Goal: Task Accomplishment & Management: Manage account settings

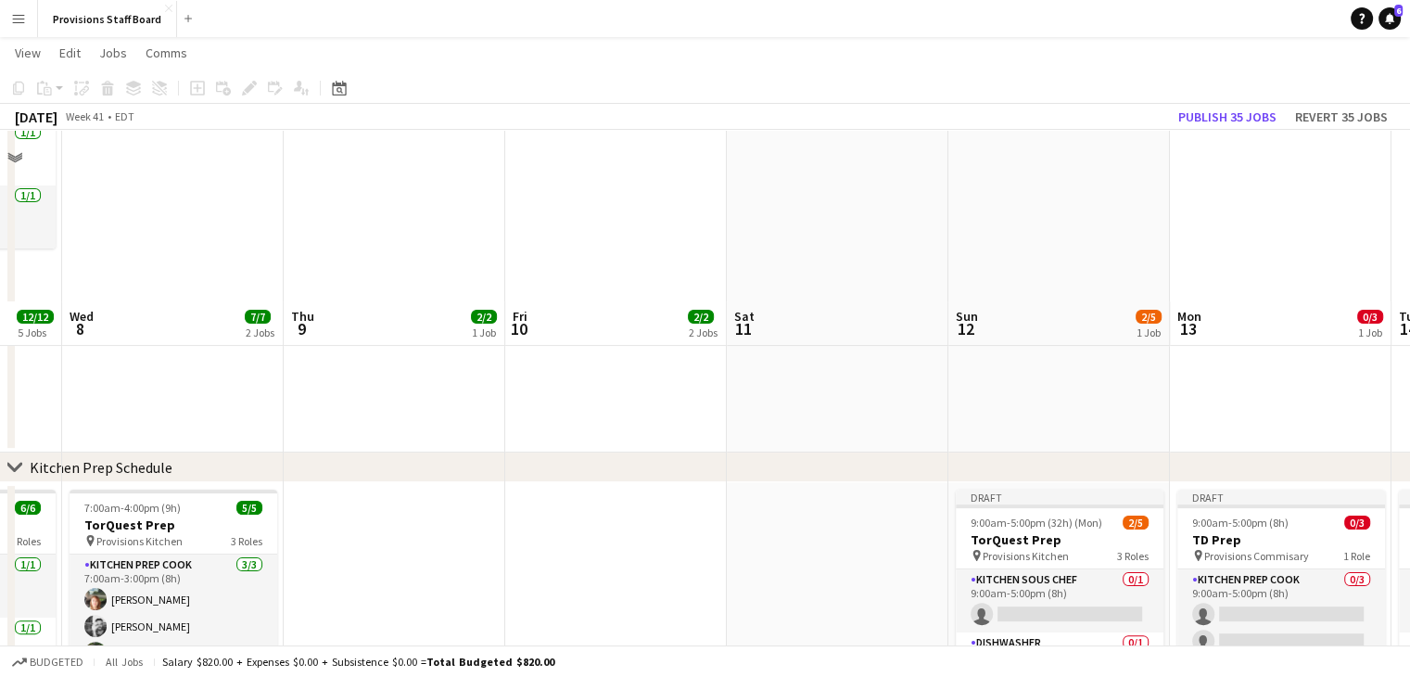
scroll to position [608, 0]
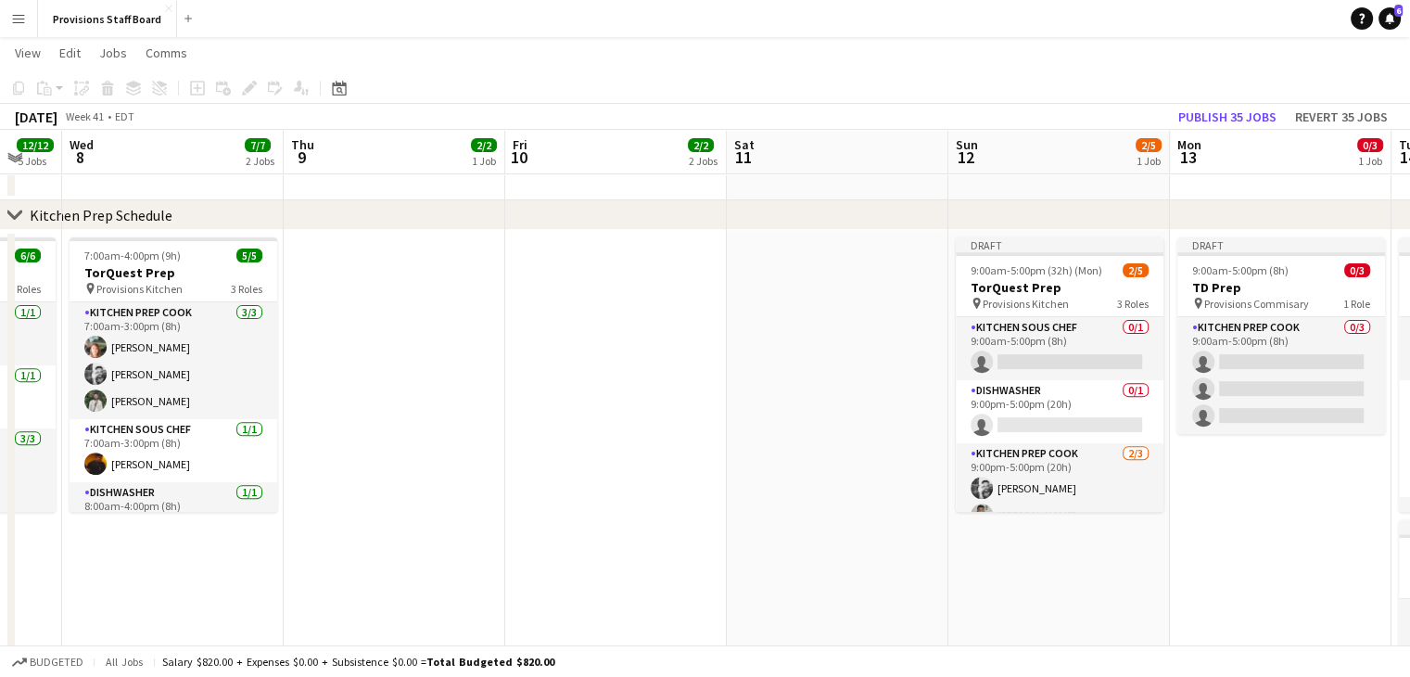
click at [386, 325] on app-date-cell at bounding box center [395, 603] width 222 height 746
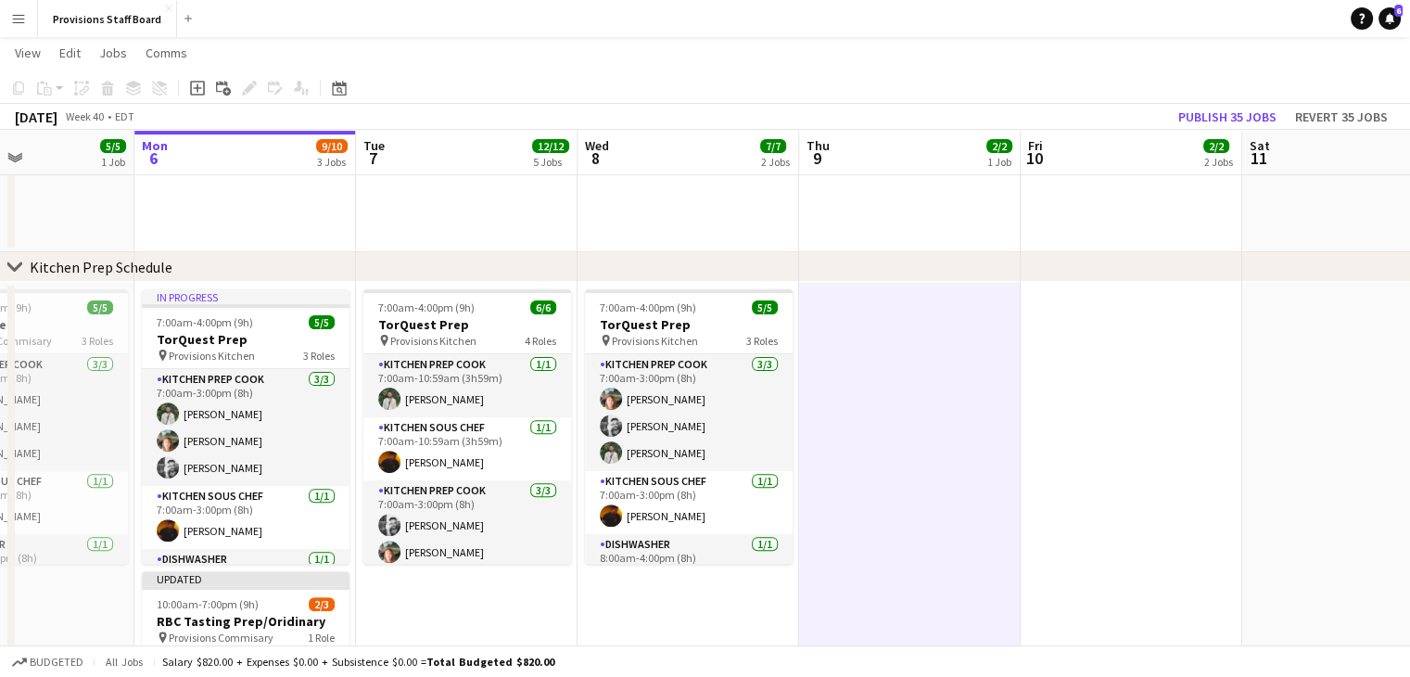
scroll to position [0, 532]
click at [873, 369] on app-date-cell at bounding box center [908, 655] width 222 height 746
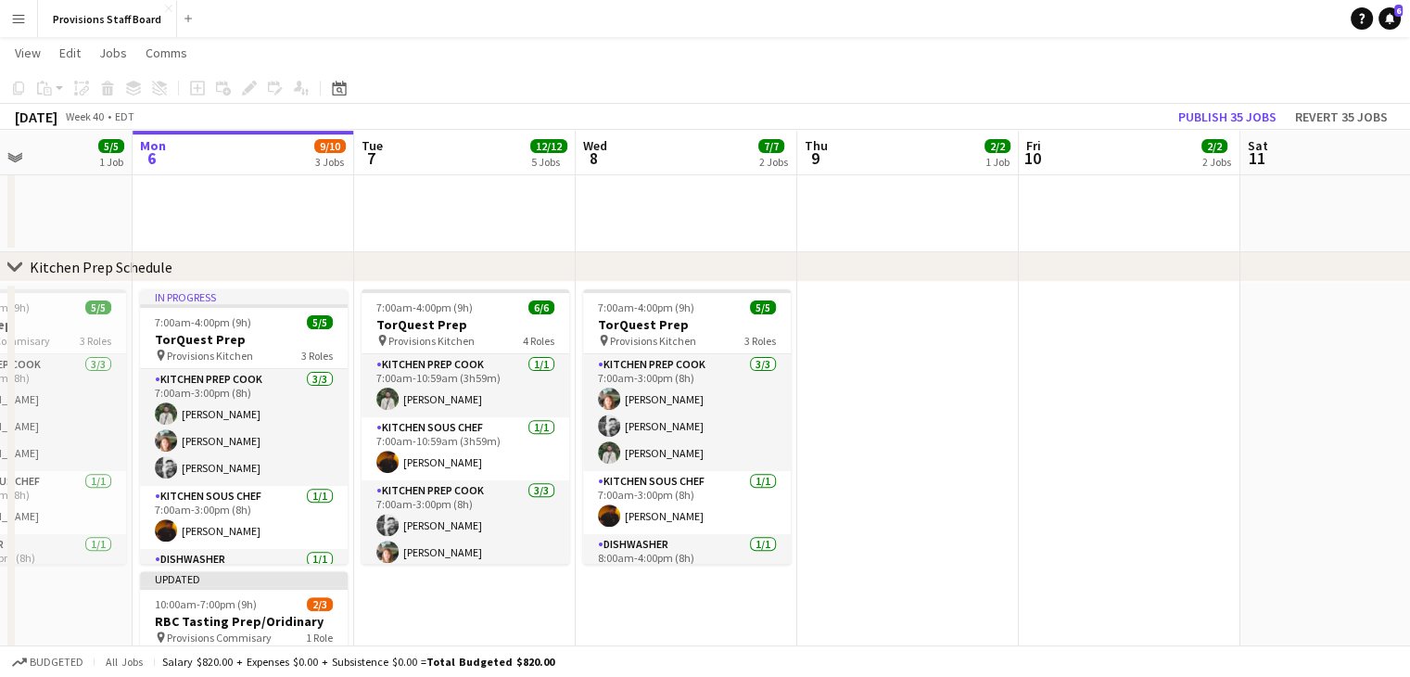
click at [873, 369] on app-date-cell at bounding box center [908, 655] width 222 height 746
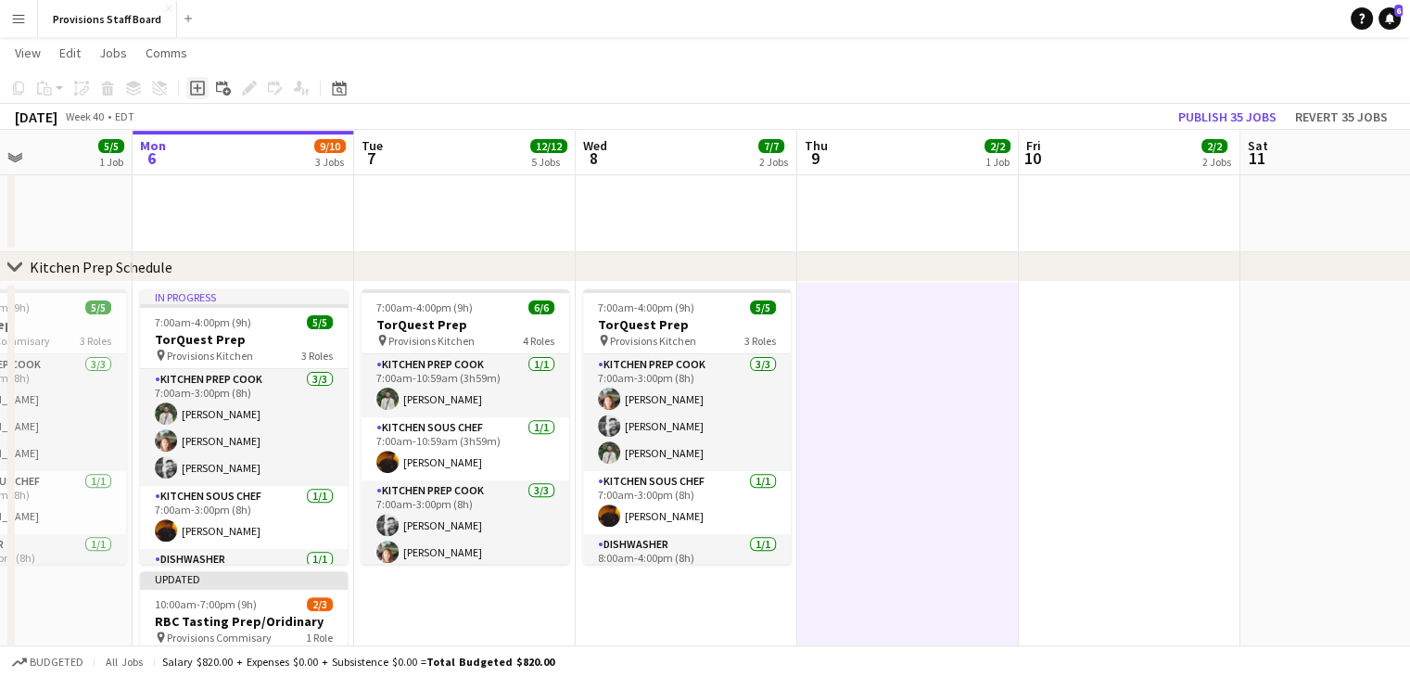
click at [188, 78] on div "Add job" at bounding box center [197, 88] width 22 height 22
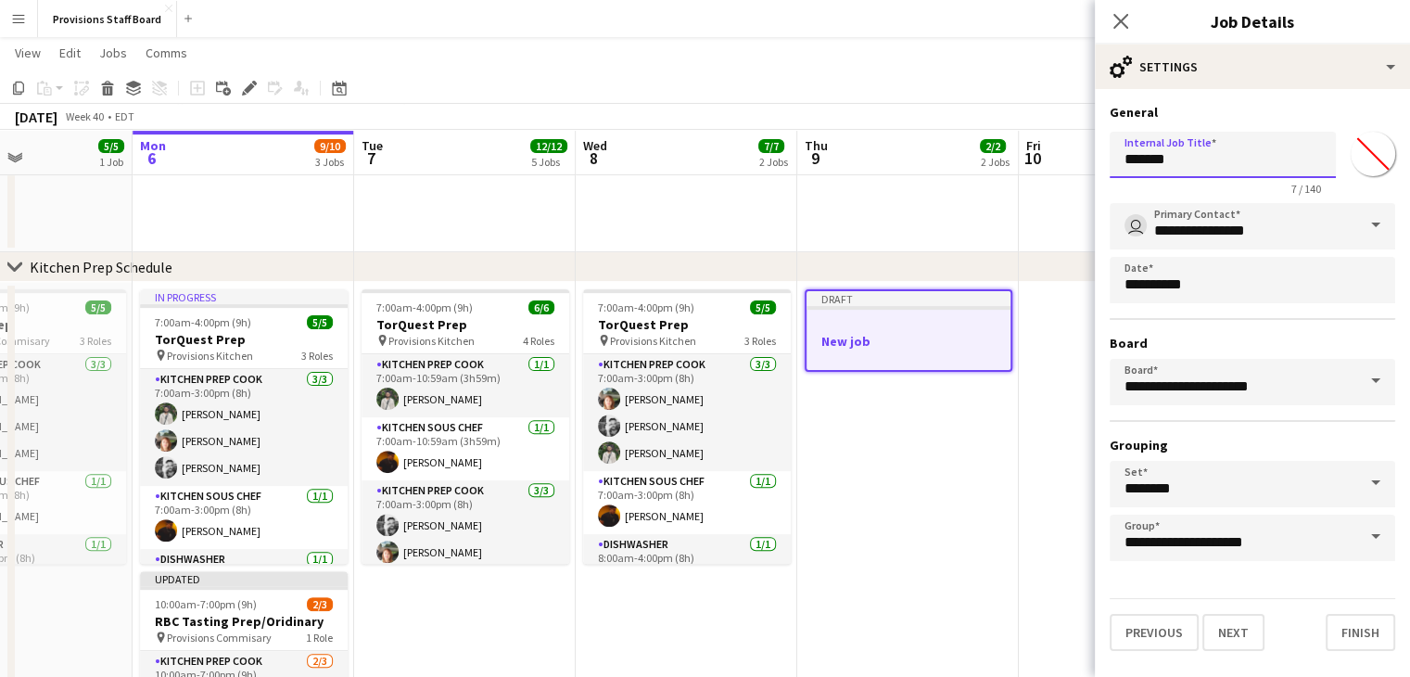
click at [1183, 160] on input "*******" at bounding box center [1223, 155] width 226 height 46
type input "**********"
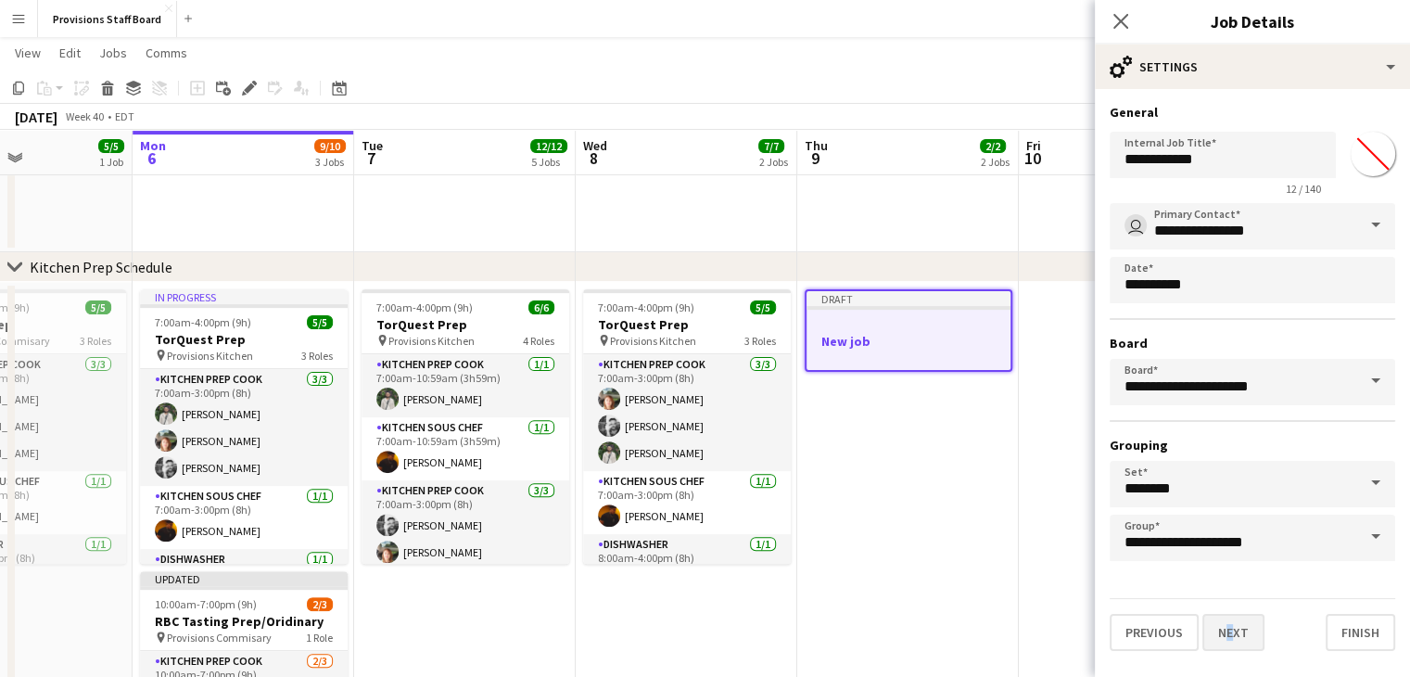
drag, startPoint x: 1220, startPoint y: 608, endPoint x: 1222, endPoint y: 628, distance: 19.6
click at [1222, 628] on div "Previous Next Finish" at bounding box center [1253, 624] width 286 height 53
click at [1222, 628] on button "Next" at bounding box center [1233, 632] width 62 height 37
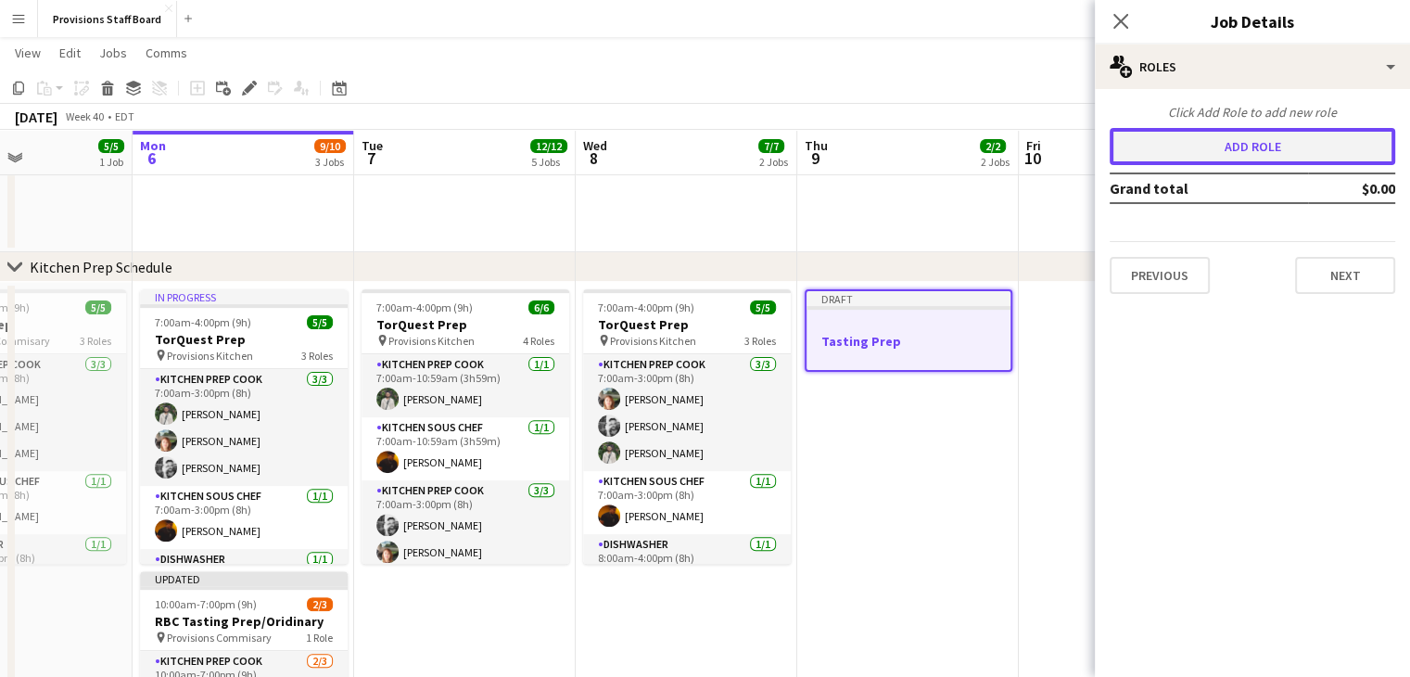
click at [1241, 145] on button "Add role" at bounding box center [1253, 146] width 286 height 37
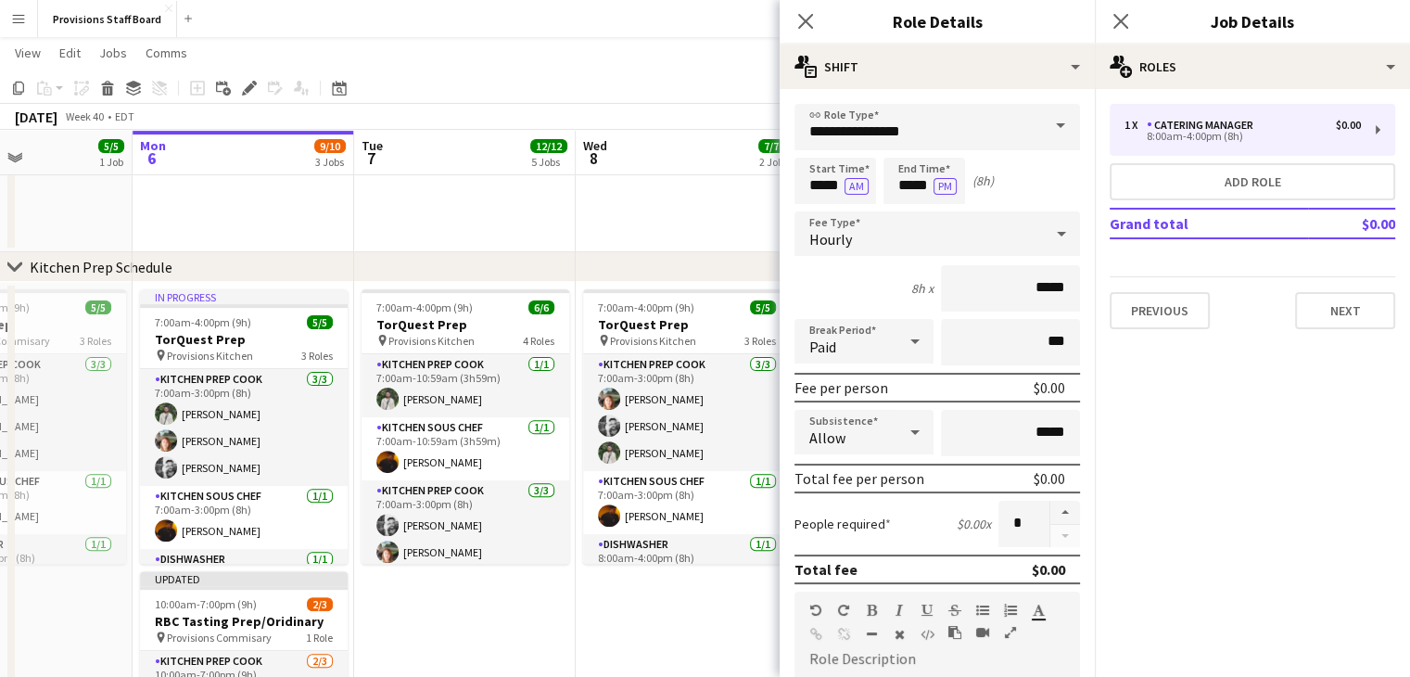
click at [1042, 121] on span at bounding box center [1060, 126] width 39 height 45
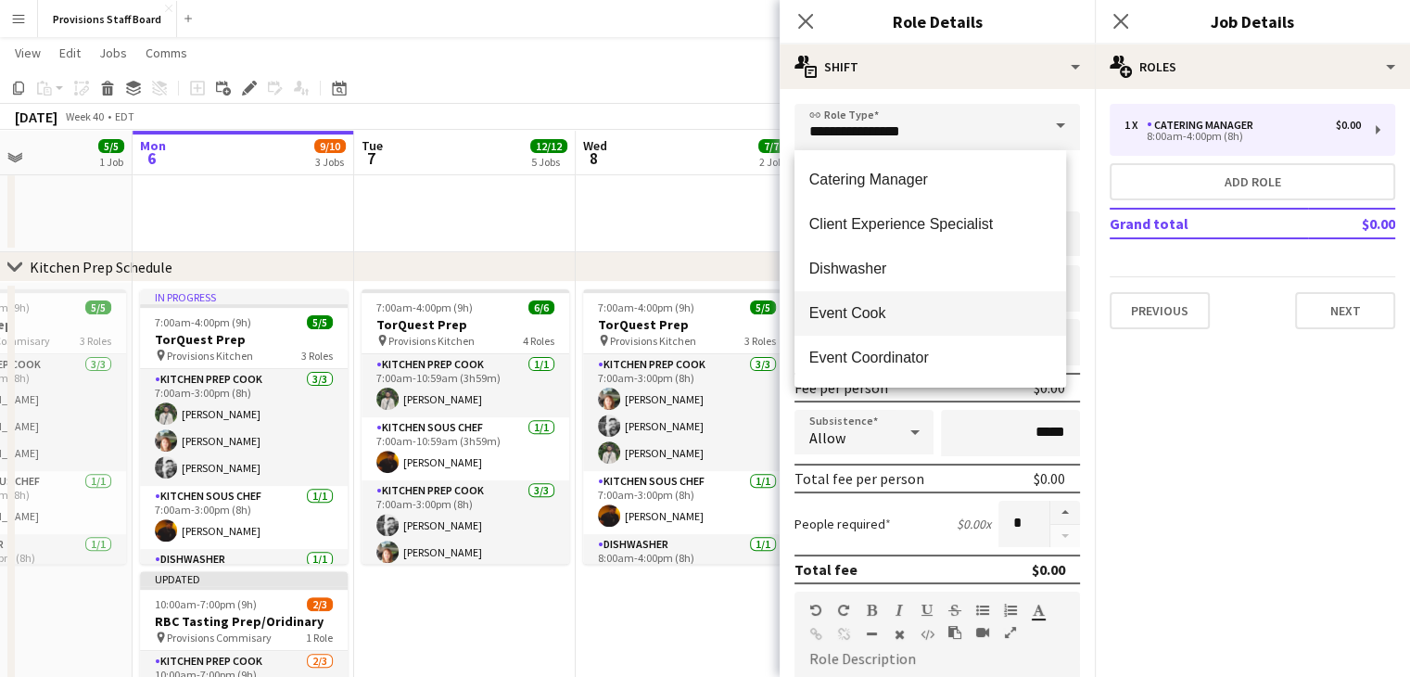
scroll to position [445, 0]
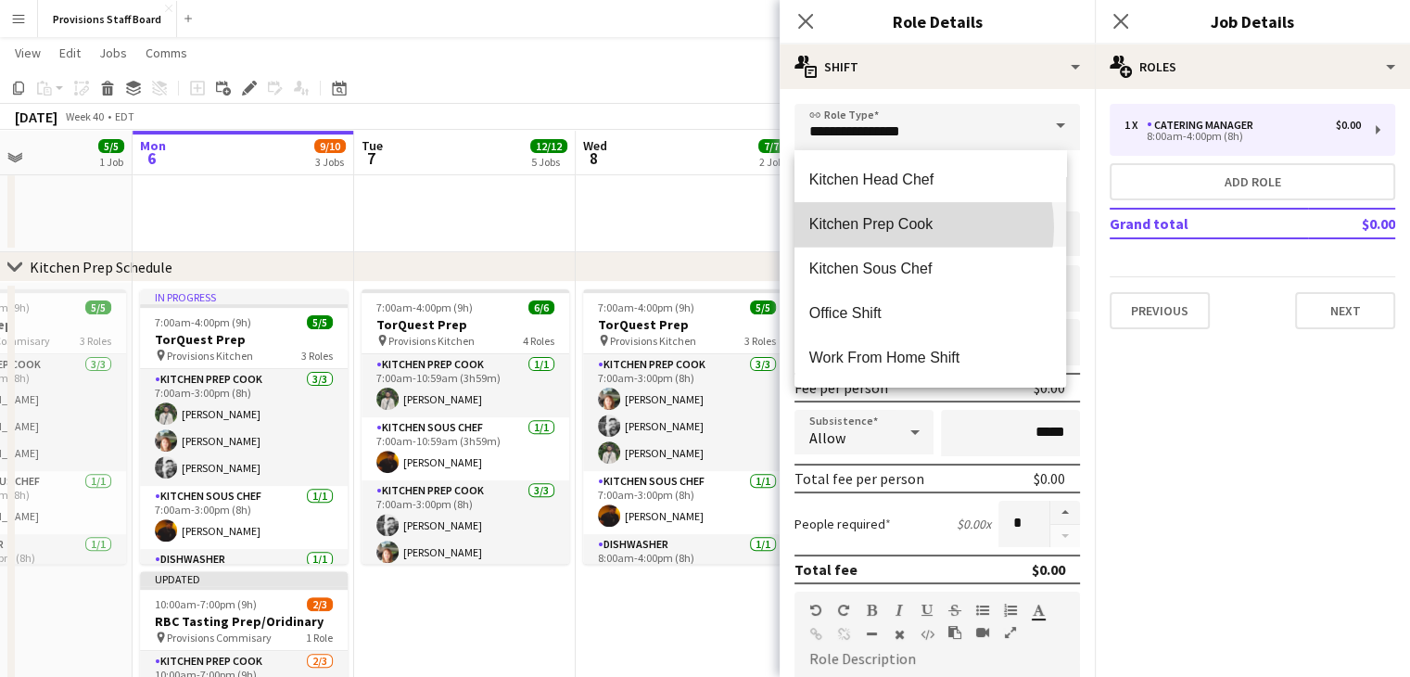
click at [904, 227] on span "Kitchen Prep Cook" at bounding box center [930, 224] width 242 height 18
type input "**********"
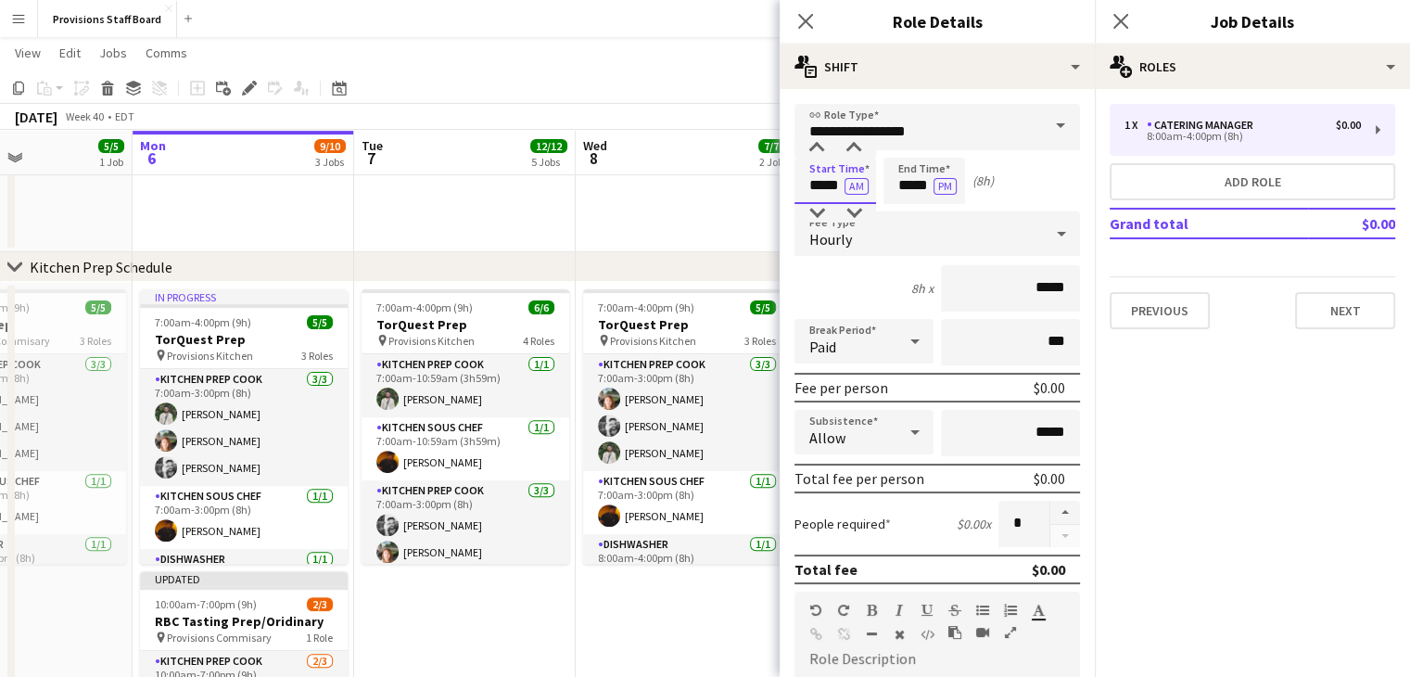
click at [825, 181] on input "*****" at bounding box center [836, 181] width 82 height 46
type input "*****"
click at [909, 182] on input "*****" at bounding box center [925, 181] width 82 height 46
type input "*****"
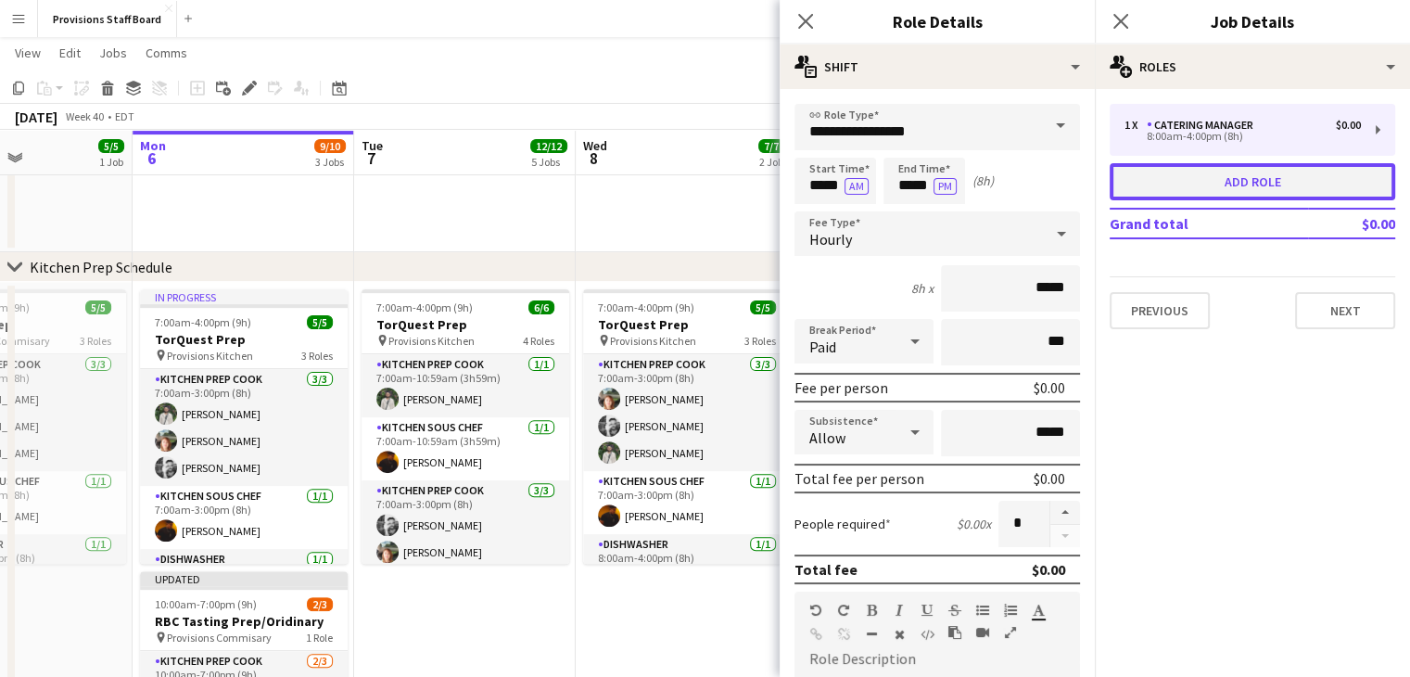
click at [1192, 184] on button "Add role" at bounding box center [1253, 181] width 286 height 37
type input "**********"
type input "*****"
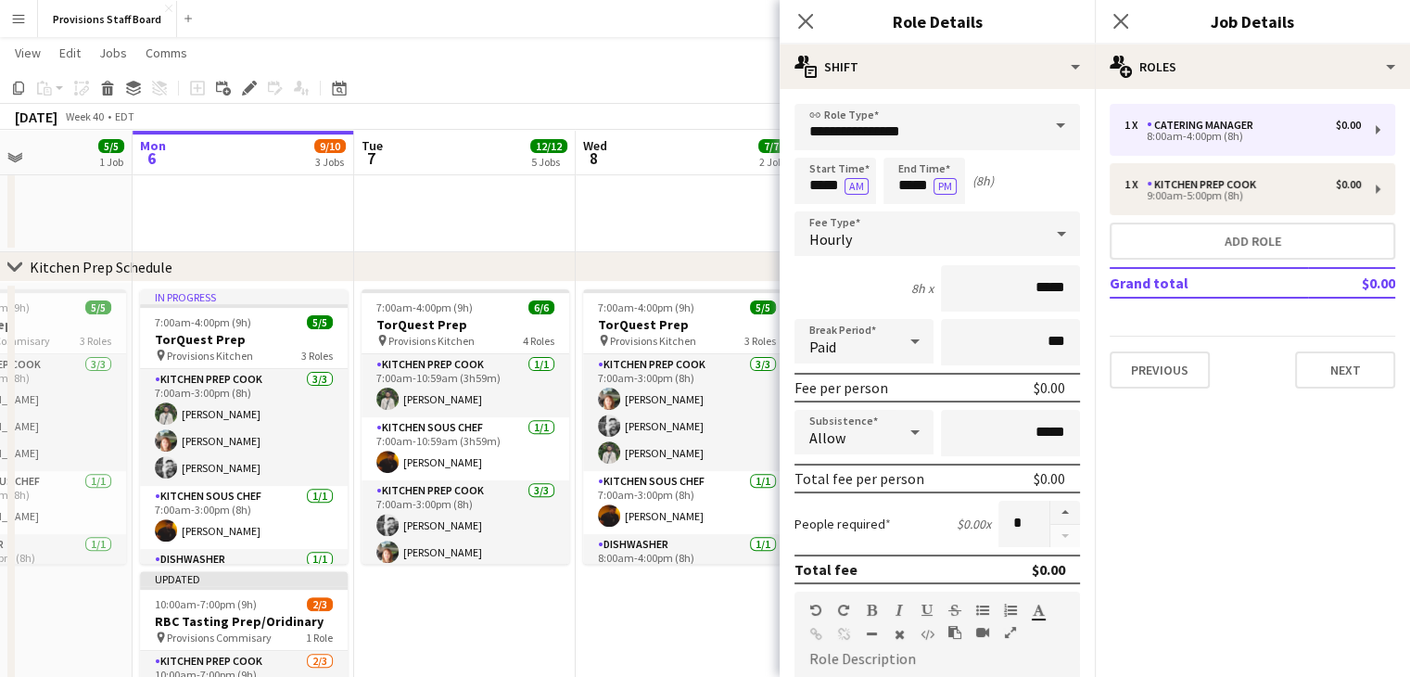
click at [1052, 122] on span at bounding box center [1060, 126] width 39 height 45
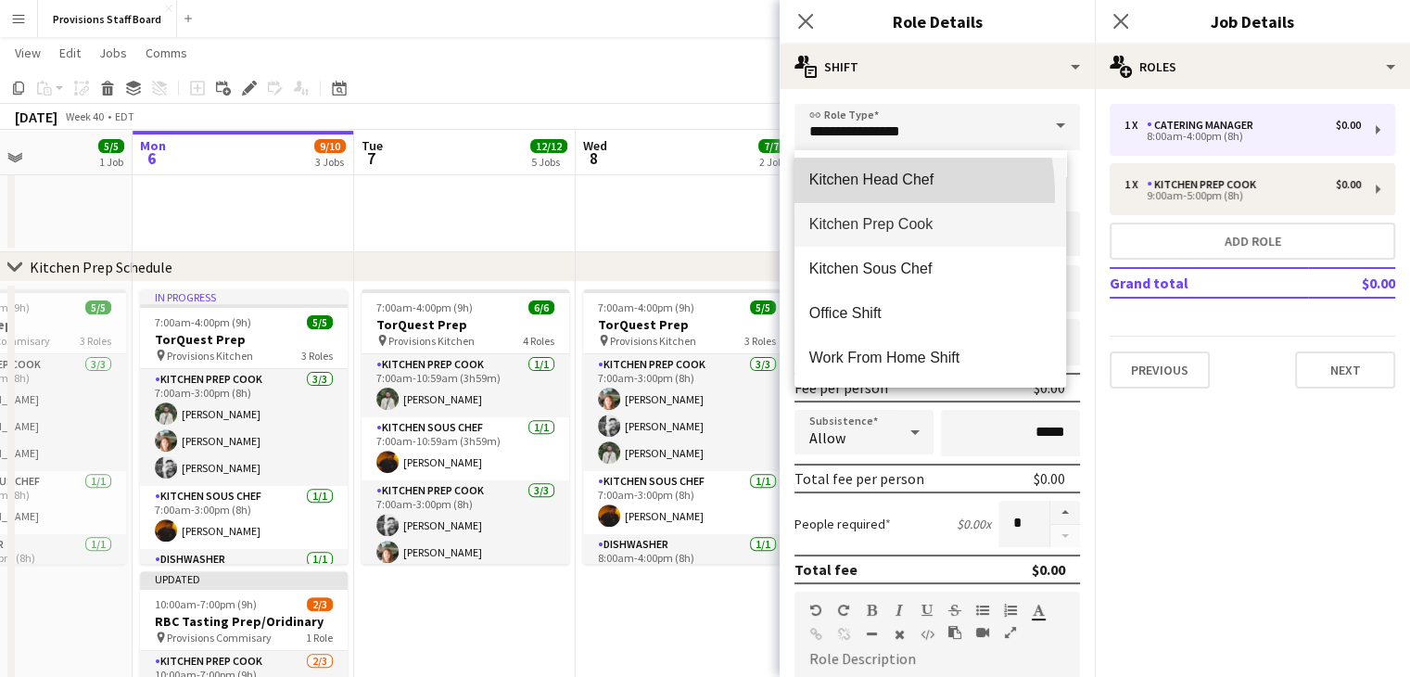
click at [860, 193] on mat-option "Kitchen Head Chef" at bounding box center [931, 180] width 272 height 45
type input "**********"
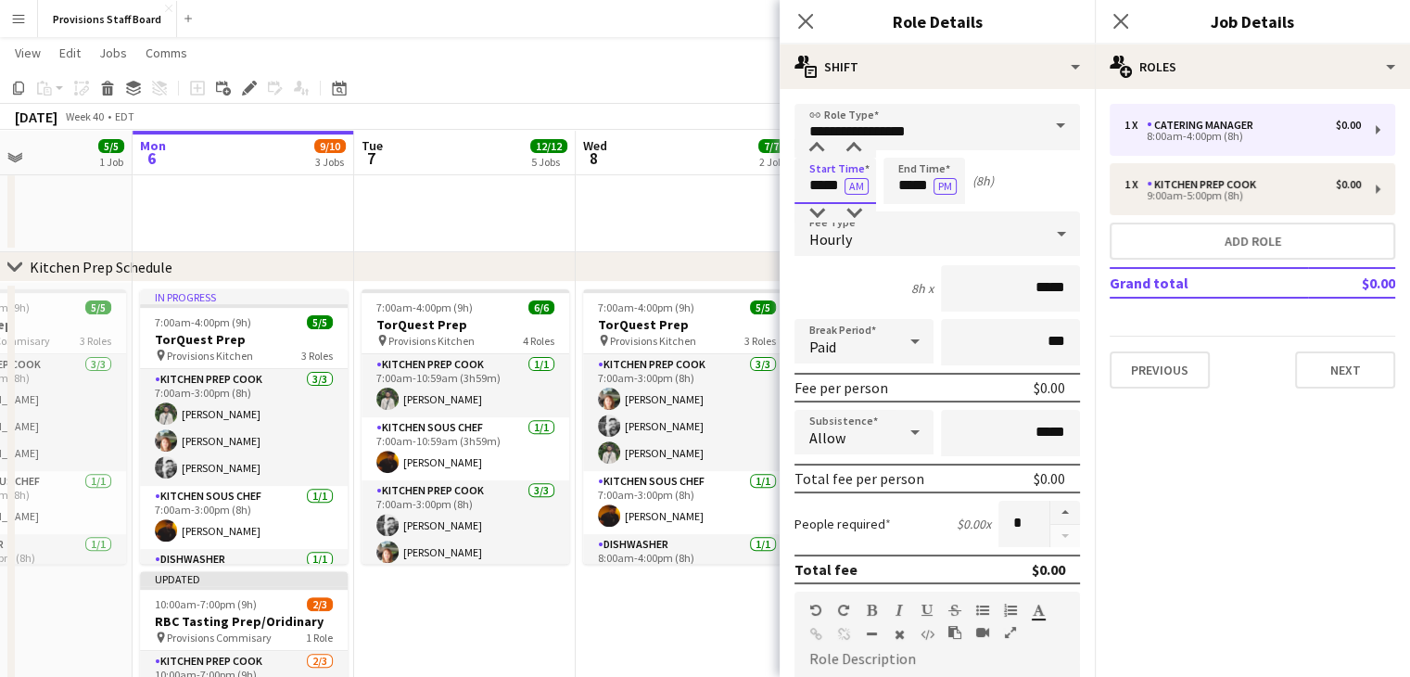
click at [820, 184] on input "*****" at bounding box center [836, 181] width 82 height 46
type input "*****"
click at [916, 186] on input "*****" at bounding box center [925, 181] width 82 height 46
type input "*****"
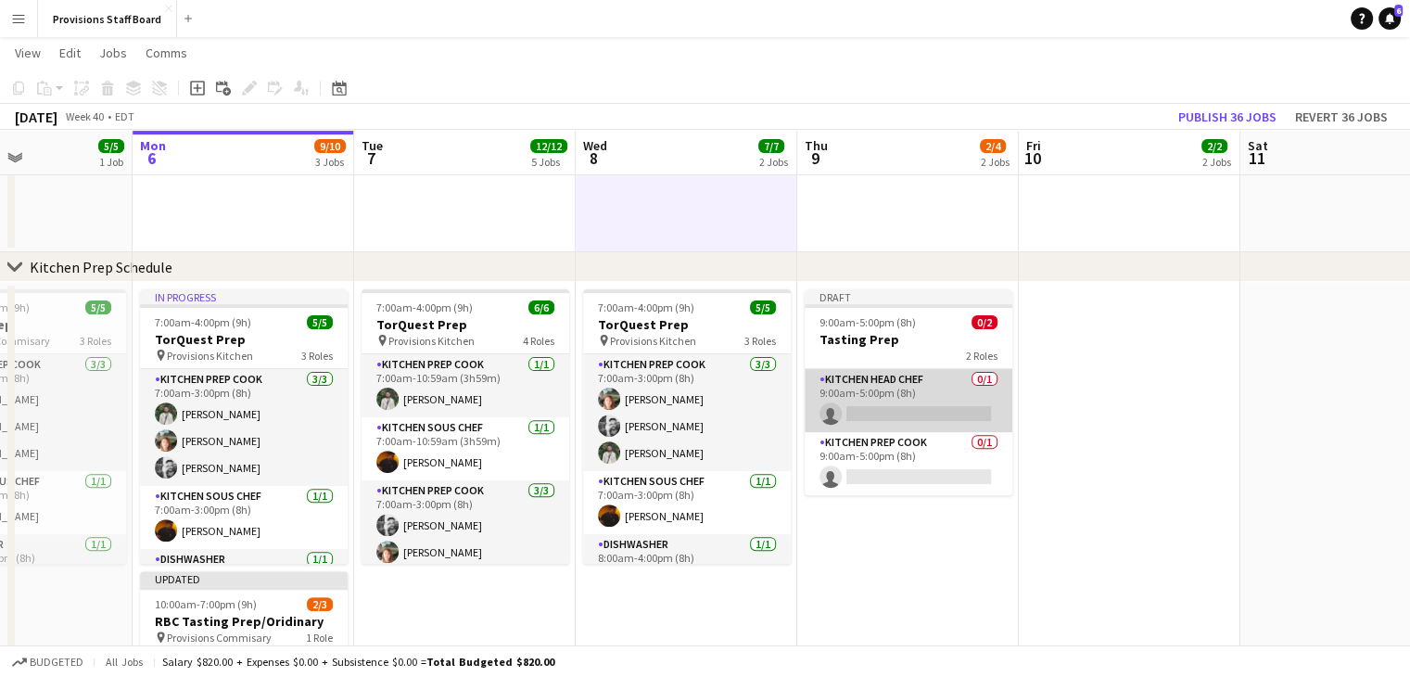
click at [912, 408] on app-card-role "Kitchen Head Chef 0/1 9:00am-5:00pm (8h) single-neutral-actions" at bounding box center [909, 400] width 208 height 63
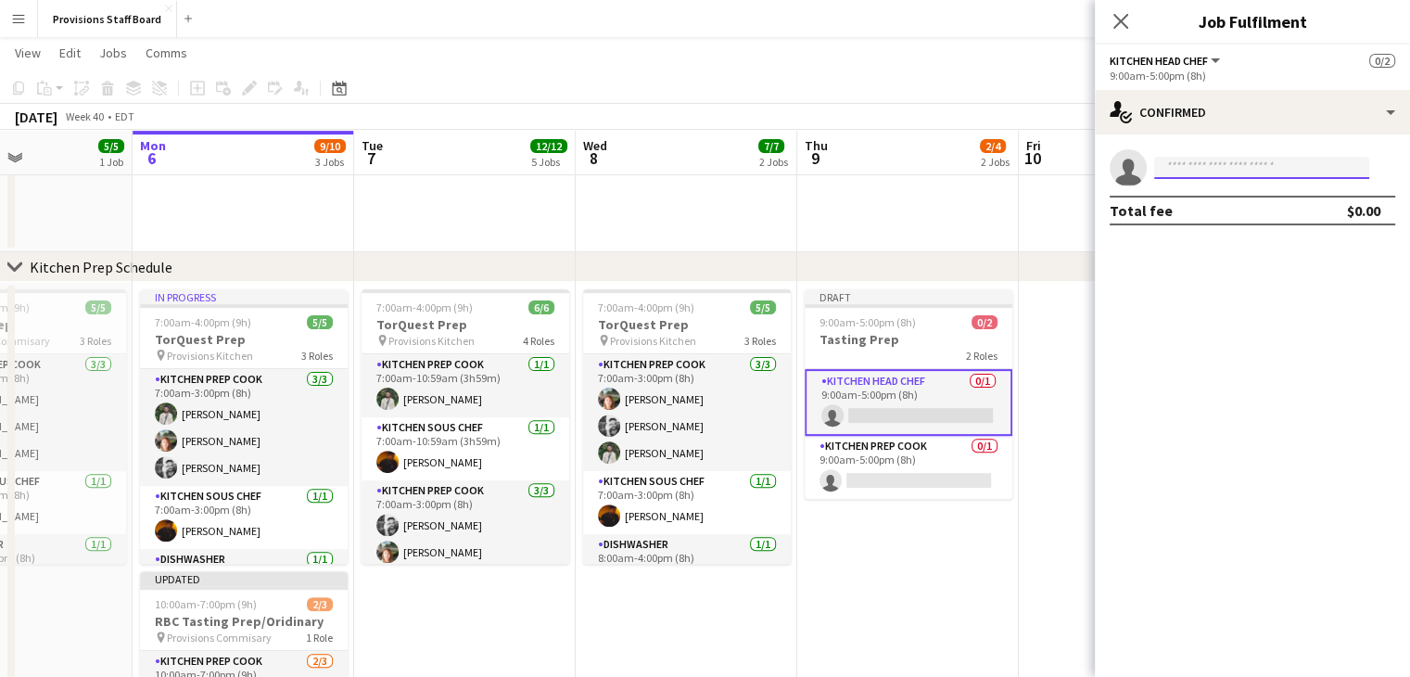
click at [1192, 164] on input at bounding box center [1261, 168] width 215 height 22
type input "***"
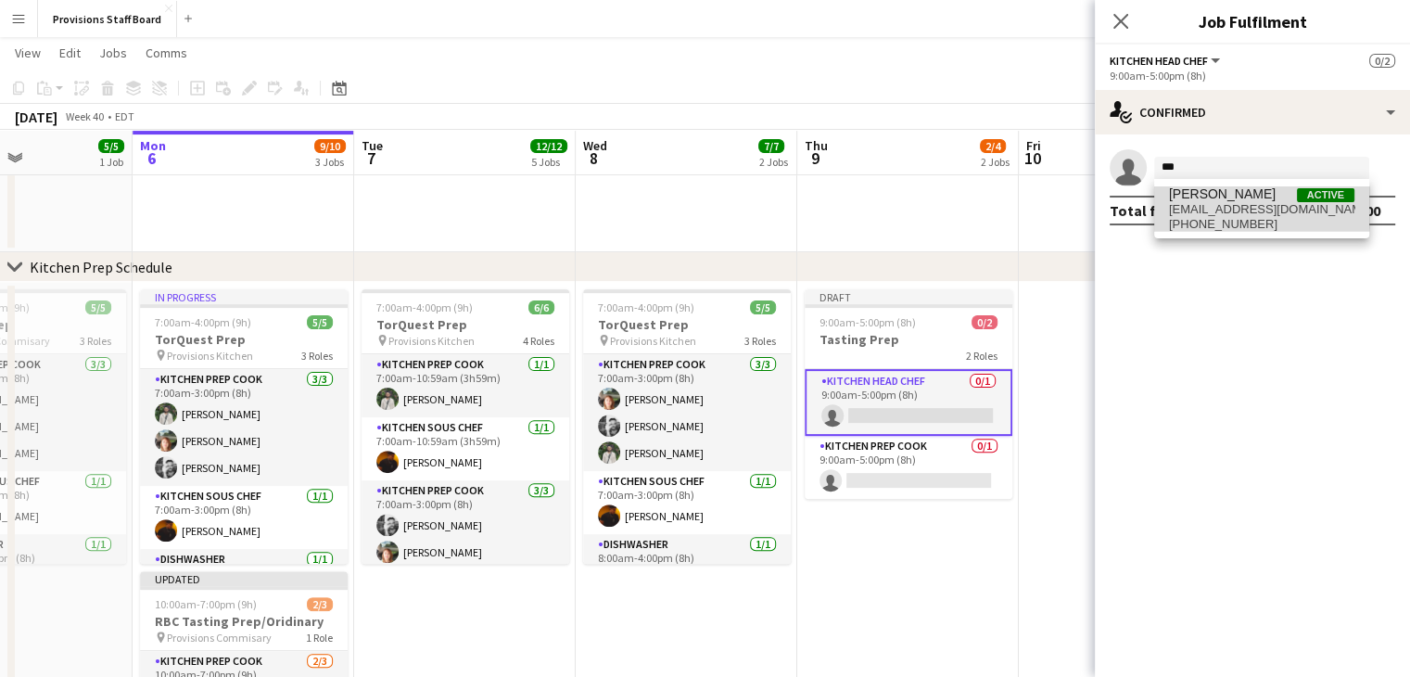
click at [1190, 196] on span "[PERSON_NAME]" at bounding box center [1222, 194] width 107 height 16
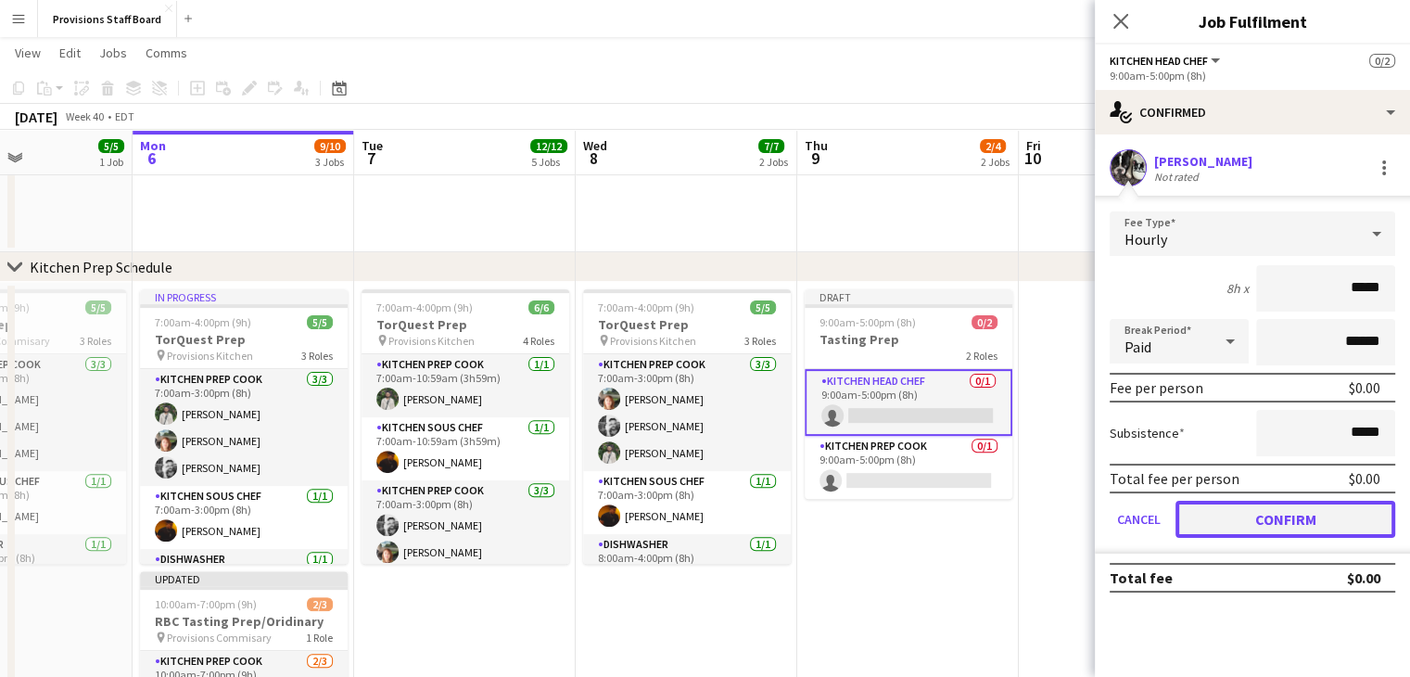
click at [1235, 509] on button "Confirm" at bounding box center [1286, 519] width 220 height 37
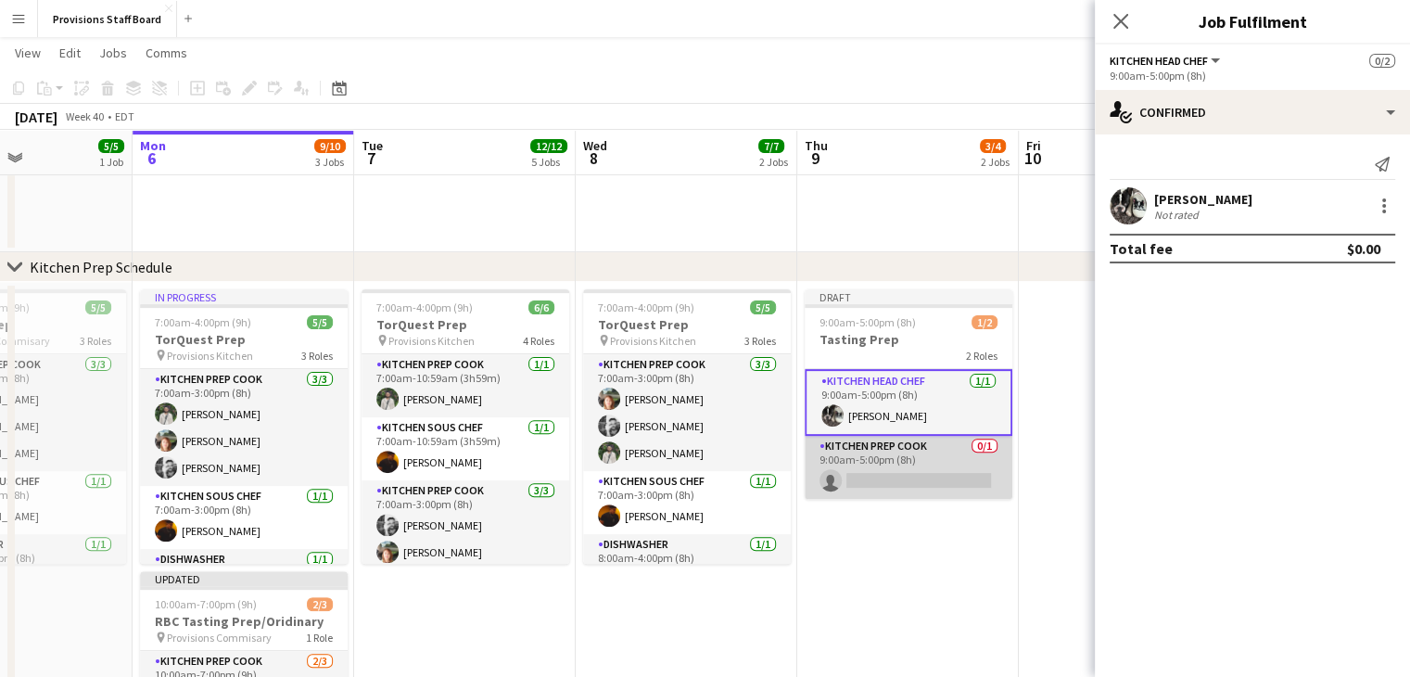
click at [927, 475] on app-card-role "Kitchen Prep Cook 0/1 9:00am-5:00pm (8h) single-neutral-actions" at bounding box center [909, 467] width 208 height 63
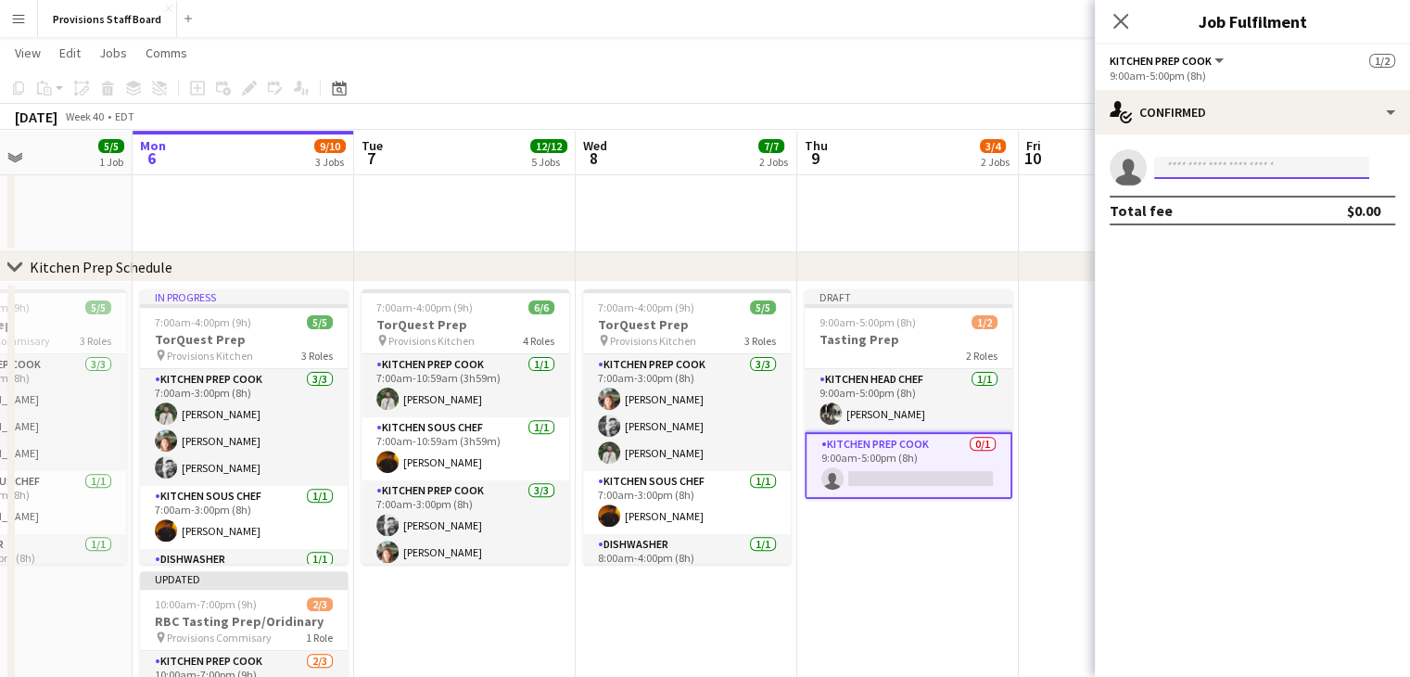
click at [1212, 168] on input at bounding box center [1261, 168] width 215 height 22
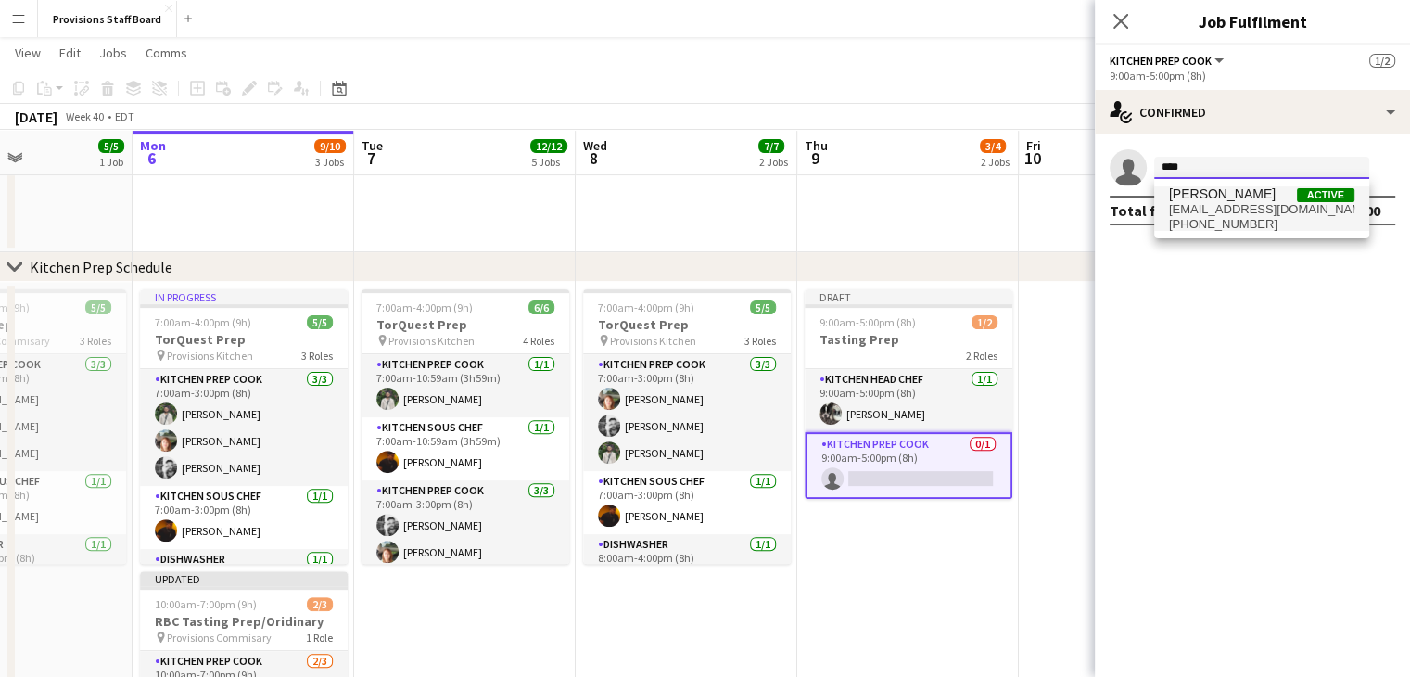
type input "****"
click at [1198, 208] on span "dijana.posavec89@gmail.com" at bounding box center [1261, 209] width 185 height 15
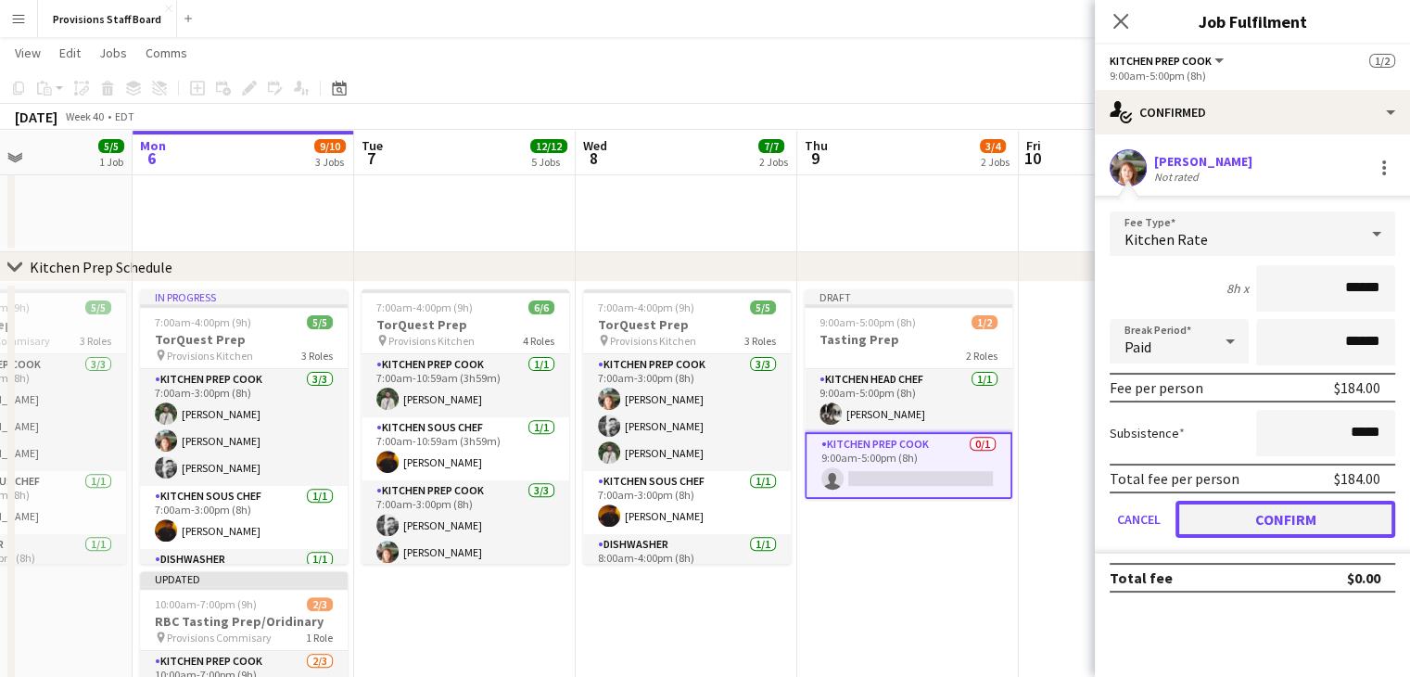
click at [1260, 509] on button "Confirm" at bounding box center [1286, 519] width 220 height 37
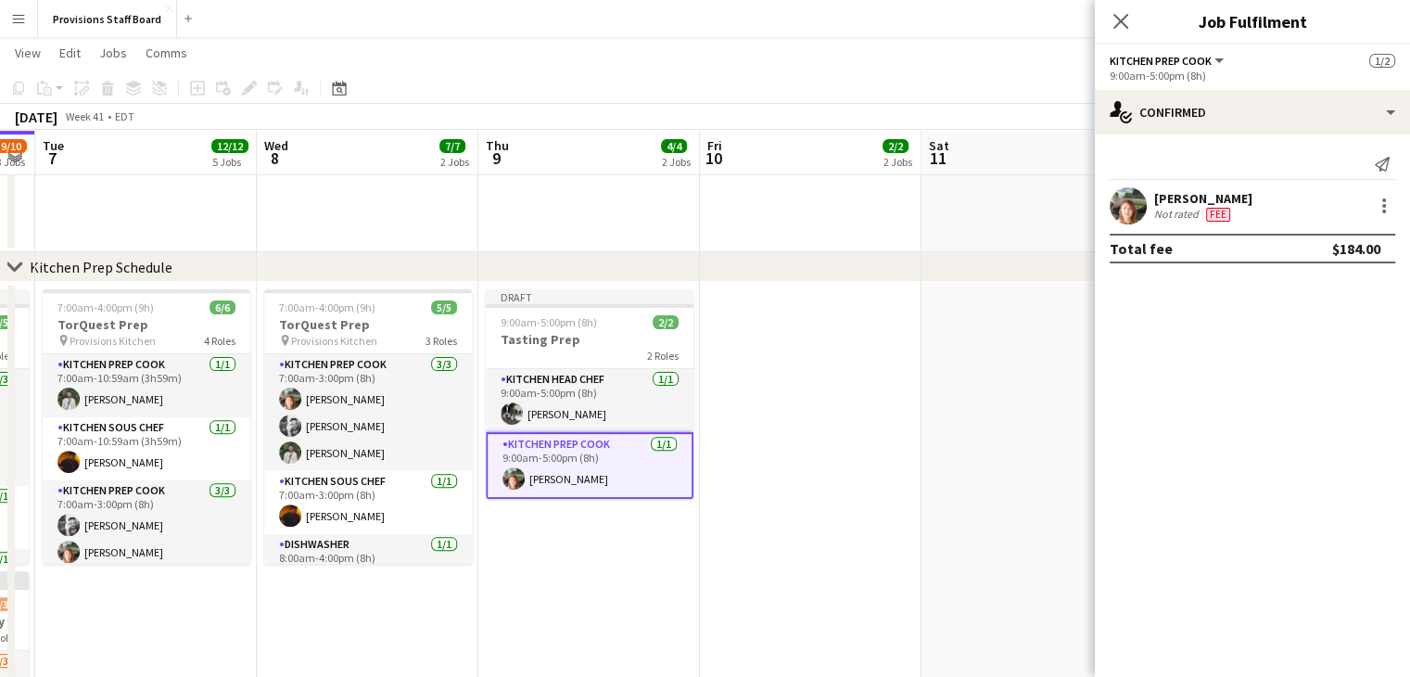
scroll to position [0, 855]
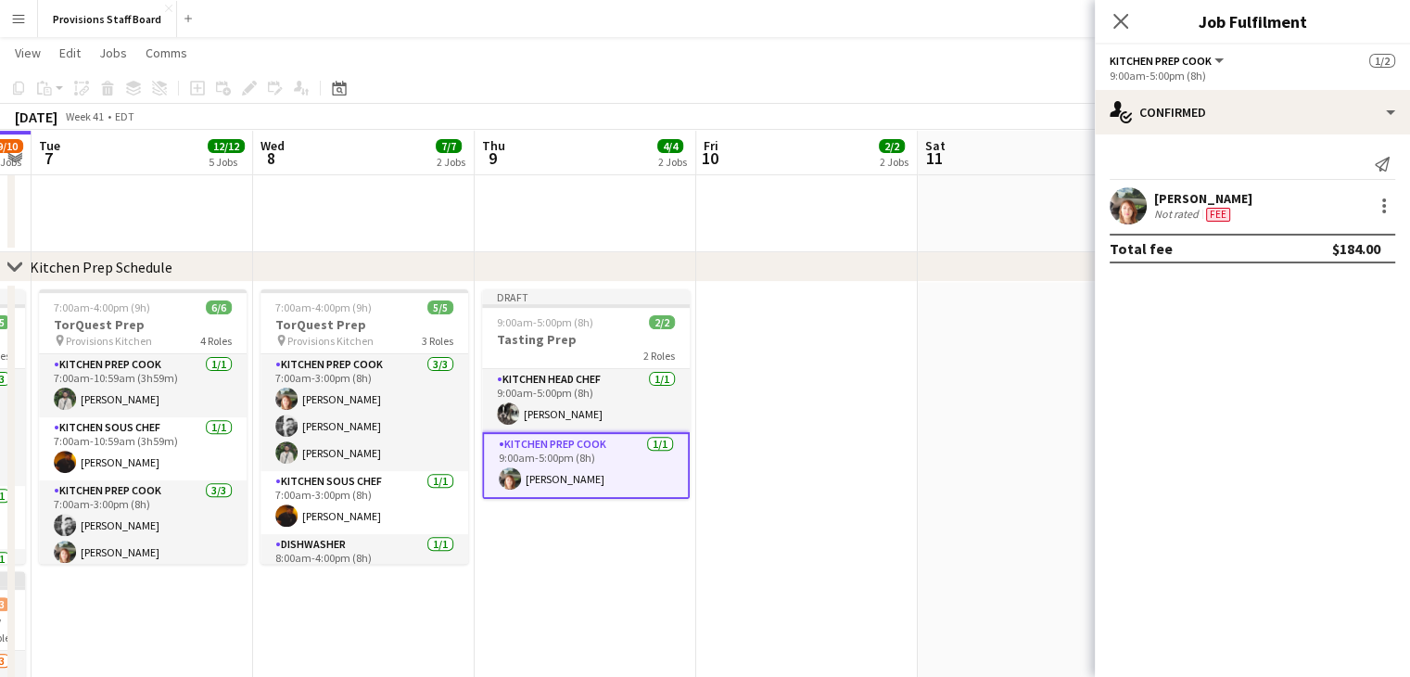
click at [956, 379] on app-date-cell at bounding box center [1029, 655] width 222 height 746
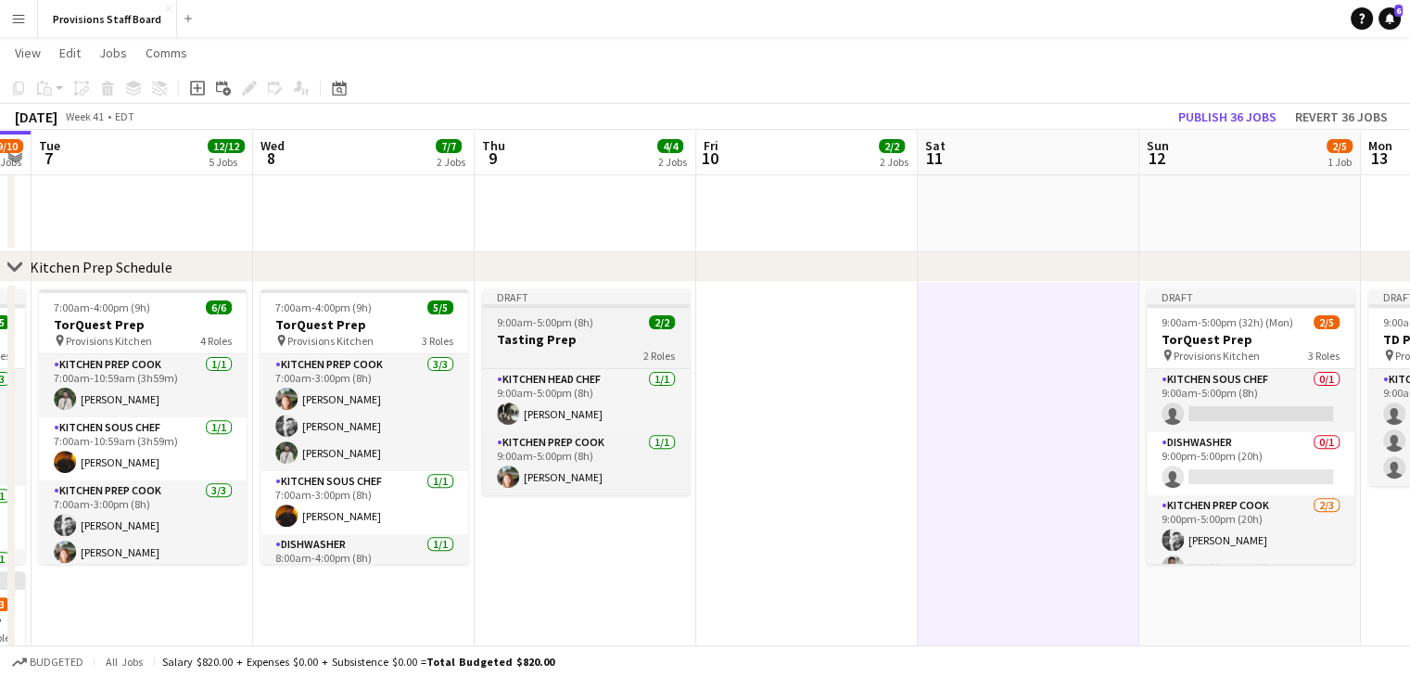
click at [560, 322] on span "9:00am-5:00pm (8h)" at bounding box center [545, 322] width 96 height 14
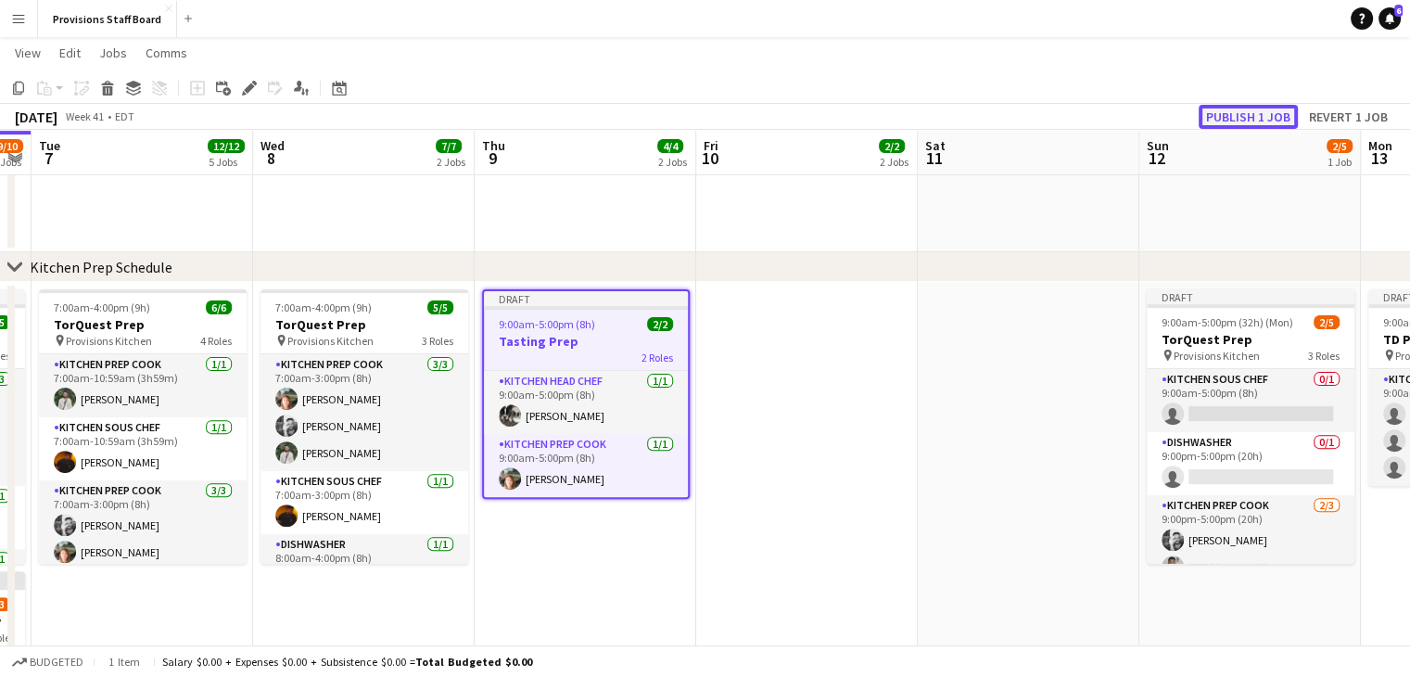
click at [1252, 111] on button "Publish 1 job" at bounding box center [1248, 117] width 99 height 24
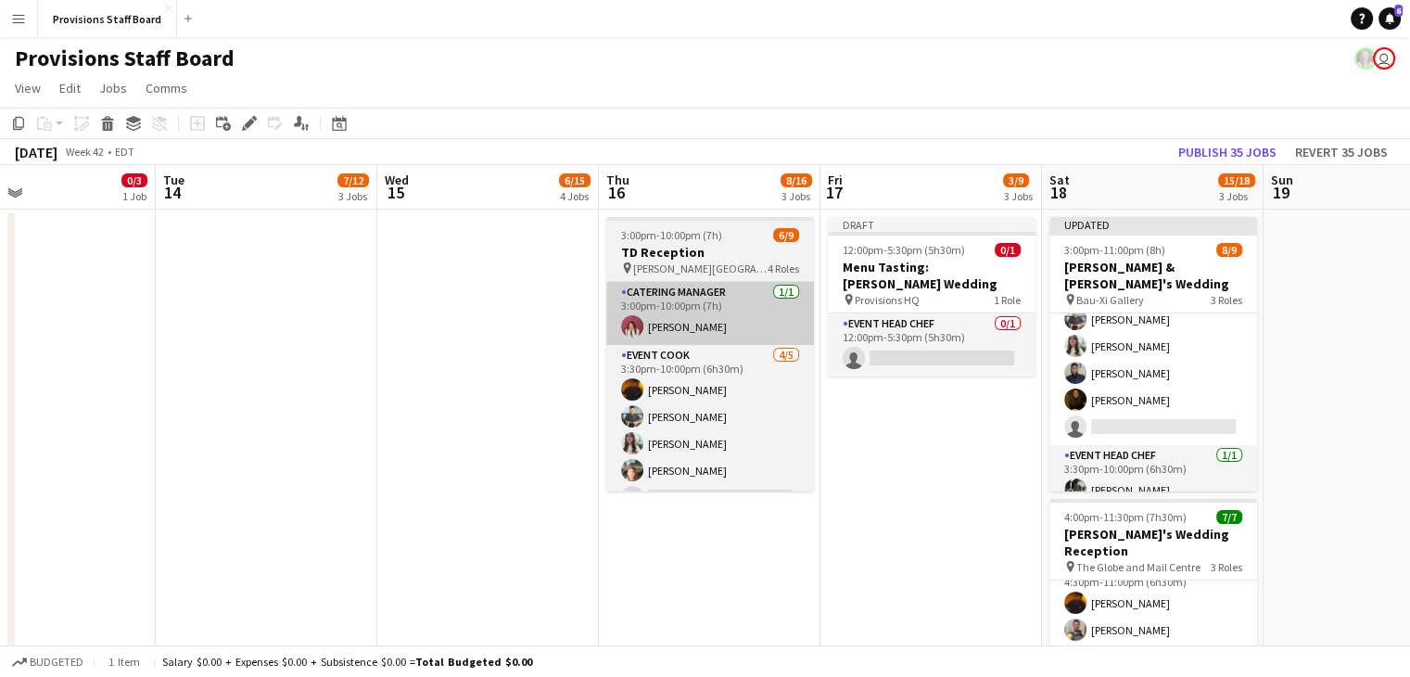
scroll to position [0, 0]
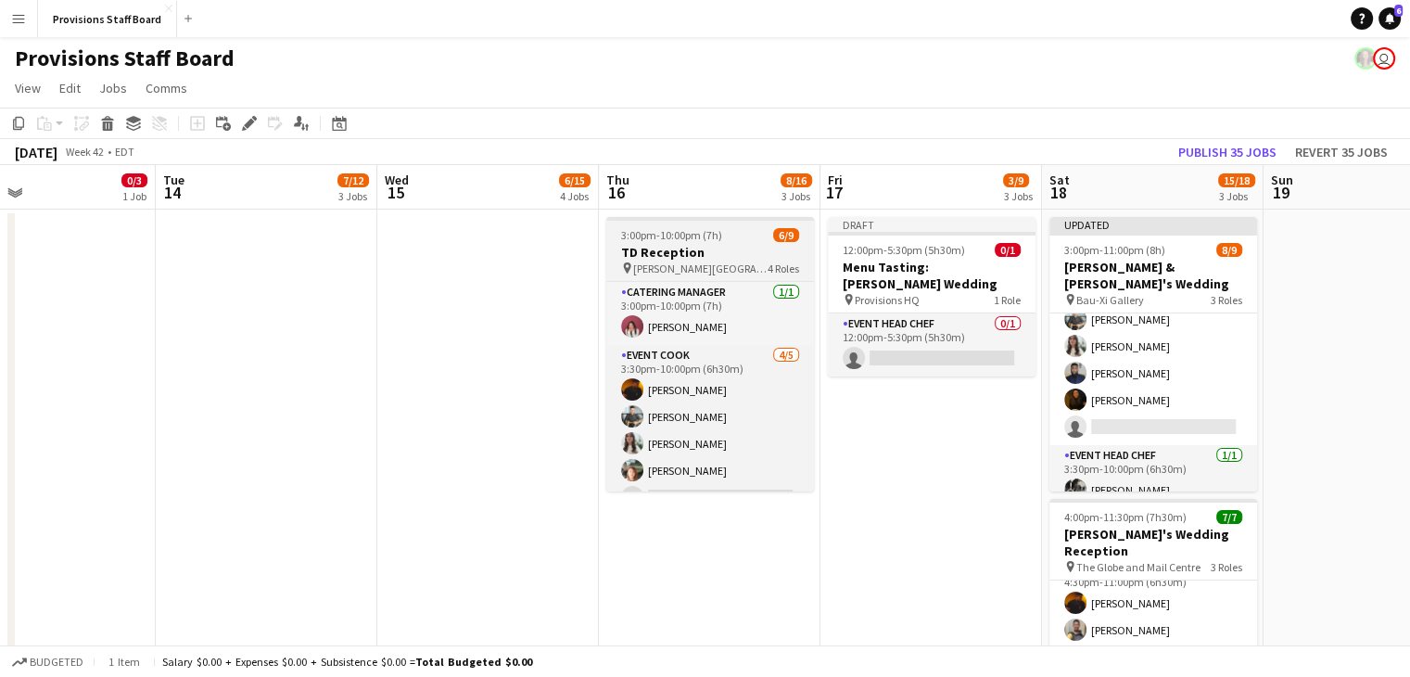
click at [678, 247] on h3 "TD Reception" at bounding box center [710, 252] width 208 height 17
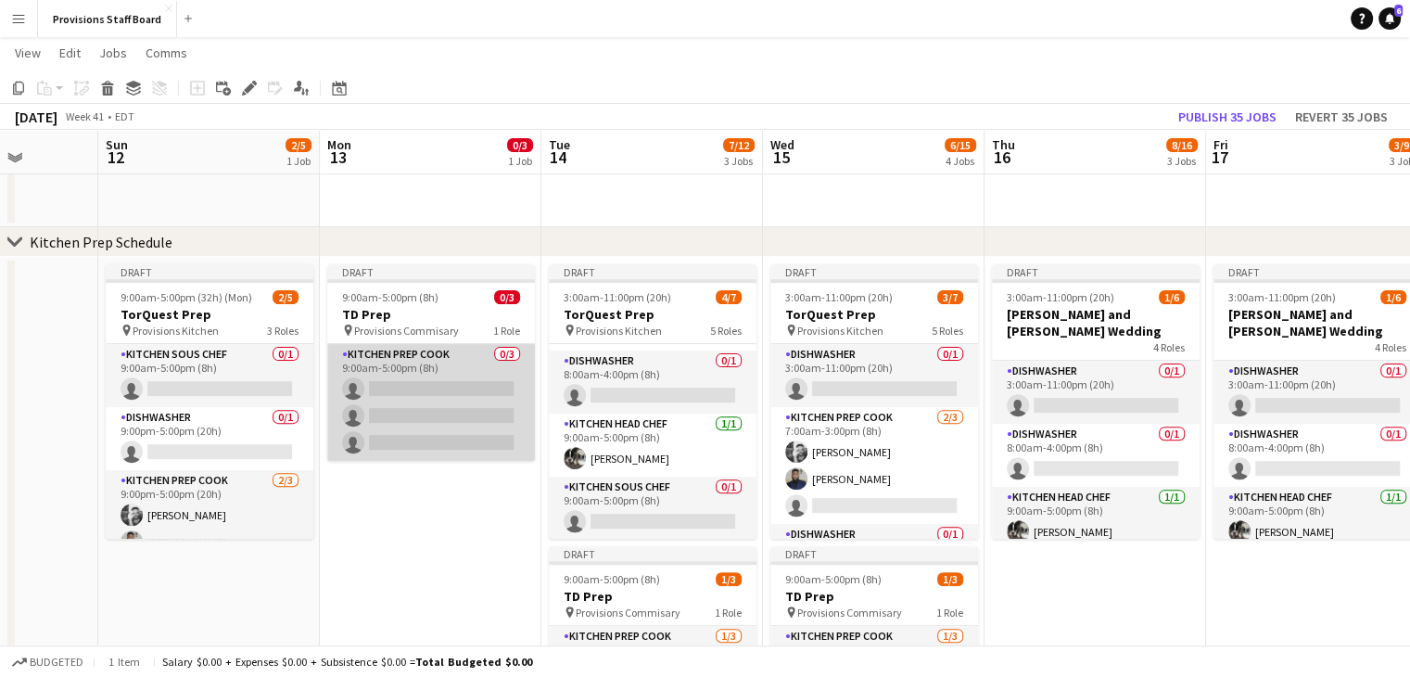
scroll to position [0, 565]
drag, startPoint x: 415, startPoint y: 390, endPoint x: 371, endPoint y: 364, distance: 51.5
click at [371, 364] on app-card-role "Kitchen Prep Cook 0/3 9:00am-5:00pm (8h) single-neutral-actions single-neutral-…" at bounding box center [433, 402] width 208 height 117
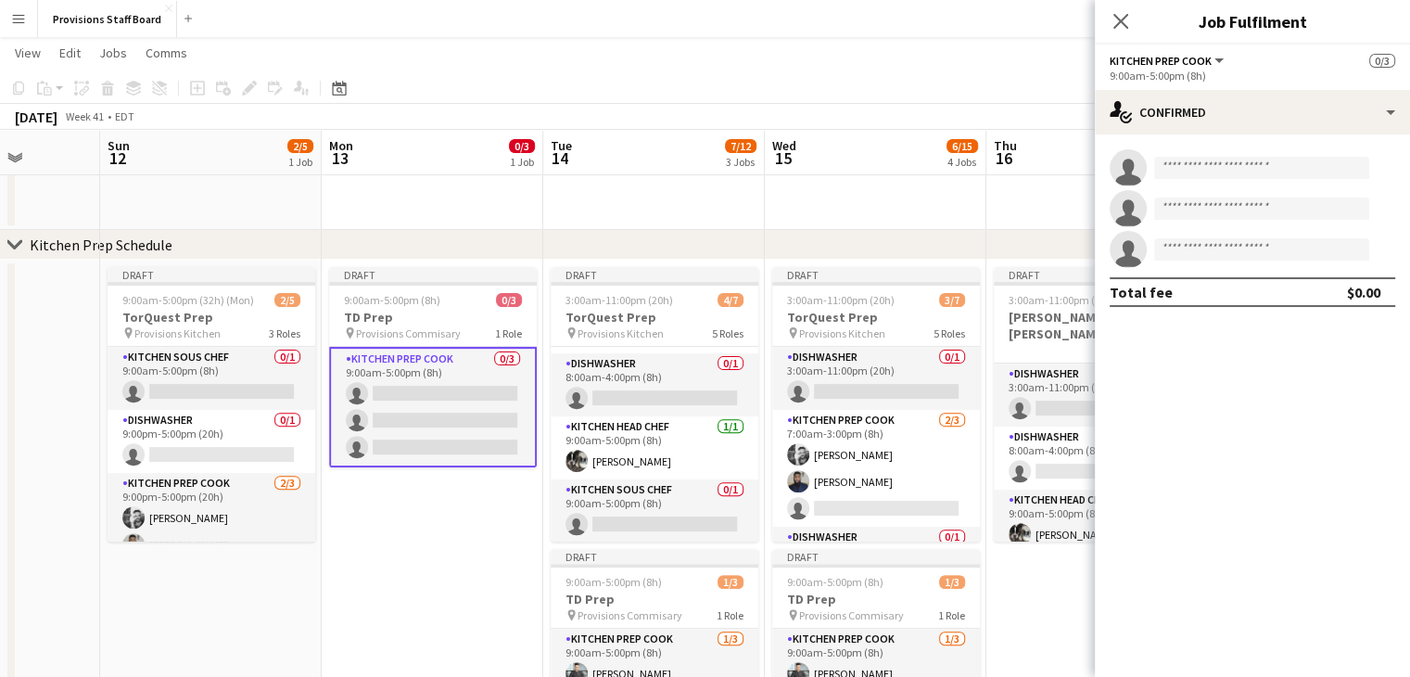
scroll to position [579, 0]
click at [425, 293] on span "9:00am-5:00pm (8h)" at bounding box center [392, 300] width 96 height 14
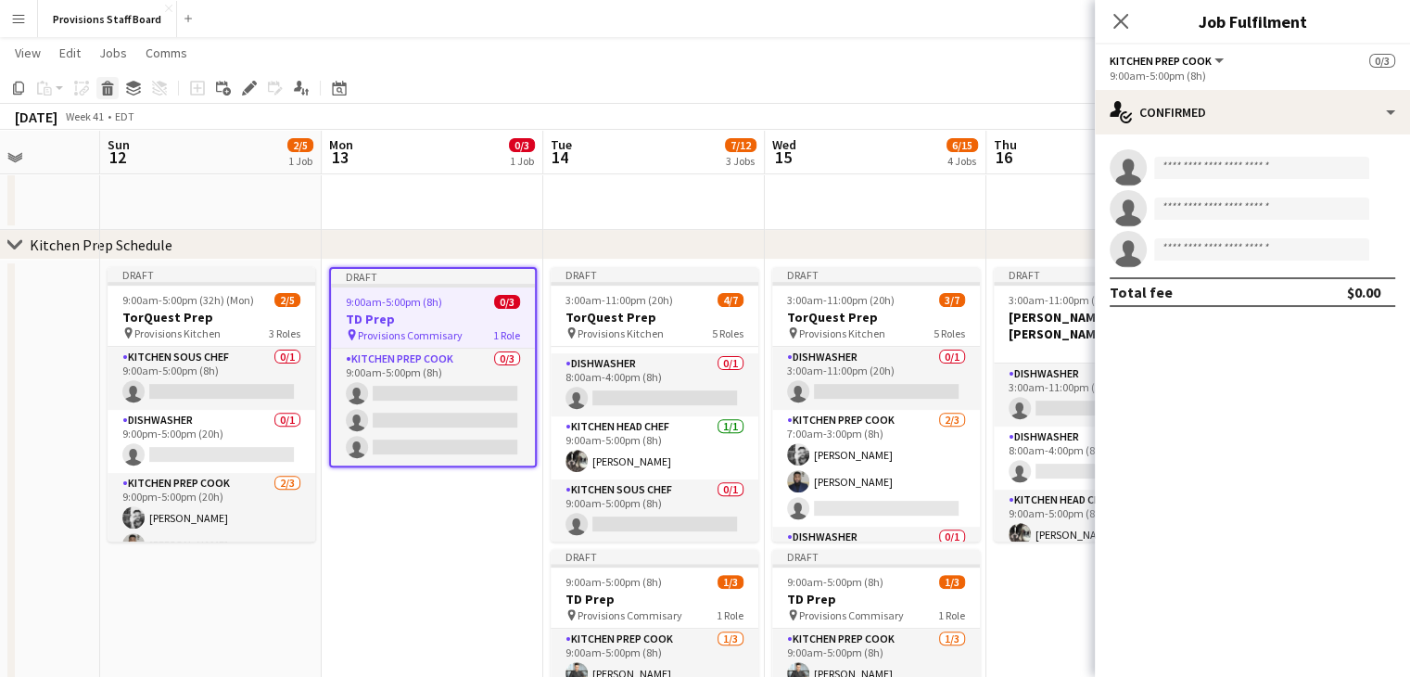
click at [111, 91] on icon at bounding box center [108, 90] width 10 height 9
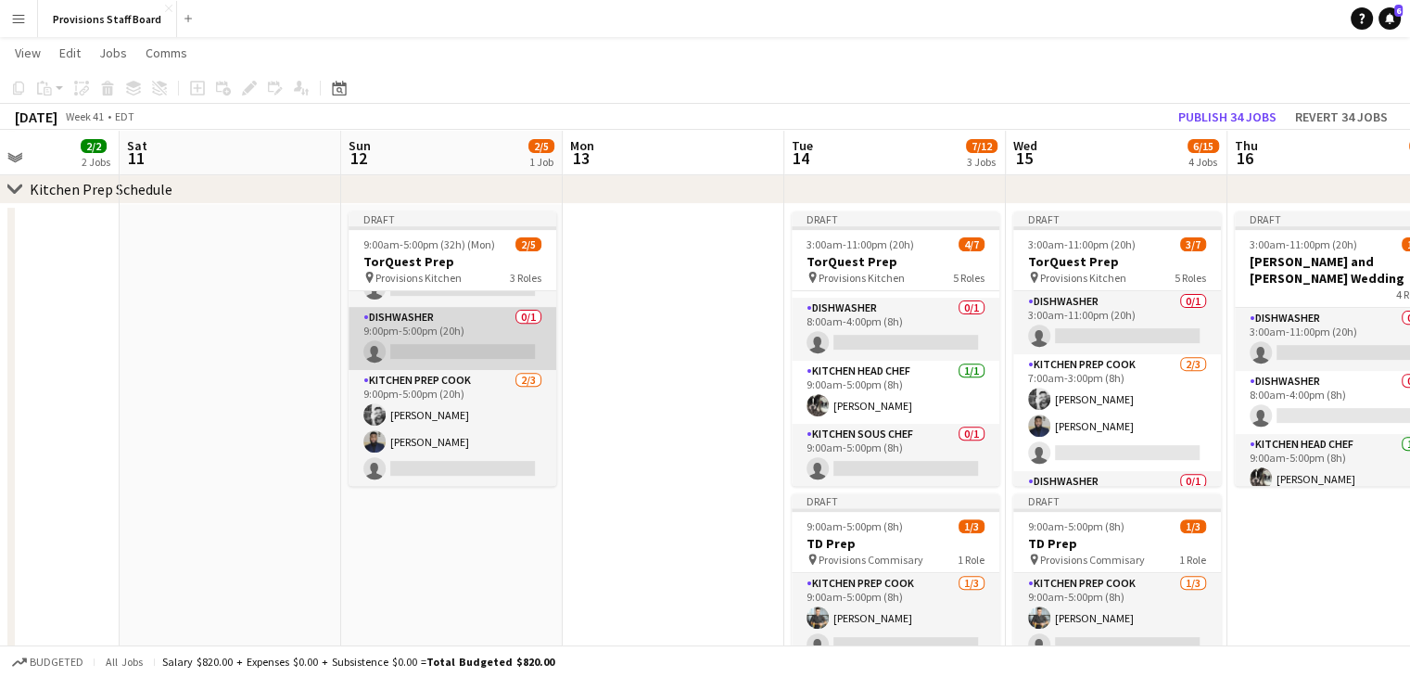
scroll to position [0, 0]
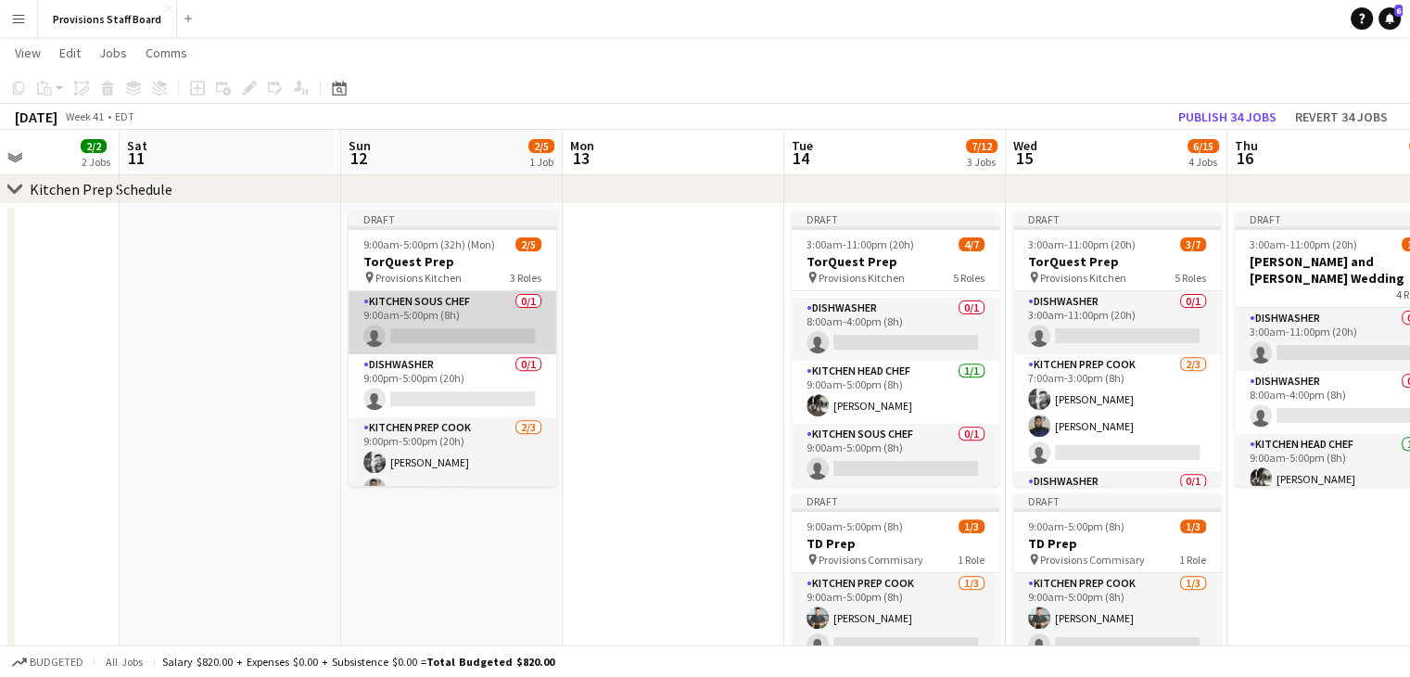
click at [441, 341] on app-card-role "Kitchen Sous Chef 0/1 9:00am-5:00pm (8h) single-neutral-actions" at bounding box center [453, 322] width 208 height 63
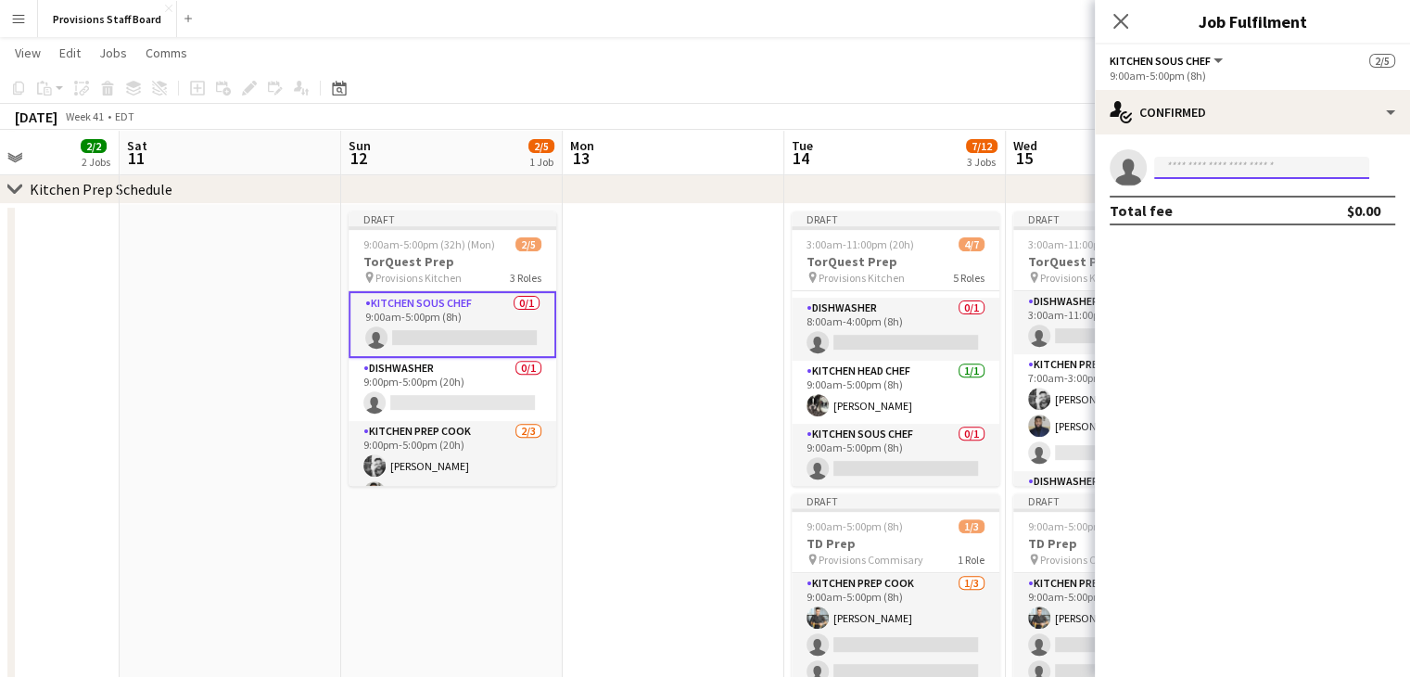
click at [1186, 169] on input at bounding box center [1261, 168] width 215 height 22
type input "***"
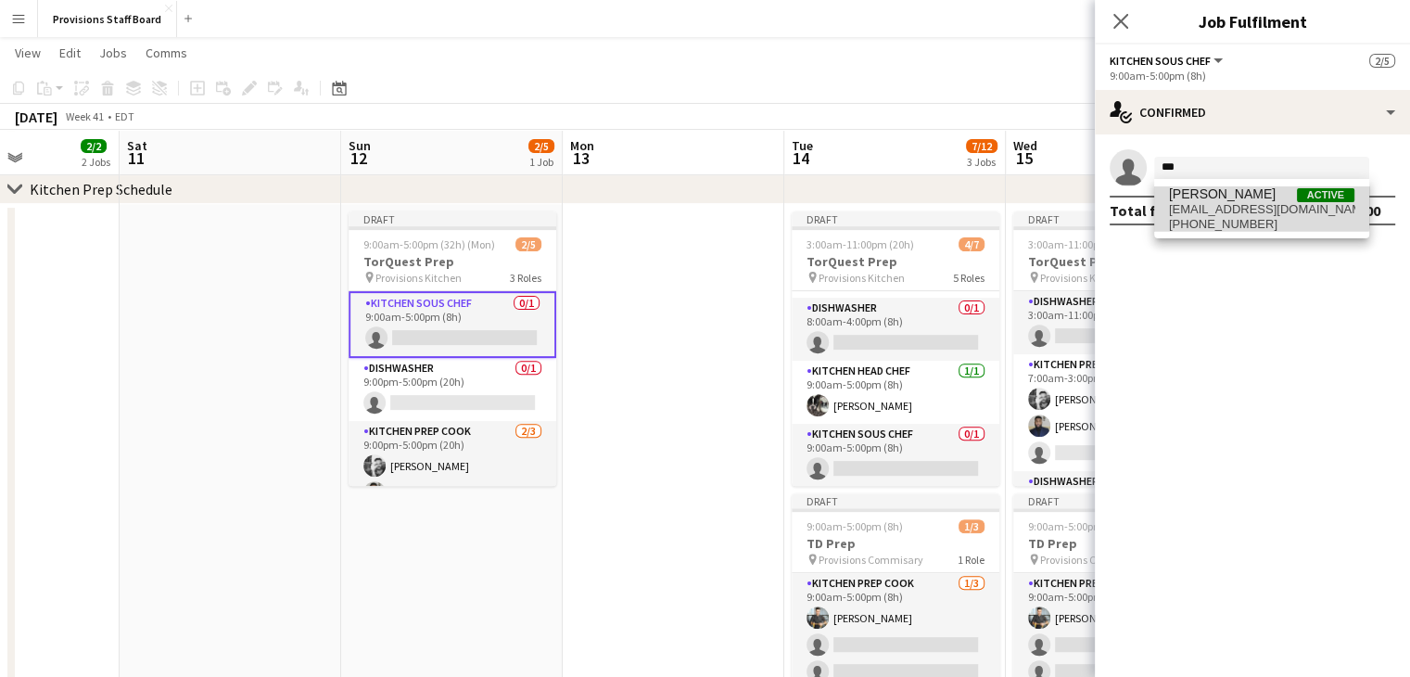
click at [1187, 198] on span "[PERSON_NAME]" at bounding box center [1222, 194] width 107 height 16
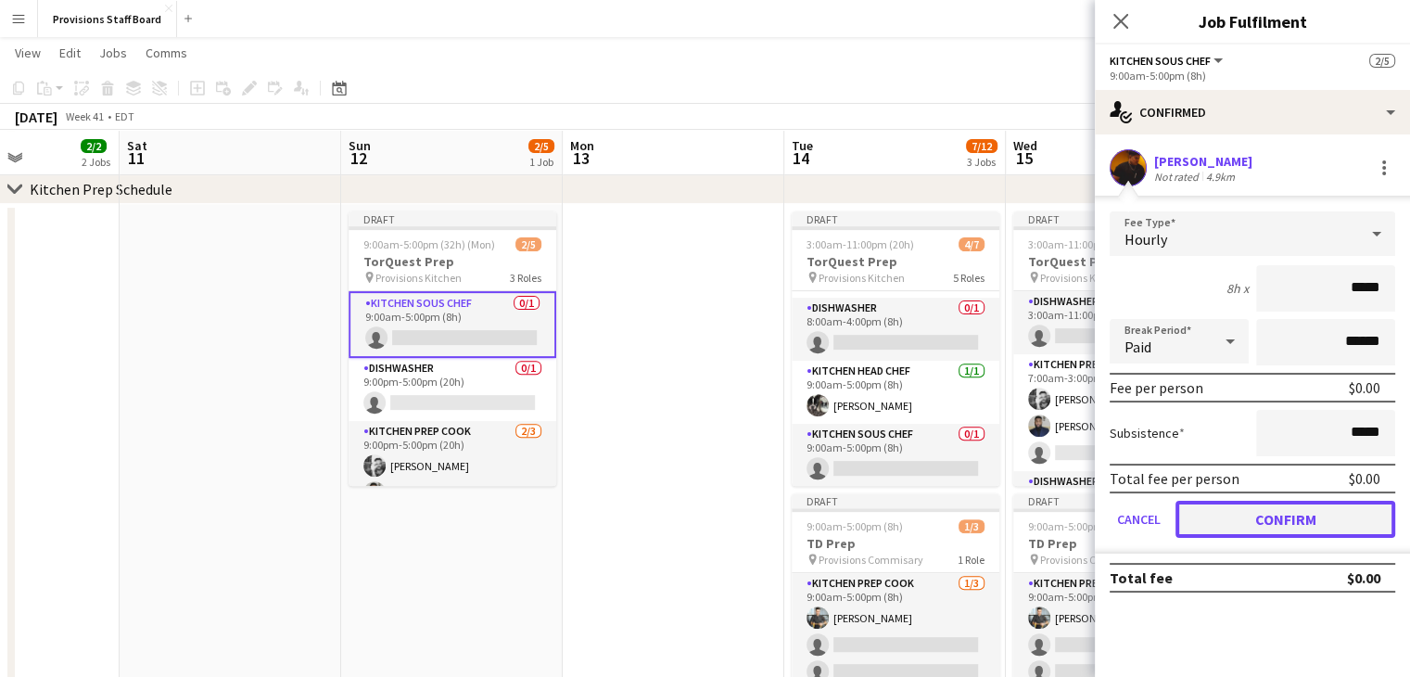
click at [1248, 519] on button "Confirm" at bounding box center [1286, 519] width 220 height 37
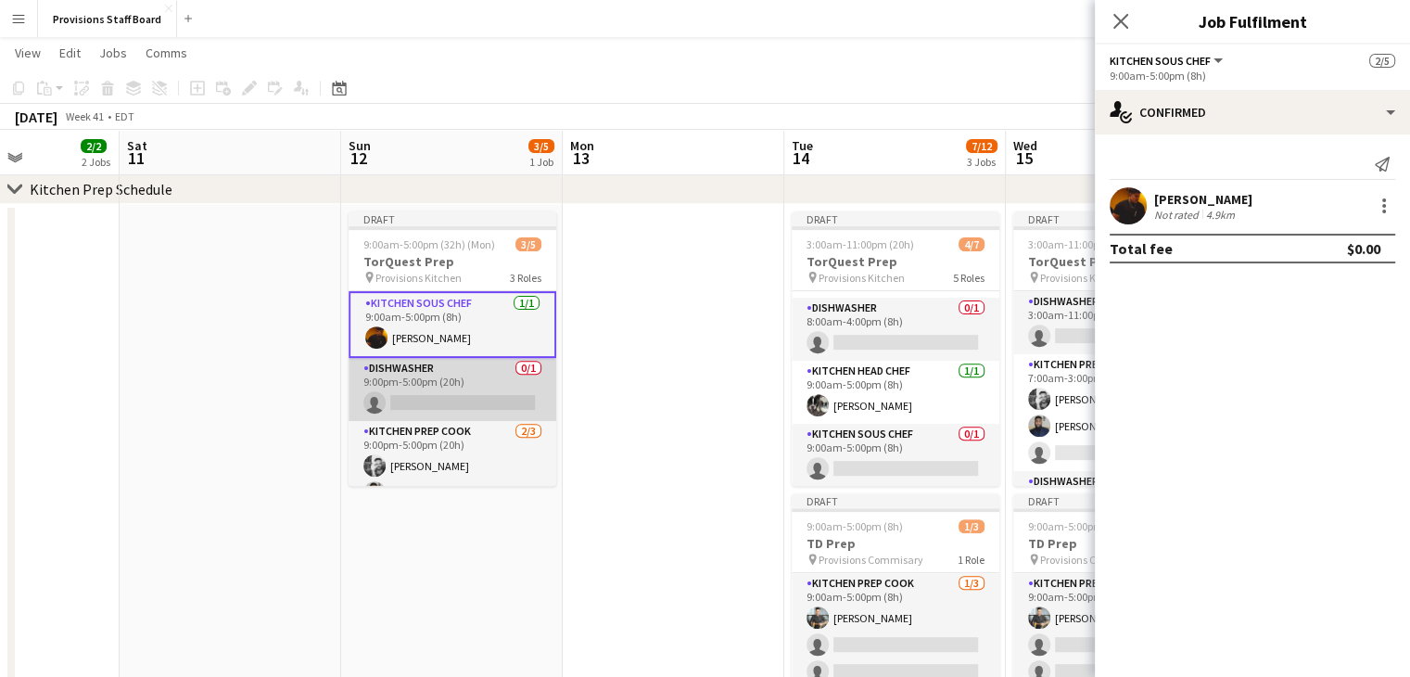
click at [438, 405] on app-card-role "Dishwasher 0/1 9:00pm-5:00pm (20h) single-neutral-actions" at bounding box center [453, 389] width 208 height 63
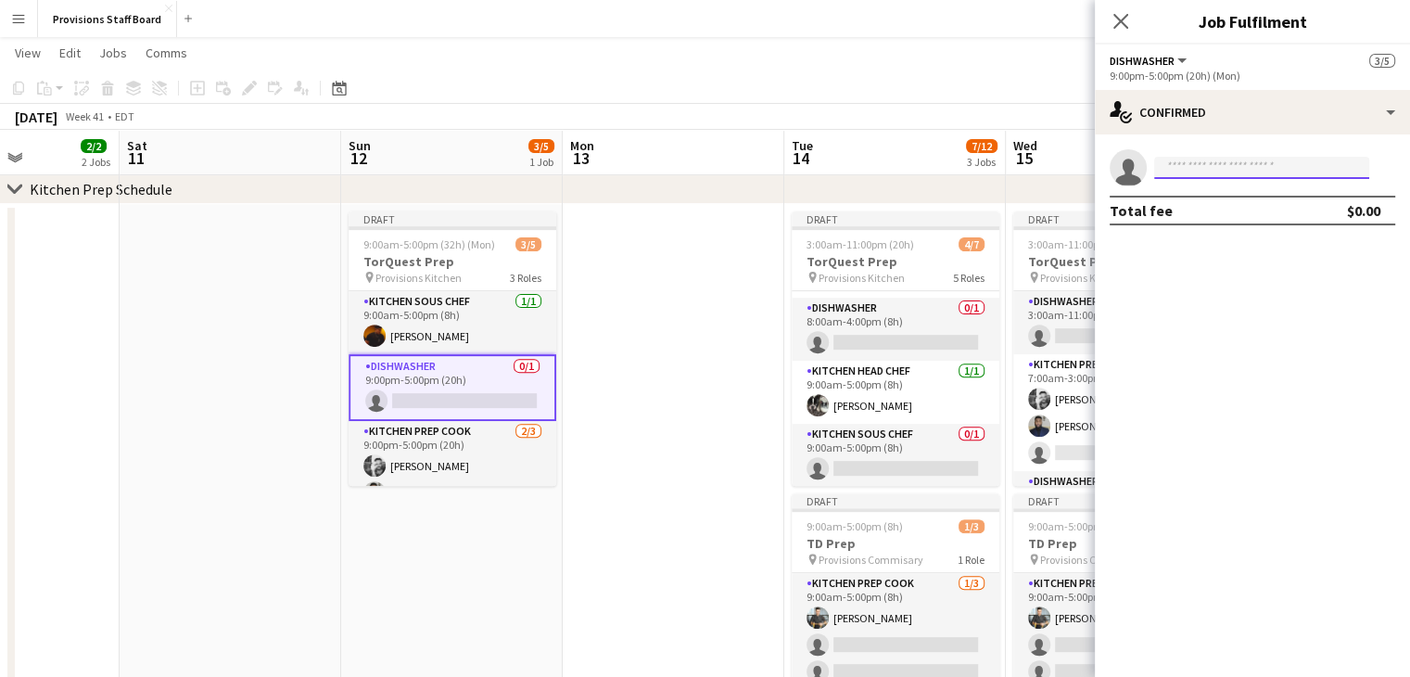
click at [1237, 173] on input at bounding box center [1261, 168] width 215 height 22
type input "*"
type input "***"
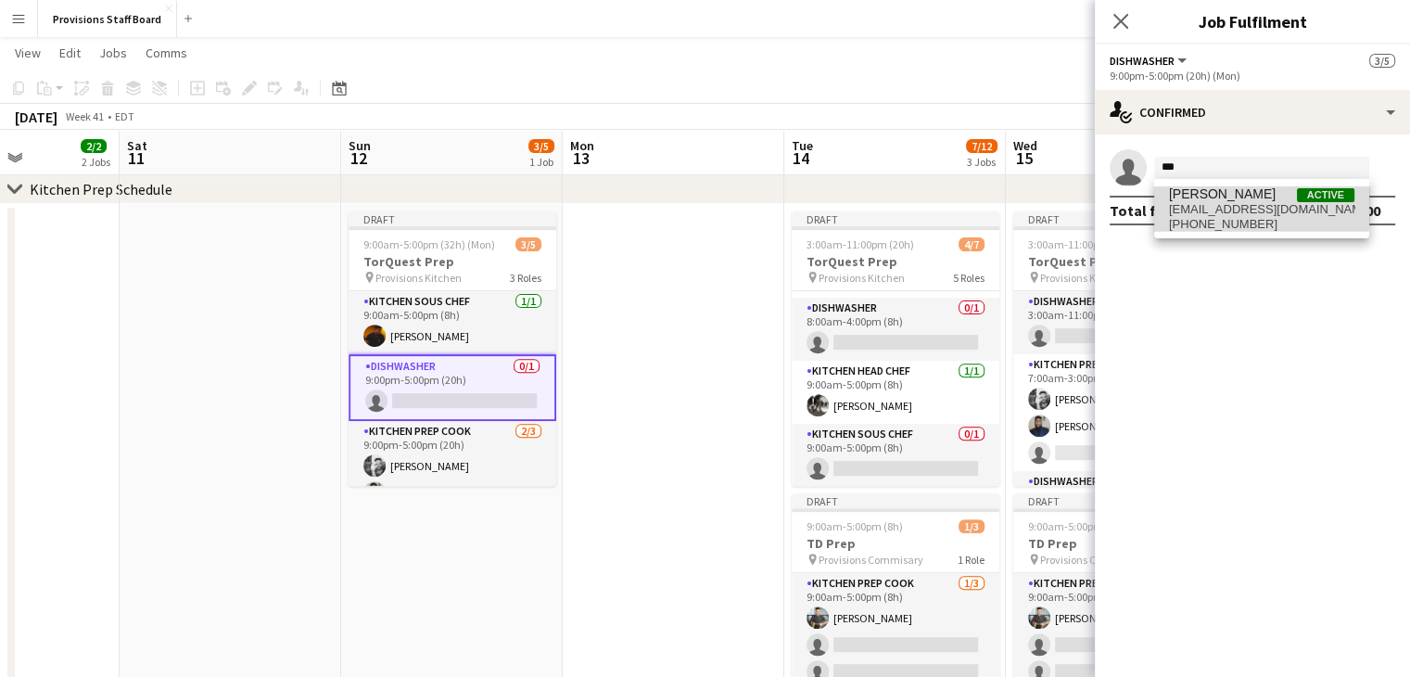
click at [1202, 197] on span "[PERSON_NAME]" at bounding box center [1222, 194] width 107 height 16
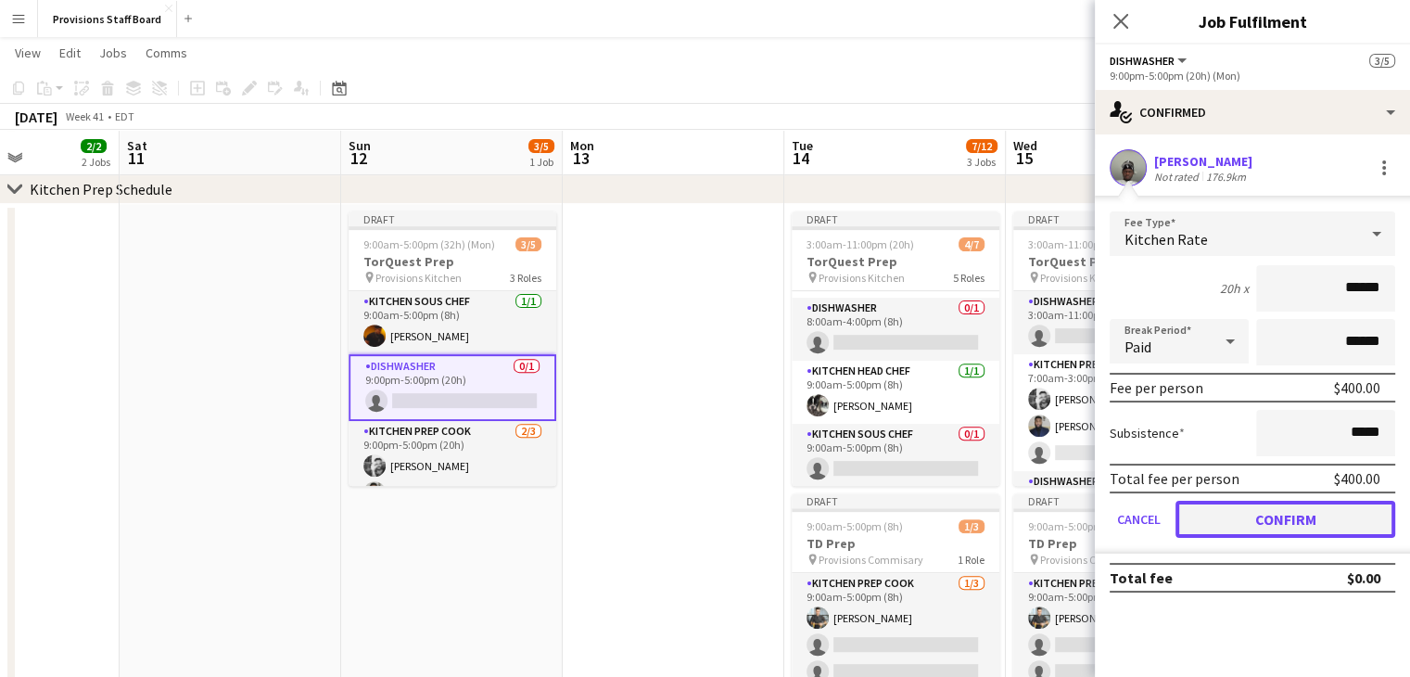
click at [1204, 515] on button "Confirm" at bounding box center [1286, 519] width 220 height 37
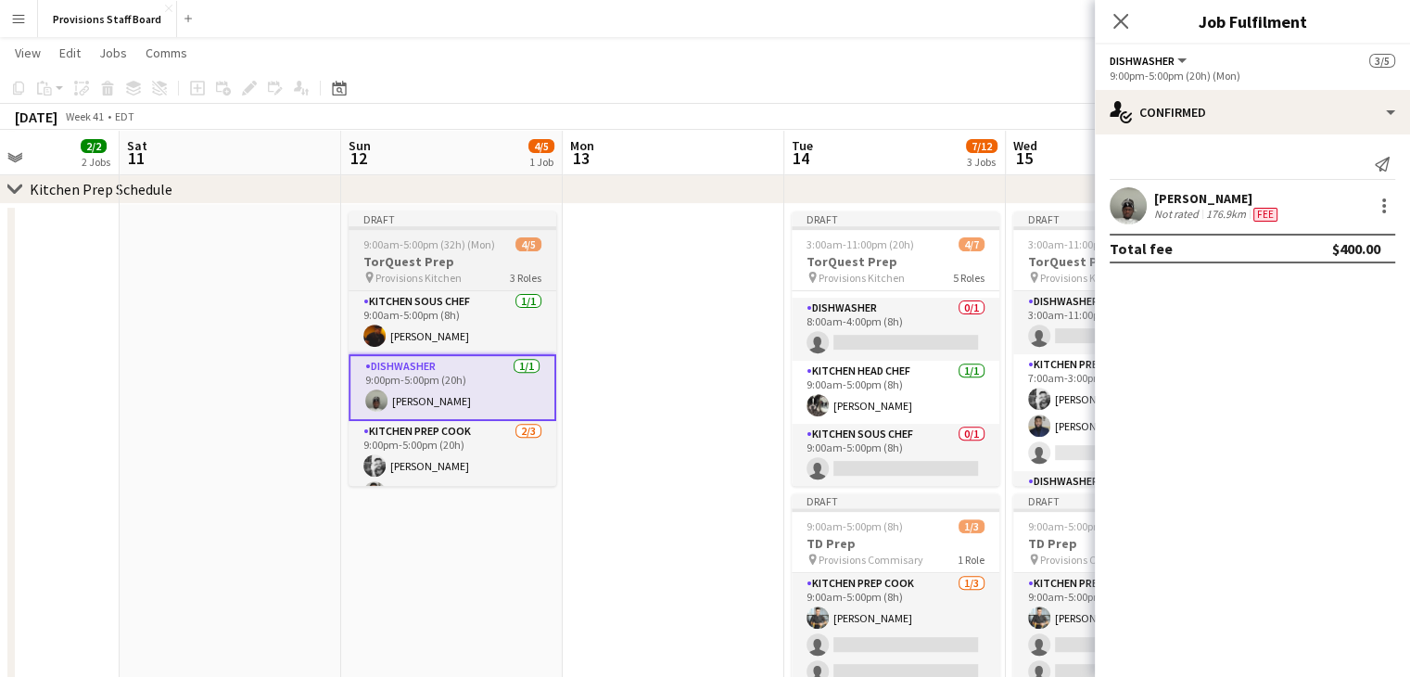
click at [453, 253] on h3 "TorQuest Prep" at bounding box center [453, 261] width 208 height 17
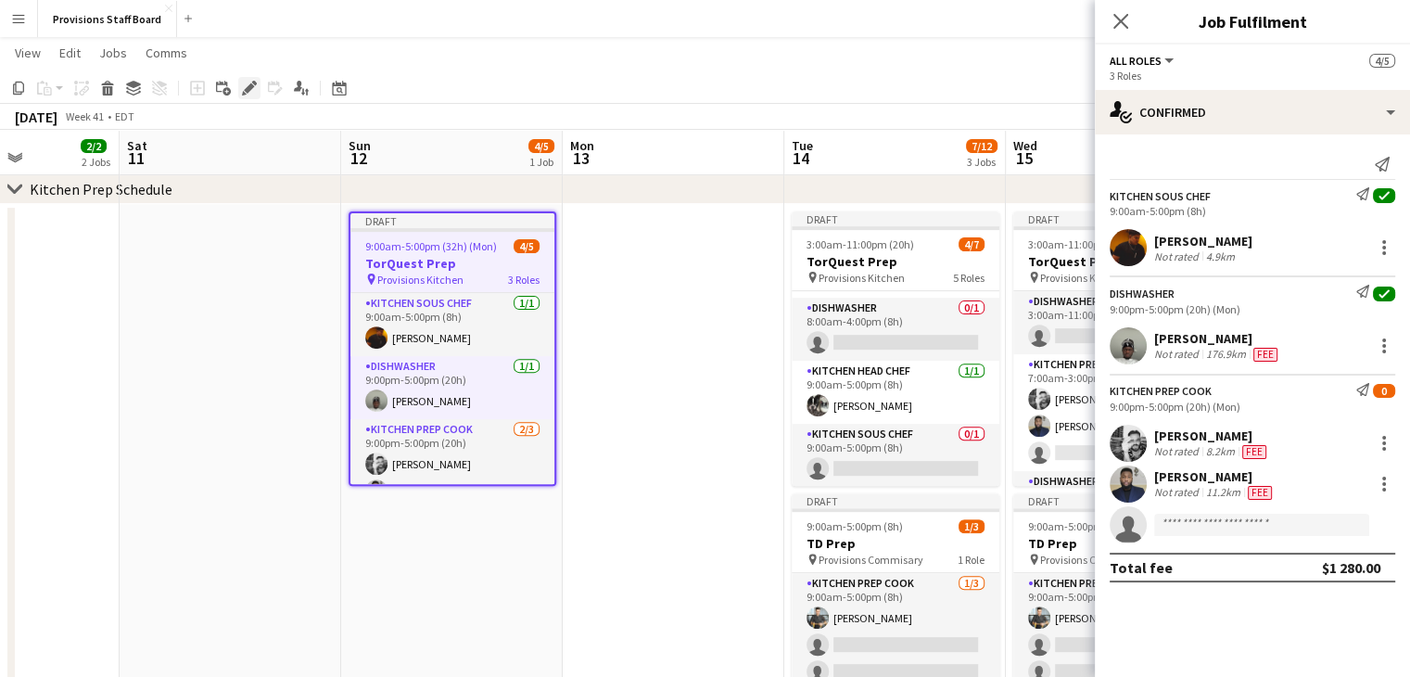
click at [242, 97] on div "Edit" at bounding box center [249, 88] width 22 height 22
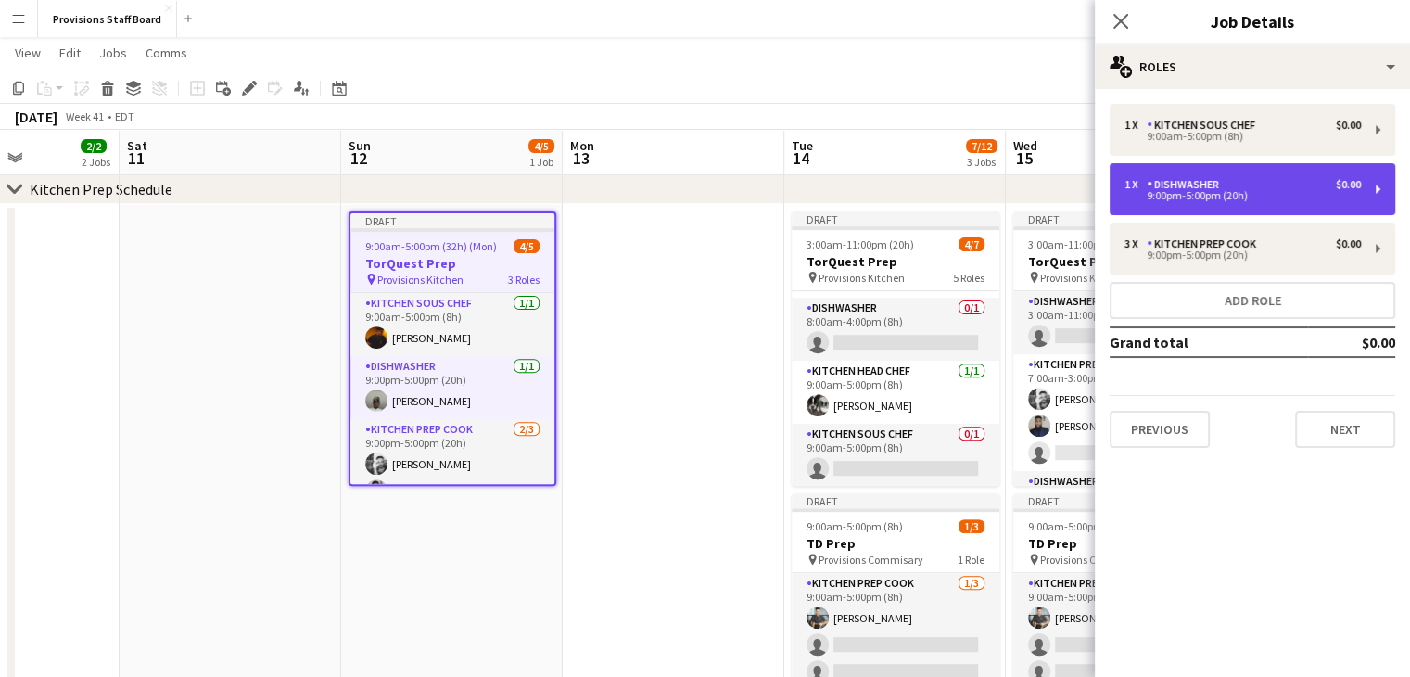
click at [1216, 164] on div "1 x Dishwasher $0.00 9:00pm-5:00pm (20h)" at bounding box center [1253, 189] width 286 height 52
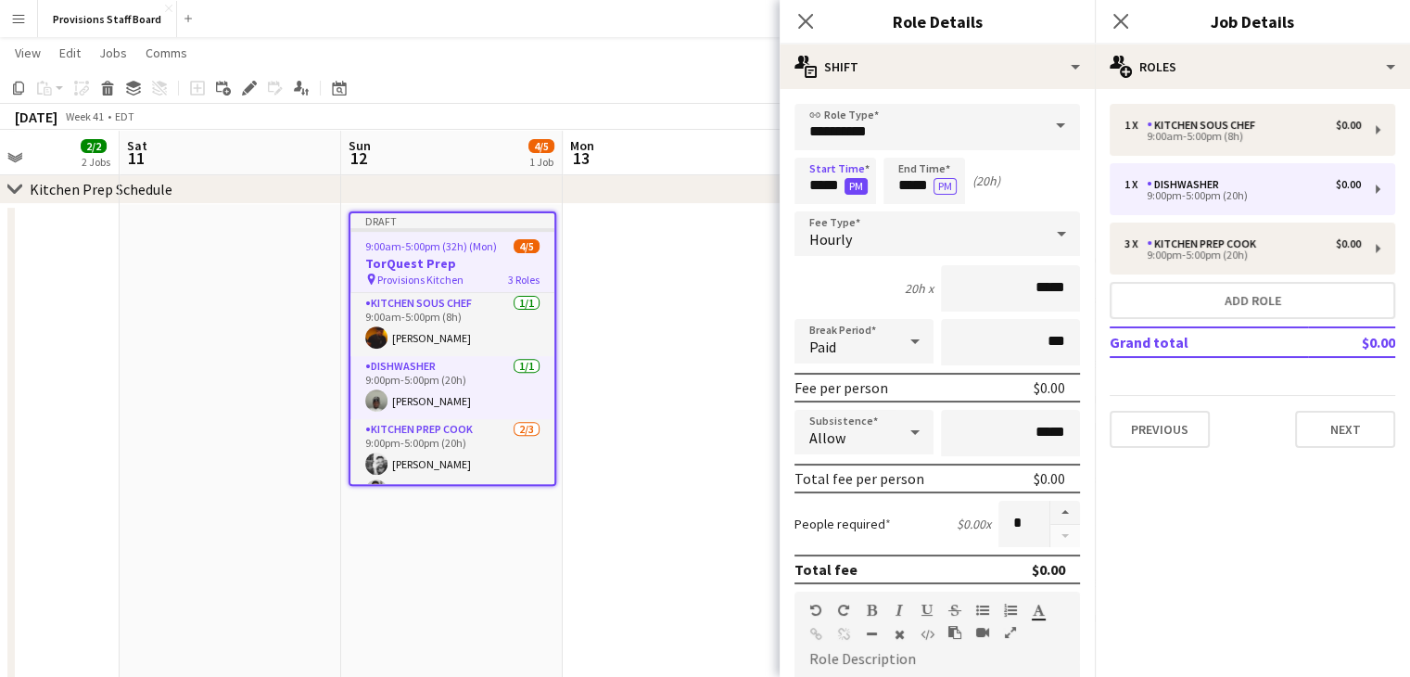
click at [857, 193] on button "PM" at bounding box center [856, 186] width 23 height 17
click at [691, 287] on app-date-cell at bounding box center [674, 577] width 222 height 746
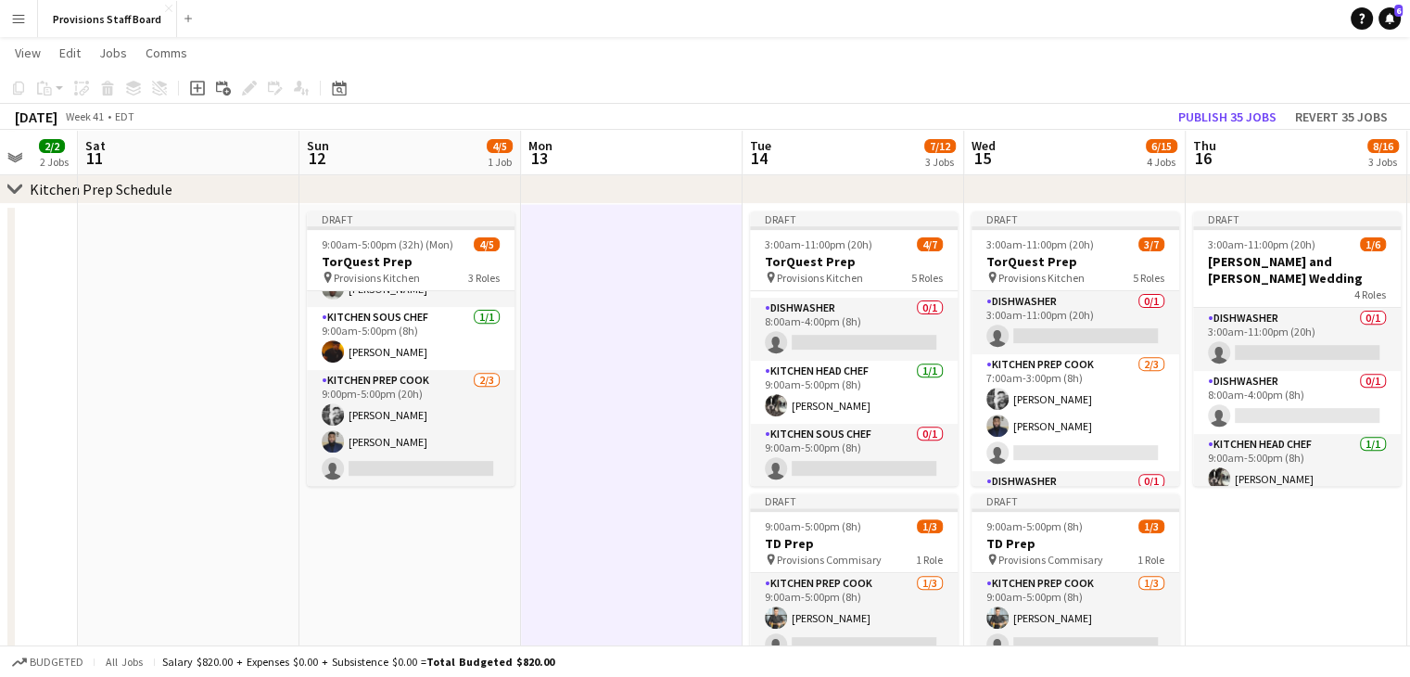
scroll to position [0, 589]
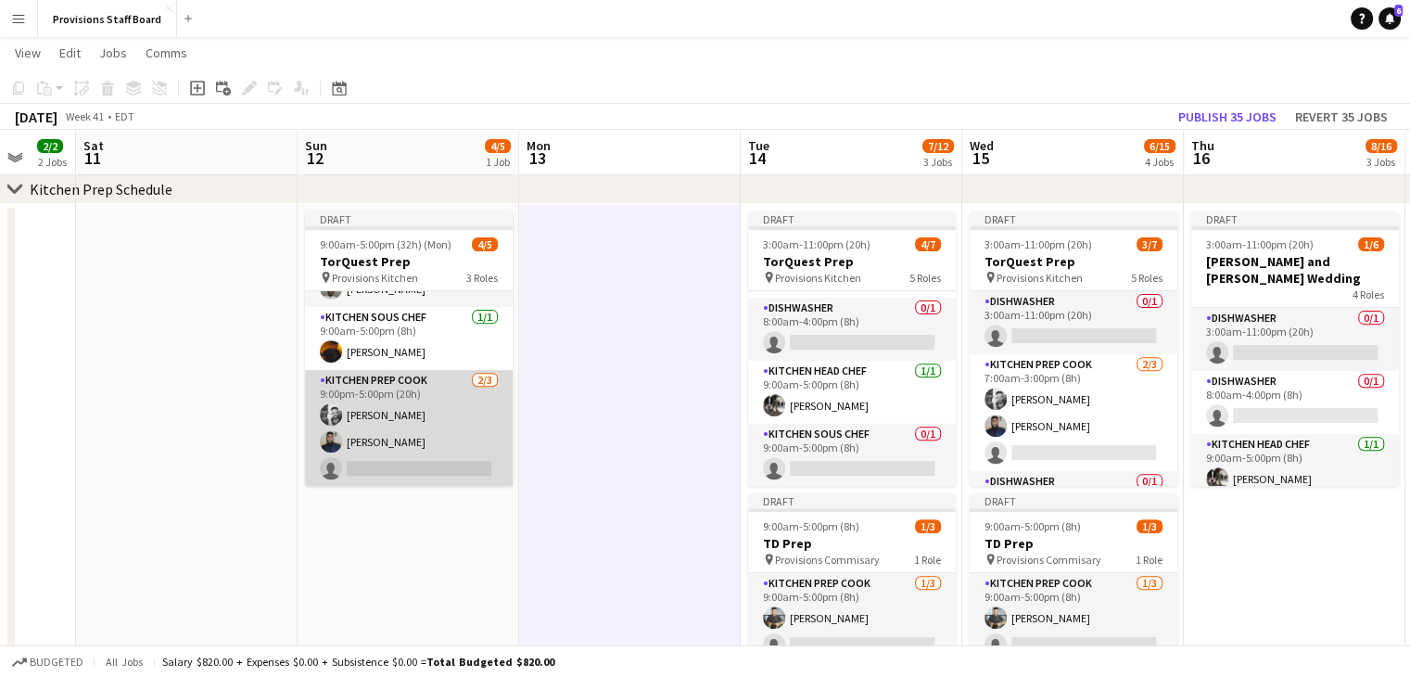
click at [417, 461] on app-card-role "Kitchen Prep Cook 2/3 9:00pm-5:00pm (20h) Evan Sheldon Kumbukani Phiri single-n…" at bounding box center [409, 428] width 208 height 117
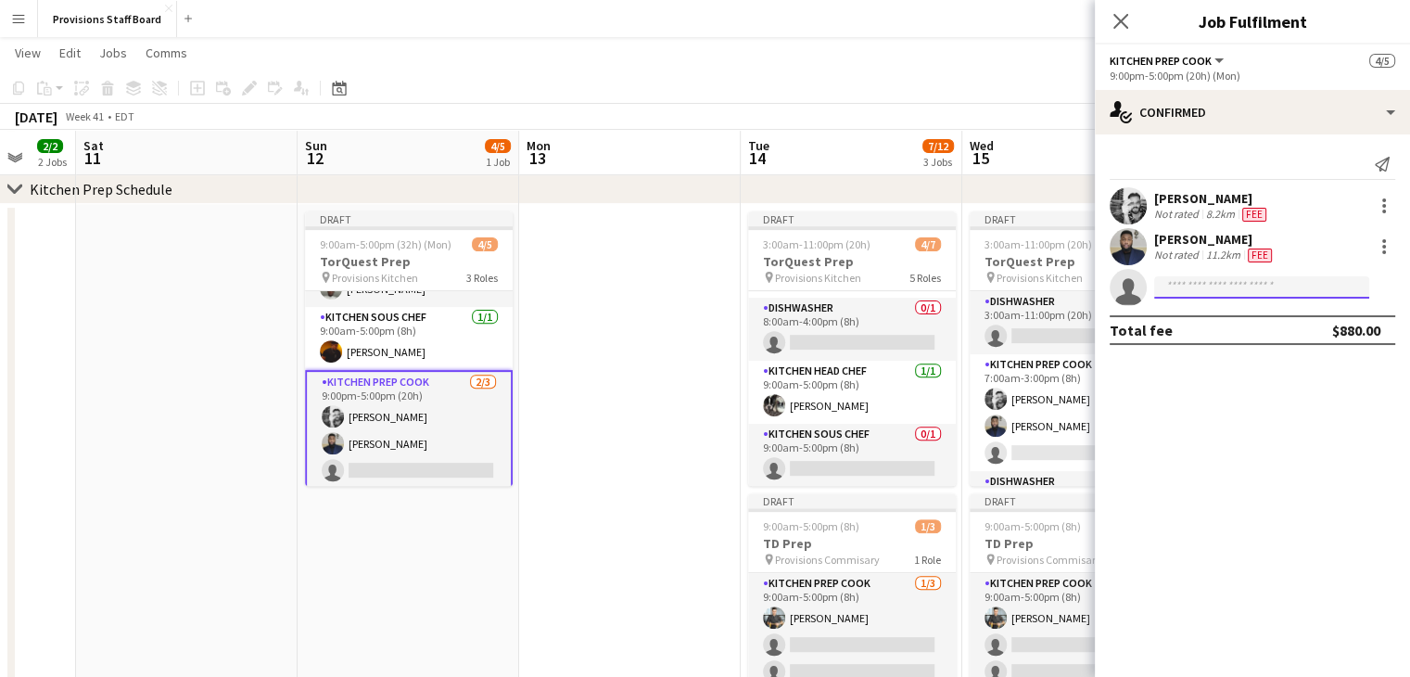
click at [1230, 286] on input at bounding box center [1261, 287] width 215 height 22
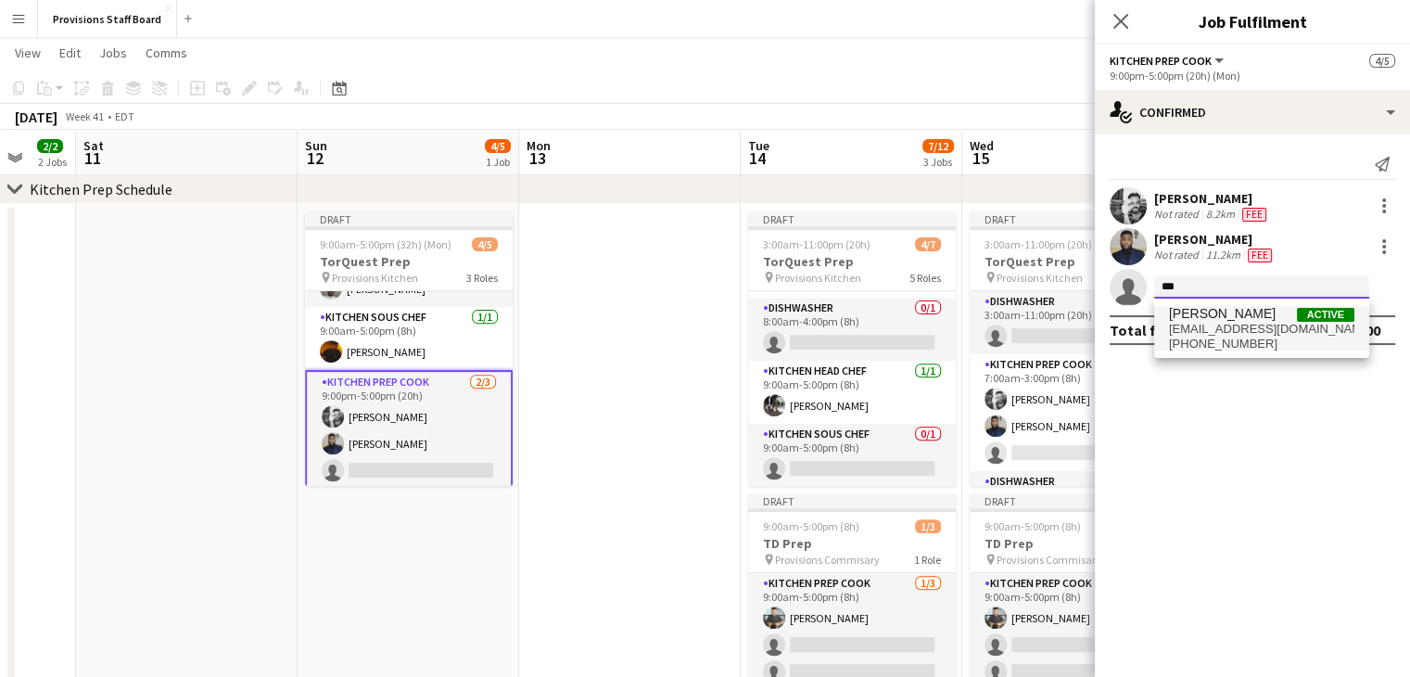
type input "***"
click at [1209, 316] on span "[PERSON_NAME]" at bounding box center [1222, 314] width 107 height 16
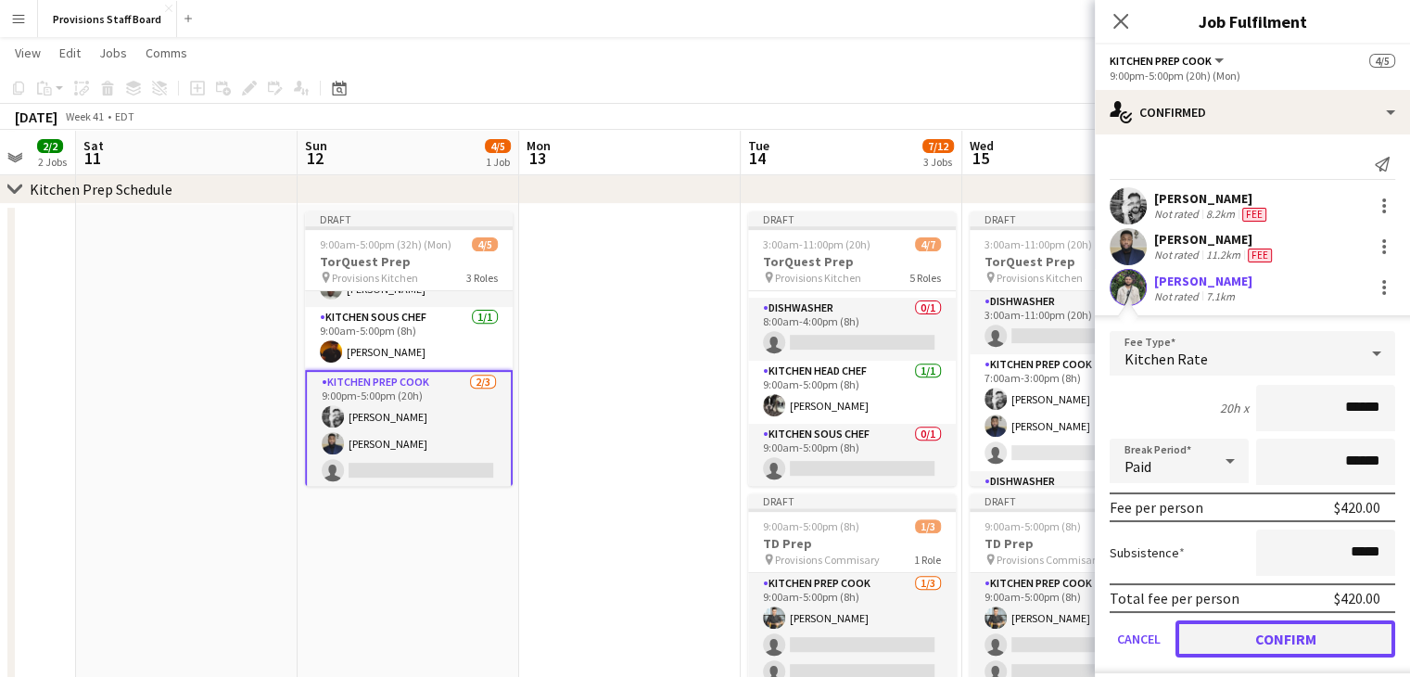
click at [1218, 624] on button "Confirm" at bounding box center [1286, 638] width 220 height 37
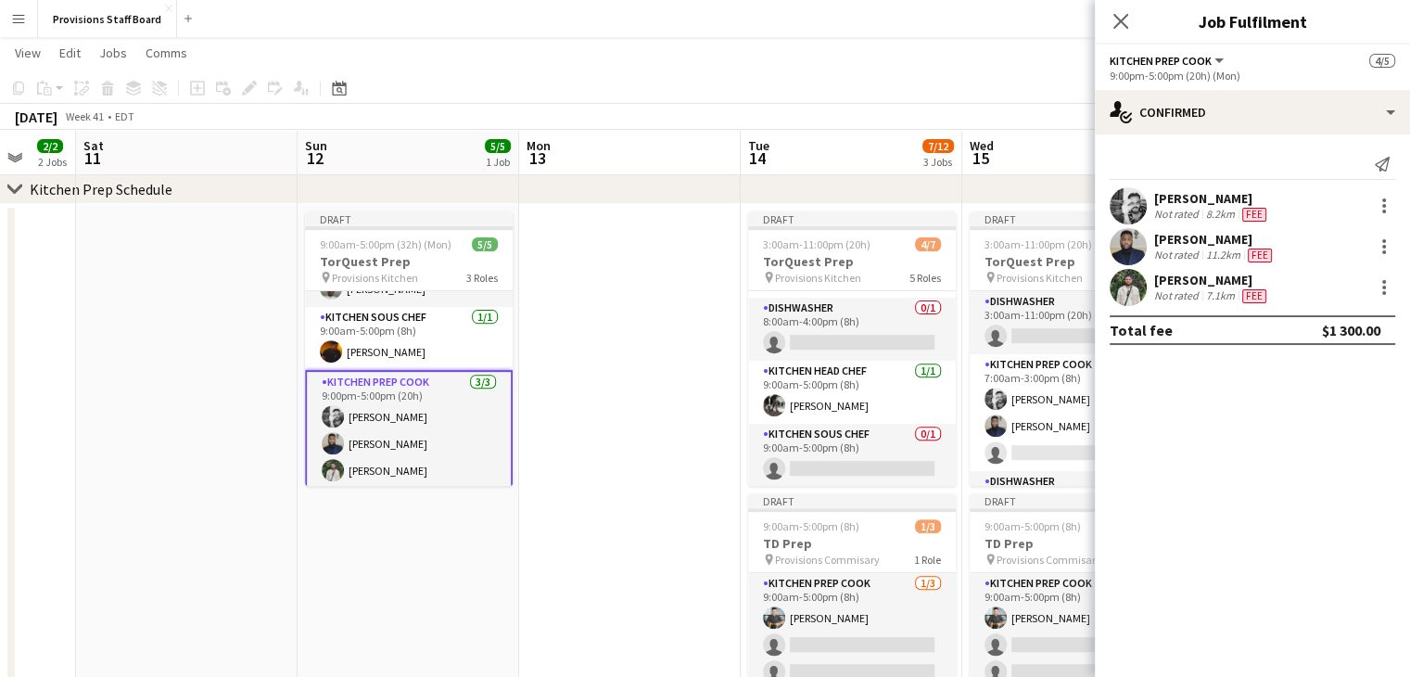
click at [403, 392] on app-card-role "Kitchen Prep Cook 3/3 9:00pm-5:00pm (20h) Evan Sheldon Kumbukani Phiri Ruslan K…" at bounding box center [409, 430] width 208 height 121
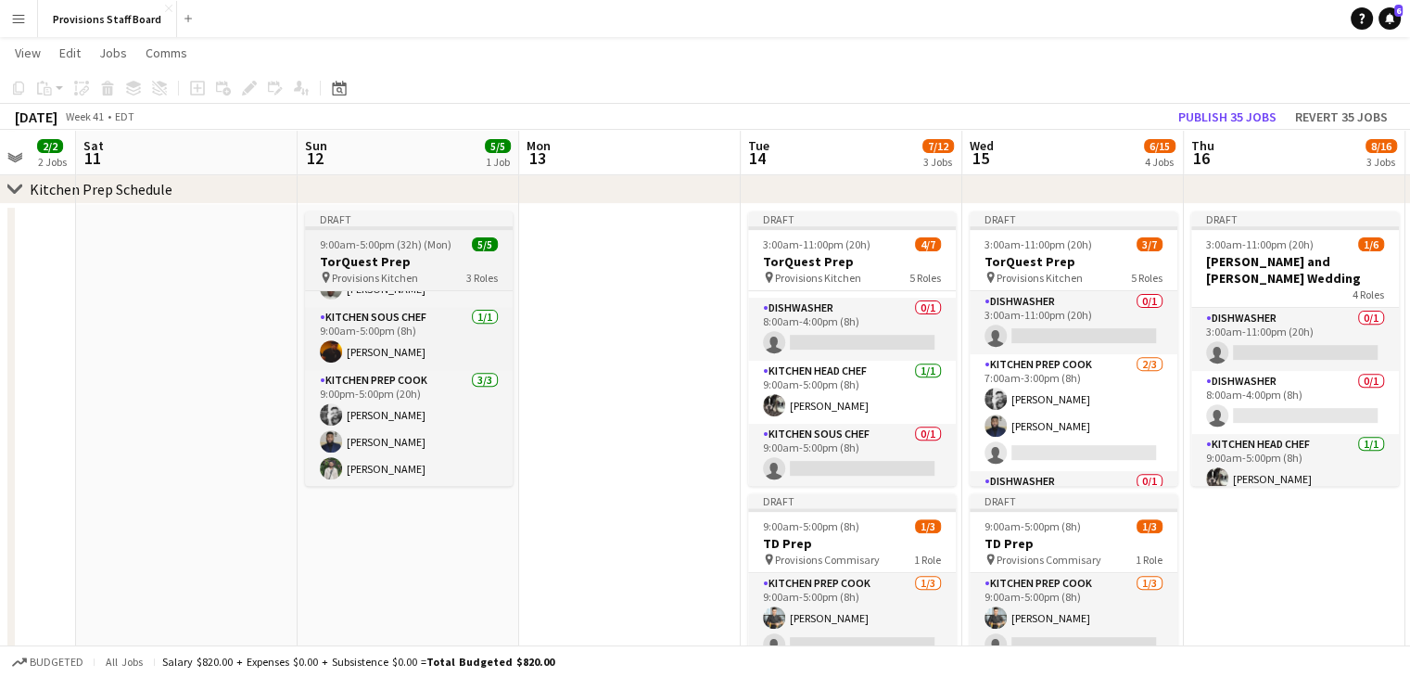
click at [386, 283] on span "Provisions Kitchen" at bounding box center [375, 278] width 86 height 14
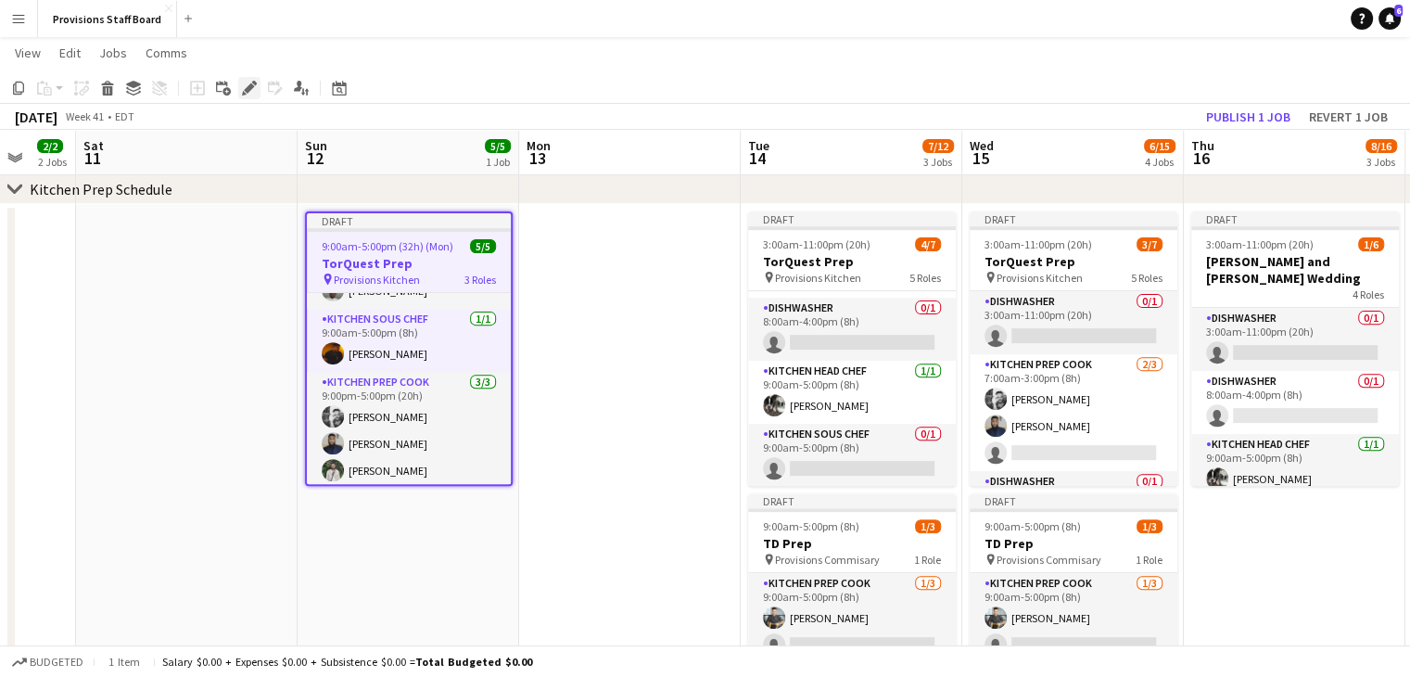
click at [248, 86] on icon at bounding box center [249, 88] width 10 height 10
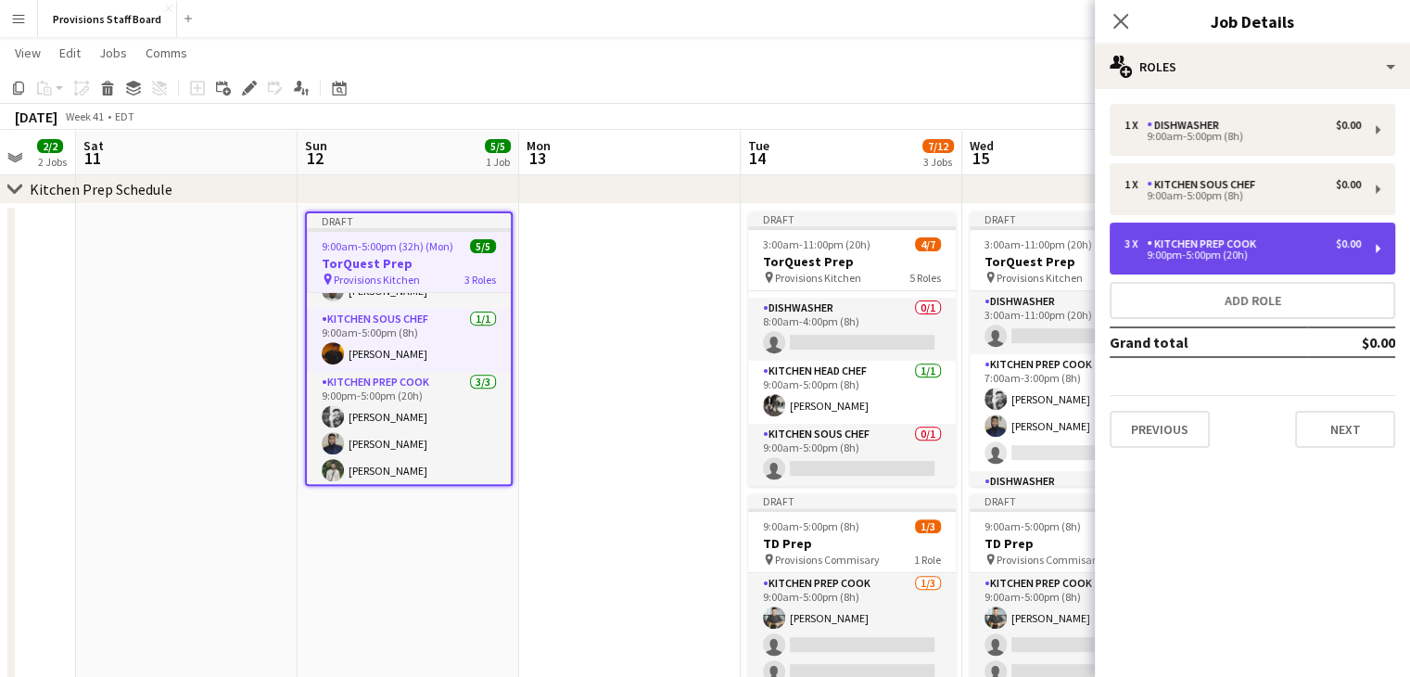
click at [1231, 246] on div "Kitchen Prep Cook" at bounding box center [1205, 243] width 117 height 13
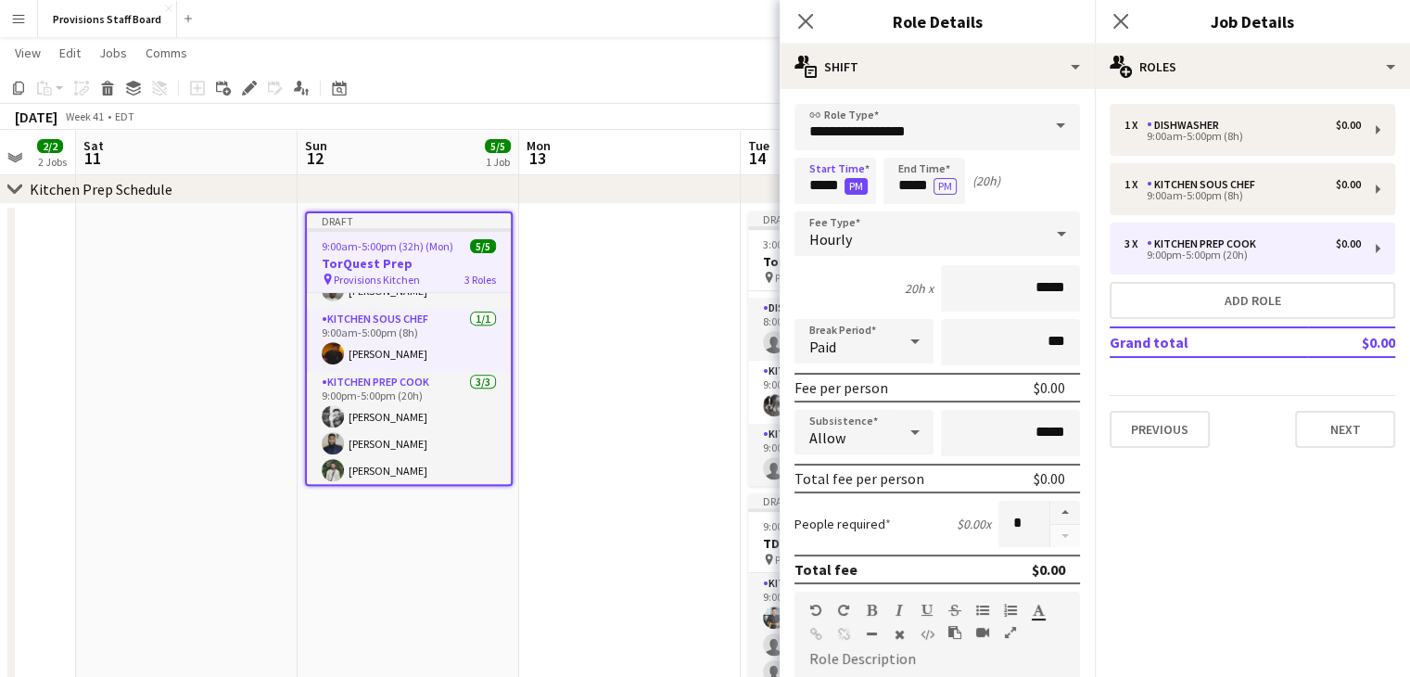
click at [856, 190] on button "PM" at bounding box center [856, 186] width 23 height 17
click at [586, 387] on app-date-cell at bounding box center [630, 577] width 222 height 746
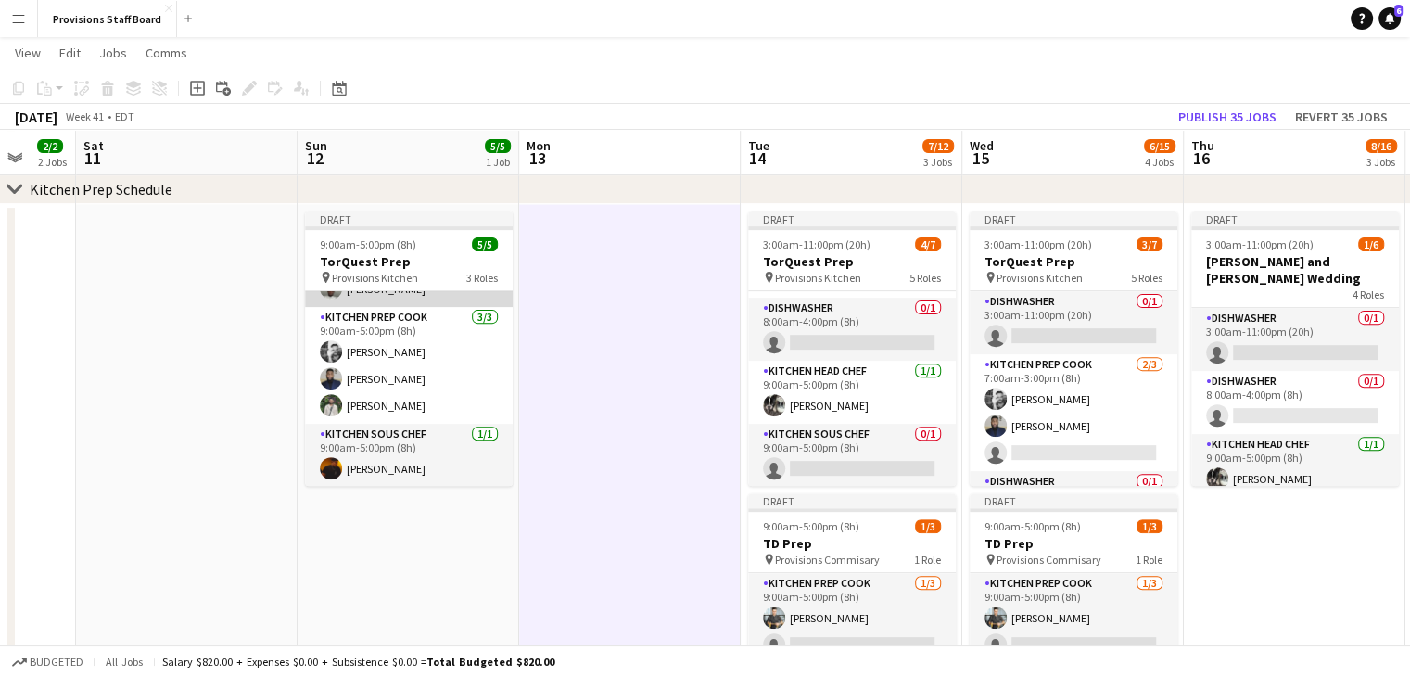
scroll to position [0, 0]
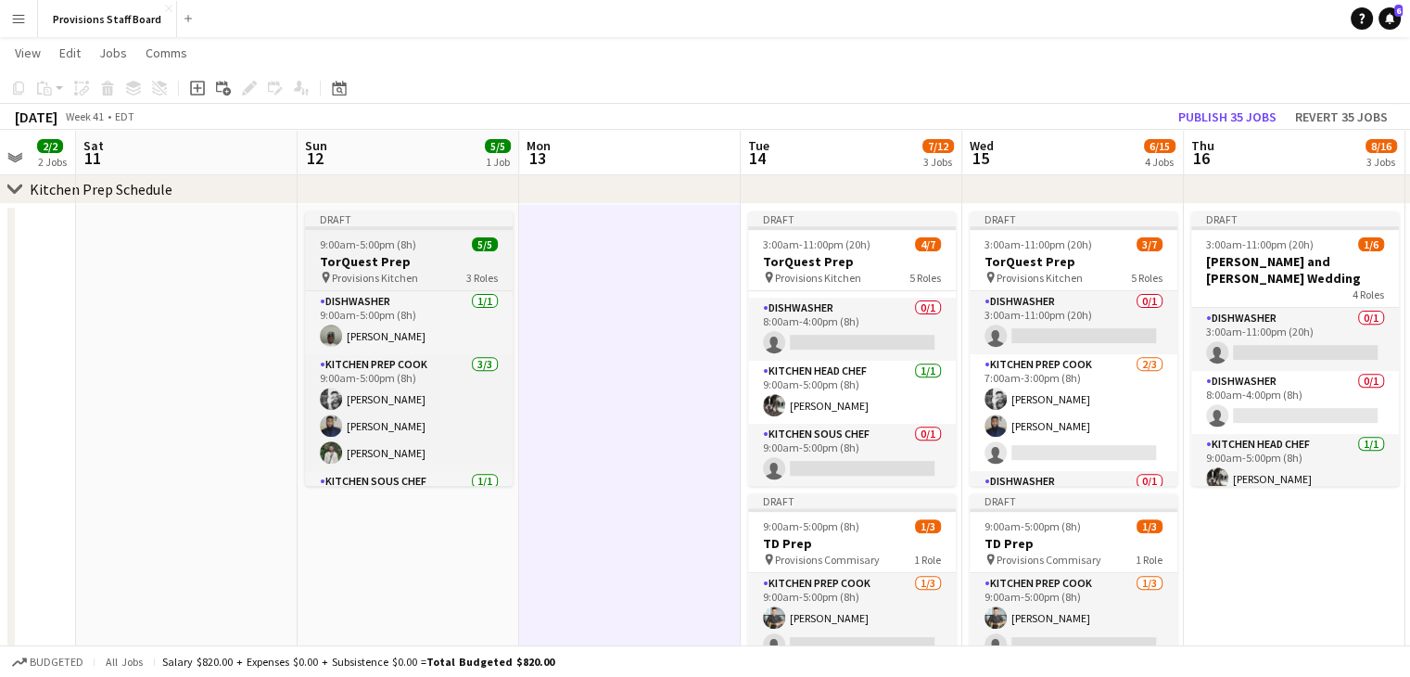
click at [376, 249] on span "9:00am-5:00pm (8h)" at bounding box center [368, 244] width 96 height 14
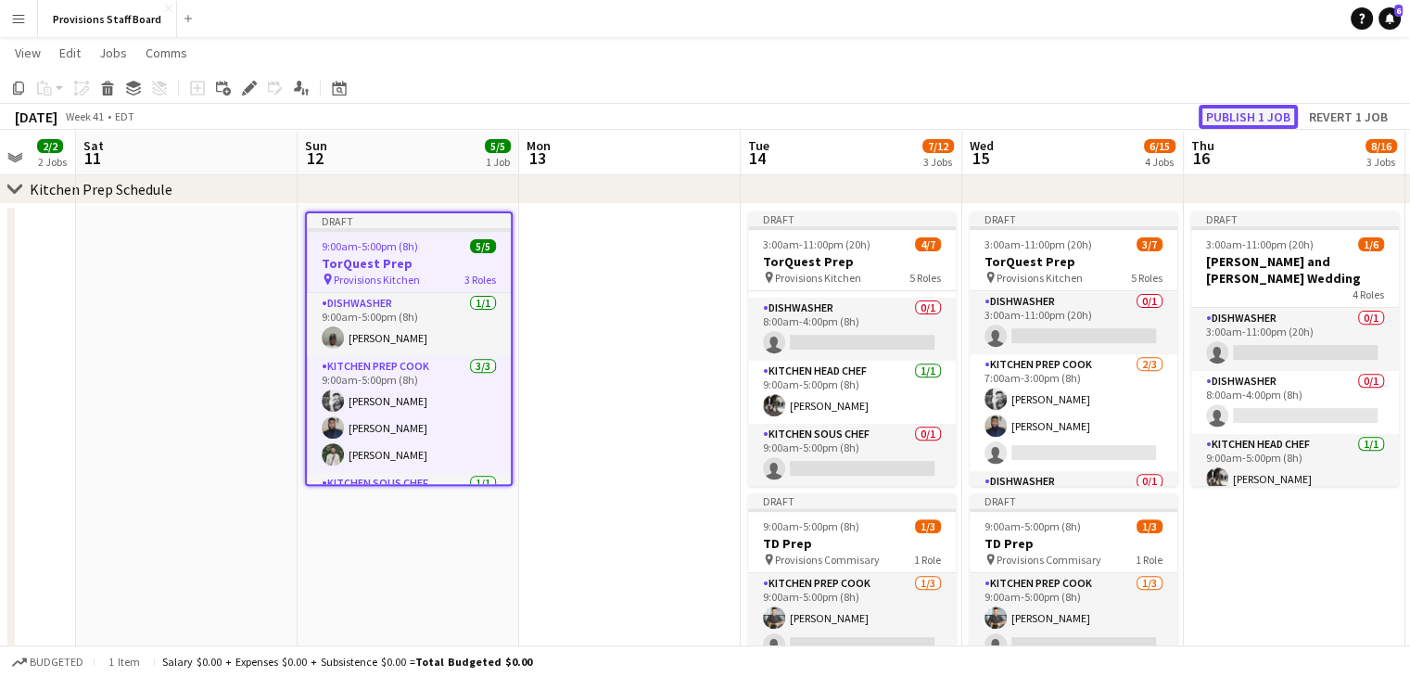
click at [1276, 115] on button "Publish 1 job" at bounding box center [1248, 117] width 99 height 24
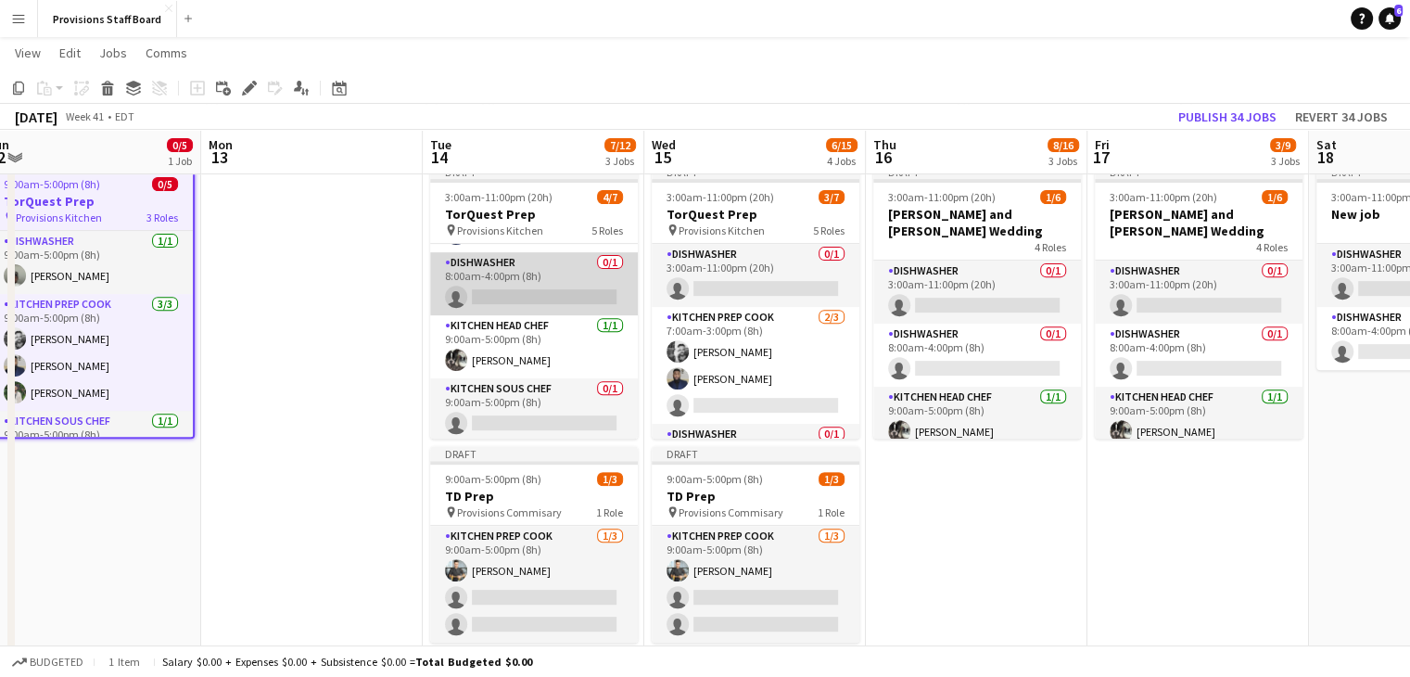
scroll to position [173, 0]
click at [492, 295] on app-card-role "Dishwasher 0/1 8:00am-4:00pm (8h) single-neutral-actions" at bounding box center [534, 281] width 208 height 63
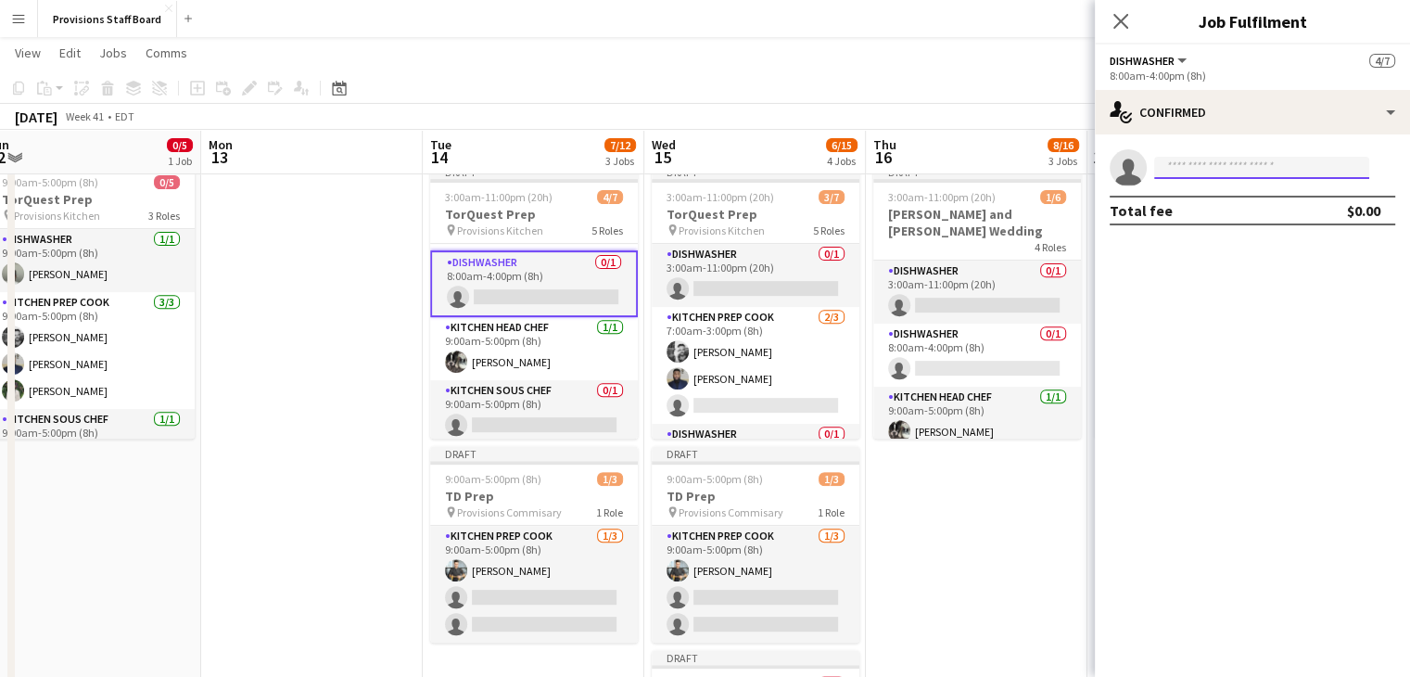
click at [1178, 166] on input at bounding box center [1261, 168] width 215 height 22
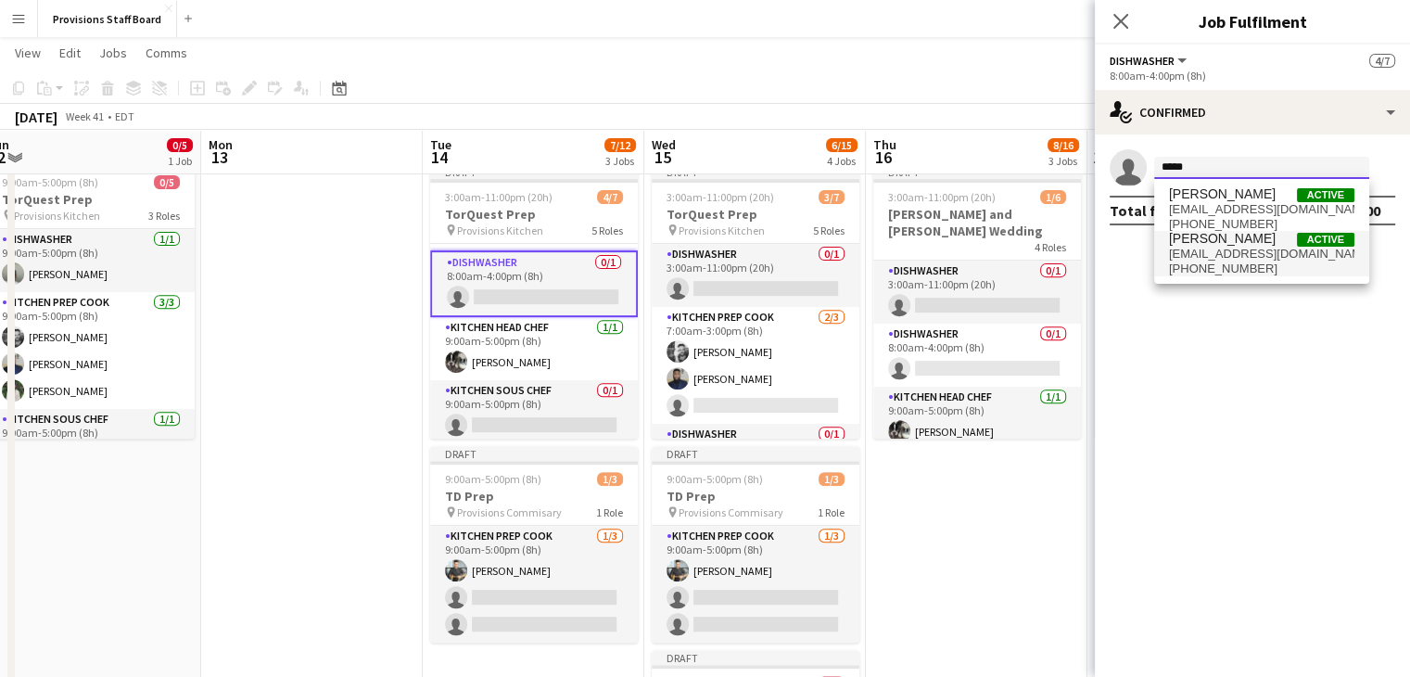
type input "*****"
click at [1210, 241] on span "[PERSON_NAME]" at bounding box center [1222, 239] width 107 height 16
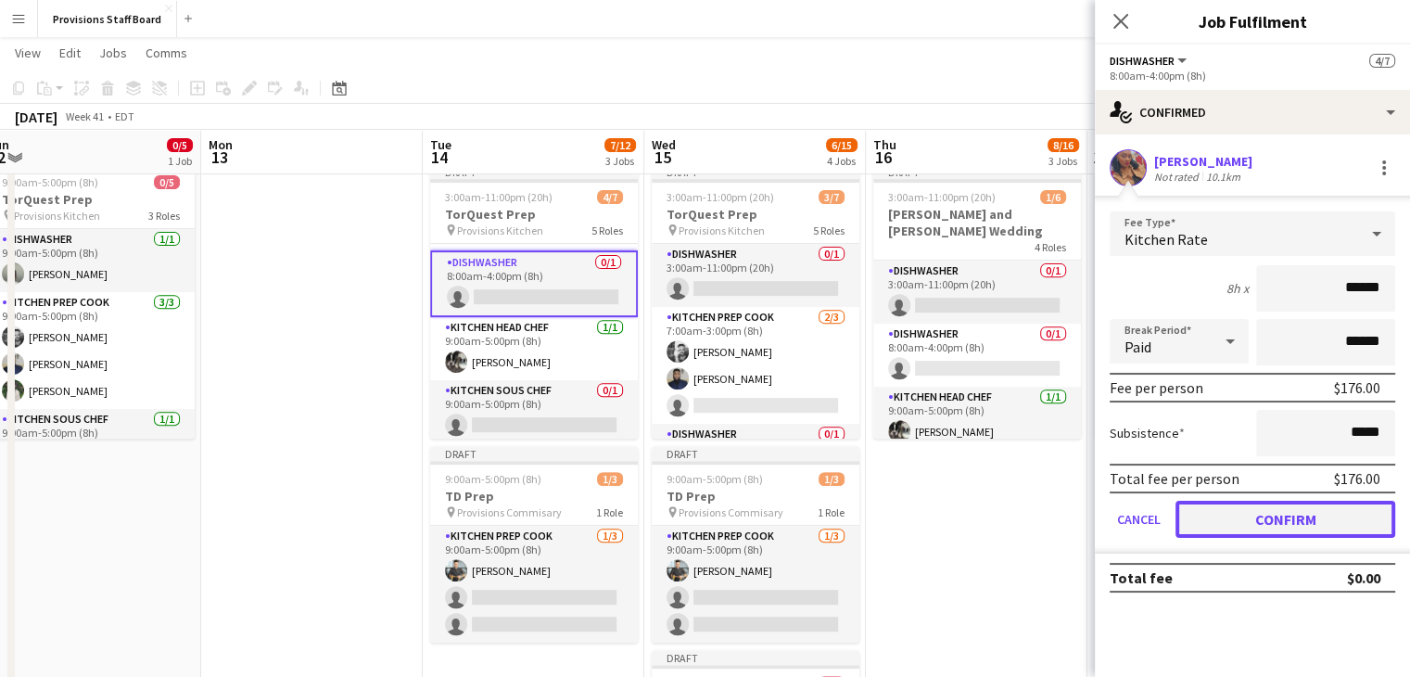
click at [1213, 515] on button "Confirm" at bounding box center [1286, 519] width 220 height 37
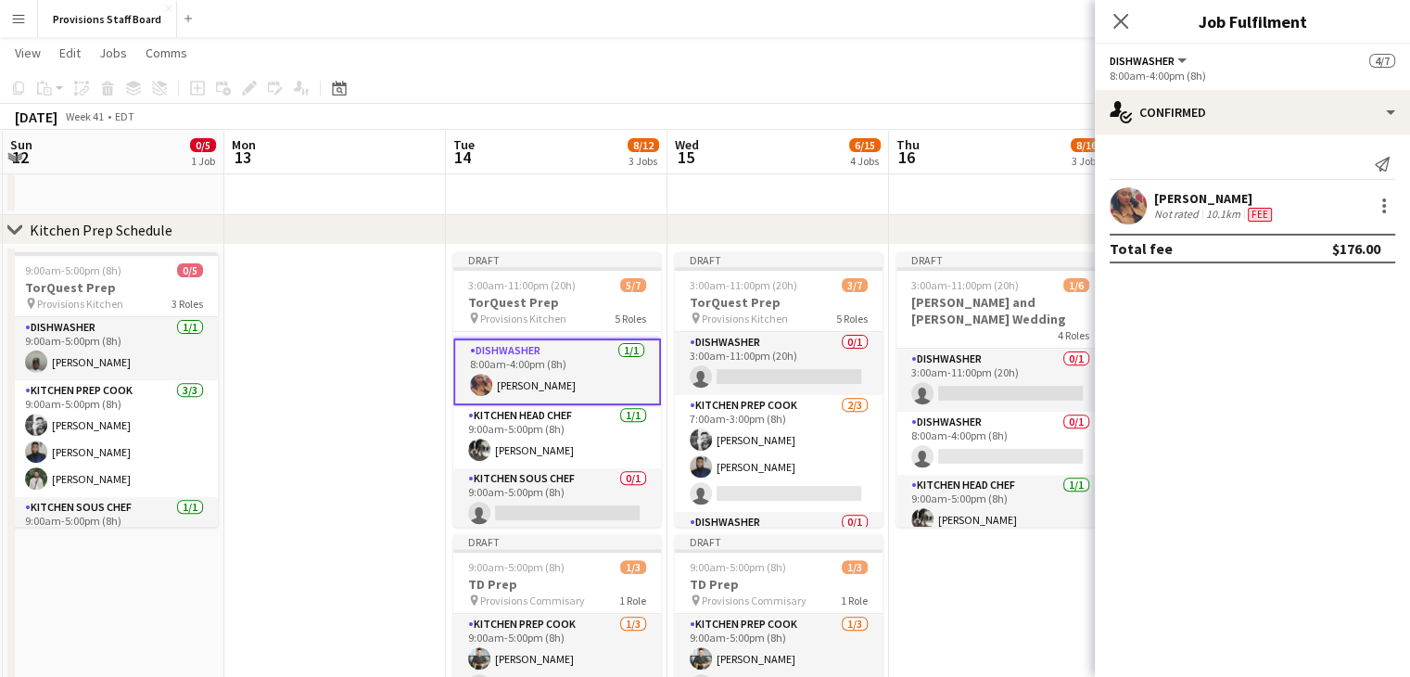
scroll to position [593, 0]
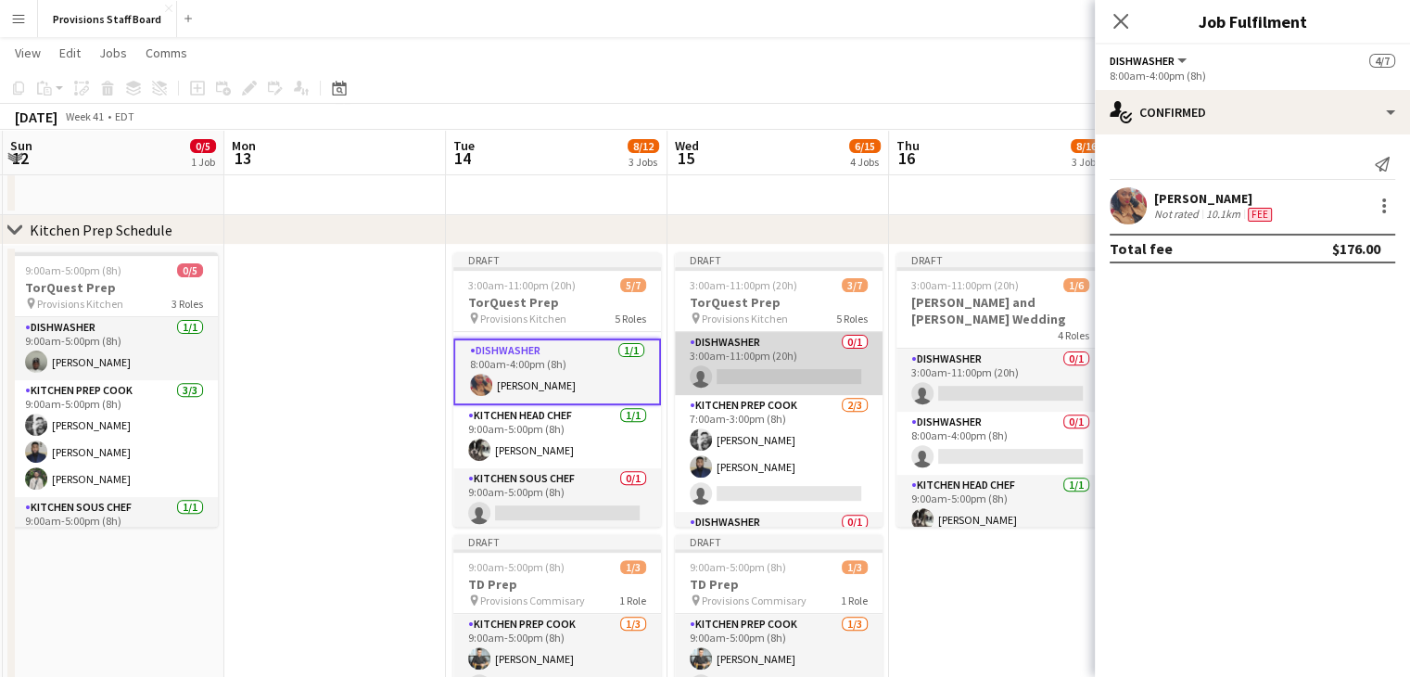
click at [771, 338] on app-card-role "Dishwasher 0/1 3:00am-11:00pm (20h) single-neutral-actions" at bounding box center [779, 363] width 208 height 63
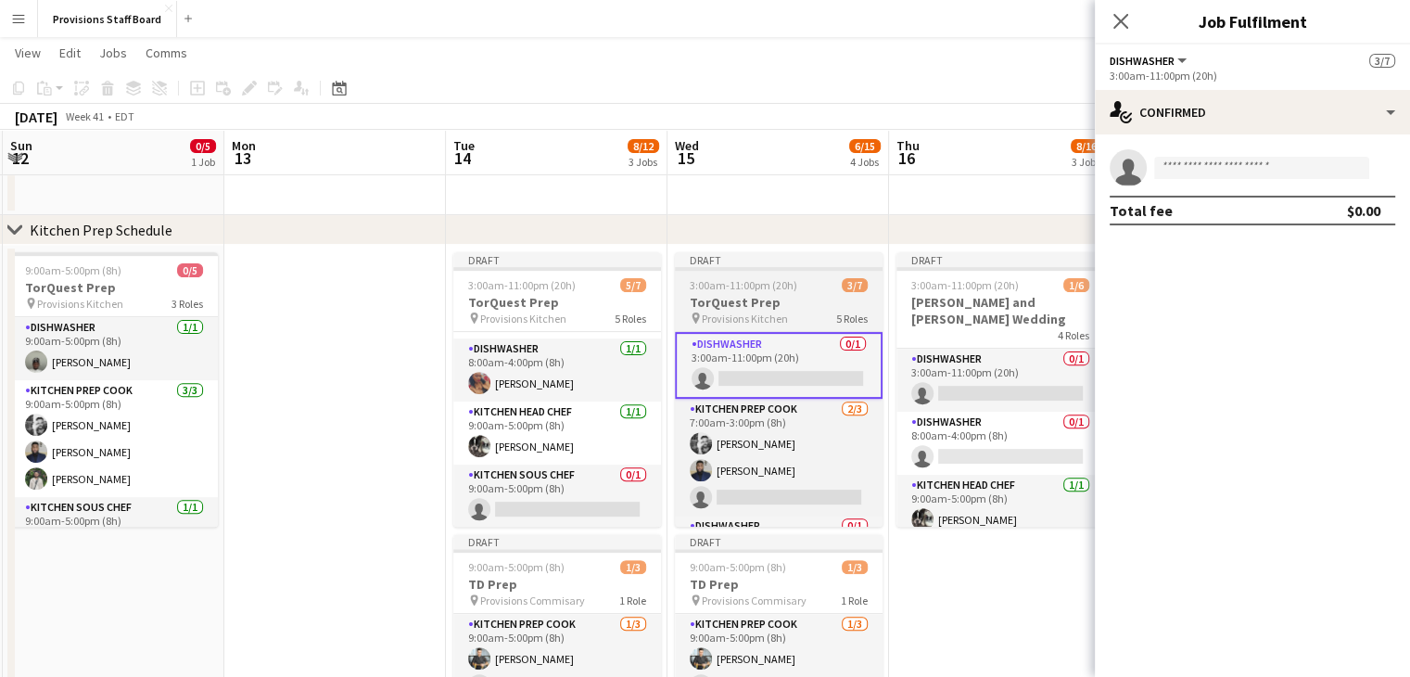
click at [721, 298] on h3 "TorQuest Prep" at bounding box center [779, 302] width 208 height 17
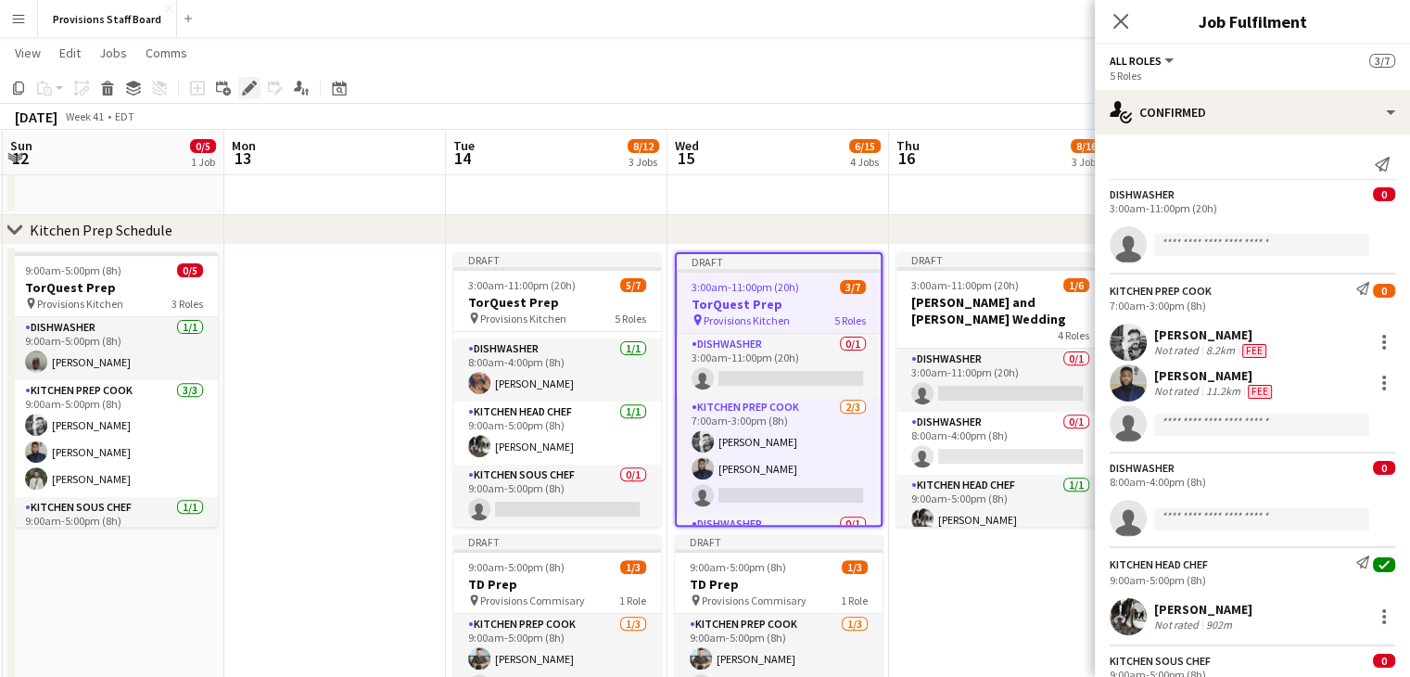
click at [240, 83] on div "Edit" at bounding box center [249, 88] width 22 height 22
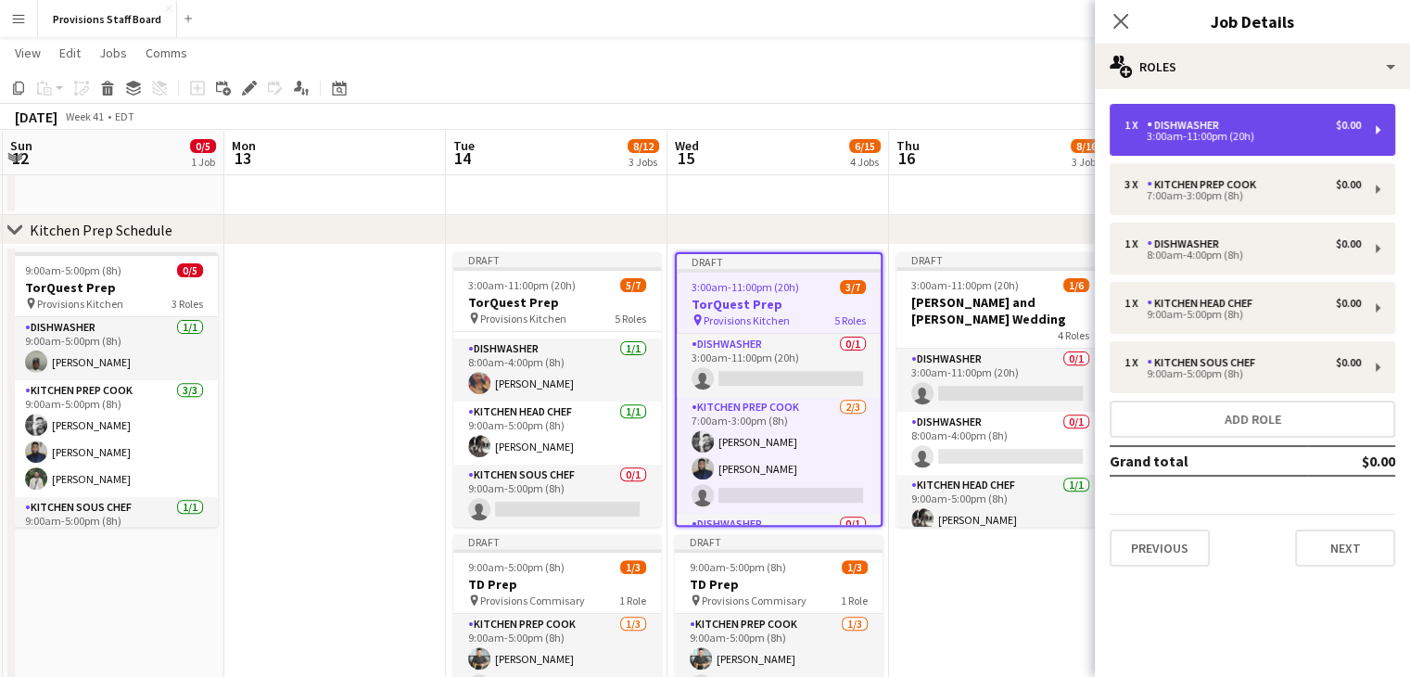
click at [1187, 128] on div "Dishwasher" at bounding box center [1187, 125] width 80 height 13
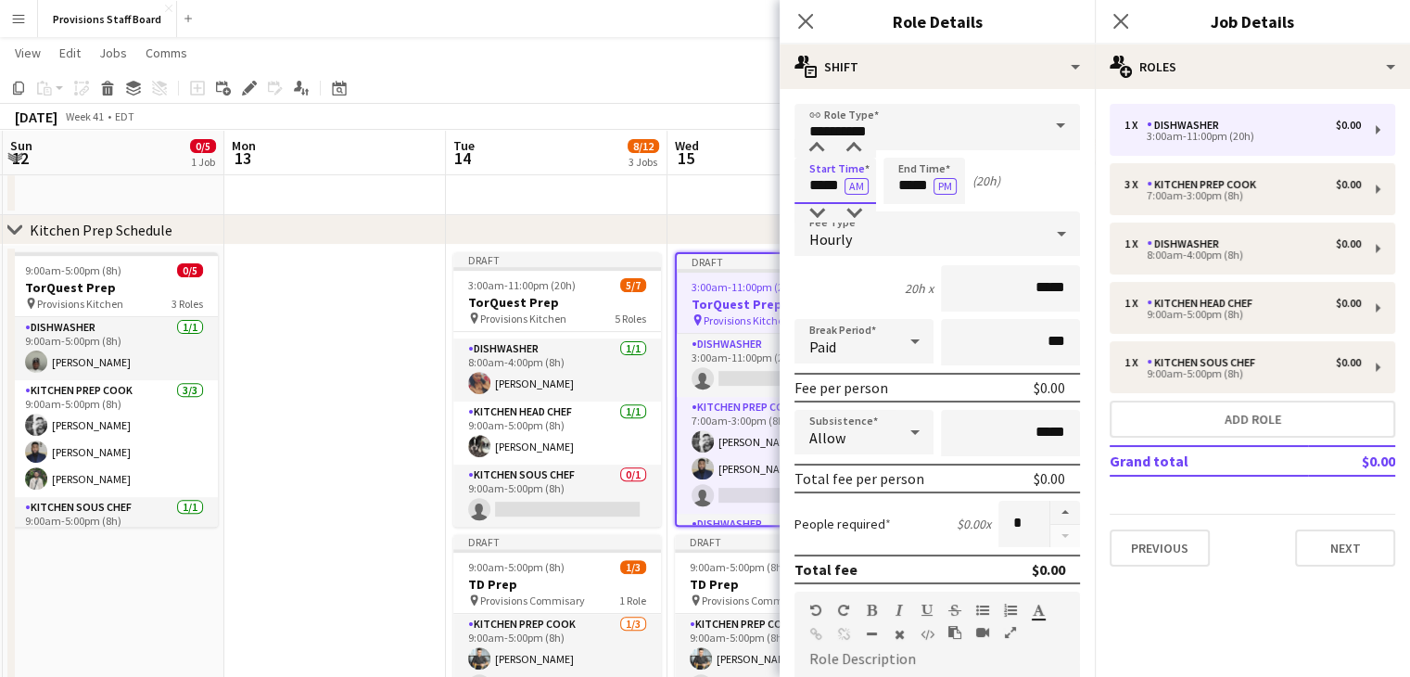
click at [824, 176] on input "*****" at bounding box center [836, 181] width 82 height 46
type input "*****"
click at [913, 175] on input "*****" at bounding box center [925, 181] width 82 height 46
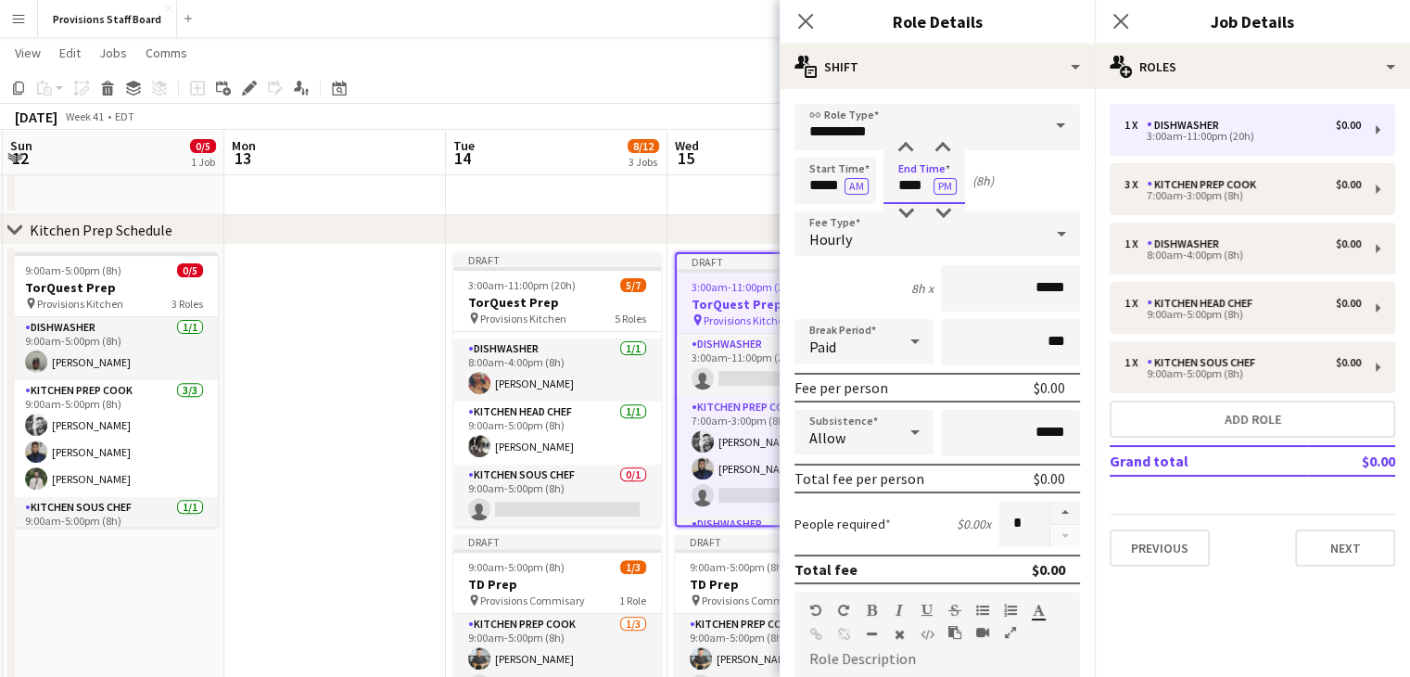
type input "****"
click at [645, 84] on app-toolbar "Copy Paste Paste Ctrl+V Paste with crew Ctrl+Shift+V Paste linked Job [GEOGRAPH…" at bounding box center [705, 88] width 1410 height 32
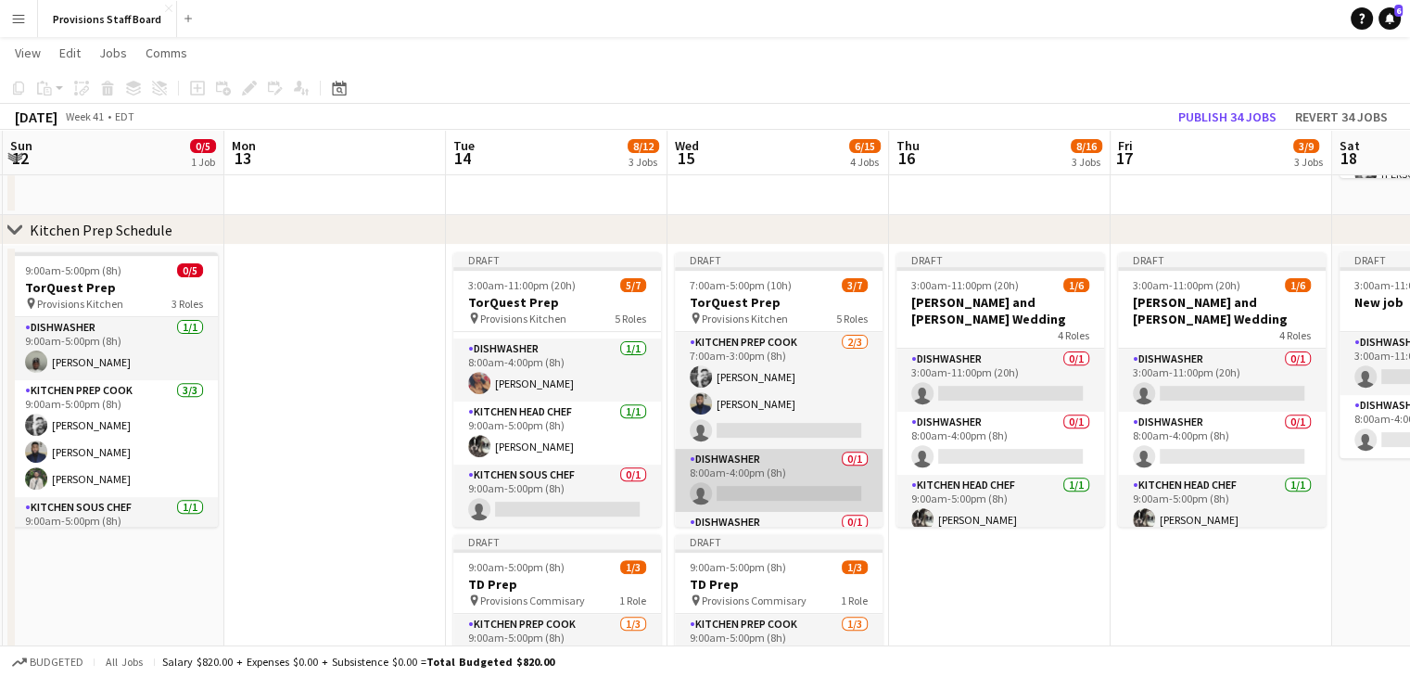
click at [753, 485] on app-card-role "Dishwasher 0/1 8:00am-4:00pm (8h) single-neutral-actions" at bounding box center [779, 480] width 208 height 63
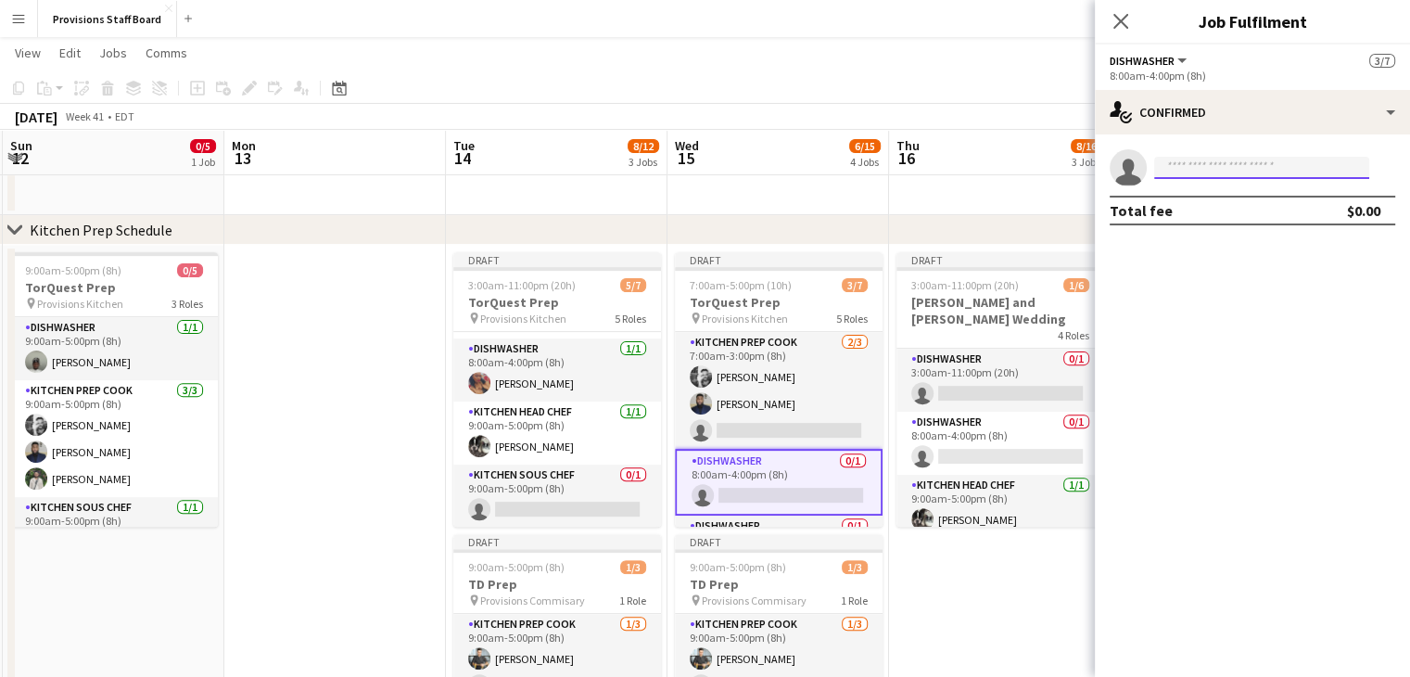
click at [1209, 173] on input at bounding box center [1261, 168] width 215 height 22
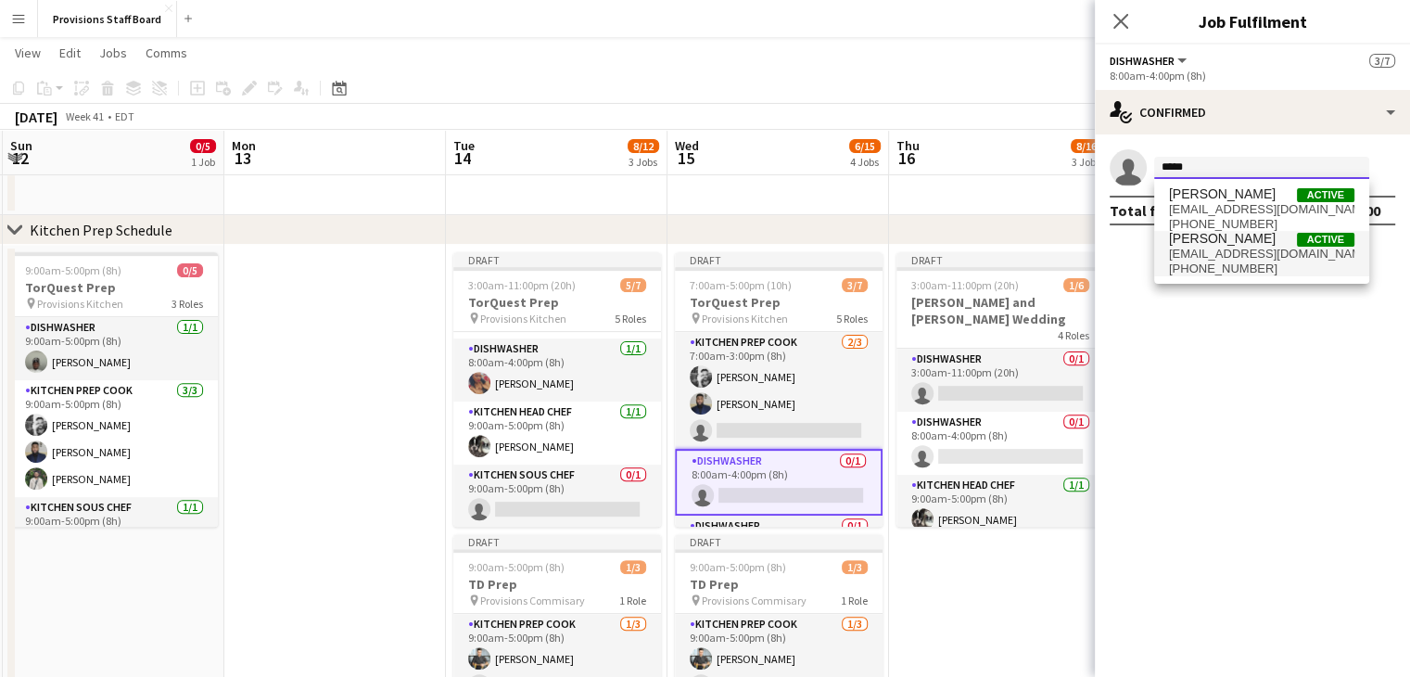
type input "*****"
click at [1193, 270] on span "+14372152515" at bounding box center [1261, 268] width 185 height 15
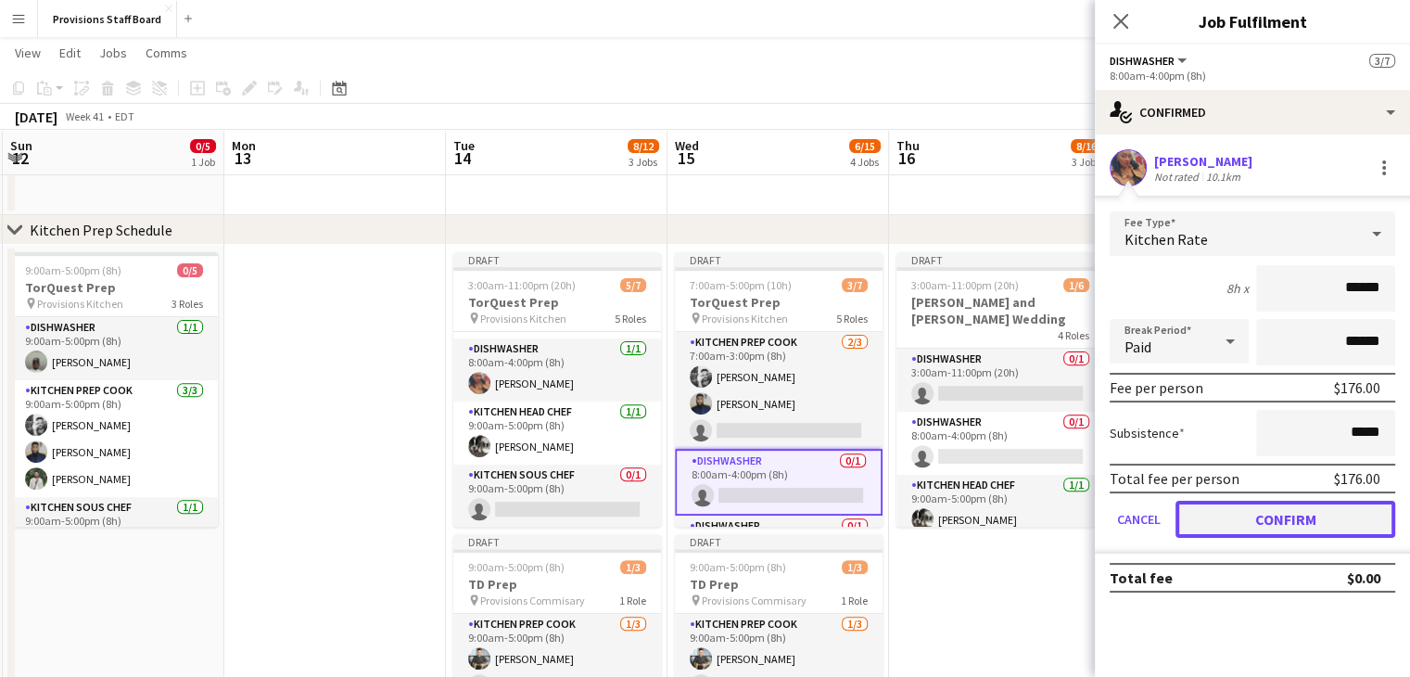
click at [1202, 503] on button "Confirm" at bounding box center [1286, 519] width 220 height 37
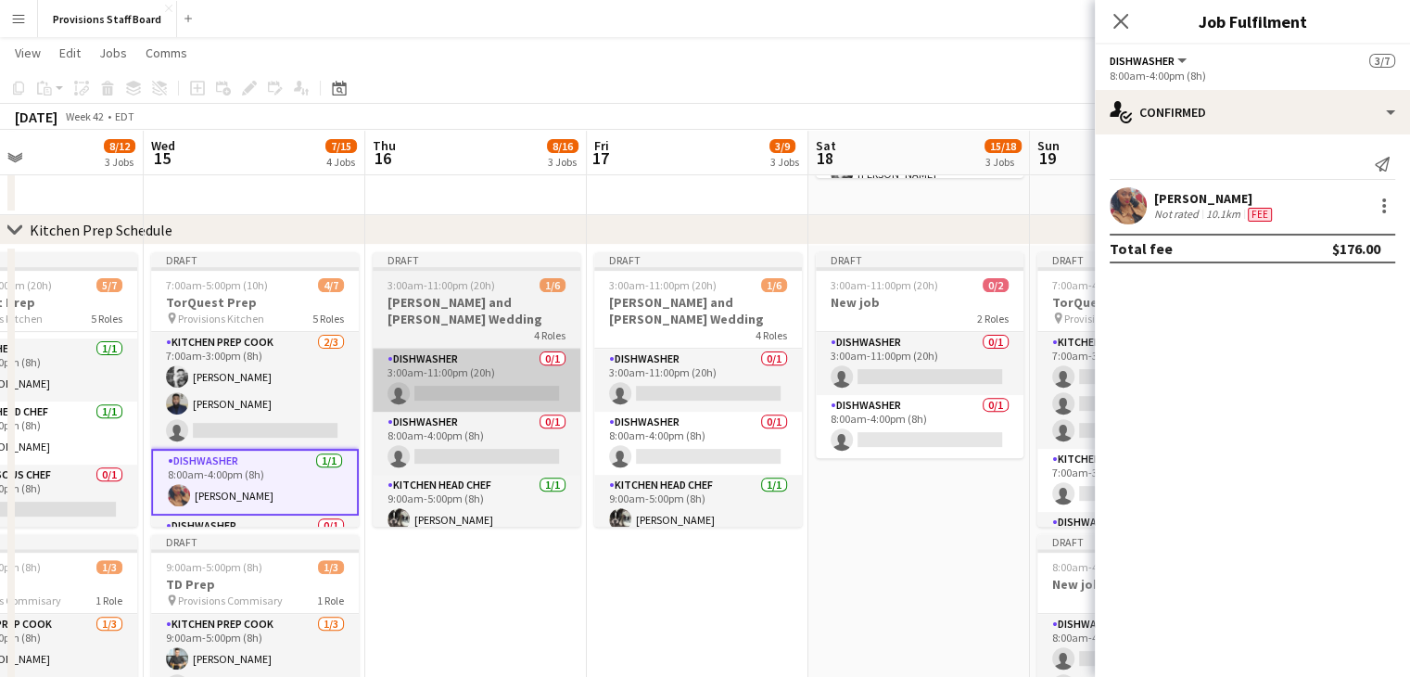
scroll to position [0, 520]
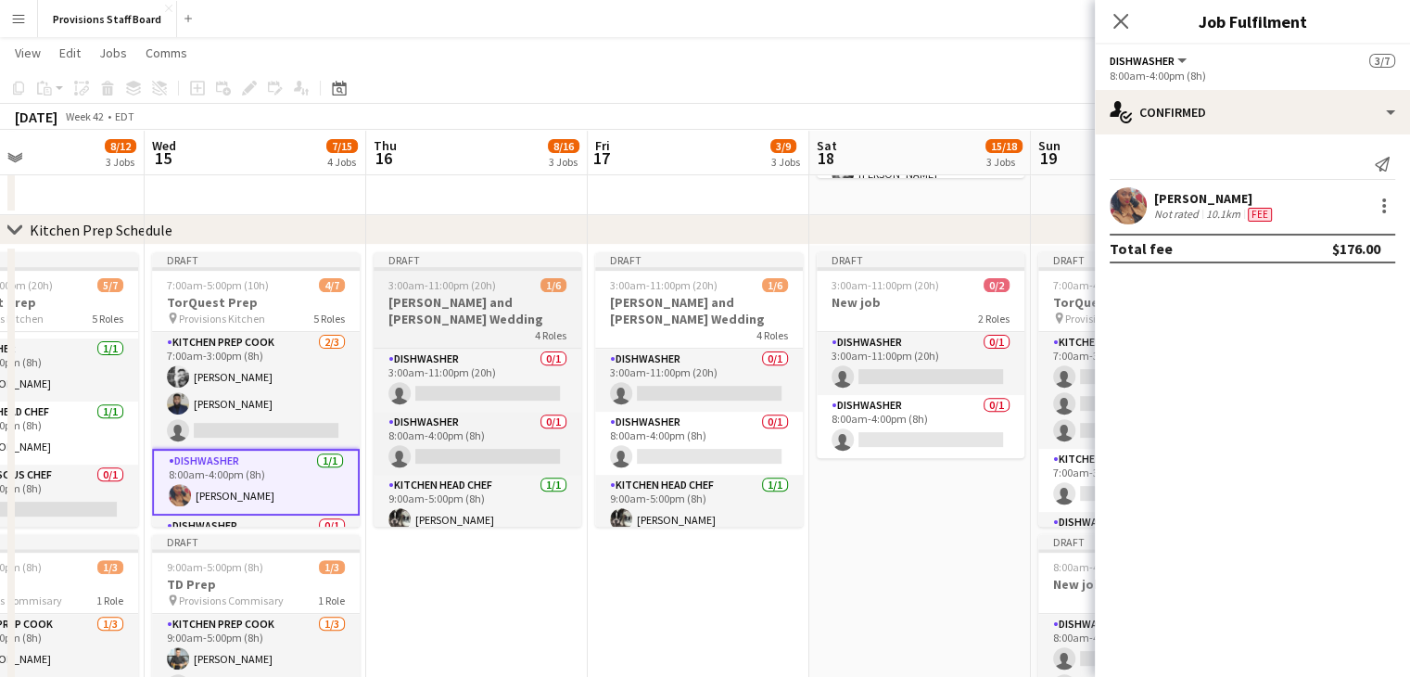
click at [456, 294] on h3 "[PERSON_NAME] and [PERSON_NAME] Wedding" at bounding box center [478, 310] width 208 height 33
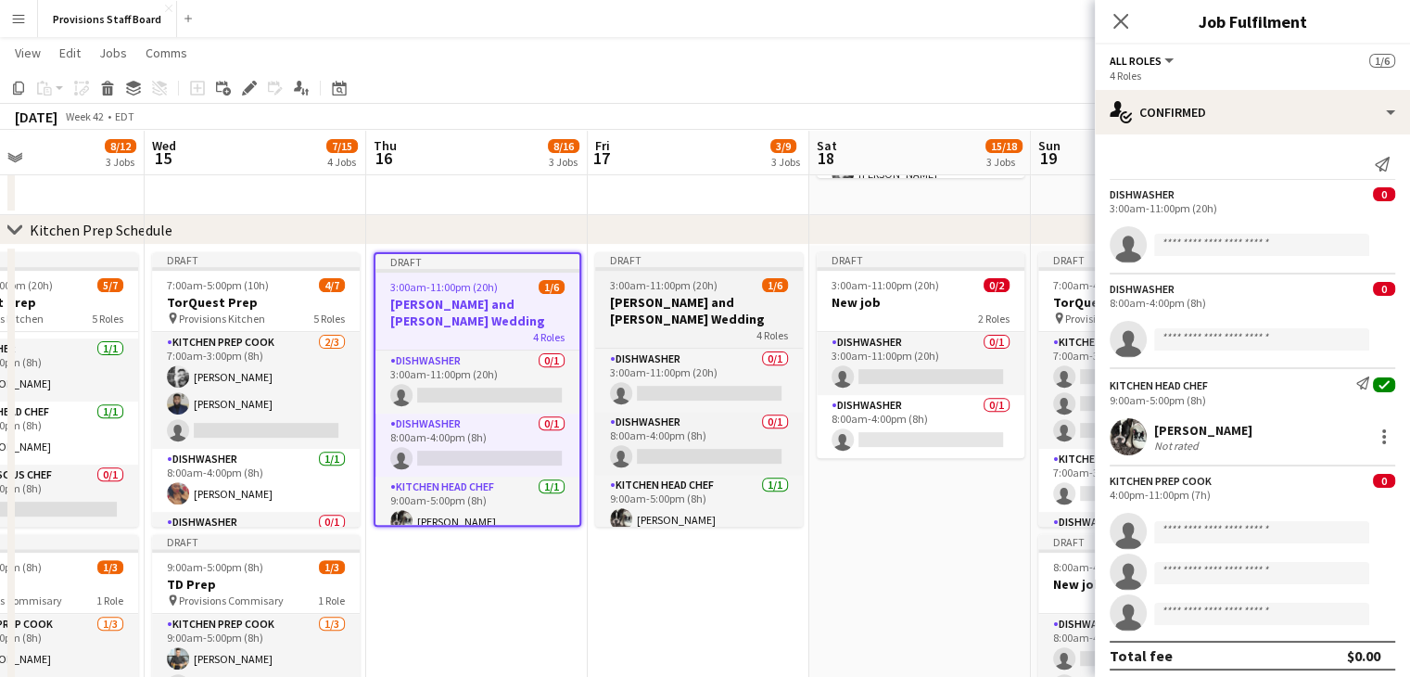
click at [683, 301] on h3 "[PERSON_NAME] and [PERSON_NAME] Wedding" at bounding box center [699, 310] width 208 height 33
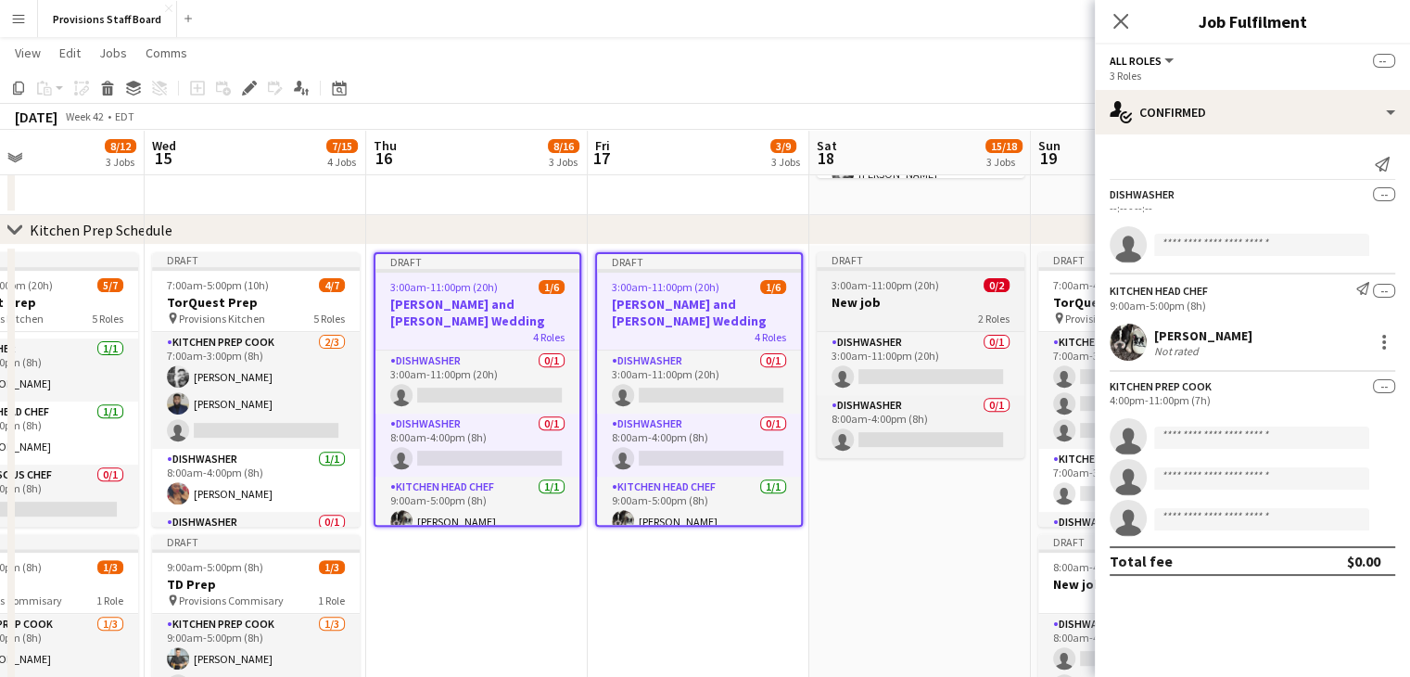
click at [870, 304] on h3 "New job" at bounding box center [921, 302] width 208 height 17
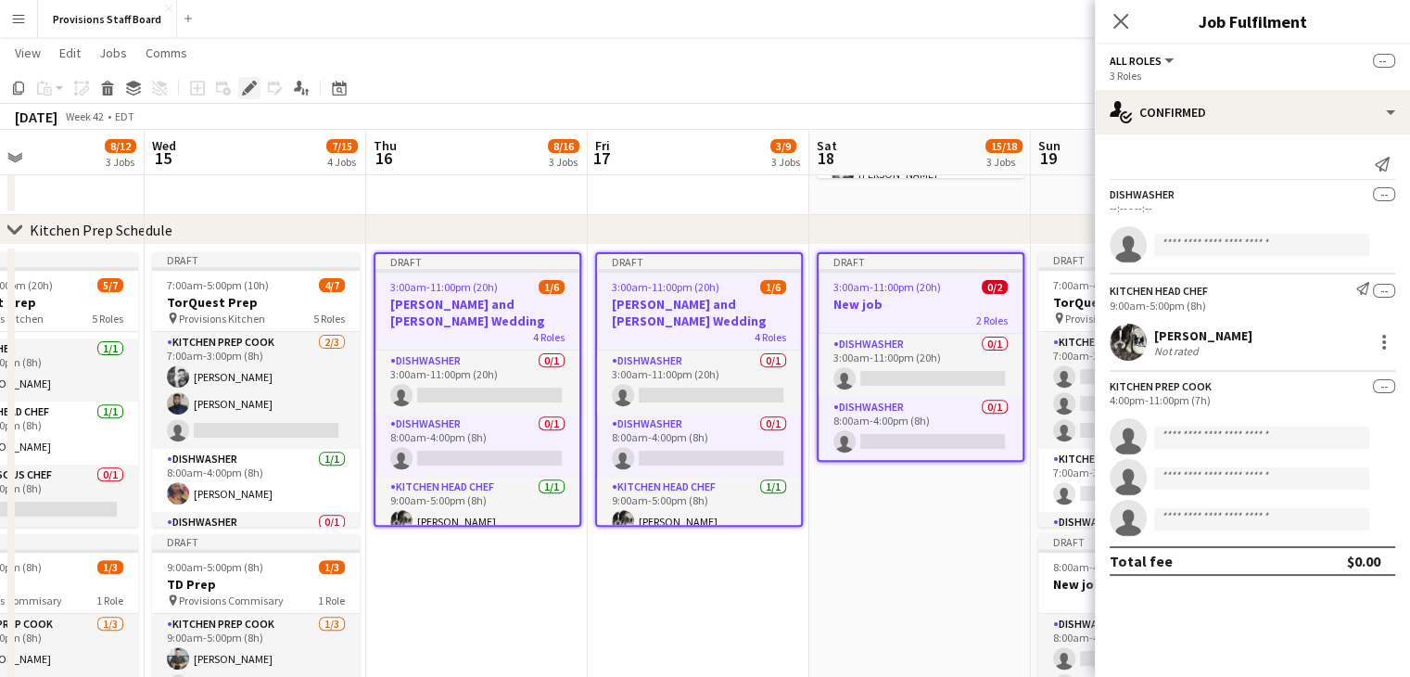
click at [251, 84] on icon at bounding box center [249, 88] width 10 height 10
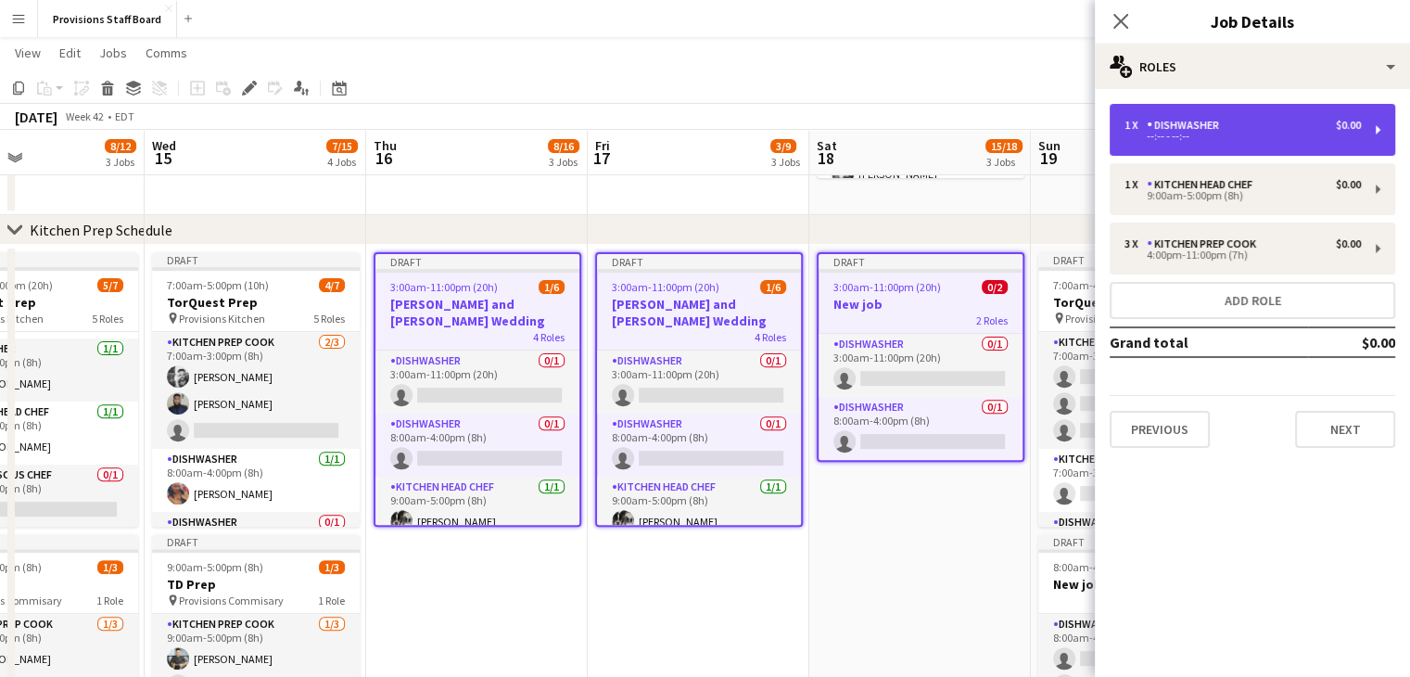
click at [1195, 133] on div "--:-- - --:--" at bounding box center [1243, 136] width 236 height 9
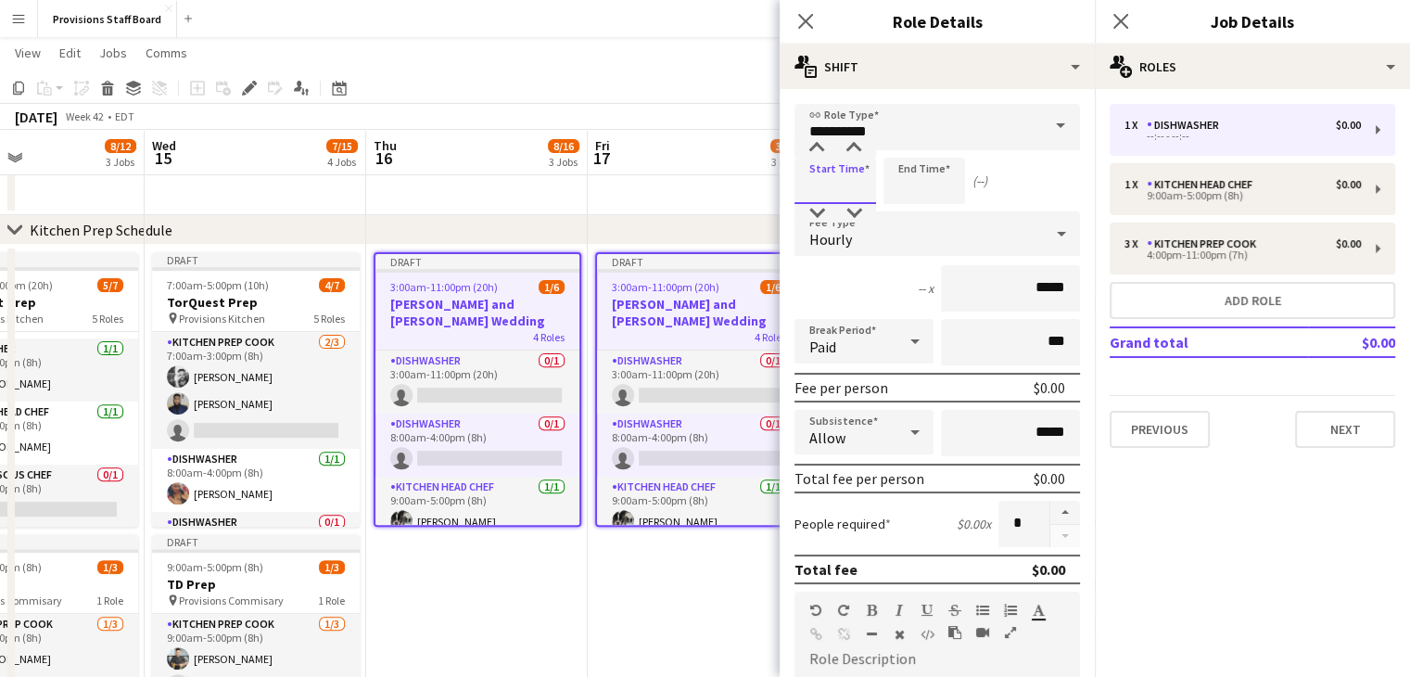
click at [852, 186] on input at bounding box center [836, 181] width 82 height 46
type input "*****"
click at [945, 186] on button "AM" at bounding box center [946, 186] width 24 height 17
type input "*****"
click at [1329, 421] on button "Next" at bounding box center [1345, 429] width 100 height 37
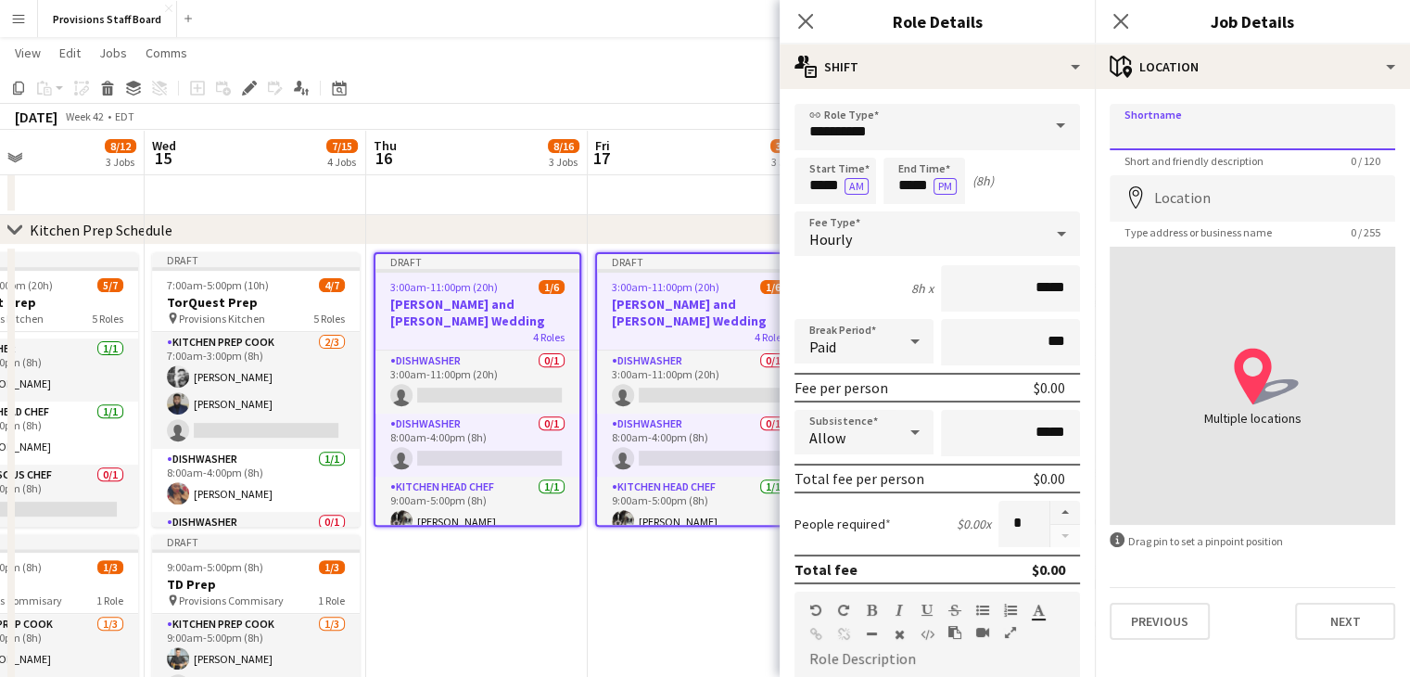
click at [1155, 129] on input "Shortname" at bounding box center [1253, 127] width 286 height 46
type input "**********"
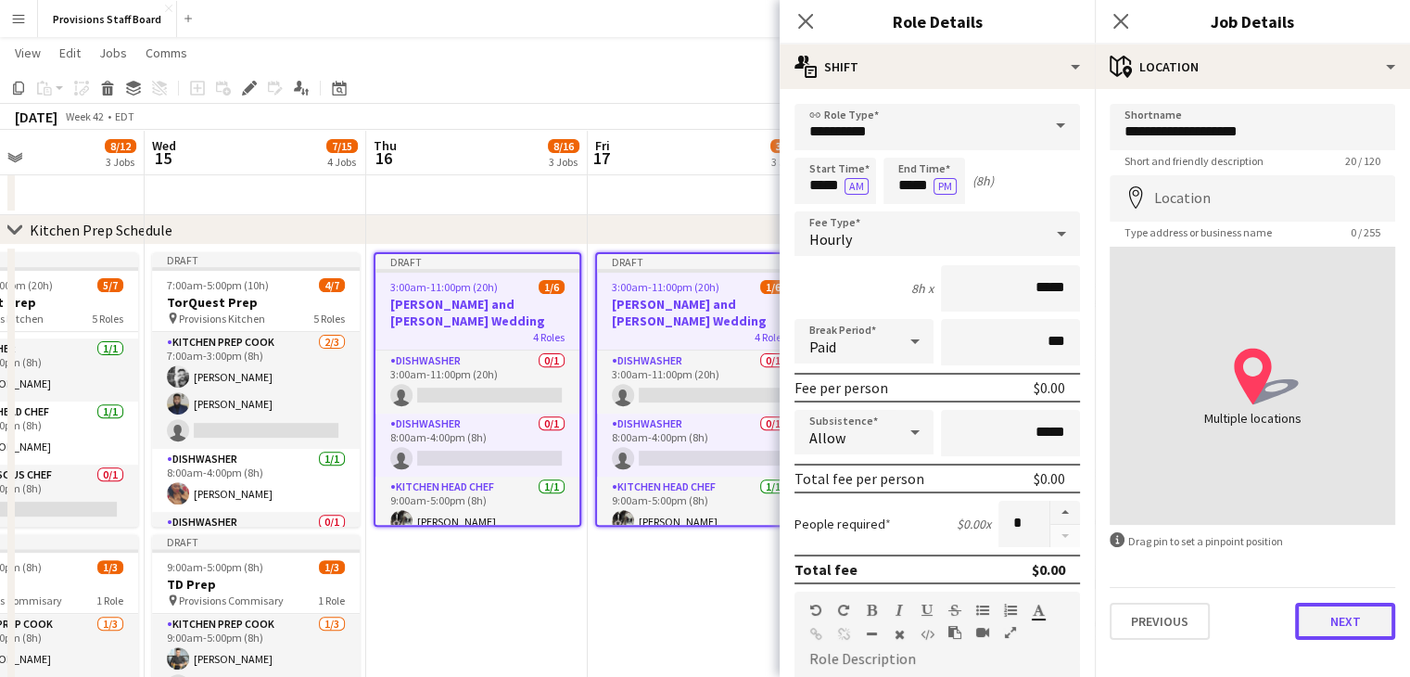
click at [1338, 612] on button "Next" at bounding box center [1345, 621] width 100 height 37
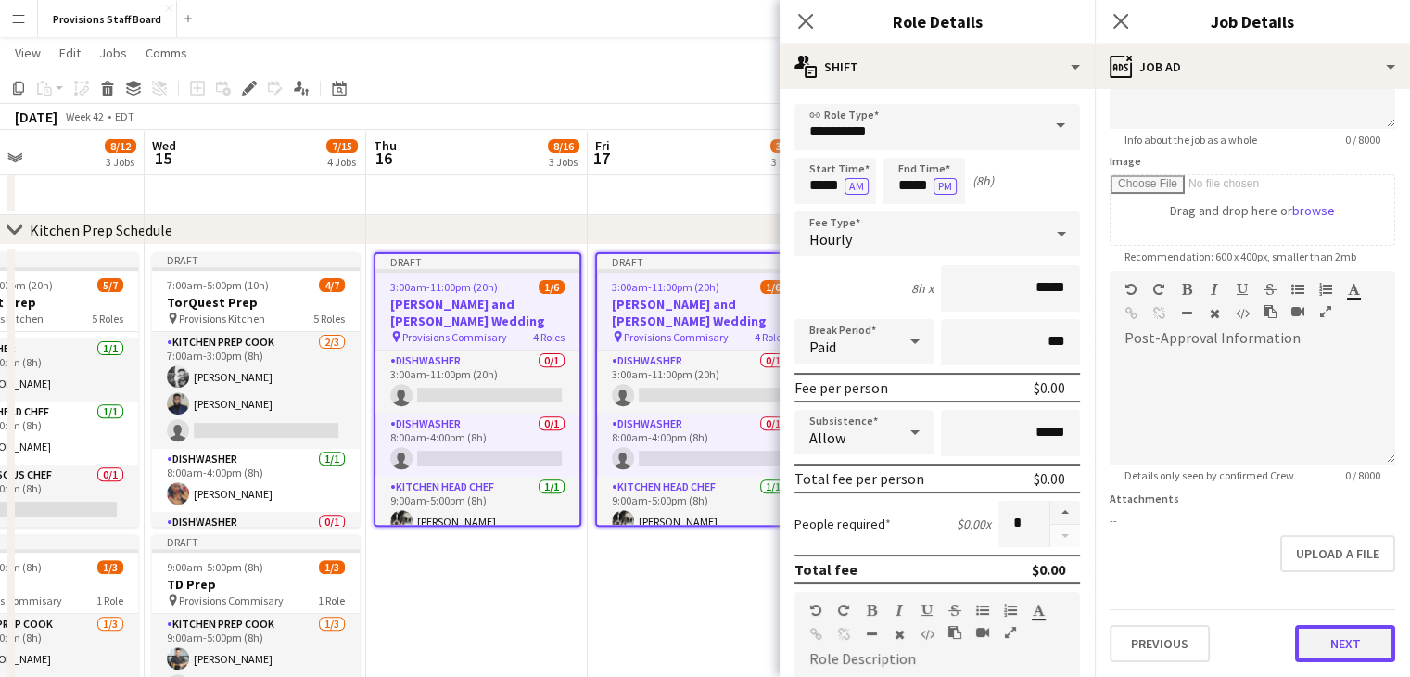
scroll to position [238, 0]
click at [1313, 576] on form "Headline 0 / 140 Job Description default Heading 1 Heading 2 Heading 3 Heading …" at bounding box center [1252, 265] width 315 height 798
click at [559, 578] on app-date-cell "Draft 3:00am-11:00pm (20h) 1/6 Michelle and Alex Wedding pin Provisions Commisa…" at bounding box center [477, 618] width 222 height 746
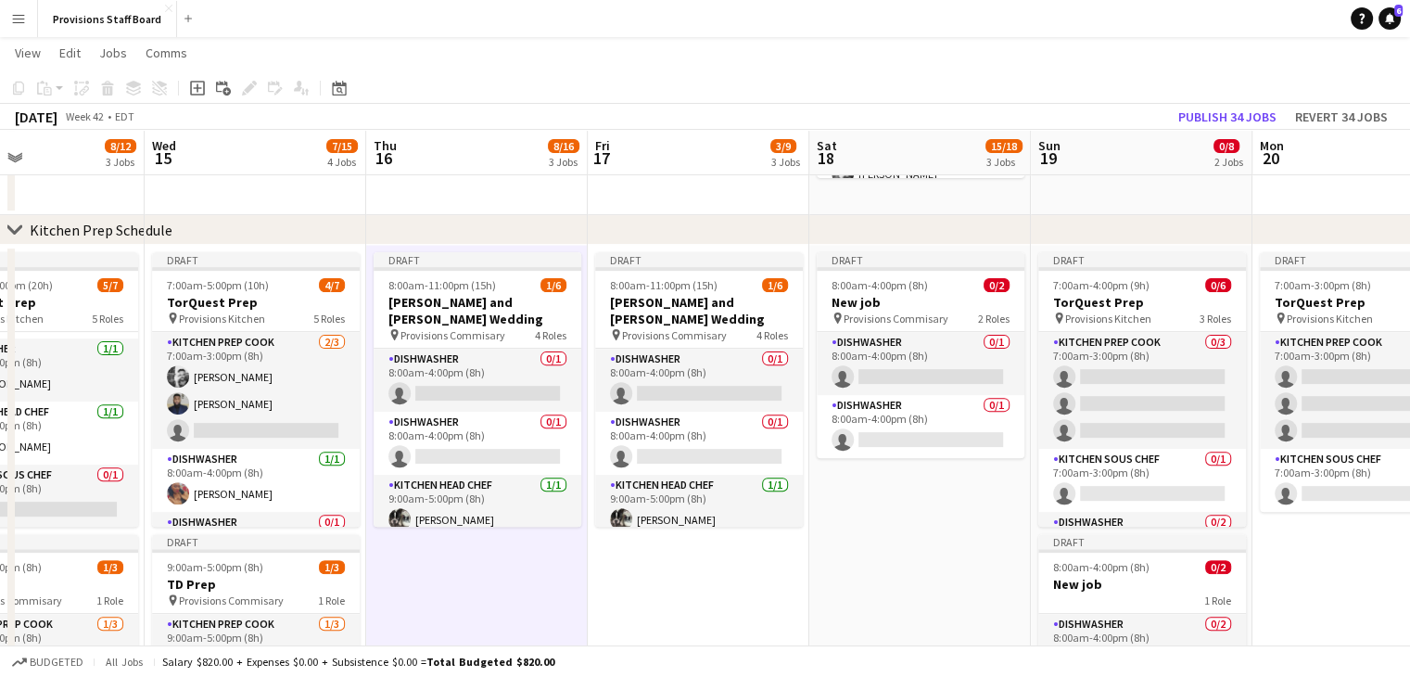
click at [559, 578] on app-date-cell "Draft 8:00am-11:00pm (15h) 1/6 Michelle and Alex Wedding pin Provisions Commisa…" at bounding box center [477, 618] width 222 height 746
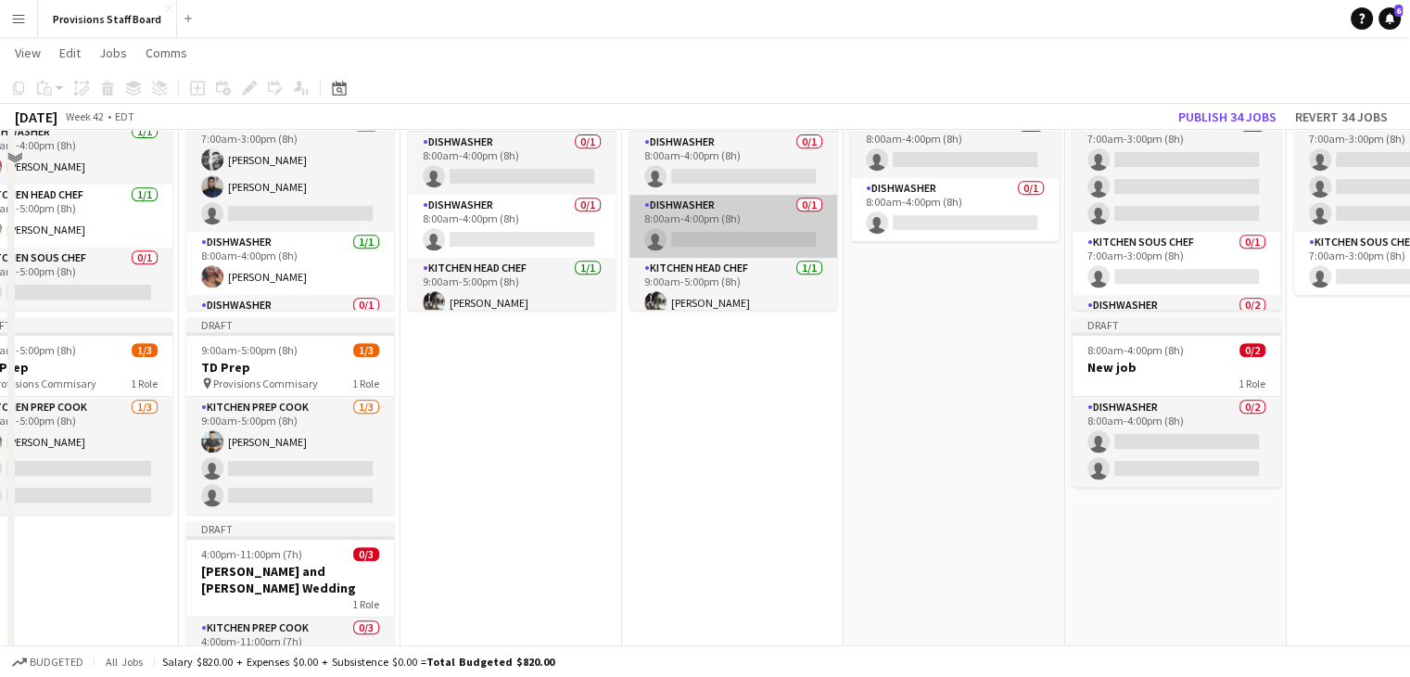
scroll to position [570, 0]
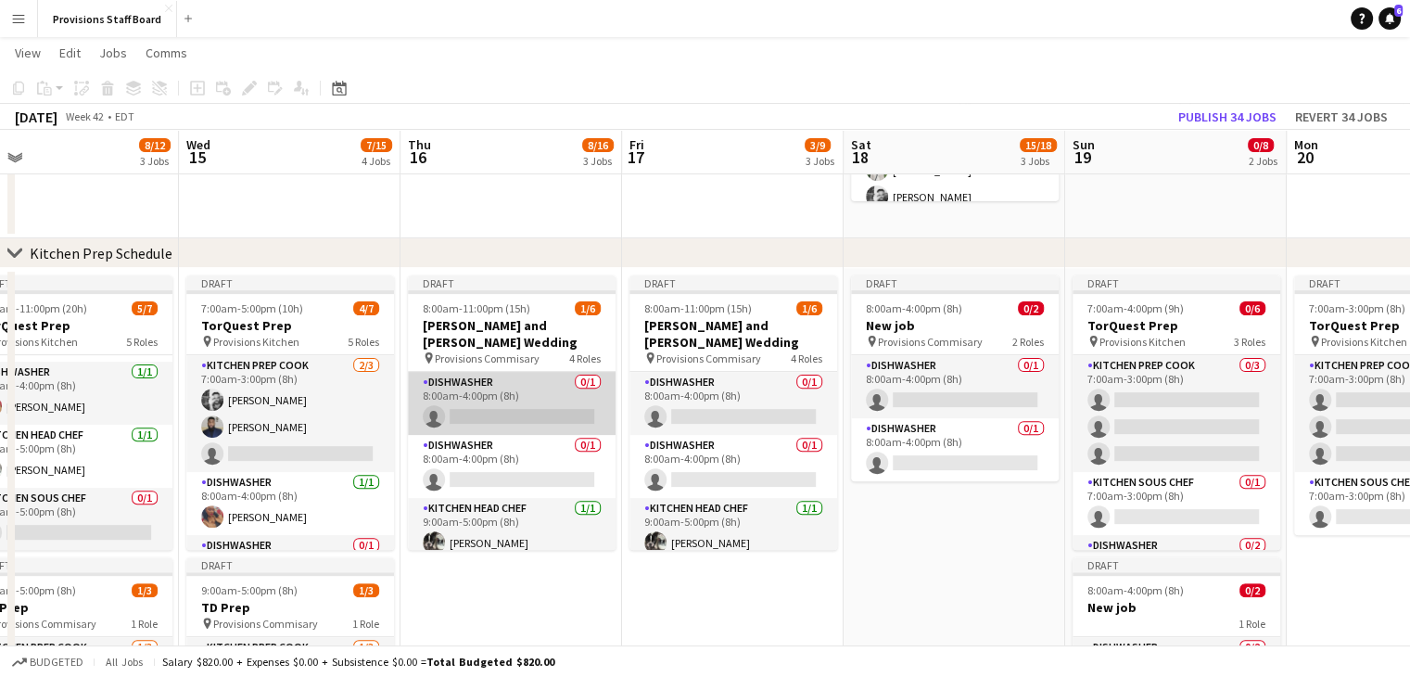
click at [526, 376] on app-card-role "Dishwasher 0/1 8:00am-4:00pm (8h) single-neutral-actions" at bounding box center [512, 403] width 208 height 63
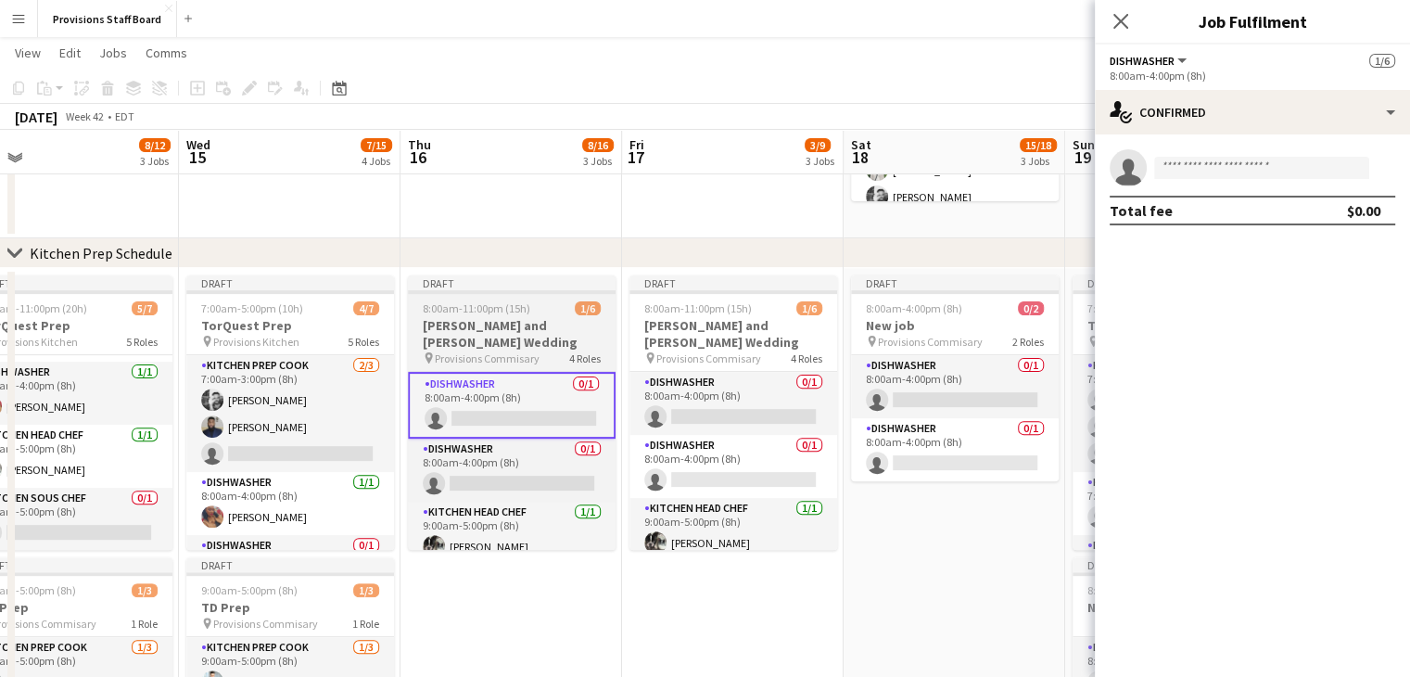
click at [527, 313] on div "8:00am-11:00pm (15h) 1/6" at bounding box center [512, 308] width 208 height 14
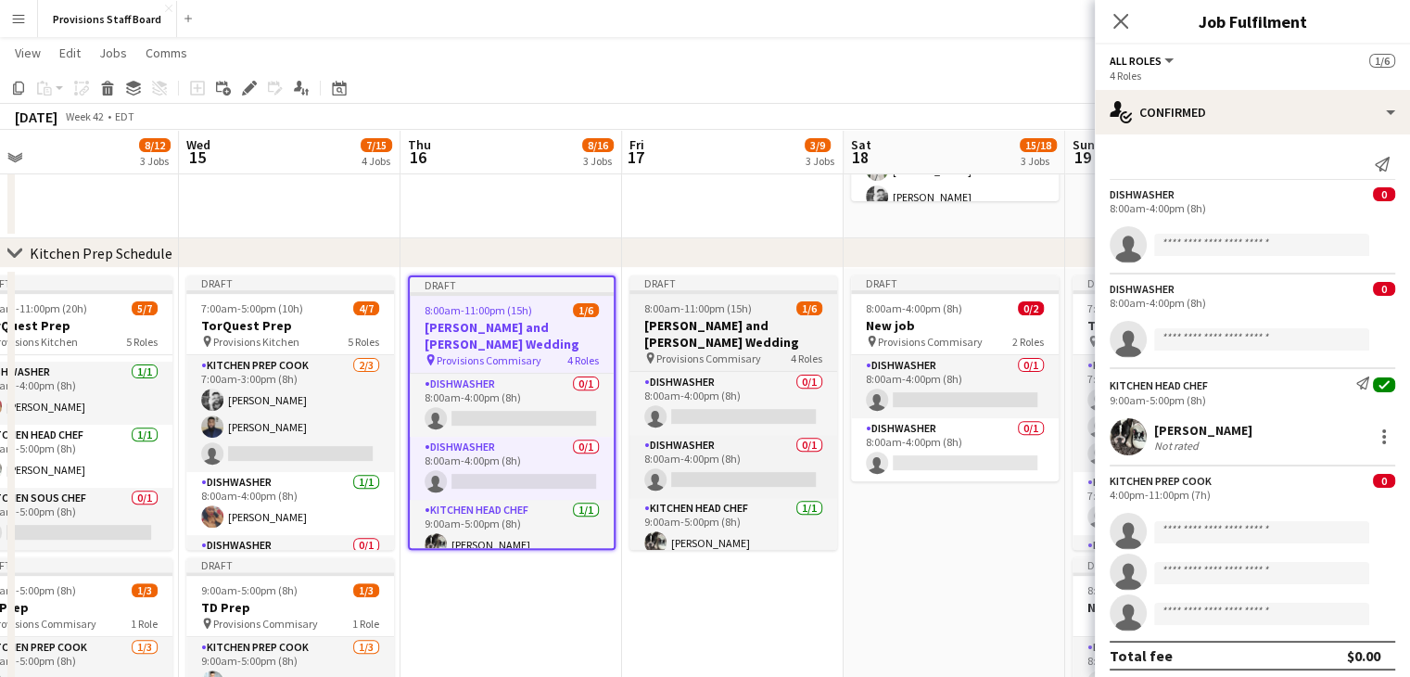
click at [758, 327] on h3 "[PERSON_NAME] and [PERSON_NAME] Wedding" at bounding box center [733, 333] width 208 height 33
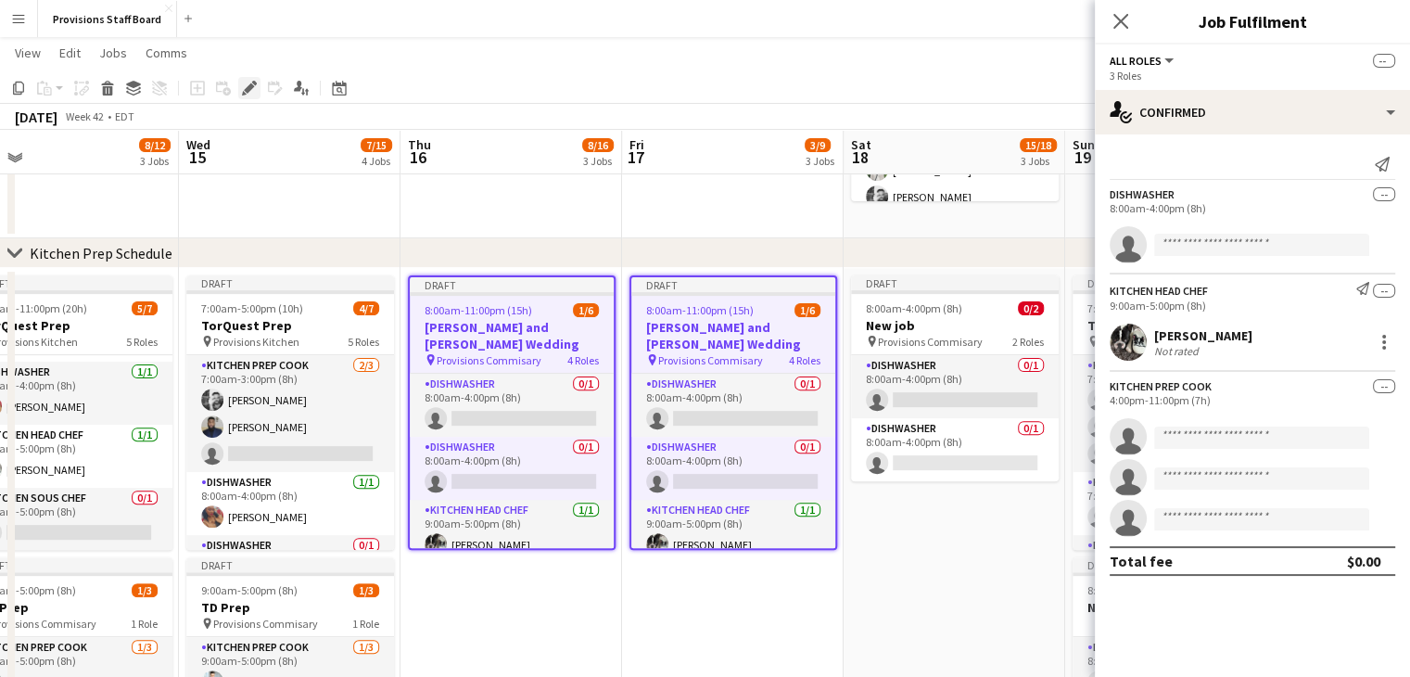
click at [245, 85] on icon "Edit" at bounding box center [249, 88] width 15 height 15
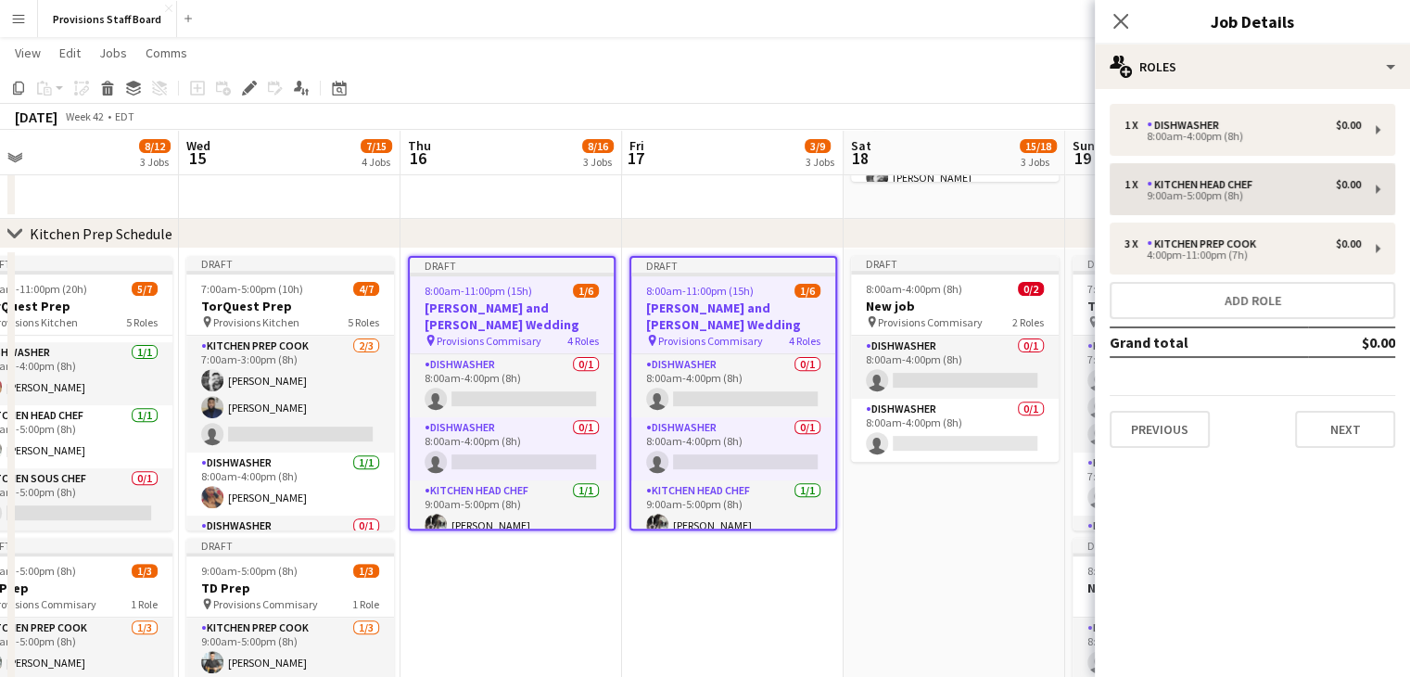
scroll to position [589, 0]
click at [756, 583] on app-date-cell "Draft 8:00am-11:00pm (15h) 1/6 Michelle and Alex Wedding pin Provisions Commisa…" at bounding box center [733, 622] width 222 height 746
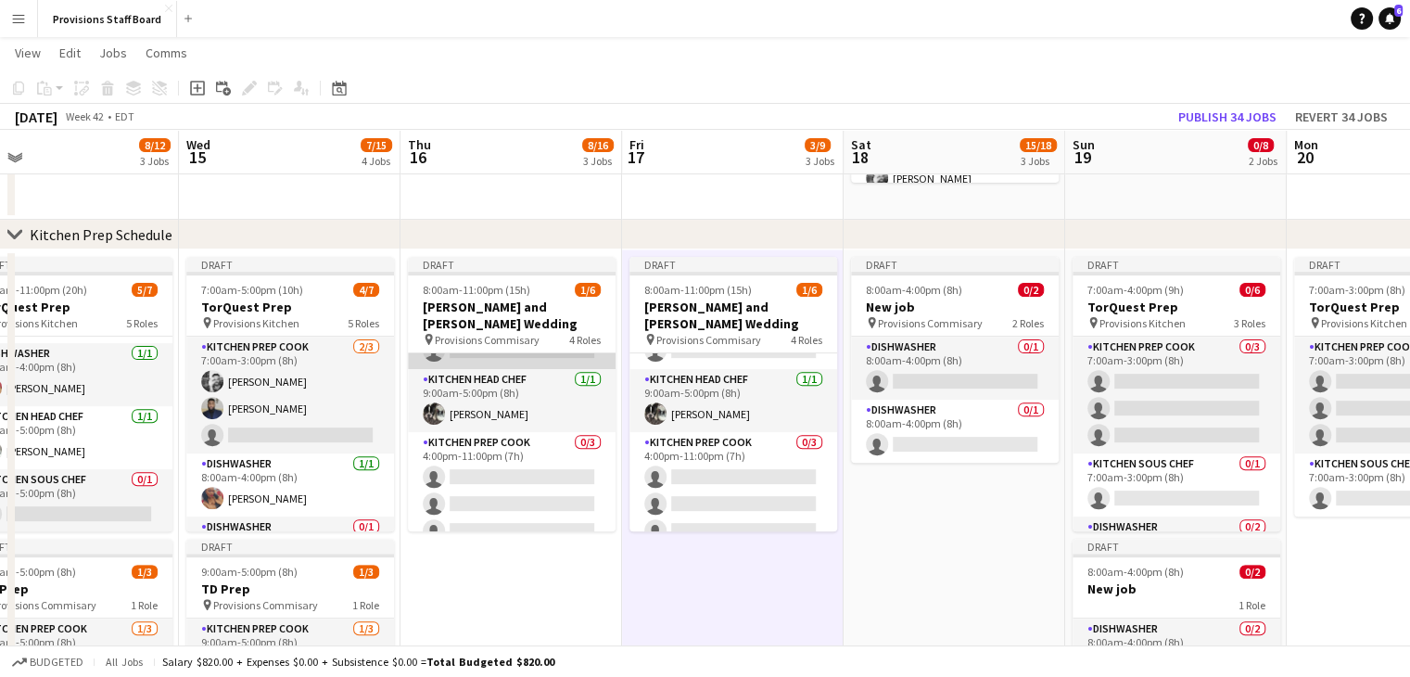
scroll to position [0, 0]
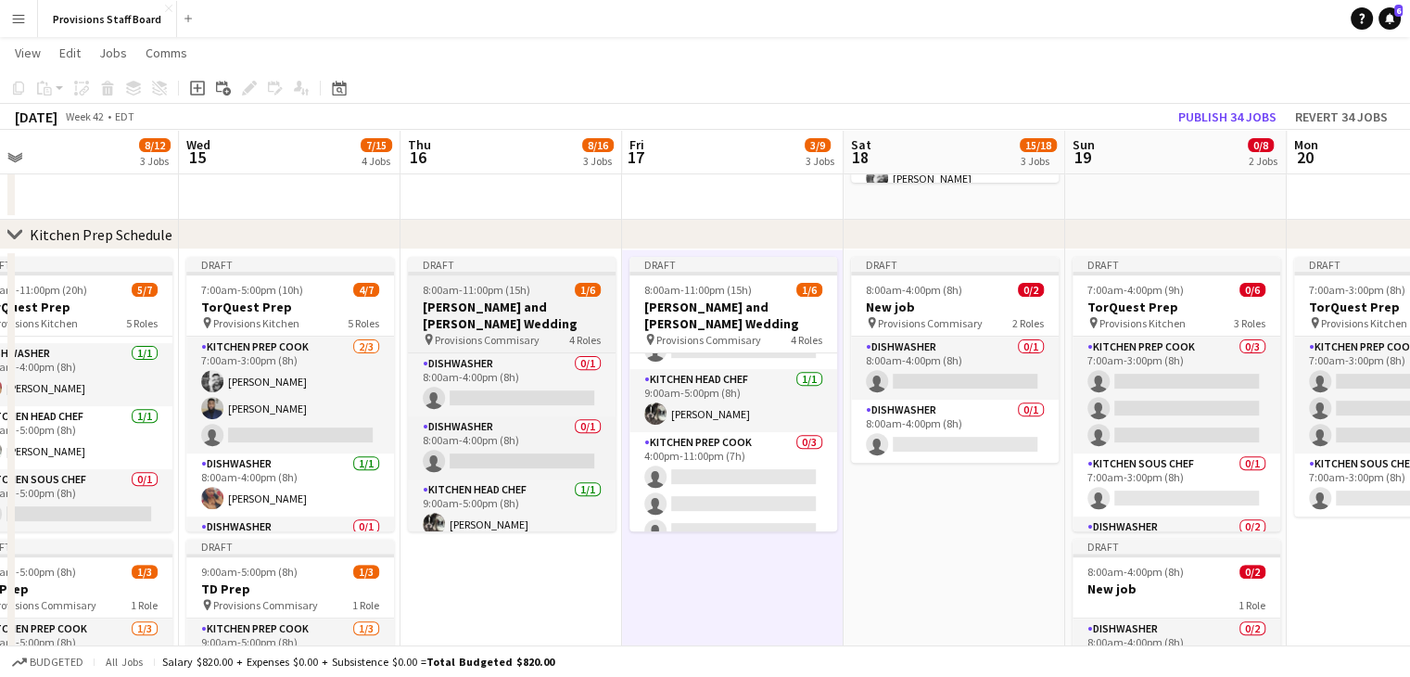
click at [520, 293] on span "8:00am-11:00pm (15h)" at bounding box center [477, 290] width 108 height 14
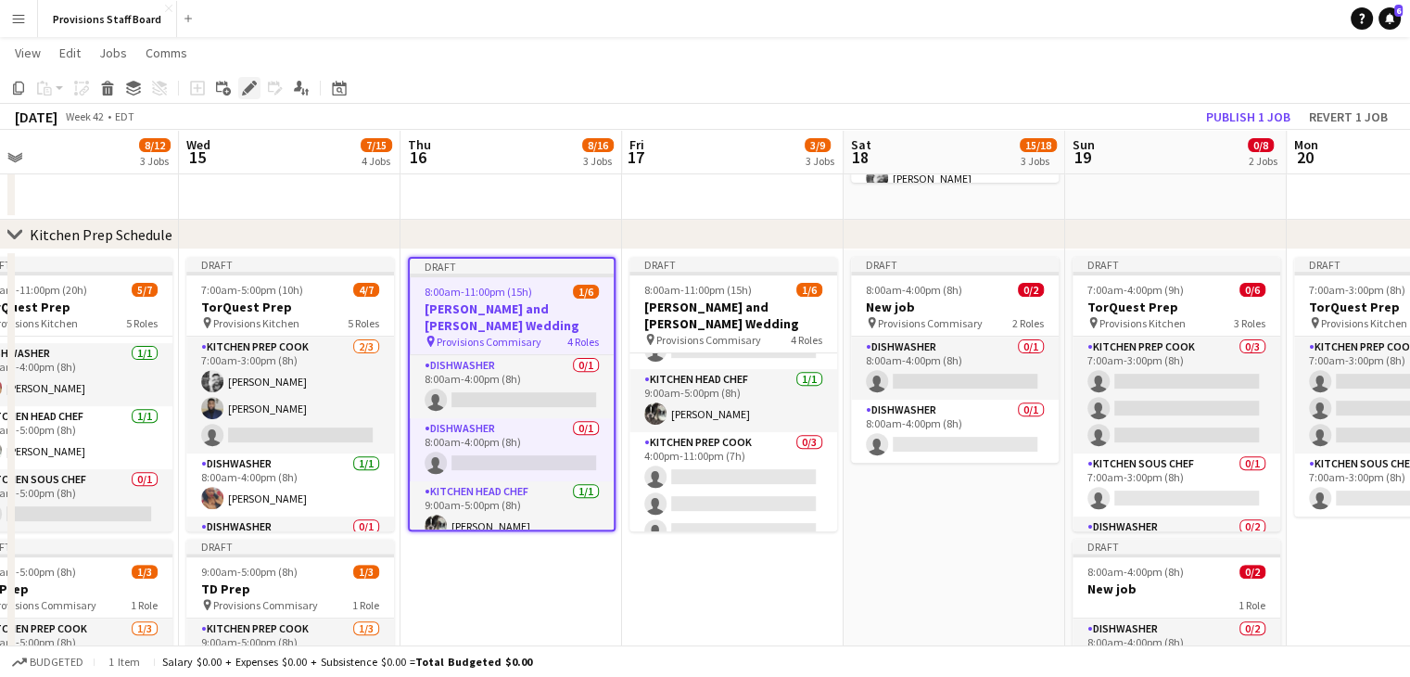
click at [259, 84] on div "Edit" at bounding box center [249, 88] width 22 height 22
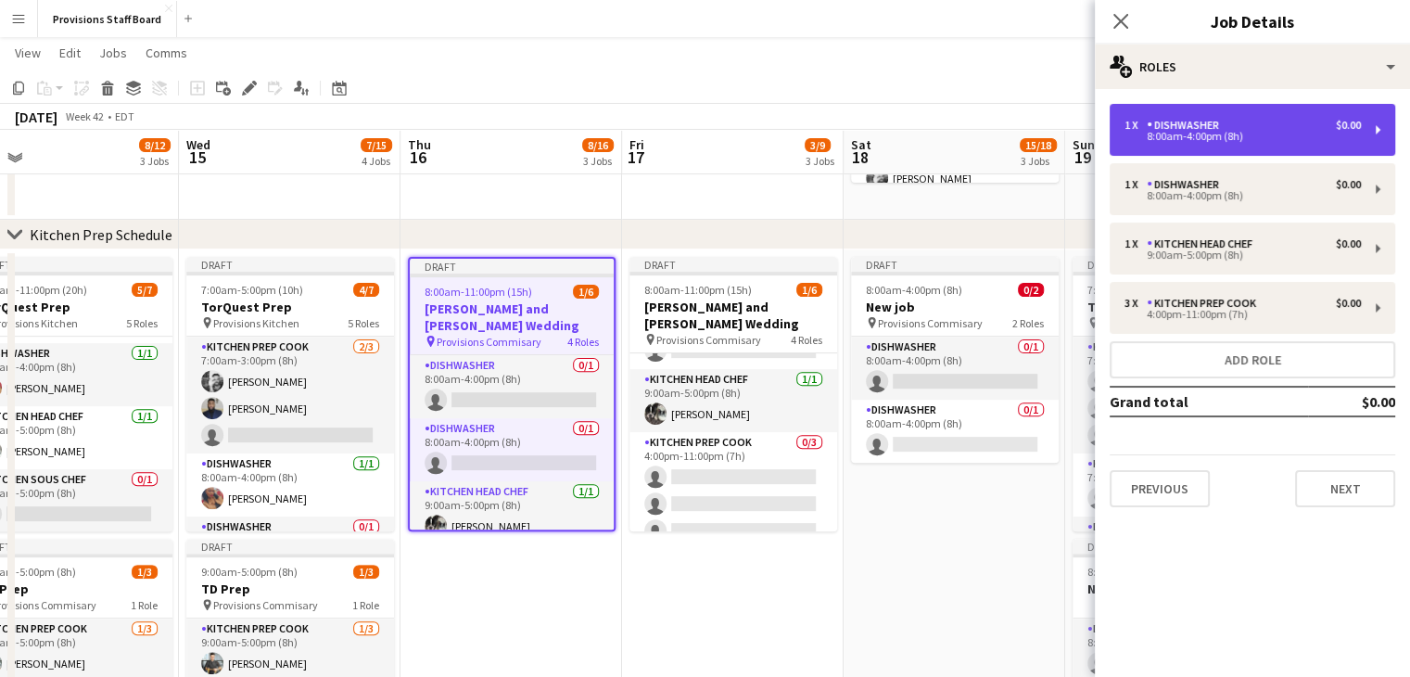
click at [1365, 131] on div "1 x Dishwasher $0.00 8:00am-4:00pm (8h)" at bounding box center [1253, 130] width 286 height 52
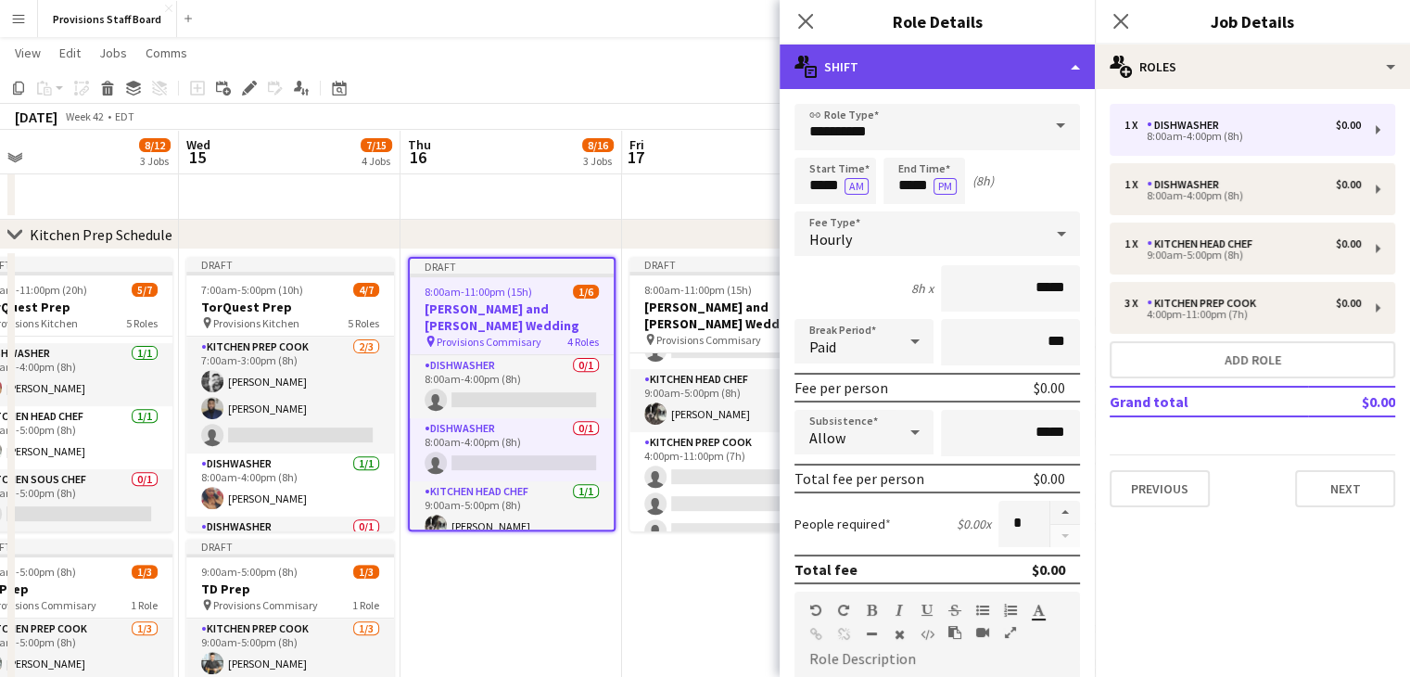
click at [807, 67] on icon at bounding box center [811, 72] width 12 height 12
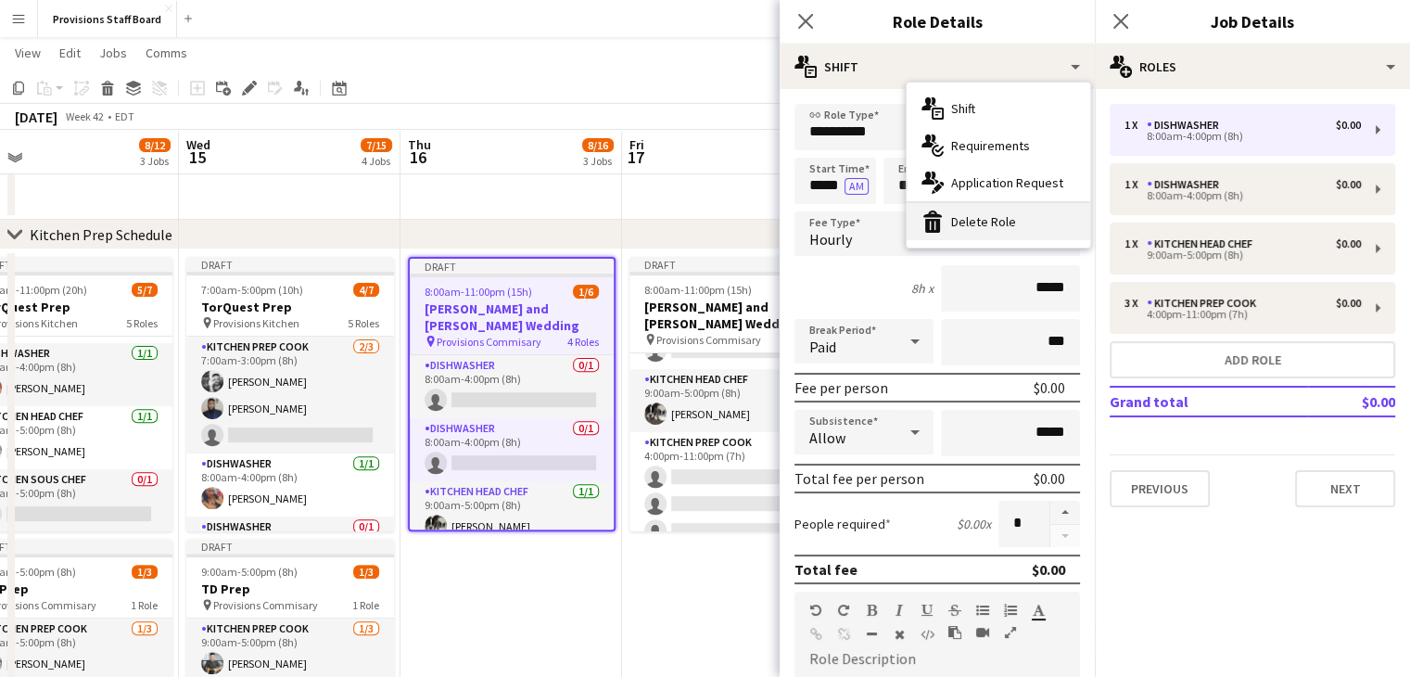
click at [996, 219] on div "bin-2 Delete Role" at bounding box center [999, 221] width 184 height 37
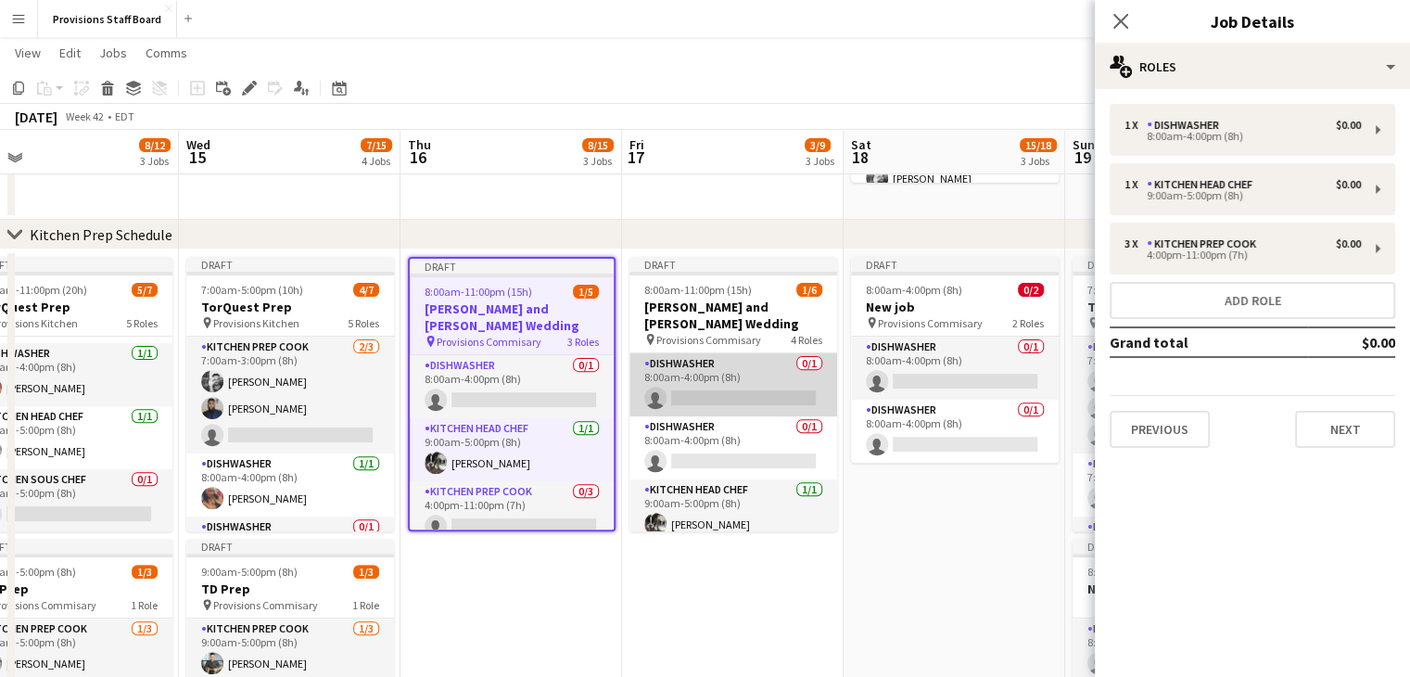
click at [719, 368] on app-card-role "Dishwasher 0/1 8:00am-4:00pm (8h) single-neutral-actions" at bounding box center [733, 384] width 208 height 63
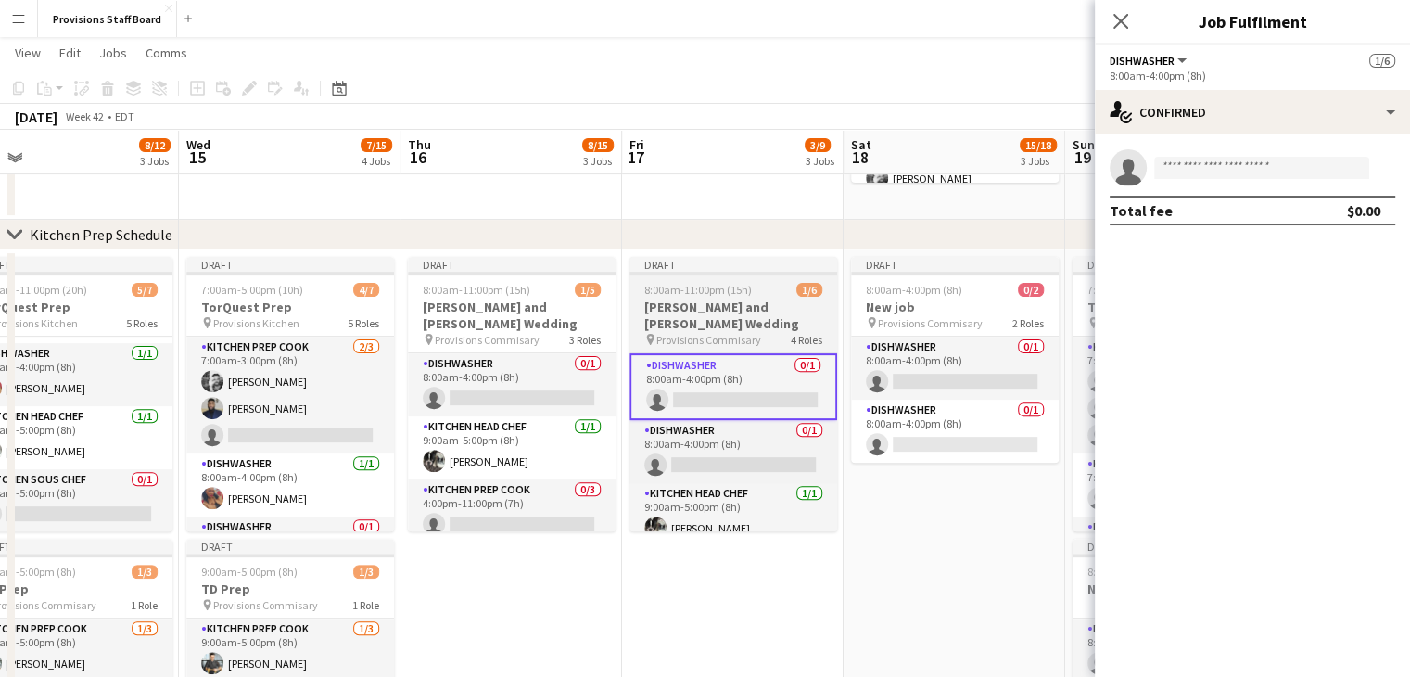
click at [668, 309] on h3 "[PERSON_NAME] and [PERSON_NAME] Wedding" at bounding box center [733, 315] width 208 height 33
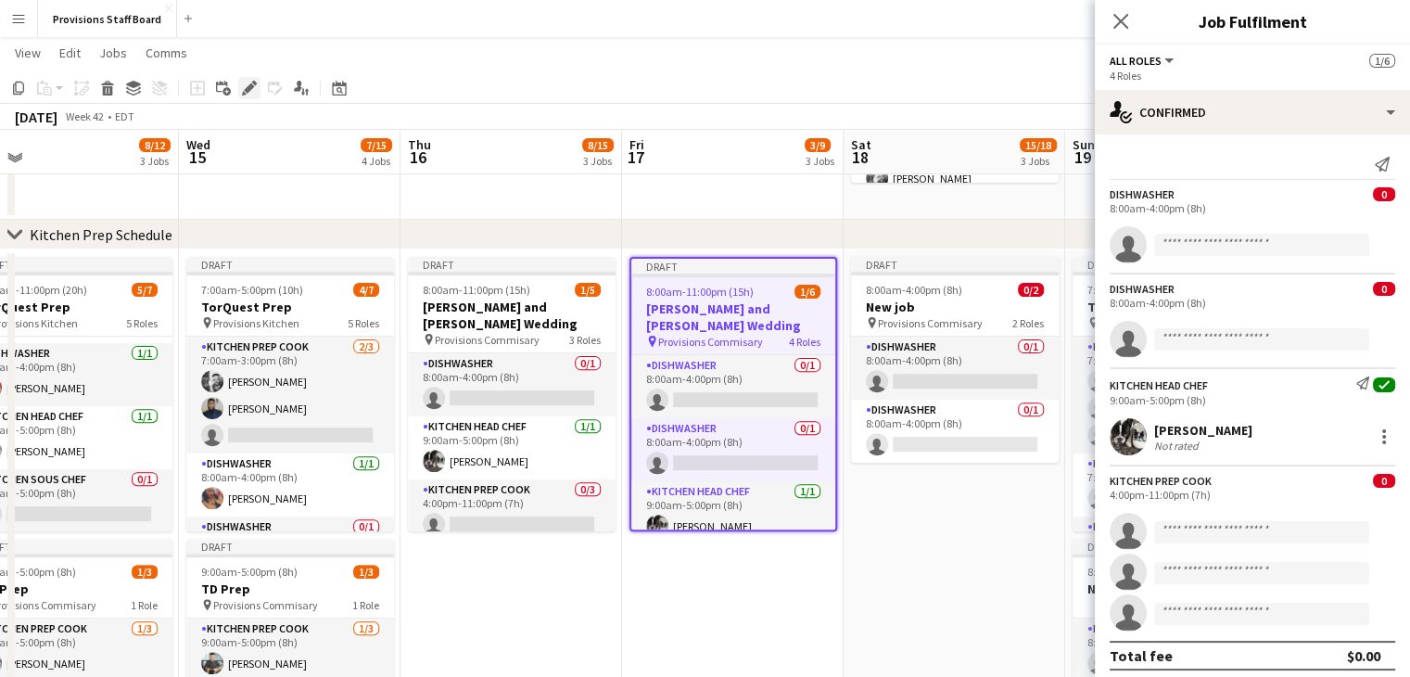
click at [240, 84] on div "Edit" at bounding box center [249, 88] width 22 height 22
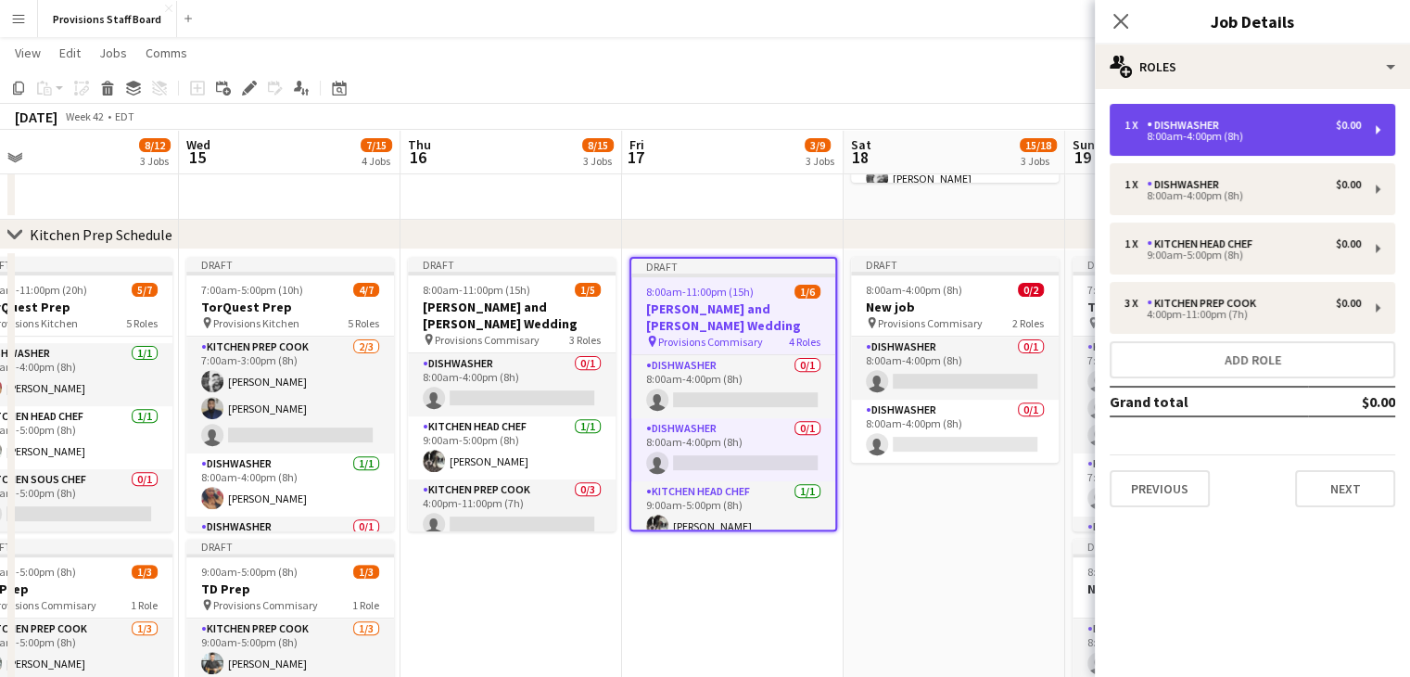
click at [1197, 131] on div "Dishwasher" at bounding box center [1187, 125] width 80 height 13
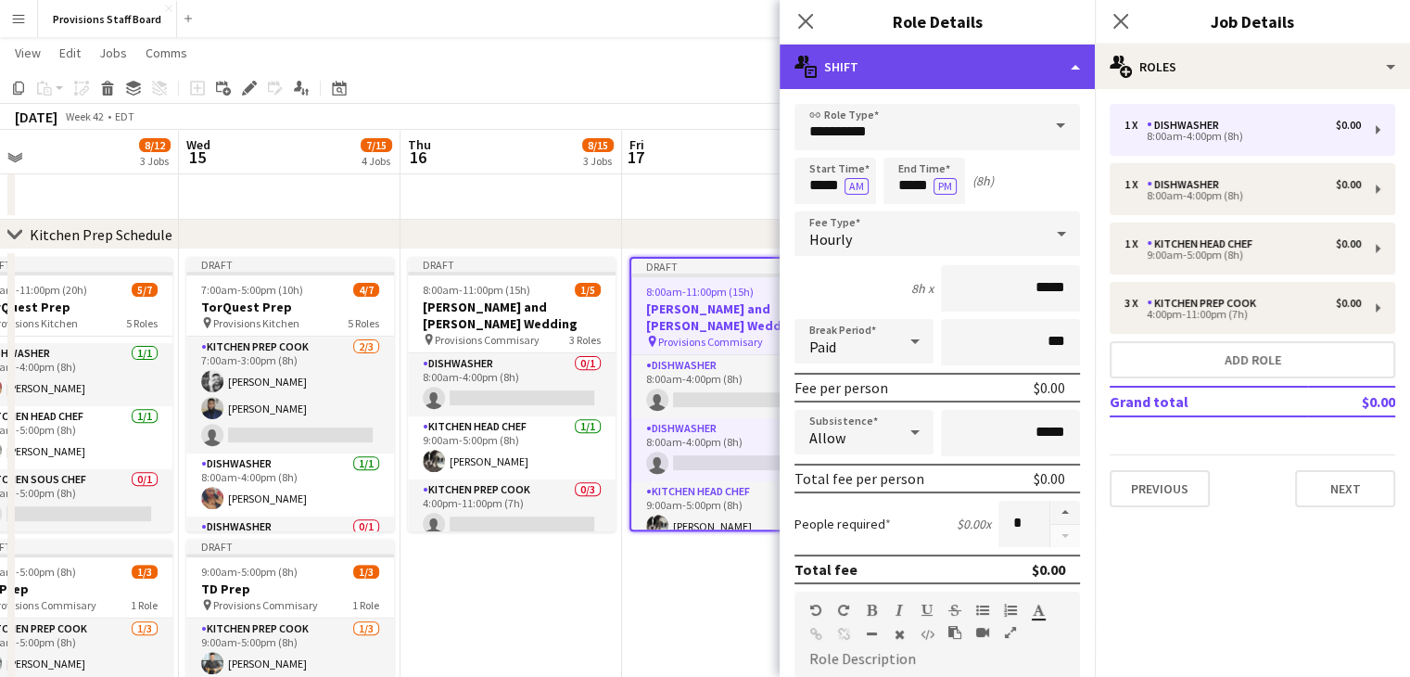
click at [807, 66] on icon at bounding box center [811, 72] width 12 height 12
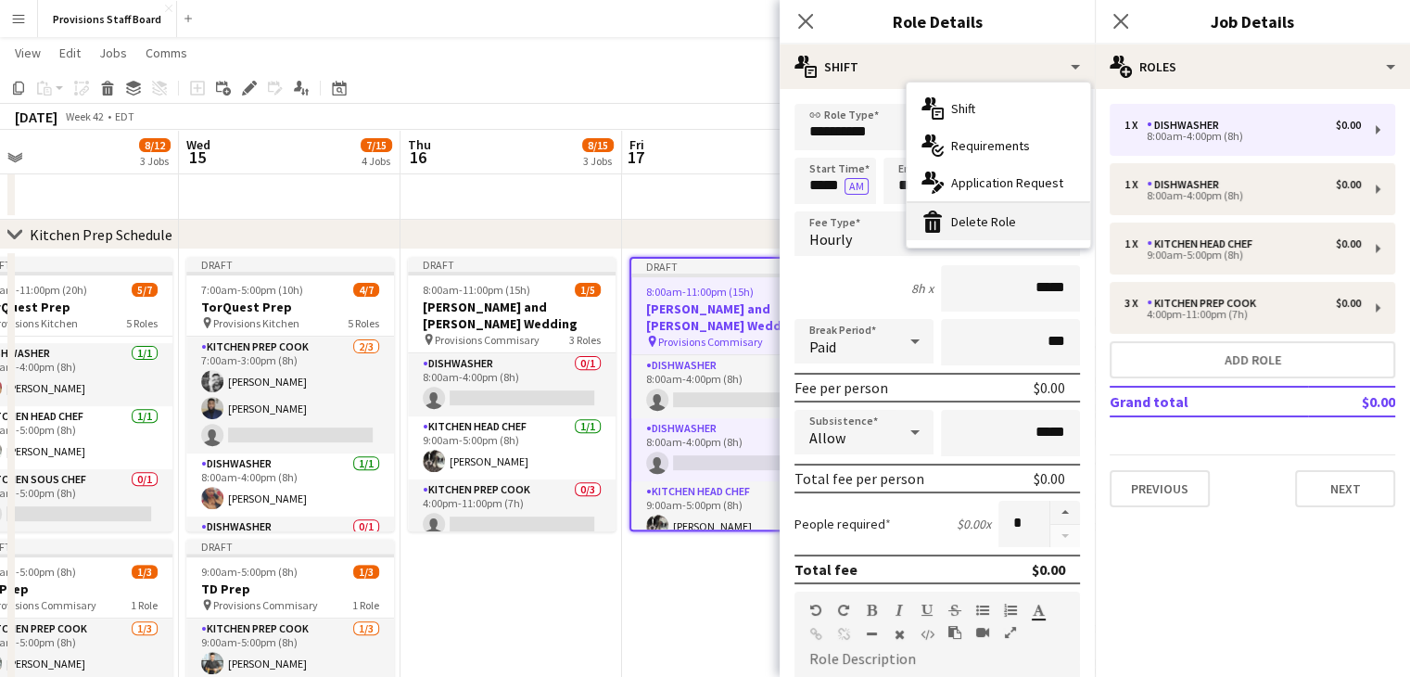
click at [972, 222] on div "bin-2 Delete Role" at bounding box center [999, 221] width 184 height 37
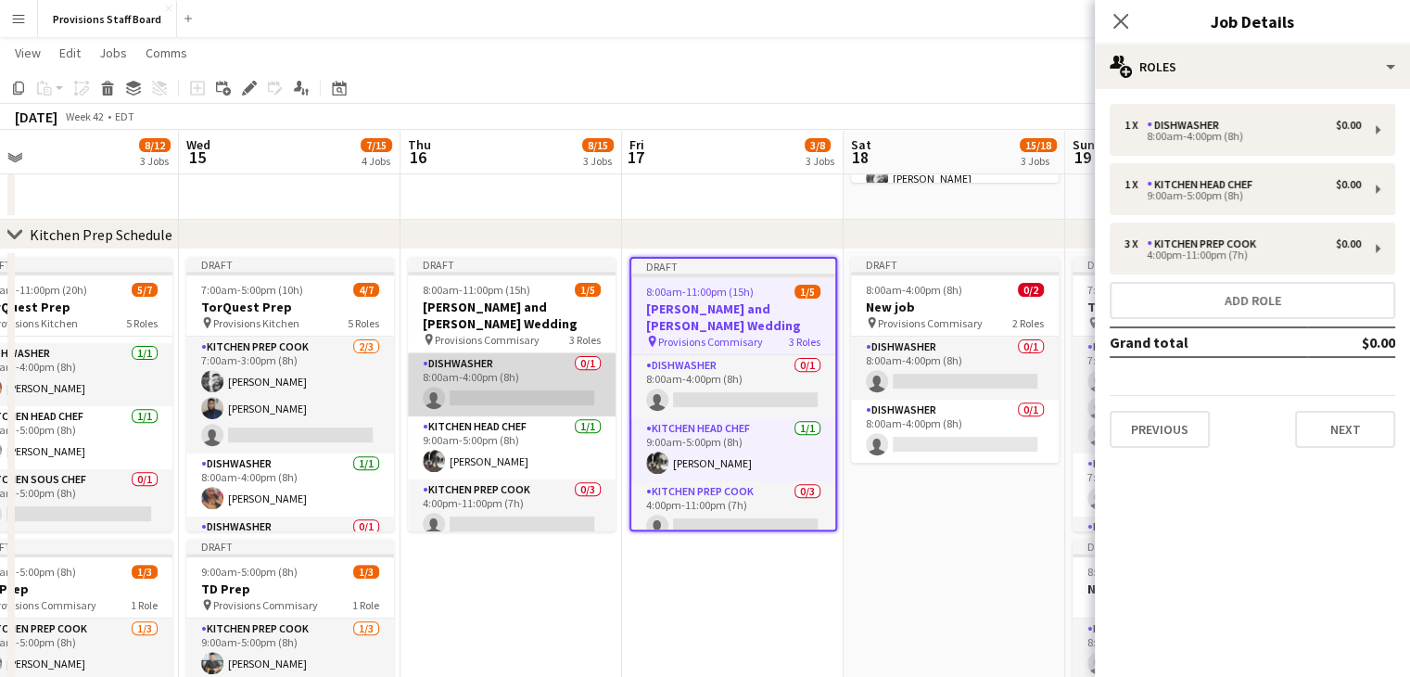
click at [508, 382] on app-card-role "Dishwasher 0/1 8:00am-4:00pm (8h) single-neutral-actions" at bounding box center [512, 384] width 208 height 63
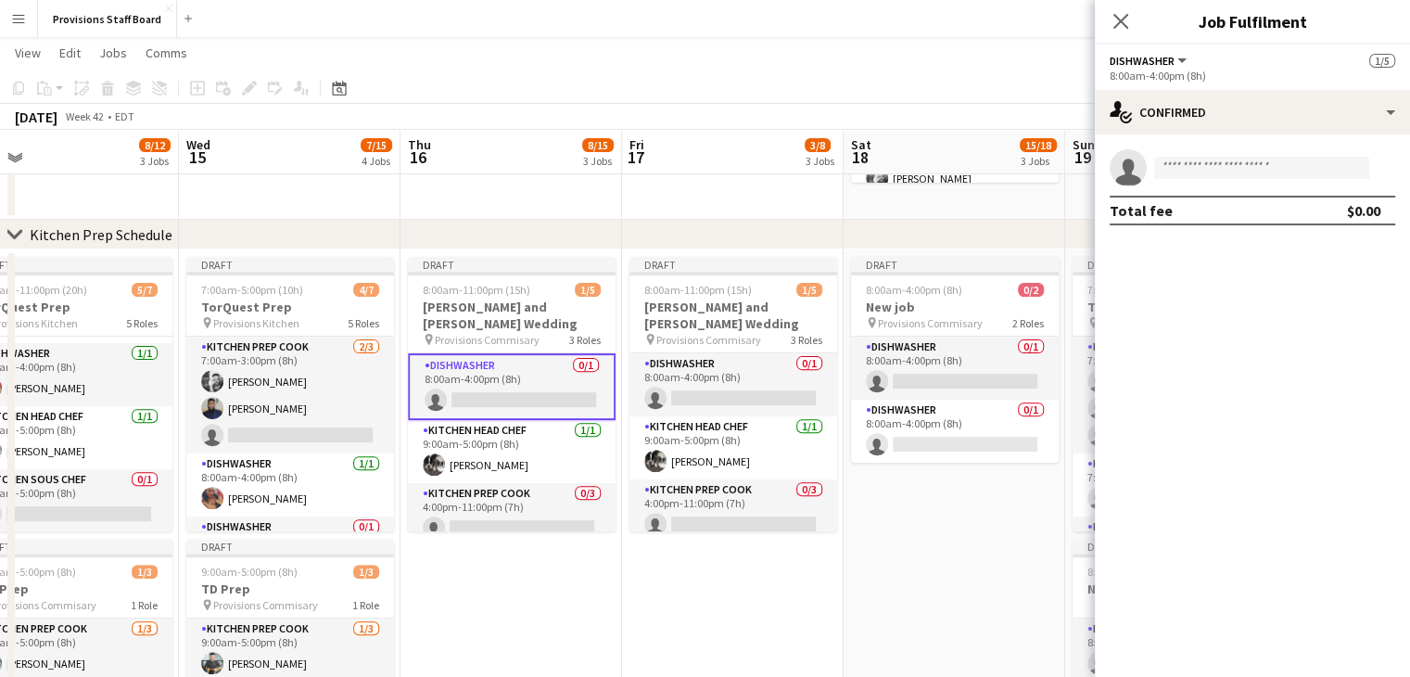
click at [511, 379] on app-card-role "Dishwasher 0/1 8:00am-4:00pm (8h) single-neutral-actions" at bounding box center [512, 386] width 208 height 67
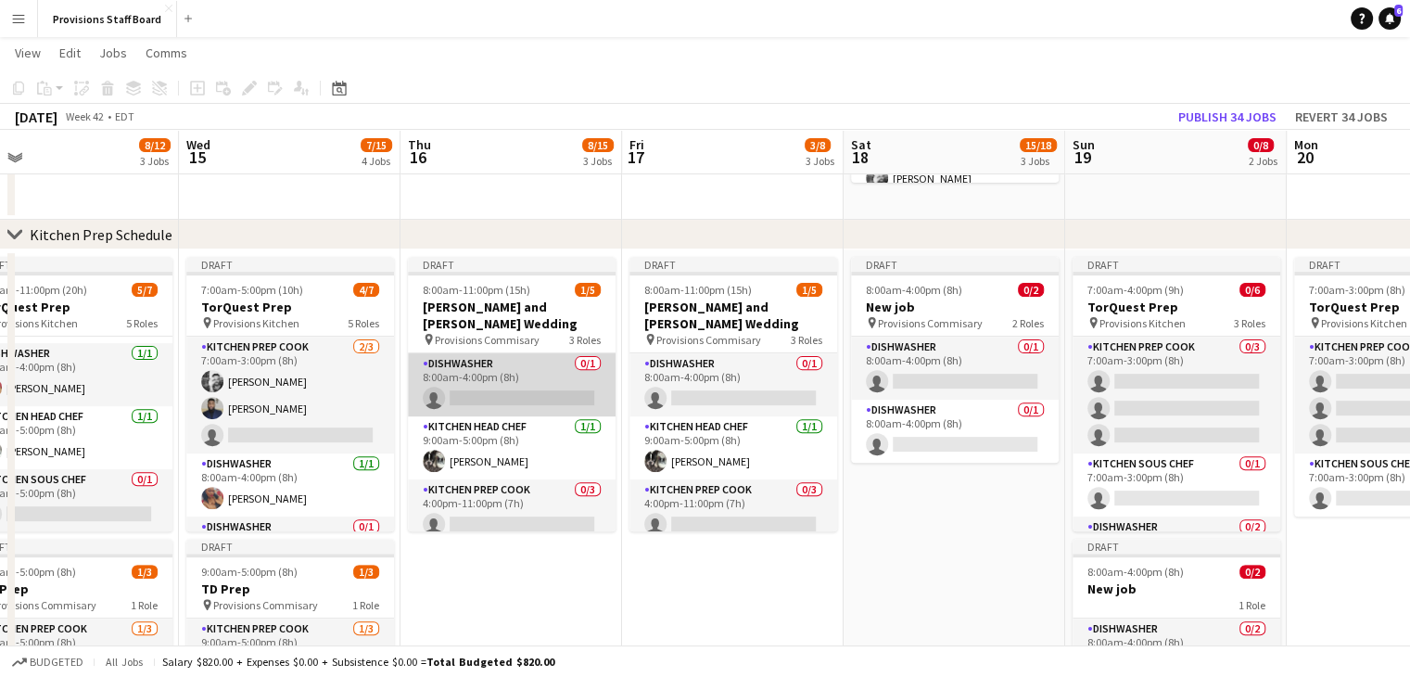
click at [533, 376] on app-card-role "Dishwasher 0/1 8:00am-4:00pm (8h) single-neutral-actions" at bounding box center [512, 384] width 208 height 63
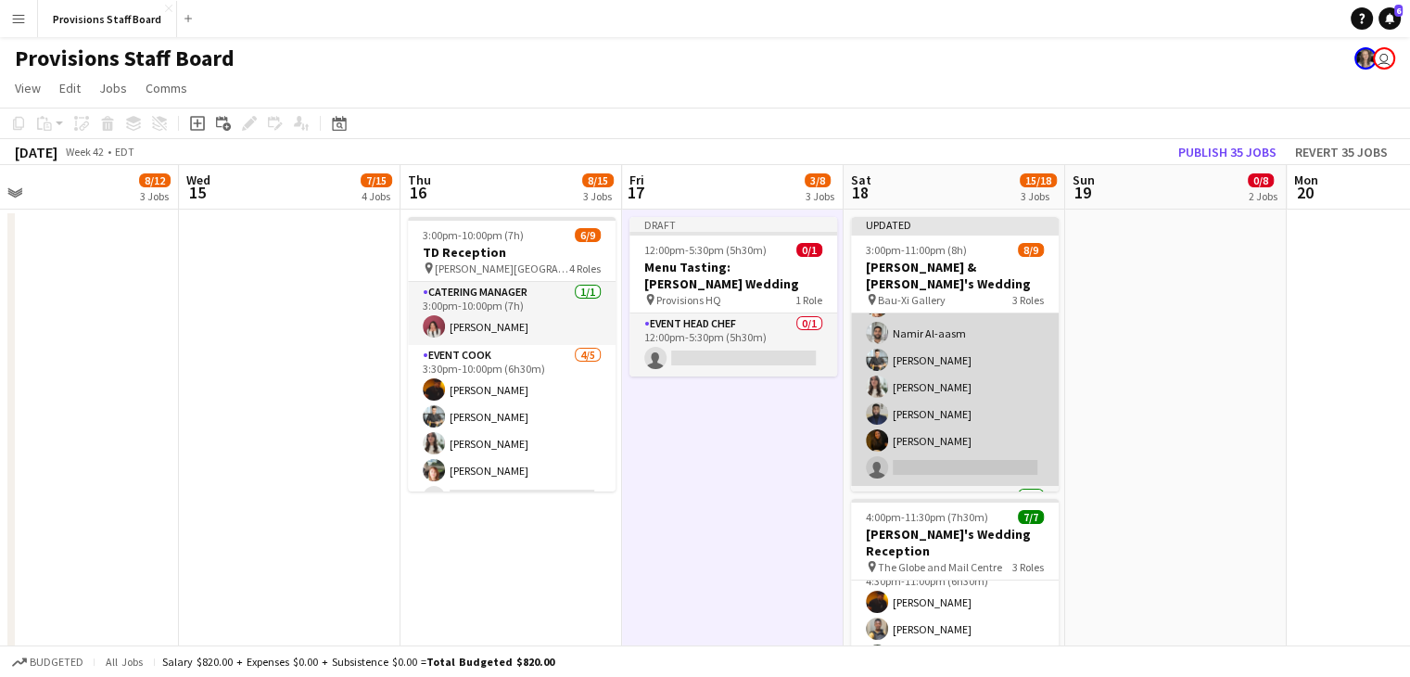
scroll to position [156, 0]
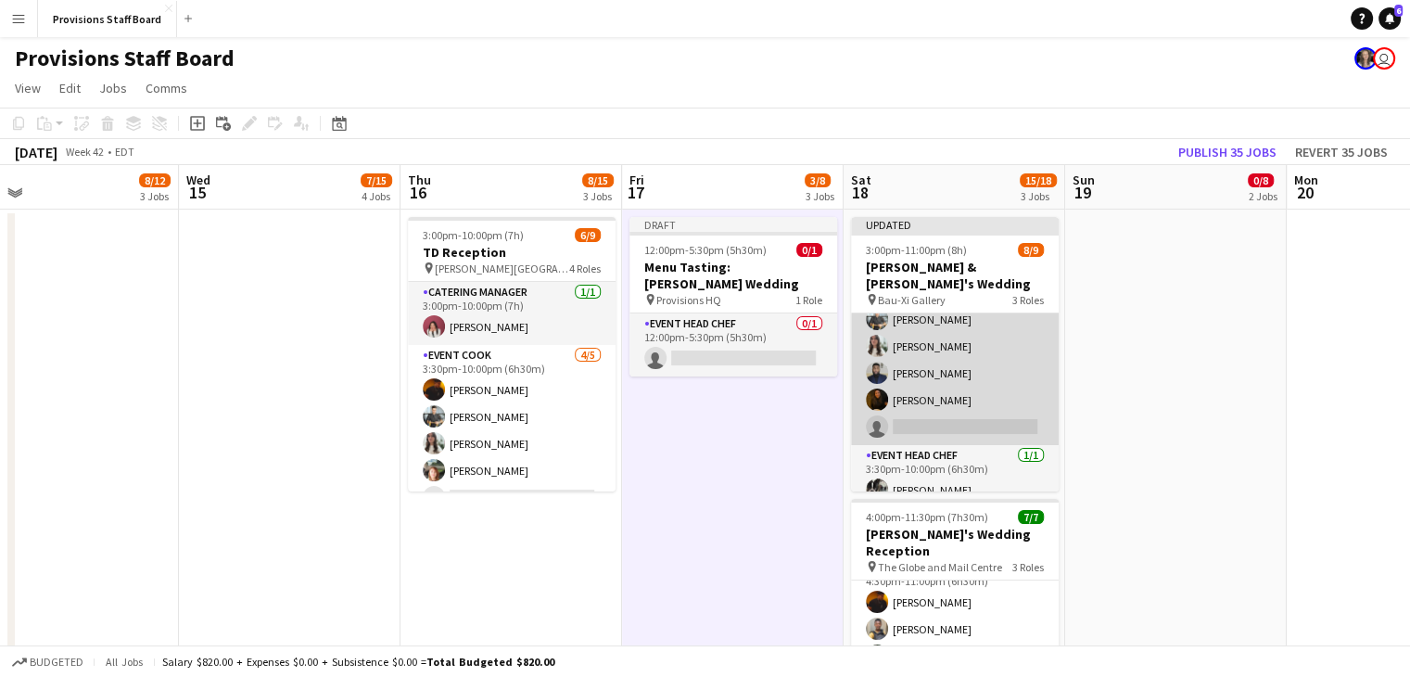
click at [935, 413] on app-card-role "Event Cook 6/7 3:30pm-10:00pm (6h30m) Dijana Posavec Namir Al-aasm Alec Kerr Ka…" at bounding box center [955, 333] width 208 height 224
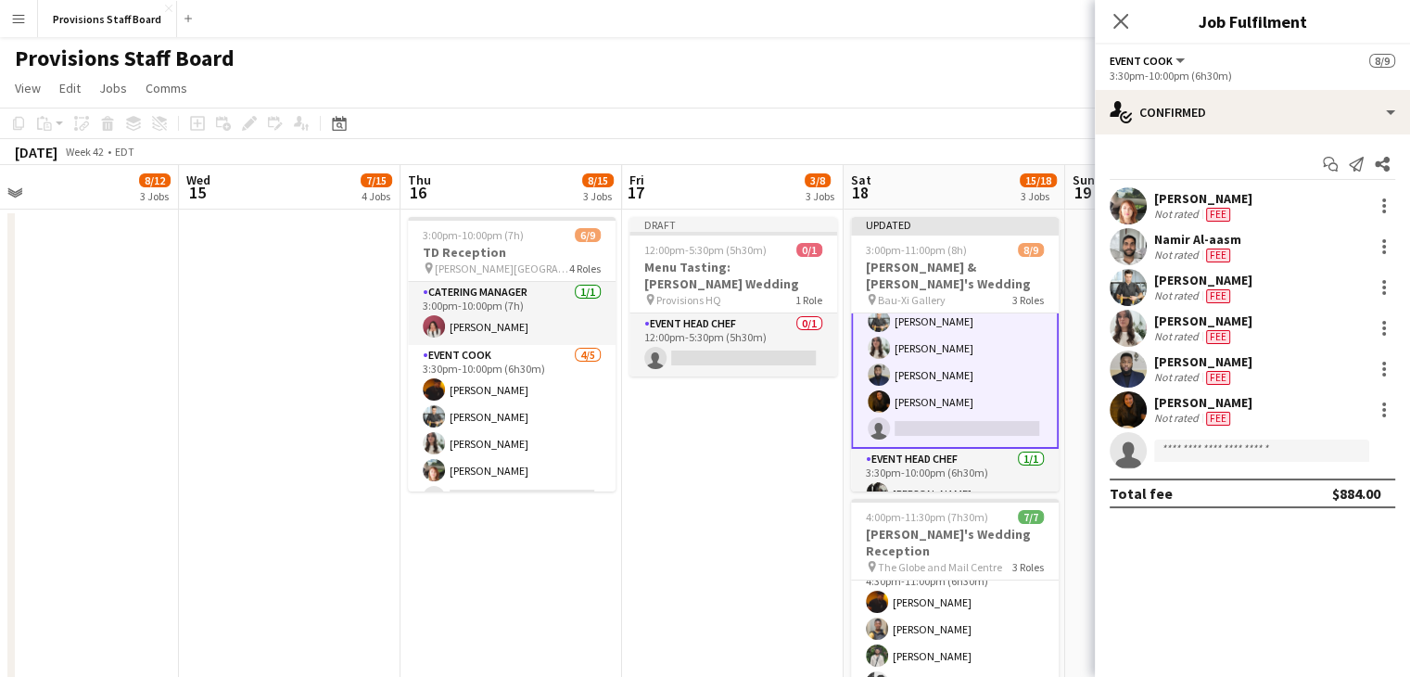
scroll to position [157, 0]
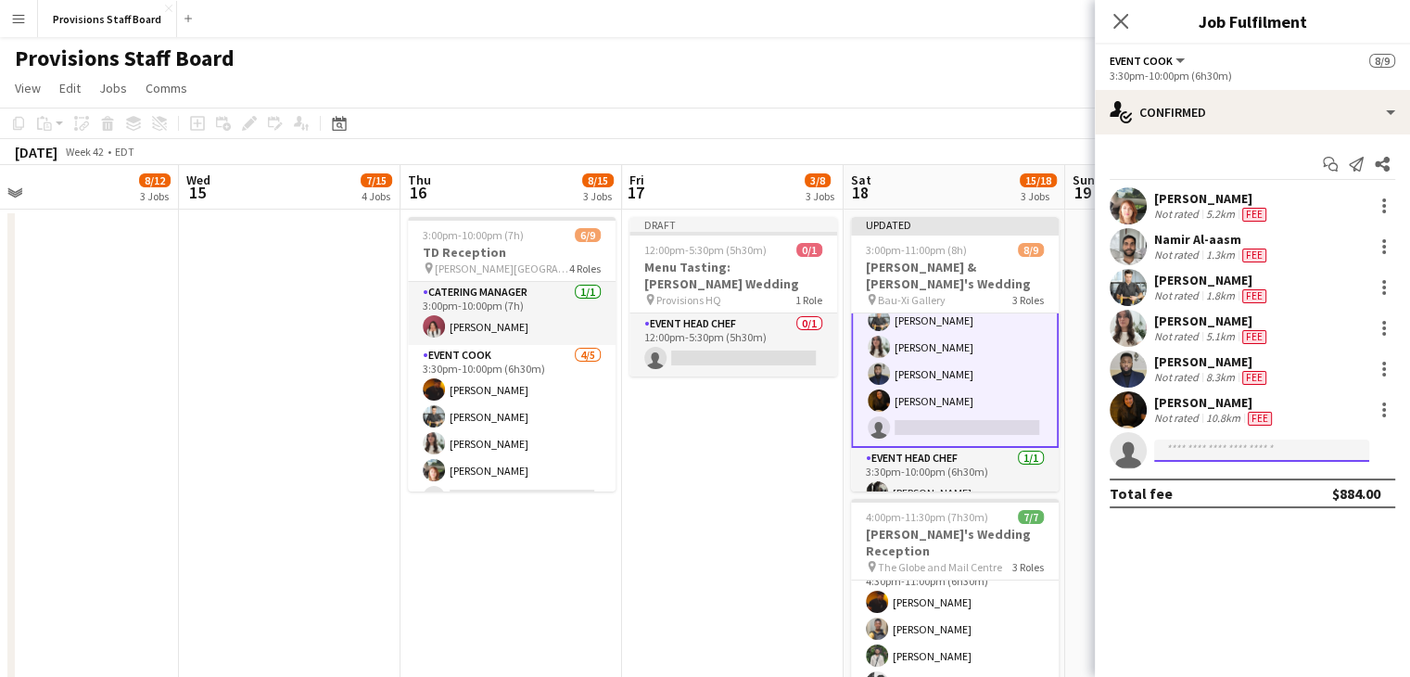
click at [1219, 454] on input at bounding box center [1261, 450] width 215 height 22
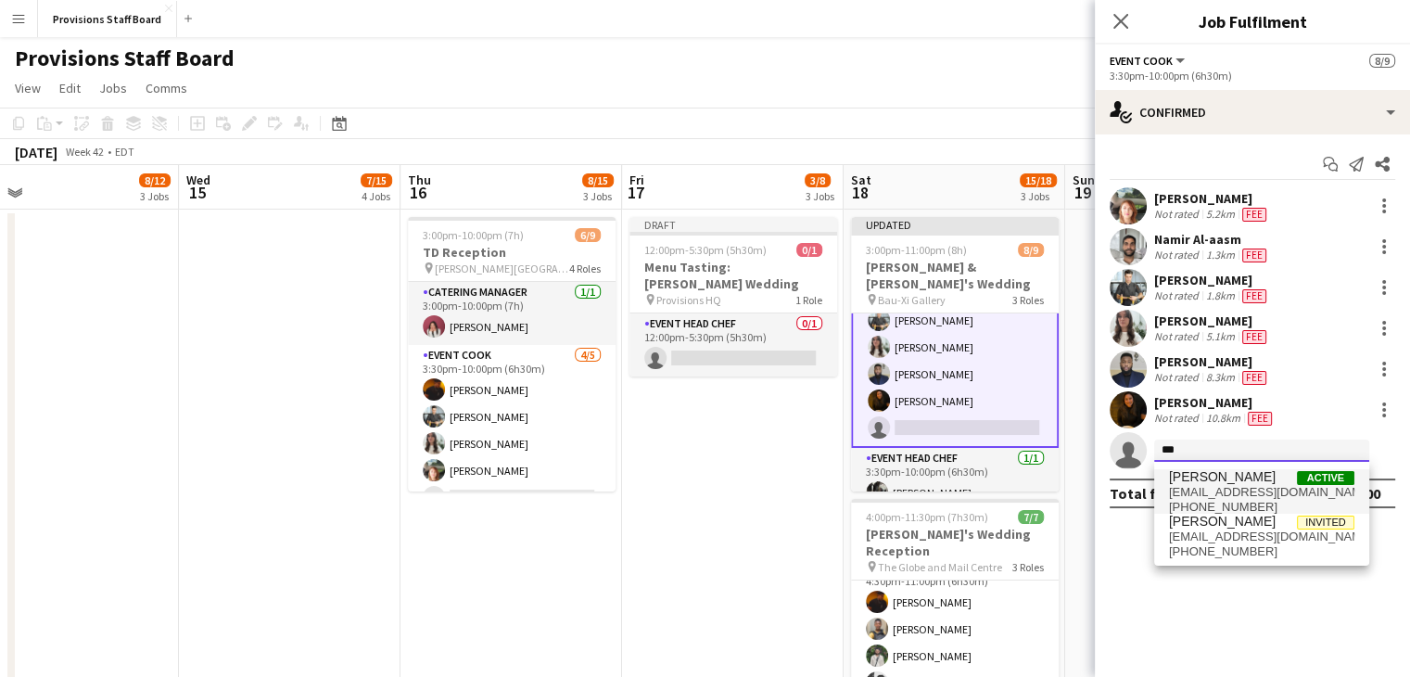
type input "***"
click at [1220, 480] on span "[PERSON_NAME]" at bounding box center [1222, 477] width 107 height 16
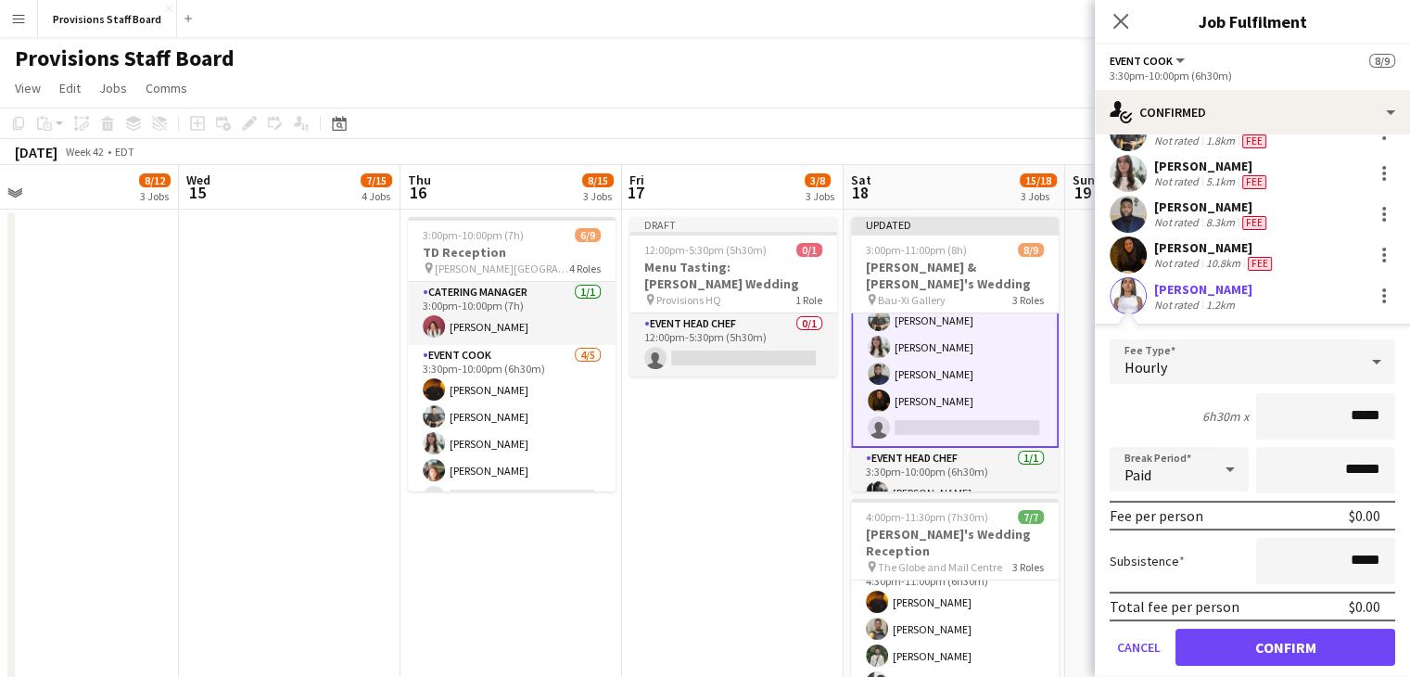
scroll to position [189, 0]
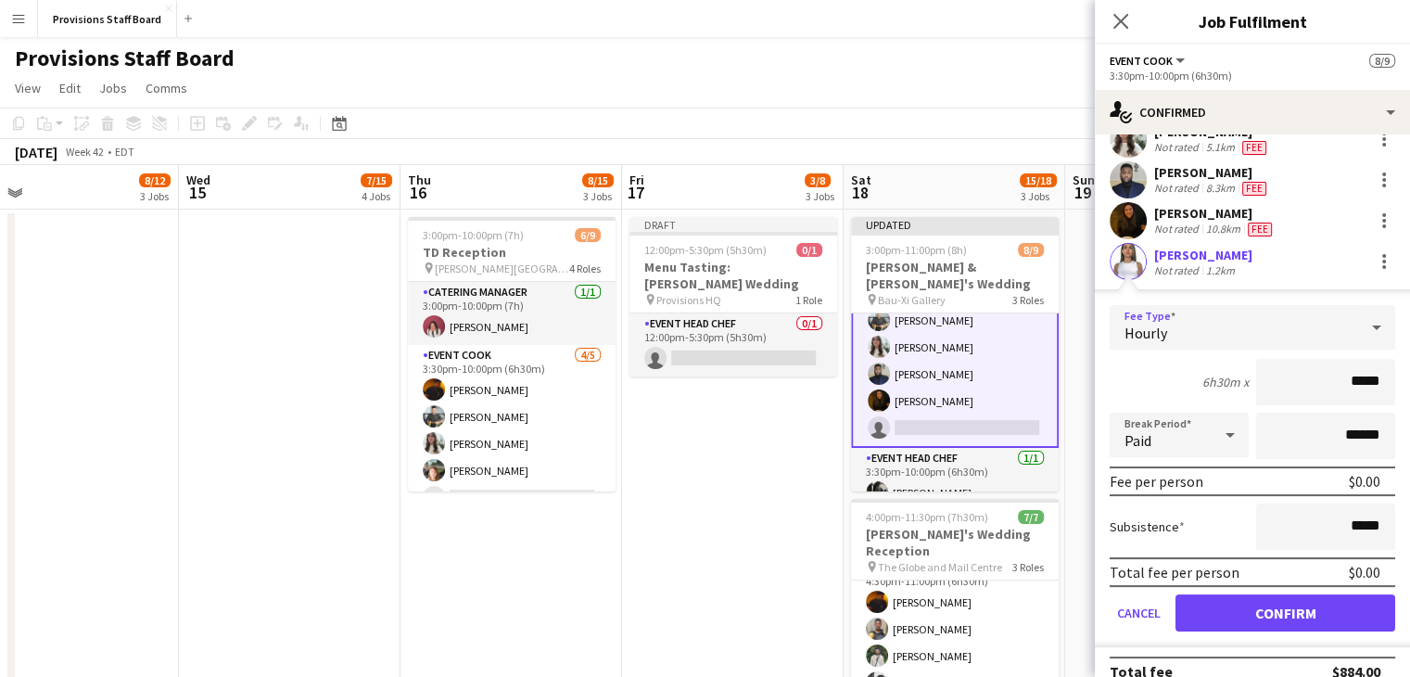
click at [1372, 327] on icon at bounding box center [1376, 327] width 9 height 5
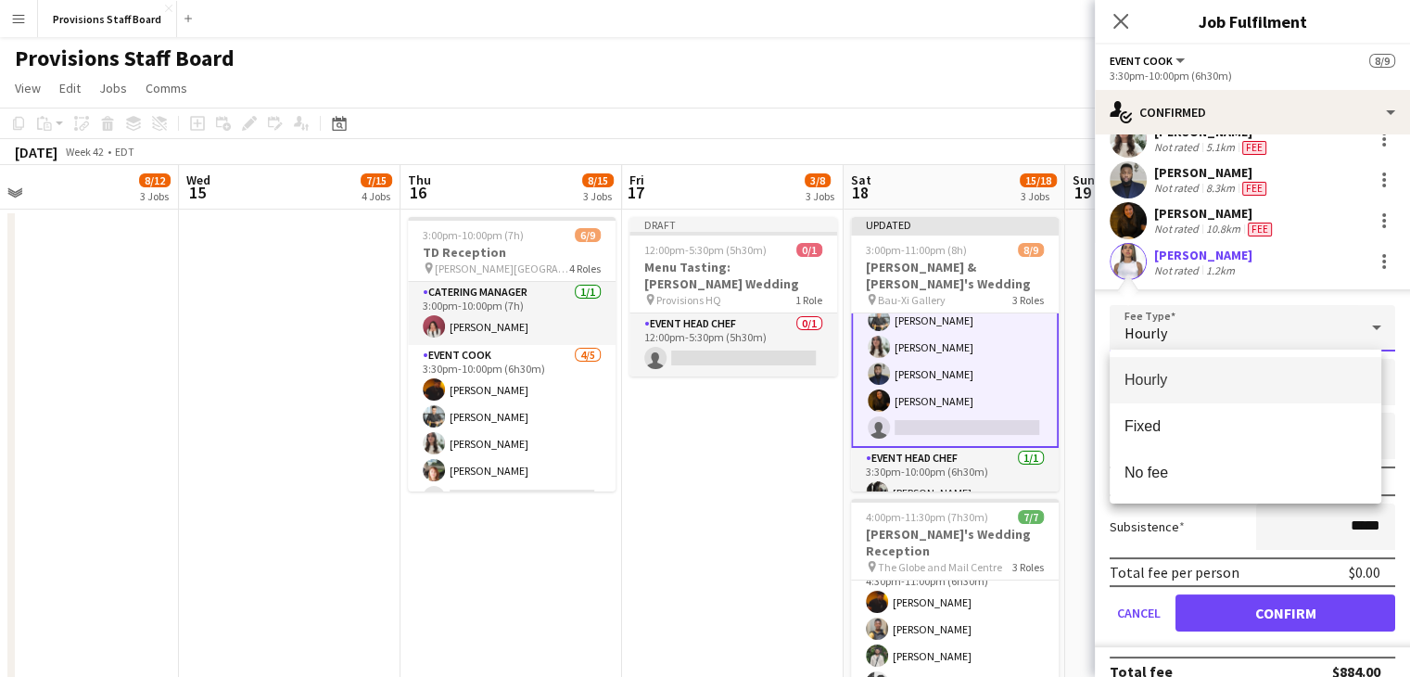
click at [1361, 327] on div at bounding box center [705, 338] width 1410 height 677
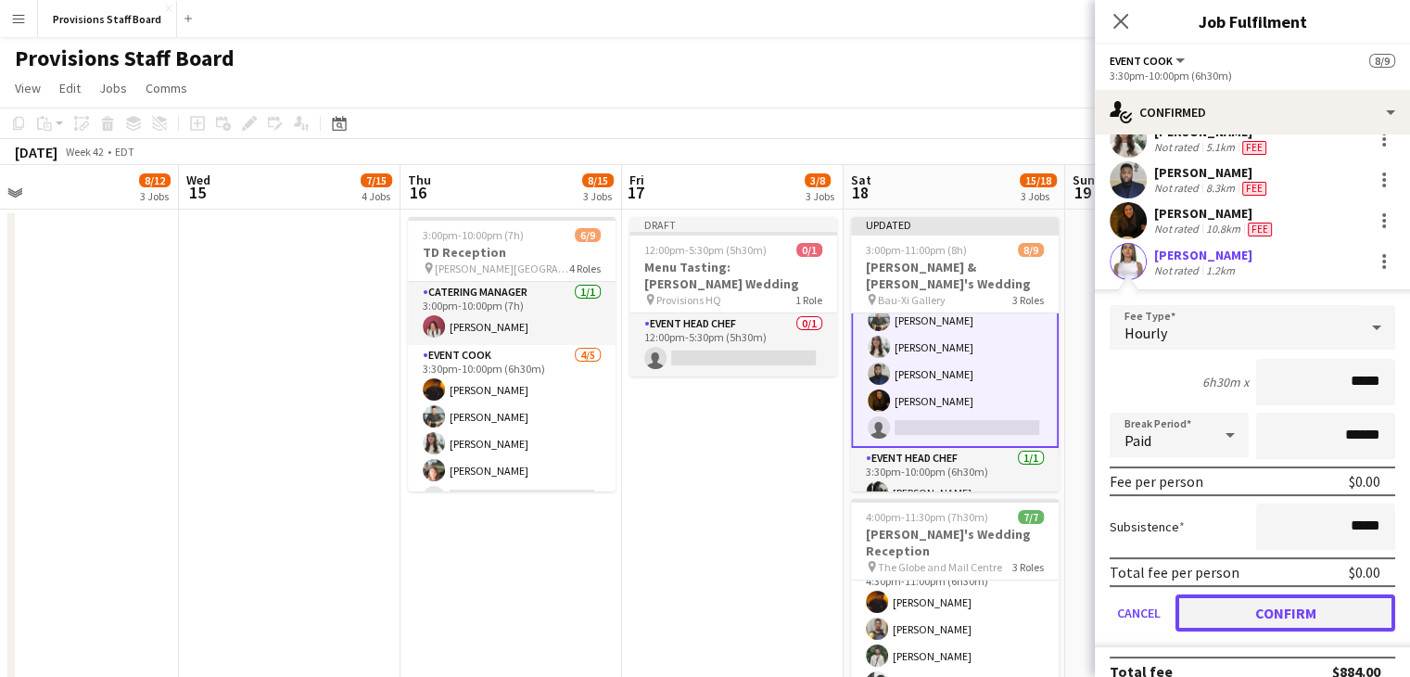
click at [1264, 611] on button "Confirm" at bounding box center [1286, 612] width 220 height 37
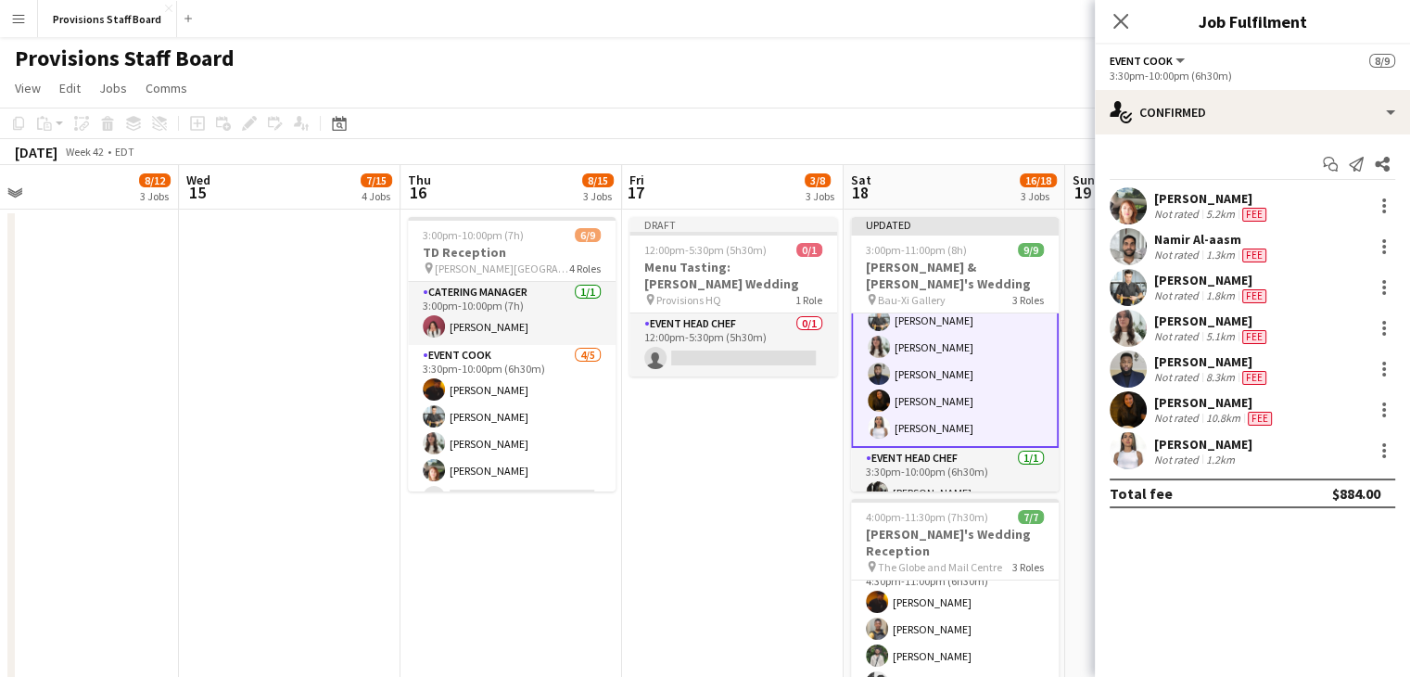
scroll to position [0, 0]
click at [728, 500] on app-date-cell "Draft 12:00pm-5:30pm (5h30m) 0/1 Menu Tasting: Carly Nicoloff's Wedding pin Pro…" at bounding box center [733, 510] width 222 height 601
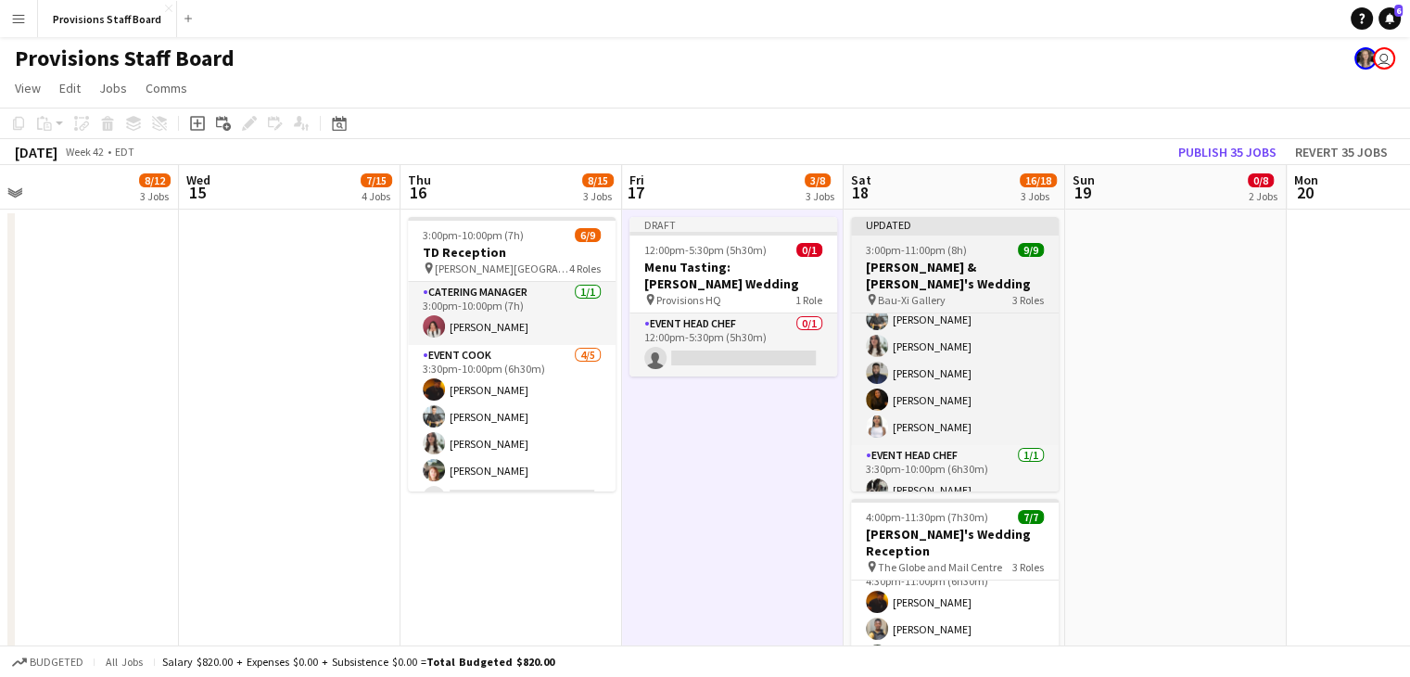
click at [939, 238] on app-job-card "Updated 3:00pm-11:00pm (8h) 9/9 Michelle & Alex's Wedding pin Bau-Xi Gallery 3 …" at bounding box center [955, 354] width 208 height 274
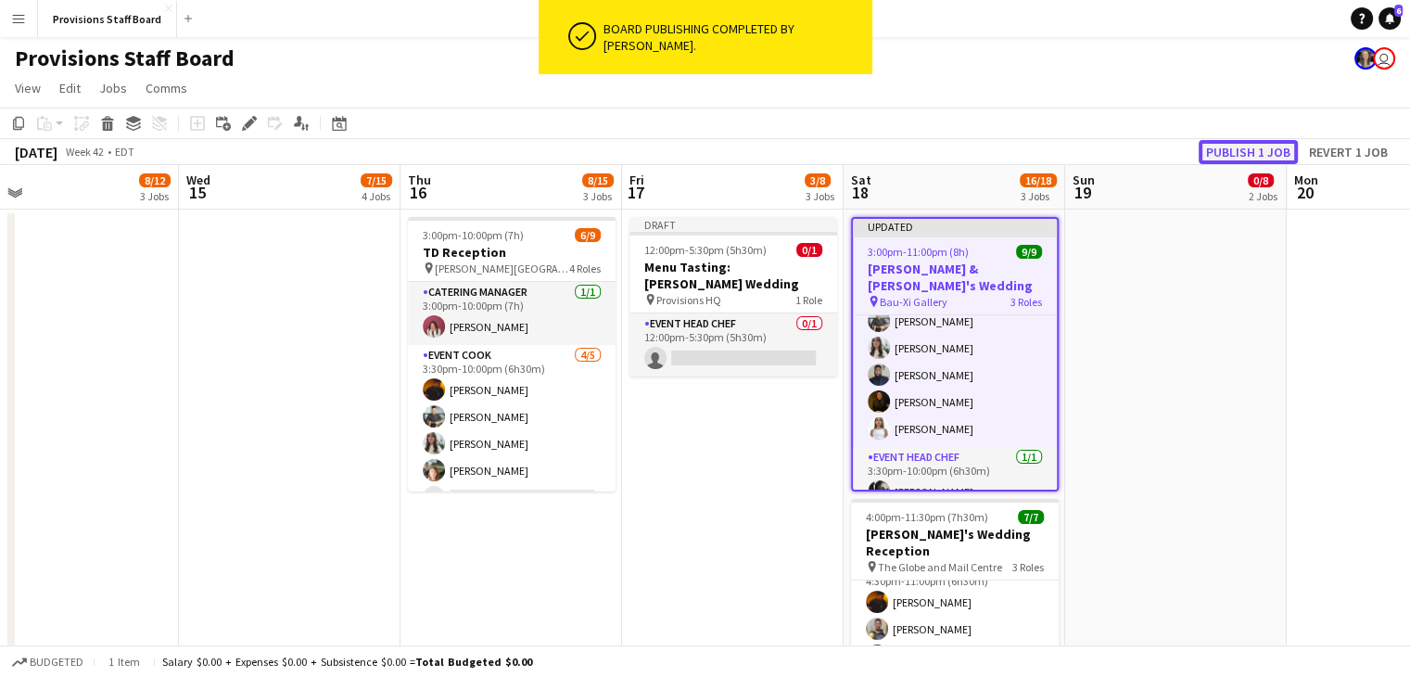
click at [1216, 149] on button "Publish 1 job" at bounding box center [1248, 152] width 99 height 24
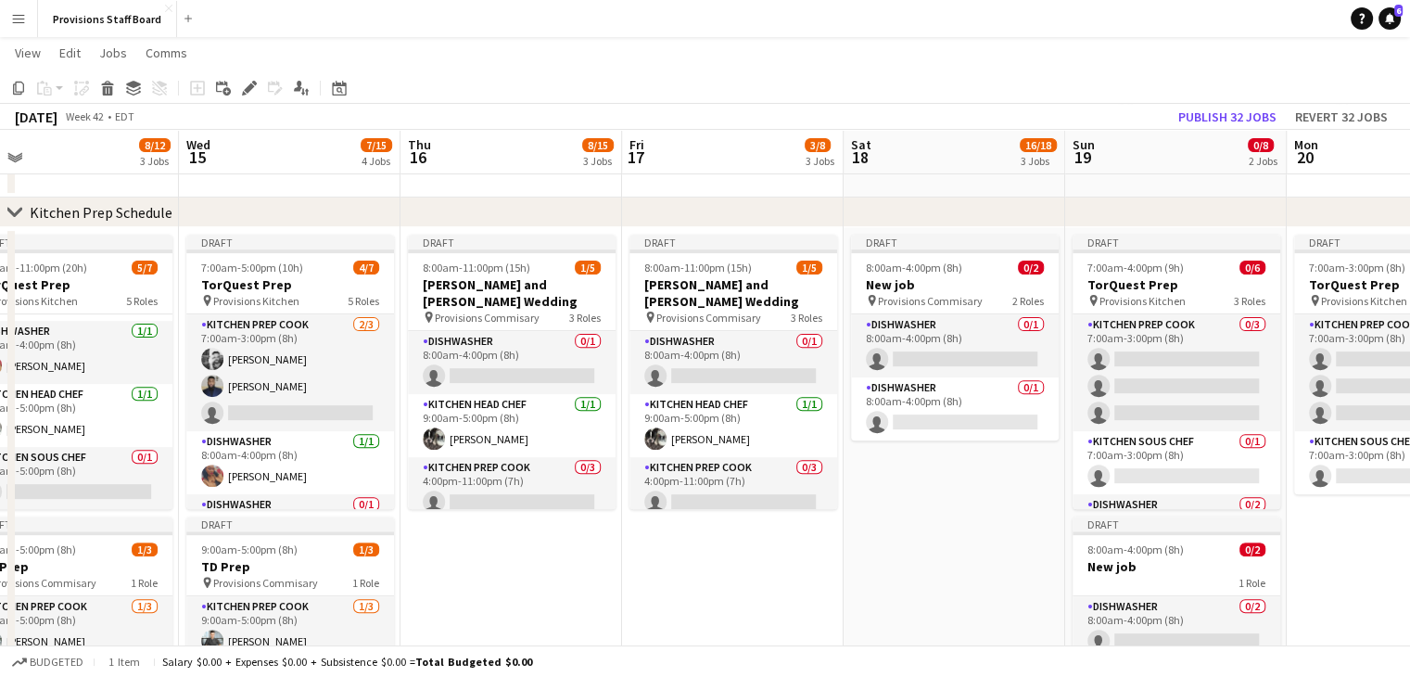
scroll to position [604, 0]
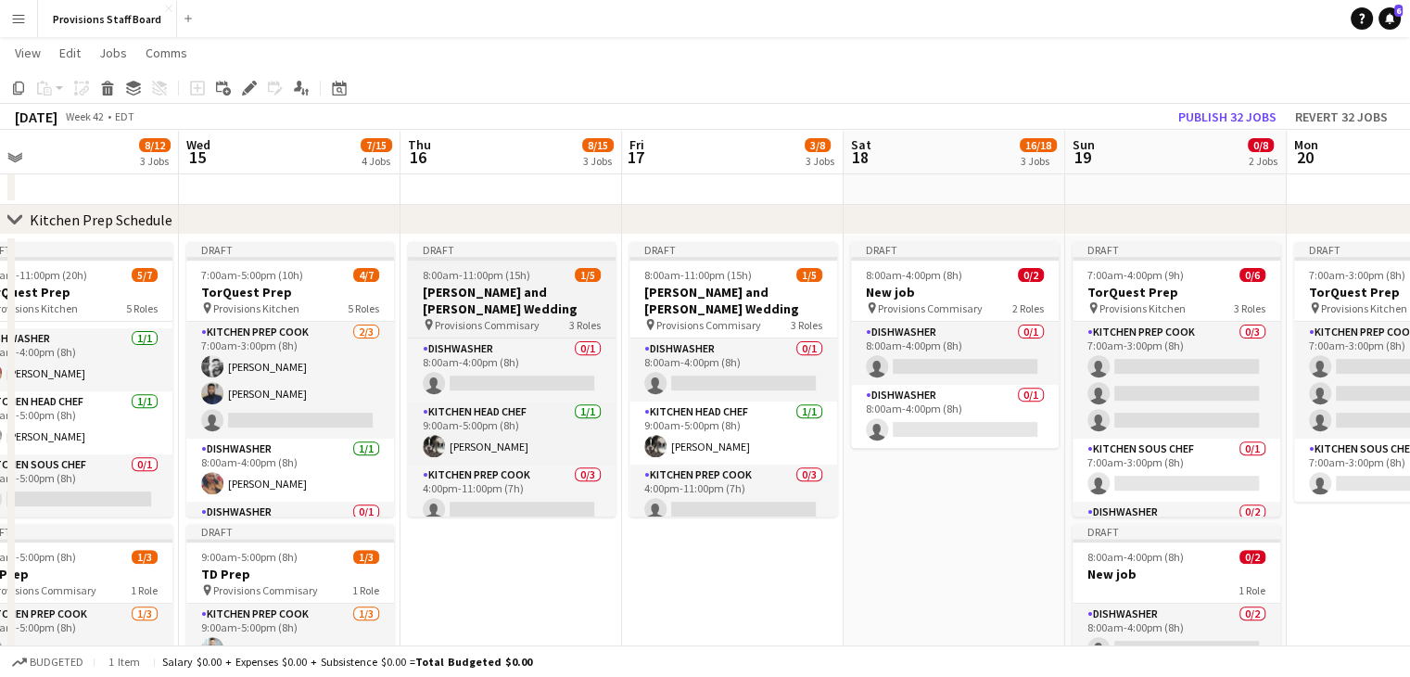
click at [497, 286] on h3 "[PERSON_NAME] and [PERSON_NAME] Wedding" at bounding box center [512, 300] width 208 height 33
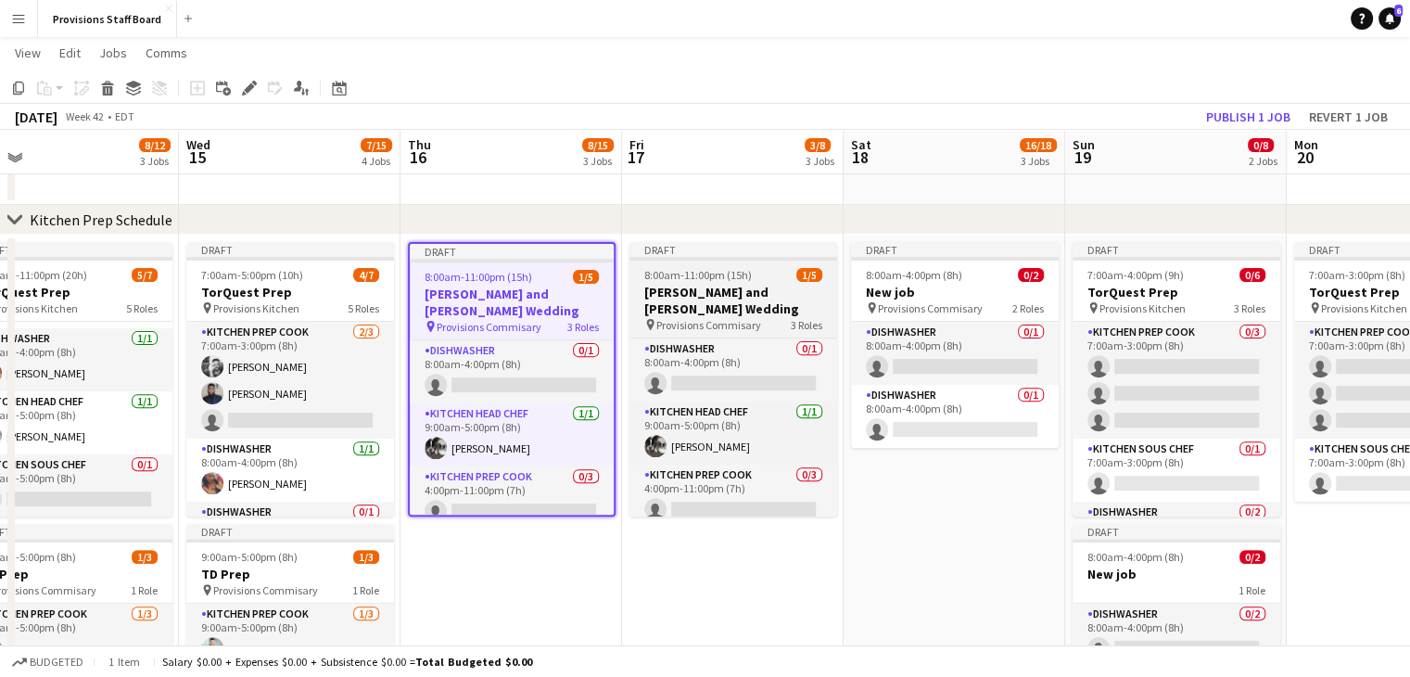
click at [674, 286] on h3 "[PERSON_NAME] and [PERSON_NAME] Wedding" at bounding box center [733, 300] width 208 height 33
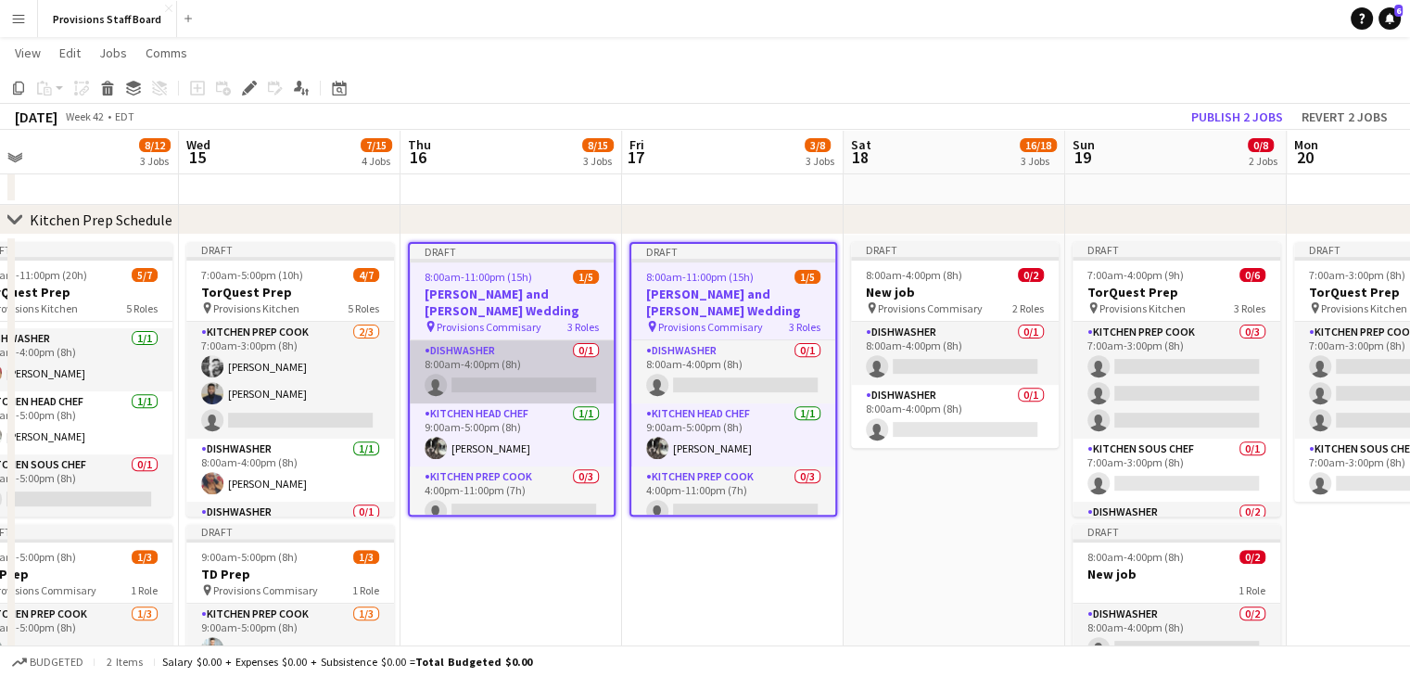
click at [545, 379] on app-card-role "Dishwasher 0/1 8:00am-4:00pm (8h) single-neutral-actions" at bounding box center [512, 371] width 204 height 63
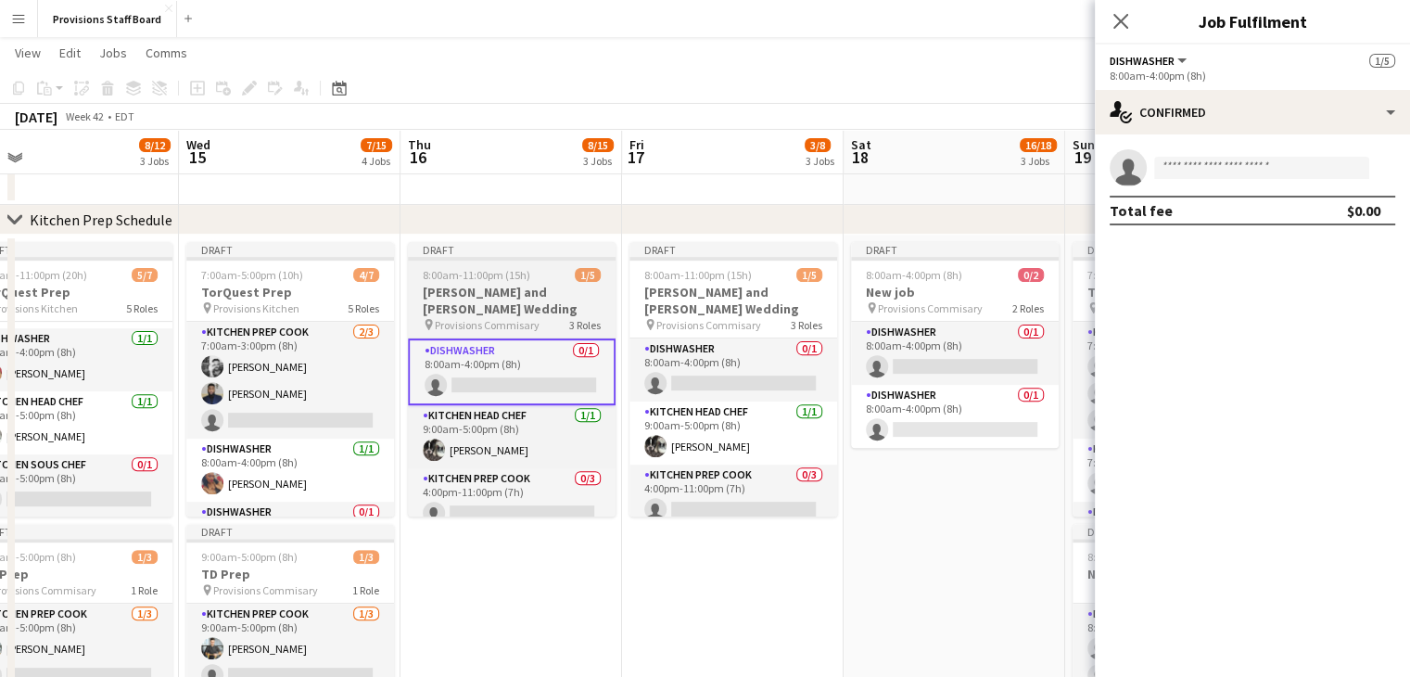
click at [534, 284] on h3 "[PERSON_NAME] and [PERSON_NAME] Wedding" at bounding box center [512, 300] width 208 height 33
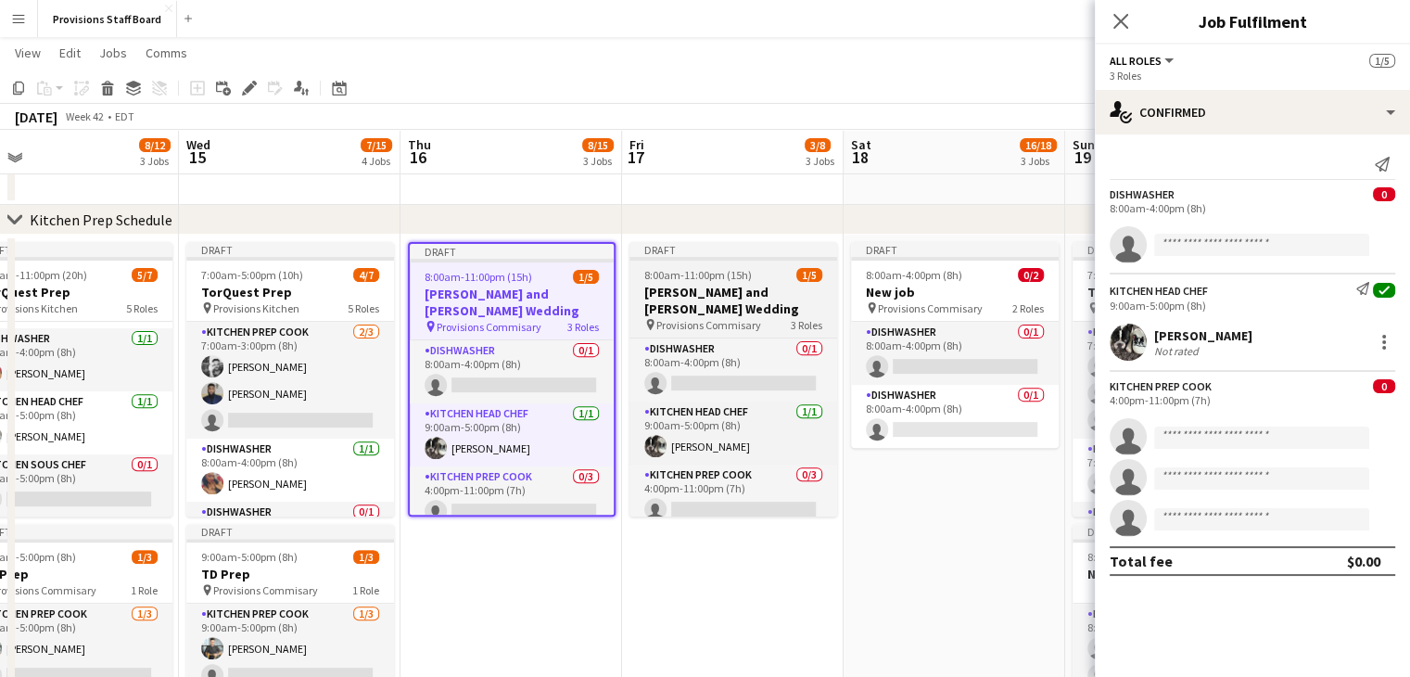
click at [660, 281] on span "8:00am-11:00pm (15h)" at bounding box center [698, 275] width 108 height 14
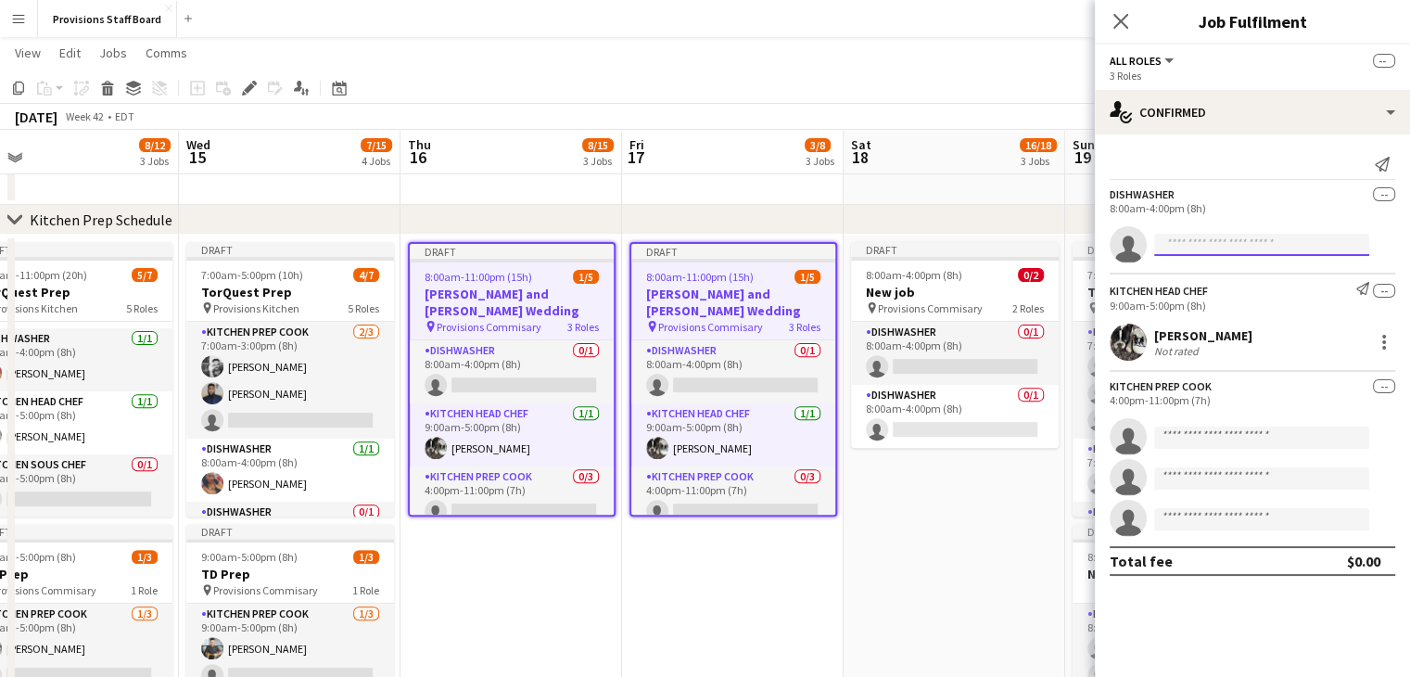
click at [1189, 246] on input at bounding box center [1261, 245] width 215 height 22
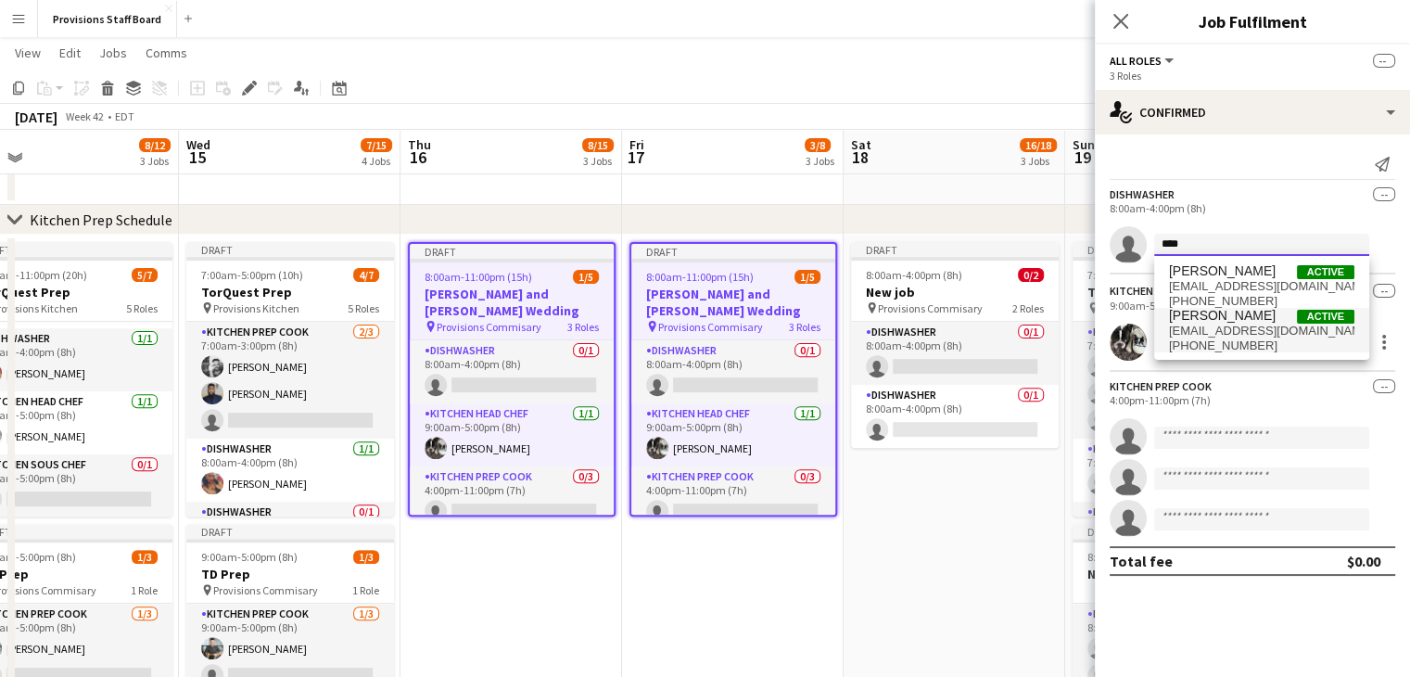
type input "****"
click at [1223, 331] on span "blessedc4@gmail.com" at bounding box center [1261, 331] width 185 height 15
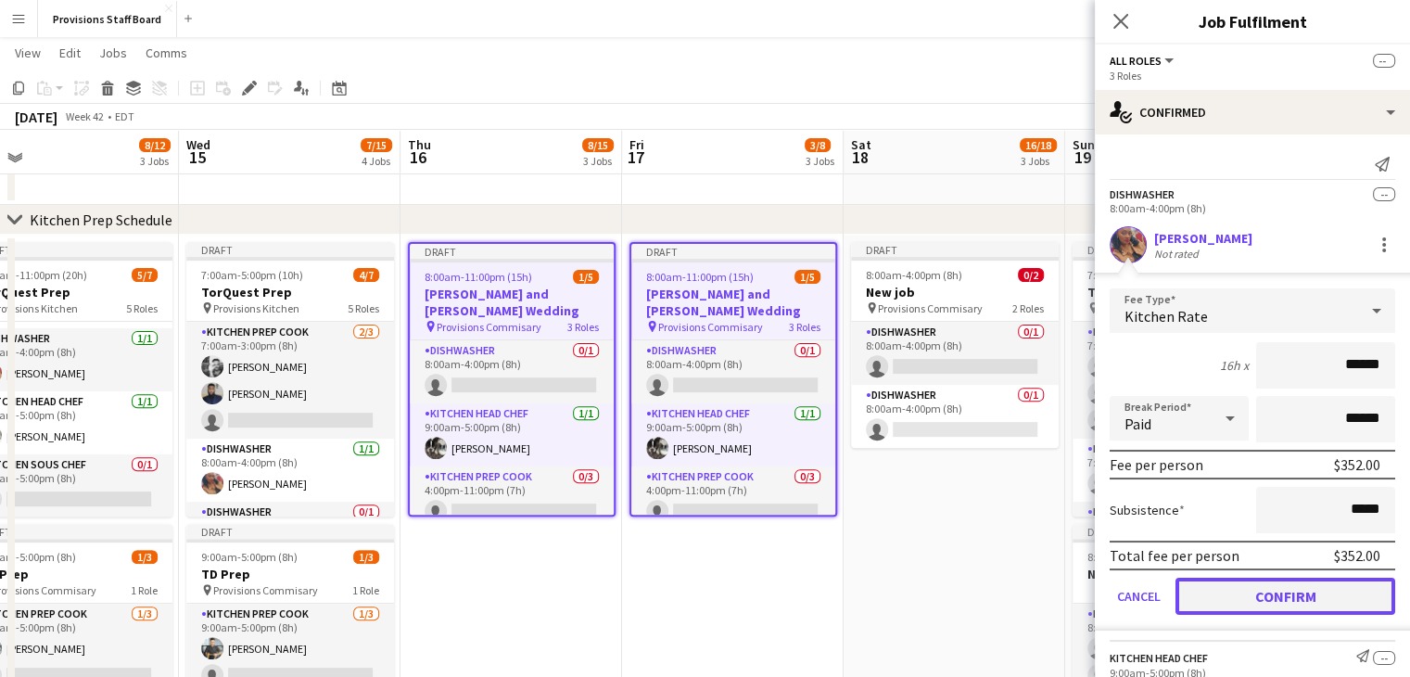
click at [1247, 599] on button "Confirm" at bounding box center [1286, 596] width 220 height 37
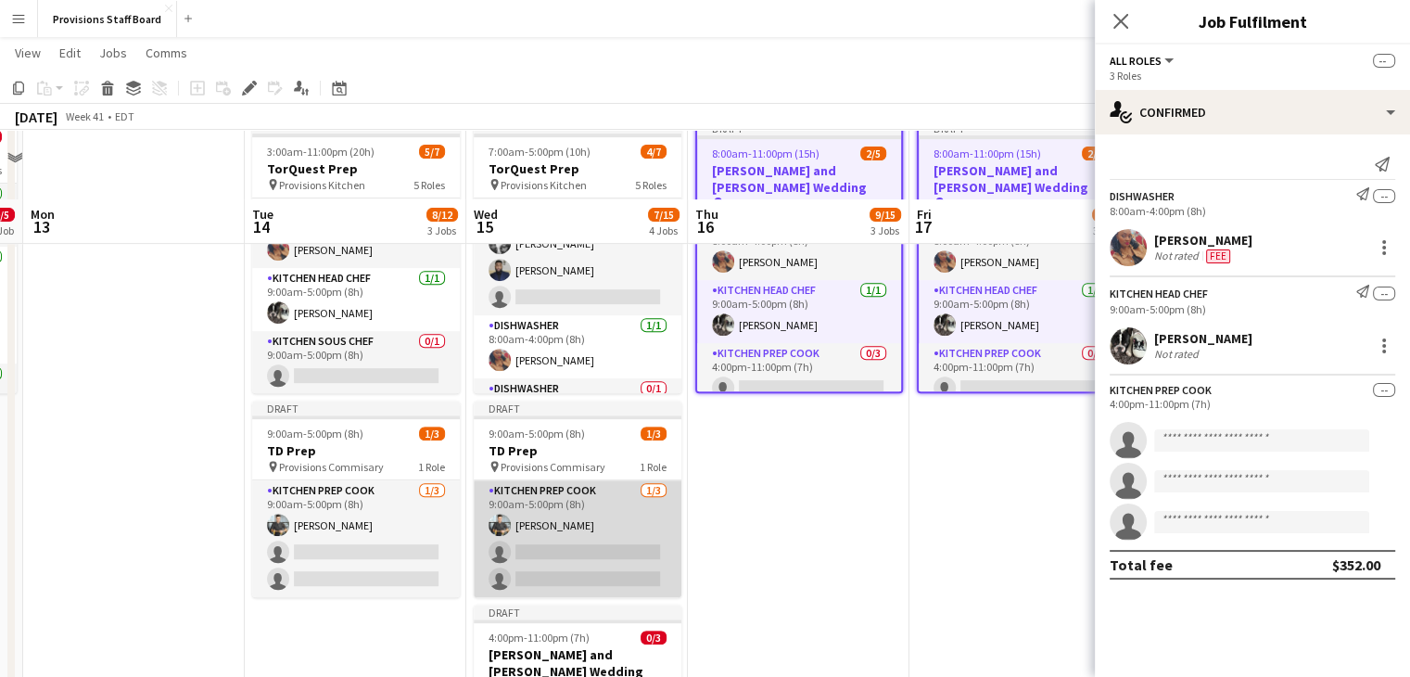
scroll to position [800, 0]
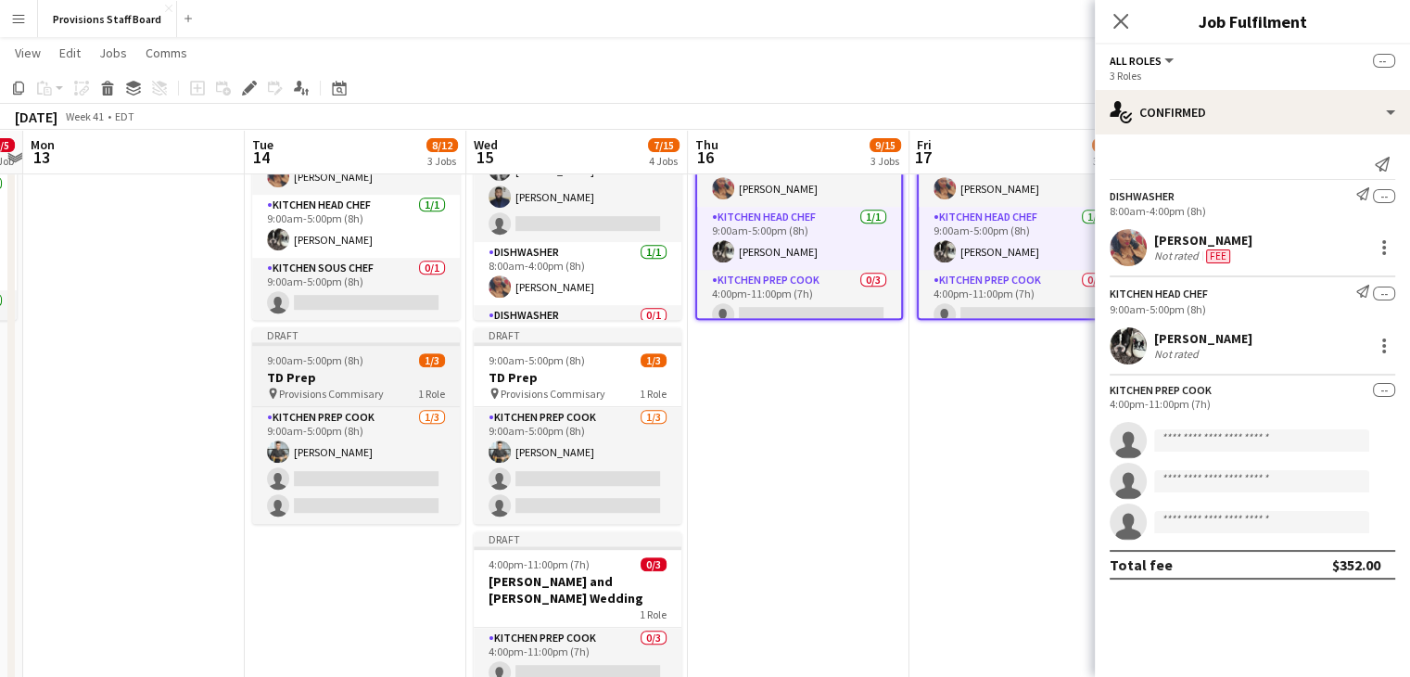
click at [350, 369] on h3 "TD Prep" at bounding box center [356, 377] width 208 height 17
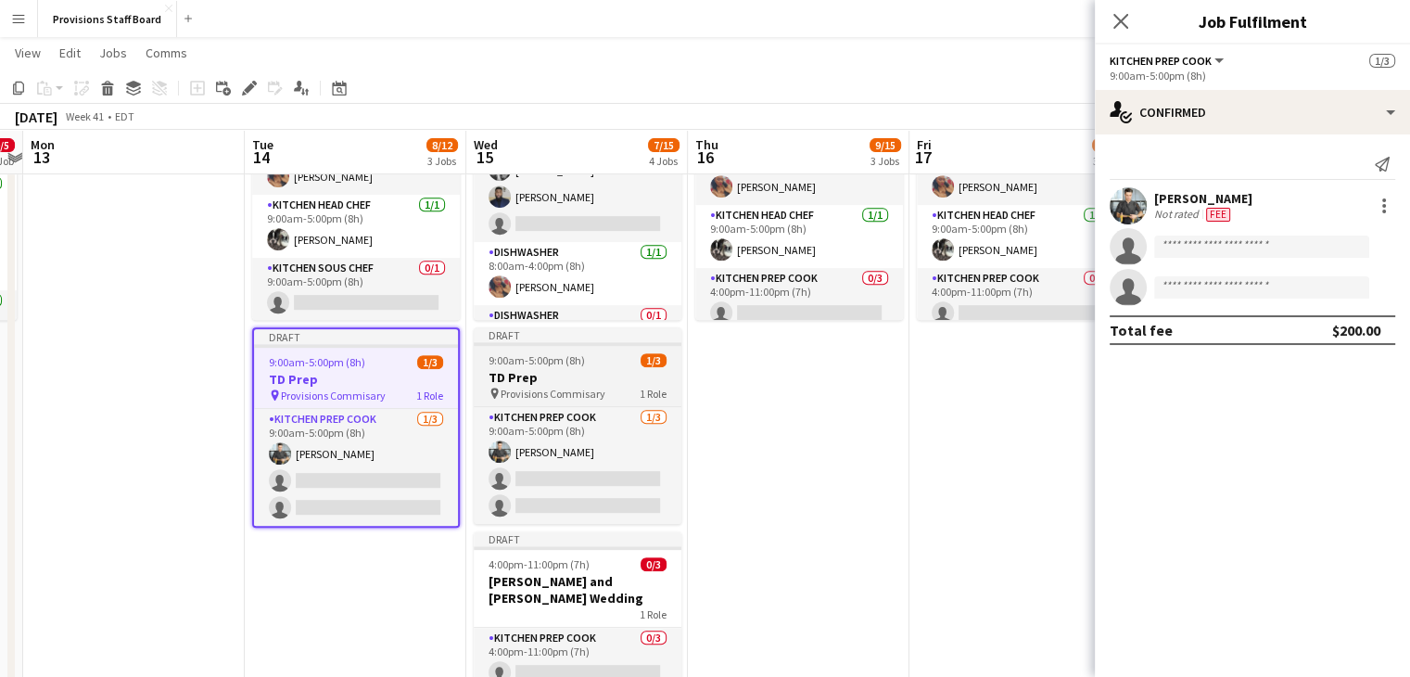
click at [523, 385] on h3 "TD Prep" at bounding box center [578, 377] width 208 height 17
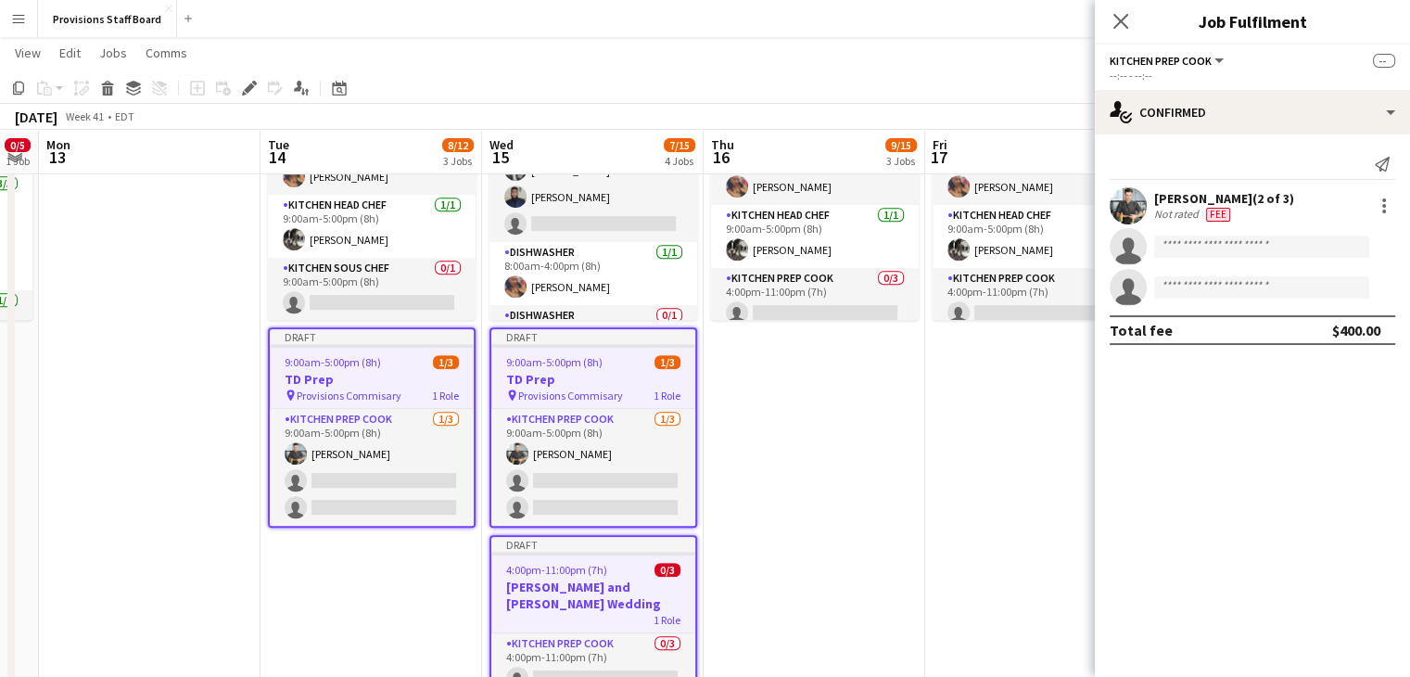
scroll to position [0, 404]
click at [254, 90] on icon "Edit" at bounding box center [249, 88] width 15 height 15
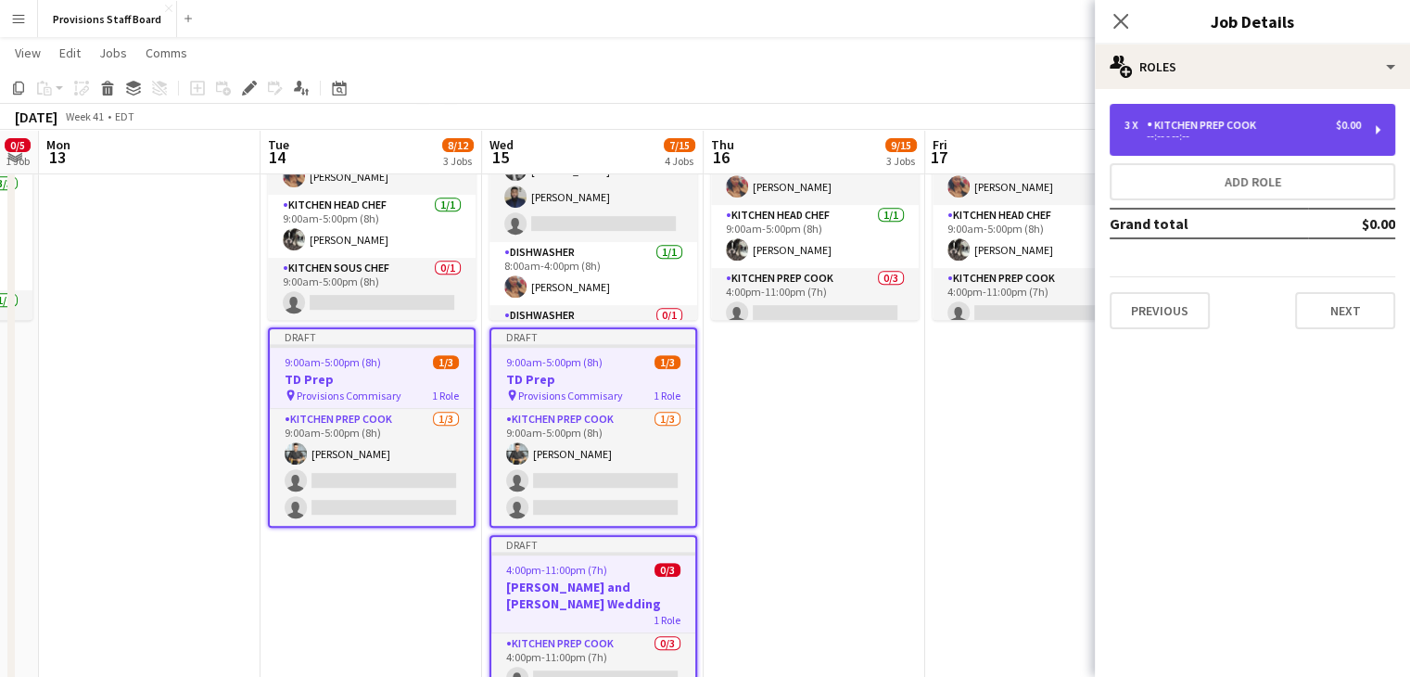
click at [1180, 129] on div "Kitchen Prep Cook" at bounding box center [1205, 125] width 117 height 13
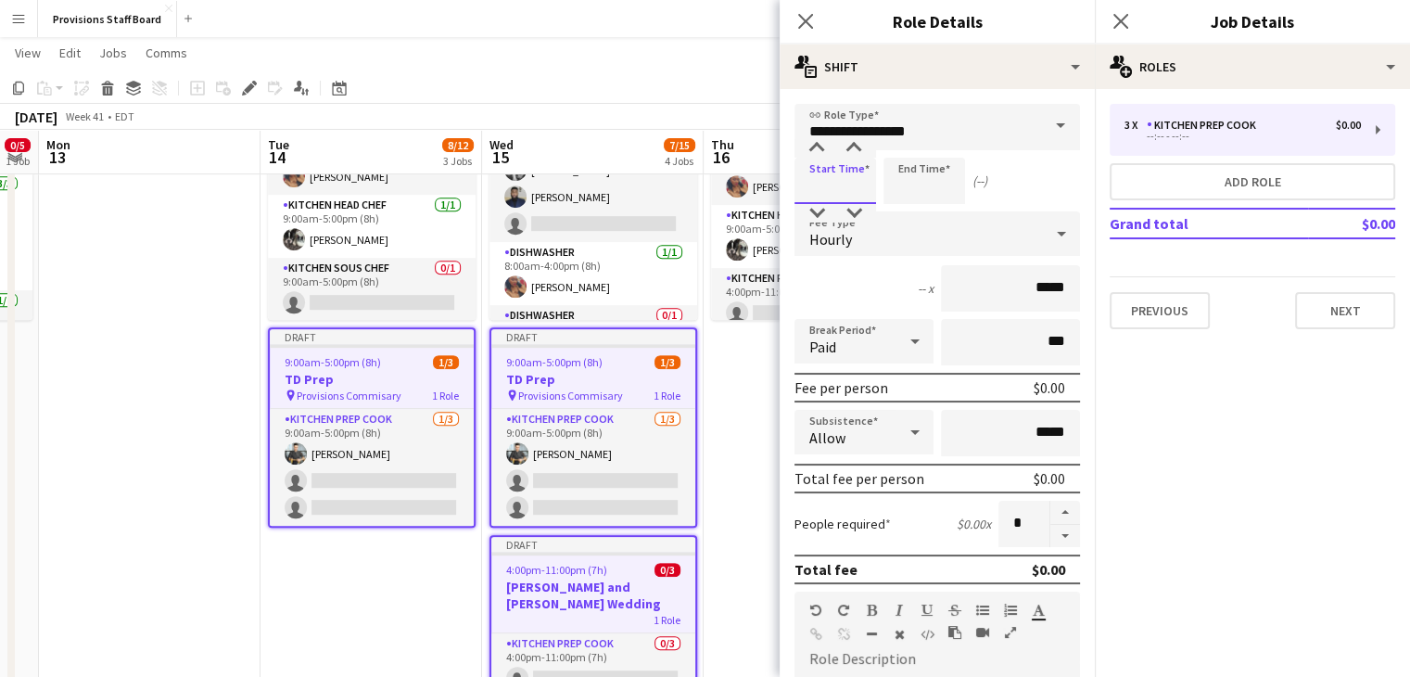
click at [837, 187] on input at bounding box center [836, 181] width 82 height 46
click at [853, 188] on button "AM" at bounding box center [857, 186] width 24 height 17
type input "*****"
click at [911, 189] on input at bounding box center [925, 181] width 82 height 46
click at [948, 191] on button "AM" at bounding box center [946, 186] width 24 height 17
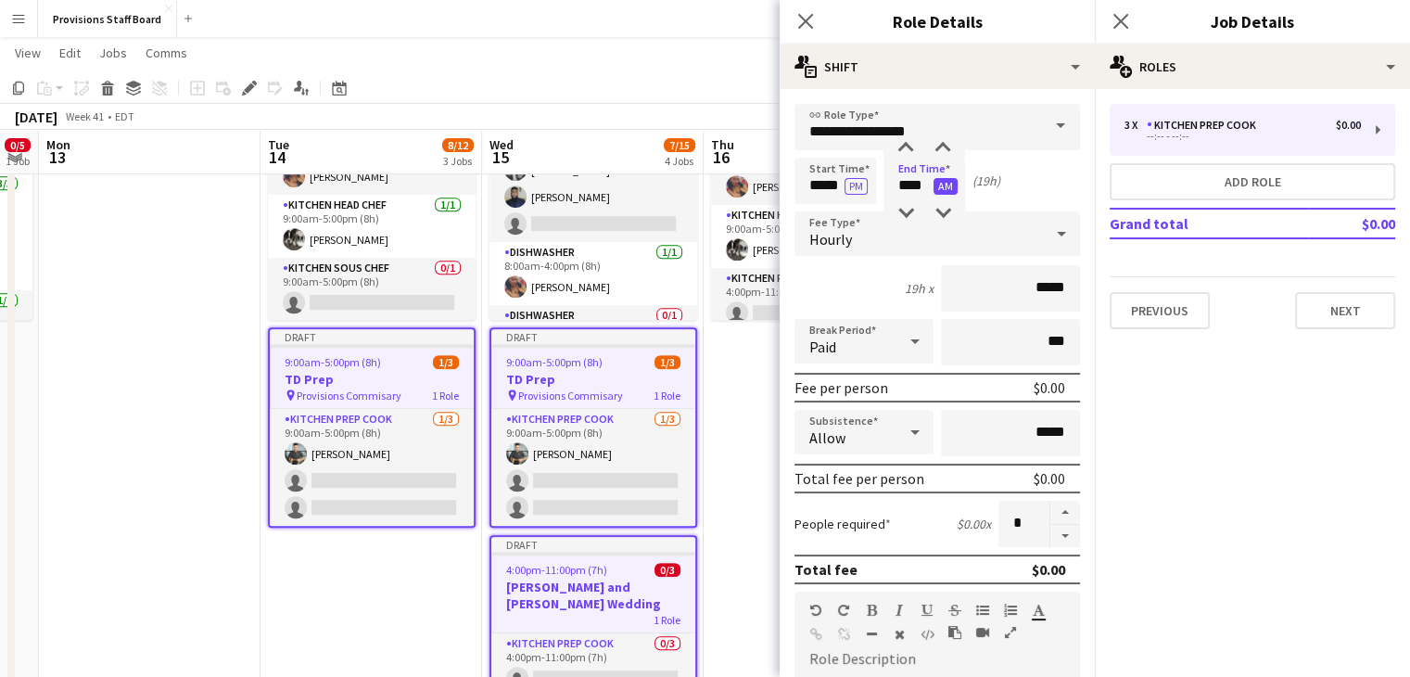
type input "*****"
click at [438, 577] on app-date-cell "Draft 3:00am-11:00pm (20h) 5/7 TorQuest Prep pin Provisions Kitchen 5 Roles Dis…" at bounding box center [372, 411] width 222 height 746
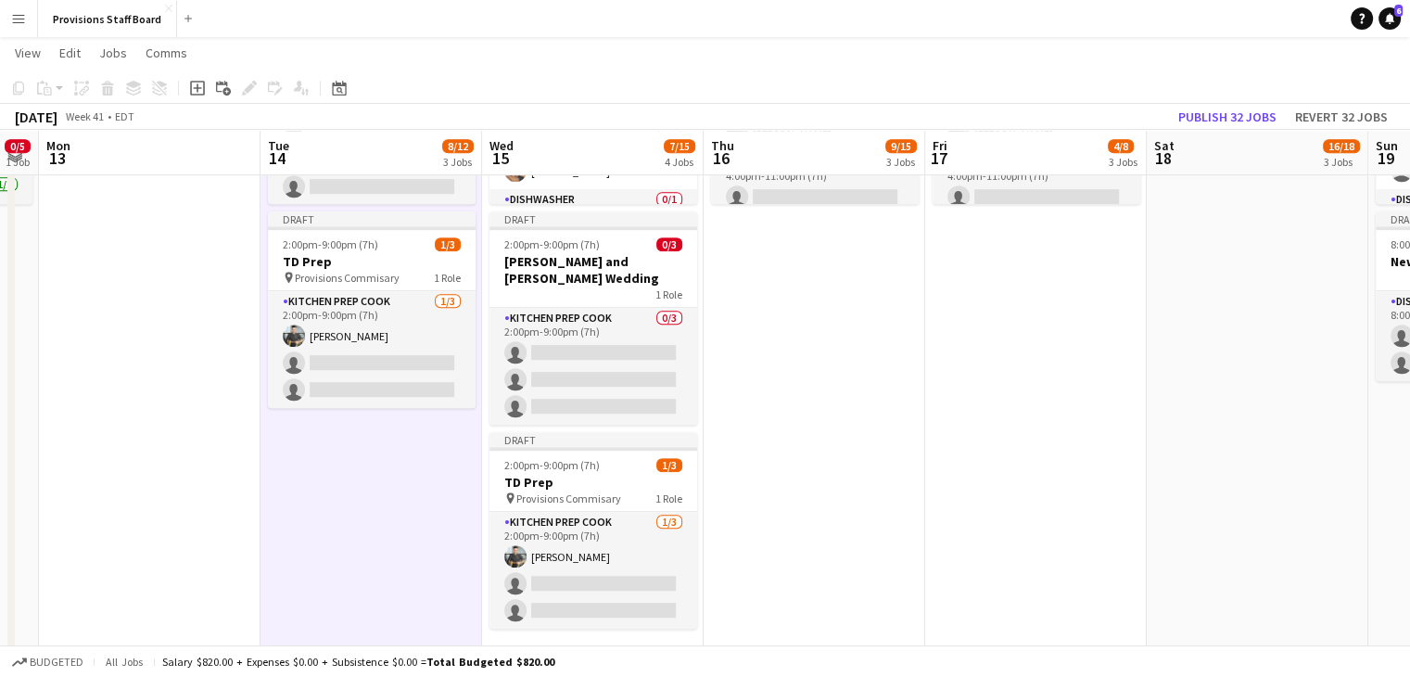
scroll to position [918, 0]
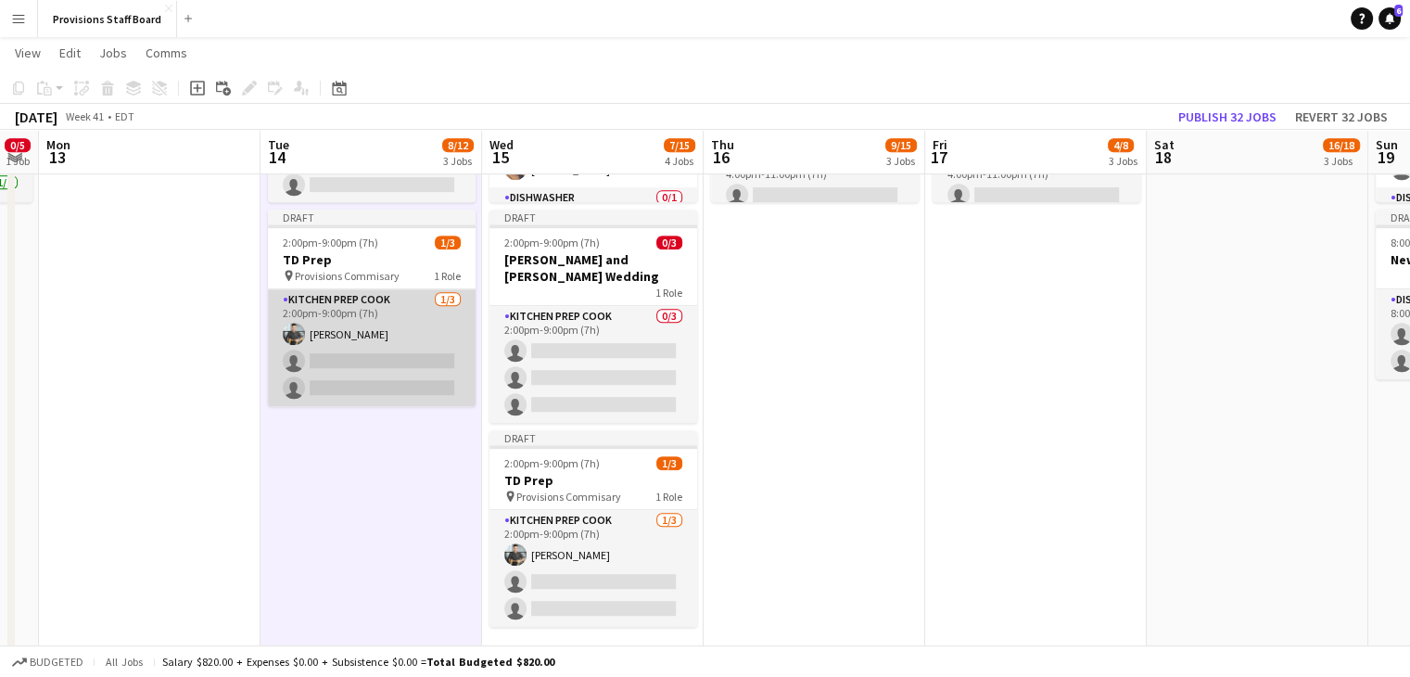
click at [370, 355] on app-card-role "Kitchen Prep Cook 1/3 2:00pm-9:00pm (7h) Alec Kerr single-neutral-actions singl…" at bounding box center [372, 347] width 208 height 117
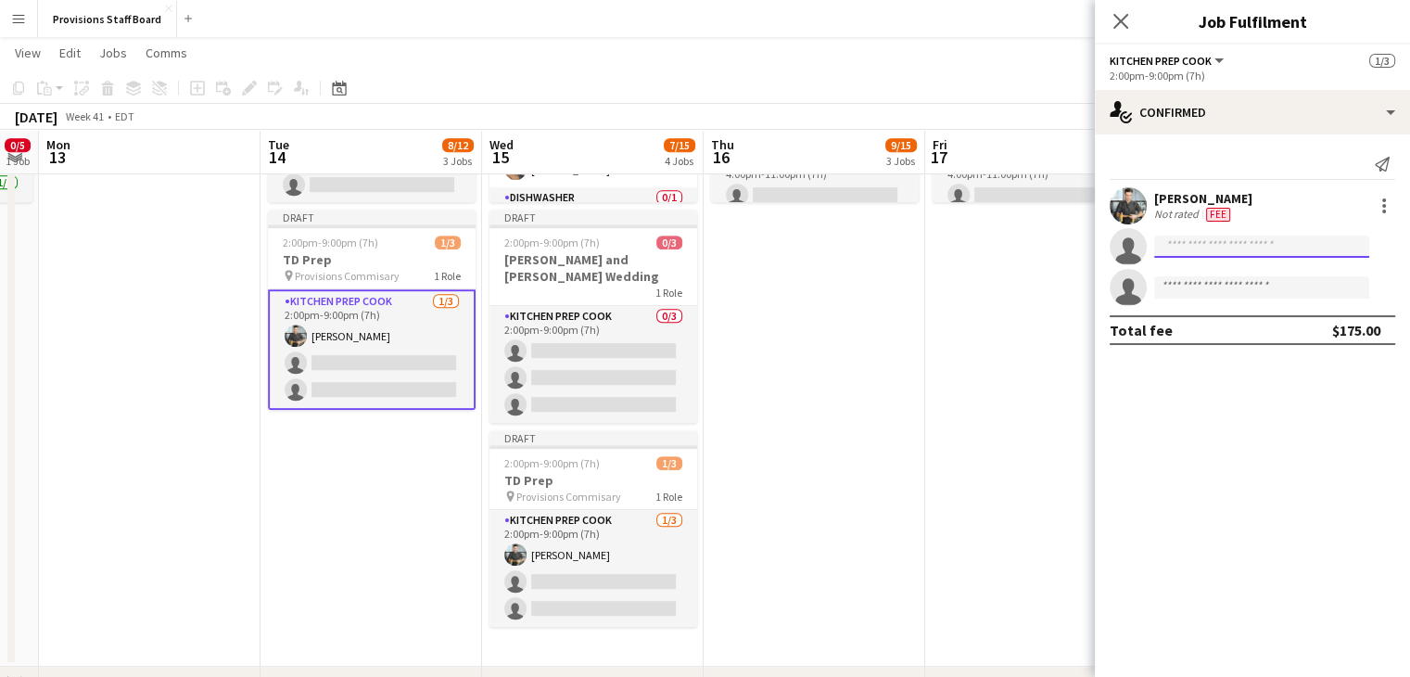
click at [1229, 249] on input at bounding box center [1261, 246] width 215 height 22
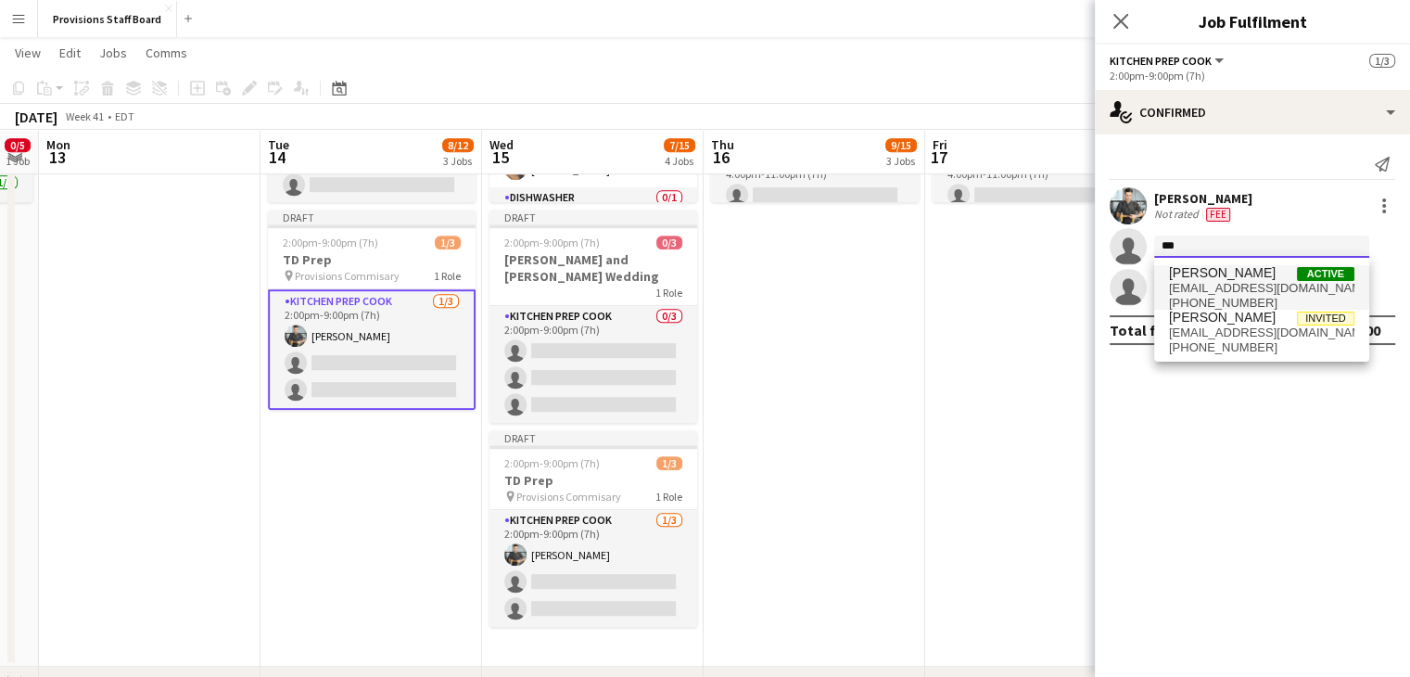
type input "***"
click at [1231, 282] on span "manuelaa.escalantem@gmail.com" at bounding box center [1261, 288] width 185 height 15
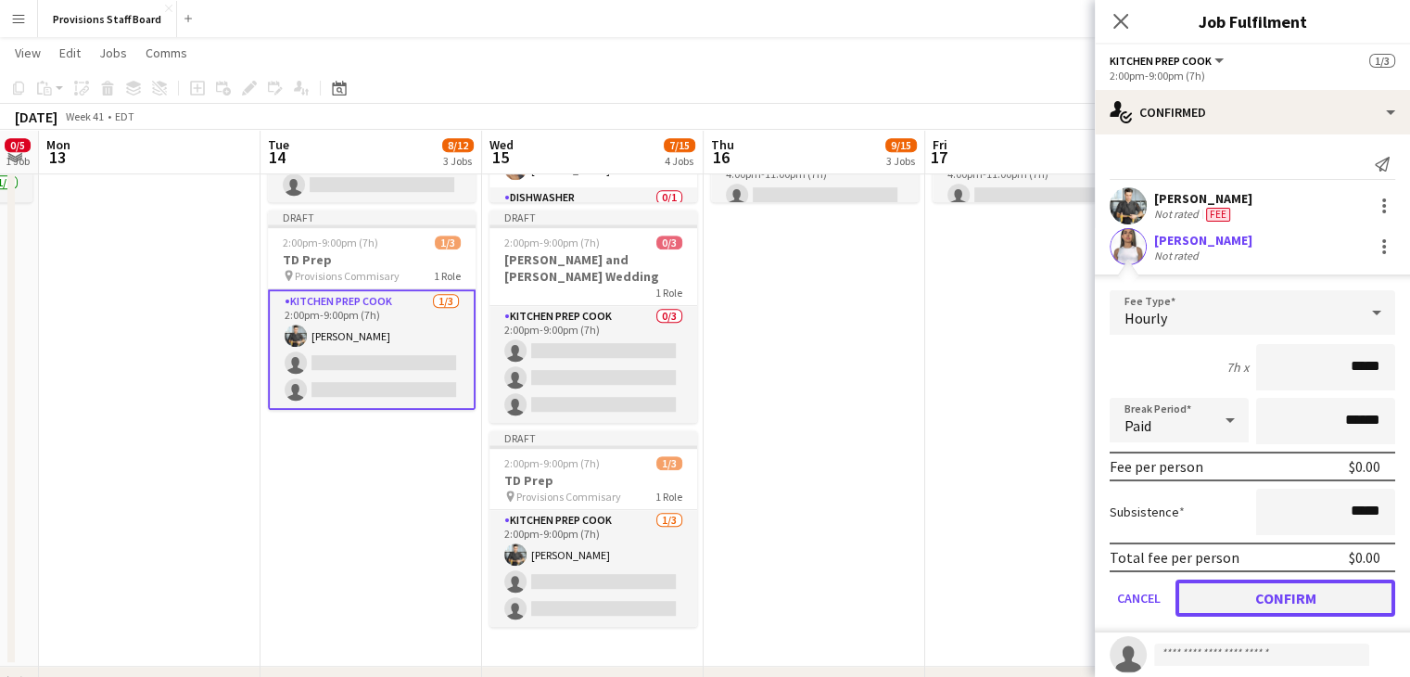
click at [1203, 591] on button "Confirm" at bounding box center [1286, 597] width 220 height 37
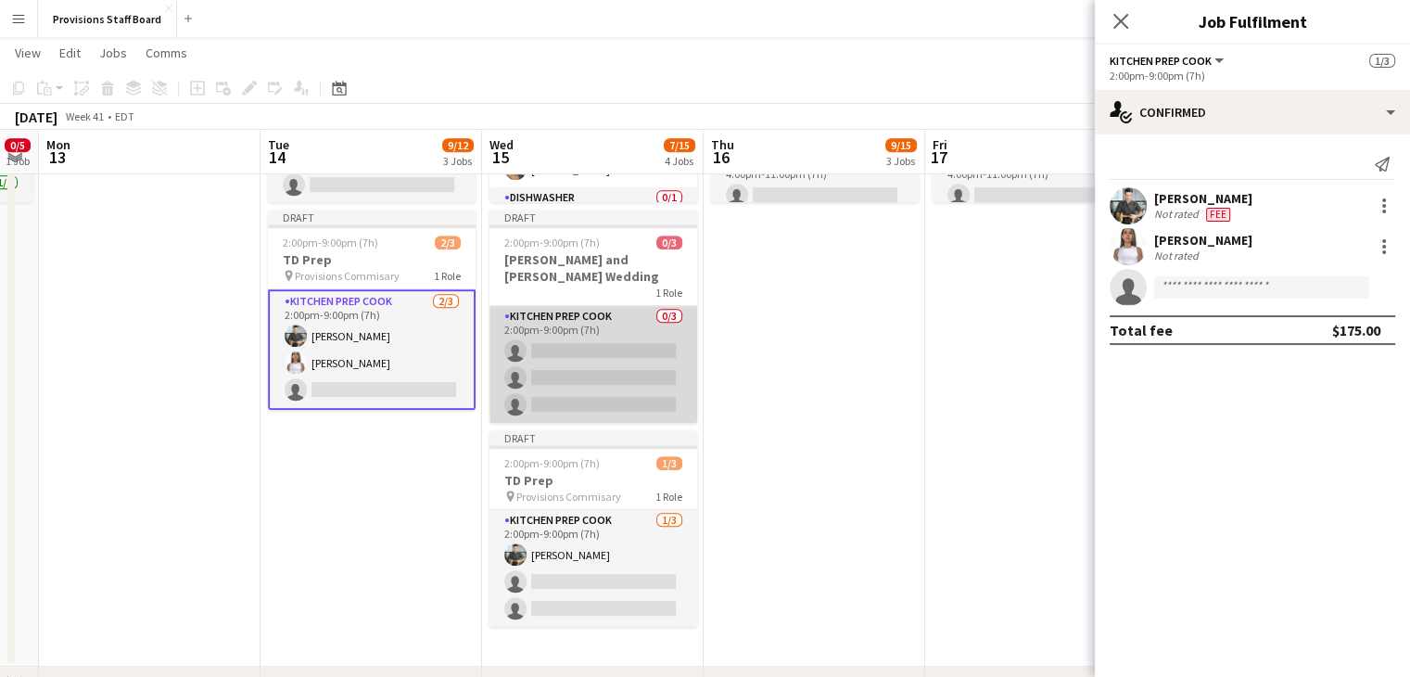
click at [607, 333] on app-card-role "Kitchen Prep Cook 0/3 2:00pm-9:00pm (7h) single-neutral-actions single-neutral-…" at bounding box center [594, 364] width 208 height 117
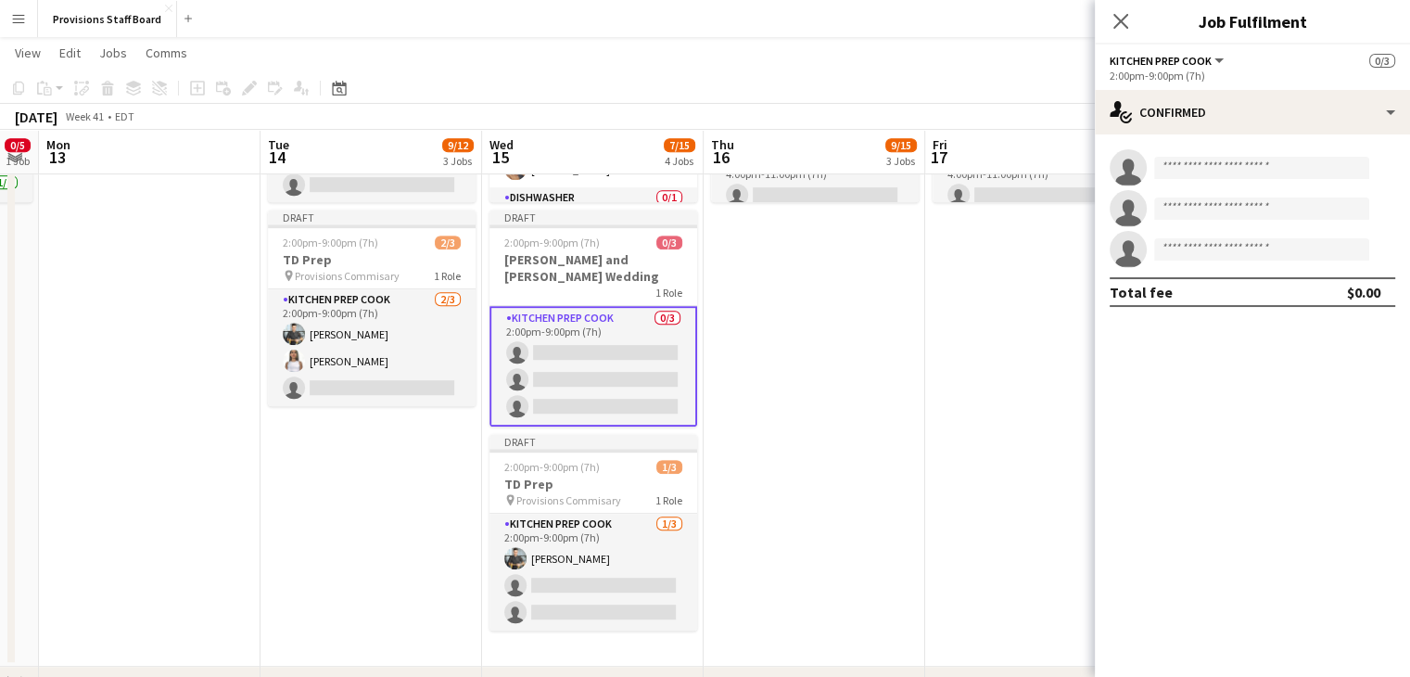
click at [568, 331] on app-card-role "Kitchen Prep Cook 0/3 2:00pm-9:00pm (7h) single-neutral-actions single-neutral-…" at bounding box center [594, 366] width 208 height 121
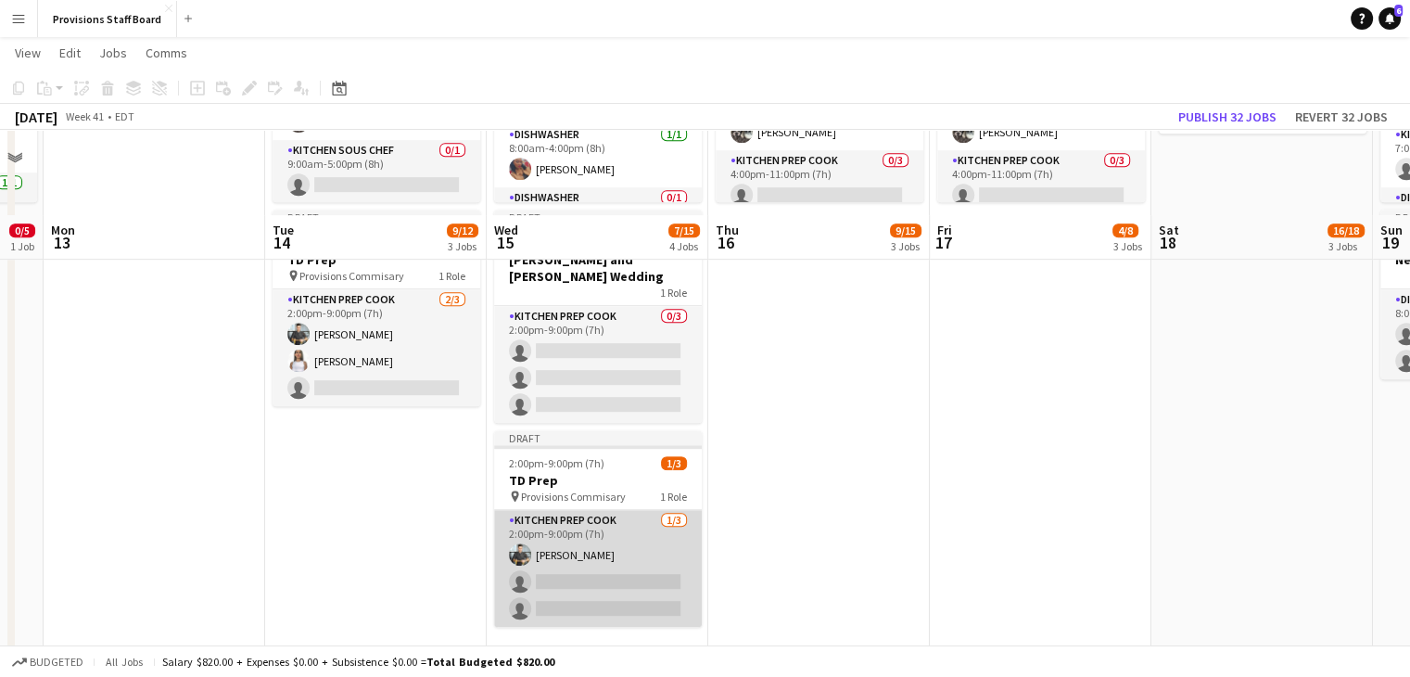
scroll to position [1011, 0]
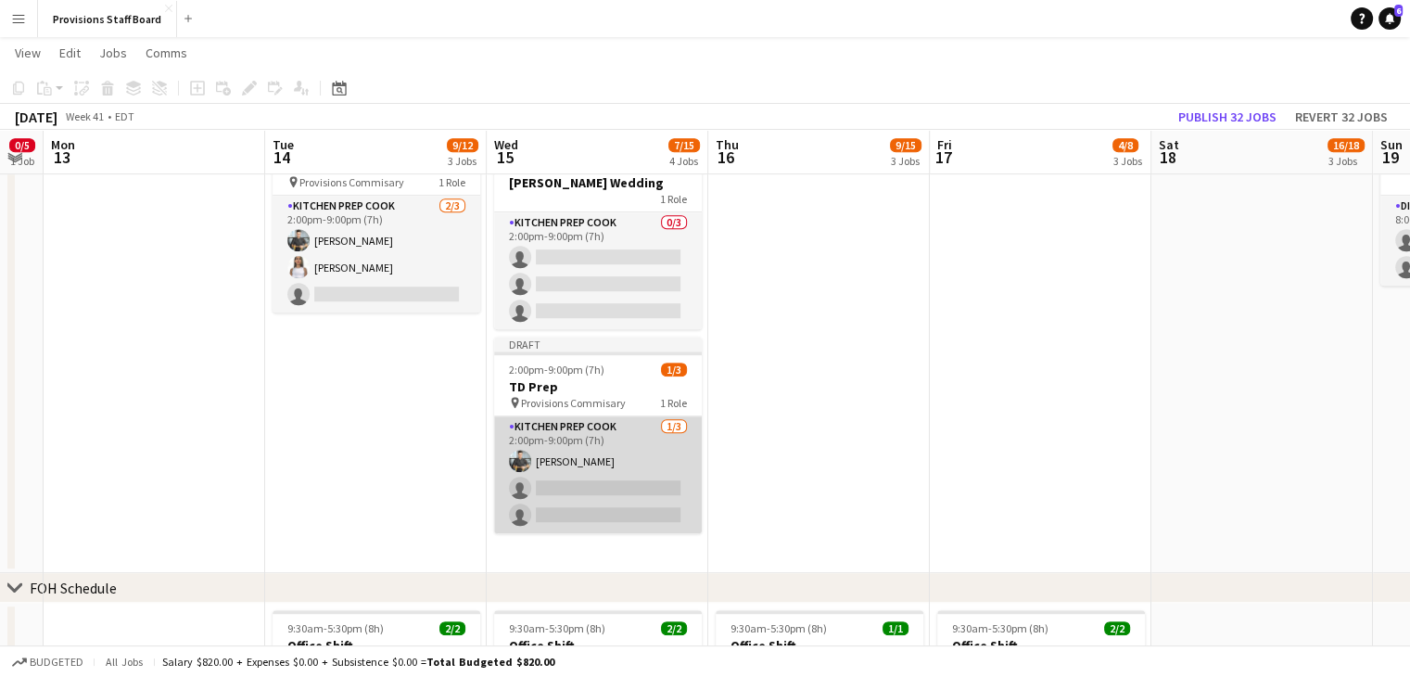
click at [564, 476] on app-card-role "Kitchen Prep Cook 1/3 2:00pm-9:00pm (7h) Alec Kerr single-neutral-actions singl…" at bounding box center [598, 474] width 208 height 117
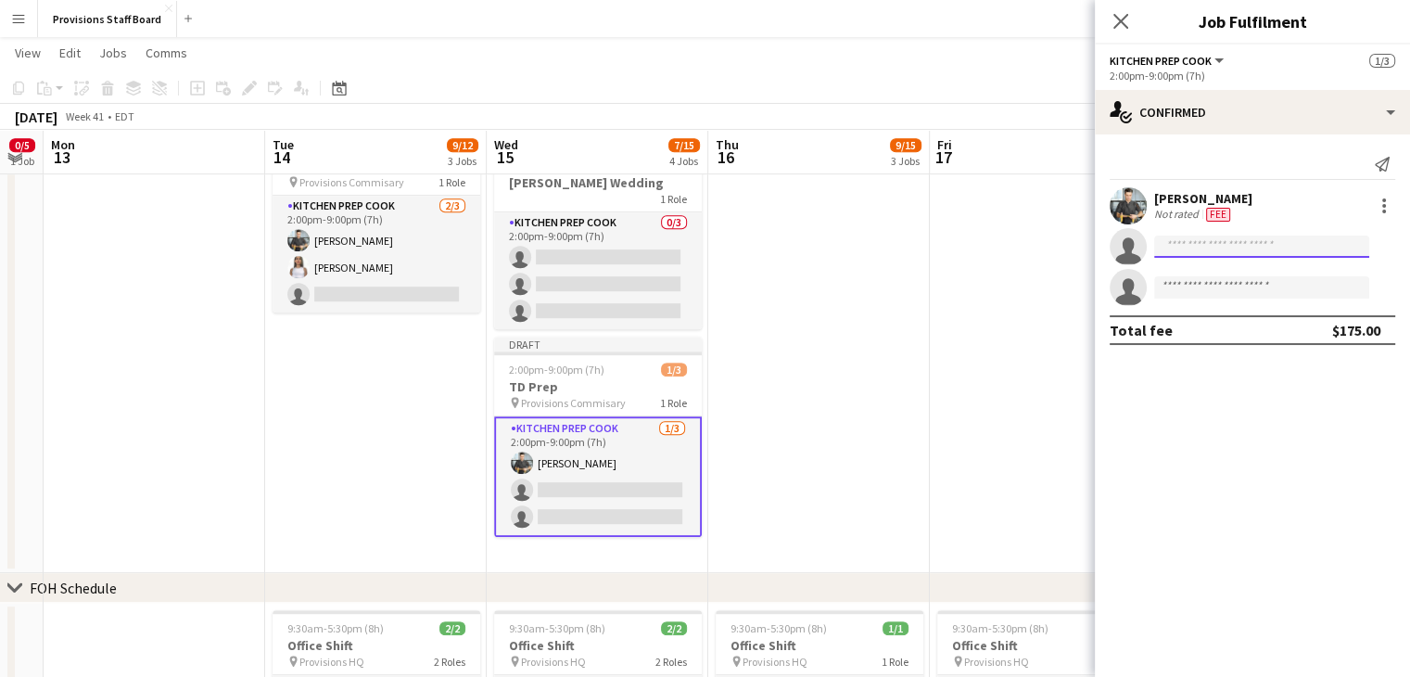
click at [1227, 248] on input at bounding box center [1261, 246] width 215 height 22
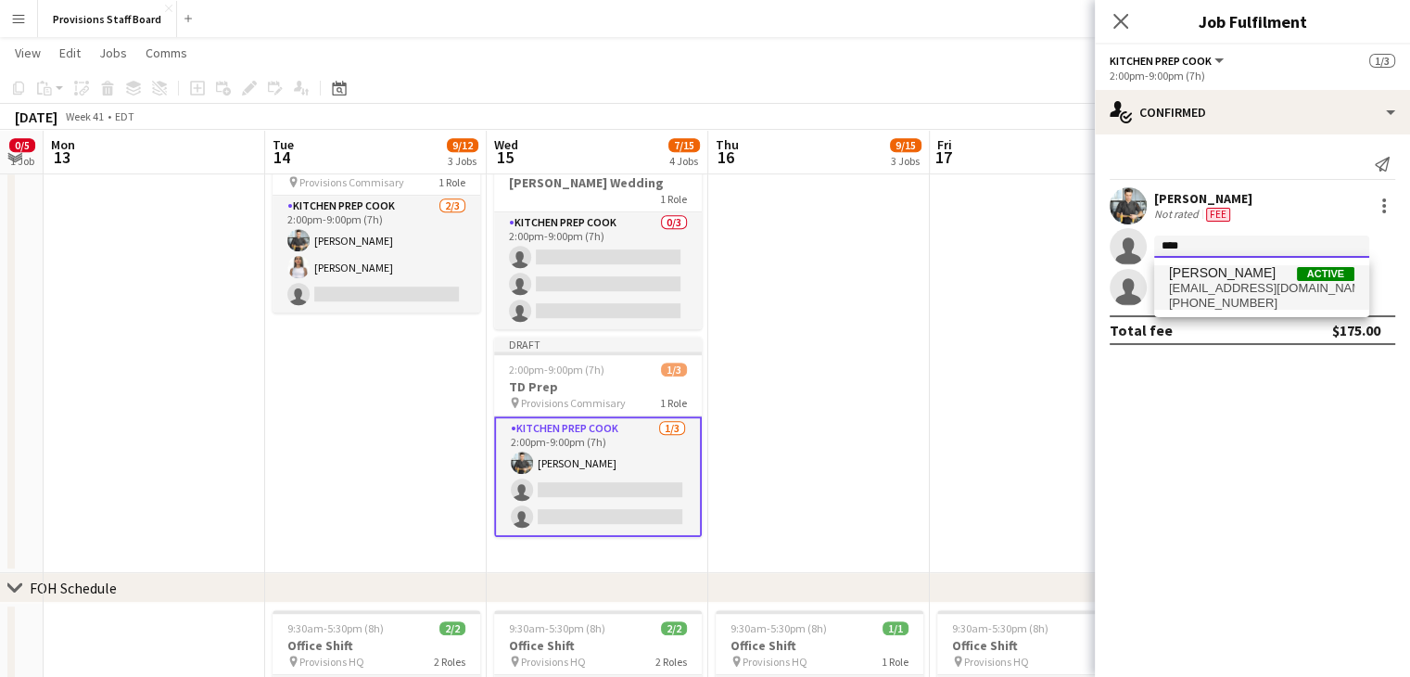
type input "****"
click at [1218, 281] on span "manuelaa.escalantem@gmail.com" at bounding box center [1261, 288] width 185 height 15
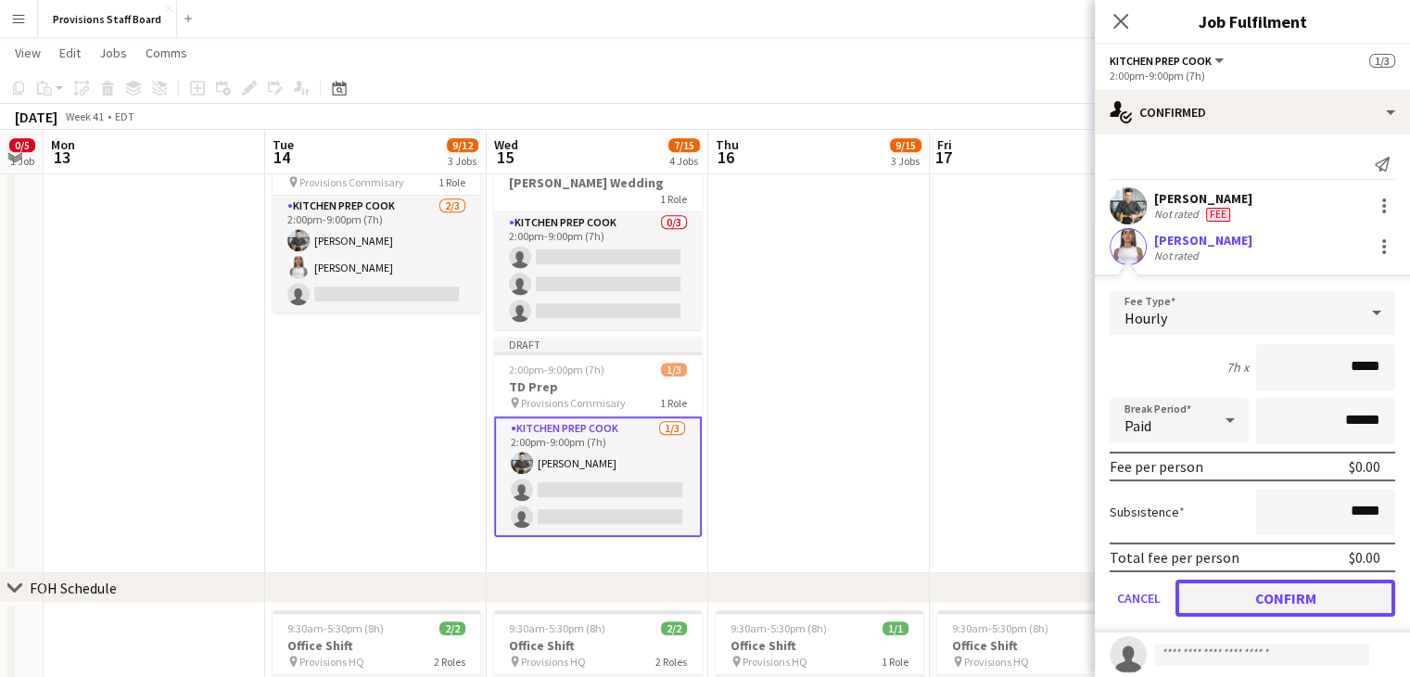
click at [1250, 596] on button "Confirm" at bounding box center [1286, 597] width 220 height 37
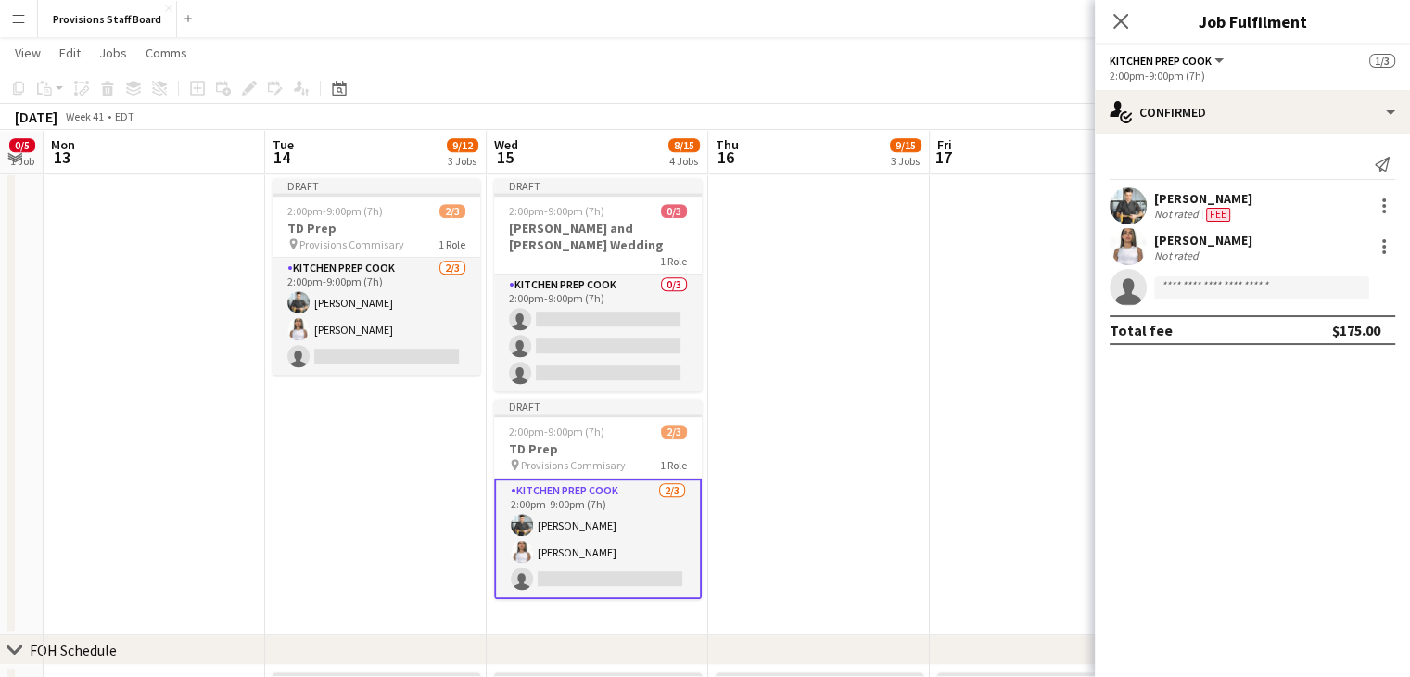
scroll to position [949, 0]
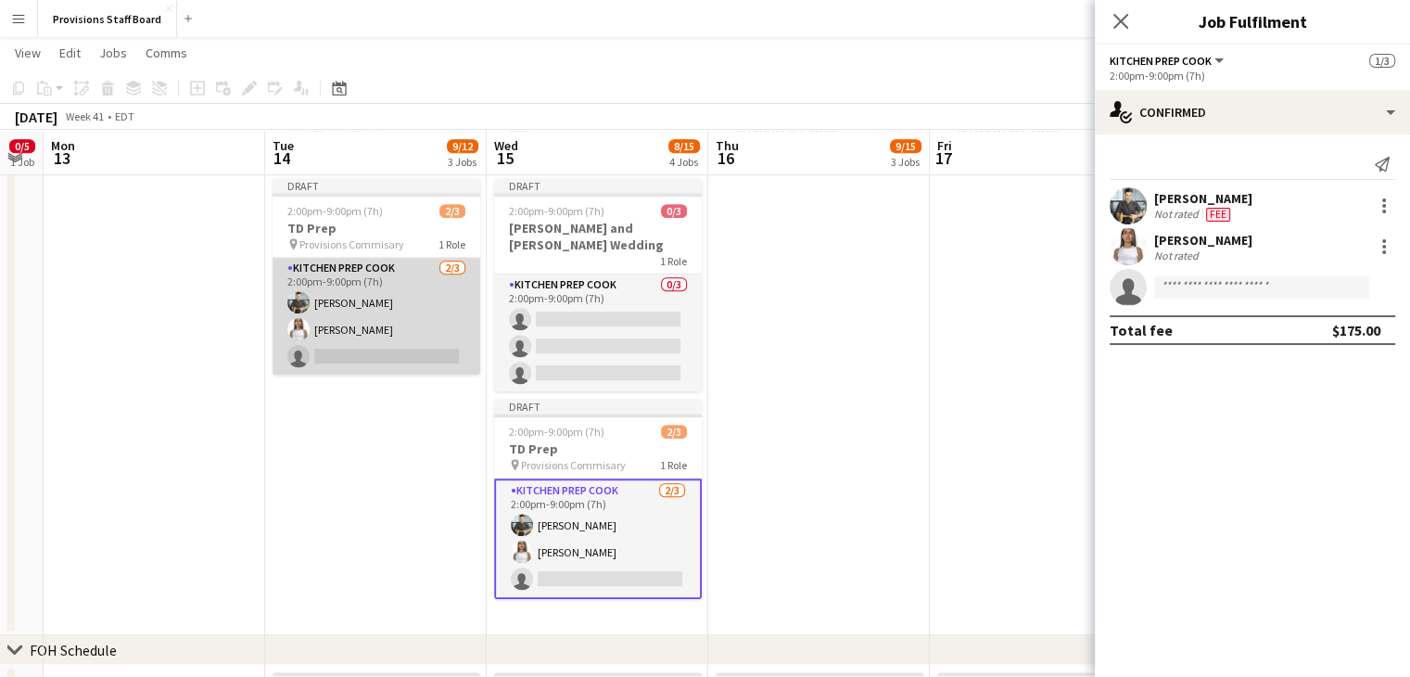
click at [367, 358] on app-card-role "Kitchen Prep Cook 2/3 2:00pm-9:00pm (7h) Alec Kerr Manuela Escalante single-neu…" at bounding box center [377, 316] width 208 height 117
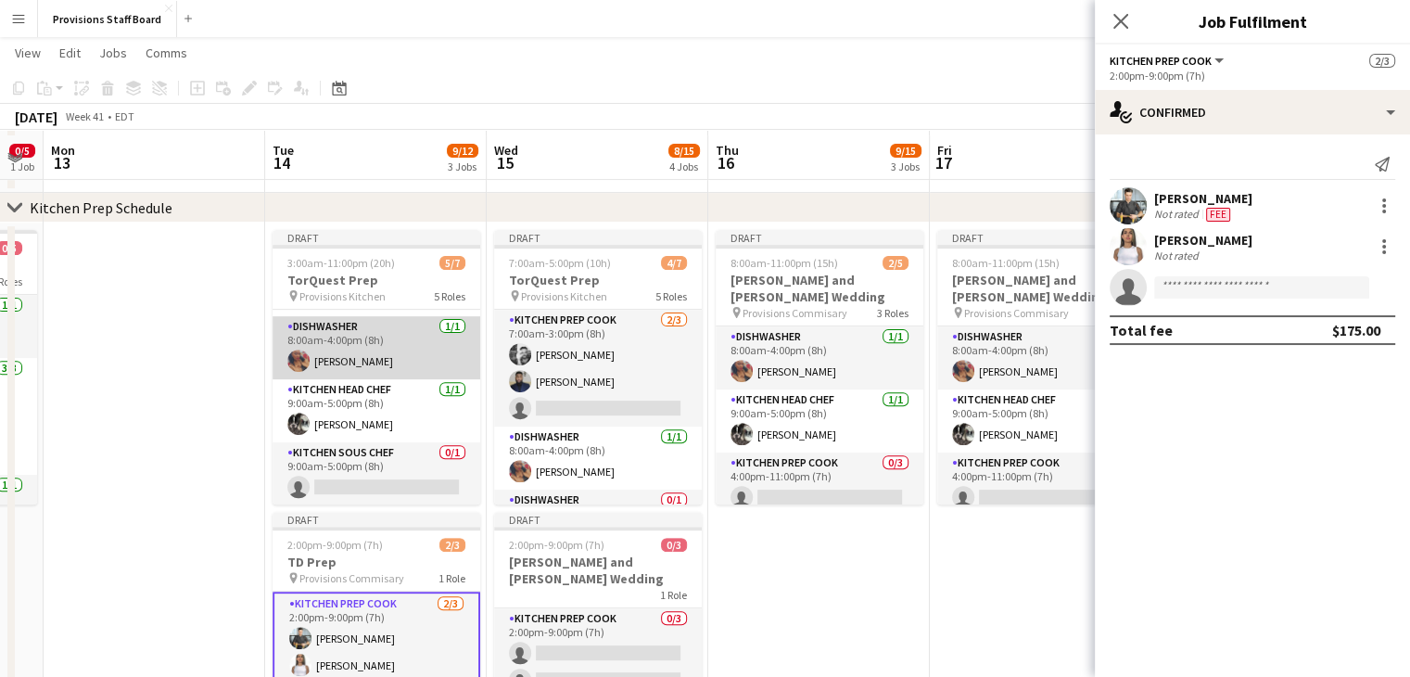
scroll to position [621, 0]
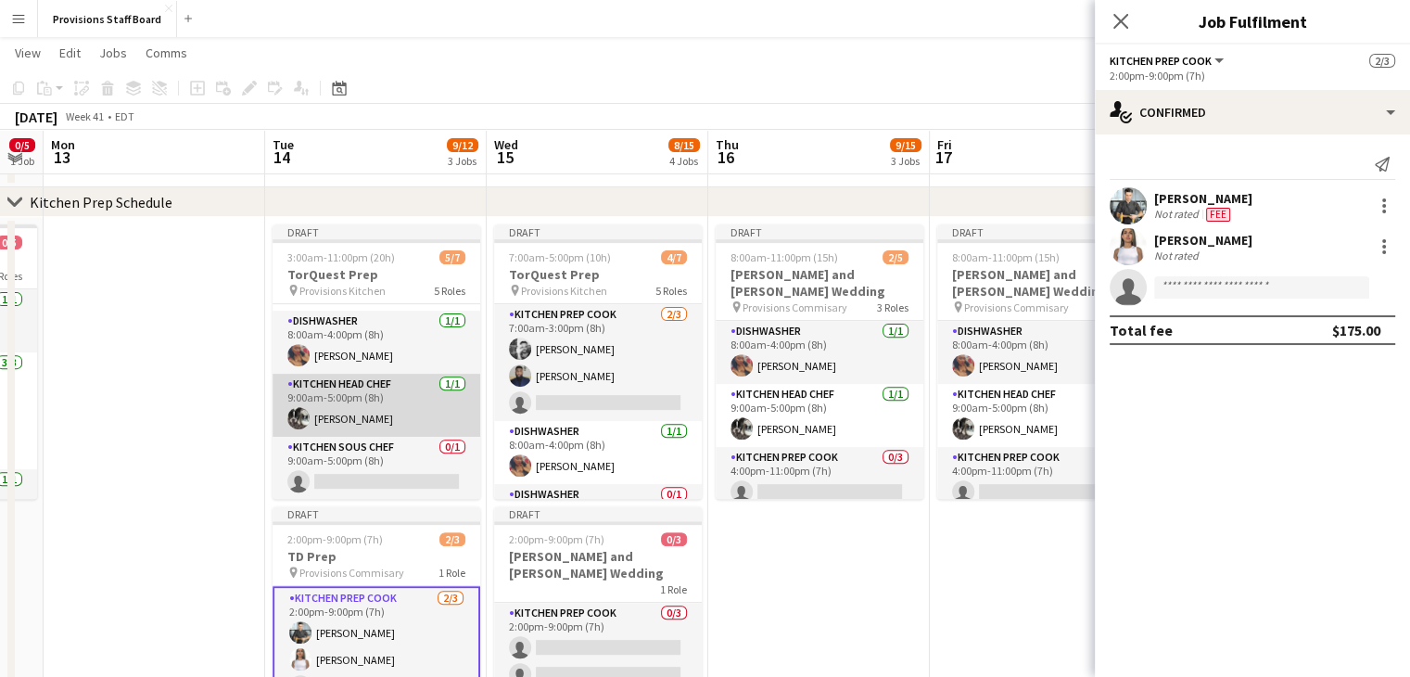
click at [464, 421] on app-card-role "Kitchen Head Chef 1/1 9:00am-5:00pm (8h) Dustin Gallagher" at bounding box center [377, 405] width 208 height 63
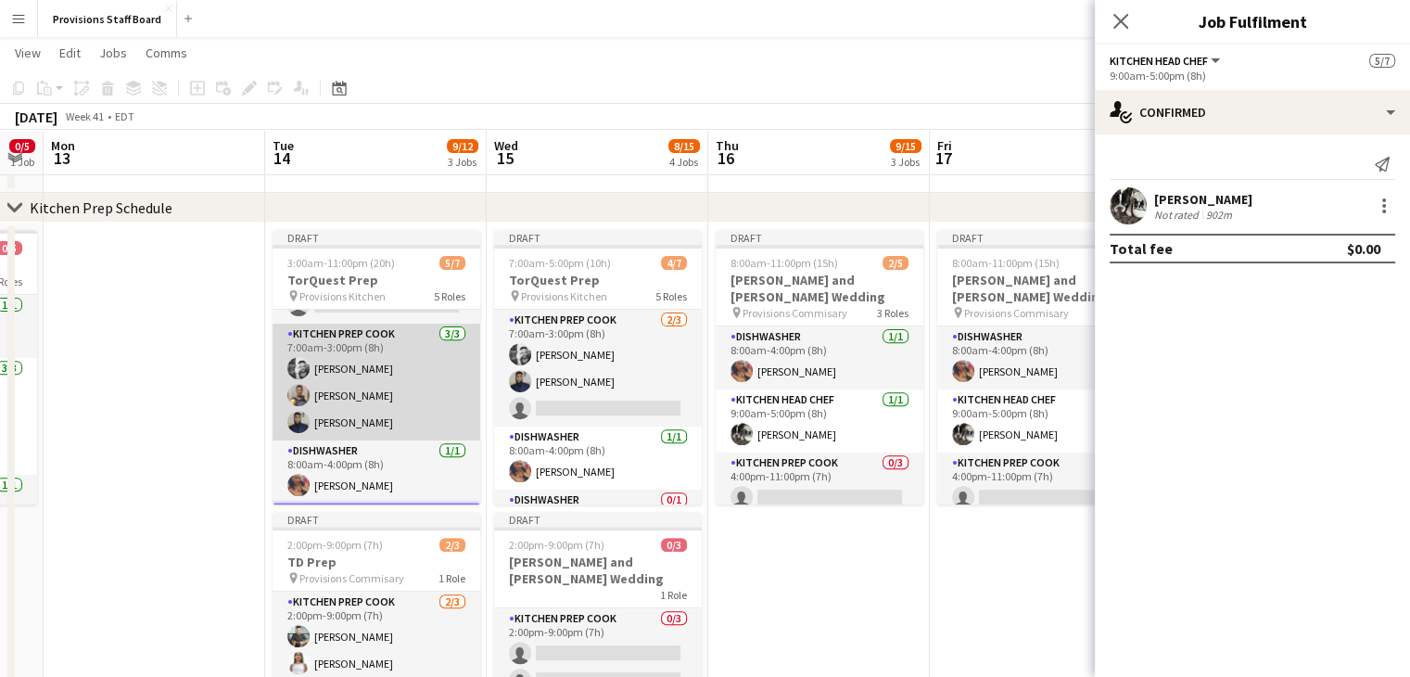
scroll to position [43, 0]
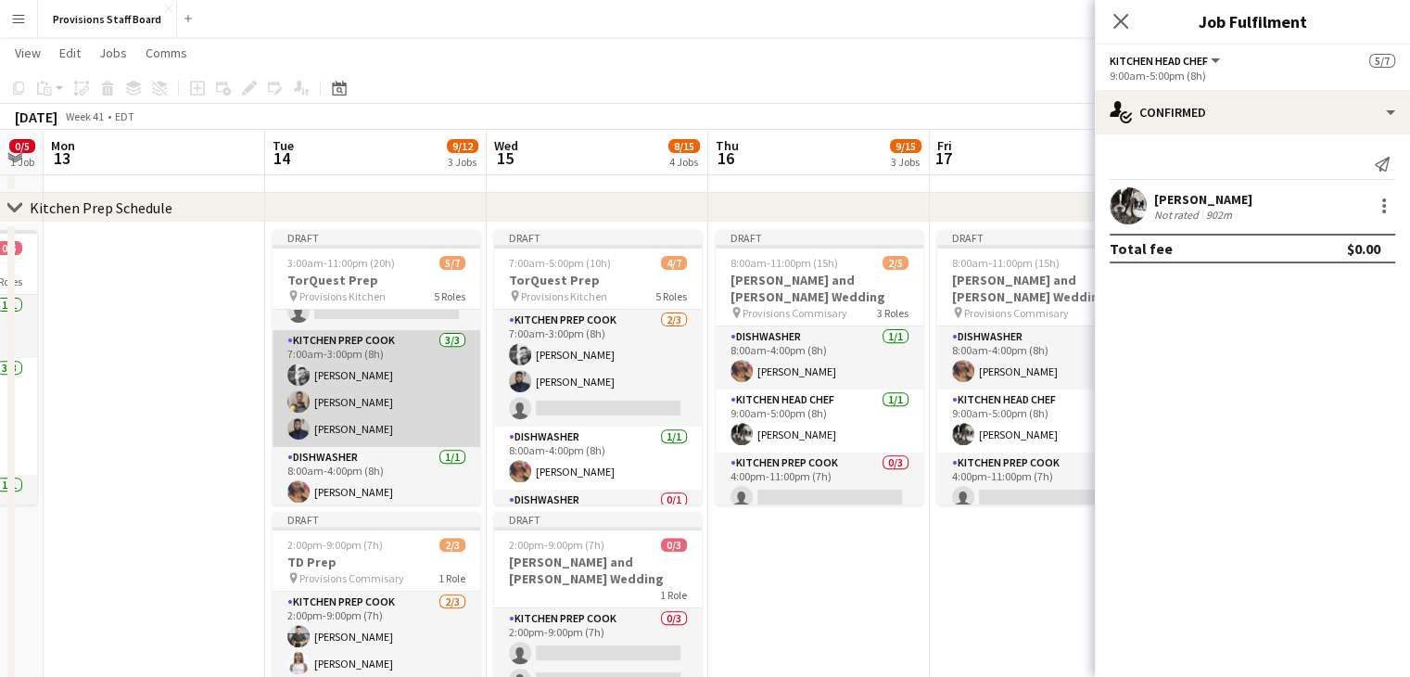
click at [372, 398] on app-card-role "Kitchen Prep Cook 3/3 7:00am-3:00pm (8h) Evan Sheldon Daniel Akindun Kumbukani …" at bounding box center [377, 388] width 208 height 117
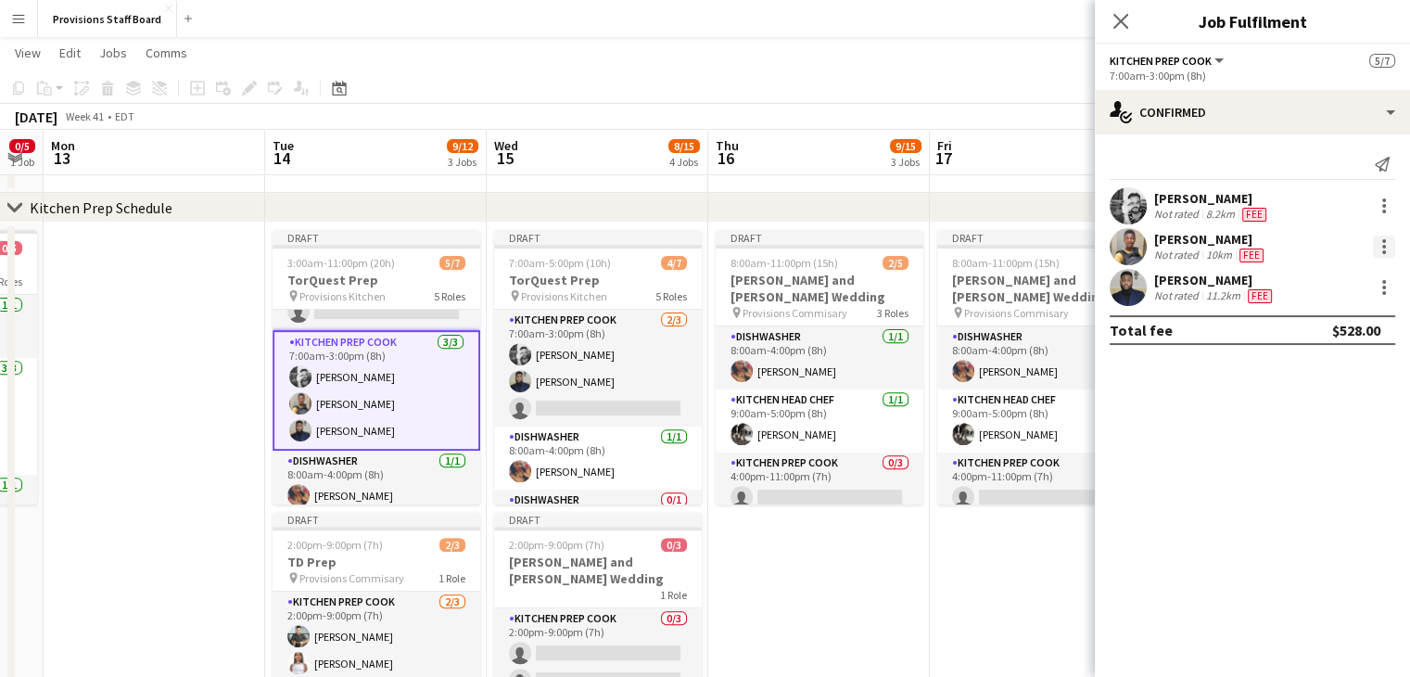
click at [1378, 247] on div at bounding box center [1384, 246] width 22 height 22
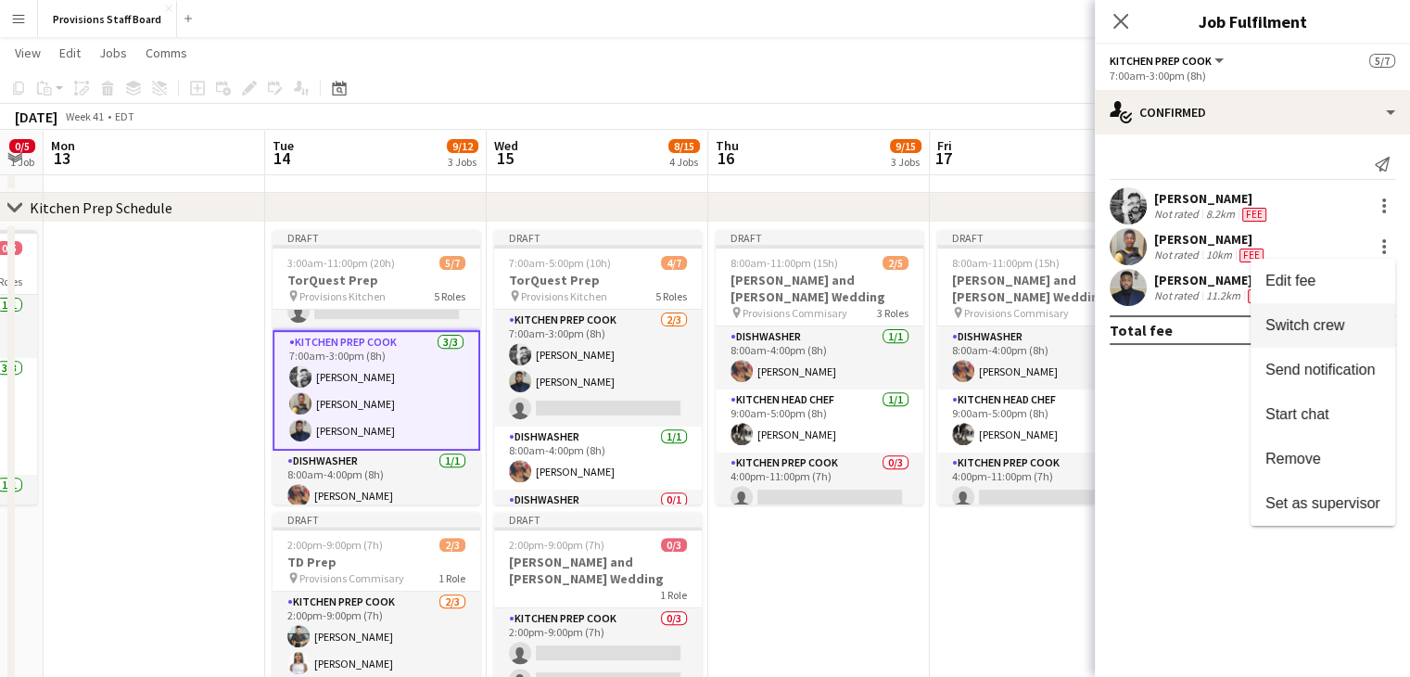
click at [1316, 333] on span "Switch crew" at bounding box center [1304, 325] width 79 height 16
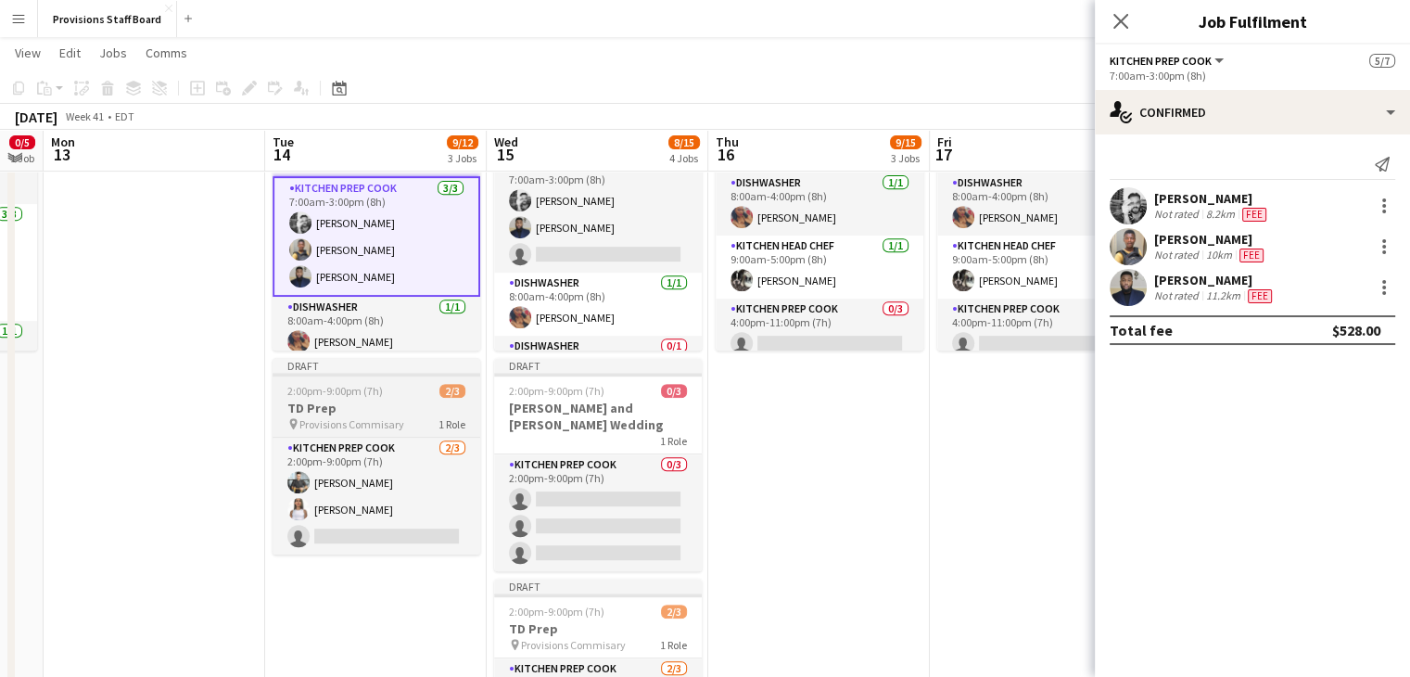
scroll to position [808, 0]
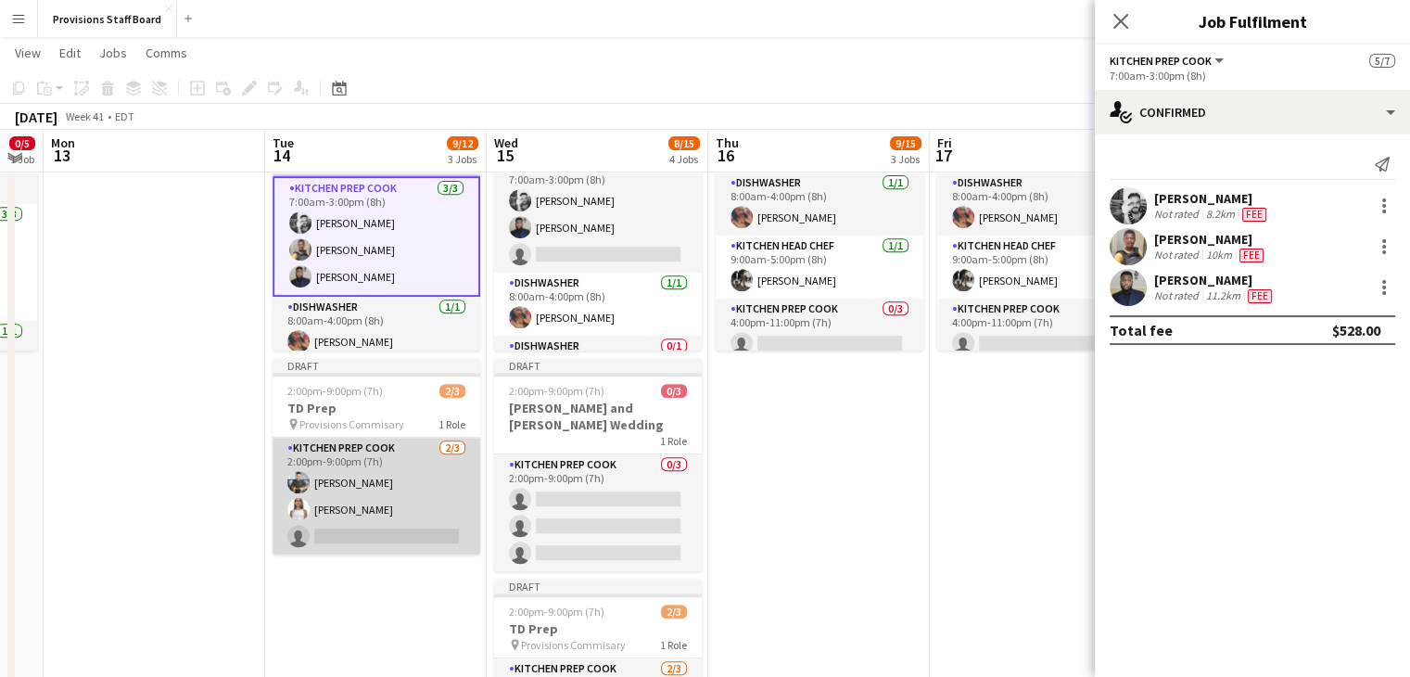
click at [368, 535] on app-card-role "Kitchen Prep Cook 2/3 2:00pm-9:00pm (7h) Alec Kerr Manuela Escalante single-neu…" at bounding box center [377, 496] width 208 height 117
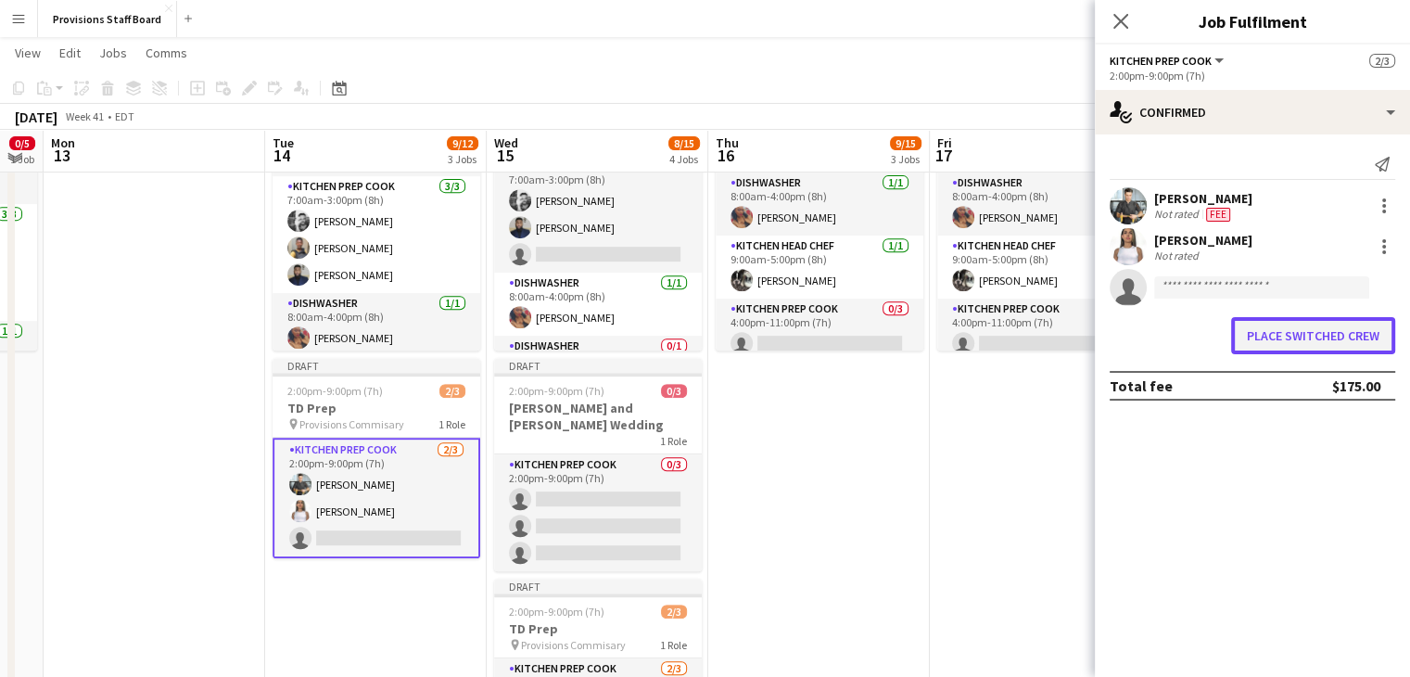
click at [1272, 335] on button "Place switched crew" at bounding box center [1313, 335] width 164 height 37
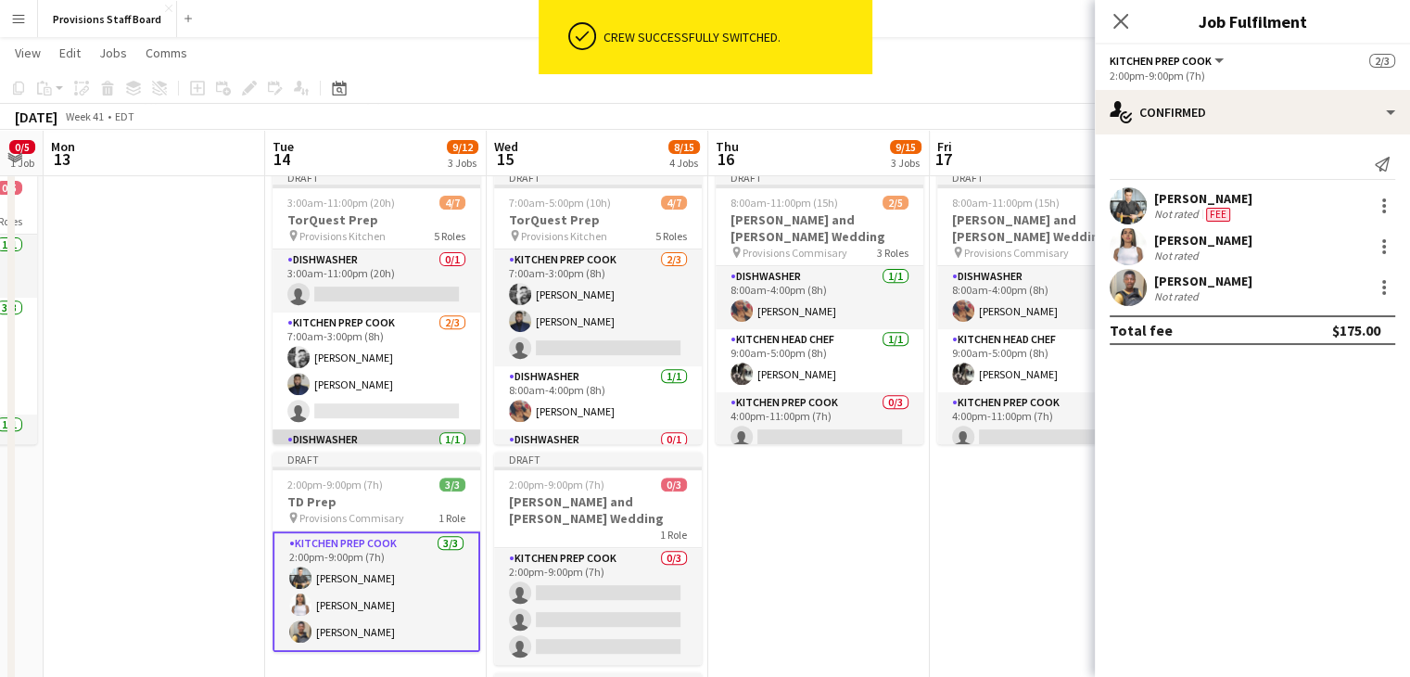
scroll to position [678, 0]
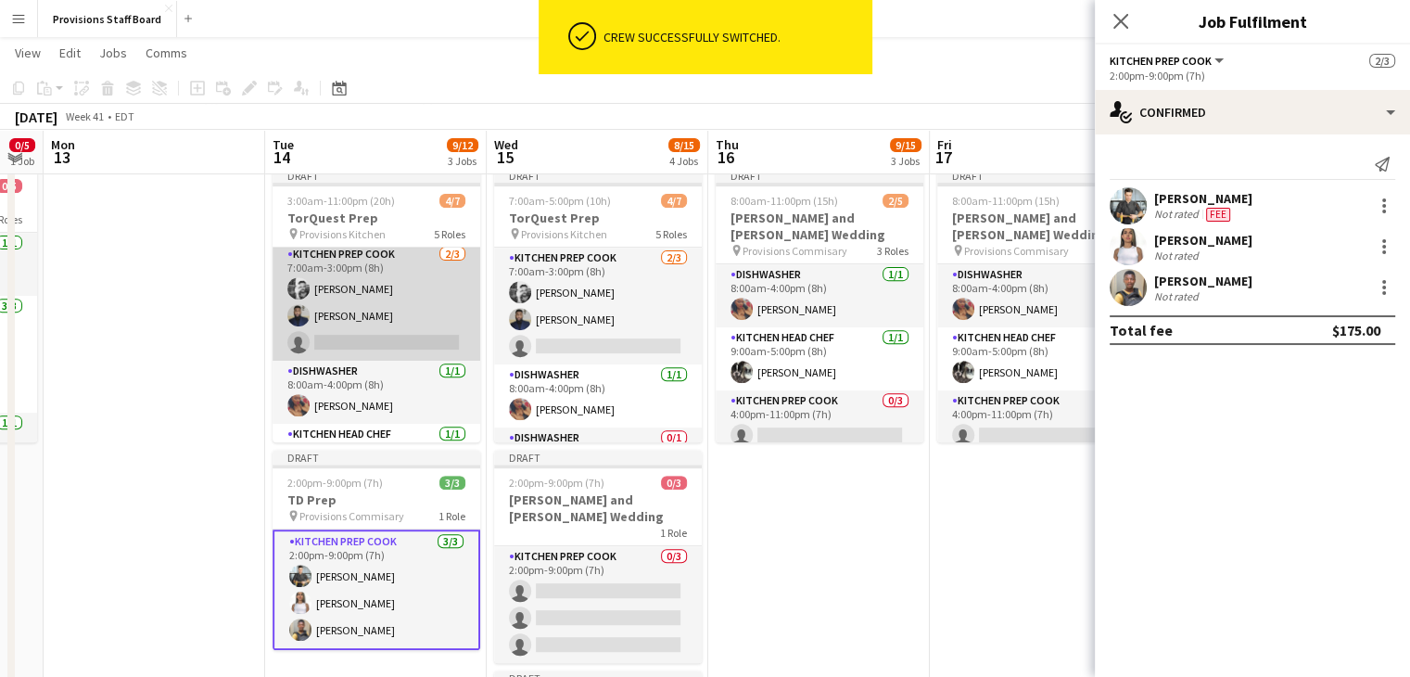
click at [335, 344] on app-card-role "Kitchen Prep Cook 2/3 7:00am-3:00pm (8h) Evan Sheldon Kumbukani Phiri single-ne…" at bounding box center [377, 302] width 208 height 117
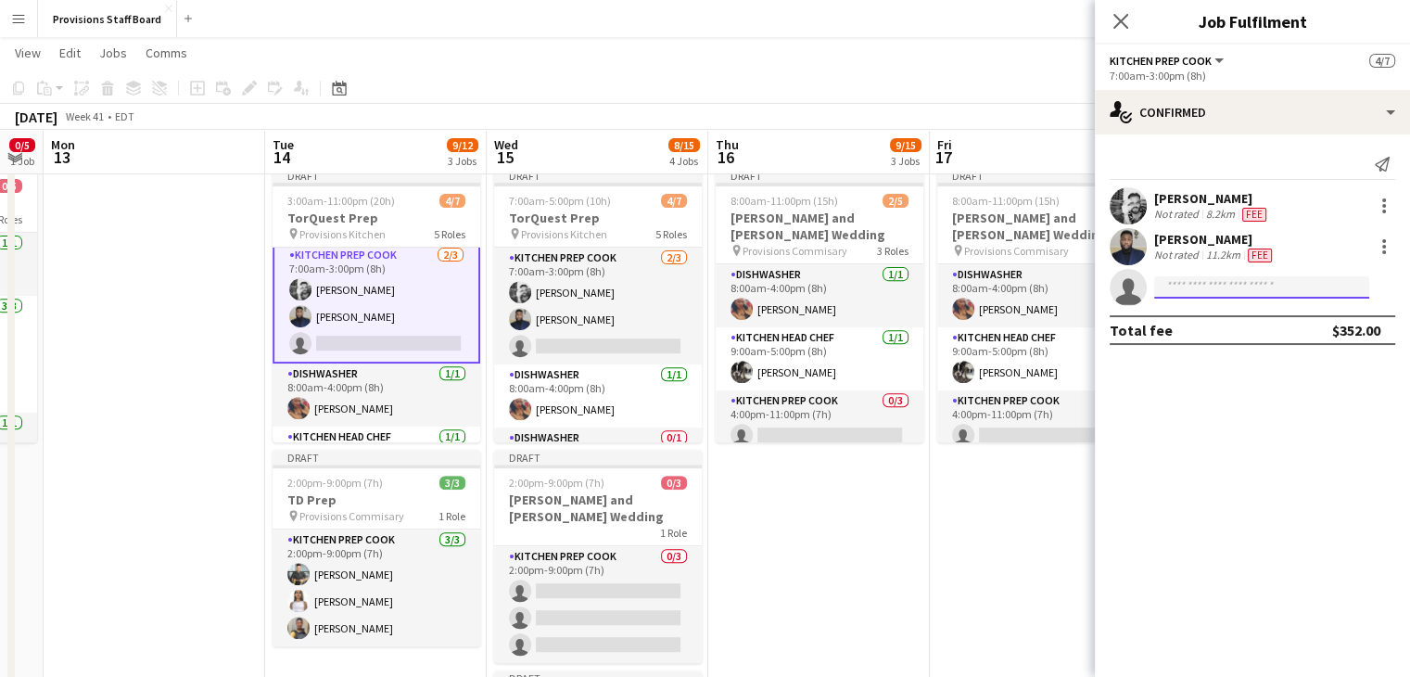
click at [1225, 292] on input at bounding box center [1261, 287] width 215 height 22
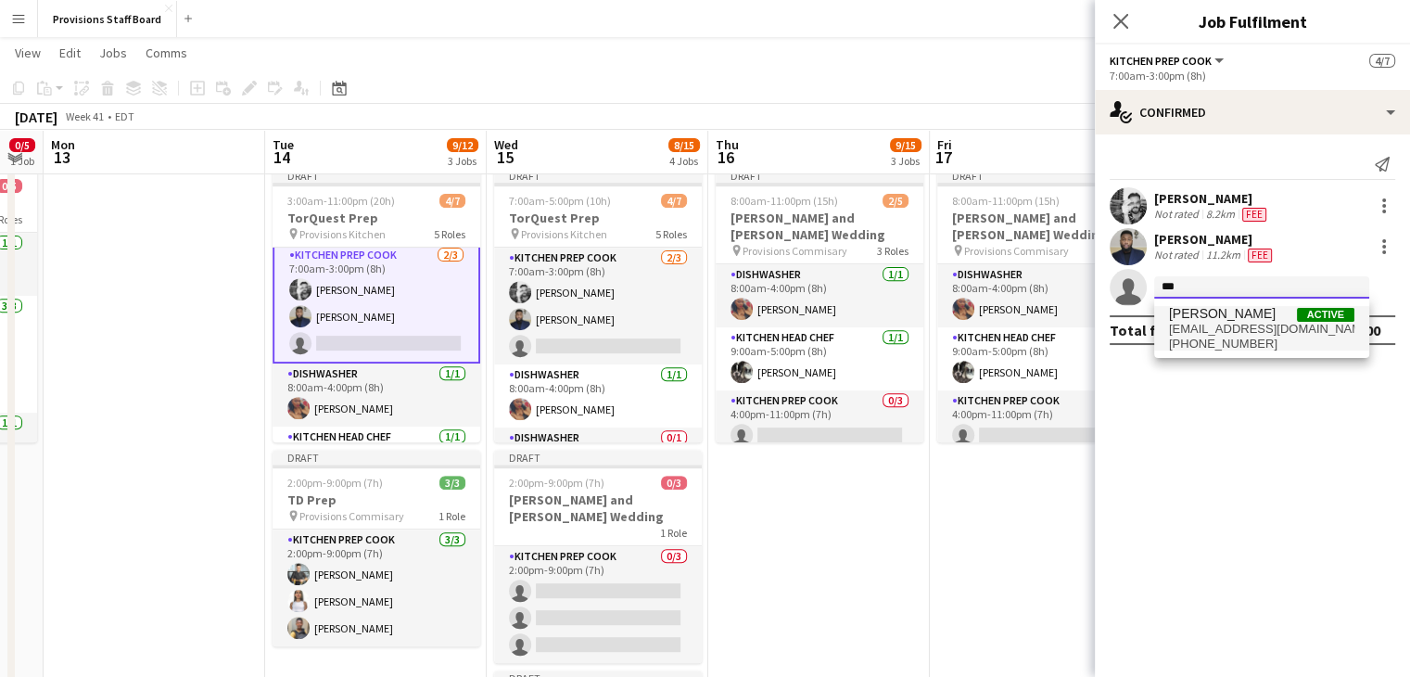
type input "***"
click at [1220, 312] on span "[PERSON_NAME]" at bounding box center [1222, 314] width 107 height 16
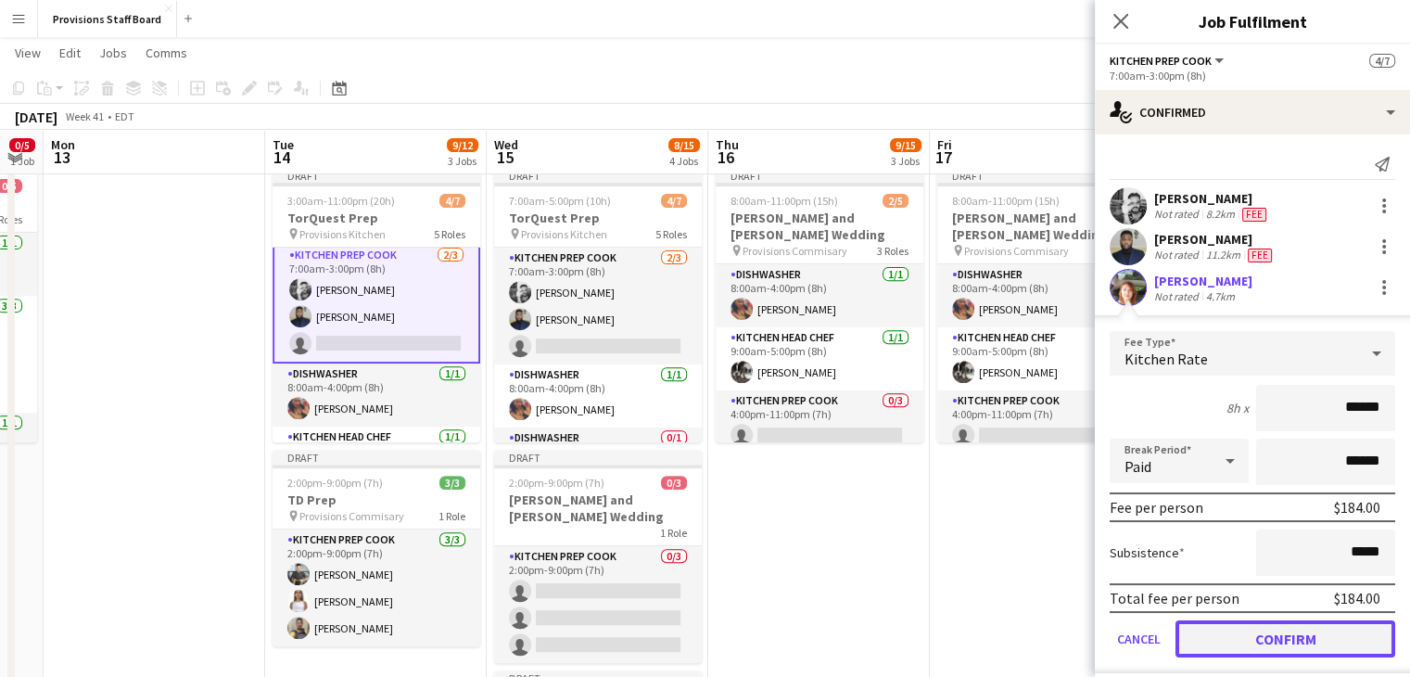
click at [1217, 634] on button "Confirm" at bounding box center [1286, 638] width 220 height 37
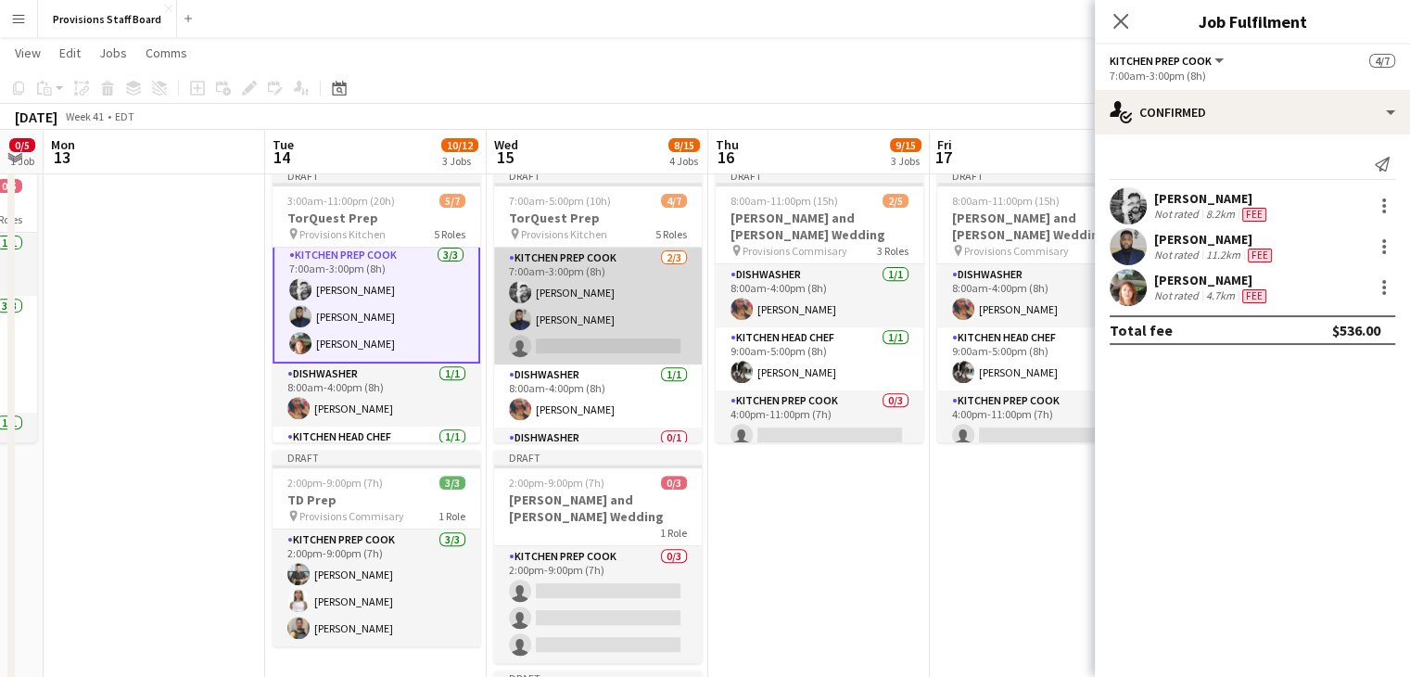
click at [575, 345] on app-card-role "Kitchen Prep Cook 2/3 7:00am-3:00pm (8h) Evan Sheldon Kumbukani Phiri single-ne…" at bounding box center [598, 306] width 208 height 117
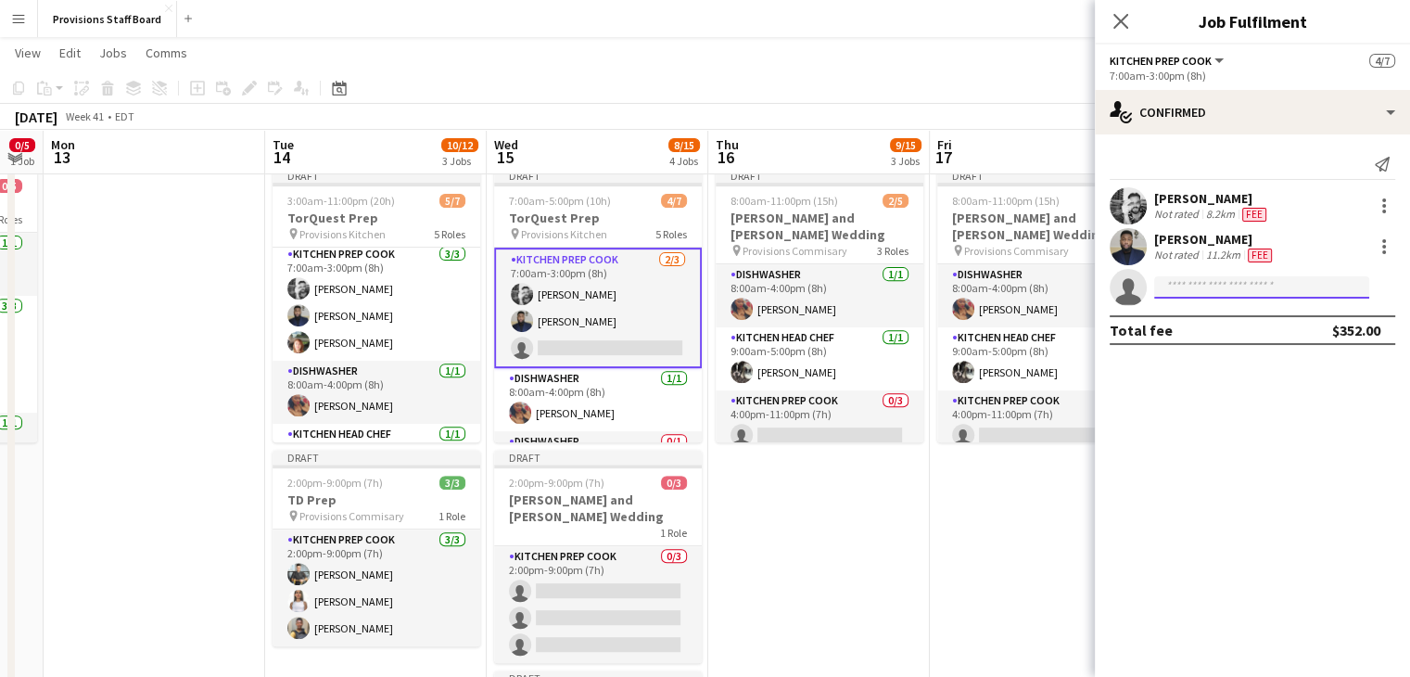
click at [1203, 283] on input at bounding box center [1261, 287] width 215 height 22
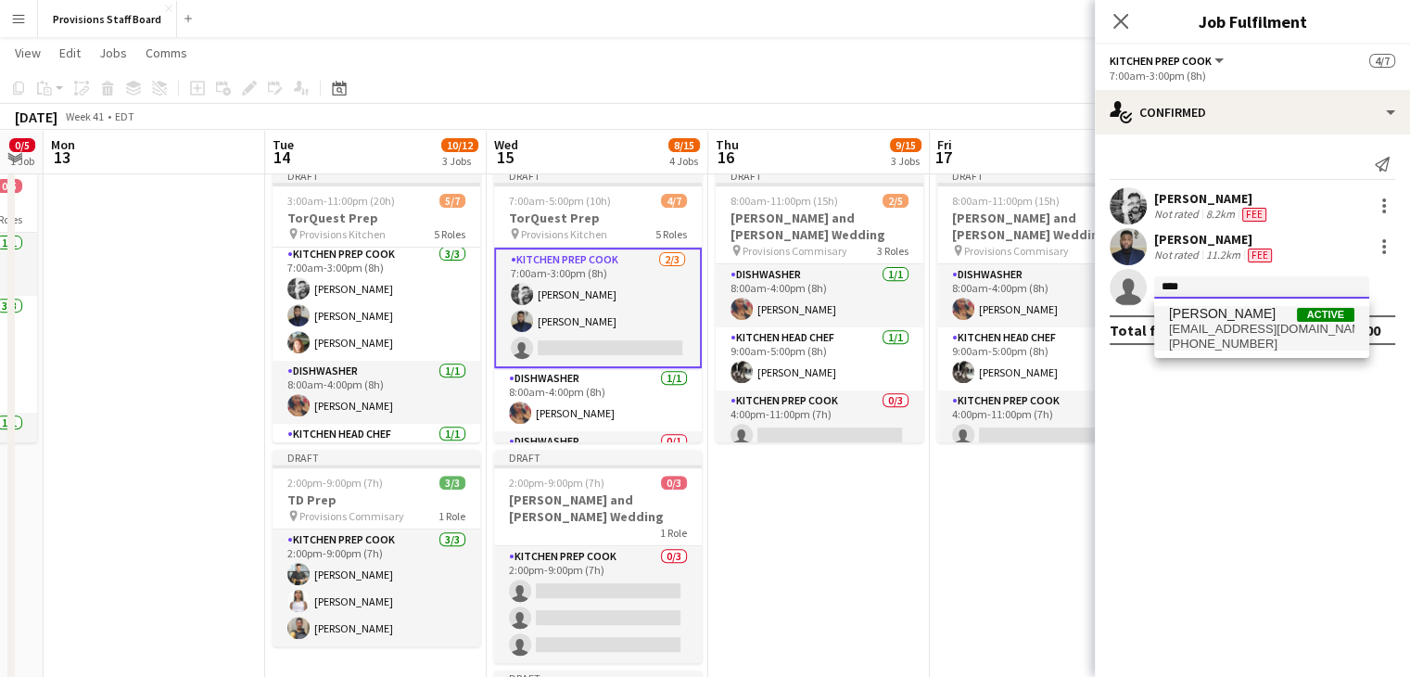
type input "****"
click at [1208, 320] on span "[PERSON_NAME]" at bounding box center [1222, 314] width 107 height 16
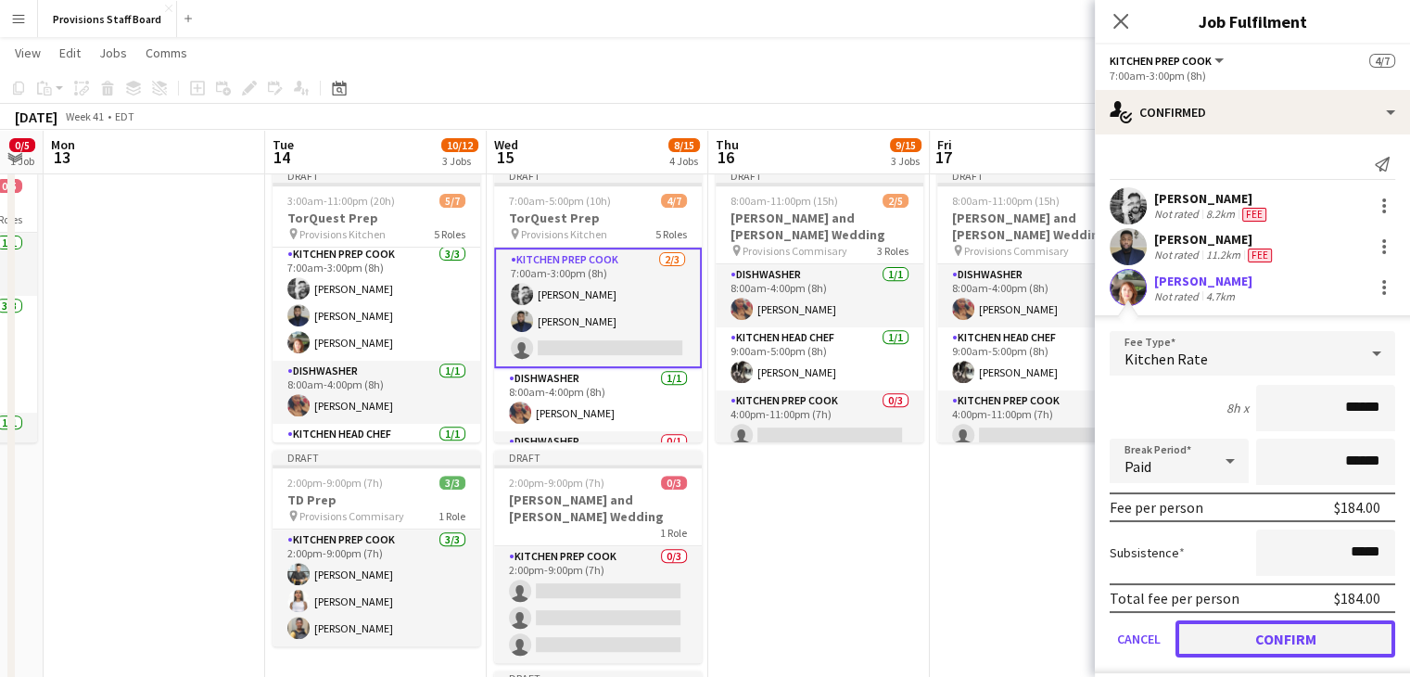
click at [1242, 642] on button "Confirm" at bounding box center [1286, 638] width 220 height 37
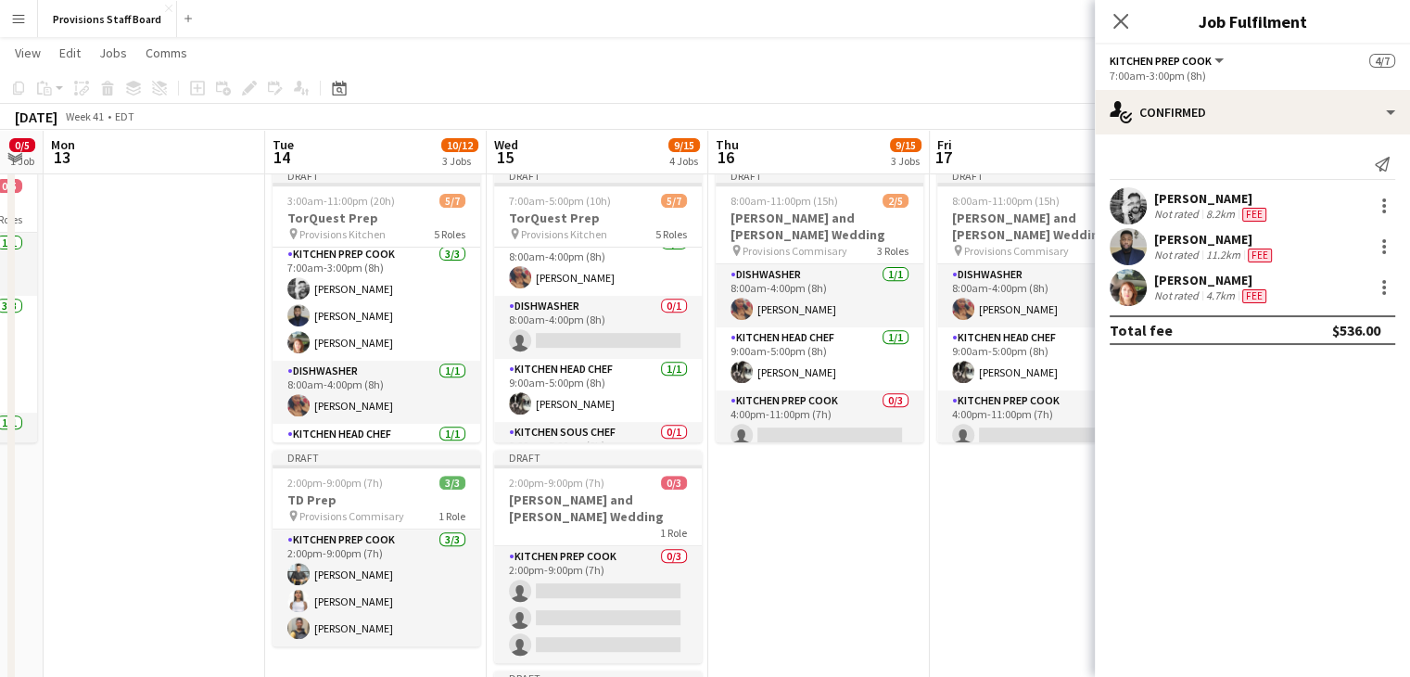
scroll to position [136, 0]
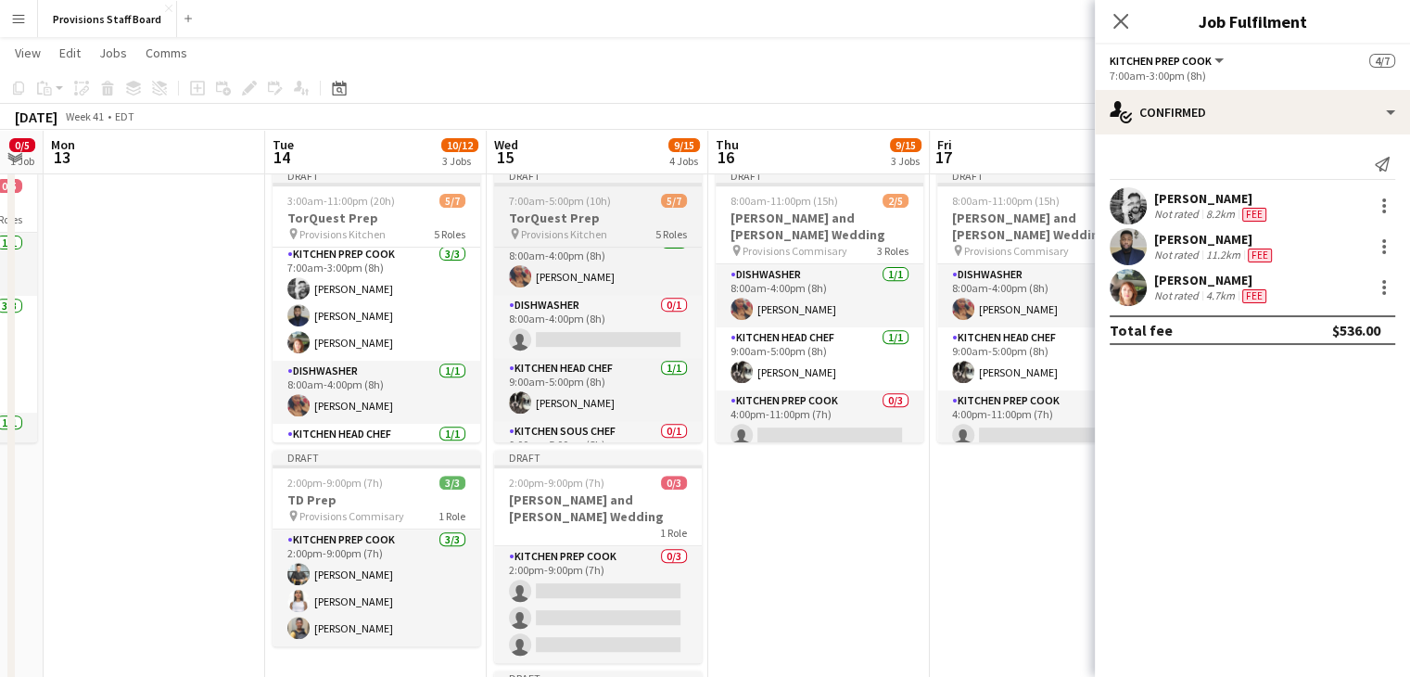
click at [556, 217] on h3 "TorQuest Prep" at bounding box center [598, 218] width 208 height 17
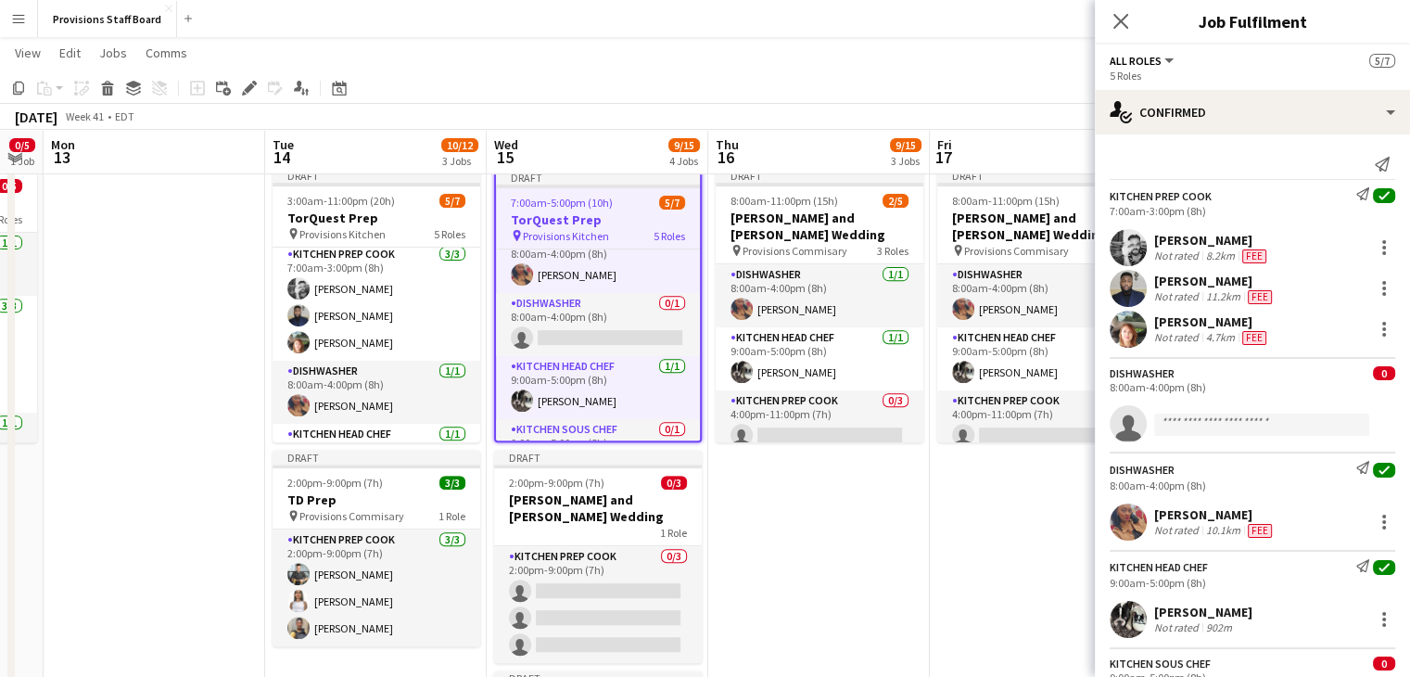
scroll to position [134, 0]
click at [246, 86] on icon "Edit" at bounding box center [249, 88] width 15 height 15
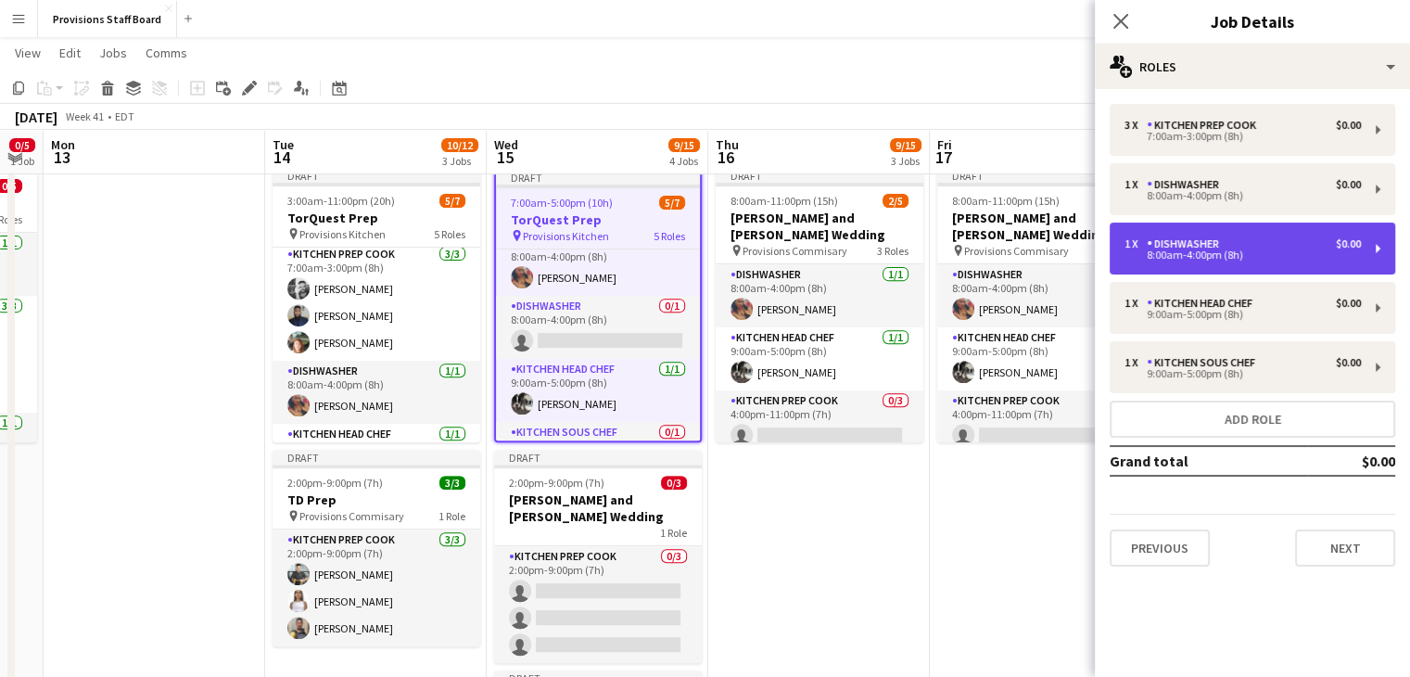
click at [1192, 264] on div "1 x Dishwasher $0.00 8:00am-4:00pm (8h)" at bounding box center [1253, 249] width 286 height 52
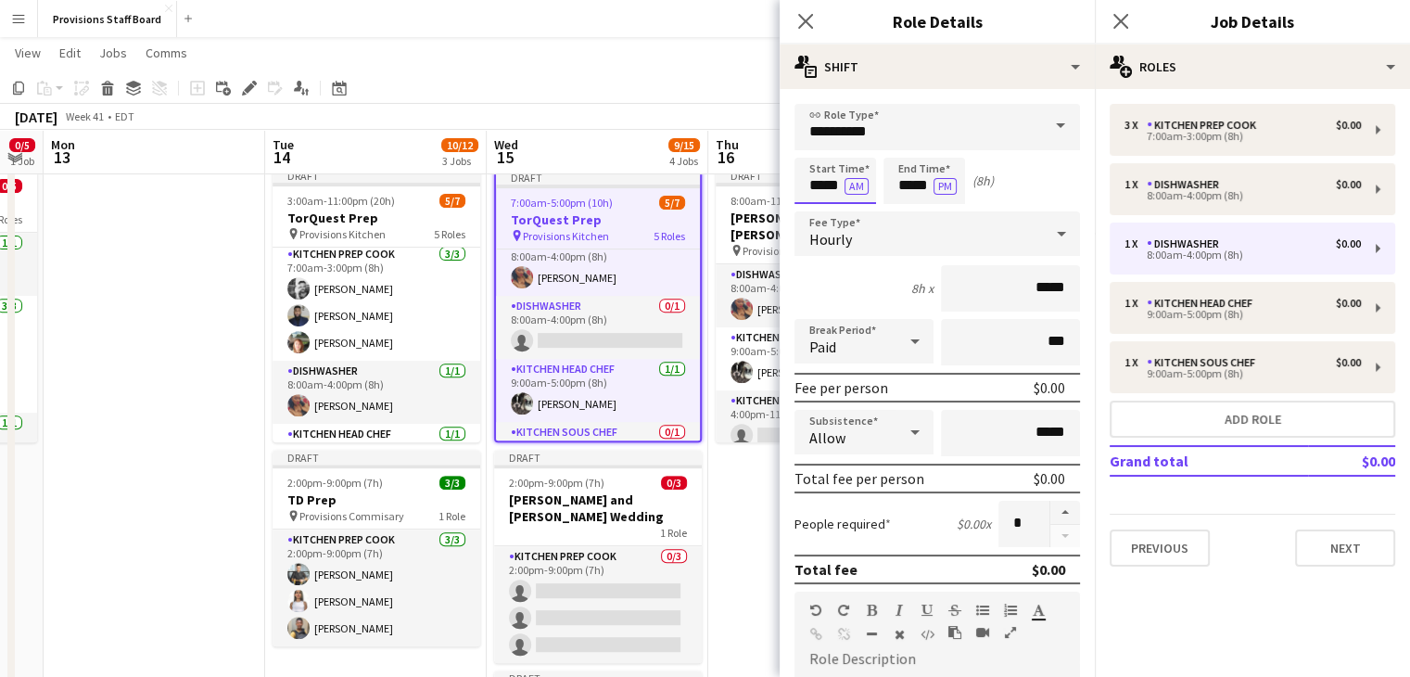
click at [822, 183] on input "*****" at bounding box center [836, 181] width 82 height 46
type input "*****"
click at [850, 179] on button "AM" at bounding box center [857, 186] width 24 height 17
click at [912, 181] on input "*****" at bounding box center [925, 181] width 82 height 46
type input "*****"
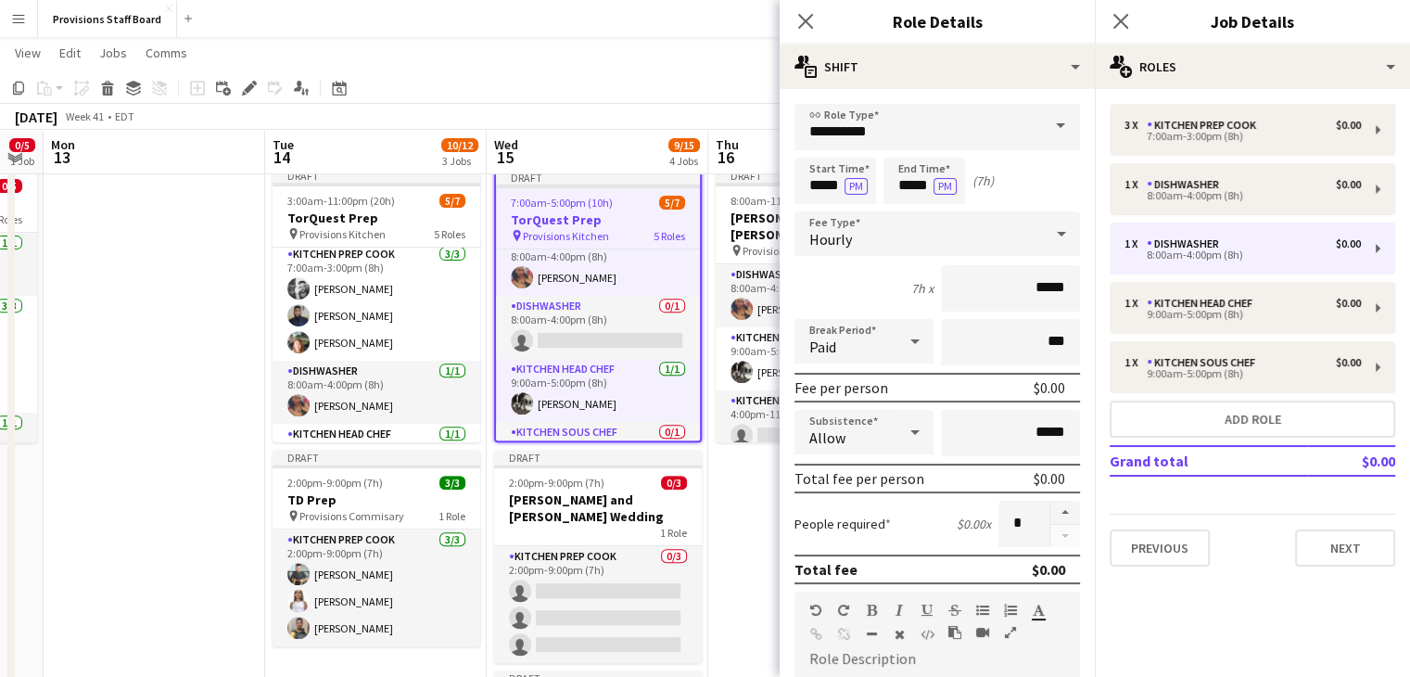
click at [736, 531] on app-date-cell "Draft 8:00am-11:00pm (15h) 2/5 Michelle and Alex Wedding pin Provisions Commisa…" at bounding box center [819, 533] width 222 height 746
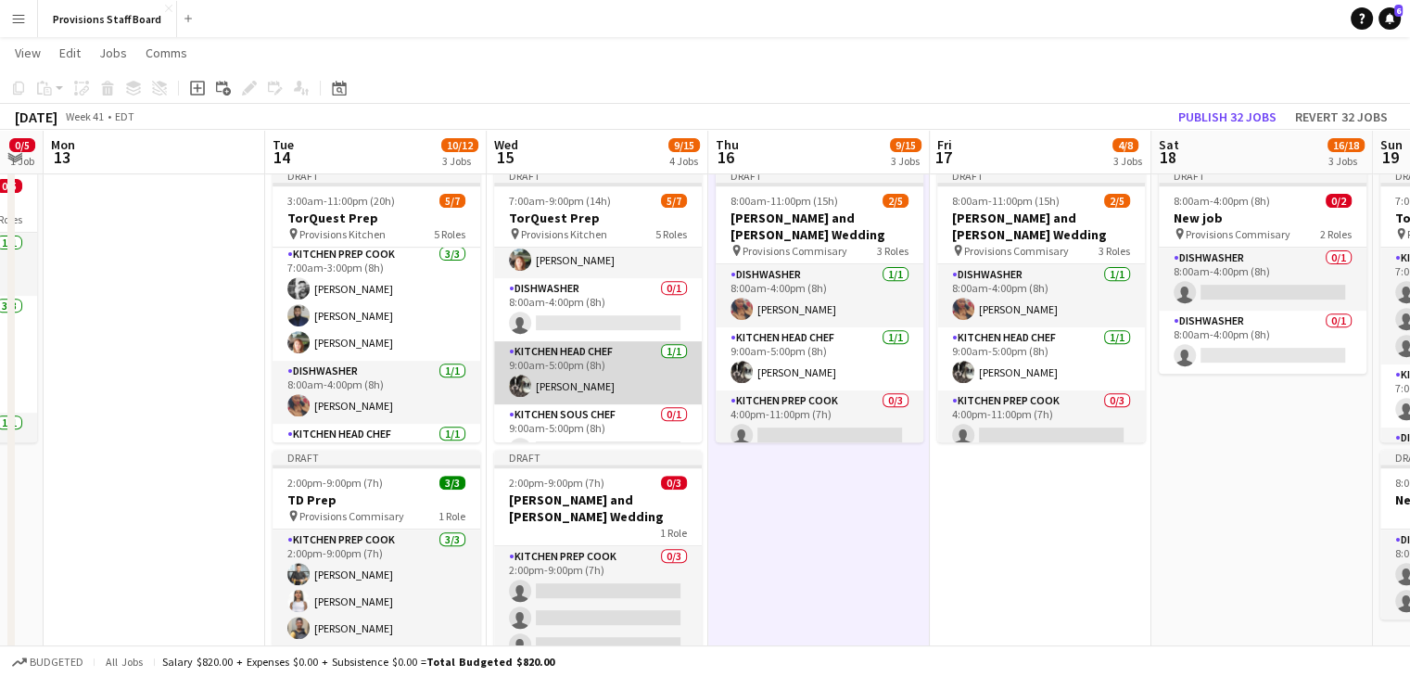
scroll to position [173, 0]
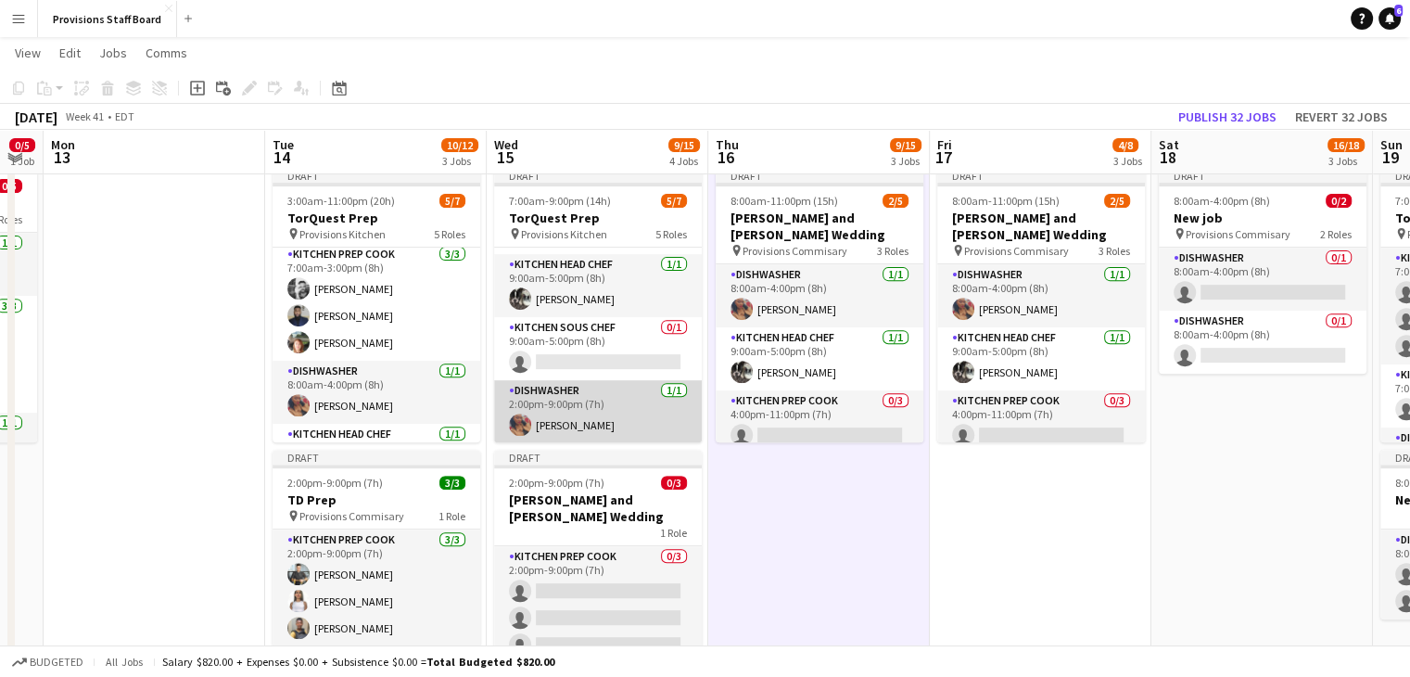
click at [556, 398] on app-card-role "Dishwasher 1/1 2:00pm-9:00pm (7h) Caroline Nansubuga" at bounding box center [598, 411] width 208 height 63
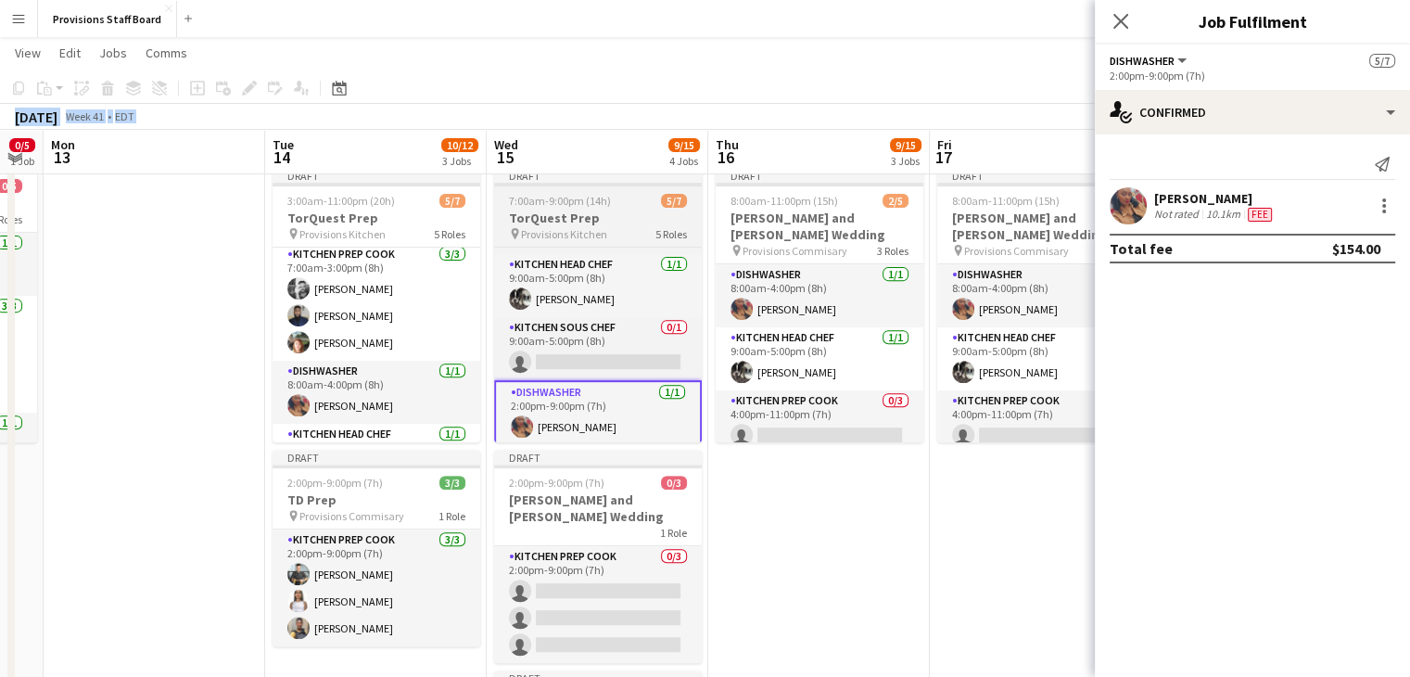
drag, startPoint x: 250, startPoint y: 91, endPoint x: 631, endPoint y: 226, distance: 404.4
click at [631, 226] on app-calendar "Copy Paste Paste Ctrl+V Paste with crew Ctrl+Shift+V Paste linked Job Delete Gr…" at bounding box center [705, 364] width 1410 height 1938
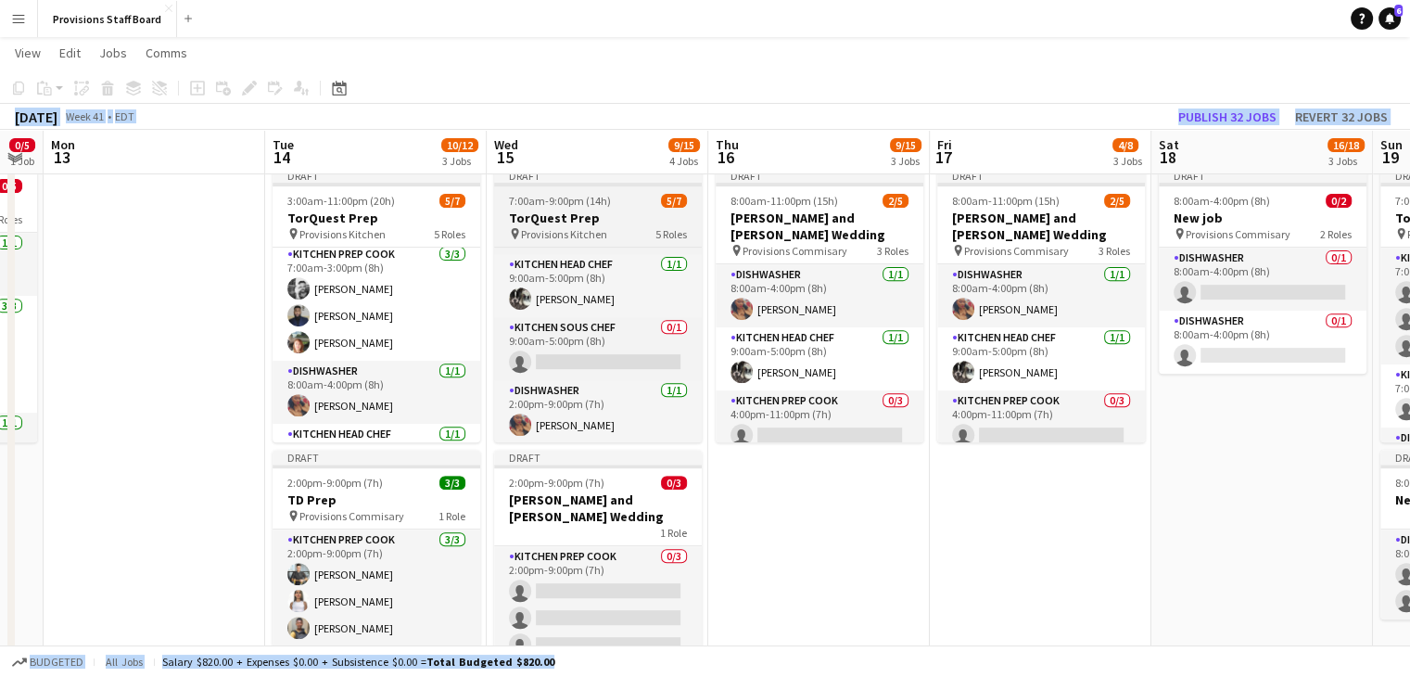
click at [631, 226] on div "pin Provisions Kitchen 5 Roles" at bounding box center [598, 233] width 208 height 15
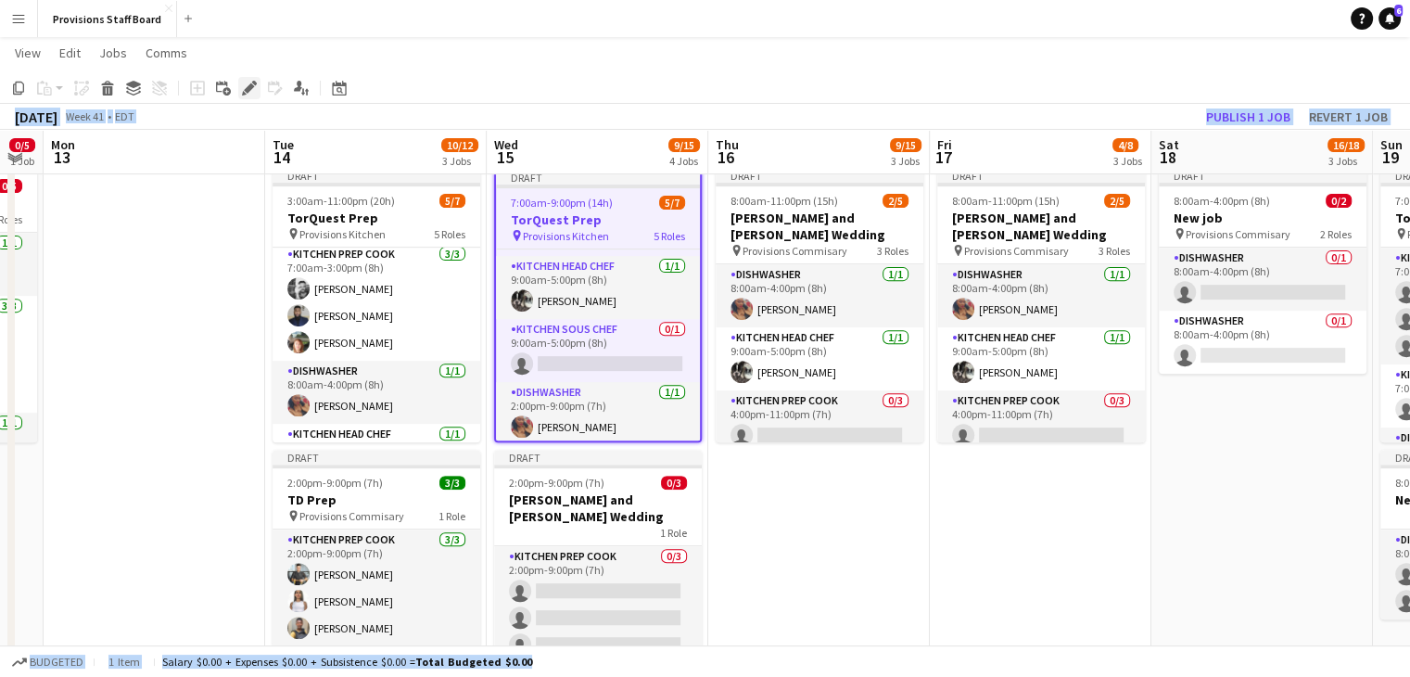
click at [252, 89] on icon "Edit" at bounding box center [249, 88] width 15 height 15
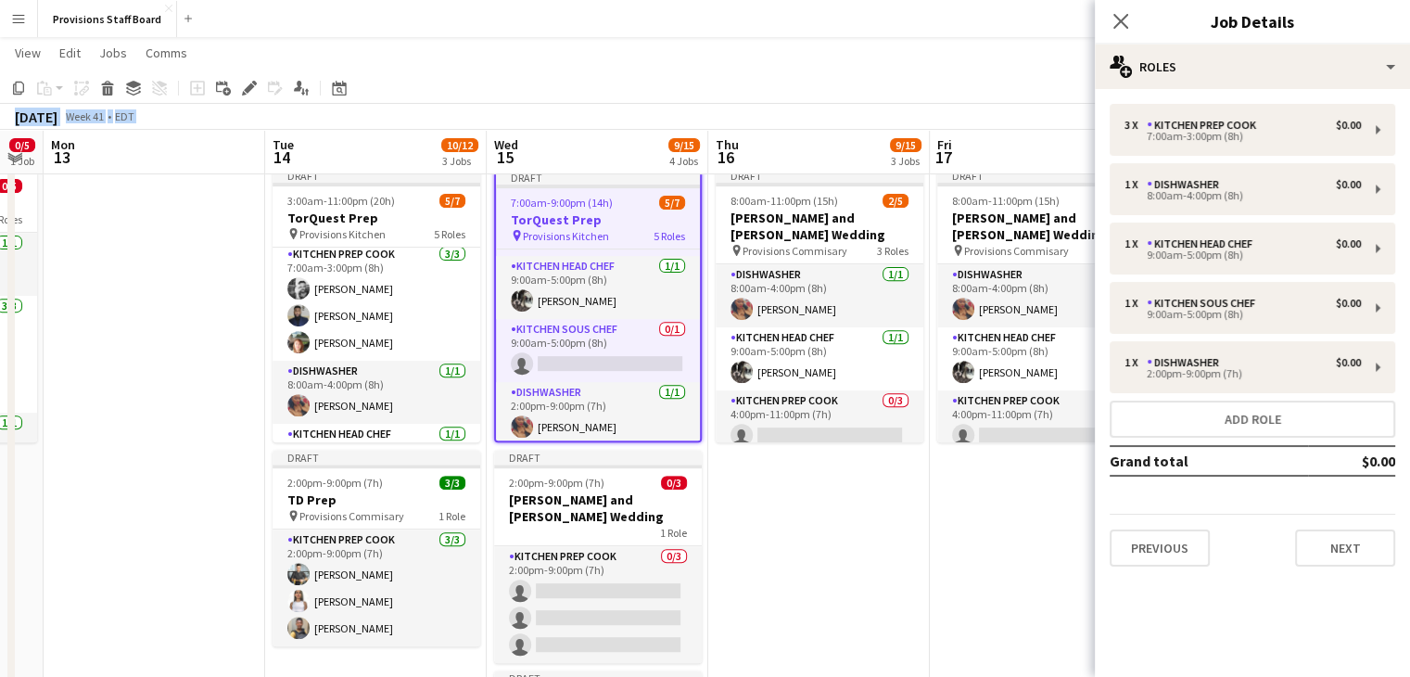
click at [775, 557] on app-date-cell "Draft 8:00am-11:00pm (15h) 2/5 Michelle and Alex Wedding pin Provisions Commisa…" at bounding box center [819, 533] width 222 height 746
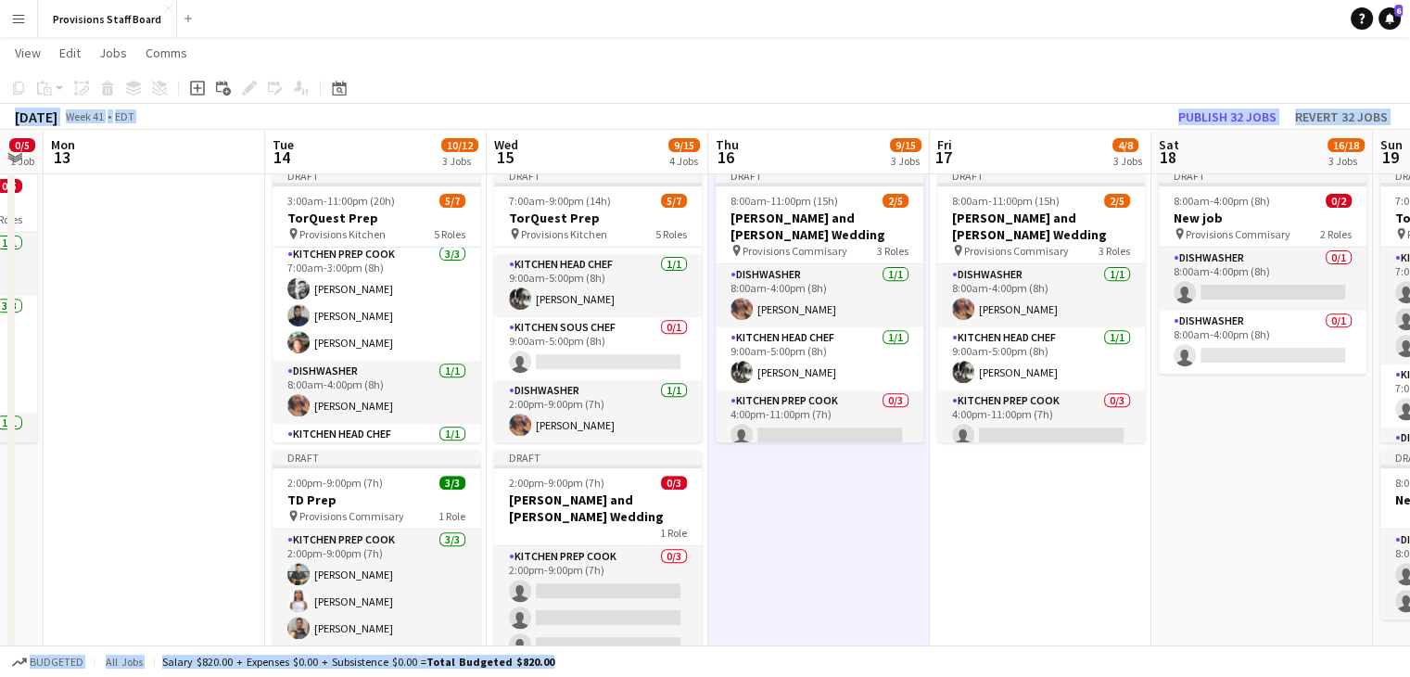
click at [775, 557] on app-date-cell "Draft 8:00am-11:00pm (15h) 2/5 Michelle and Alex Wedding pin Provisions Commisa…" at bounding box center [819, 533] width 222 height 746
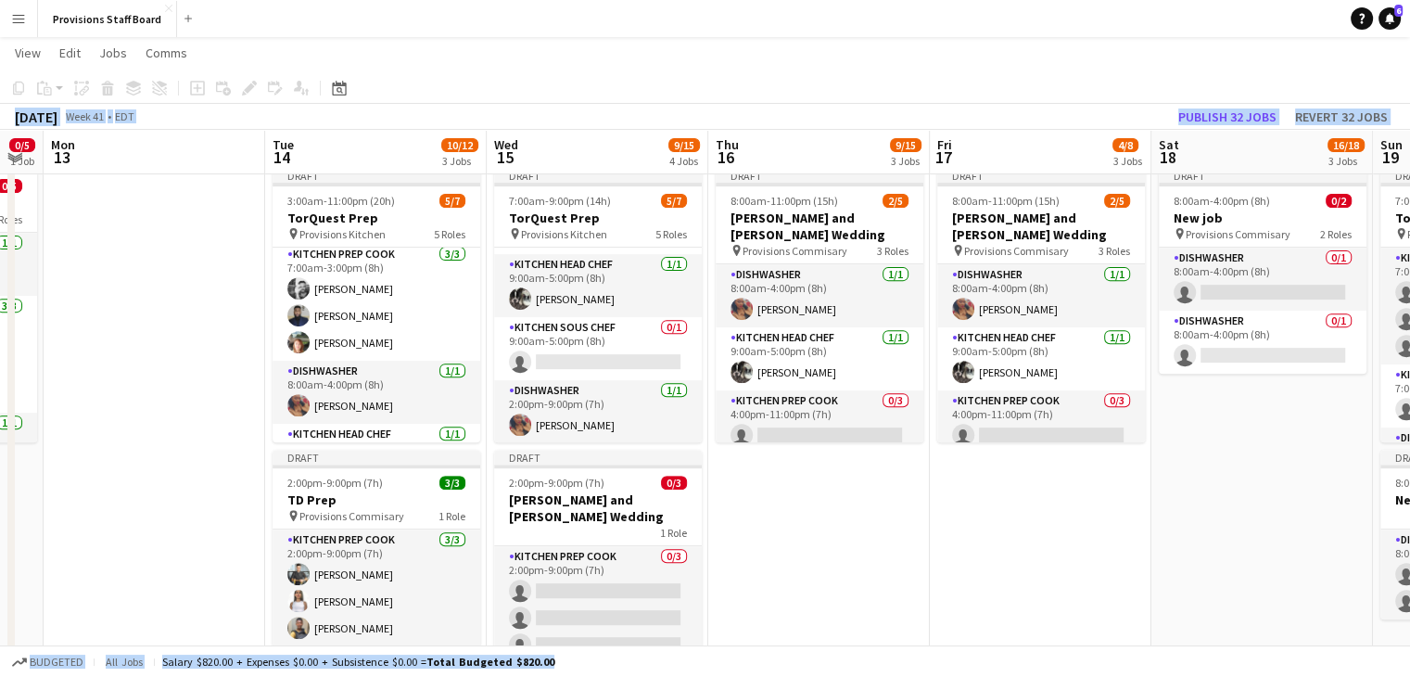
click at [775, 557] on app-date-cell "Draft 8:00am-11:00pm (15h) 2/5 Michelle and Alex Wedding pin Provisions Commisa…" at bounding box center [819, 533] width 222 height 746
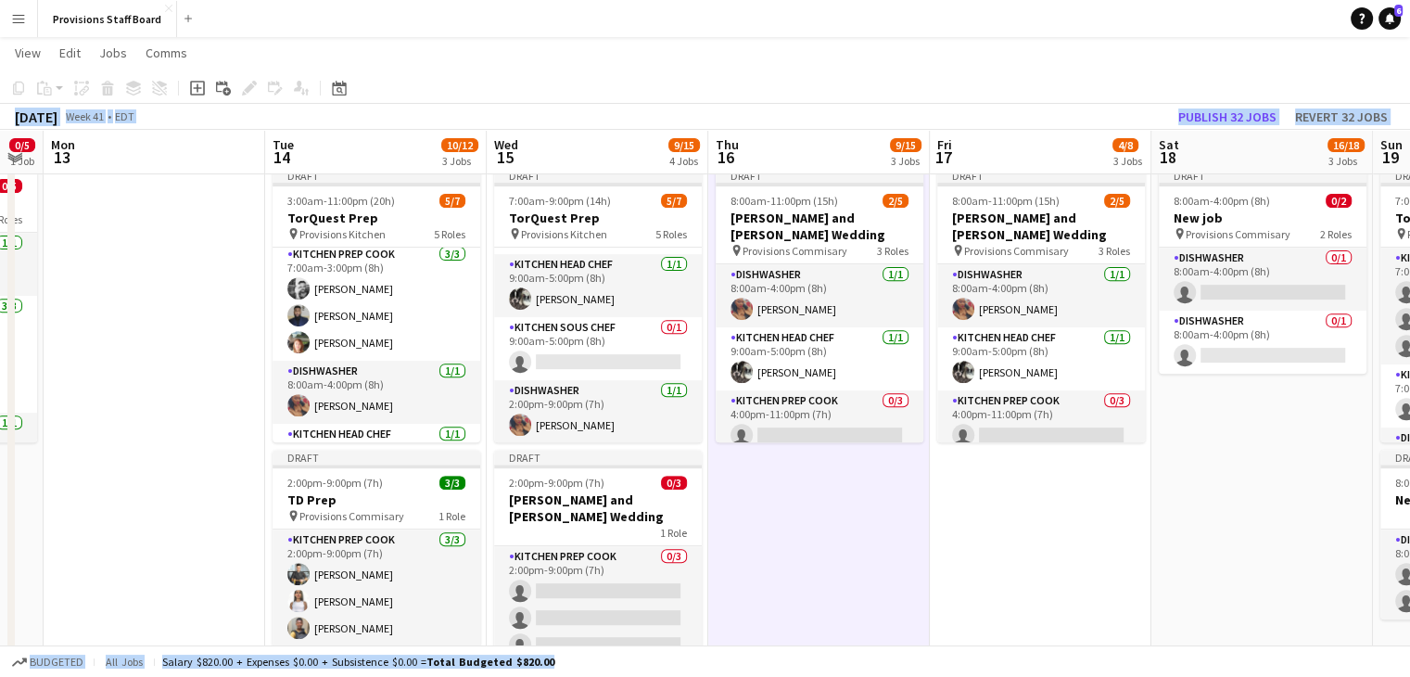
click at [151, 470] on app-date-cell at bounding box center [155, 533] width 222 height 746
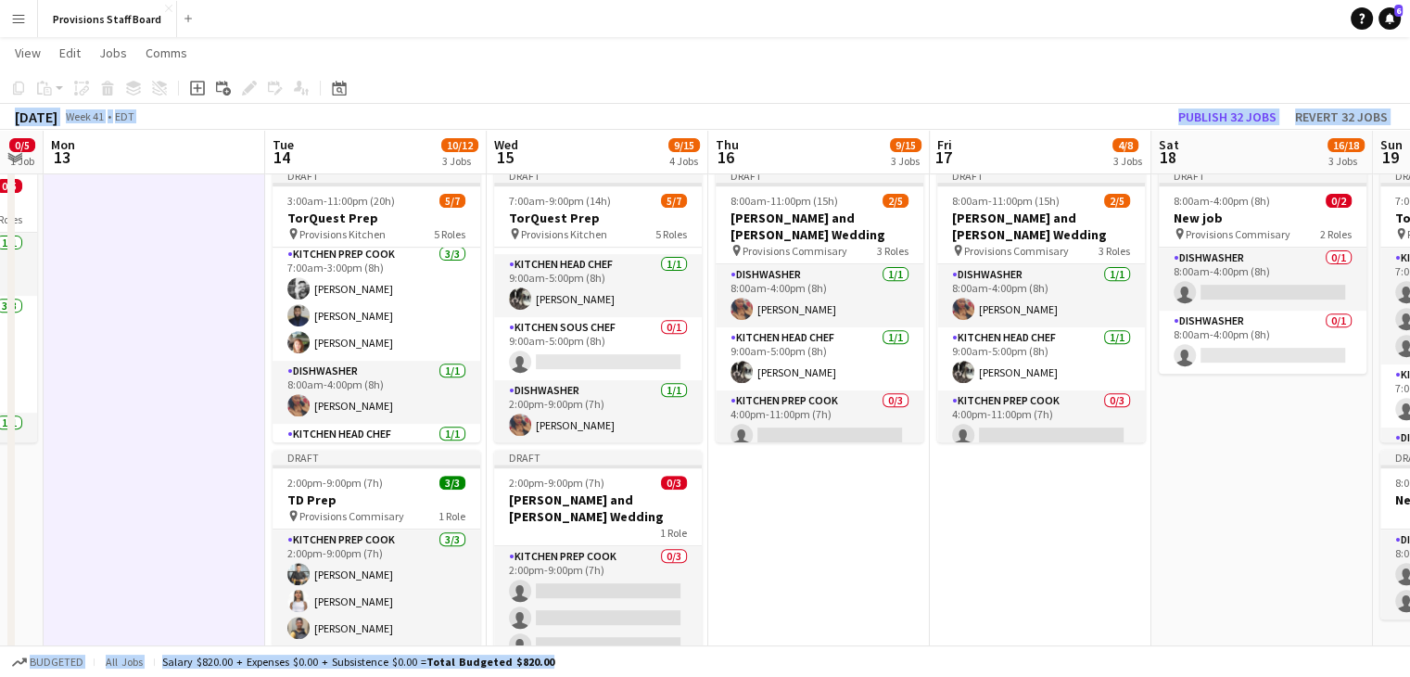
click at [151, 470] on app-date-cell at bounding box center [155, 533] width 222 height 746
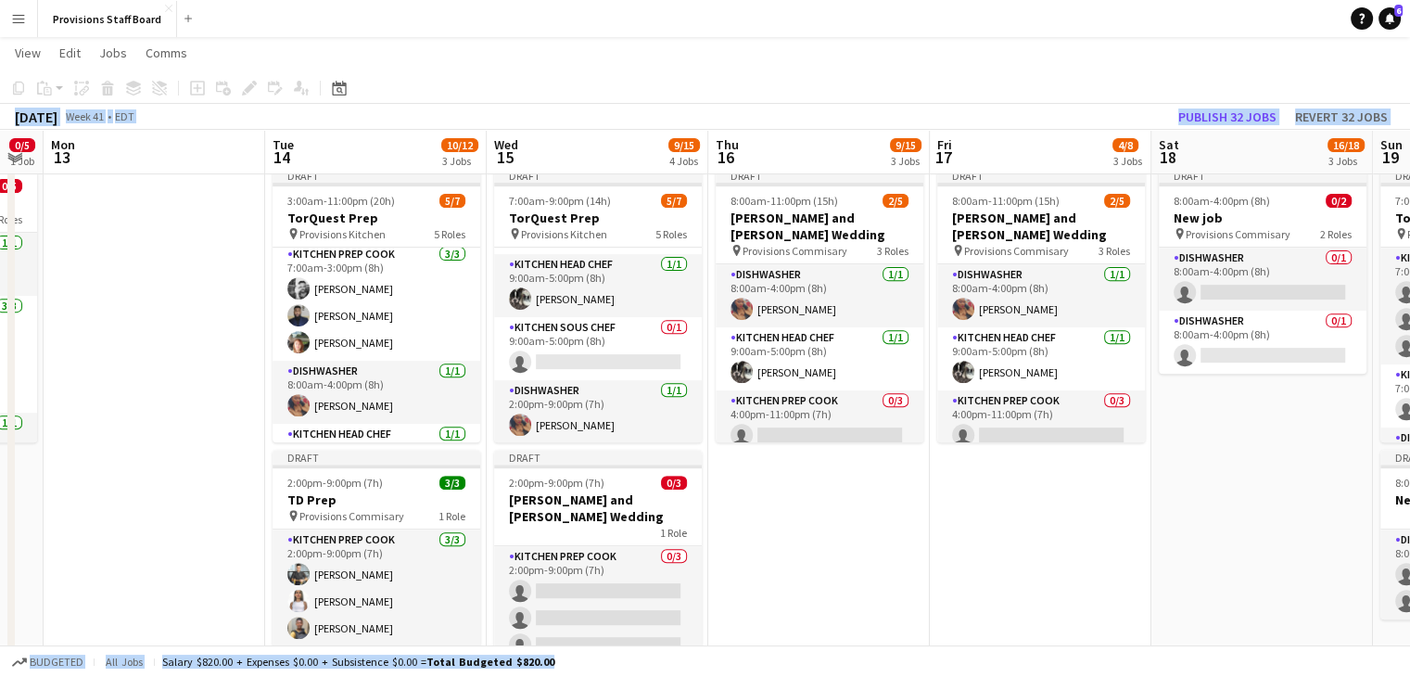
click at [985, 75] on app-toolbar "Copy Paste Paste Ctrl+V Paste with crew Ctrl+Shift+V Paste linked Job [GEOGRAPH…" at bounding box center [705, 88] width 1410 height 32
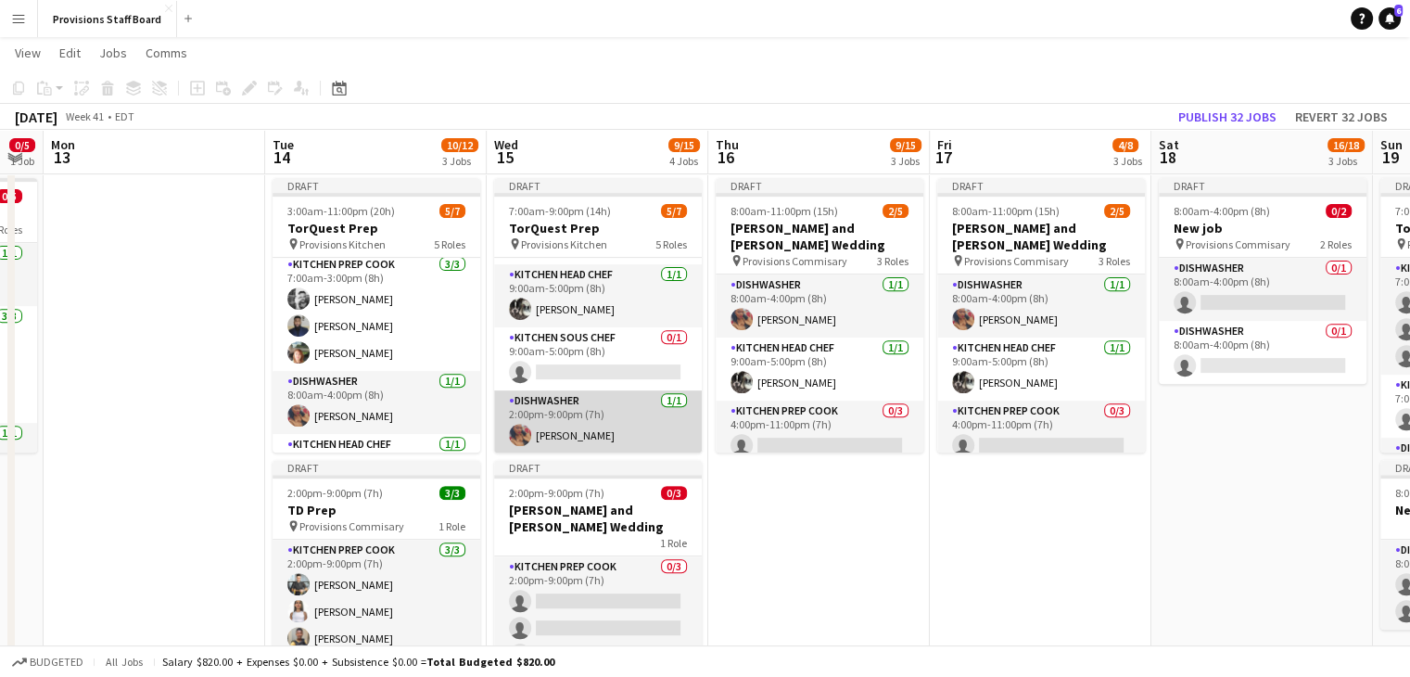
scroll to position [668, 0]
click at [575, 422] on app-card-role "Dishwasher 1/1 2:00pm-9:00pm (7h) Caroline Nansubuga" at bounding box center [598, 421] width 208 height 63
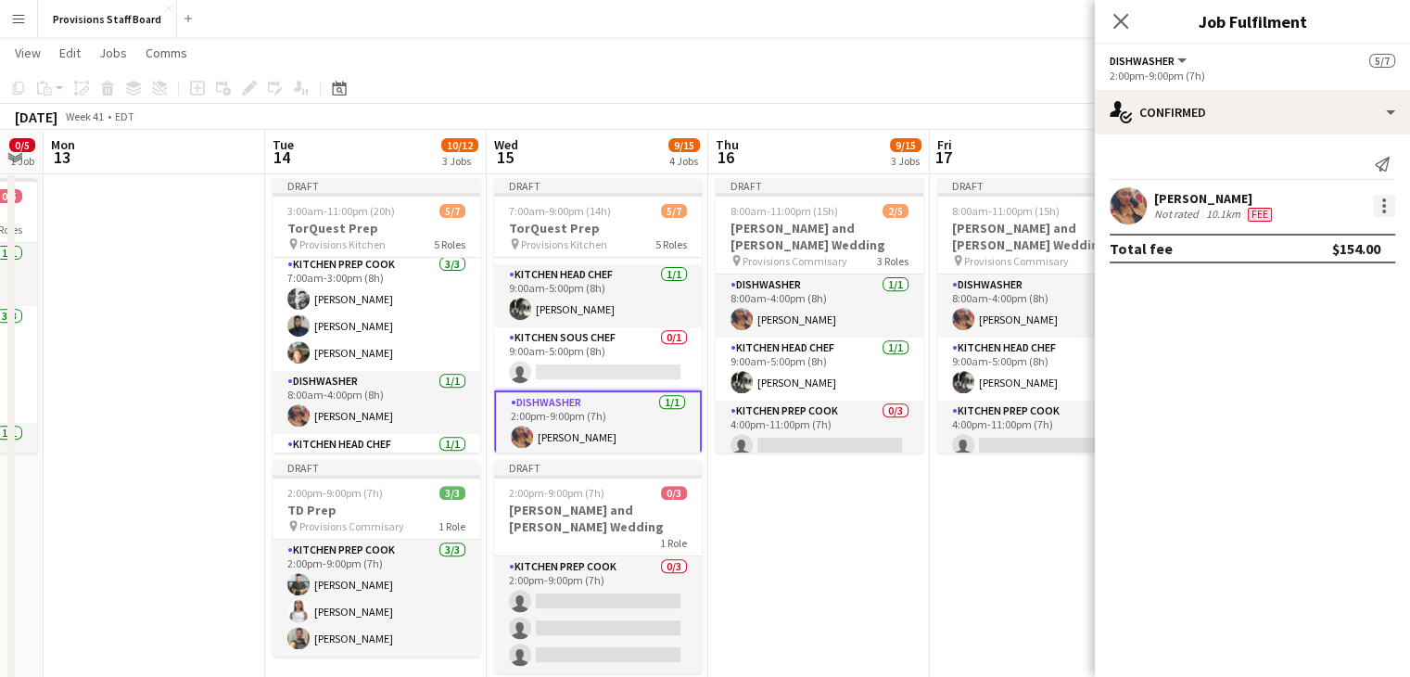
click at [1388, 205] on div at bounding box center [1384, 206] width 22 height 22
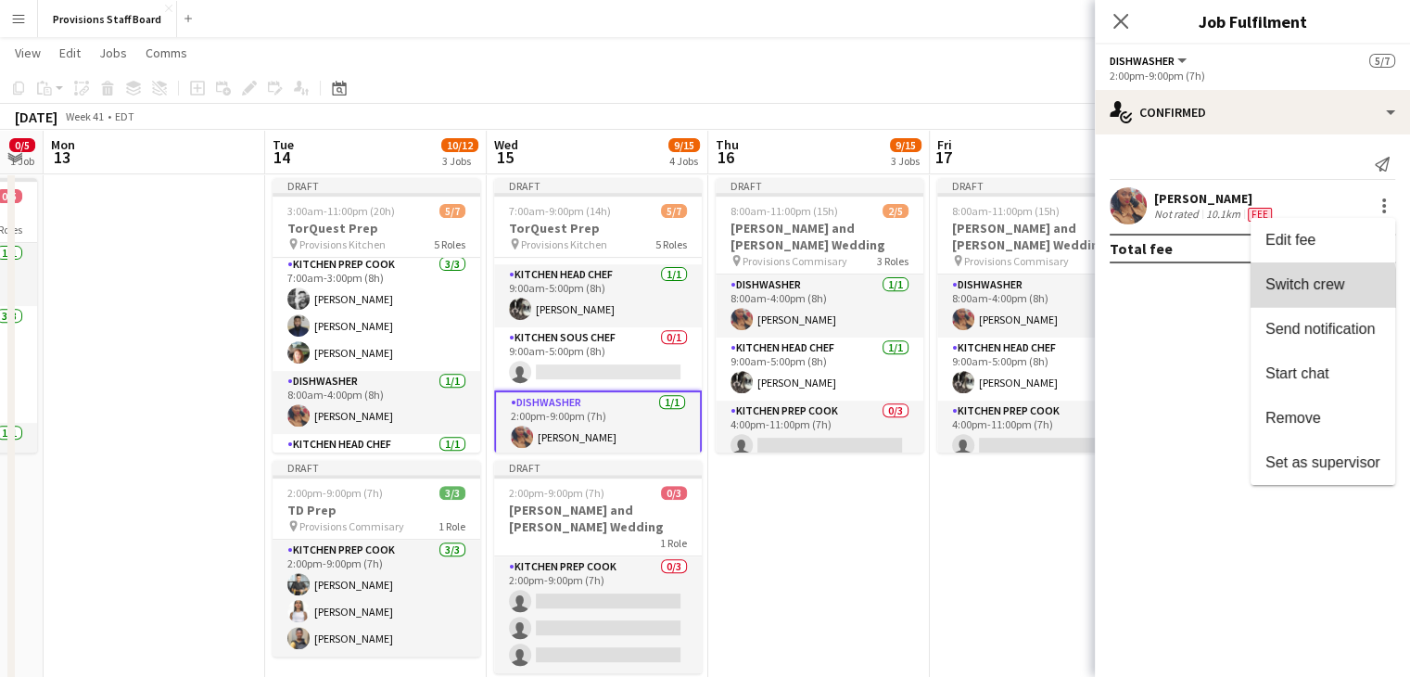
click at [1304, 291] on span "Switch crew" at bounding box center [1304, 284] width 79 height 16
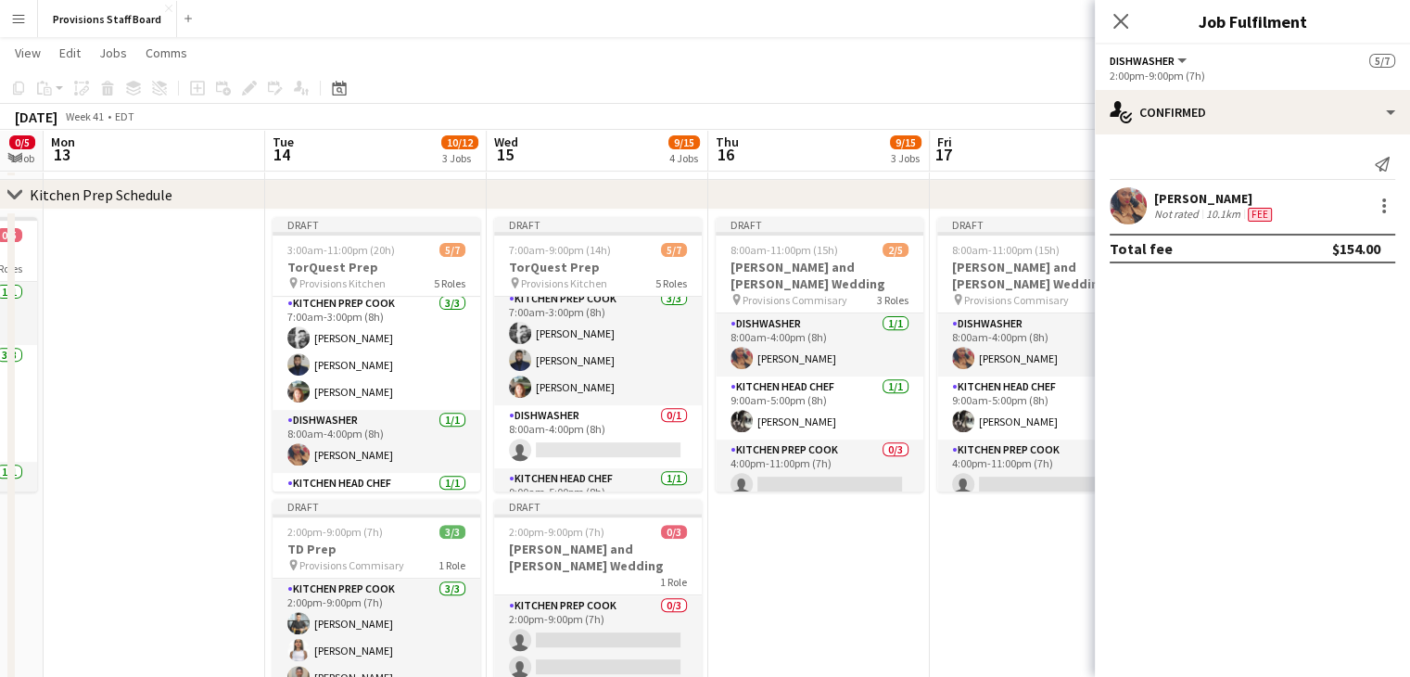
scroll to position [7, 0]
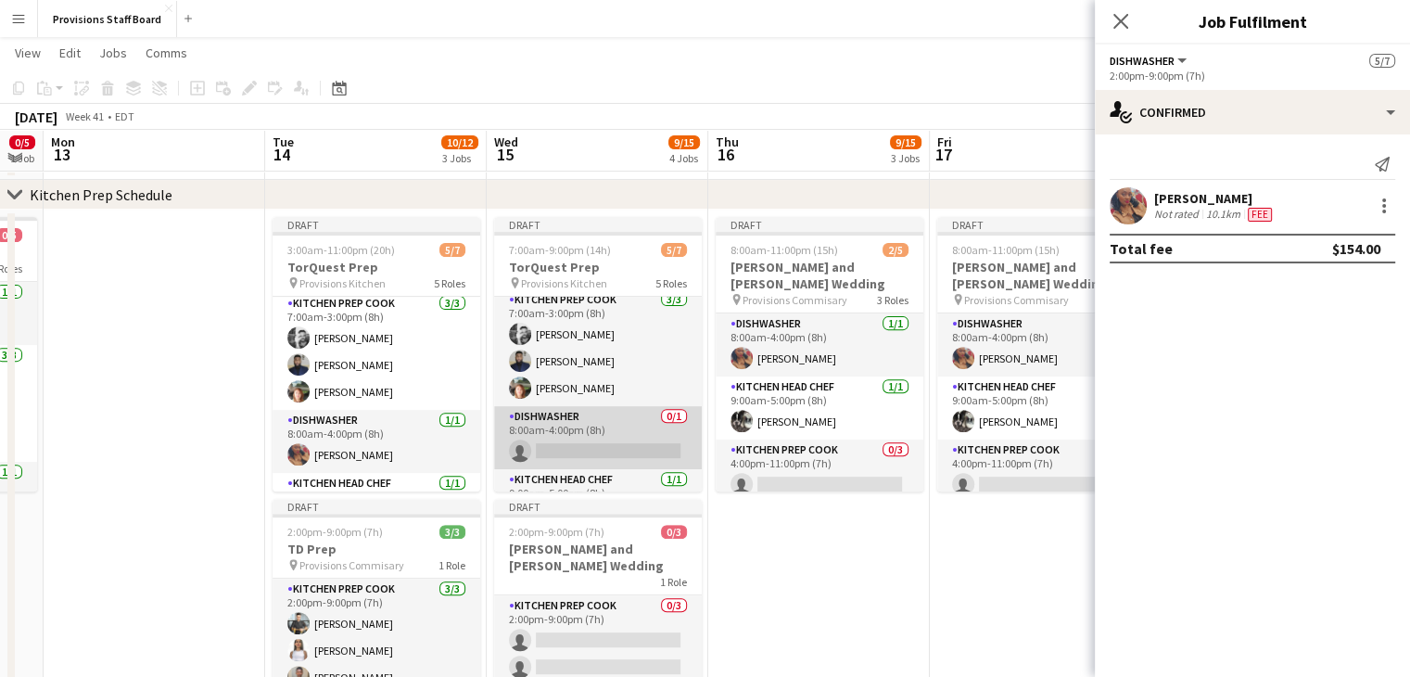
click at [564, 443] on app-card-role "Dishwasher 0/1 8:00am-4:00pm (8h) single-neutral-actions" at bounding box center [598, 437] width 208 height 63
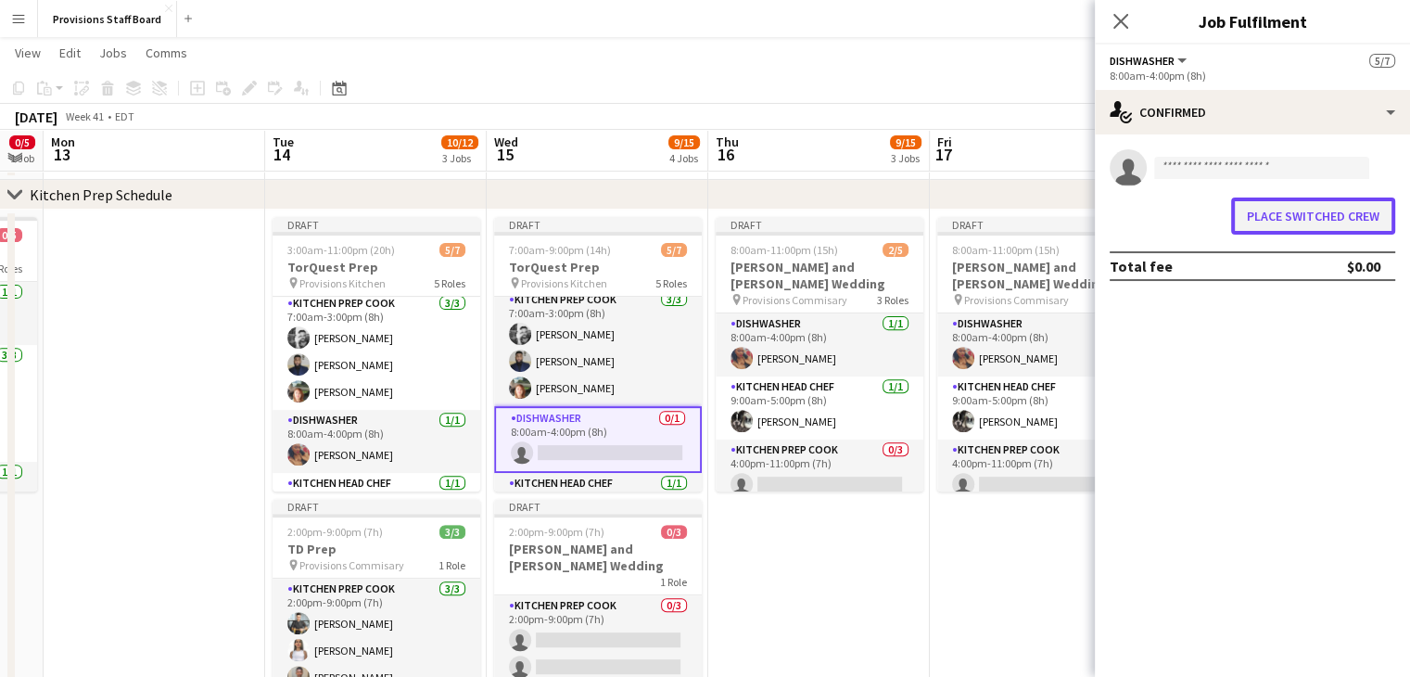
click at [1321, 209] on button "Place switched crew" at bounding box center [1313, 215] width 164 height 37
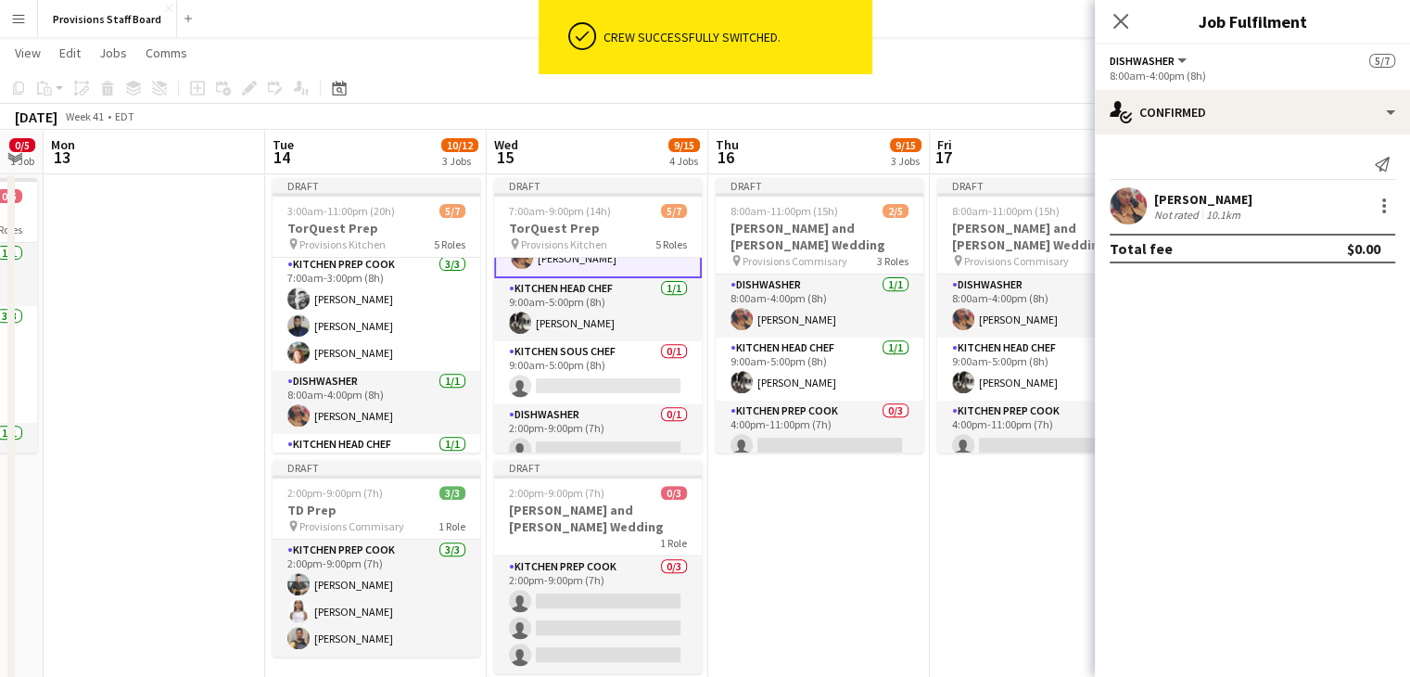
scroll to position [176, 0]
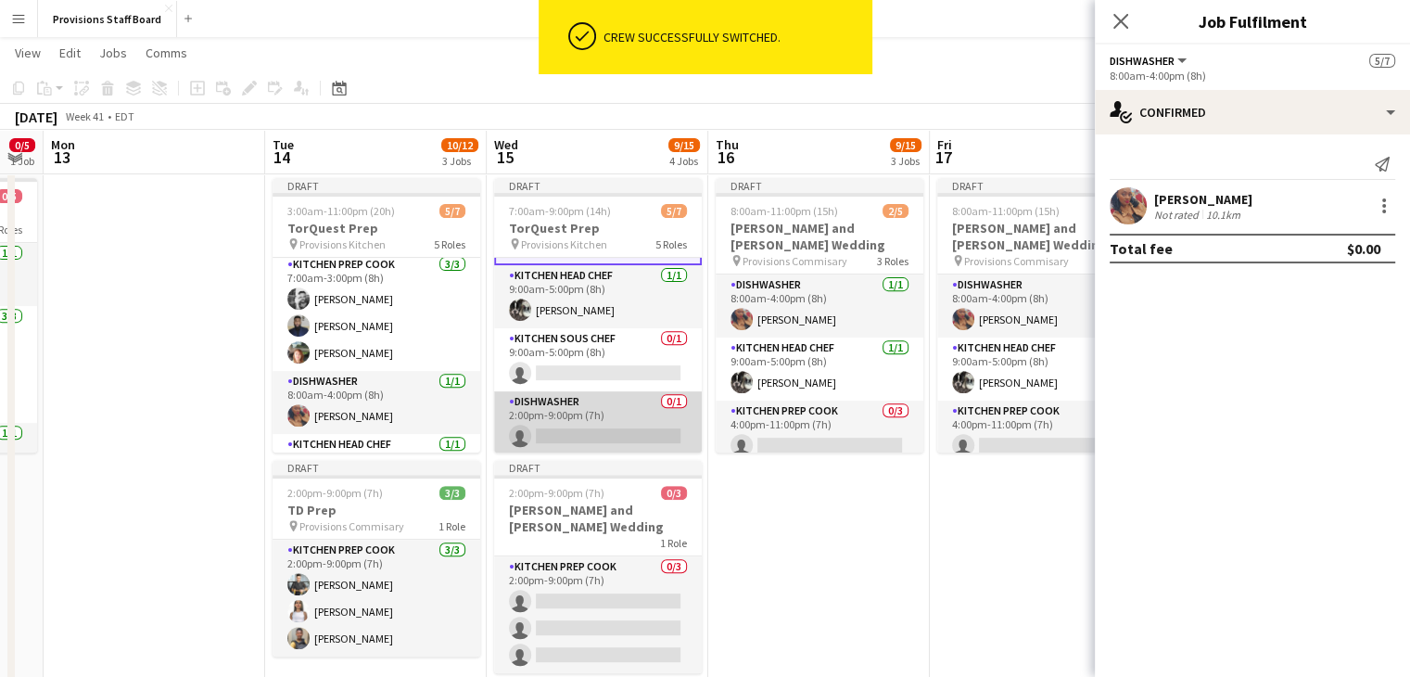
click at [582, 440] on app-card-role "Dishwasher 0/1 2:00pm-9:00pm (7h) single-neutral-actions" at bounding box center [598, 422] width 208 height 63
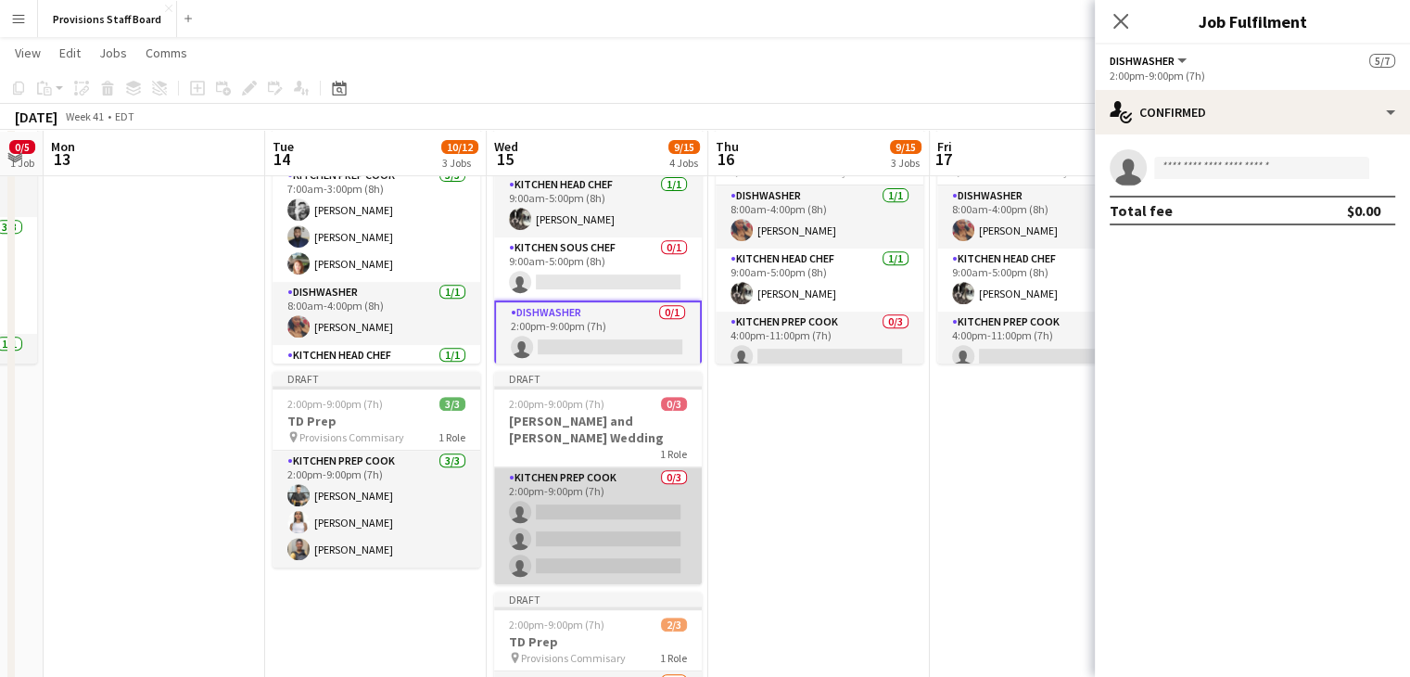
scroll to position [757, 0]
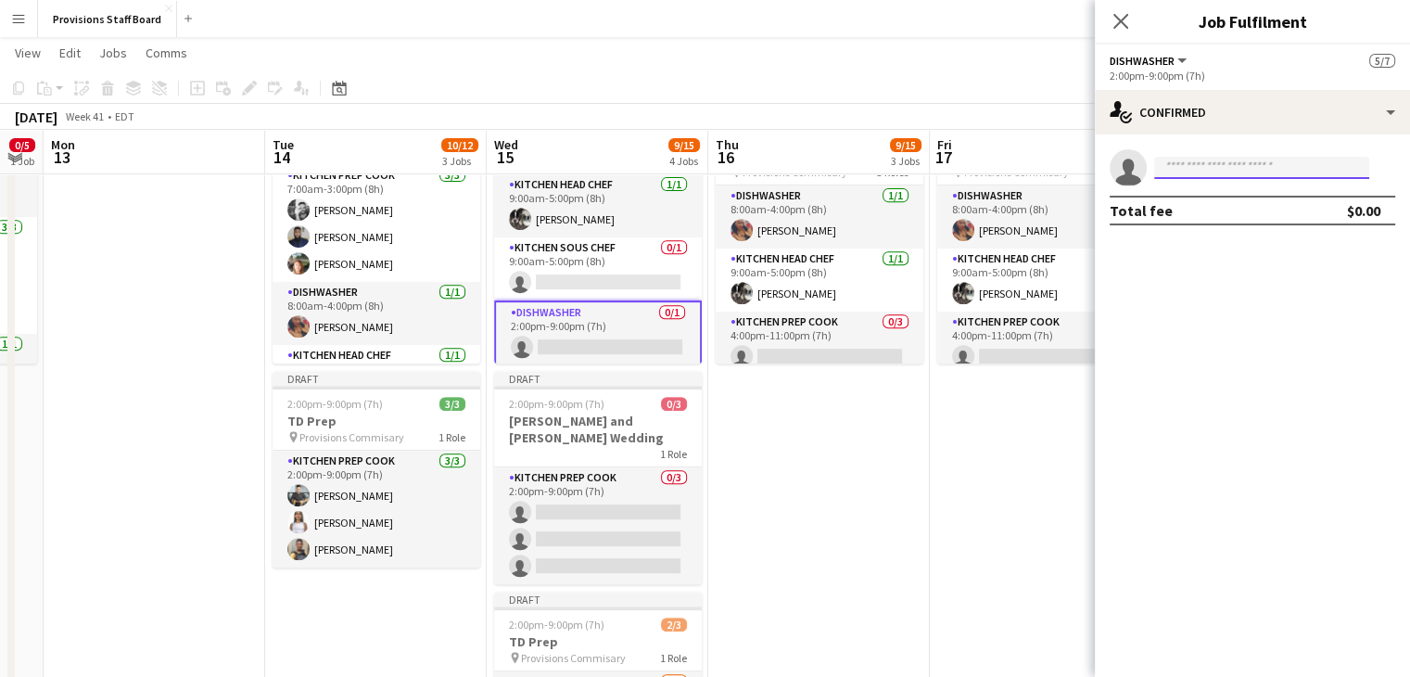
click at [1267, 167] on input at bounding box center [1261, 168] width 215 height 22
type input "***"
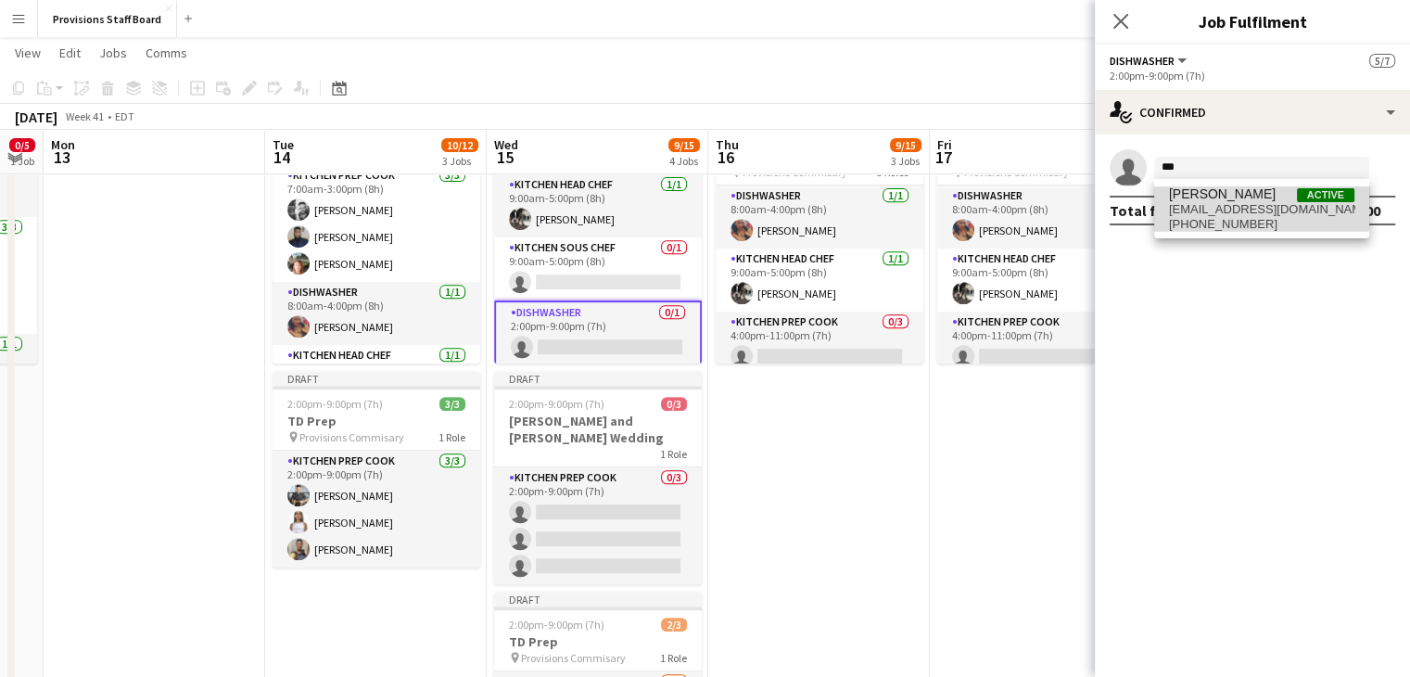
click at [1239, 194] on span "[PERSON_NAME]" at bounding box center [1222, 194] width 107 height 16
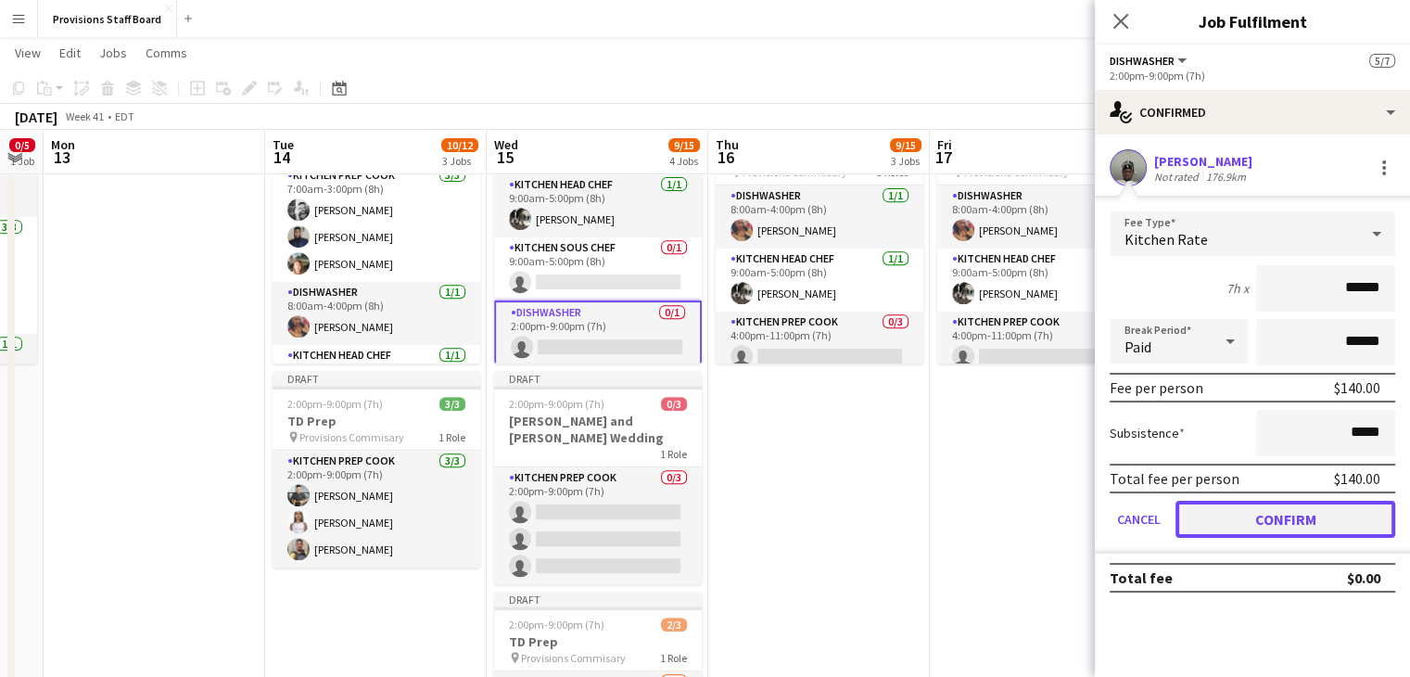
click at [1230, 512] on button "Confirm" at bounding box center [1286, 519] width 220 height 37
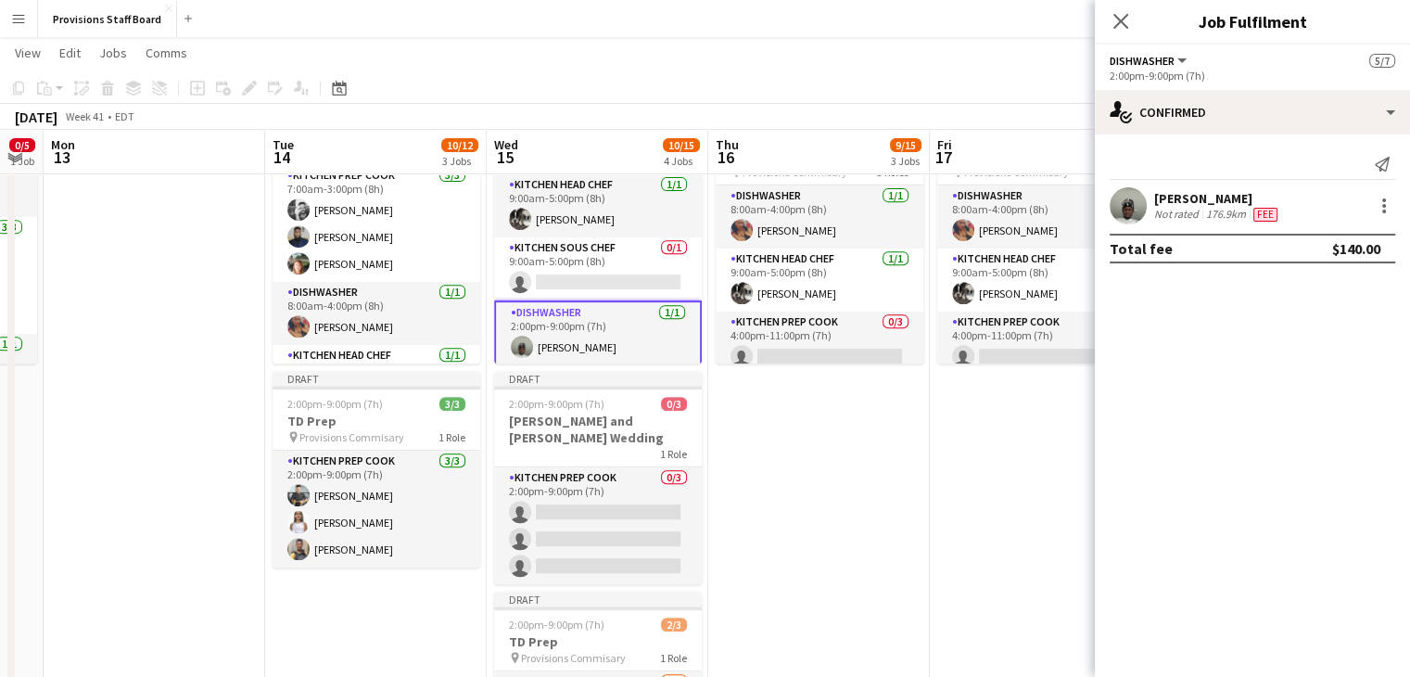
click at [838, 451] on app-date-cell "Draft 8:00am-11:00pm (15h) 2/5 Michelle and Alex Wedding pin Provisions Commisa…" at bounding box center [819, 455] width 222 height 746
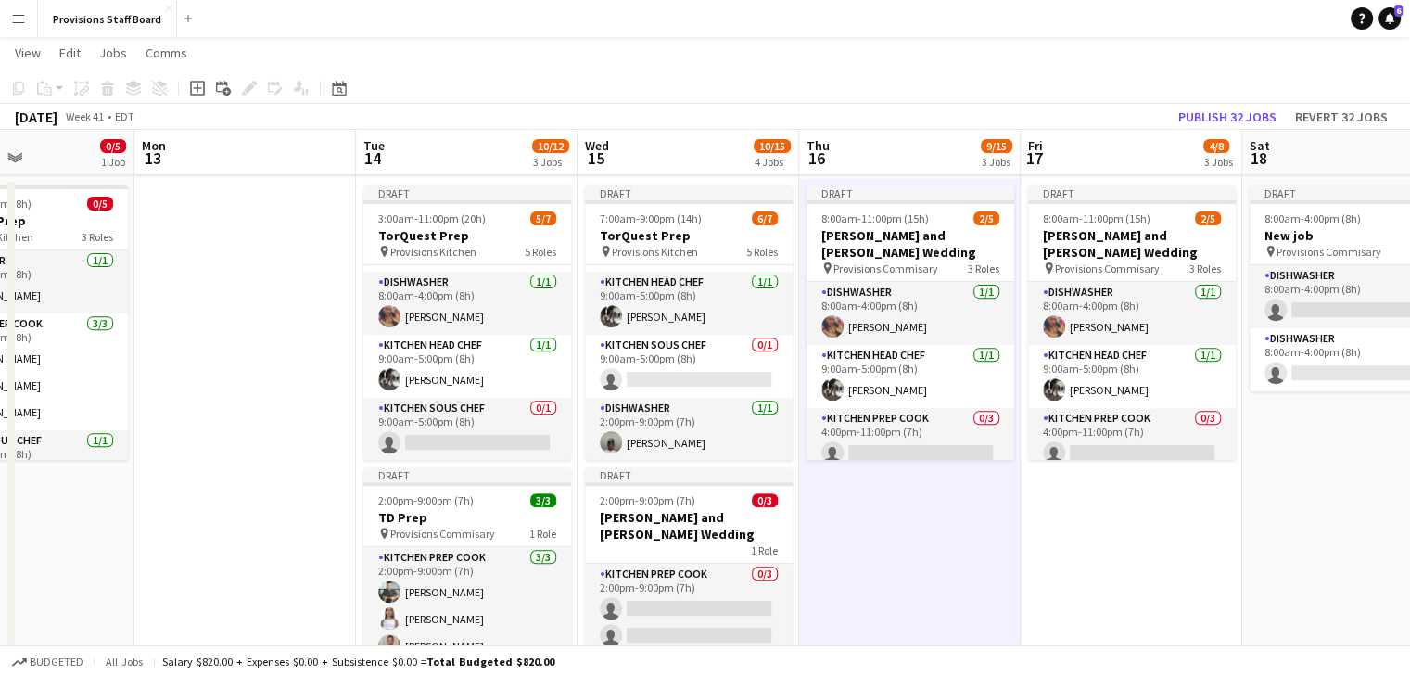
scroll to position [0, 753]
click at [442, 439] on app-card-role "Kitchen Sous Chef 0/1 9:00am-5:00pm (8h) single-neutral-actions" at bounding box center [466, 429] width 208 height 63
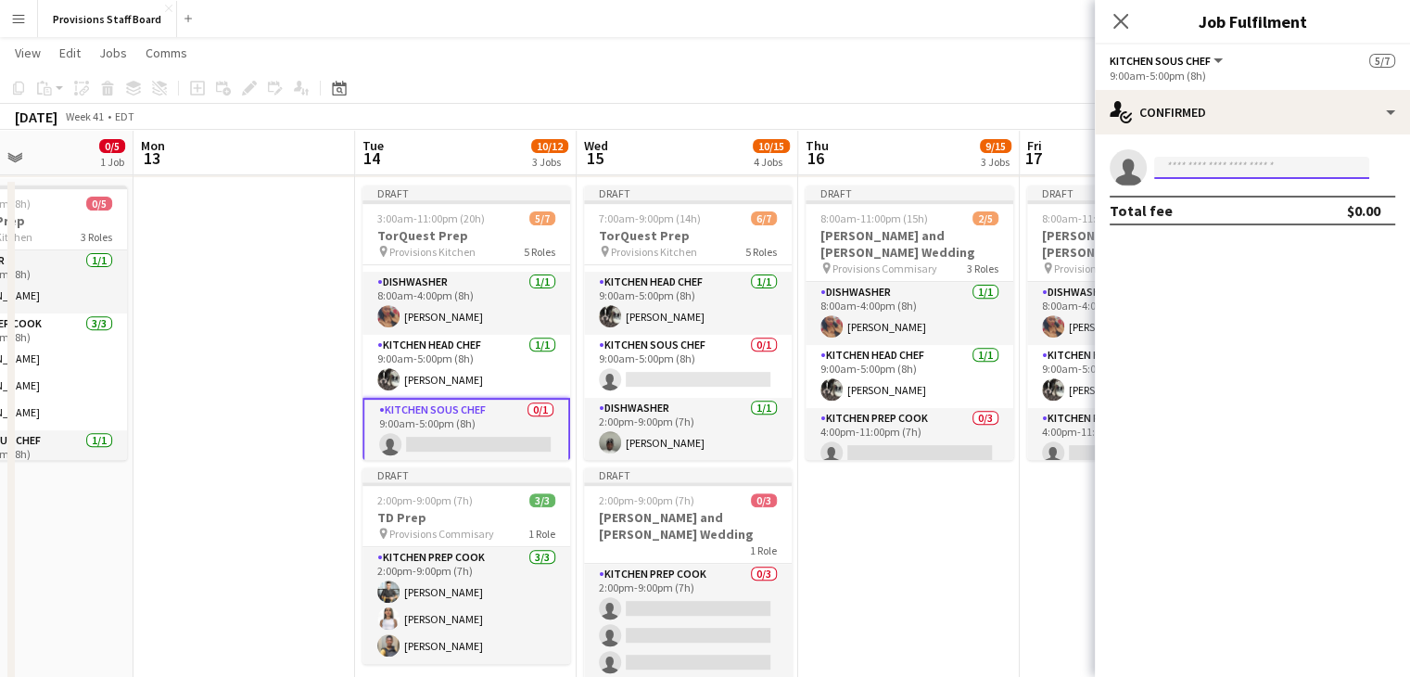
click at [1251, 171] on input at bounding box center [1261, 168] width 215 height 22
type input "***"
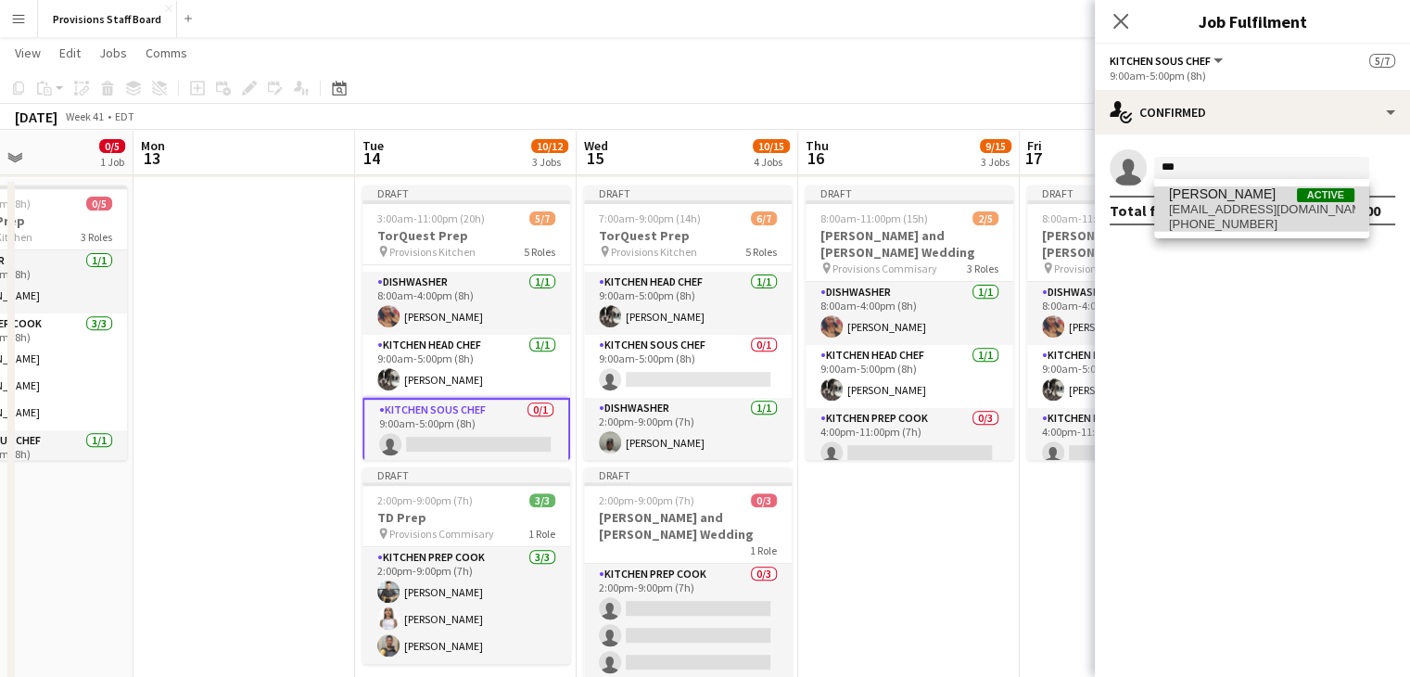
click at [1209, 203] on span "[EMAIL_ADDRESS][DOMAIN_NAME]" at bounding box center [1261, 209] width 185 height 15
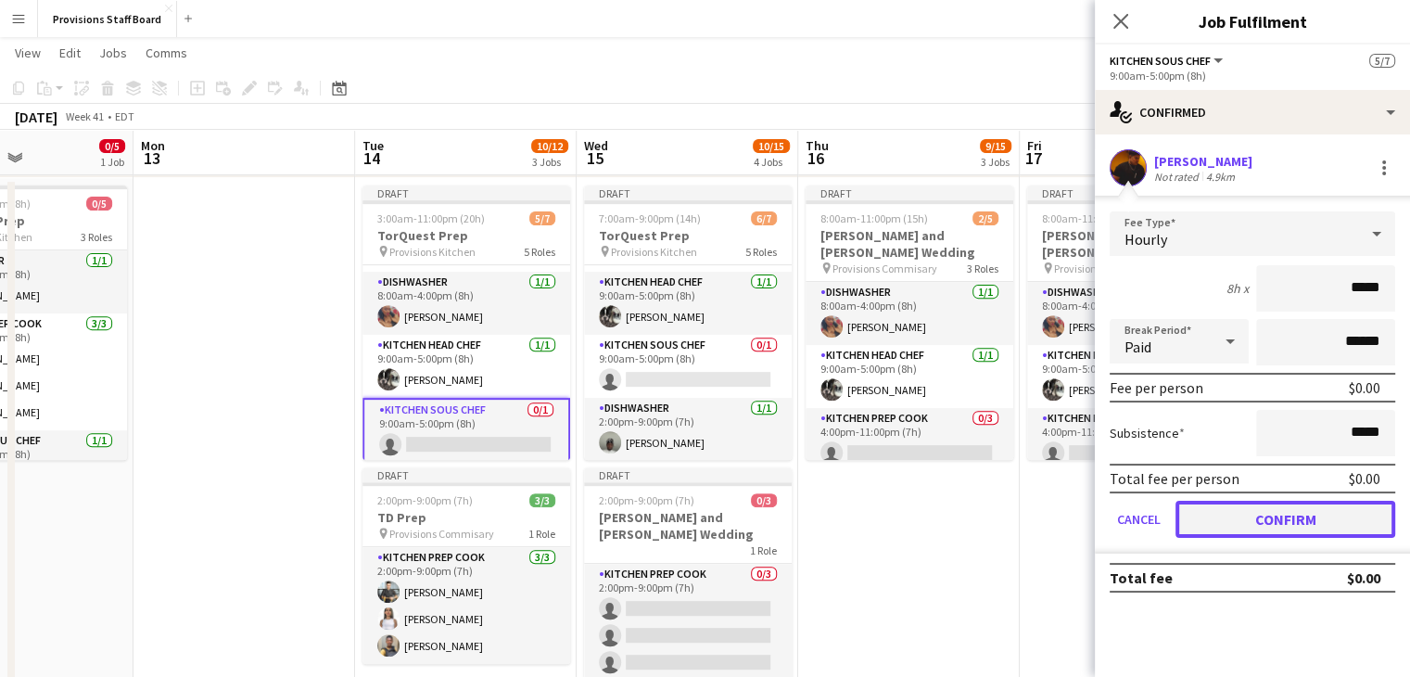
click at [1268, 518] on button "Confirm" at bounding box center [1286, 519] width 220 height 37
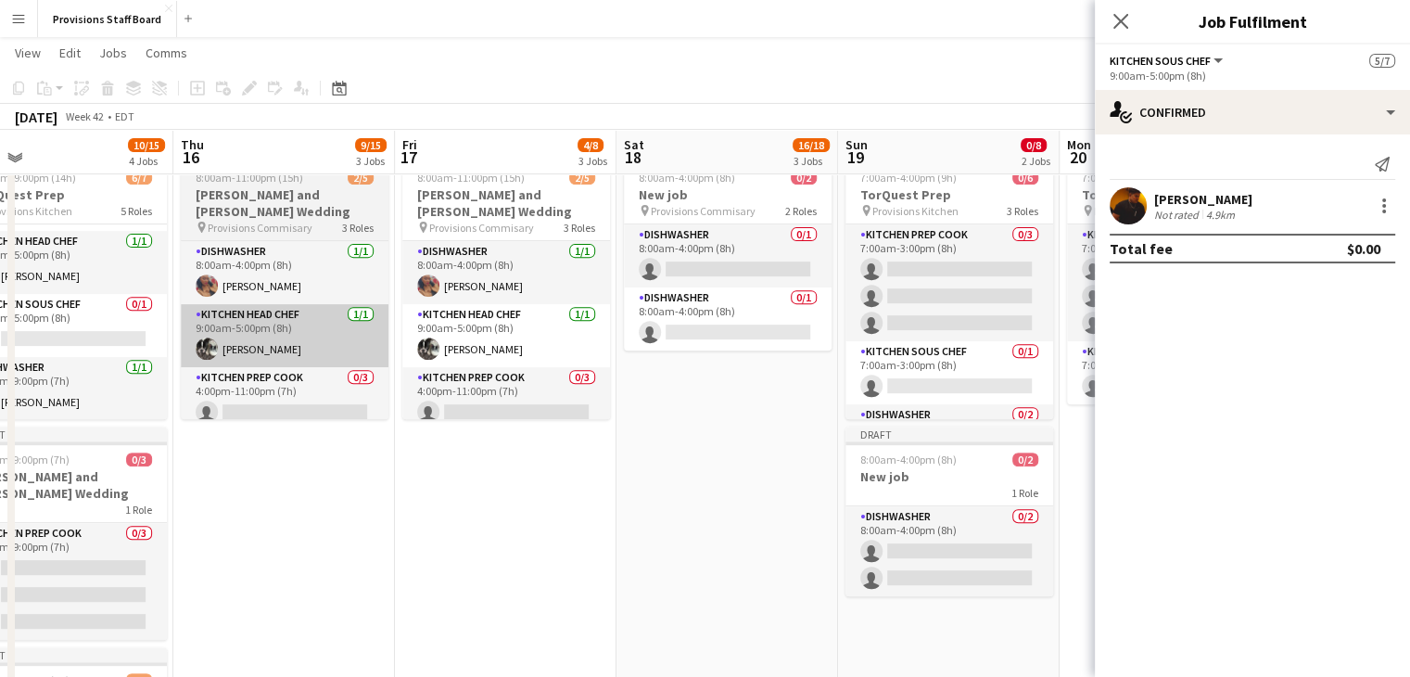
scroll to position [0, 716]
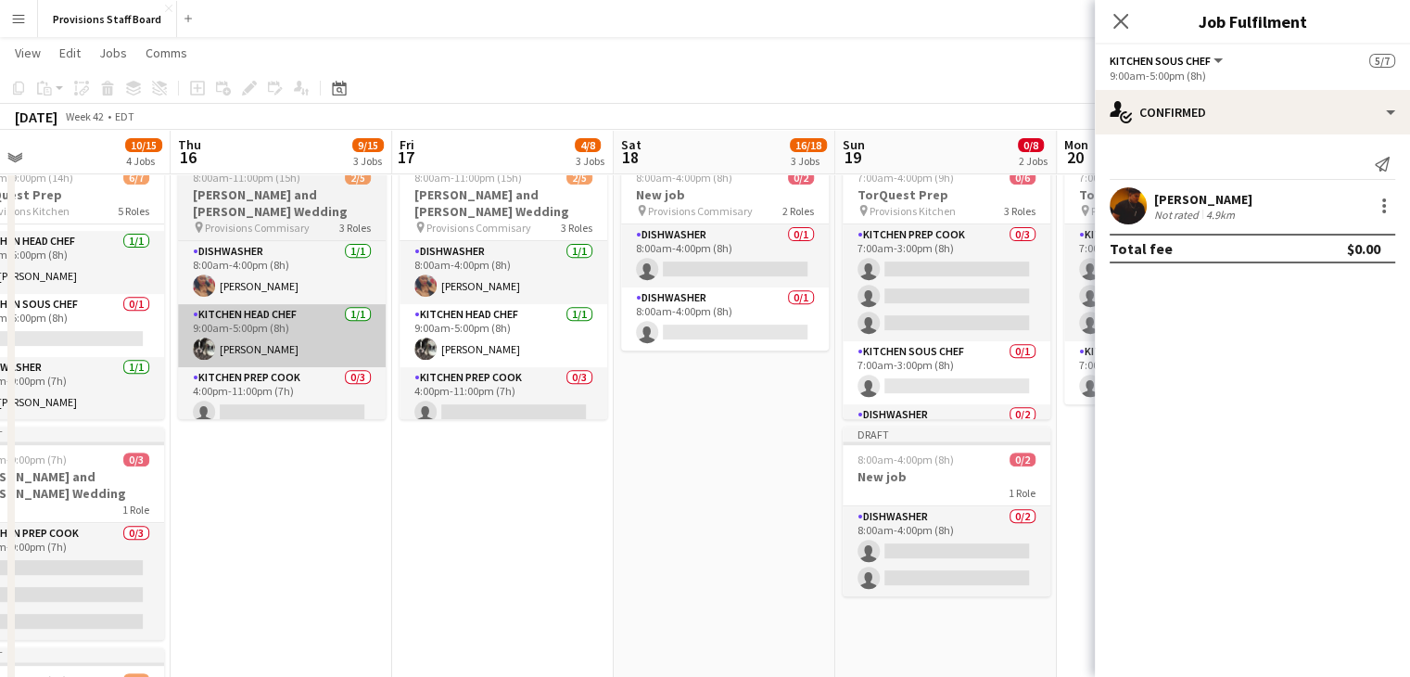
click at [816, 301] on app-card-role "Dishwasher 0/1 8:00am-4:00pm (8h) single-neutral-actions" at bounding box center [725, 318] width 208 height 63
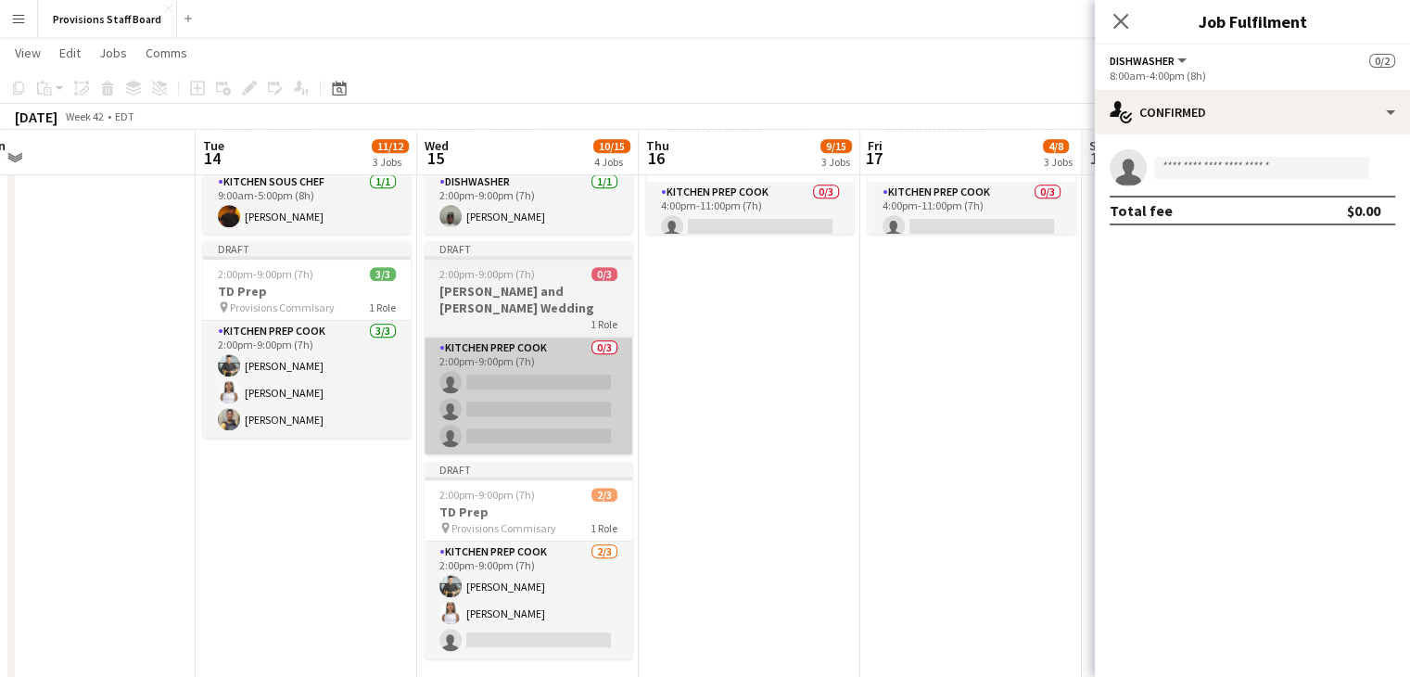
scroll to position [935, 0]
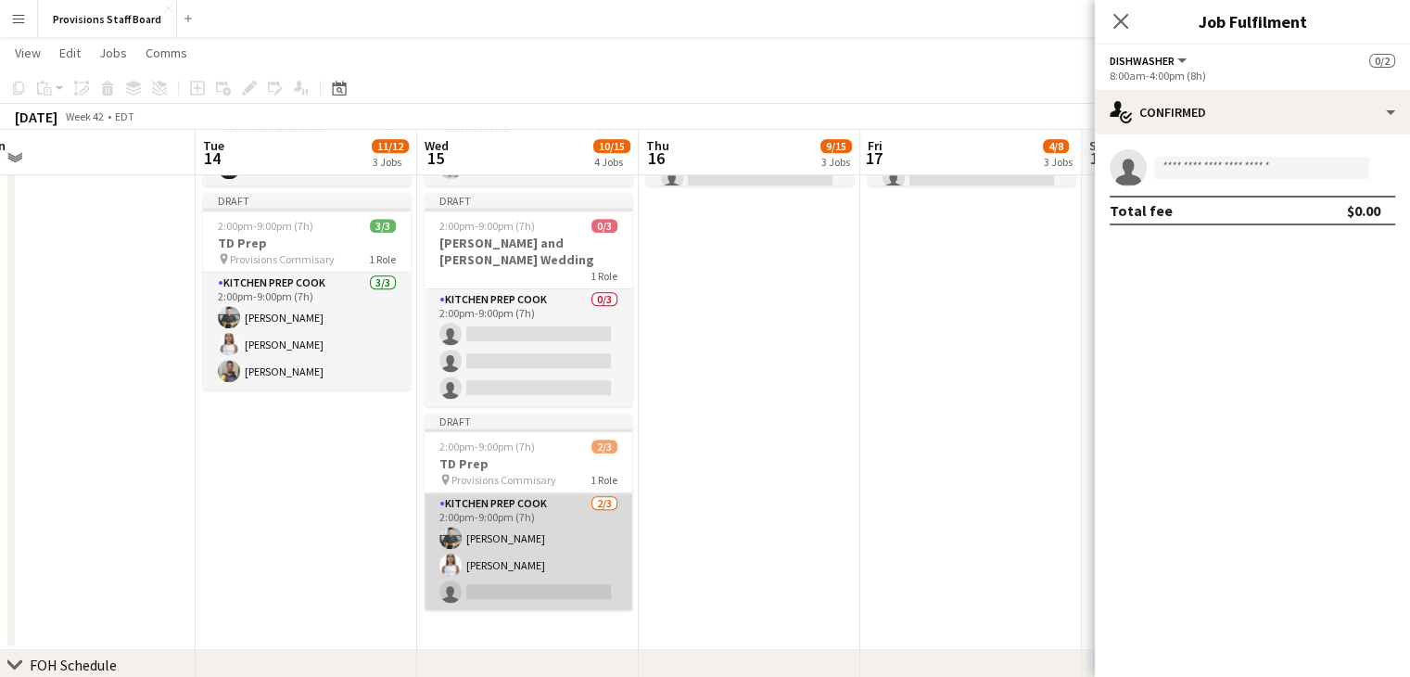
click at [501, 569] on app-card-role "Kitchen Prep Cook 2/3 2:00pm-9:00pm (7h) Alec Kerr Manuela Escalante single-neu…" at bounding box center [529, 551] width 208 height 117
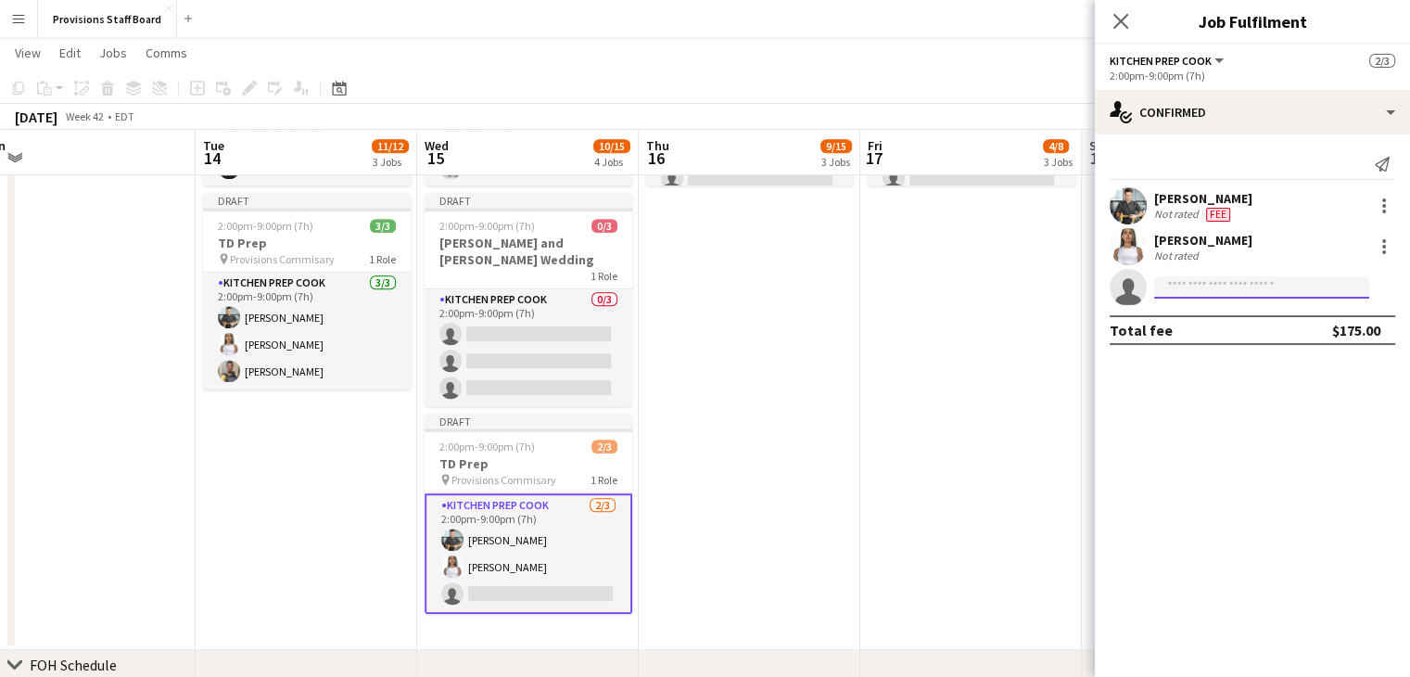
click at [1234, 286] on input at bounding box center [1261, 287] width 215 height 22
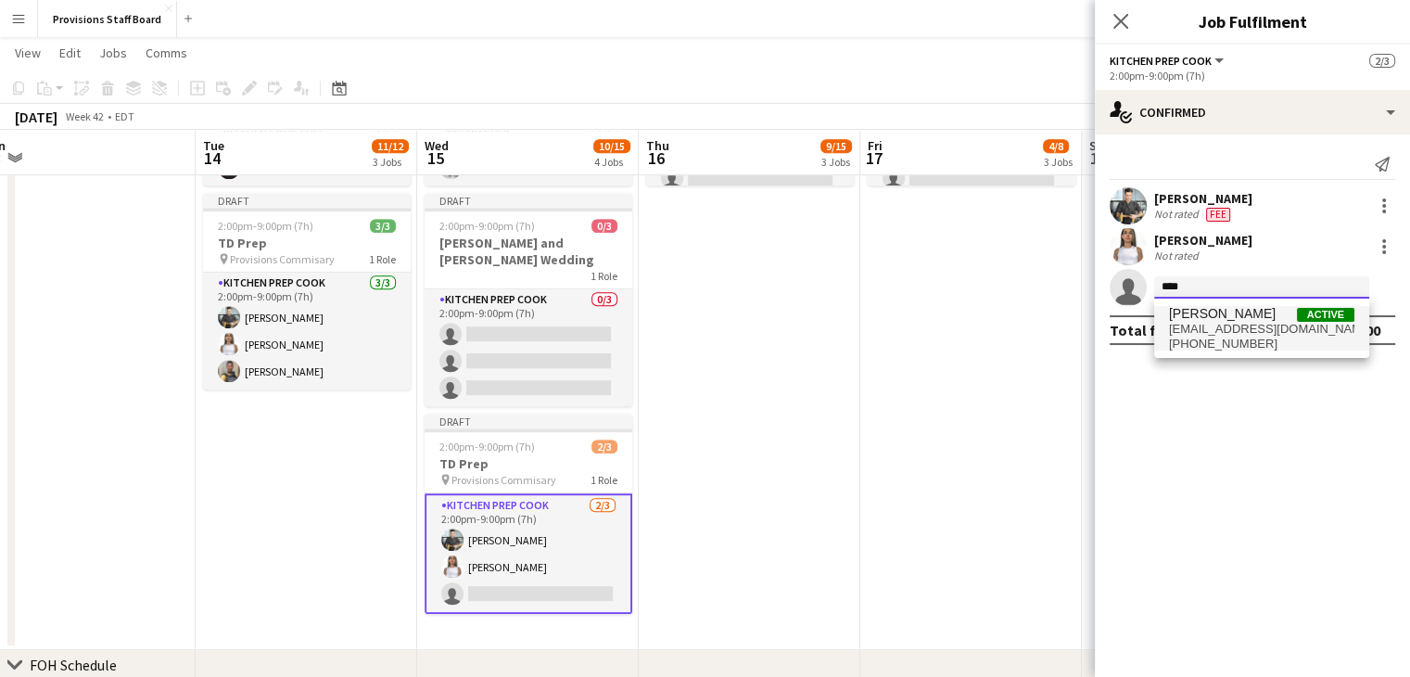
type input "****"
click at [1214, 314] on span "[PERSON_NAME]" at bounding box center [1222, 314] width 107 height 16
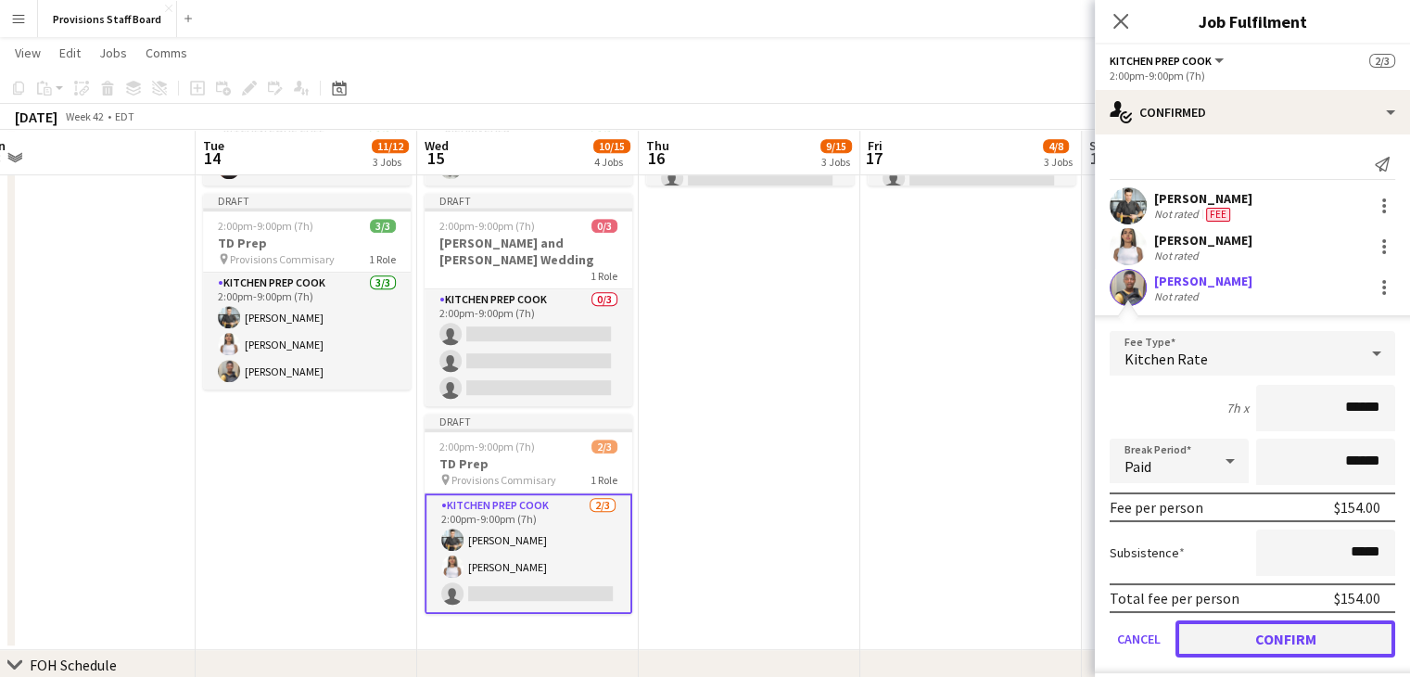
click at [1246, 639] on button "Confirm" at bounding box center [1286, 638] width 220 height 37
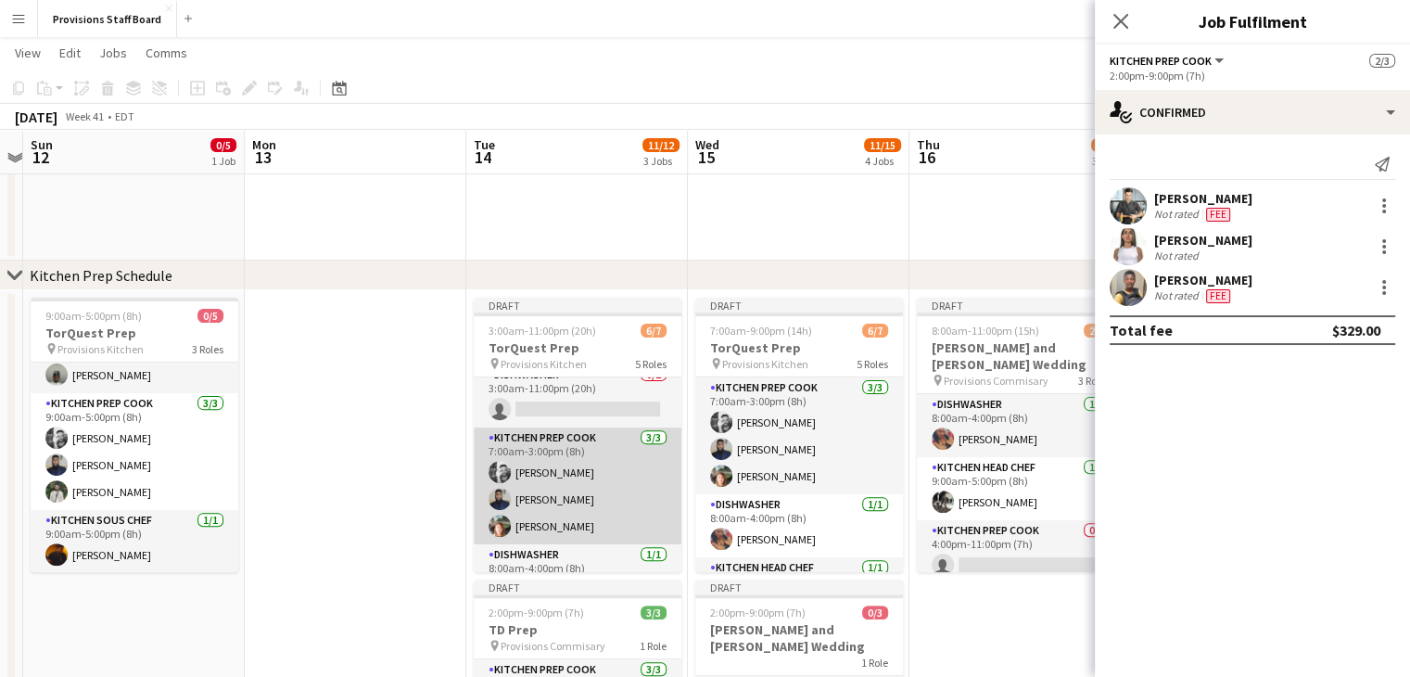
scroll to position [0, 0]
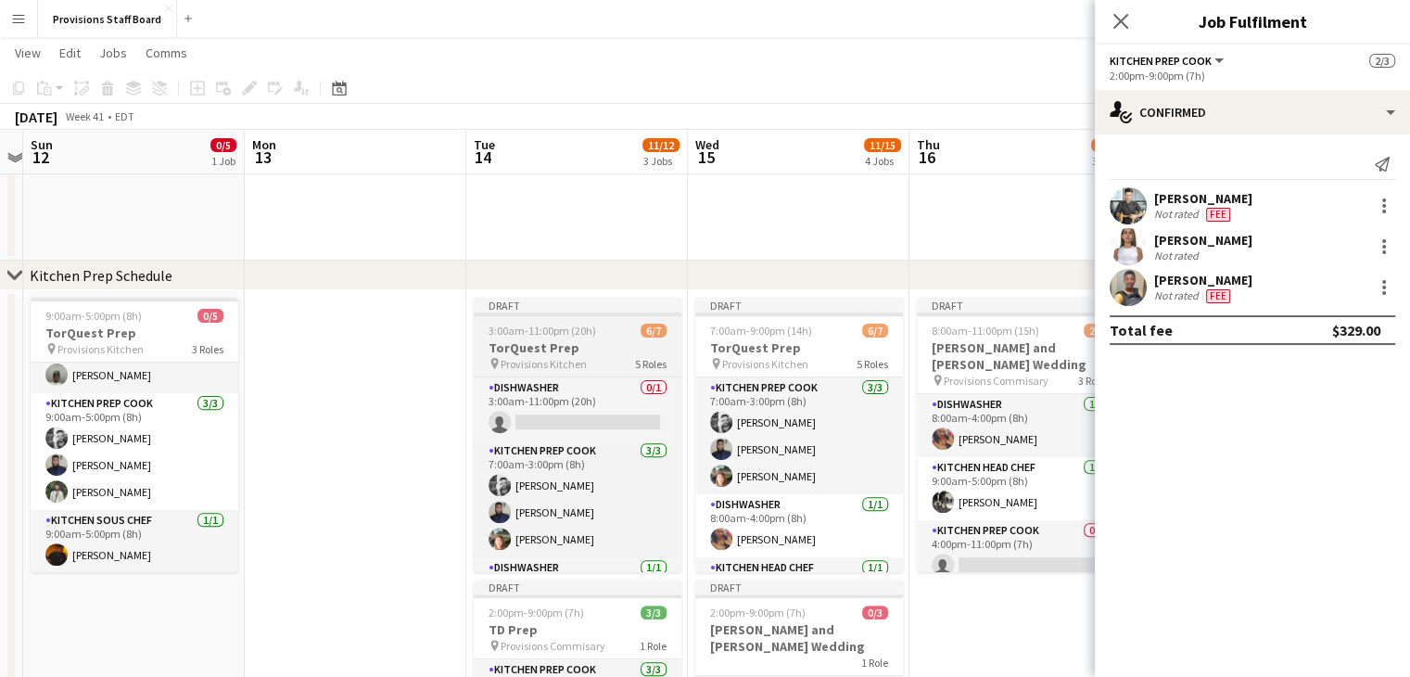
click at [552, 340] on h3 "TorQuest Prep" at bounding box center [578, 347] width 208 height 17
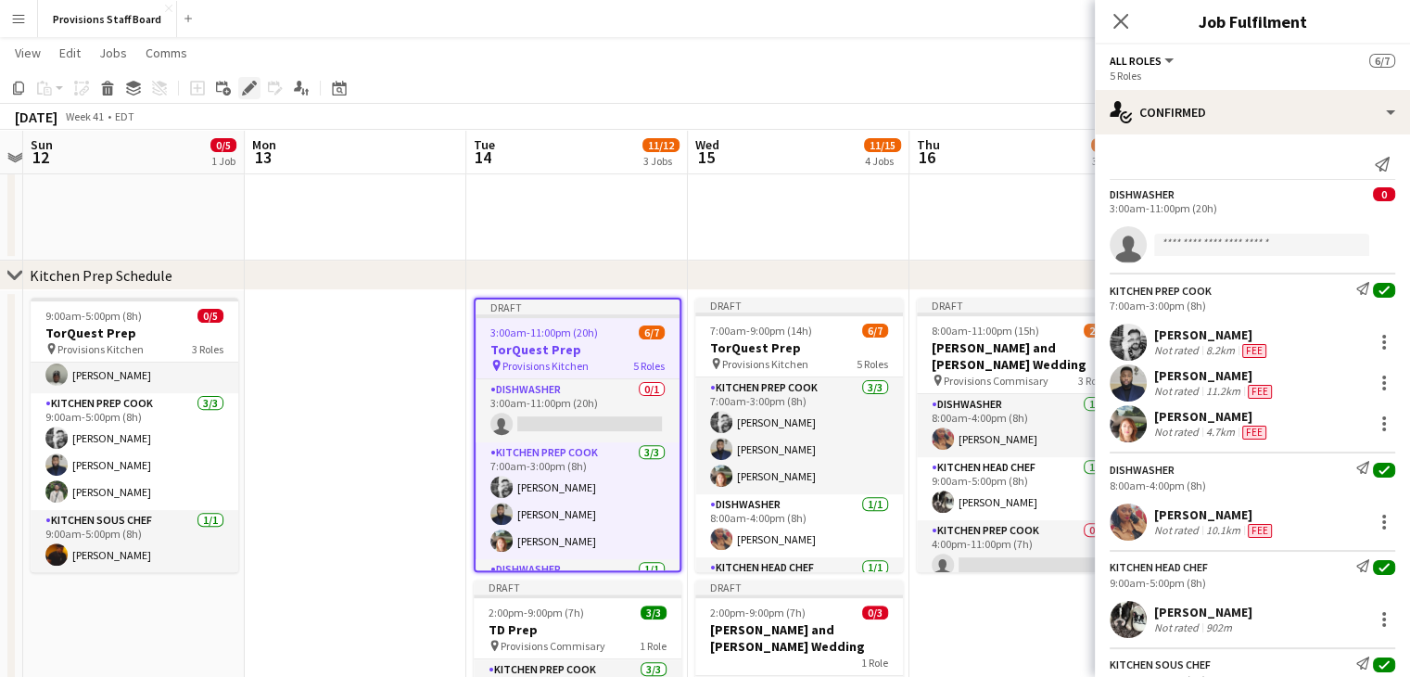
click at [245, 88] on icon "Edit" at bounding box center [249, 88] width 15 height 15
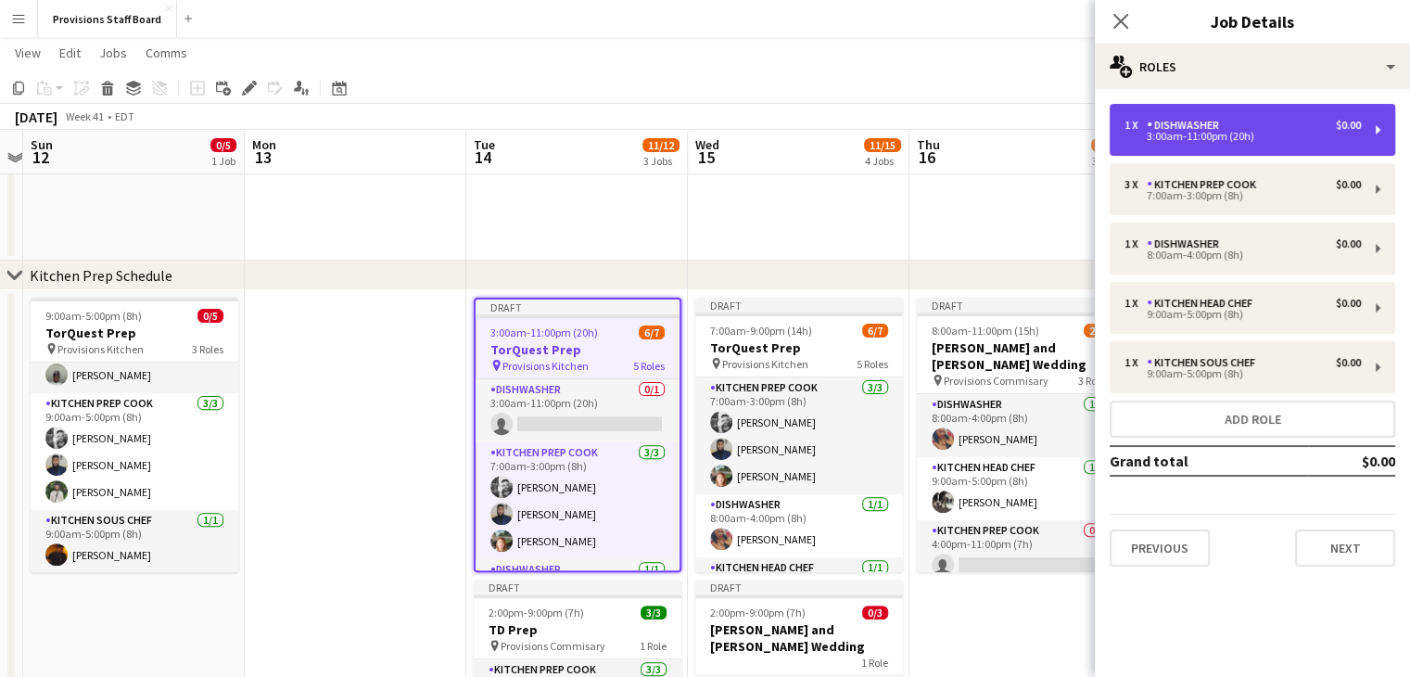
click at [1161, 141] on div "3:00am-11:00pm (20h)" at bounding box center [1243, 136] width 236 height 9
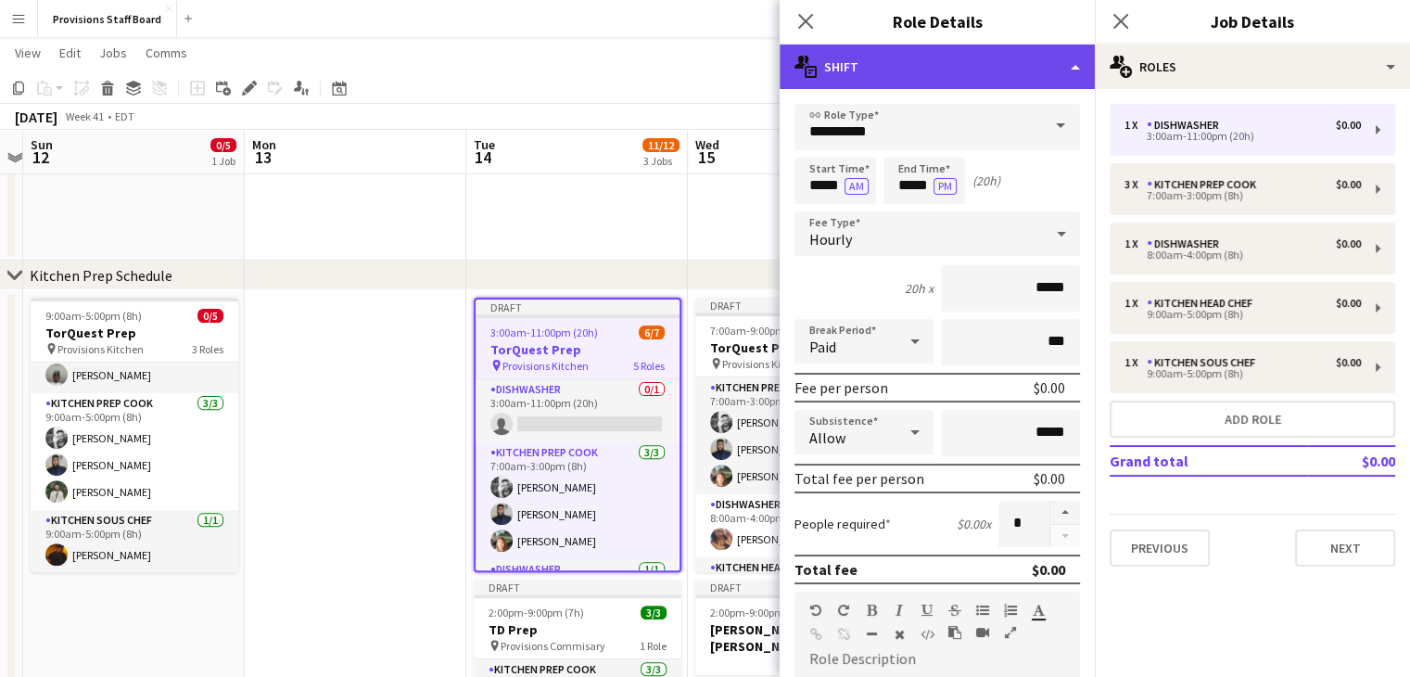
click at [812, 64] on icon "multiple-actions-text" at bounding box center [806, 67] width 22 height 22
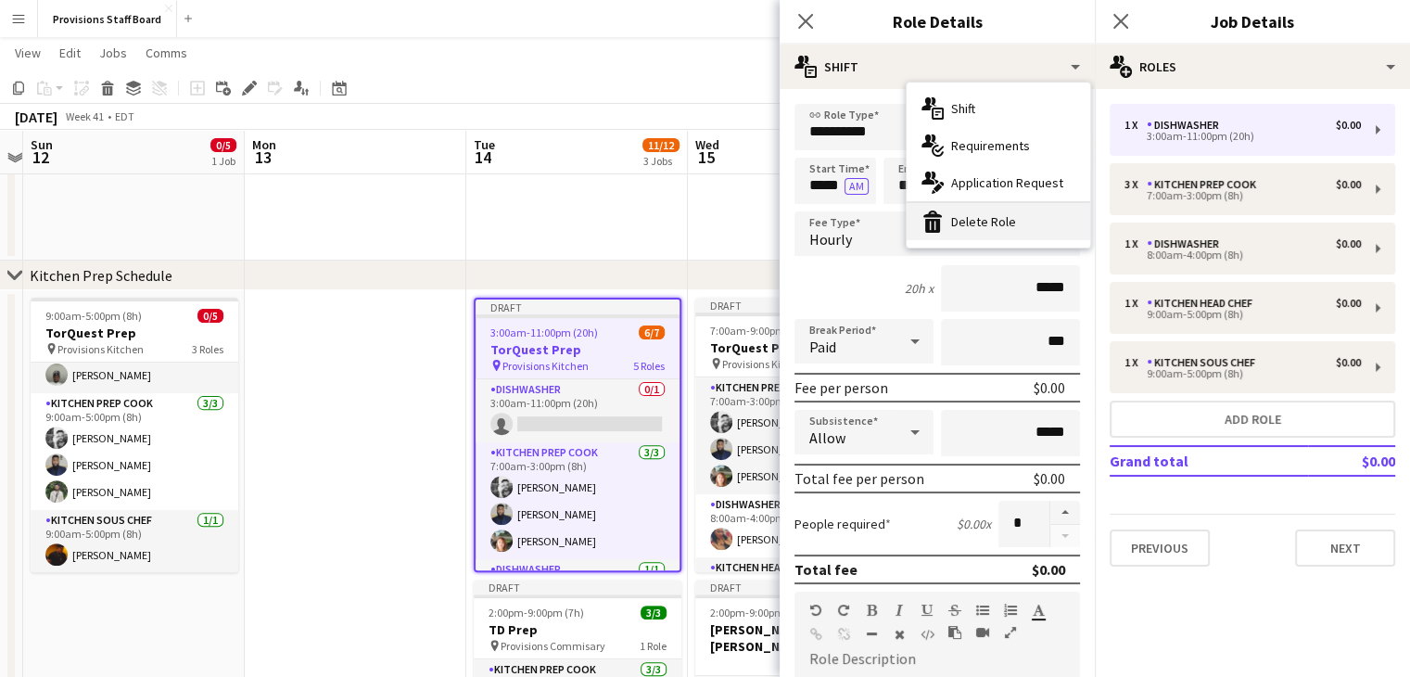
click at [991, 223] on div "bin-2 Delete Role" at bounding box center [999, 221] width 184 height 37
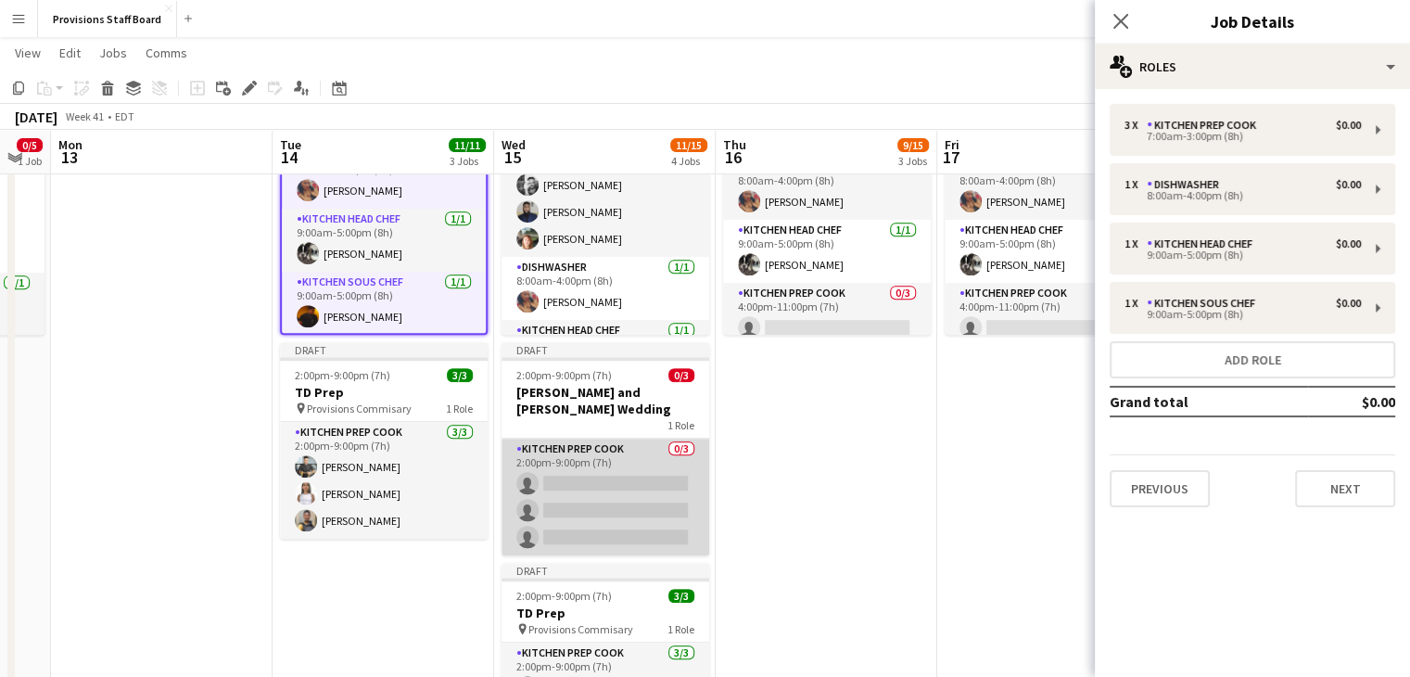
scroll to position [0, 834]
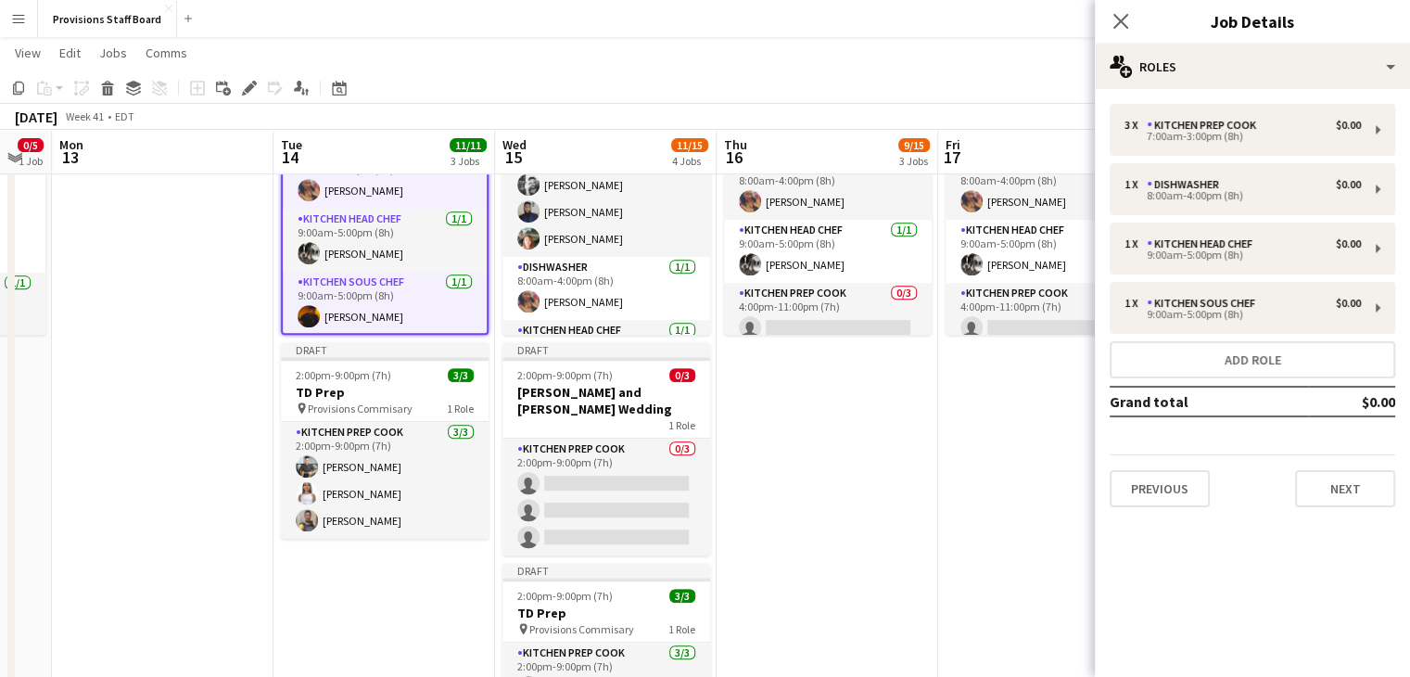
click at [825, 483] on app-date-cell "Draft 8:00am-11:00pm (15h) 2/5 Michelle and Alex Wedding pin Provisions Commisa…" at bounding box center [828, 426] width 222 height 746
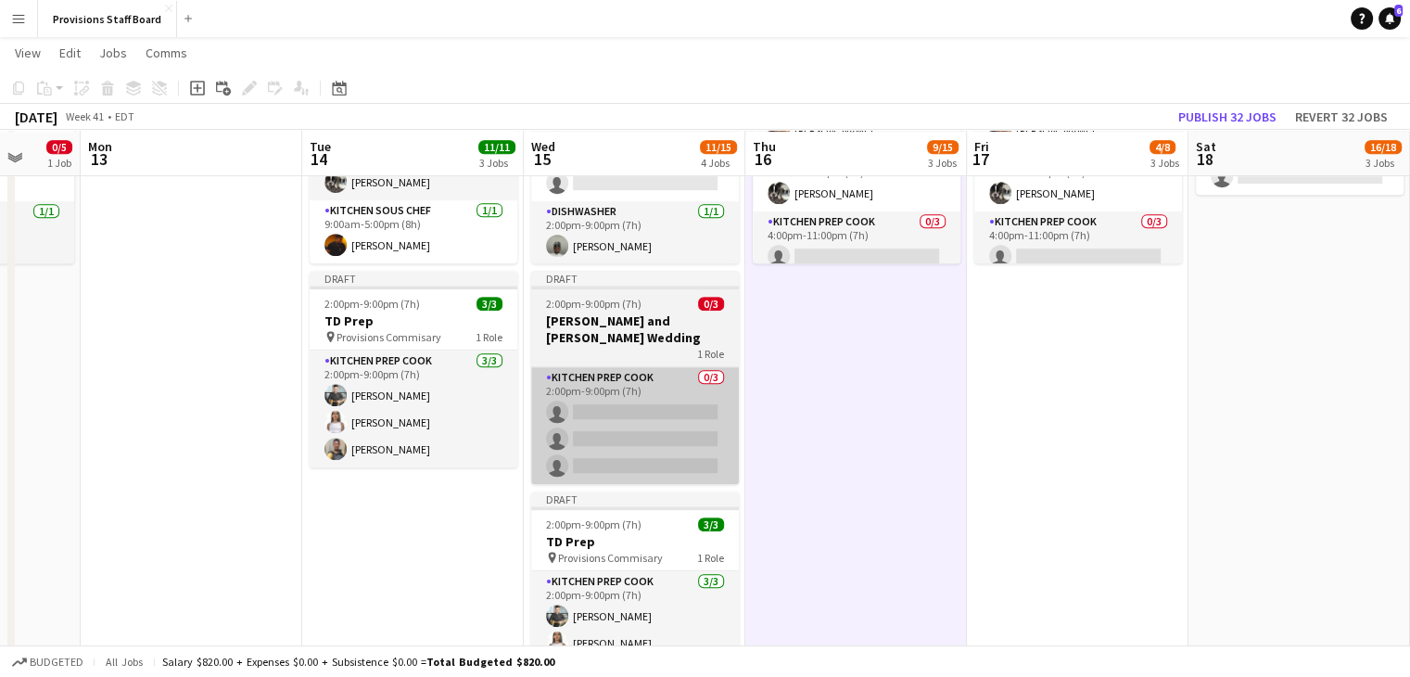
scroll to position [858, 0]
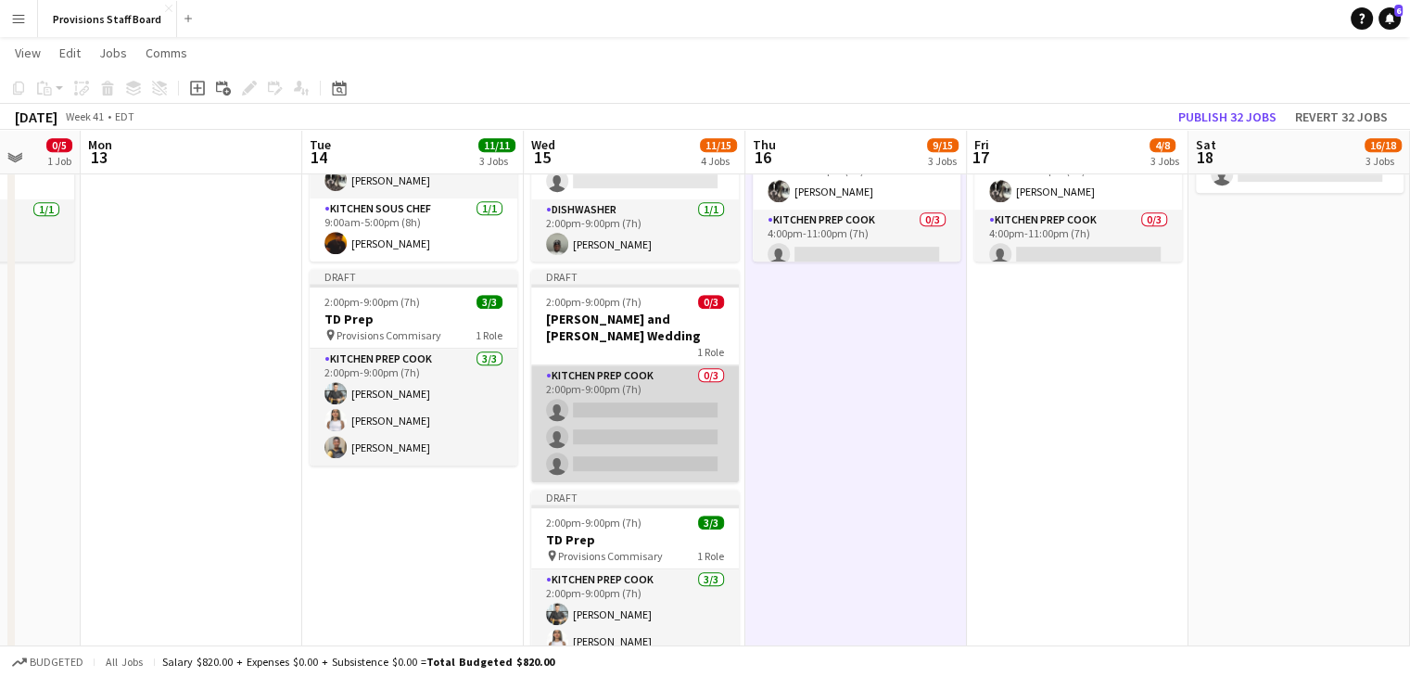
click at [641, 390] on app-card-role "Kitchen Prep Cook 0/3 2:00pm-9:00pm (7h) single-neutral-actions single-neutral-…" at bounding box center [635, 423] width 208 height 117
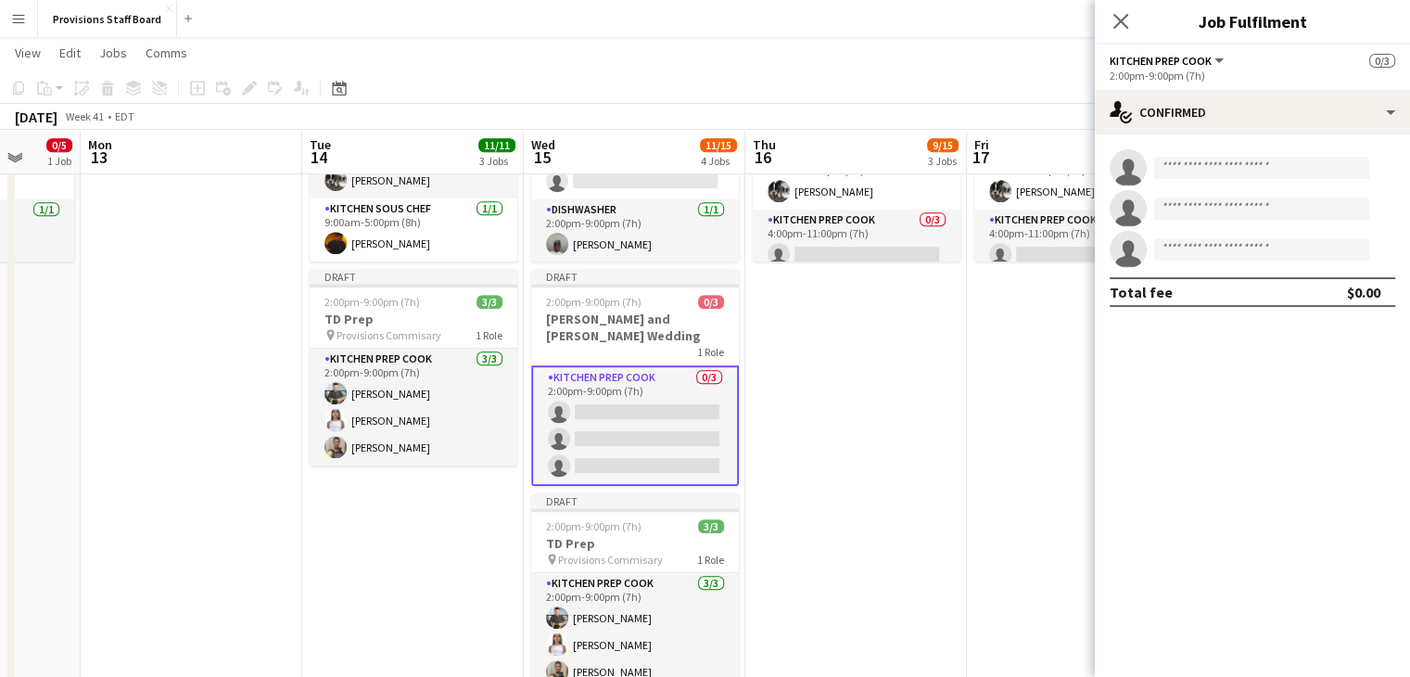
click at [641, 390] on app-card-role "Kitchen Prep Cook 0/3 2:00pm-9:00pm (7h) single-neutral-actions single-neutral-…" at bounding box center [635, 425] width 208 height 121
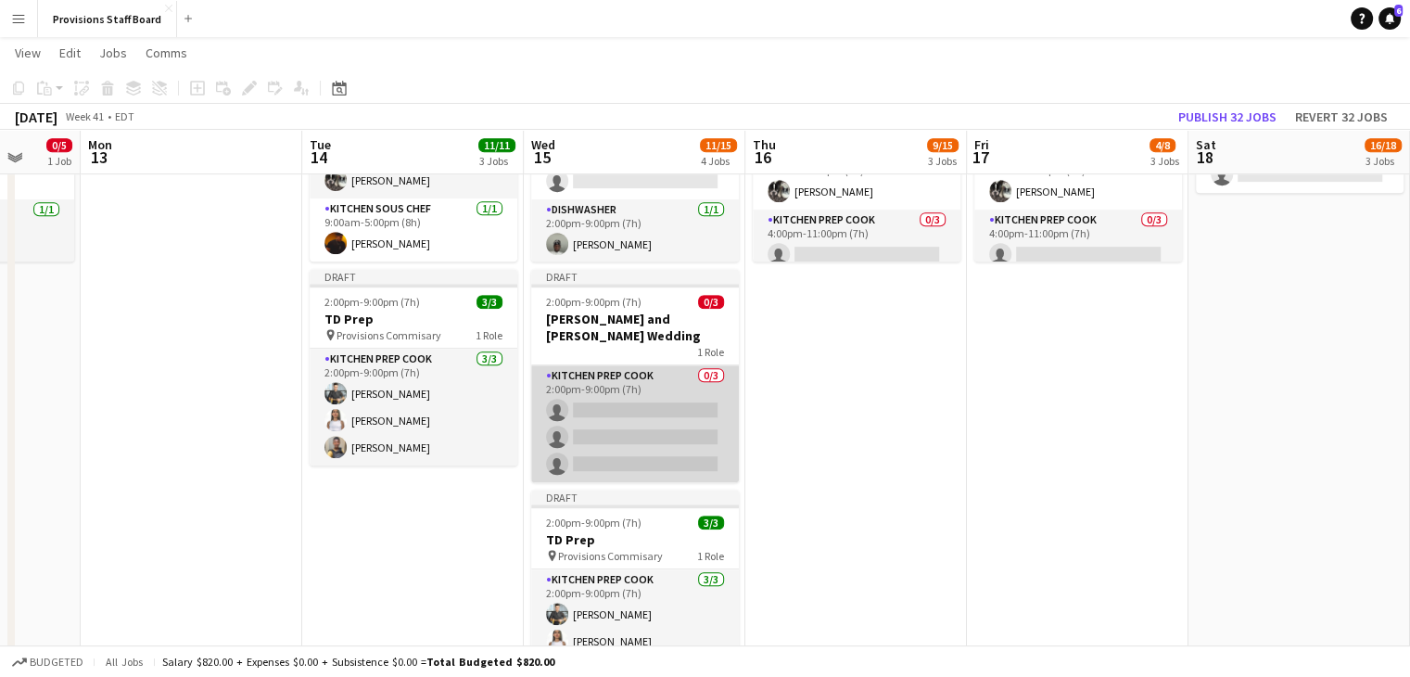
click at [641, 390] on app-card-role "Kitchen Prep Cook 0/3 2:00pm-9:00pm (7h) single-neutral-actions single-neutral-…" at bounding box center [635, 423] width 208 height 117
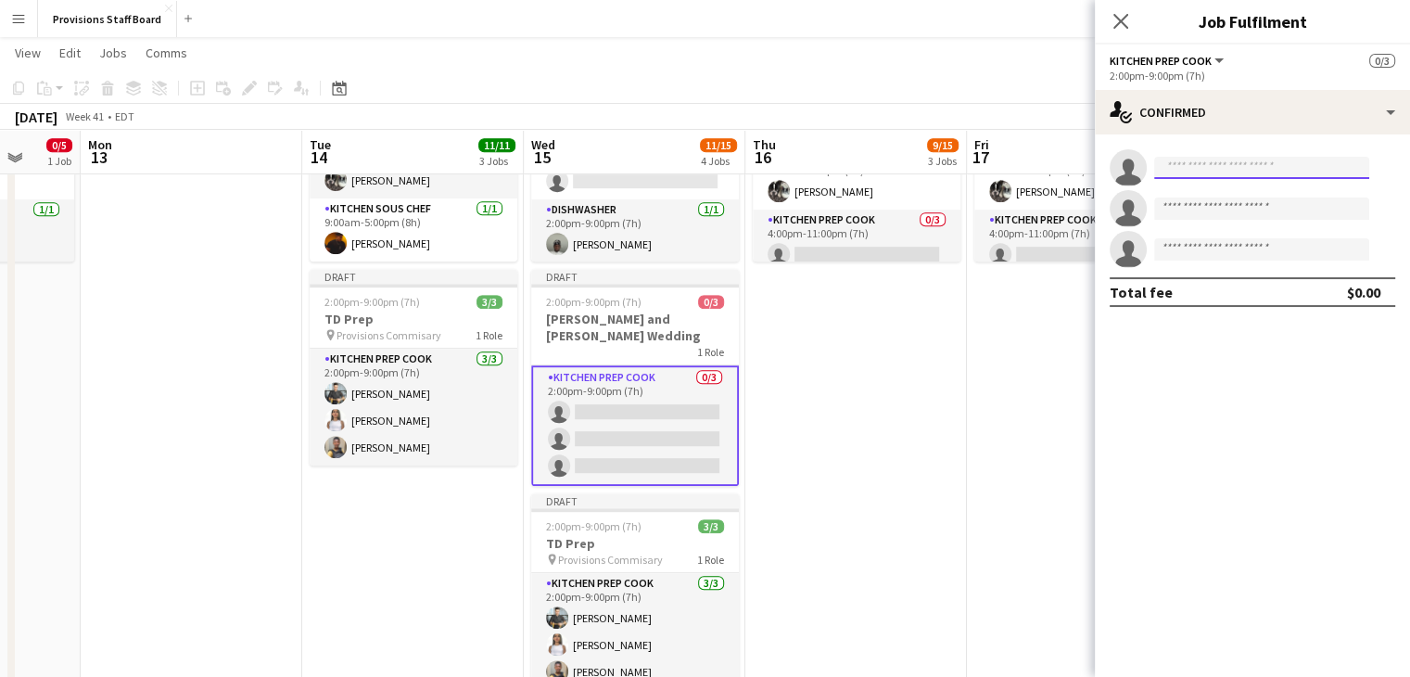
click at [1189, 171] on input at bounding box center [1261, 168] width 215 height 22
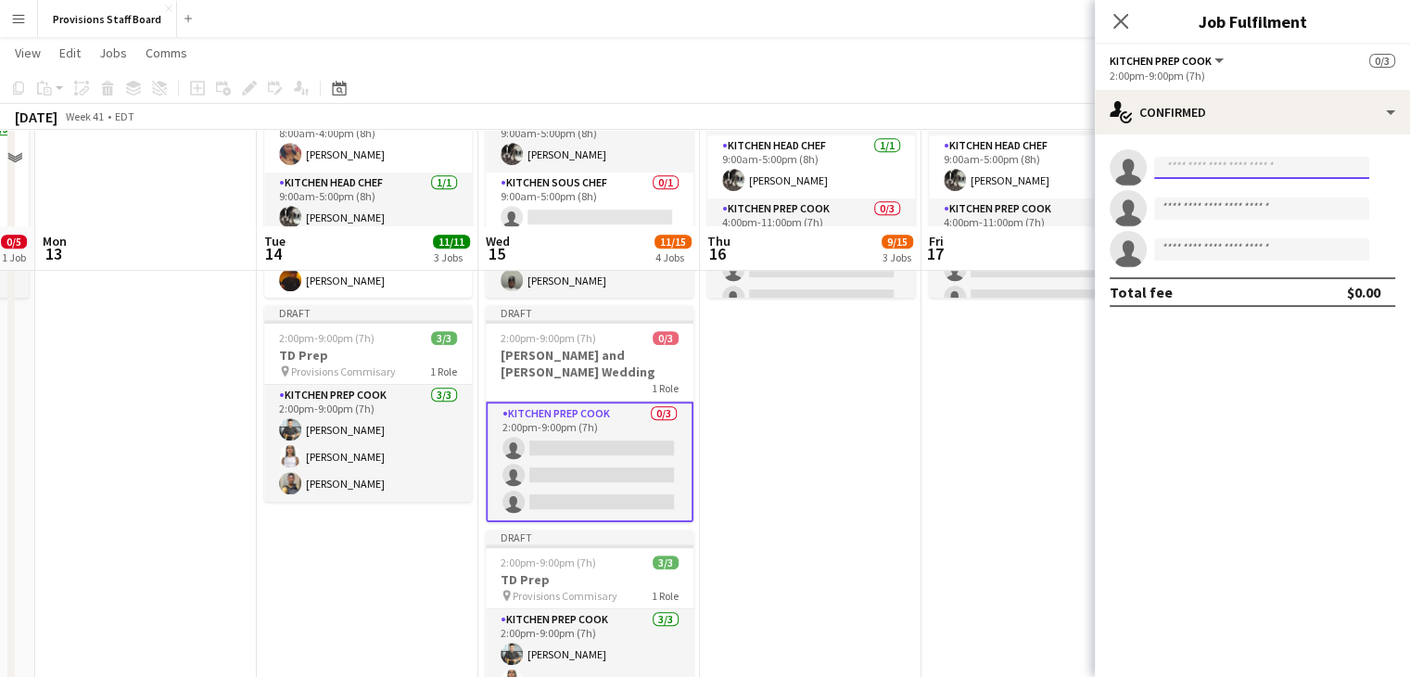
scroll to position [945, 0]
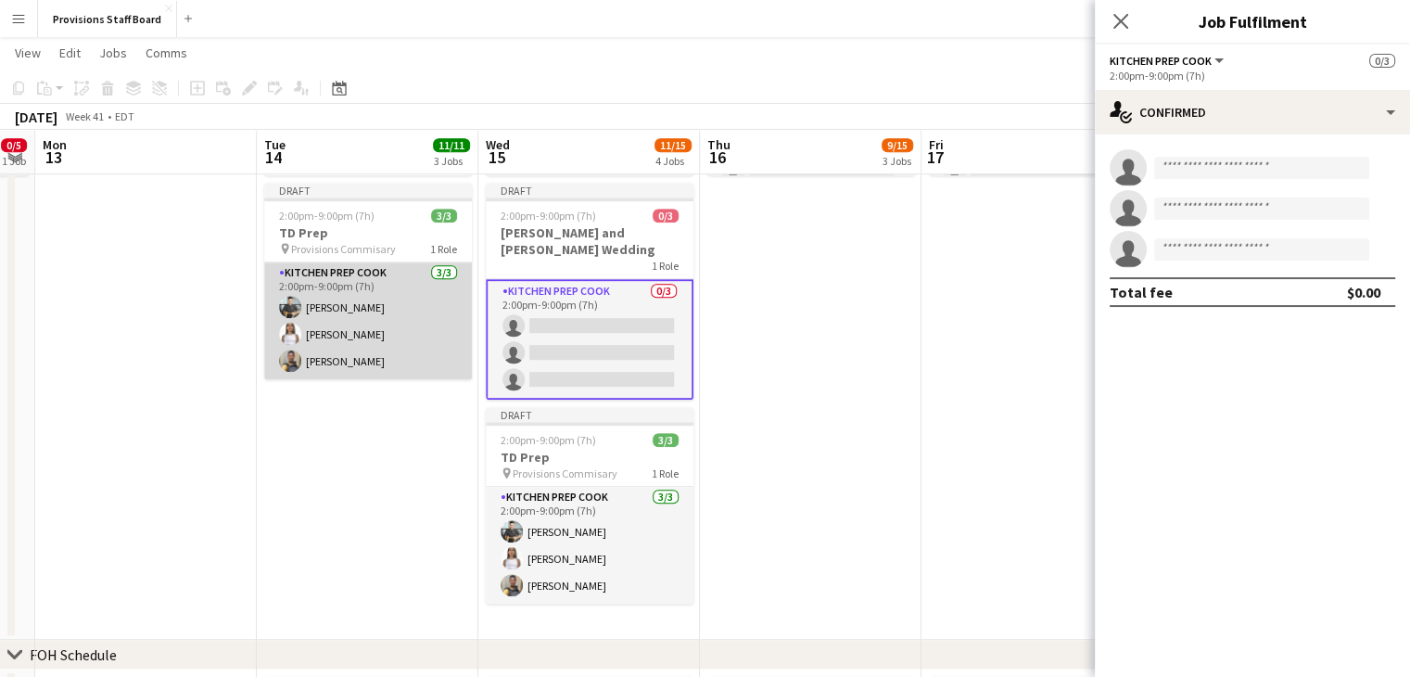
click at [328, 283] on app-card-role "Kitchen Prep Cook 3/3 2:00pm-9:00pm (7h) Alec Kerr Manuela Escalante Daniel Aki…" at bounding box center [368, 320] width 208 height 117
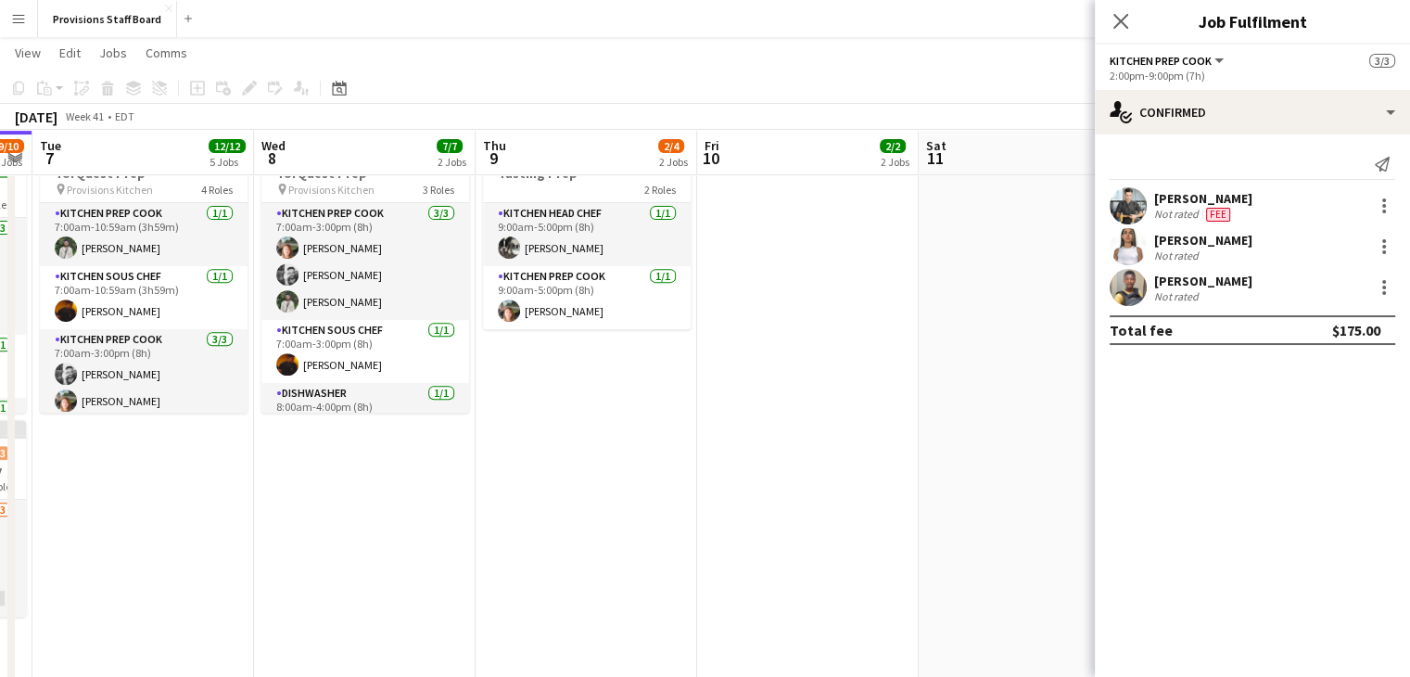
scroll to position [708, 0]
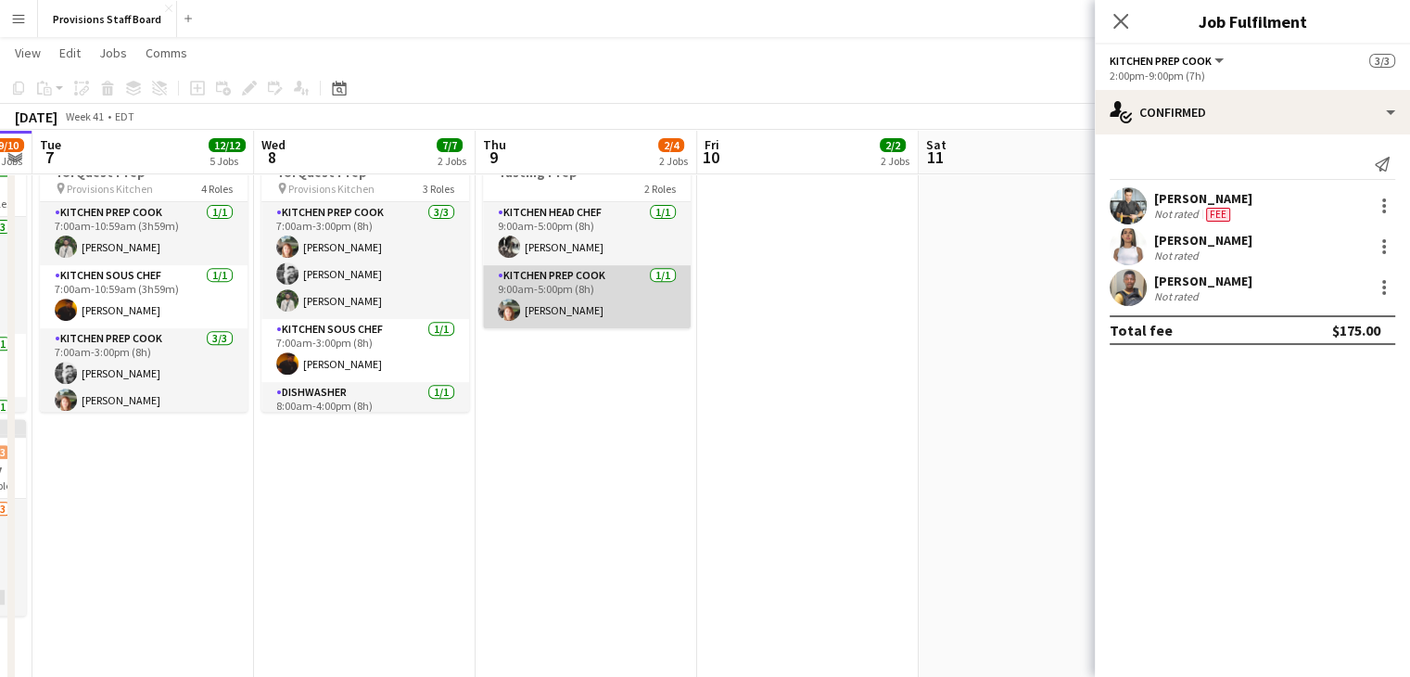
click at [567, 281] on app-card-role "Kitchen Prep Cook 1/1 9:00am-5:00pm (8h) Dijana Posavec" at bounding box center [587, 296] width 208 height 63
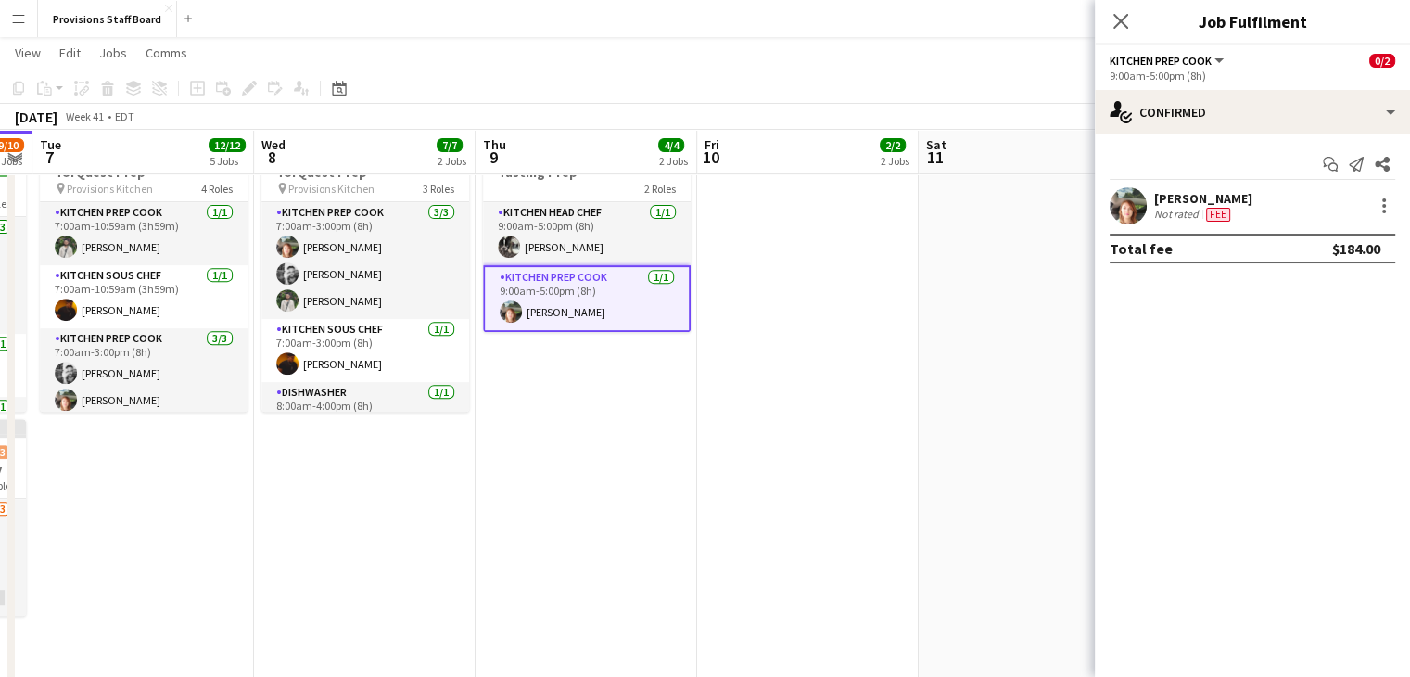
click at [567, 281] on app-card-role "Kitchen Prep Cook 1/1 9:00am-5:00pm (8h) Dijana Posavec" at bounding box center [587, 298] width 208 height 67
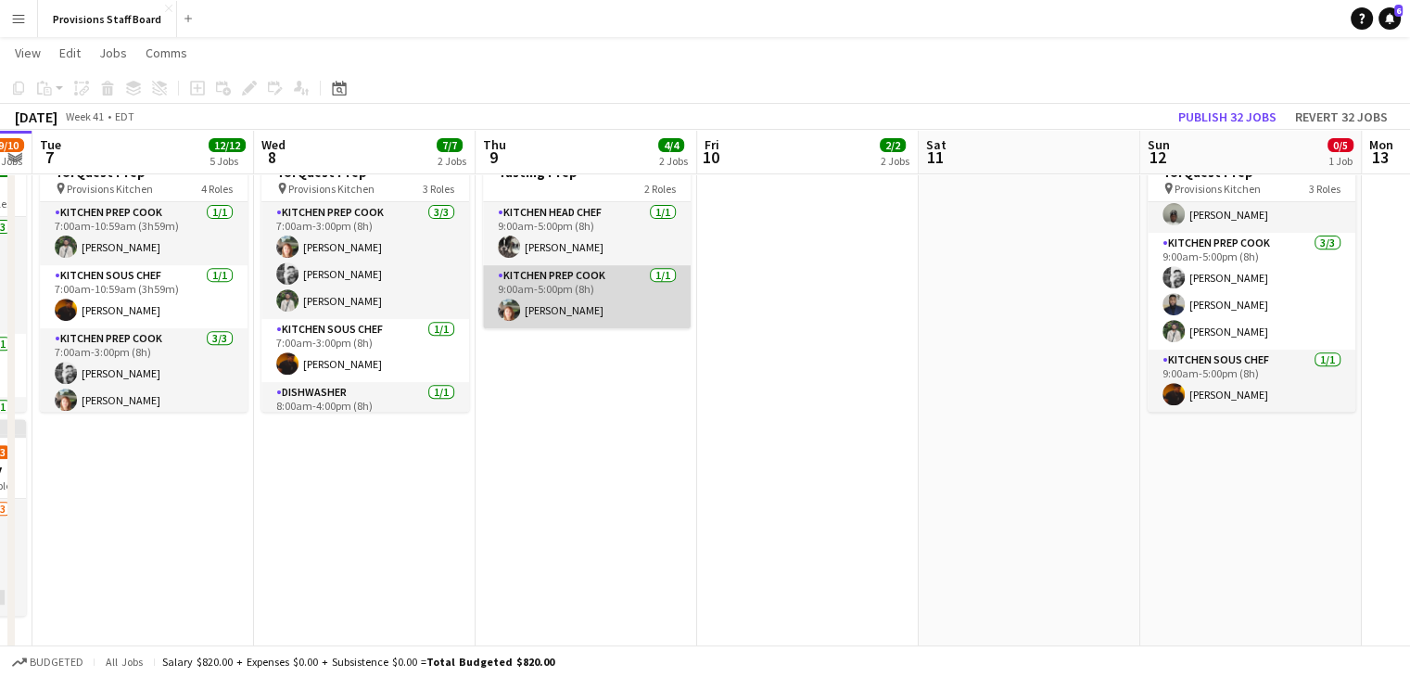
click at [567, 281] on app-card-role "Kitchen Prep Cook 1/1 9:00am-5:00pm (8h) Dijana Posavec" at bounding box center [587, 296] width 208 height 63
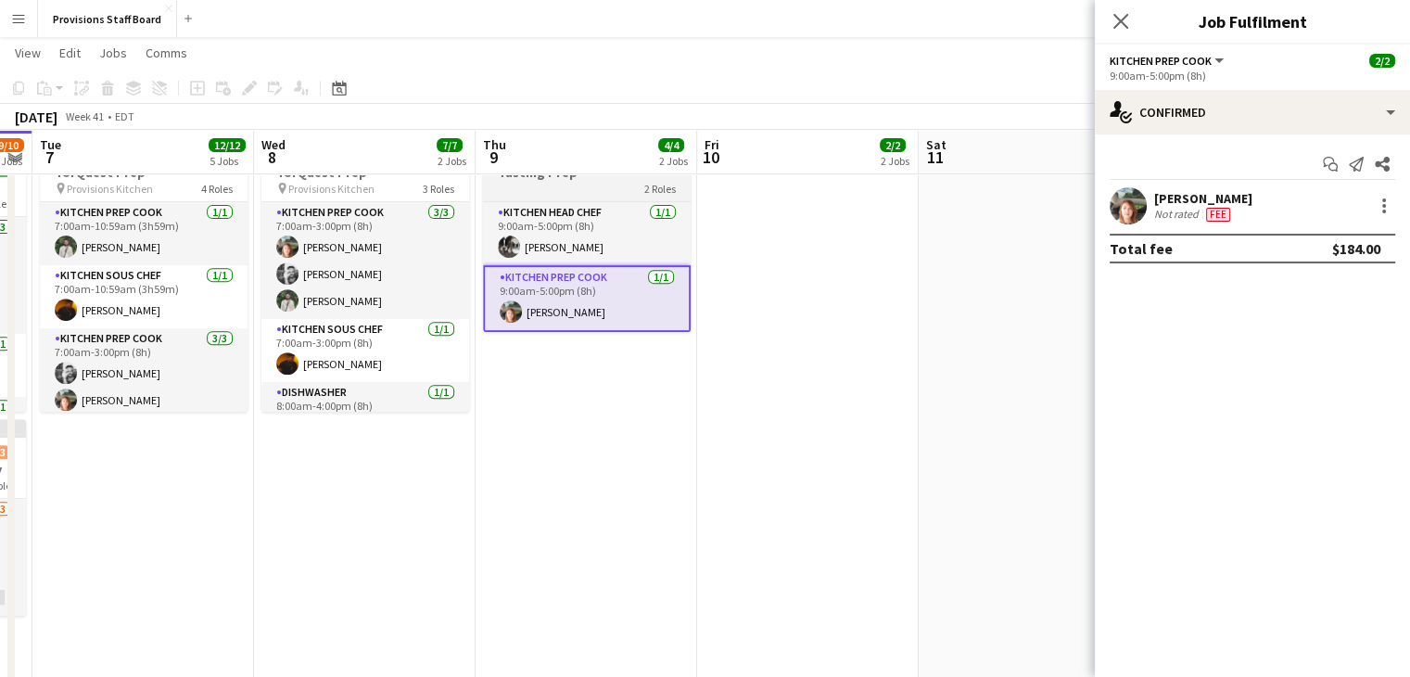
click at [577, 187] on div "2 Roles" at bounding box center [587, 188] width 208 height 15
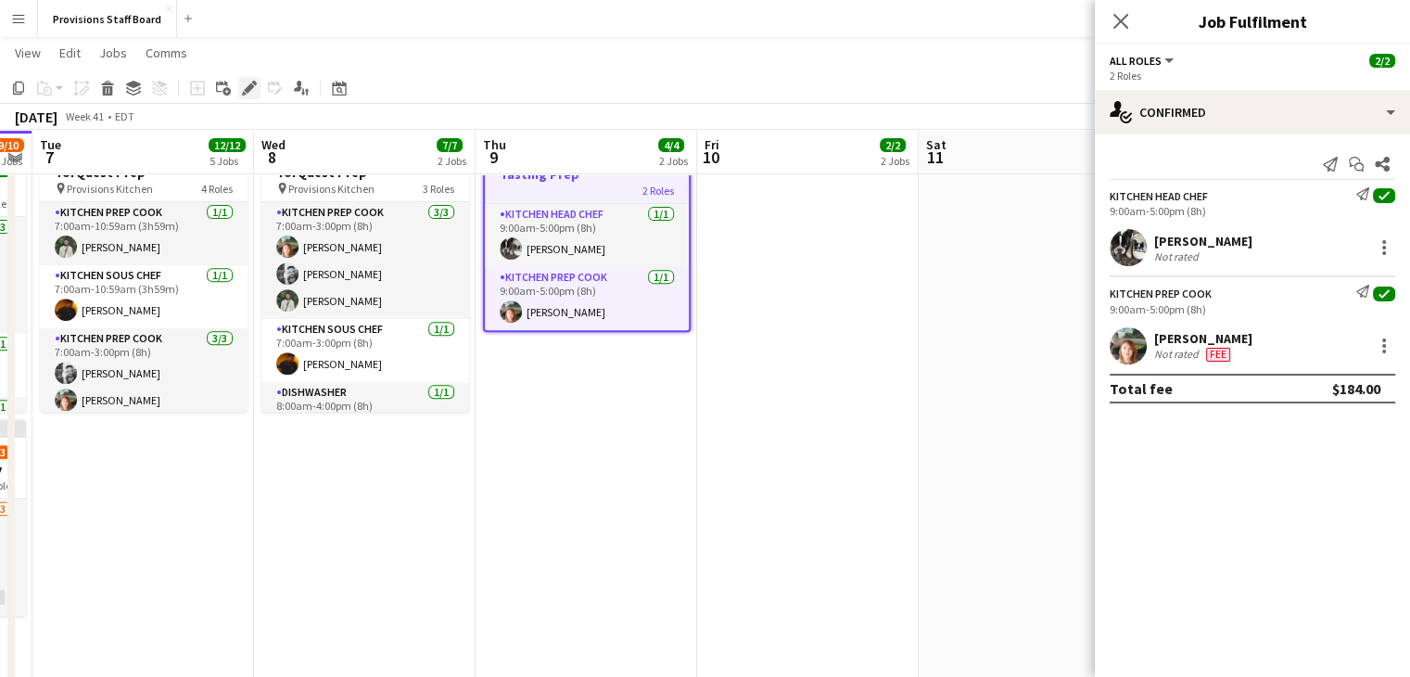
click at [242, 83] on icon "Edit" at bounding box center [249, 88] width 15 height 15
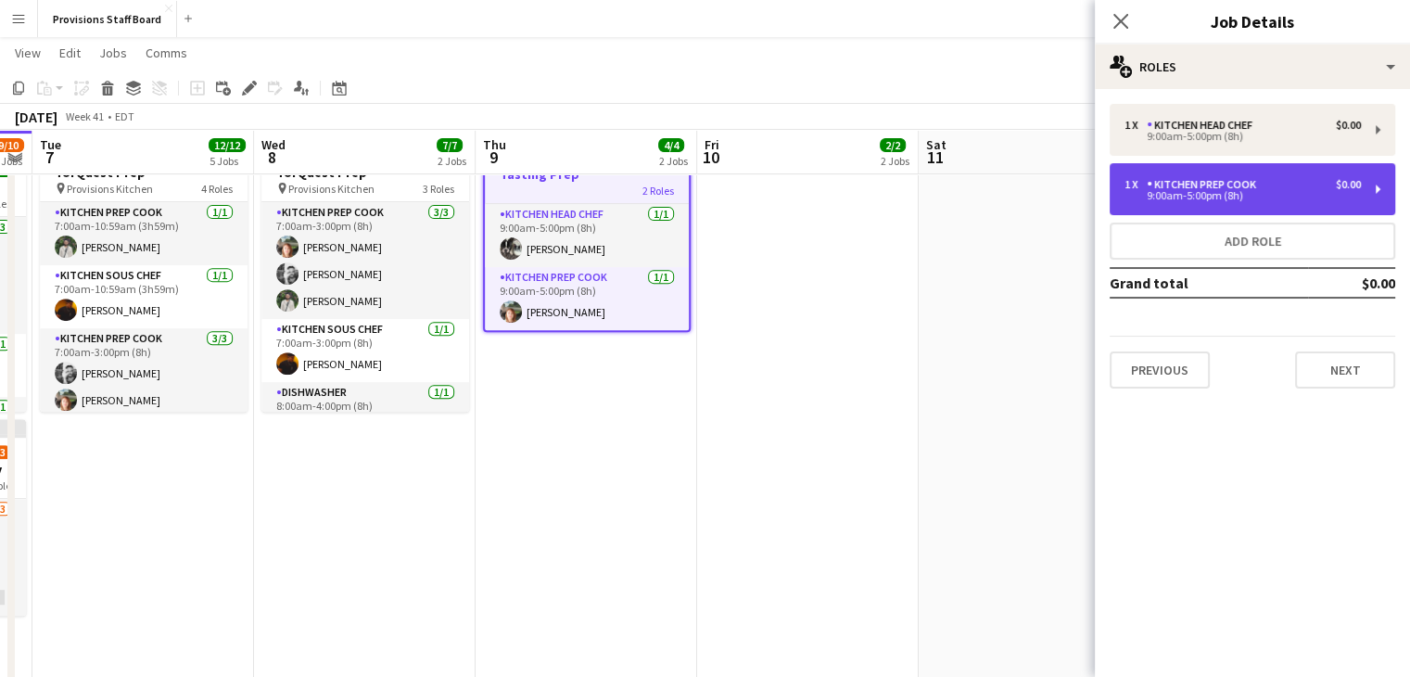
click at [1155, 188] on div "Kitchen Prep Cook" at bounding box center [1205, 184] width 117 height 13
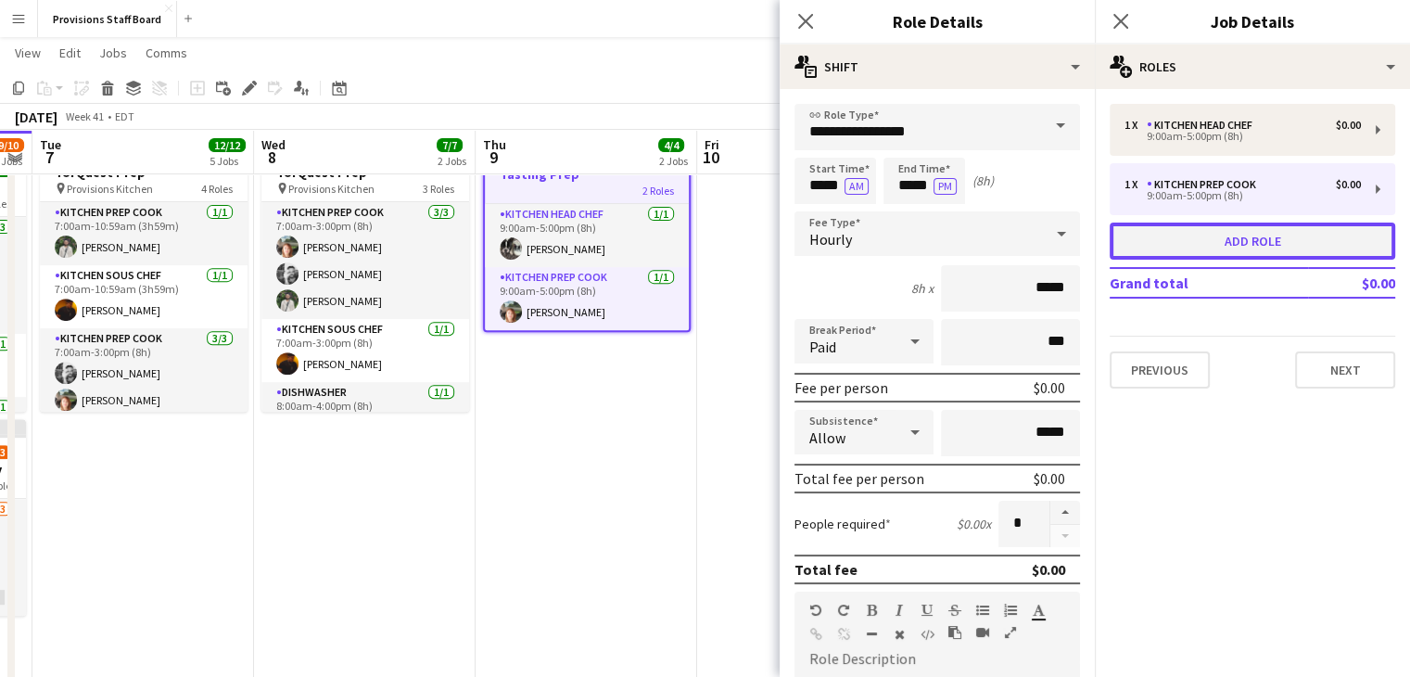
click at [1186, 241] on button "Add role" at bounding box center [1253, 241] width 286 height 37
type input "**********"
type input "*****"
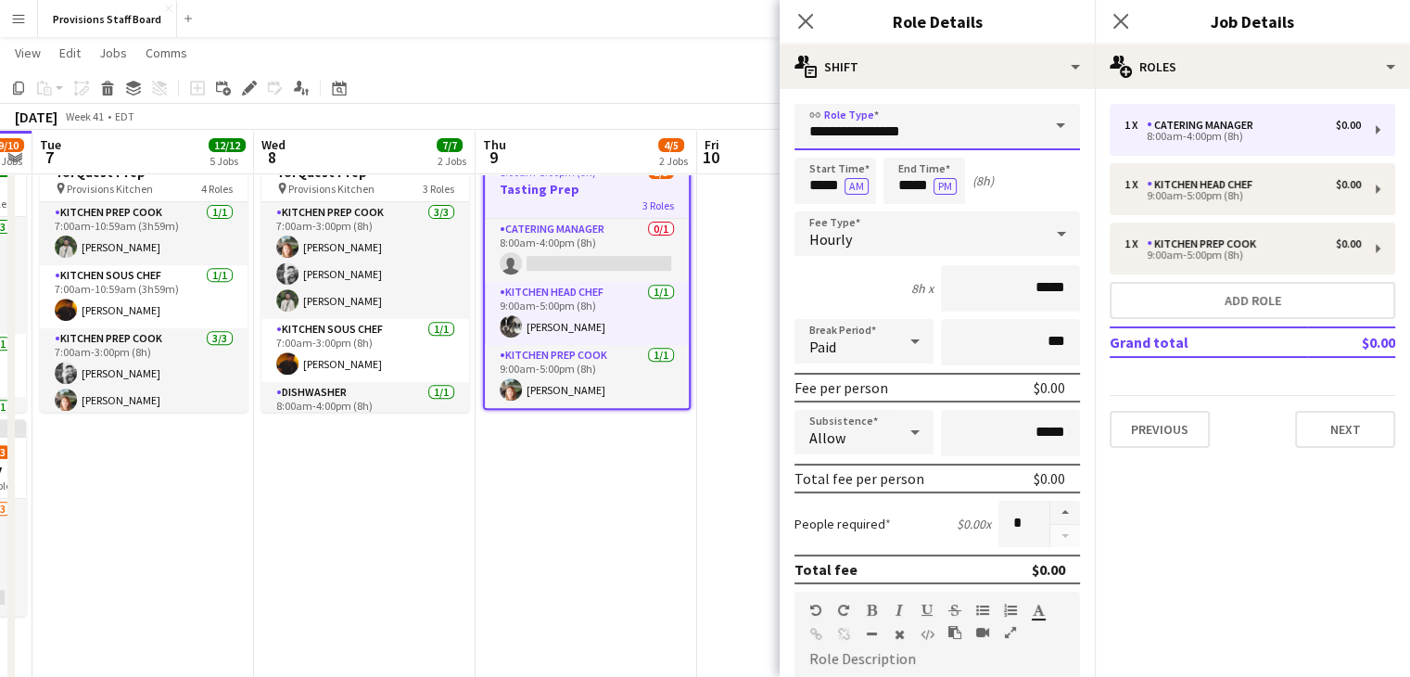
click at [902, 126] on input "**********" at bounding box center [938, 127] width 286 height 46
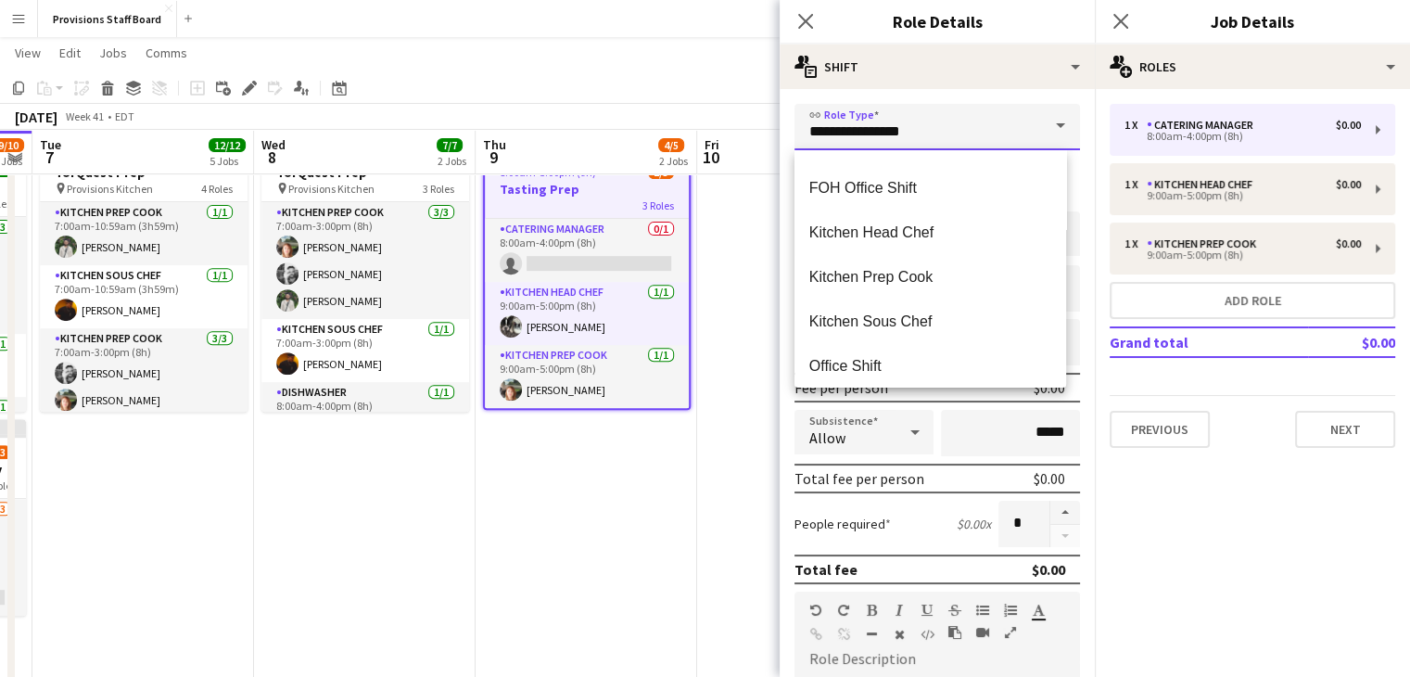
scroll to position [445, 0]
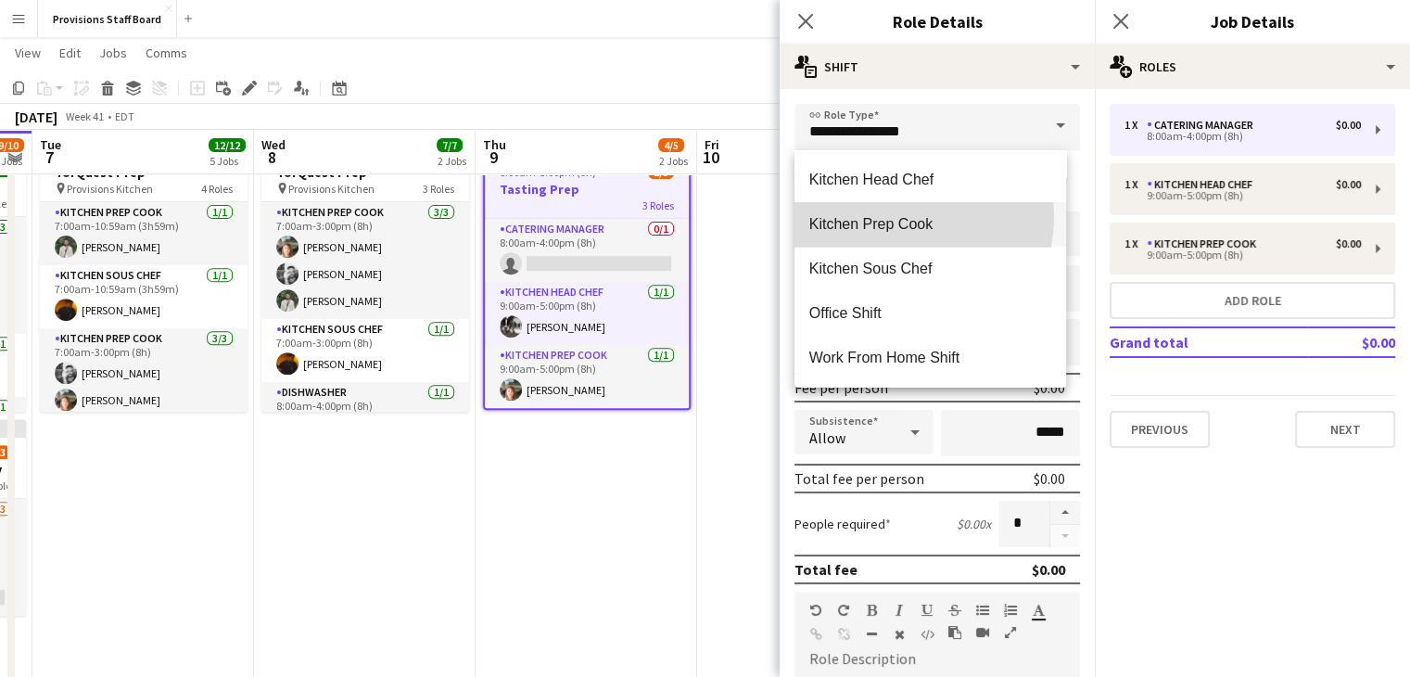
click at [894, 217] on span "Kitchen Prep Cook" at bounding box center [930, 224] width 242 height 18
type input "**********"
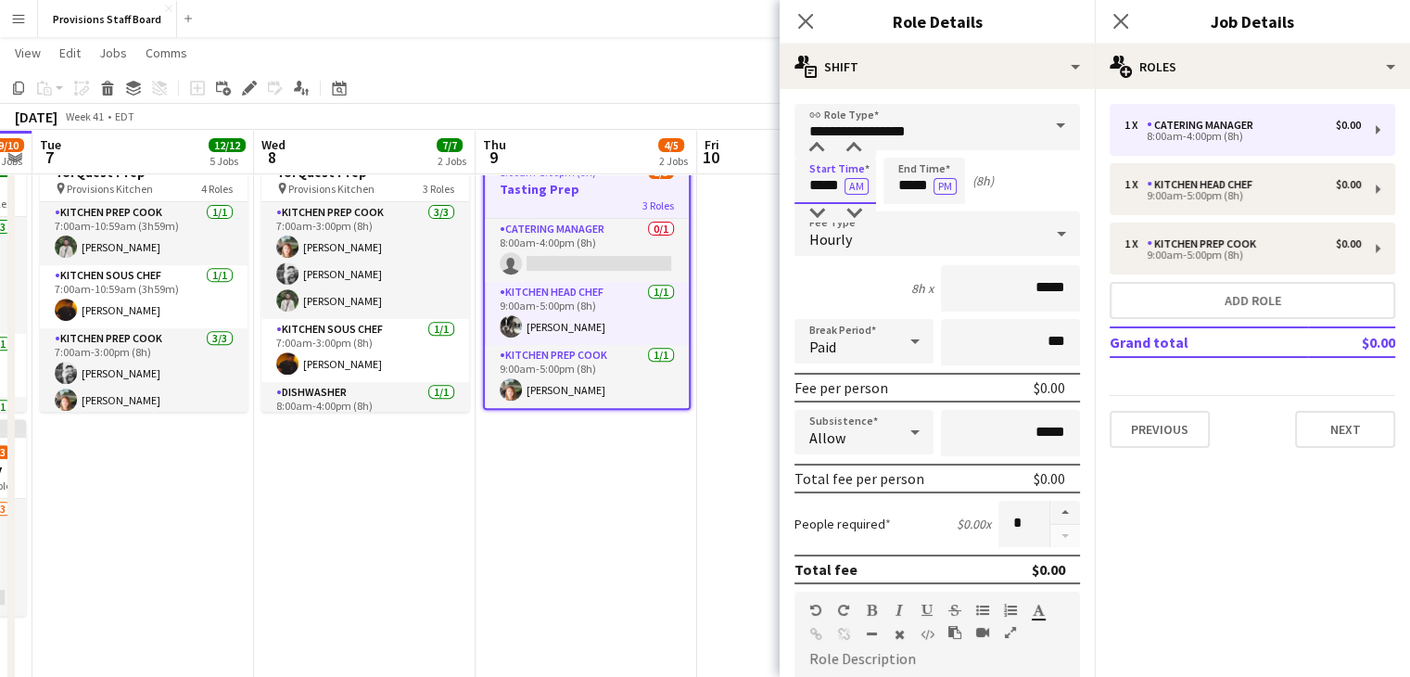
click at [823, 190] on input "*****" at bounding box center [836, 181] width 82 height 46
type input "*****"
click at [847, 183] on button "AM" at bounding box center [857, 186] width 24 height 17
click at [912, 184] on input "*****" at bounding box center [925, 181] width 82 height 46
type input "*****"
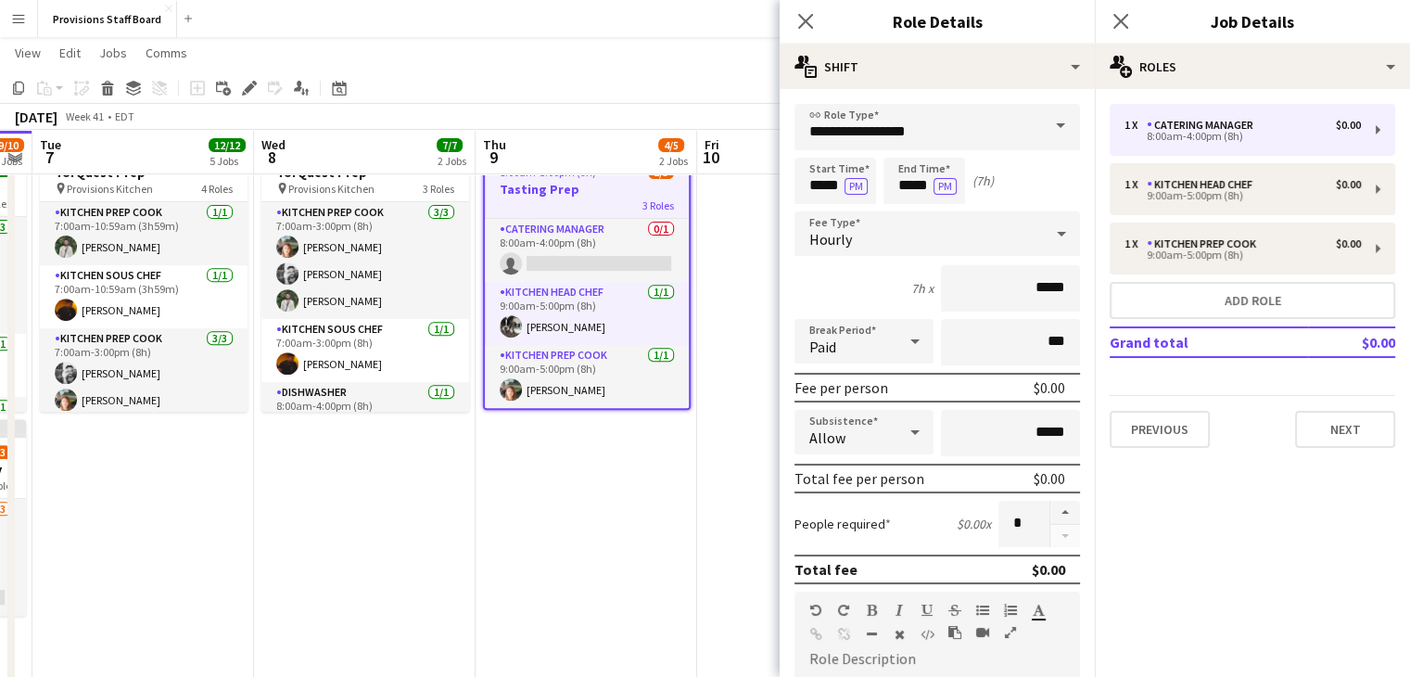
click at [584, 60] on app-page-menu "View Day view expanded Day view collapsed Month view Date picker Jump to today …" at bounding box center [705, 54] width 1410 height 35
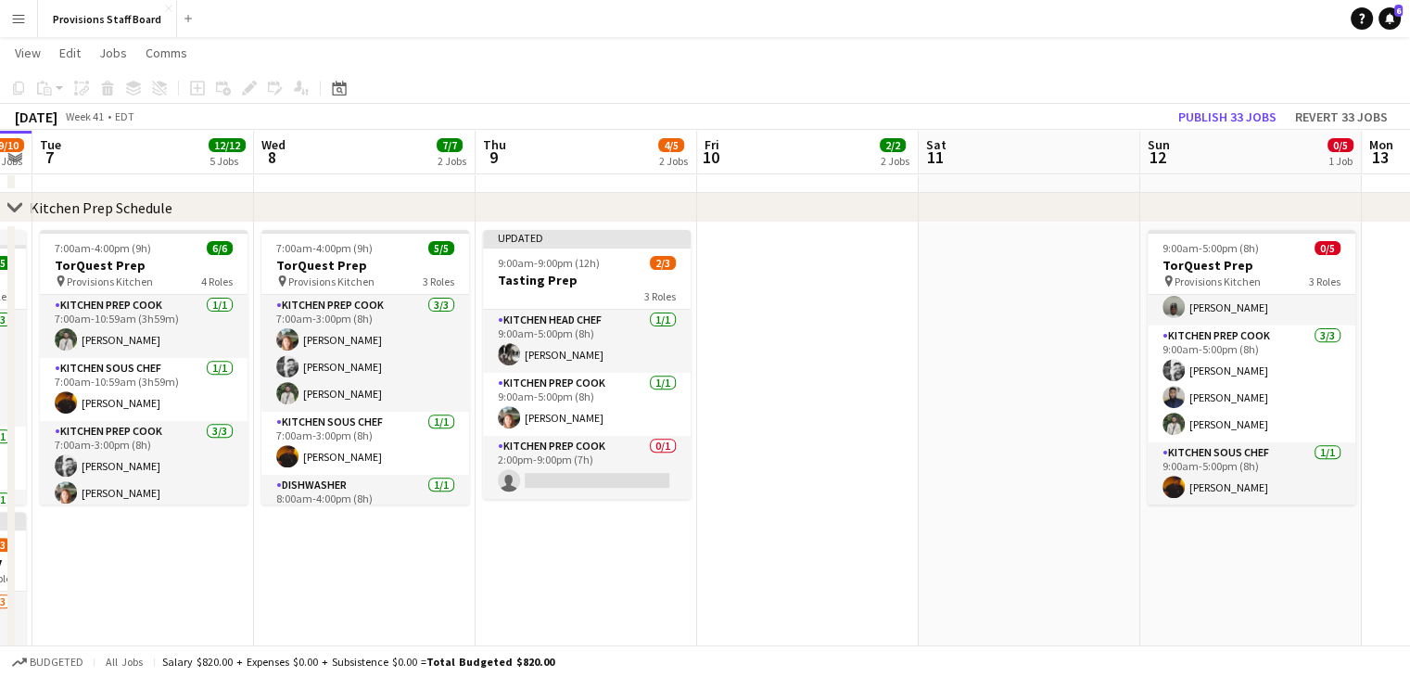
scroll to position [616, 0]
click at [742, 257] on app-date-cell at bounding box center [808, 596] width 222 height 746
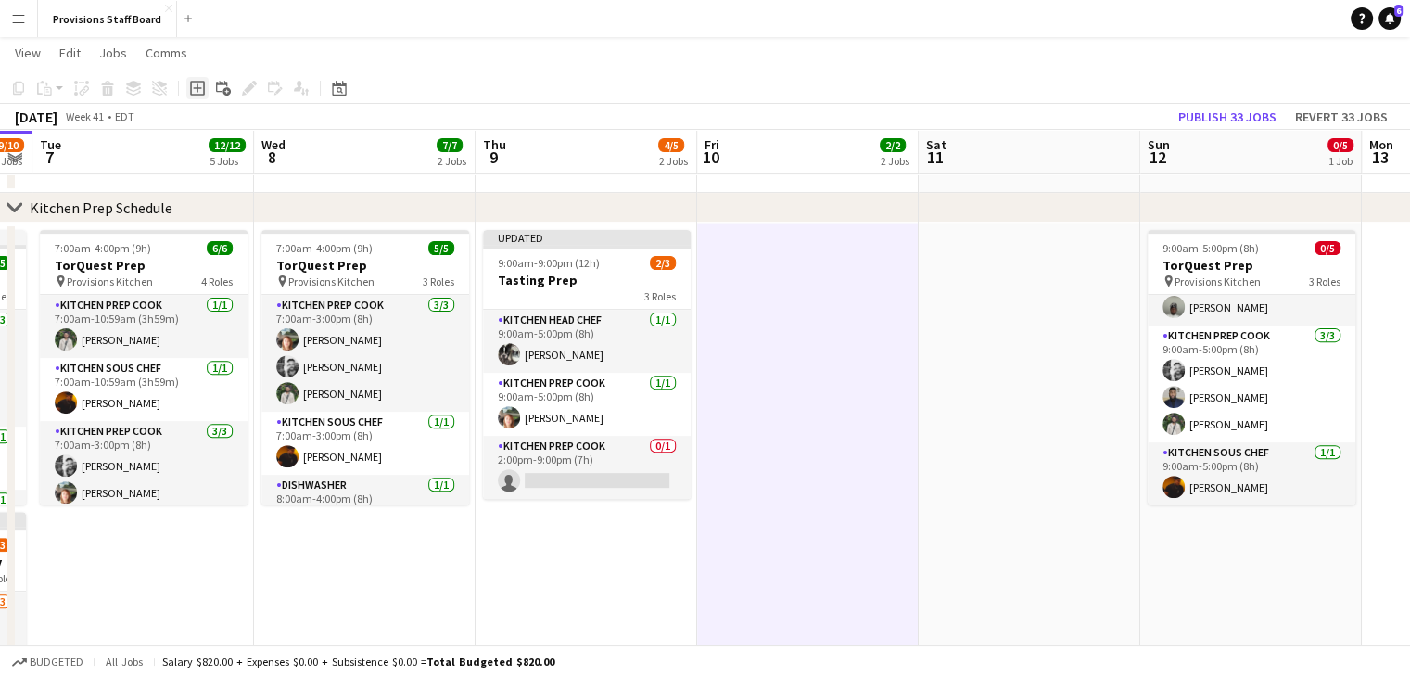
click at [199, 87] on icon at bounding box center [197, 87] width 8 height 8
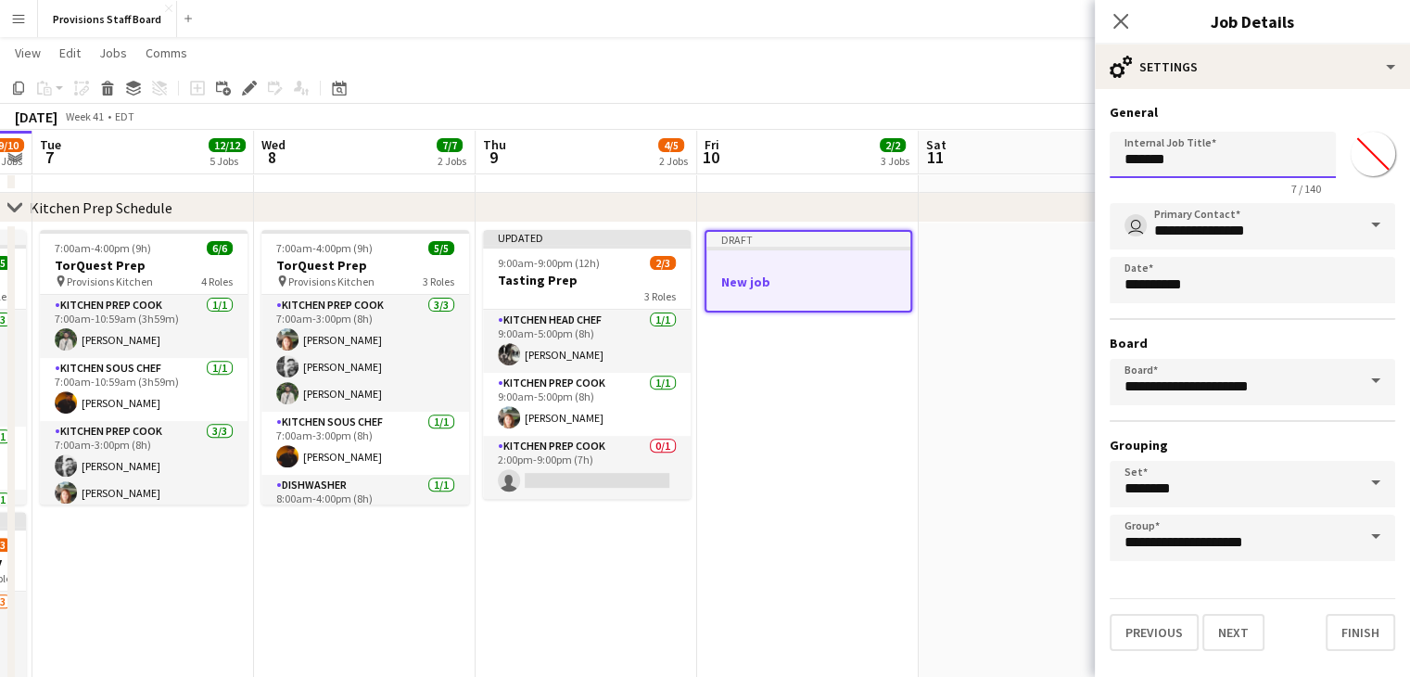
click at [1176, 158] on input "*******" at bounding box center [1223, 155] width 226 height 46
type input "****"
click at [1243, 631] on button "Next" at bounding box center [1233, 632] width 62 height 37
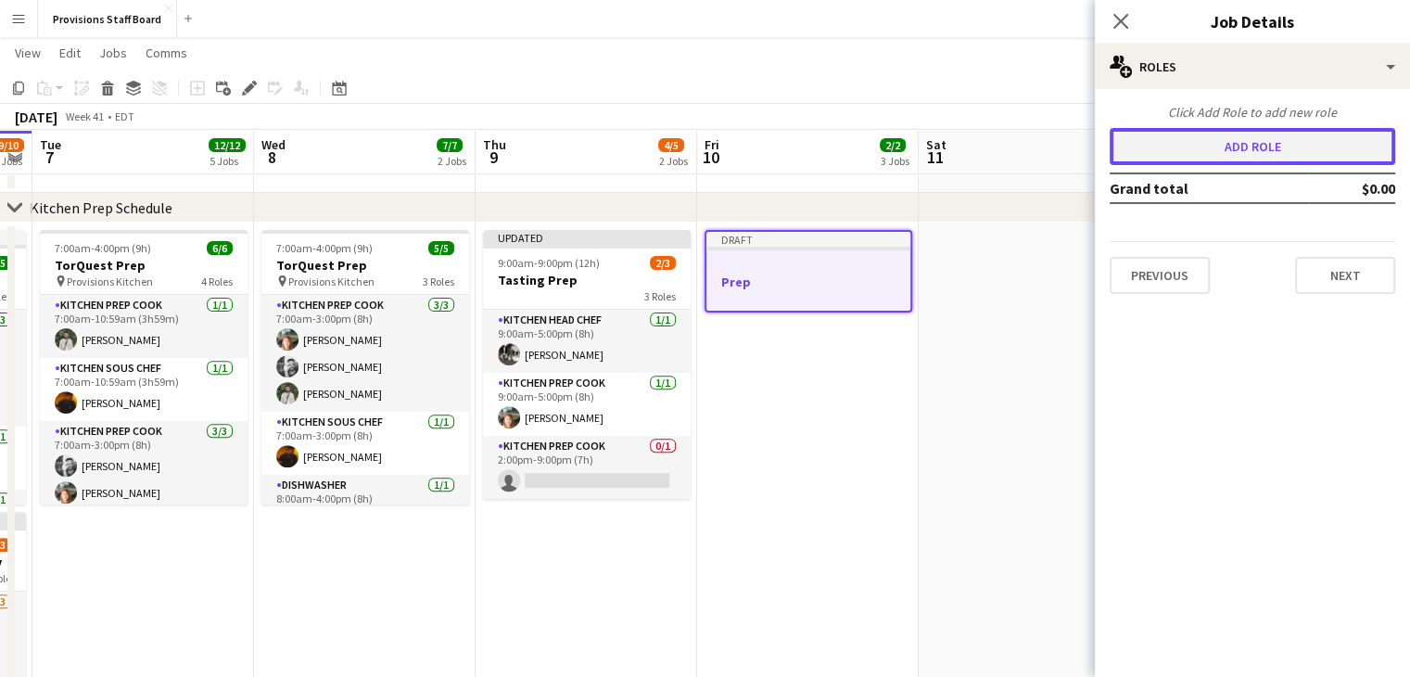
click at [1245, 143] on button "Add role" at bounding box center [1253, 146] width 286 height 37
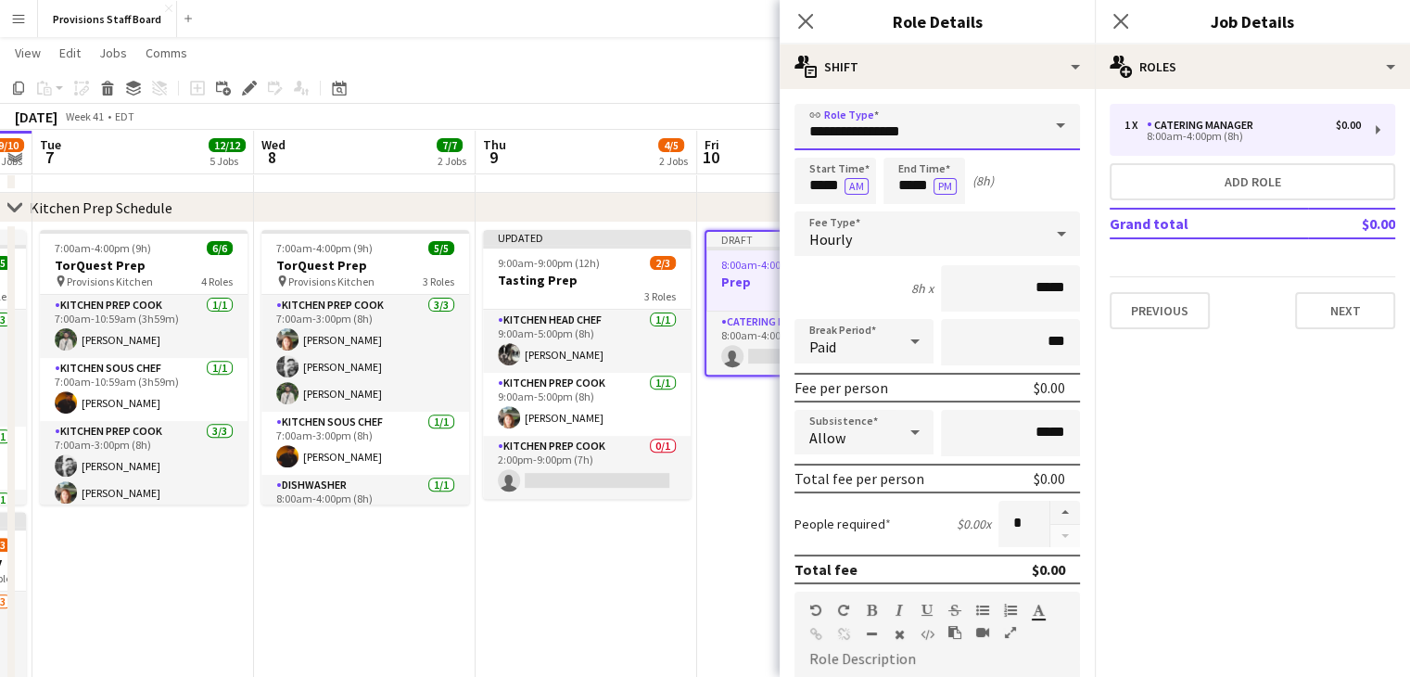
click at [967, 125] on input "**********" at bounding box center [938, 127] width 286 height 46
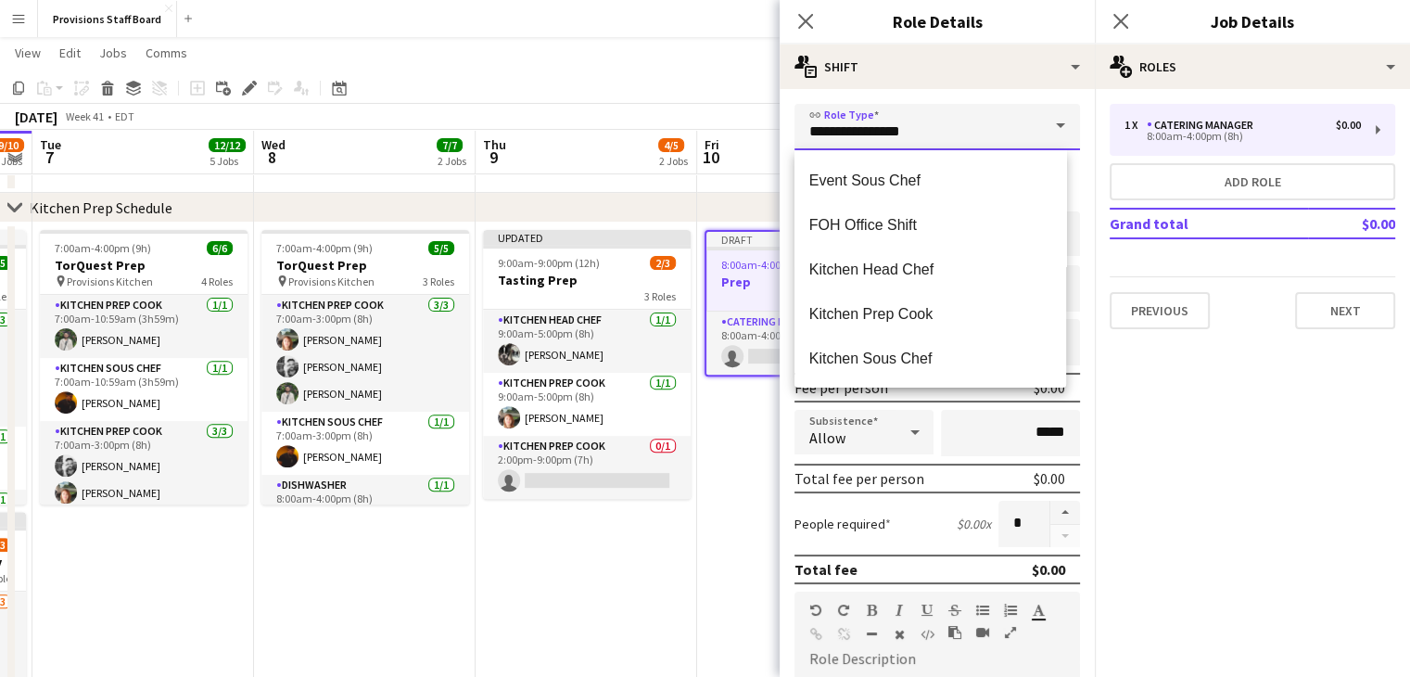
scroll to position [356, 0]
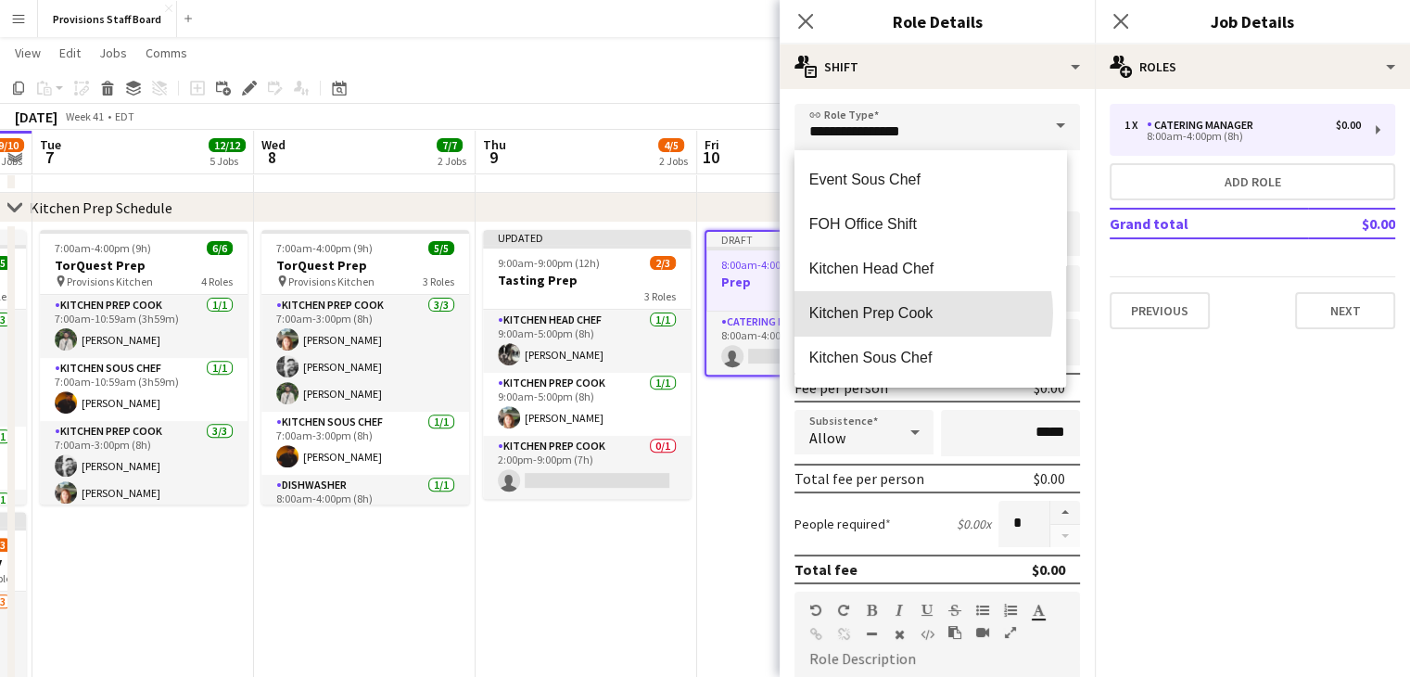
click at [917, 312] on span "Kitchen Prep Cook" at bounding box center [930, 313] width 242 height 18
type input "**********"
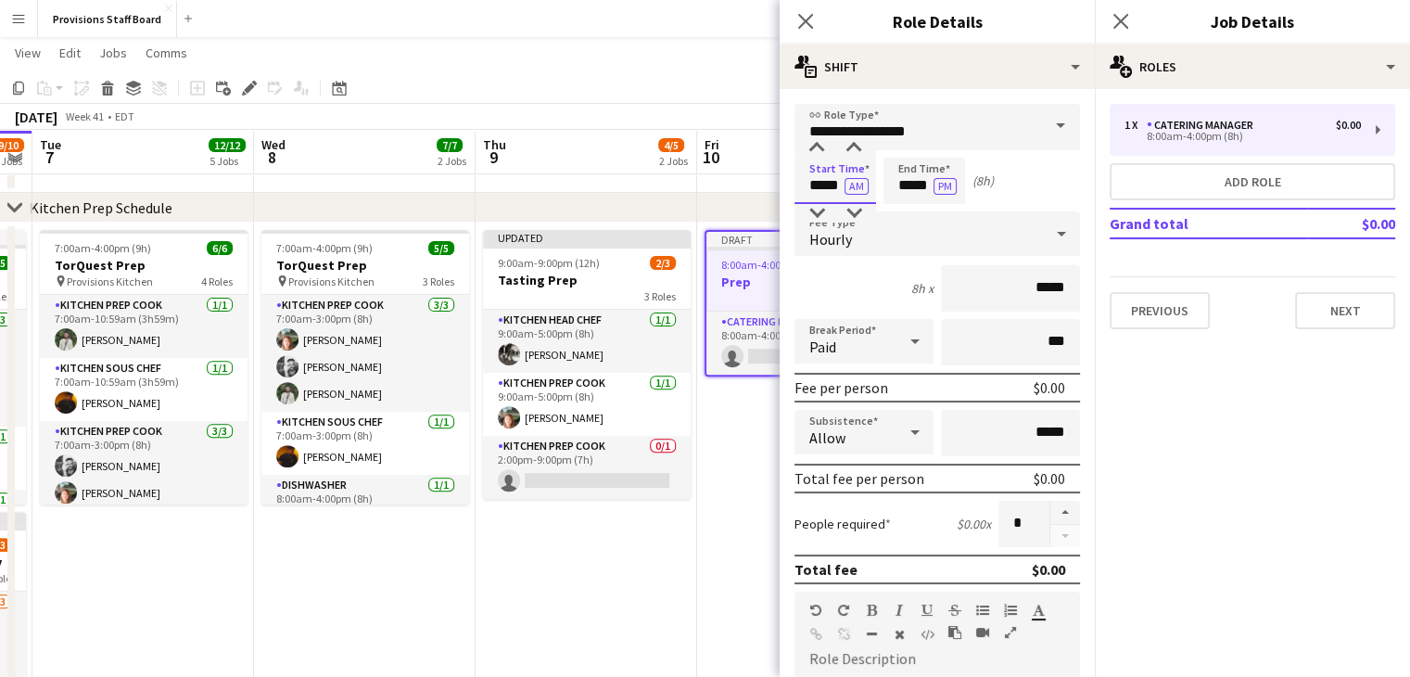
click at [820, 187] on input "*****" at bounding box center [836, 181] width 82 height 46
type input "*****"
click at [910, 190] on input "*****" at bounding box center [925, 181] width 82 height 46
type input "*****"
click at [684, 53] on app-page-menu "View Day view expanded Day view collapsed Month view Date picker Jump to today …" at bounding box center [705, 54] width 1410 height 35
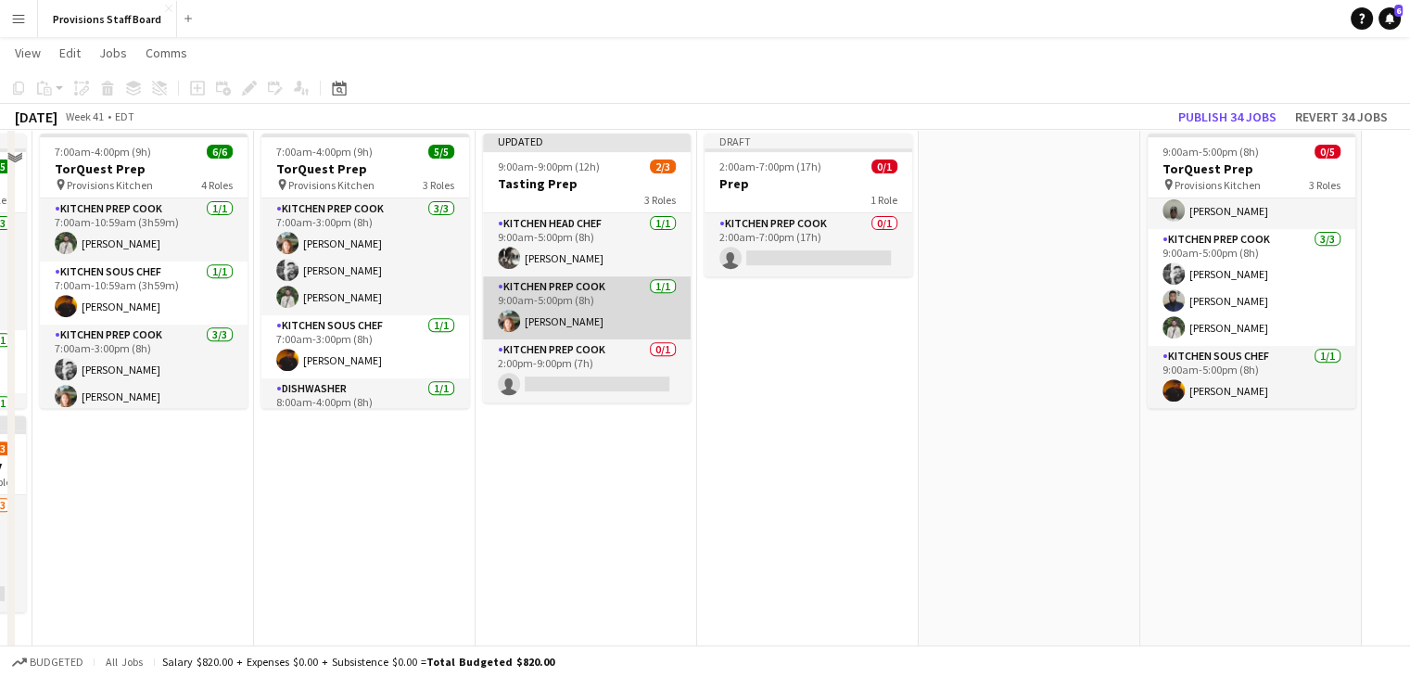
scroll to position [715, 0]
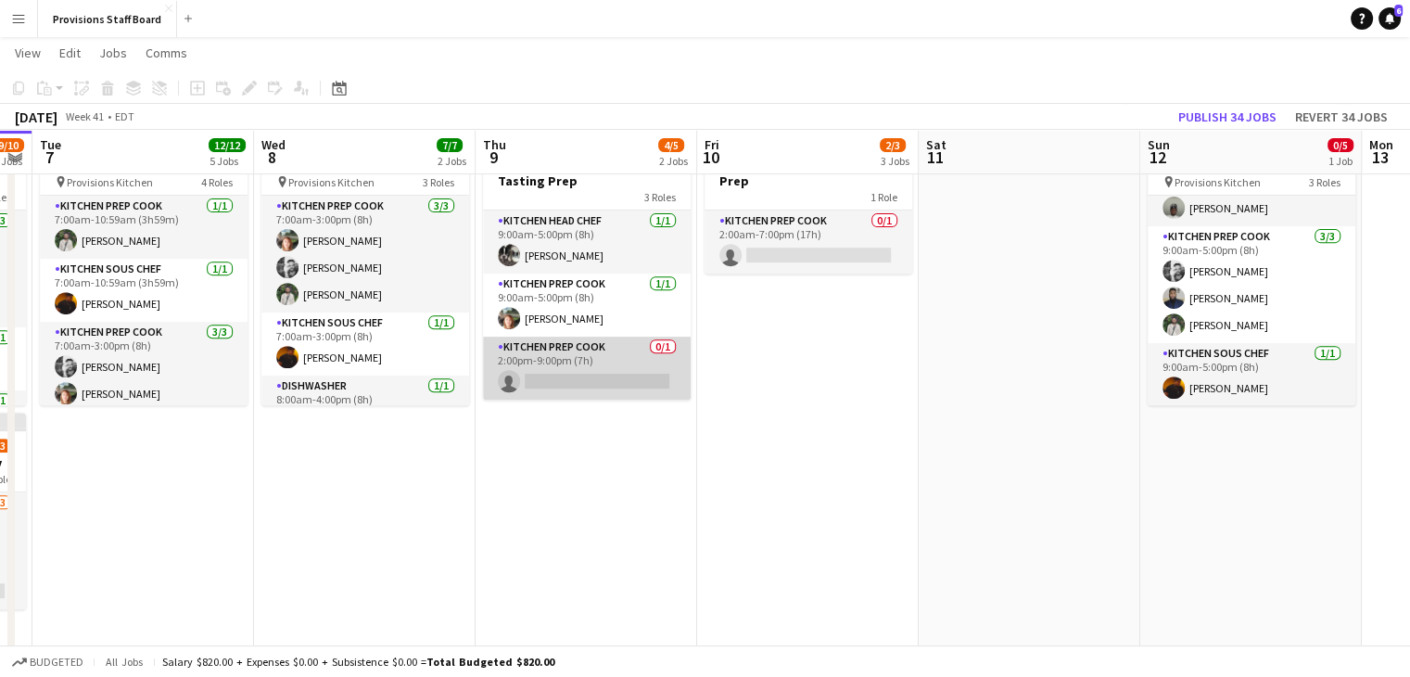
click at [582, 381] on app-card-role "Kitchen Prep Cook 0/1 2:00pm-9:00pm (7h) single-neutral-actions" at bounding box center [587, 368] width 208 height 63
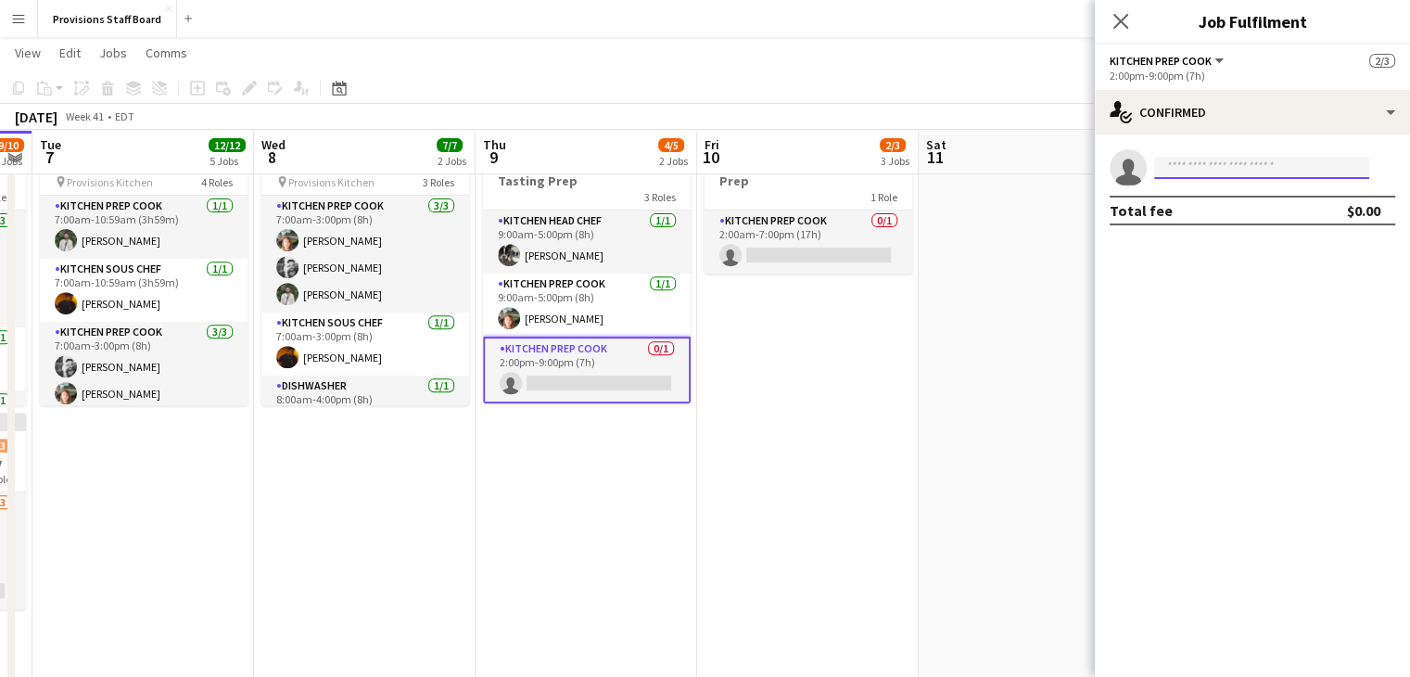
click at [1231, 172] on input at bounding box center [1261, 168] width 215 height 22
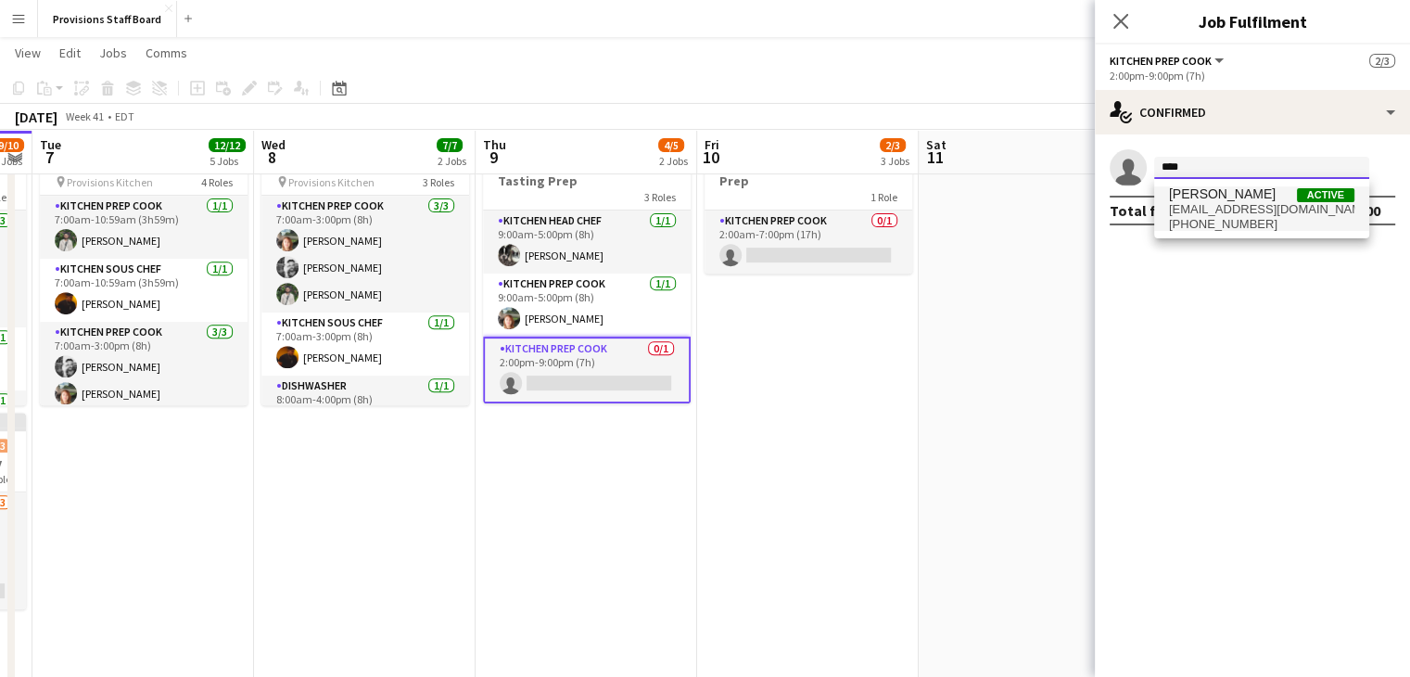
type input "****"
click at [1207, 197] on span "[PERSON_NAME]" at bounding box center [1222, 194] width 107 height 16
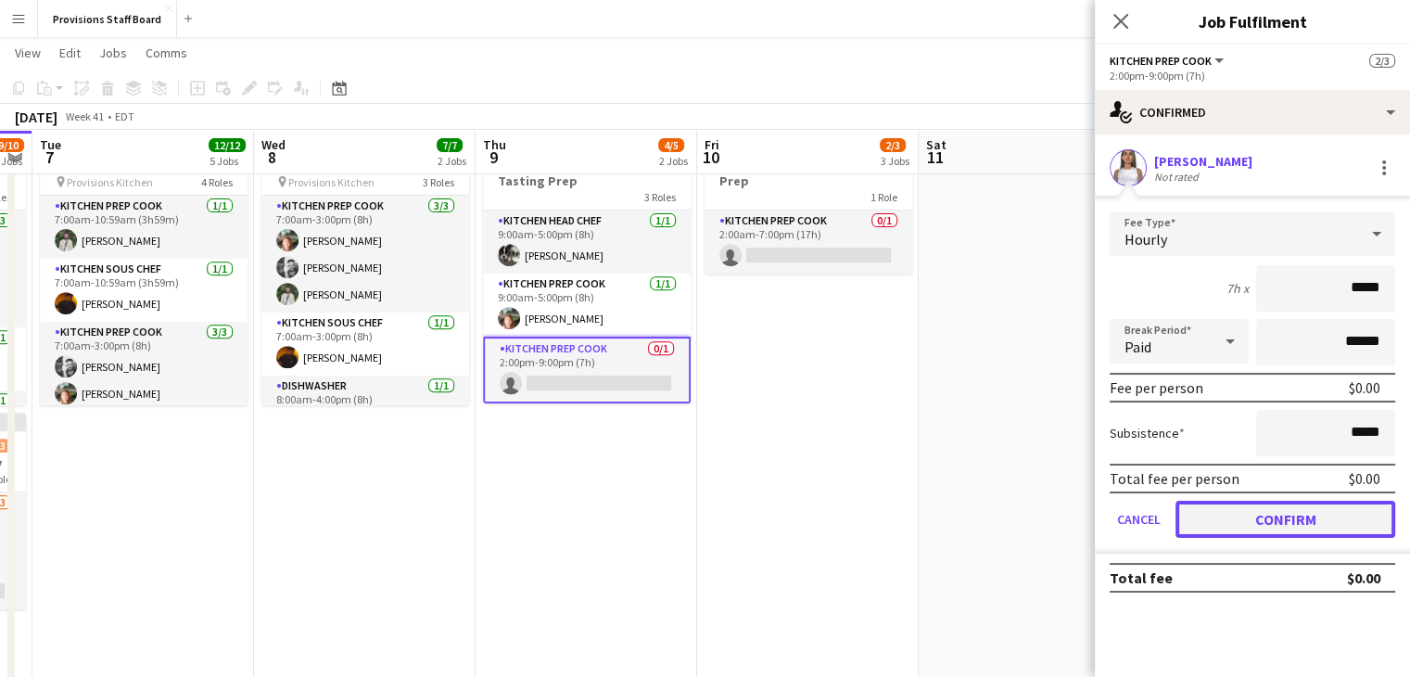
click at [1228, 504] on button "Confirm" at bounding box center [1286, 519] width 220 height 37
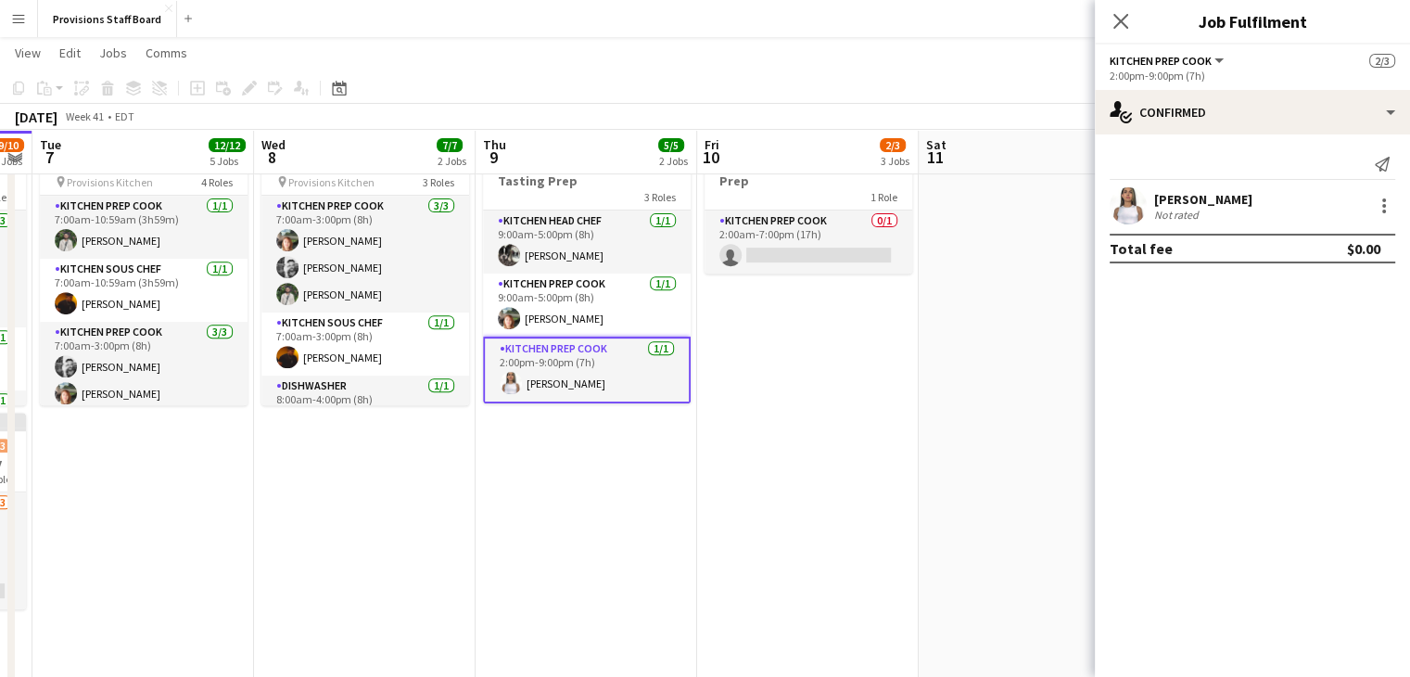
click at [556, 352] on app-card-role "Kitchen Prep Cook 1/1 2:00pm-9:00pm (7h) Manuela Escalante" at bounding box center [587, 370] width 208 height 67
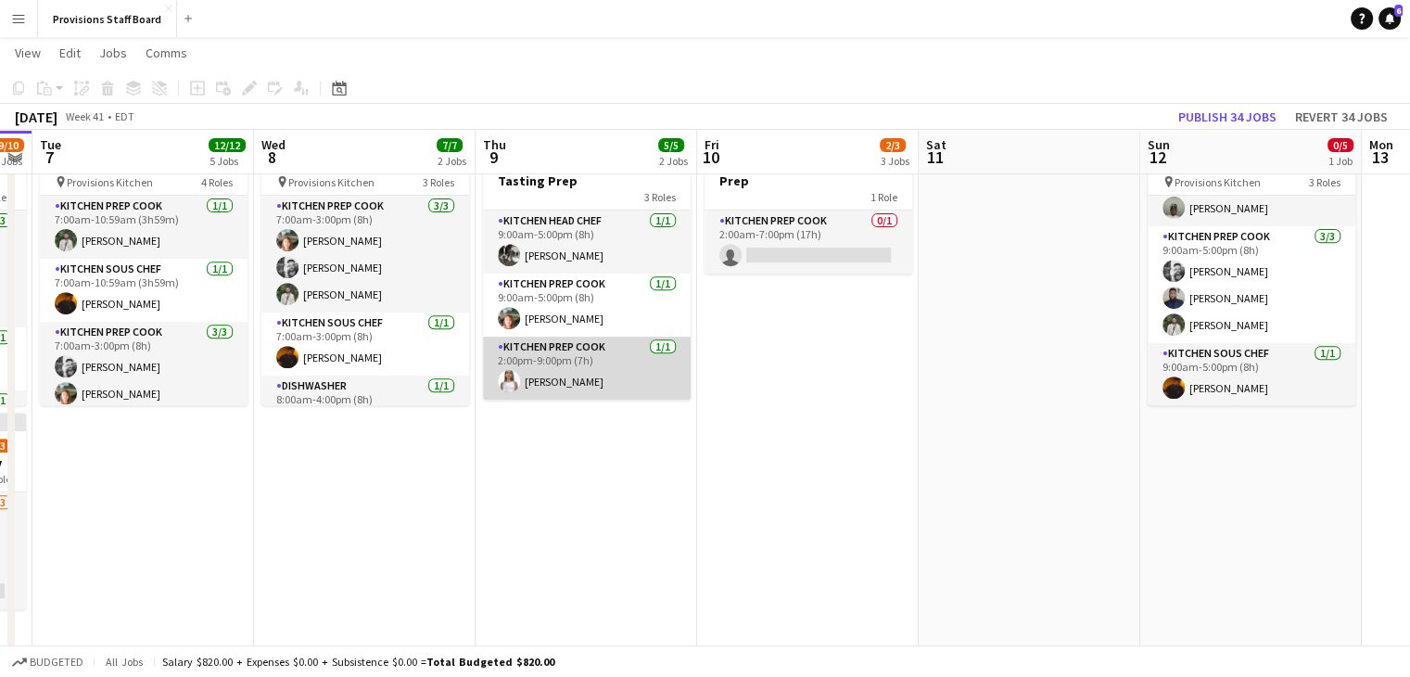
click at [556, 352] on app-card-role "Kitchen Prep Cook 1/1 2:00pm-9:00pm (7h) Manuela Escalante" at bounding box center [587, 368] width 208 height 63
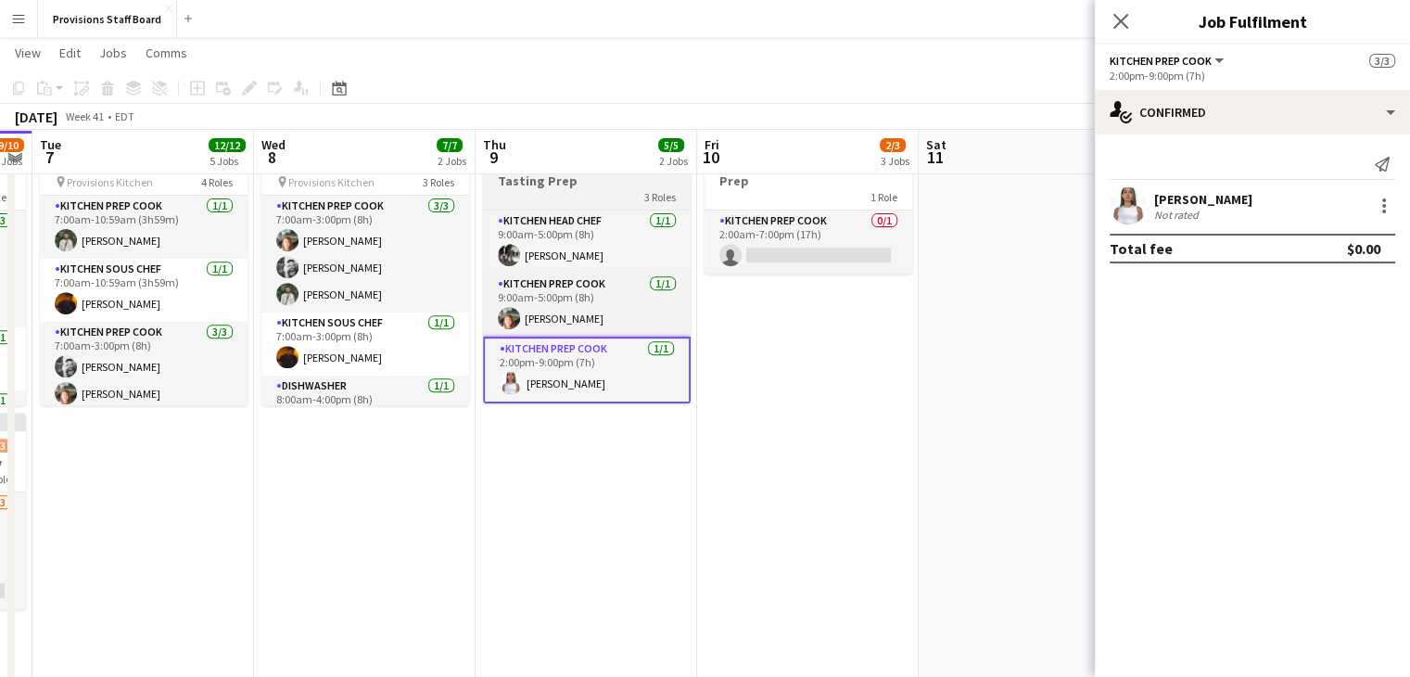
click at [566, 185] on h3 "Tasting Prep" at bounding box center [587, 180] width 208 height 17
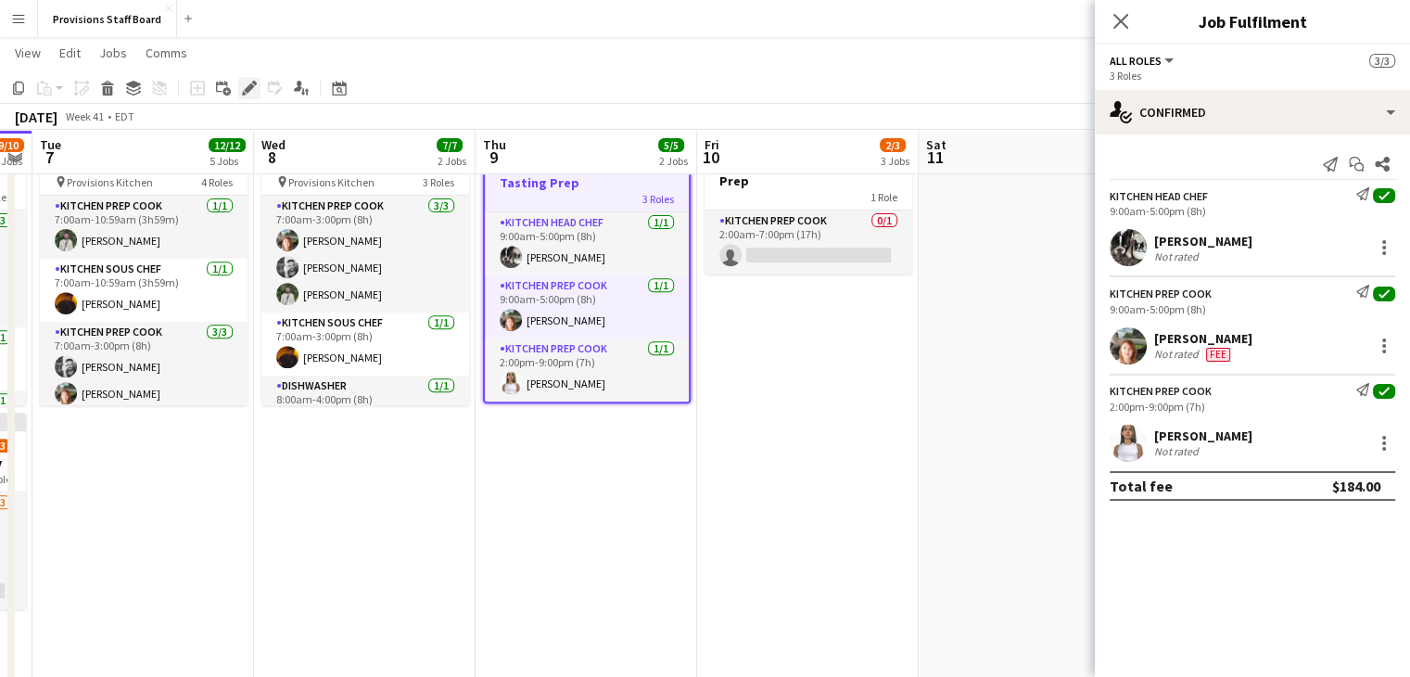
click at [248, 85] on icon "Edit" at bounding box center [249, 88] width 15 height 15
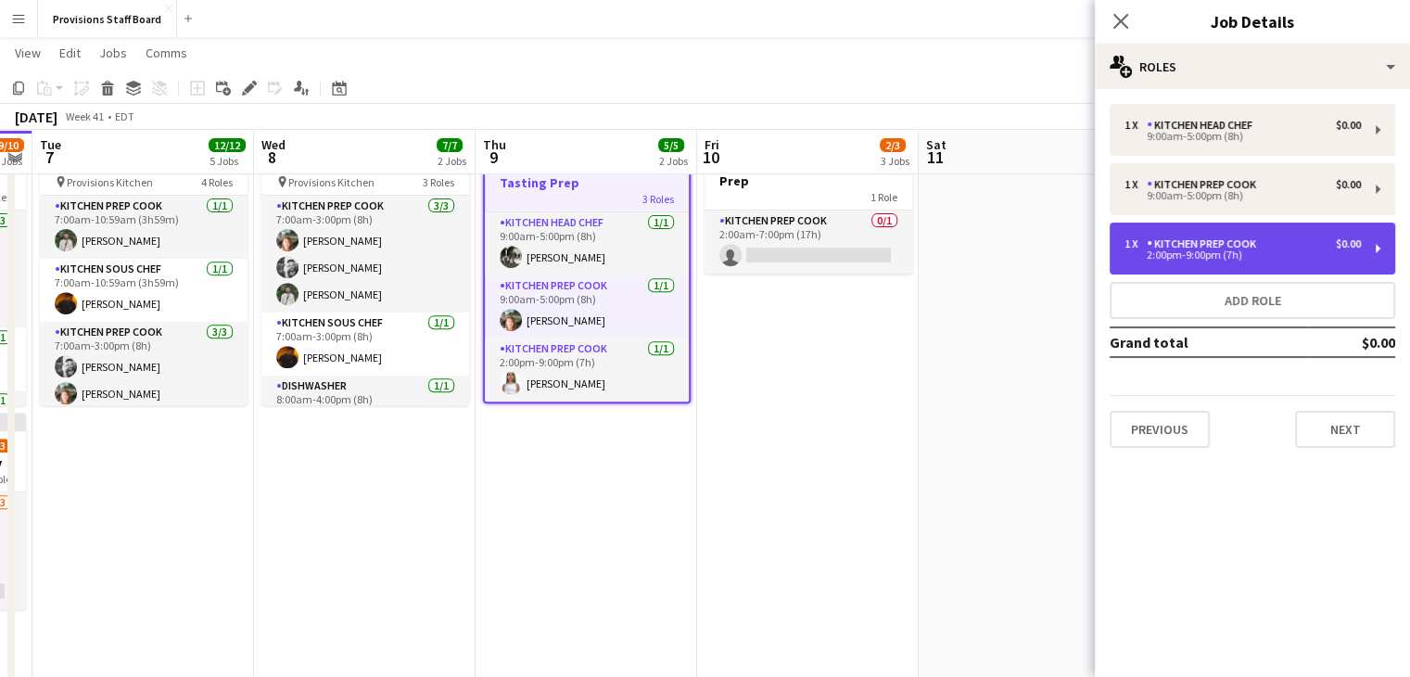
click at [1335, 252] on div "2:00pm-9:00pm (7h)" at bounding box center [1243, 254] width 236 height 9
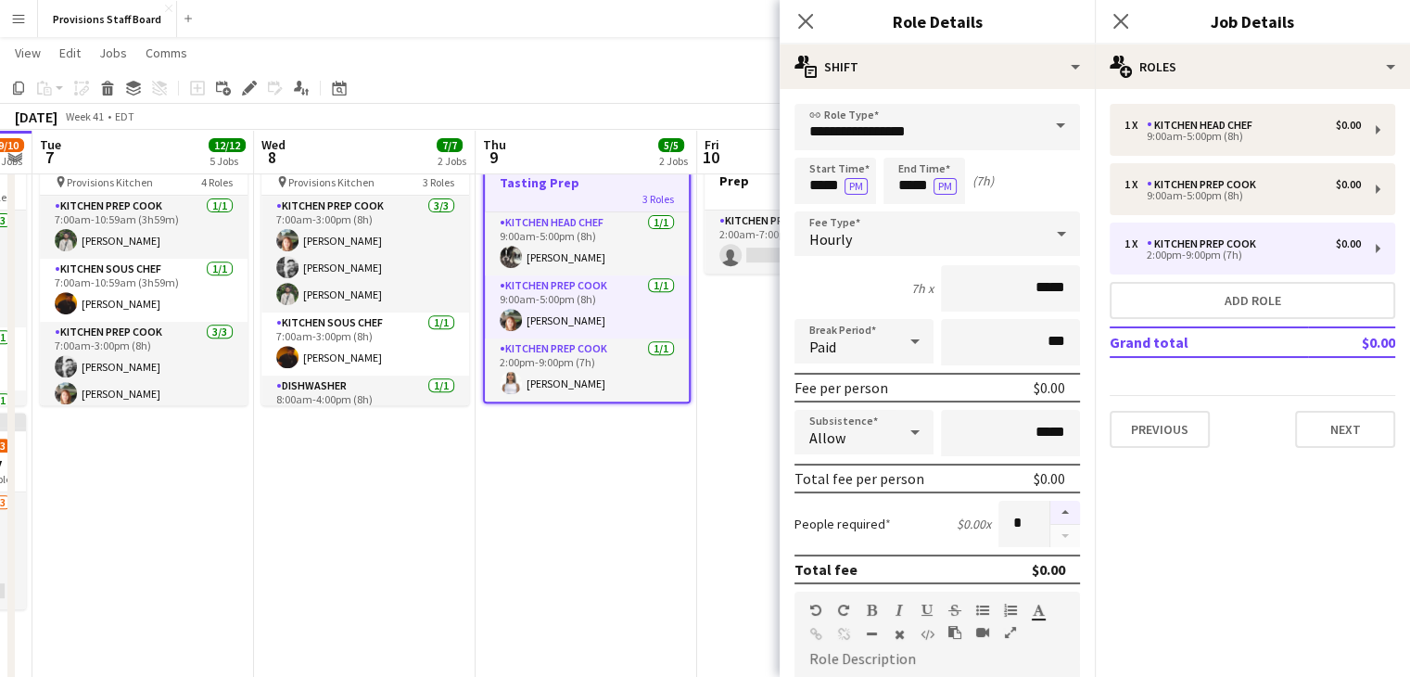
click at [1050, 509] on button "button" at bounding box center [1065, 513] width 30 height 24
type input "*"
click at [597, 528] on app-date-cell "Updated 9:00am-9:00pm (12h) 3/3 Tasting Prep 3 Roles Kitchen Head Chef 1/1 9:00…" at bounding box center [587, 496] width 222 height 746
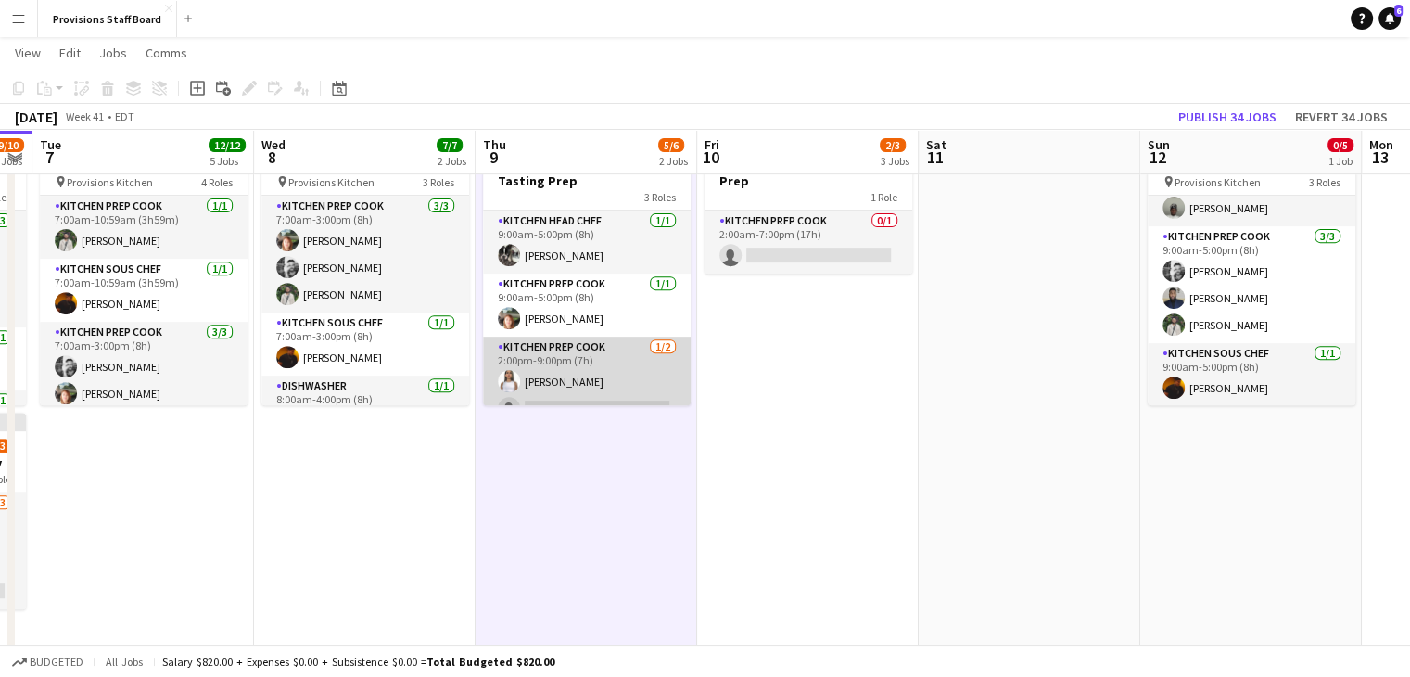
scroll to position [20, 0]
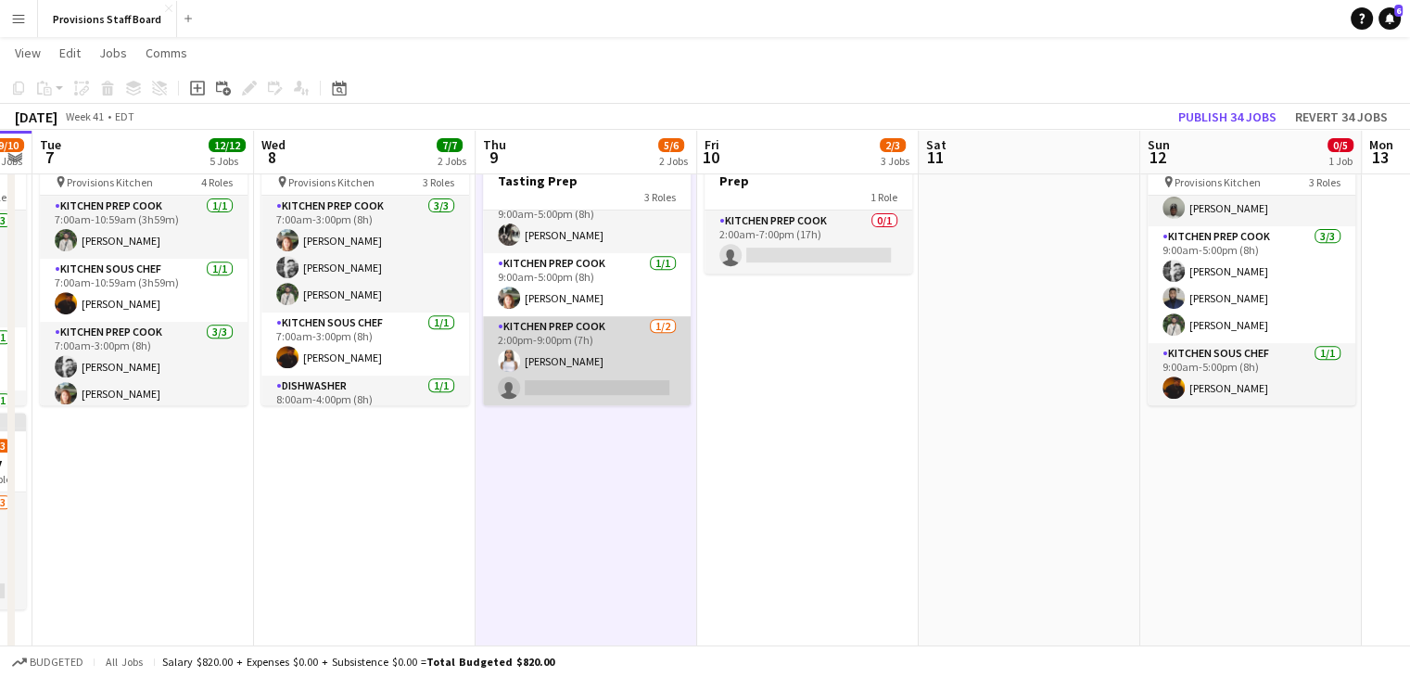
click at [571, 388] on app-card-role "Kitchen Prep Cook 1/2 2:00pm-9:00pm (7h) Manuela Escalante single-neutral-actio…" at bounding box center [587, 361] width 208 height 90
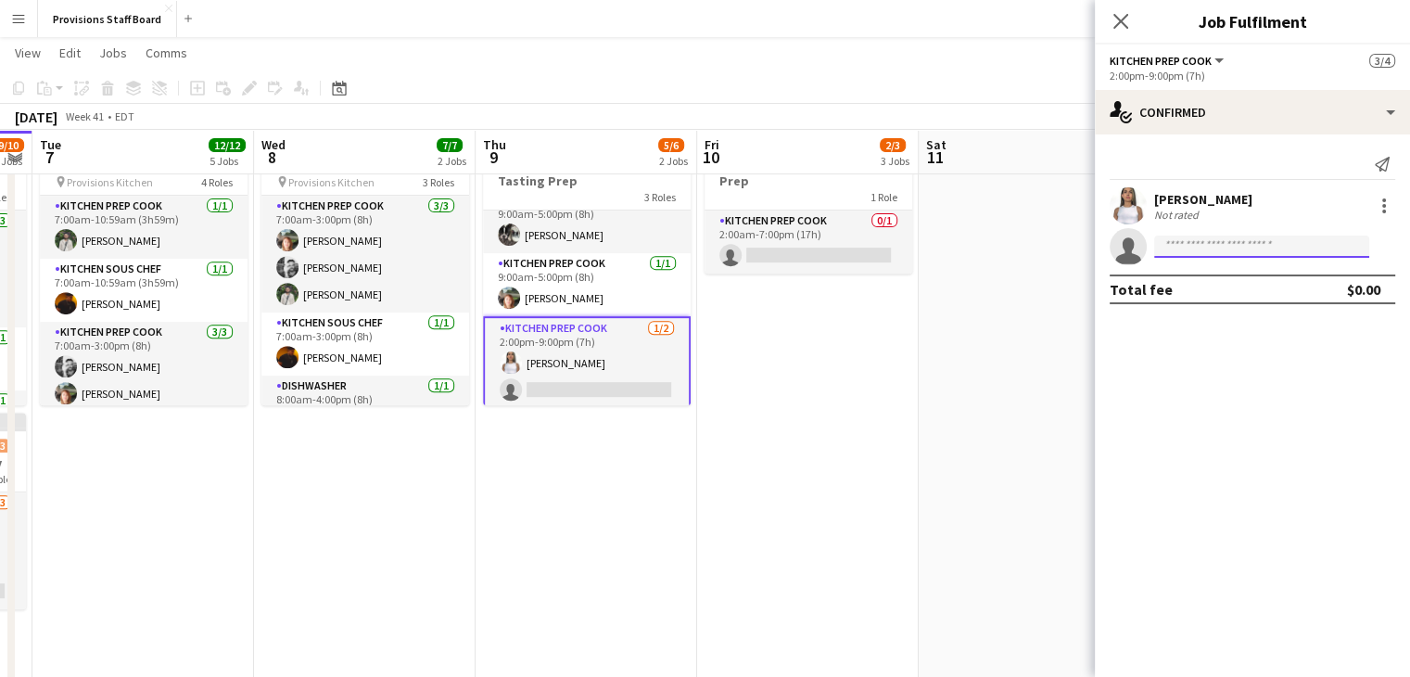
click at [1239, 249] on input at bounding box center [1261, 246] width 215 height 22
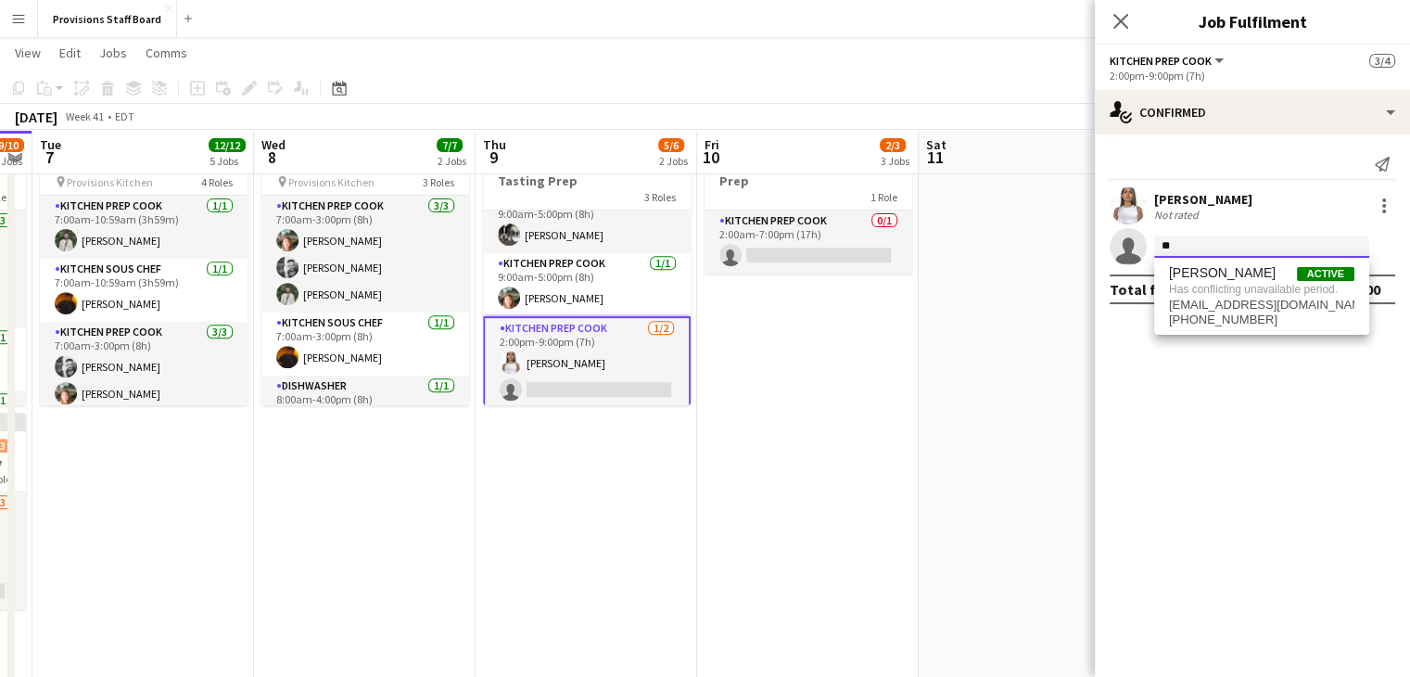
type input "*"
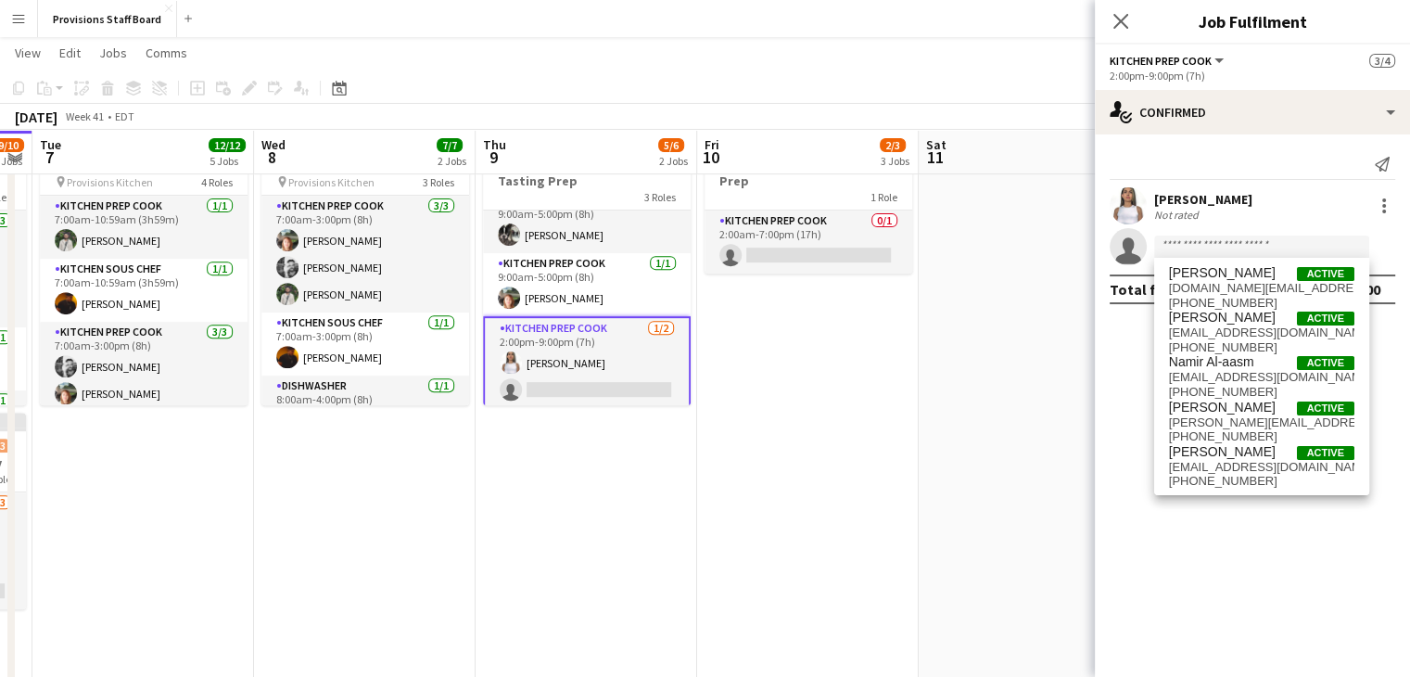
click at [820, 441] on app-date-cell "Draft 2:00am-7:00pm (17h) 0/1 Prep 1 Role Kitchen Prep Cook 0/1 2:00am-7:00pm (…" at bounding box center [808, 496] width 222 height 746
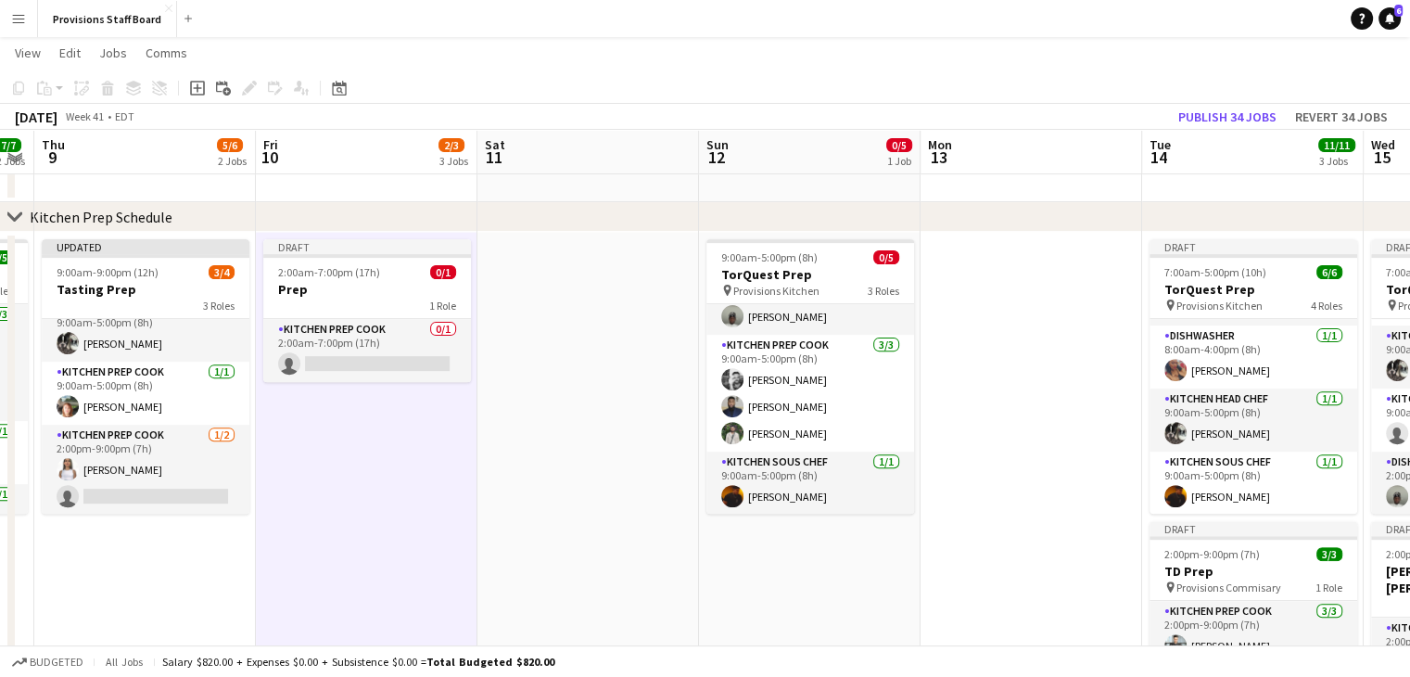
scroll to position [0, 406]
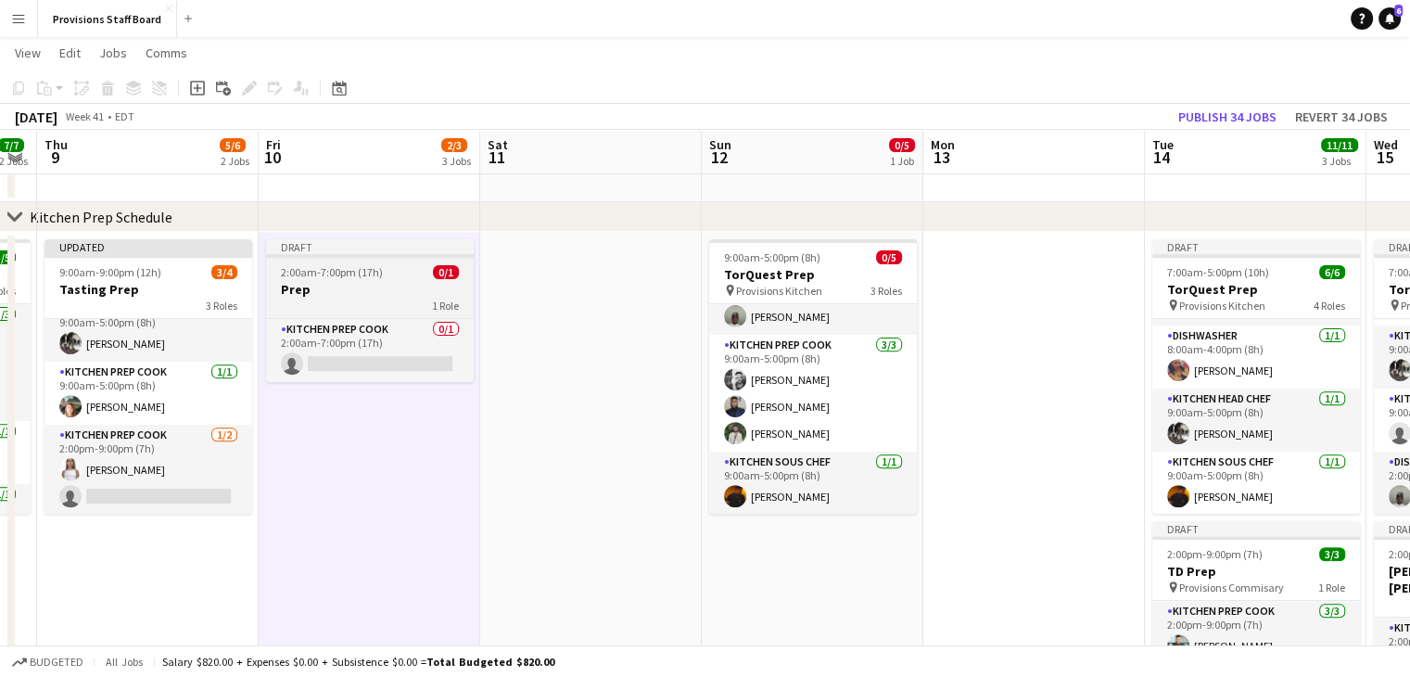
click at [313, 290] on h3 "Prep" at bounding box center [370, 289] width 208 height 17
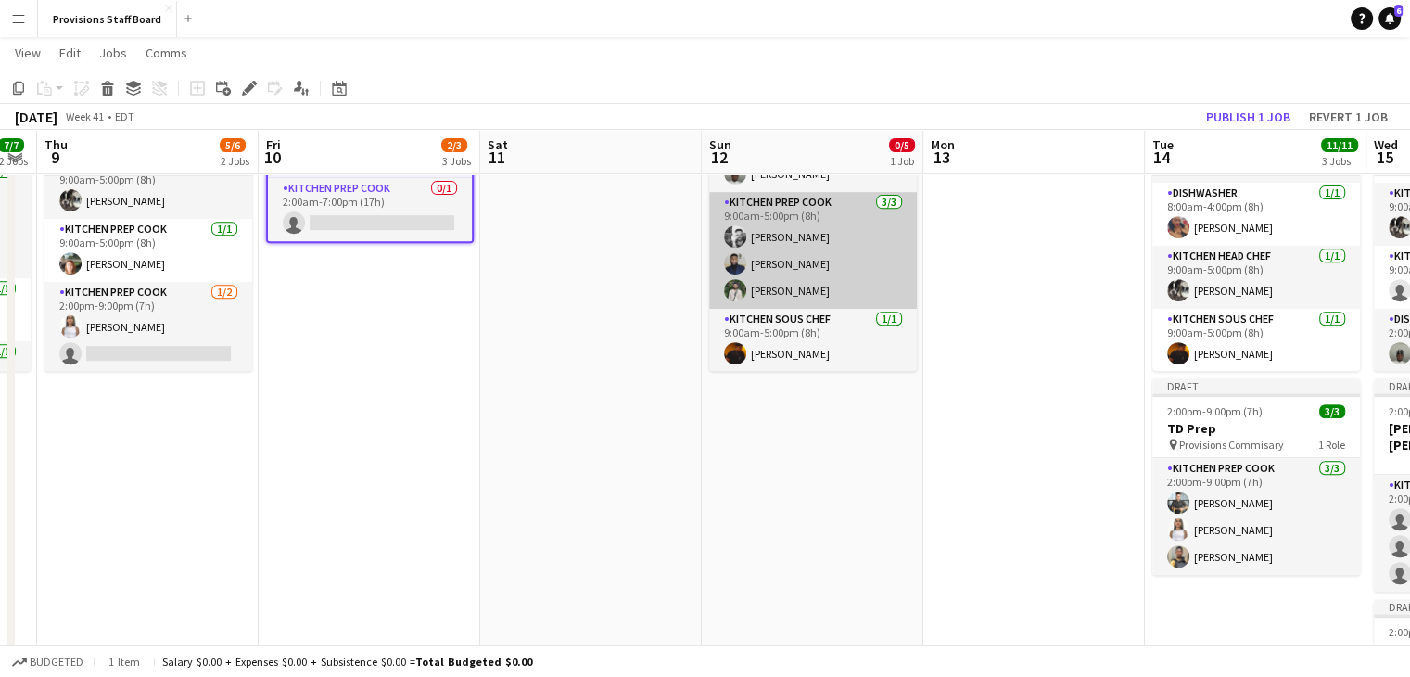
scroll to position [553, 0]
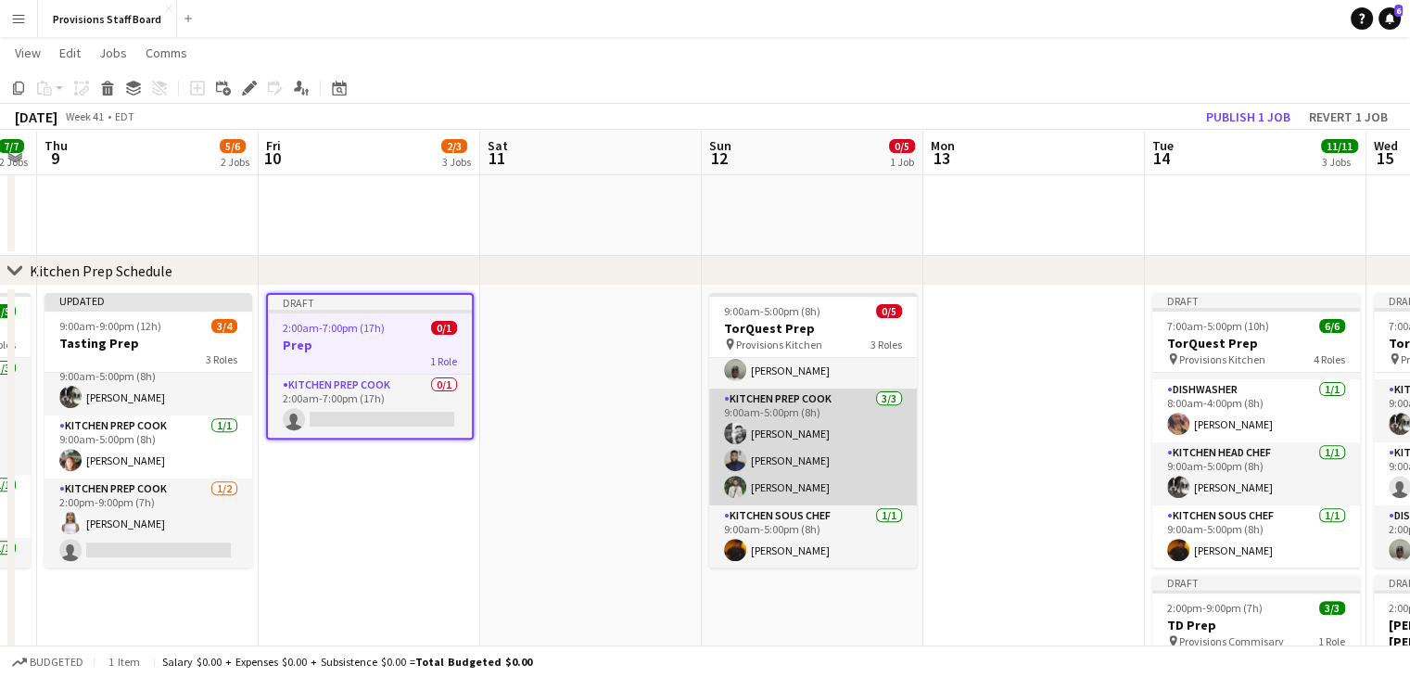
click at [797, 401] on app-card-role "Kitchen Prep Cook 3/3 9:00am-5:00pm (8h) Evan Sheldon Kumbukani Phiri Ruslan Kr…" at bounding box center [813, 446] width 208 height 117
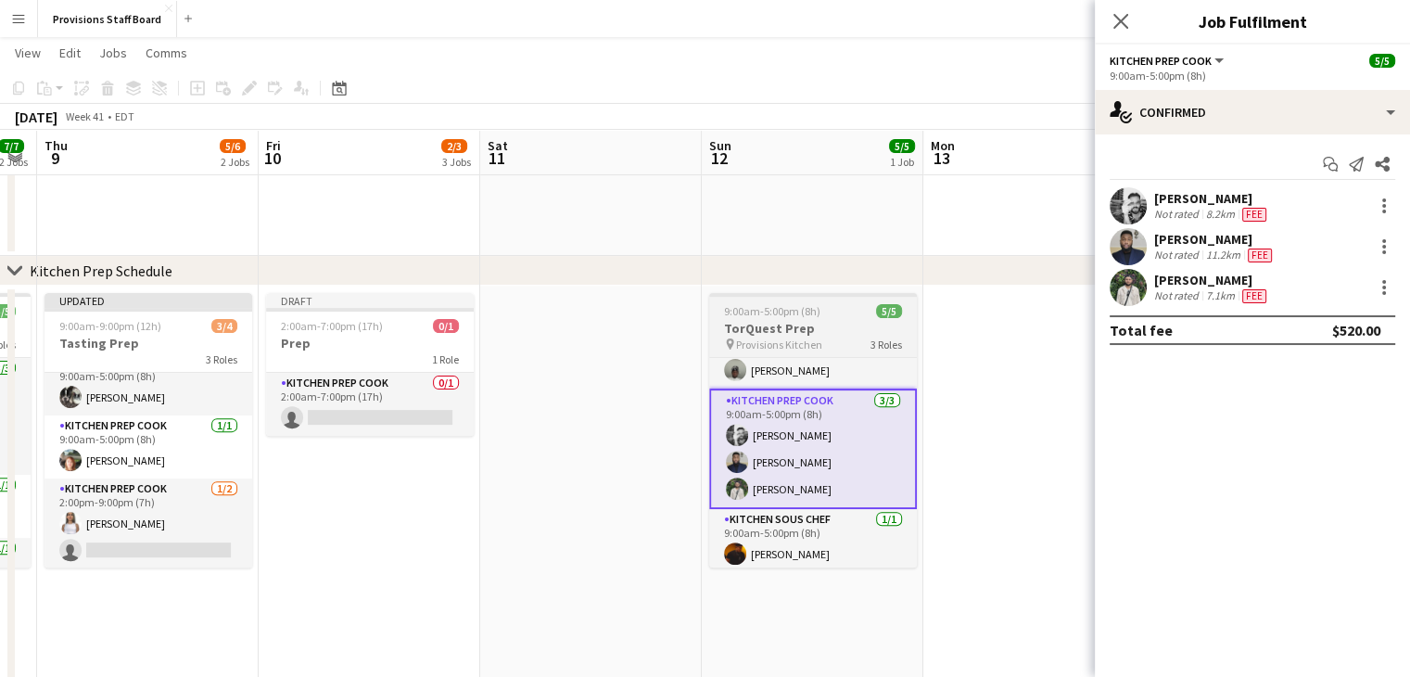
click at [803, 324] on h3 "TorQuest Prep" at bounding box center [813, 328] width 208 height 17
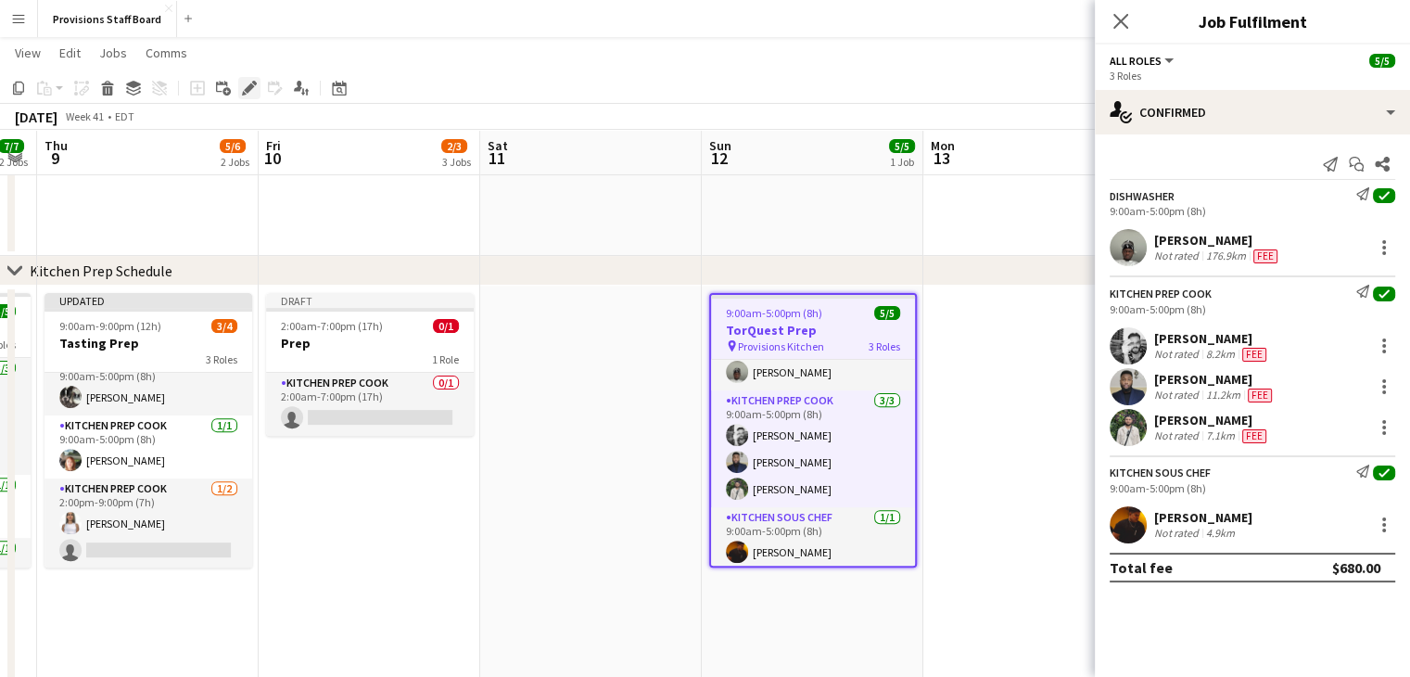
click at [247, 85] on icon "Edit" at bounding box center [249, 88] width 15 height 15
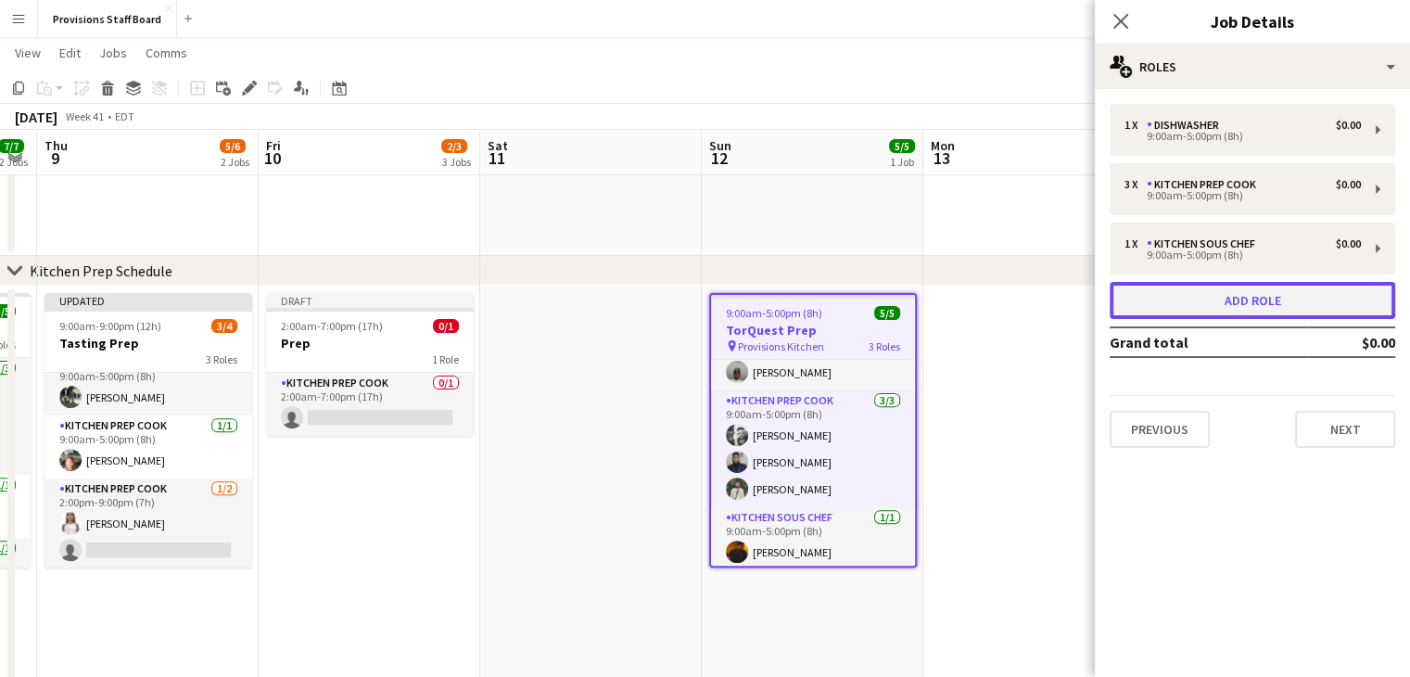
click at [1167, 297] on button "Add role" at bounding box center [1253, 300] width 286 height 37
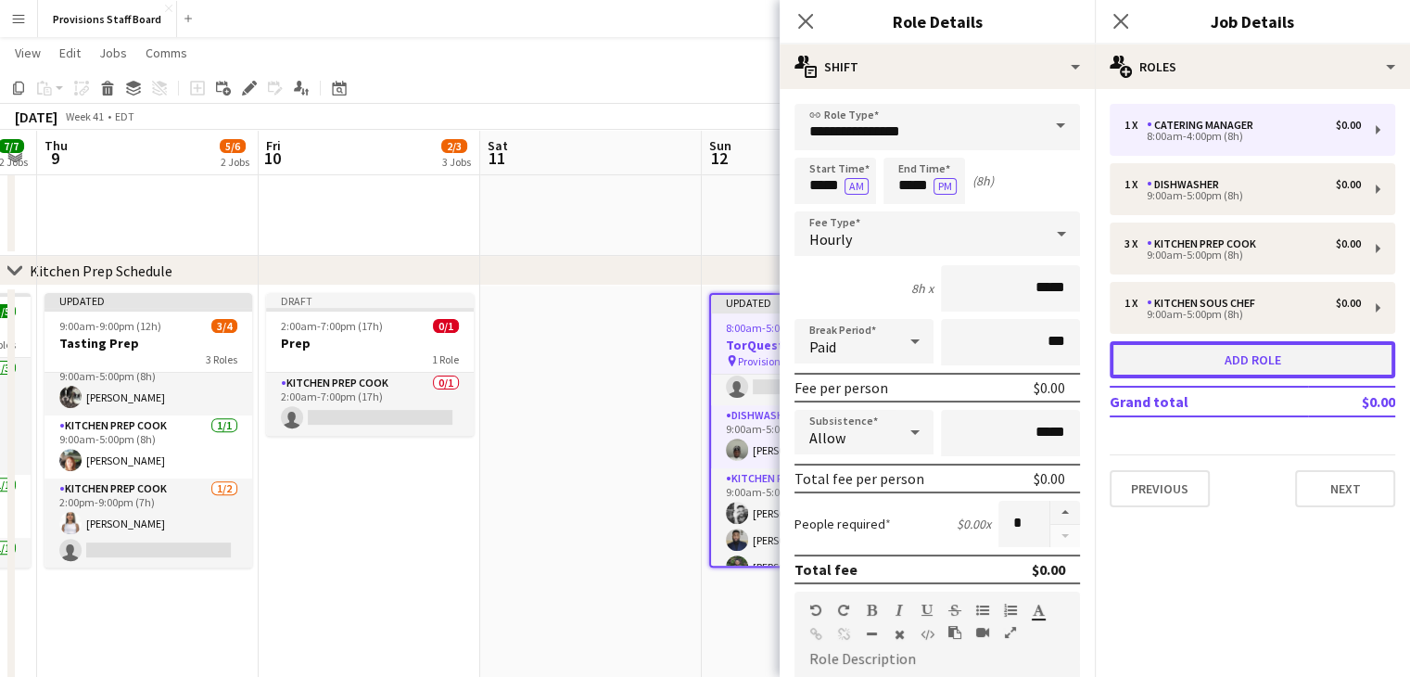
scroll to position [95, 0]
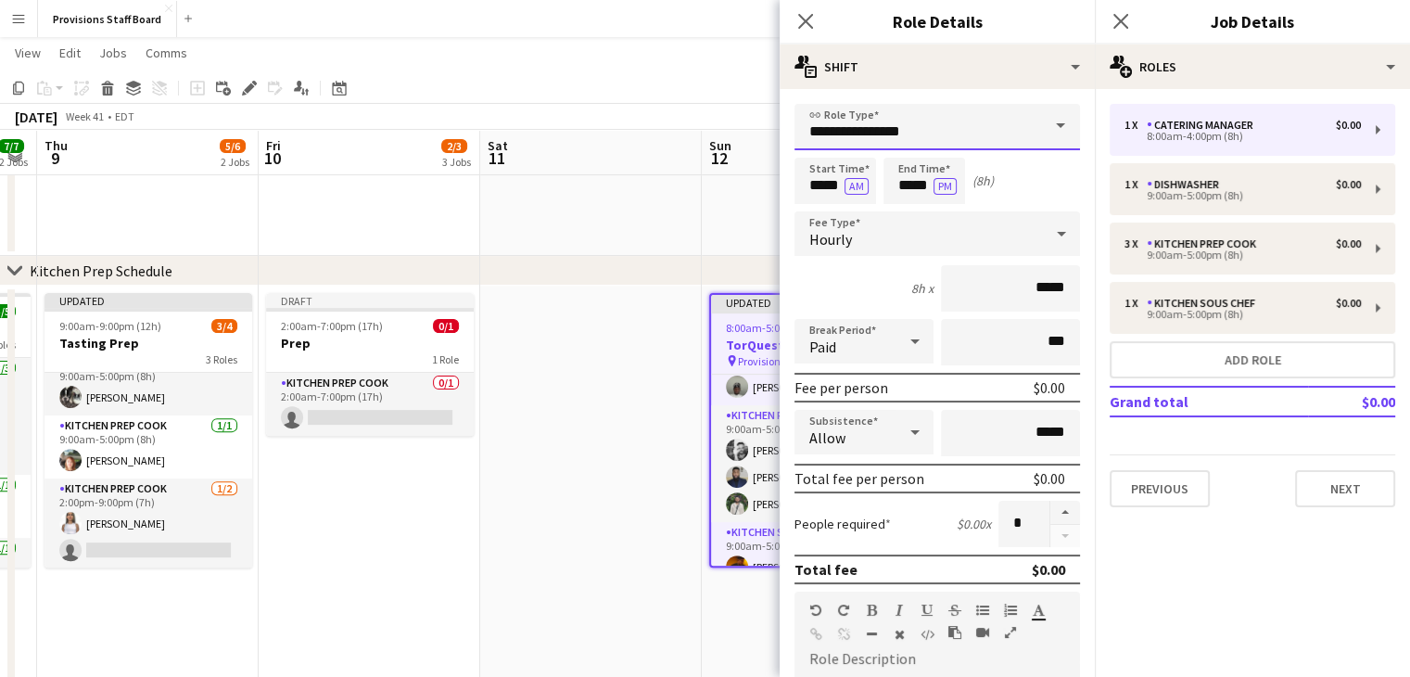
click at [890, 144] on input "**********" at bounding box center [938, 127] width 286 height 46
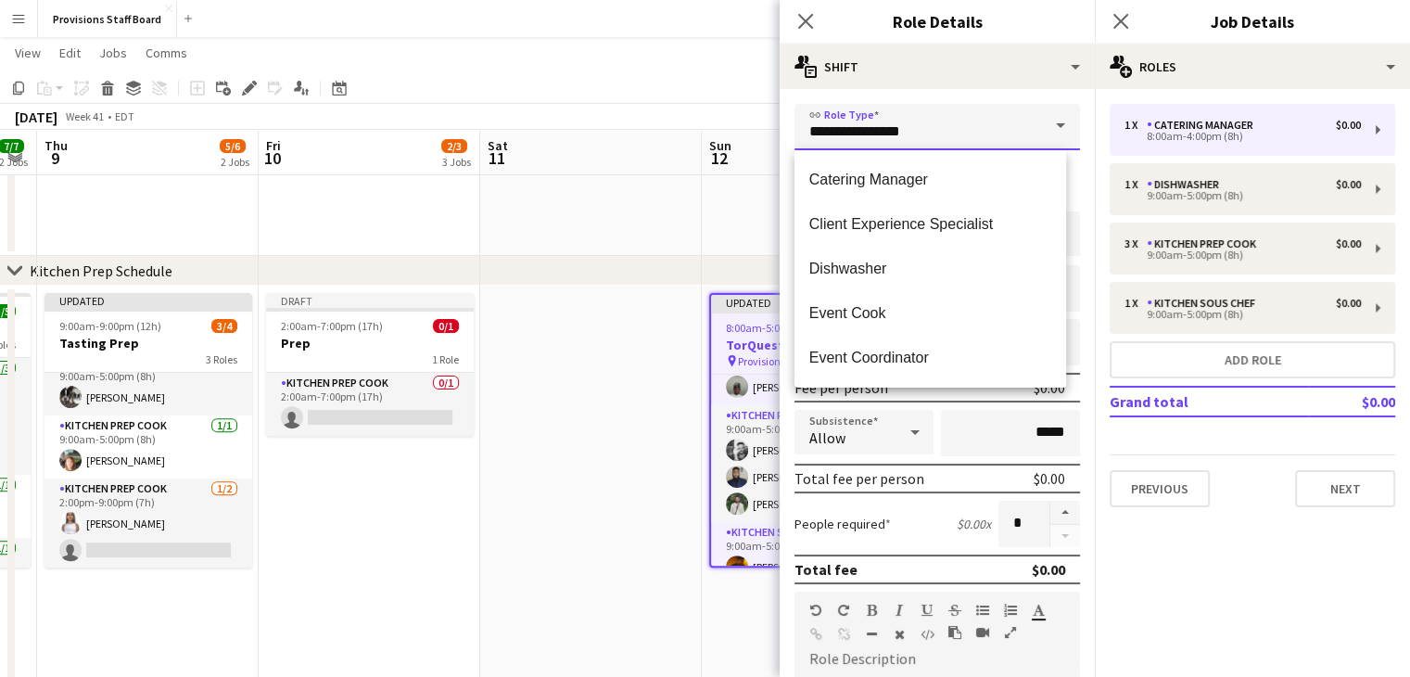
click at [890, 144] on input "**********" at bounding box center [938, 127] width 286 height 46
click at [540, 480] on app-date-cell at bounding box center [591, 659] width 222 height 746
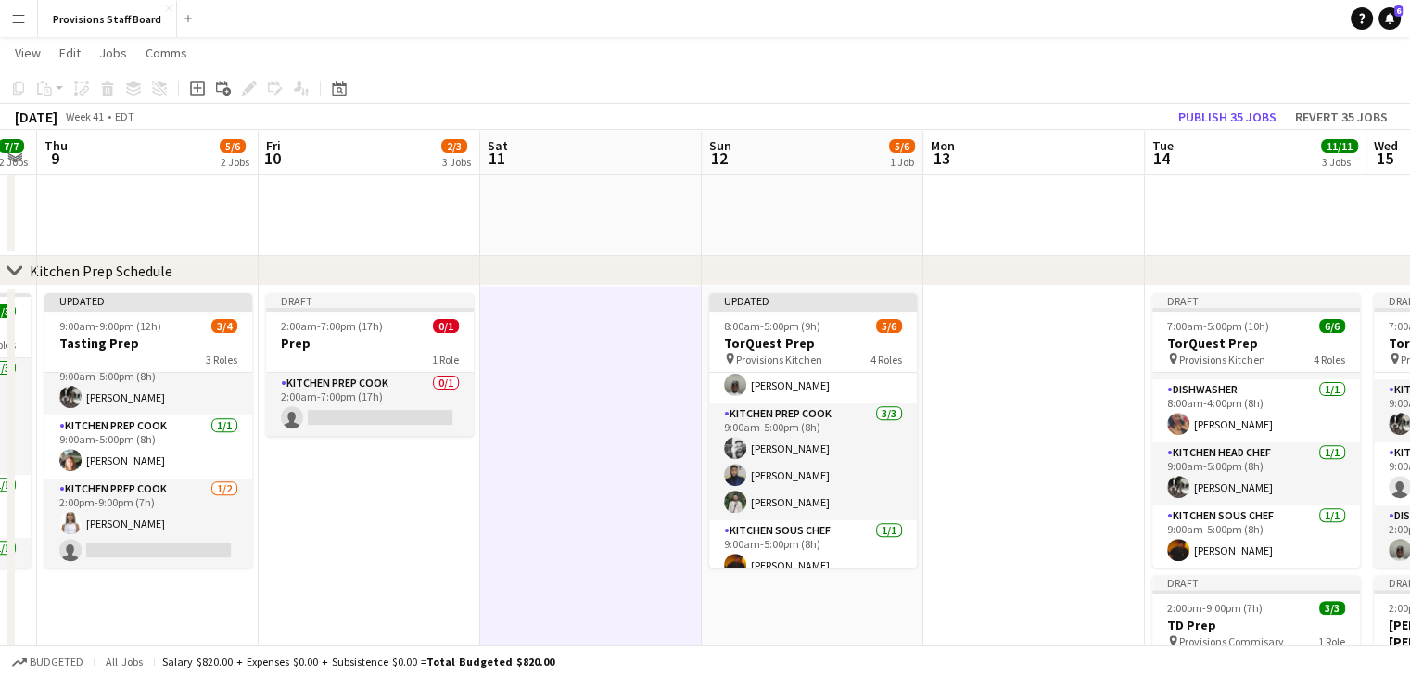
click at [779, 617] on app-date-cell "Updated 8:00am-5:00pm (9h) 5/6 TorQuest Prep pin Provisions Kitchen 4 Roles Cat…" at bounding box center [813, 659] width 222 height 746
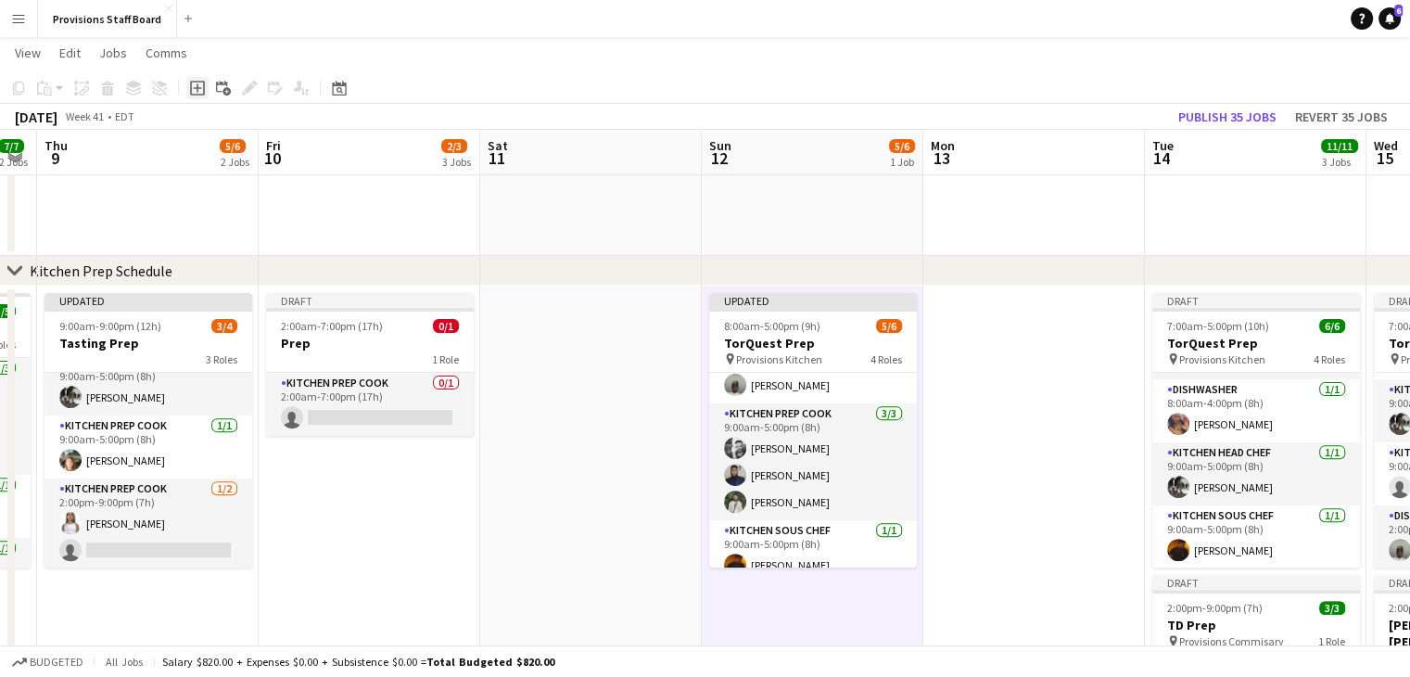
click at [199, 87] on icon at bounding box center [197, 87] width 8 height 8
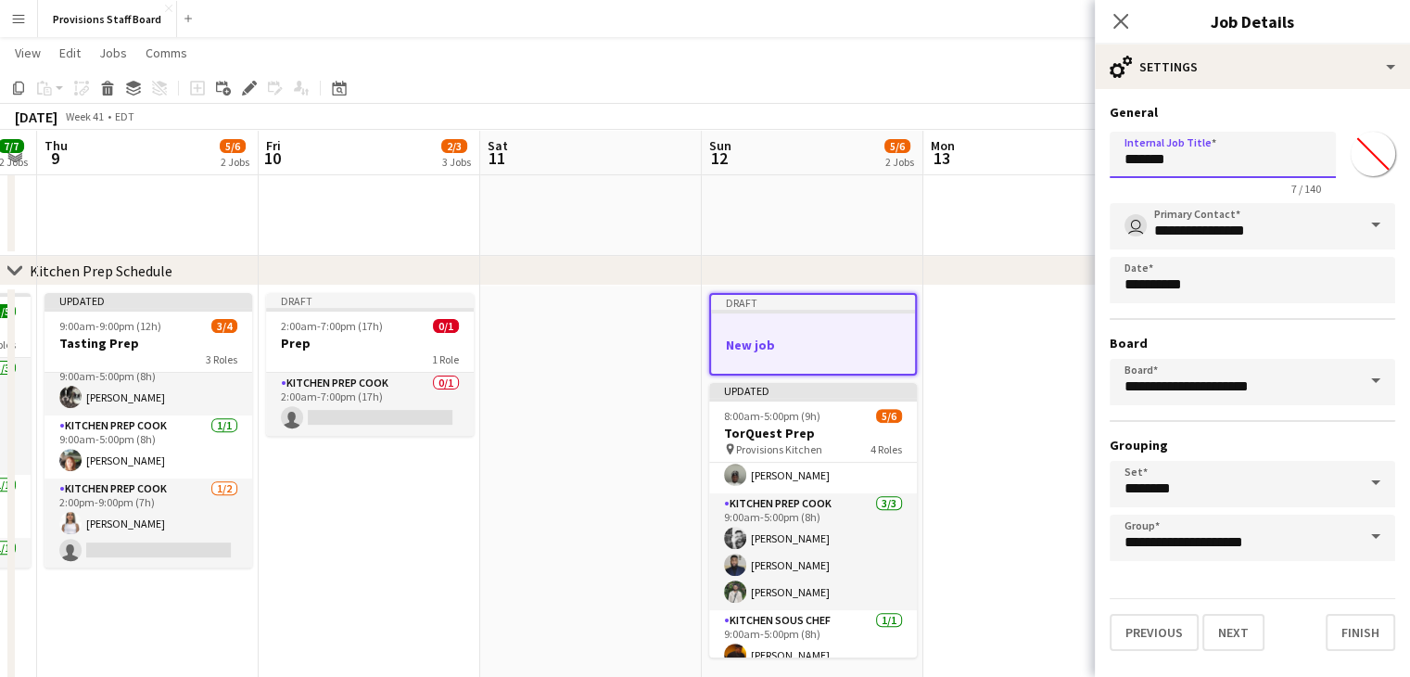
click at [1192, 166] on input "*******" at bounding box center [1223, 155] width 226 height 46
type input "**********"
click at [1230, 623] on button "Next" at bounding box center [1233, 632] width 62 height 37
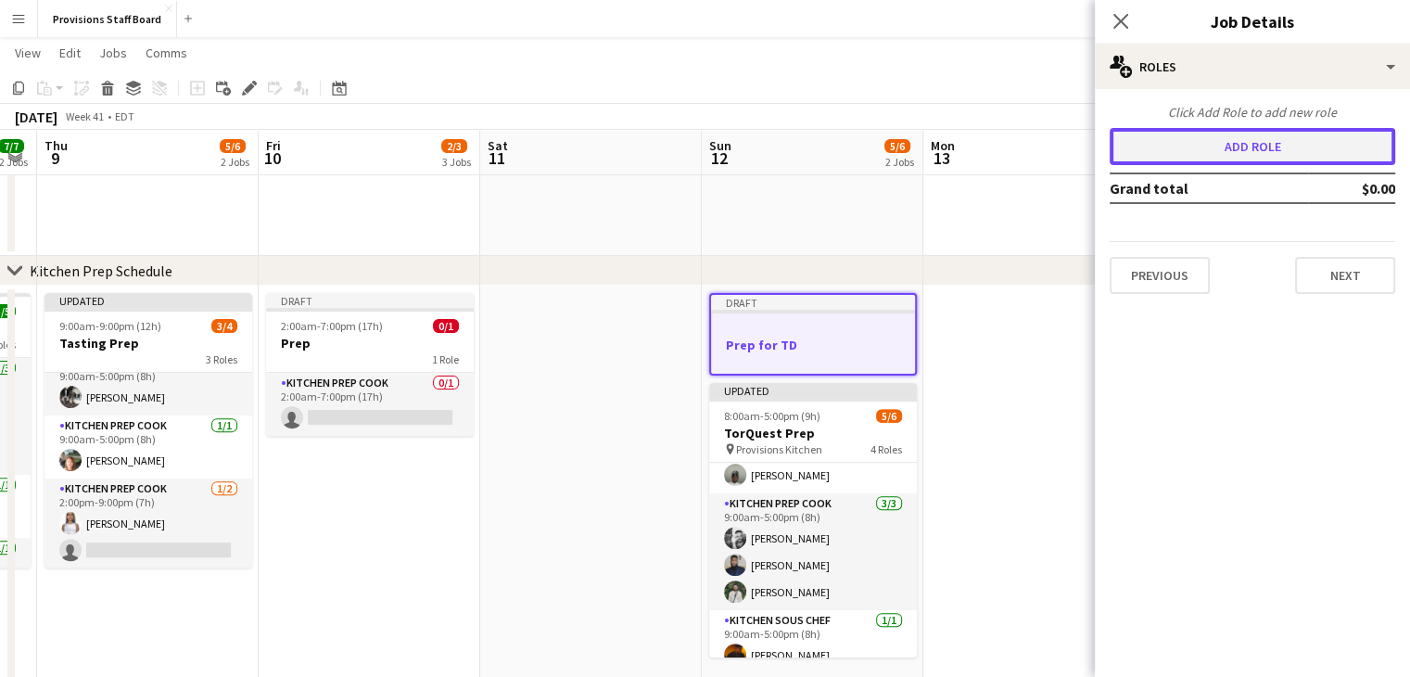
click at [1152, 150] on button "Add role" at bounding box center [1253, 146] width 286 height 37
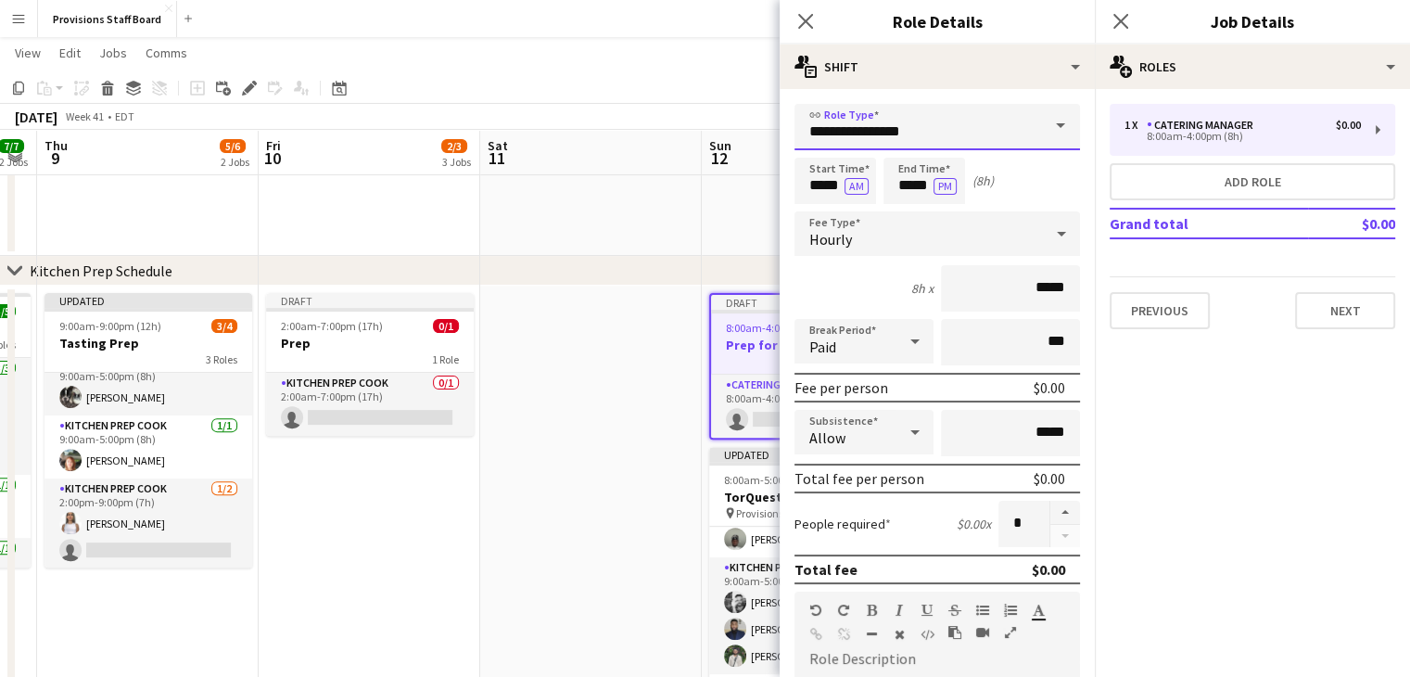
click at [919, 133] on input "**********" at bounding box center [938, 127] width 286 height 46
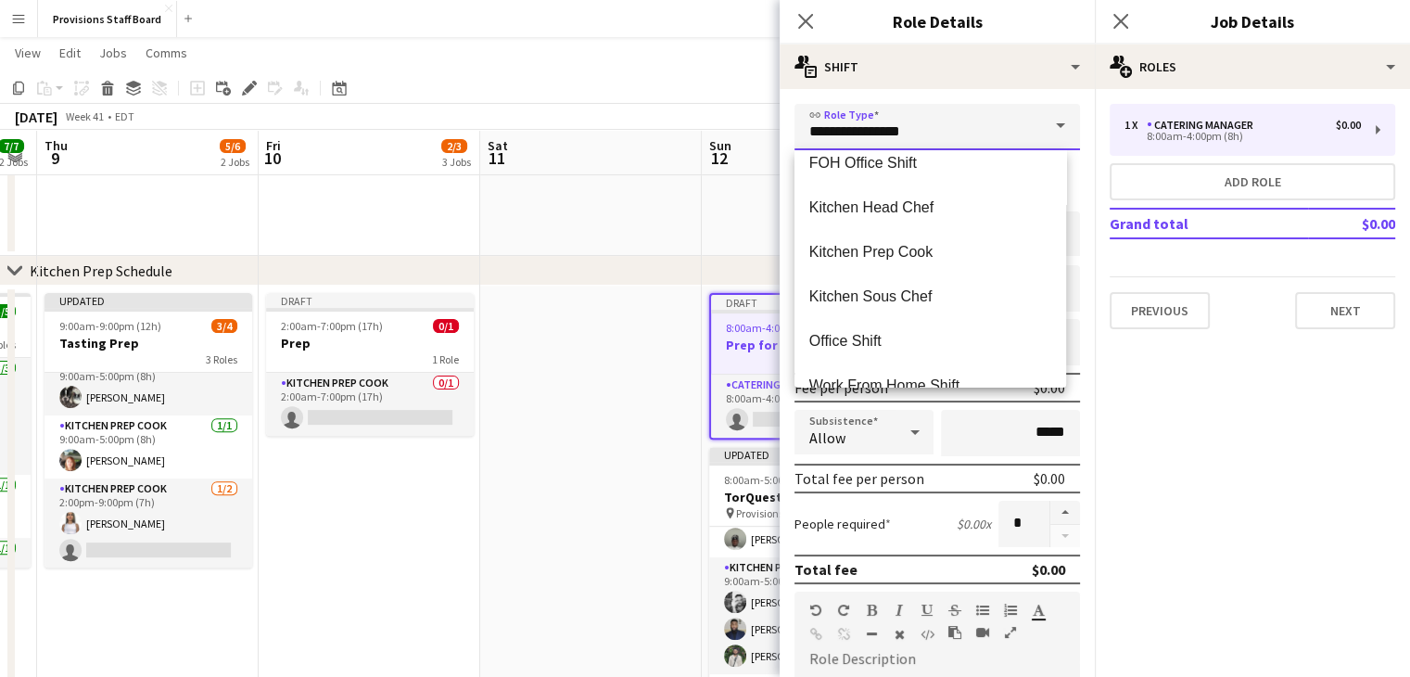
scroll to position [445, 0]
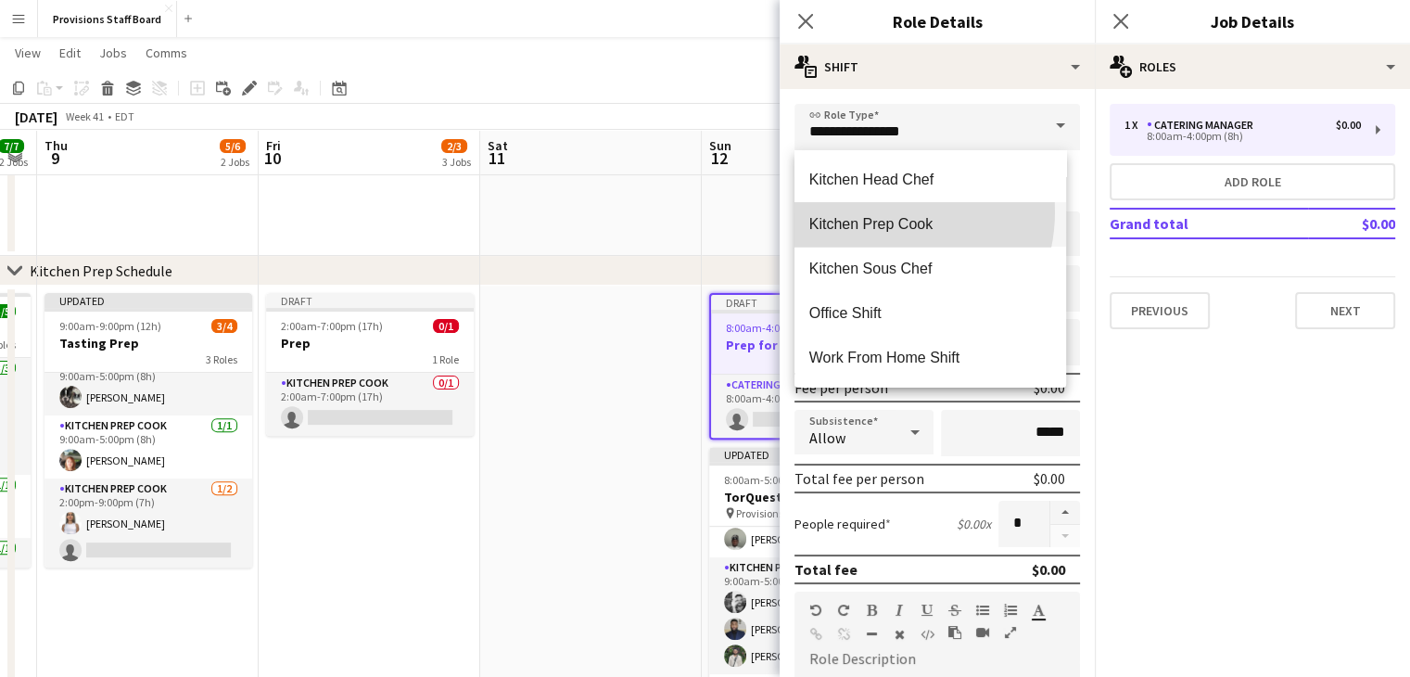
click at [874, 211] on mat-option "Kitchen Prep Cook" at bounding box center [931, 224] width 272 height 45
type input "**********"
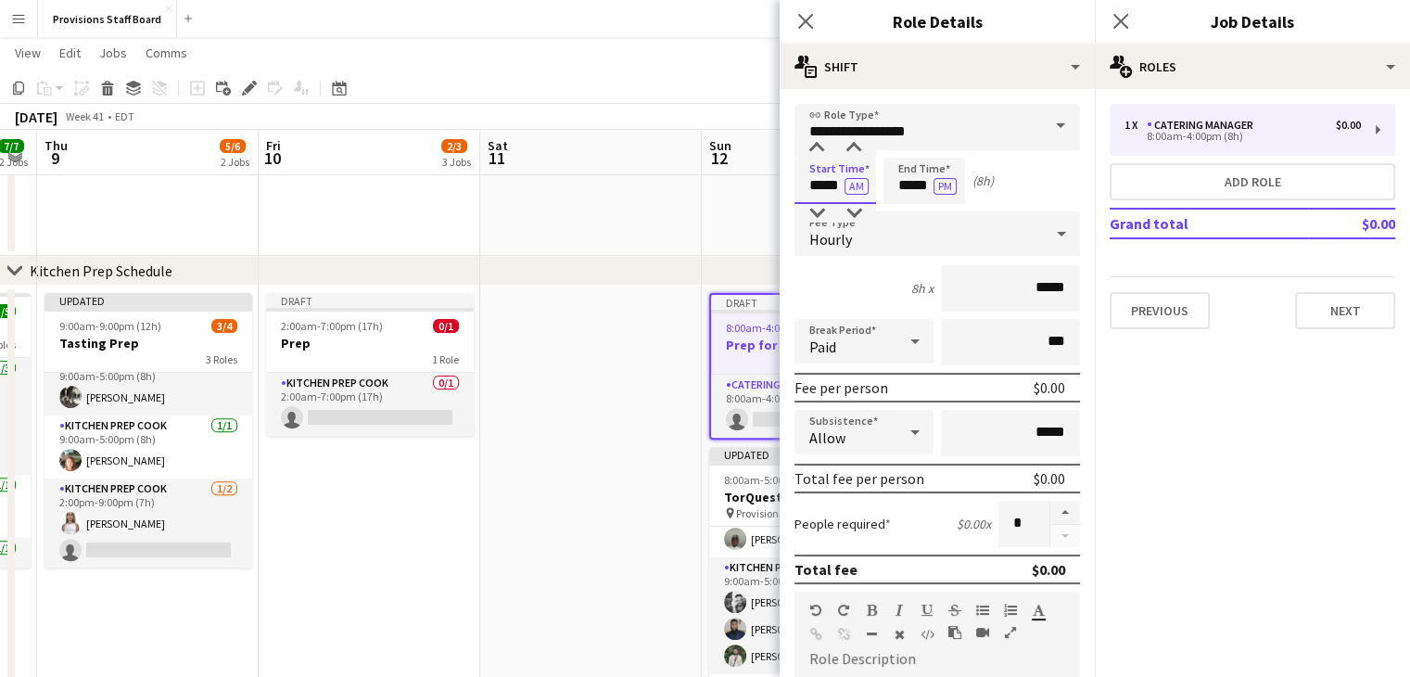
click at [818, 180] on input "*****" at bounding box center [836, 181] width 82 height 46
type input "*****"
click at [911, 184] on input "*****" at bounding box center [925, 181] width 82 height 46
type input "*****"
click at [586, 372] on app-date-cell at bounding box center [591, 659] width 222 height 746
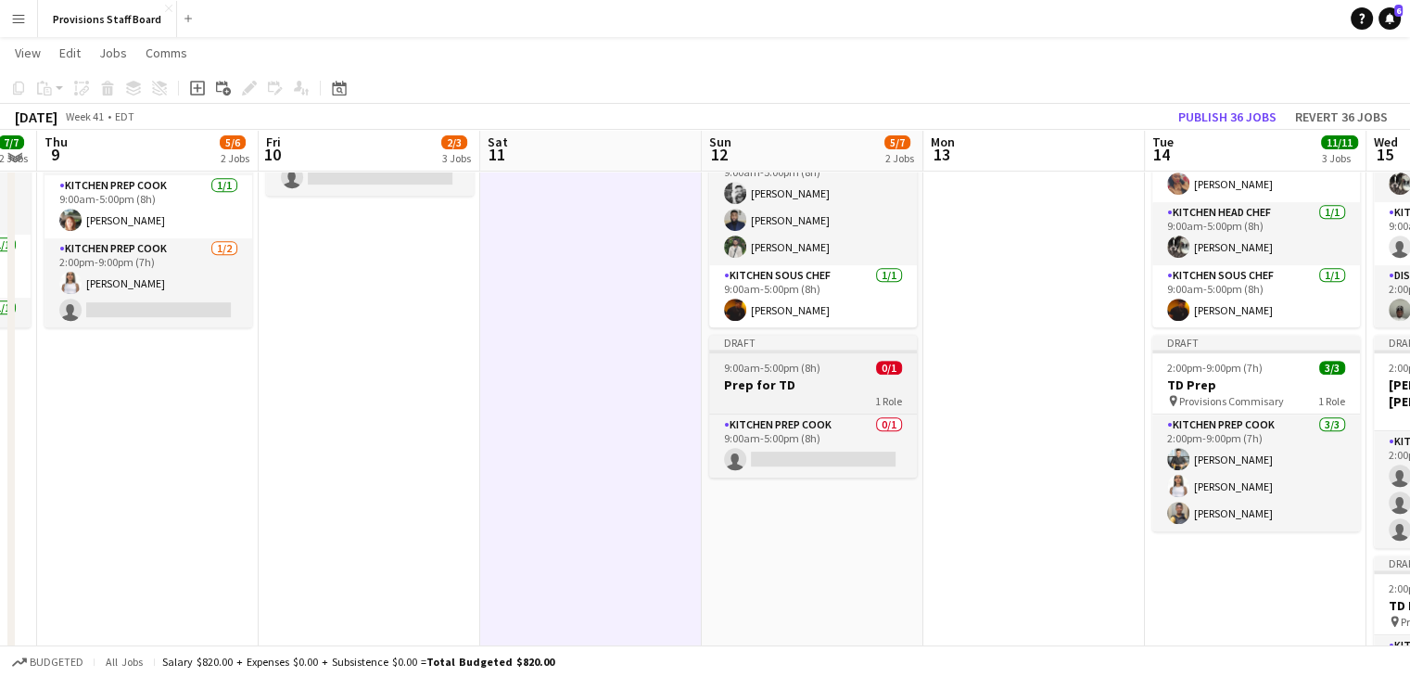
scroll to position [794, 0]
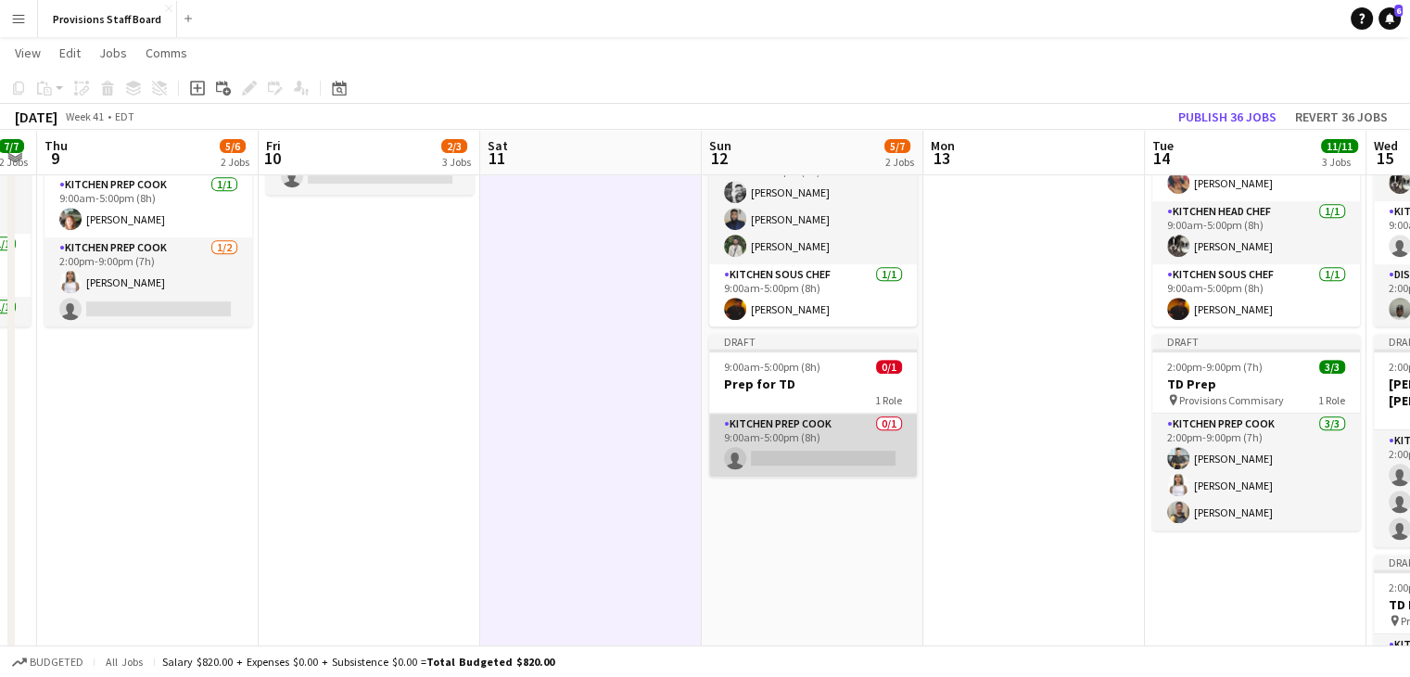
click at [796, 453] on app-card-role "Kitchen Prep Cook 0/1 9:00am-5:00pm (8h) single-neutral-actions" at bounding box center [813, 444] width 208 height 63
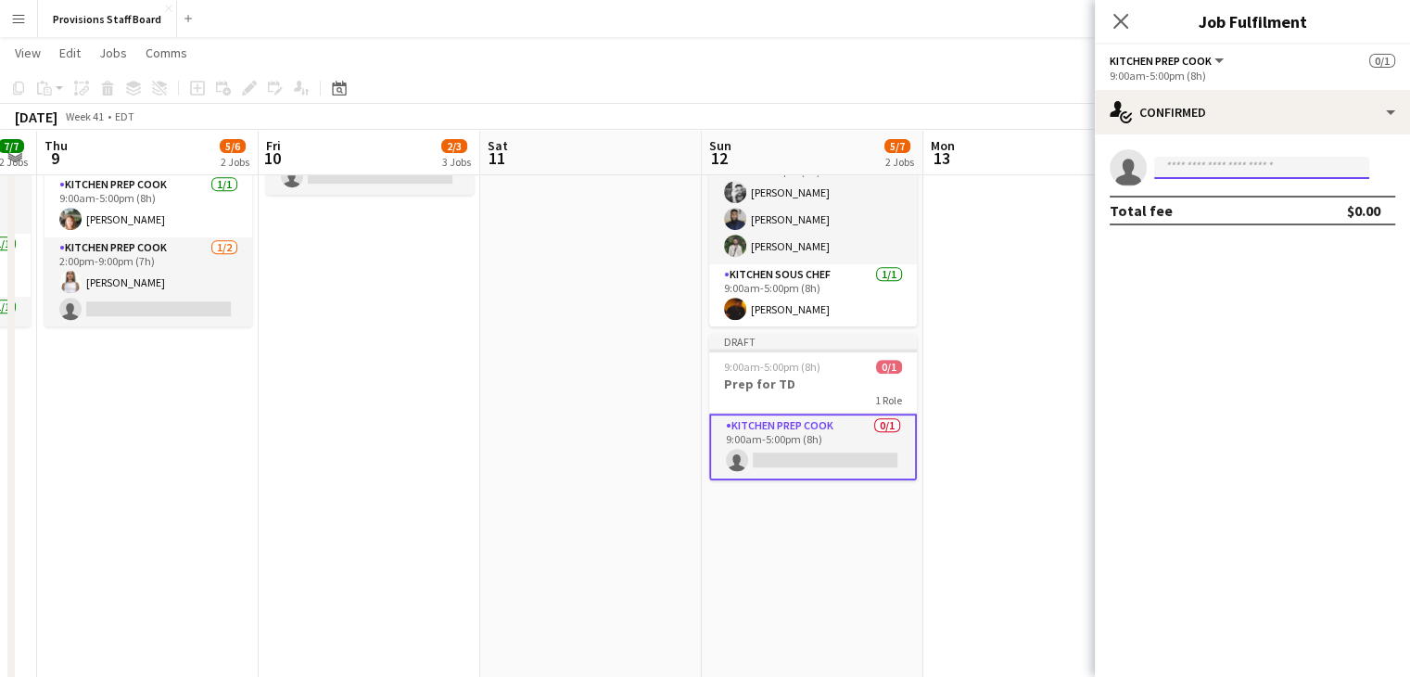
click at [1201, 169] on input at bounding box center [1261, 168] width 215 height 22
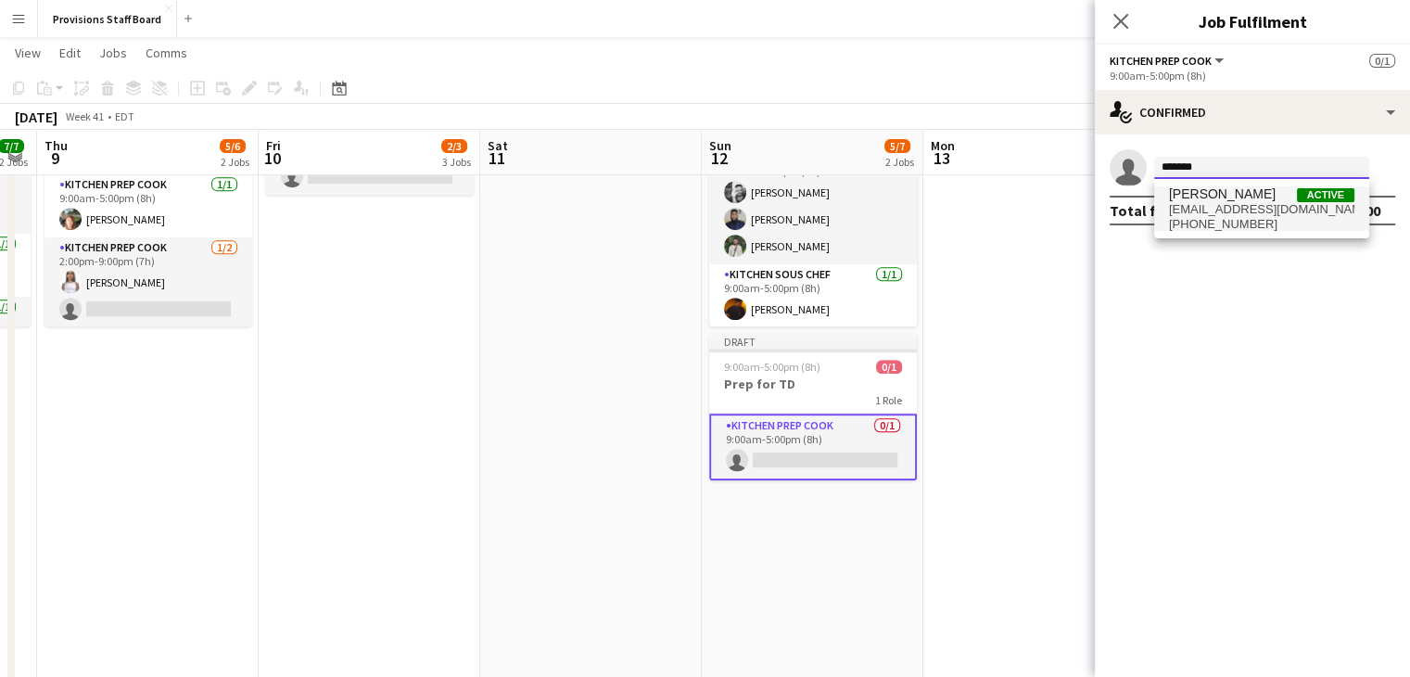
type input "*******"
click at [1222, 203] on span "manuelaa.escalantem@gmail.com" at bounding box center [1261, 209] width 185 height 15
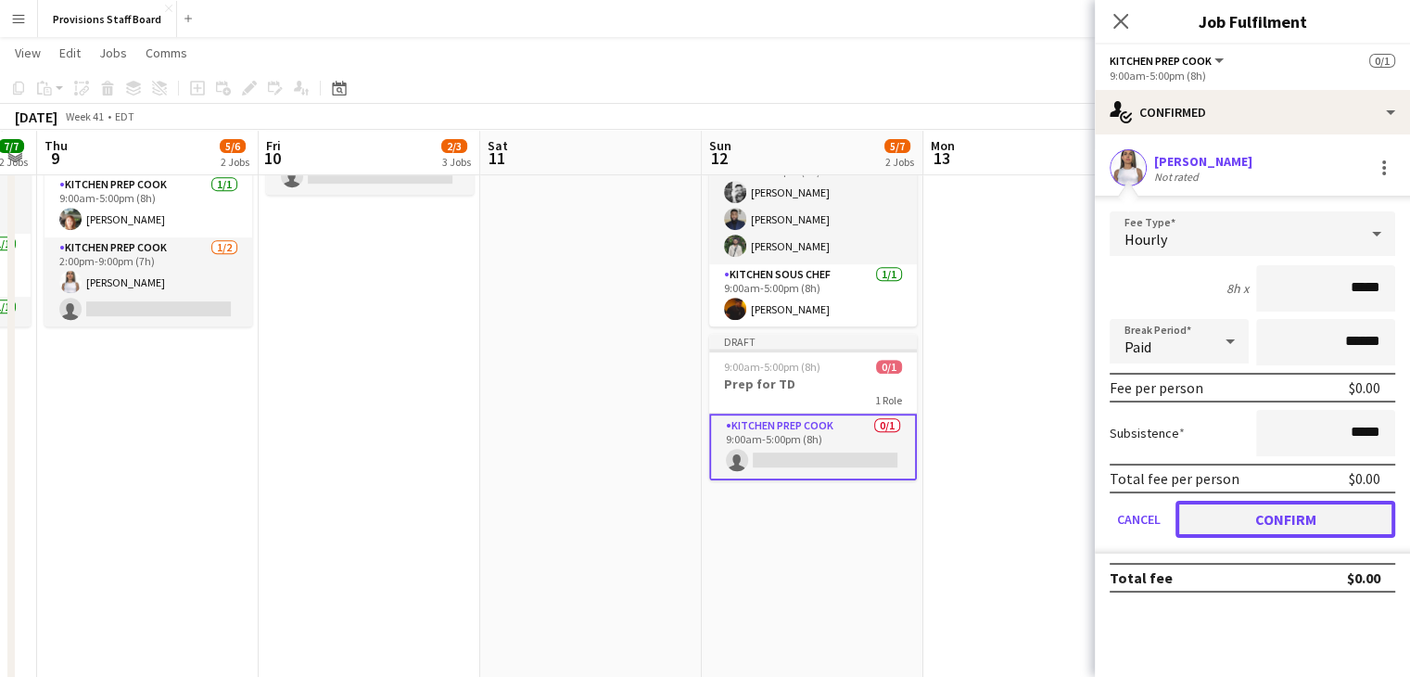
click at [1229, 513] on button "Confirm" at bounding box center [1286, 519] width 220 height 37
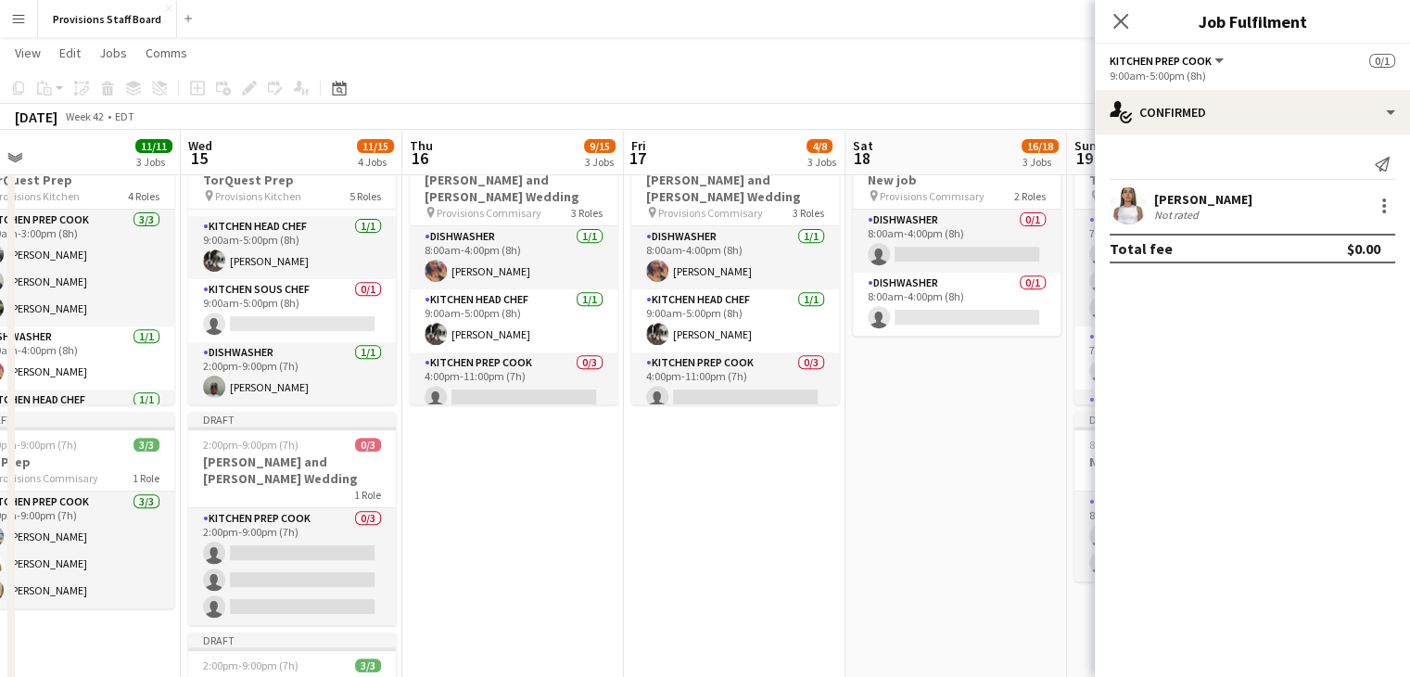
scroll to position [0, 706]
click at [525, 502] on app-date-cell "Draft 8:00am-11:00pm (15h) 2/5 Michelle and Alex Wedding pin Provisions Commisa…" at bounding box center [512, 495] width 222 height 746
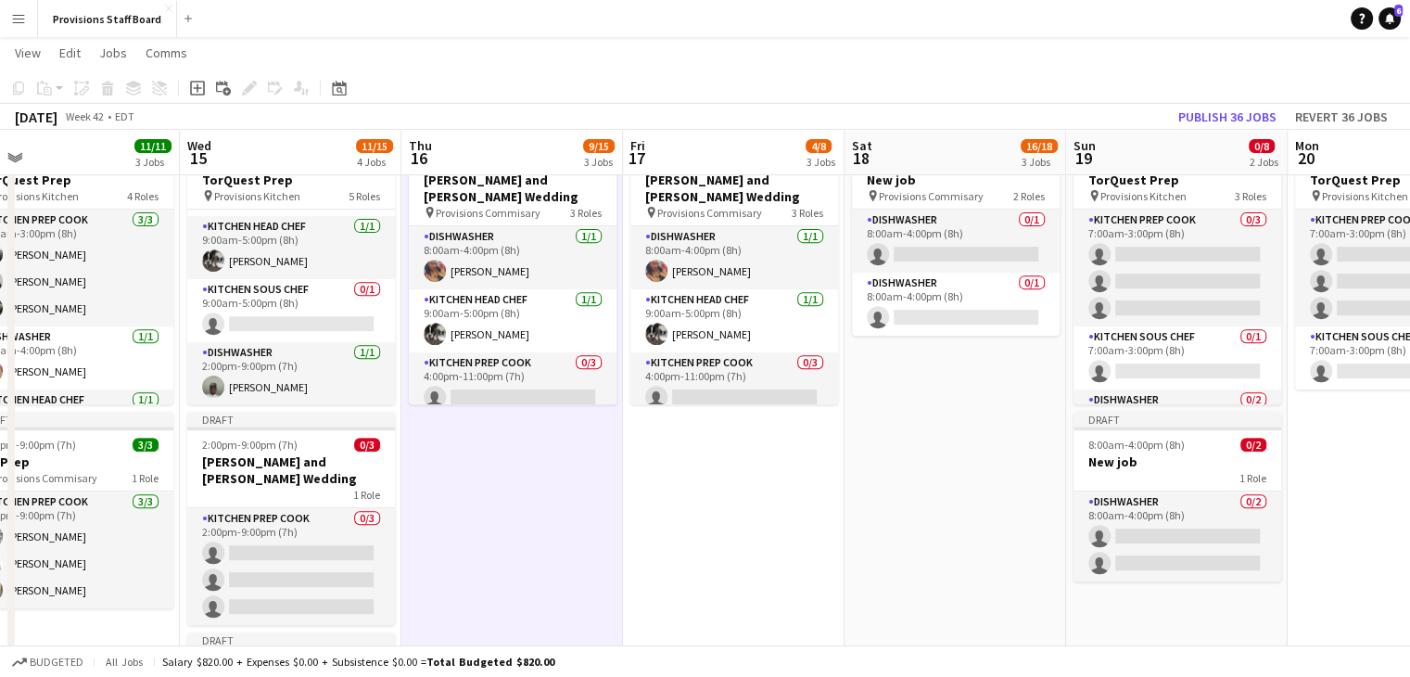
scroll to position [0, 520]
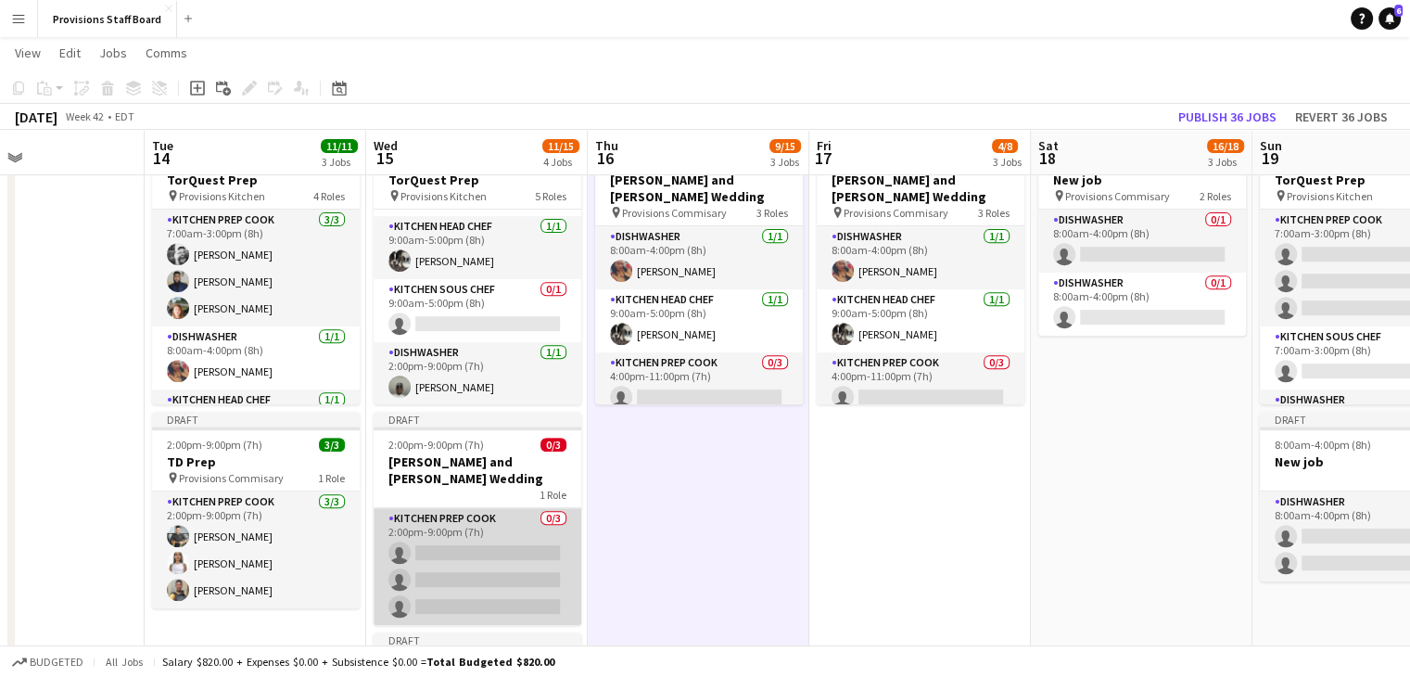
click at [460, 537] on app-card-role "Kitchen Prep Cook 0/3 2:00pm-9:00pm (7h) single-neutral-actions single-neutral-…" at bounding box center [478, 566] width 208 height 117
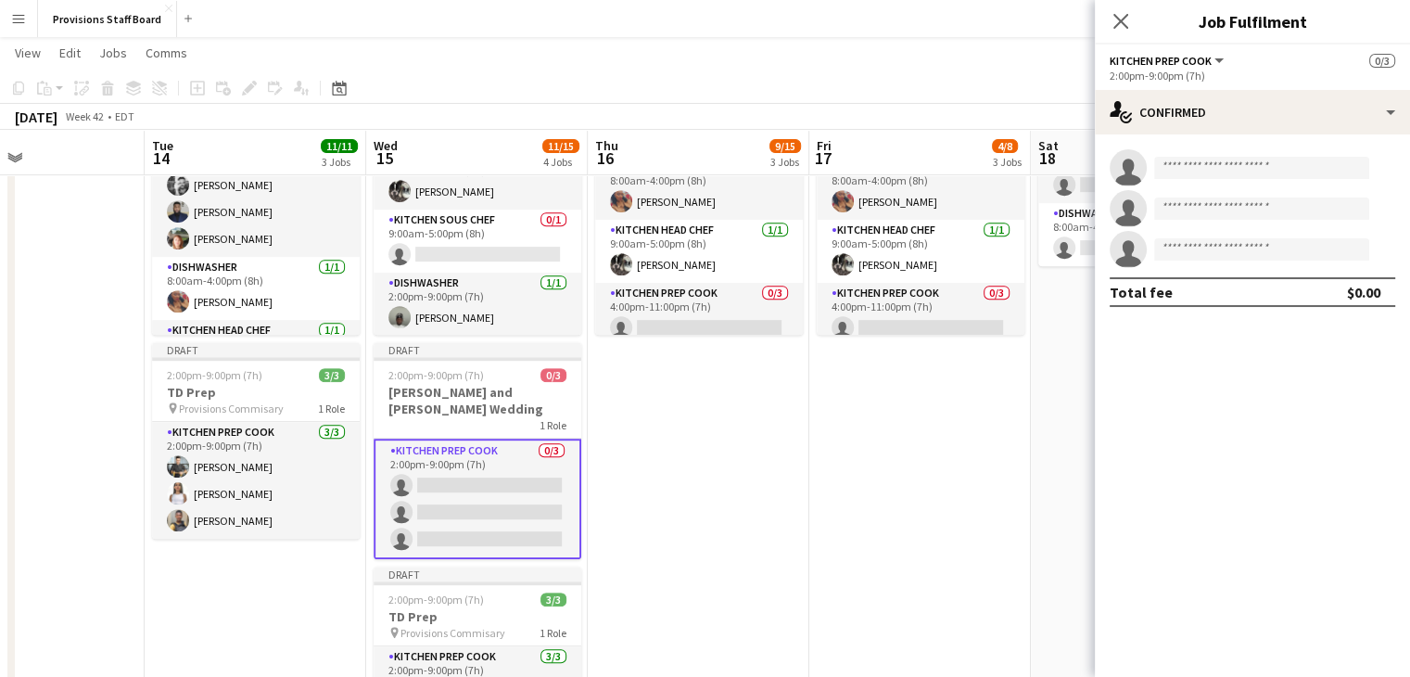
scroll to position [786, 0]
click at [495, 471] on app-card-role "Kitchen Prep Cook 0/3 2:00pm-9:00pm (7h) single-neutral-actions single-neutral-…" at bounding box center [478, 498] width 208 height 121
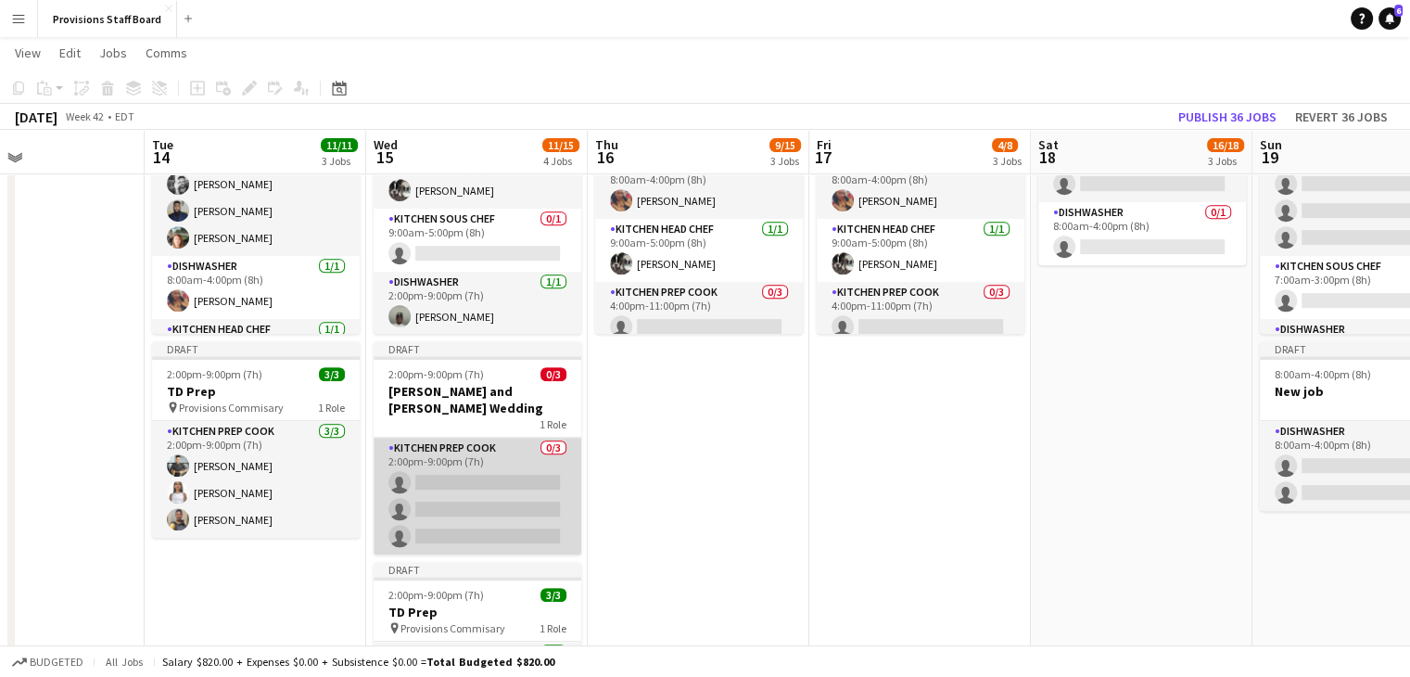
click at [495, 471] on app-card-role "Kitchen Prep Cook 0/3 2:00pm-9:00pm (7h) single-neutral-actions single-neutral-…" at bounding box center [478, 496] width 208 height 117
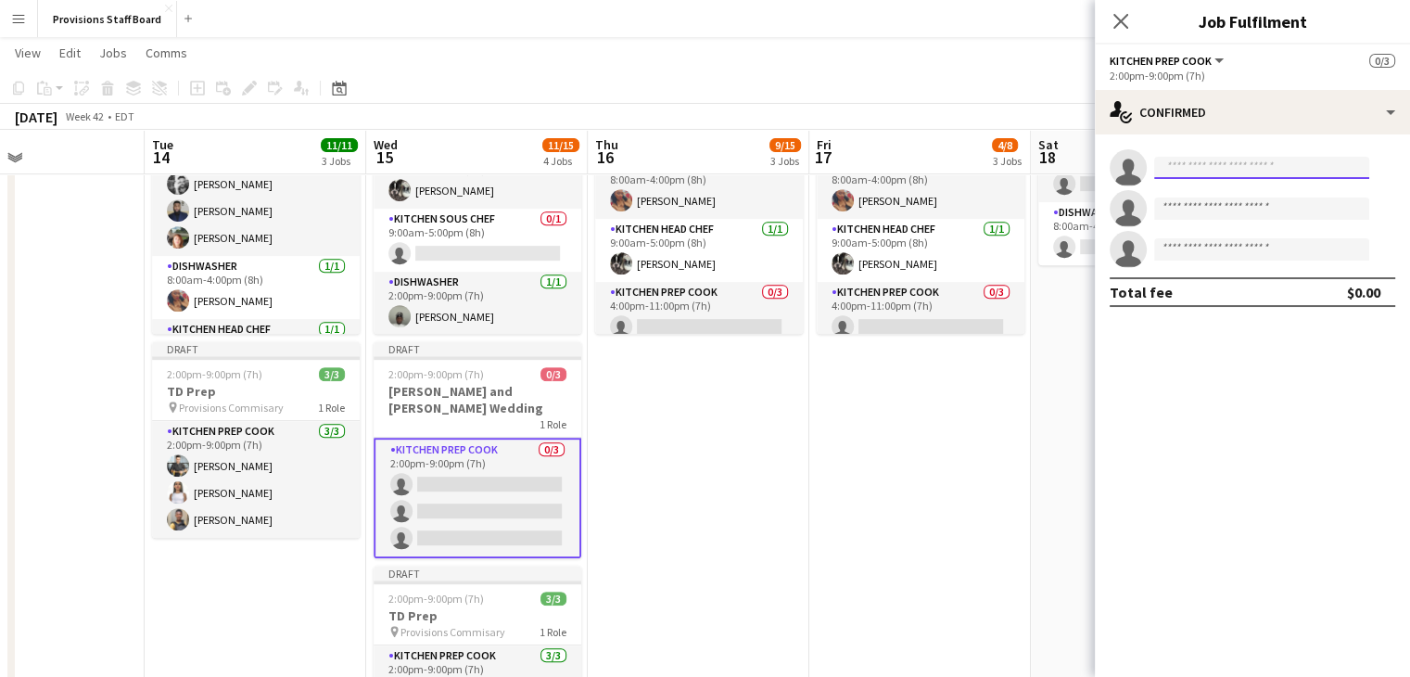
click at [1245, 160] on input at bounding box center [1261, 168] width 215 height 22
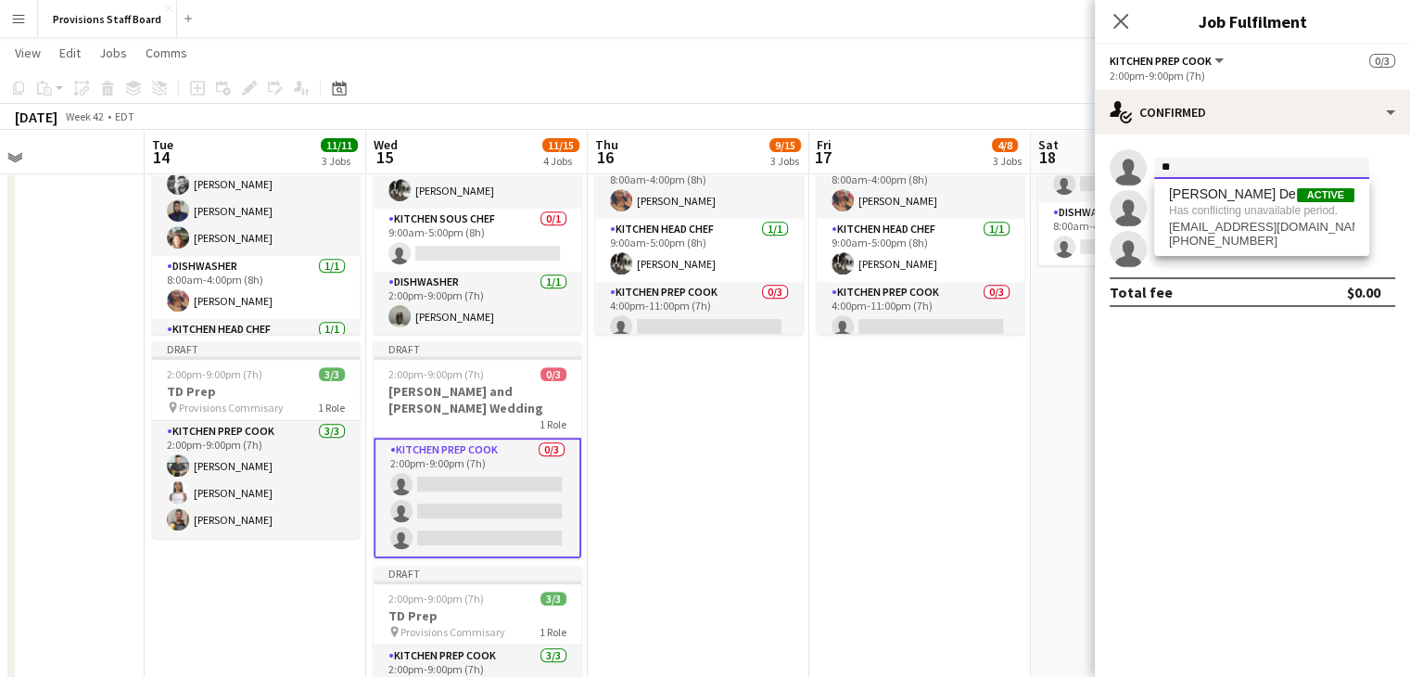
type input "*"
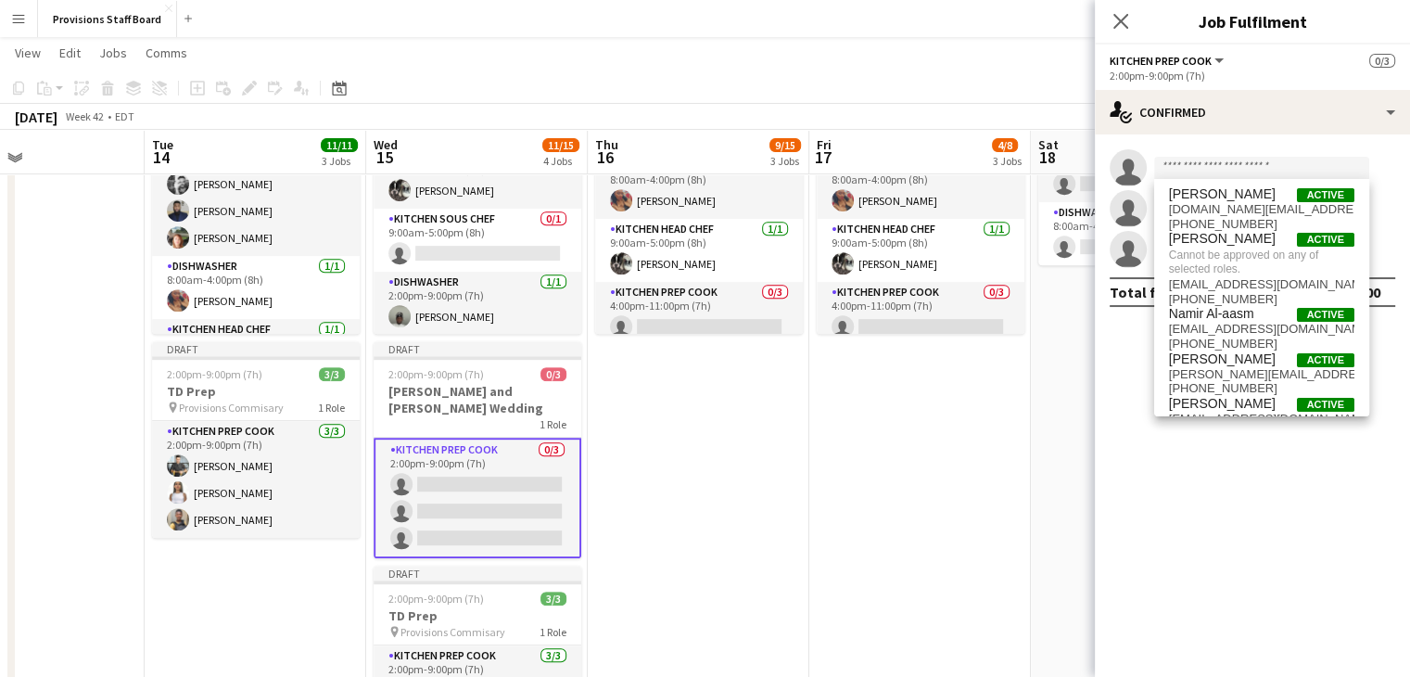
click at [910, 415] on app-date-cell "Draft 8:00am-11:00pm (15h) 2/5 Michelle and Alex Wedding pin Provisions Commisa…" at bounding box center [920, 425] width 222 height 746
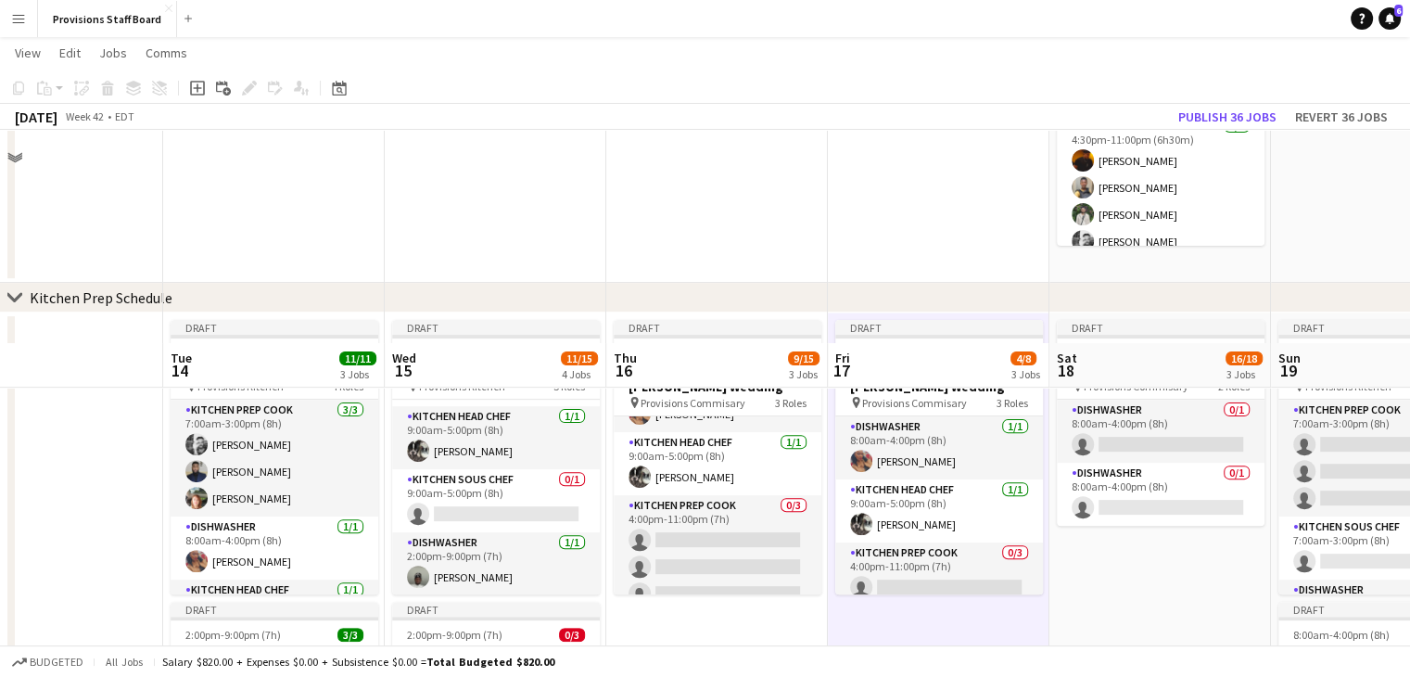
scroll to position [784, 0]
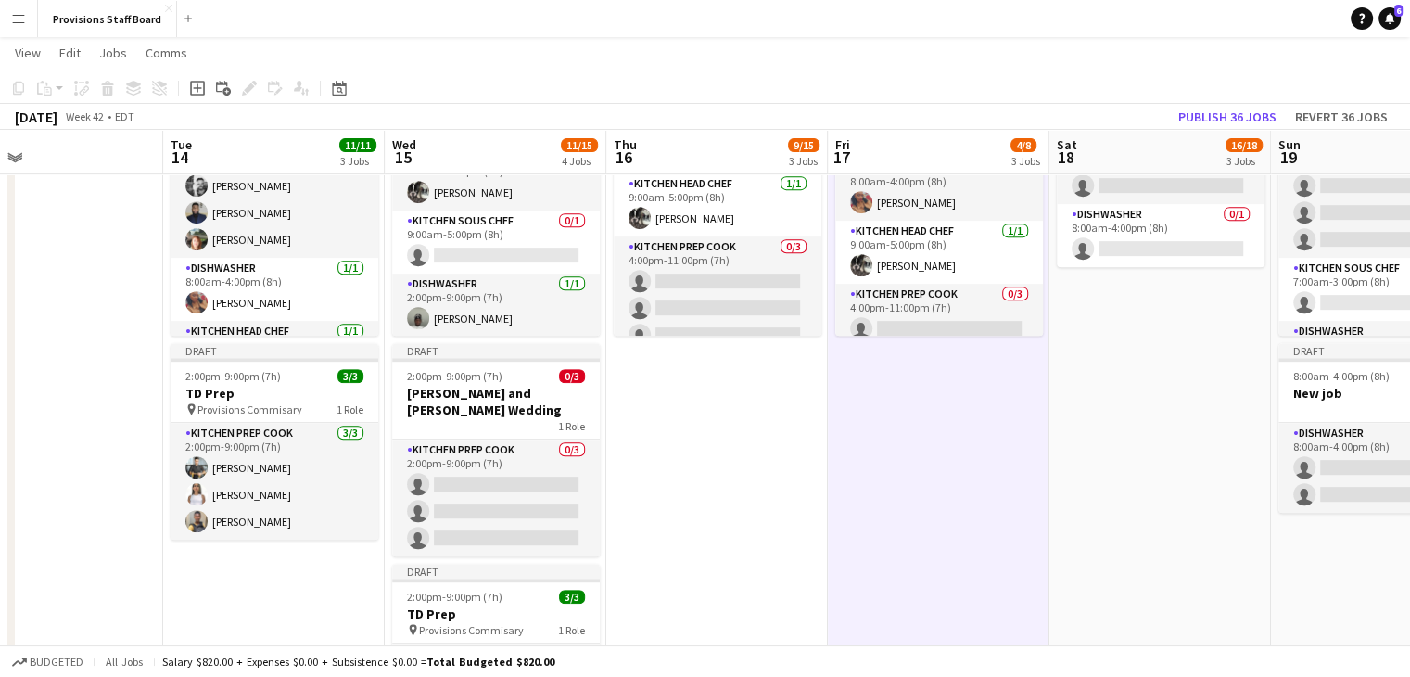
click at [694, 393] on app-date-cell "Draft 8:00am-11:00pm (15h) 2/5 Michelle and Alex Wedding pin Provisions Commisa…" at bounding box center [717, 427] width 222 height 746
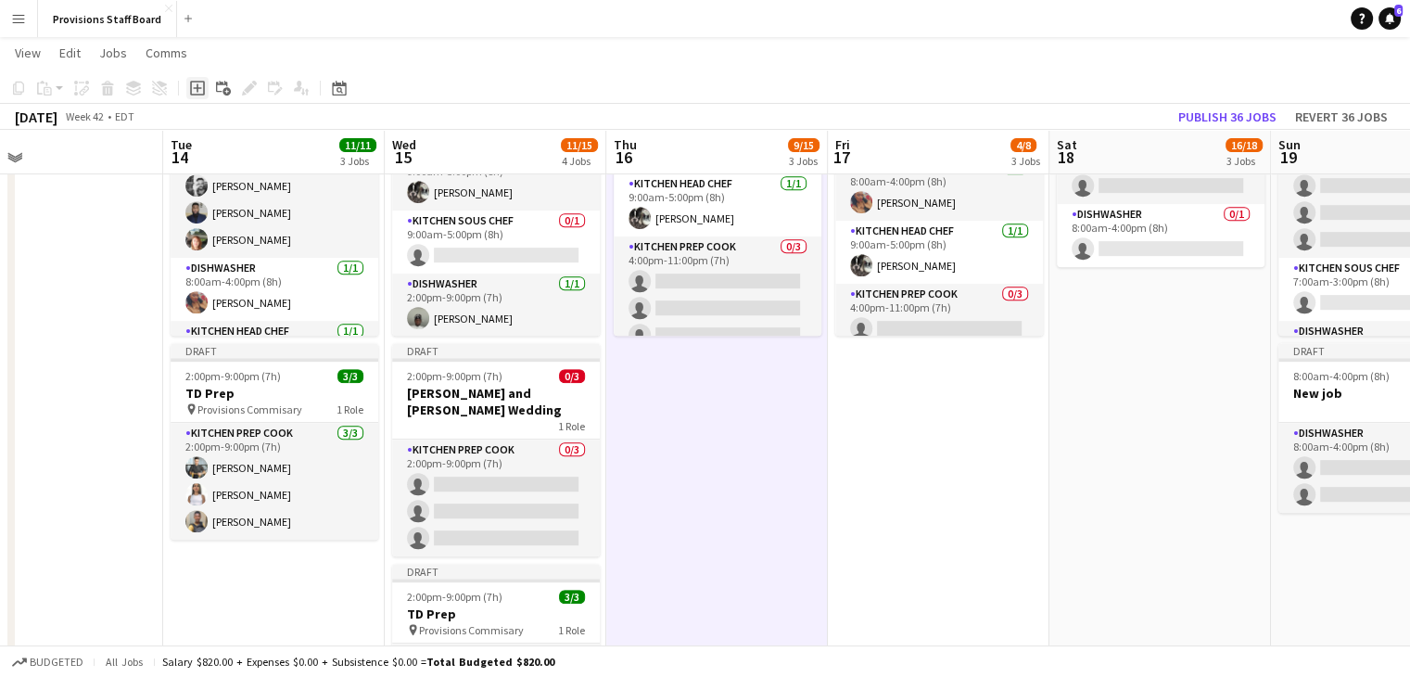
click at [200, 81] on icon at bounding box center [197, 88] width 15 height 15
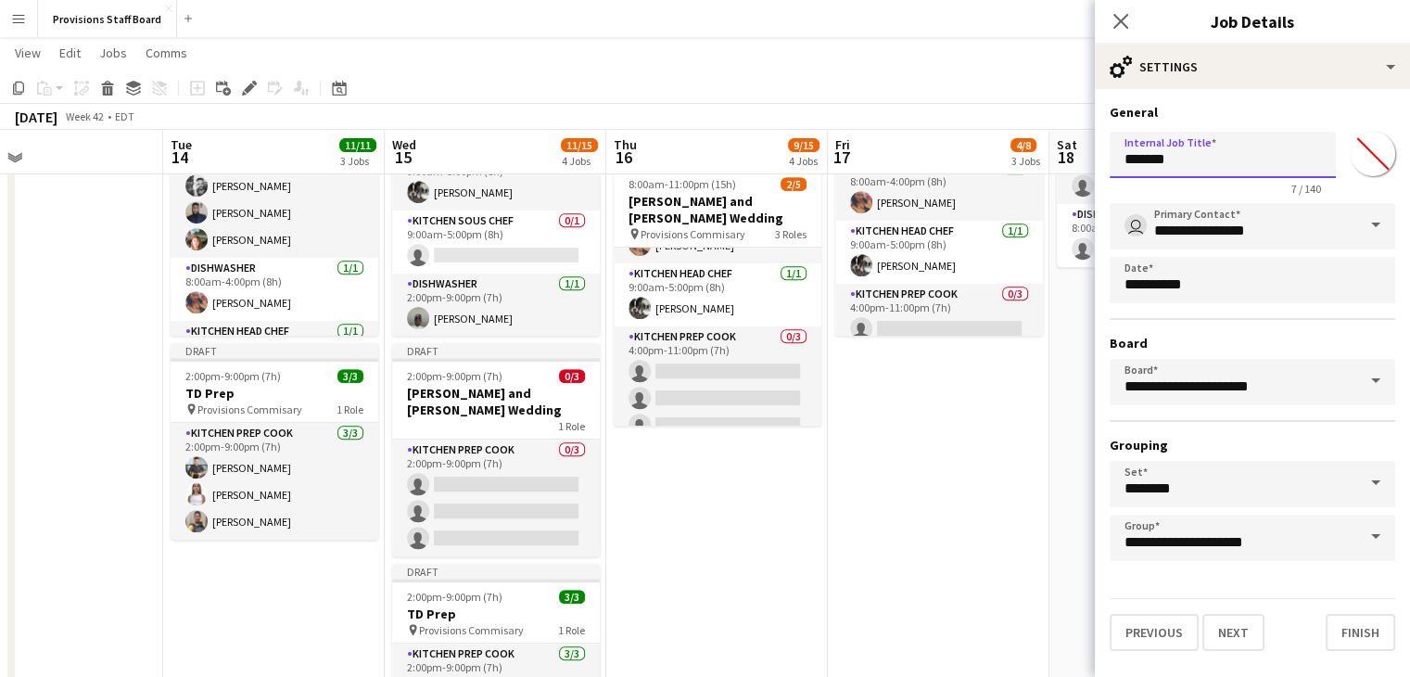
click at [1178, 157] on input "*******" at bounding box center [1223, 155] width 226 height 46
type input "**********"
click at [1230, 629] on button "Next" at bounding box center [1233, 632] width 62 height 37
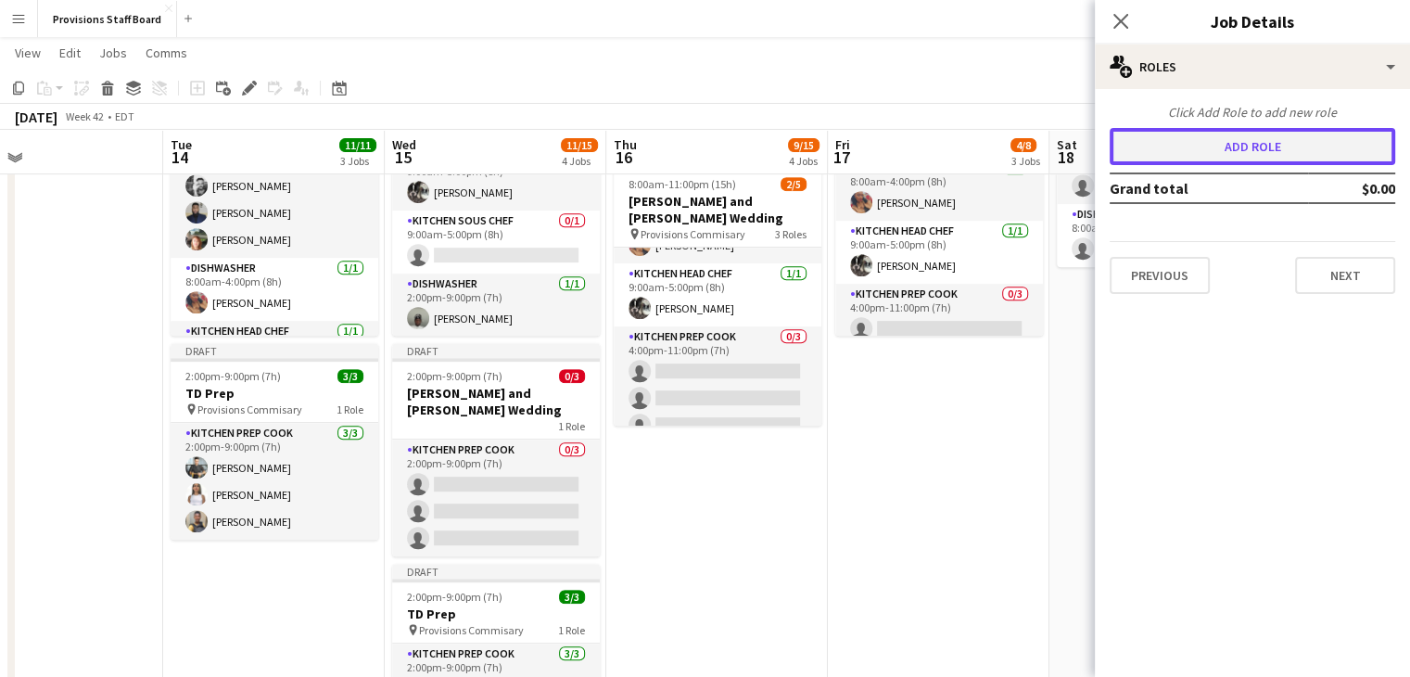
click at [1249, 138] on button "Add role" at bounding box center [1253, 146] width 286 height 37
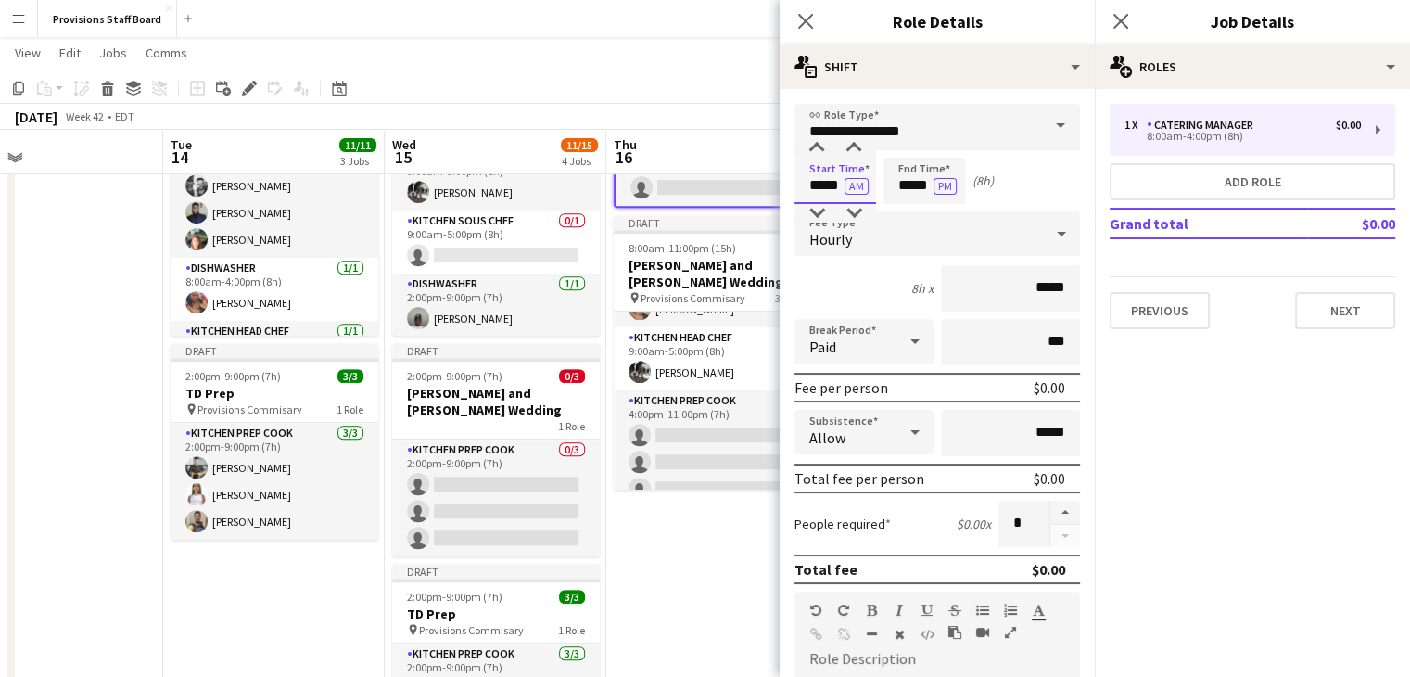
click at [820, 186] on input "*****" at bounding box center [836, 181] width 82 height 46
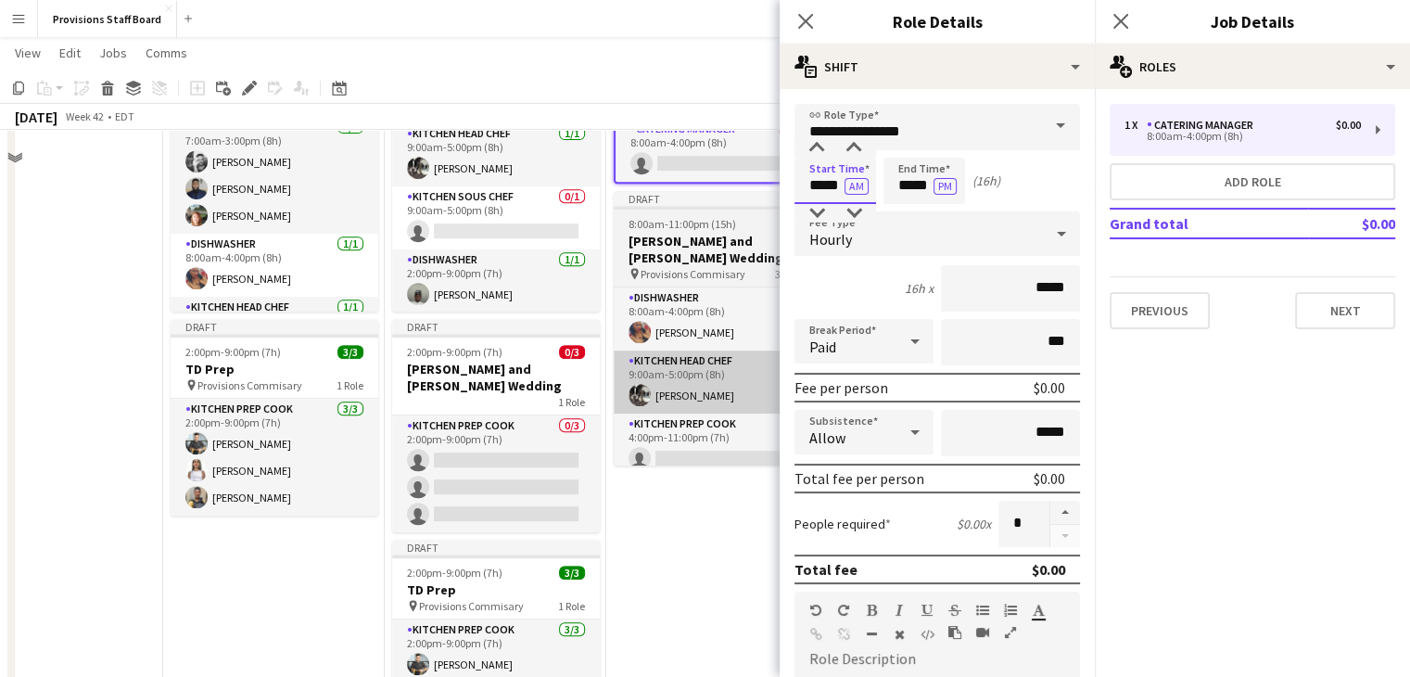
scroll to position [732, 0]
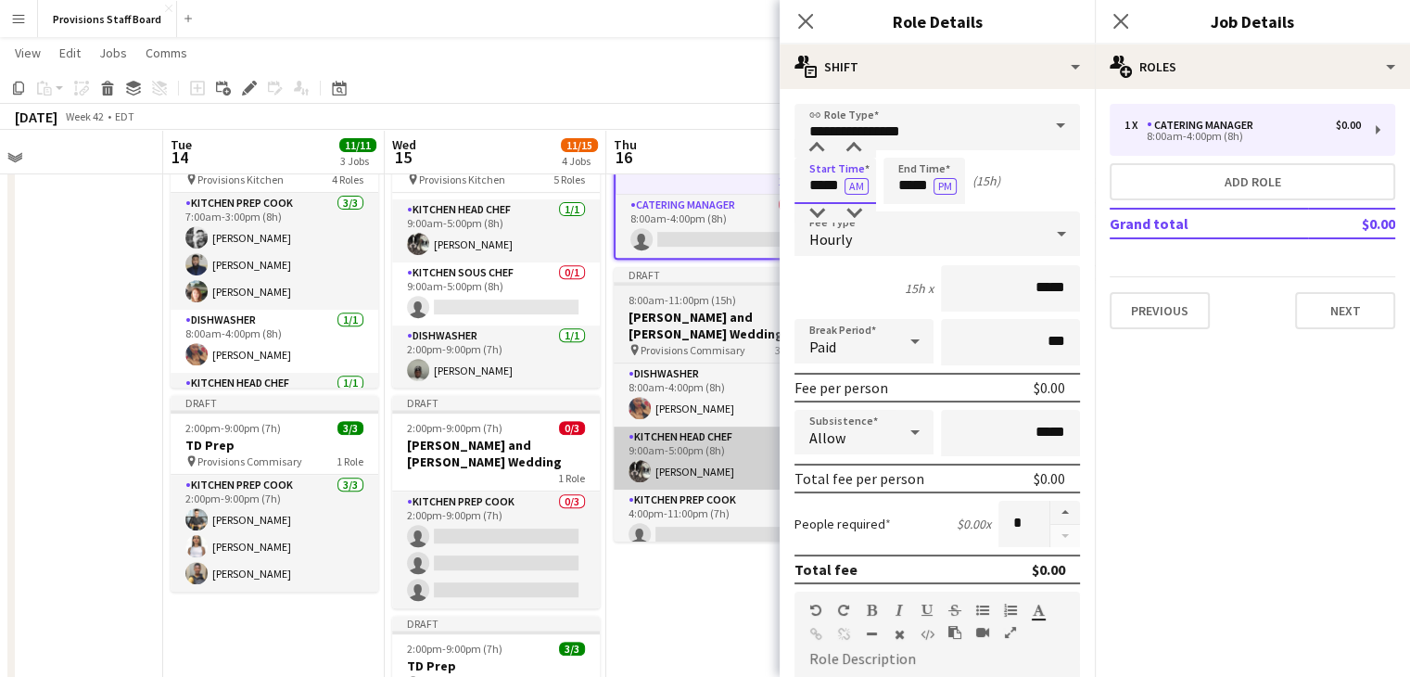
type input "*****"
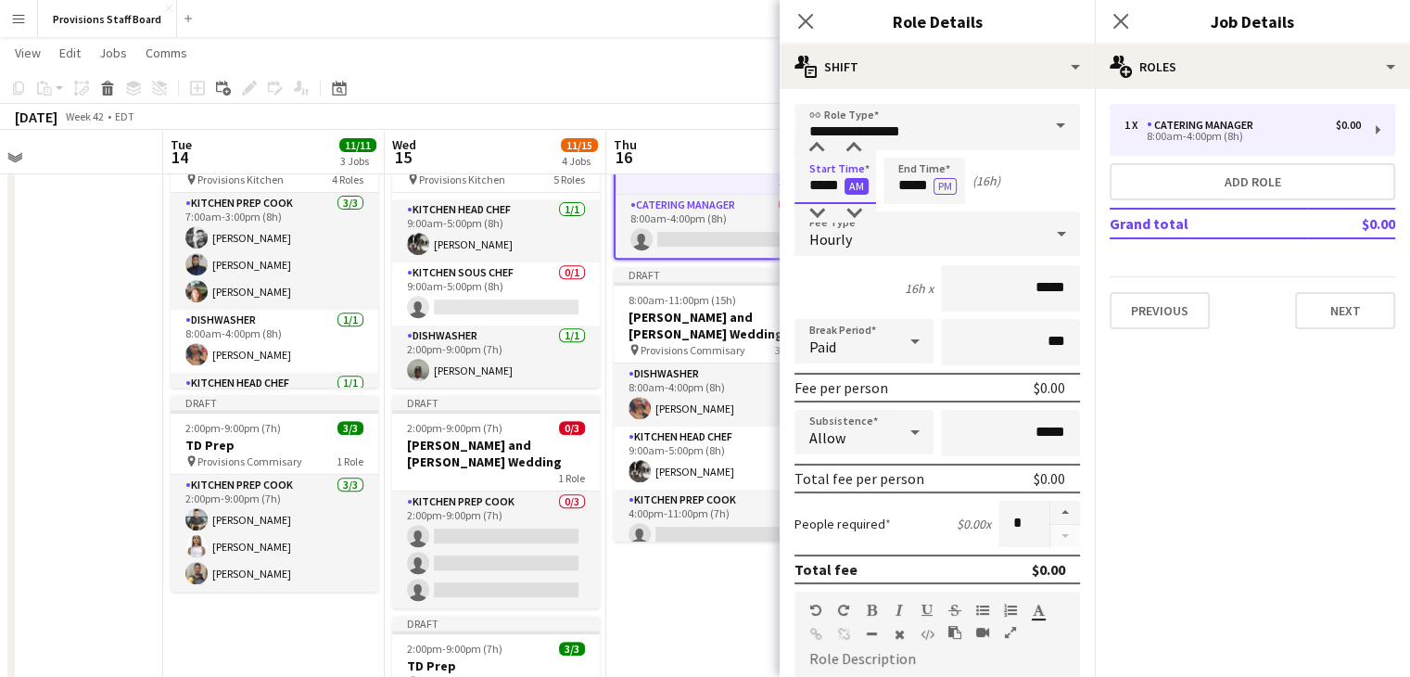
type input "*****"
click at [857, 186] on button "AM" at bounding box center [857, 186] width 24 height 17
click at [909, 189] on input "*****" at bounding box center [925, 181] width 82 height 46
type input "*****"
type input "****"
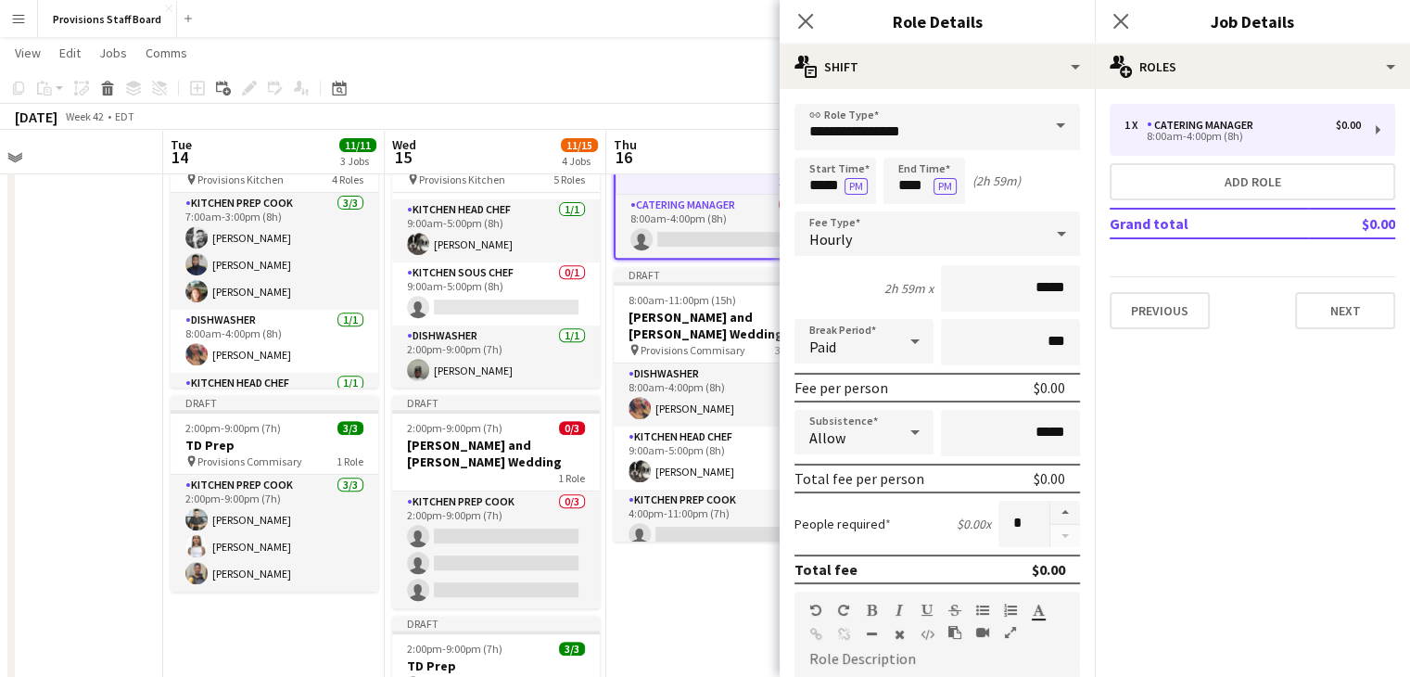
click at [700, 587] on app-date-cell "Draft 8:00am-4:00pm (8h) 0/1 Load Out TD 1 Role Catering Manager 0/1 8:00am-4:0…" at bounding box center [717, 479] width 222 height 746
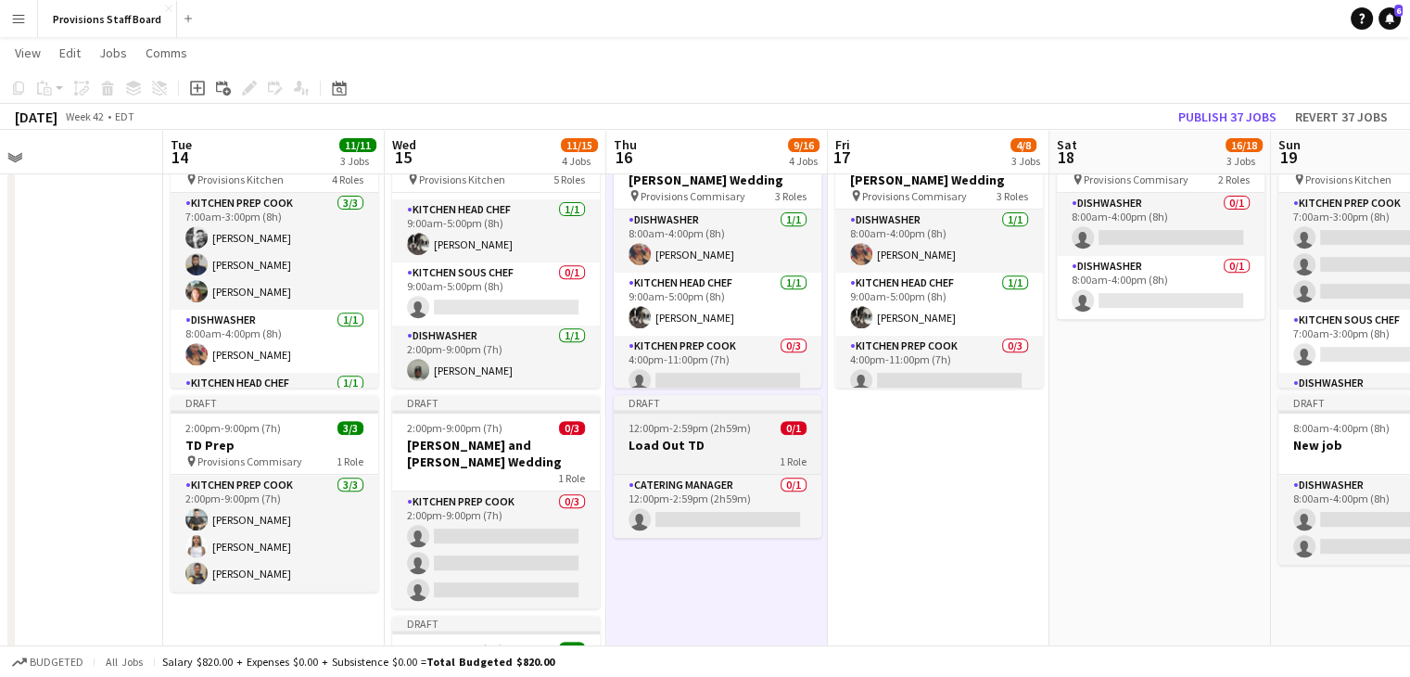
click at [690, 460] on div "1 Role" at bounding box center [718, 460] width 208 height 15
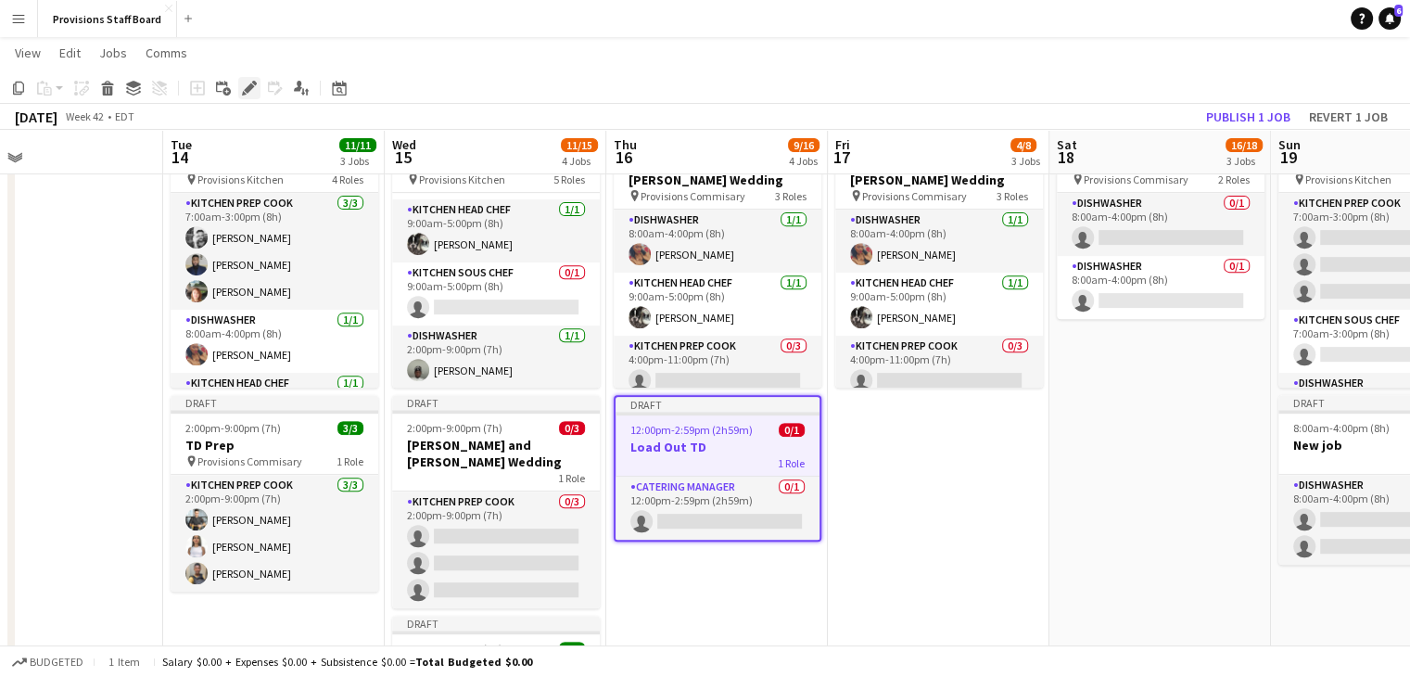
click at [247, 86] on icon "Edit" at bounding box center [249, 88] width 15 height 15
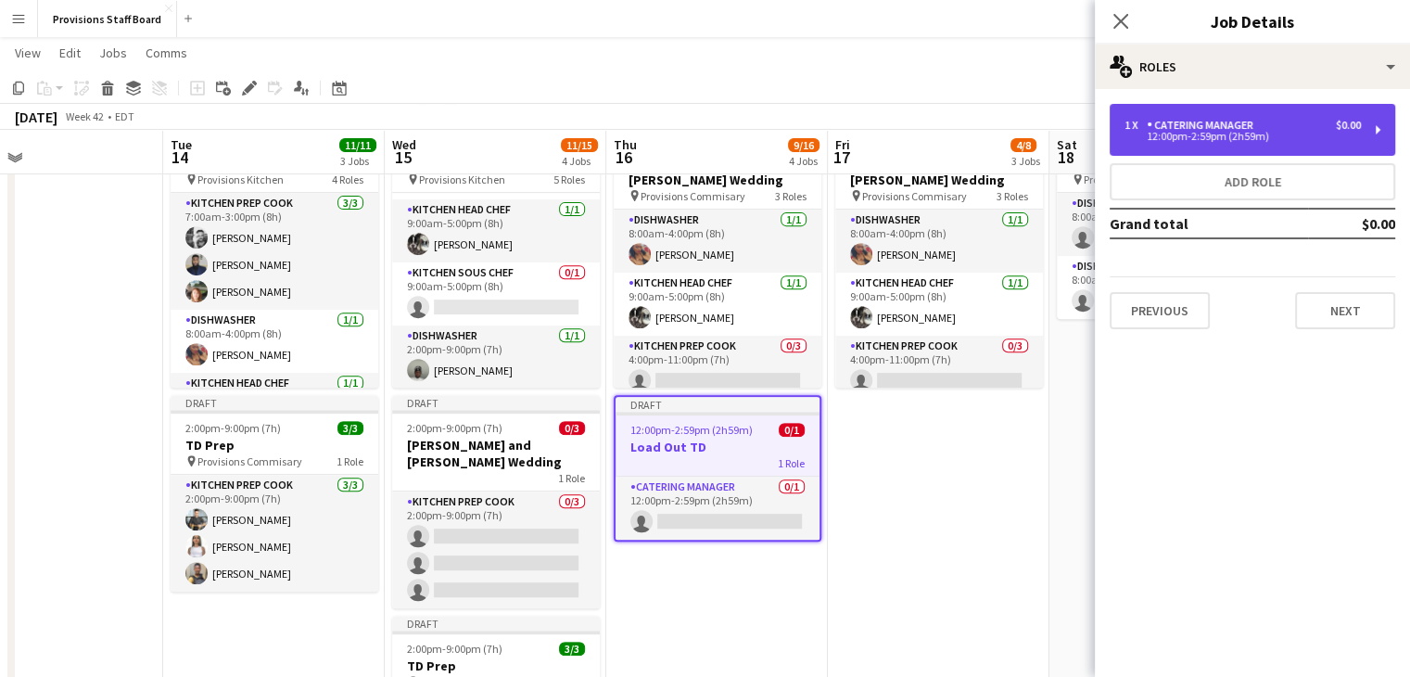
click at [1189, 134] on div "12:00pm-2:59pm (2h59m)" at bounding box center [1243, 136] width 236 height 9
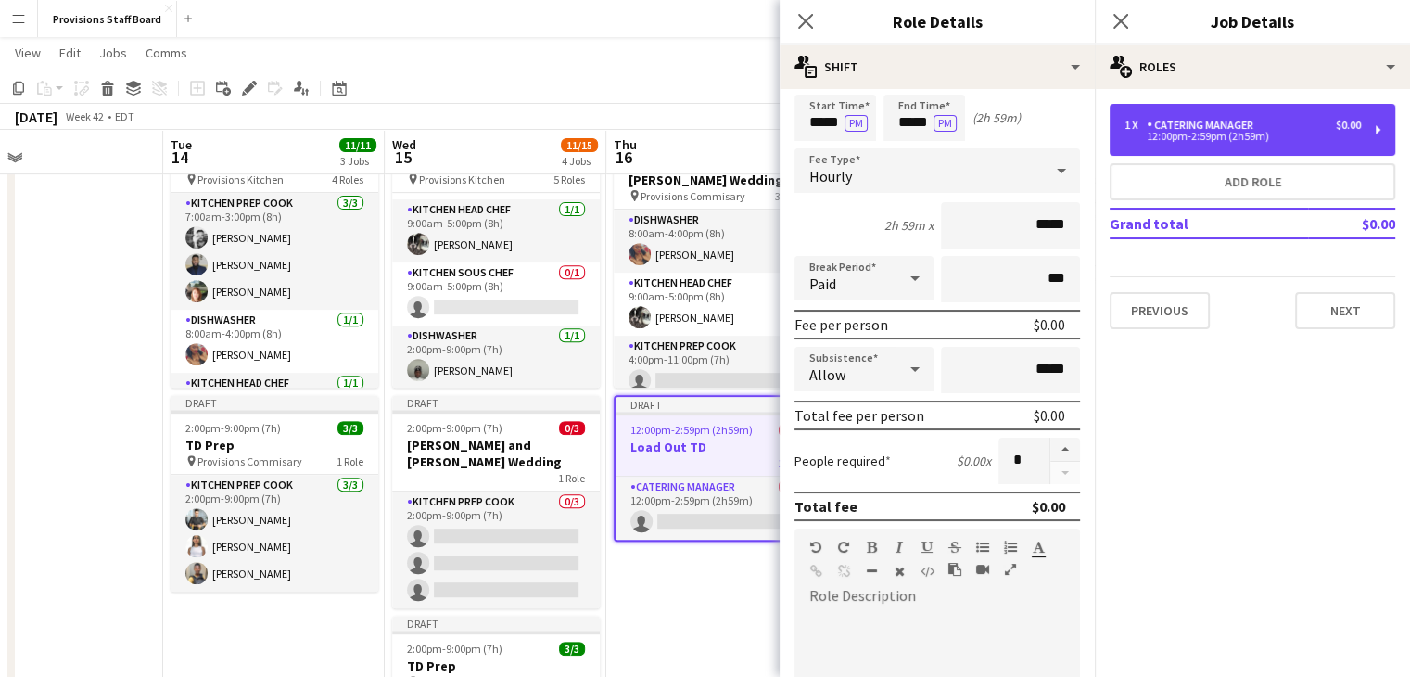
scroll to position [51, 0]
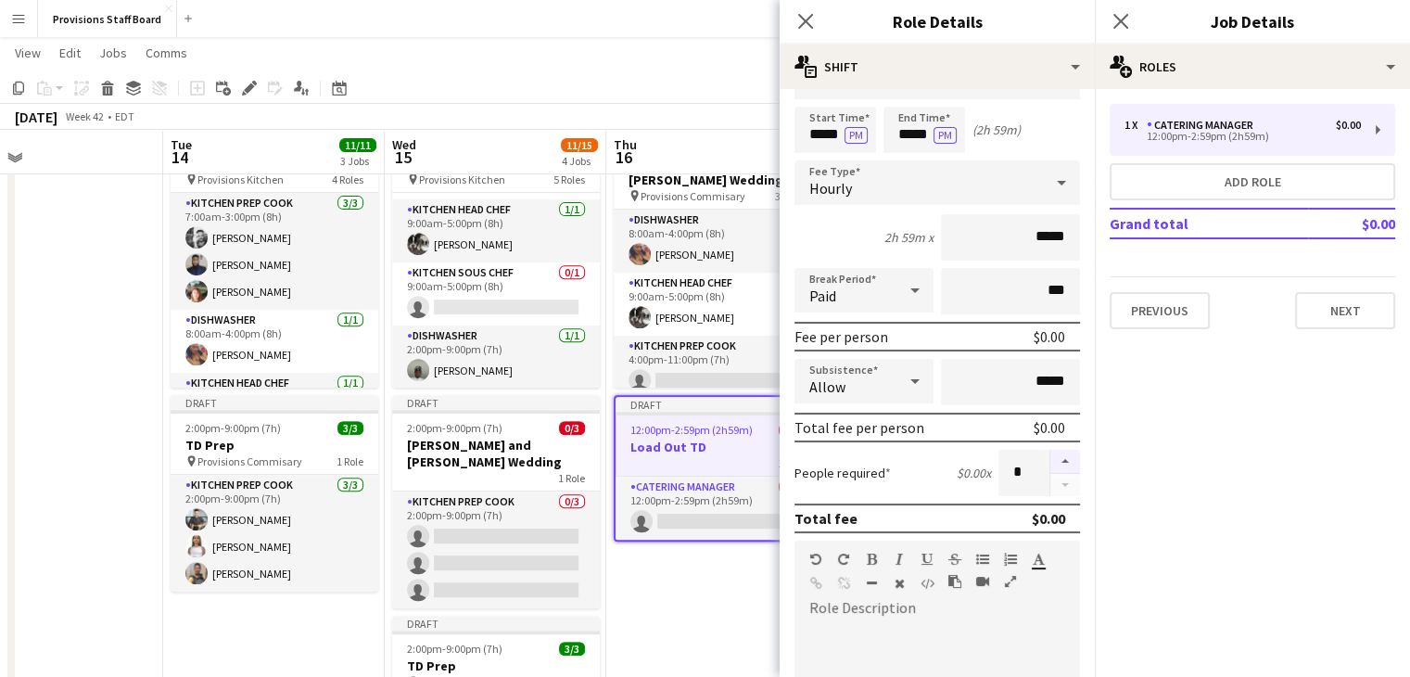
click at [1050, 462] on button "button" at bounding box center [1065, 462] width 30 height 24
type input "*"
click at [697, 605] on app-date-cell "Draft 8:00am-11:00pm (15h) 2/5 Michelle and Alex Wedding pin Provisions Commisa…" at bounding box center [717, 479] width 222 height 746
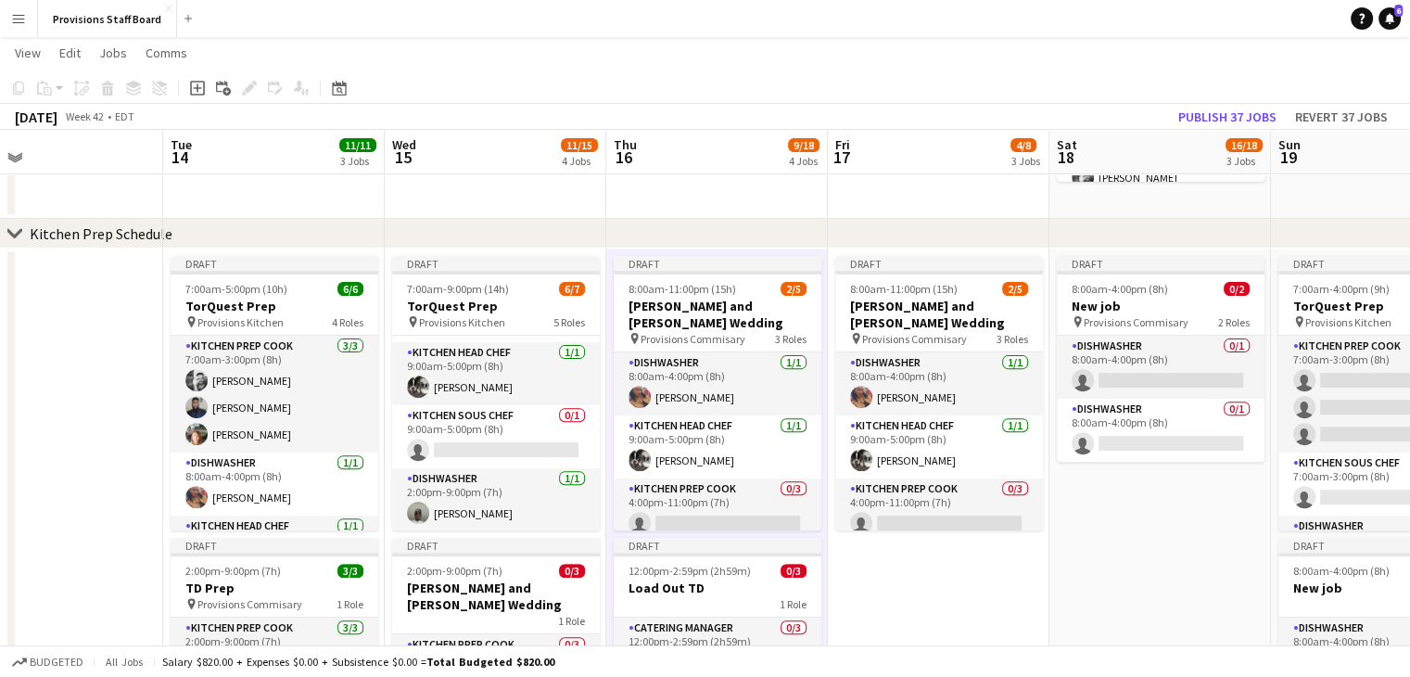
scroll to position [0, 501]
drag, startPoint x: 710, startPoint y: 401, endPoint x: 1012, endPoint y: 592, distance: 357.5
click at [1012, 592] on app-date-cell "Draft 8:00am-11:00pm (15h) 2/5 Michelle and Alex Wedding pin Provisions Commisa…" at bounding box center [940, 621] width 222 height 746
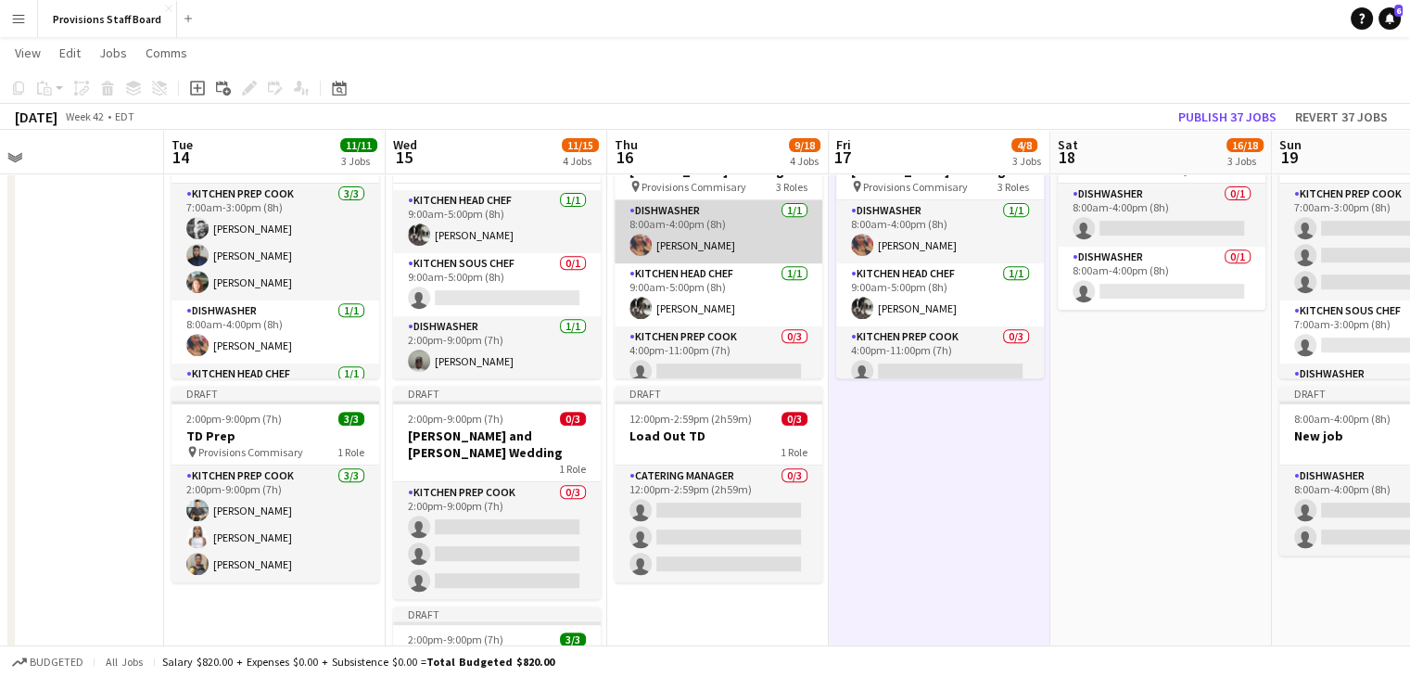
scroll to position [47, 0]
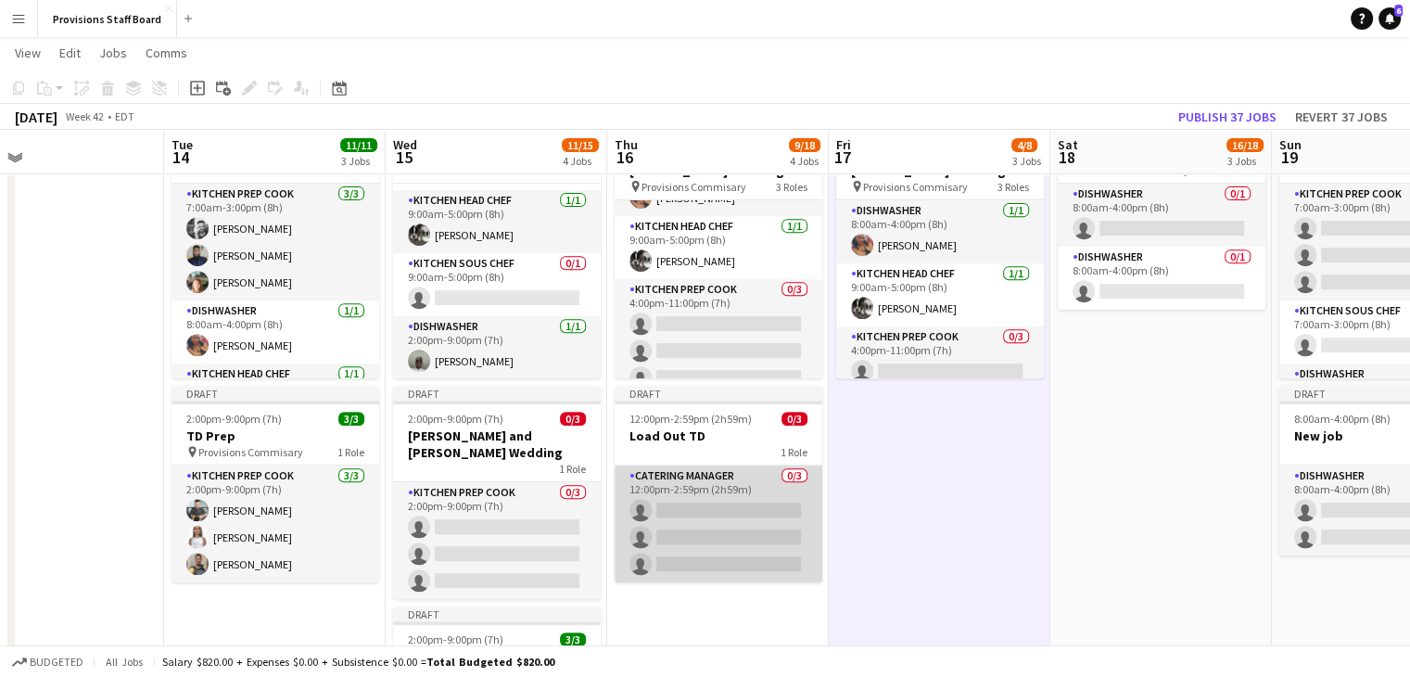
click at [693, 502] on app-card-role "Catering Manager 0/3 12:00pm-2:59pm (2h59m) single-neutral-actions single-neutr…" at bounding box center [719, 523] width 208 height 117
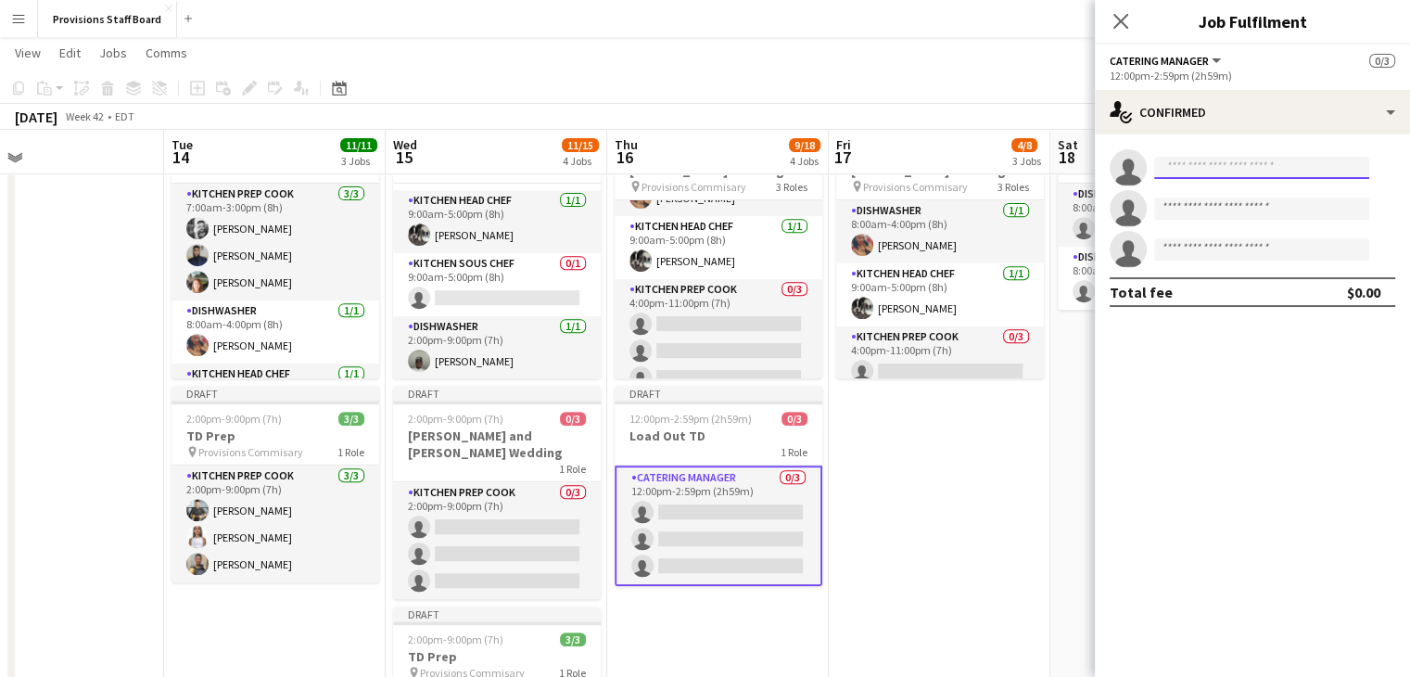
click at [1196, 167] on input at bounding box center [1261, 168] width 215 height 22
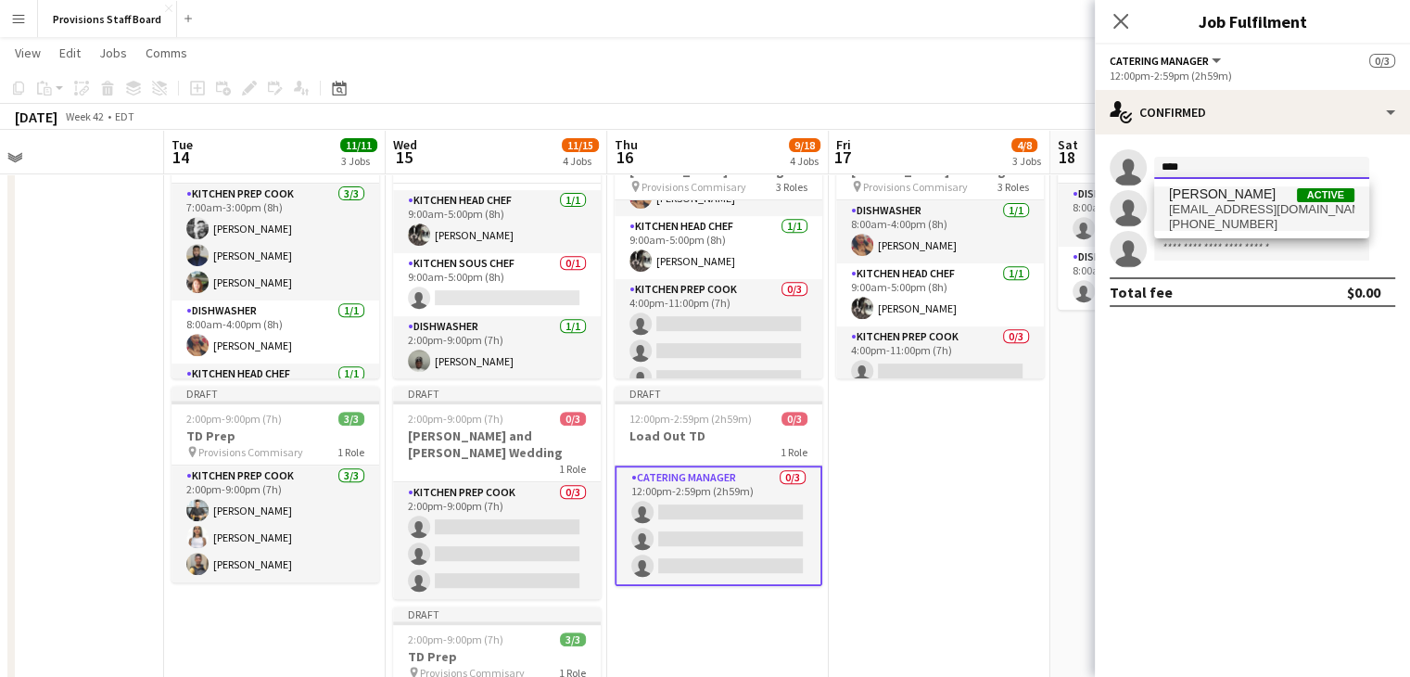
type input "****"
click at [1197, 204] on span "[EMAIL_ADDRESS][DOMAIN_NAME]" at bounding box center [1261, 209] width 185 height 15
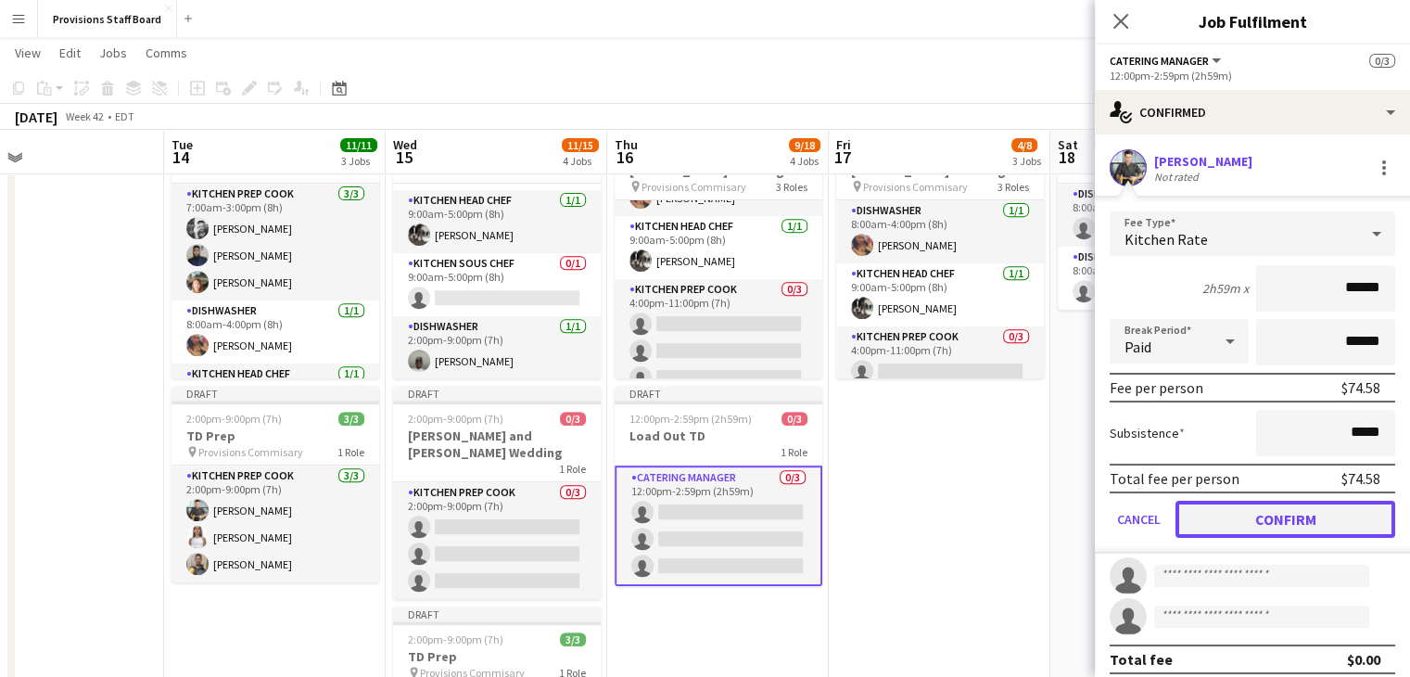
click at [1247, 516] on button "Confirm" at bounding box center [1286, 519] width 220 height 37
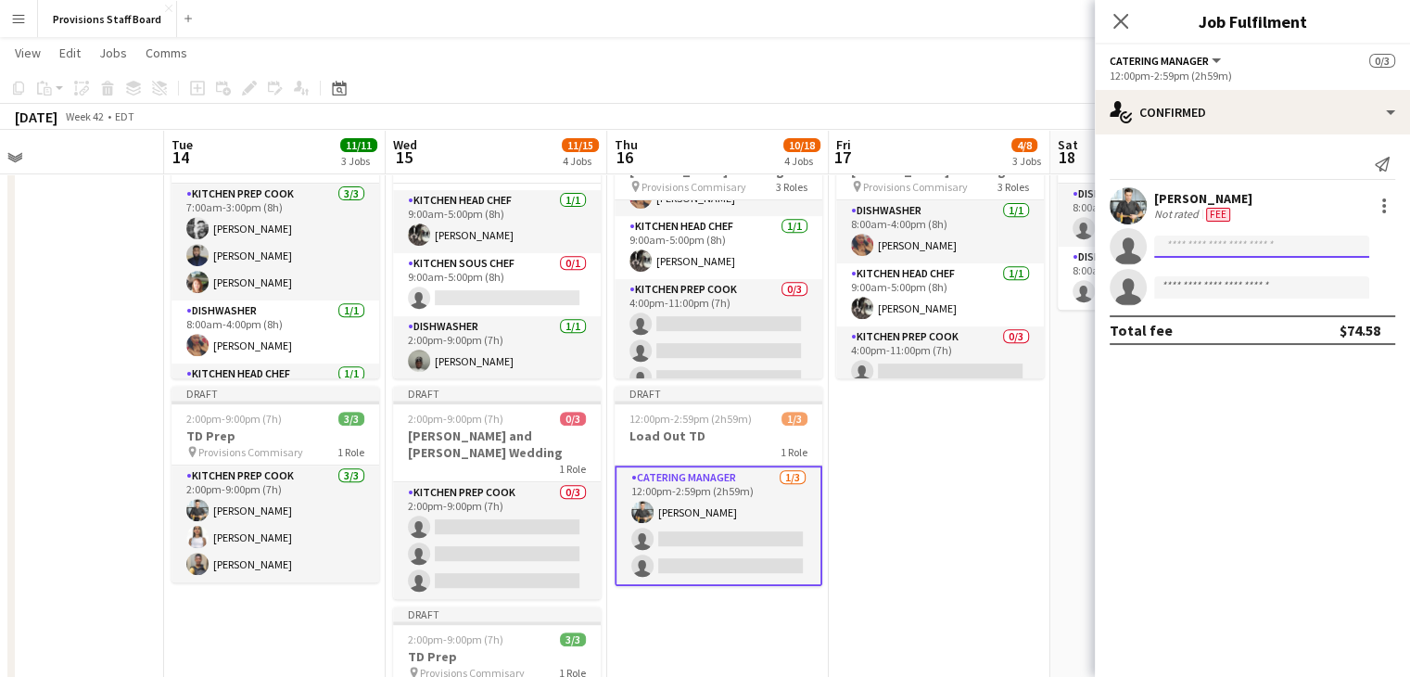
click at [1205, 253] on input at bounding box center [1261, 246] width 215 height 22
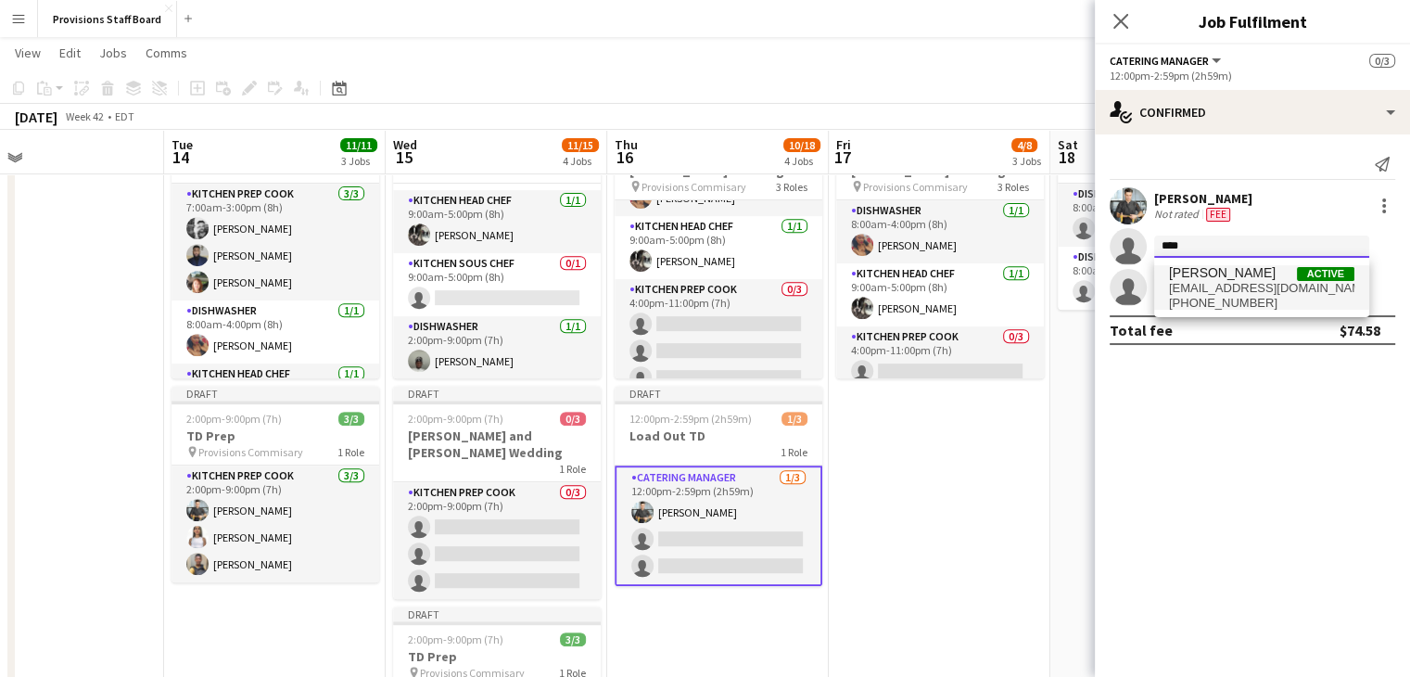
type input "****"
click at [1202, 279] on span "[PERSON_NAME]" at bounding box center [1222, 273] width 107 height 16
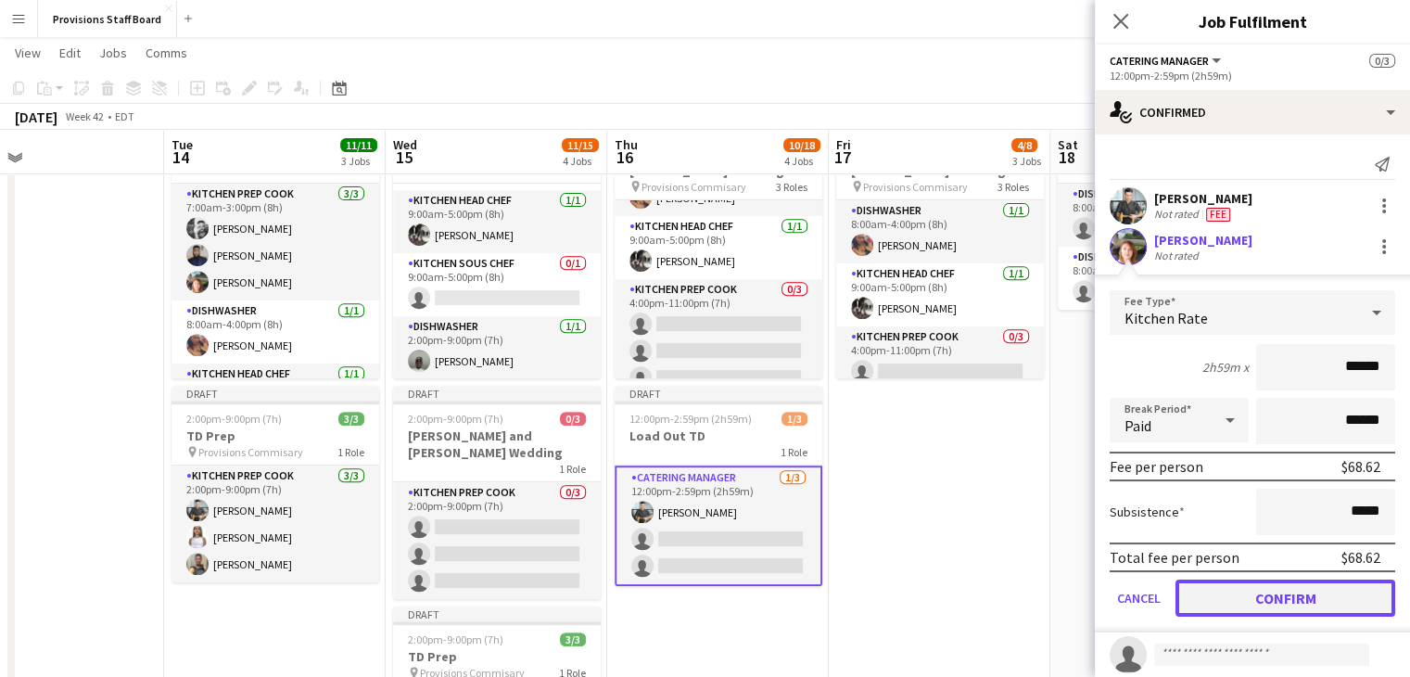
click at [1253, 590] on button "Confirm" at bounding box center [1286, 597] width 220 height 37
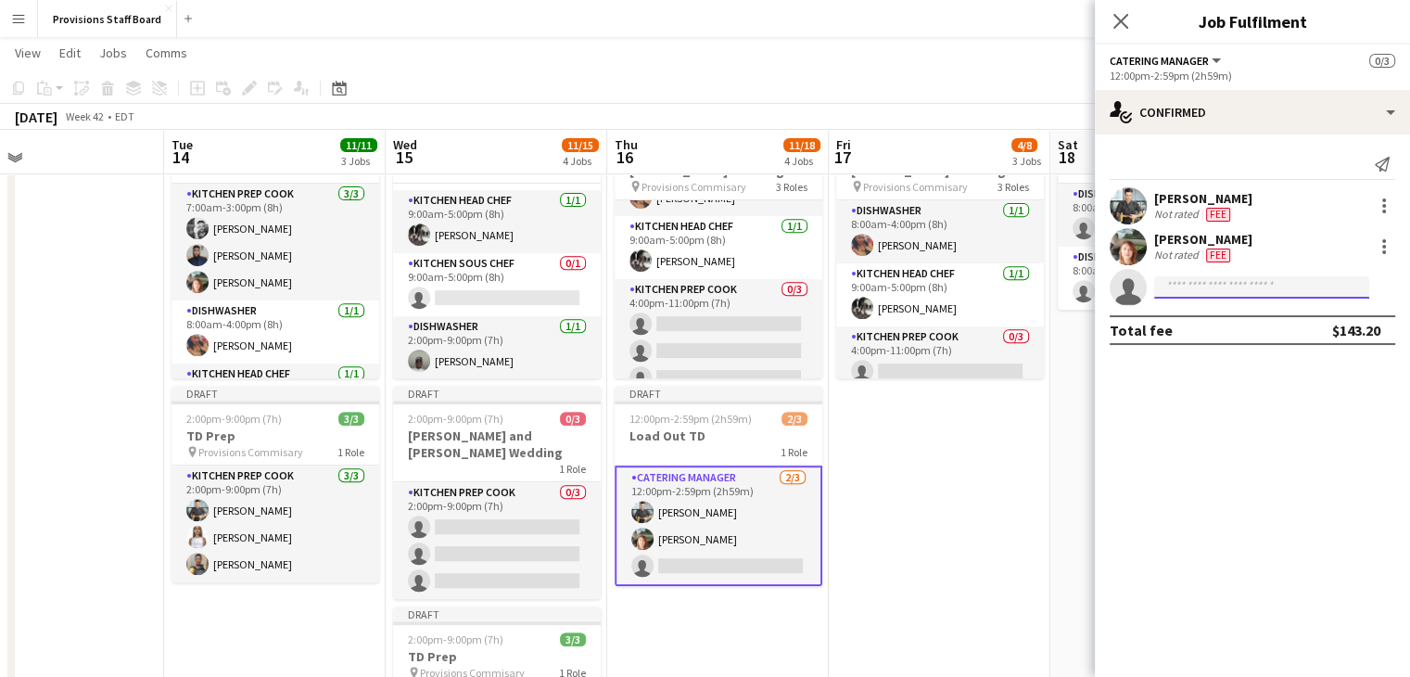
click at [1194, 283] on input at bounding box center [1261, 287] width 215 height 22
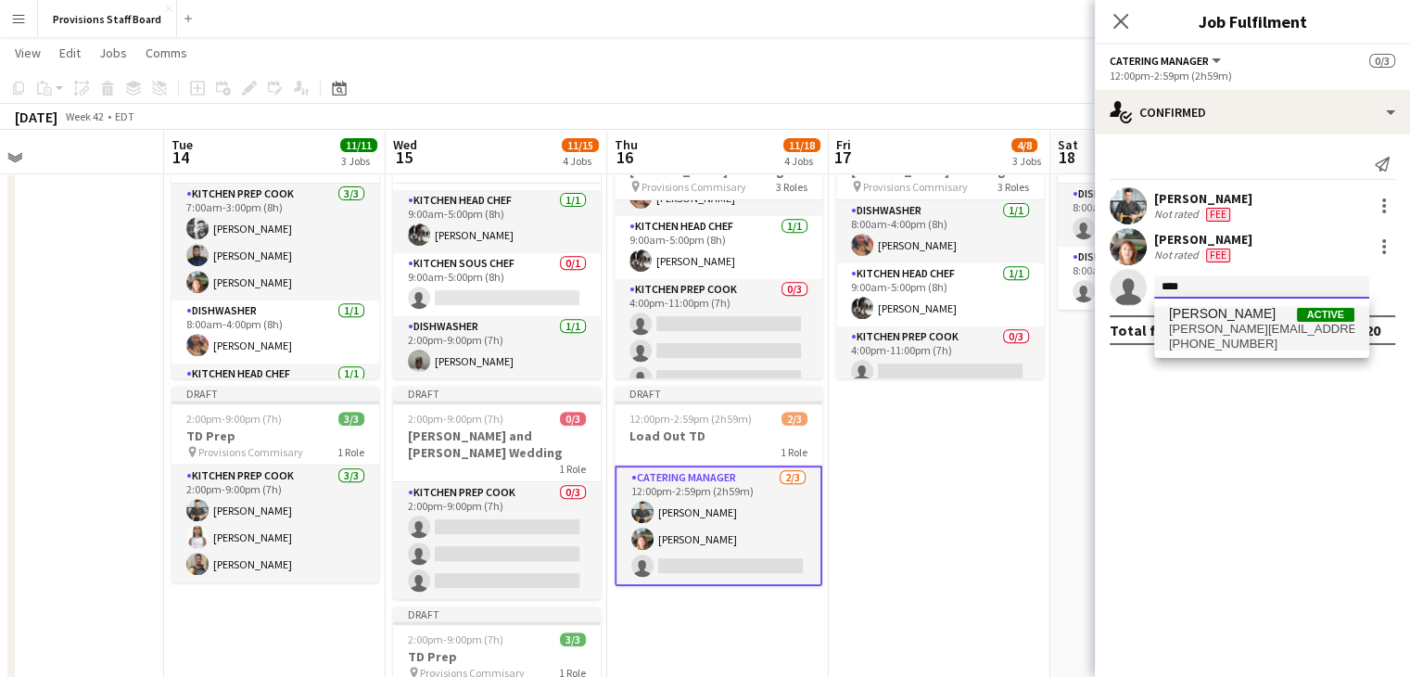
type input "****"
click at [1197, 322] on span "[PERSON_NAME][EMAIL_ADDRESS][DOMAIN_NAME]" at bounding box center [1261, 329] width 185 height 15
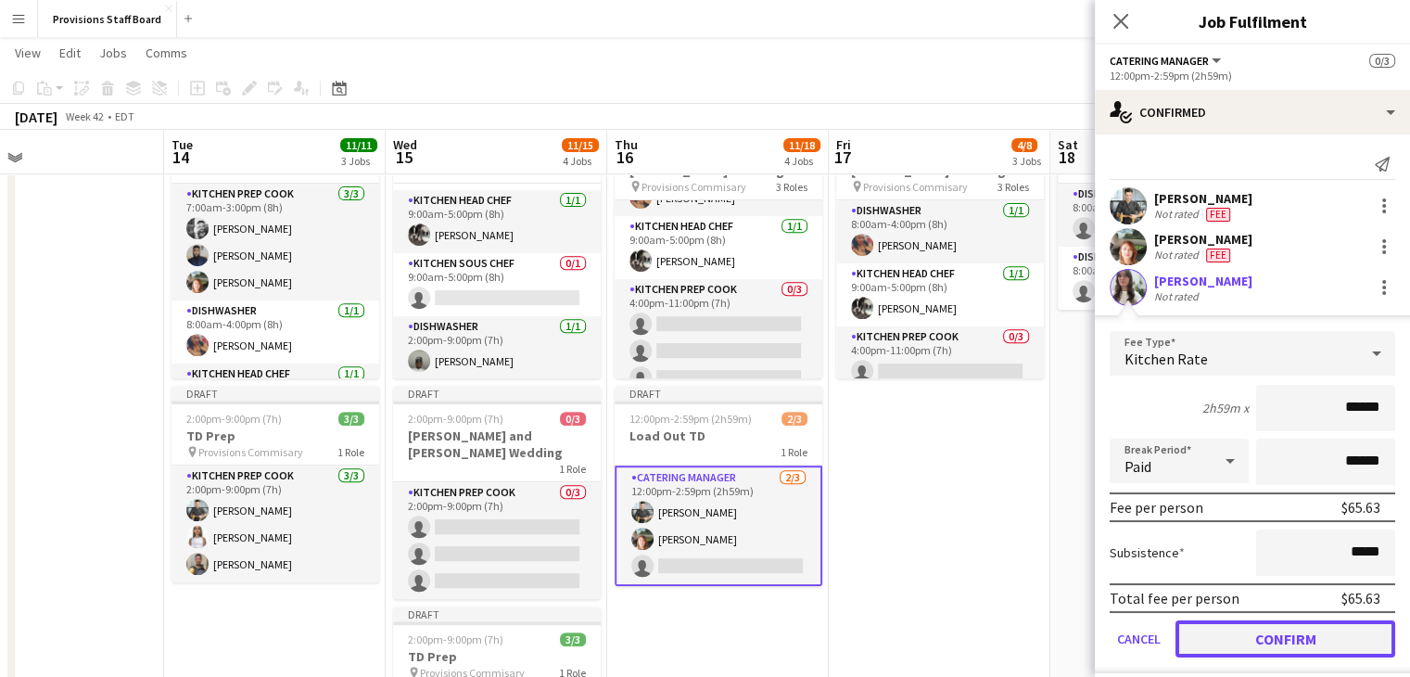
click at [1227, 633] on button "Confirm" at bounding box center [1286, 638] width 220 height 37
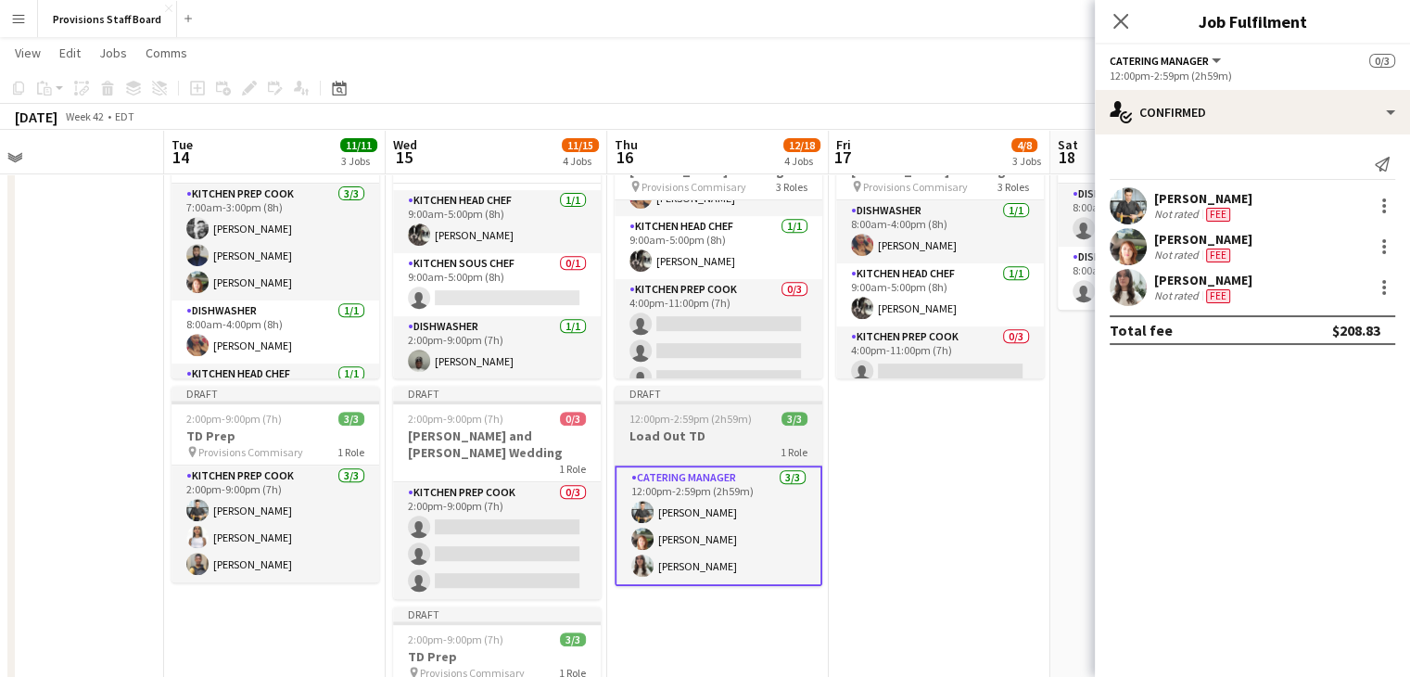
click at [645, 441] on h3 "Load Out TD" at bounding box center [719, 435] width 208 height 17
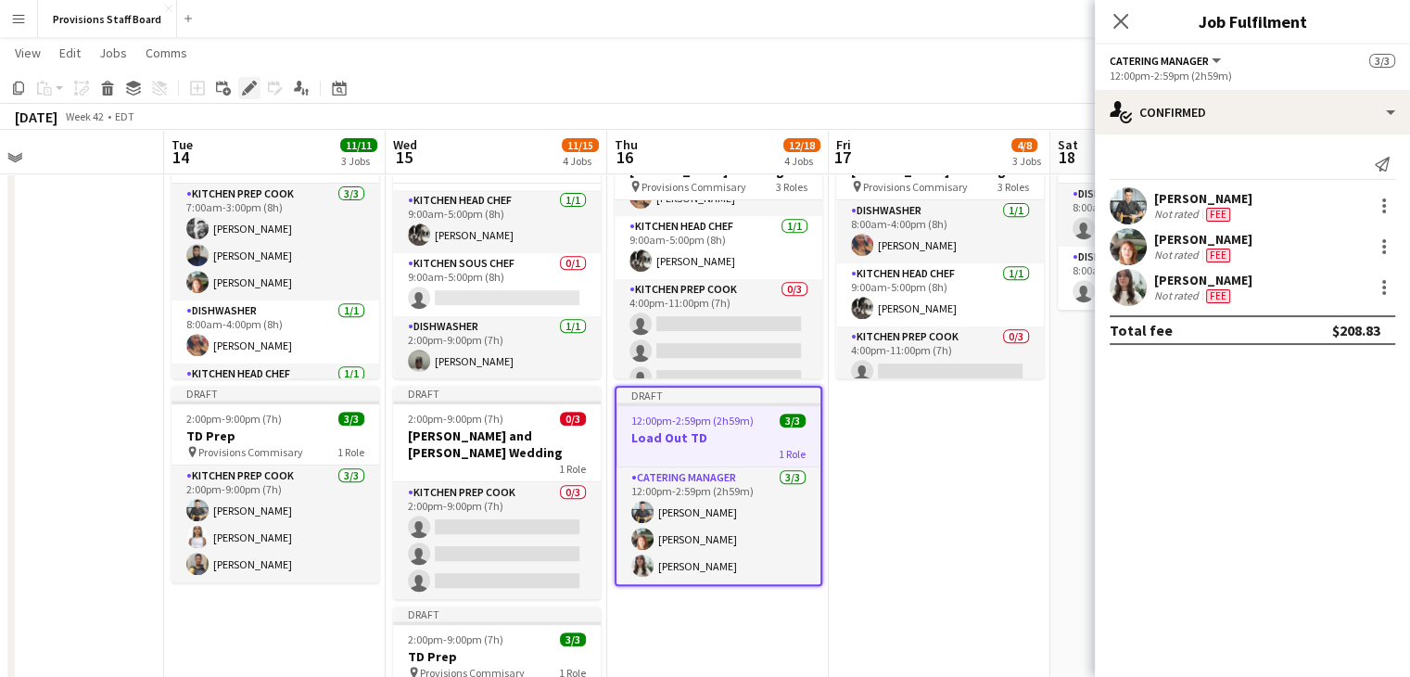
click at [245, 95] on div "Edit" at bounding box center [249, 88] width 22 height 22
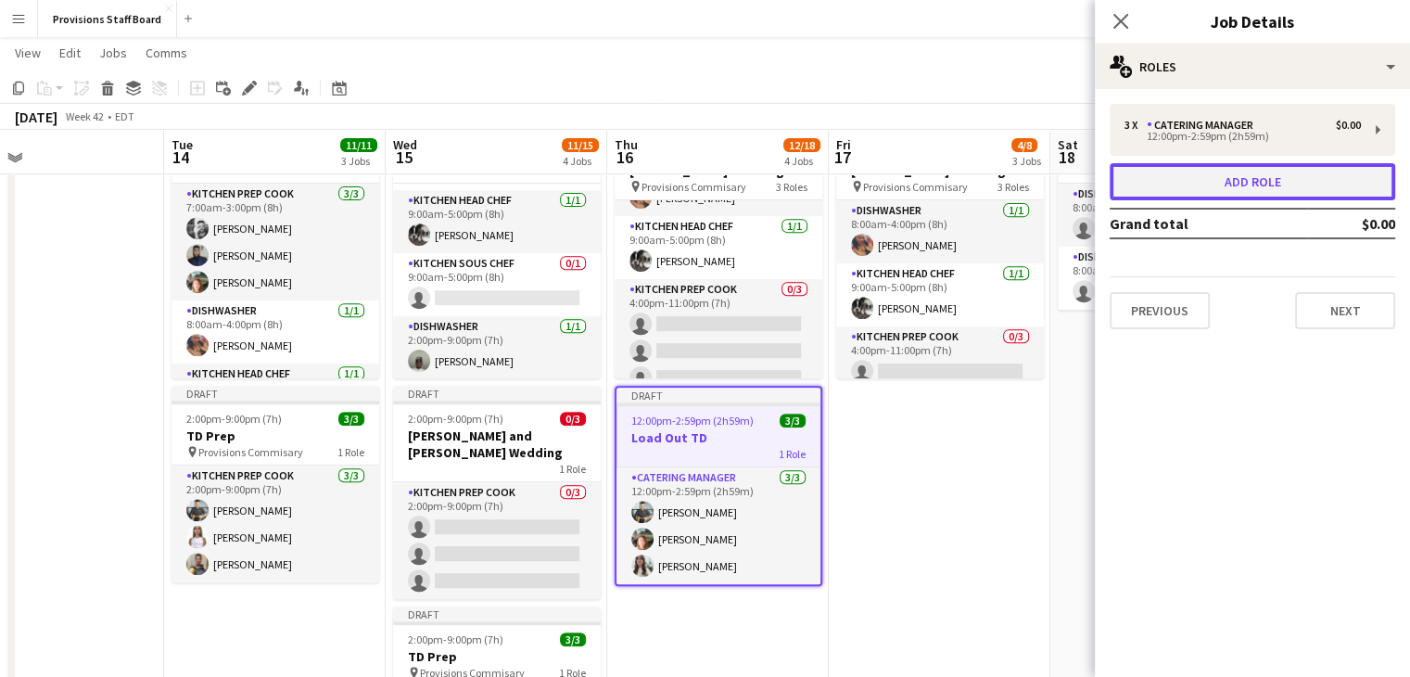
click at [1212, 168] on button "Add role" at bounding box center [1253, 181] width 286 height 37
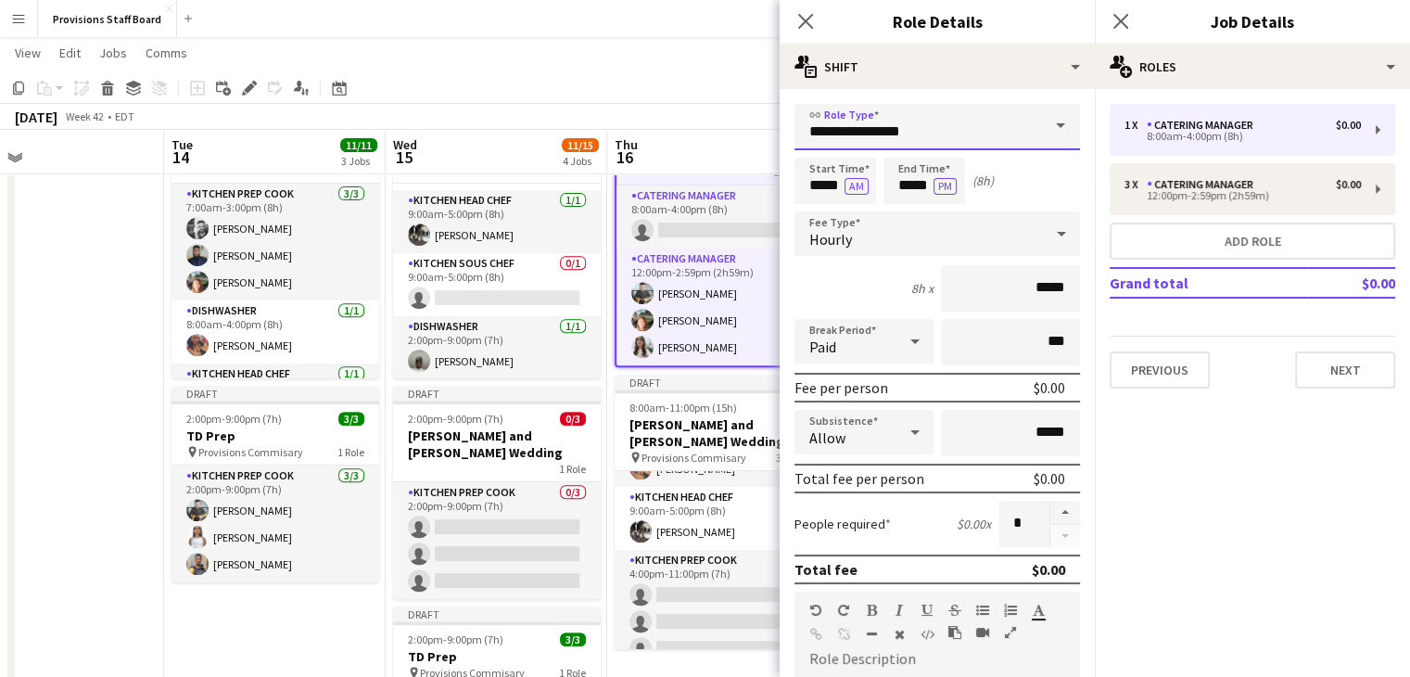
click at [997, 134] on input "**********" at bounding box center [938, 127] width 286 height 46
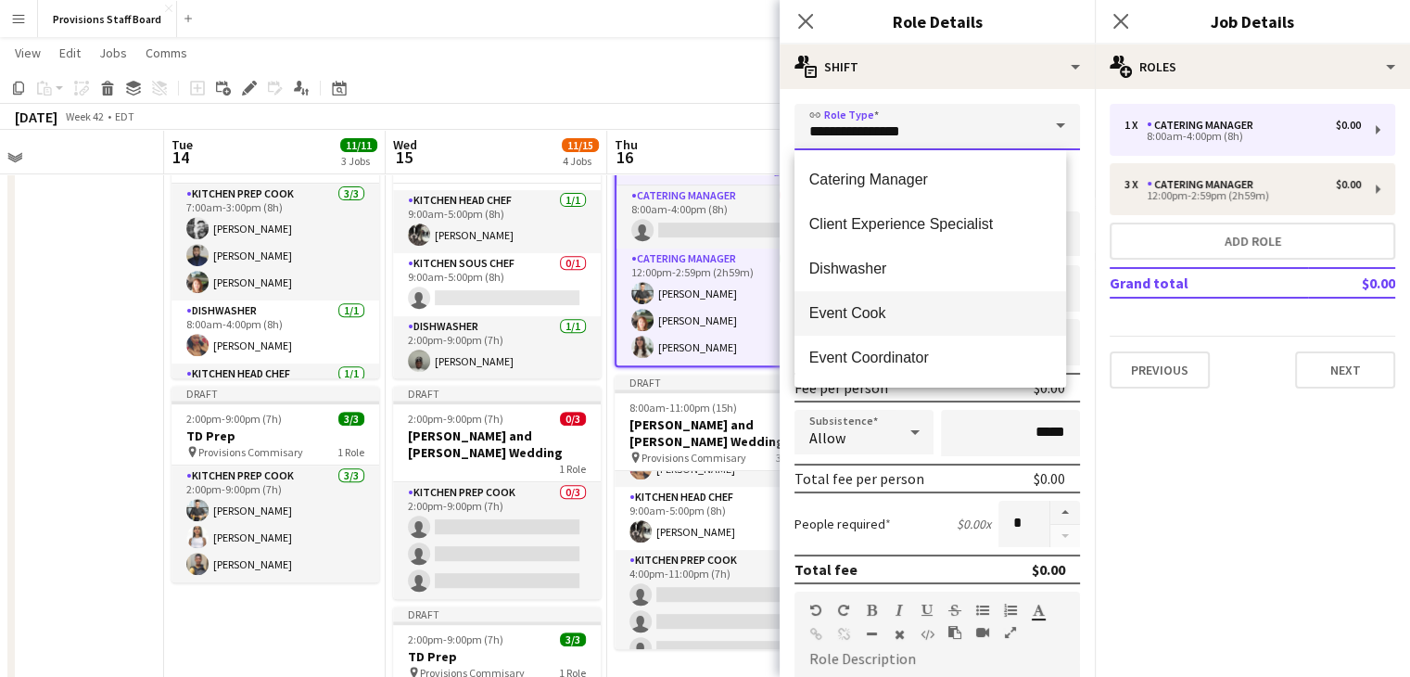
scroll to position [445, 0]
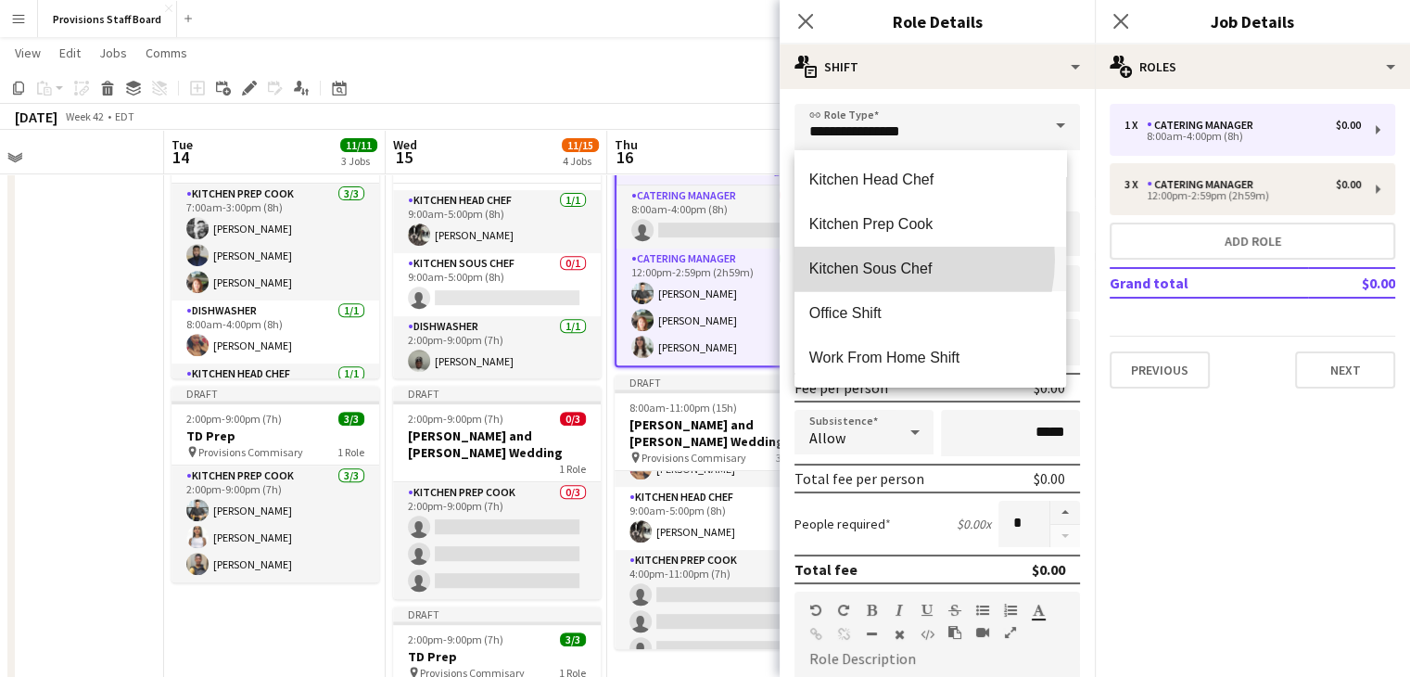
click at [884, 260] on span "Kitchen Sous Chef" at bounding box center [930, 269] width 242 height 18
type input "**********"
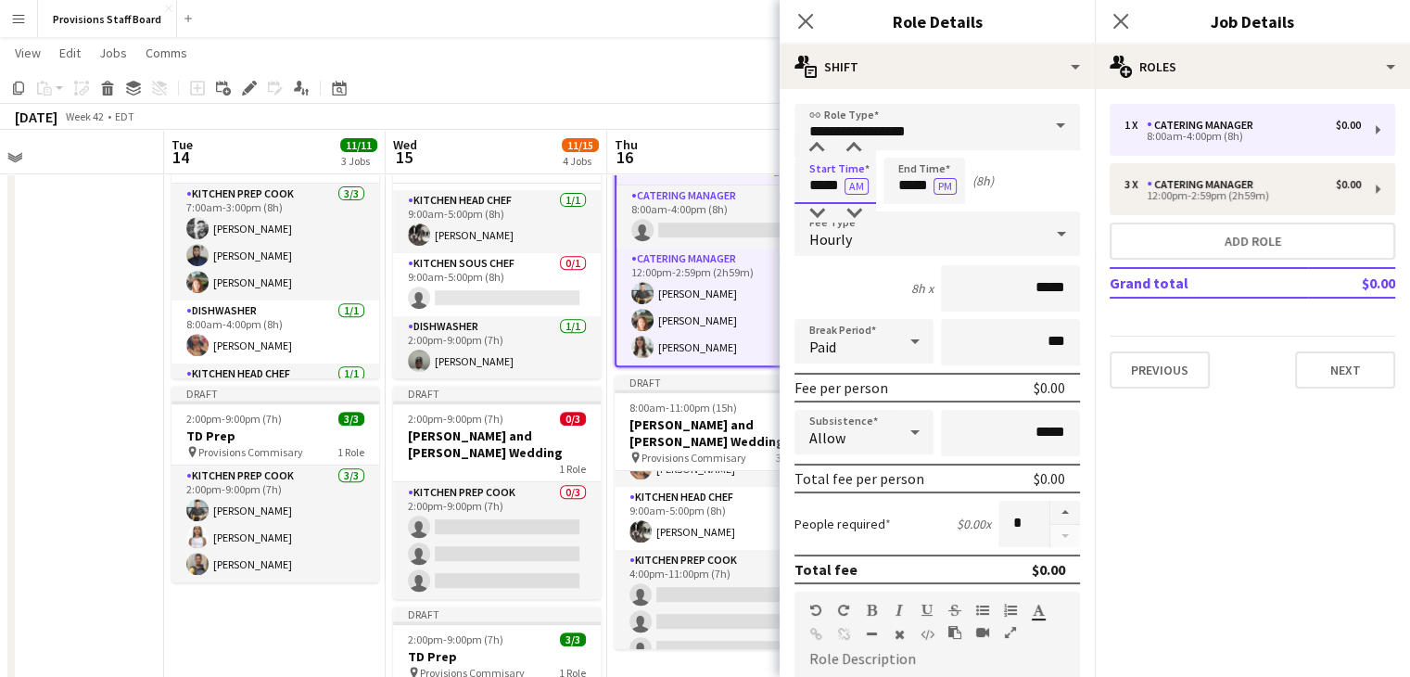
click at [823, 183] on input "*****" at bounding box center [836, 181] width 82 height 46
type input "*****"
click at [849, 190] on button "AM" at bounding box center [857, 186] width 24 height 17
click at [917, 184] on input "*****" at bounding box center [925, 181] width 82 height 46
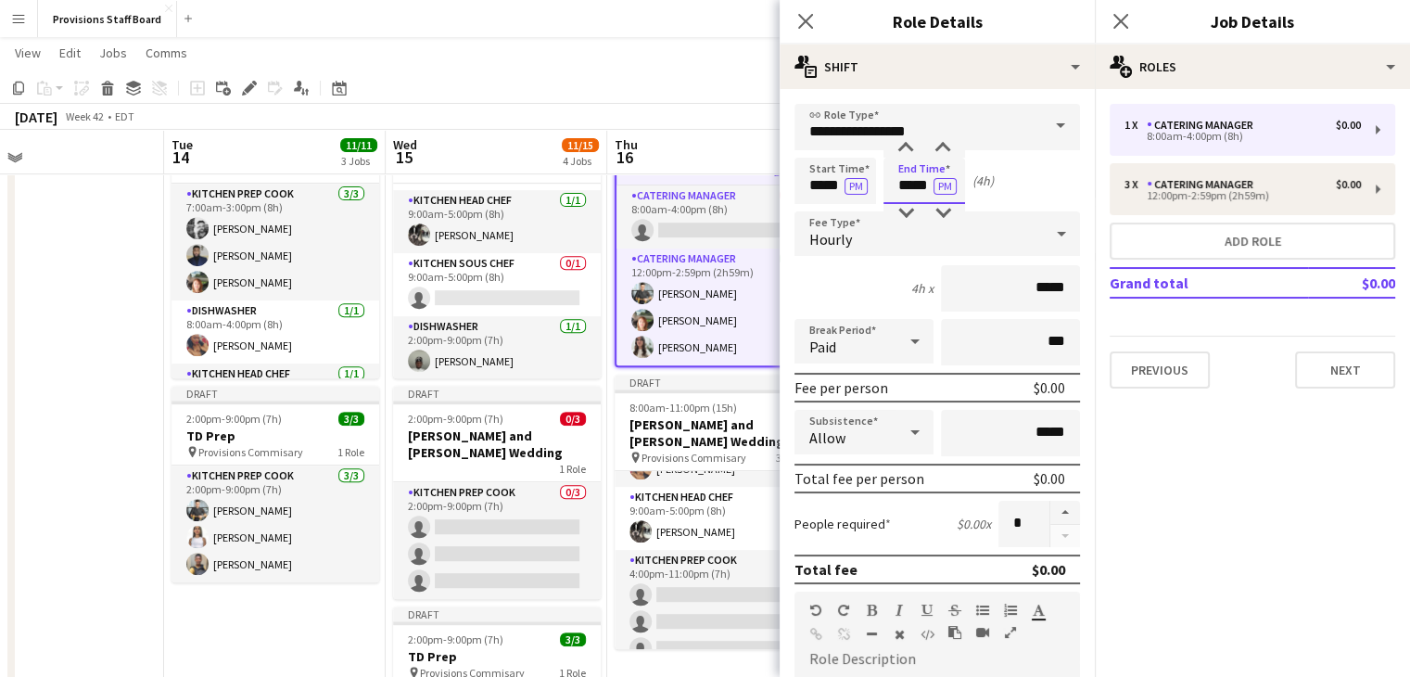
click at [917, 184] on input "*****" at bounding box center [925, 181] width 82 height 46
type input "****"
click at [317, 633] on app-date-cell "Draft 7:00am-5:00pm (10h) 6/6 TorQuest Prep pin Provisions Kitchen 4 Roles Kitc…" at bounding box center [275, 469] width 222 height 746
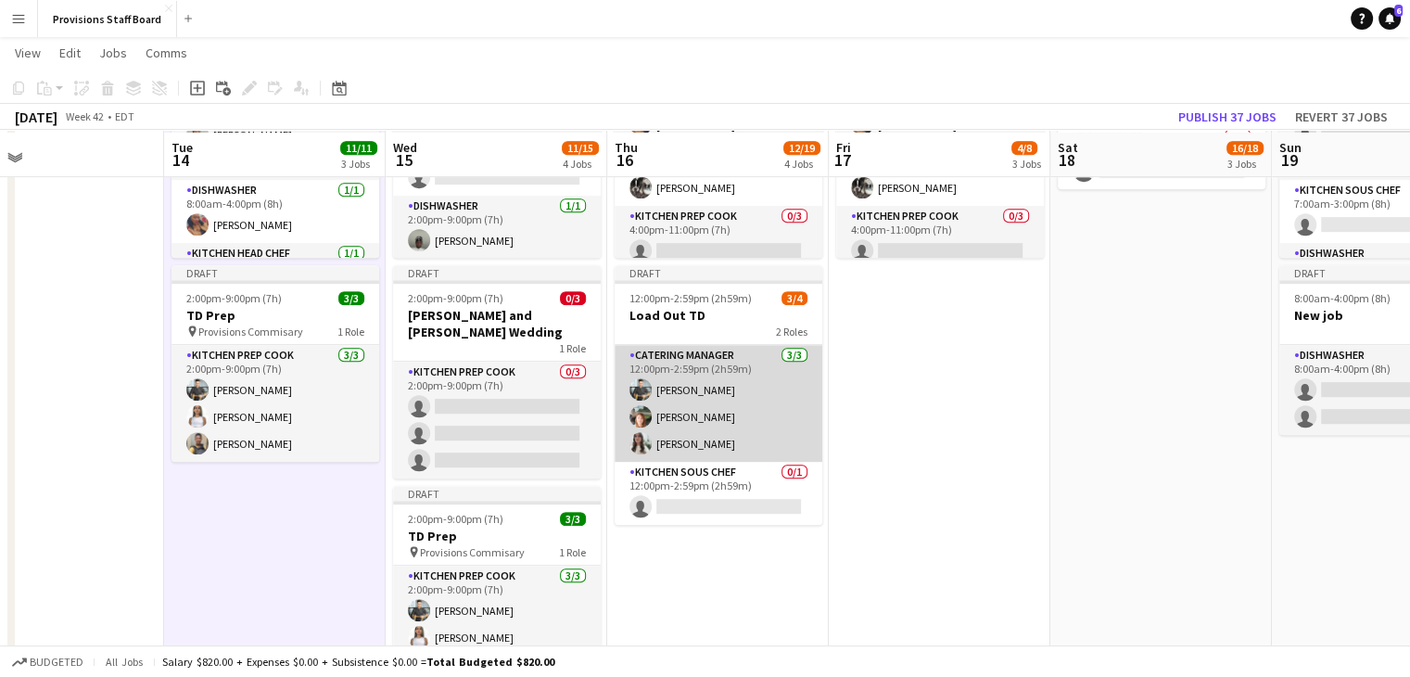
scroll to position [867, 0]
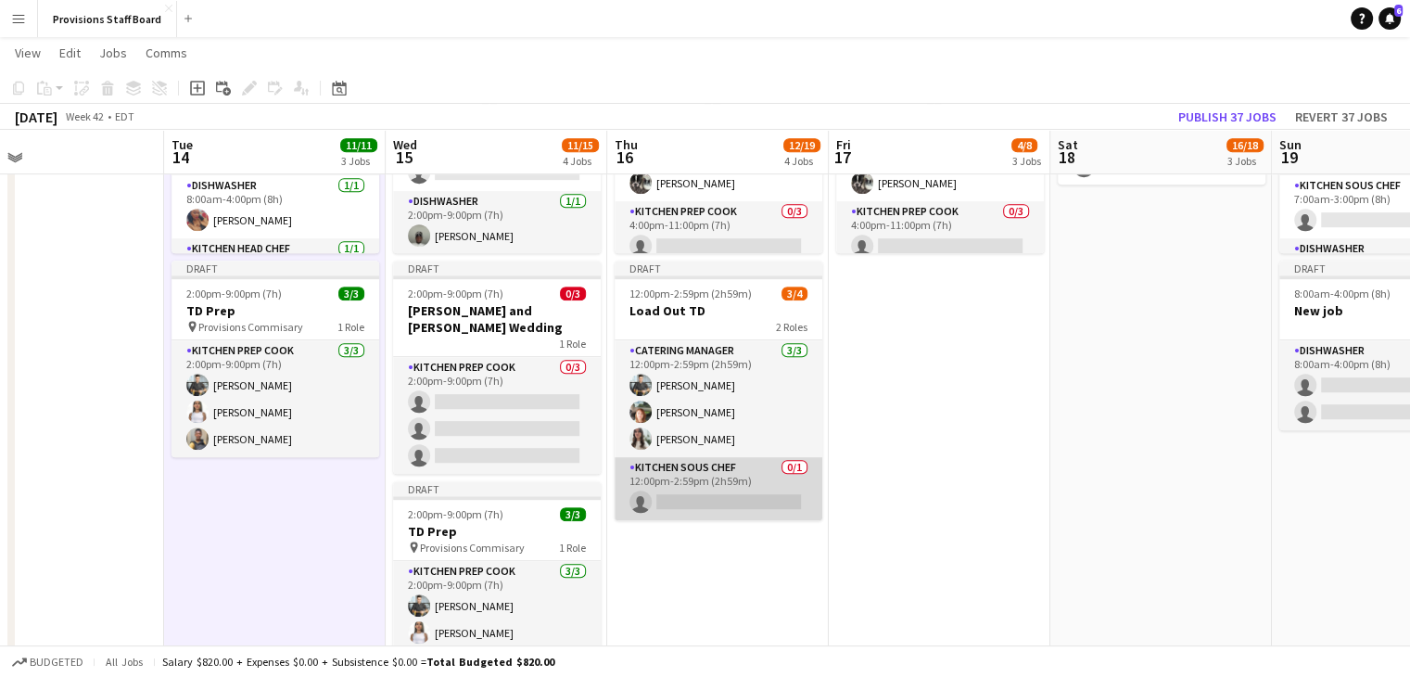
click at [705, 503] on app-card-role "Kitchen Sous Chef 0/1 12:00pm-2:59pm (2h59m) single-neutral-actions" at bounding box center [719, 488] width 208 height 63
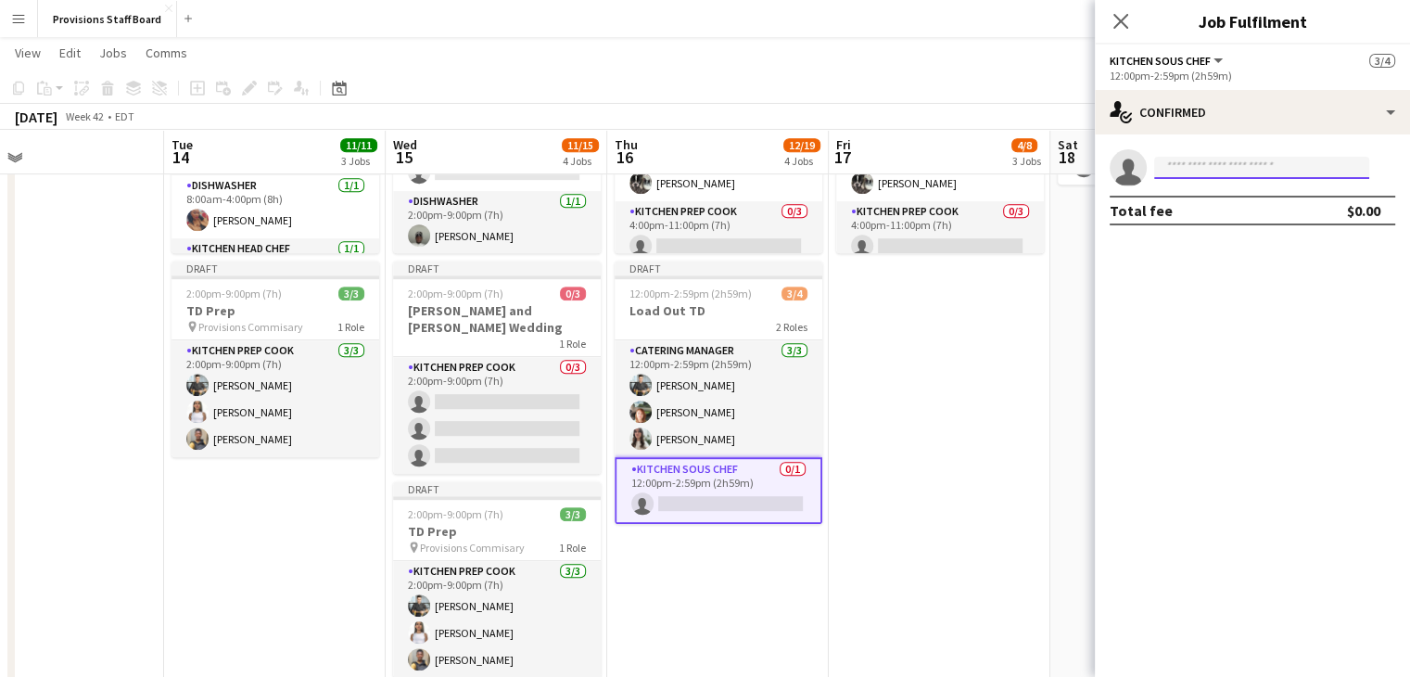
click at [1231, 172] on input at bounding box center [1261, 168] width 215 height 22
type input "***"
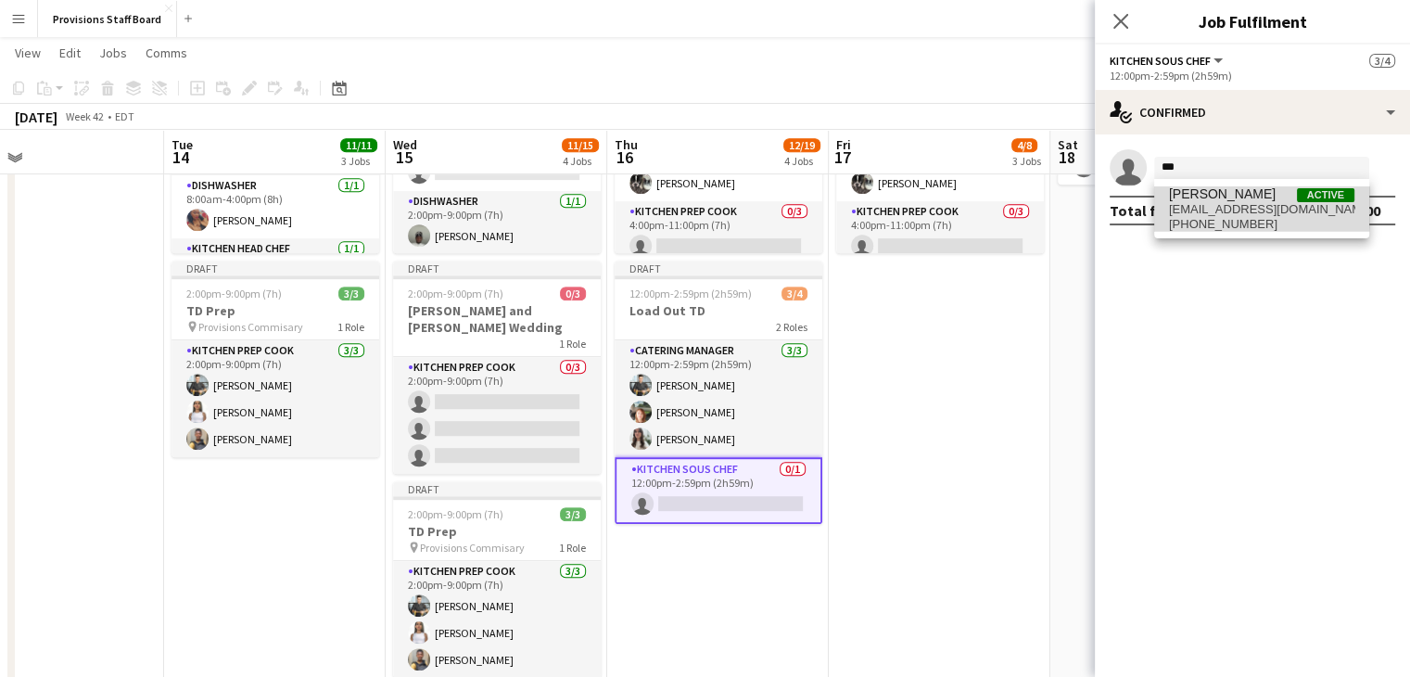
click at [1225, 204] on span "[EMAIL_ADDRESS][DOMAIN_NAME]" at bounding box center [1261, 209] width 185 height 15
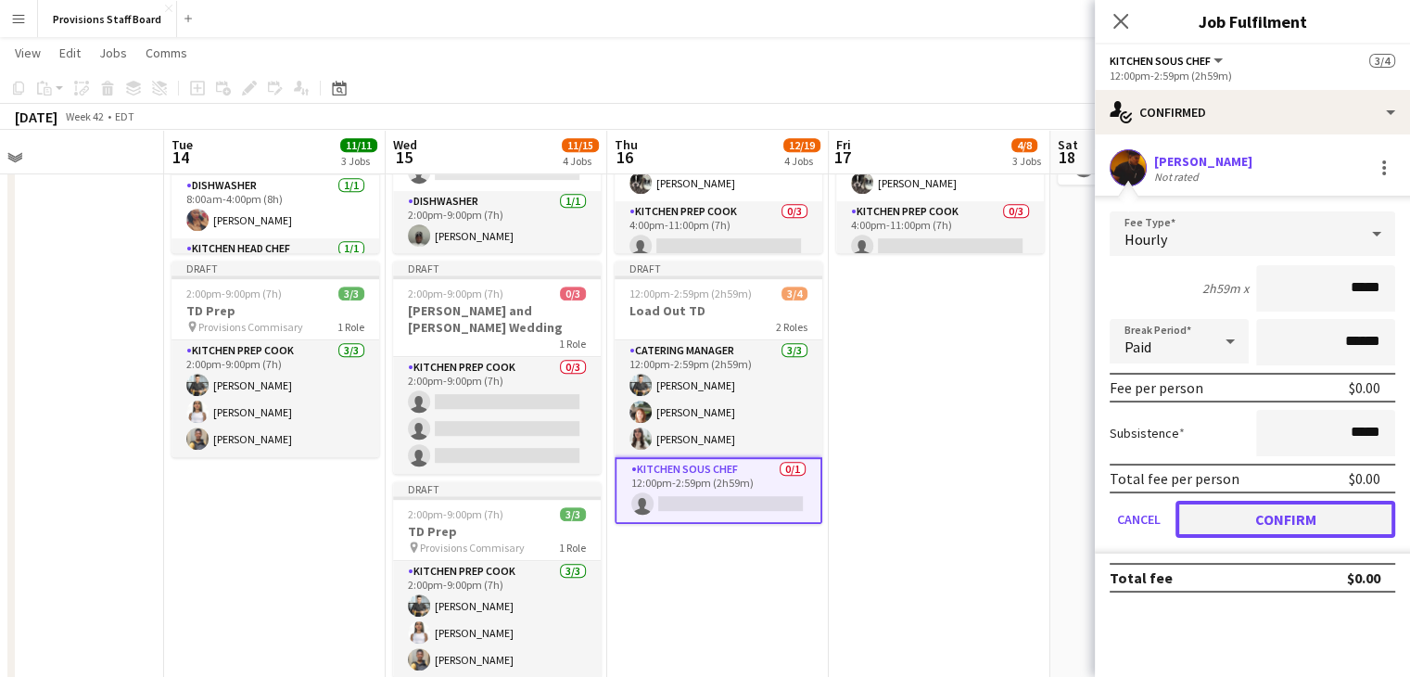
click at [1267, 515] on button "Confirm" at bounding box center [1286, 519] width 220 height 37
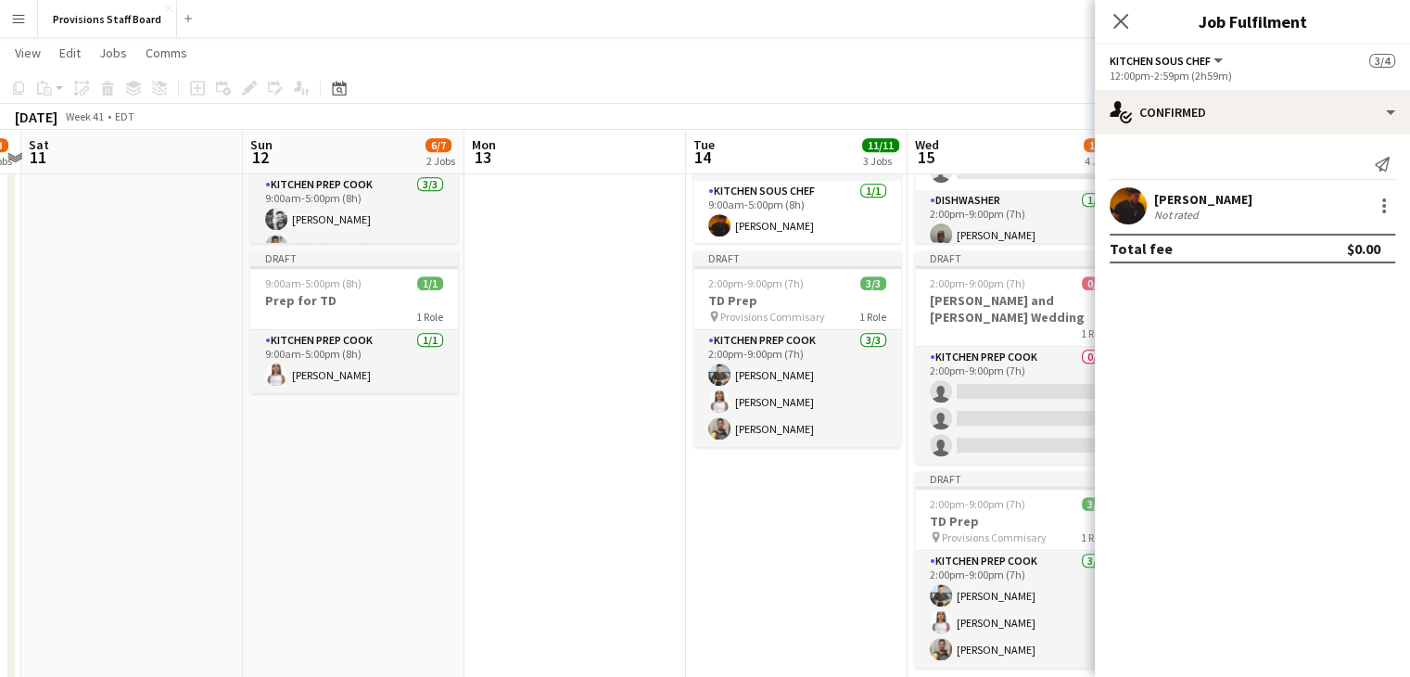
scroll to position [0, 431]
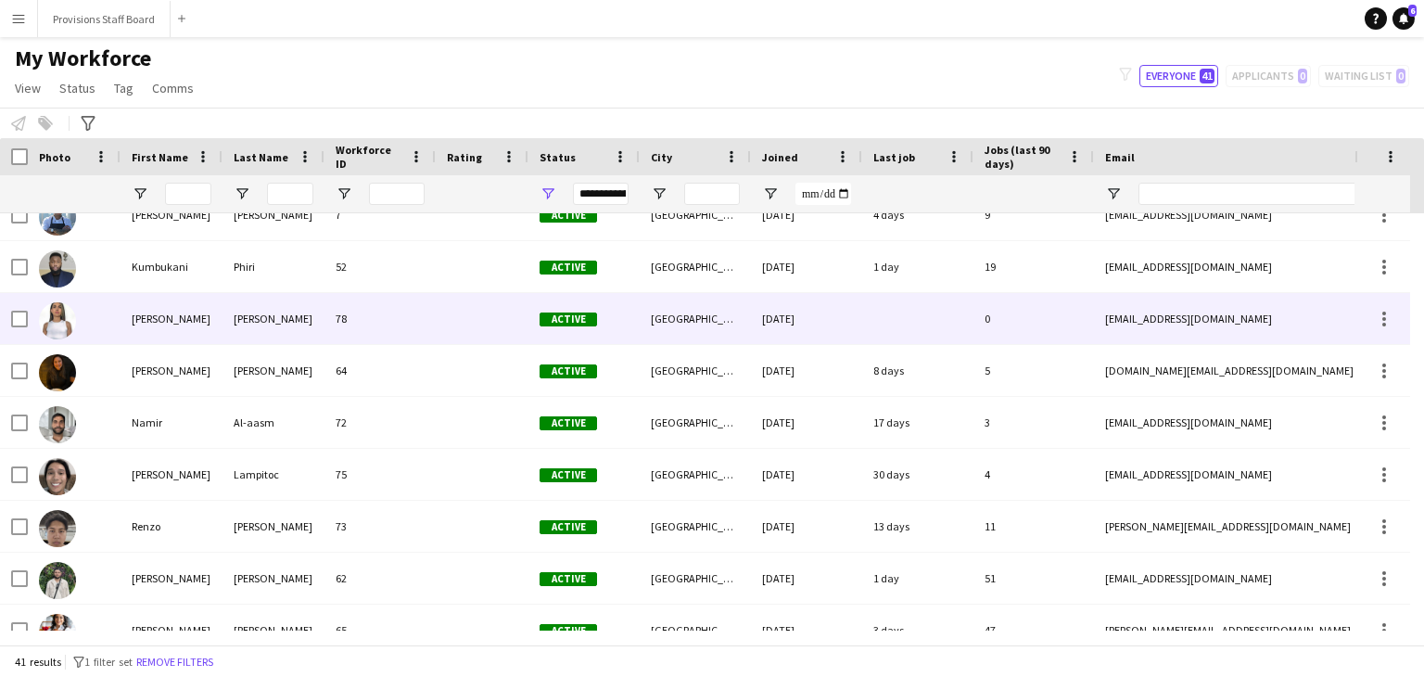
click at [73, 314] on img at bounding box center [57, 320] width 37 height 37
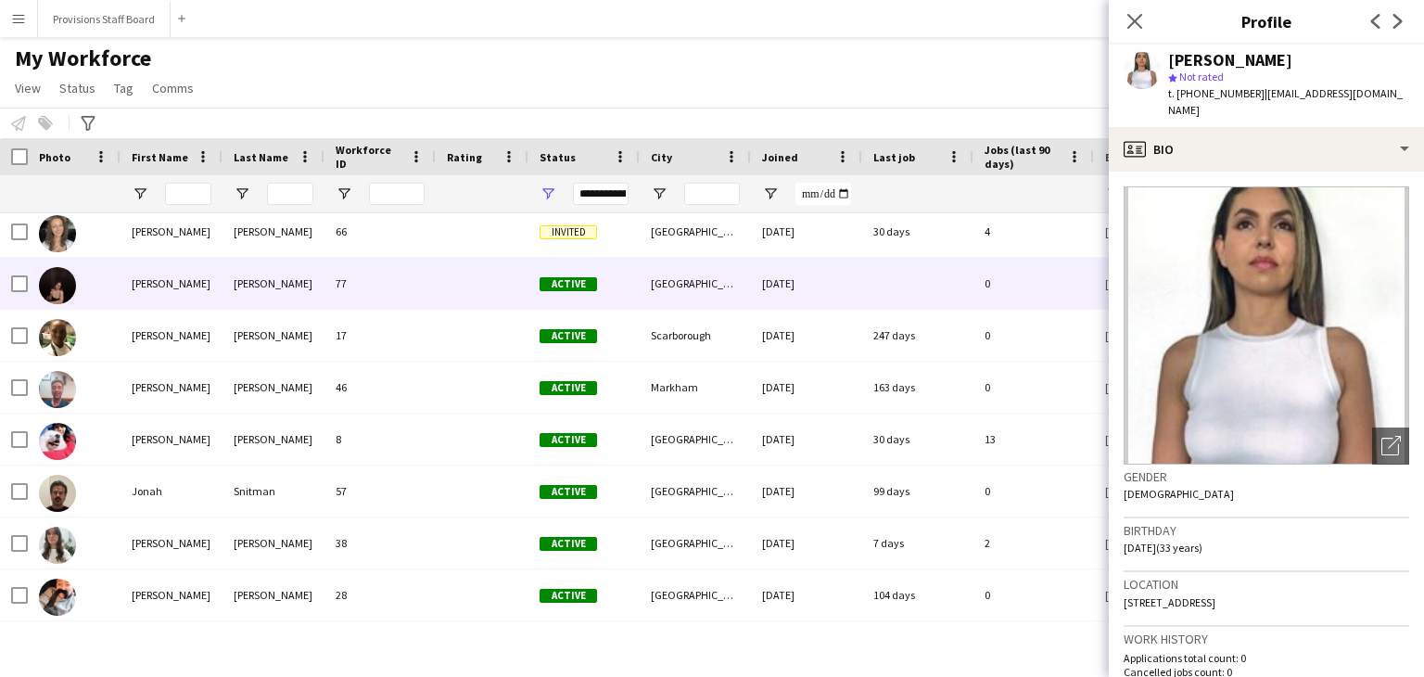
click at [156, 279] on div "Hannah" at bounding box center [172, 283] width 102 height 51
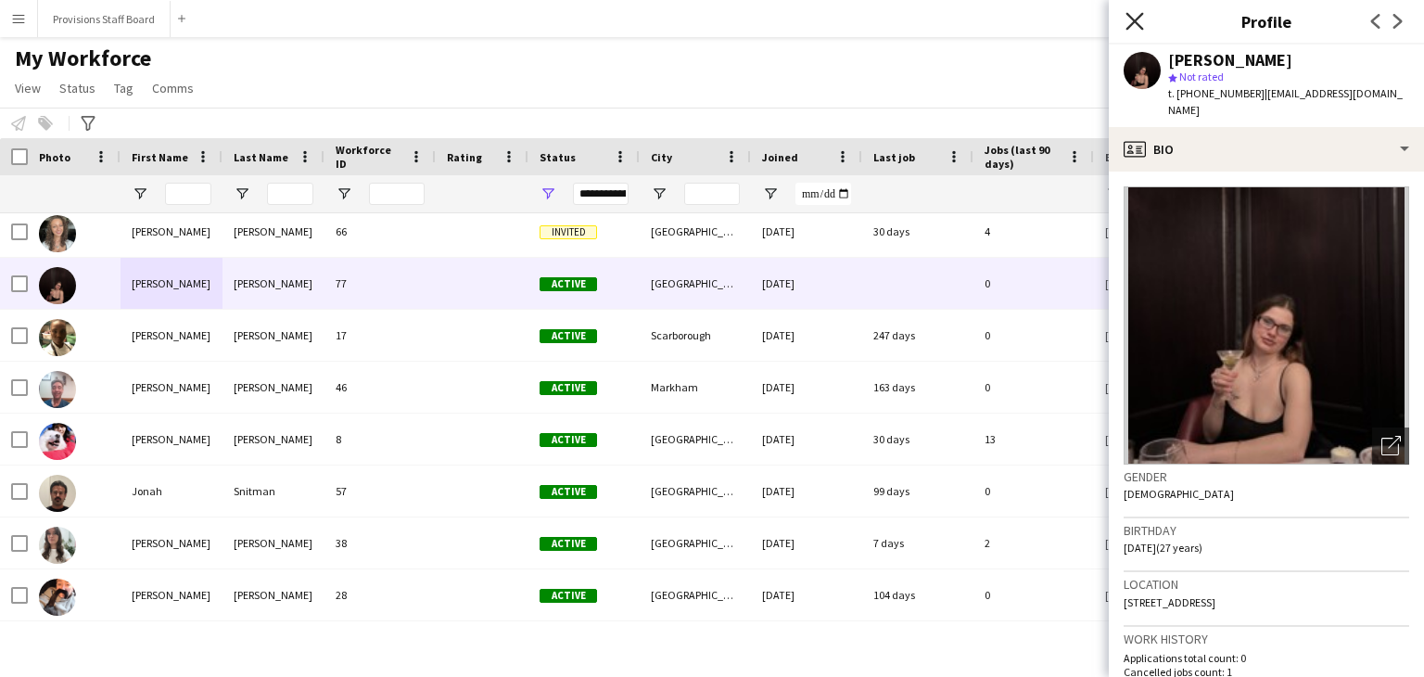
click at [1134, 16] on icon "Close pop-in" at bounding box center [1134, 21] width 18 height 18
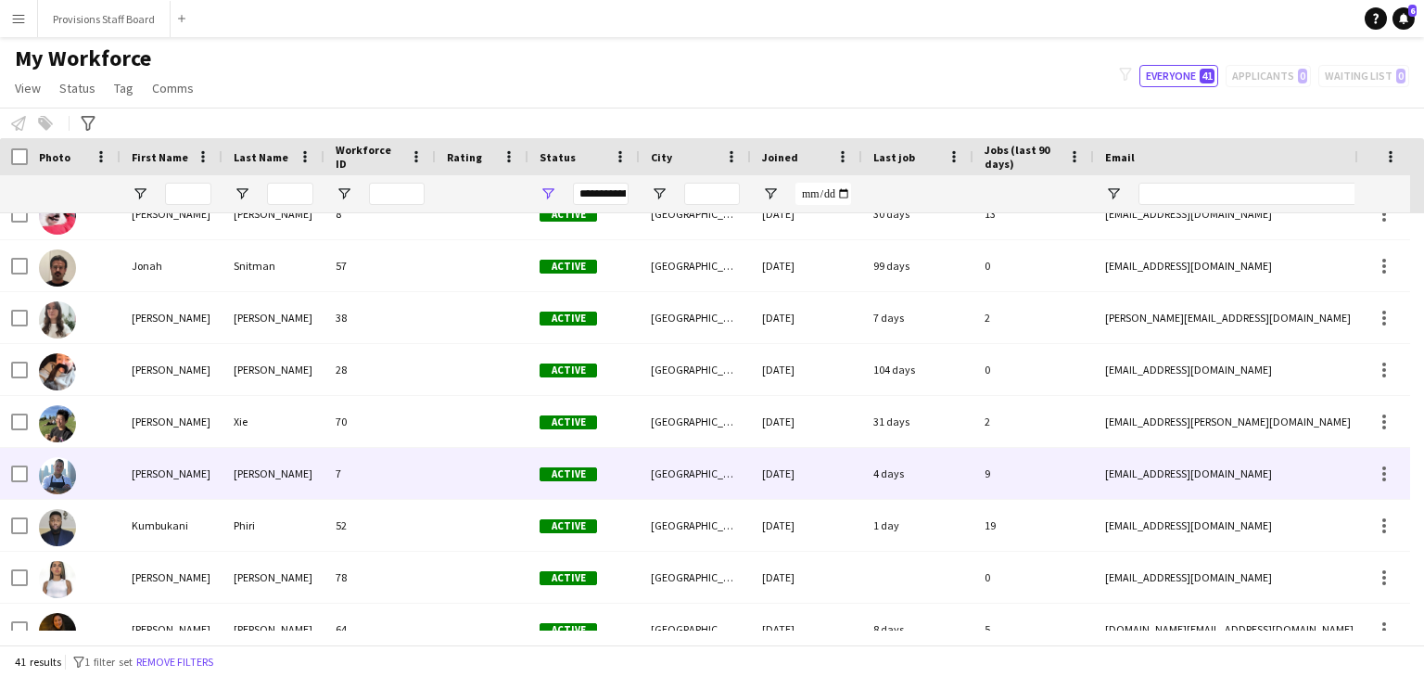
scroll to position [1182, 0]
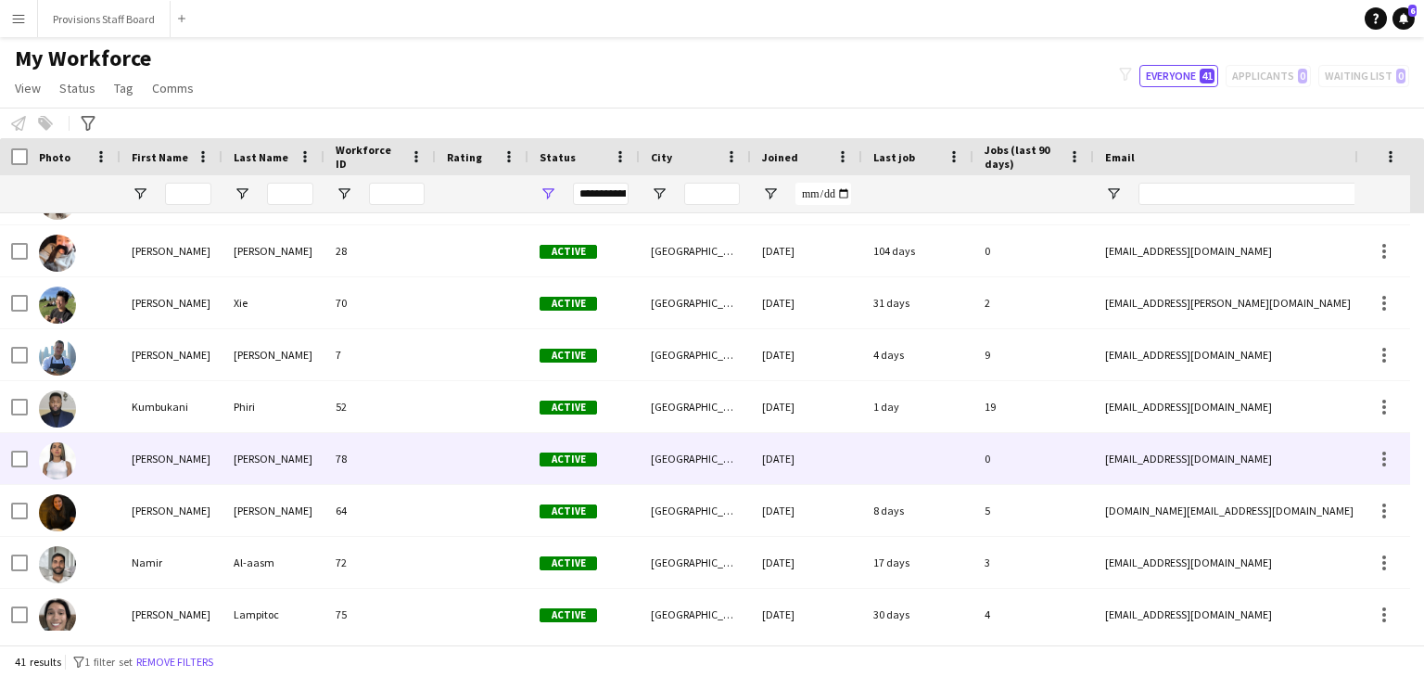
click at [171, 461] on div "Manuela" at bounding box center [172, 458] width 102 height 51
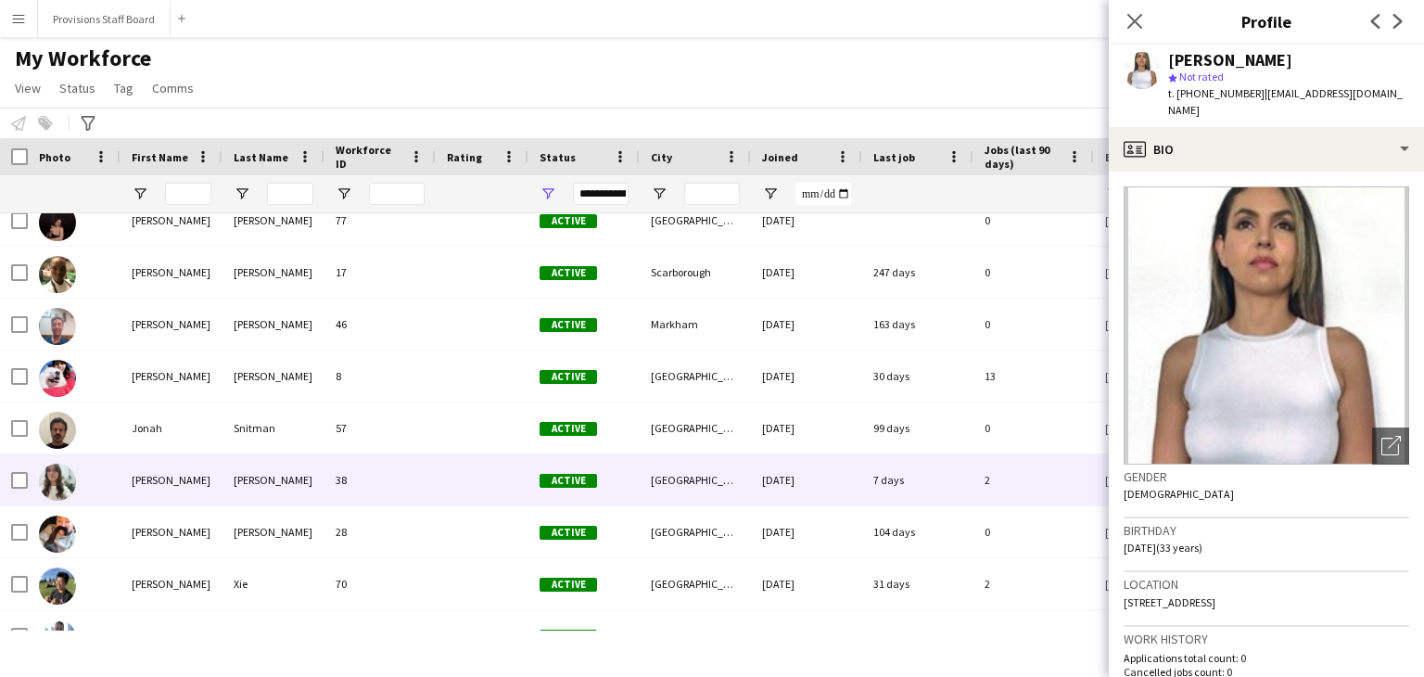
scroll to position [901, 0]
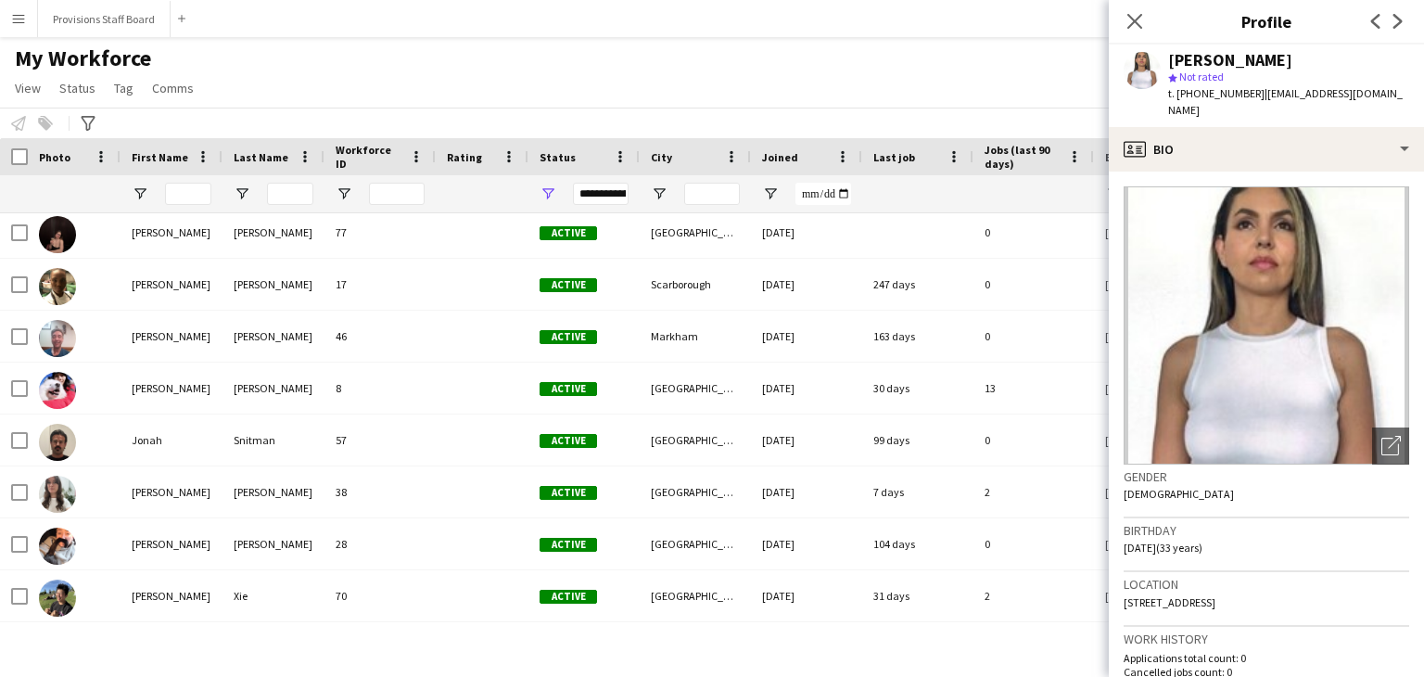
click at [324, 74] on div "My Workforce View Views Default view New view Update view Delete view Edit name…" at bounding box center [712, 76] width 1424 height 63
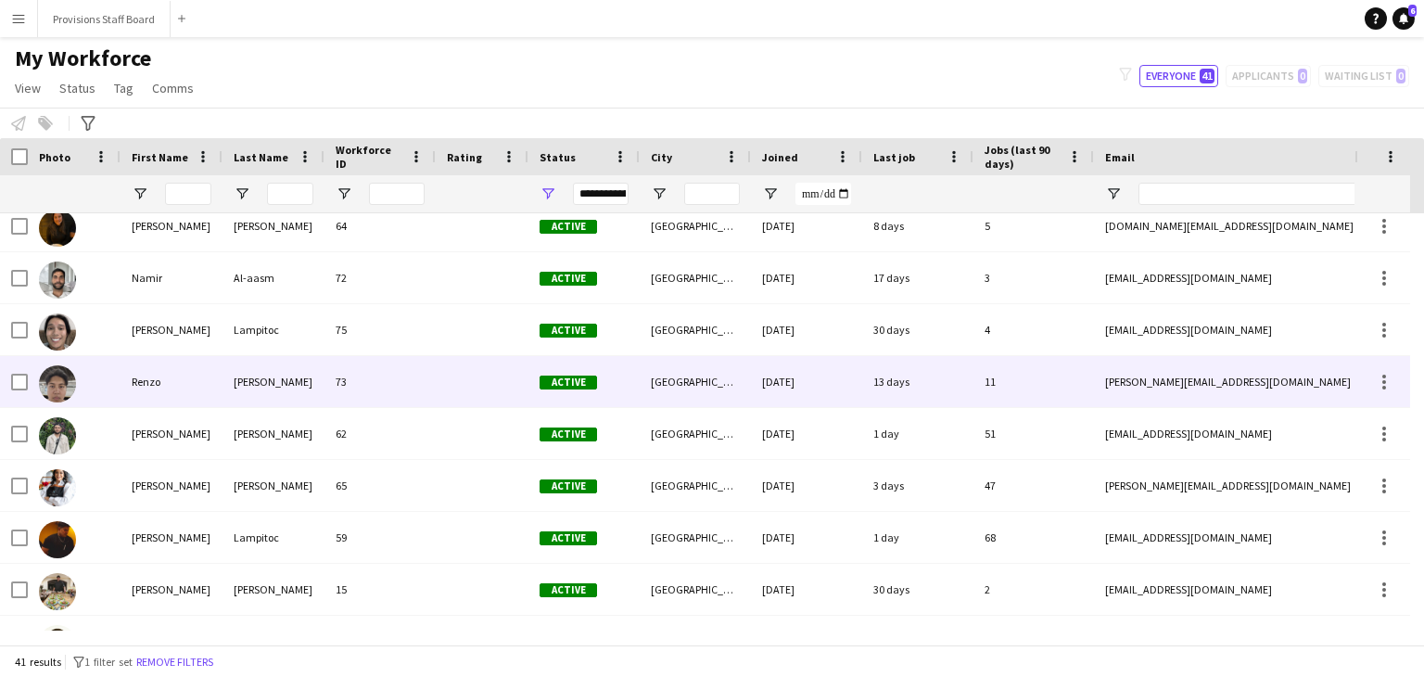
scroll to position [1475, 0]
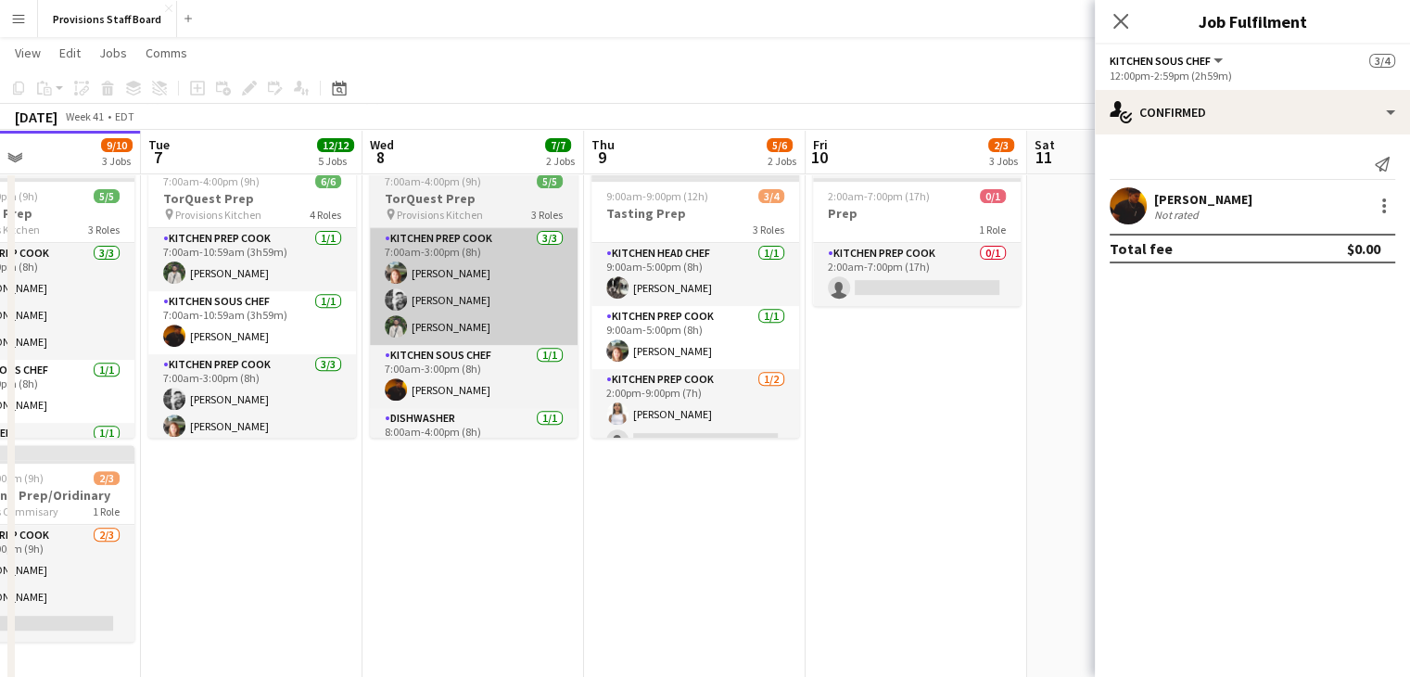
scroll to position [0, 543]
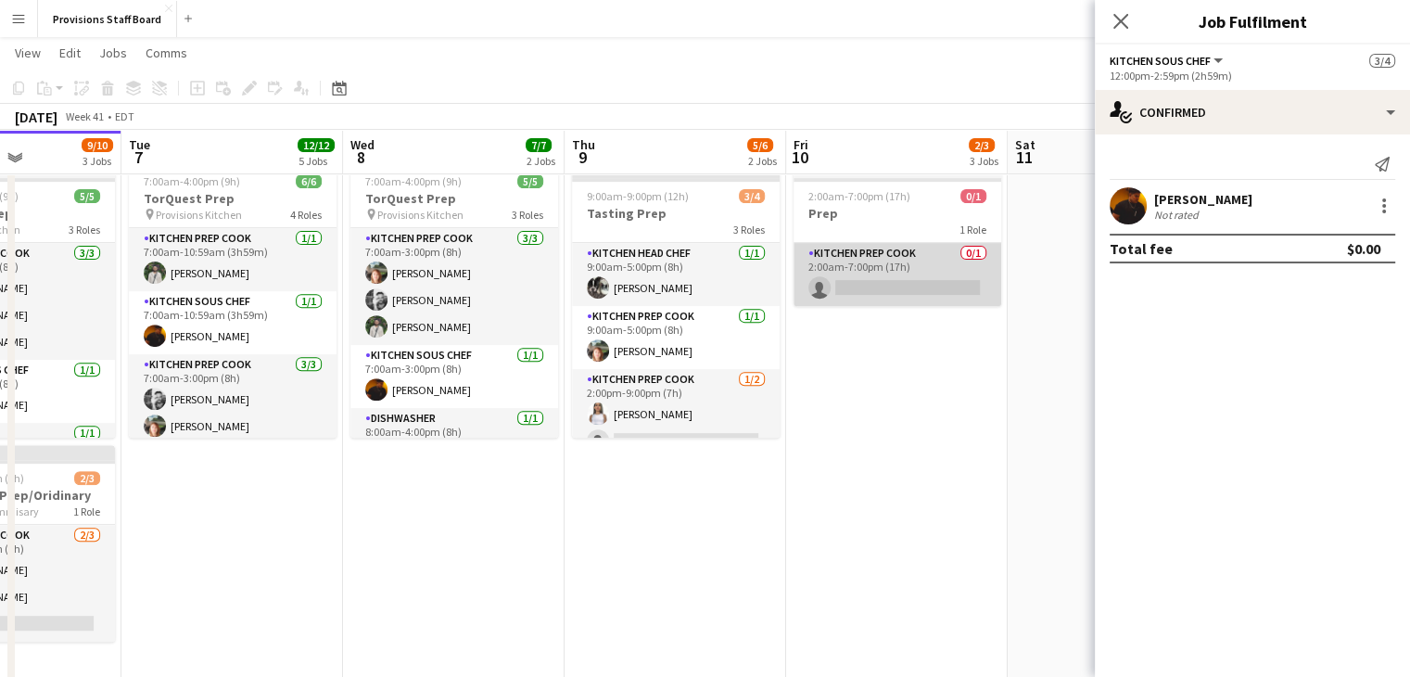
click at [823, 248] on app-card-role "Kitchen Prep Cook 0/1 2:00am-7:00pm (17h) single-neutral-actions" at bounding box center [898, 274] width 208 height 63
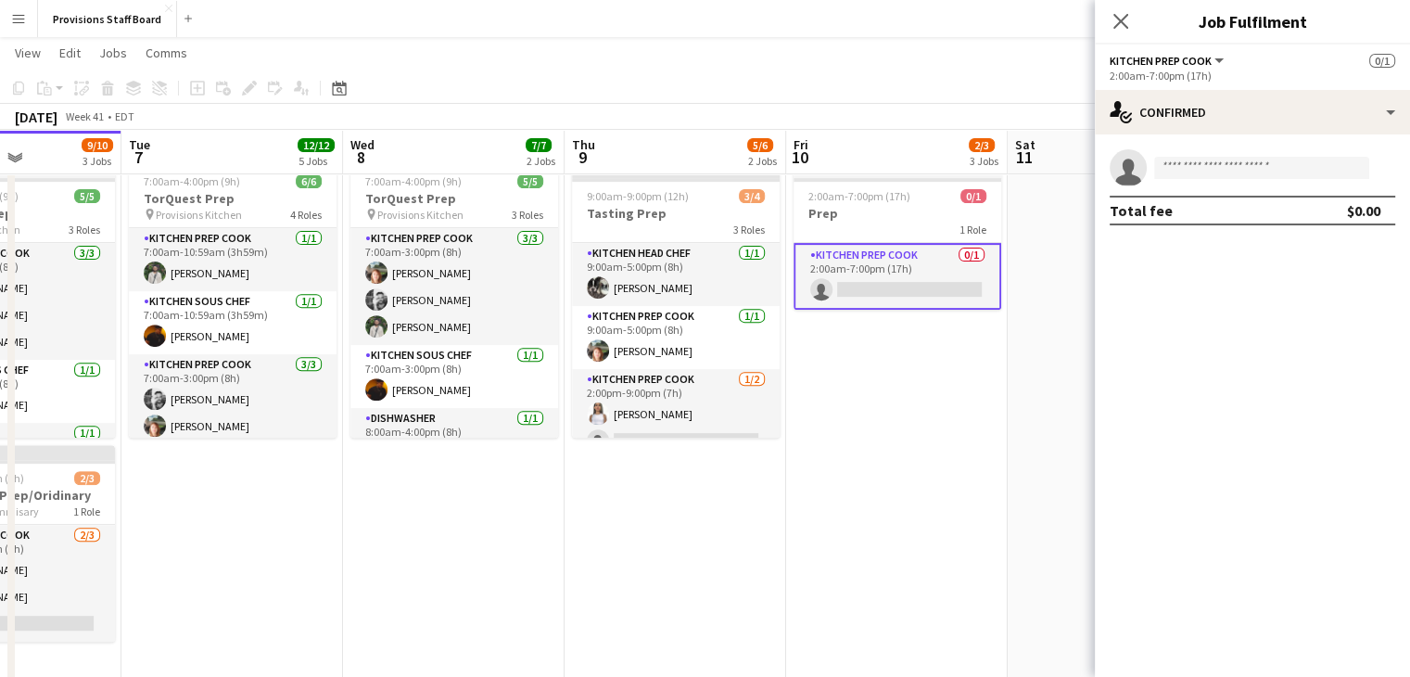
click at [823, 248] on app-card-role "Kitchen Prep Cook 0/1 2:00am-7:00pm (17h) single-neutral-actions" at bounding box center [898, 276] width 208 height 67
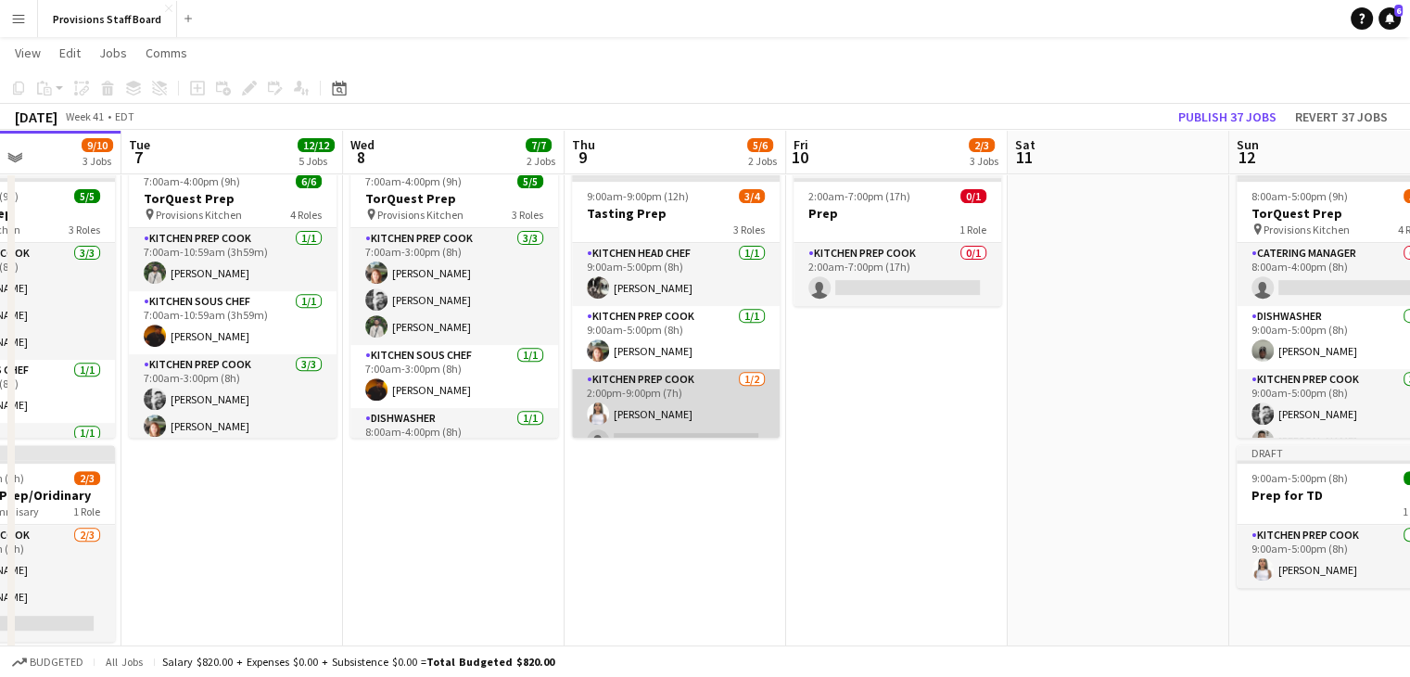
scroll to position [20, 0]
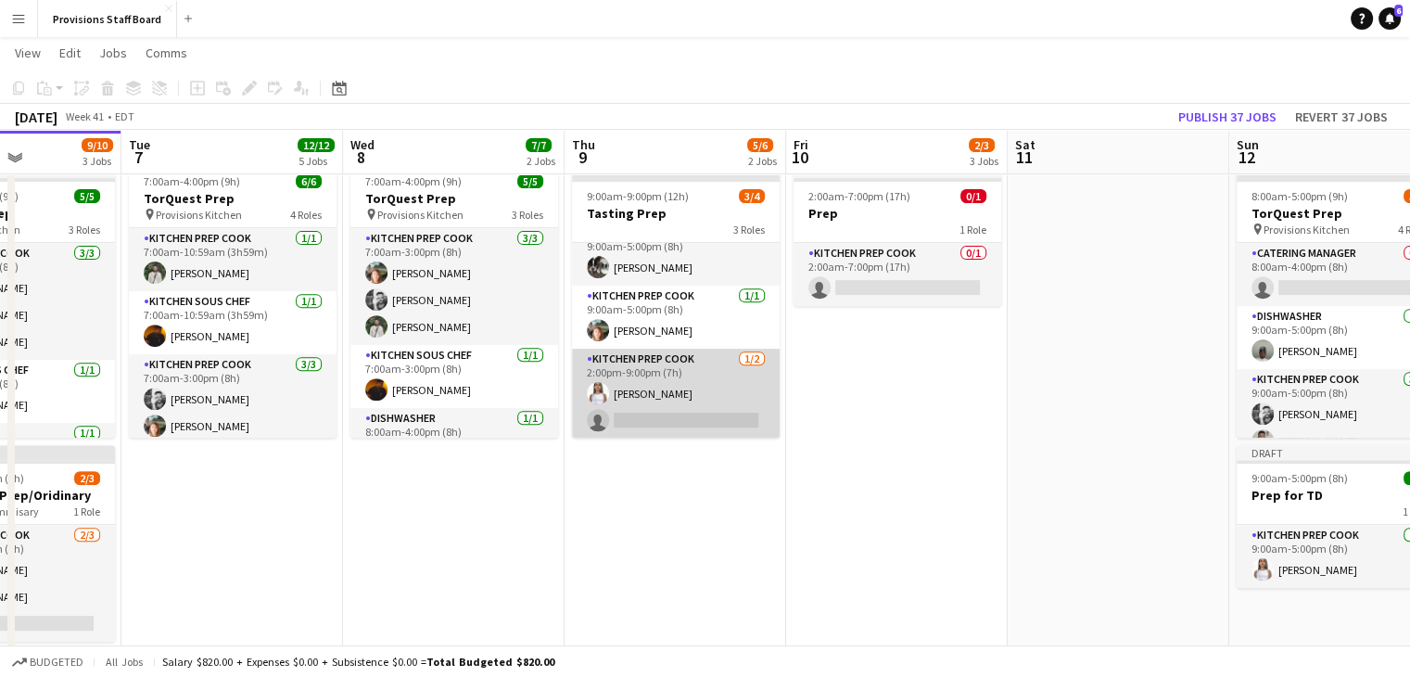
click at [645, 417] on app-card-role "Kitchen Prep Cook 1/2 2:00pm-9:00pm (7h) Manuela Escalante single-neutral-actio…" at bounding box center [676, 394] width 208 height 90
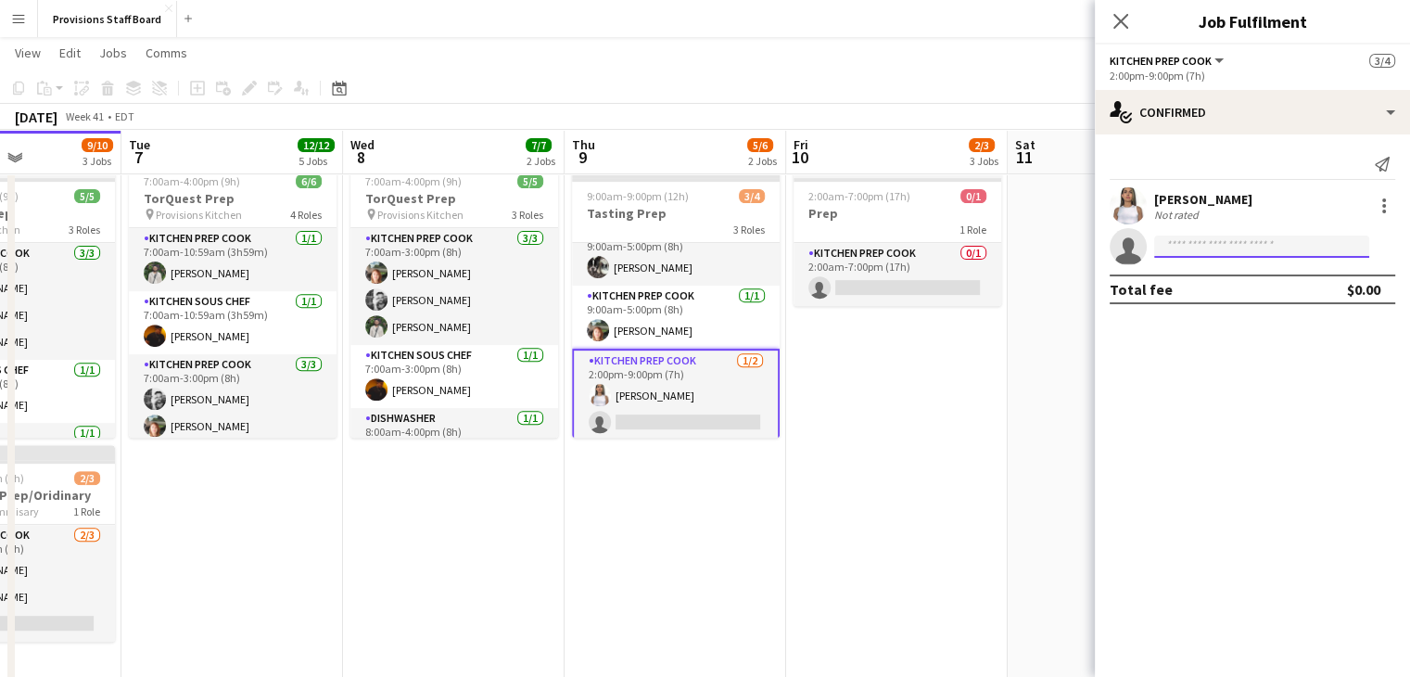
click at [1188, 248] on input at bounding box center [1261, 246] width 215 height 22
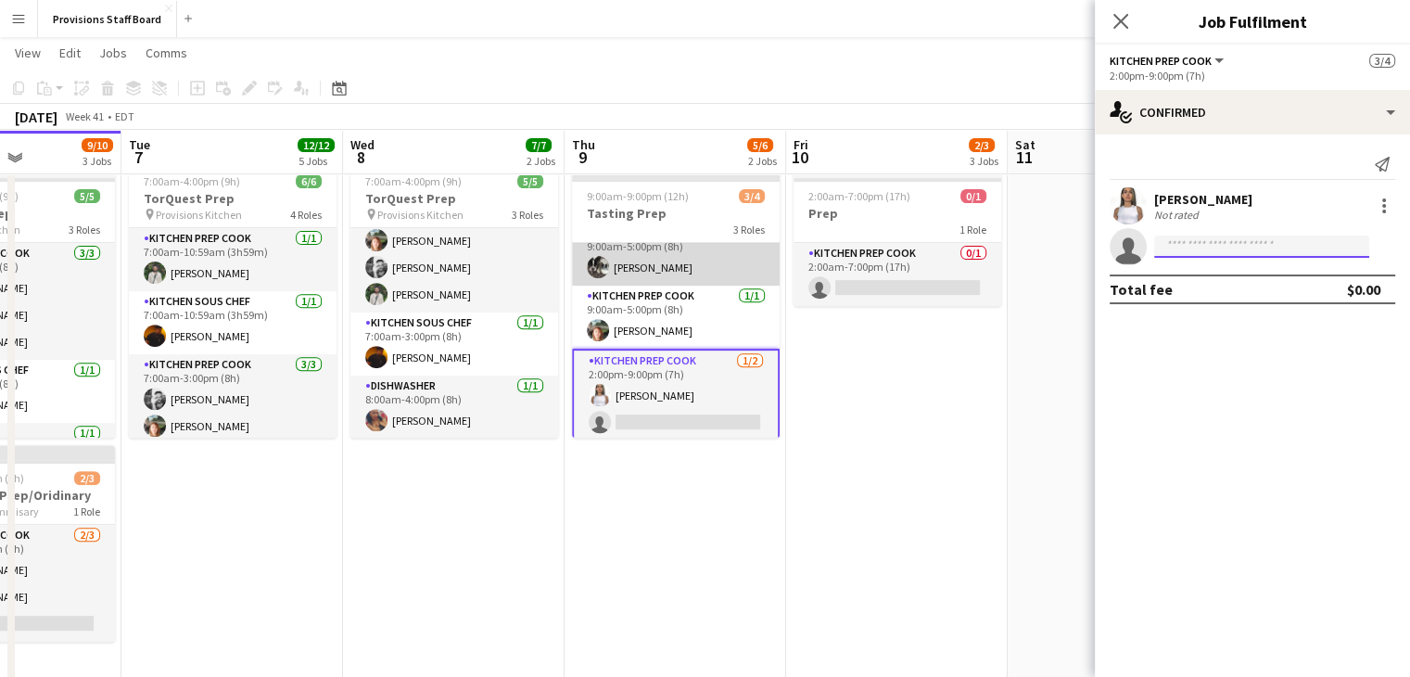
scroll to position [23, 0]
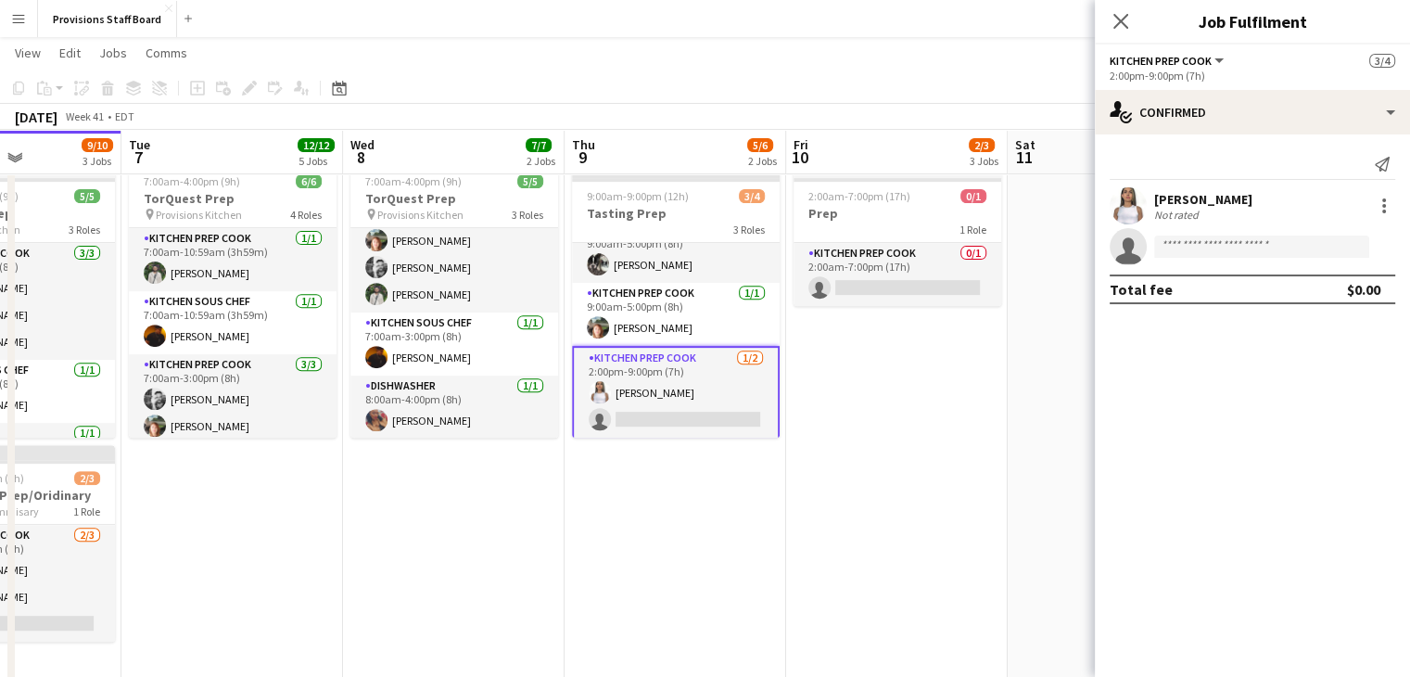
click at [645, 413] on app-card-role "Kitchen Prep Cook 1/2 2:00pm-9:00pm (7h) Manuela Escalante single-neutral-actio…" at bounding box center [676, 393] width 208 height 94
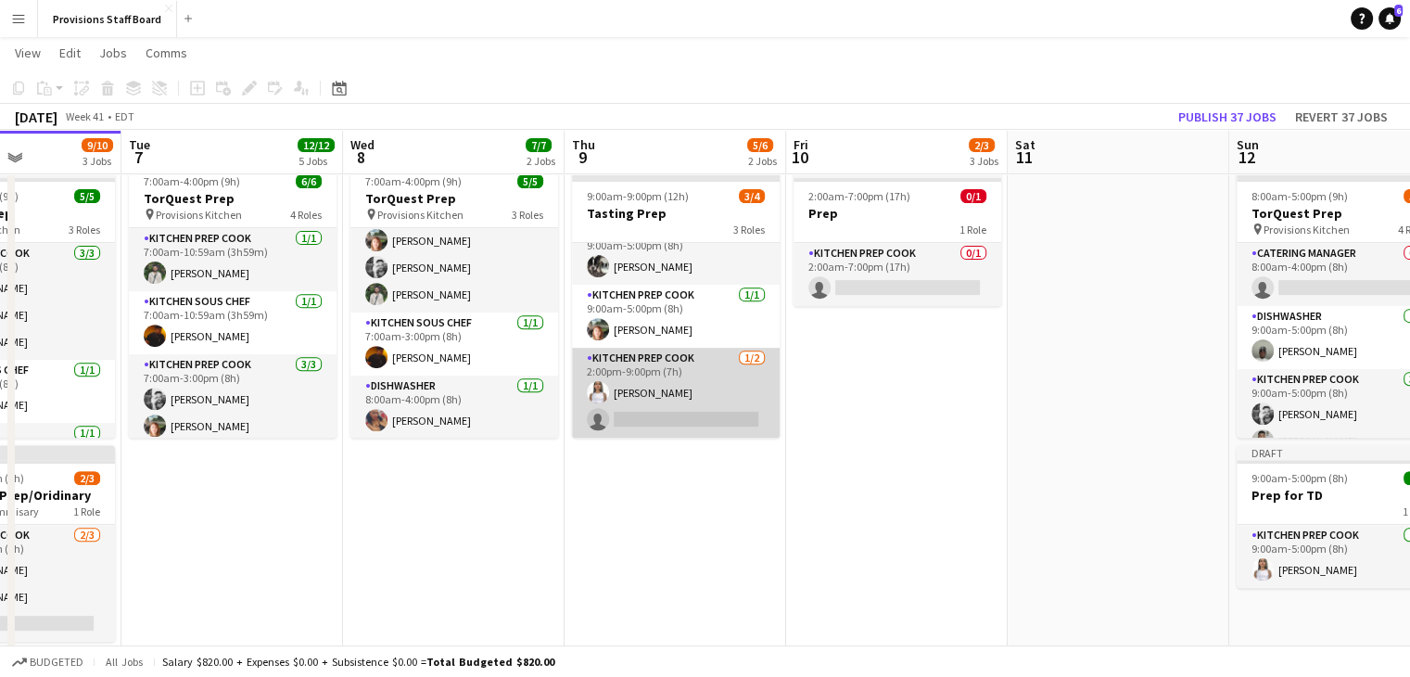
scroll to position [20, 0]
click at [697, 418] on app-card-role "Kitchen Prep Cook 1/2 2:00pm-9:00pm (7h) Manuela Escalante single-neutral-actio…" at bounding box center [676, 394] width 208 height 90
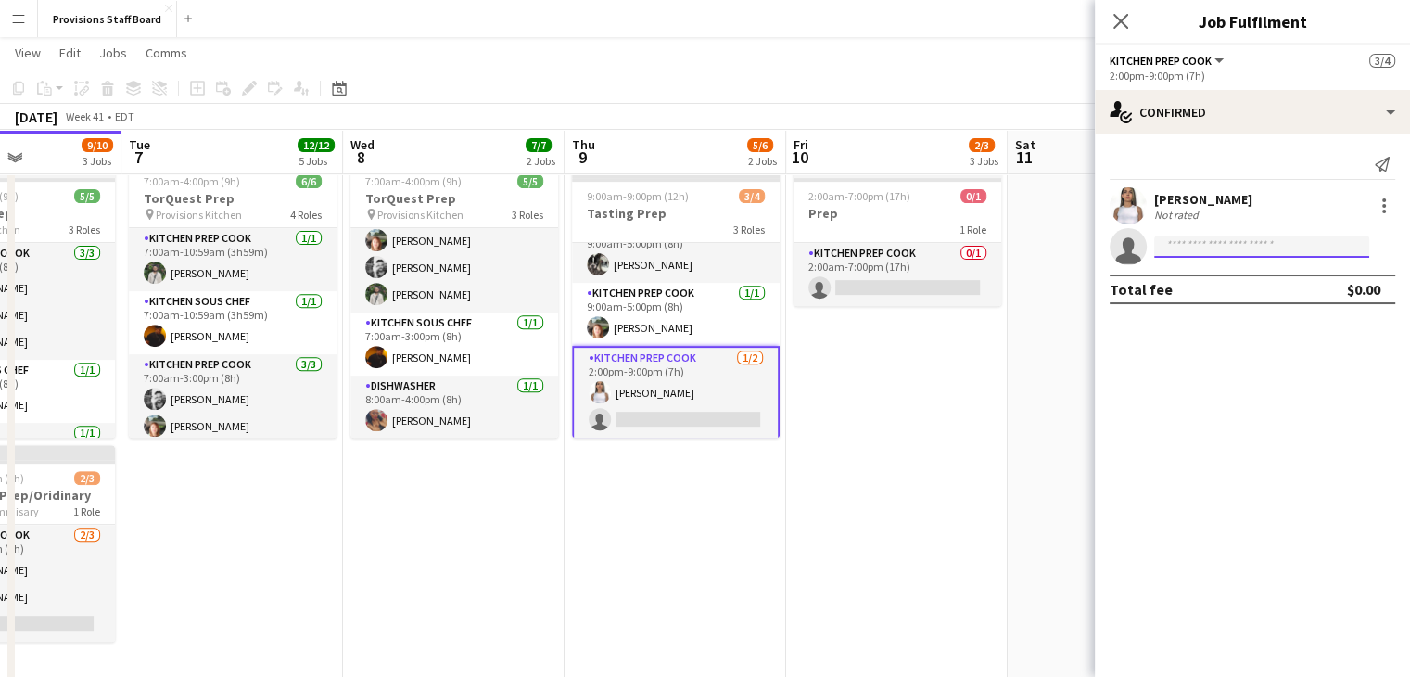
click at [1228, 255] on input at bounding box center [1261, 246] width 215 height 22
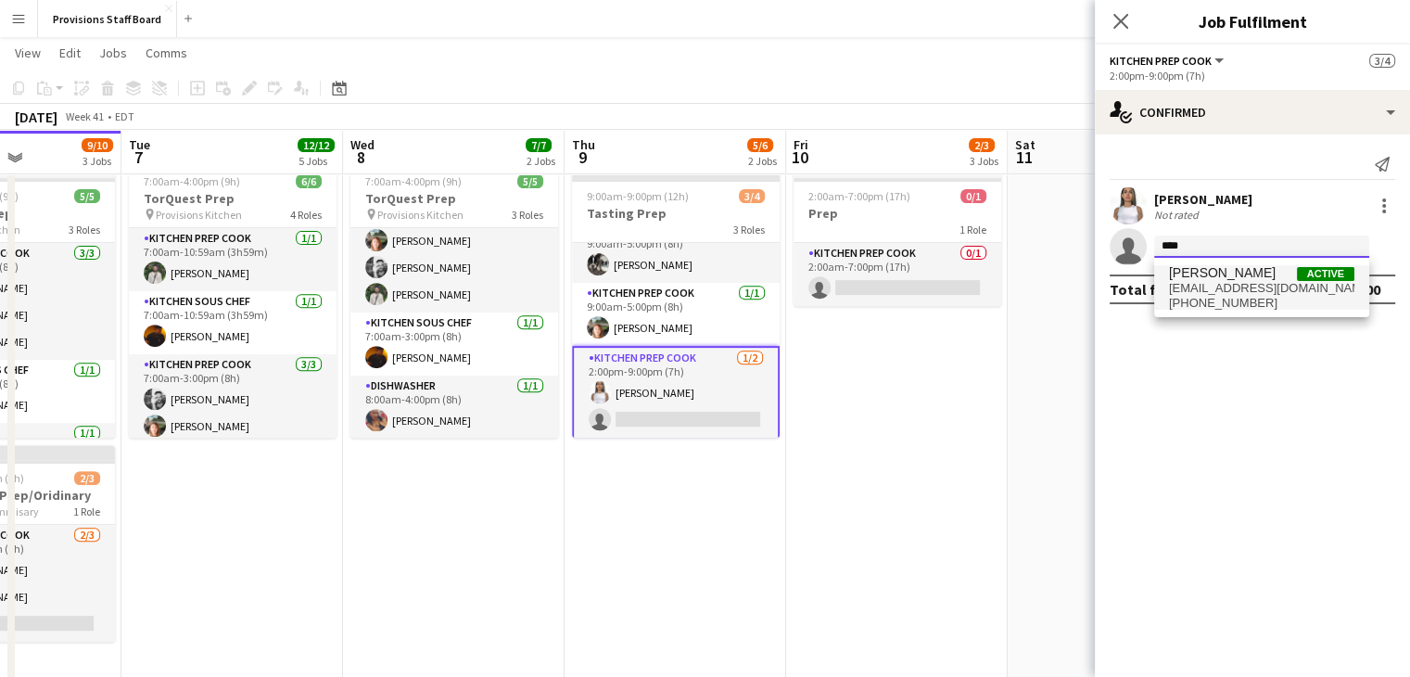
type input "****"
click at [1214, 281] on span "[EMAIL_ADDRESS][DOMAIN_NAME]" at bounding box center [1261, 288] width 185 height 15
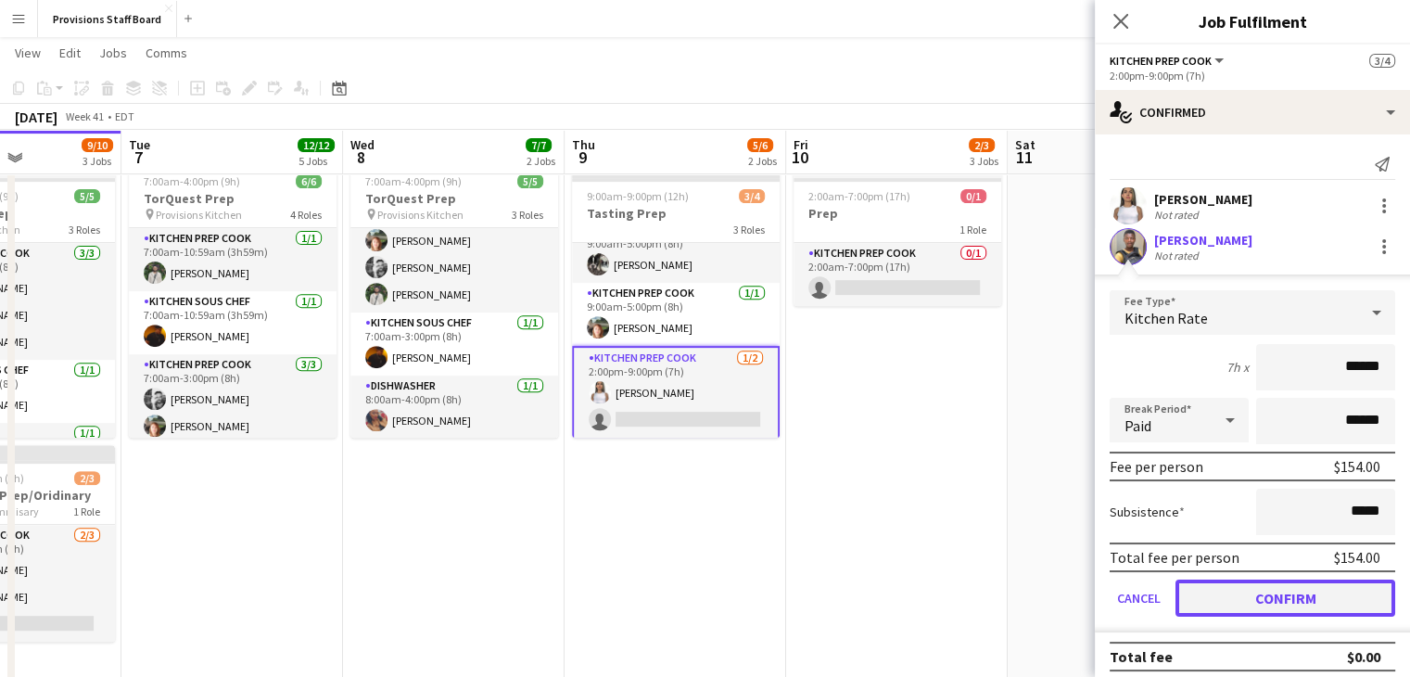
click at [1268, 587] on button "Confirm" at bounding box center [1286, 597] width 220 height 37
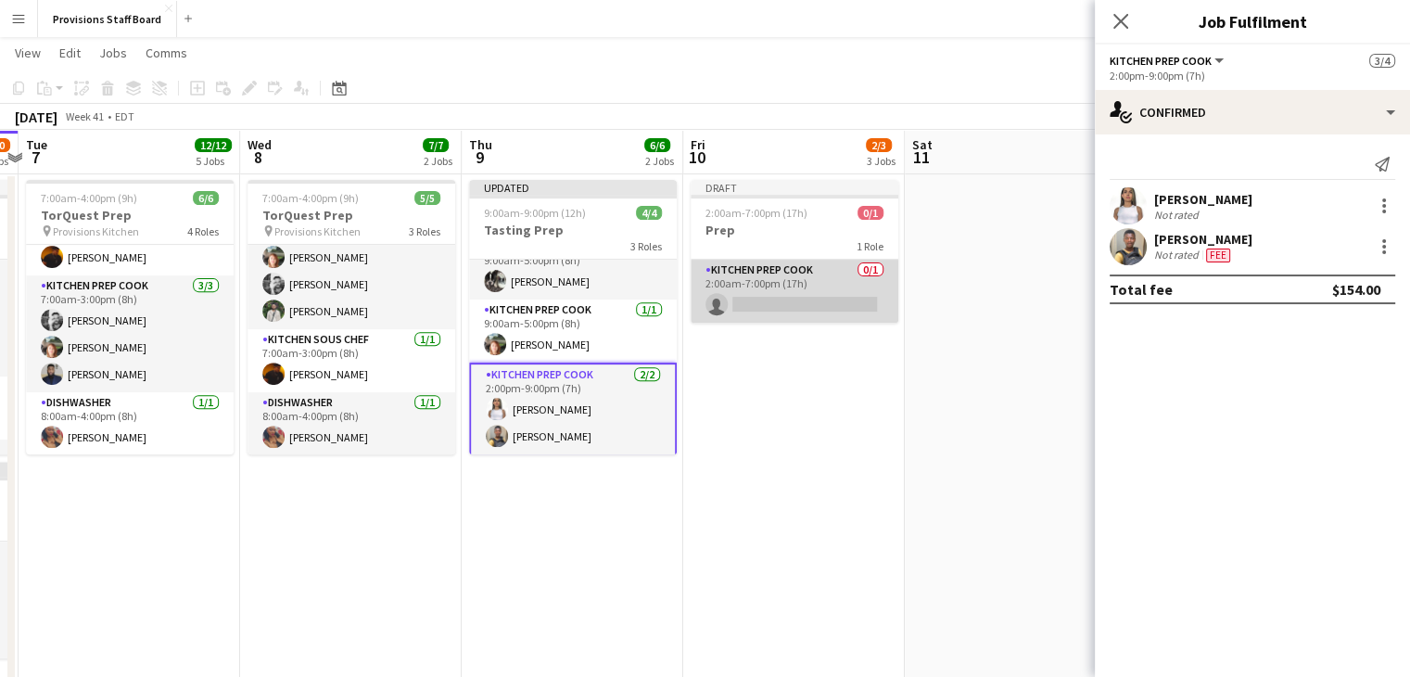
click at [776, 306] on app-card-role "Kitchen Prep Cook 0/1 2:00am-7:00pm (17h) single-neutral-actions" at bounding box center [795, 291] width 208 height 63
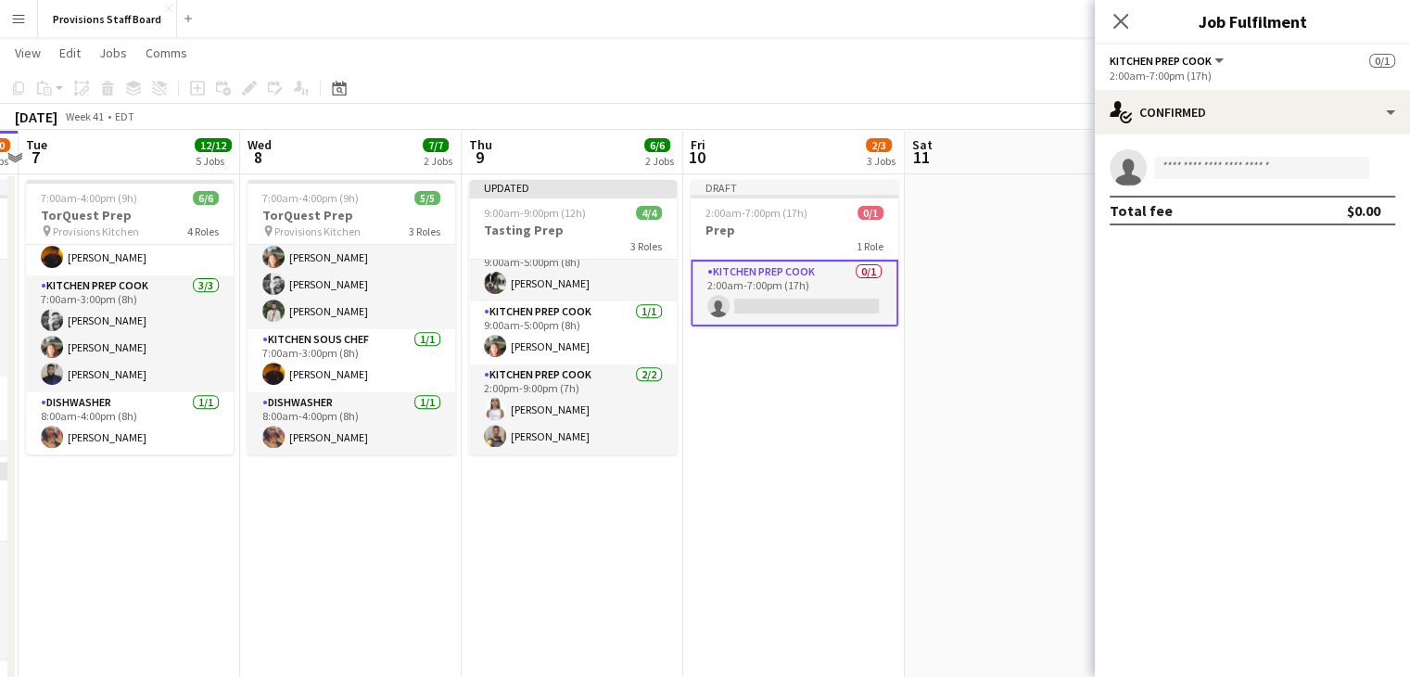
scroll to position [20, 0]
click at [749, 235] on h3 "Prep" at bounding box center [795, 230] width 208 height 17
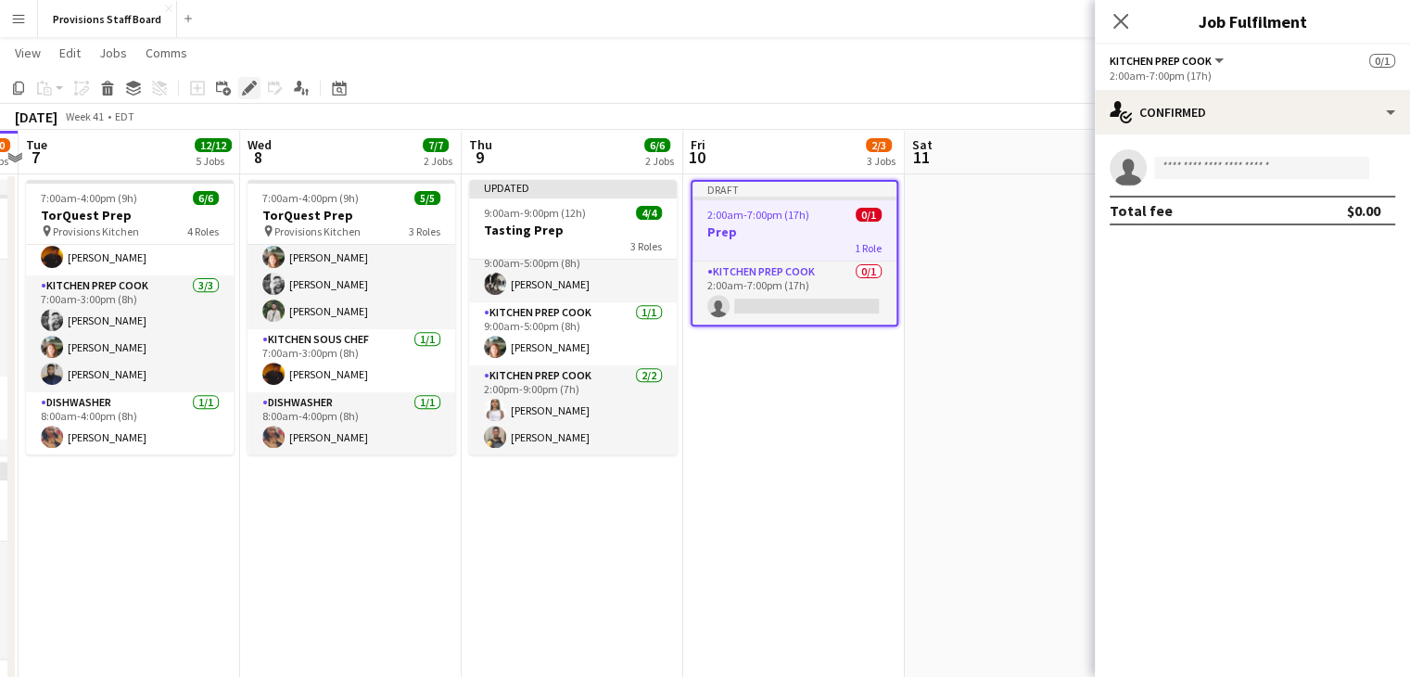
click at [248, 94] on icon "Edit" at bounding box center [249, 88] width 15 height 15
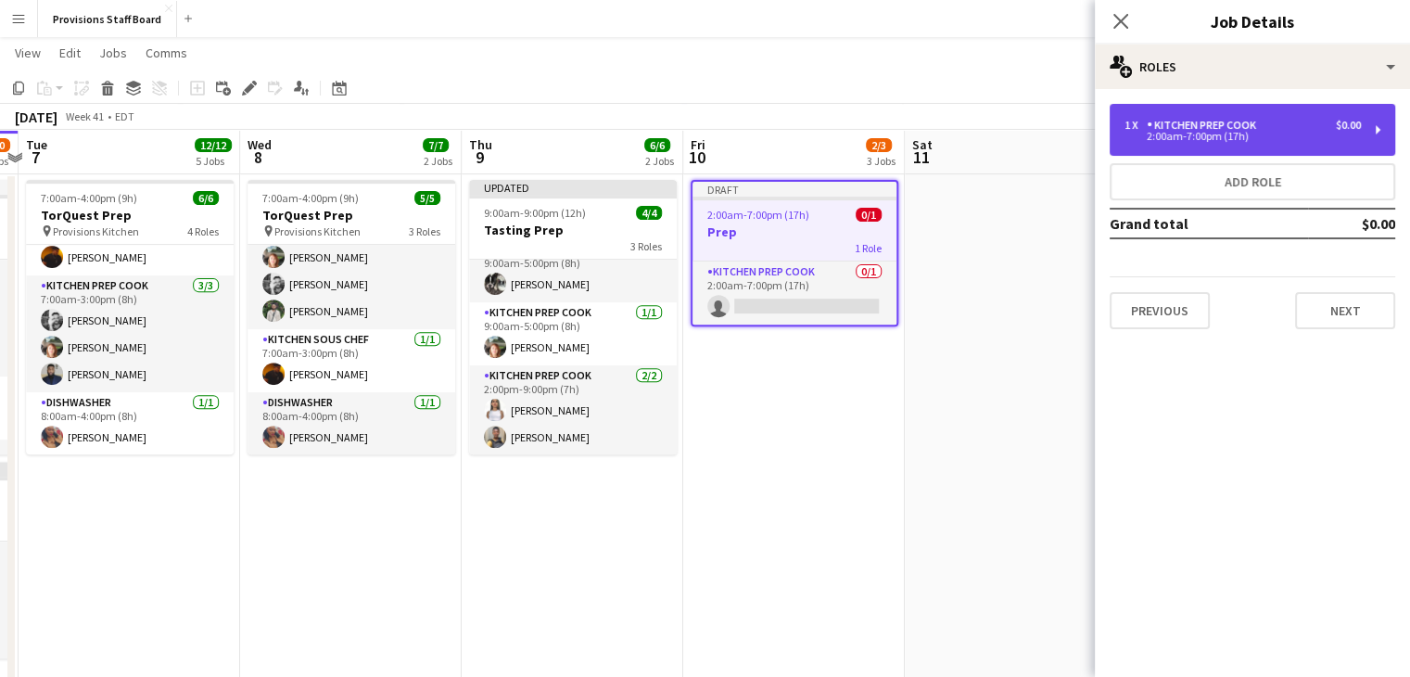
click at [1186, 133] on div "2:00am-7:00pm (17h)" at bounding box center [1243, 136] width 236 height 9
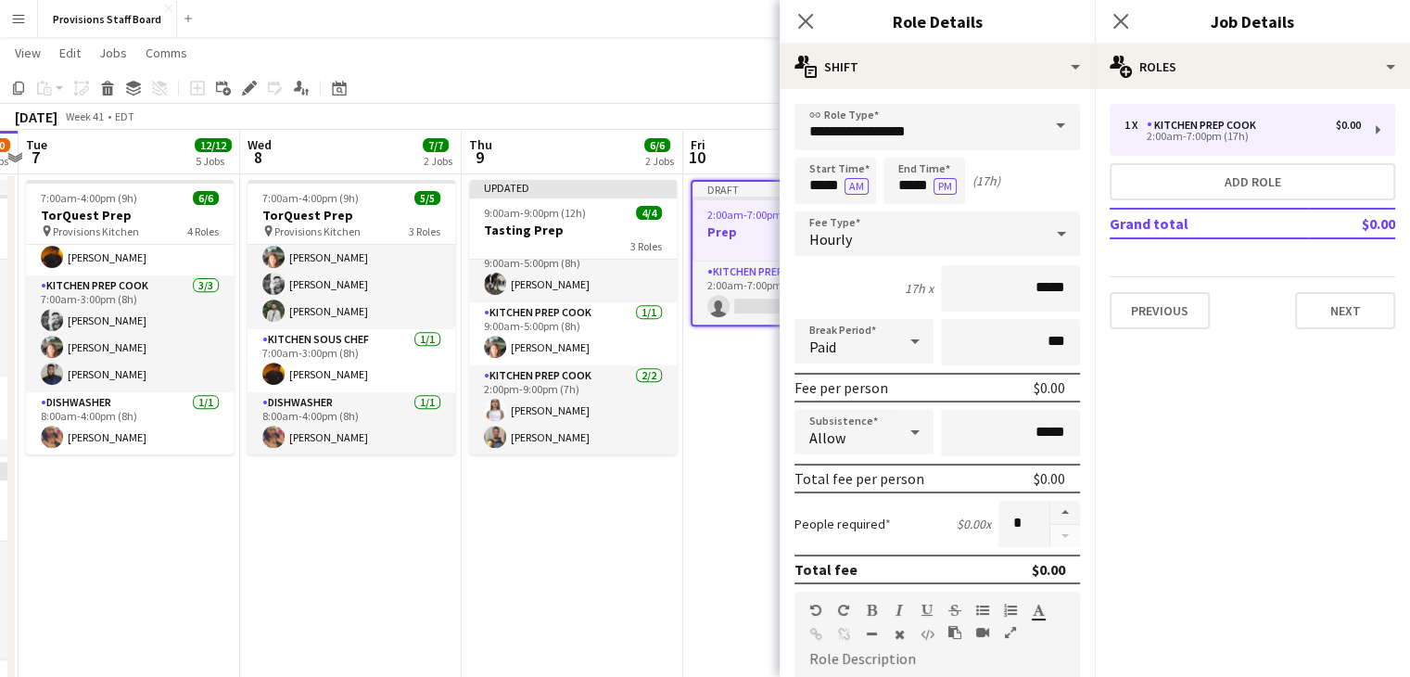
click at [733, 487] on app-date-cell "Draft 2:00am-7:00pm (17h) 0/1 Prep 1 Role Kitchen Prep Cook 0/1 2:00am-7:00pm (…" at bounding box center [794, 545] width 222 height 746
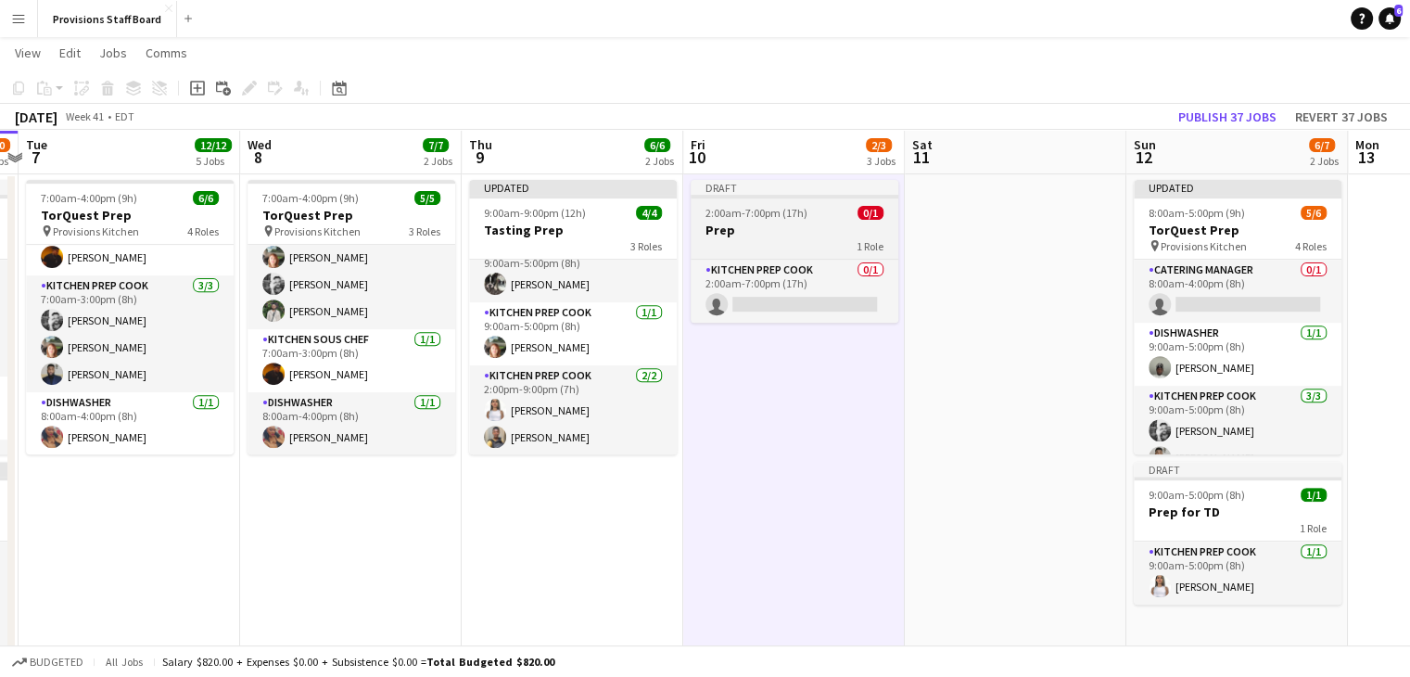
click at [769, 240] on div "1 Role" at bounding box center [795, 245] width 208 height 15
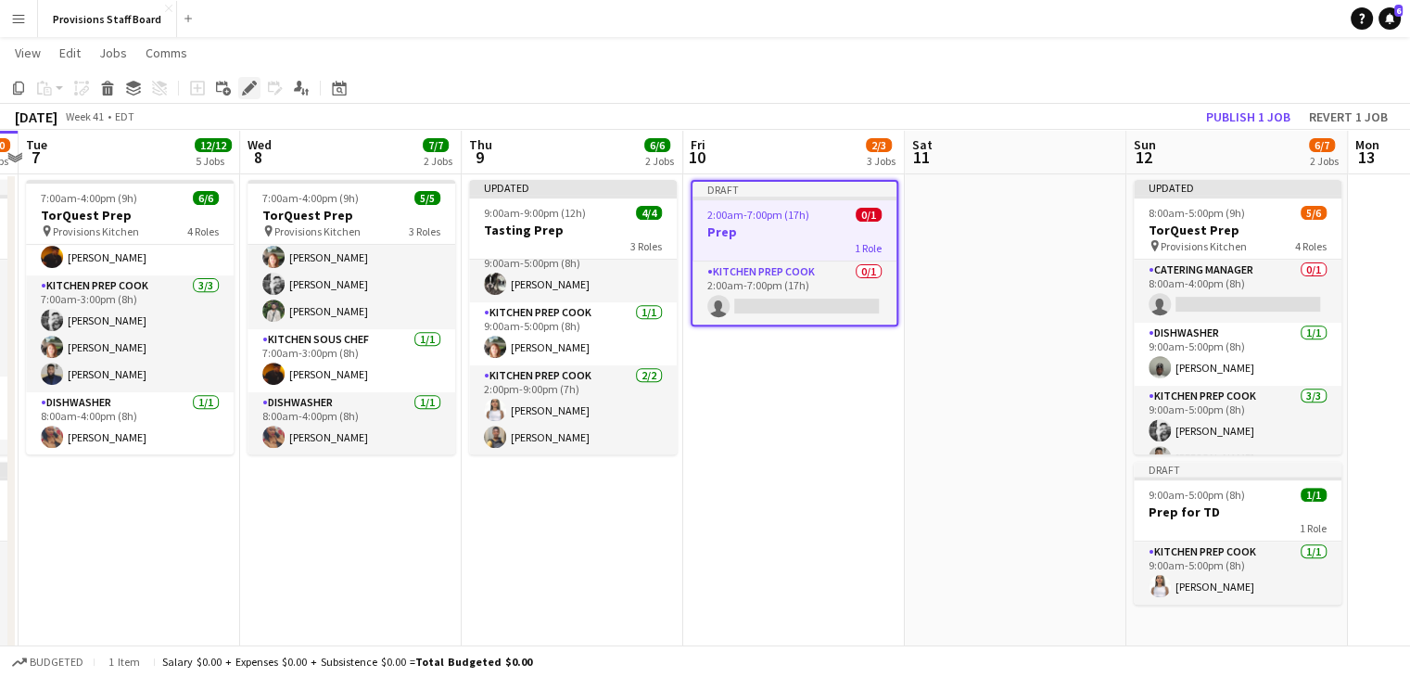
click at [249, 87] on icon at bounding box center [249, 88] width 10 height 10
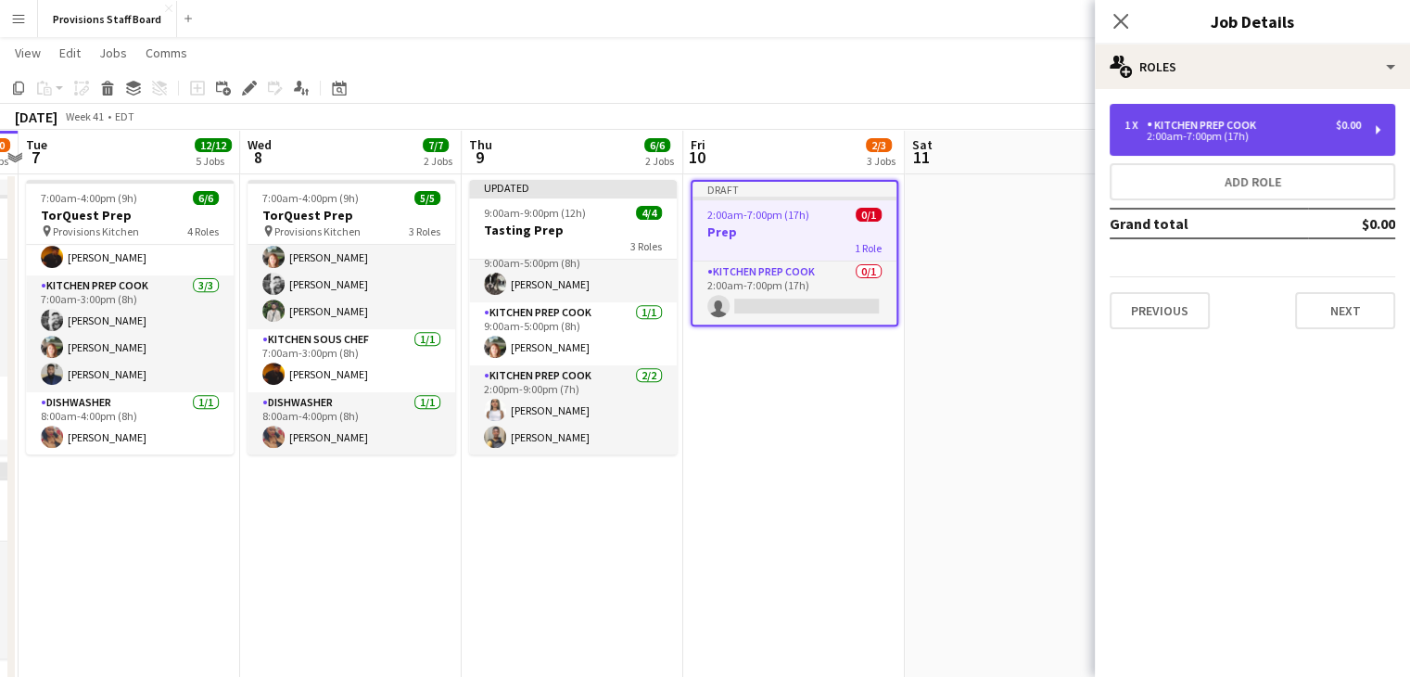
click at [1164, 127] on div "Kitchen Prep Cook" at bounding box center [1205, 125] width 117 height 13
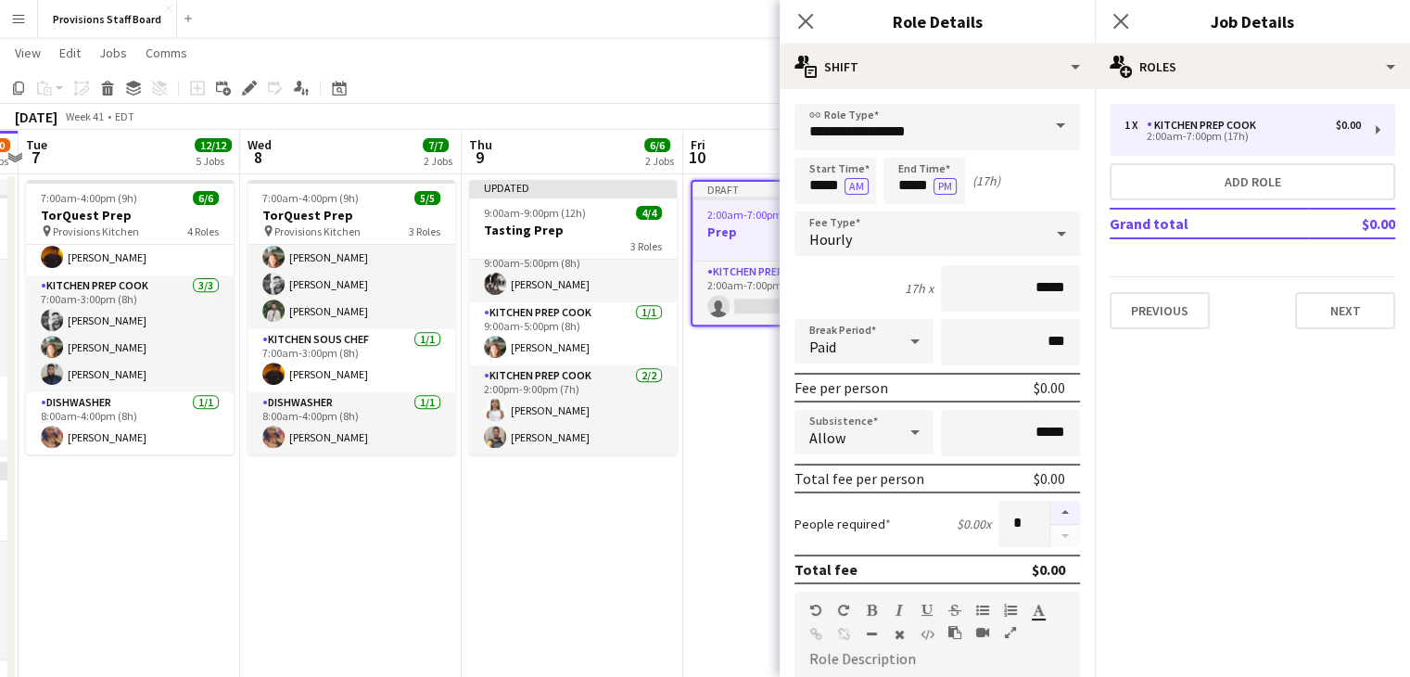
click at [1050, 507] on button "button" at bounding box center [1065, 513] width 30 height 24
type input "*"
click at [508, 561] on app-date-cell "Updated 9:00am-9:00pm (12h) 4/4 Tasting Prep 3 Roles Kitchen Head Chef 1/1 9:00…" at bounding box center [573, 545] width 222 height 746
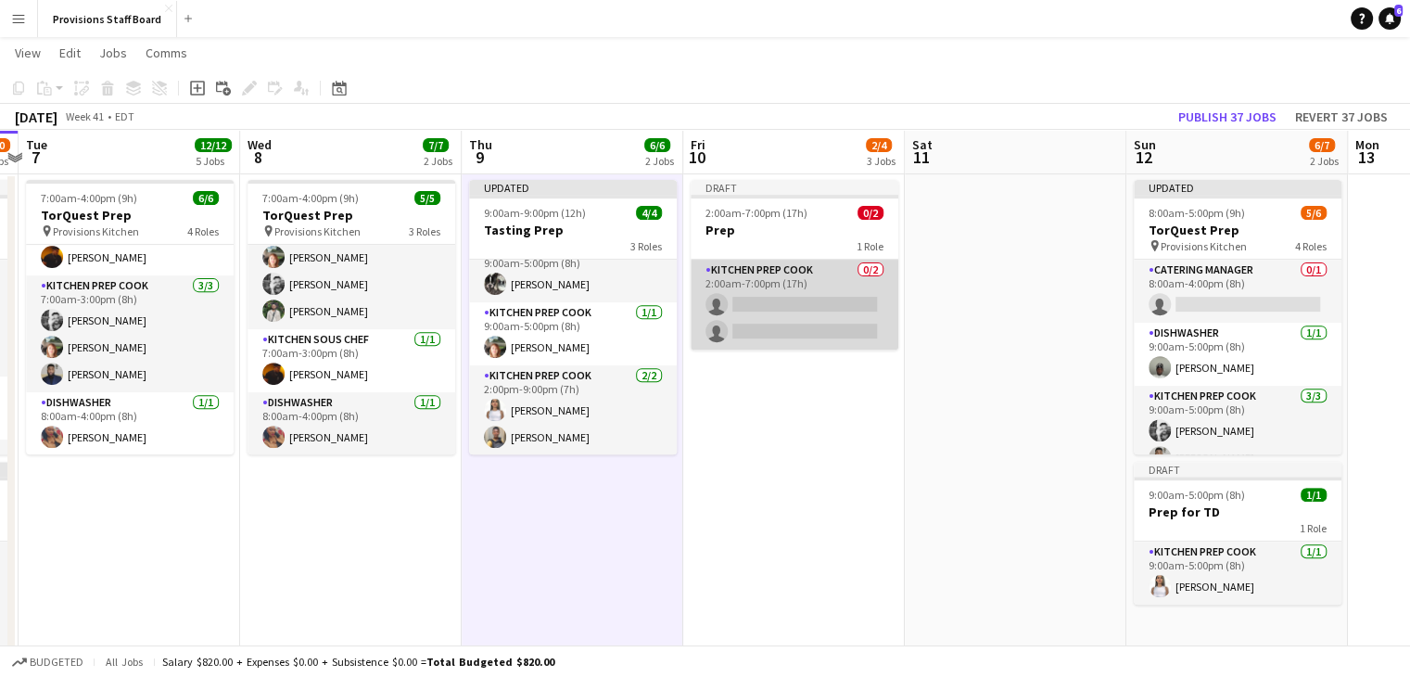
click at [747, 299] on app-card-role "Kitchen Prep Cook 0/2 2:00am-7:00pm (17h) single-neutral-actions single-neutral…" at bounding box center [795, 305] width 208 height 90
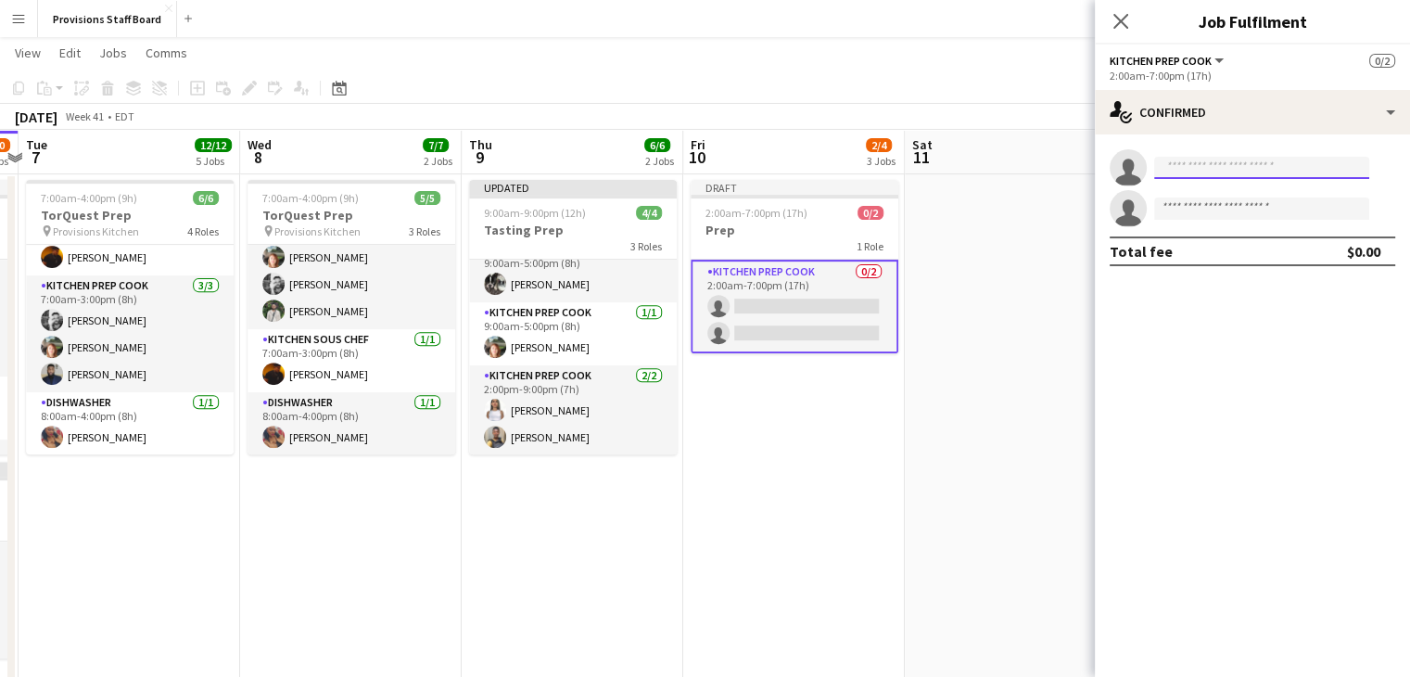
click at [1234, 166] on input at bounding box center [1261, 168] width 215 height 22
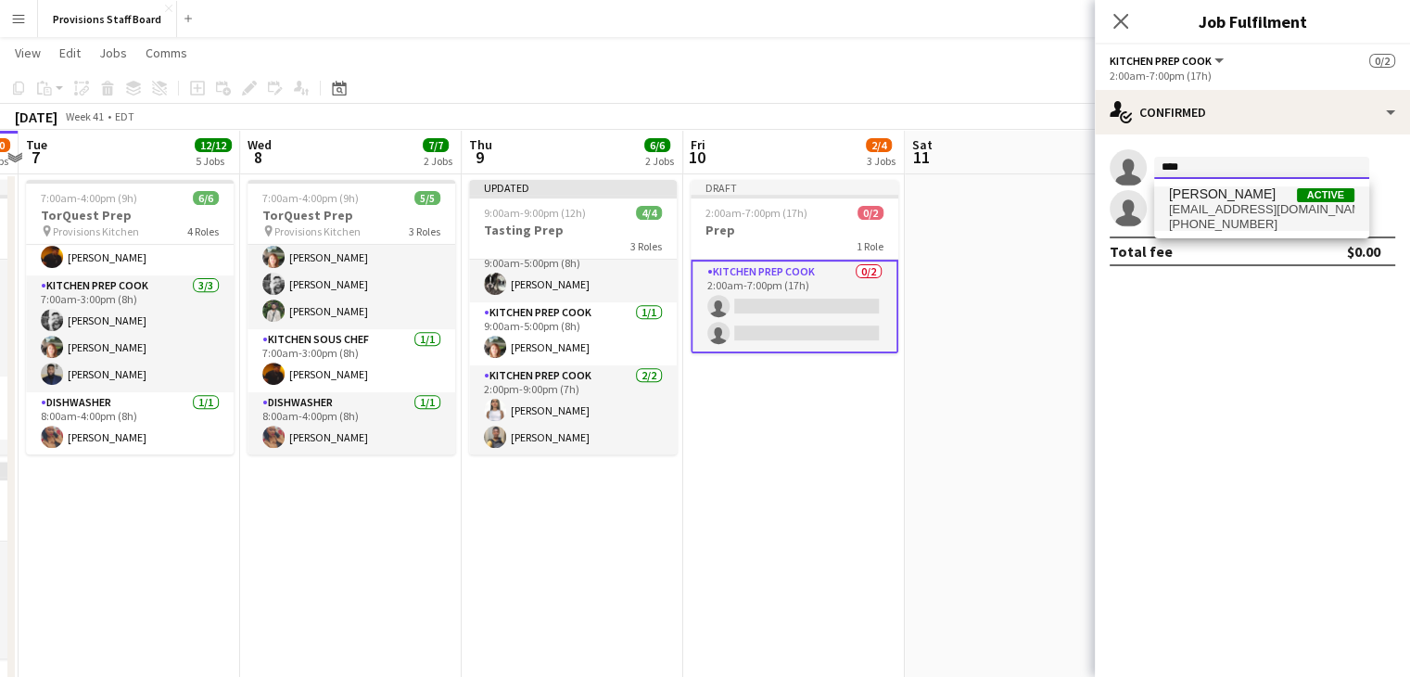
drag, startPoint x: 1234, startPoint y: 166, endPoint x: 1185, endPoint y: 207, distance: 63.9
click at [1185, 207] on body "Menu Boards Boards Boards All jobs Status Workforce Workforce My Workforce Recr…" at bounding box center [705, 354] width 1410 height 2041
type input "****"
click at [1185, 207] on span "manuelaa.escalantem@gmail.com" at bounding box center [1261, 209] width 185 height 15
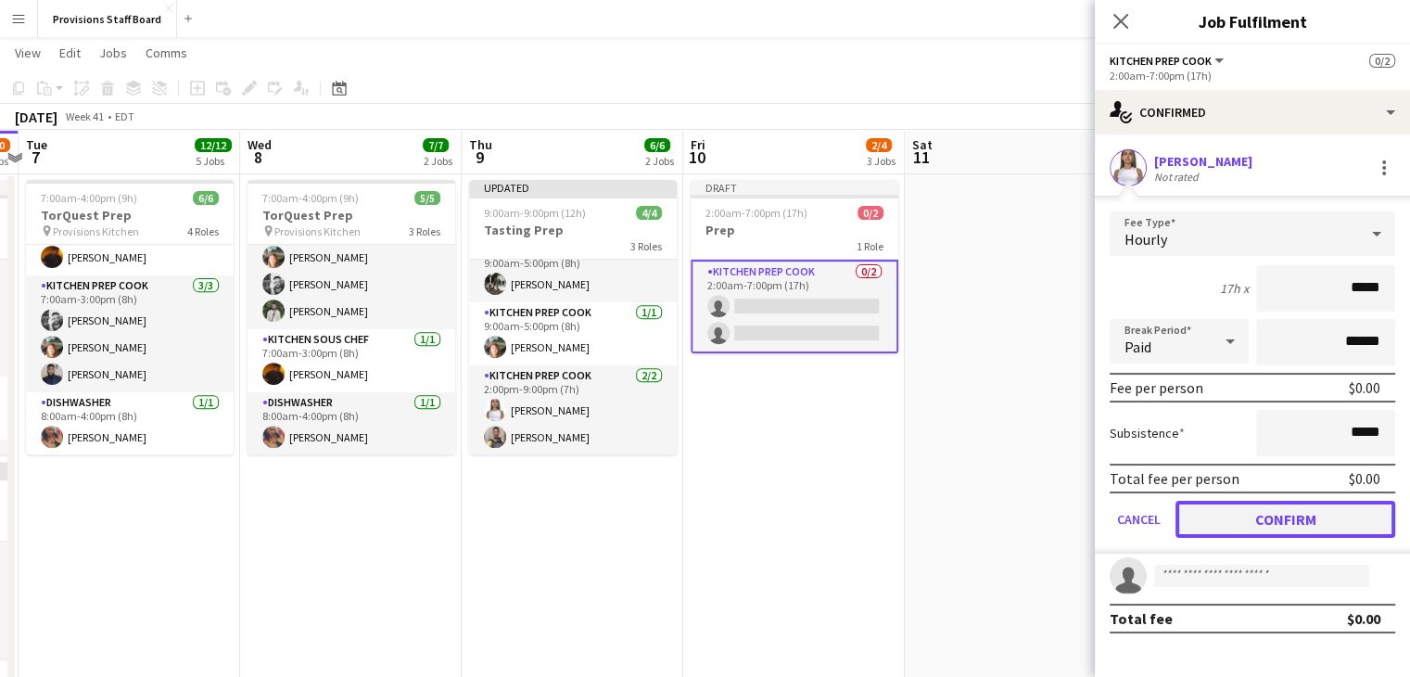
click at [1231, 503] on button "Confirm" at bounding box center [1286, 519] width 220 height 37
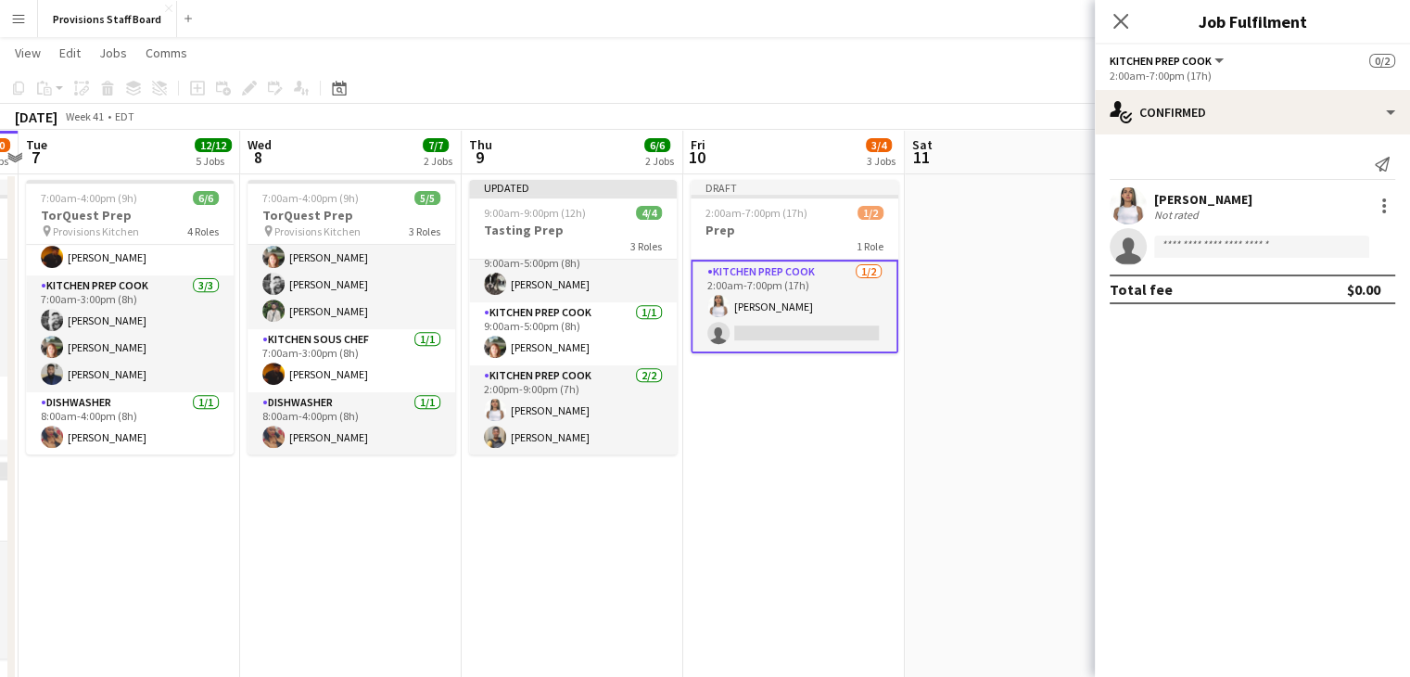
click at [794, 335] on app-card-role "Kitchen Prep Cook 1/2 2:00am-7:00pm (17h) Manuela Escalante single-neutral-acti…" at bounding box center [795, 307] width 208 height 94
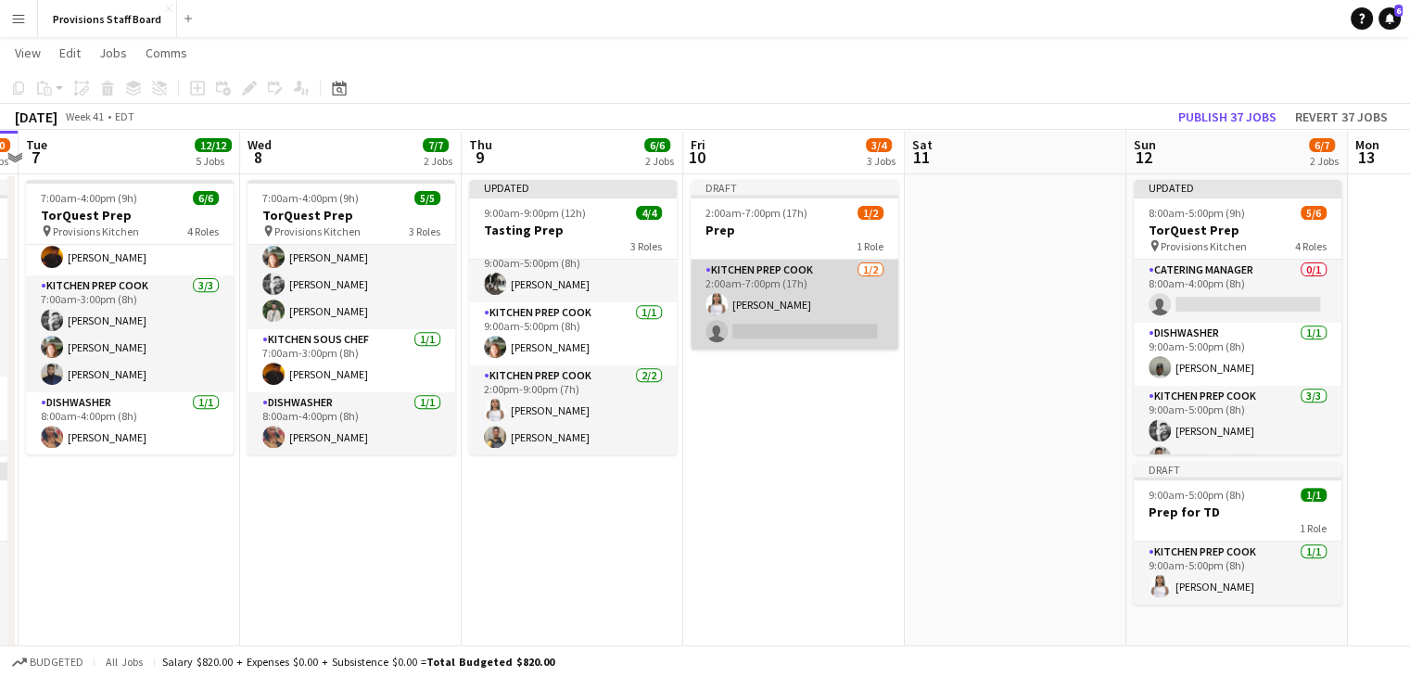
click at [782, 324] on app-card-role "Kitchen Prep Cook 1/2 2:00am-7:00pm (17h) Manuela Escalante single-neutral-acti…" at bounding box center [795, 305] width 208 height 90
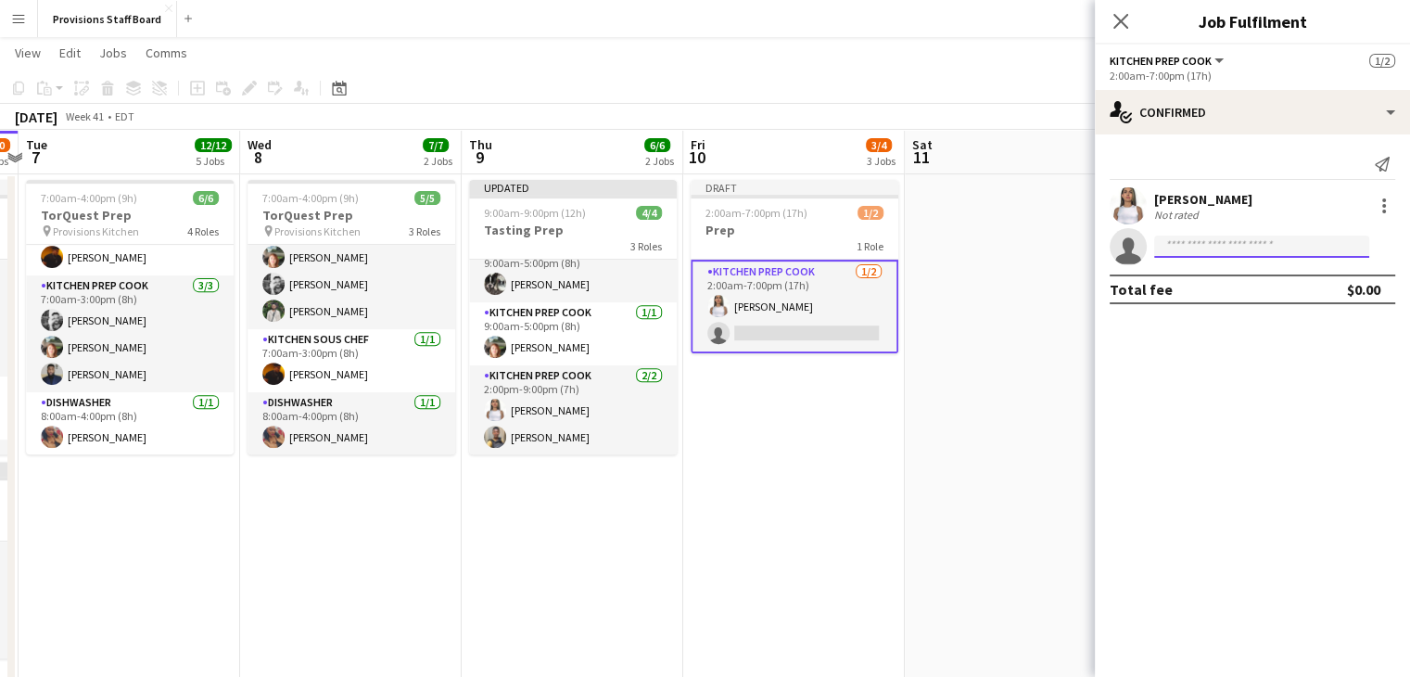
click at [1224, 239] on input at bounding box center [1261, 246] width 215 height 22
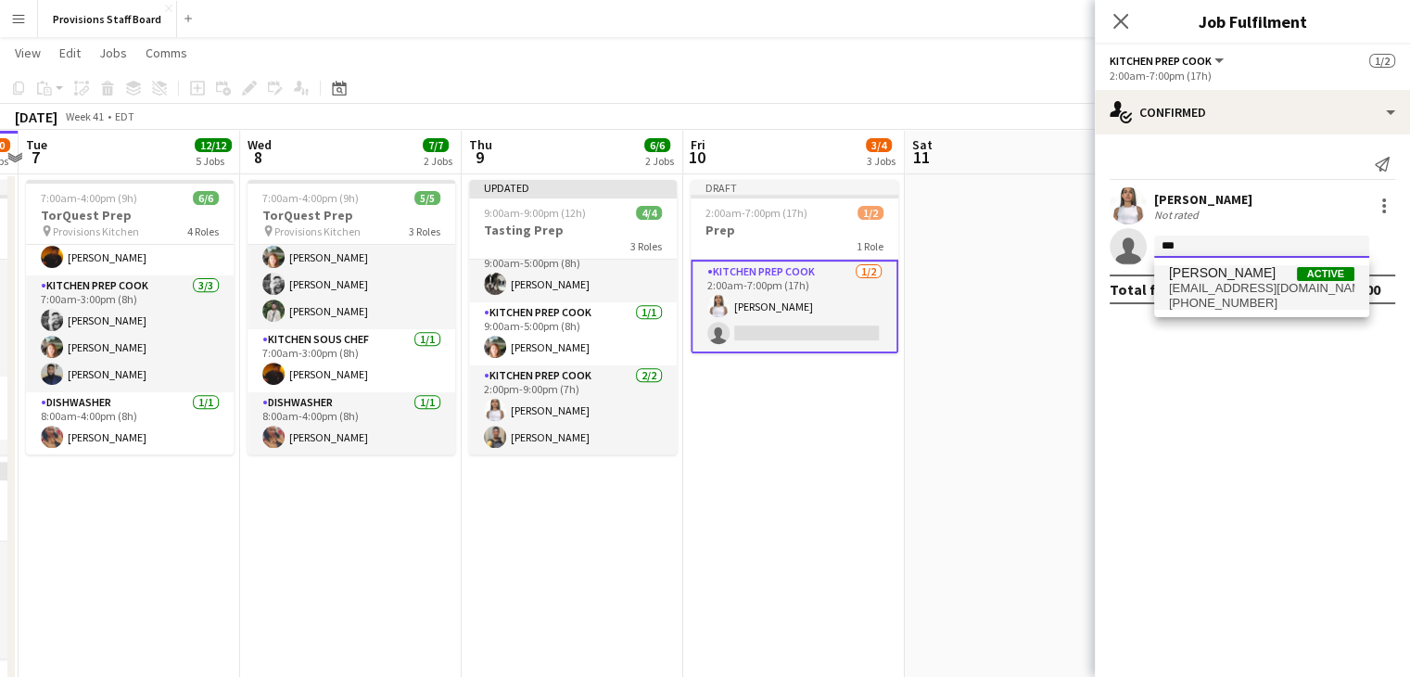
drag, startPoint x: 1224, startPoint y: 239, endPoint x: 1205, endPoint y: 290, distance: 54.3
click at [1205, 290] on body "Menu Boards Boards Boards All jobs Status Workforce Workforce My Workforce Recr…" at bounding box center [705, 354] width 1410 height 2041
type input "***"
click at [1205, 290] on span "[EMAIL_ADDRESS][DOMAIN_NAME]" at bounding box center [1261, 288] width 185 height 15
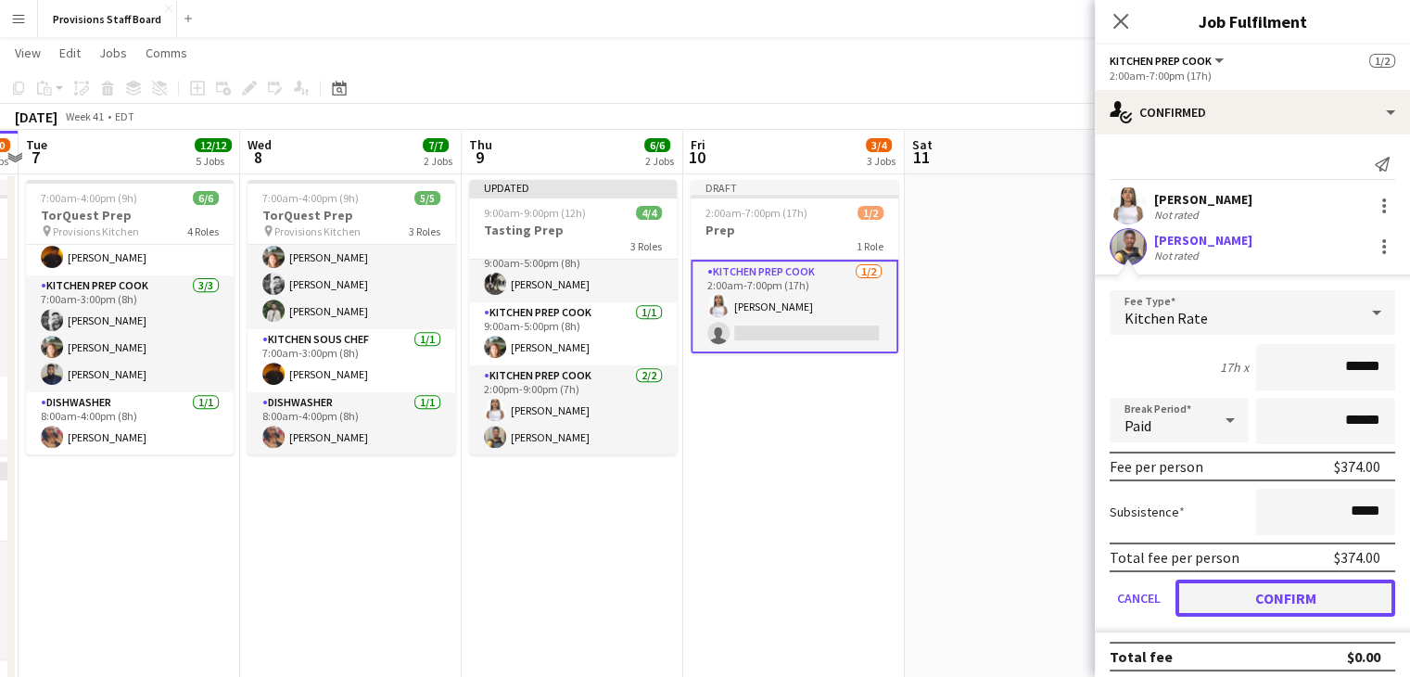
click at [1218, 591] on button "Confirm" at bounding box center [1286, 597] width 220 height 37
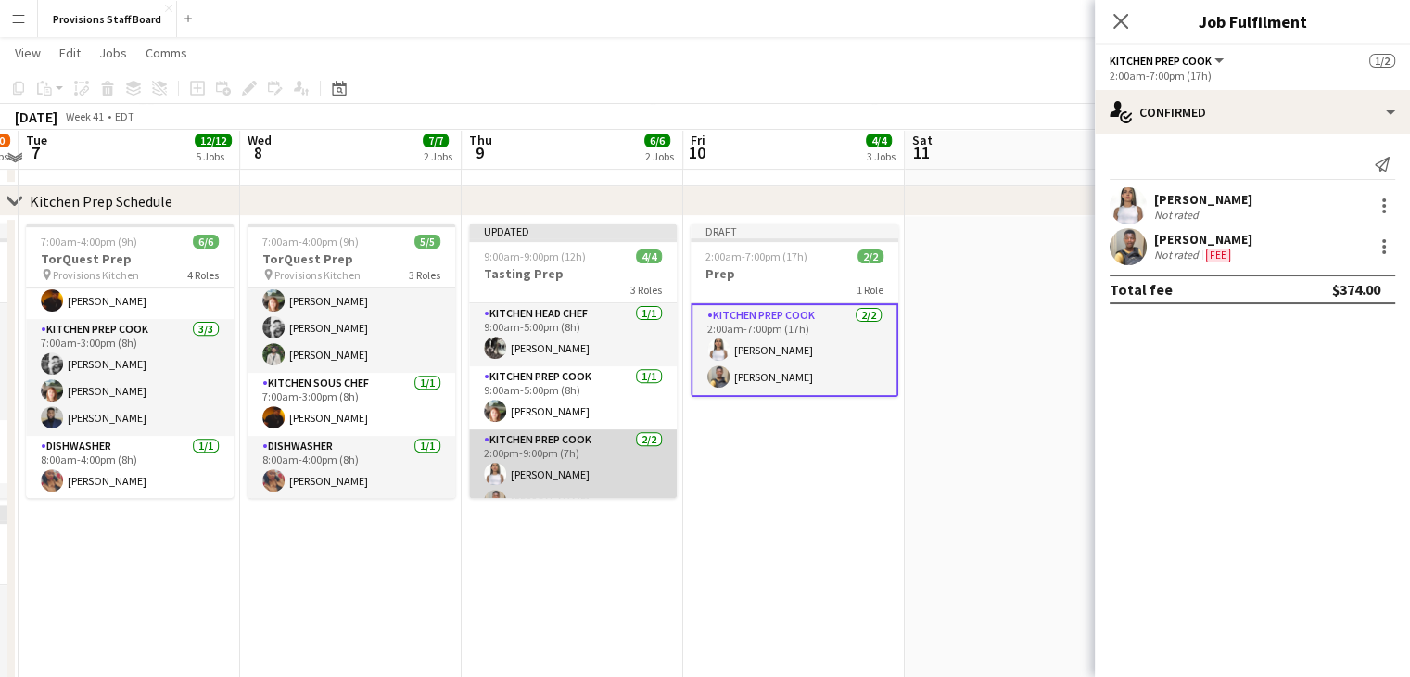
scroll to position [617, 0]
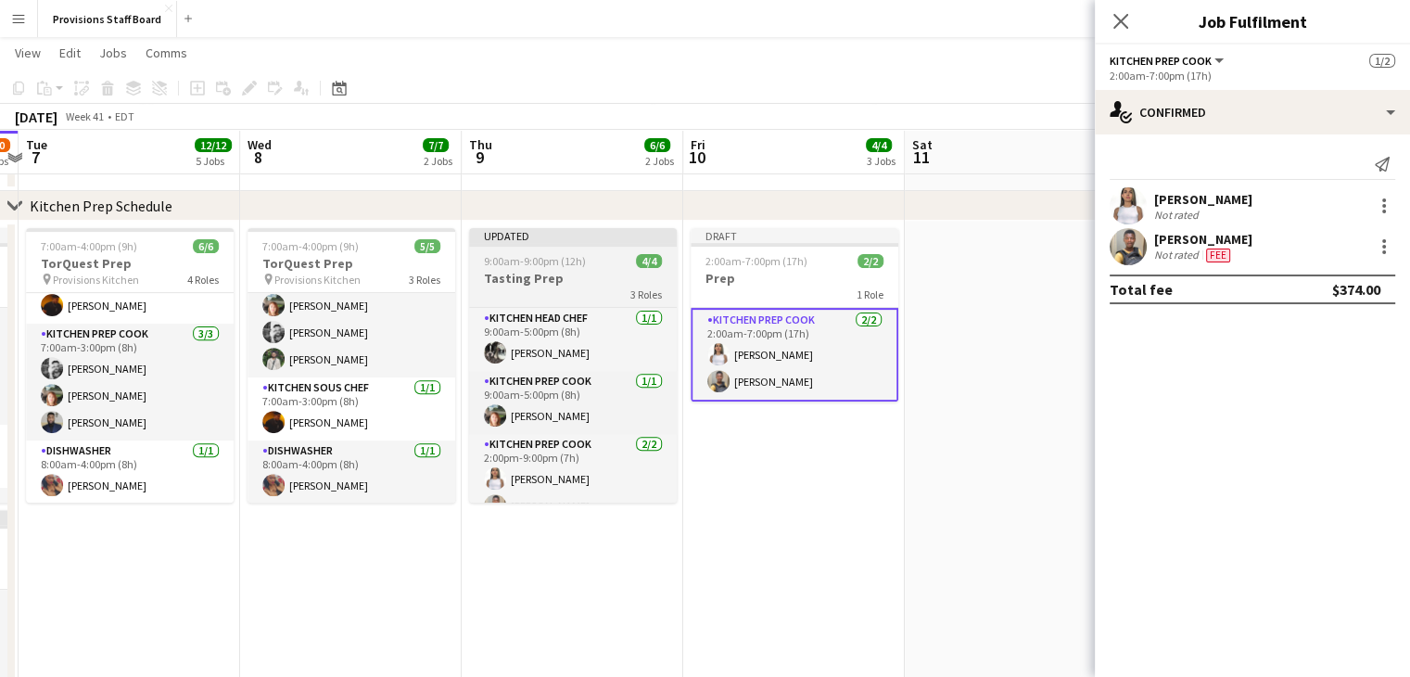
click at [551, 266] on span "9:00am-9:00pm (12h)" at bounding box center [535, 261] width 102 height 14
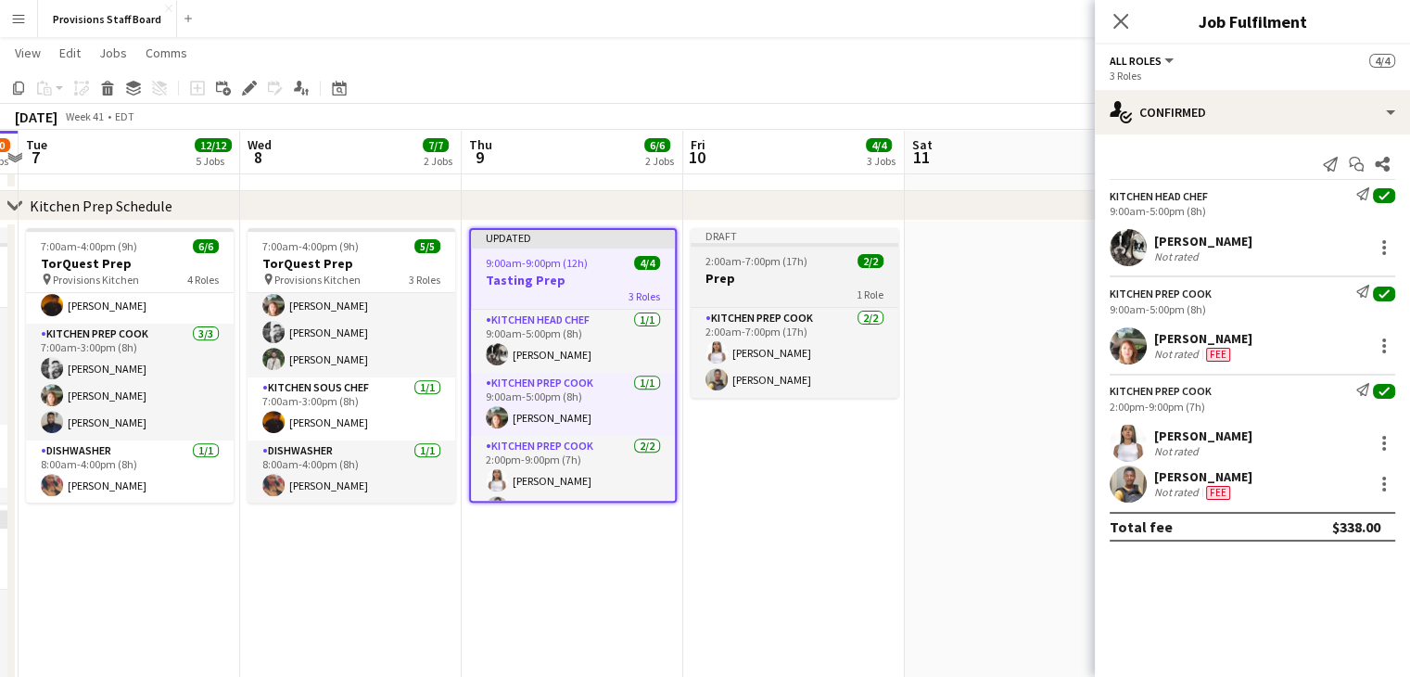
click at [785, 268] on app-job-card "Draft 2:00am-7:00pm (17h) 2/2 Prep 1 Role Kitchen Prep Cook 2/2 2:00am-7:00pm (…" at bounding box center [795, 313] width 208 height 170
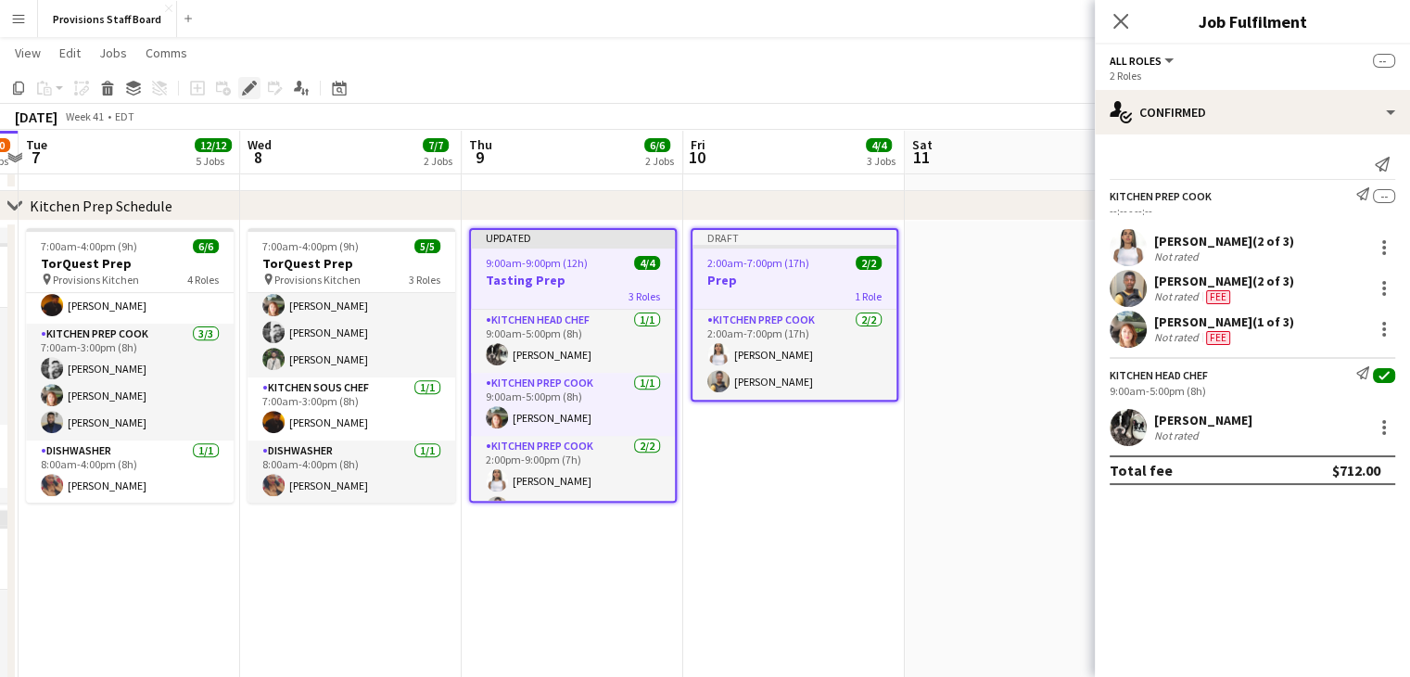
click at [239, 84] on div "Edit" at bounding box center [249, 88] width 22 height 22
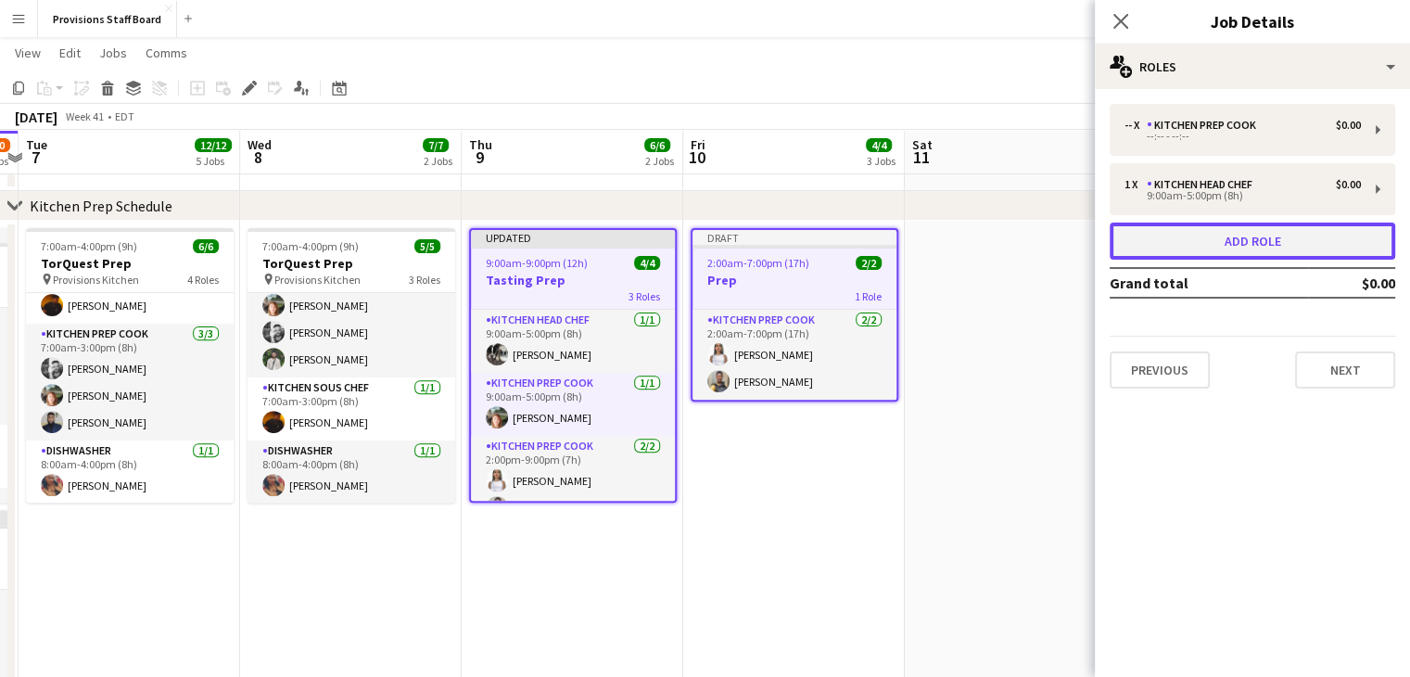
click at [1206, 234] on button "Add role" at bounding box center [1253, 241] width 286 height 37
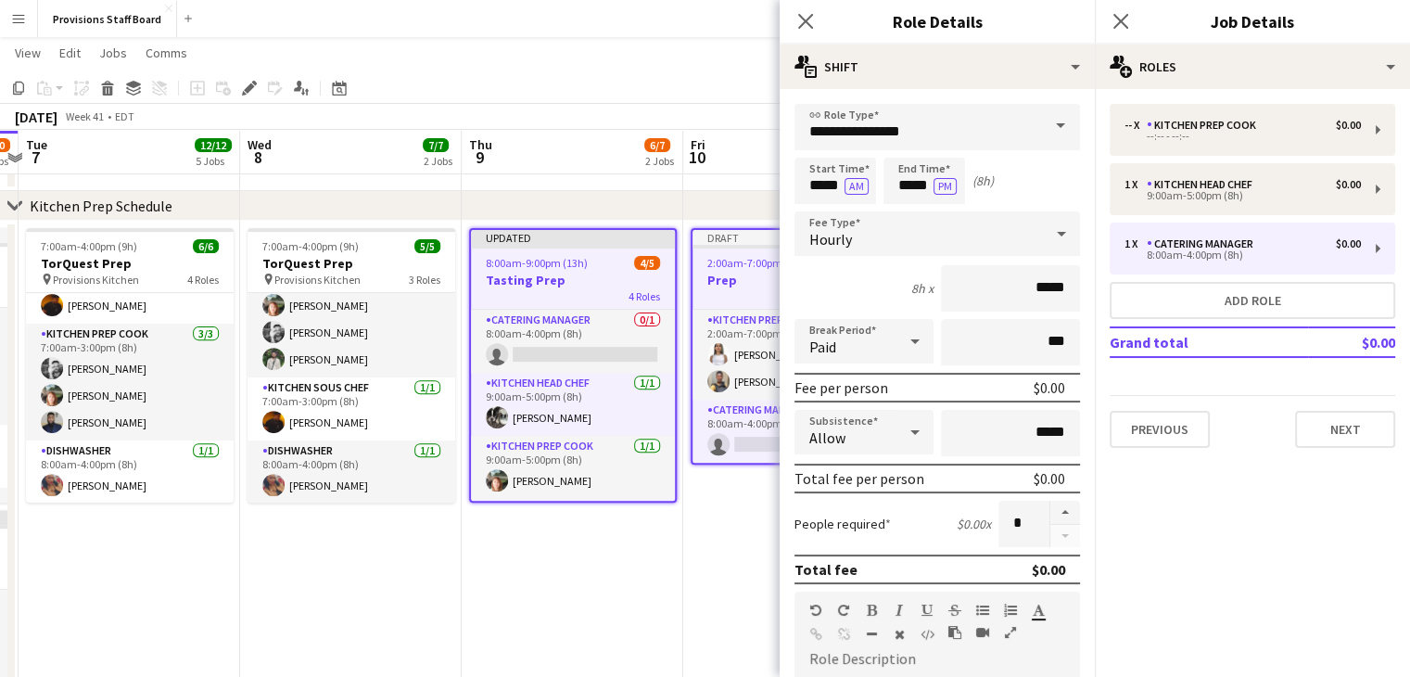
click at [1041, 126] on span at bounding box center [1060, 126] width 39 height 45
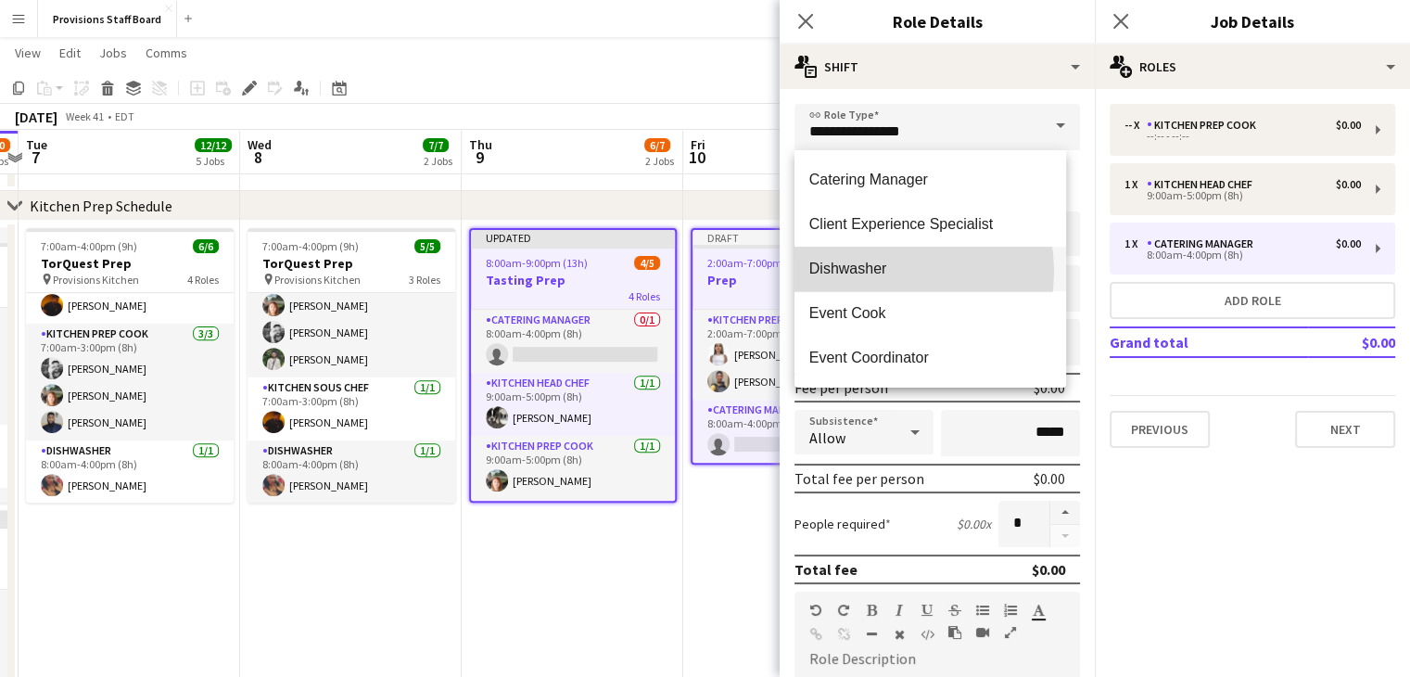
click at [883, 271] on span "Dishwasher" at bounding box center [930, 269] width 242 height 18
type input "**********"
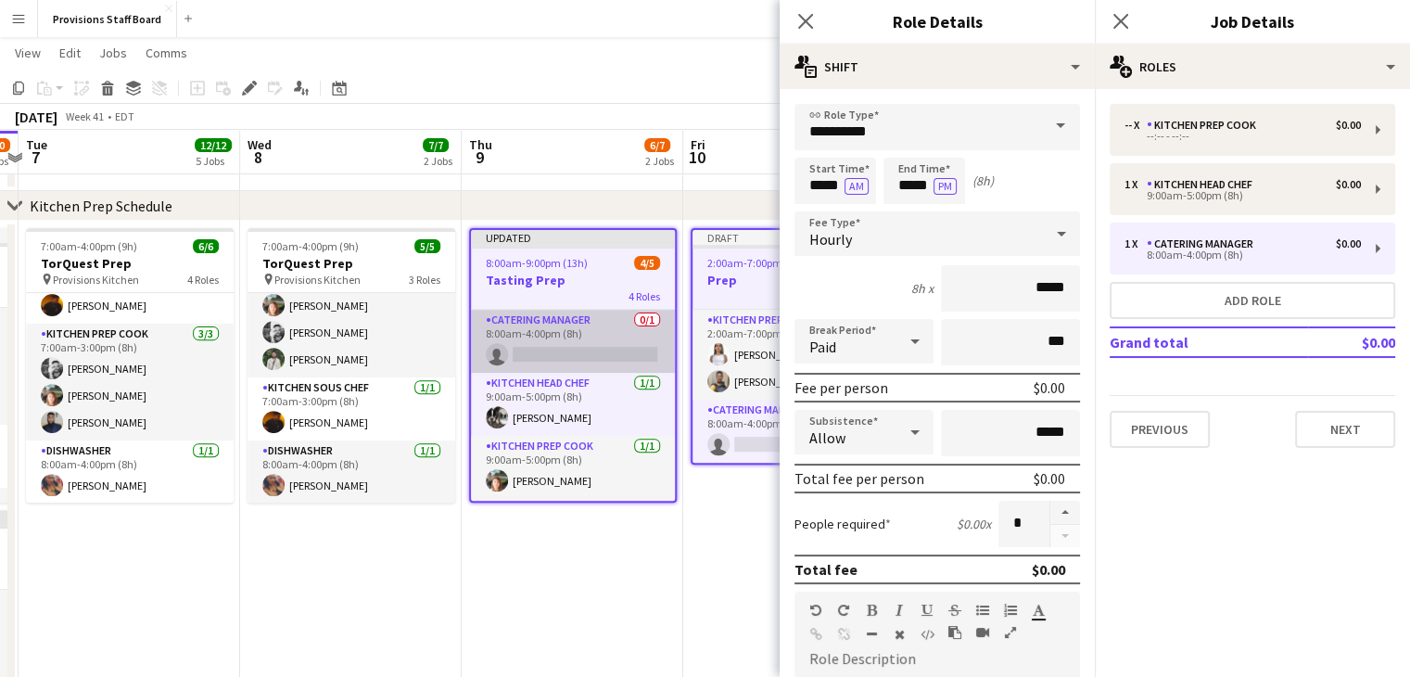
click at [575, 355] on app-card-role "Catering Manager 0/1 8:00am-4:00pm (8h) single-neutral-actions" at bounding box center [573, 341] width 204 height 63
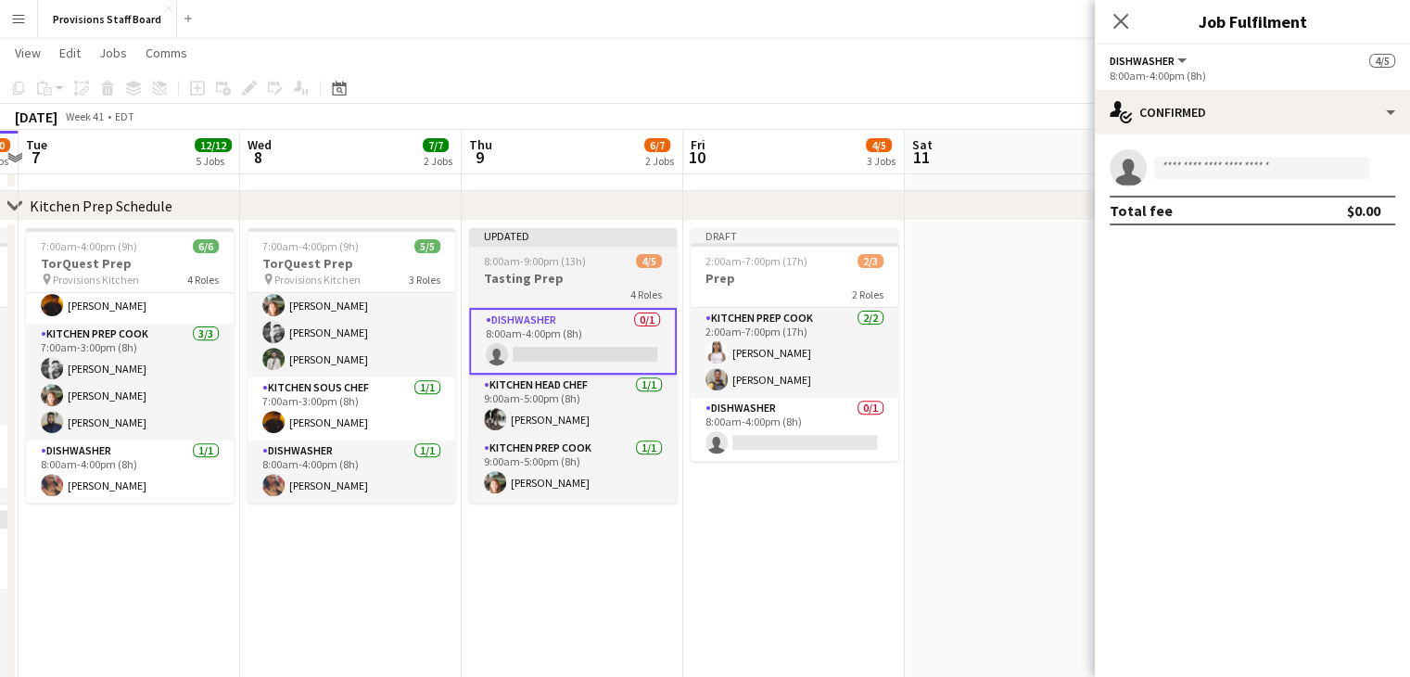
click at [571, 270] on h3 "Tasting Prep" at bounding box center [573, 278] width 208 height 17
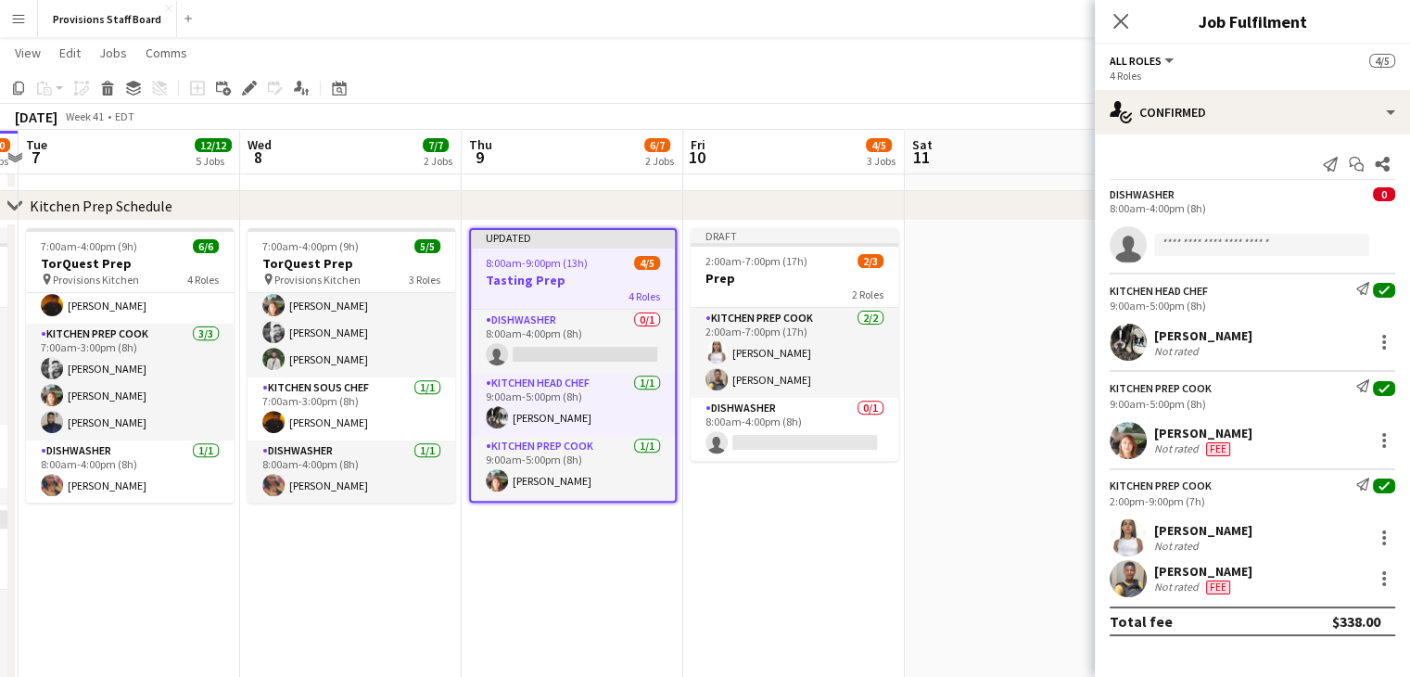
click at [571, 270] on app-job-card "Updated 8:00am-9:00pm (13h) 4/5 Tasting Prep 4 Roles Dishwasher 0/1 8:00am-4:00…" at bounding box center [573, 365] width 208 height 274
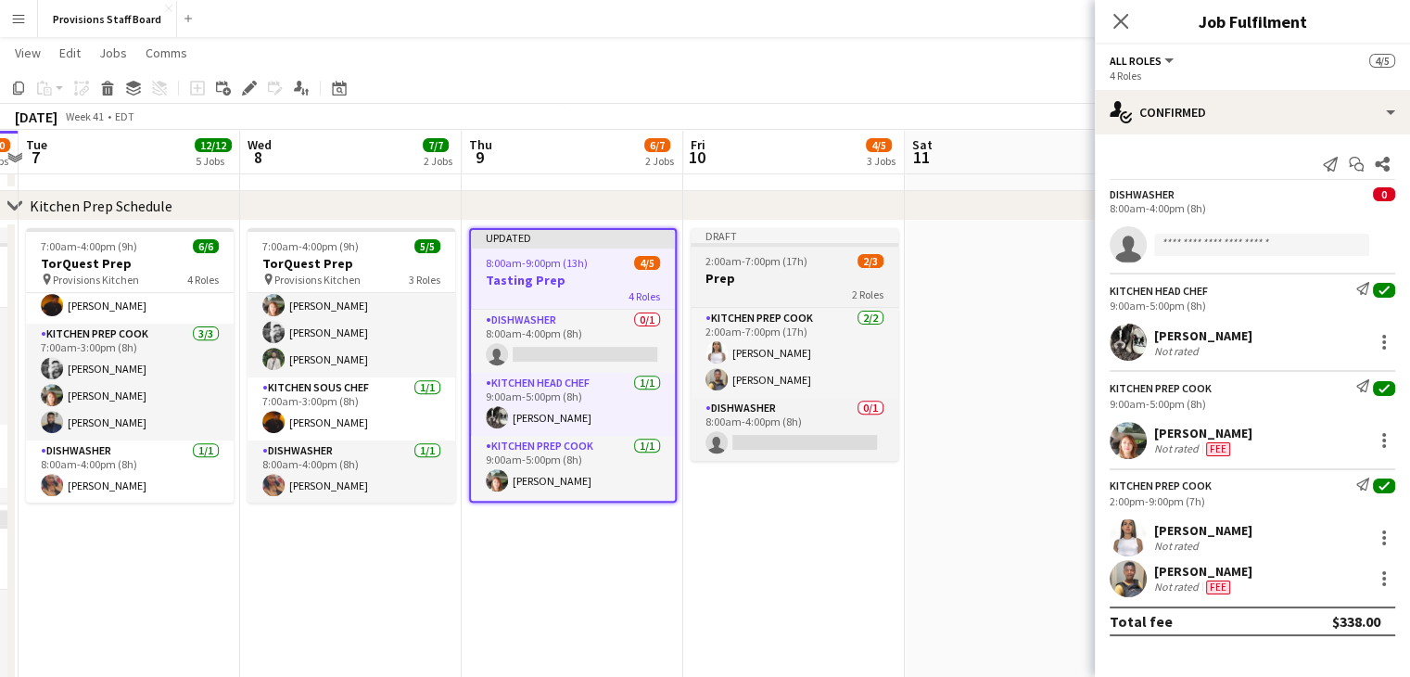
click at [771, 261] on span "2:00am-7:00pm (17h)" at bounding box center [757, 261] width 102 height 14
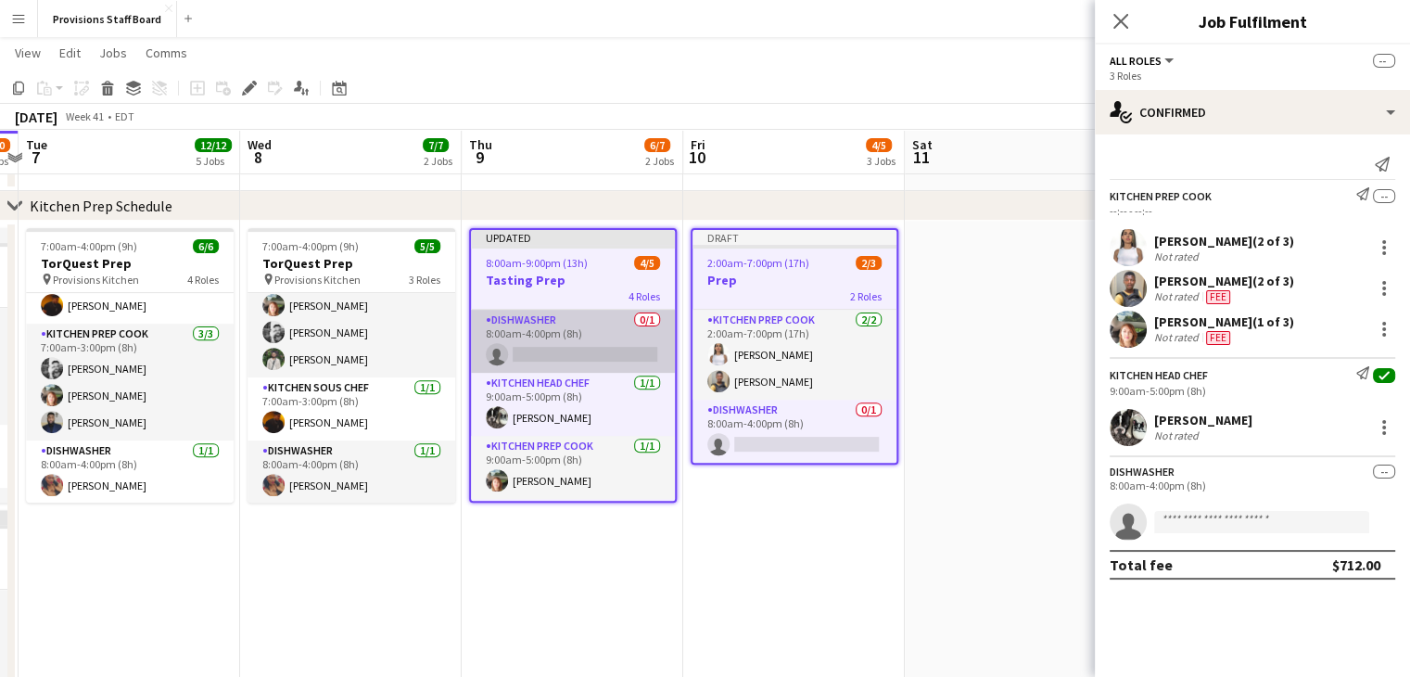
click at [538, 347] on app-card-role "Dishwasher 0/1 8:00am-4:00pm (8h) single-neutral-actions" at bounding box center [573, 341] width 204 height 63
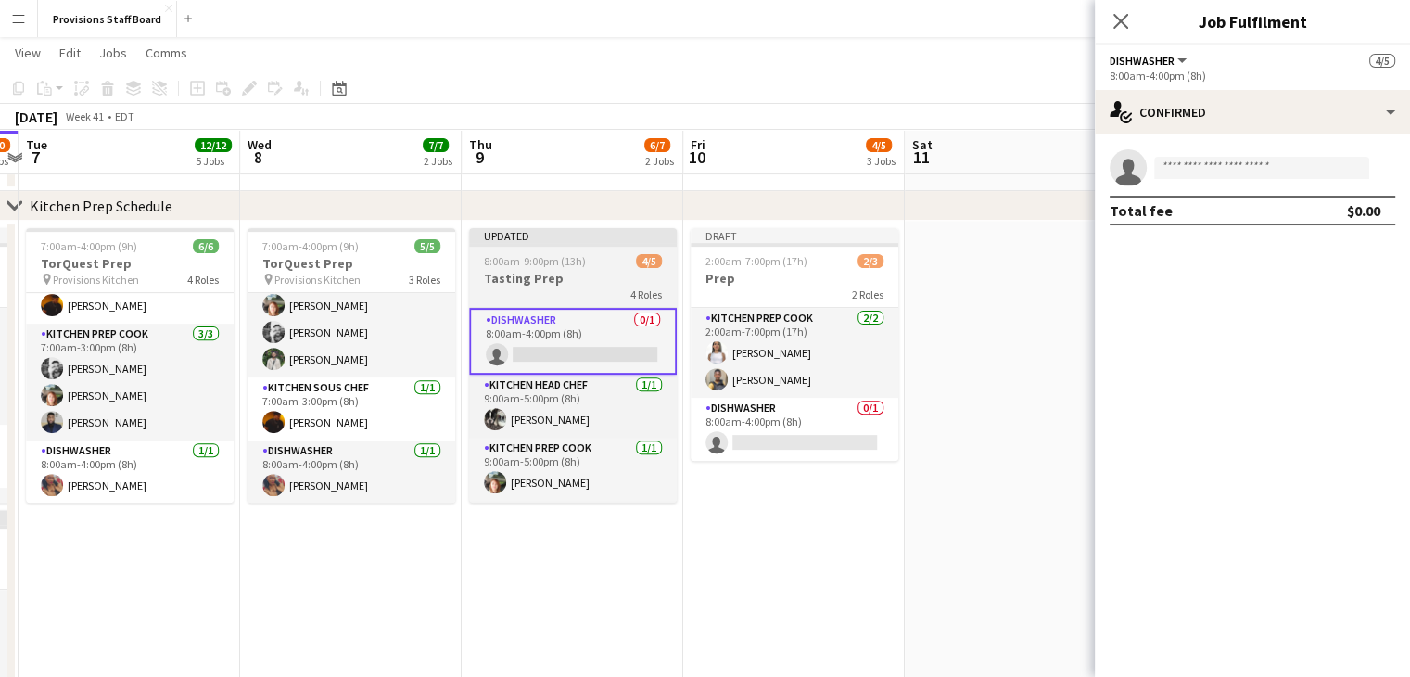
click at [527, 287] on div "4 Roles" at bounding box center [573, 293] width 208 height 15
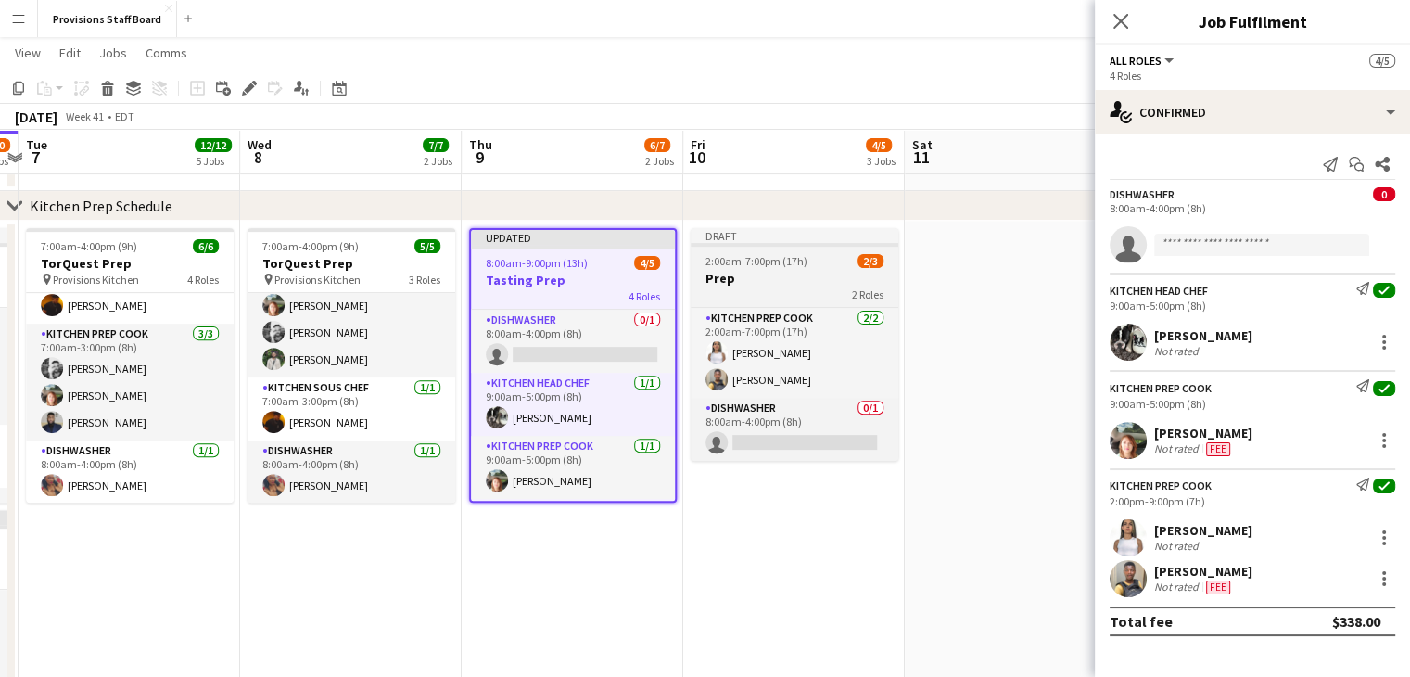
click at [786, 275] on h3 "Prep" at bounding box center [795, 278] width 208 height 17
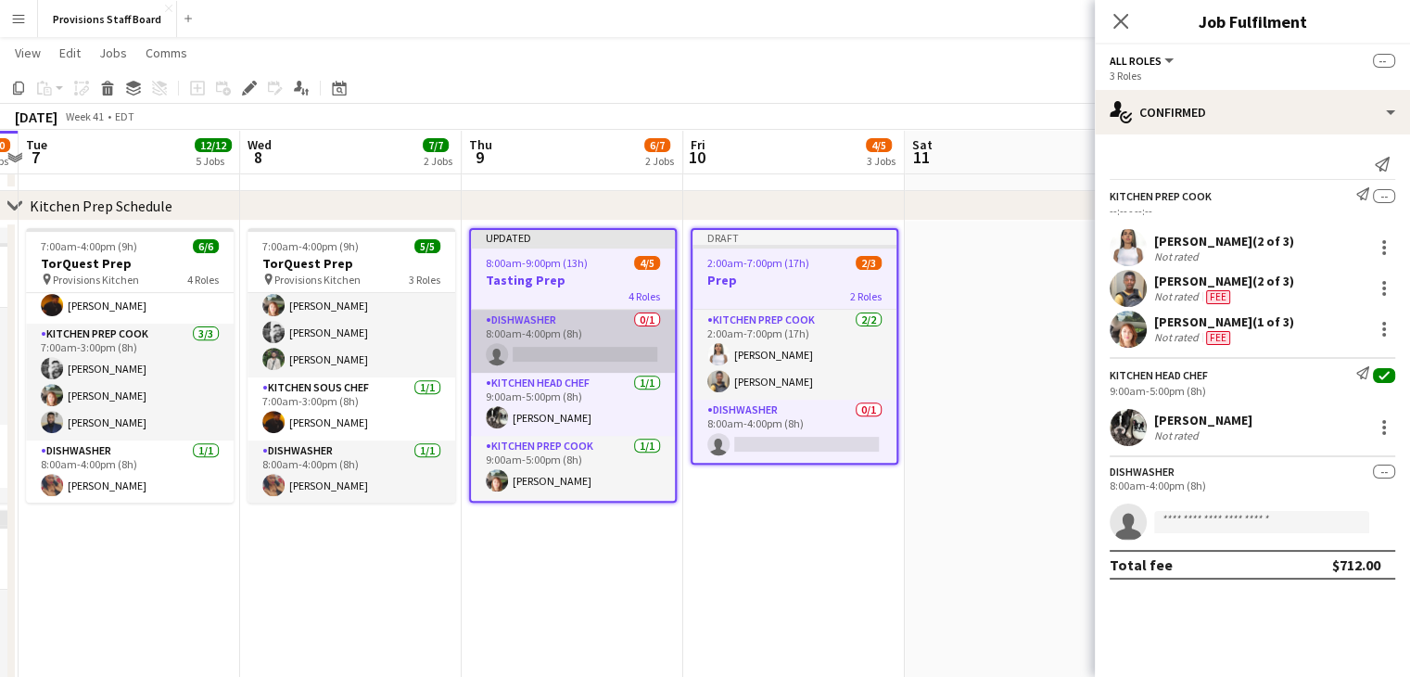
click at [571, 356] on app-card-role "Dishwasher 0/1 8:00am-4:00pm (8h) single-neutral-actions" at bounding box center [573, 341] width 204 height 63
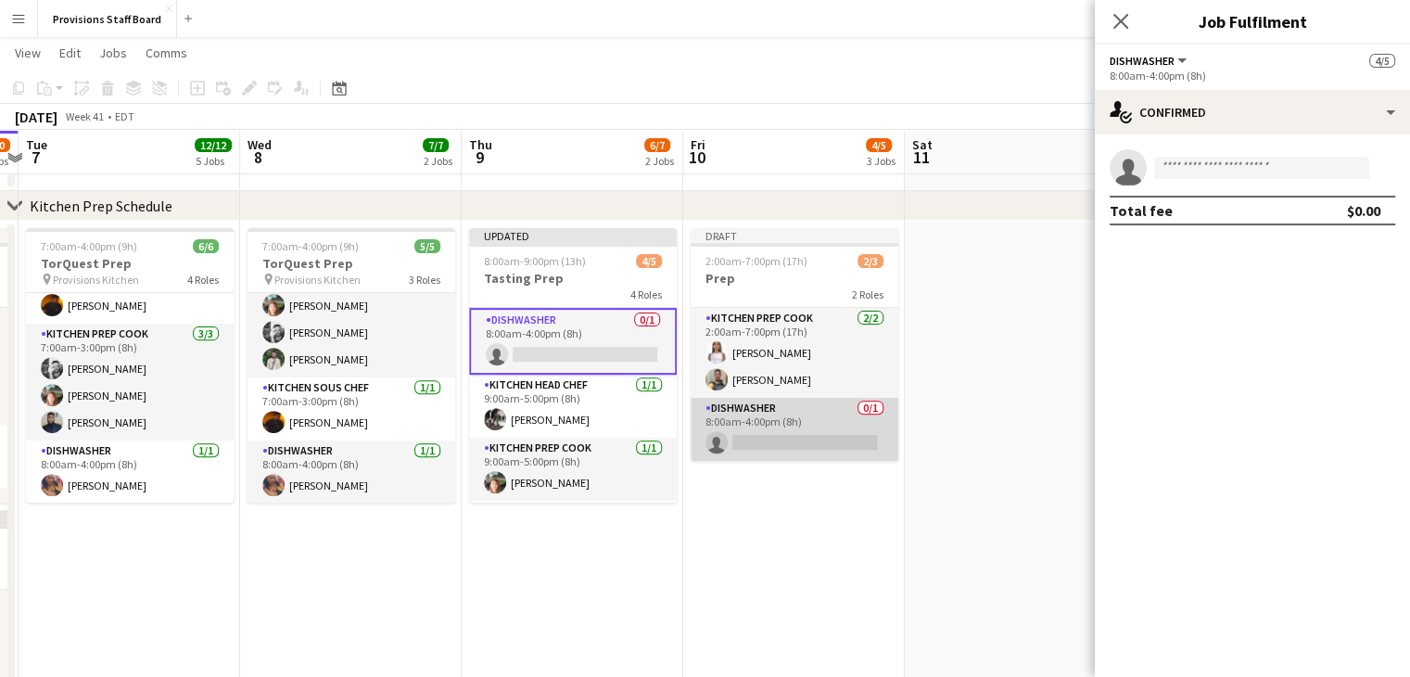
click at [737, 416] on app-card-role "Dishwasher 0/1 8:00am-4:00pm (8h) single-neutral-actions" at bounding box center [795, 429] width 208 height 63
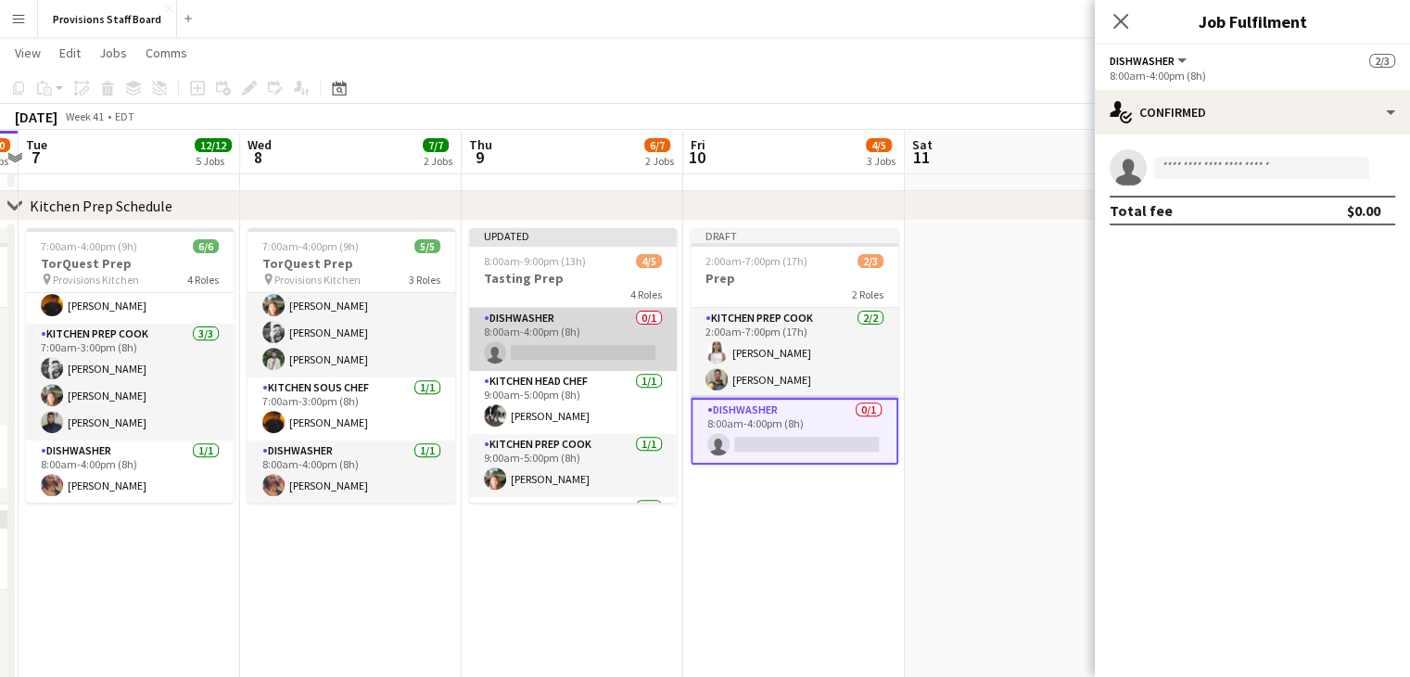
click at [565, 355] on app-card-role "Dishwasher 0/1 8:00am-4:00pm (8h) single-neutral-actions" at bounding box center [573, 339] width 208 height 63
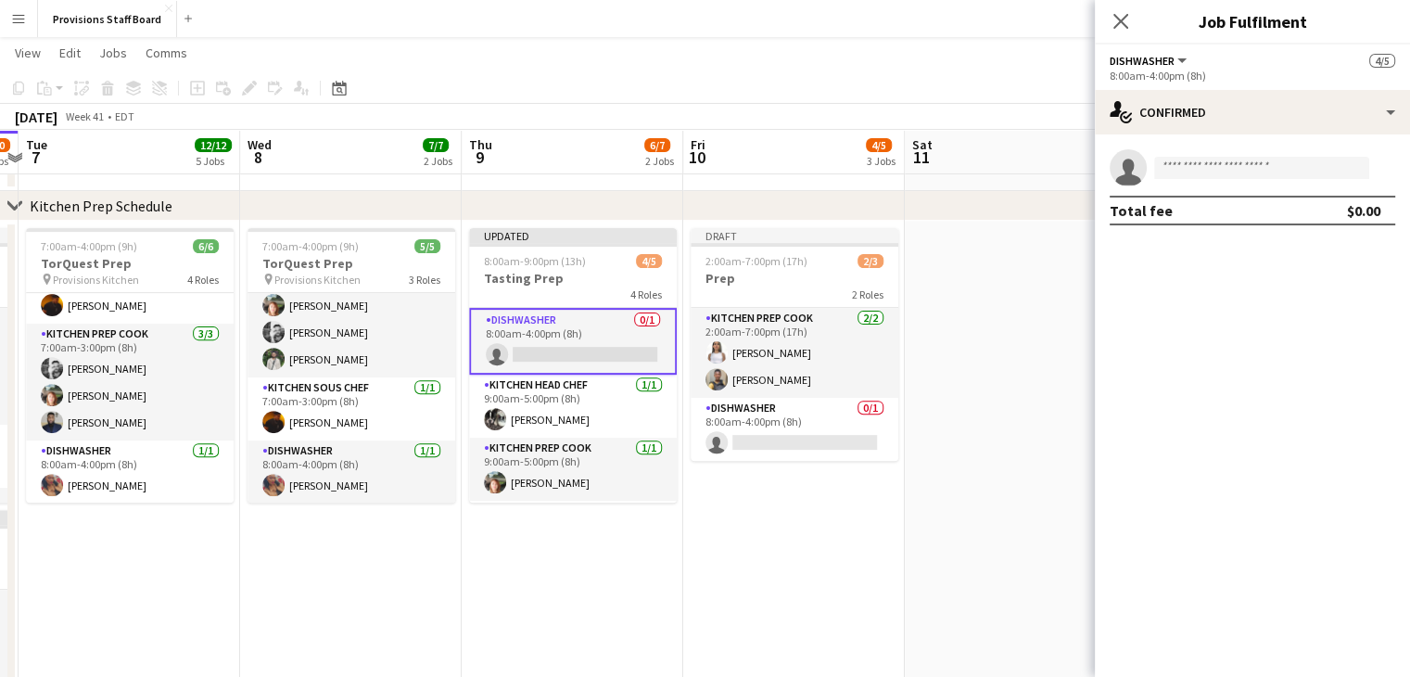
click at [541, 350] on app-card-role "Dishwasher 0/1 8:00am-4:00pm (8h) single-neutral-actions" at bounding box center [573, 341] width 208 height 67
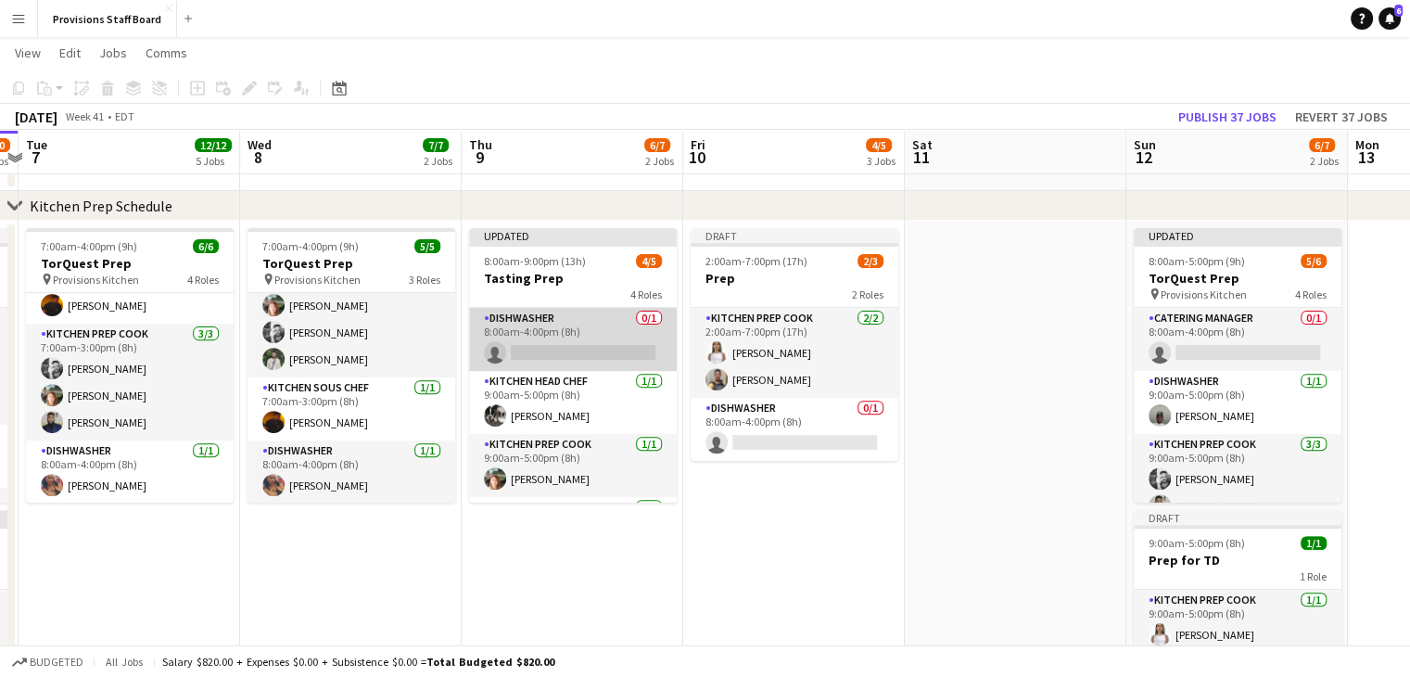
click at [541, 350] on app-card-role "Dishwasher 0/1 8:00am-4:00pm (8h) single-neutral-actions" at bounding box center [573, 339] width 208 height 63
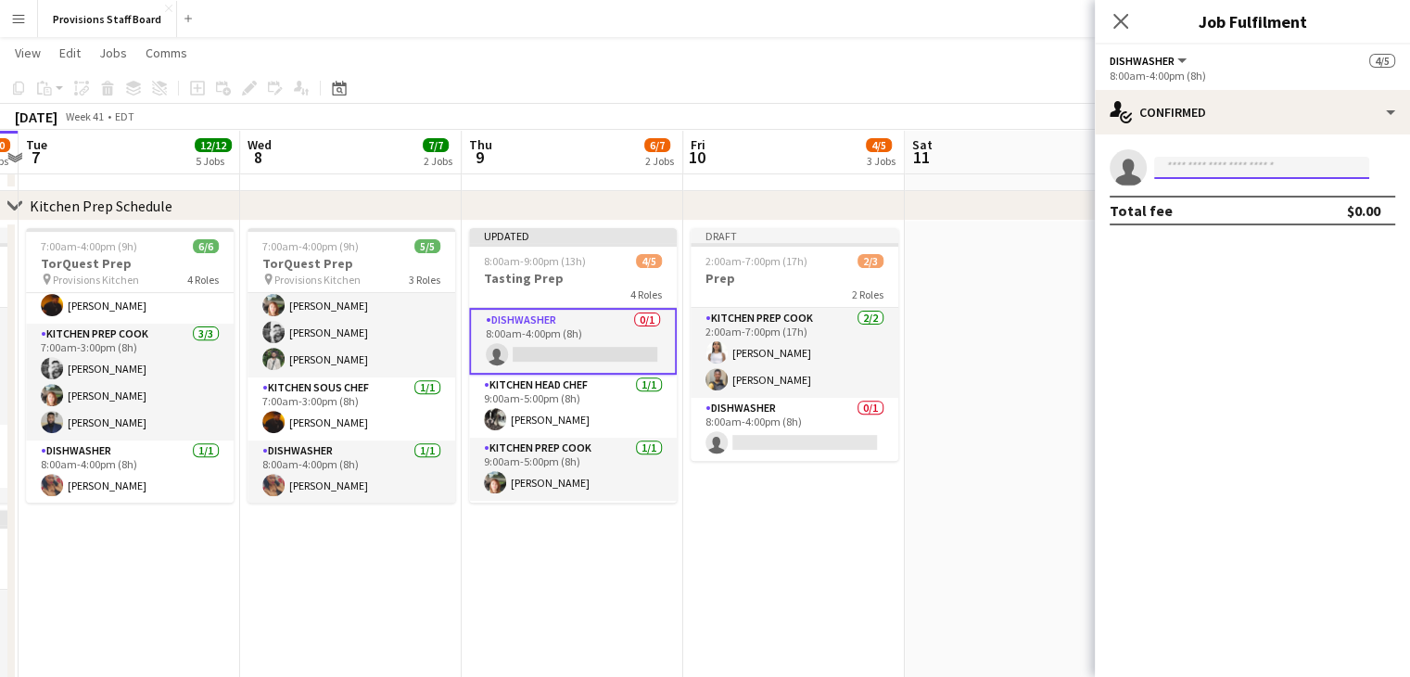
click at [1199, 173] on input at bounding box center [1261, 168] width 215 height 22
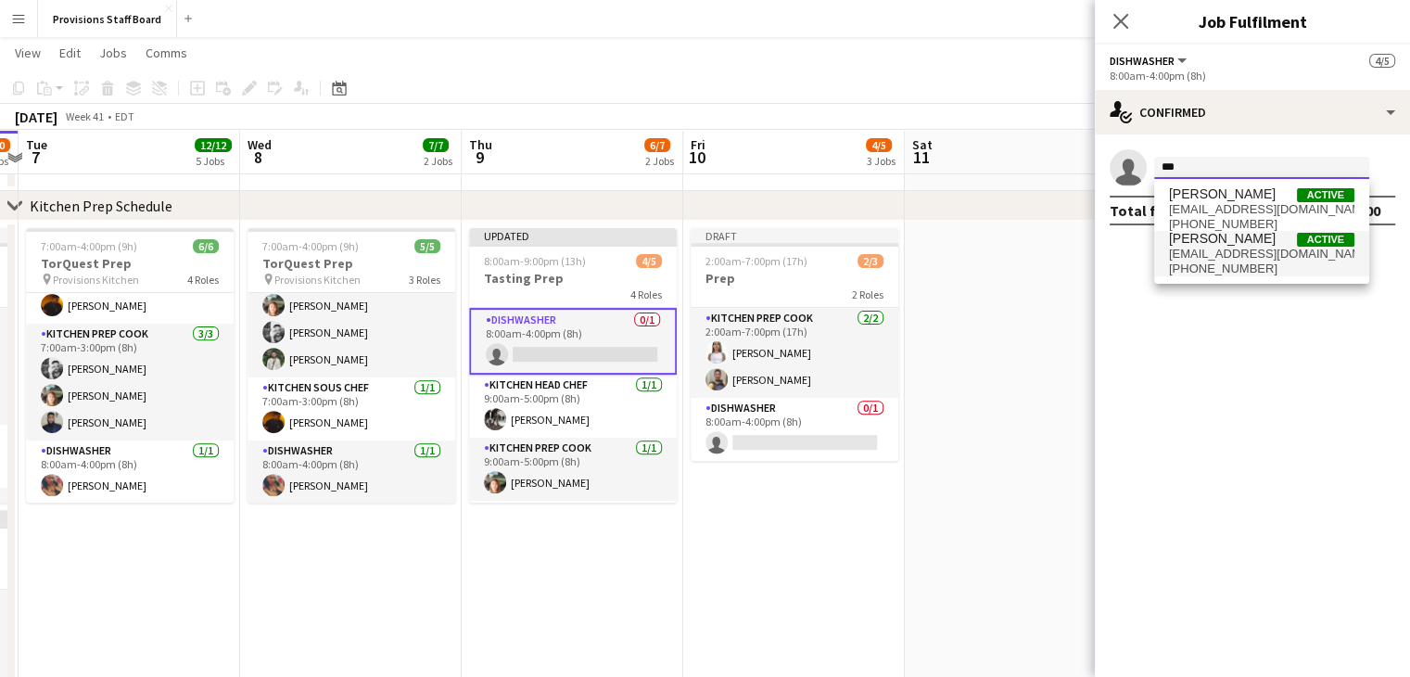
type input "***"
click at [1213, 243] on span "[PERSON_NAME]" at bounding box center [1222, 239] width 107 height 16
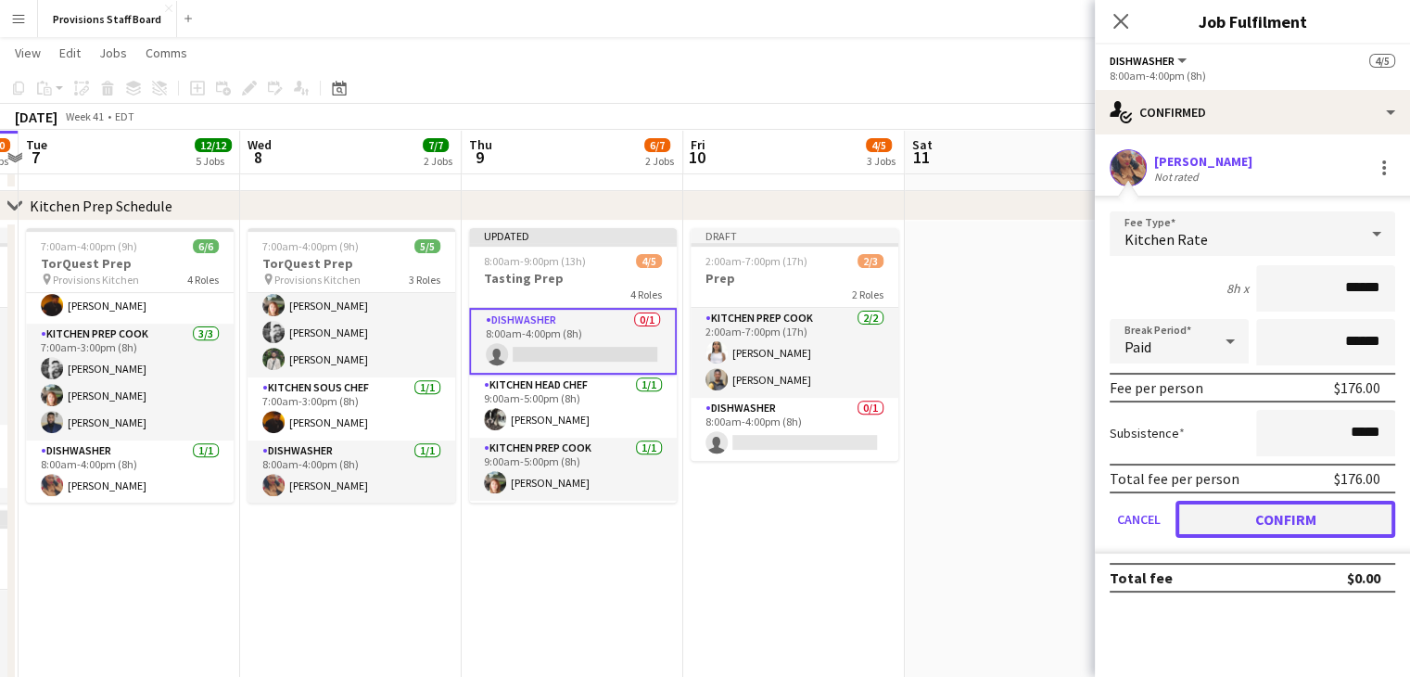
click at [1251, 514] on button "Confirm" at bounding box center [1286, 519] width 220 height 37
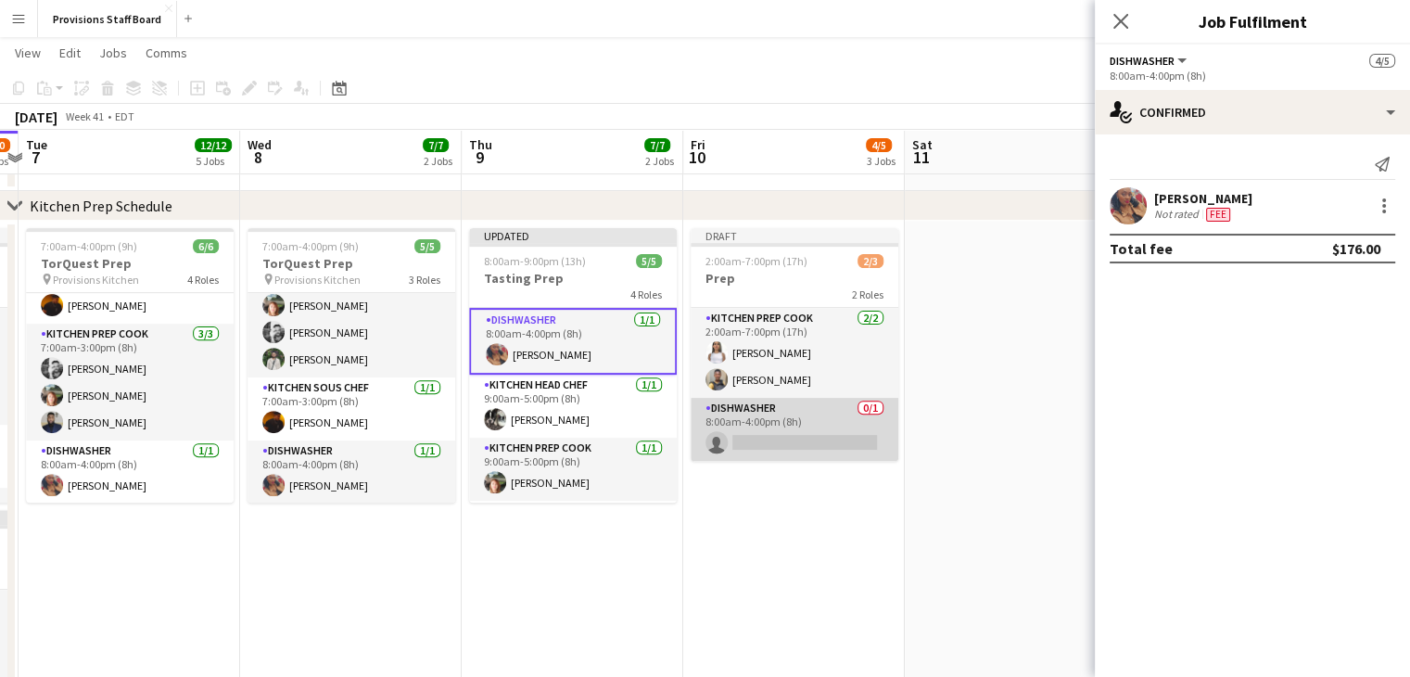
click at [758, 437] on app-card-role "Dishwasher 0/1 8:00am-4:00pm (8h) single-neutral-actions" at bounding box center [795, 429] width 208 height 63
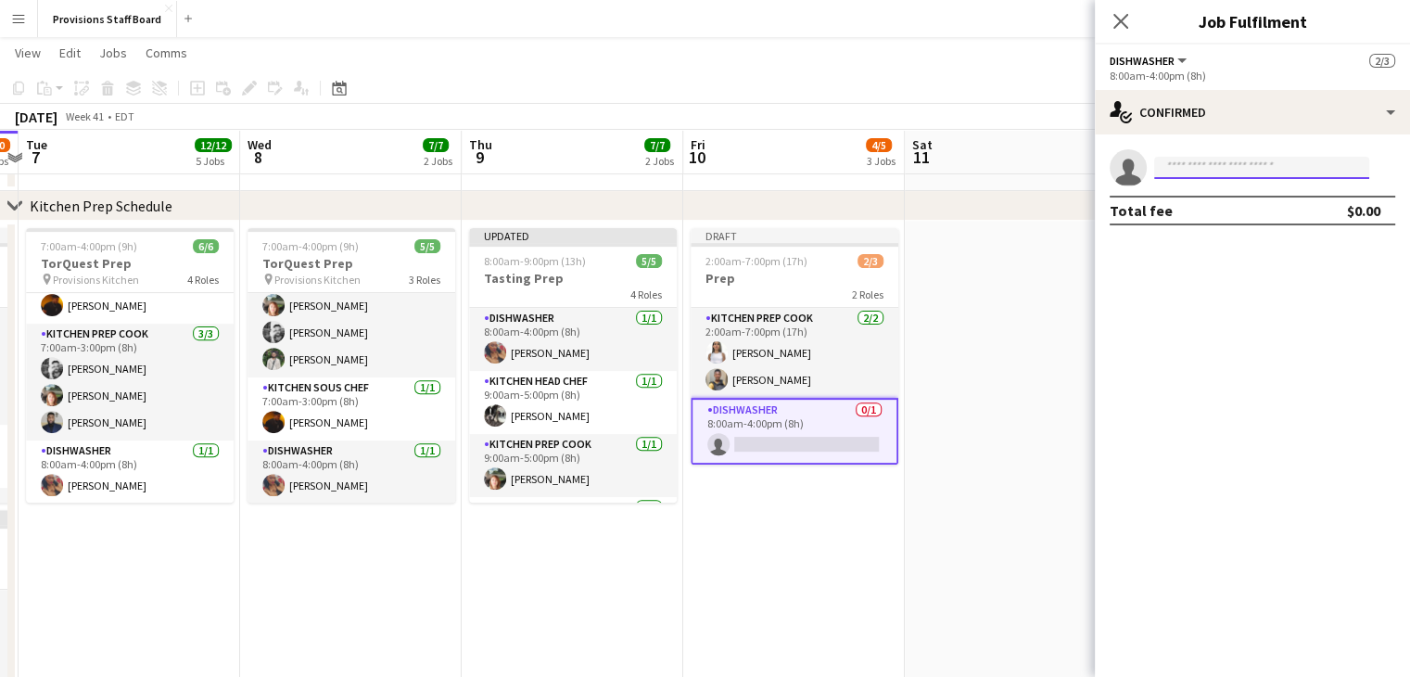
click at [1304, 160] on input at bounding box center [1261, 168] width 215 height 22
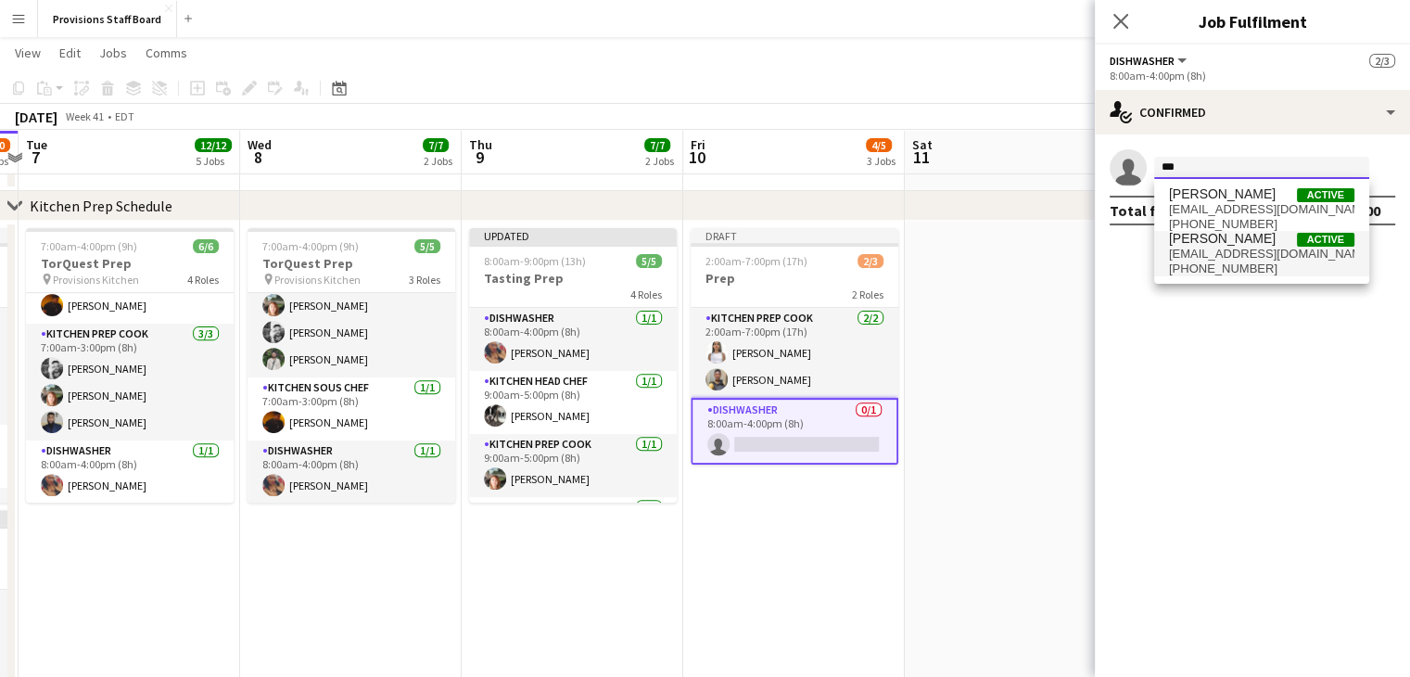
type input "***"
click at [1233, 255] on span "blessedc4@gmail.com" at bounding box center [1261, 254] width 185 height 15
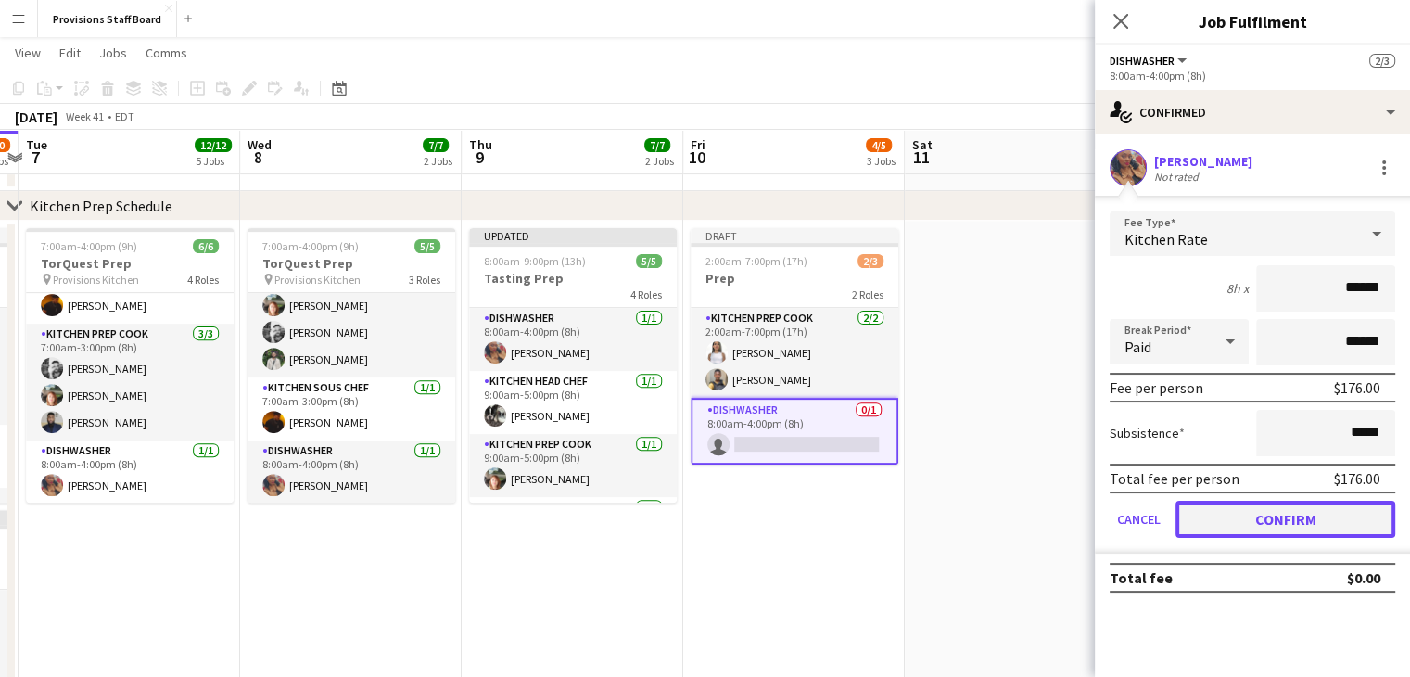
click at [1248, 506] on button "Confirm" at bounding box center [1286, 519] width 220 height 37
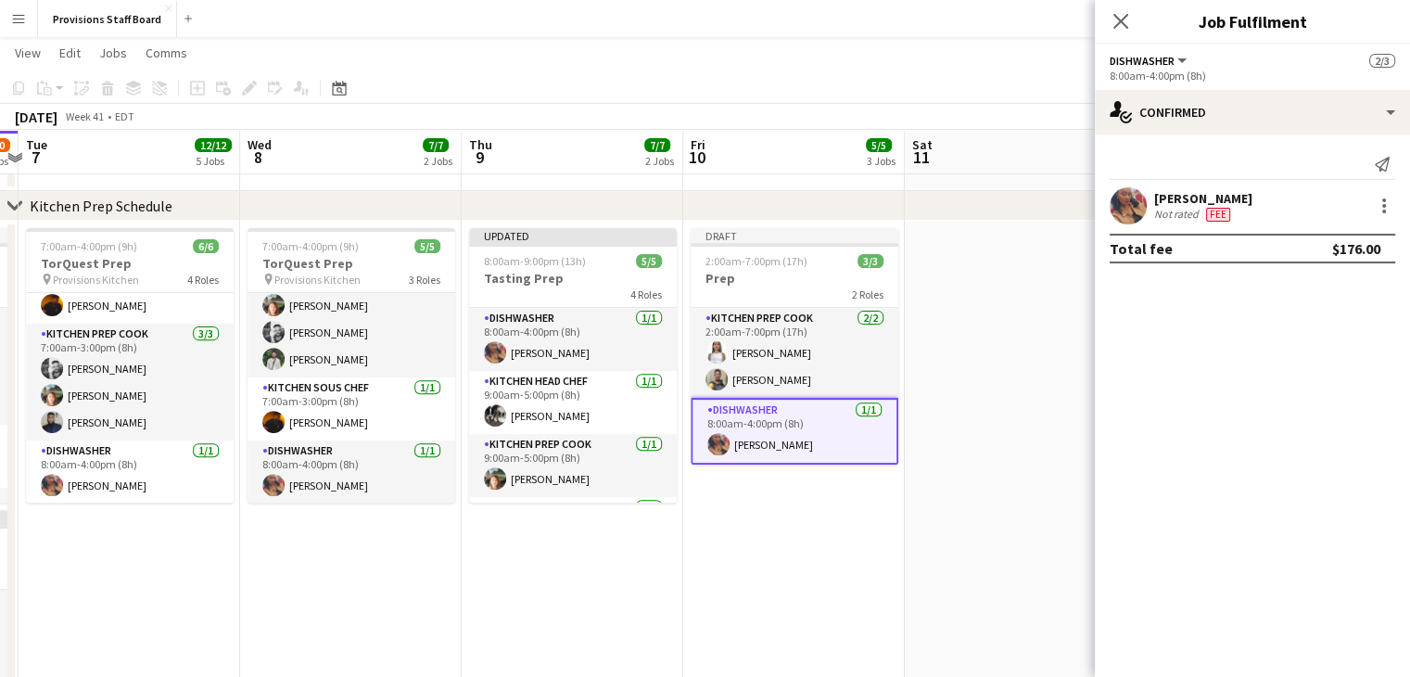
click at [795, 562] on app-date-cell "Draft 2:00am-7:00pm (17h) 3/3 Prep 2 Roles Kitchen Prep Cook 2/2 2:00am-7:00pm …" at bounding box center [794, 594] width 222 height 746
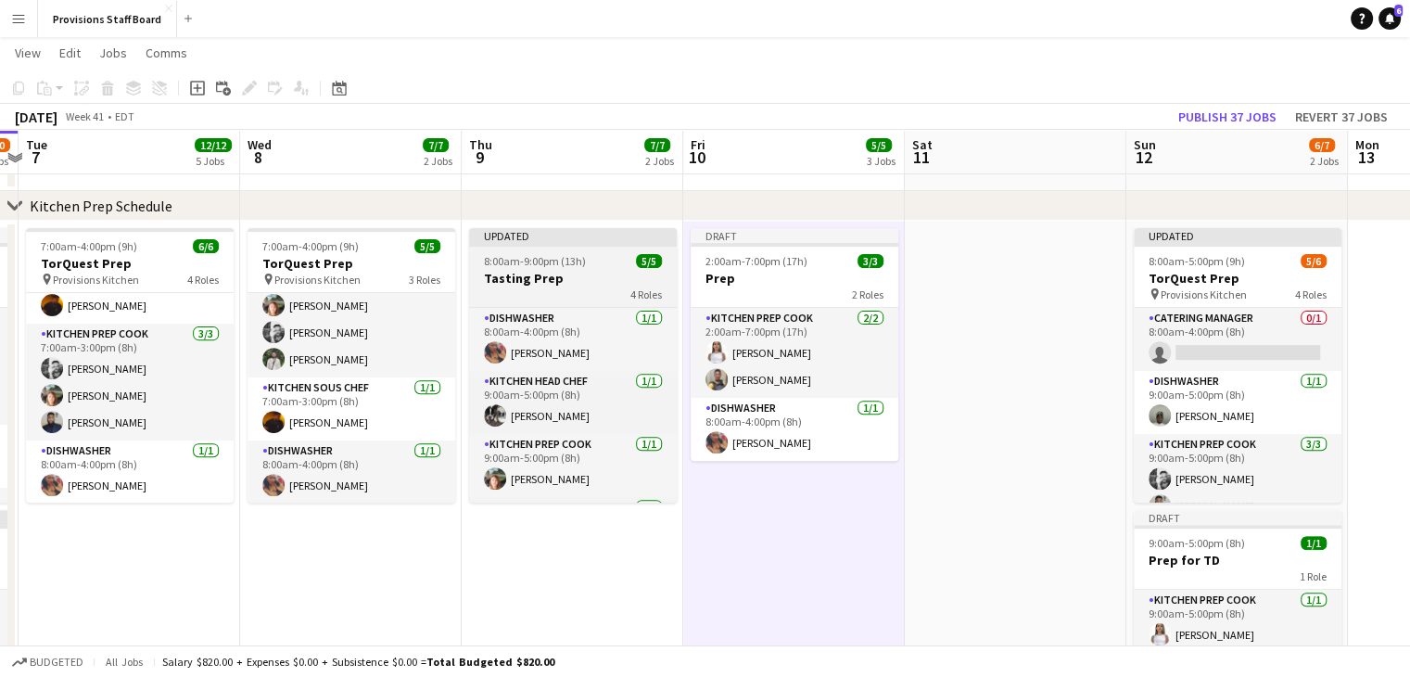
click at [560, 270] on h3 "Tasting Prep" at bounding box center [573, 278] width 208 height 17
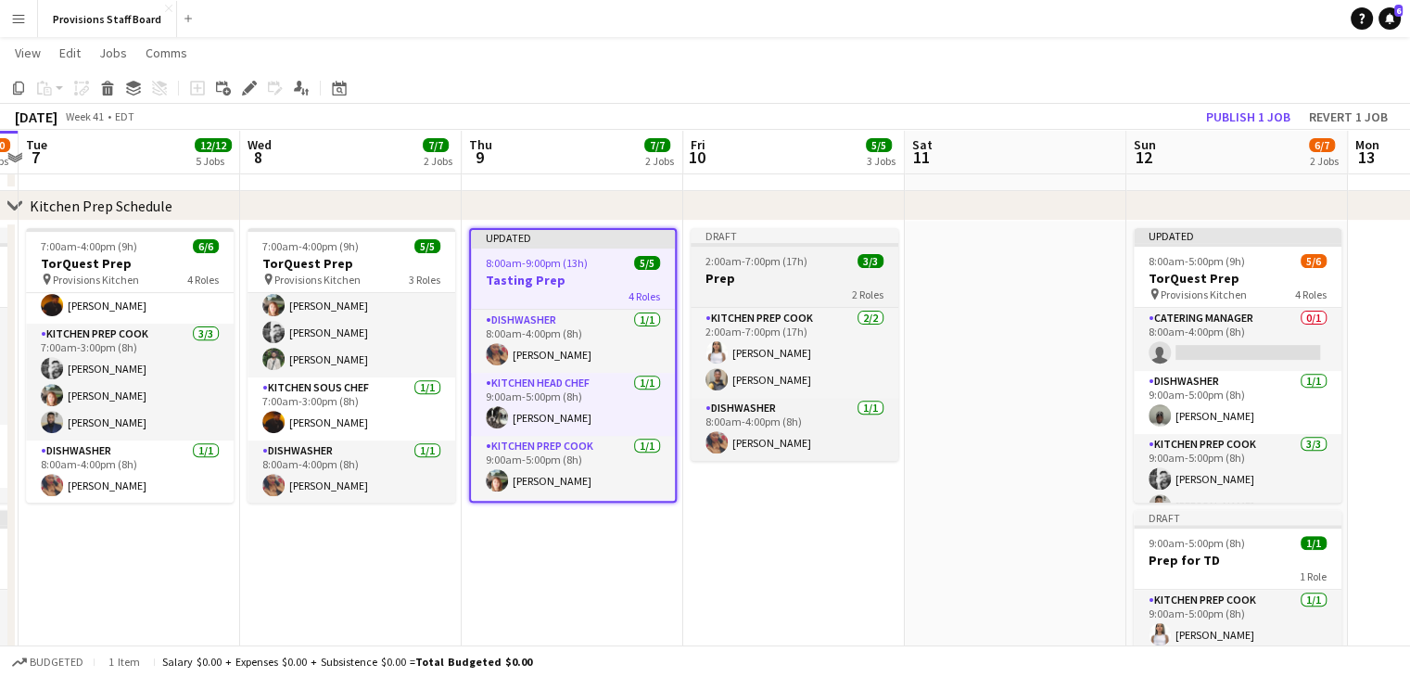
click at [734, 252] on app-job-card "Draft 2:00am-7:00pm (17h) 3/3 Prep 2 Roles Kitchen Prep Cook 2/2 2:00am-7:00pm …" at bounding box center [795, 344] width 208 height 233
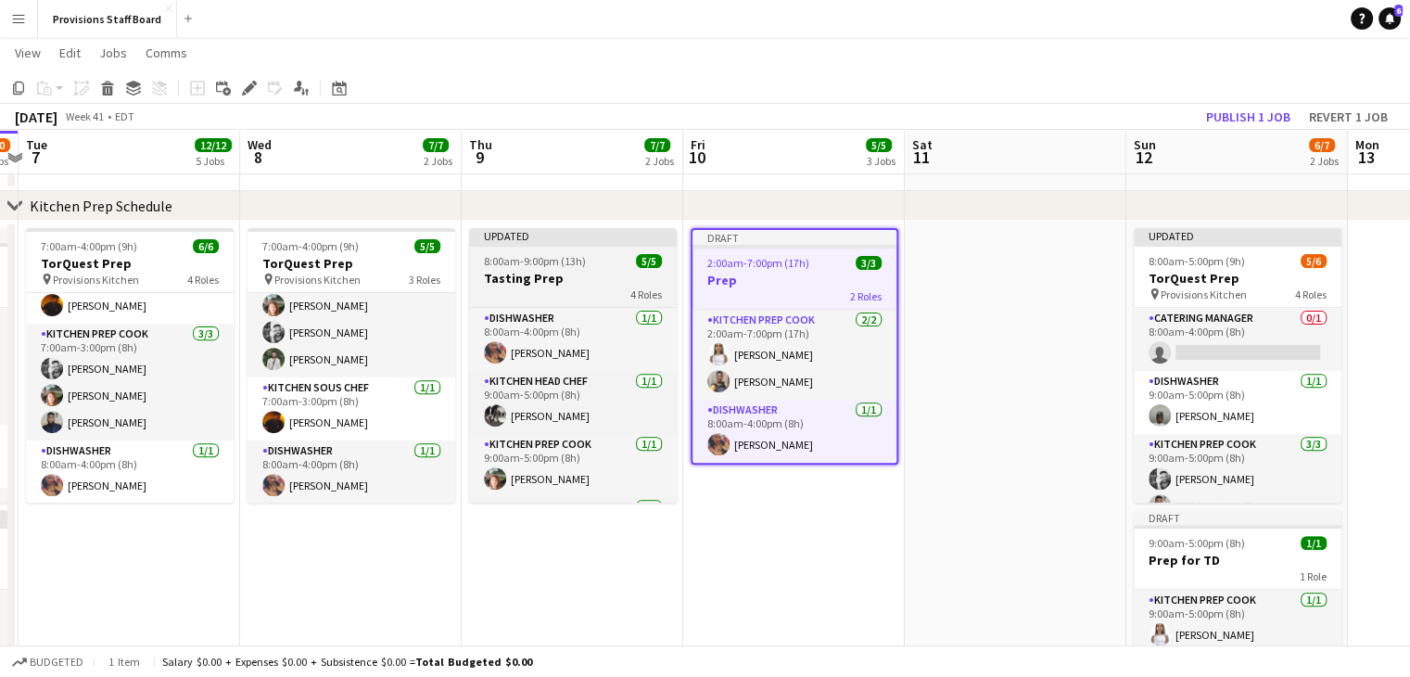
click at [552, 254] on span "8:00am-9:00pm (13h)" at bounding box center [535, 261] width 102 height 14
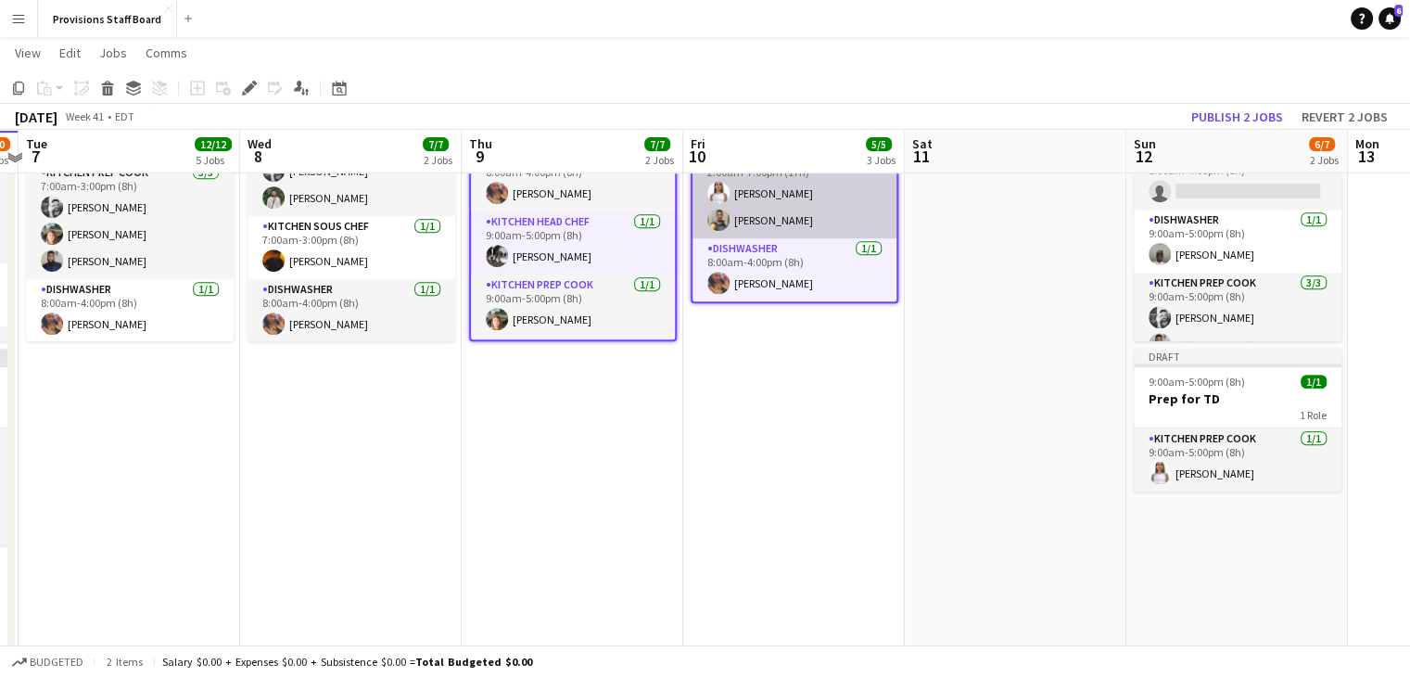
scroll to position [778, 0]
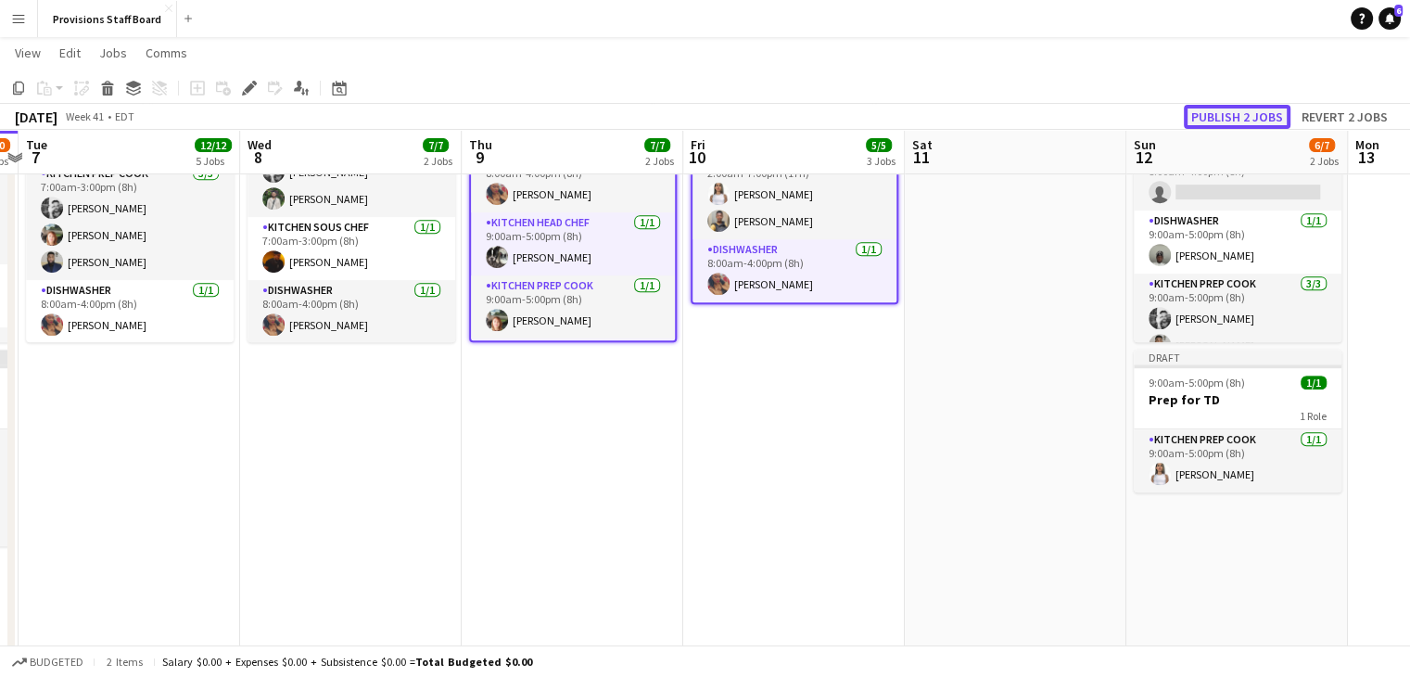
click at [1227, 113] on button "Publish 2 jobs" at bounding box center [1237, 117] width 107 height 24
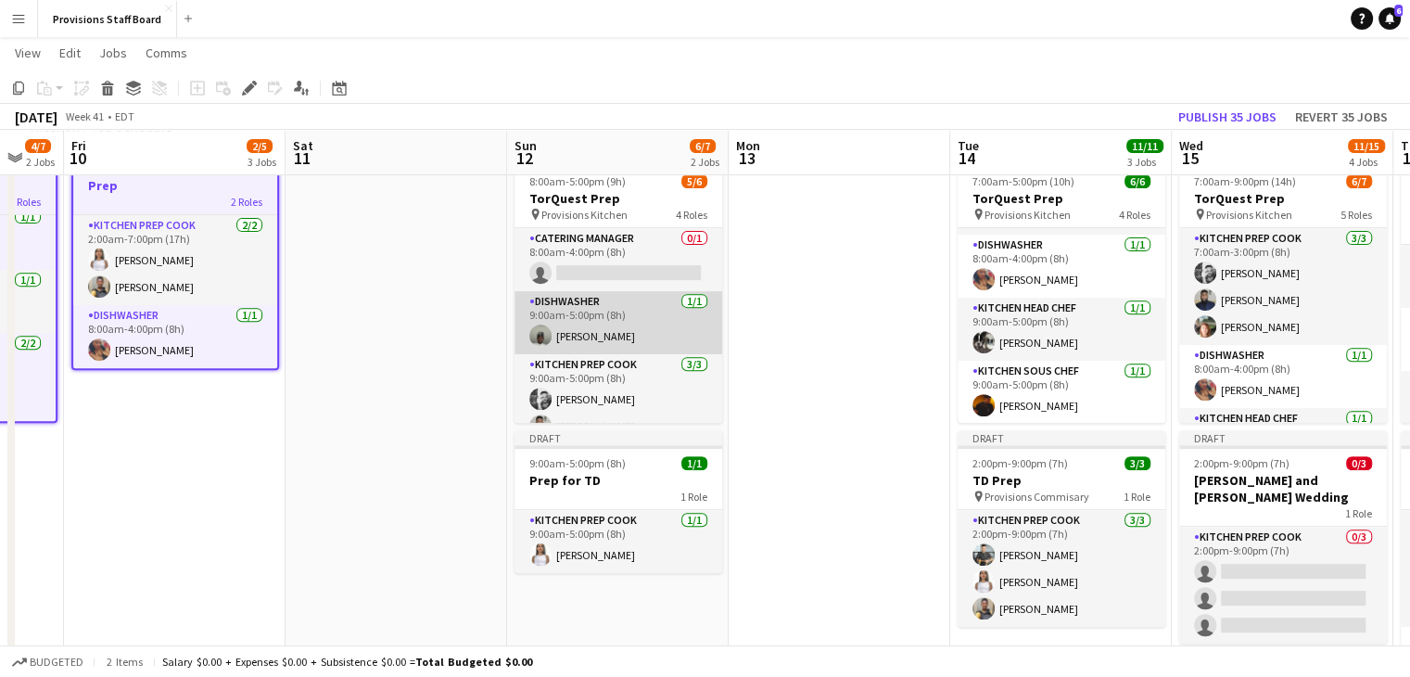
scroll to position [0, 0]
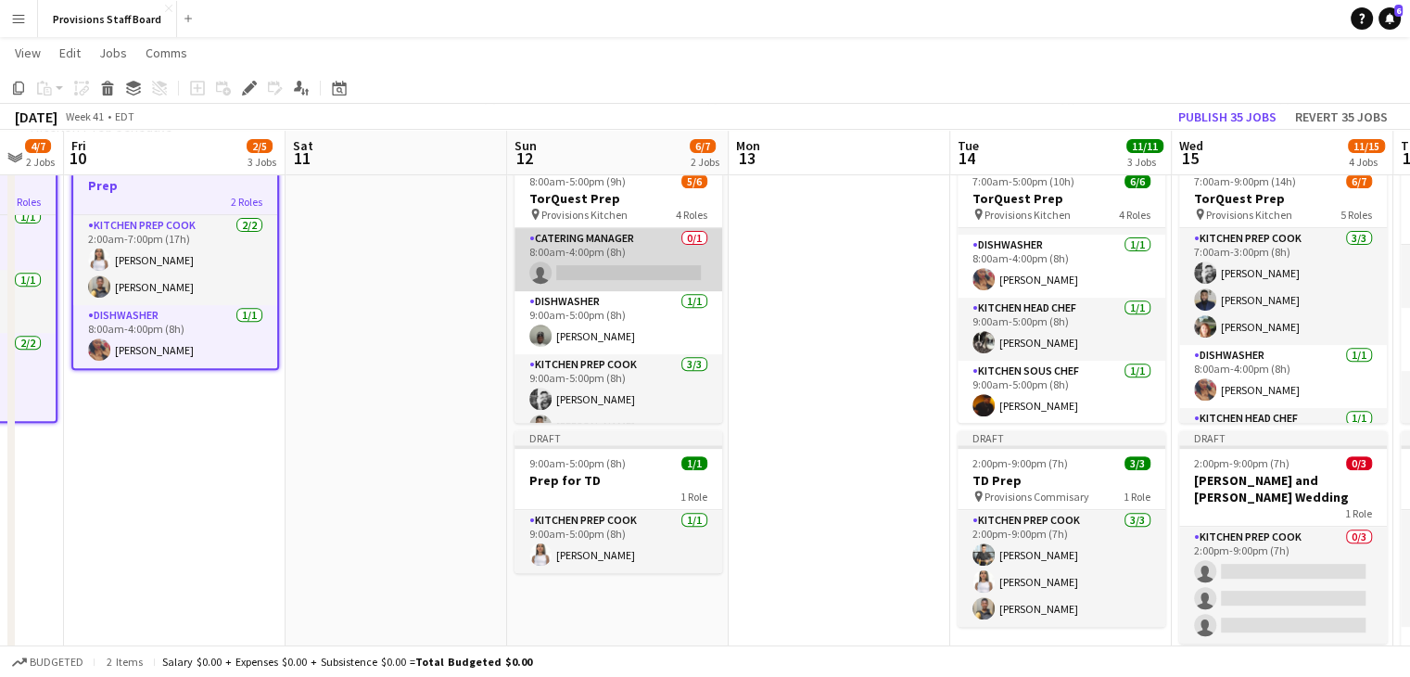
click at [595, 234] on app-card-role "Catering Manager 0/1 8:00am-4:00pm (8h) single-neutral-actions" at bounding box center [619, 259] width 208 height 63
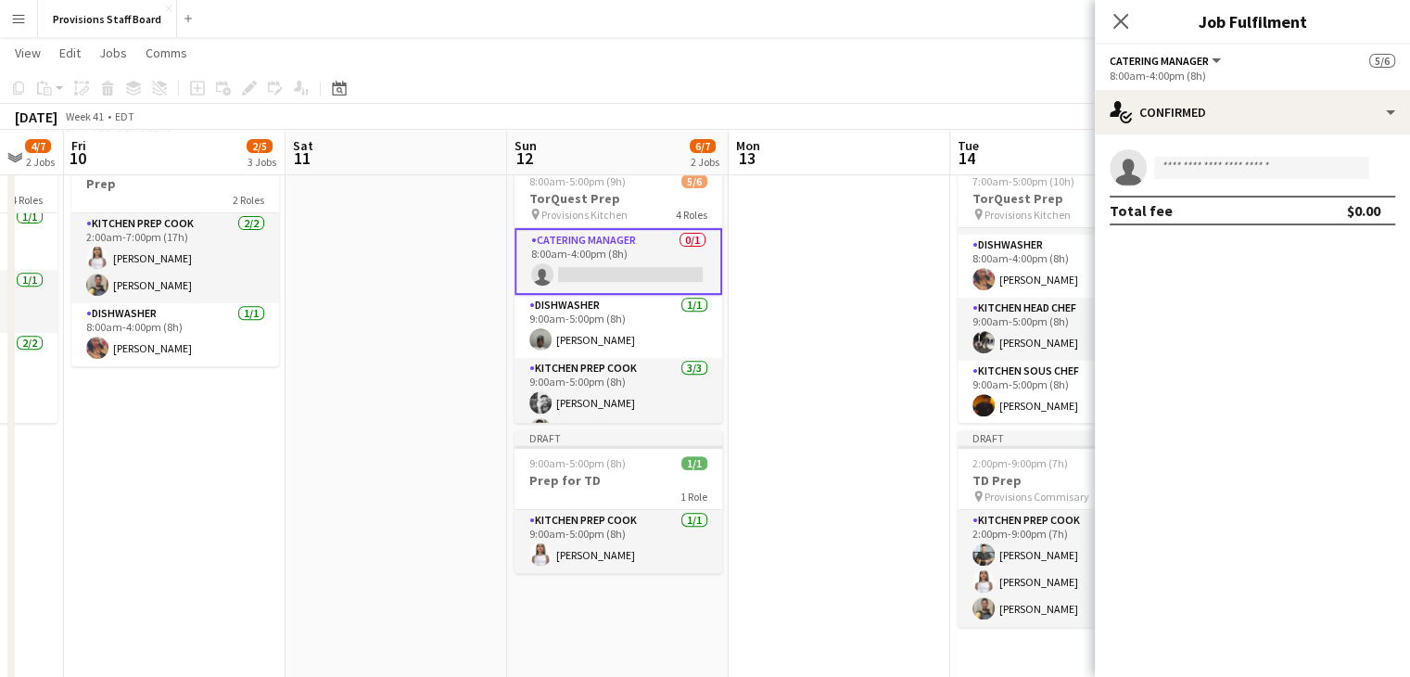
scroll to position [69, 0]
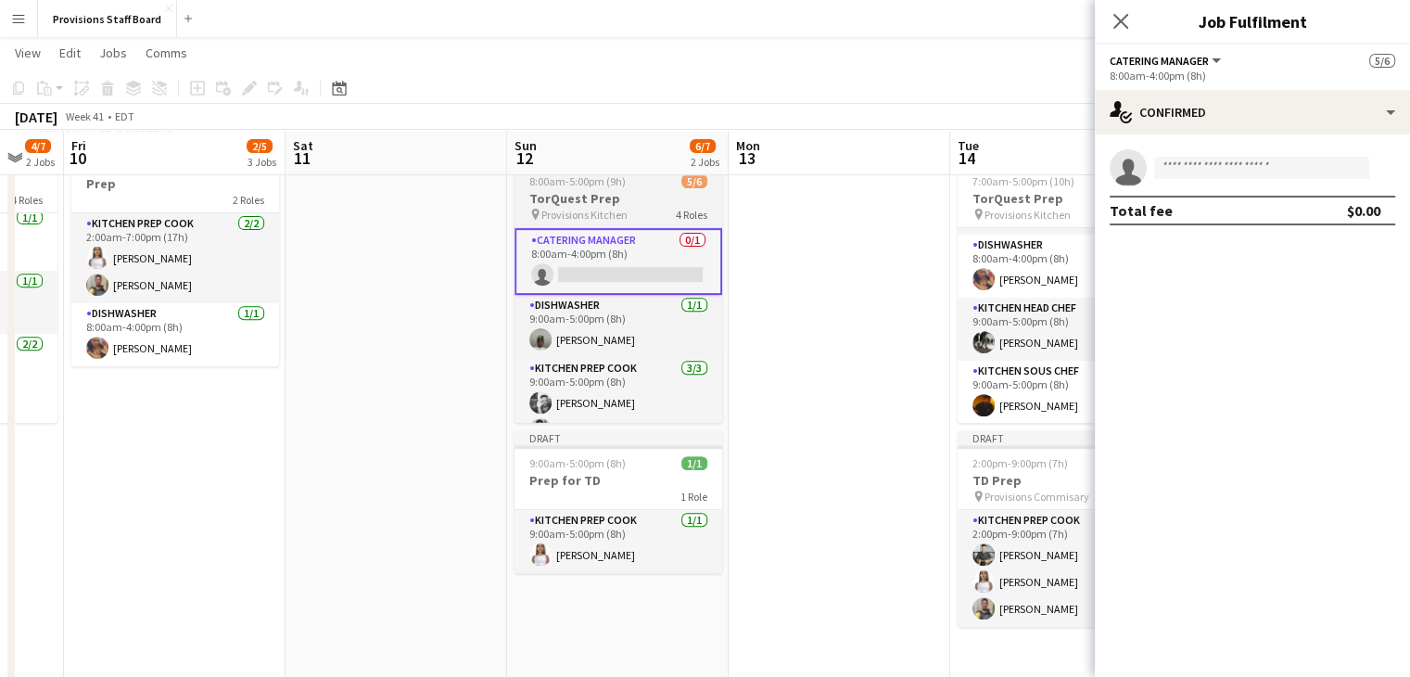
click at [585, 193] on h3 "TorQuest Prep" at bounding box center [619, 198] width 208 height 17
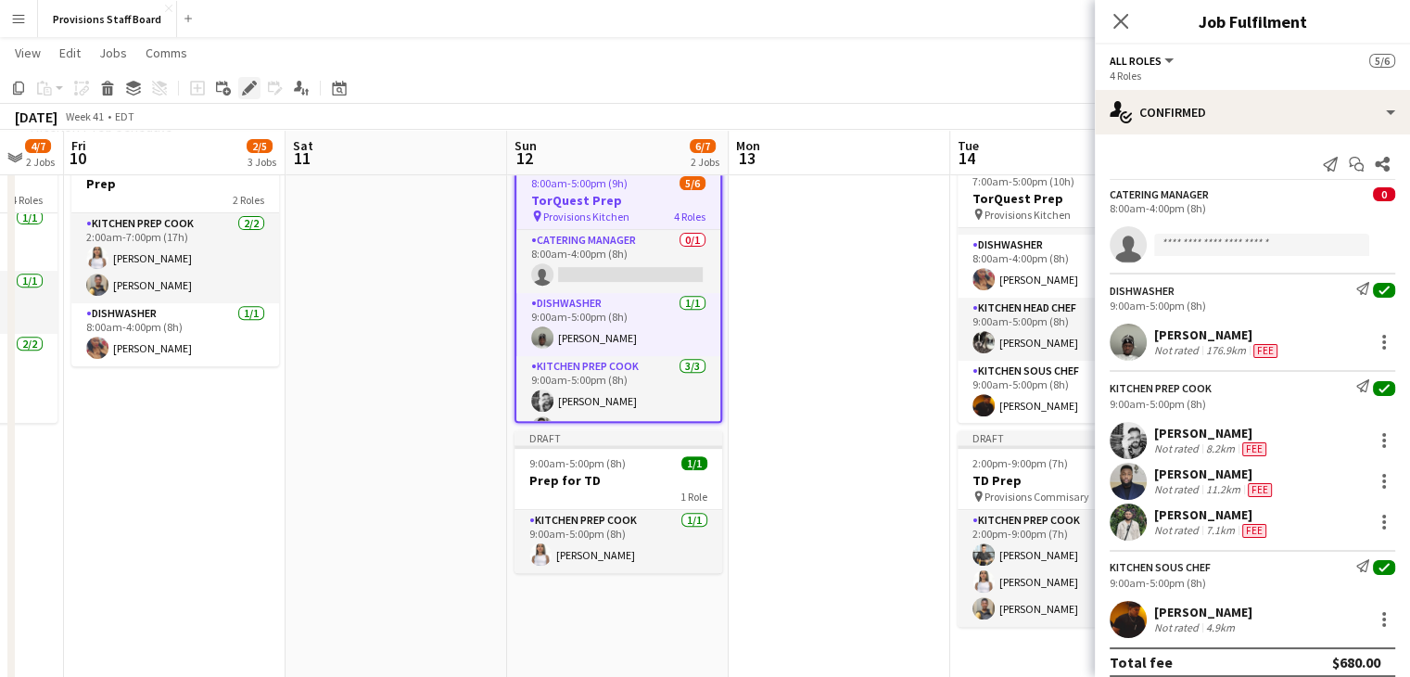
click at [241, 84] on div "Edit" at bounding box center [249, 88] width 22 height 22
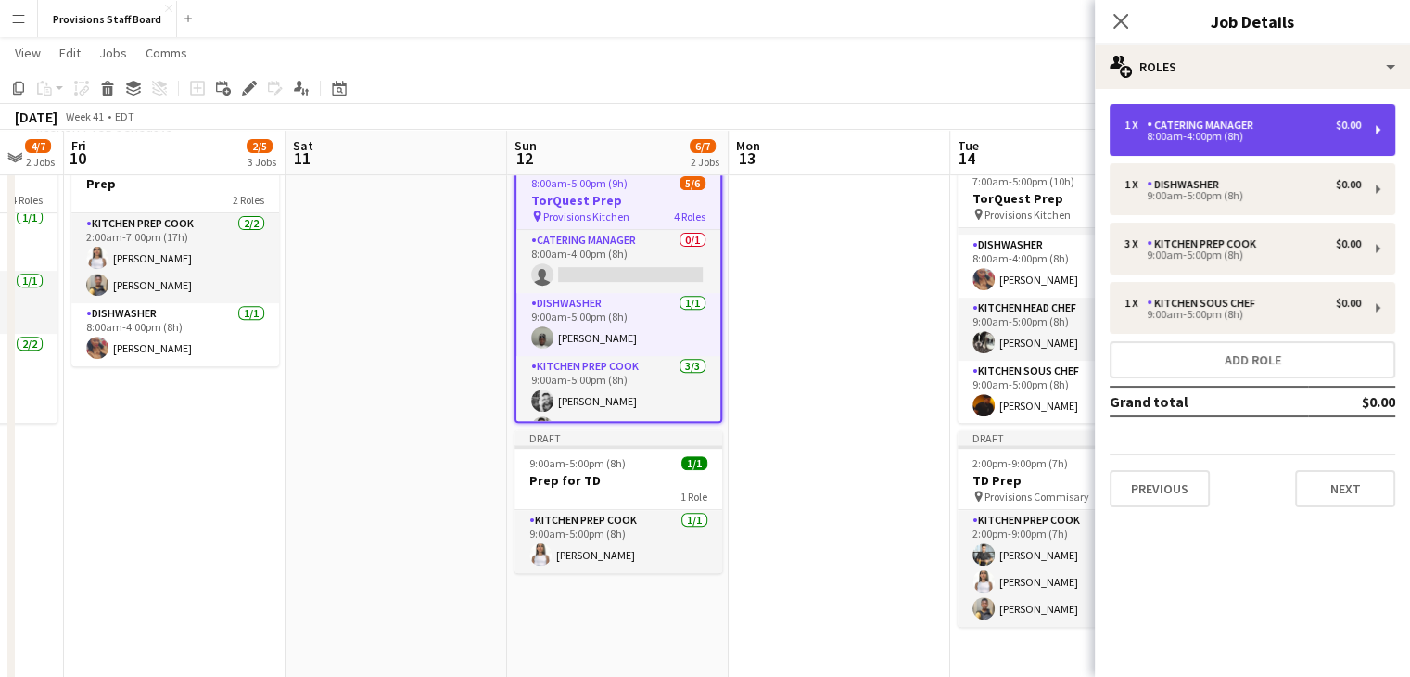
click at [1214, 127] on div "Catering Manager" at bounding box center [1204, 125] width 114 height 13
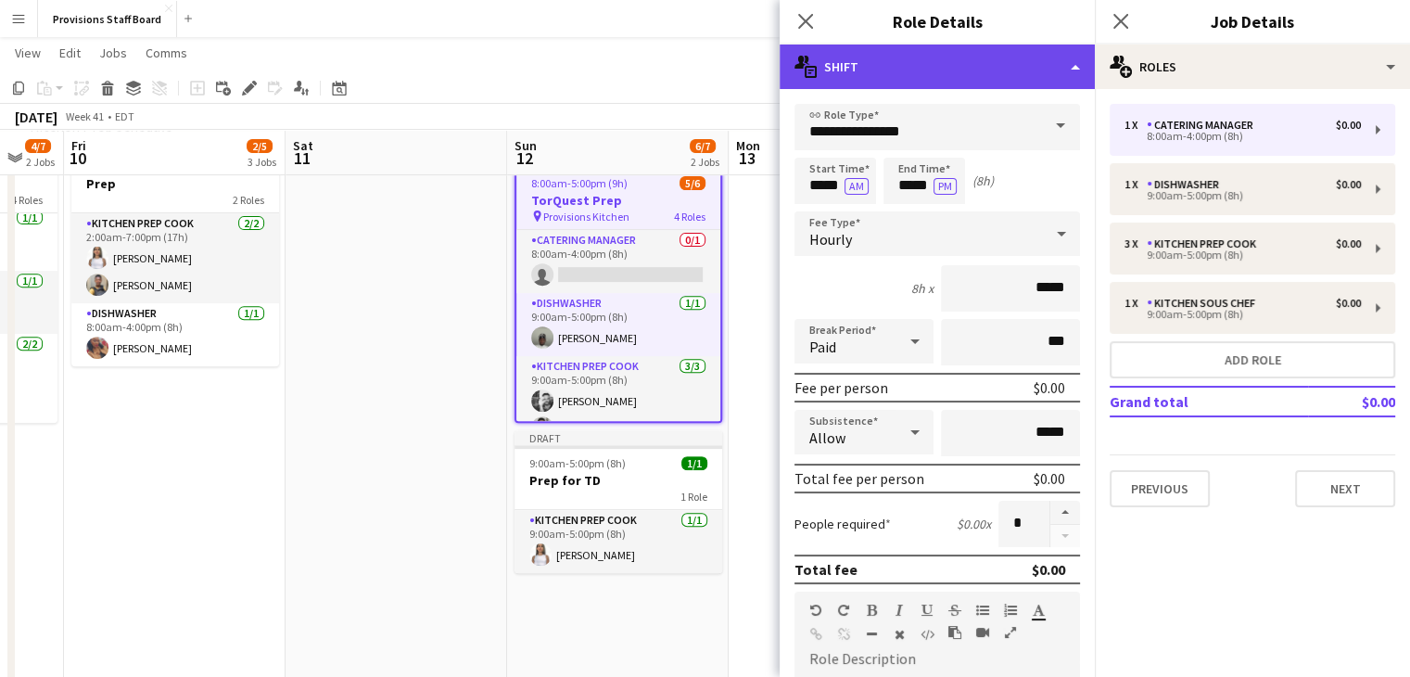
click at [820, 58] on div "multiple-actions-text Shift" at bounding box center [937, 67] width 315 height 45
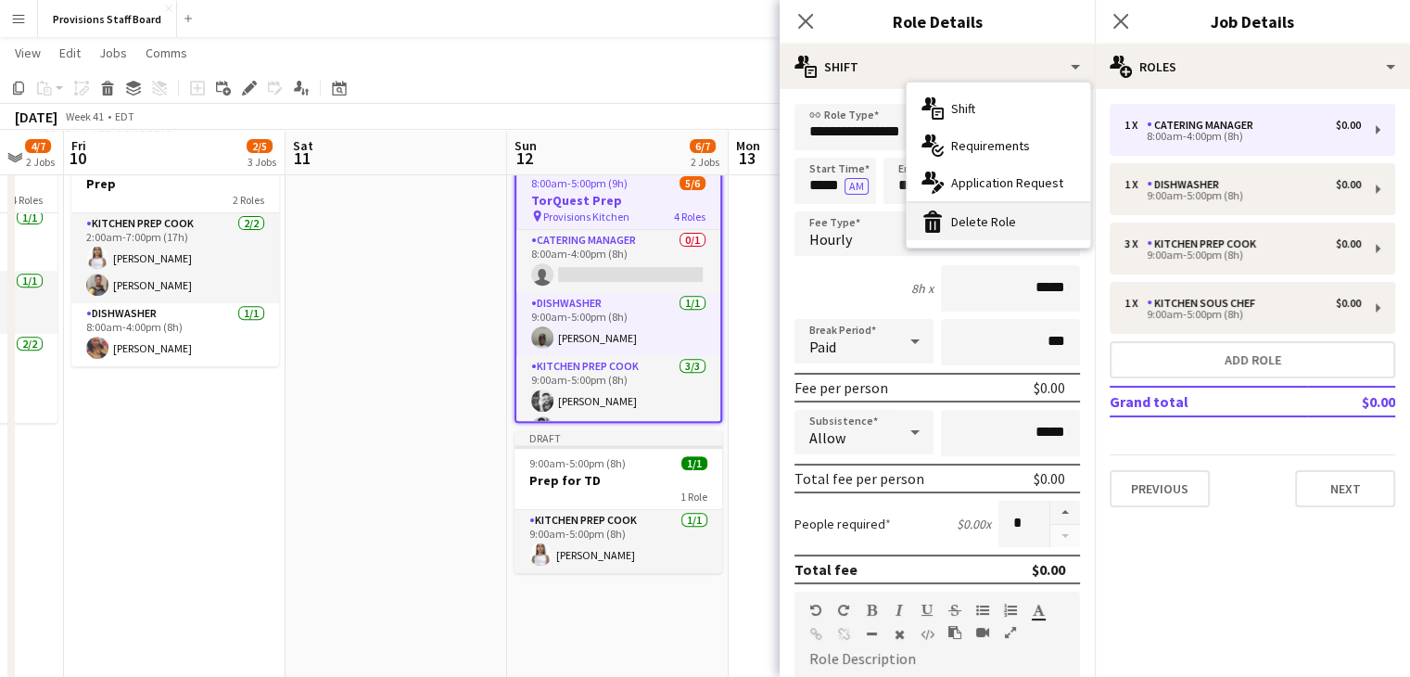
click at [972, 212] on div "bin-2 Delete Role" at bounding box center [999, 221] width 184 height 37
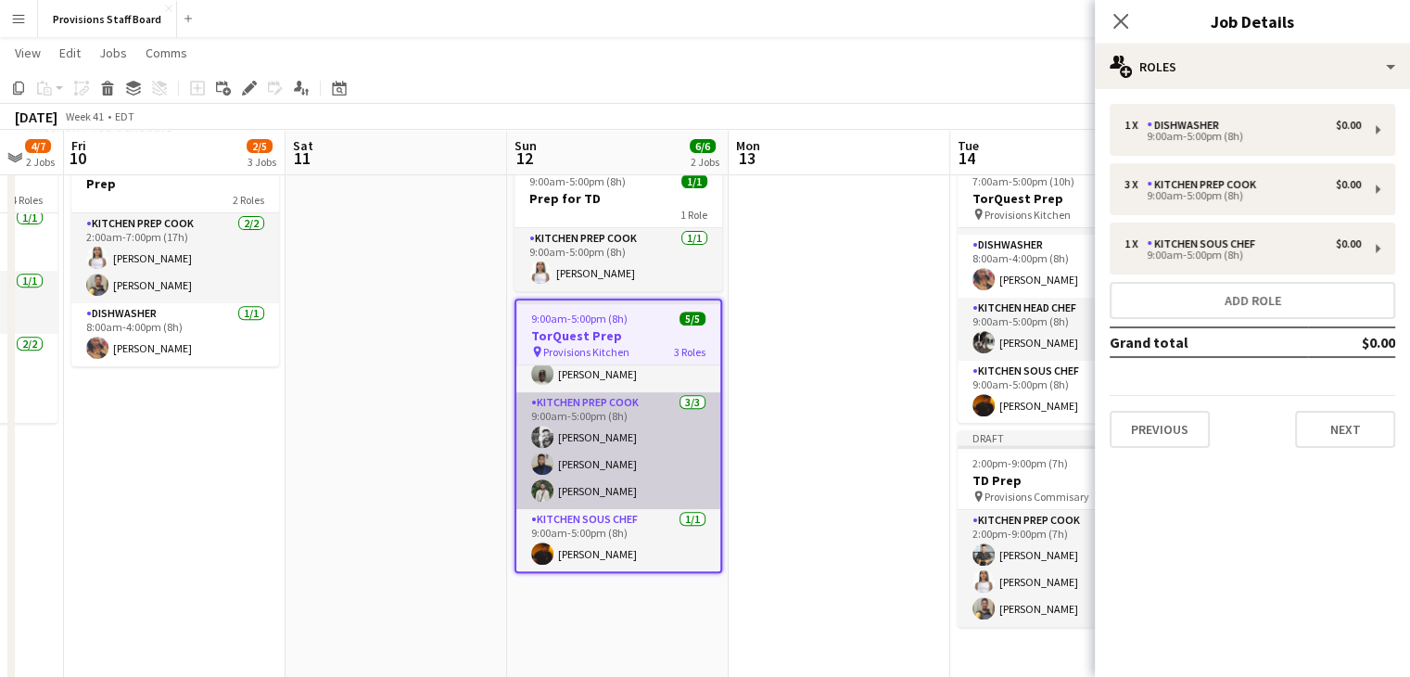
scroll to position [0, 0]
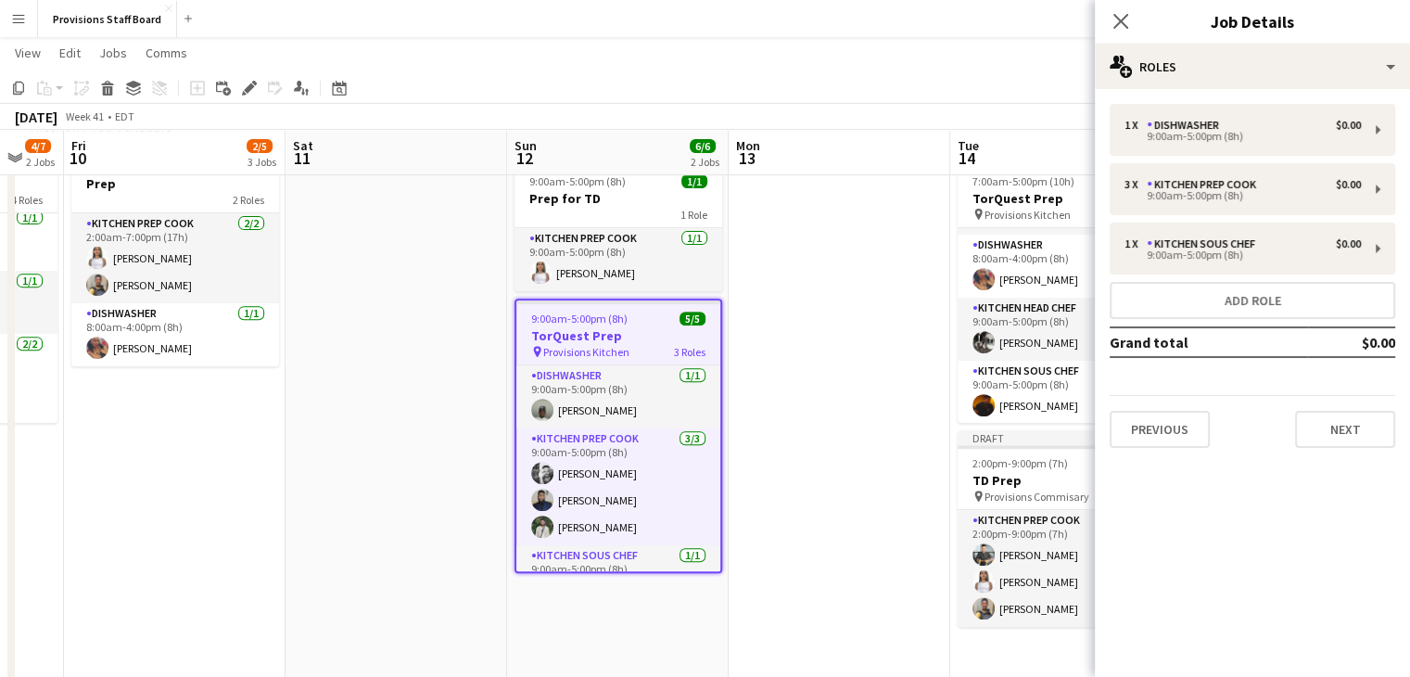
click at [810, 394] on app-date-cell at bounding box center [840, 514] width 222 height 746
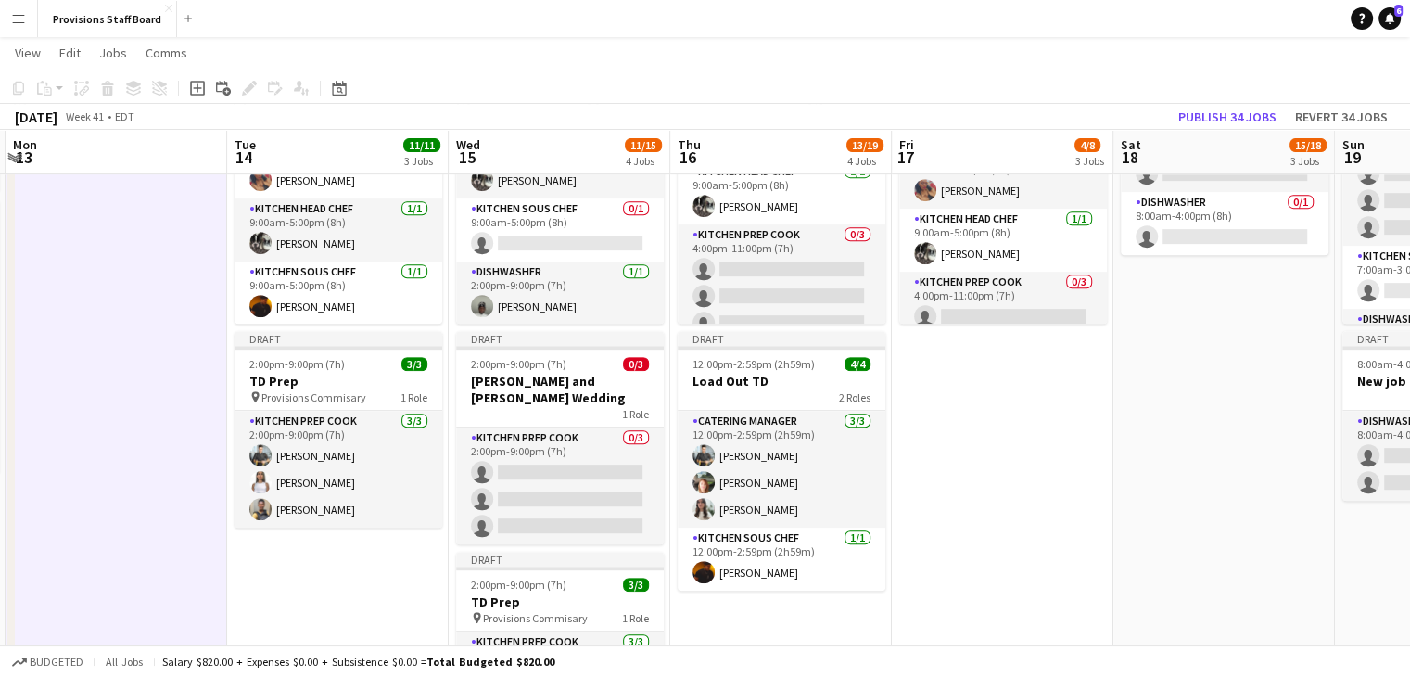
scroll to position [0, 439]
click at [500, 497] on app-card-role "Kitchen Prep Cook 0/3 2:00pm-9:00pm (7h) single-neutral-actions single-neutral-…" at bounding box center [559, 485] width 208 height 117
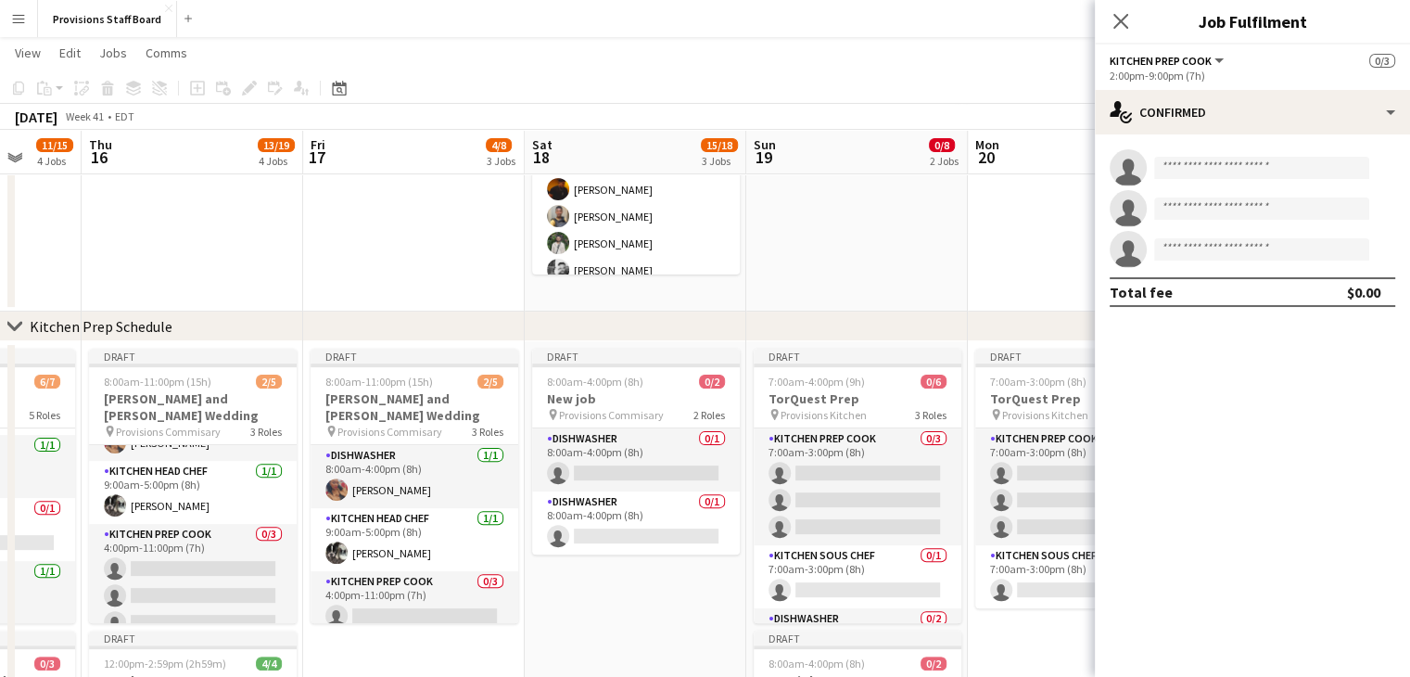
scroll to position [0, 604]
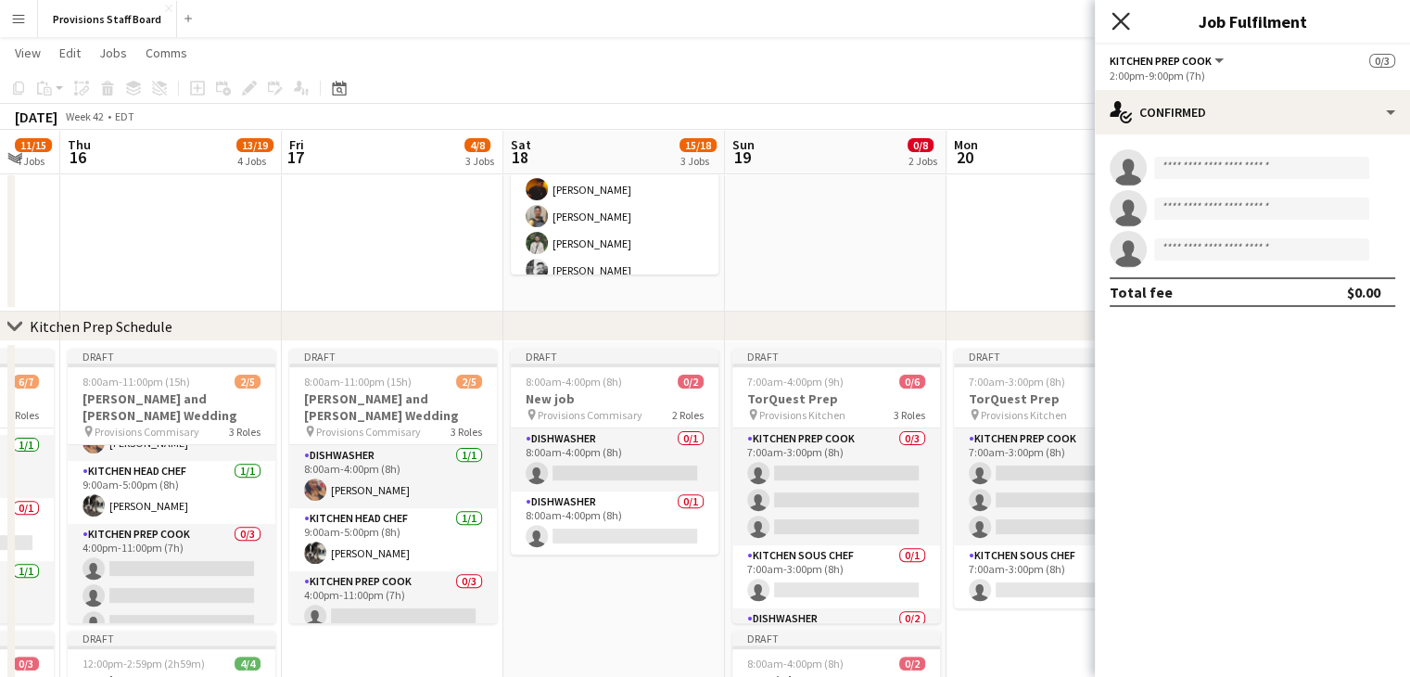
click at [1120, 25] on icon "Close pop-in" at bounding box center [1121, 21] width 18 height 18
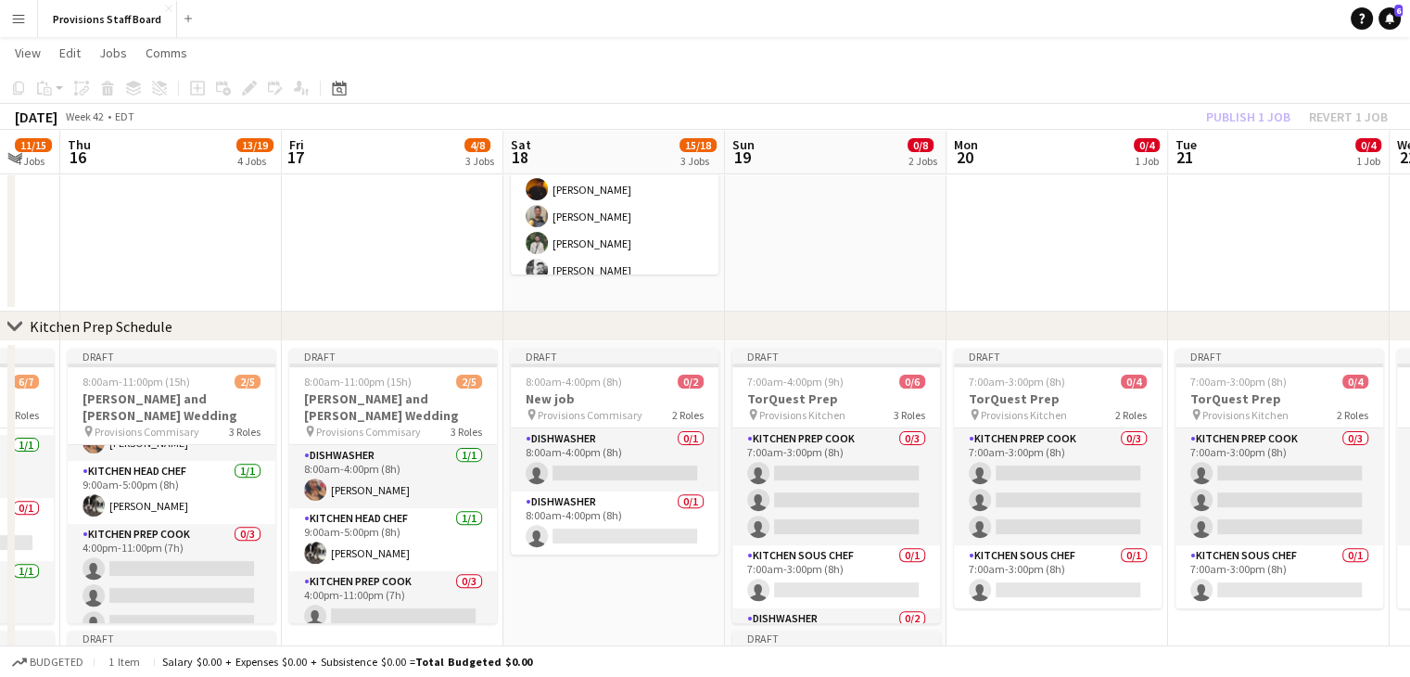
click at [937, 289] on app-date-cell at bounding box center [836, 11] width 222 height 601
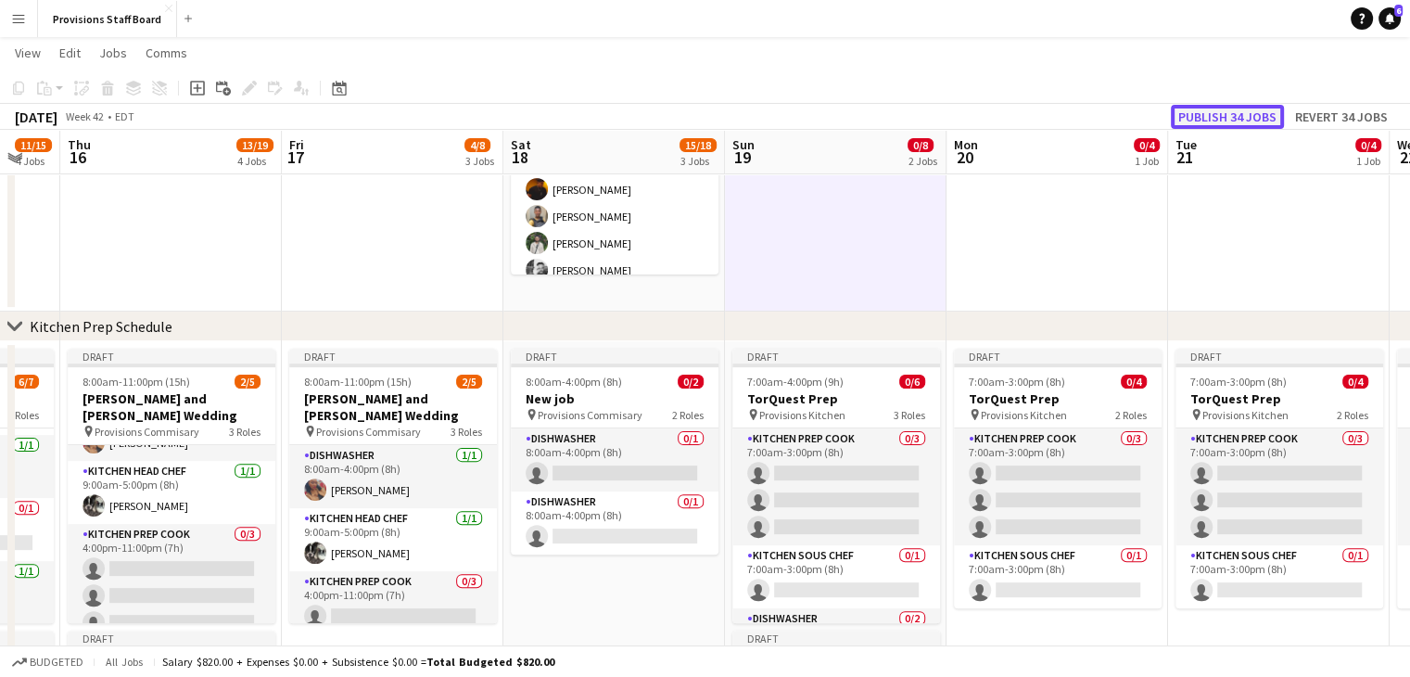
click at [1212, 116] on button "Publish 34 jobs" at bounding box center [1227, 117] width 113 height 24
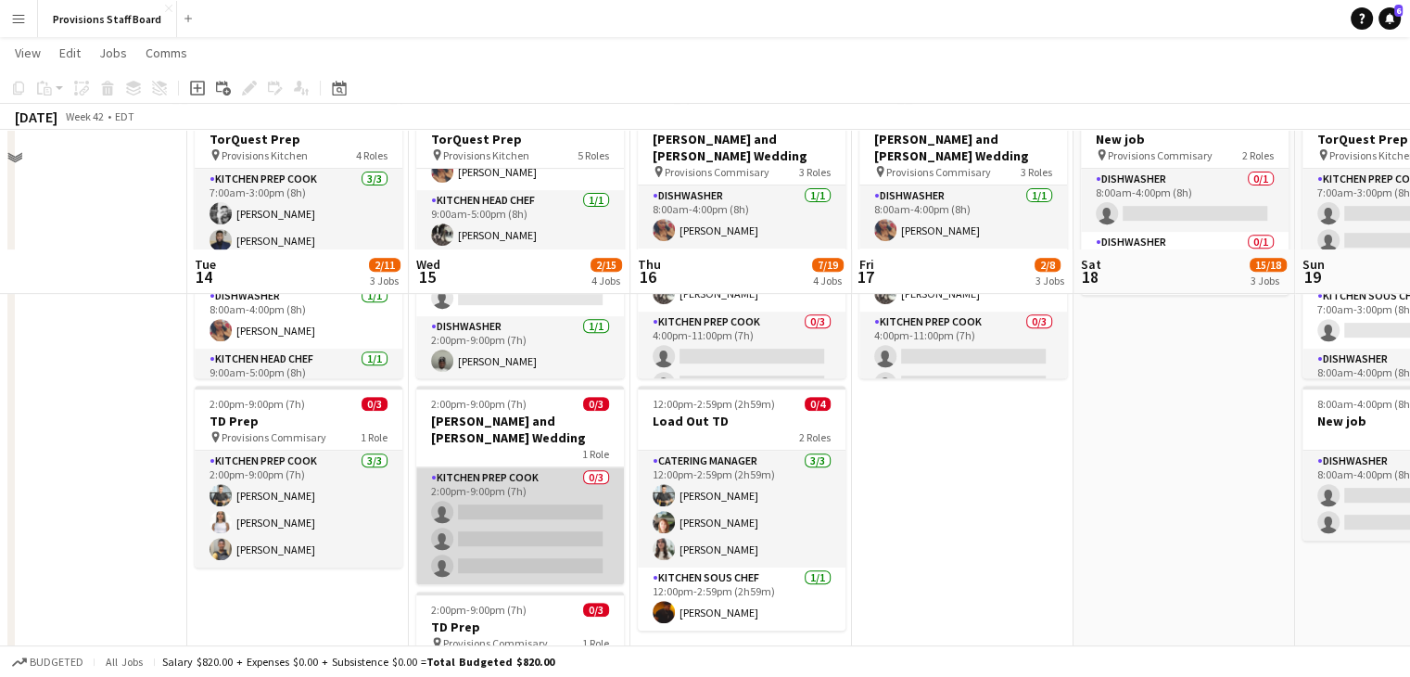
scroll to position [916, 0]
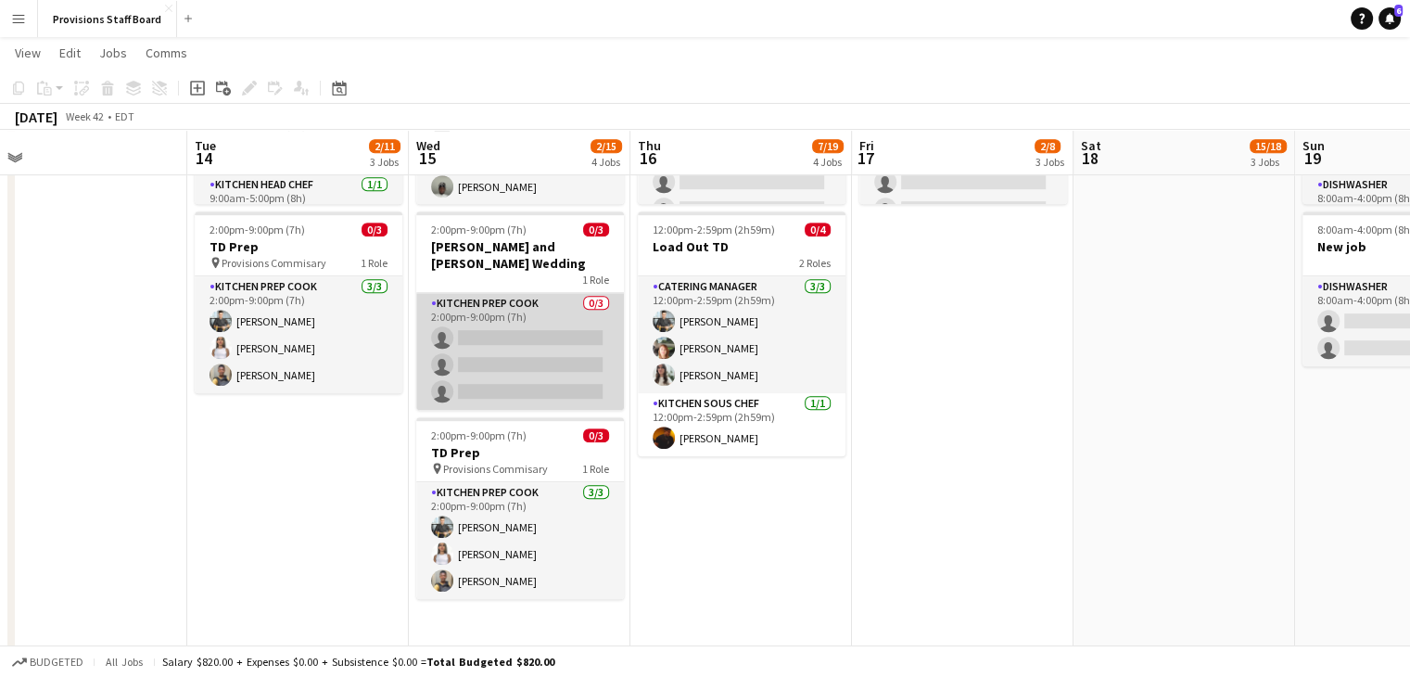
click at [536, 314] on app-card-role "Kitchen Prep Cook 0/3 2:00pm-9:00pm (7h) single-neutral-actions single-neutral-…" at bounding box center [520, 351] width 208 height 117
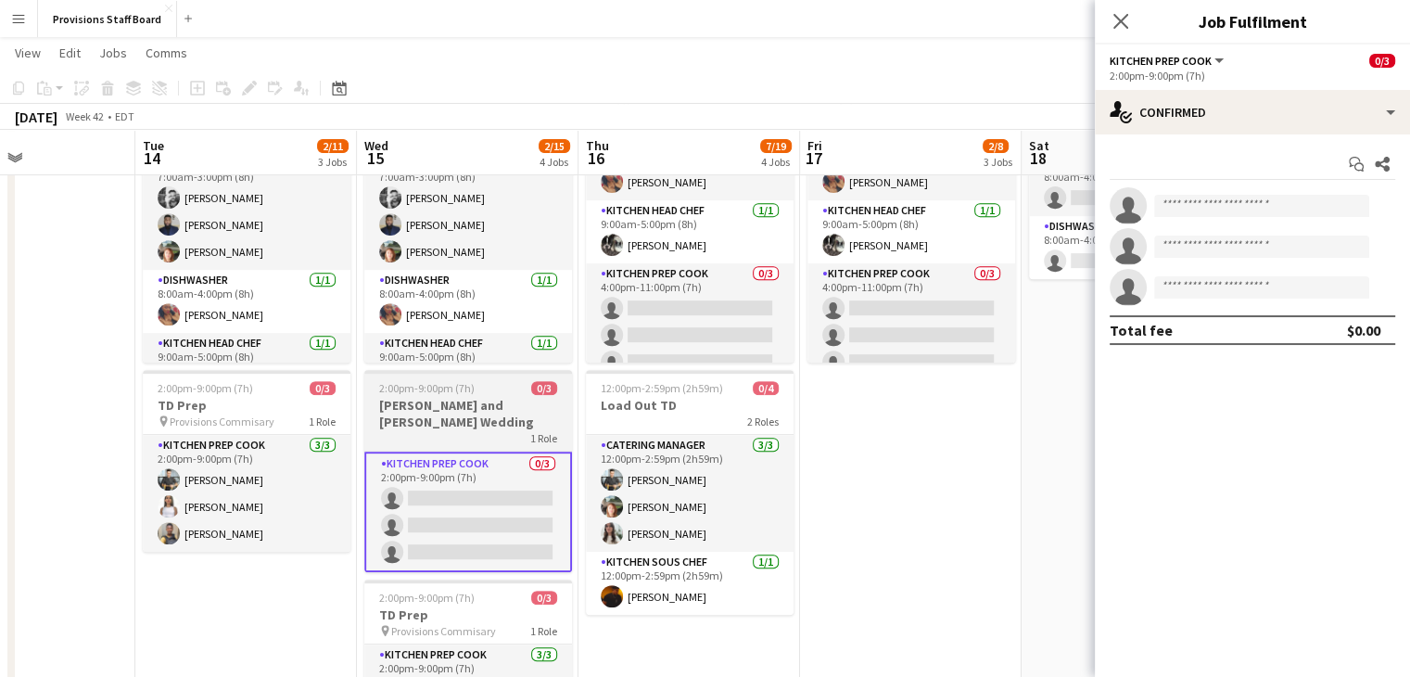
scroll to position [824, 0]
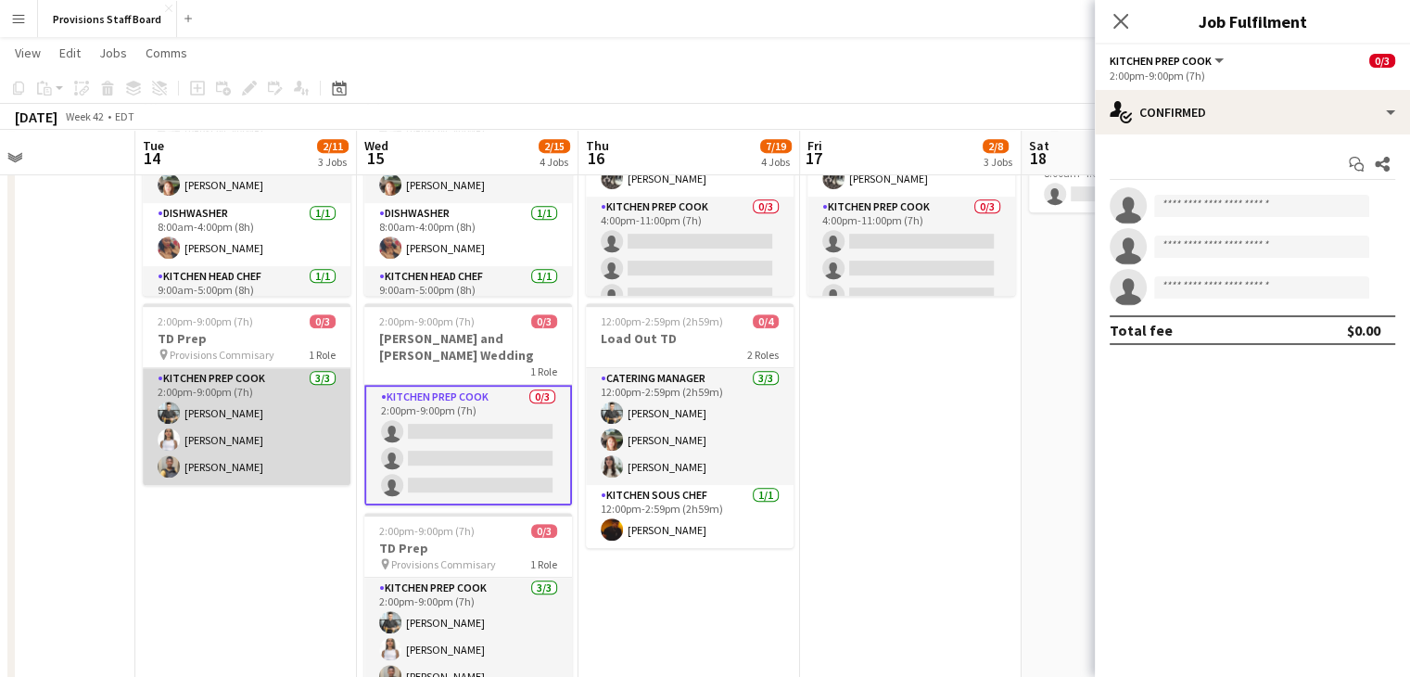
click at [255, 372] on app-card-role "Kitchen Prep Cook 3/3 2:00pm-9:00pm (7h) Alec Kerr Manuela Escalante Daniel Aki…" at bounding box center [247, 426] width 208 height 117
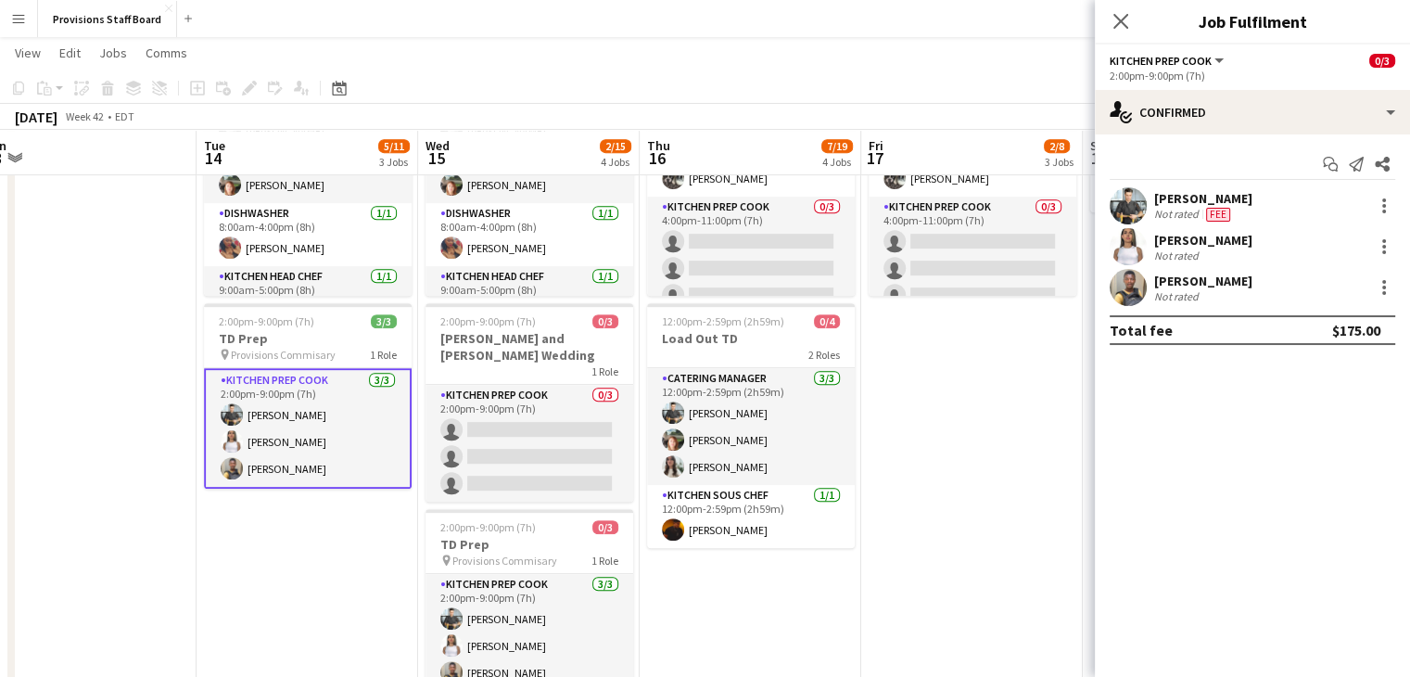
scroll to position [0, 464]
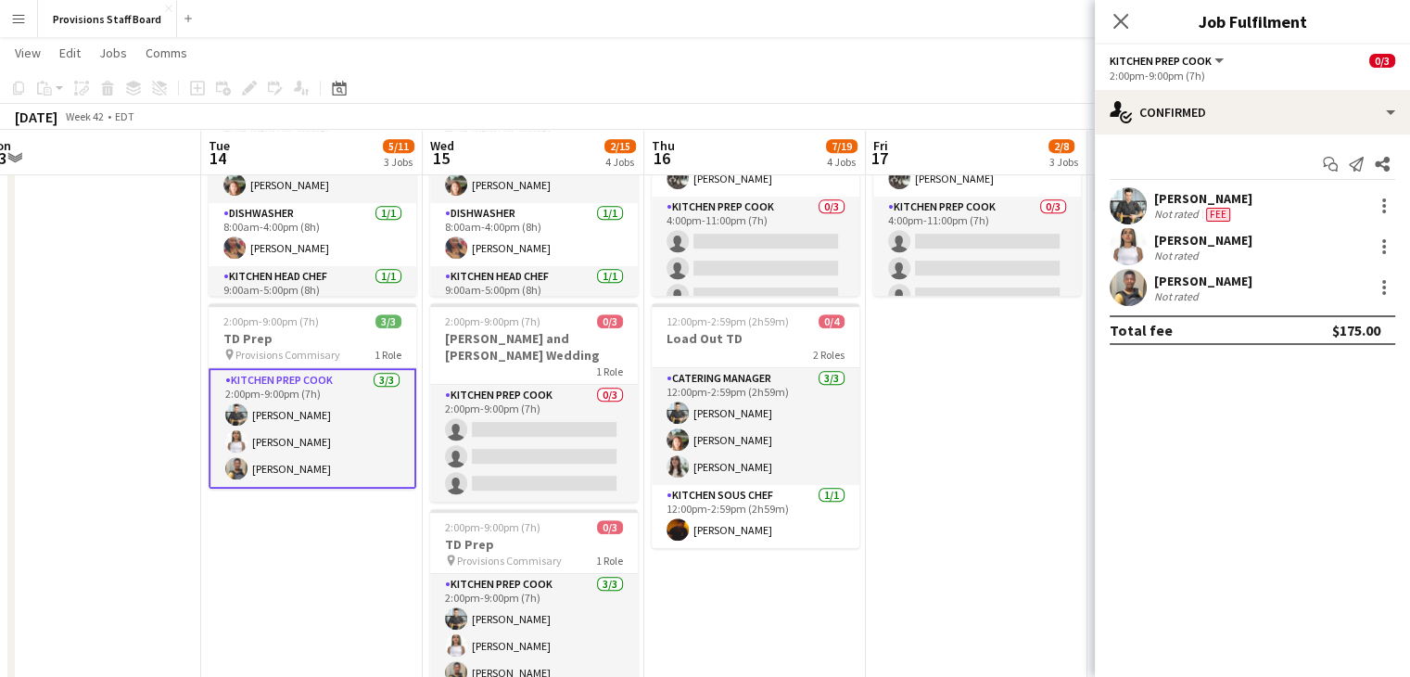
drag, startPoint x: 129, startPoint y: 331, endPoint x: 195, endPoint y: 341, distance: 66.6
click at [195, 341] on app-calendar-viewport "Sat 11 Sun 12 5/6 2 Jobs Mon 13 Tue 14 5/11 3 Jobs Wed 15 2/15 4 Jobs Thu 16 7/…" at bounding box center [705, 202] width 1410 height 1908
click at [278, 334] on h3 "TD Prep" at bounding box center [313, 338] width 208 height 17
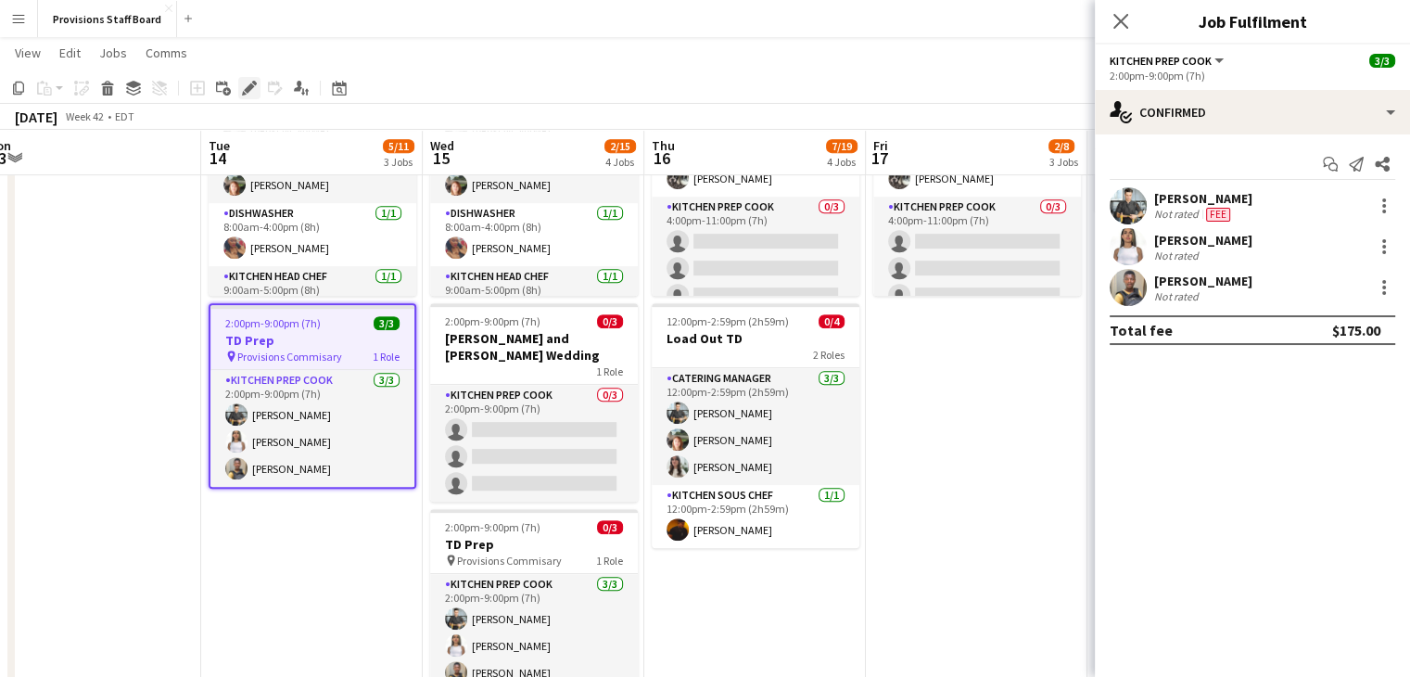
click at [238, 79] on div "Edit" at bounding box center [249, 88] width 22 height 22
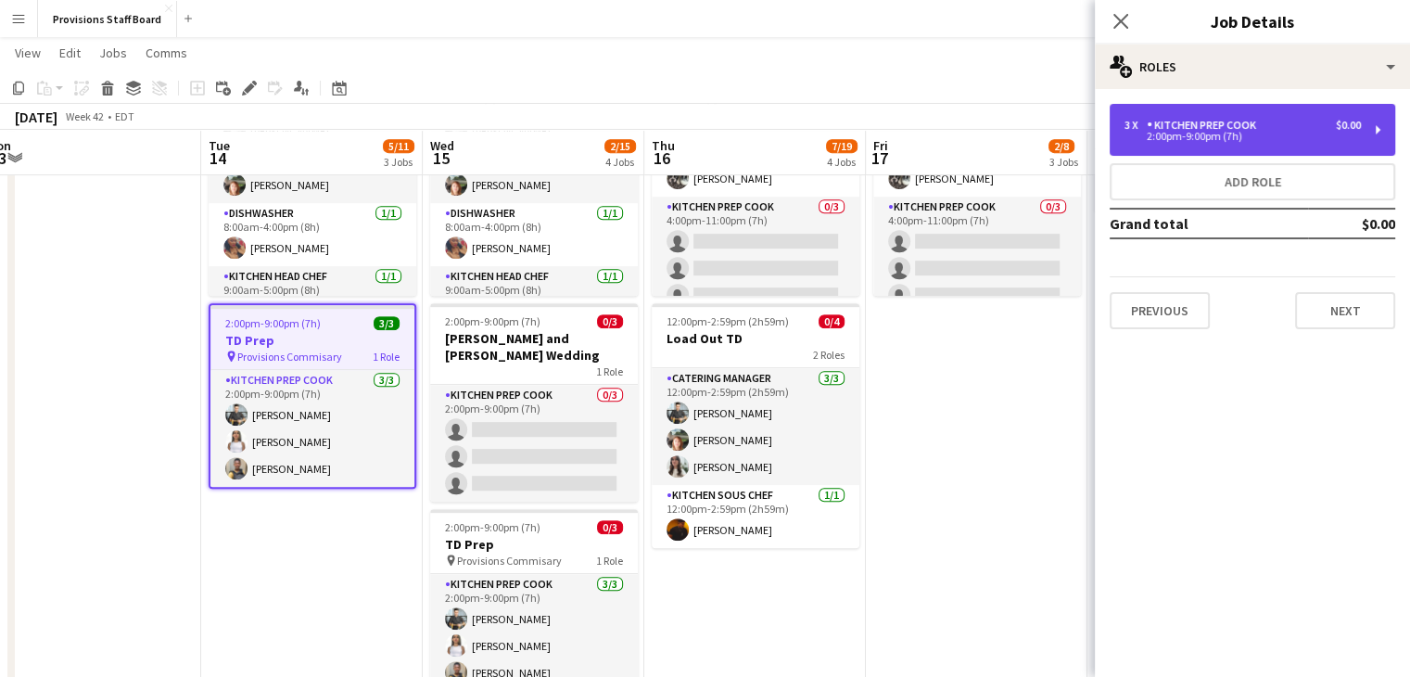
click at [1226, 134] on div "2:00pm-9:00pm (7h)" at bounding box center [1243, 136] width 236 height 9
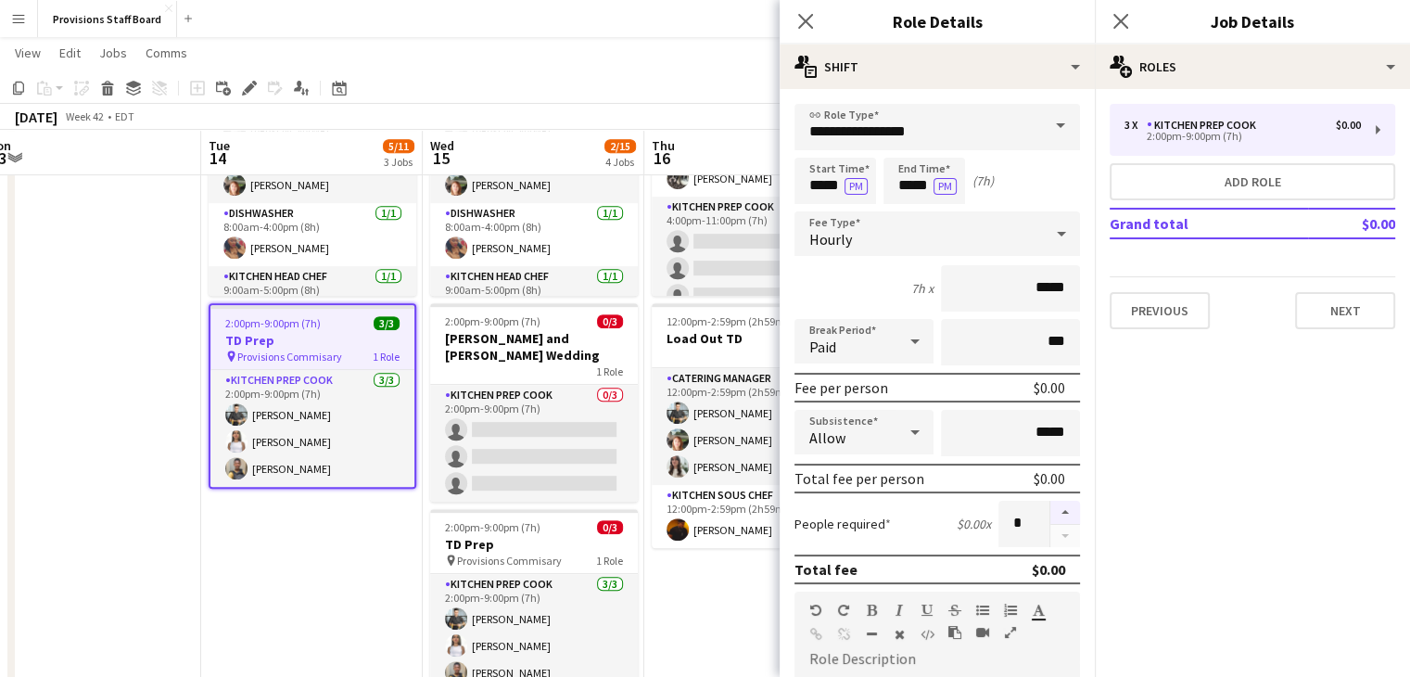
click at [1053, 505] on button "button" at bounding box center [1065, 513] width 30 height 24
type input "*"
click at [263, 558] on app-date-cell "7:00am-5:00pm (10h) 0/6 TorQuest Prep pin Provisions Kitchen 4 Roles Kitchen Pr…" at bounding box center [312, 372] width 222 height 717
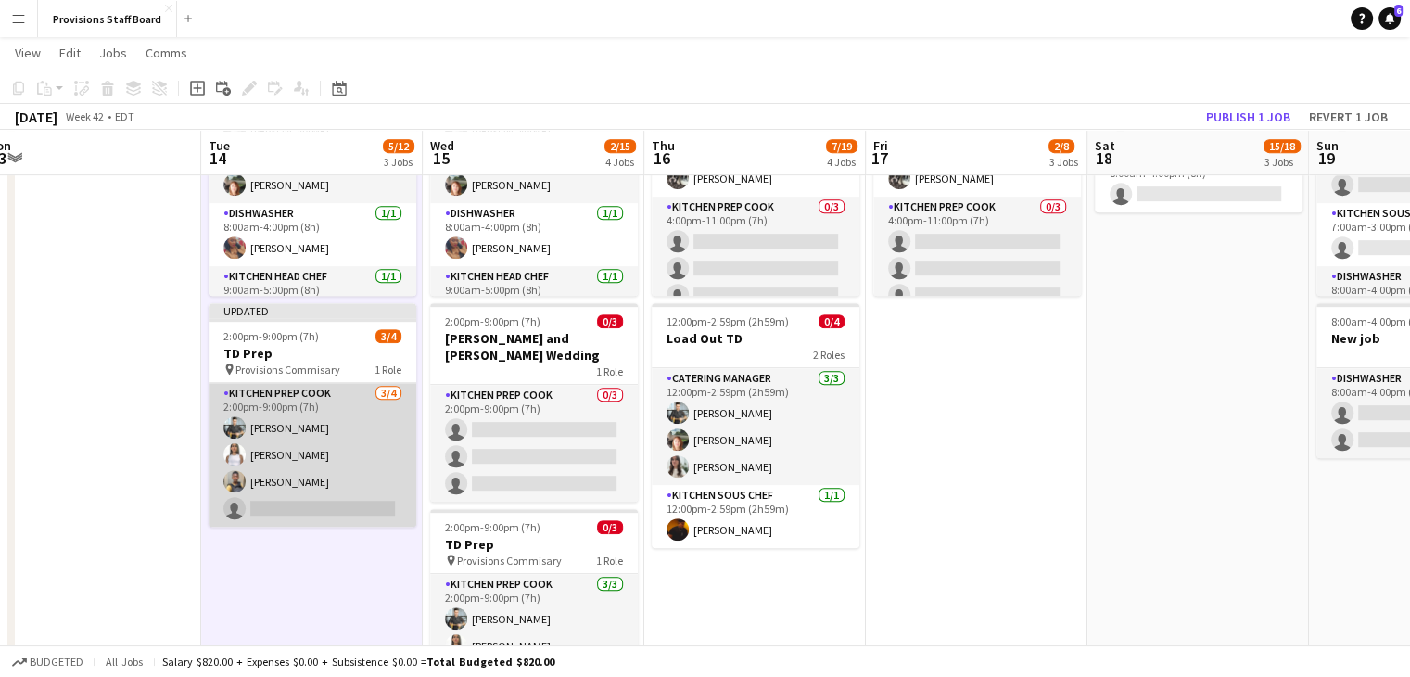
click at [286, 509] on app-card-role "Kitchen Prep Cook 3/4 2:00pm-9:00pm (7h) Alec Kerr Manuela Escalante Daniel Aki…" at bounding box center [313, 455] width 208 height 144
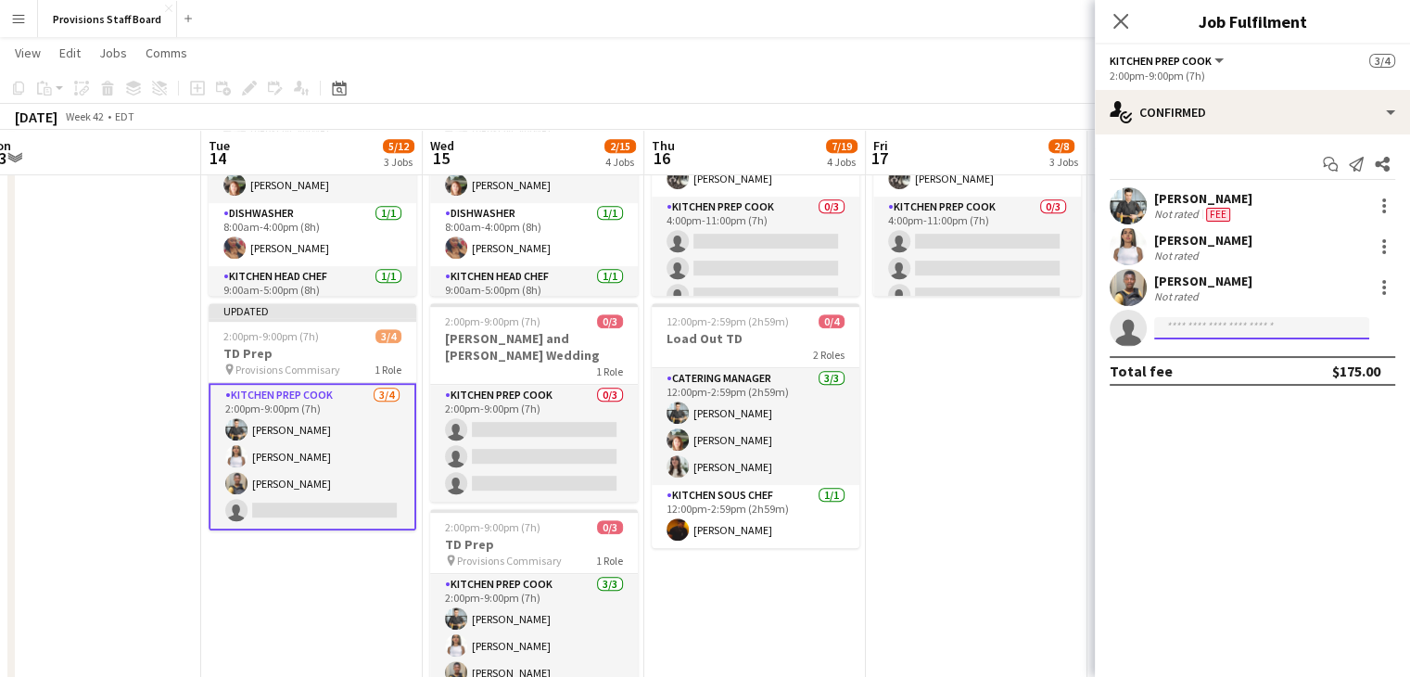
click at [1240, 329] on input at bounding box center [1261, 328] width 215 height 22
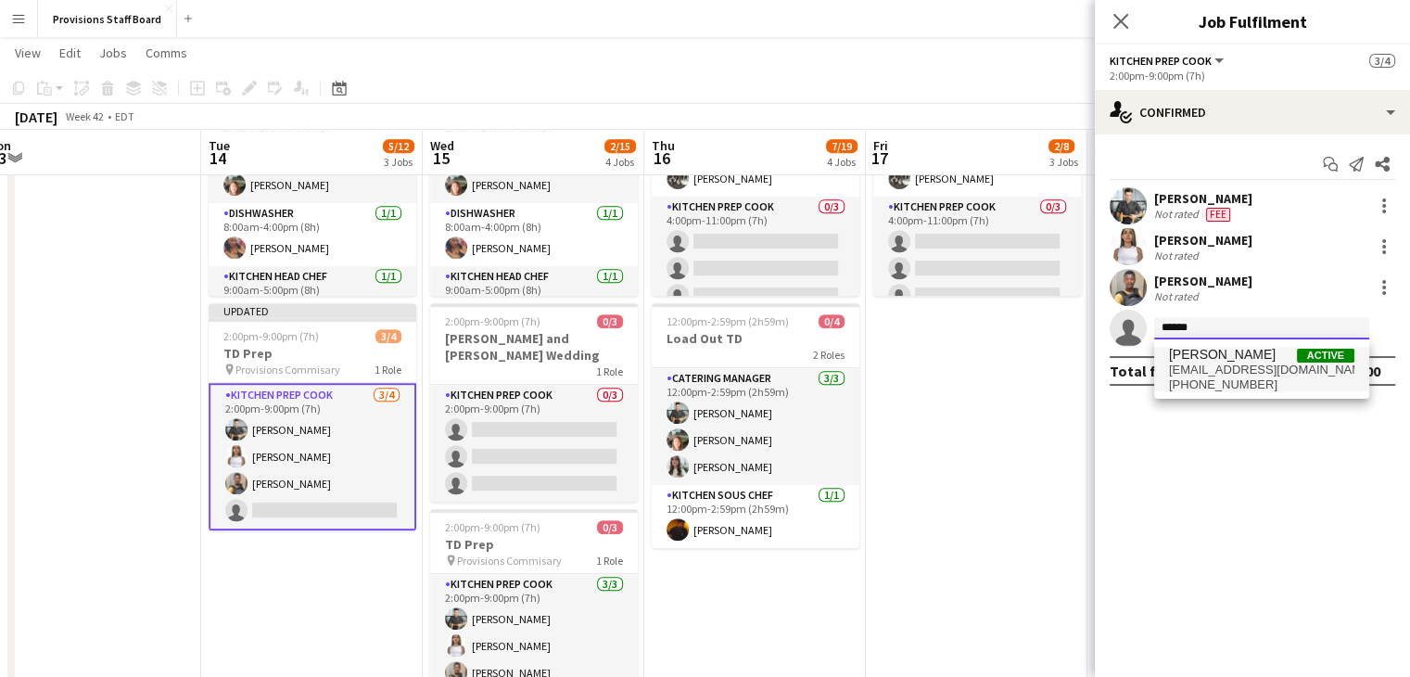
type input "******"
click at [1222, 359] on span "[PERSON_NAME]" at bounding box center [1222, 355] width 107 height 16
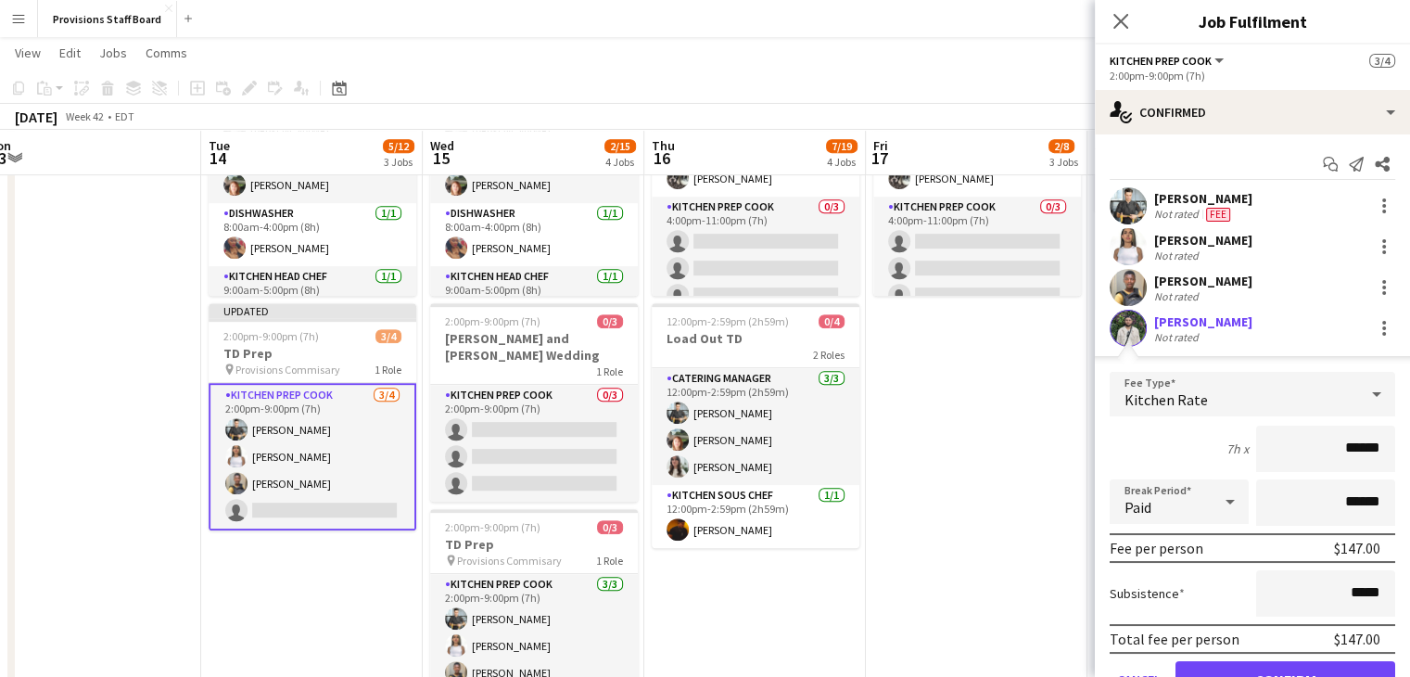
scroll to position [89, 0]
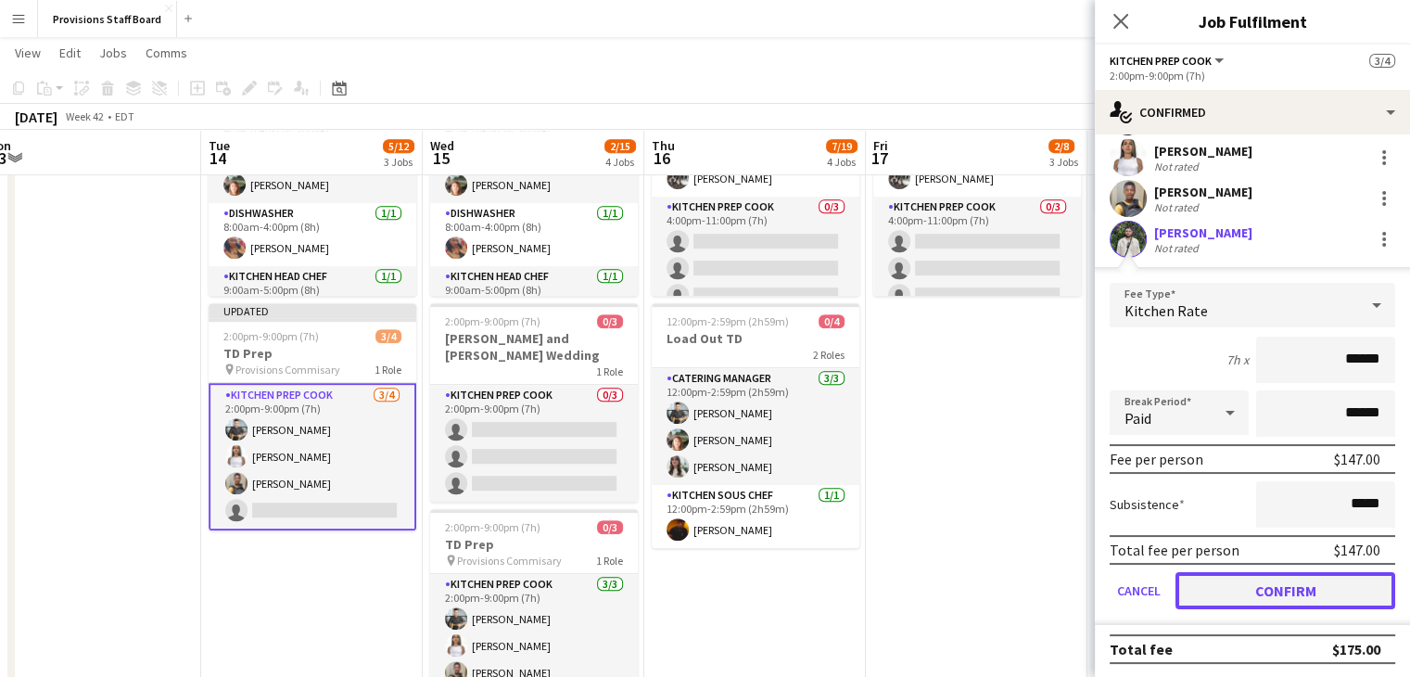
click at [1237, 584] on button "Confirm" at bounding box center [1286, 590] width 220 height 37
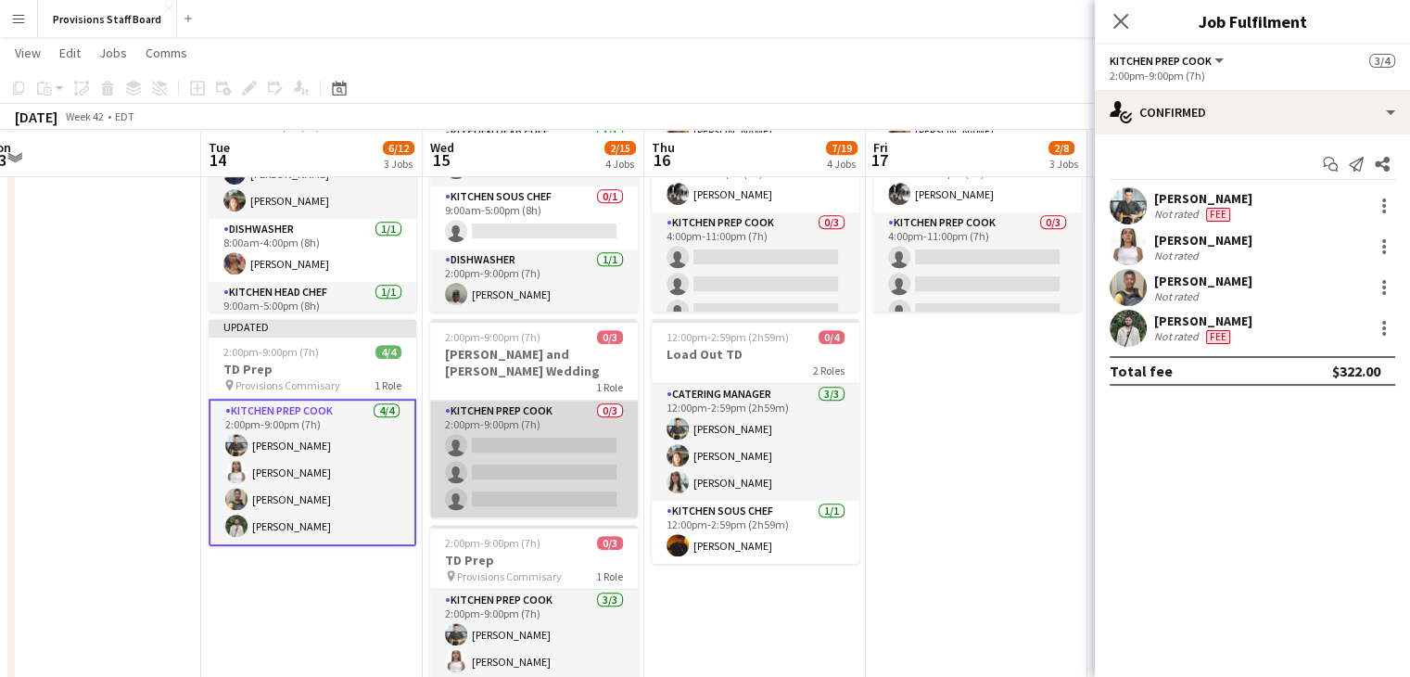
scroll to position [811, 0]
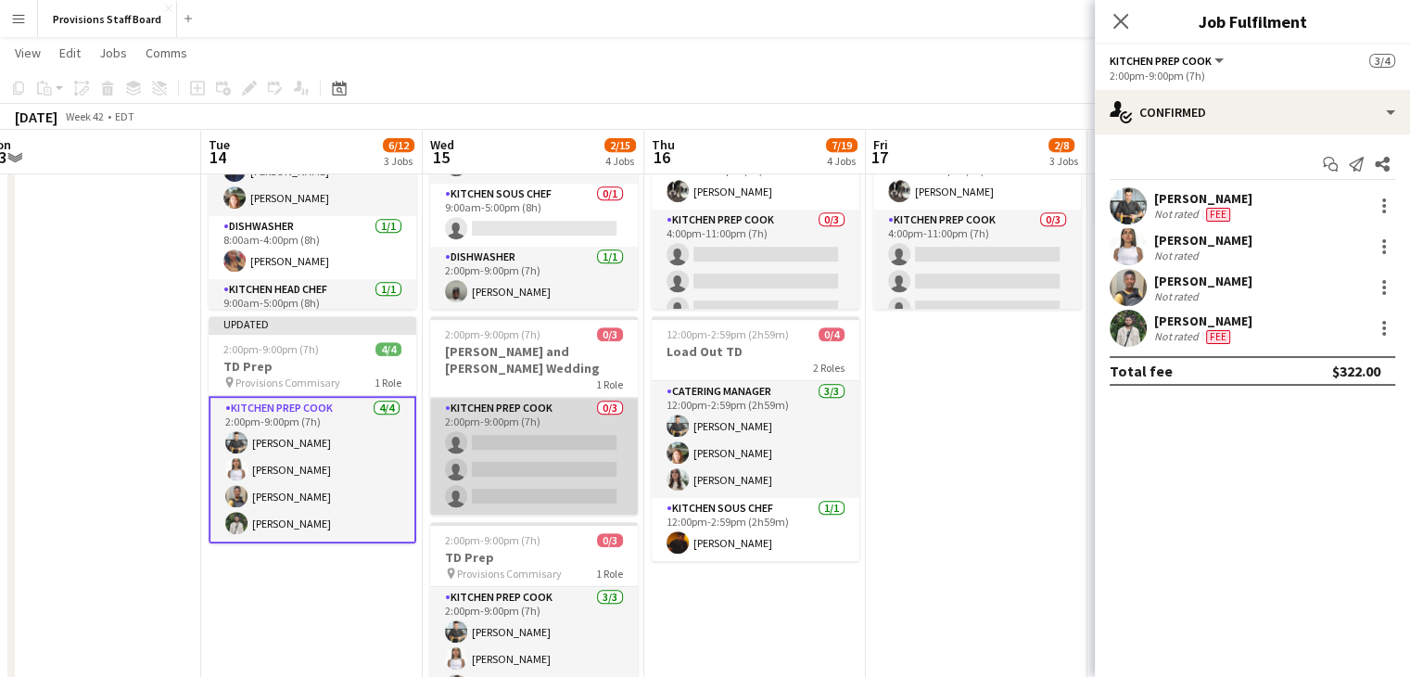
click at [474, 404] on app-card-role "Kitchen Prep Cook 0/3 2:00pm-9:00pm (7h) single-neutral-actions single-neutral-…" at bounding box center [534, 456] width 208 height 117
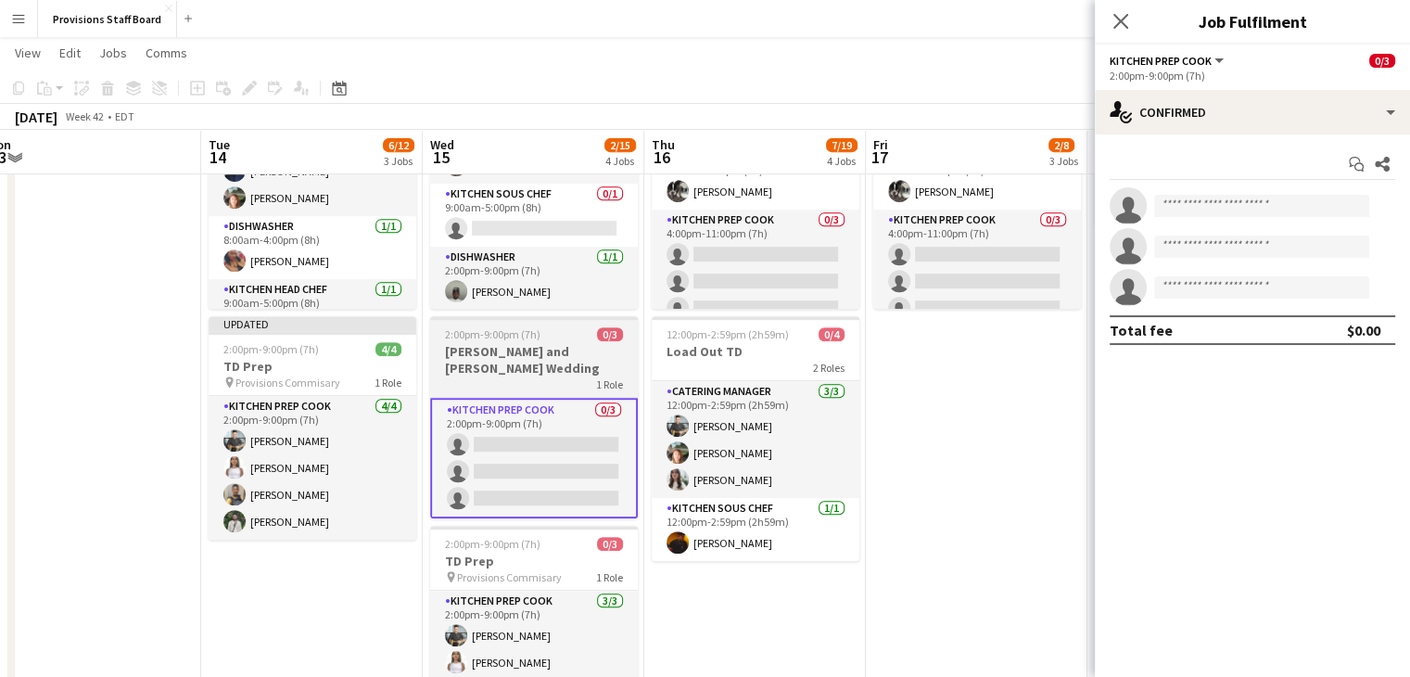
click at [515, 331] on span "2:00pm-9:00pm (7h)" at bounding box center [492, 334] width 95 height 14
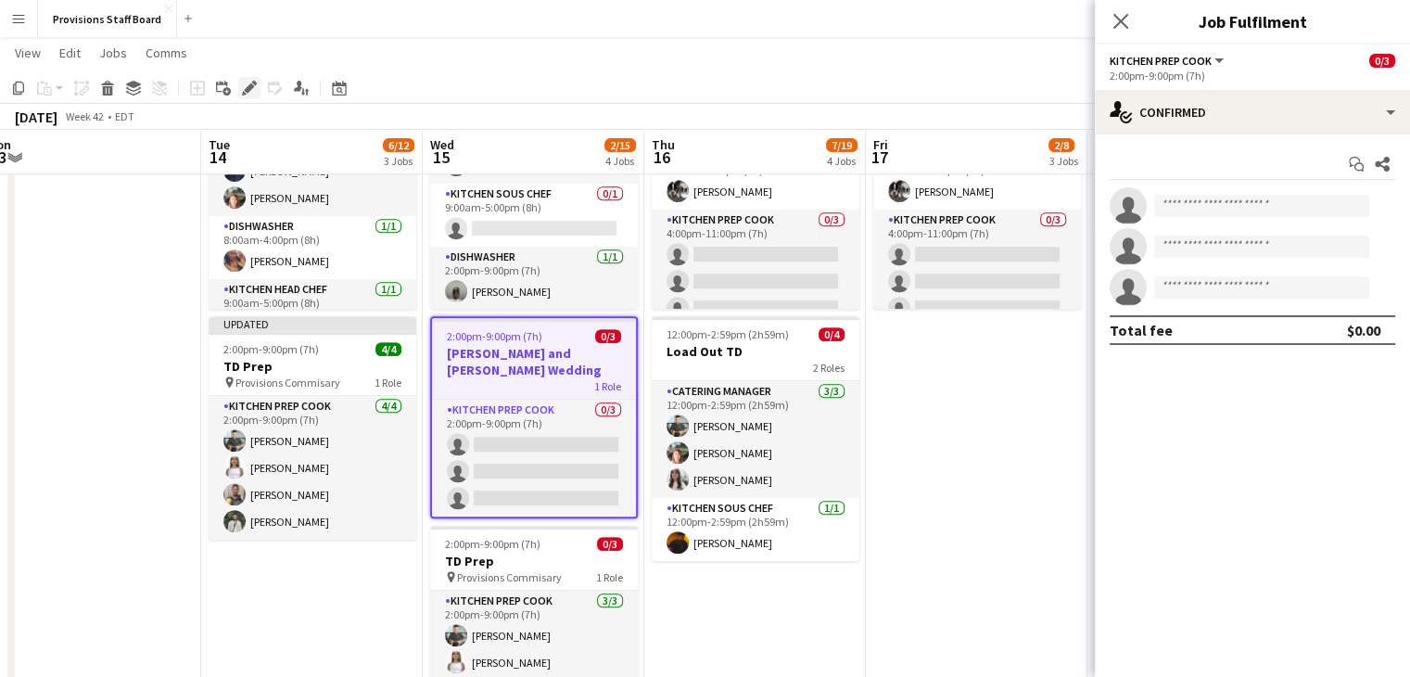
click at [252, 89] on icon "Edit" at bounding box center [249, 88] width 15 height 15
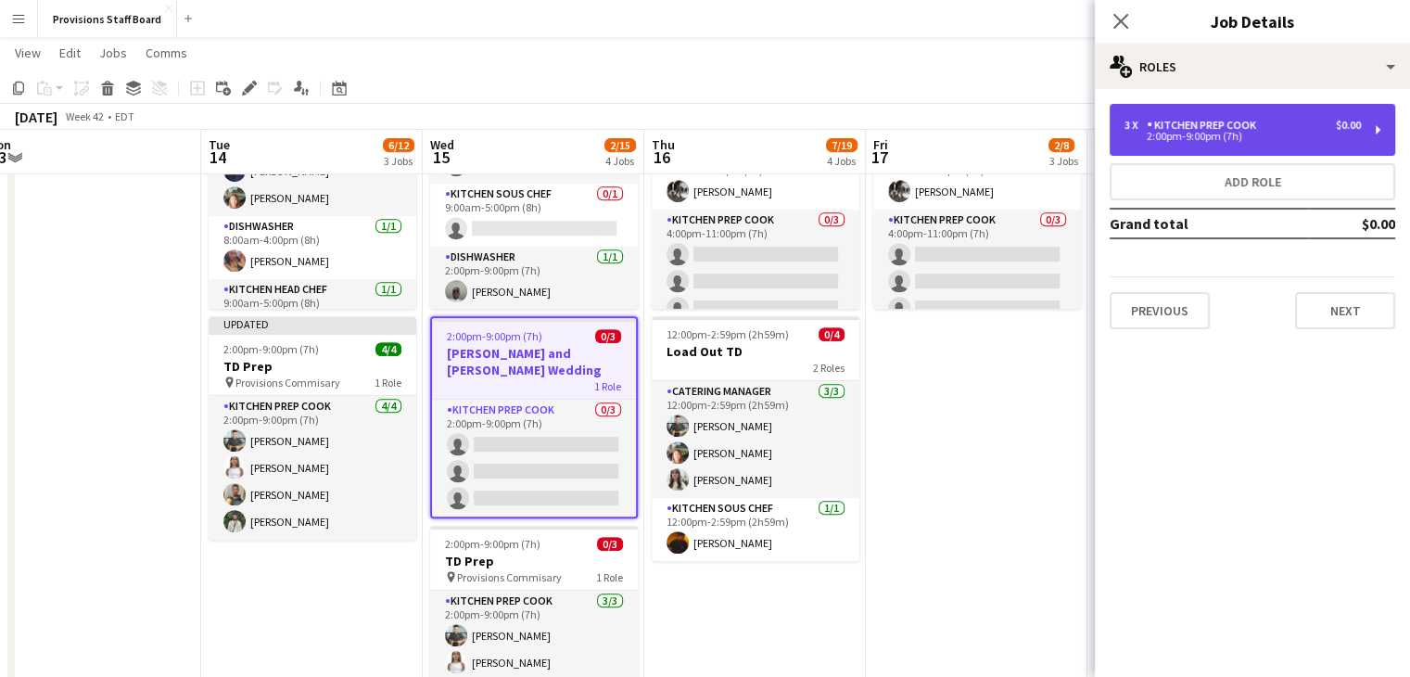
click at [1168, 108] on div "3 x Kitchen Prep Cook $0.00 2:00pm-9:00pm (7h)" at bounding box center [1253, 130] width 286 height 52
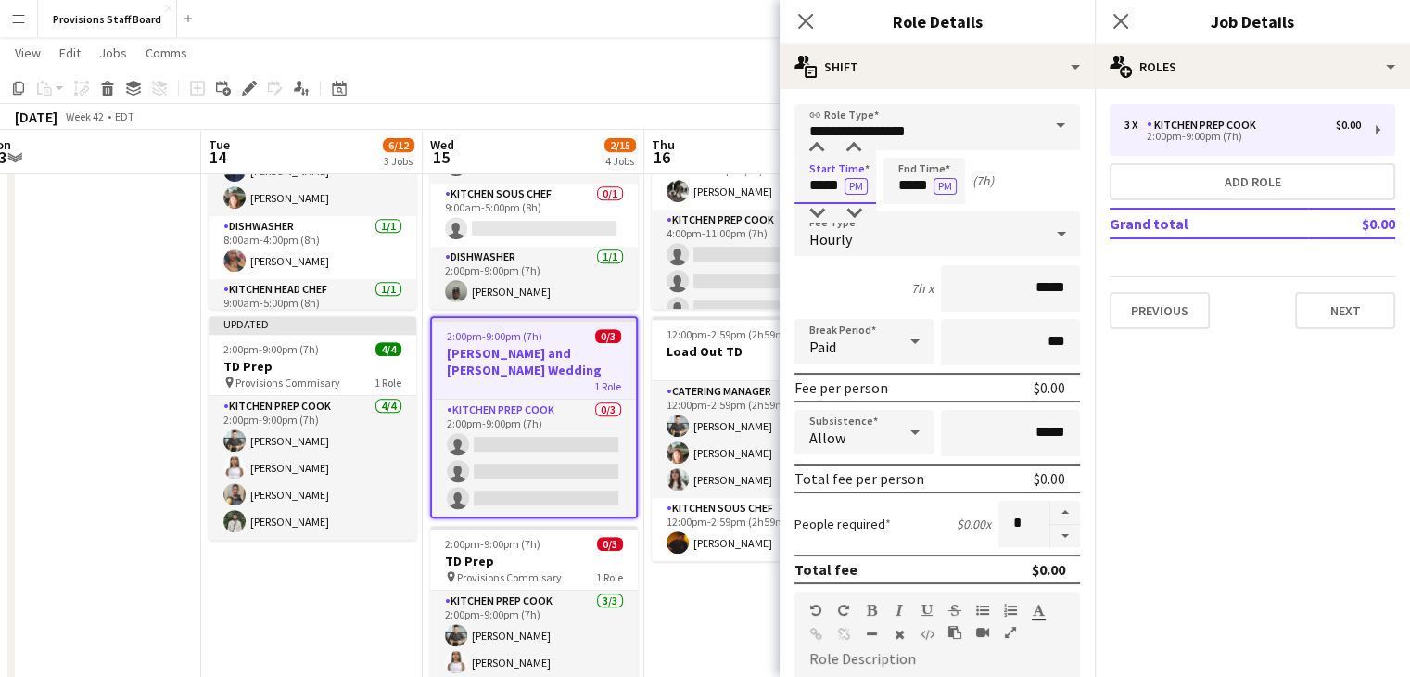
click at [819, 189] on input "*****" at bounding box center [836, 181] width 82 height 46
click at [820, 189] on input "*****" at bounding box center [836, 181] width 82 height 46
type input "*****"
click at [860, 186] on button "PM" at bounding box center [856, 186] width 23 height 17
click at [920, 187] on input "*****" at bounding box center [925, 181] width 82 height 46
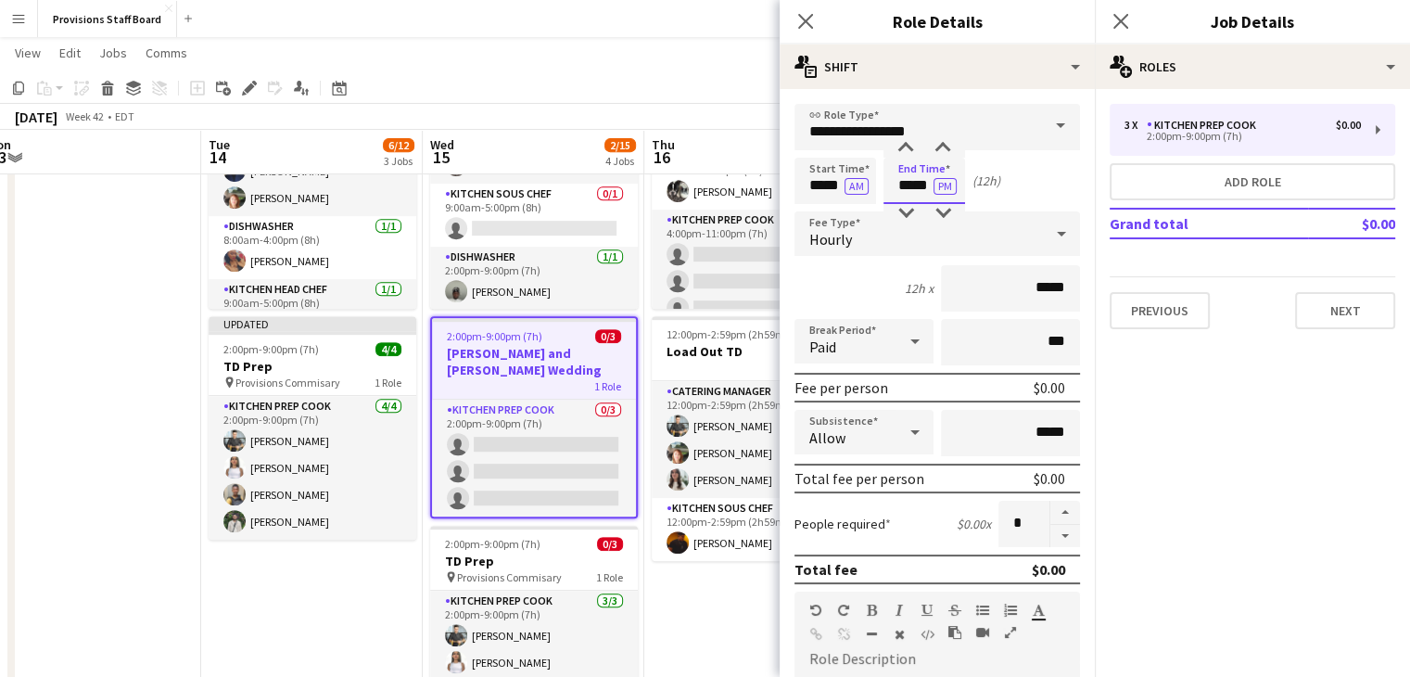
click at [920, 187] on input "*****" at bounding box center [925, 181] width 82 height 46
type input "****"
click at [300, 565] on app-date-cell "7:00am-5:00pm (10h) 0/6 TorQuest Prep pin Provisions Kitchen 4 Roles Kitchen Pr…" at bounding box center [312, 385] width 222 height 717
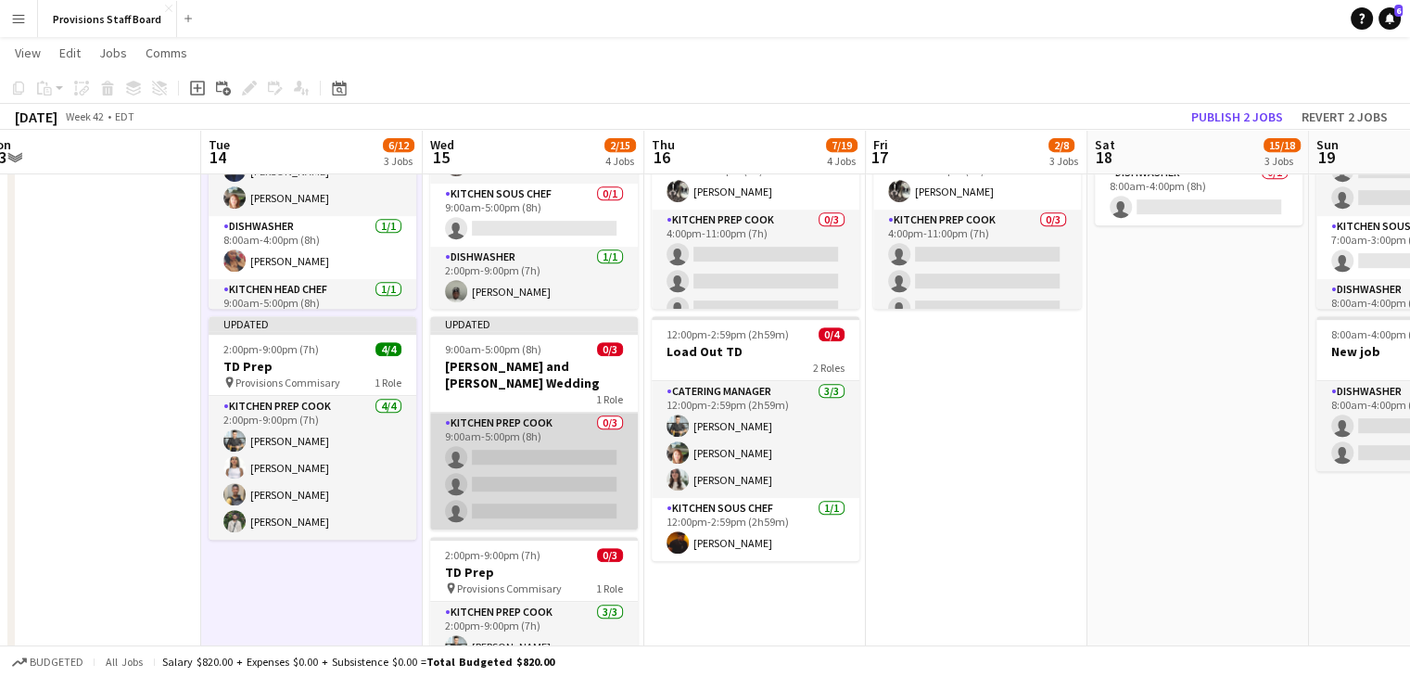
click at [528, 442] on app-card-role "Kitchen Prep Cook 0/3 9:00am-5:00pm (8h) single-neutral-actions single-neutral-…" at bounding box center [534, 471] width 208 height 117
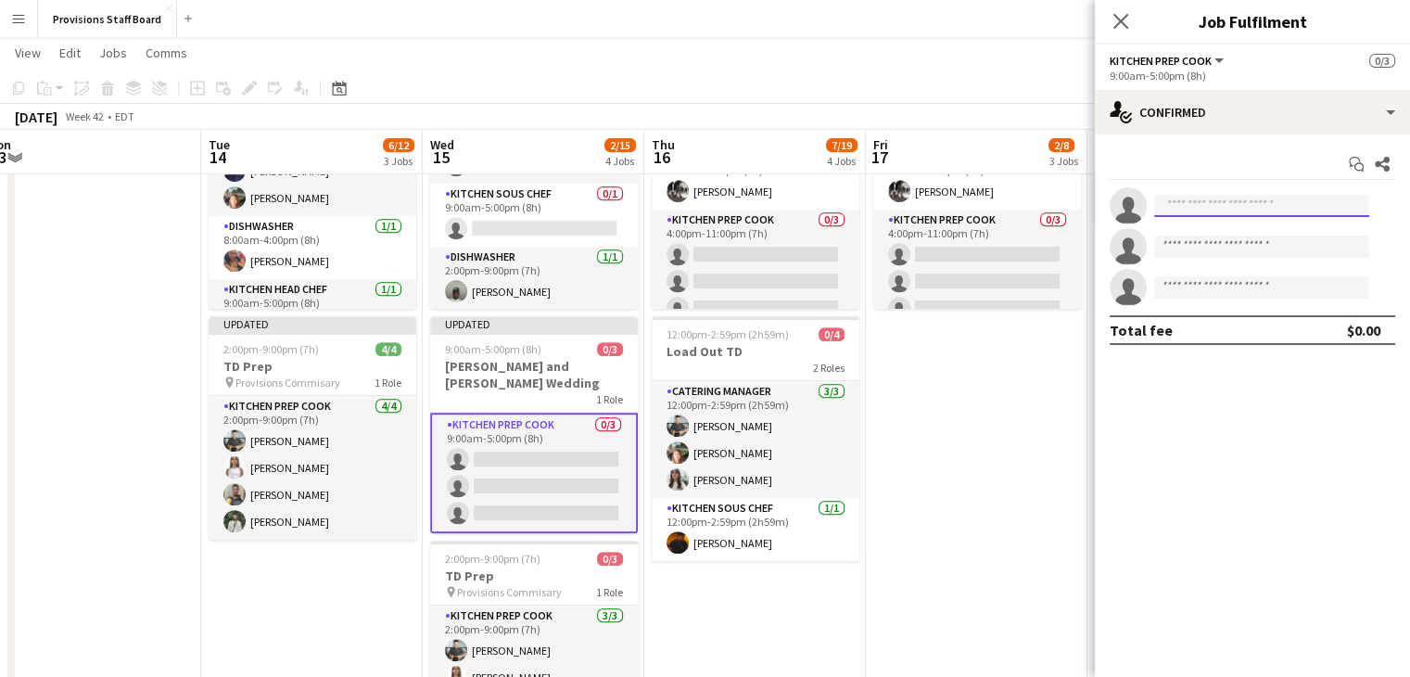
click at [1186, 206] on input at bounding box center [1261, 206] width 215 height 22
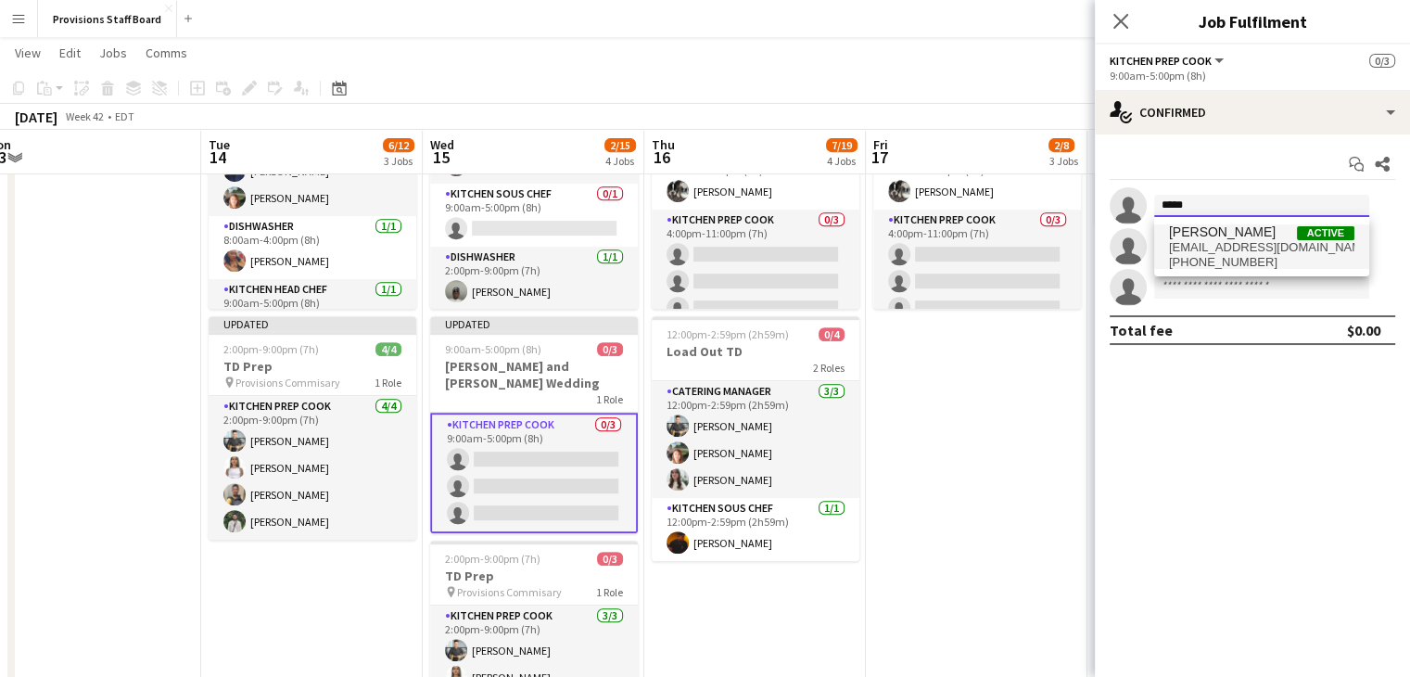
type input "*****"
click at [1200, 249] on span "[EMAIL_ADDRESS][DOMAIN_NAME]" at bounding box center [1261, 247] width 185 height 15
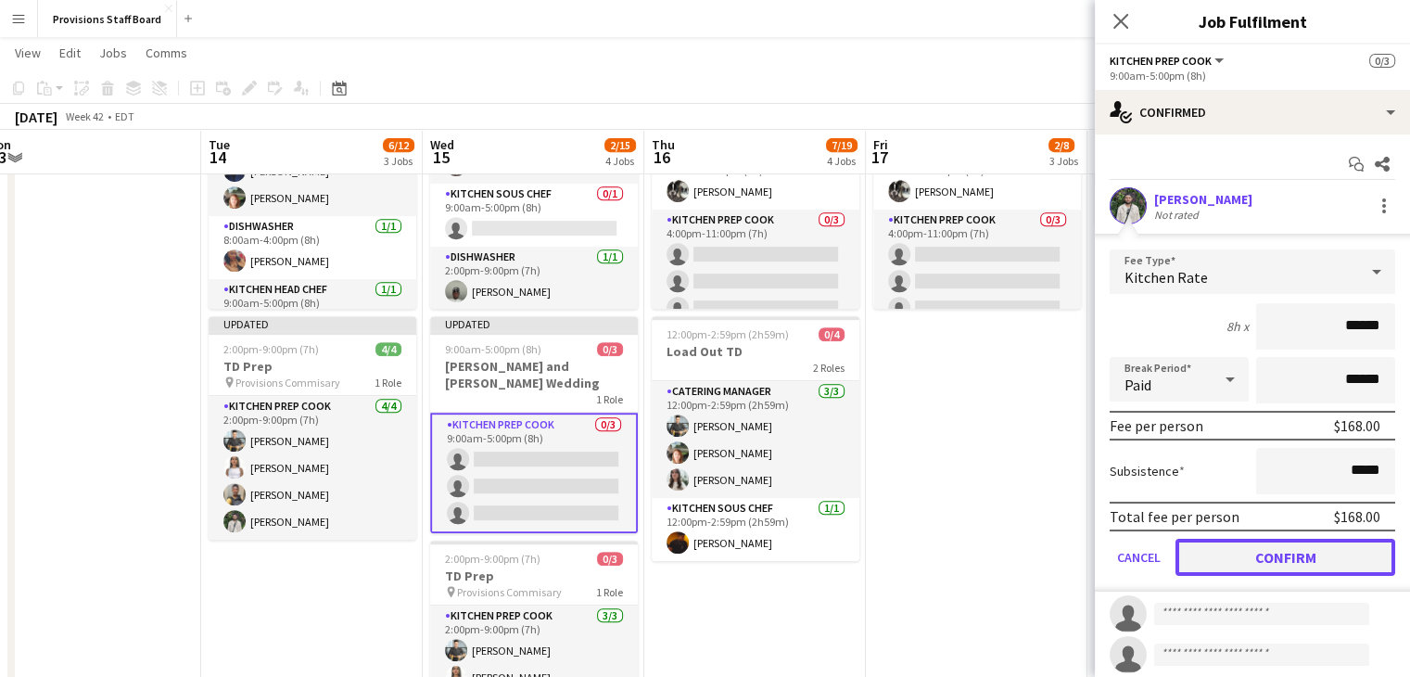
click at [1253, 553] on button "Confirm" at bounding box center [1286, 557] width 220 height 37
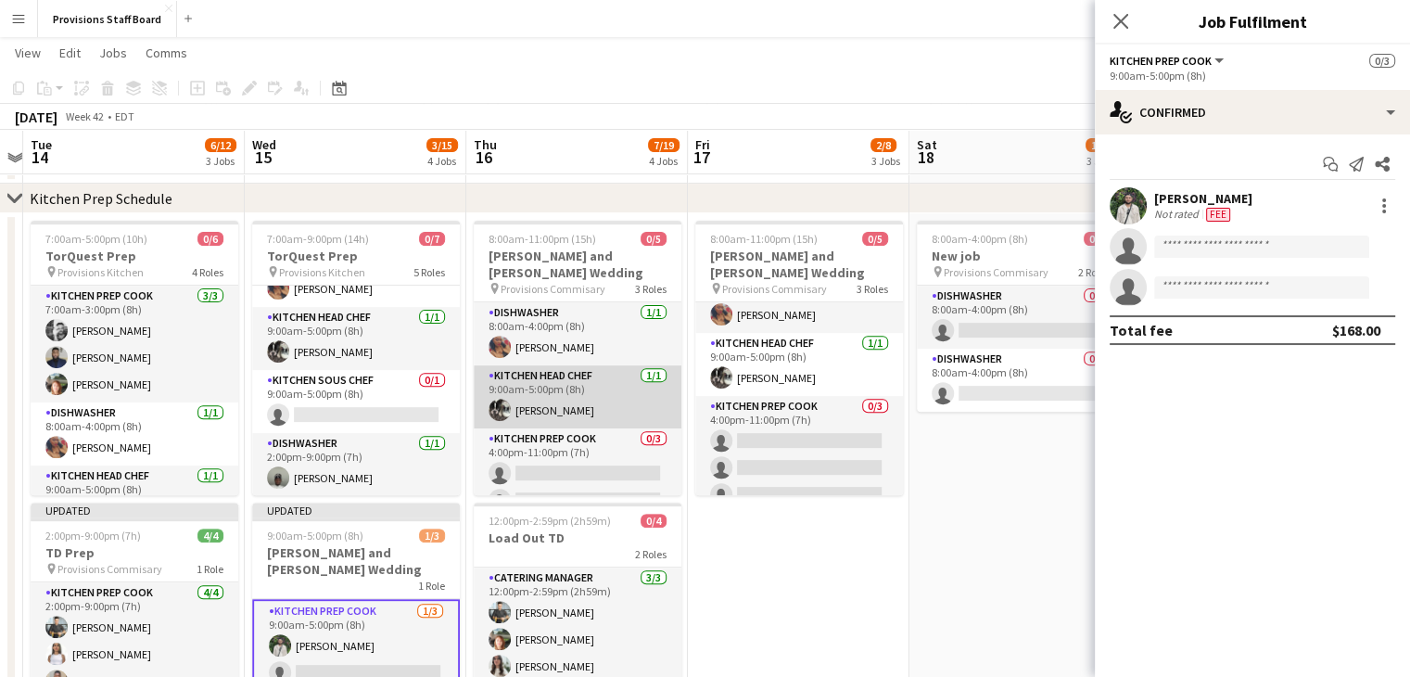
scroll to position [9, 0]
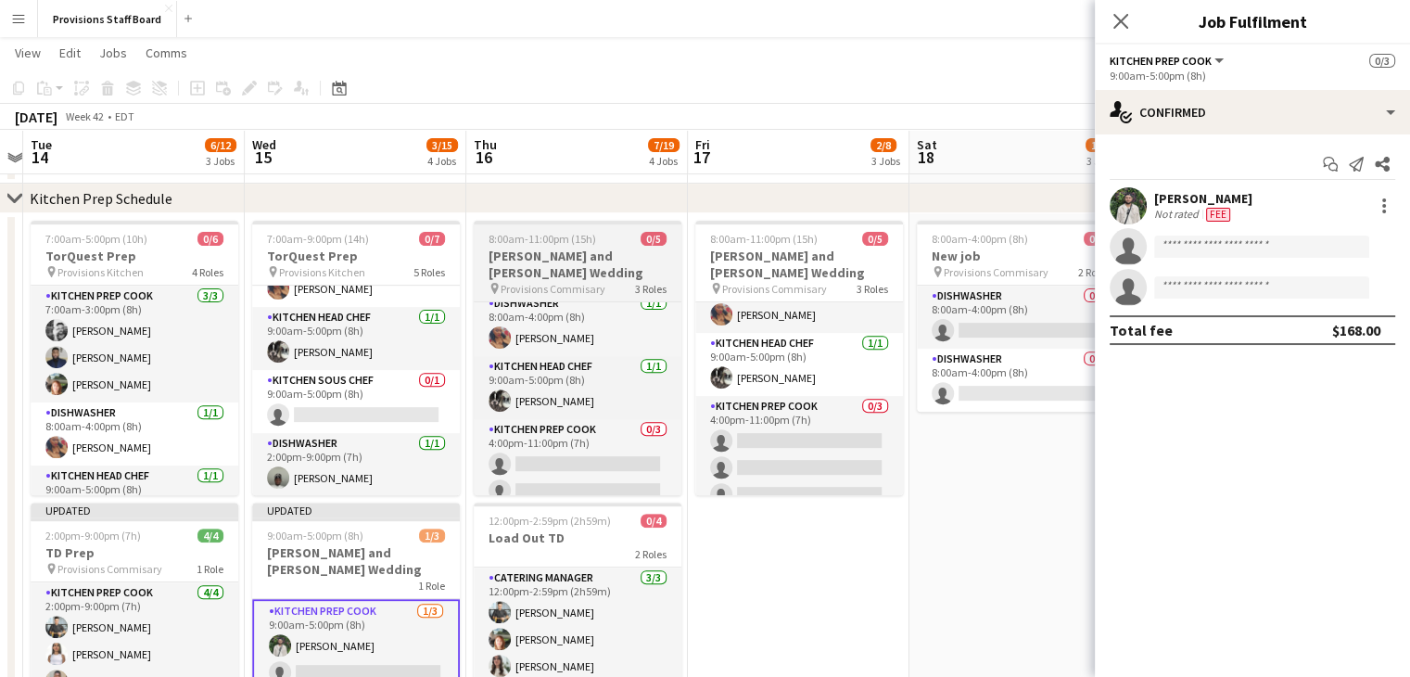
click at [557, 260] on h3 "[PERSON_NAME] and [PERSON_NAME] Wedding" at bounding box center [578, 264] width 208 height 33
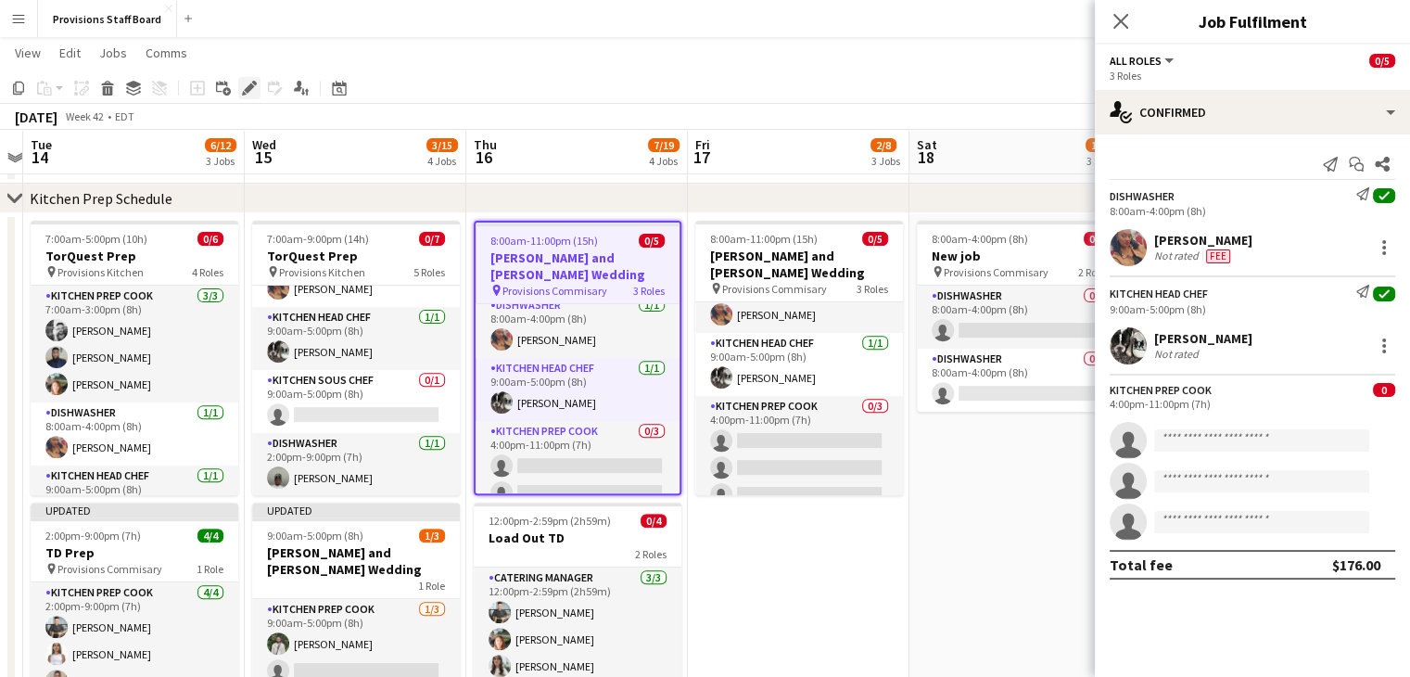
click at [244, 97] on div "Edit" at bounding box center [249, 88] width 22 height 22
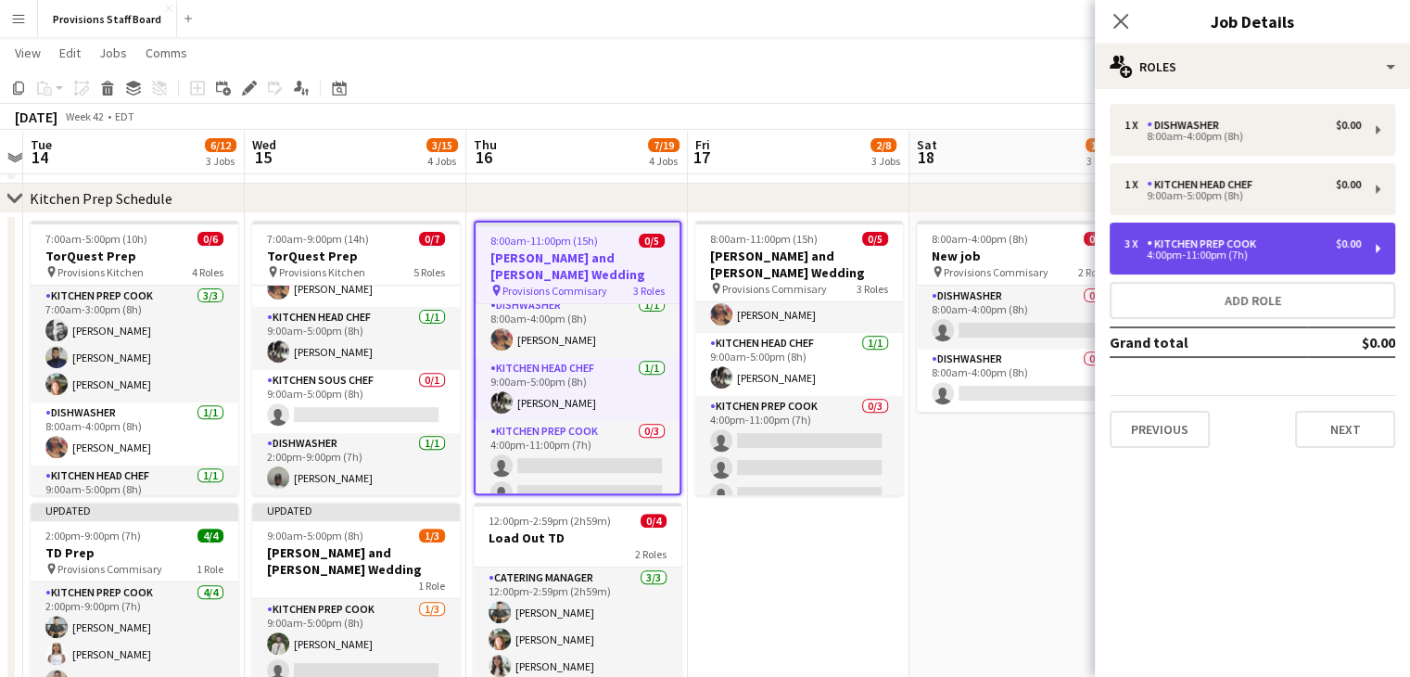
click at [1198, 256] on div "4:00pm-11:00pm (7h)" at bounding box center [1243, 254] width 236 height 9
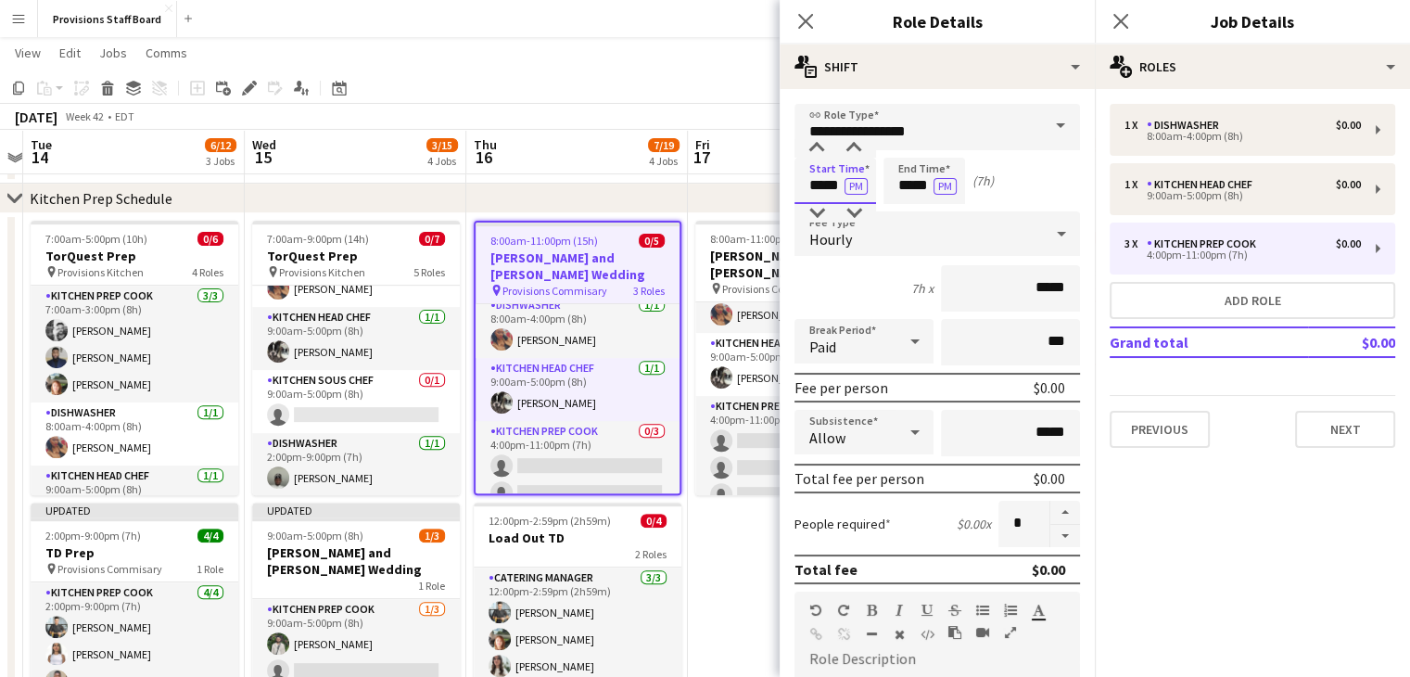
click at [831, 182] on input "*****" at bounding box center [836, 181] width 82 height 46
type input "****"
click at [918, 183] on input "*****" at bounding box center [925, 181] width 82 height 46
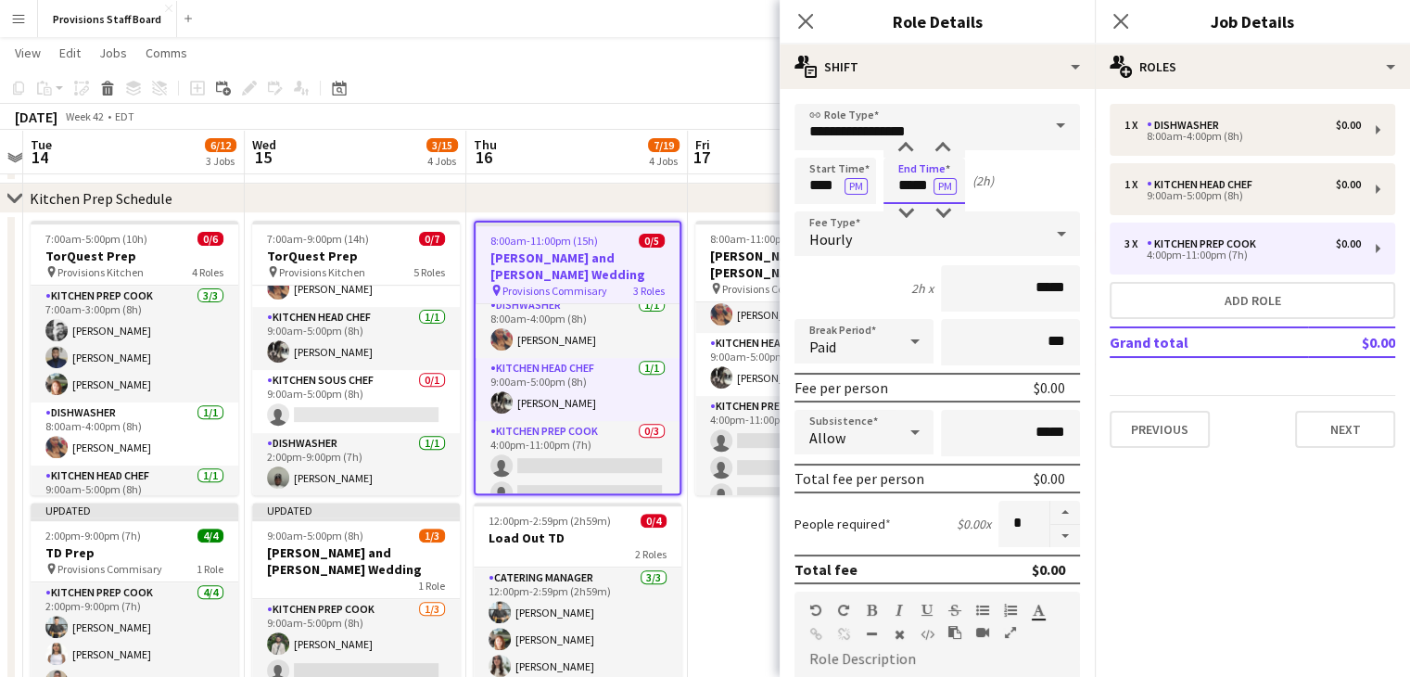
click at [918, 183] on input "*****" at bounding box center [925, 181] width 82 height 46
type input "*****"
click at [856, 186] on button "PM" at bounding box center [856, 186] width 23 height 17
type input "*****"
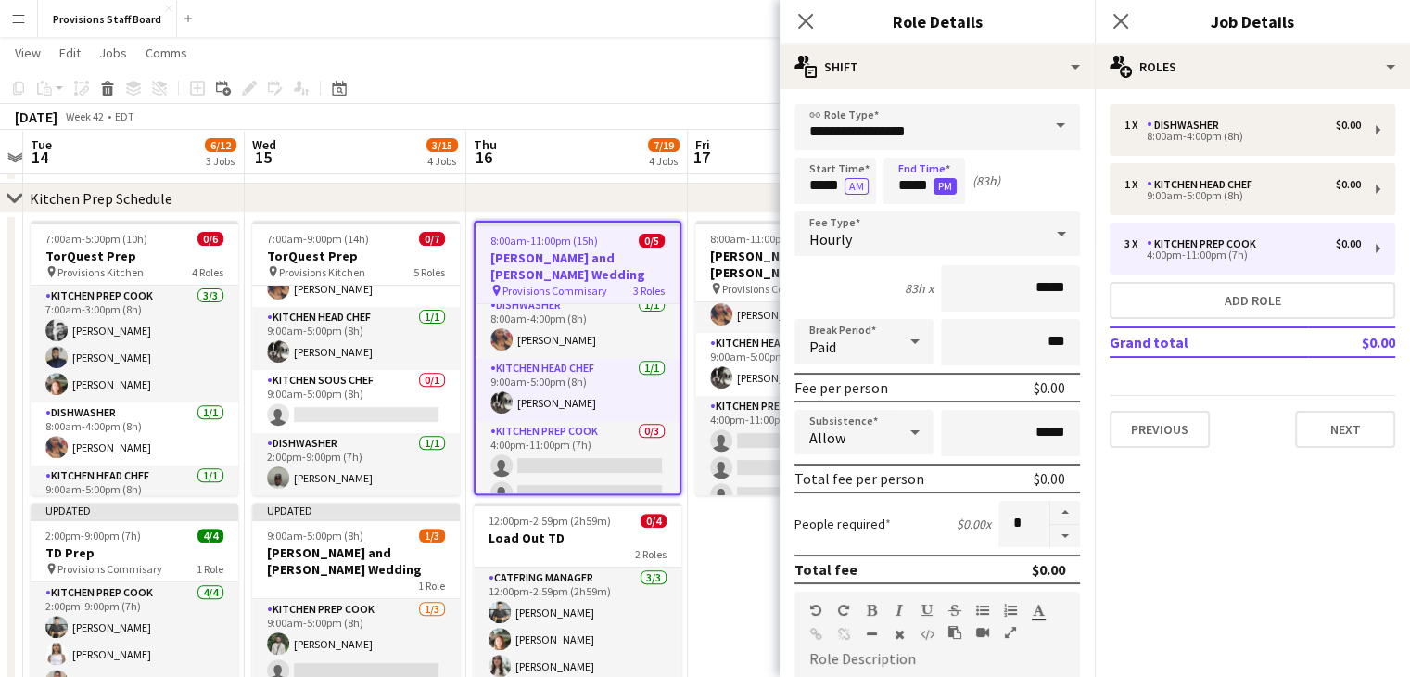
click at [948, 184] on button "PM" at bounding box center [945, 186] width 23 height 17
click at [897, 186] on input "****" at bounding box center [925, 181] width 82 height 46
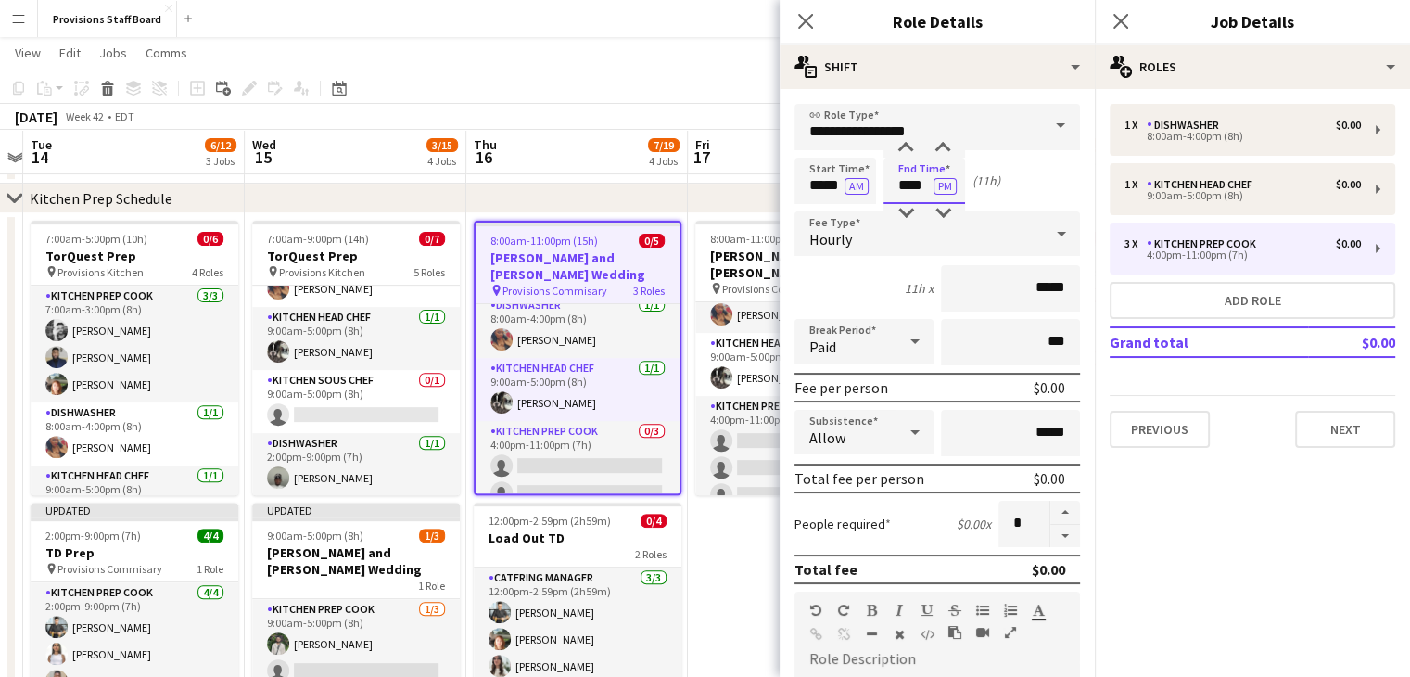
type input "****"
click at [682, 78] on app-toolbar "Copy Paste Paste Ctrl+V Paste with crew Ctrl+Shift+V Paste linked Job [GEOGRAPH…" at bounding box center [705, 88] width 1410 height 32
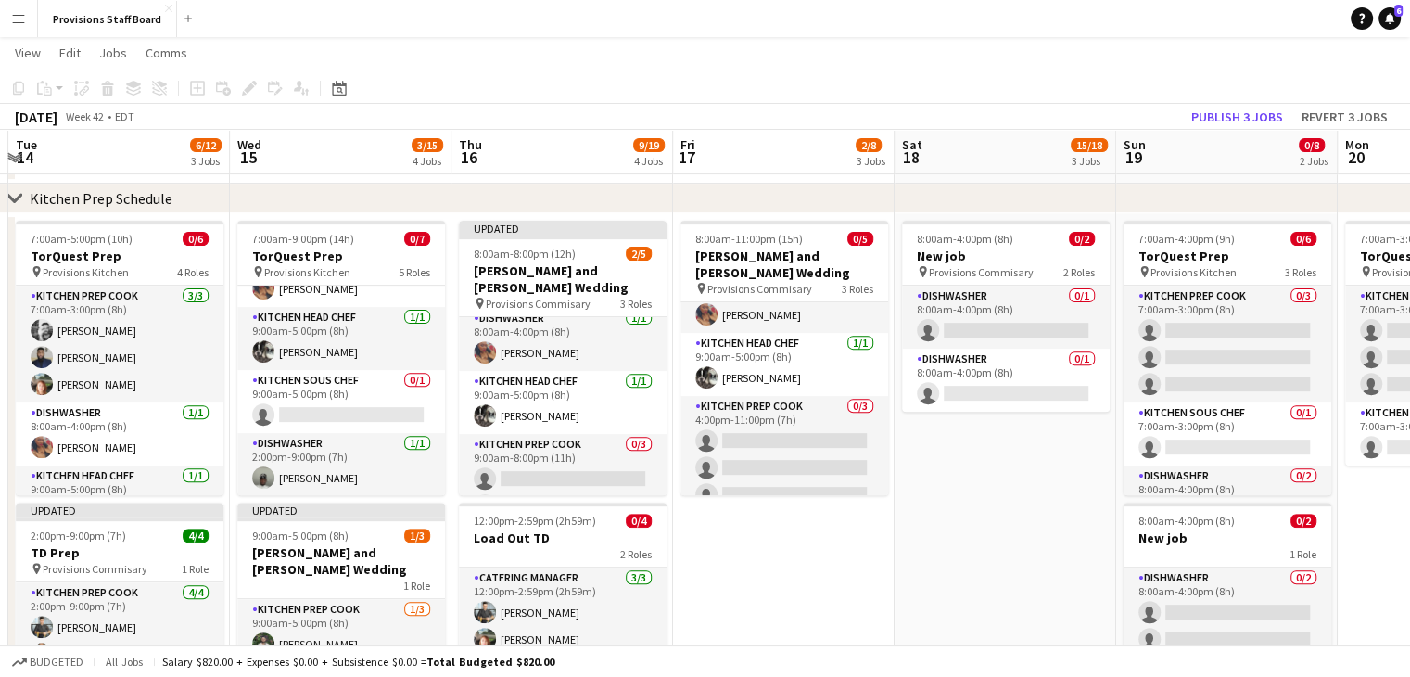
scroll to position [0, 657]
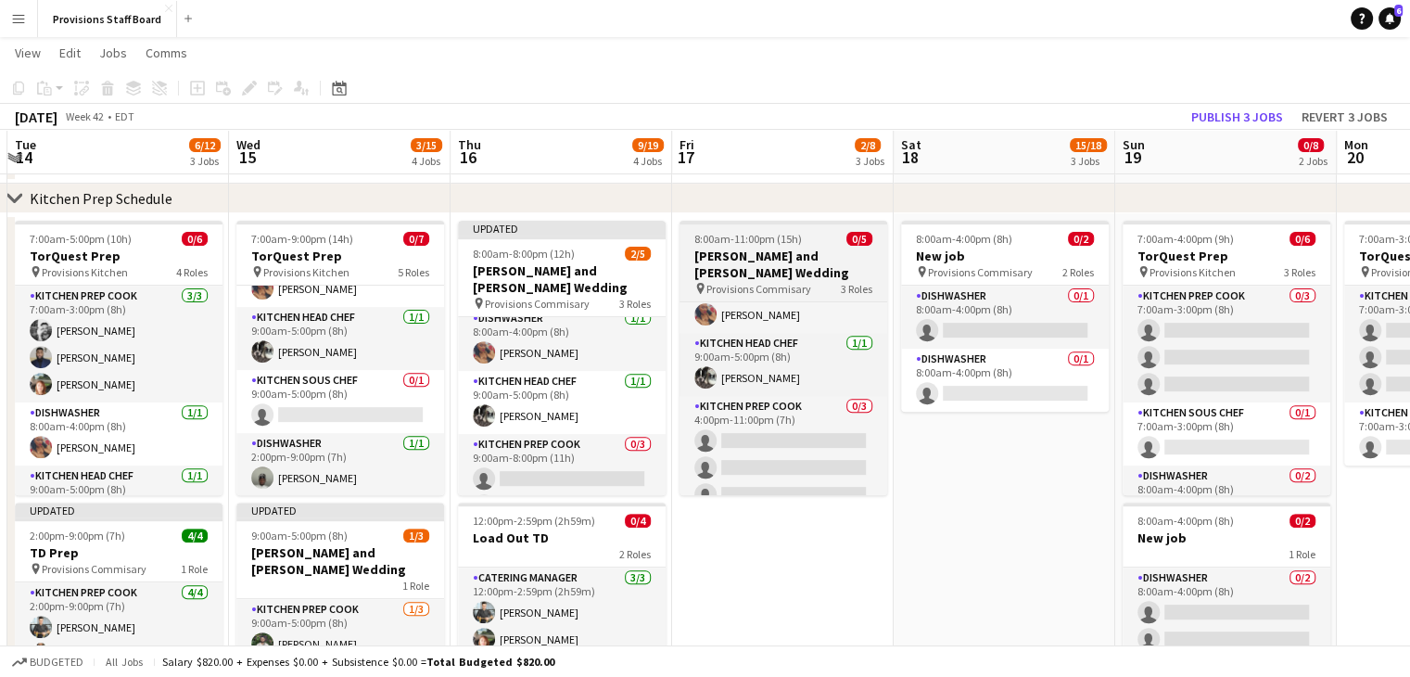
click at [731, 253] on h3 "[PERSON_NAME] and [PERSON_NAME] Wedding" at bounding box center [784, 264] width 208 height 33
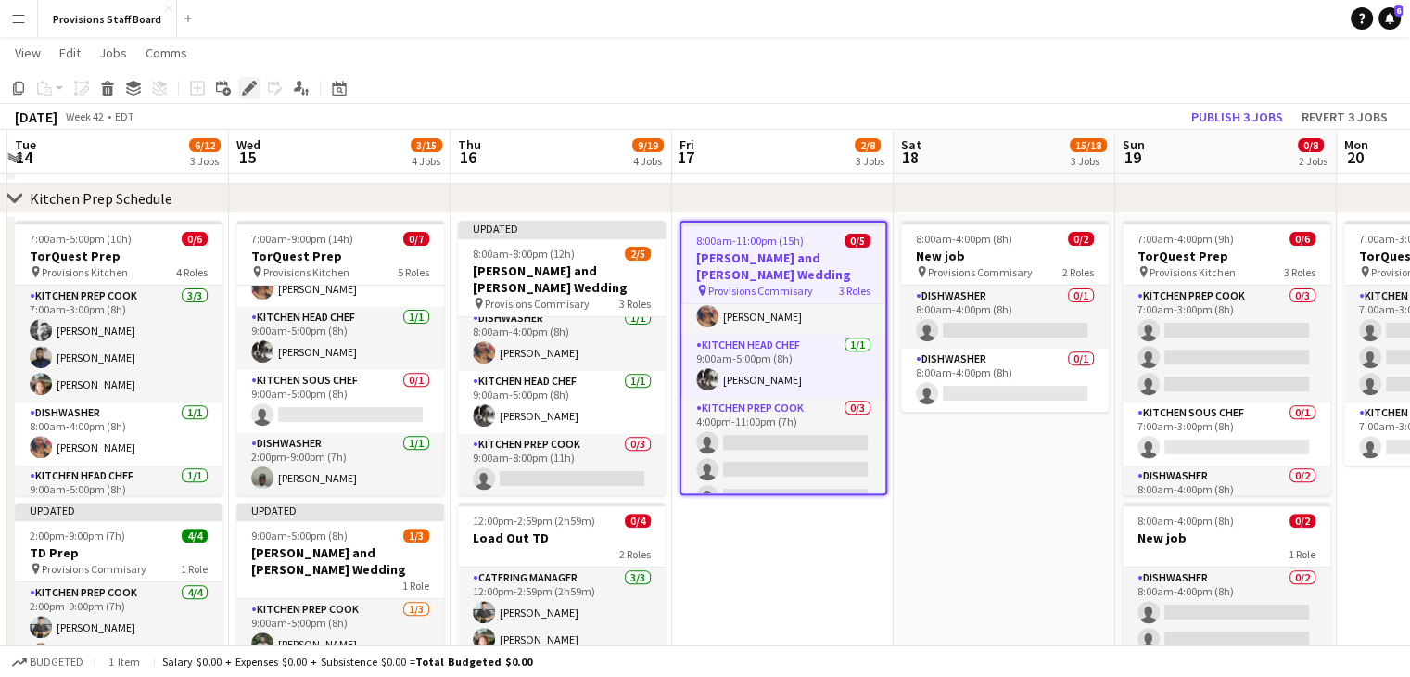
click at [242, 88] on icon "Edit" at bounding box center [249, 88] width 15 height 15
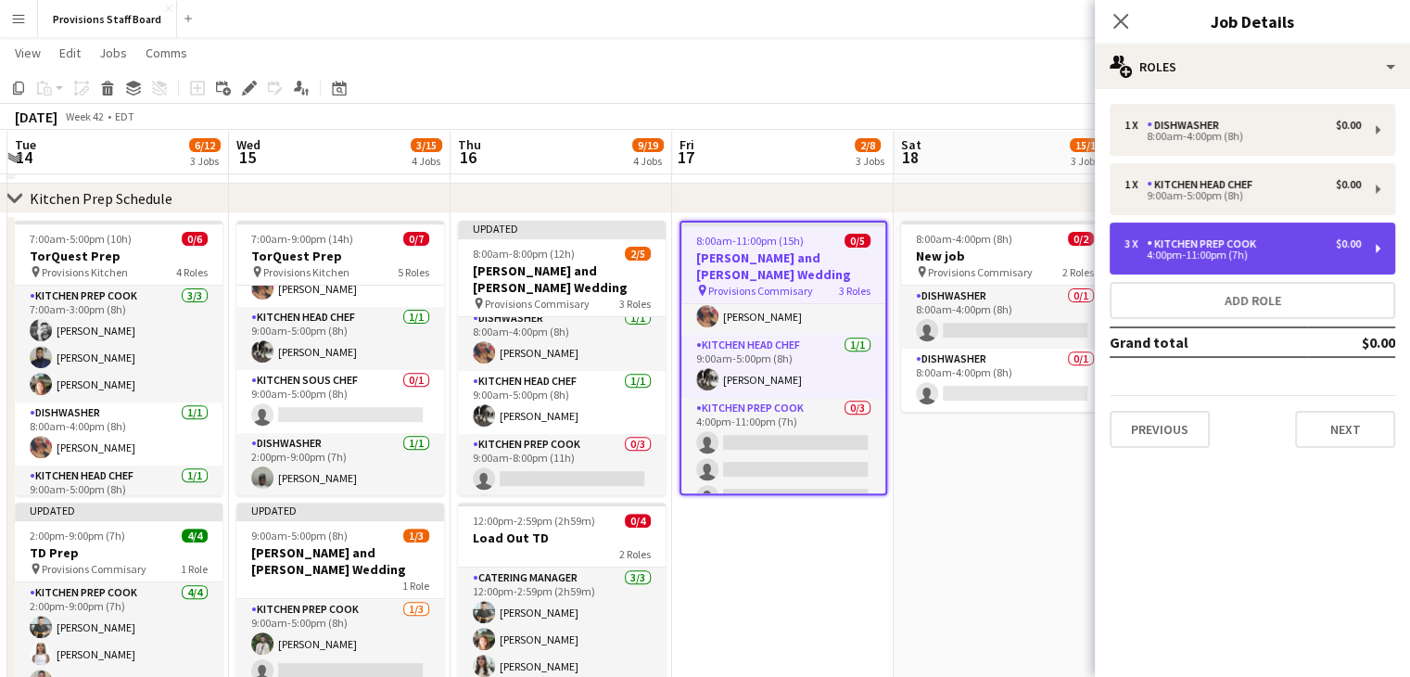
click at [1207, 248] on div "Kitchen Prep Cook" at bounding box center [1205, 243] width 117 height 13
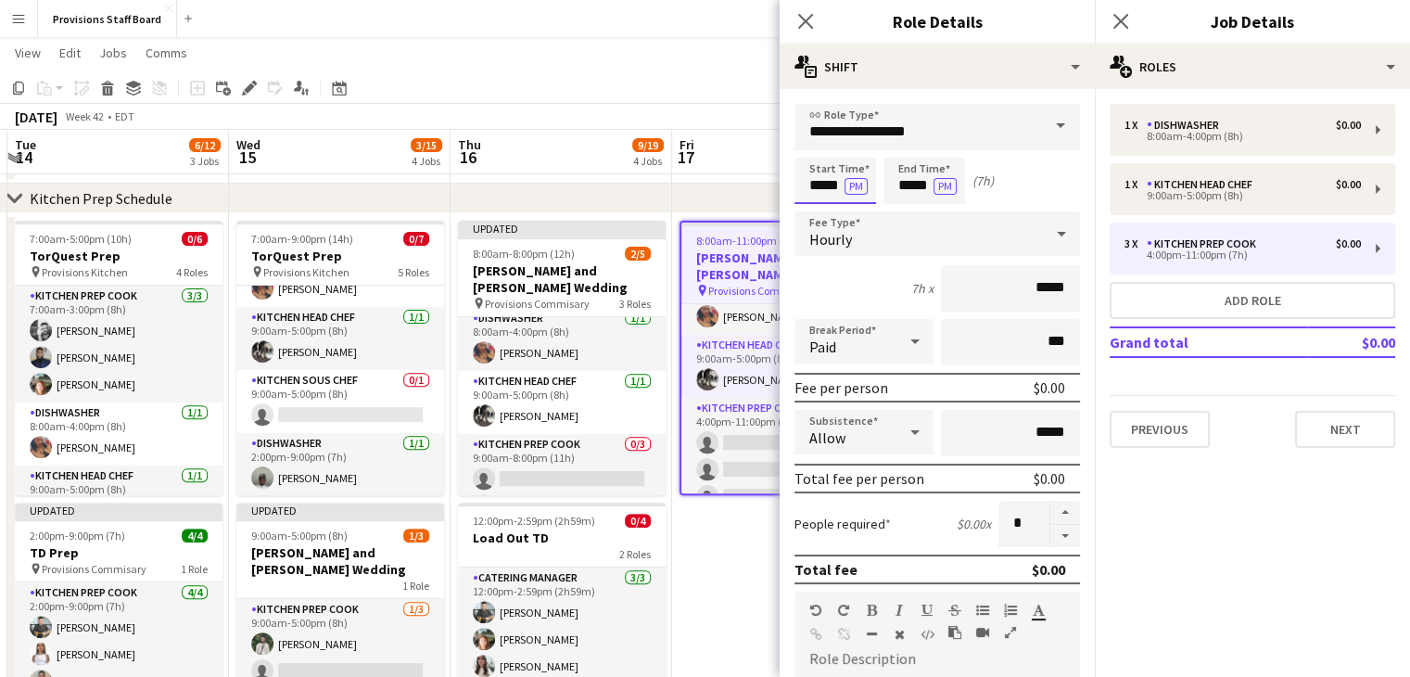
click at [827, 184] on input "*****" at bounding box center [836, 181] width 82 height 46
click at [849, 188] on button "PM" at bounding box center [856, 186] width 23 height 17
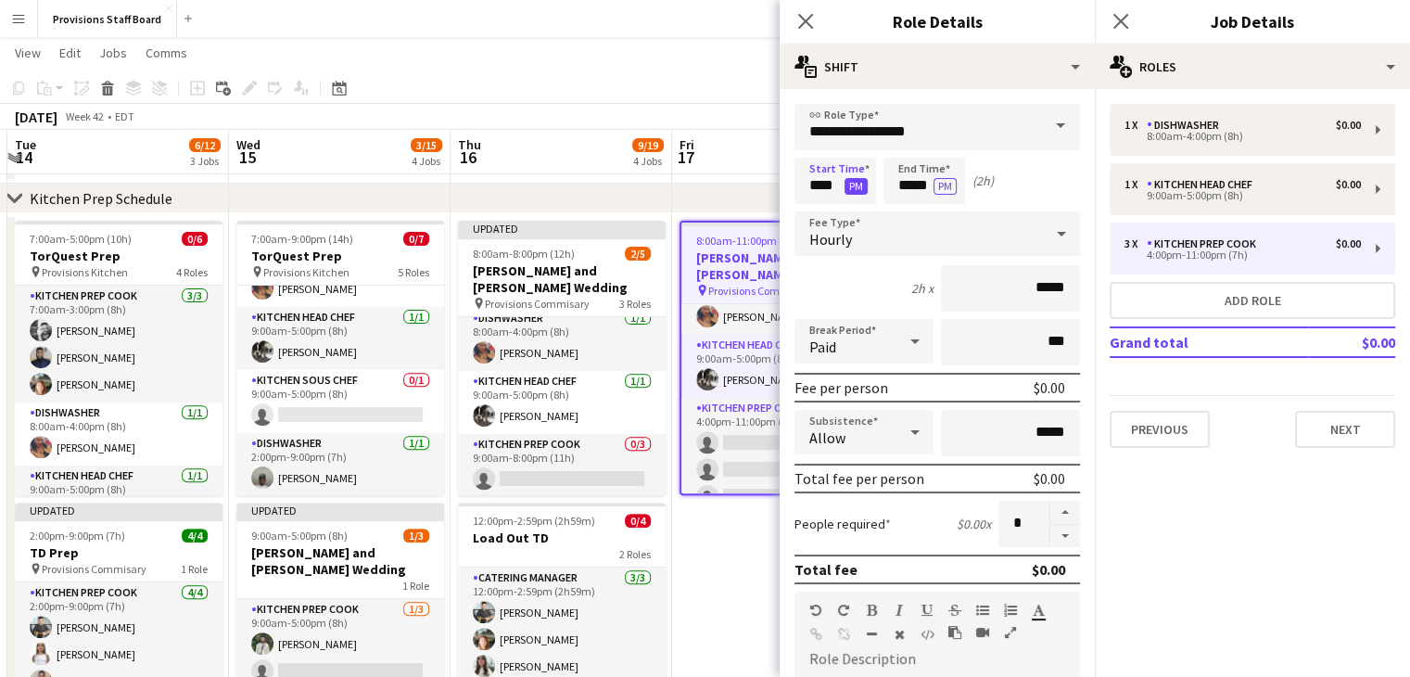
type input "*****"
click at [906, 185] on input "*****" at bounding box center [925, 181] width 82 height 46
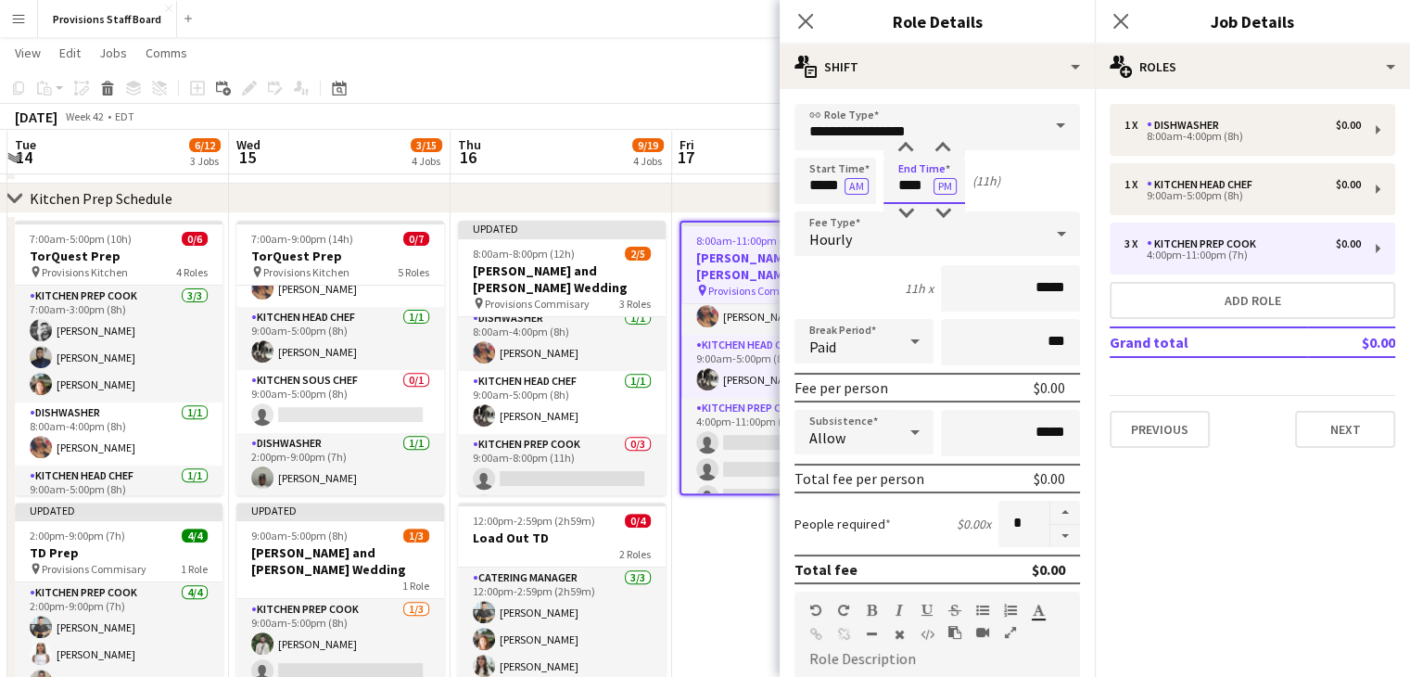
type input "****"
click at [621, 79] on app-toolbar "Copy Paste Paste Ctrl+V Paste with crew Ctrl+Shift+V Paste linked Job [GEOGRAPH…" at bounding box center [705, 88] width 1410 height 32
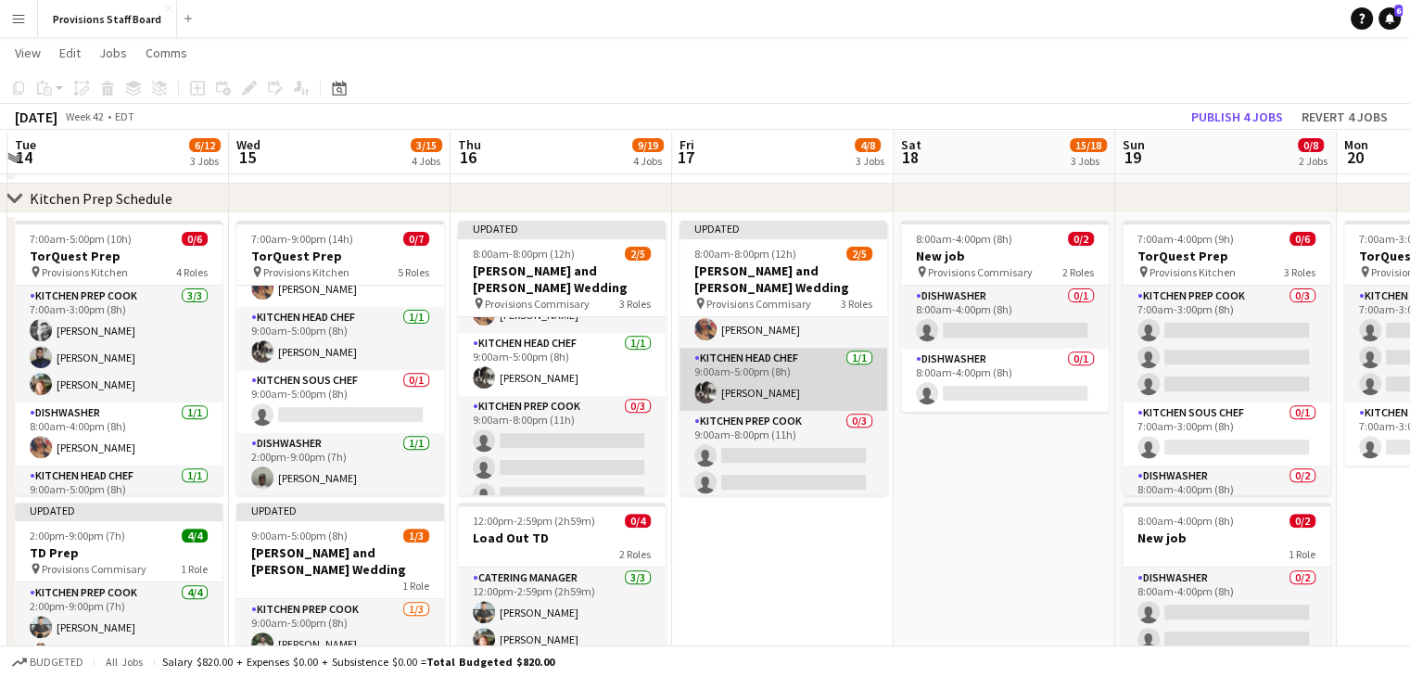
scroll to position [47, 0]
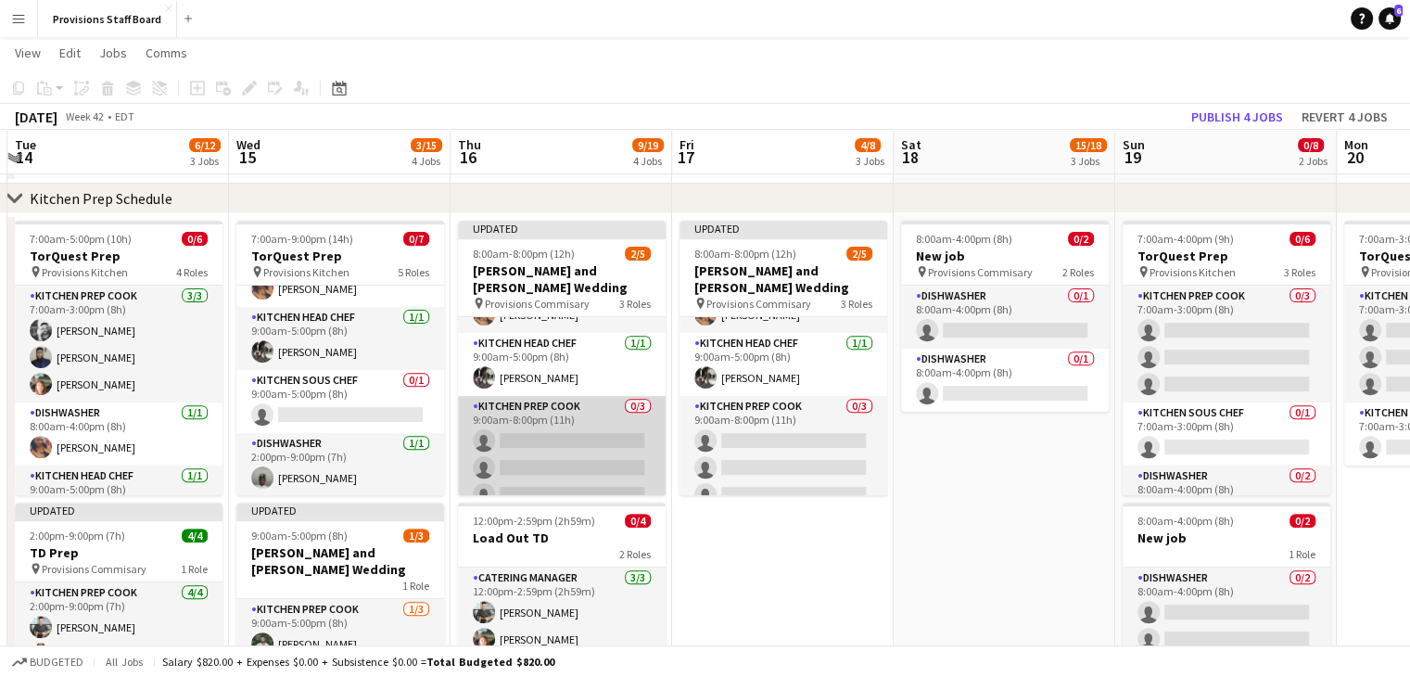
click at [527, 423] on app-card-role "Kitchen Prep Cook 0/3 9:00am-8:00pm (11h) single-neutral-actions single-neutral…" at bounding box center [562, 454] width 208 height 117
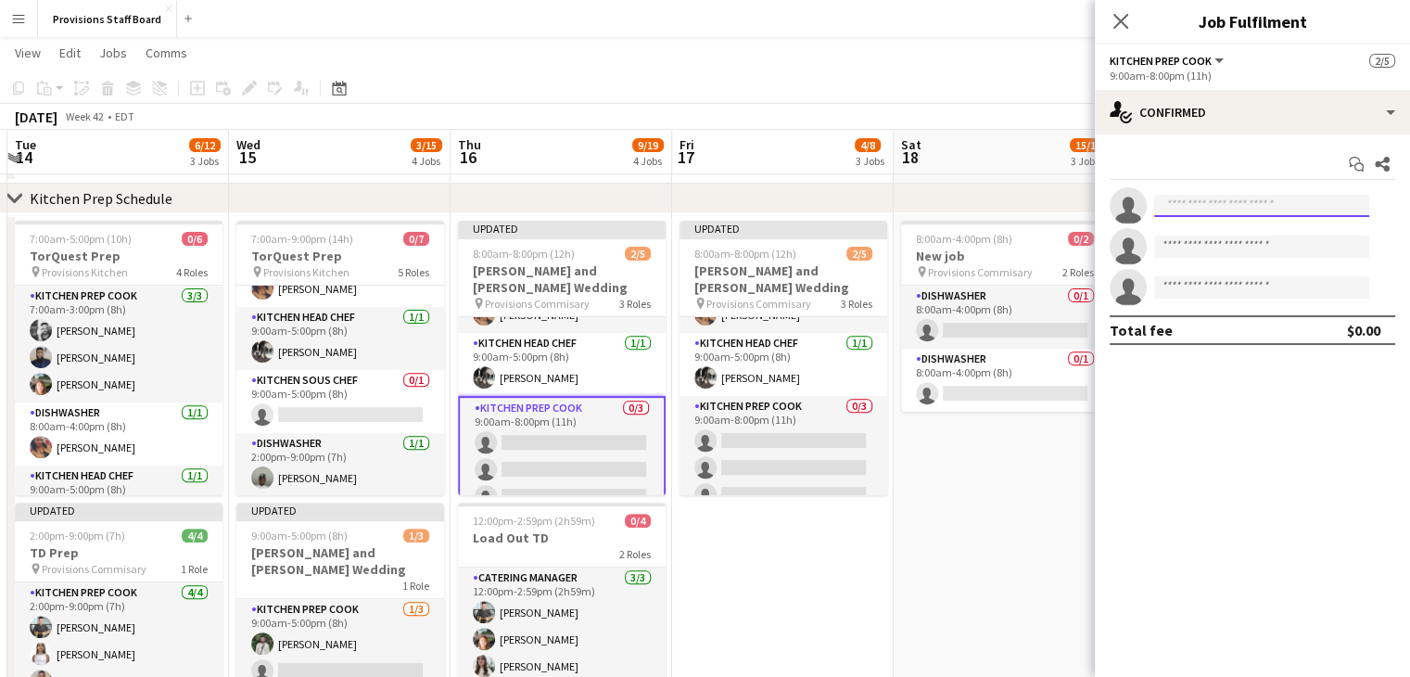
click at [1233, 201] on input at bounding box center [1261, 206] width 215 height 22
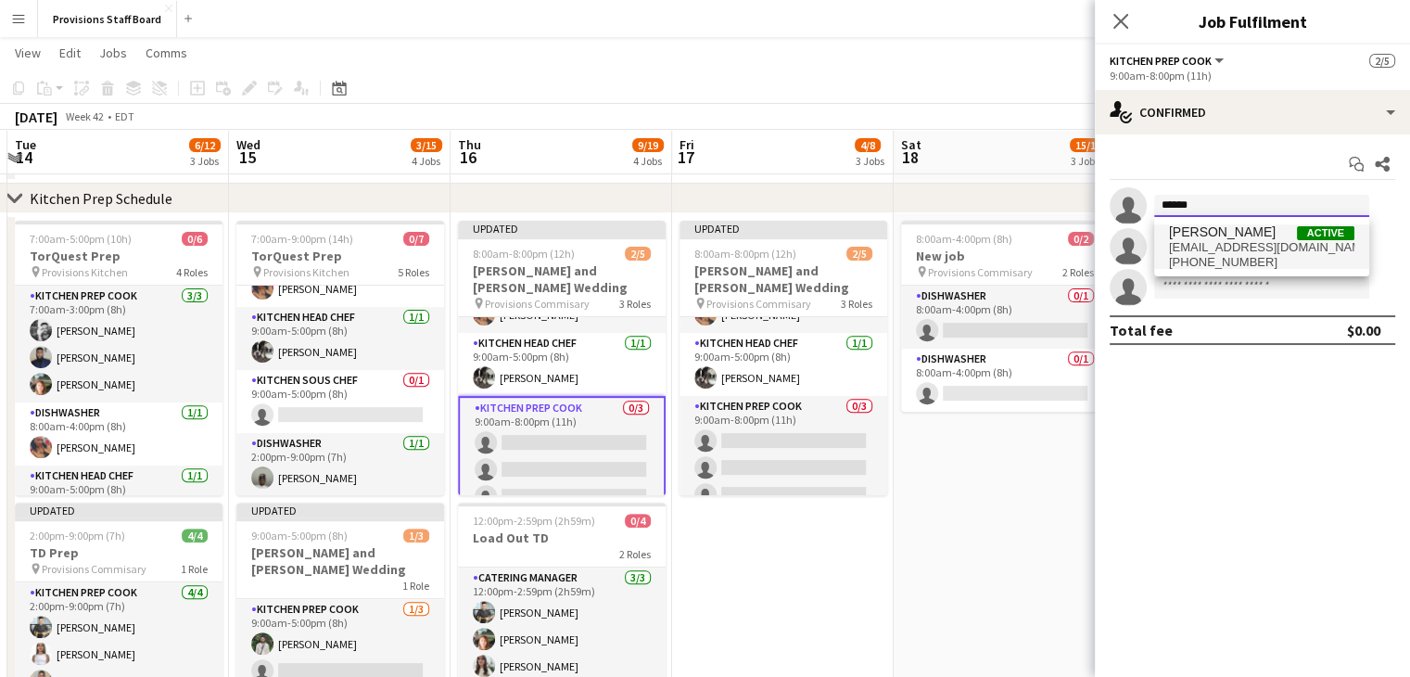
type input "******"
click at [1238, 252] on span "[EMAIL_ADDRESS][DOMAIN_NAME]" at bounding box center [1261, 247] width 185 height 15
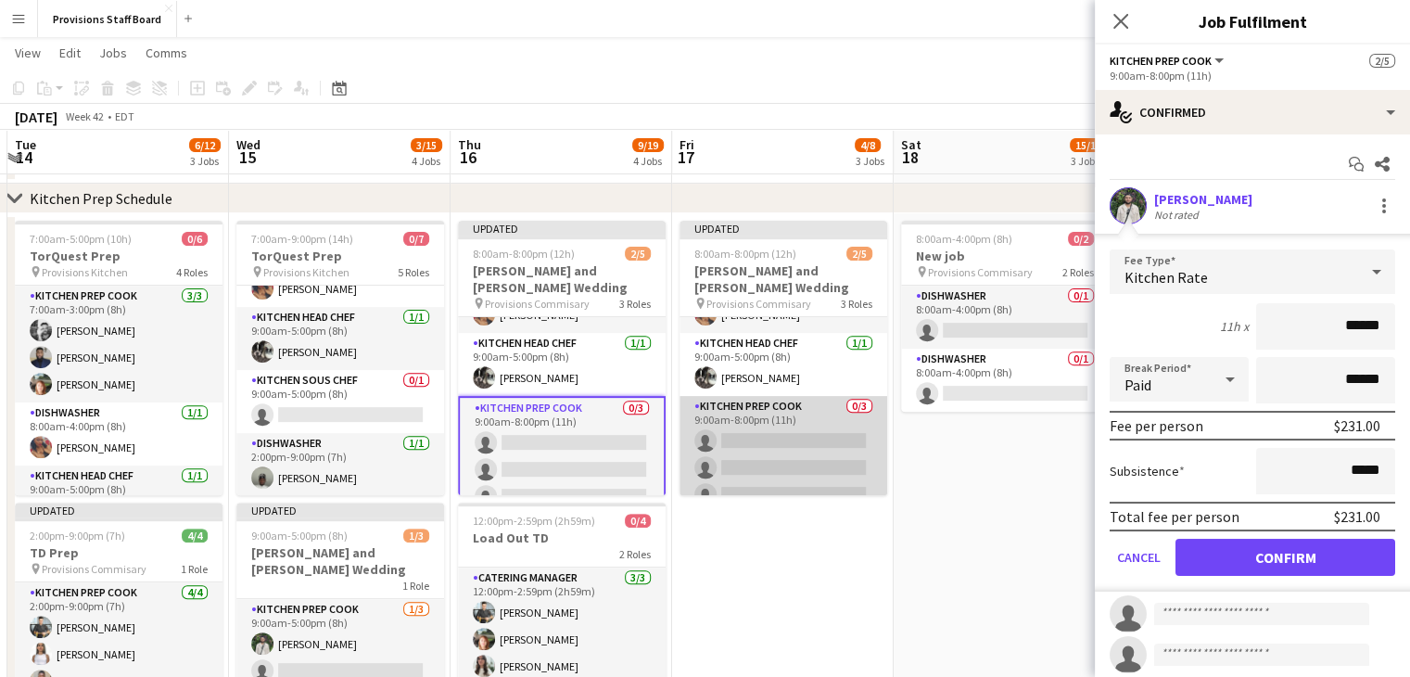
click at [766, 420] on app-card-role "Kitchen Prep Cook 0/3 9:00am-8:00pm (11h) single-neutral-actions single-neutral…" at bounding box center [784, 454] width 208 height 117
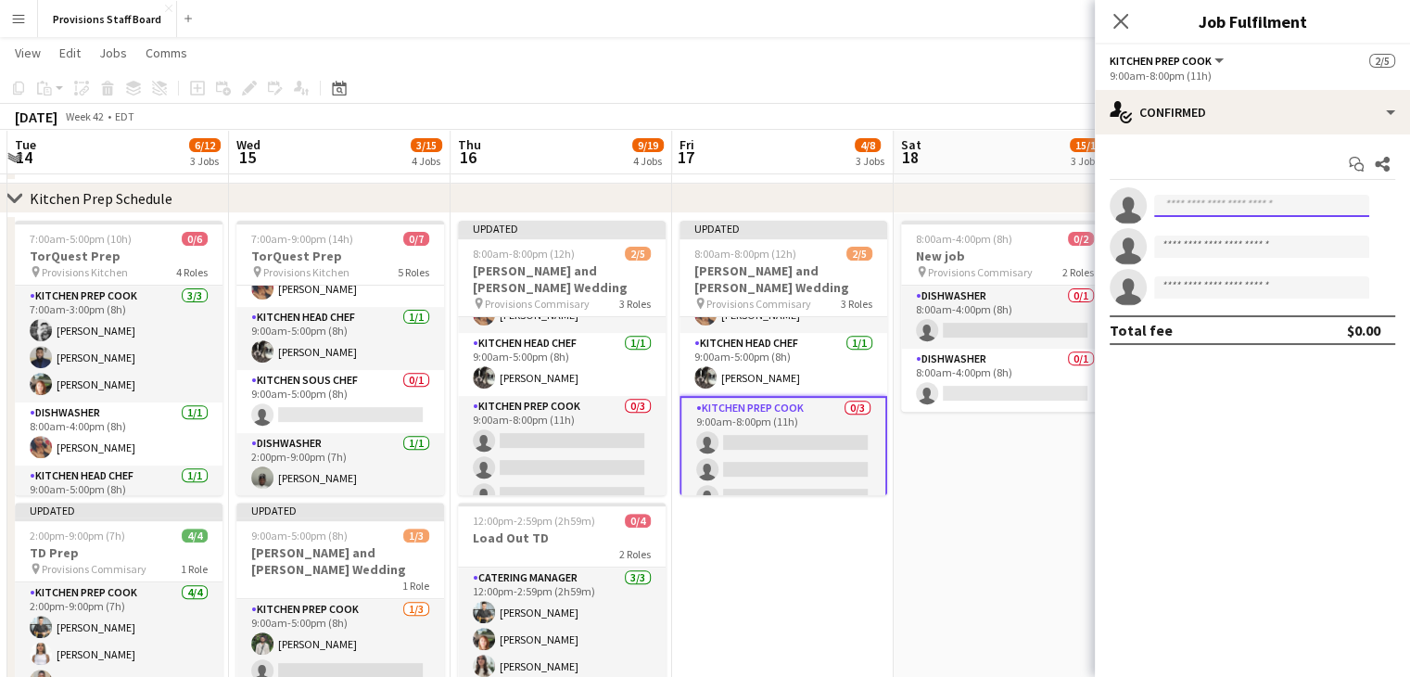
click at [1220, 205] on input at bounding box center [1261, 206] width 215 height 22
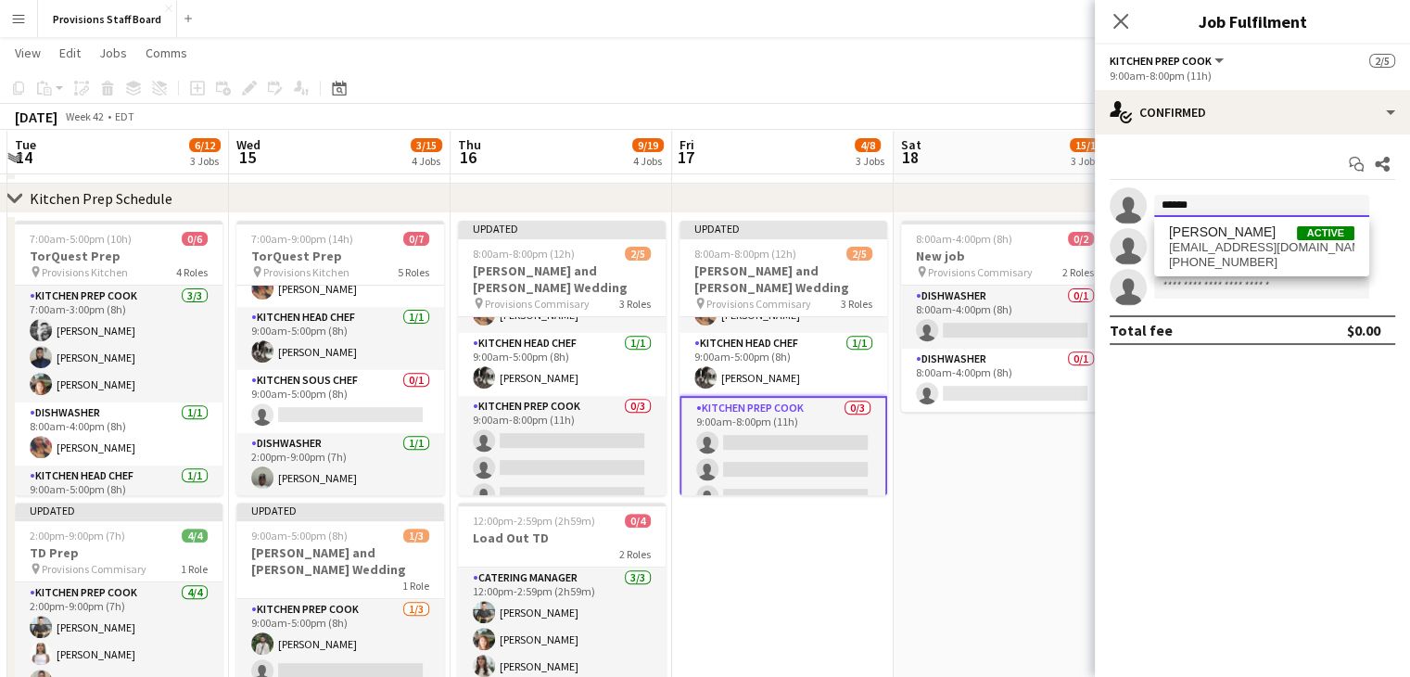
type input "******"
click at [1217, 409] on mat-expansion-panel "check Confirmed Start chat Share single-neutral-actions ****** single-neutral-a…" at bounding box center [1252, 405] width 315 height 542
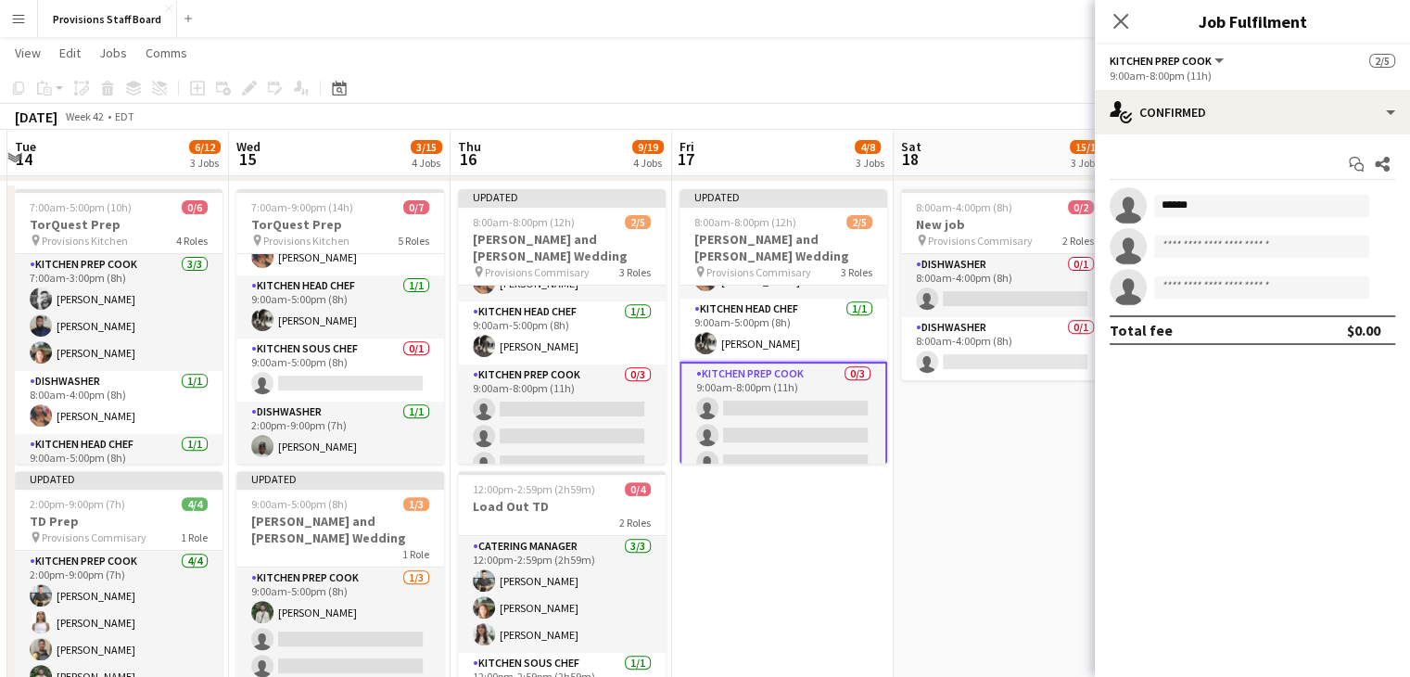
scroll to position [658, 0]
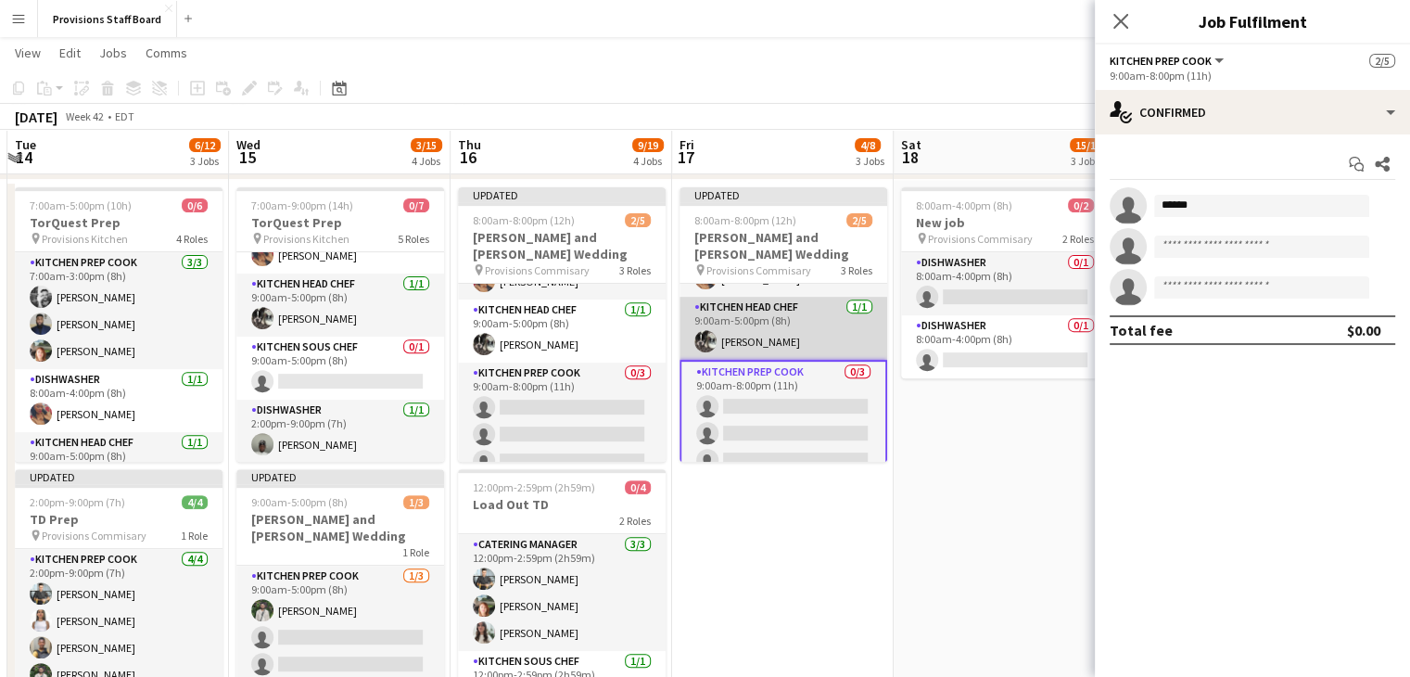
click at [744, 307] on app-card-role "Kitchen Head Chef 1/1 9:00am-5:00pm (8h) Dustin Gallagher" at bounding box center [784, 328] width 208 height 63
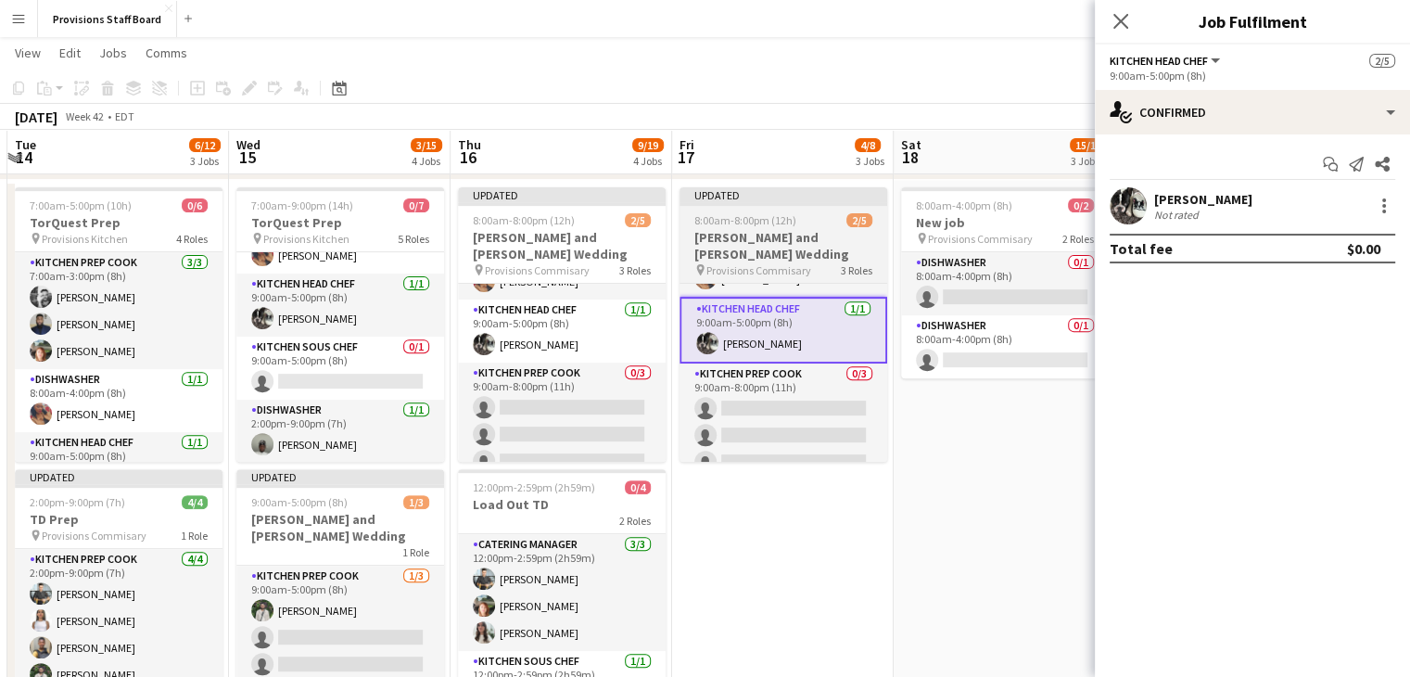
click at [731, 220] on span "8:00am-8:00pm (12h)" at bounding box center [745, 220] width 102 height 14
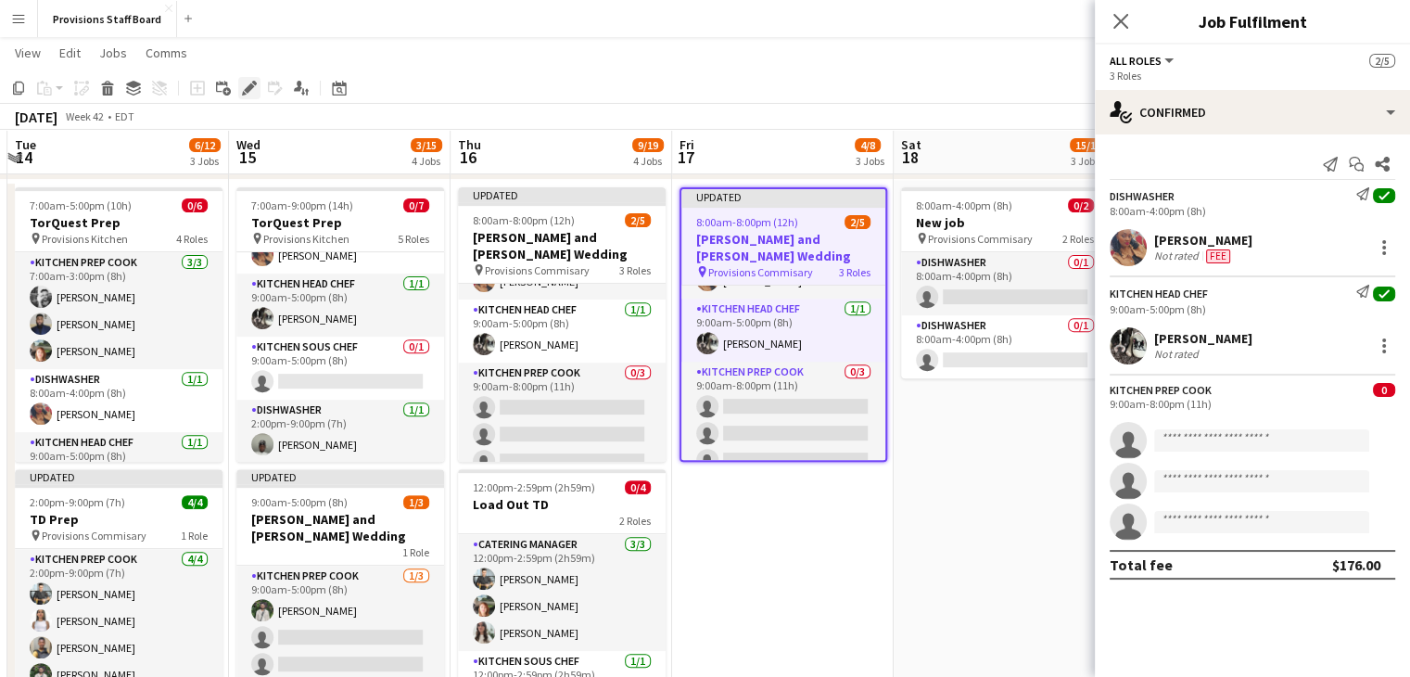
click at [252, 92] on icon "Edit" at bounding box center [249, 88] width 15 height 15
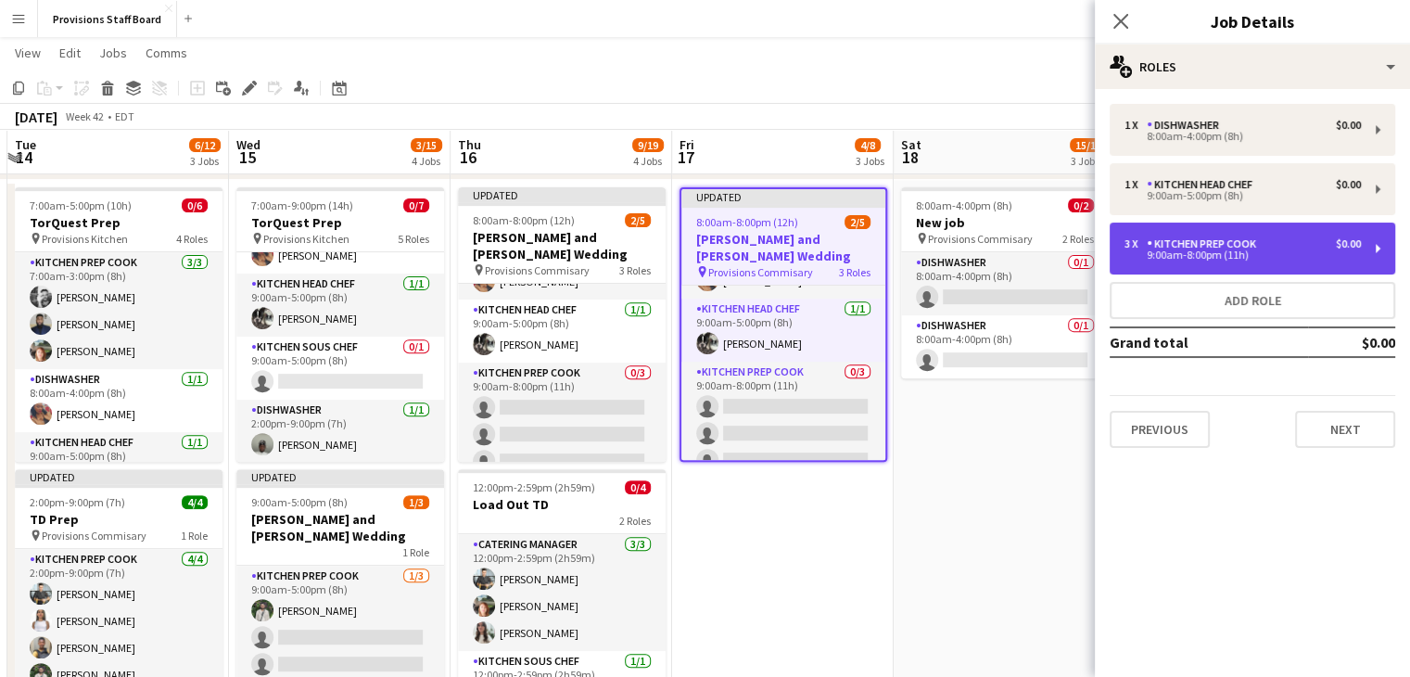
click at [1215, 256] on div "9:00am-8:00pm (11h)" at bounding box center [1243, 254] width 236 height 9
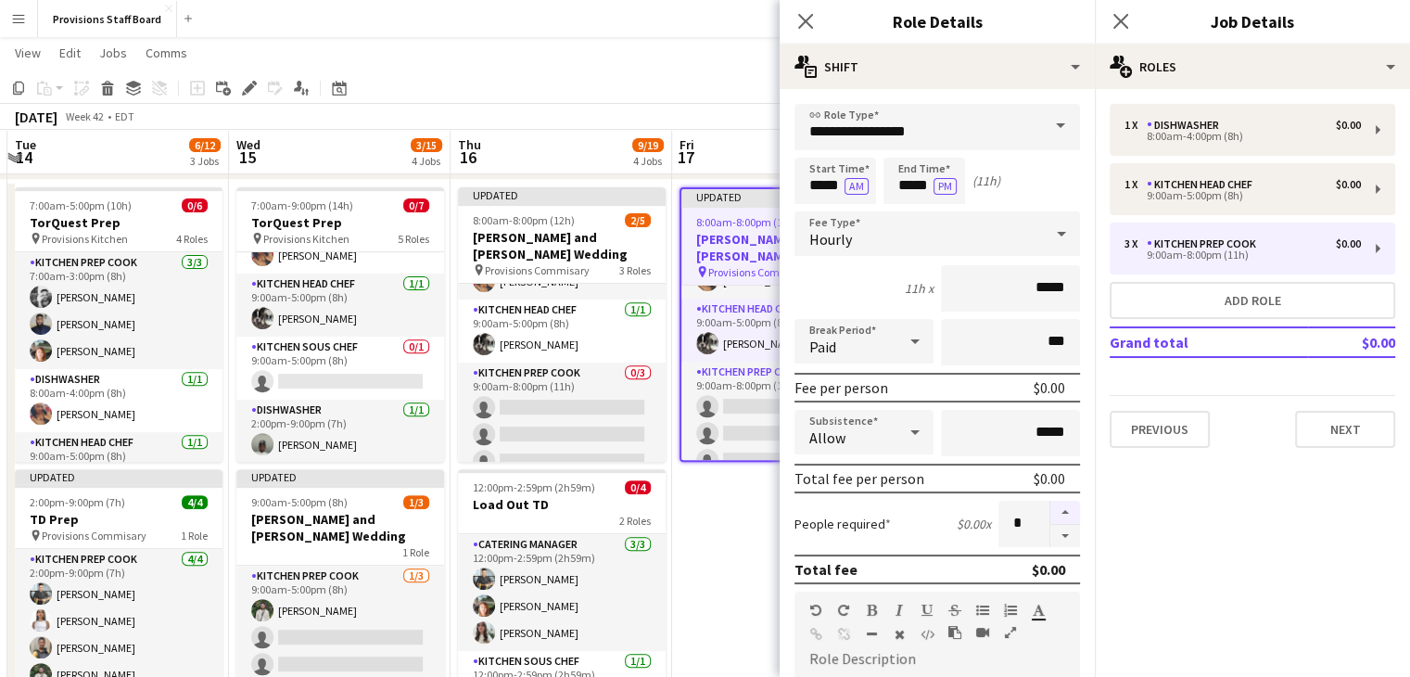
click at [1050, 509] on button "button" at bounding box center [1065, 513] width 30 height 24
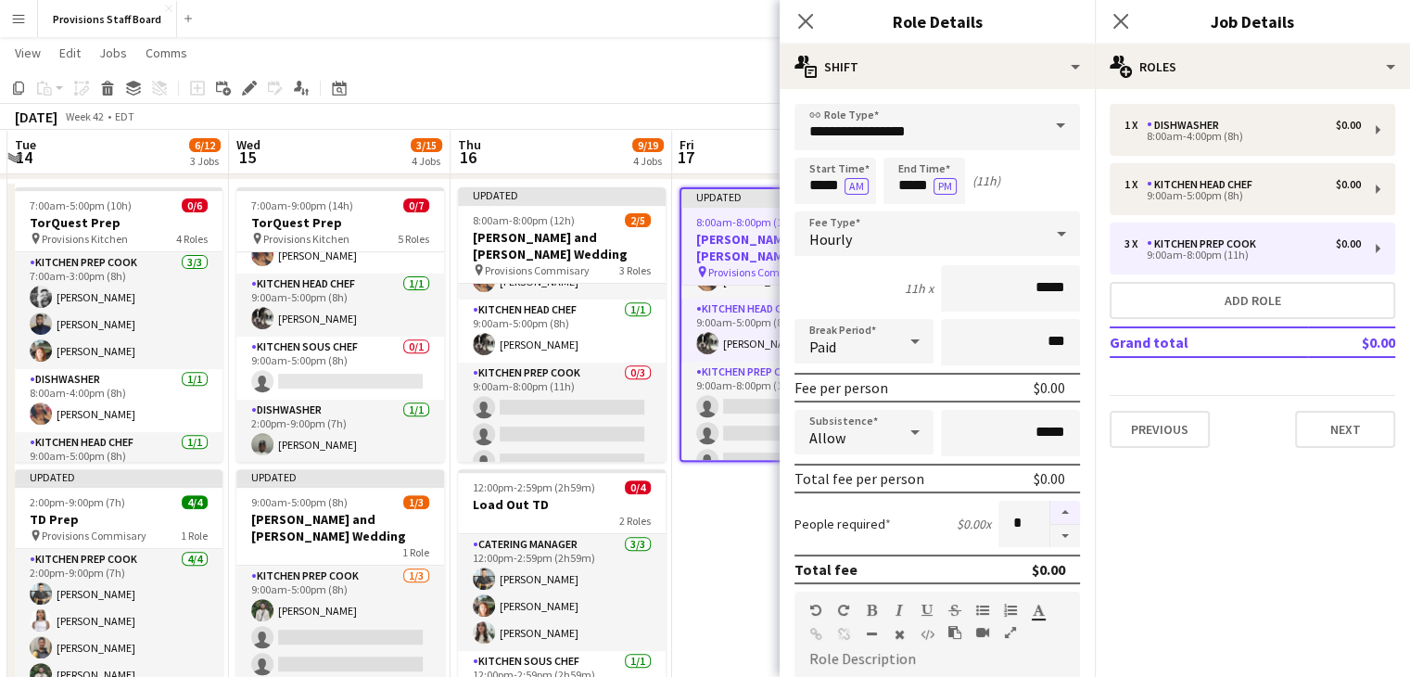
type input "*"
click at [710, 587] on app-date-cell "Updated 8:00am-8:00pm (12h) 2/5 Michelle and Alex Wedding pin Provisions Commis…" at bounding box center [783, 545] width 222 height 731
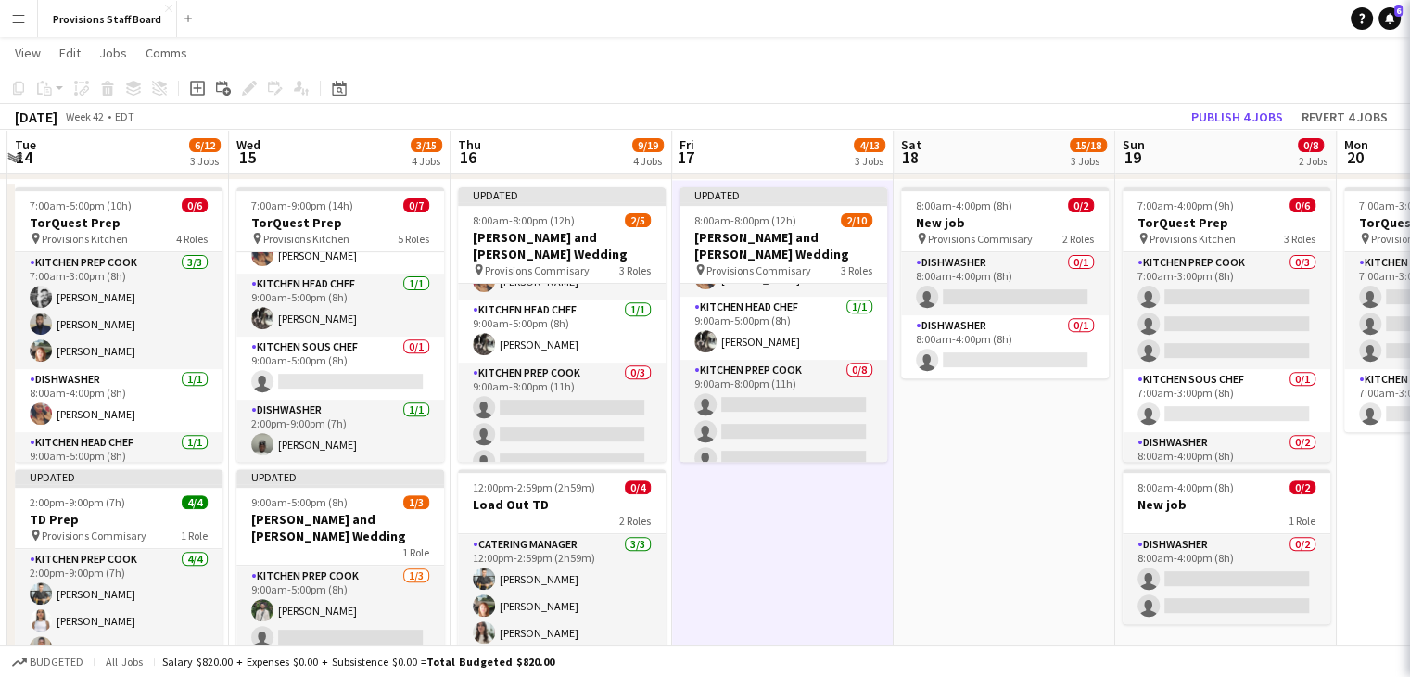
scroll to position [50, 0]
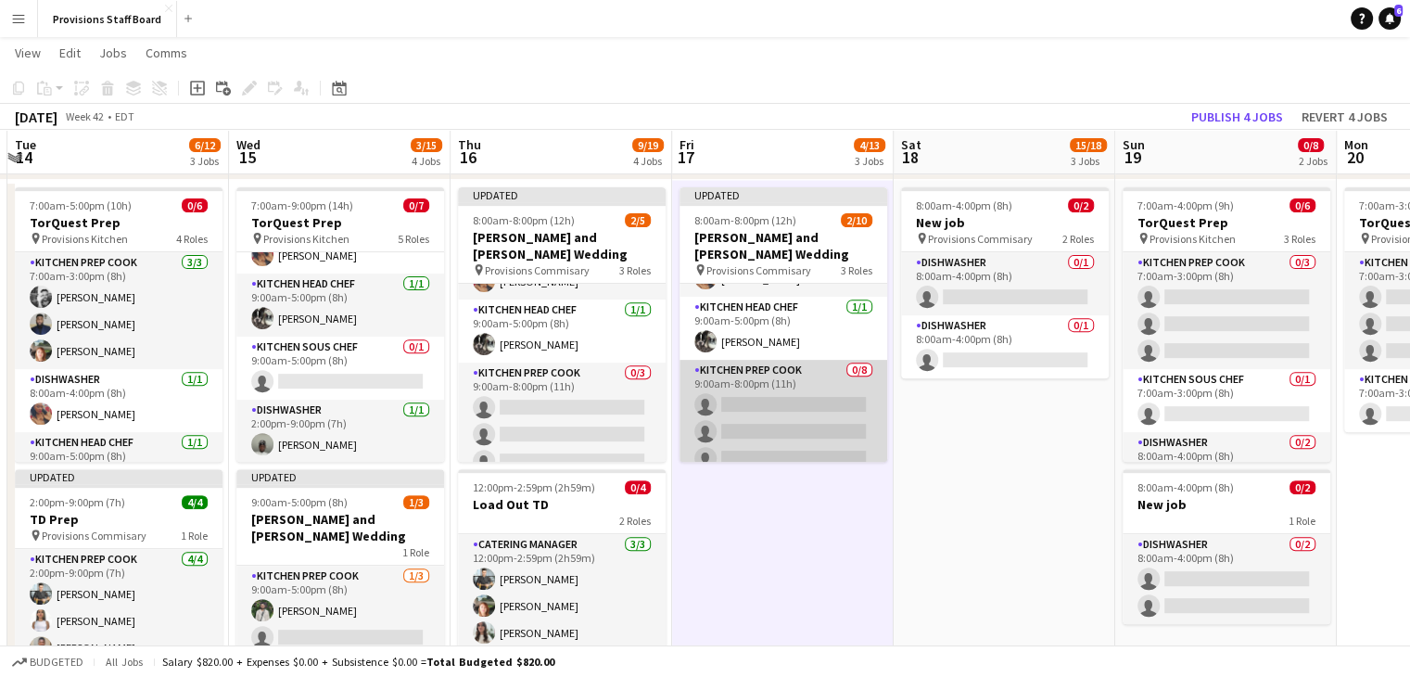
click at [785, 379] on app-card-role "Kitchen Prep Cook 0/8 9:00am-8:00pm (11h) single-neutral-actions single-neutral…" at bounding box center [784, 485] width 208 height 251
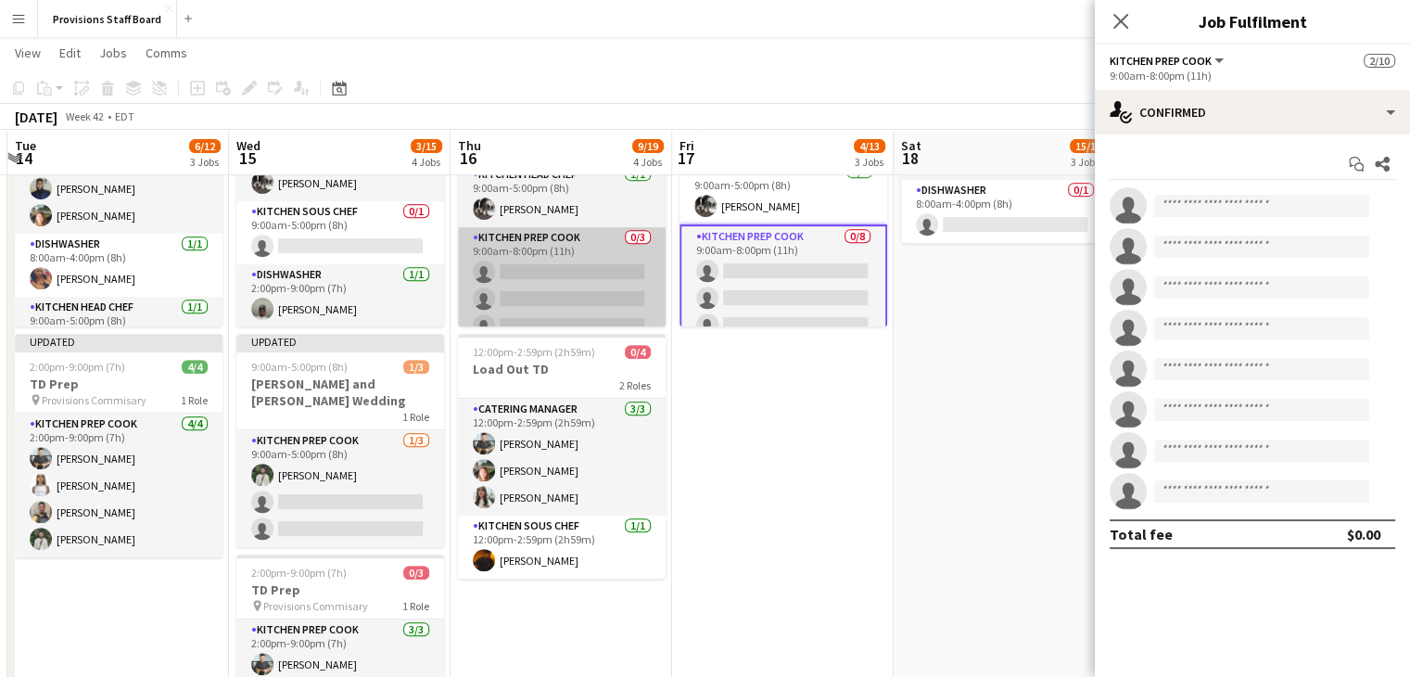
scroll to position [701, 0]
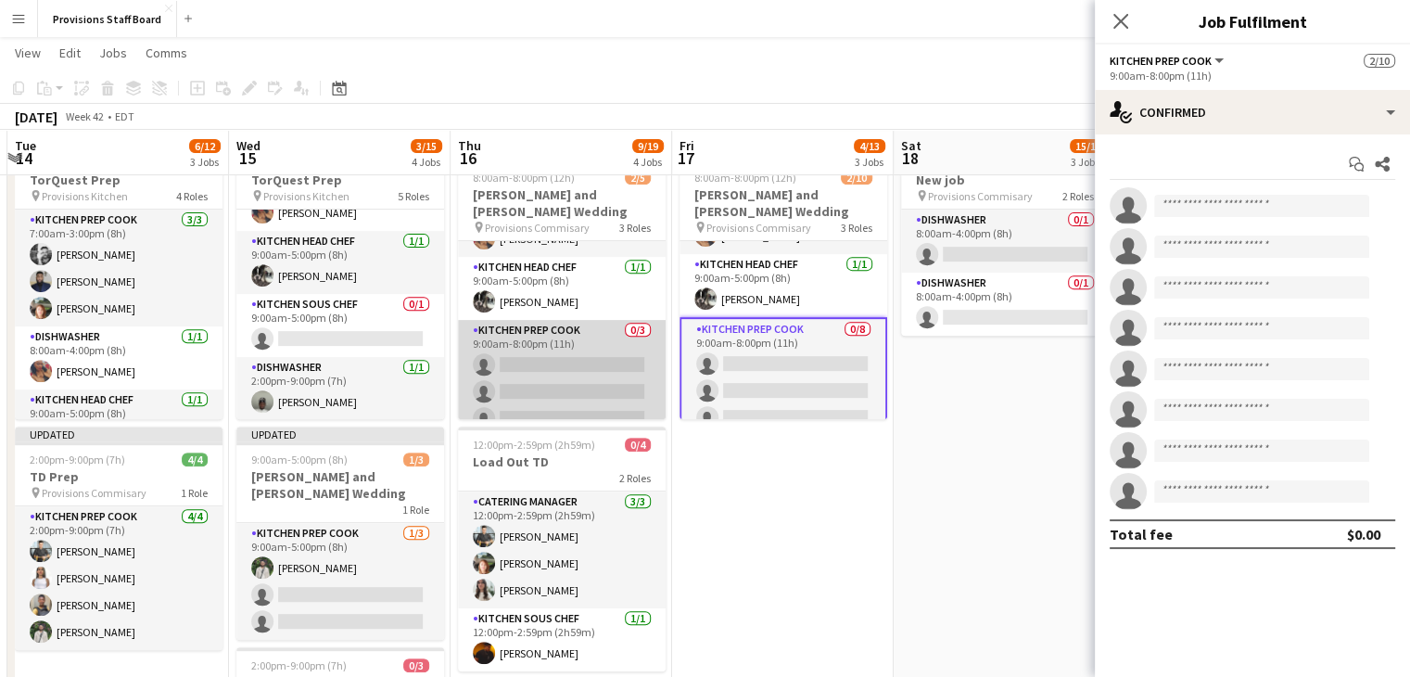
click at [589, 347] on app-card-role "Kitchen Prep Cook 0/3 9:00am-8:00pm (11h) single-neutral-actions single-neutral…" at bounding box center [562, 378] width 208 height 117
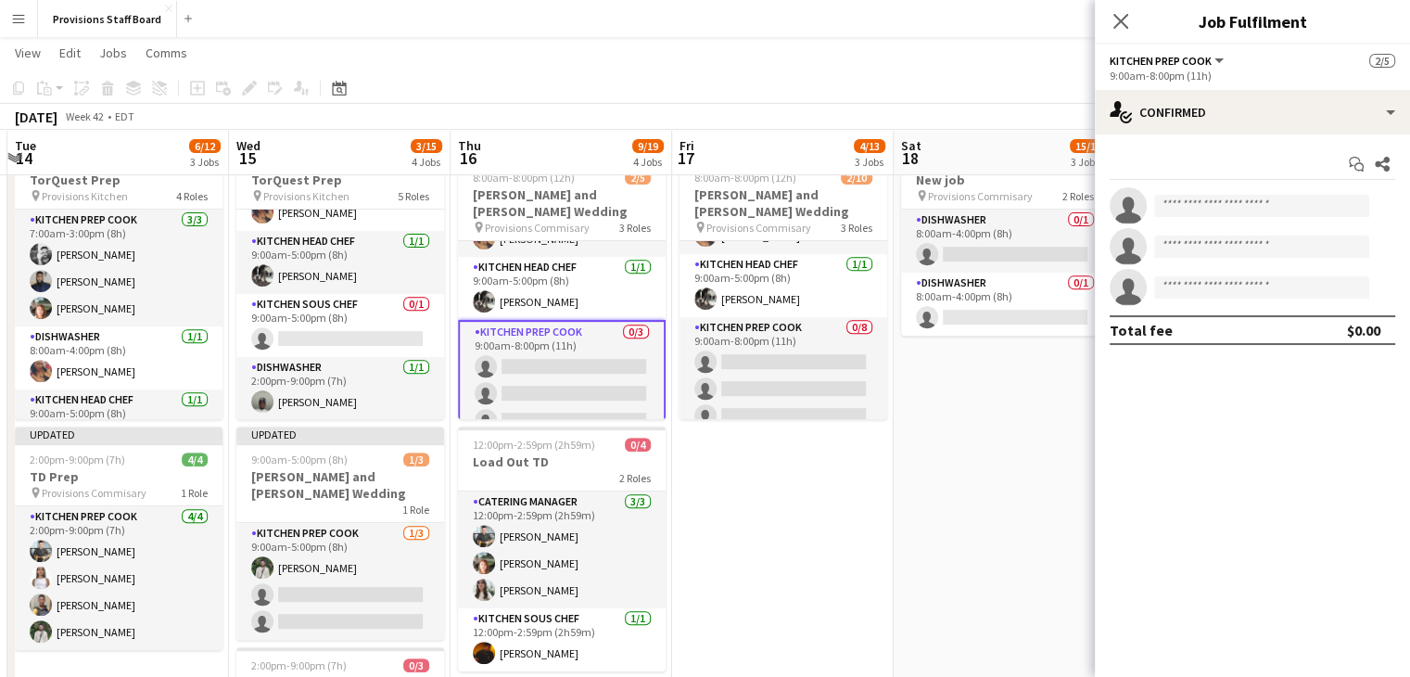
click at [517, 345] on app-card-role "Kitchen Prep Cook 0/3 9:00am-8:00pm (11h) single-neutral-actions single-neutral…" at bounding box center [562, 380] width 208 height 121
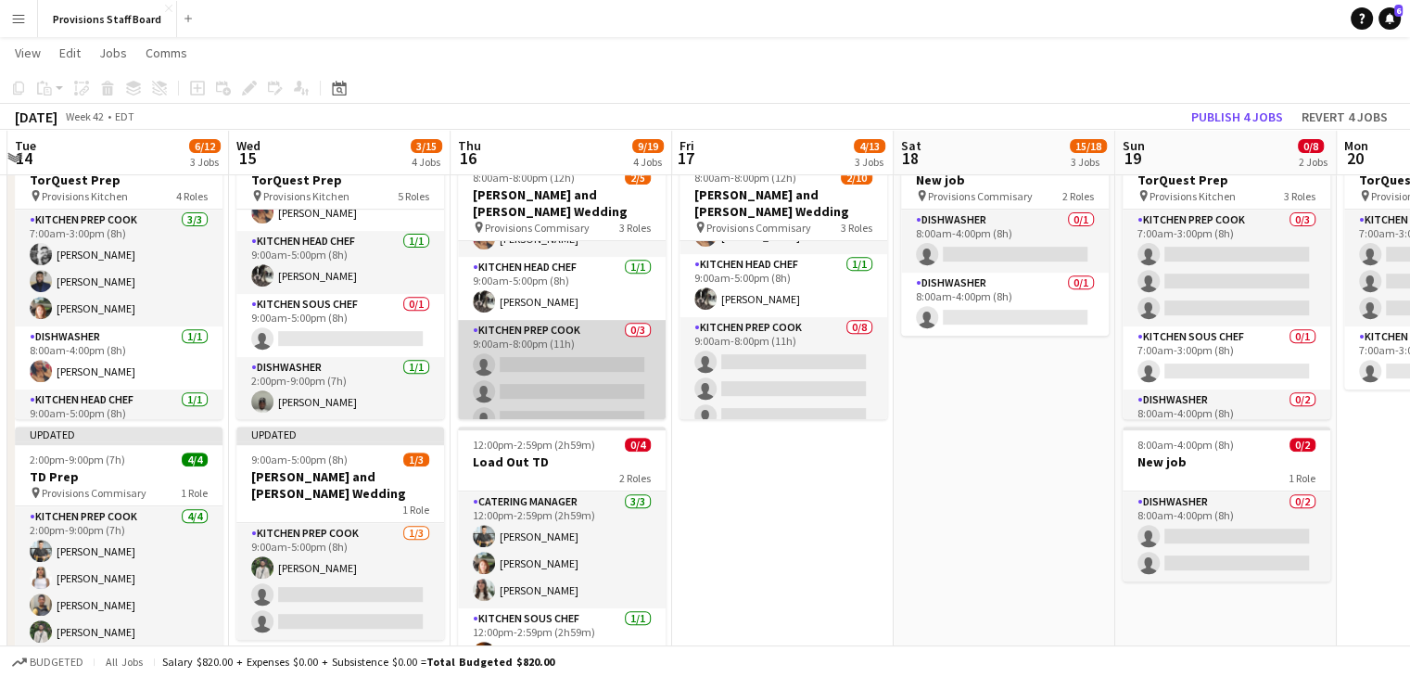
click at [517, 345] on app-card-role "Kitchen Prep Cook 0/3 9:00am-8:00pm (11h) single-neutral-actions single-neutral…" at bounding box center [562, 378] width 208 height 117
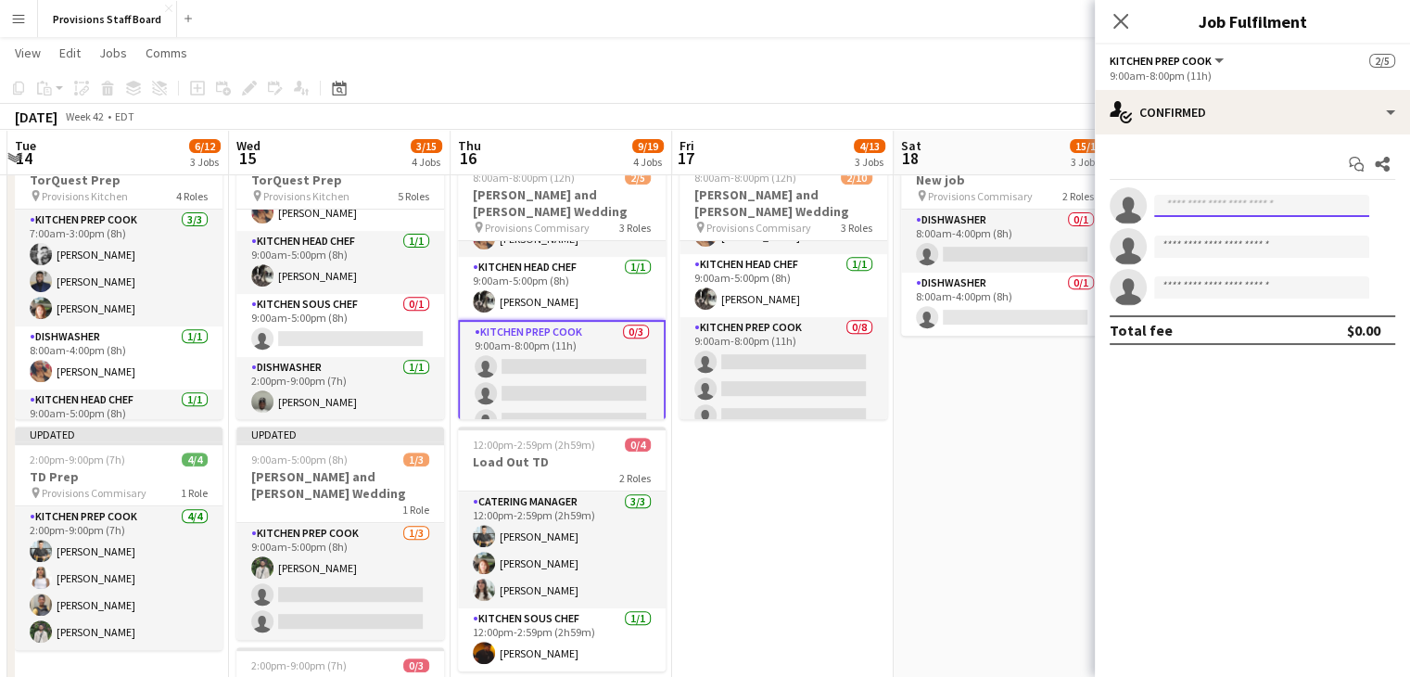
click at [1226, 201] on input at bounding box center [1261, 206] width 215 height 22
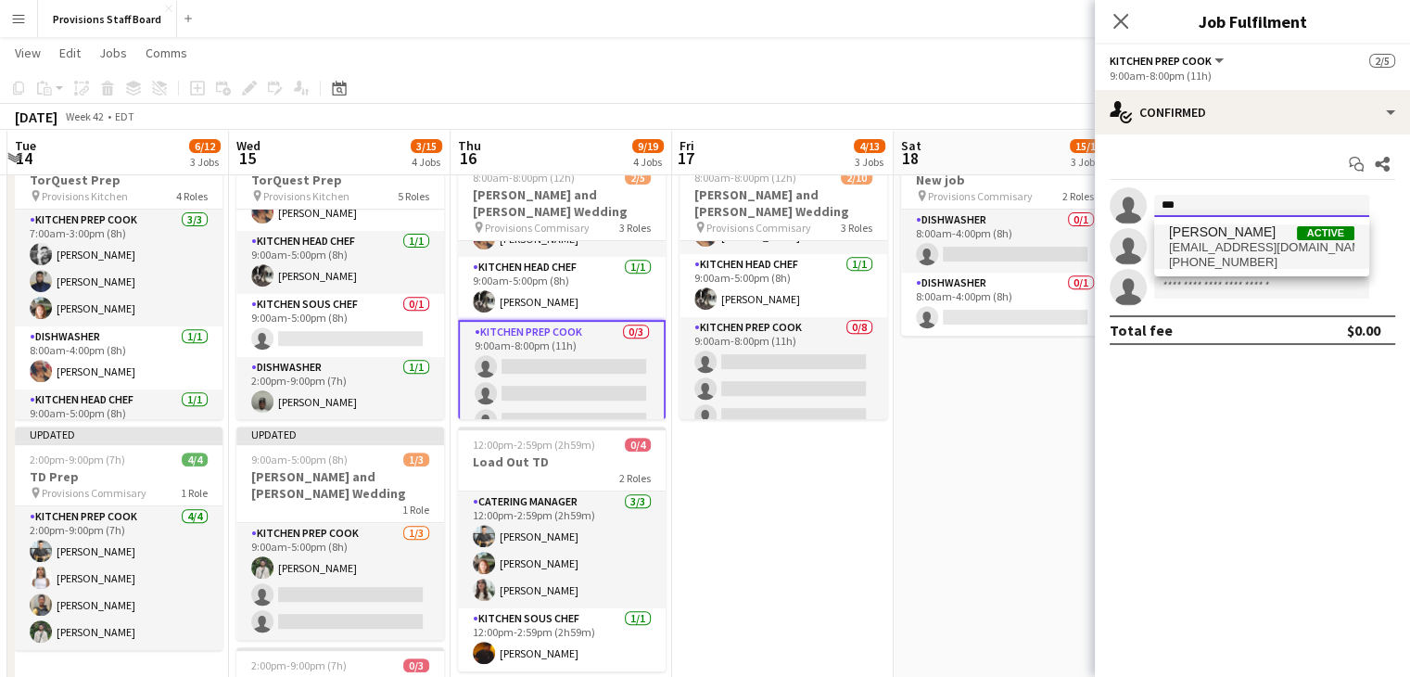
type input "***"
click at [1215, 236] on span "[PERSON_NAME]" at bounding box center [1222, 232] width 107 height 16
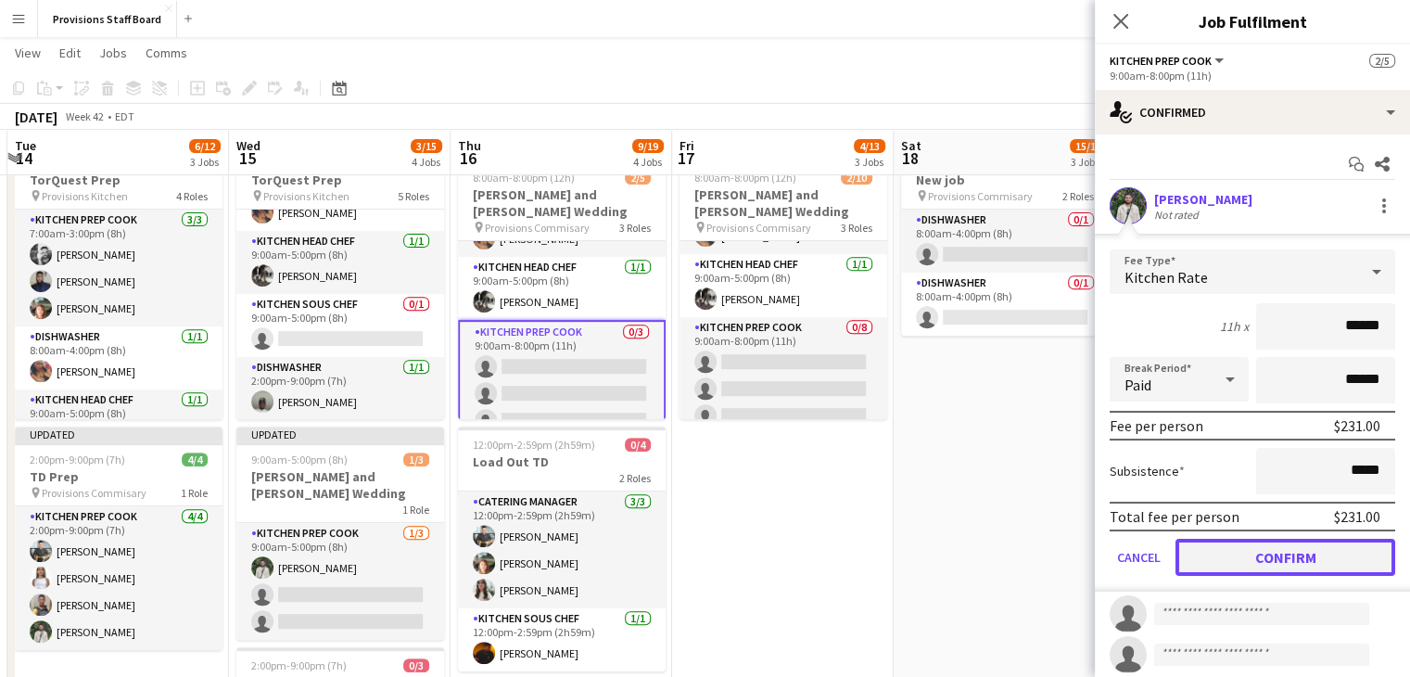
click at [1234, 564] on button "Confirm" at bounding box center [1286, 557] width 220 height 37
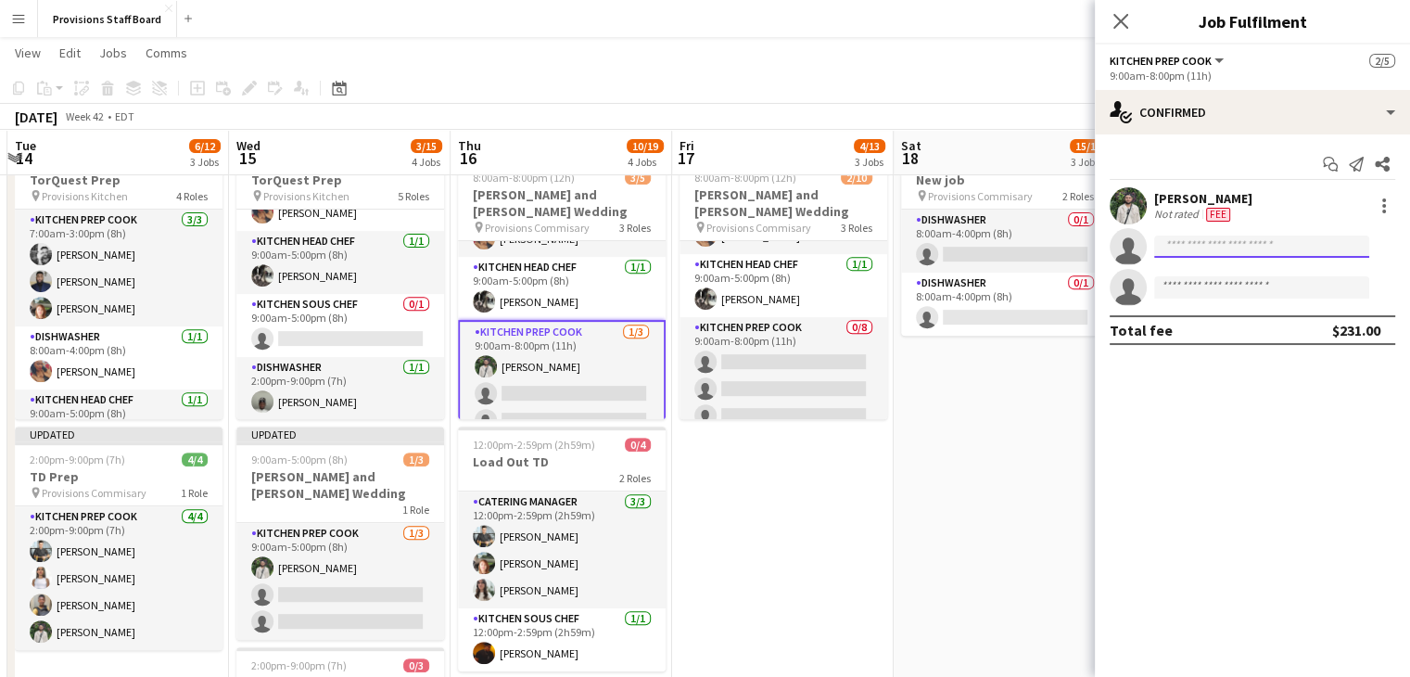
click at [1179, 243] on input at bounding box center [1261, 246] width 215 height 22
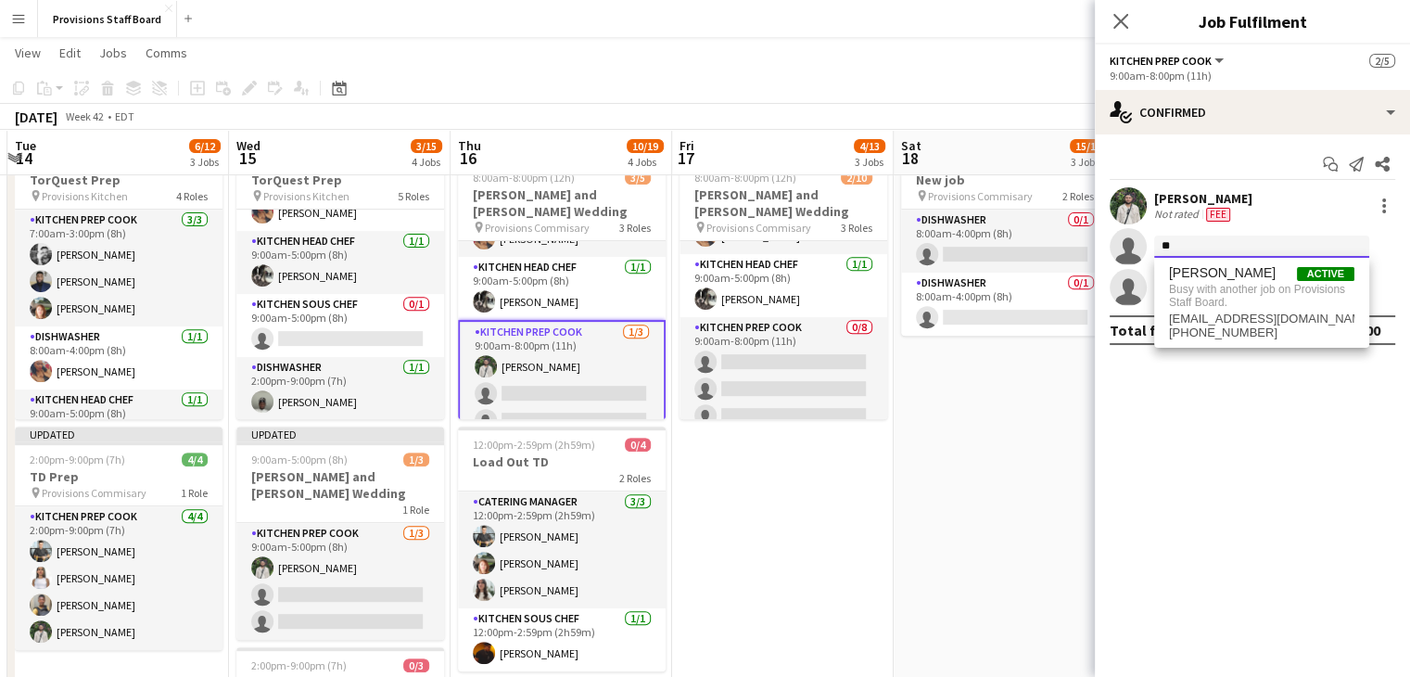
type input "*"
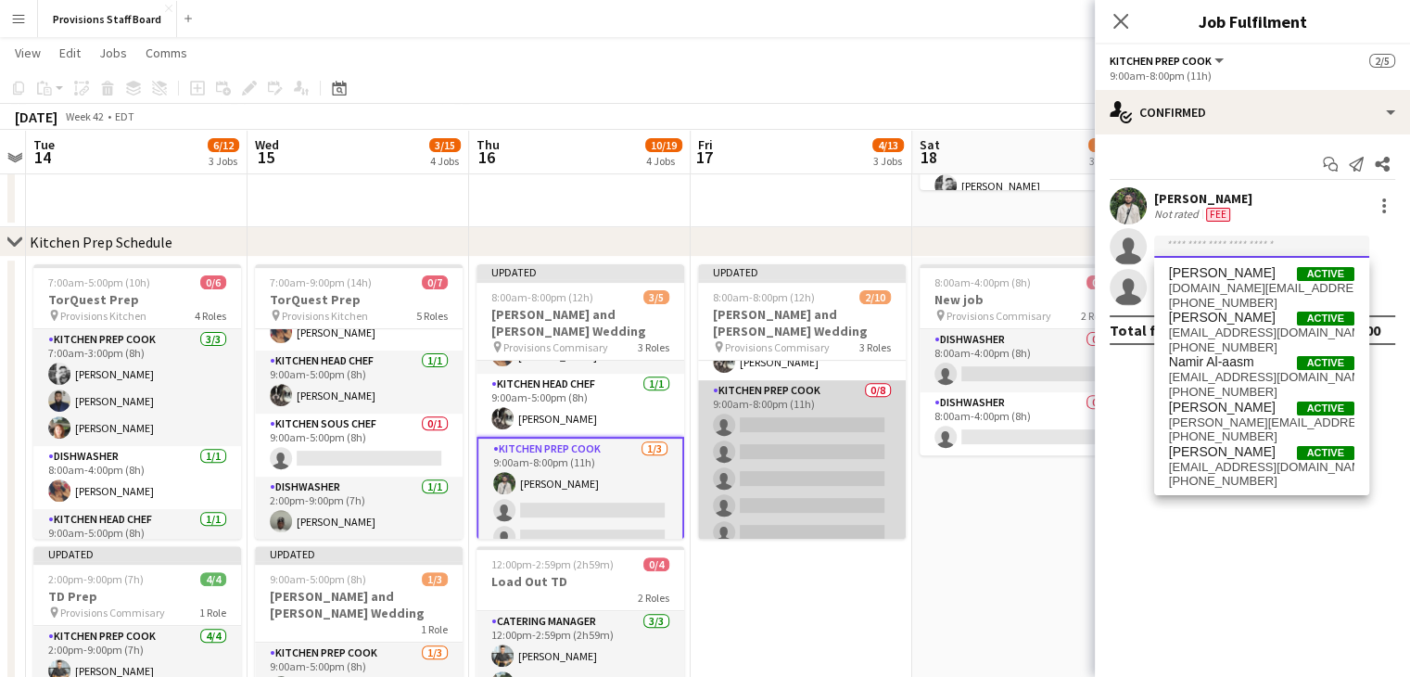
scroll to position [96, 0]
click at [749, 415] on app-card-role "Kitchen Prep Cook 0/8 9:00am-8:00pm (11h) single-neutral-actions single-neutral…" at bounding box center [802, 515] width 208 height 251
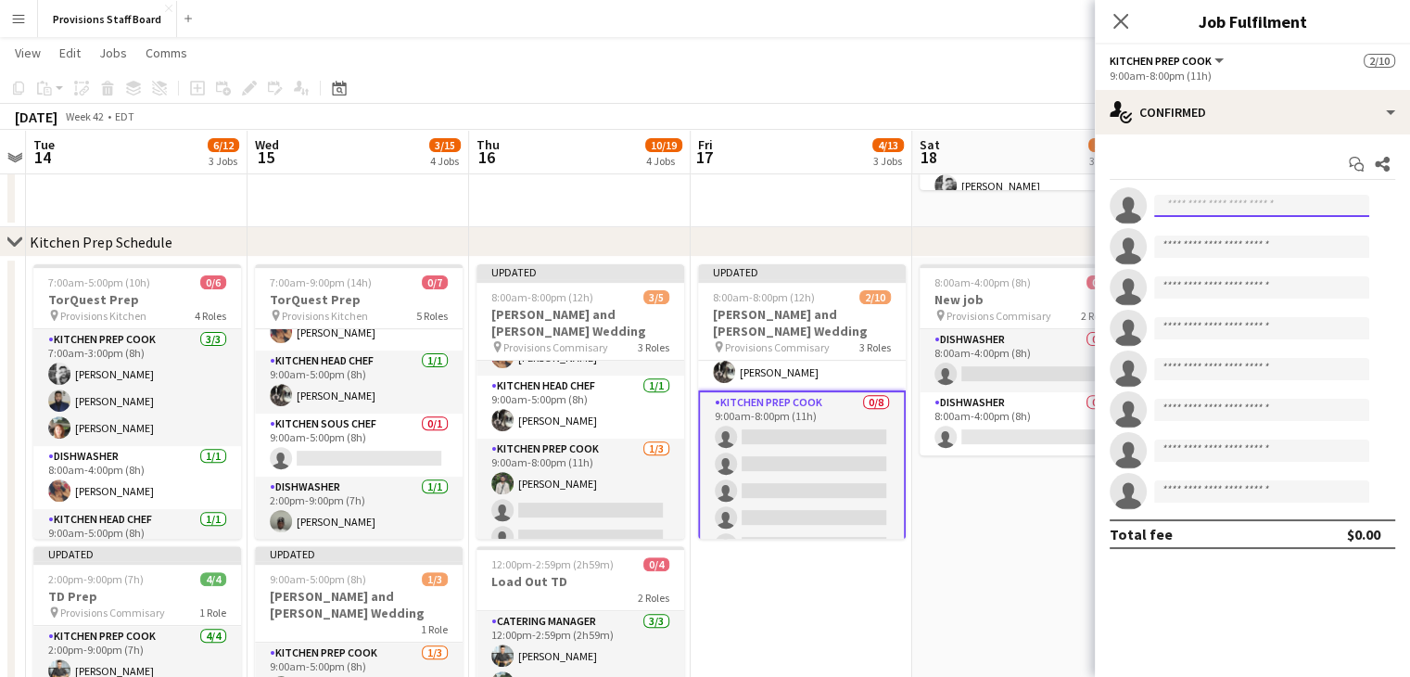
click at [1211, 201] on input at bounding box center [1261, 206] width 215 height 22
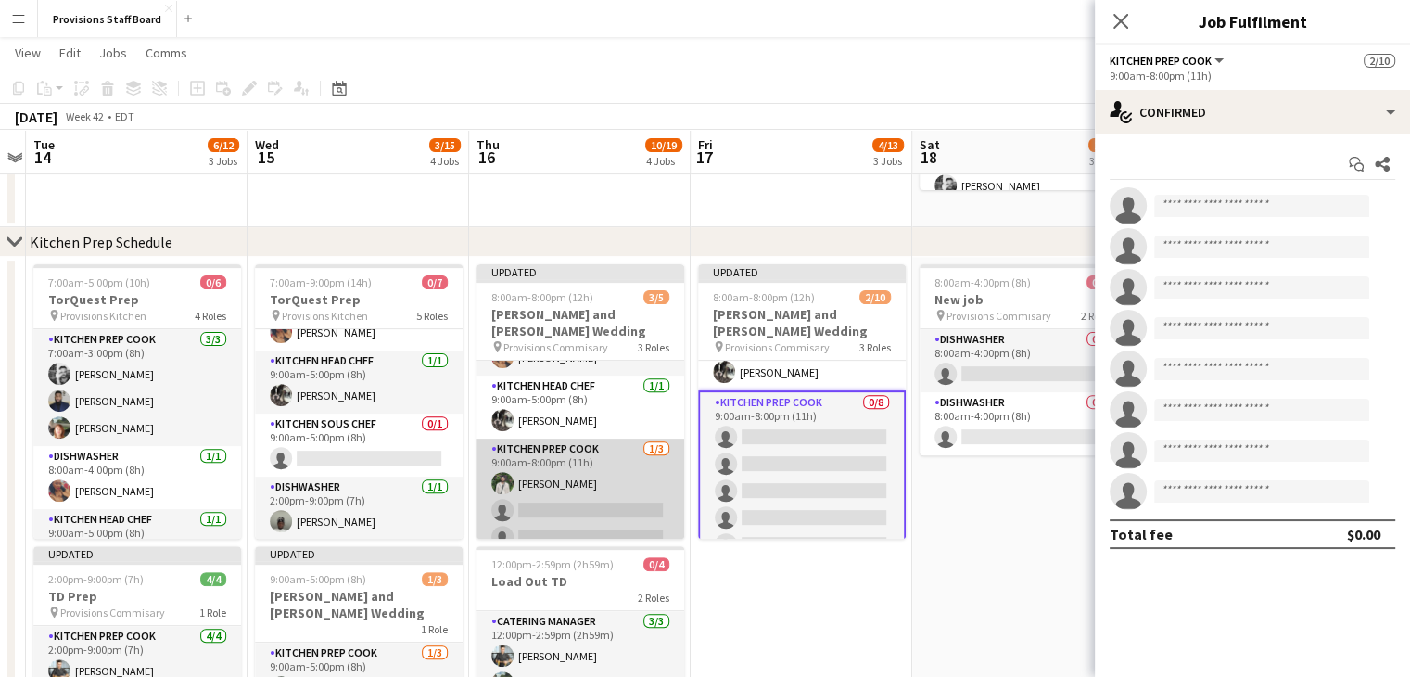
click at [574, 485] on app-card-role "Kitchen Prep Cook 1/3 9:00am-8:00pm (11h) Ruslan Kravchuk single-neutral-action…" at bounding box center [581, 497] width 208 height 117
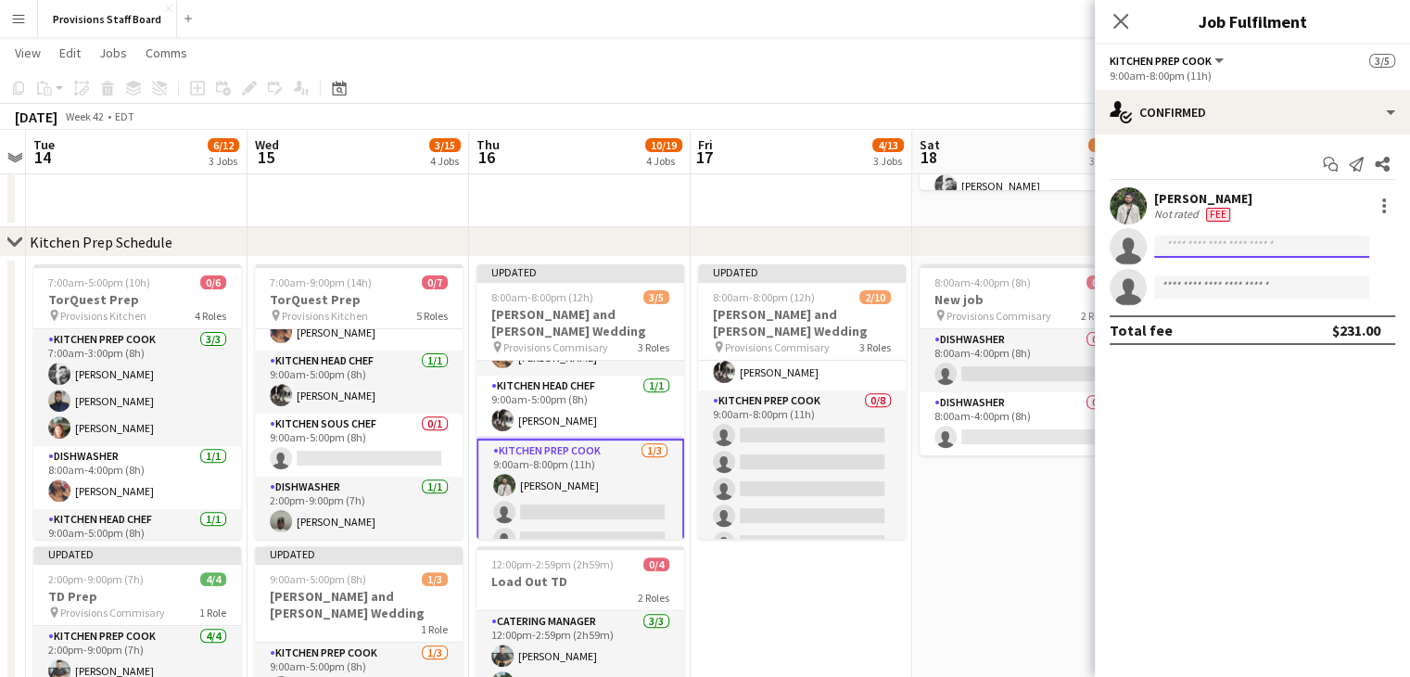
click at [1190, 248] on input at bounding box center [1261, 246] width 215 height 22
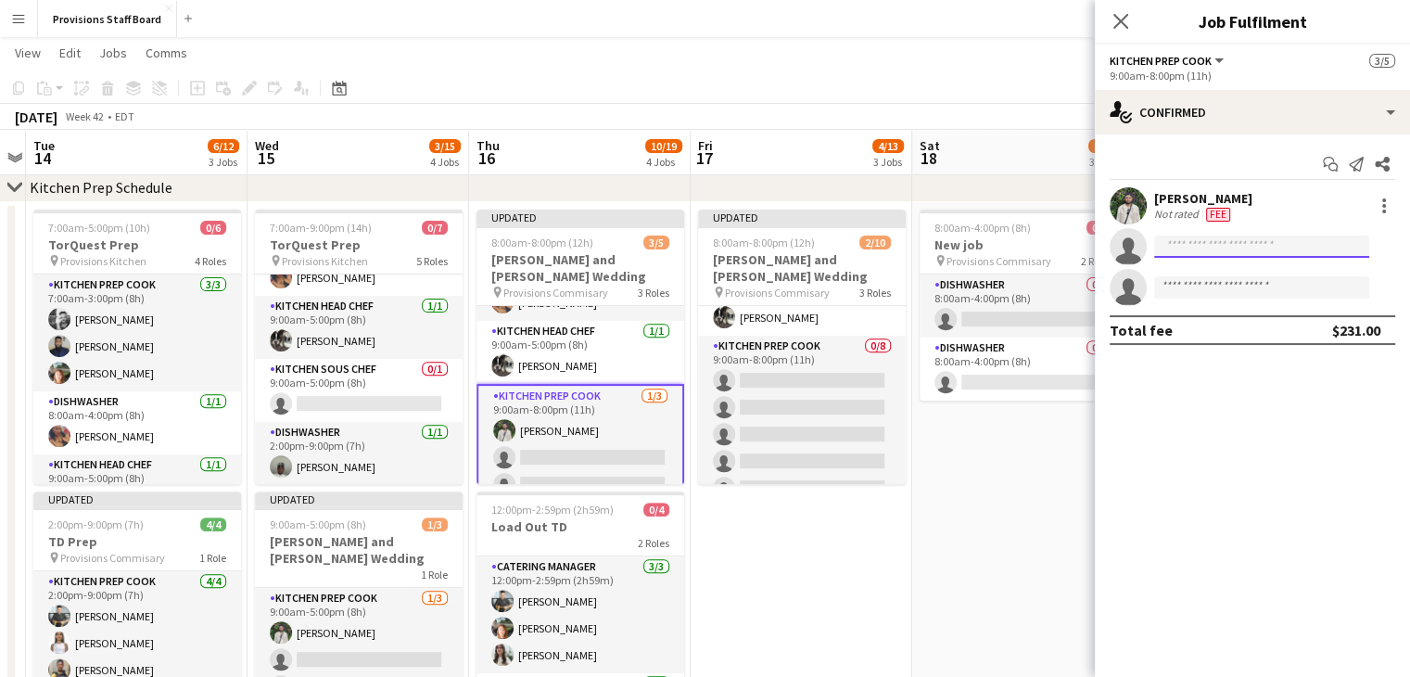
scroll to position [637, 0]
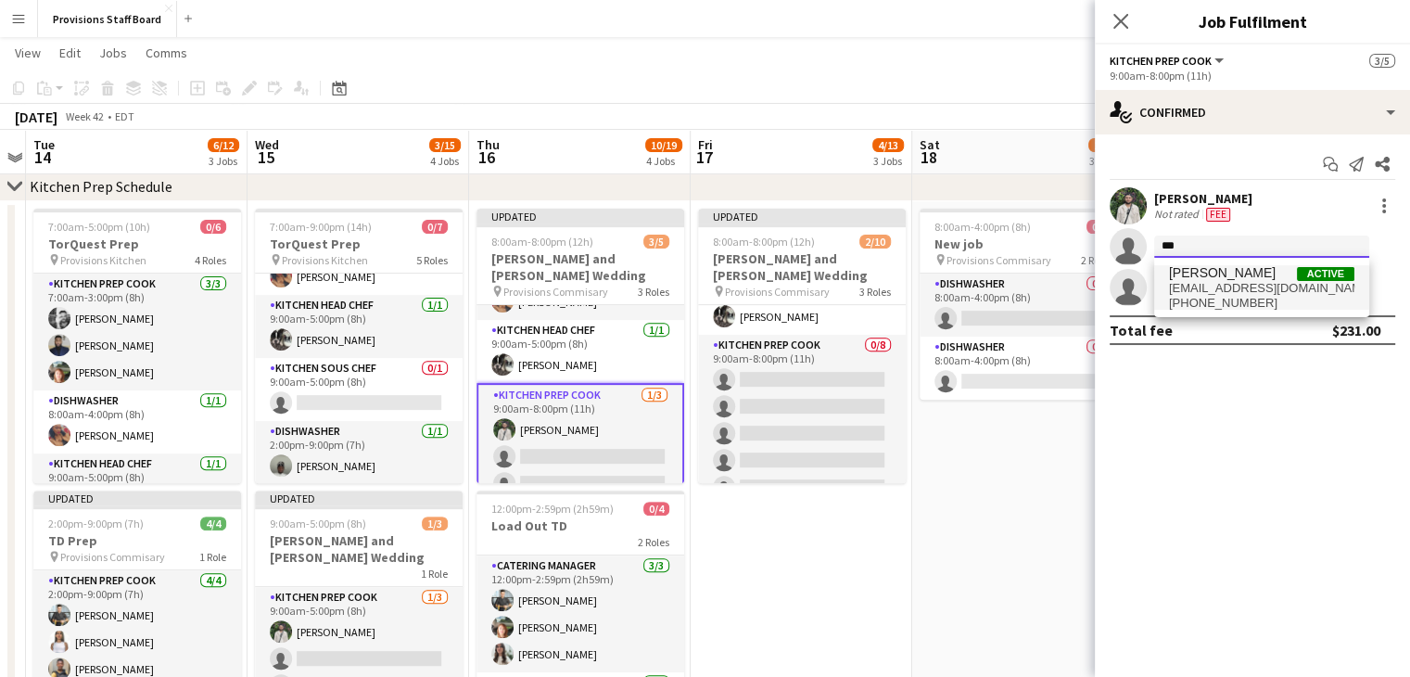
type input "***"
click at [1235, 265] on span "[PERSON_NAME]" at bounding box center [1222, 273] width 107 height 16
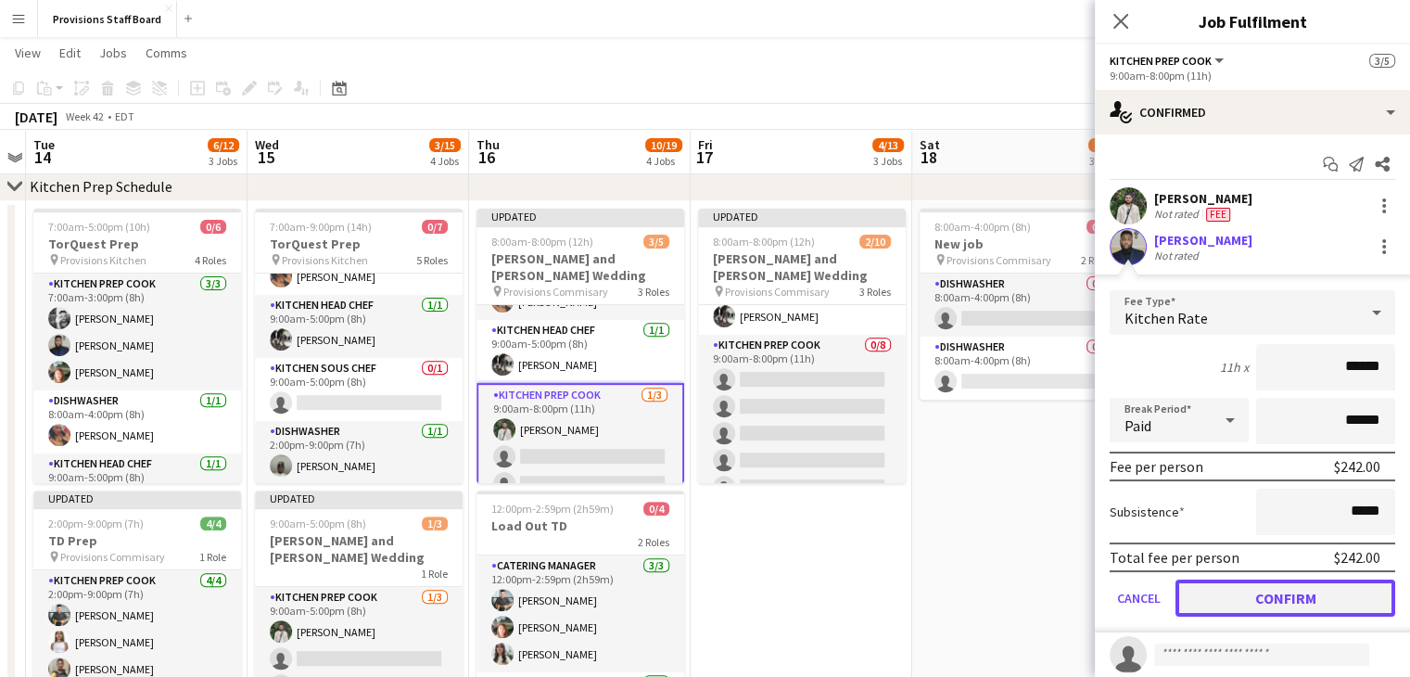
click at [1268, 594] on button "Confirm" at bounding box center [1286, 597] width 220 height 37
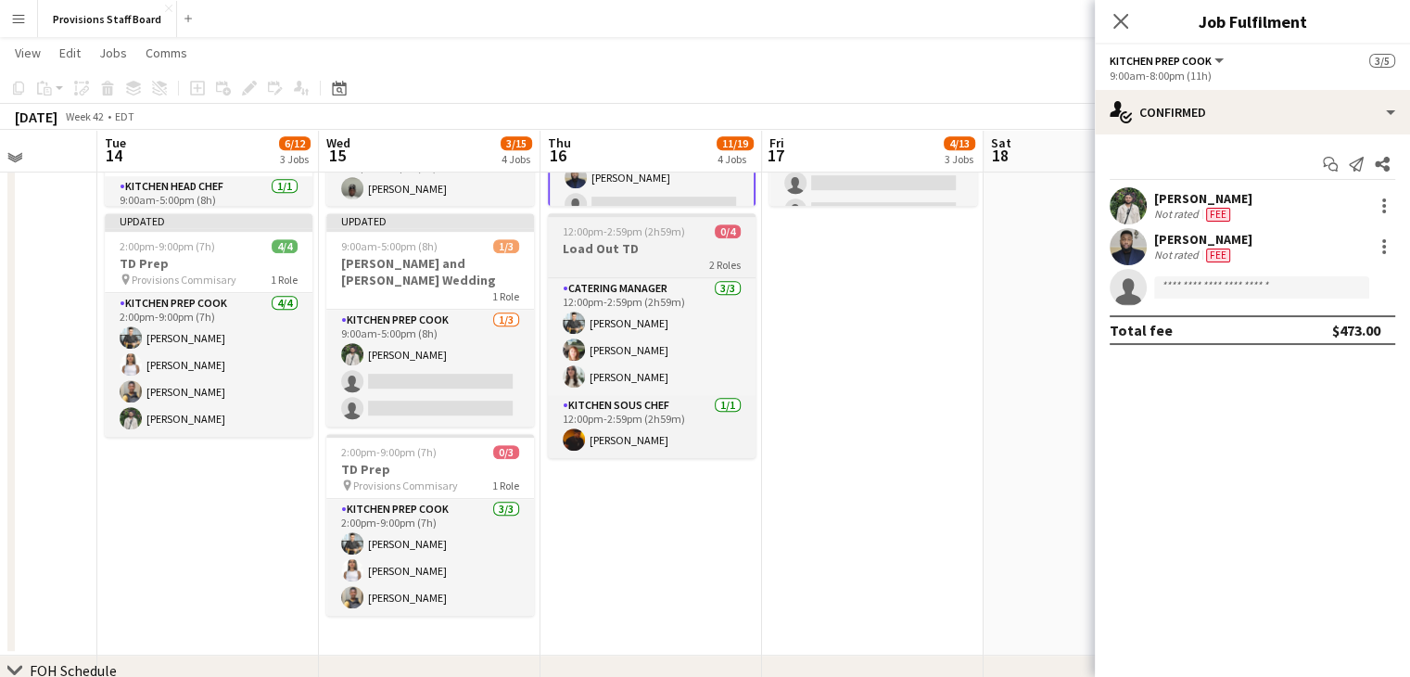
scroll to position [916, 0]
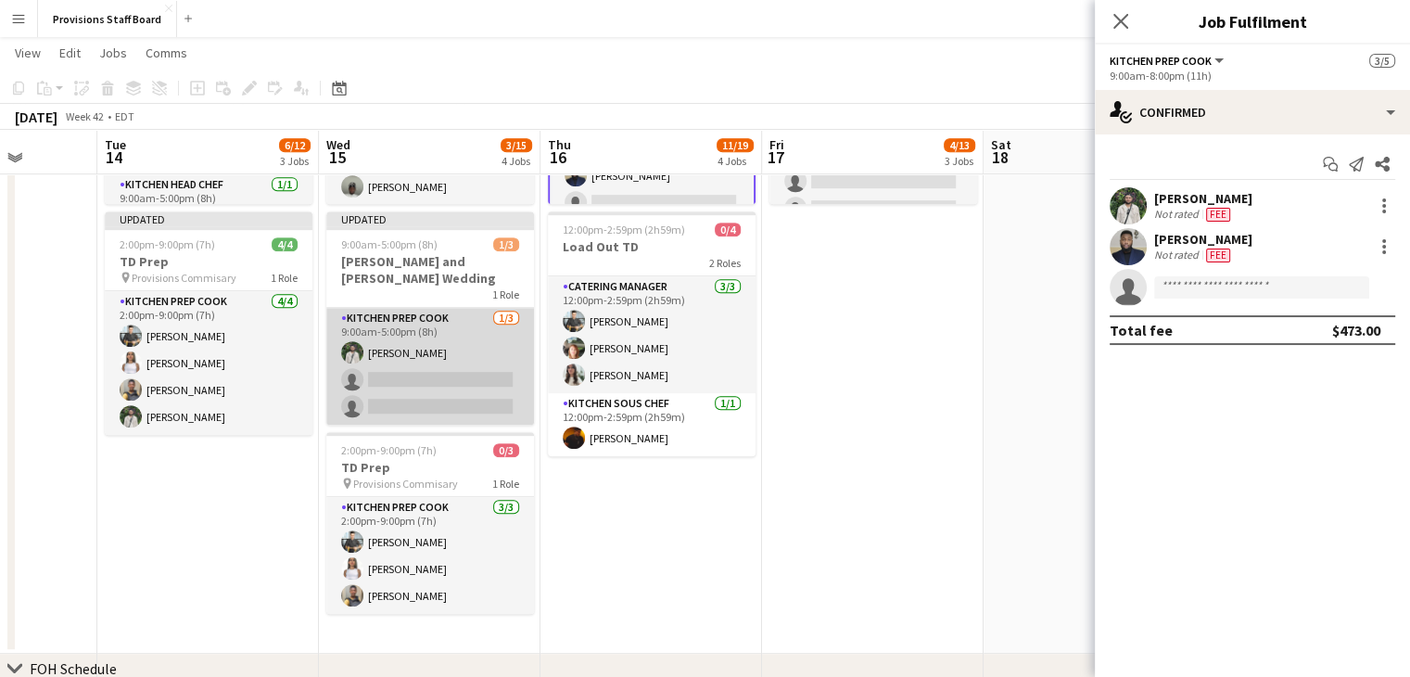
click at [408, 359] on app-card-role "Kitchen Prep Cook 1/3 9:00am-5:00pm (8h) Ruslan Kravchuk single-neutral-actions…" at bounding box center [430, 366] width 208 height 117
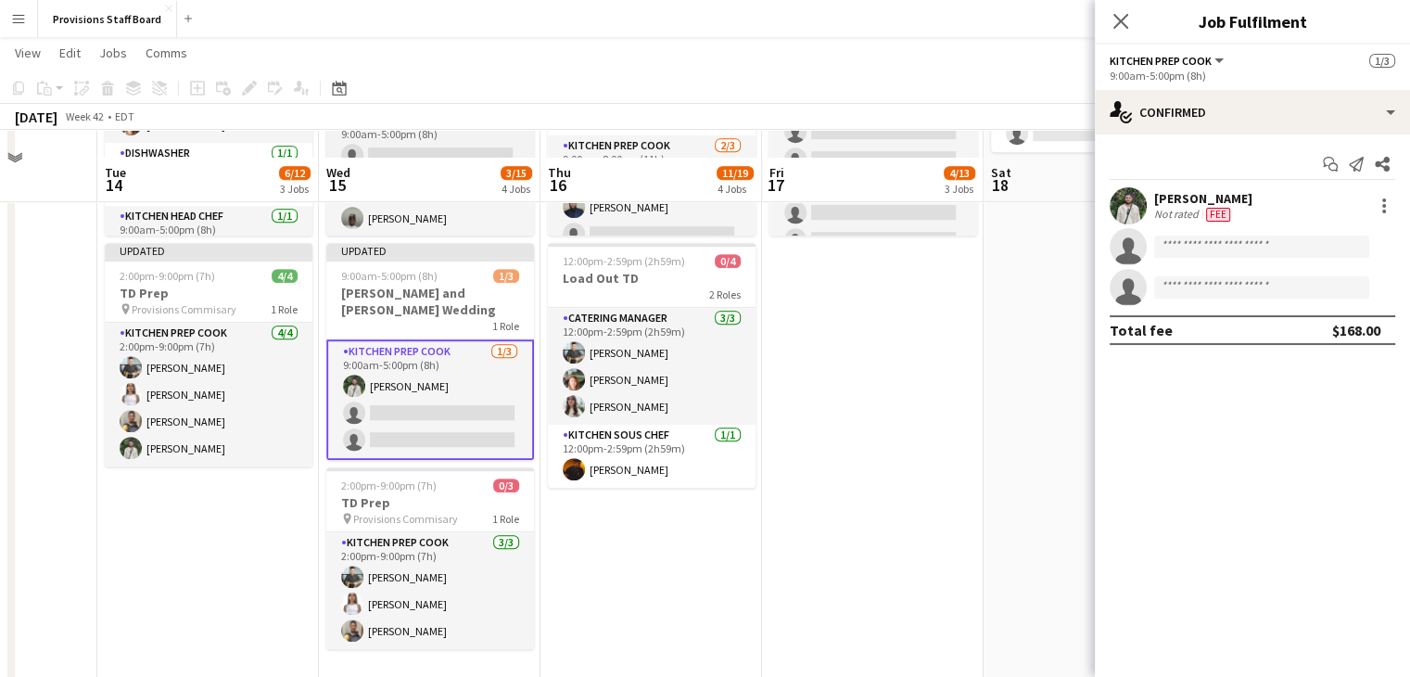
scroll to position [912, 0]
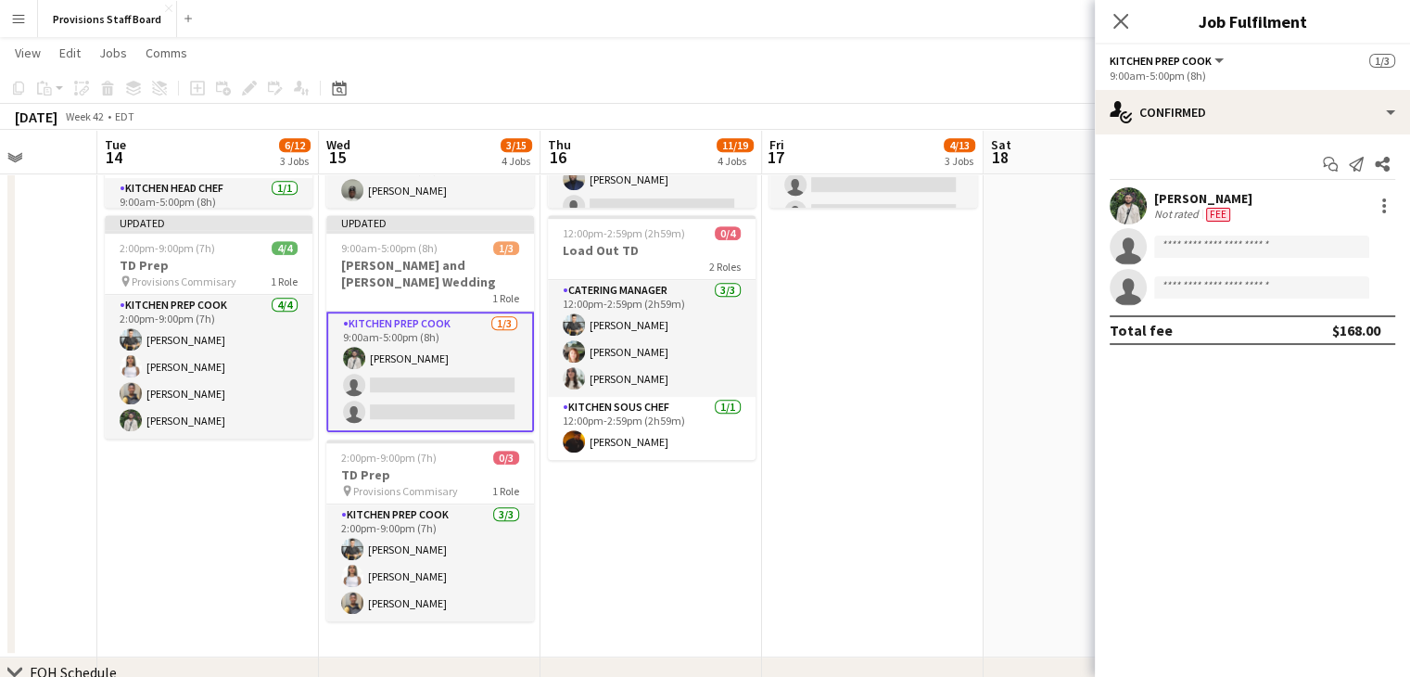
click at [429, 367] on app-card-role "Kitchen Prep Cook 1/3 9:00am-5:00pm (8h) Ruslan Kravchuk single-neutral-actions…" at bounding box center [430, 372] width 208 height 121
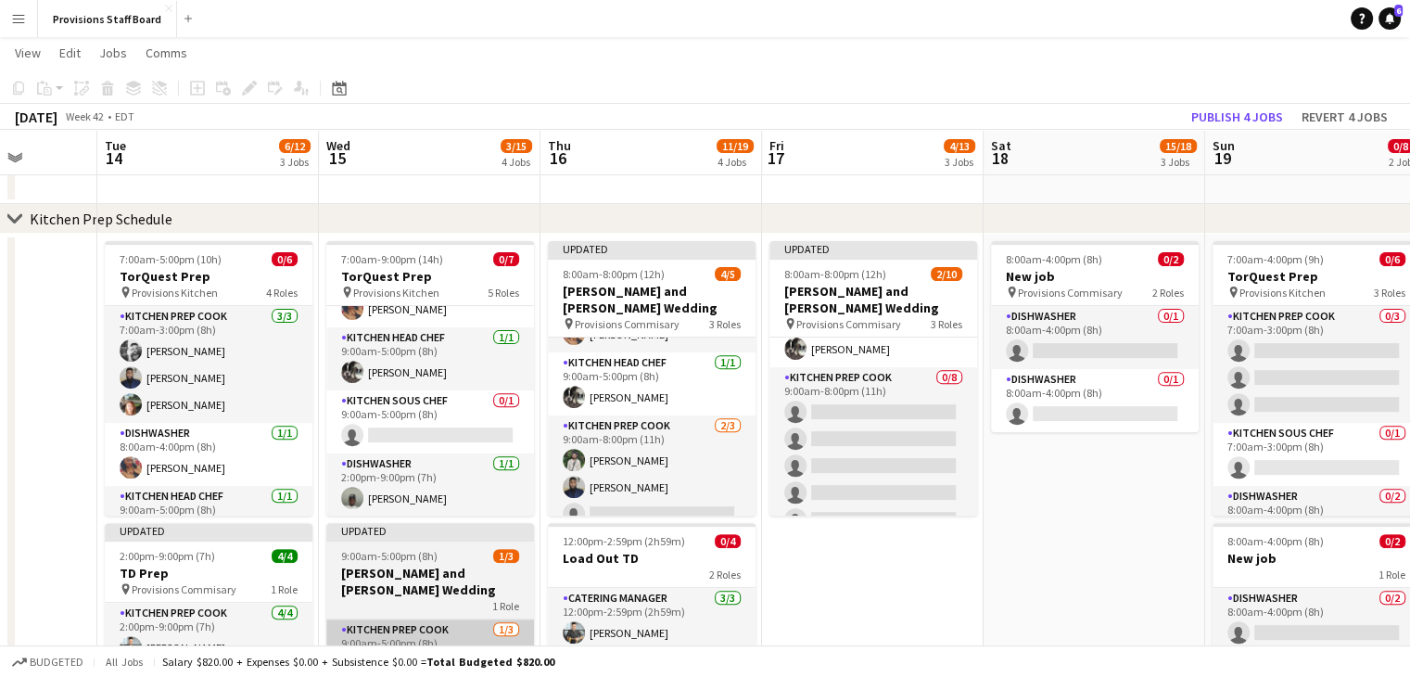
scroll to position [604, 0]
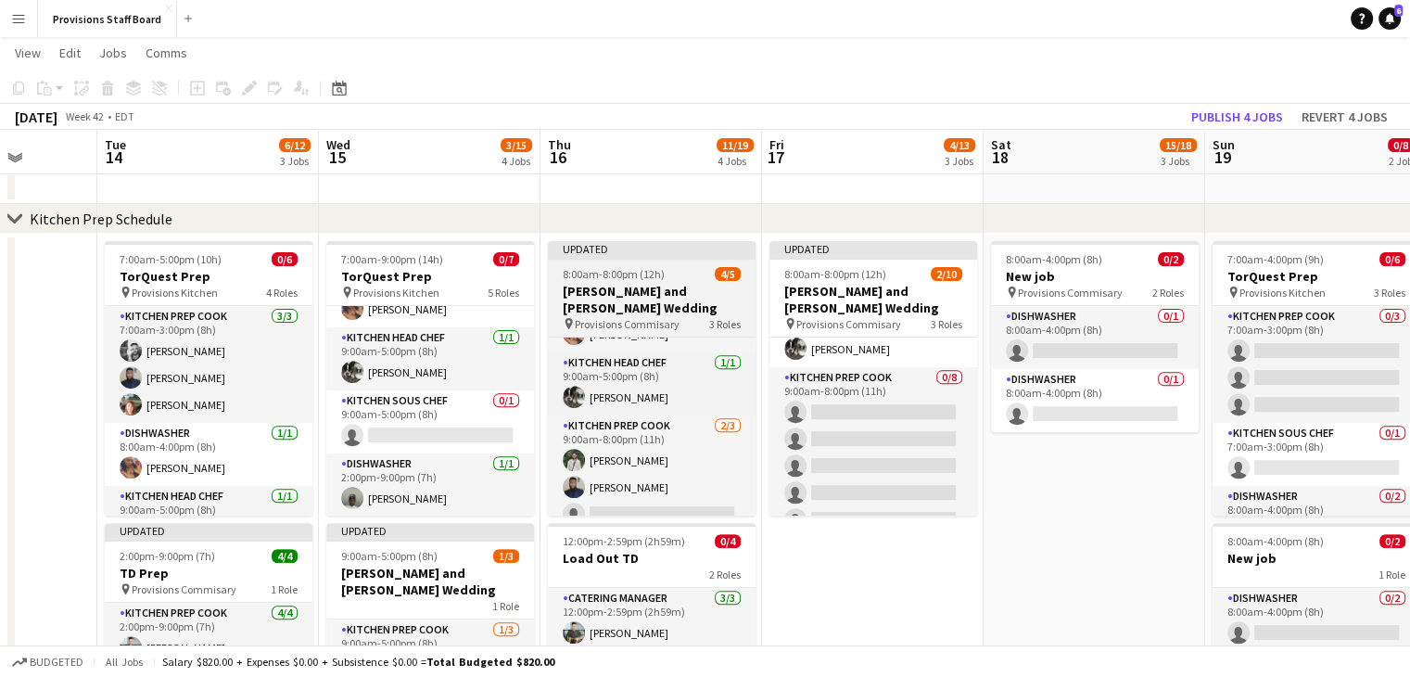
click at [636, 265] on app-job-card "Updated 8:00am-8:00pm (12h) 4/5 Michelle and Alex Wedding pin Provisions Commis…" at bounding box center [652, 378] width 208 height 274
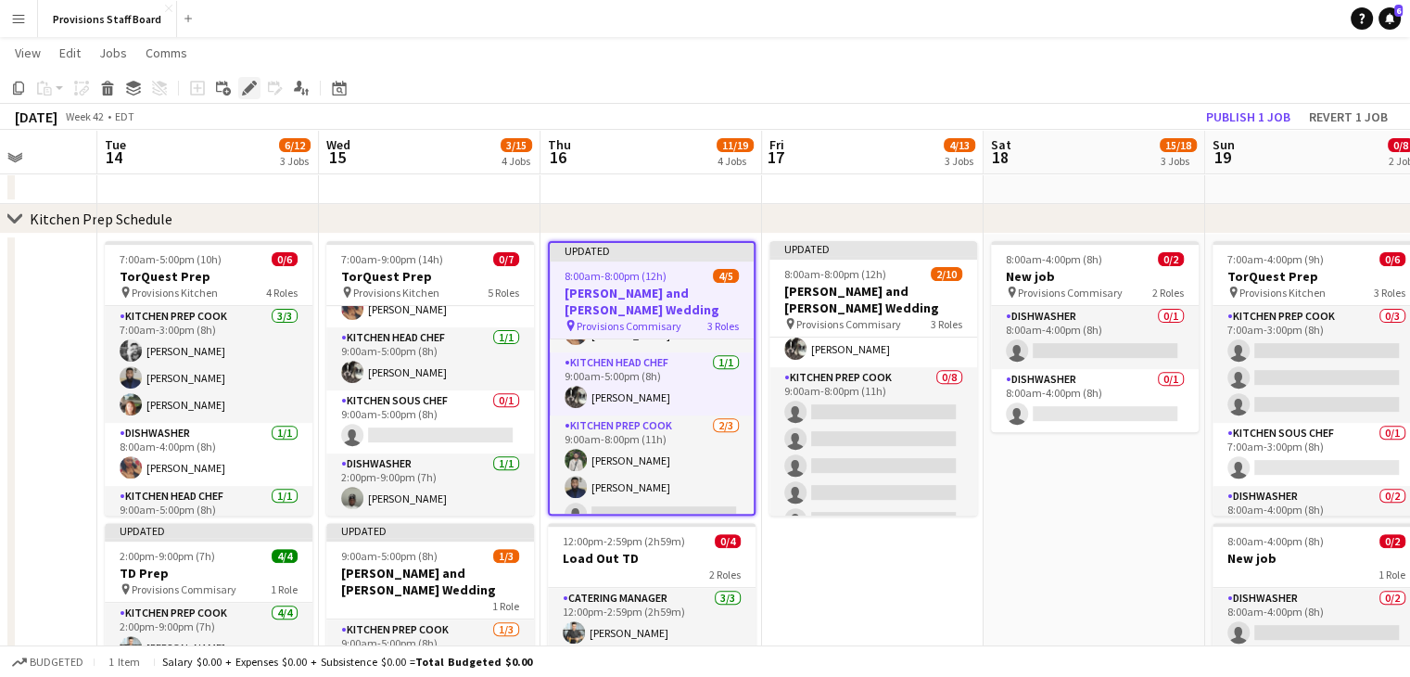
click at [243, 90] on icon "Edit" at bounding box center [249, 88] width 15 height 15
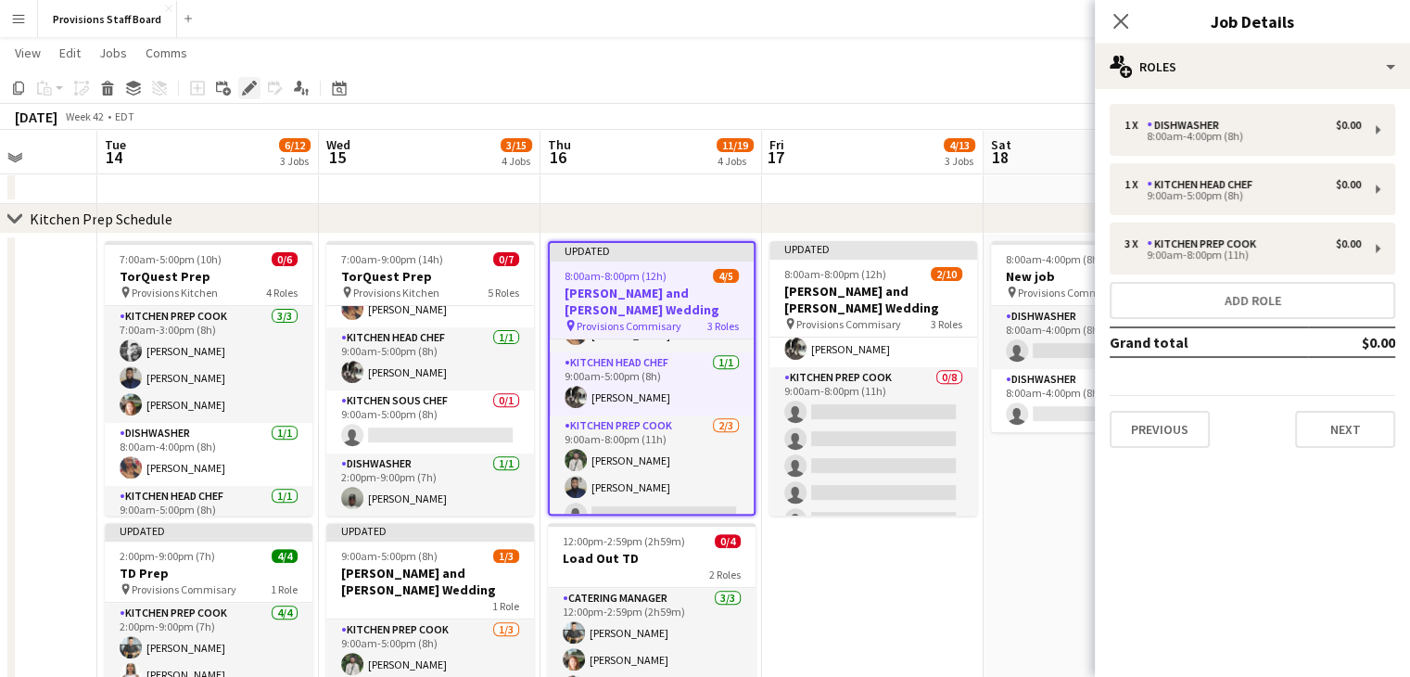
click at [248, 83] on icon "Edit" at bounding box center [249, 88] width 15 height 15
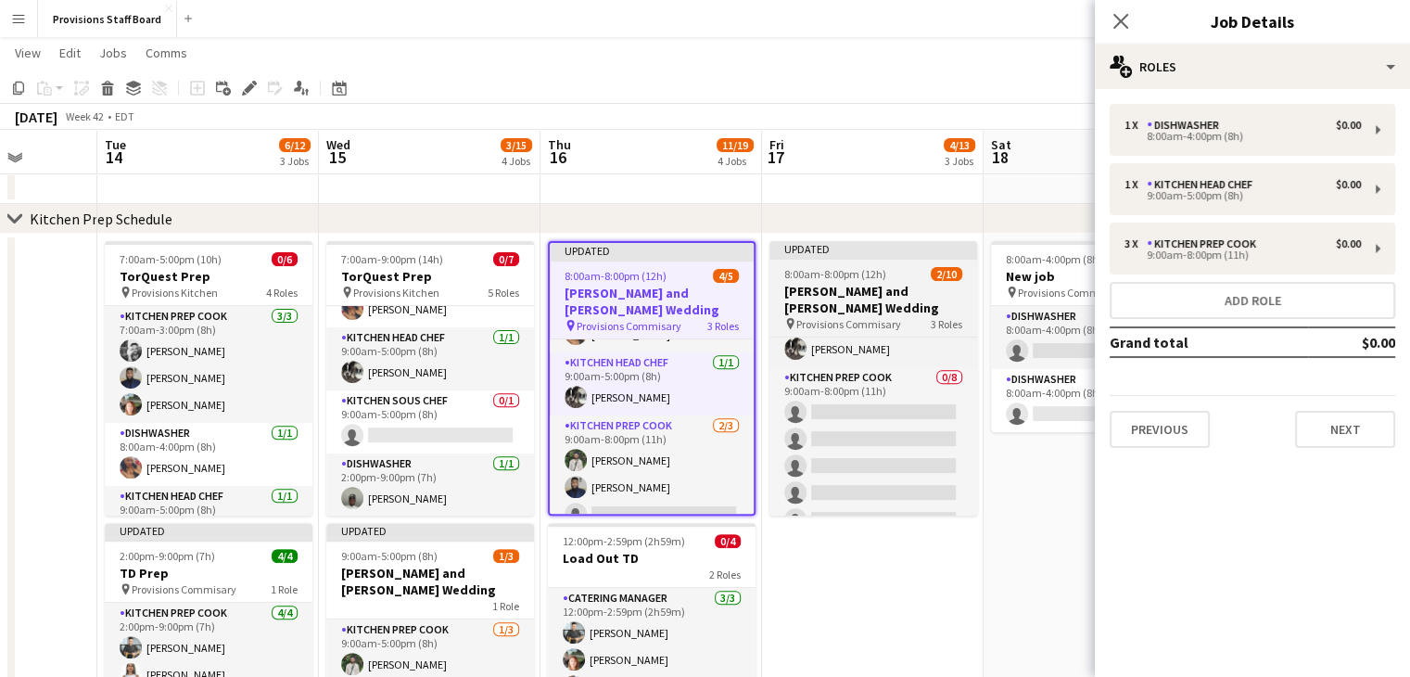
click at [886, 294] on h3 "[PERSON_NAME] and [PERSON_NAME] Wedding" at bounding box center [873, 299] width 208 height 33
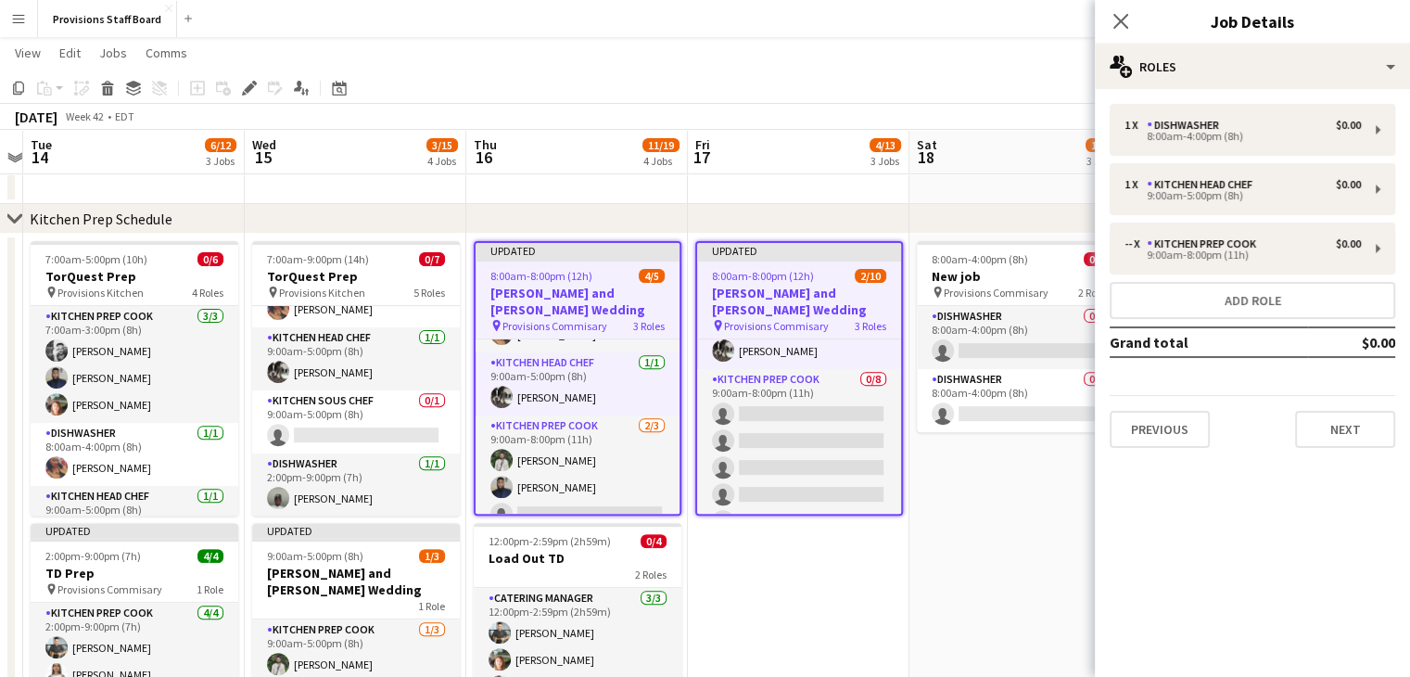
scroll to position [0, 421]
click at [1331, 433] on button "Next" at bounding box center [1345, 429] width 100 height 37
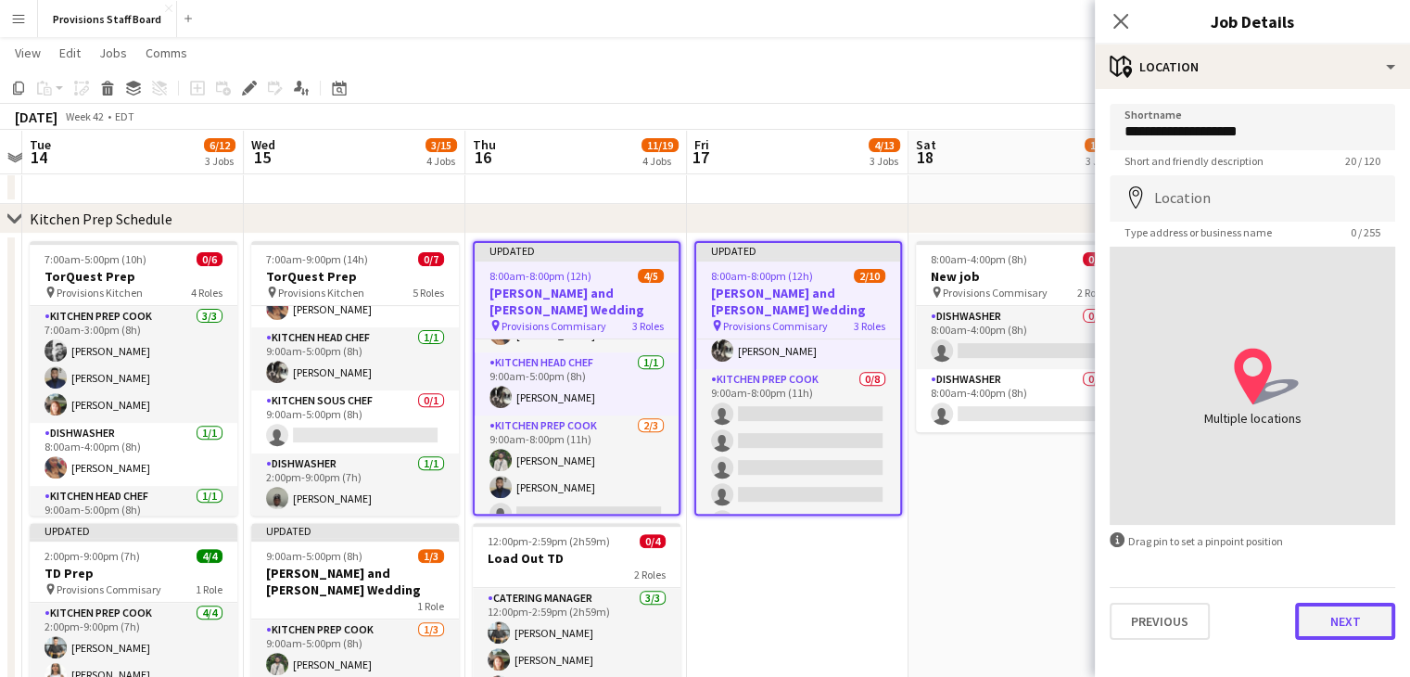
click at [1347, 605] on button "Next" at bounding box center [1345, 621] width 100 height 37
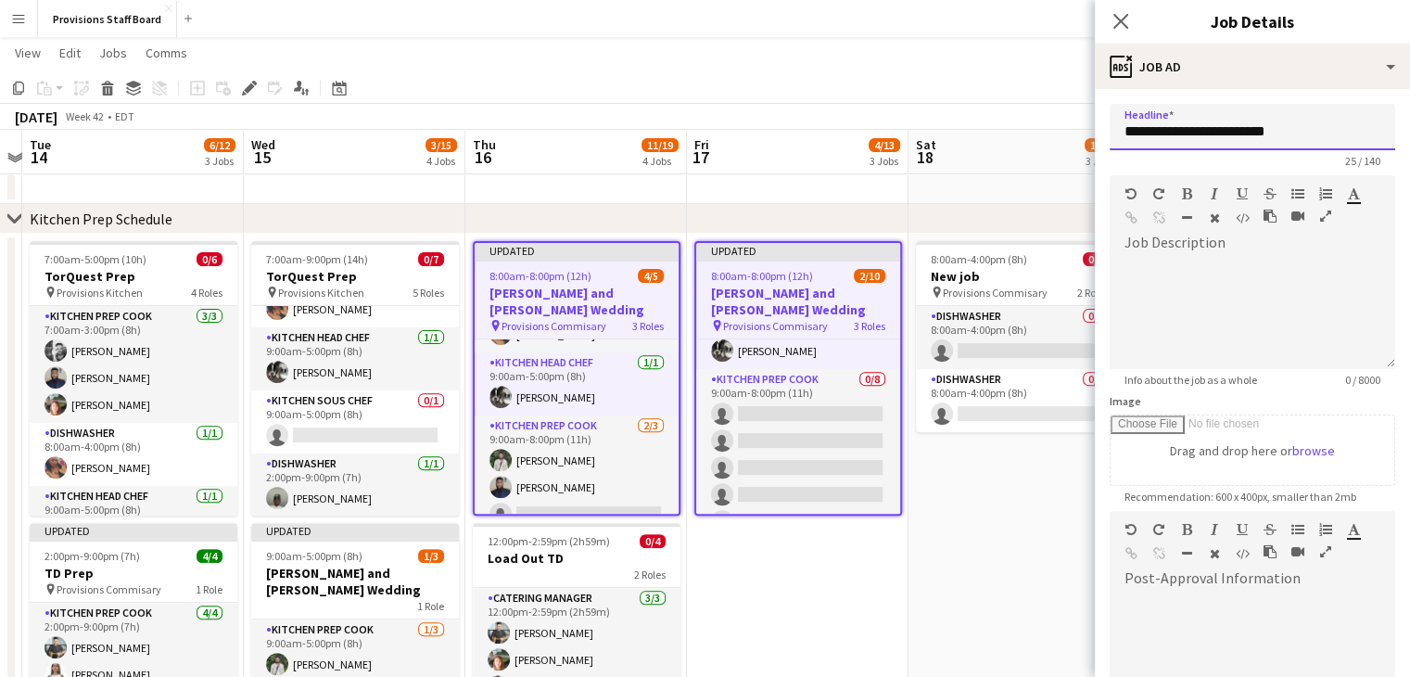
click at [1302, 135] on input "**********" at bounding box center [1253, 127] width 286 height 46
click at [1300, 131] on input "**********" at bounding box center [1246, 127] width 272 height 46
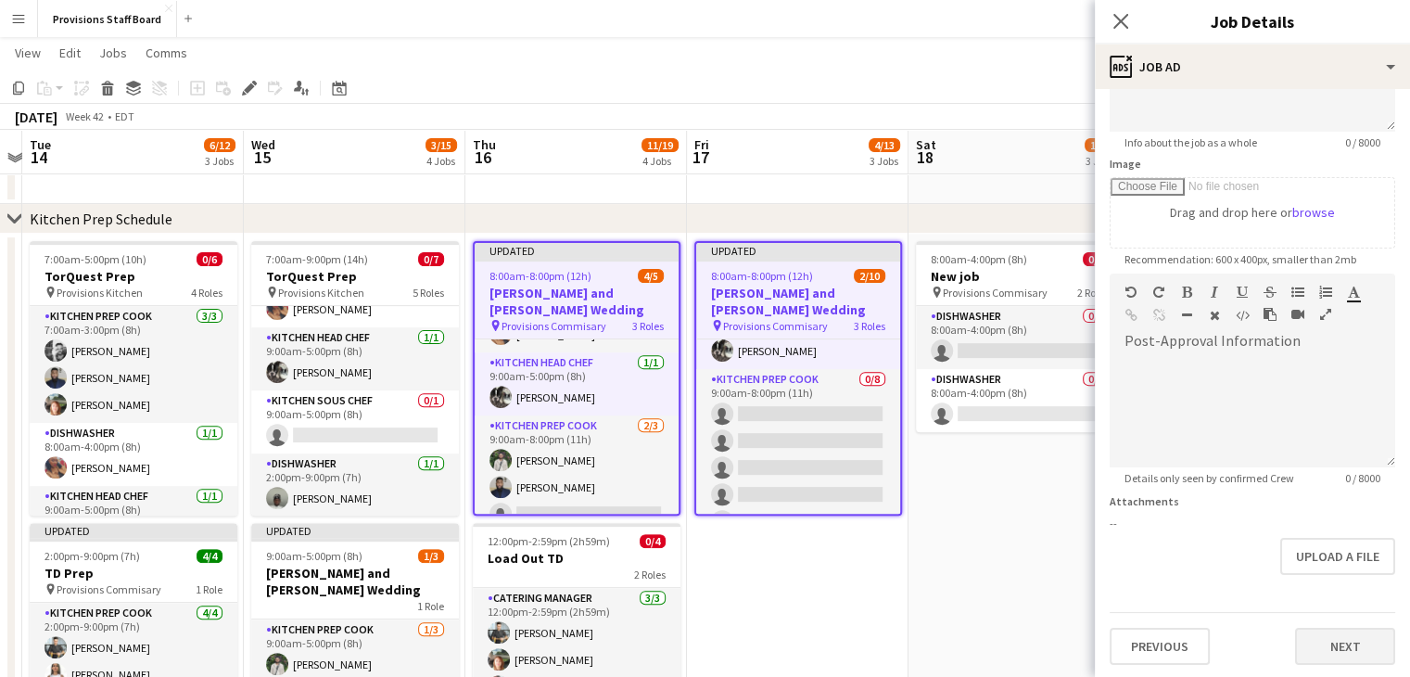
type input "**********"
click at [1317, 647] on button "Next" at bounding box center [1345, 646] width 100 height 37
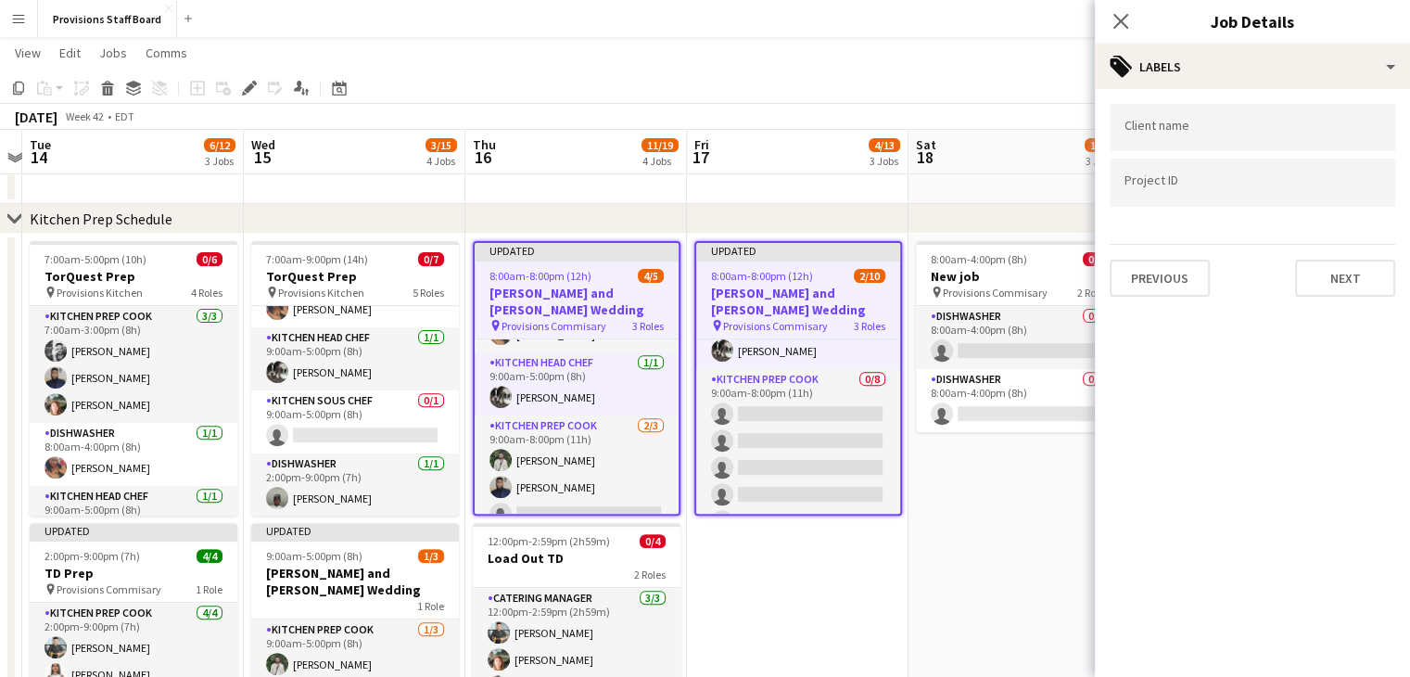
click at [949, 537] on app-date-cell "8:00am-4:00pm (8h) 0/2 New job pin Provisions Commisary 2 Roles Dishwasher 0/1 …" at bounding box center [1020, 599] width 222 height 731
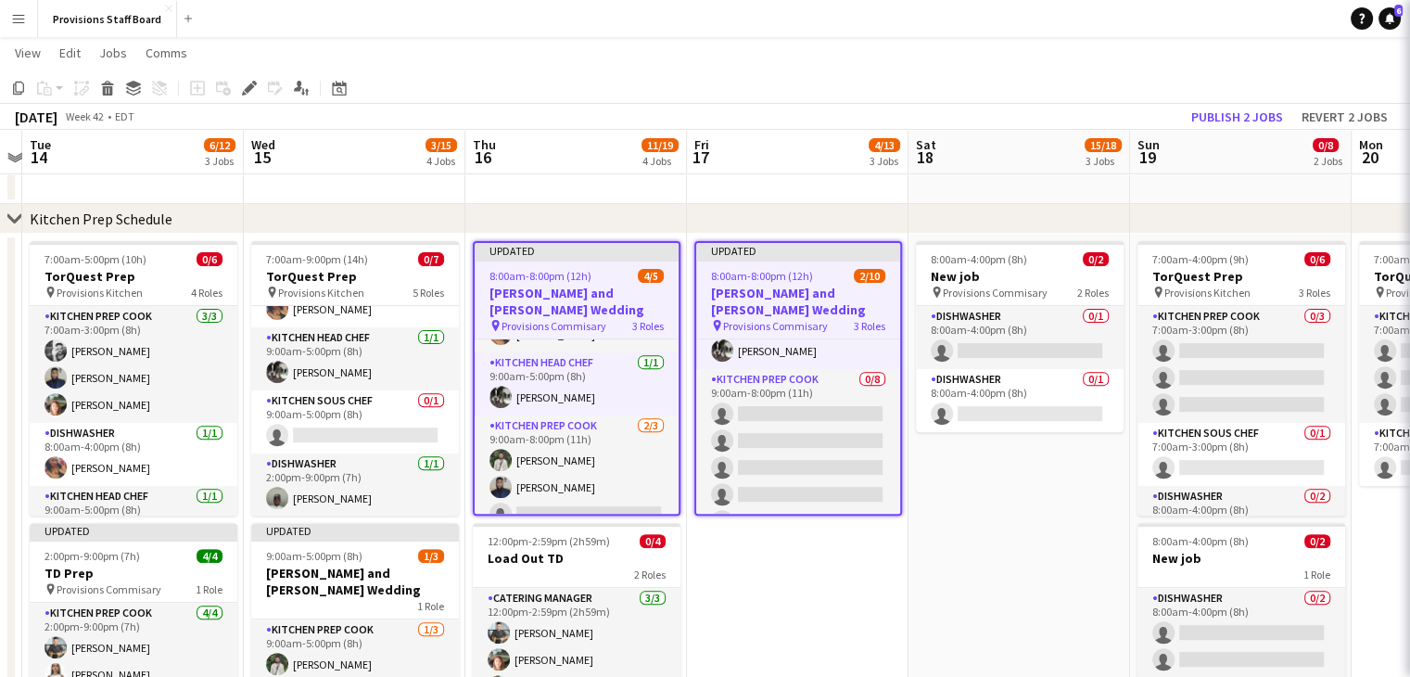
scroll to position [48, 0]
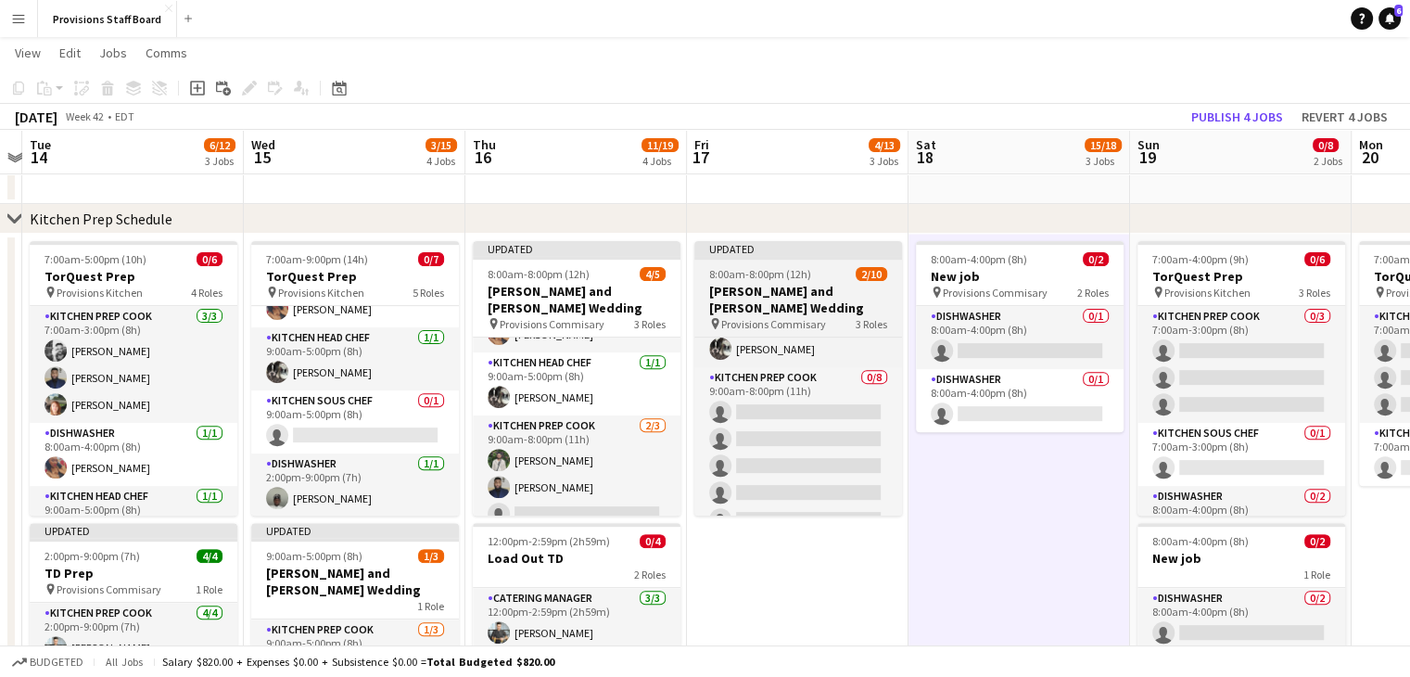
click at [805, 317] on span "Provisions Commisary" at bounding box center [773, 324] width 105 height 14
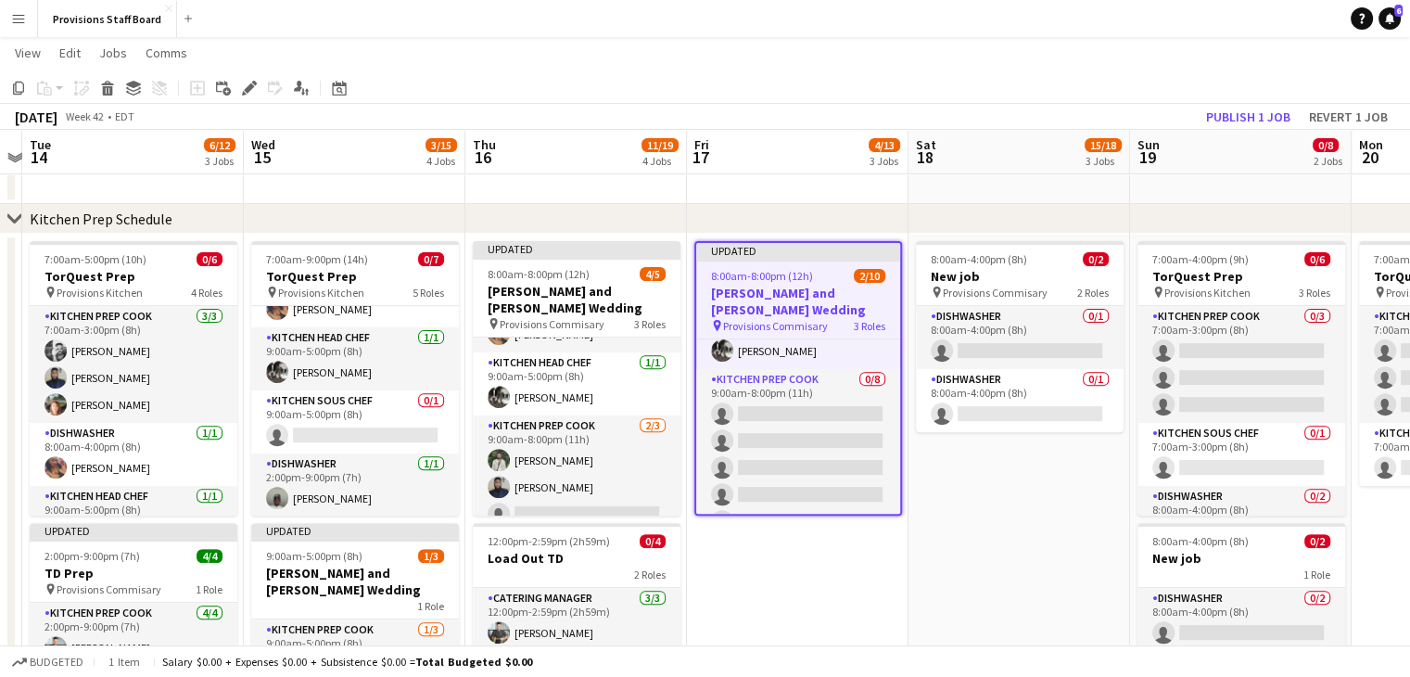
scroll to position [0, 518]
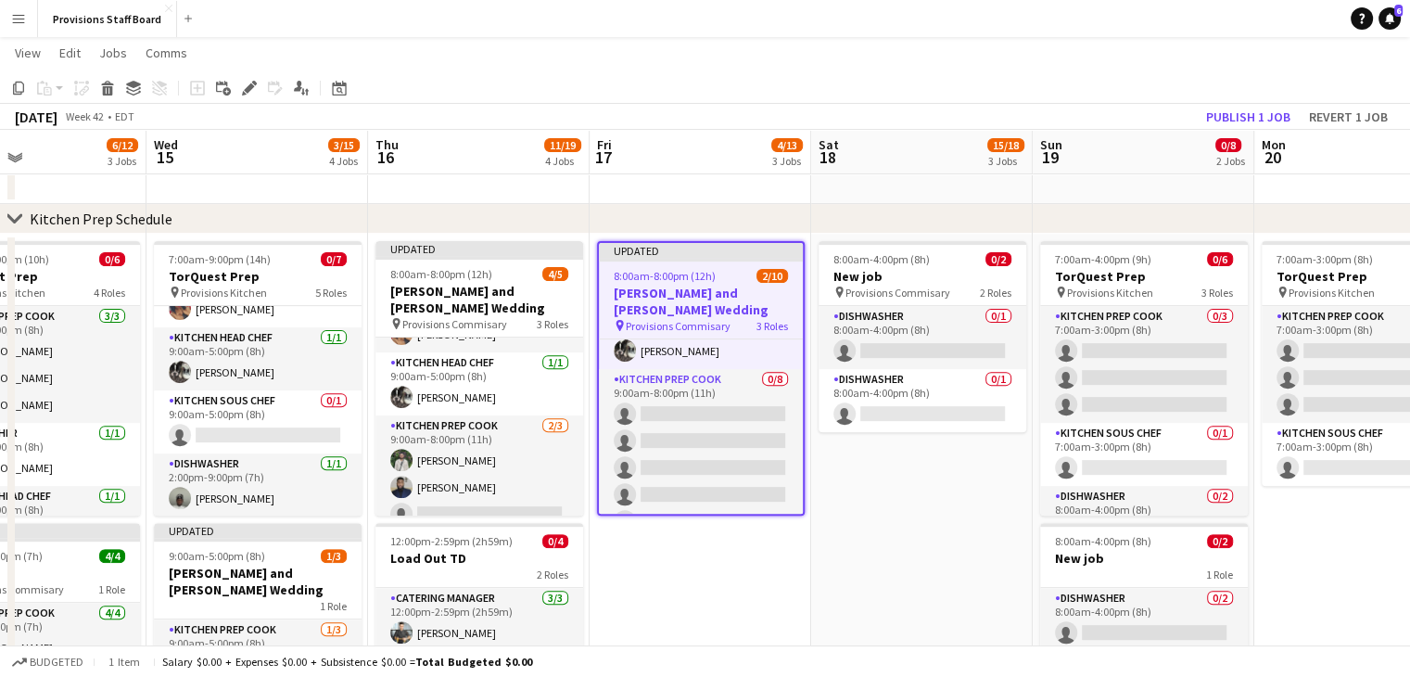
click at [764, 291] on h3 "[PERSON_NAME] and [PERSON_NAME] Wedding" at bounding box center [701, 301] width 204 height 33
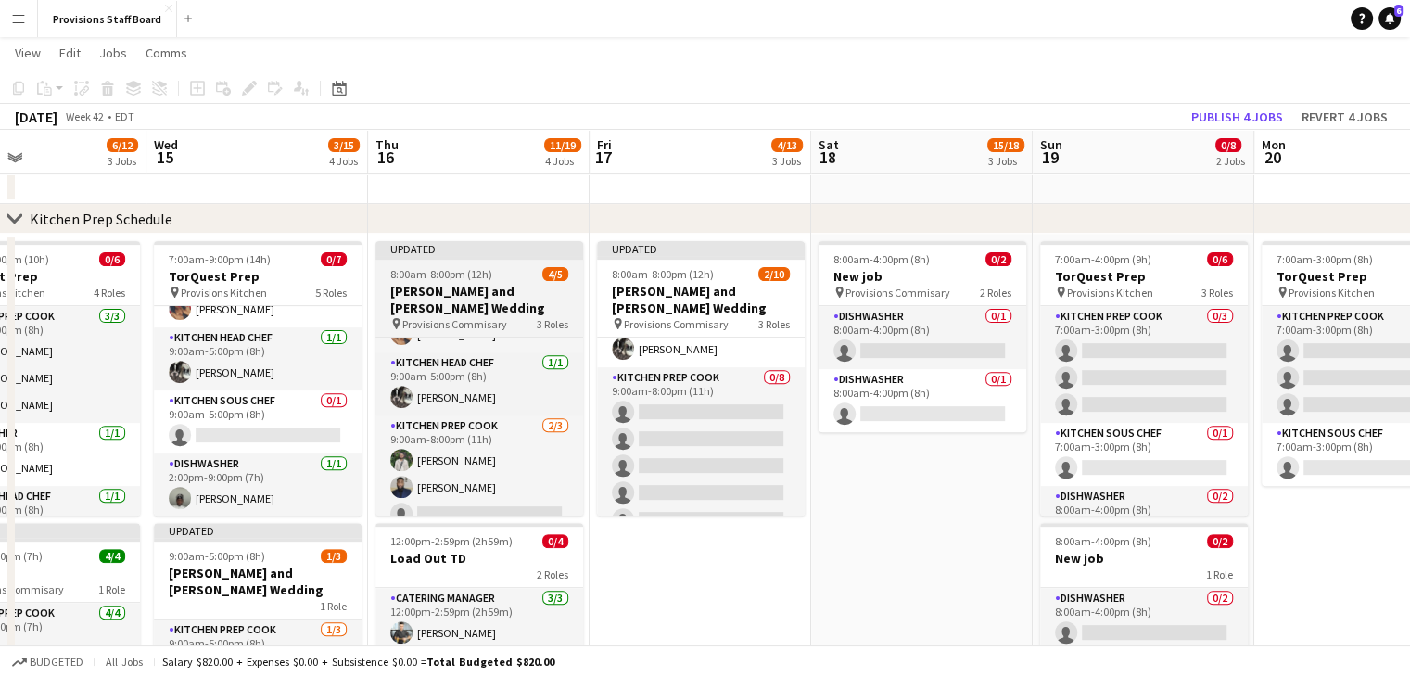
click at [496, 272] on div "8:00am-8:00pm (12h) 4/5" at bounding box center [479, 274] width 208 height 14
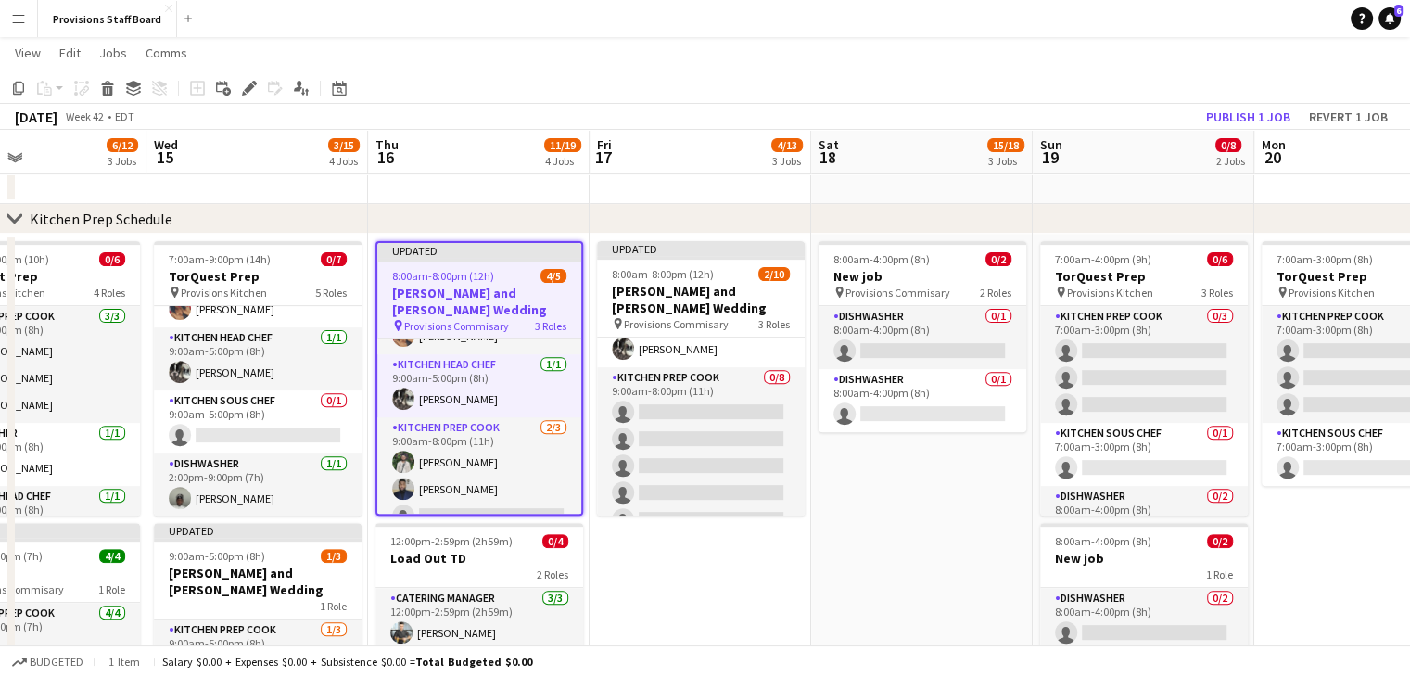
scroll to position [50, 0]
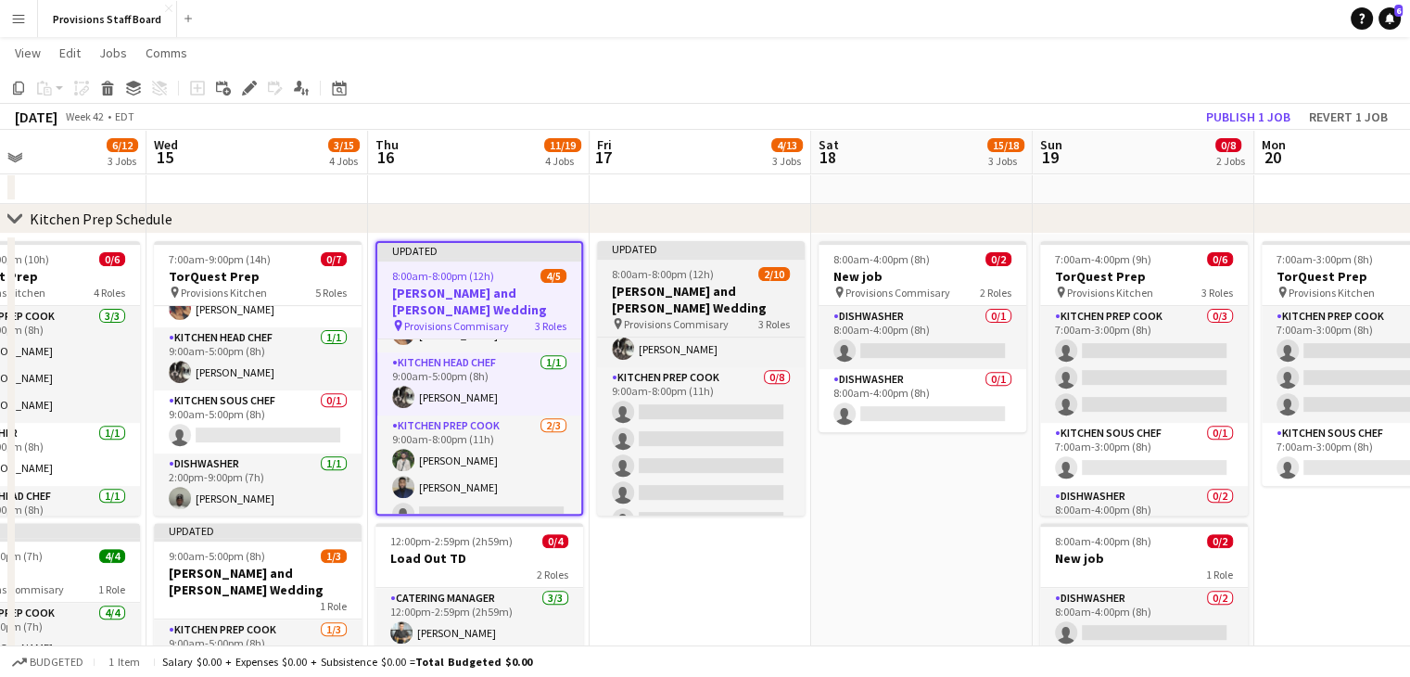
click at [659, 281] on app-job-card "Updated 8:00am-8:00pm (12h) 2/10 Michelle and Alex Wedding pin Provisions Commi…" at bounding box center [701, 378] width 208 height 274
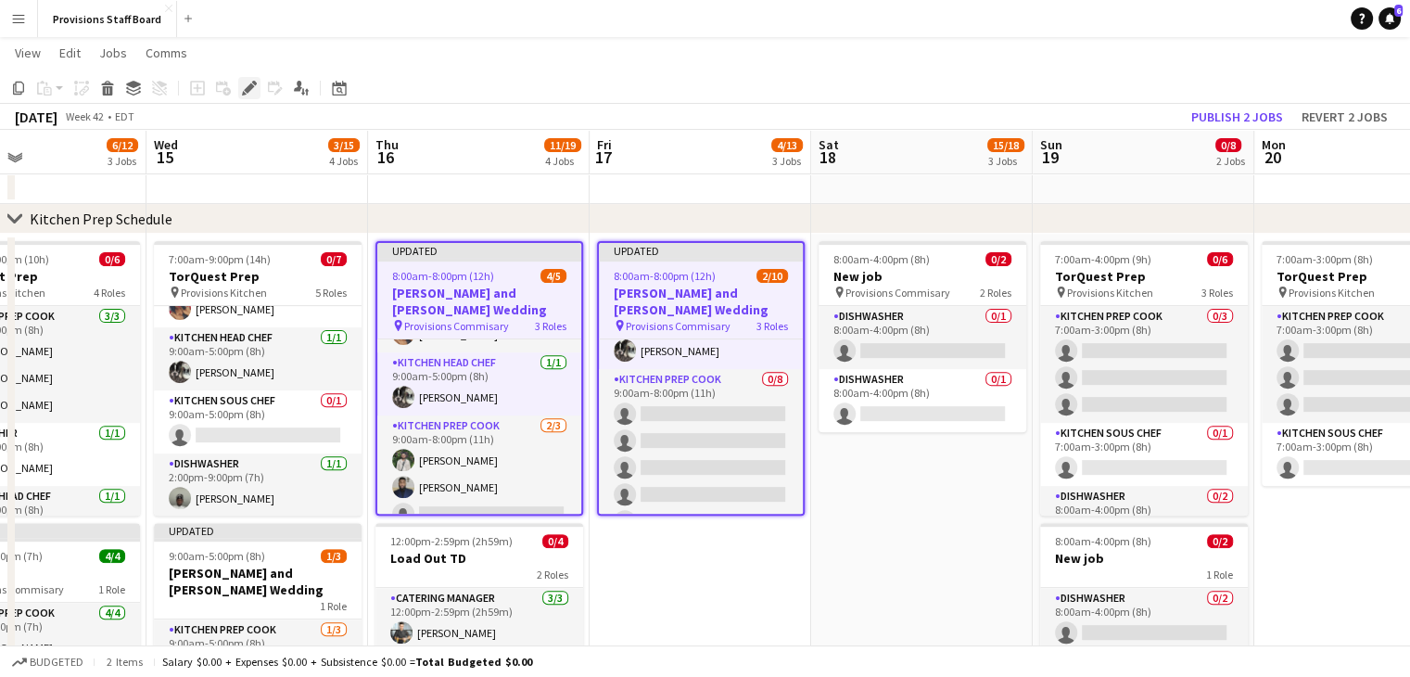
click at [252, 96] on div "Edit" at bounding box center [249, 88] width 22 height 22
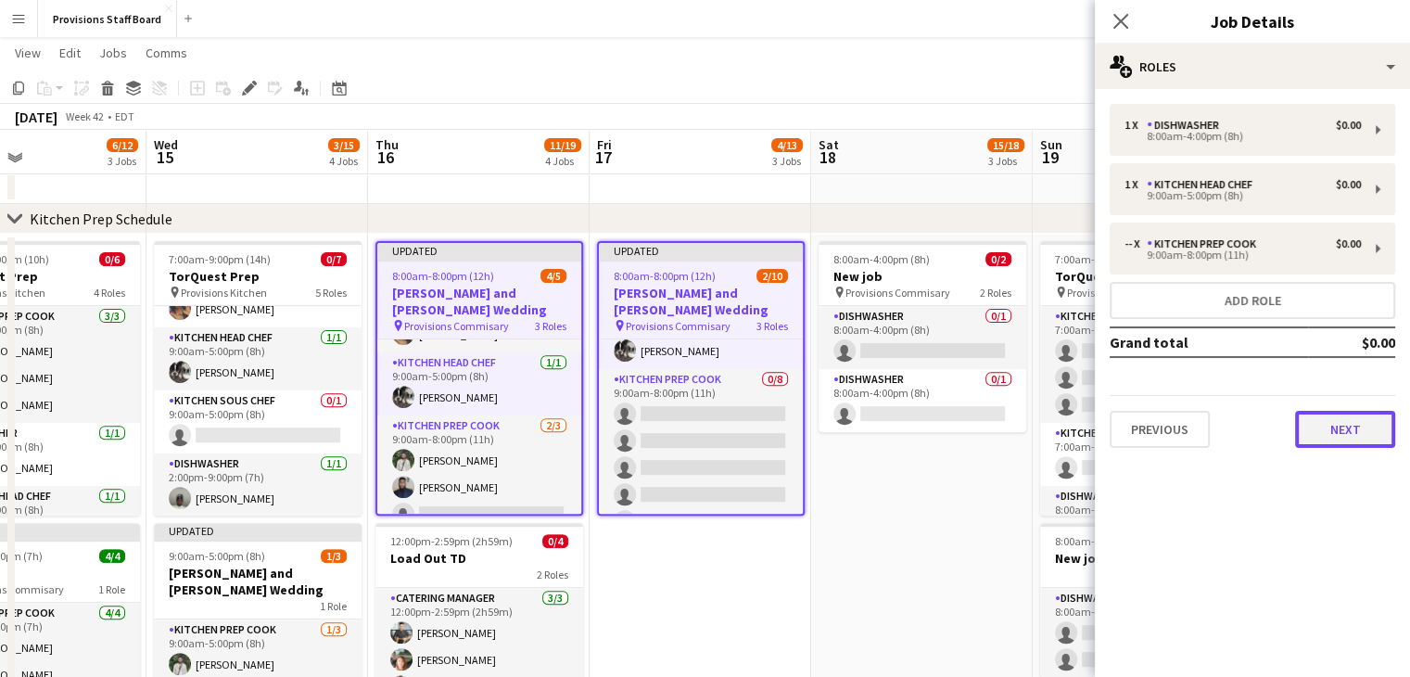
click at [1345, 421] on button "Next" at bounding box center [1345, 429] width 100 height 37
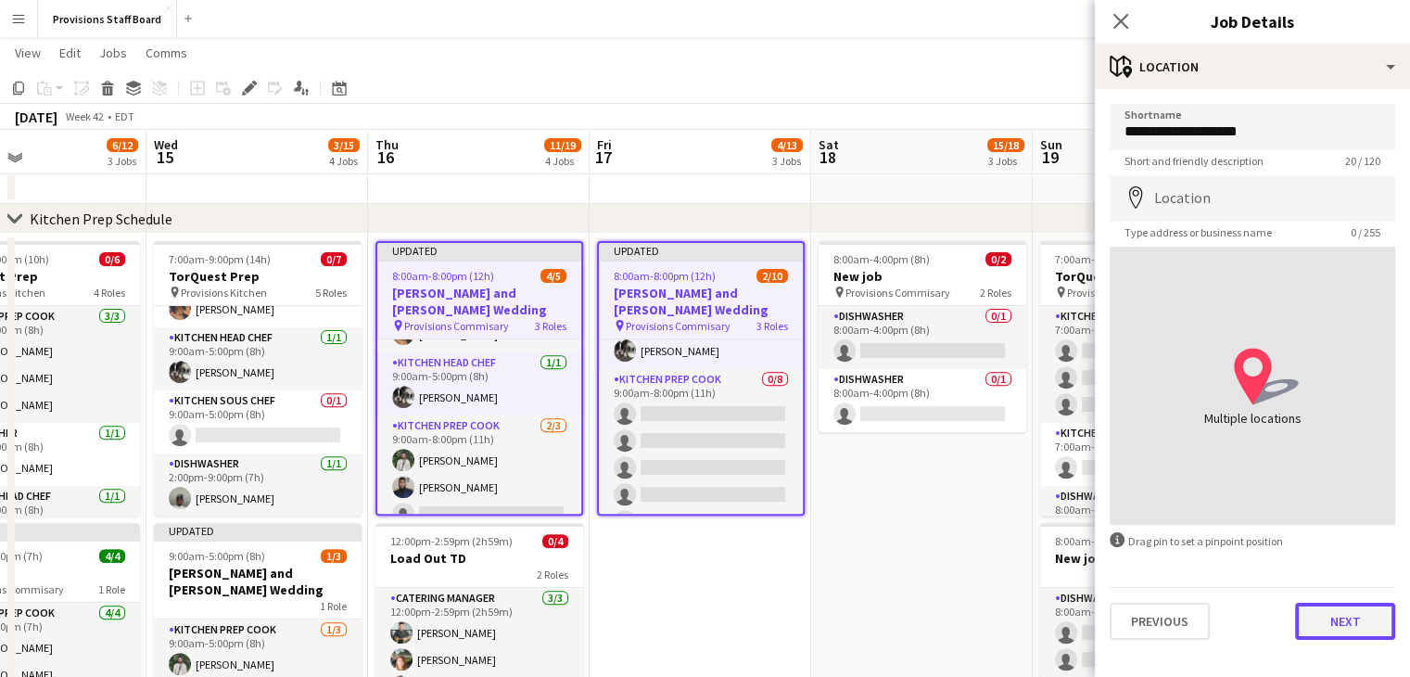
click at [1349, 603] on button "Next" at bounding box center [1345, 621] width 100 height 37
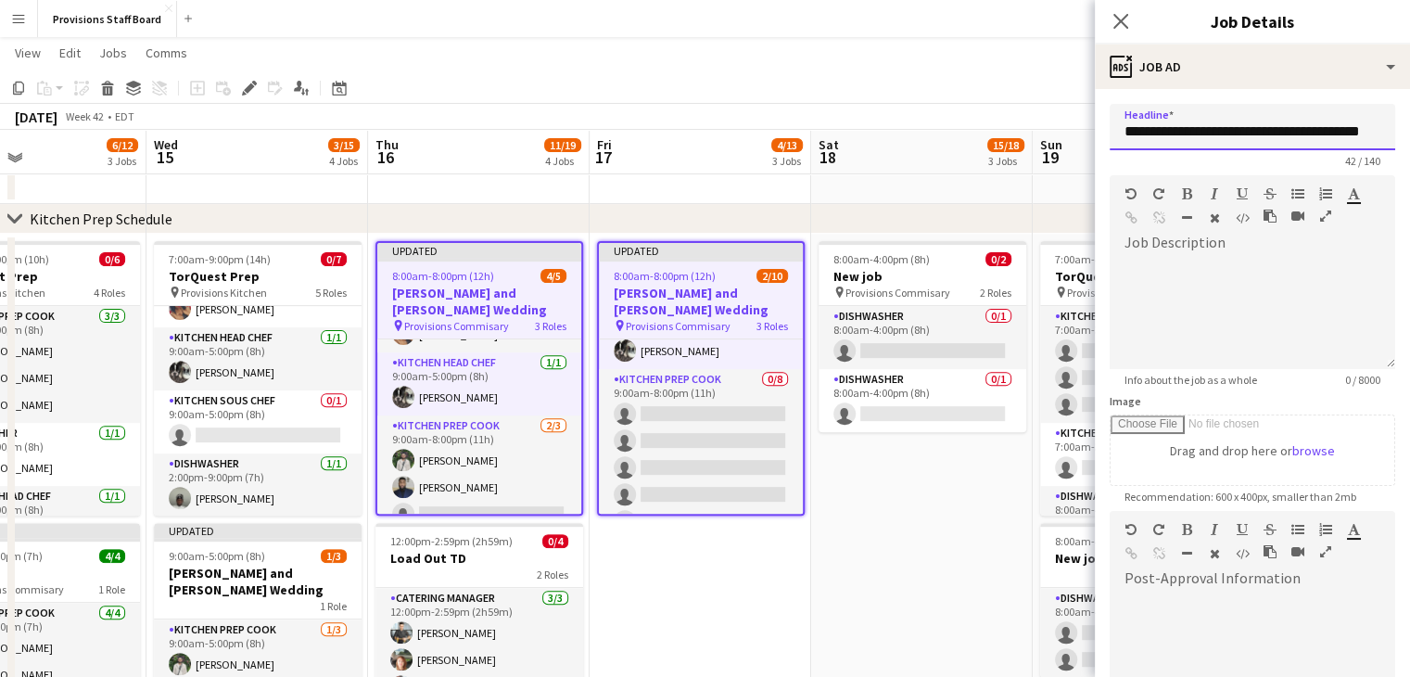
click at [1232, 134] on input "**********" at bounding box center [1253, 127] width 286 height 46
type input "**********"
click at [875, 101] on app-toolbar "Copy Paste Paste Ctrl+V Paste with crew Ctrl+Shift+V Paste linked Job [GEOGRAPH…" at bounding box center [705, 88] width 1410 height 32
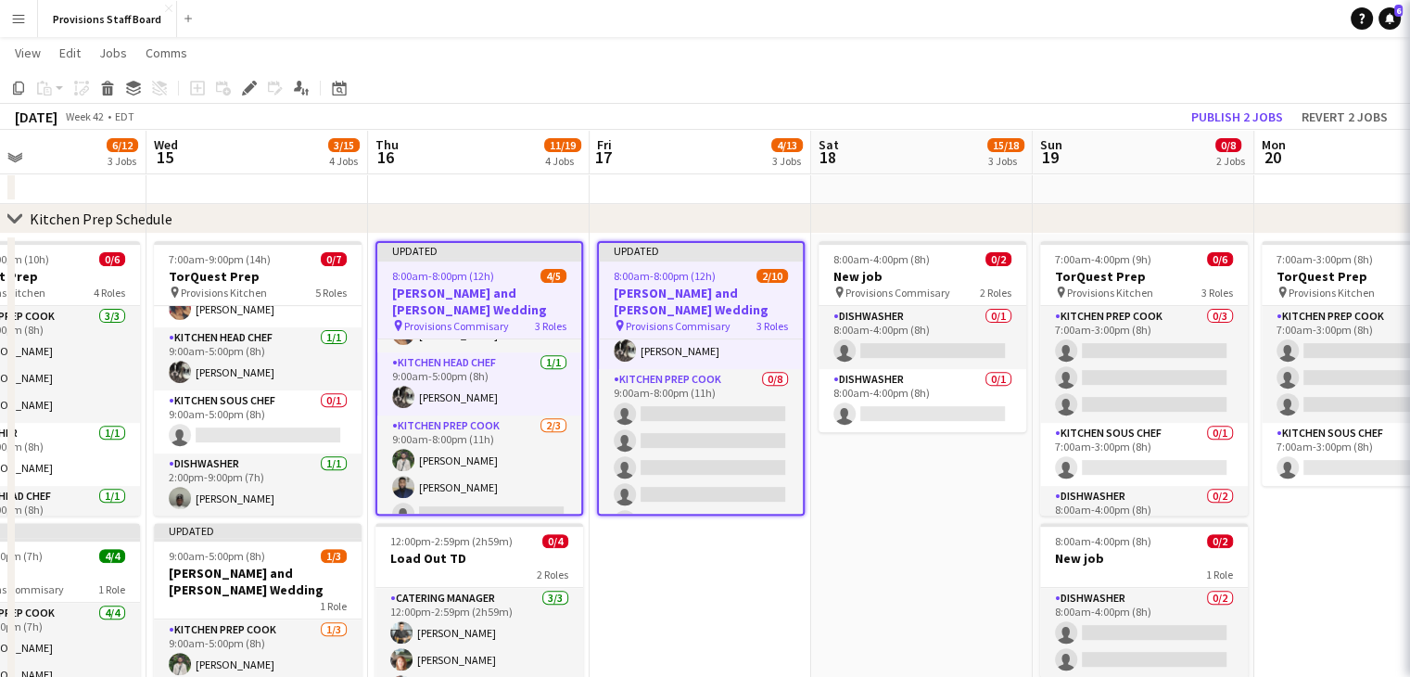
scroll to position [48, 0]
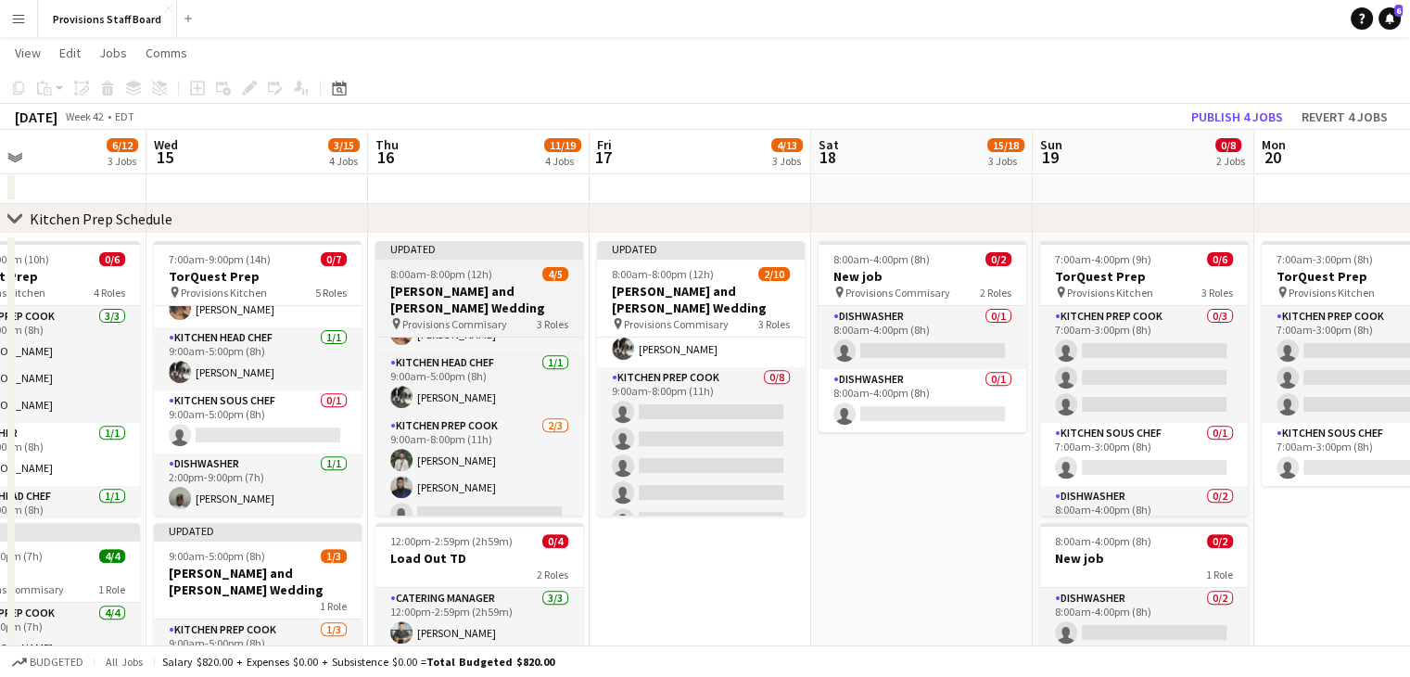
click at [505, 294] on h3 "[PERSON_NAME] and [PERSON_NAME] Wedding" at bounding box center [479, 299] width 208 height 33
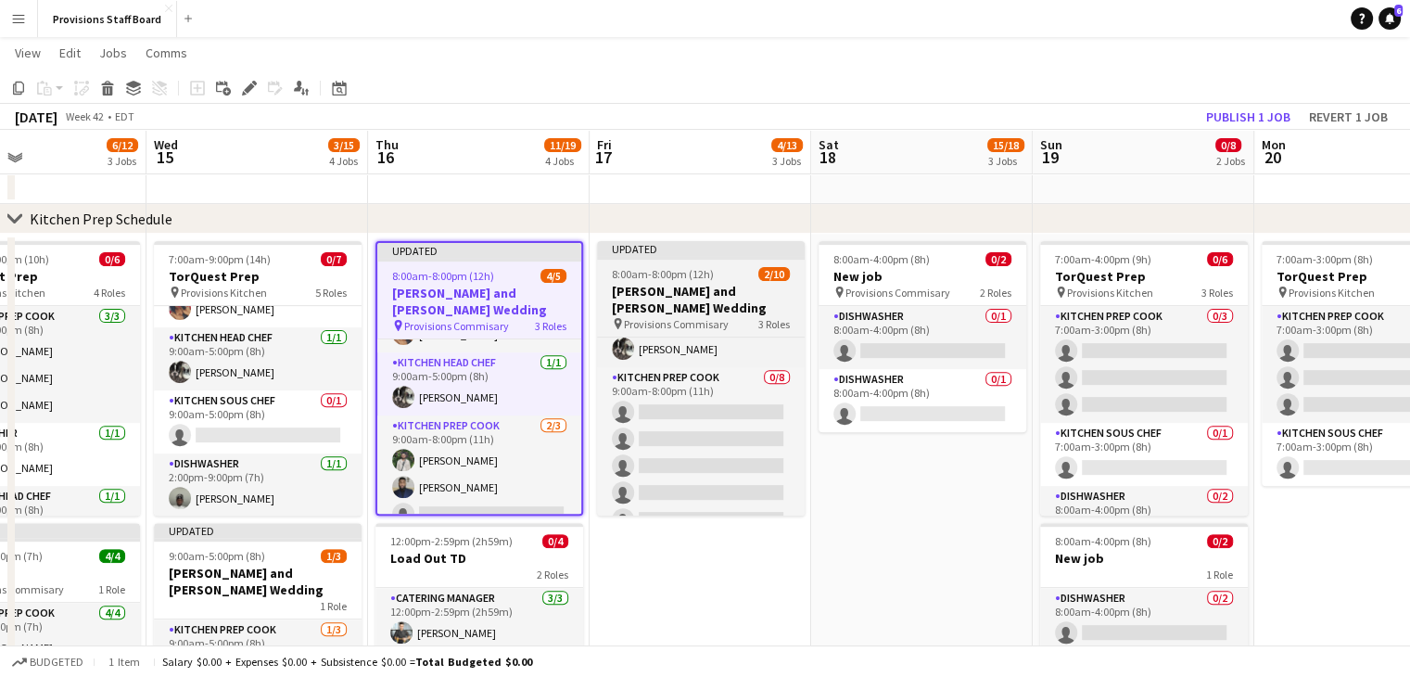
click at [679, 286] on h3 "[PERSON_NAME] and [PERSON_NAME] Wedding" at bounding box center [701, 299] width 208 height 33
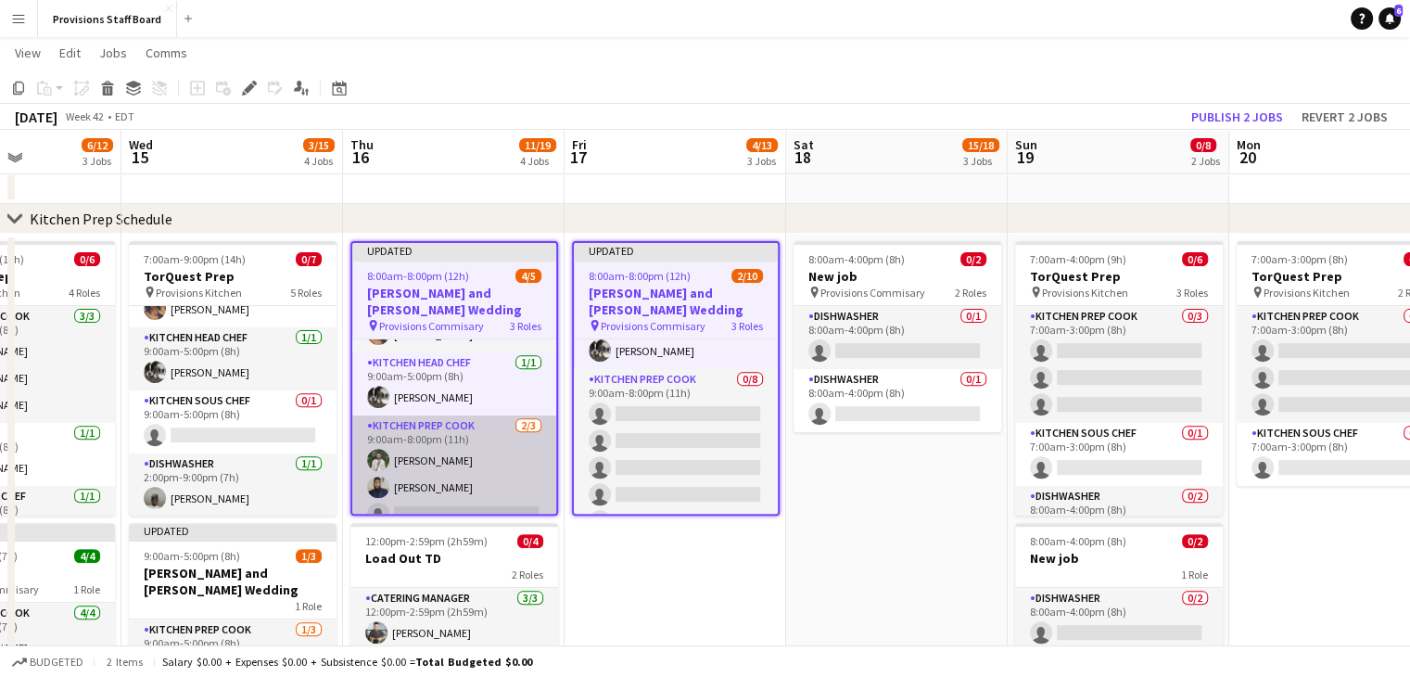
scroll to position [0, 554]
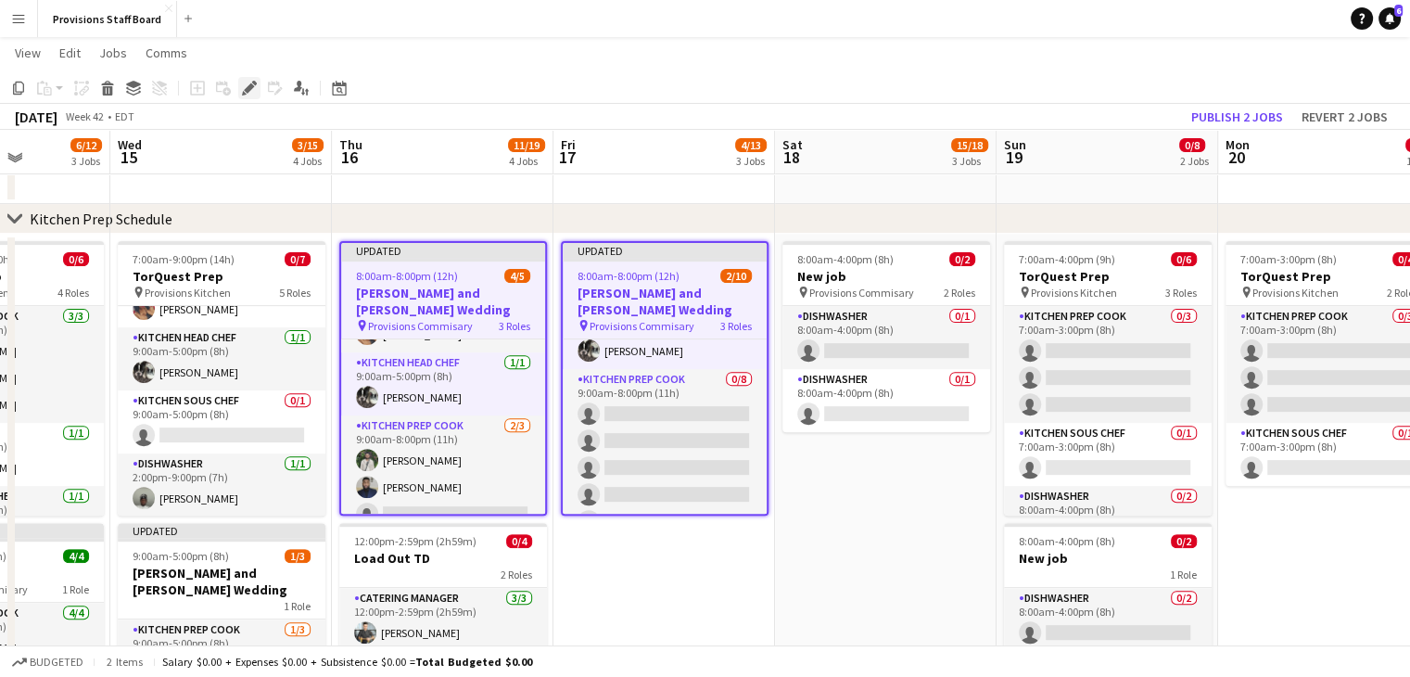
click at [245, 83] on icon "Edit" at bounding box center [249, 88] width 15 height 15
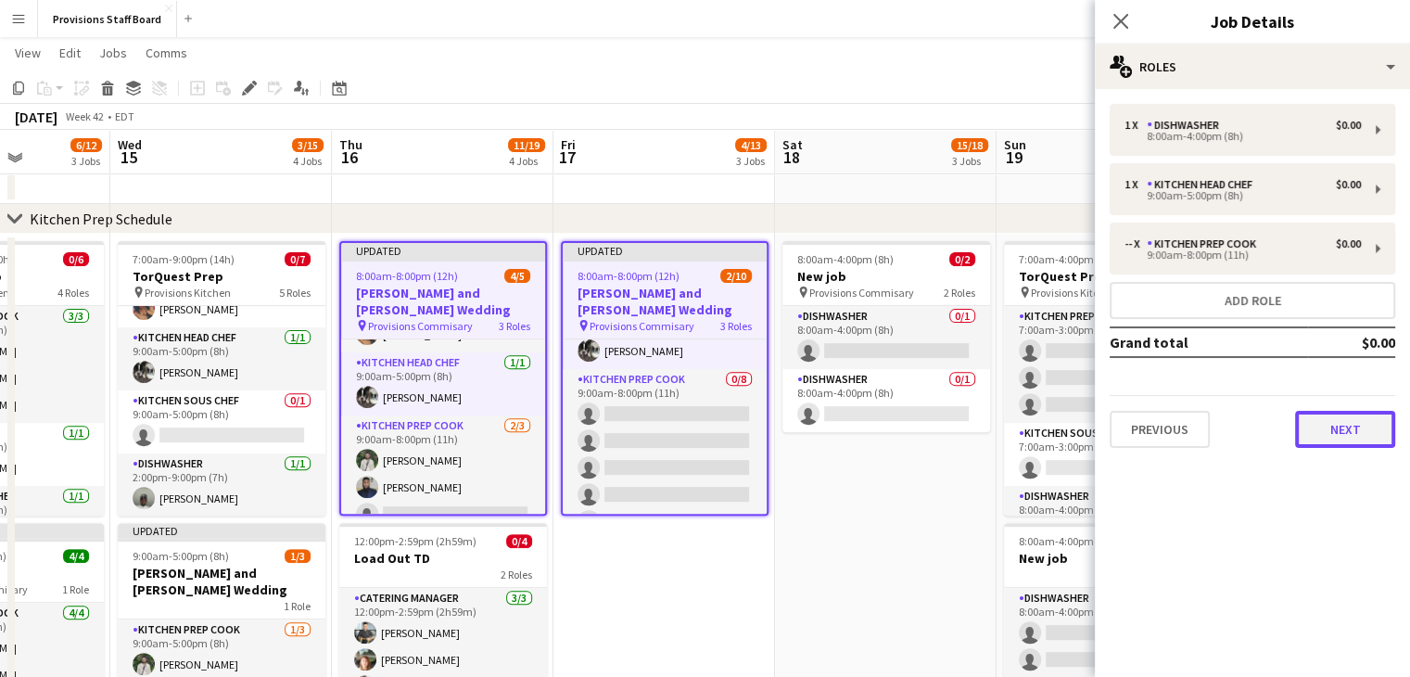
click at [1324, 429] on button "Next" at bounding box center [1345, 429] width 100 height 37
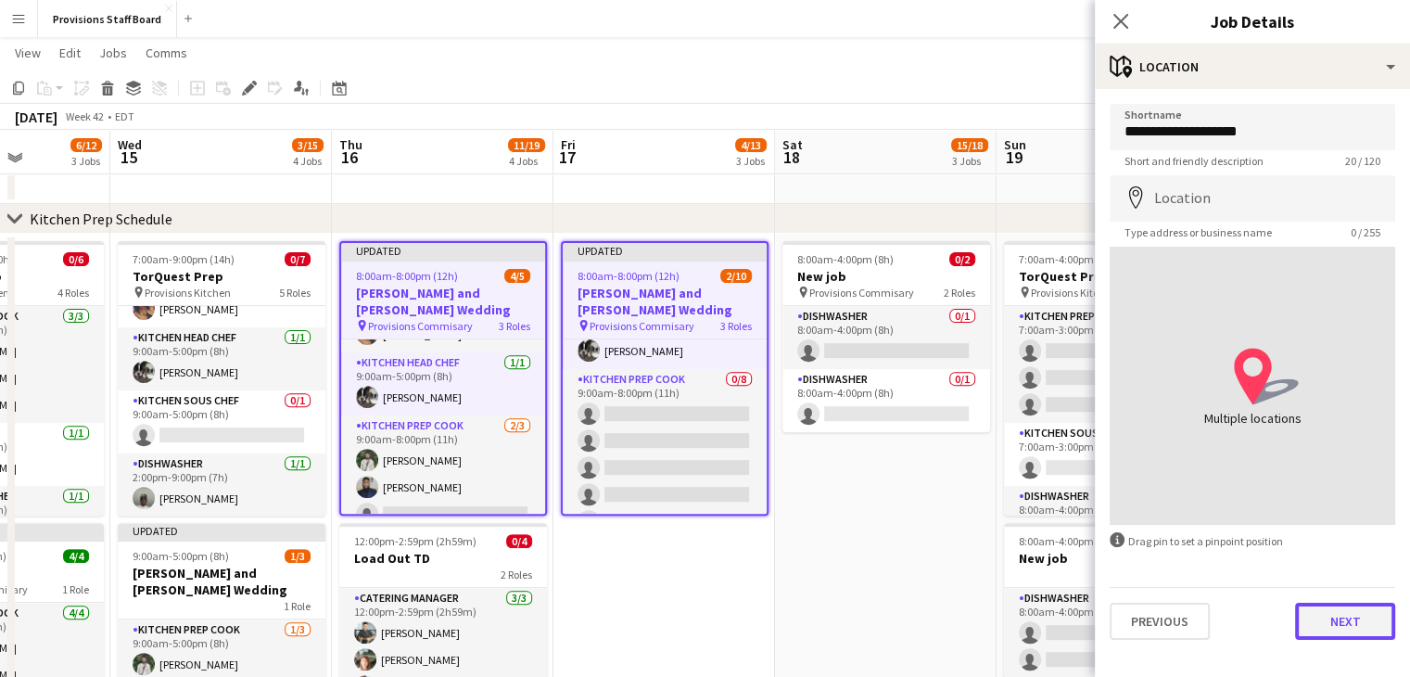
click at [1339, 606] on button "Next" at bounding box center [1345, 621] width 100 height 37
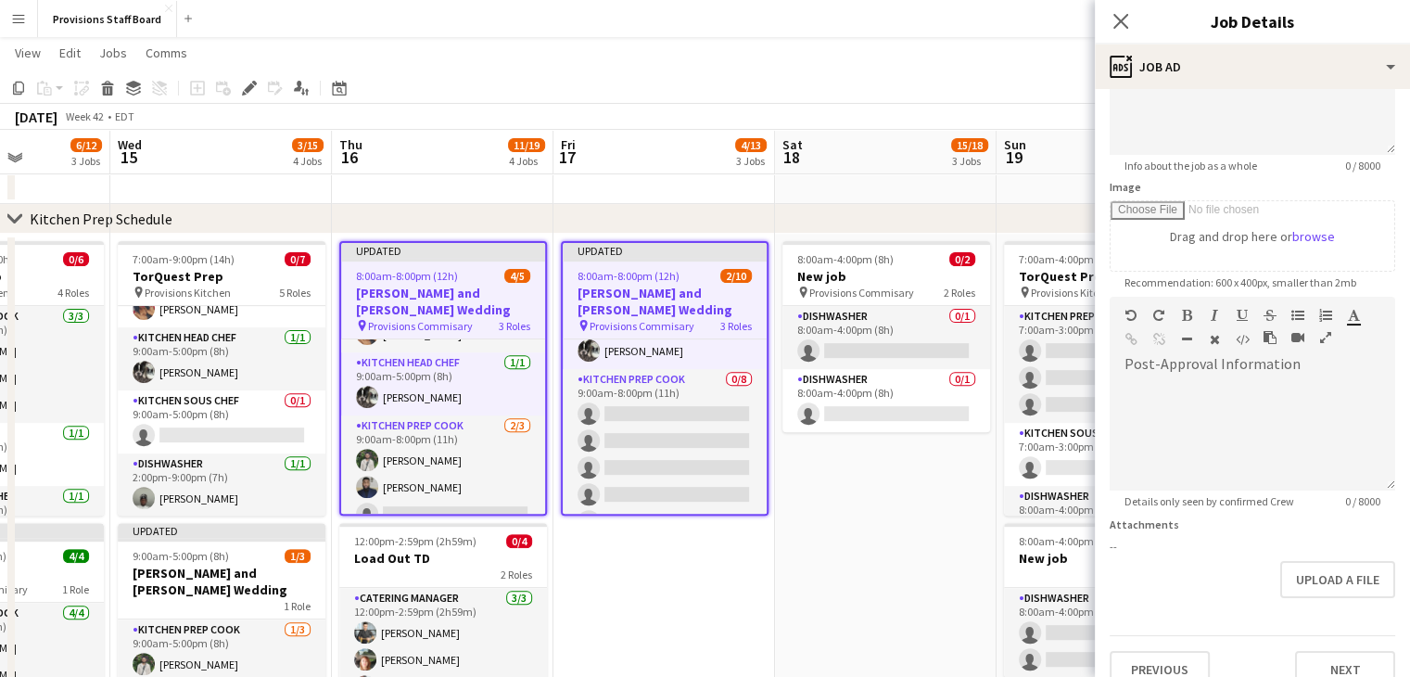
scroll to position [225, 0]
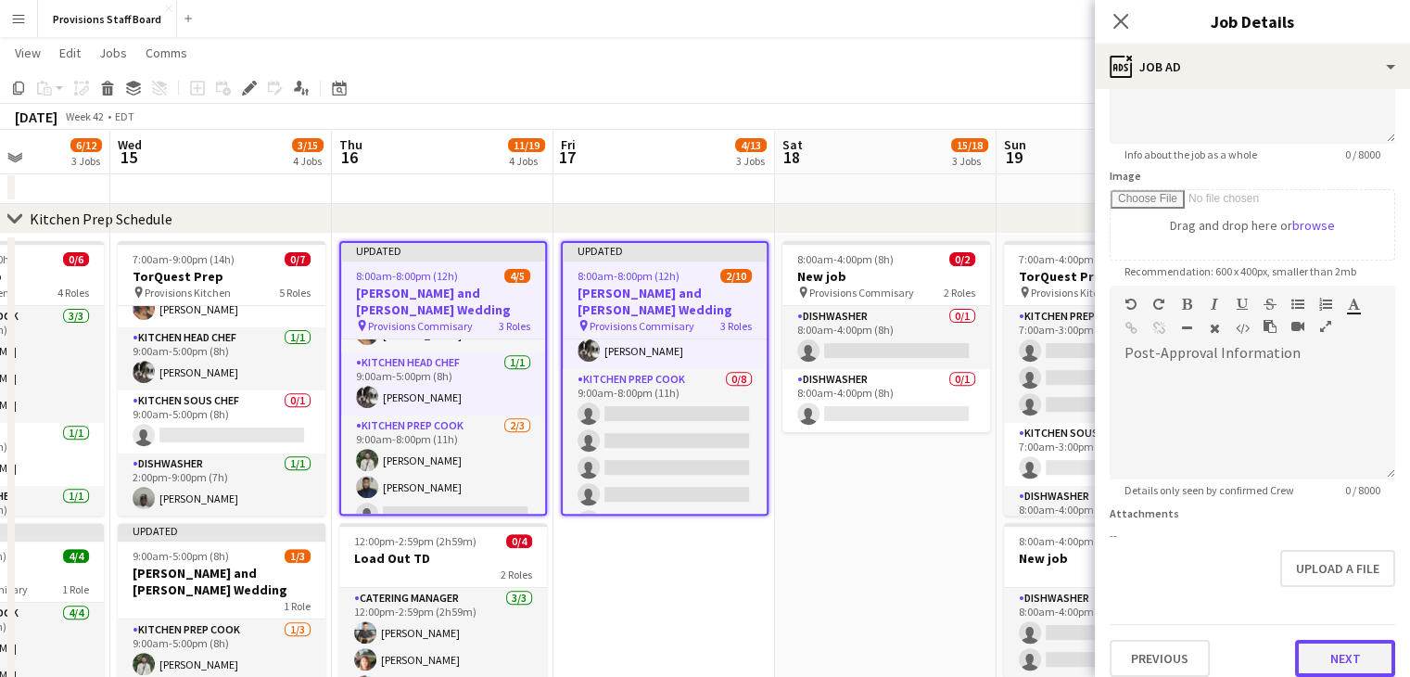
click at [1338, 654] on button "Next" at bounding box center [1345, 658] width 100 height 37
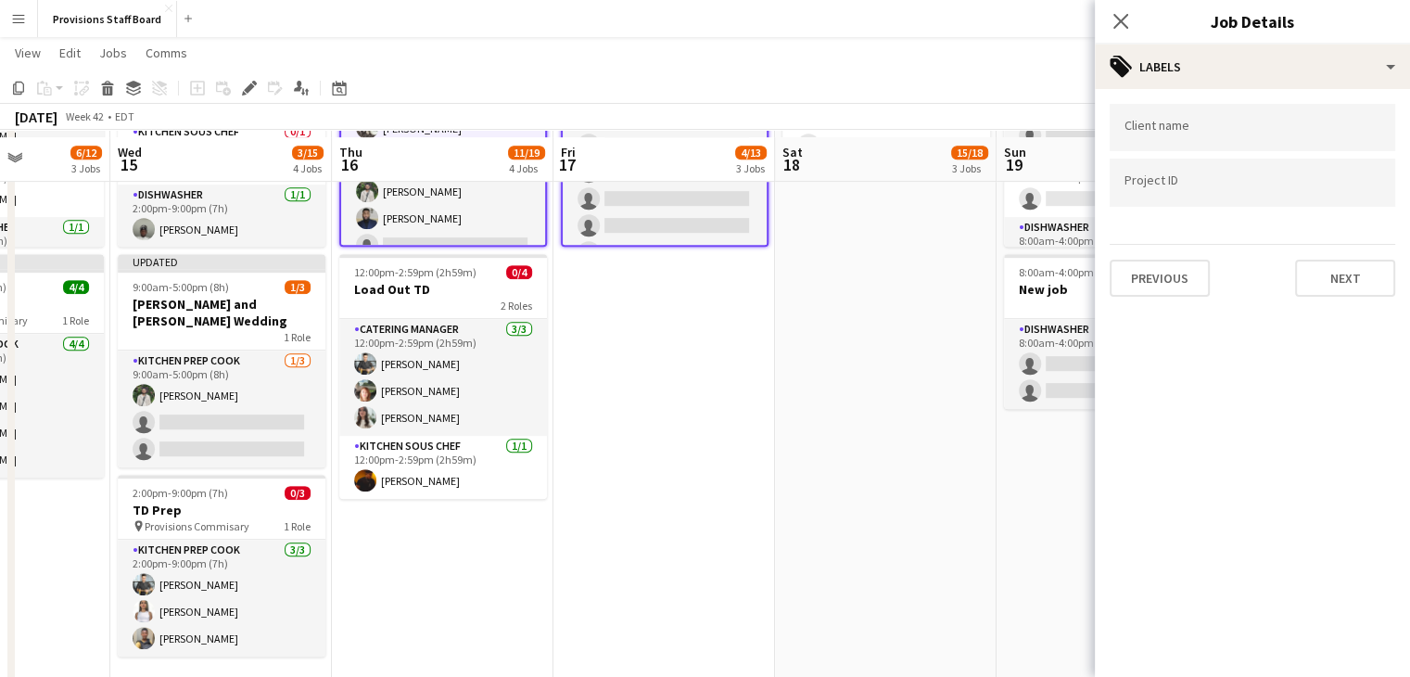
scroll to position [881, 0]
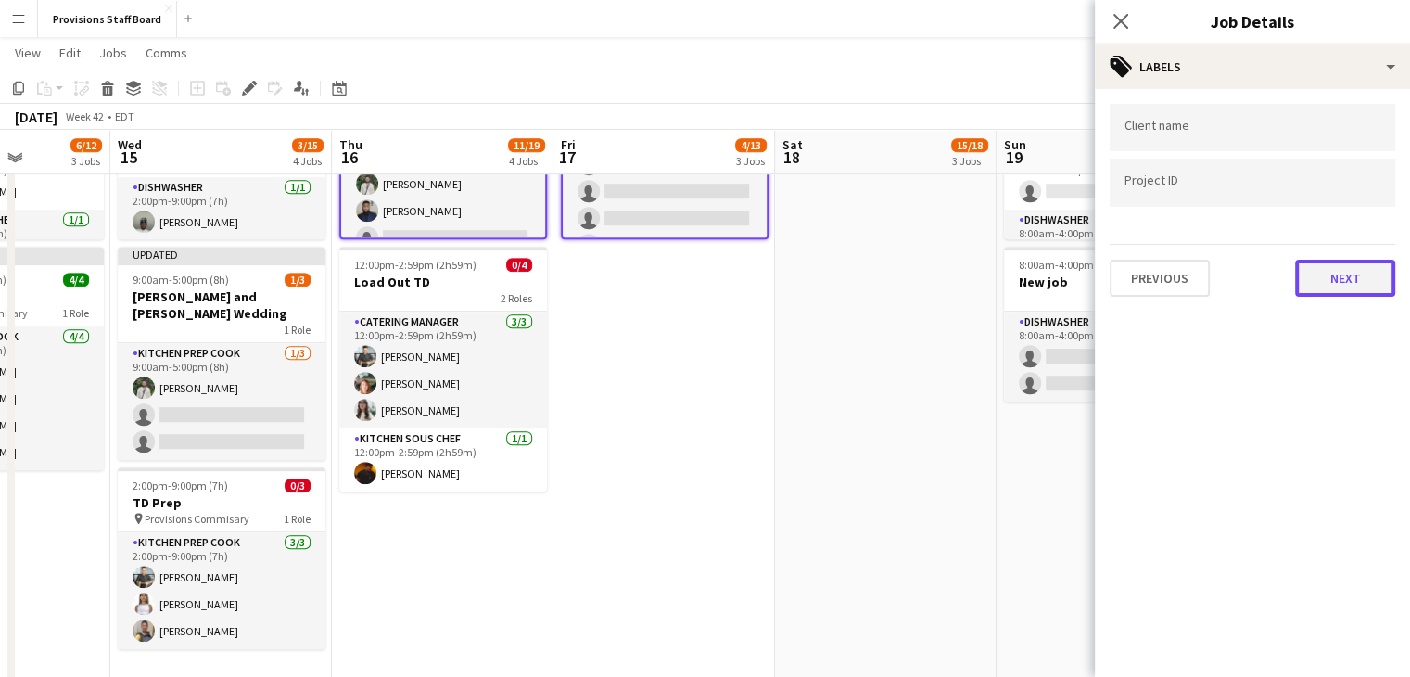
click at [1337, 283] on button "Next" at bounding box center [1345, 278] width 100 height 37
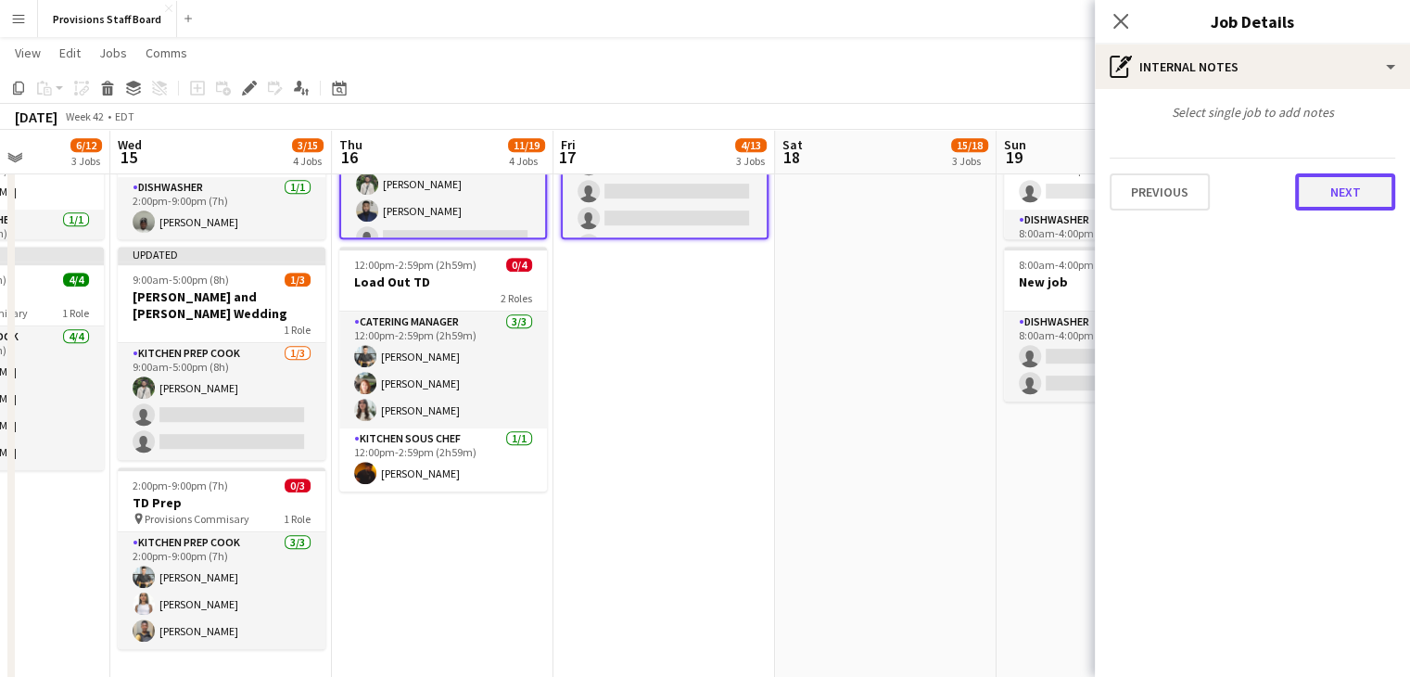
click at [1336, 191] on button "Next" at bounding box center [1345, 191] width 100 height 37
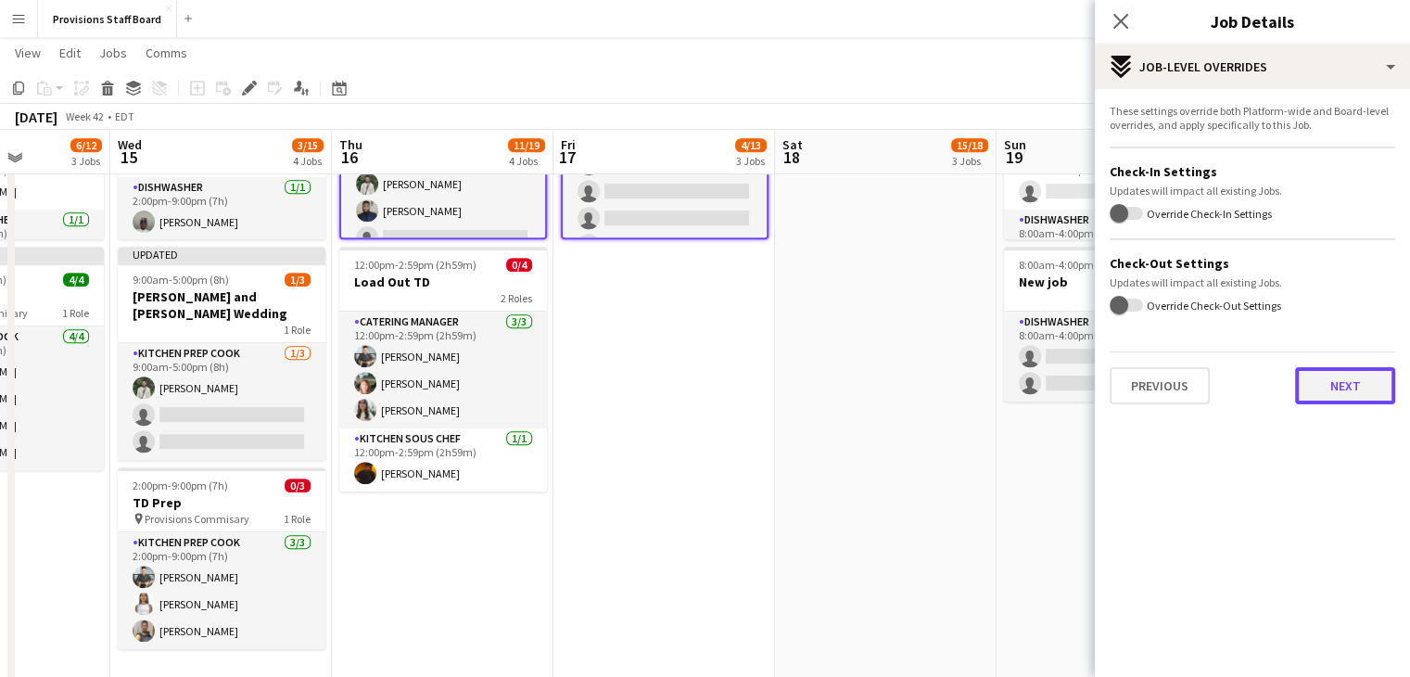
click at [1342, 379] on button "Next" at bounding box center [1345, 385] width 100 height 37
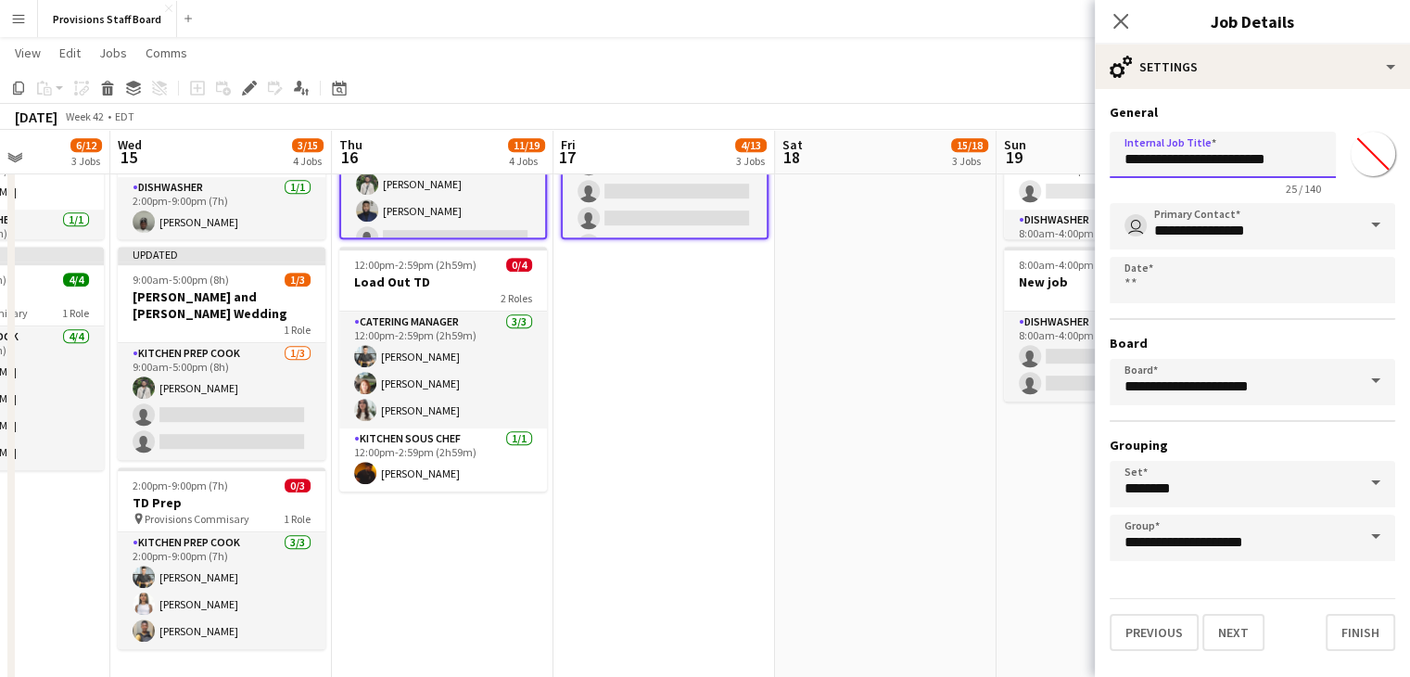
click at [1290, 161] on input "**********" at bounding box center [1223, 155] width 226 height 46
type input "**********"
click button "Next" at bounding box center [1233, 632] width 62 height 37
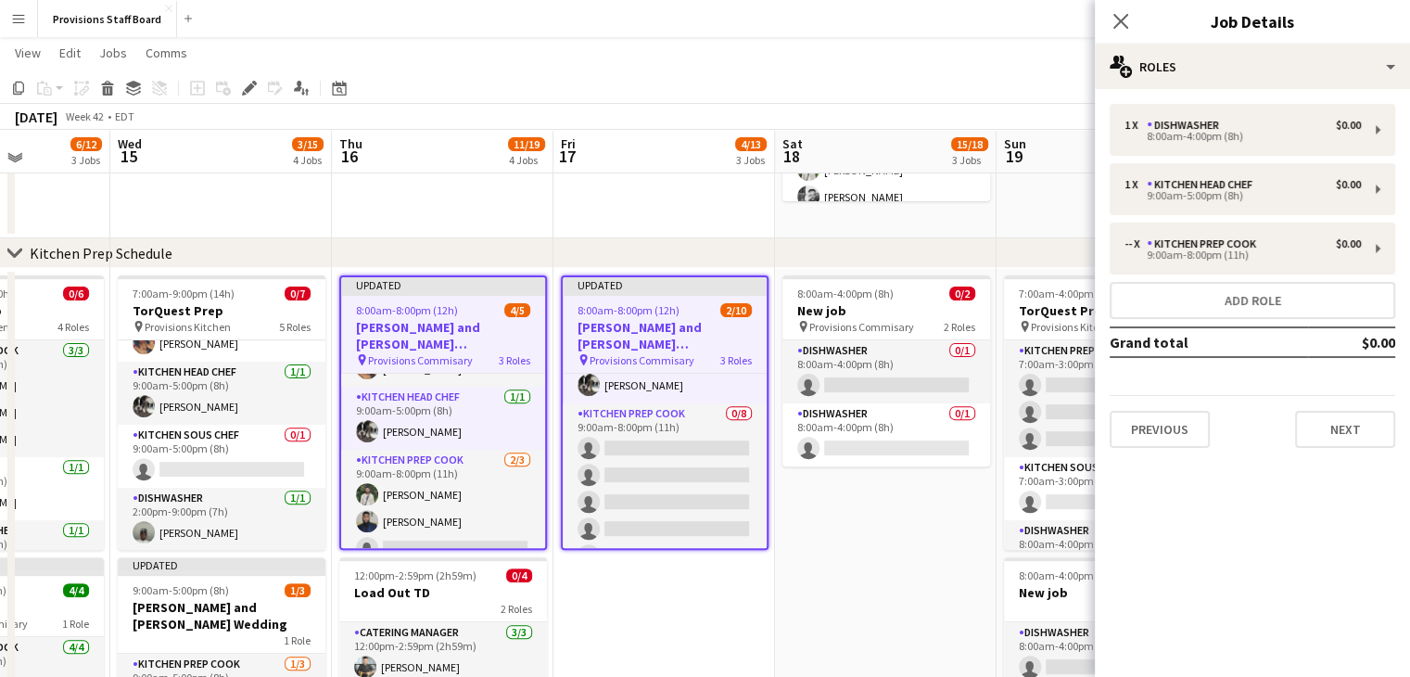
scroll to position [569, 0]
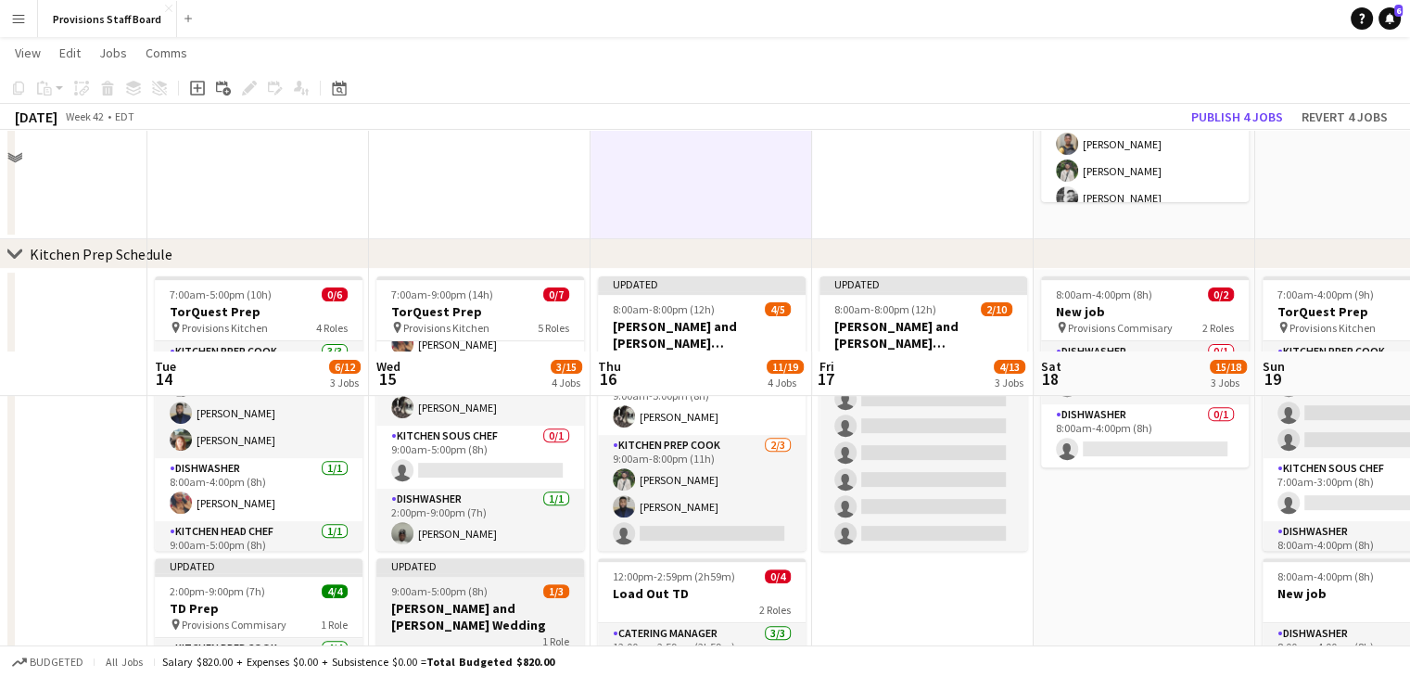
scroll to position [804, 0]
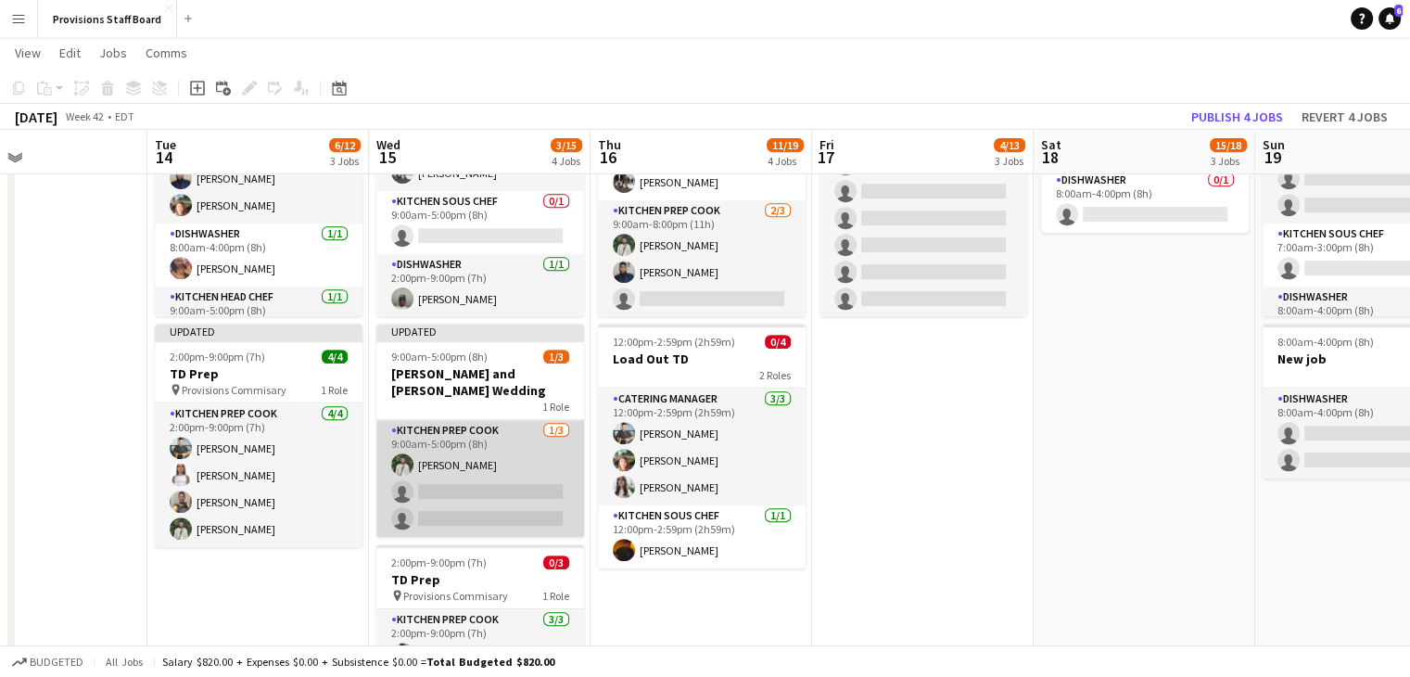
click at [472, 465] on app-card-role "Kitchen Prep Cook 1/3 9:00am-5:00pm (8h) Ruslan Kravchuk single-neutral-actions…" at bounding box center [480, 478] width 208 height 117
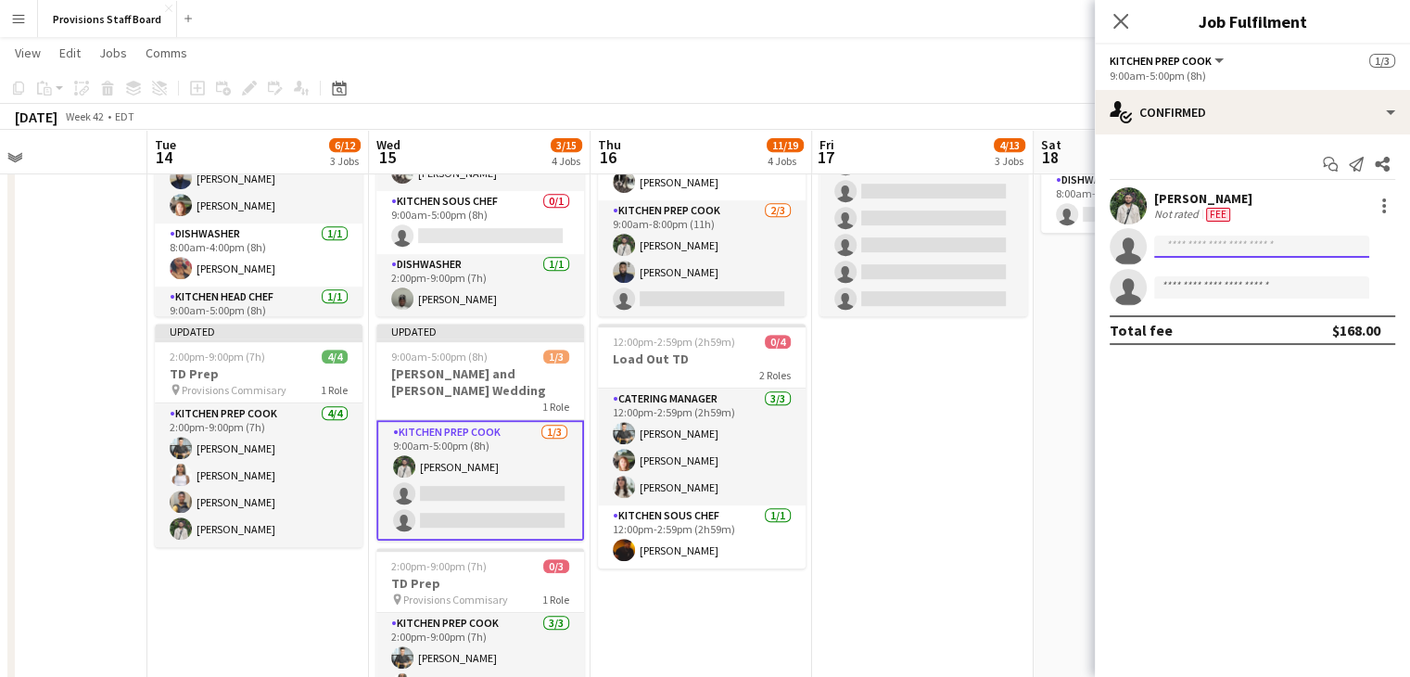
click at [1195, 242] on input at bounding box center [1261, 246] width 215 height 22
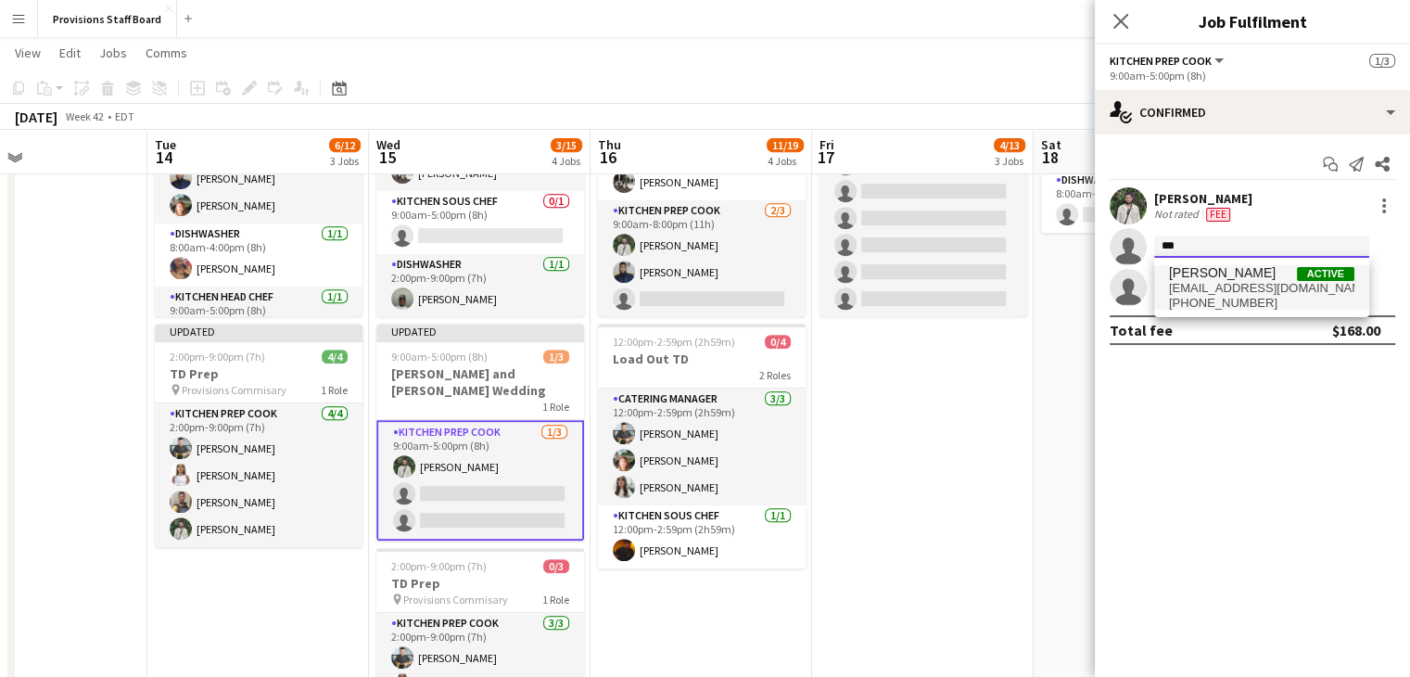
type input "***"
click at [1201, 278] on span "[PERSON_NAME]" at bounding box center [1222, 273] width 107 height 16
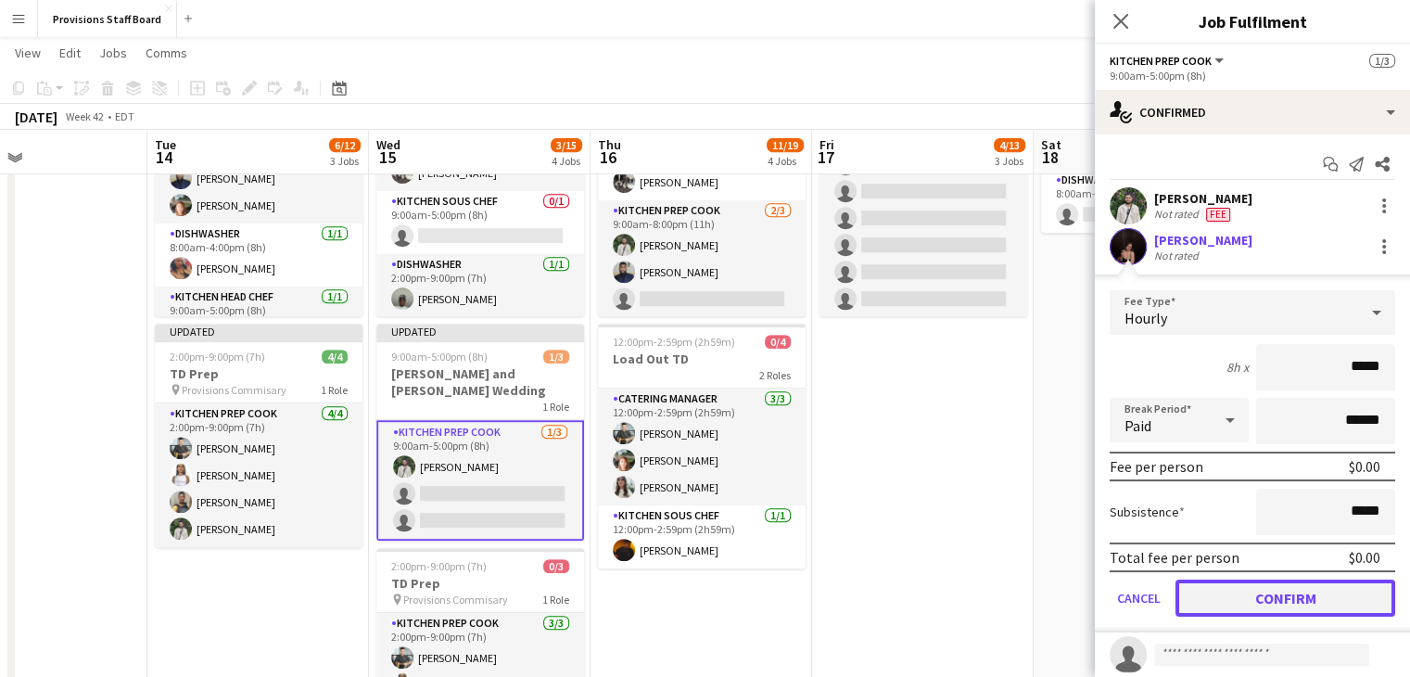
click at [1235, 590] on button "Confirm" at bounding box center [1286, 597] width 220 height 37
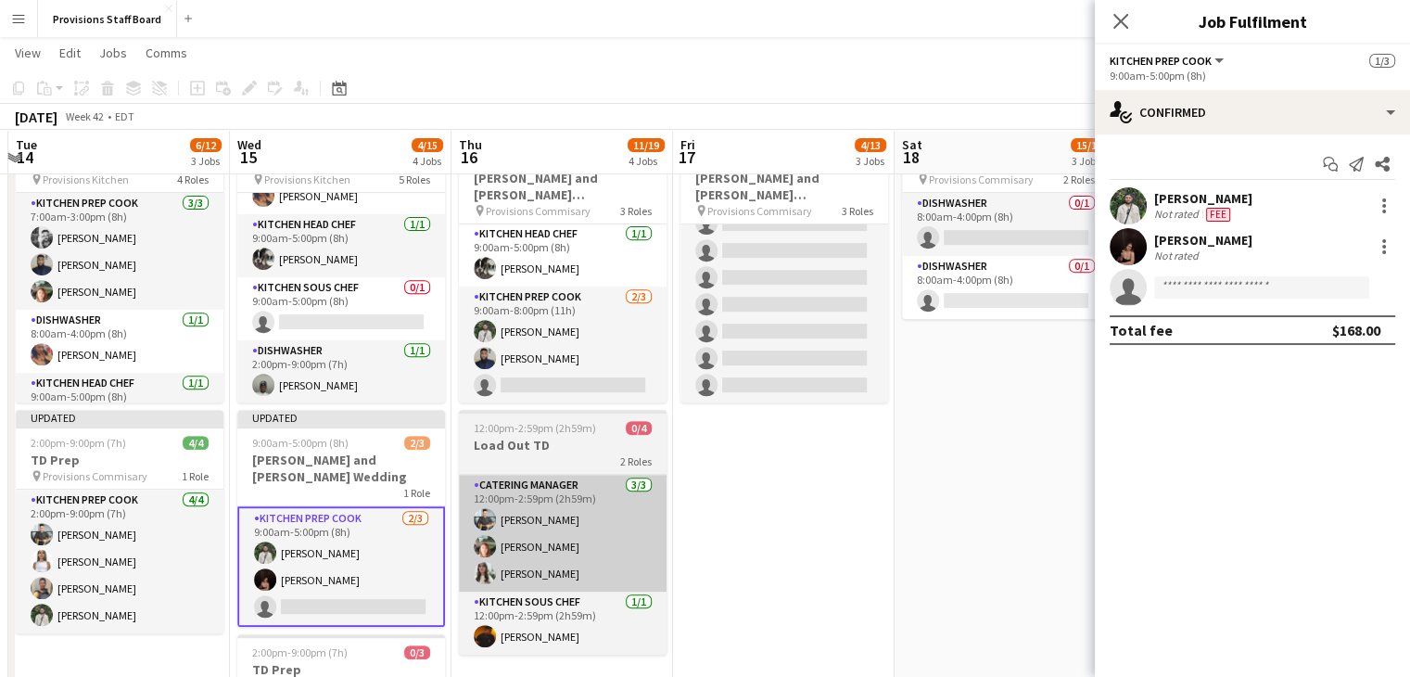
scroll to position [718, 0]
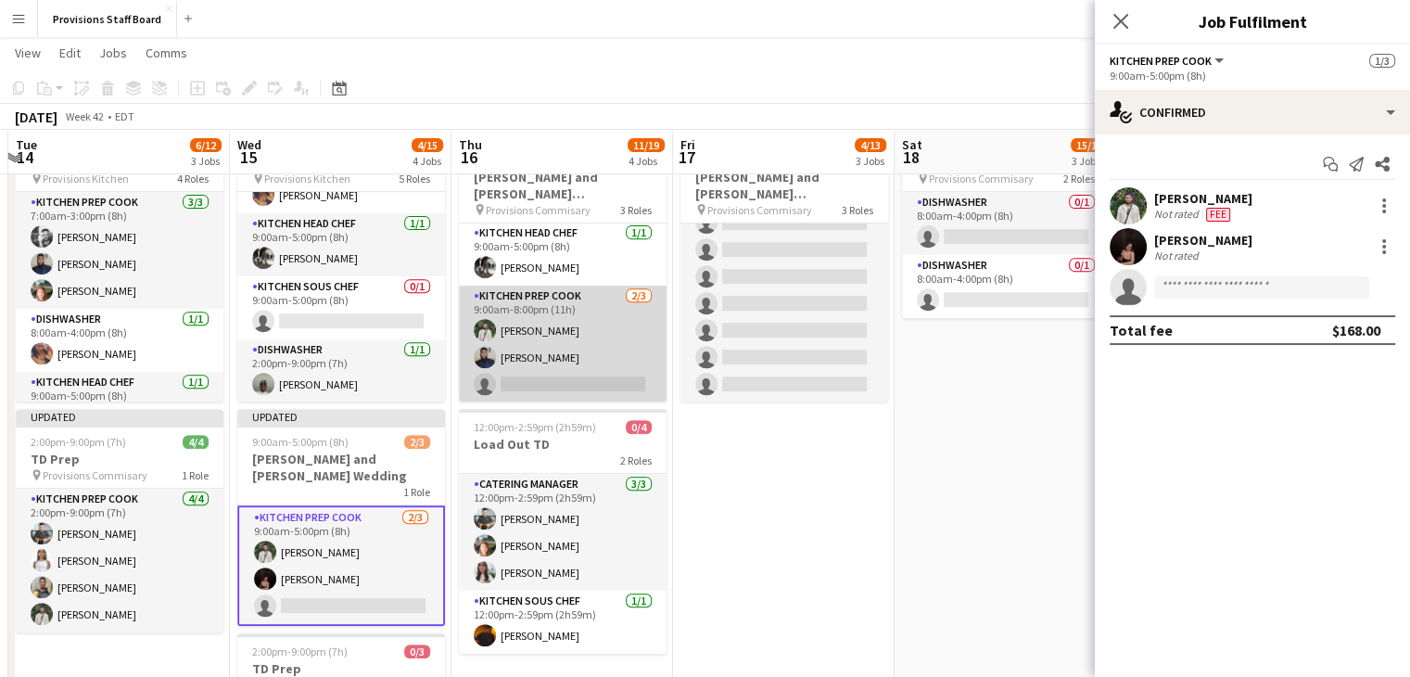
click at [530, 377] on app-card-role "Kitchen Prep Cook 2/3 9:00am-8:00pm (11h) Ruslan Kravchuk Kumbukani Phiri singl…" at bounding box center [563, 344] width 208 height 117
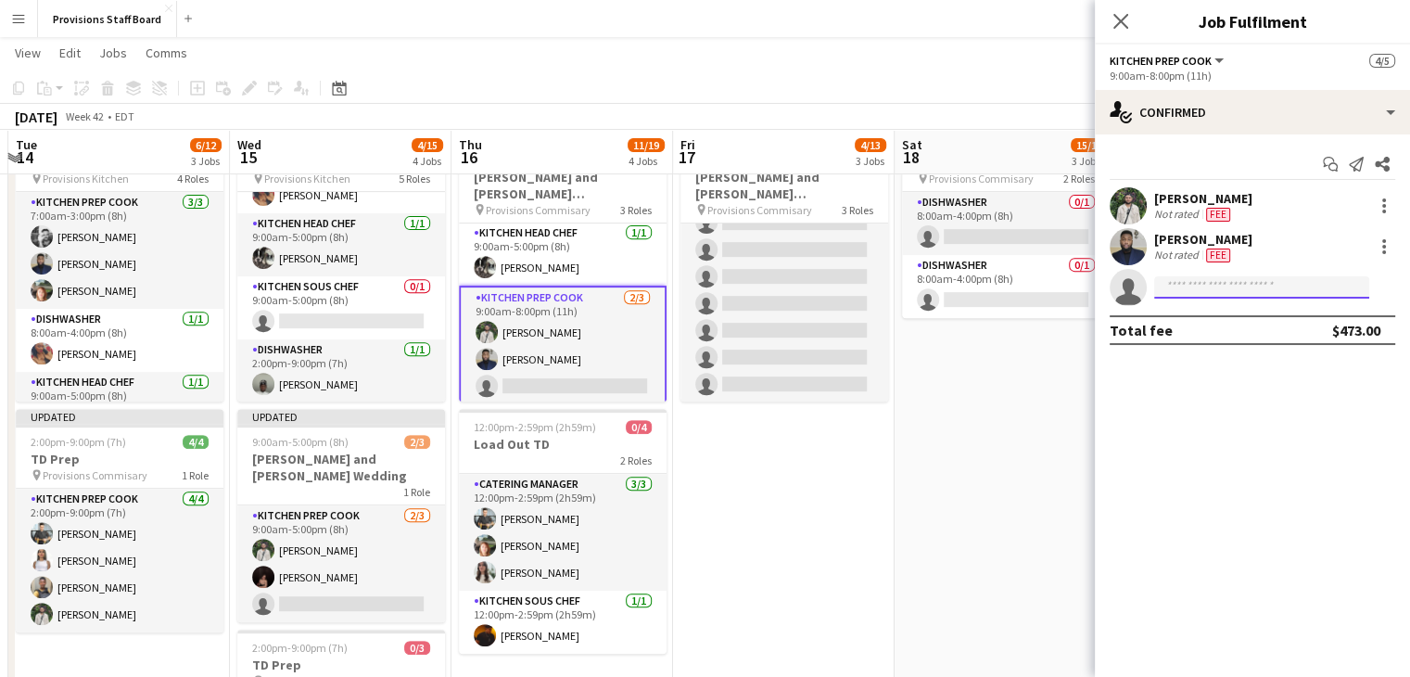
click at [1201, 286] on input at bounding box center [1261, 287] width 215 height 22
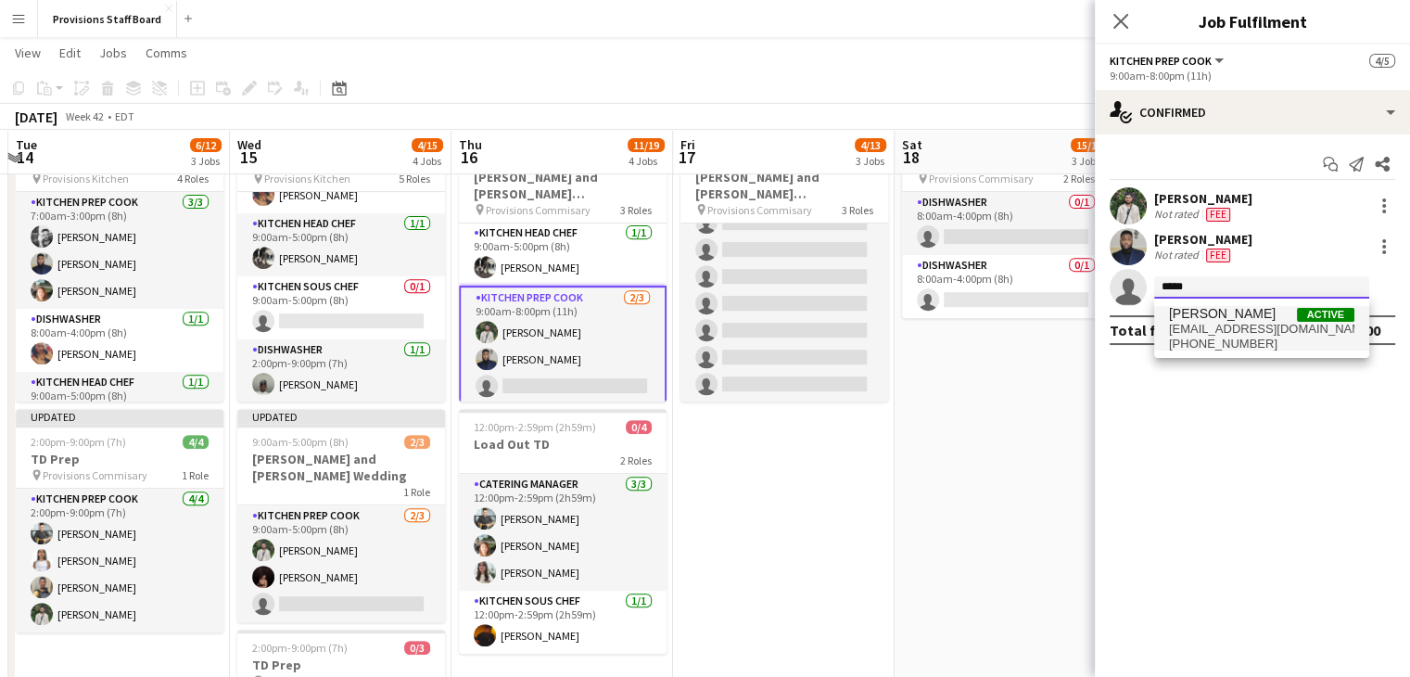
type input "*****"
click at [1205, 322] on span "hannahjcmurray@yahoo.ca" at bounding box center [1261, 329] width 185 height 15
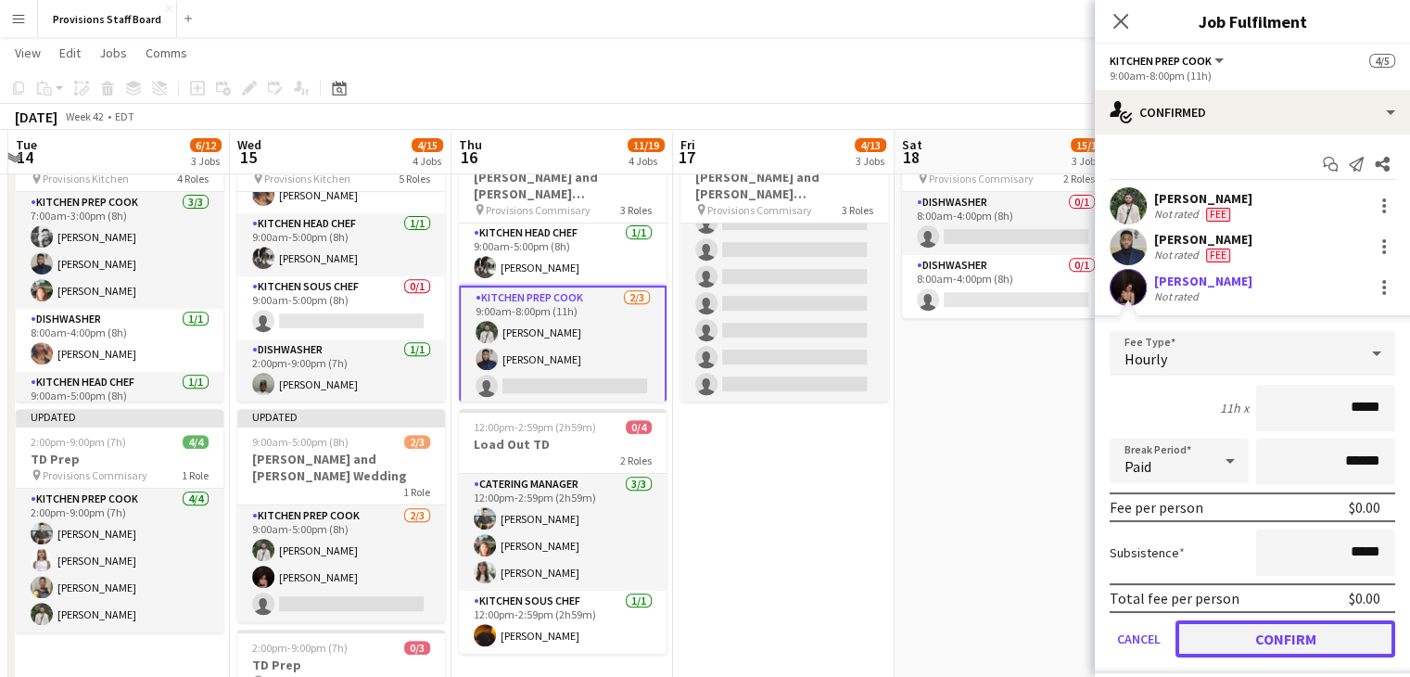
click at [1226, 625] on button "Confirm" at bounding box center [1286, 638] width 220 height 37
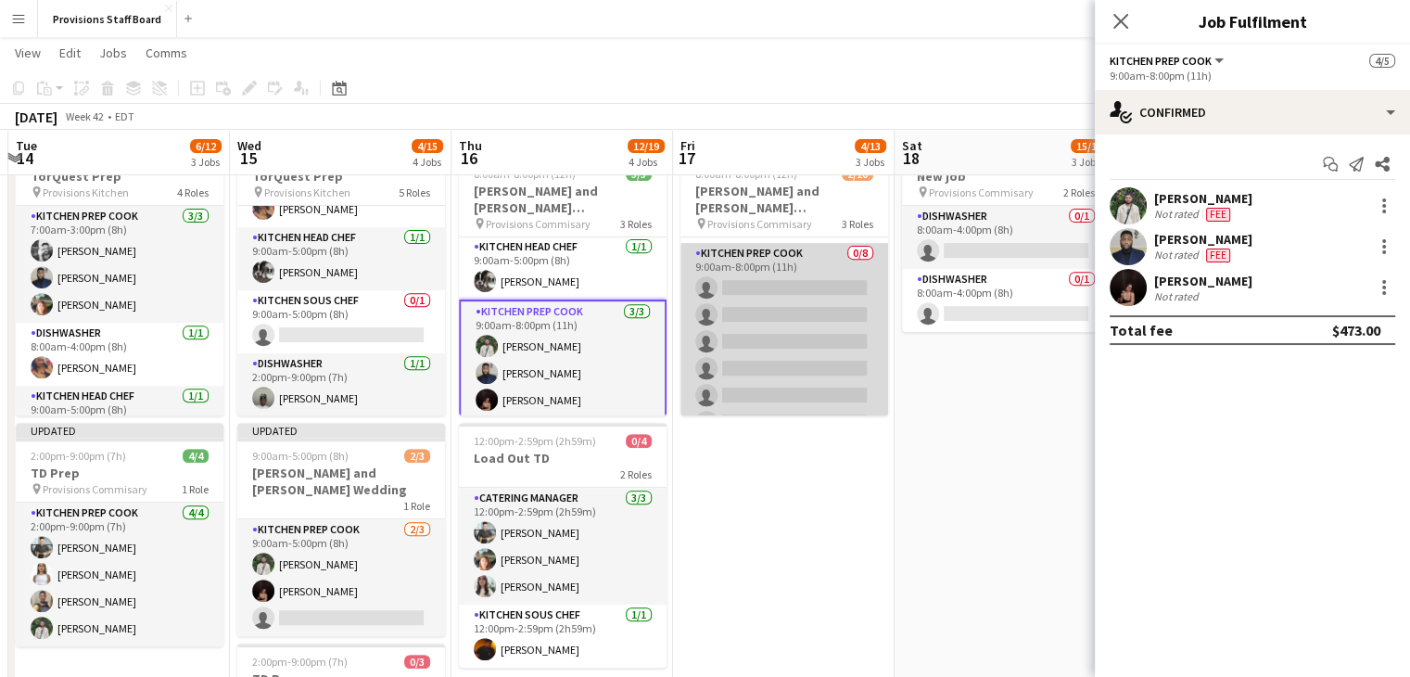
scroll to position [120, 0]
click at [753, 290] on app-card-role "Kitchen Prep Cook 0/8 9:00am-8:00pm (11h) single-neutral-actions single-neutral…" at bounding box center [784, 369] width 208 height 251
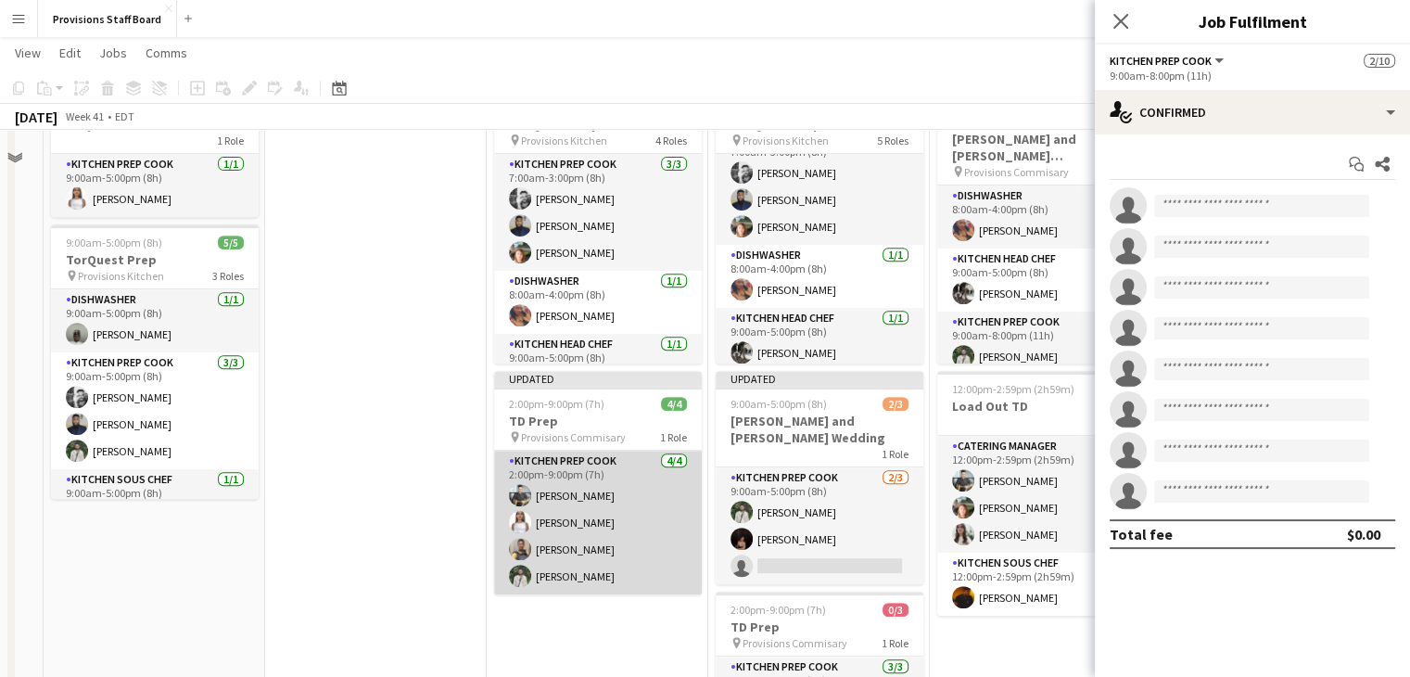
scroll to position [757, 0]
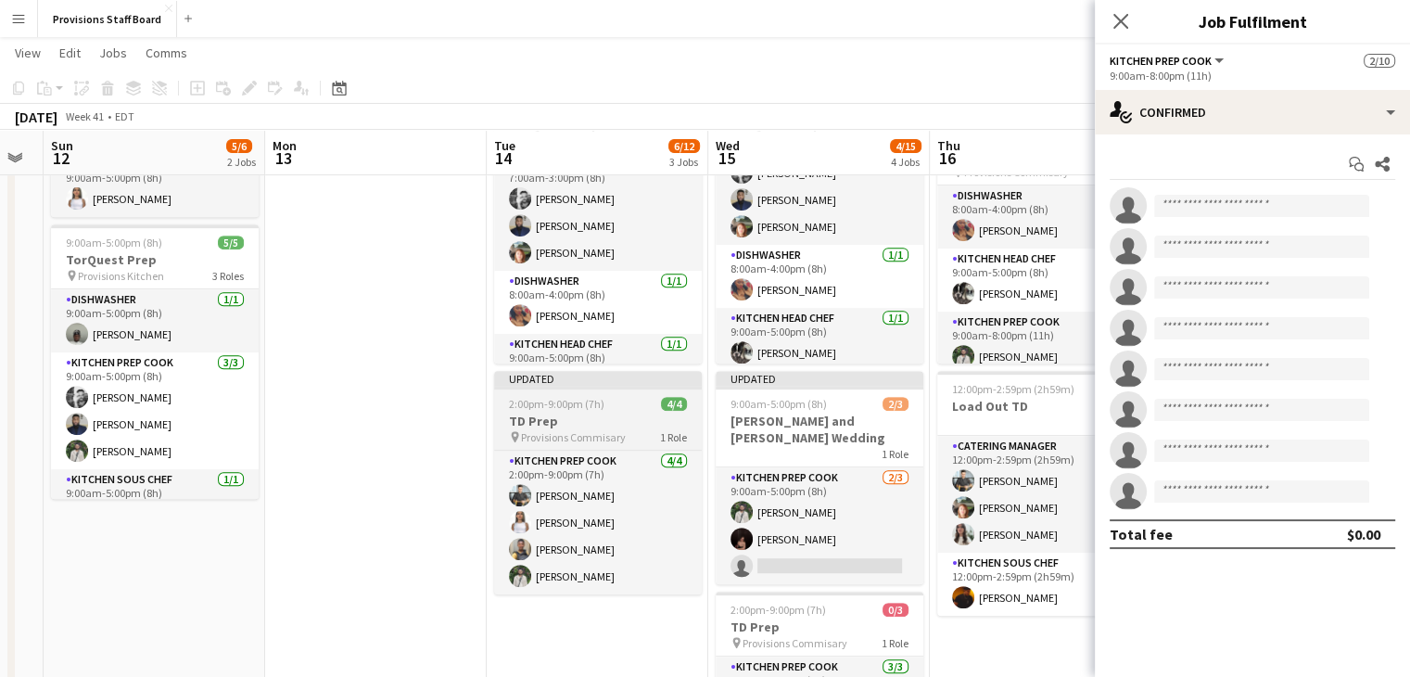
click at [575, 411] on app-job-card "Updated 2:00pm-9:00pm (7h) 4/4 TD Prep pin Provisions Commisary 1 Role Kitchen …" at bounding box center [598, 482] width 208 height 223
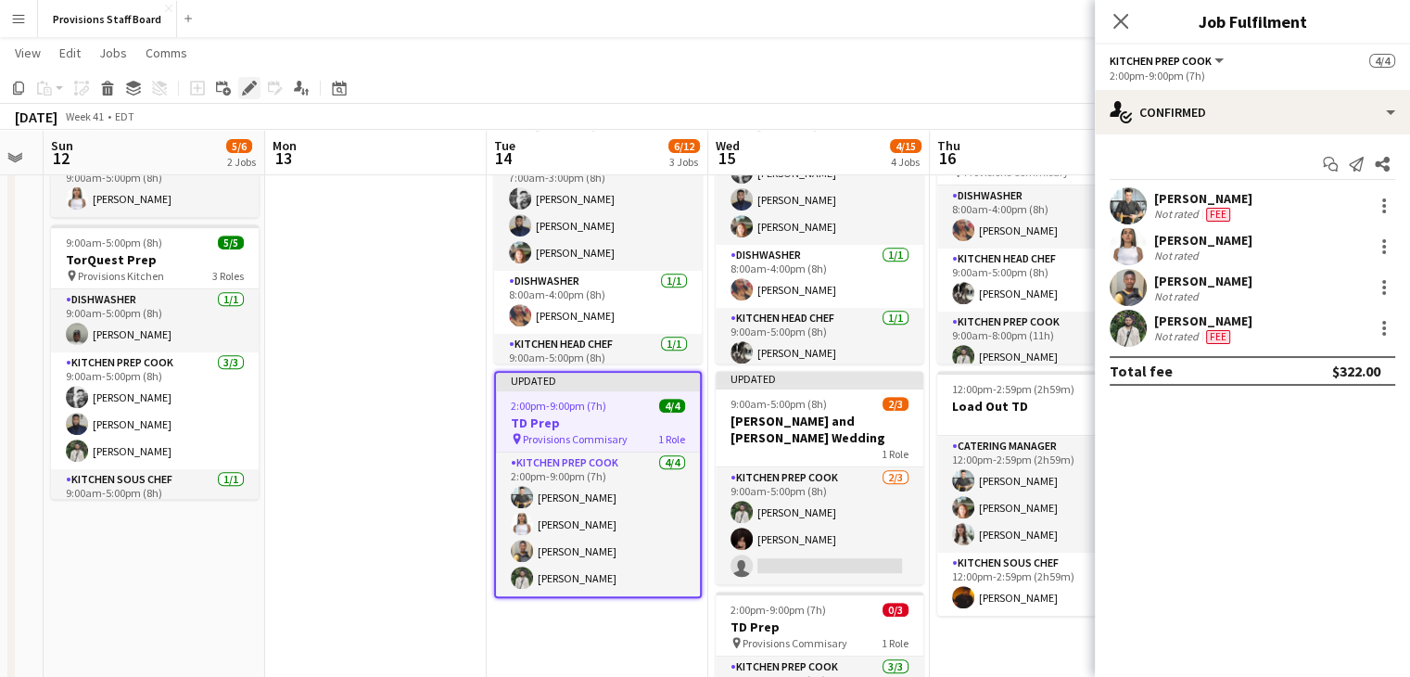
click at [243, 90] on icon "Edit" at bounding box center [249, 88] width 15 height 15
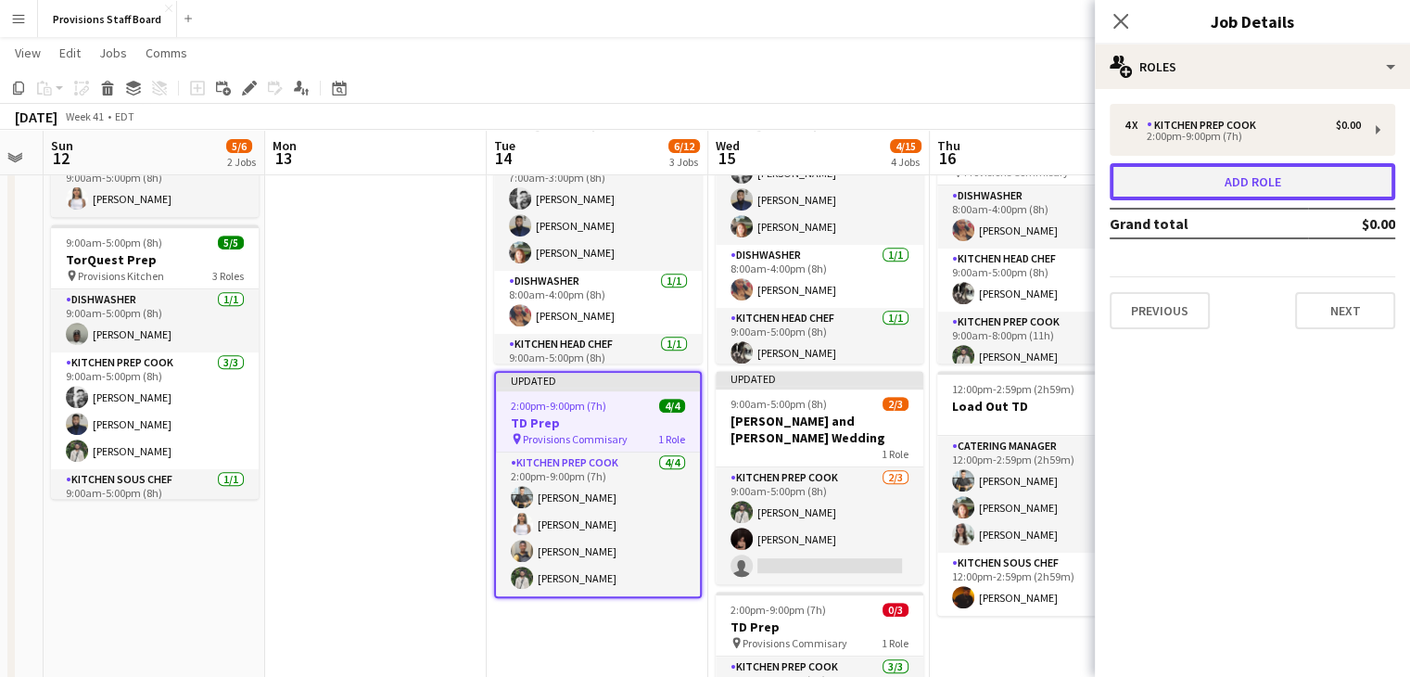
click at [1194, 180] on button "Add role" at bounding box center [1253, 181] width 286 height 37
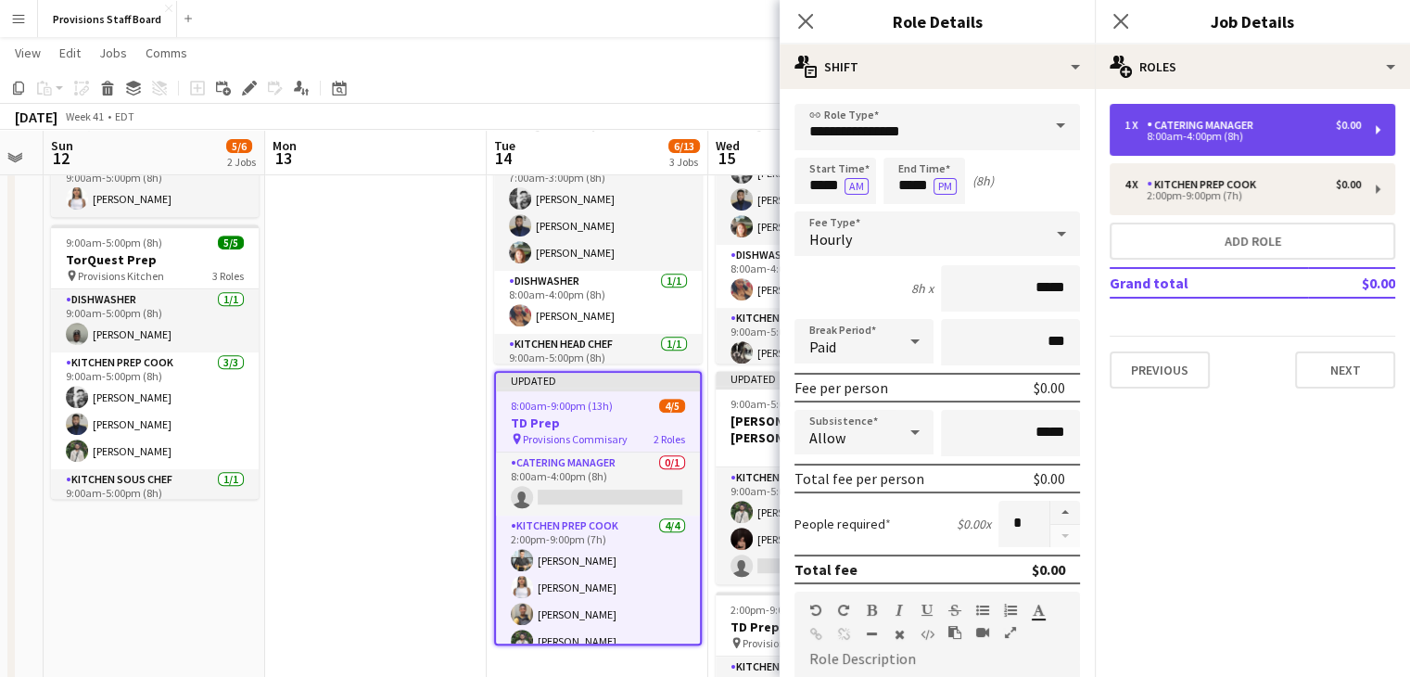
click at [1176, 138] on div "8:00am-4:00pm (8h)" at bounding box center [1243, 136] width 236 height 9
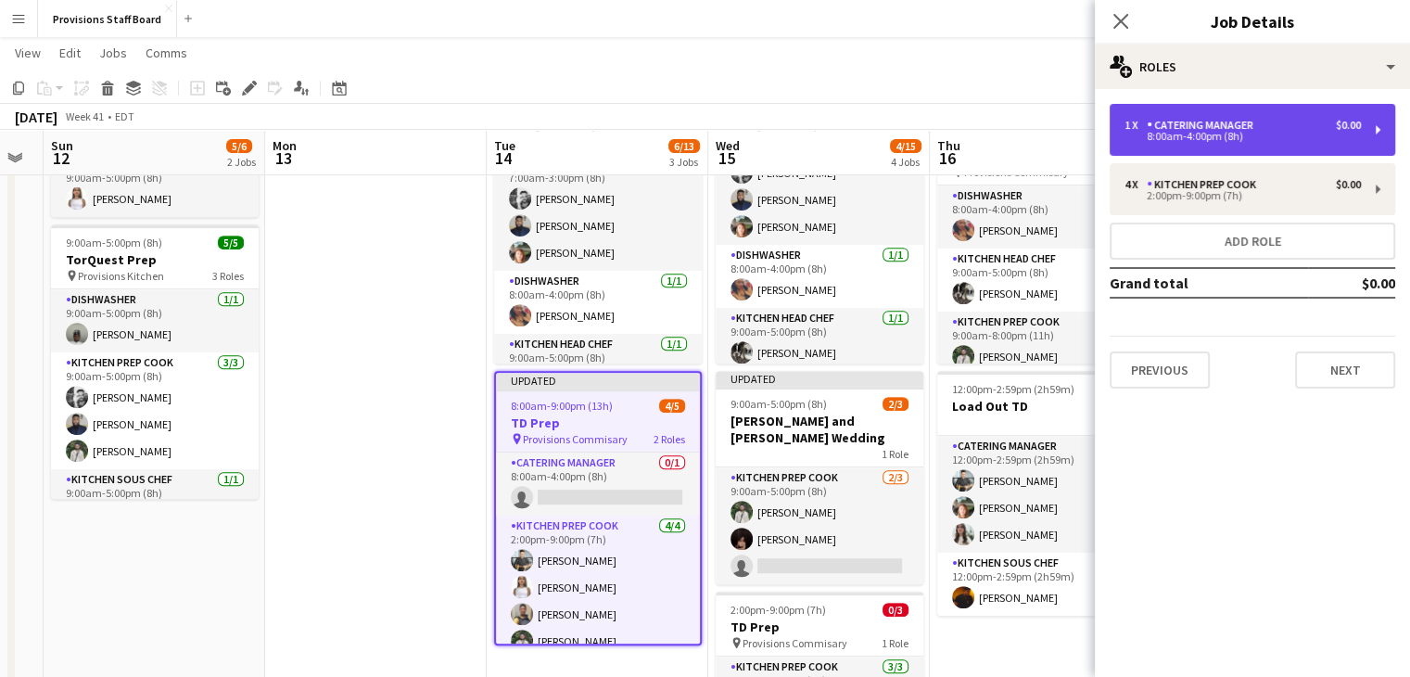
click at [1202, 124] on div "Catering Manager" at bounding box center [1204, 125] width 114 height 13
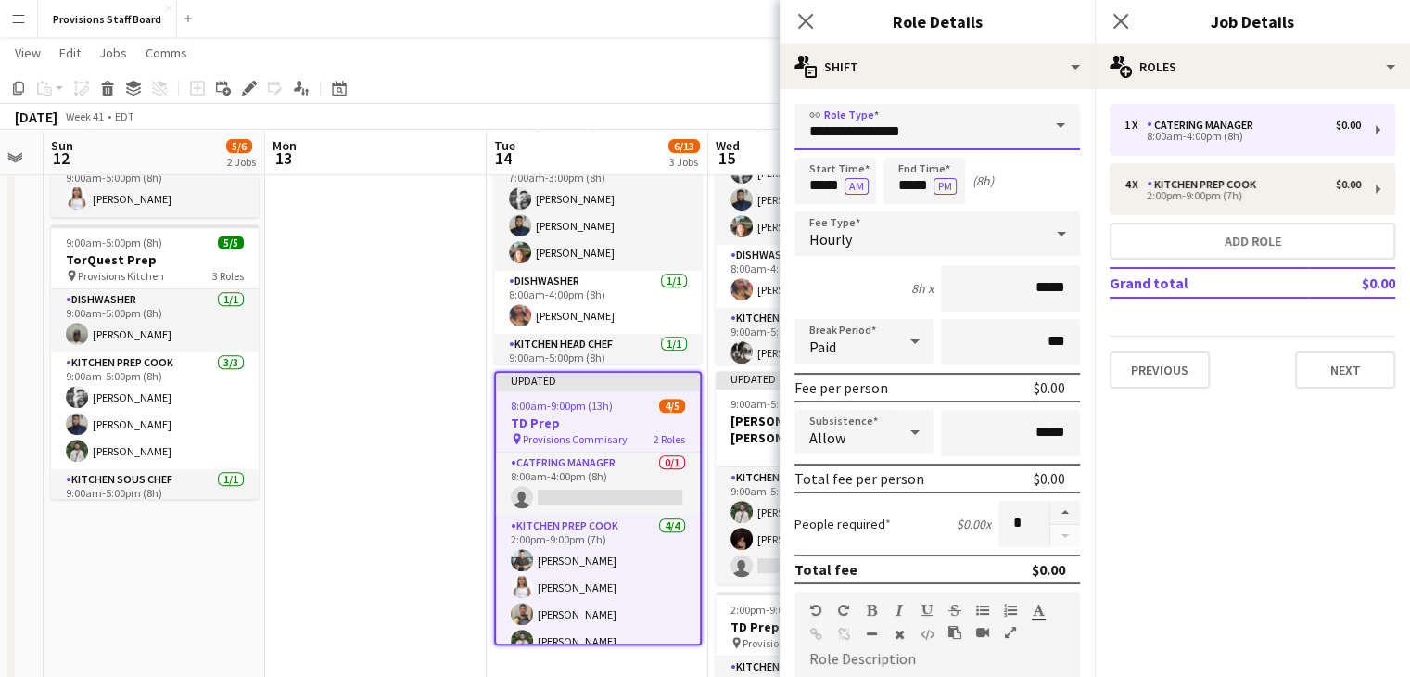
click at [895, 133] on input "**********" at bounding box center [938, 127] width 286 height 46
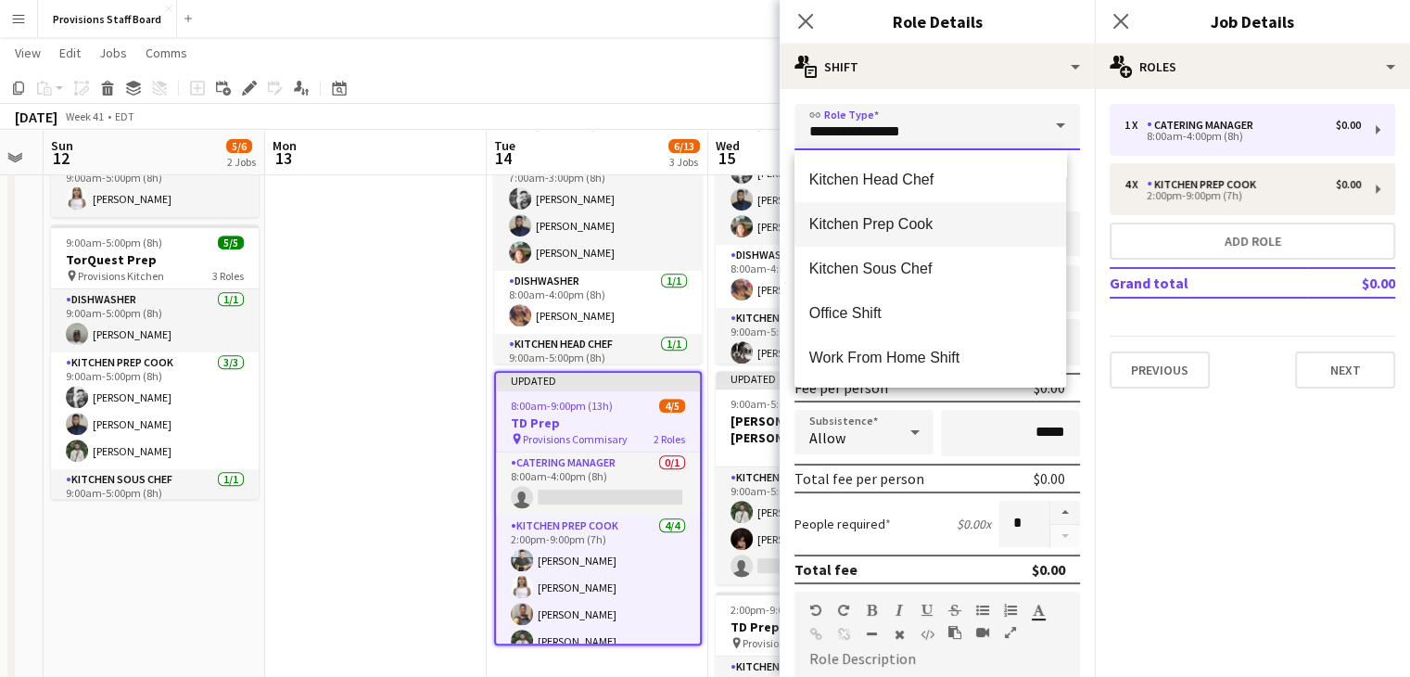
scroll to position [444, 0]
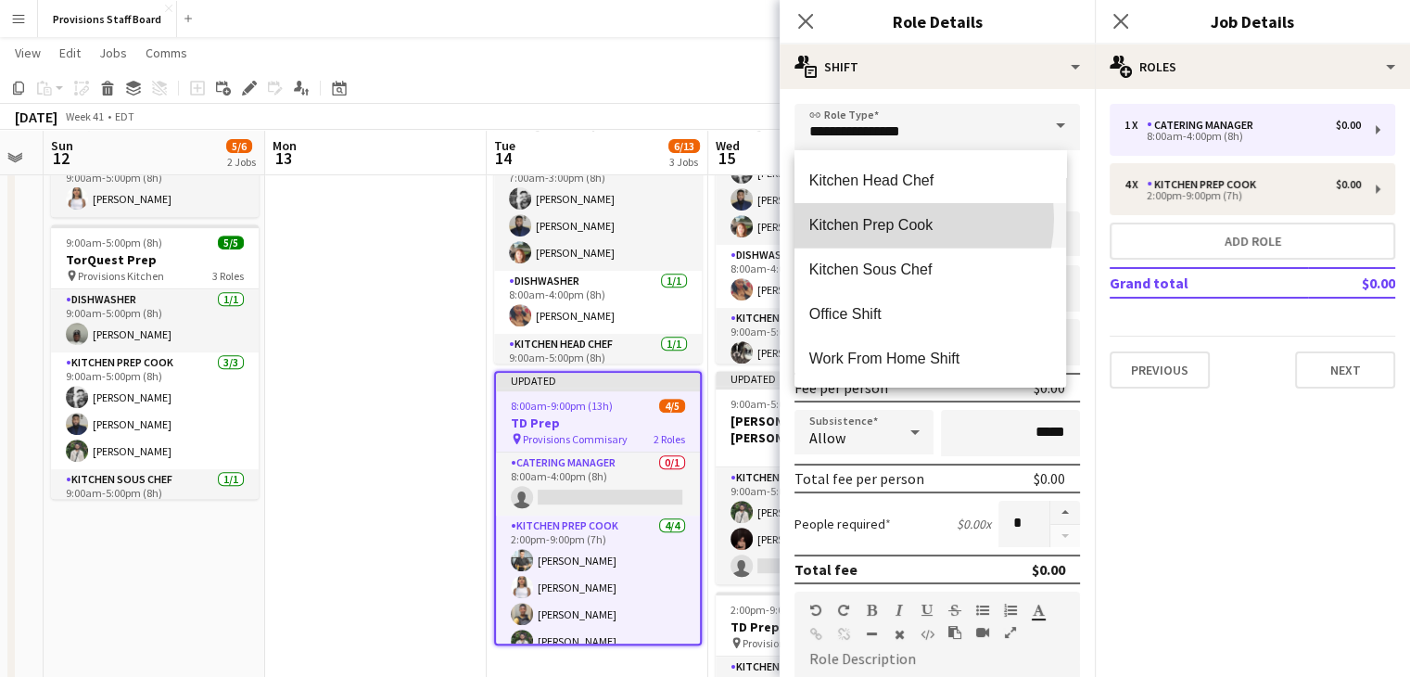
click at [890, 218] on span "Kitchen Prep Cook" at bounding box center [930, 225] width 242 height 18
type input "**********"
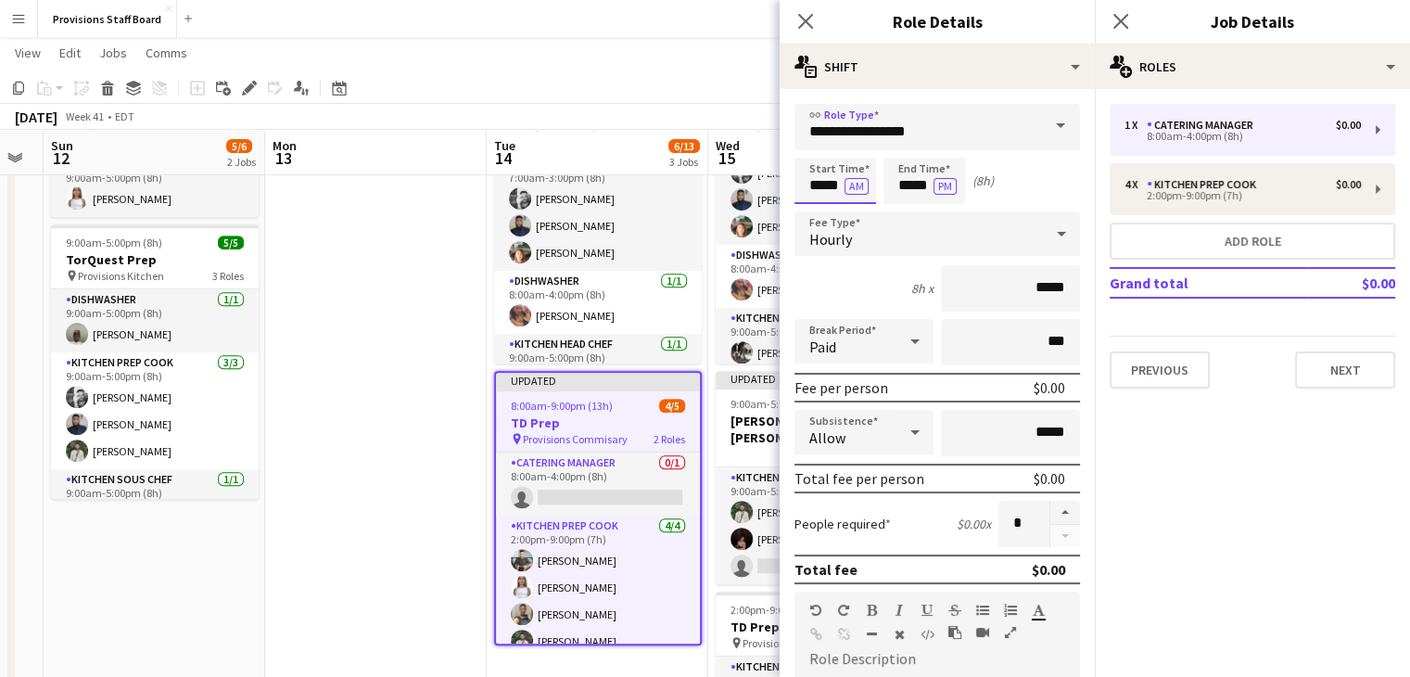
click at [819, 179] on input "*****" at bounding box center [836, 181] width 82 height 46
type input "*****"
click at [909, 179] on input "*****" at bounding box center [925, 181] width 82 height 46
type input "*****"
click at [1353, 363] on button "Next" at bounding box center [1345, 369] width 100 height 37
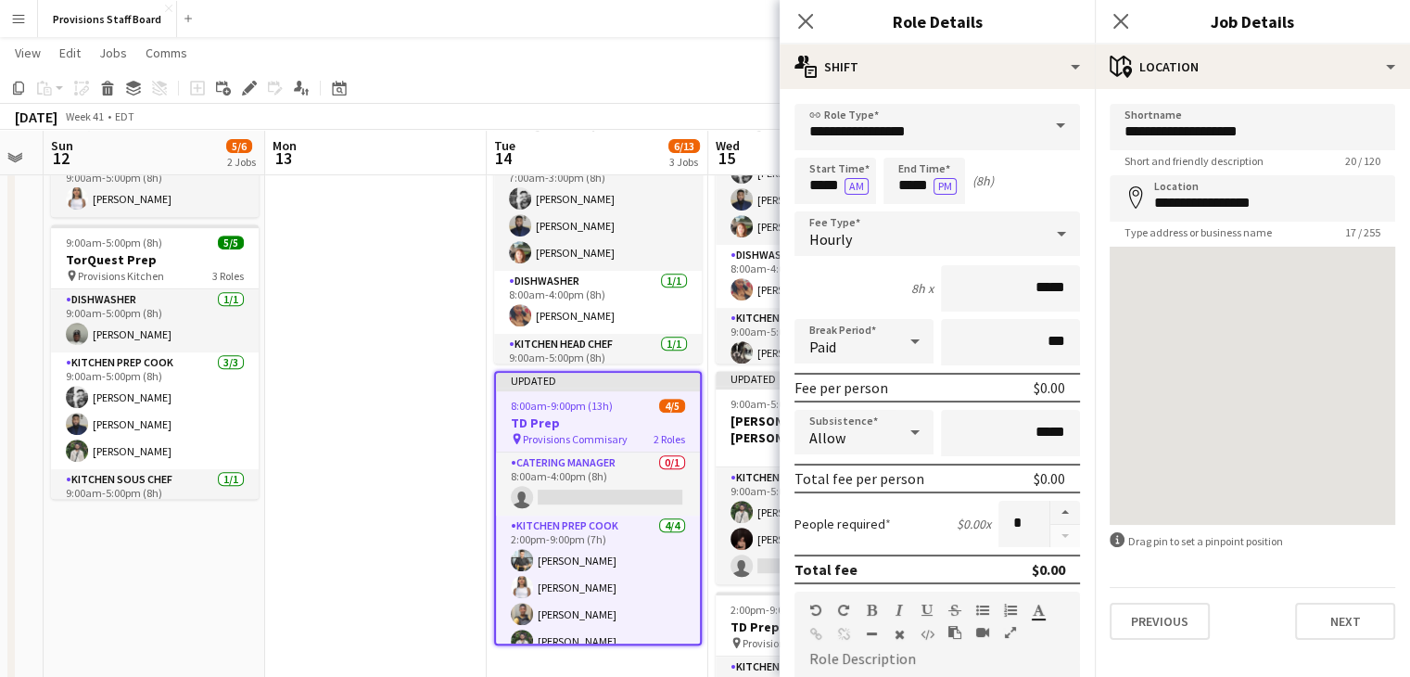
click at [394, 502] on app-date-cell at bounding box center [376, 447] width 222 height 731
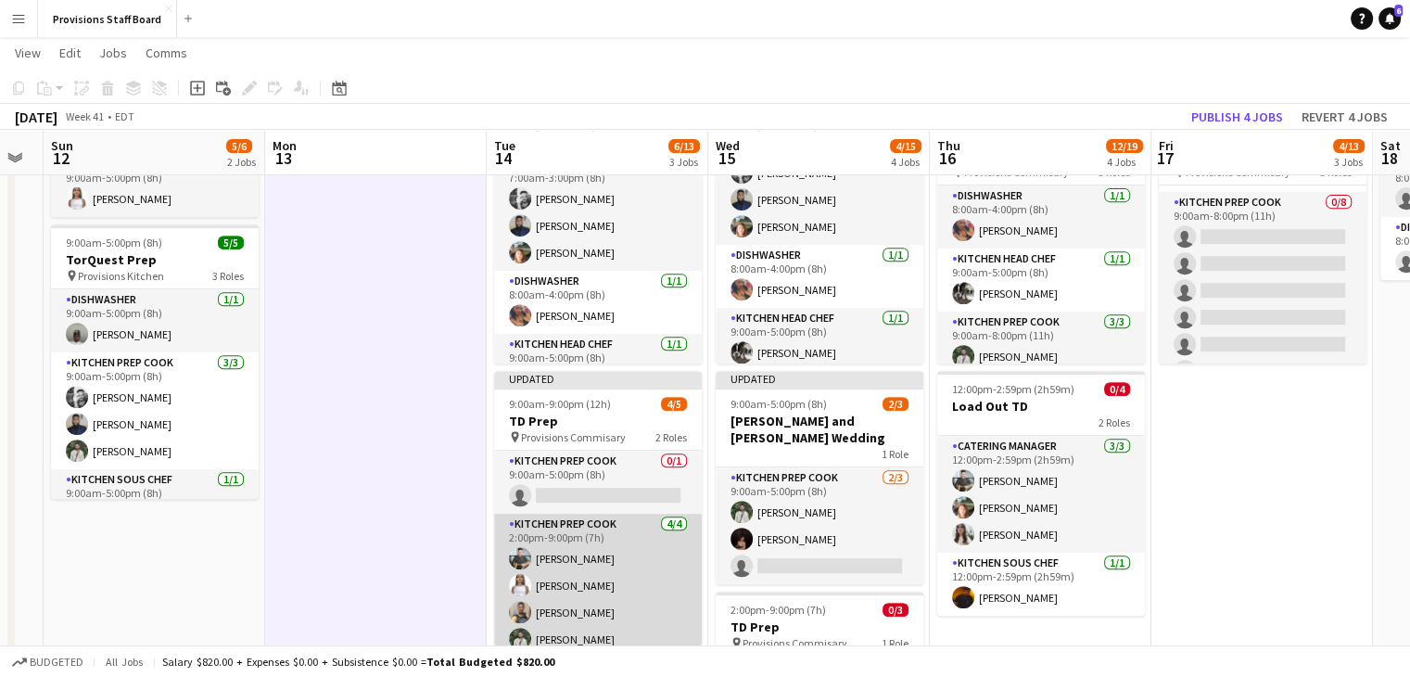
click at [560, 555] on app-card-role "Kitchen Prep Cook 4/4 2:00pm-9:00pm (7h) Alec Kerr Manuela Escalante Daniel Aki…" at bounding box center [598, 586] width 208 height 144
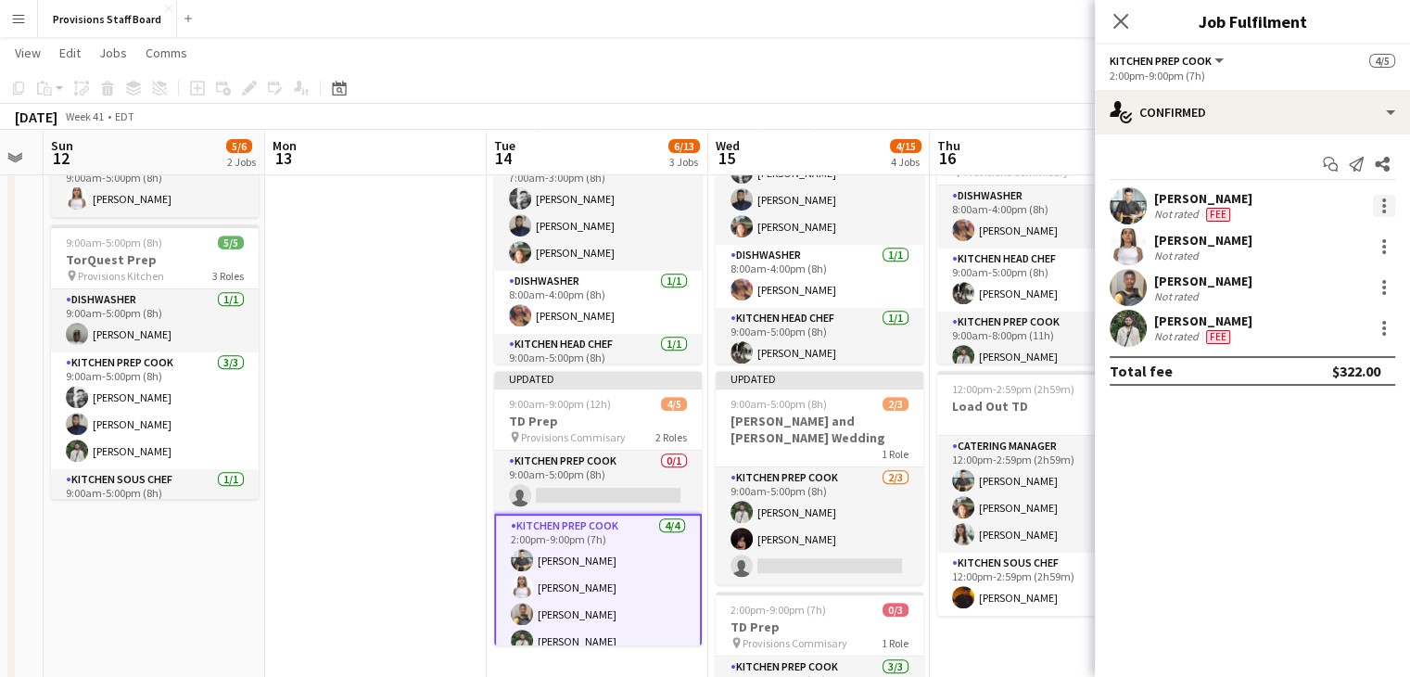
click at [1383, 197] on div at bounding box center [1384, 206] width 22 height 22
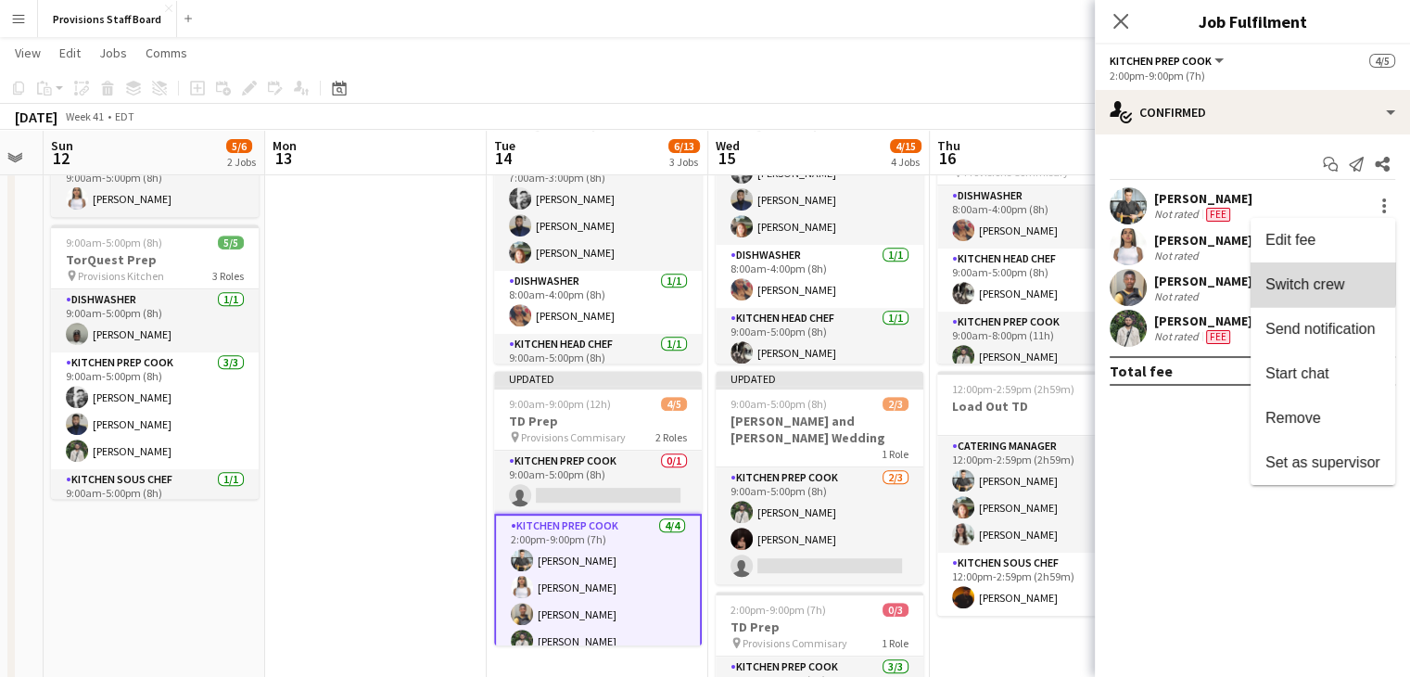
click at [1306, 270] on button "Switch crew" at bounding box center [1323, 284] width 145 height 45
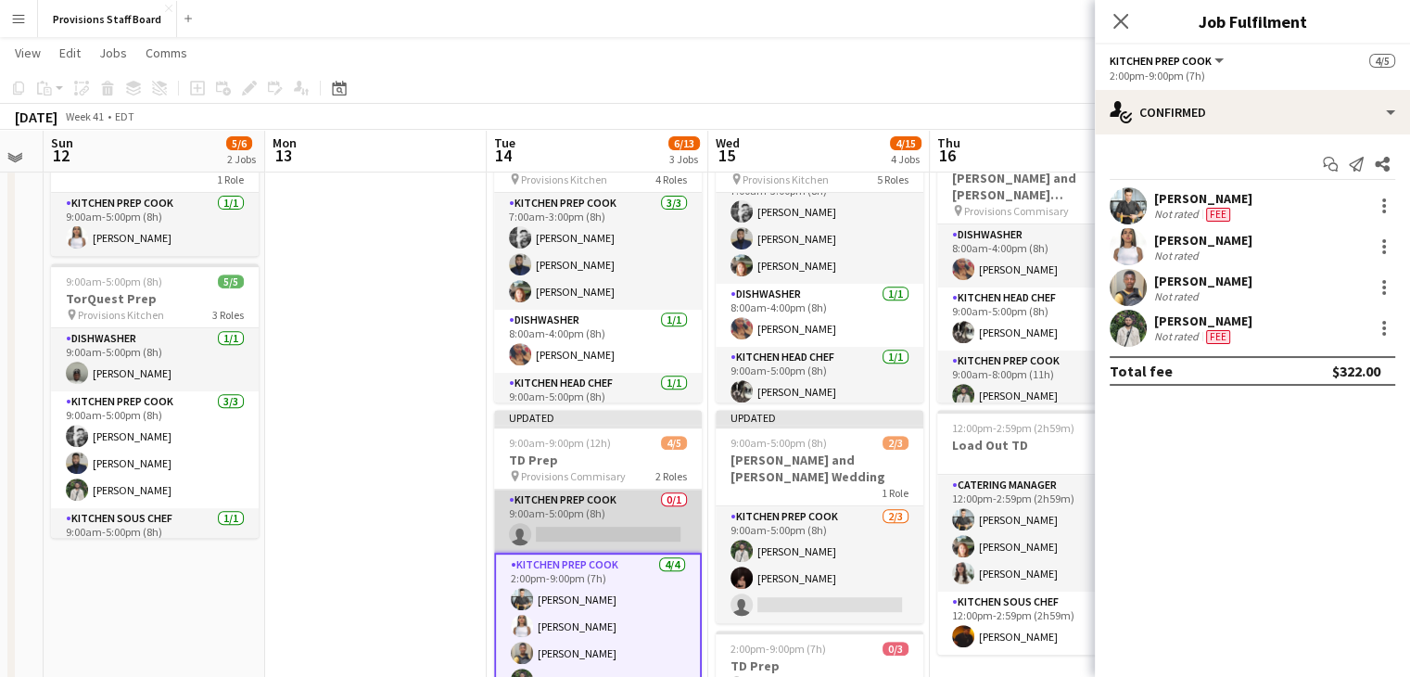
click at [606, 535] on app-card-role "Kitchen Prep Cook 0/1 9:00am-5:00pm (8h) single-neutral-actions" at bounding box center [598, 521] width 208 height 63
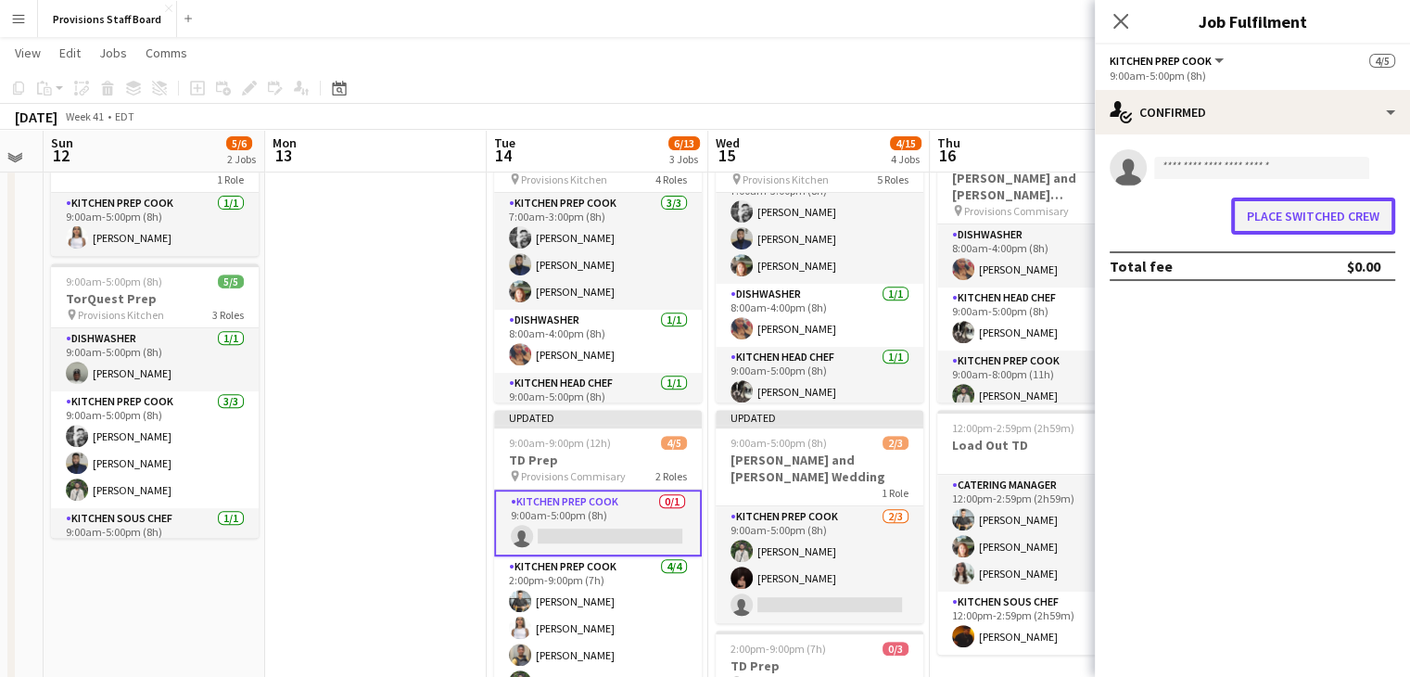
click at [1340, 216] on button "Place switched crew" at bounding box center [1313, 215] width 164 height 37
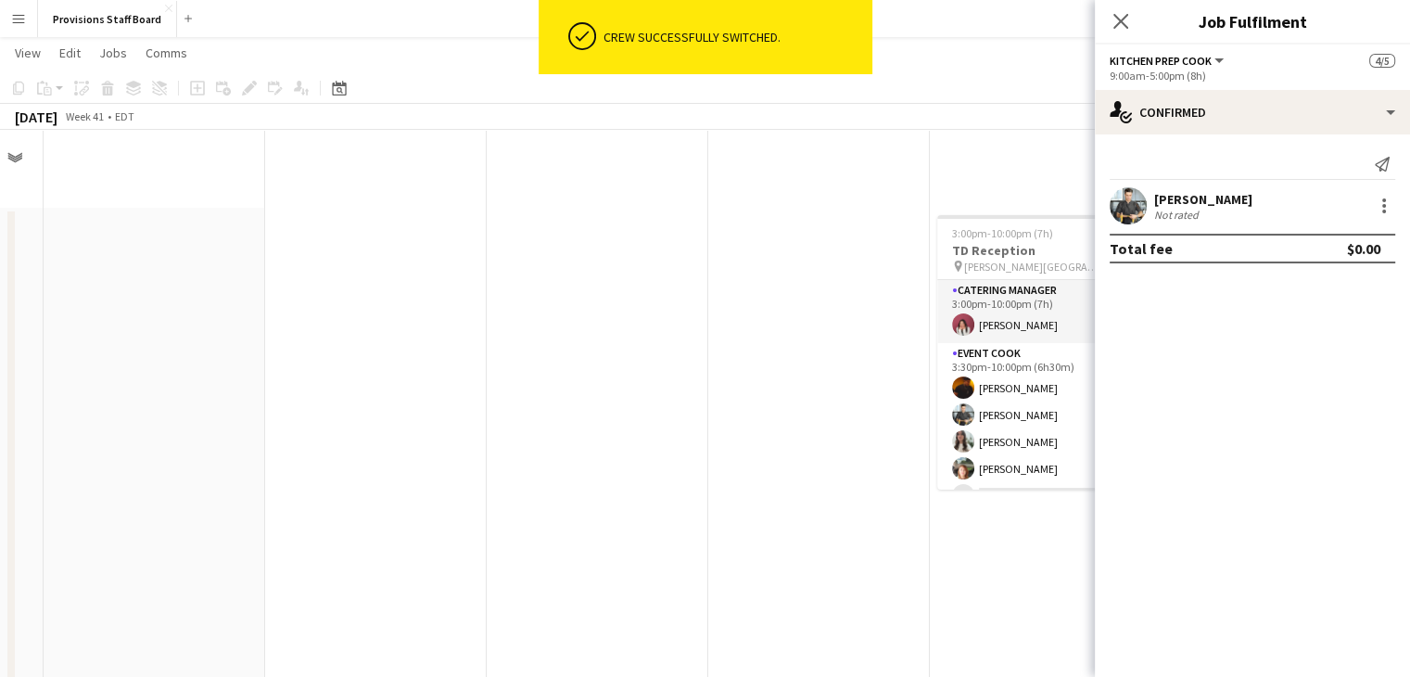
scroll to position [757, 0]
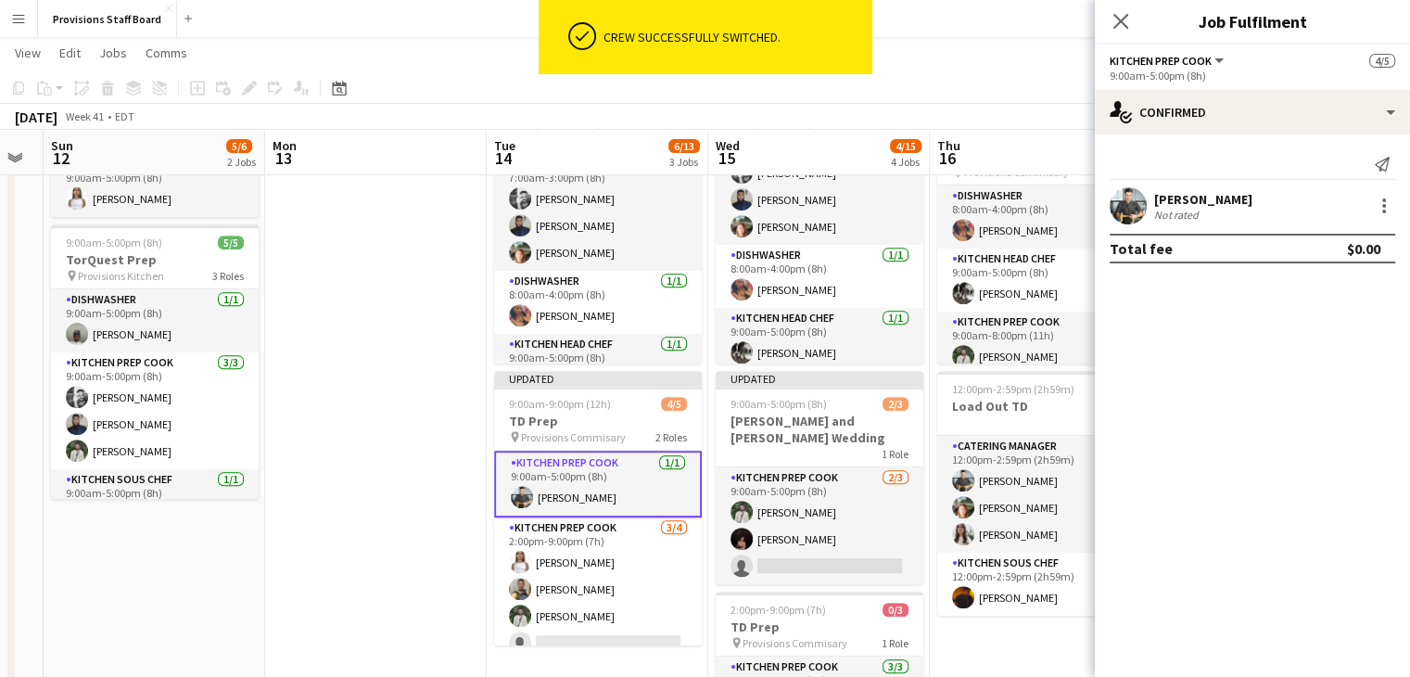
click at [426, 497] on app-date-cell at bounding box center [376, 447] width 222 height 731
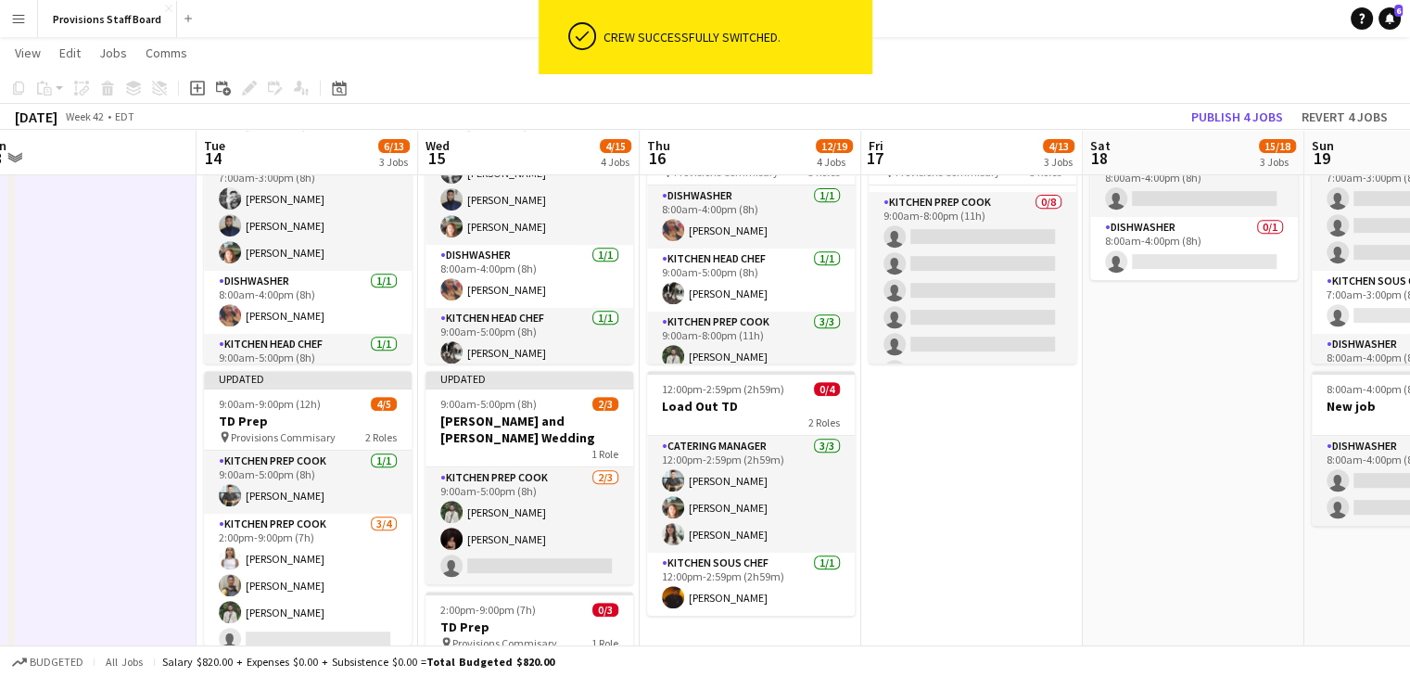
scroll to position [0, 692]
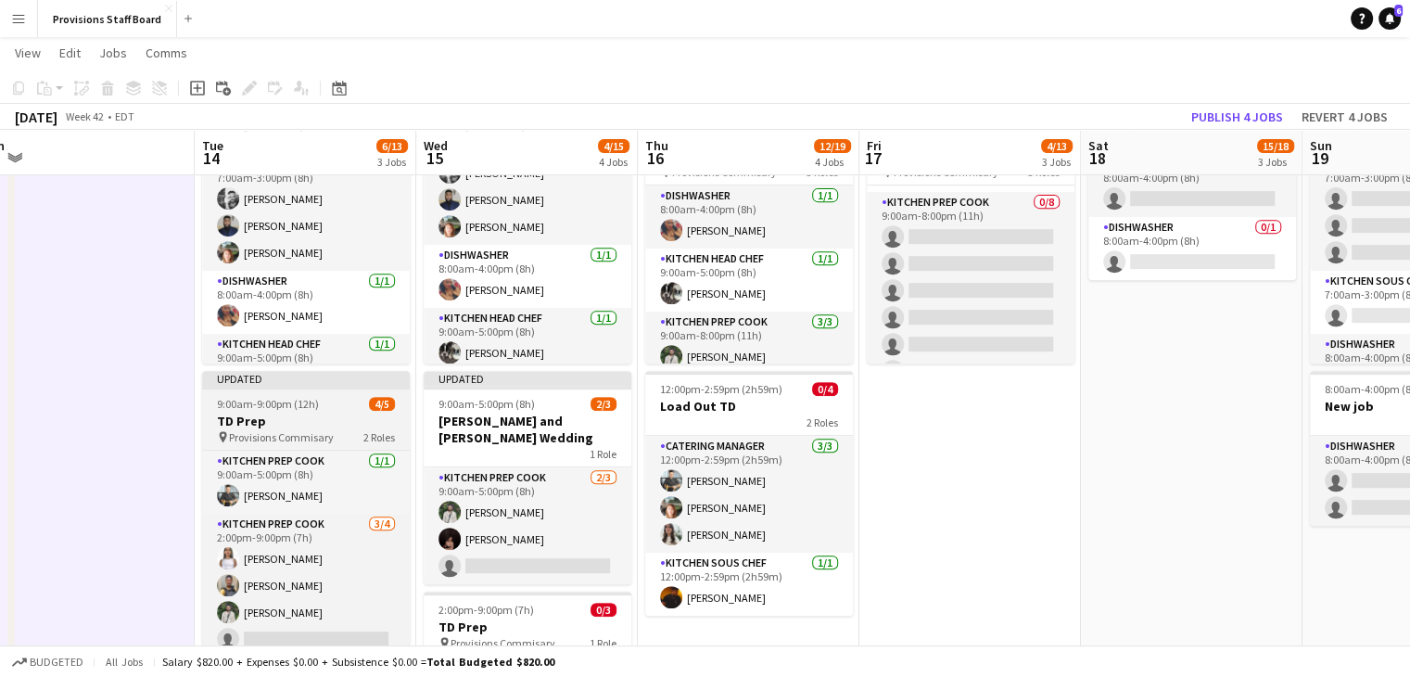
click at [282, 417] on h3 "TD Prep" at bounding box center [306, 421] width 208 height 17
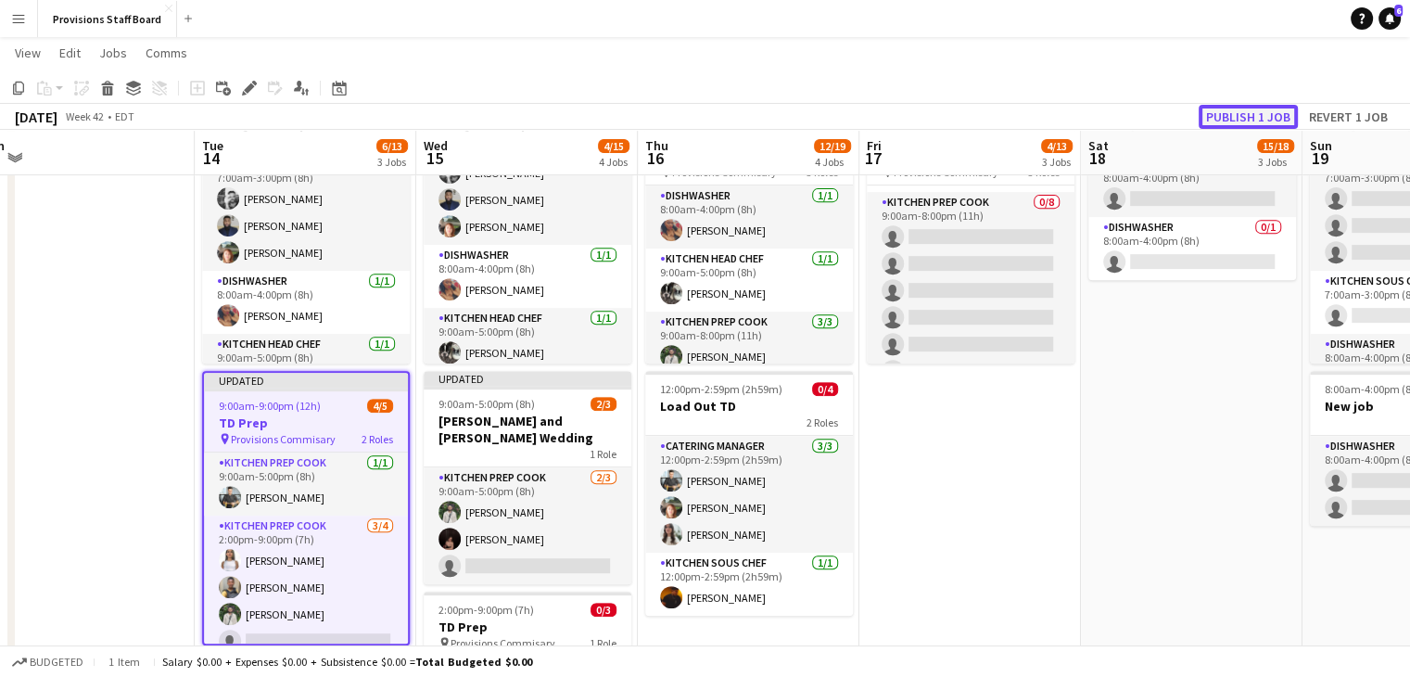
click at [1249, 108] on button "Publish 1 job" at bounding box center [1248, 117] width 99 height 24
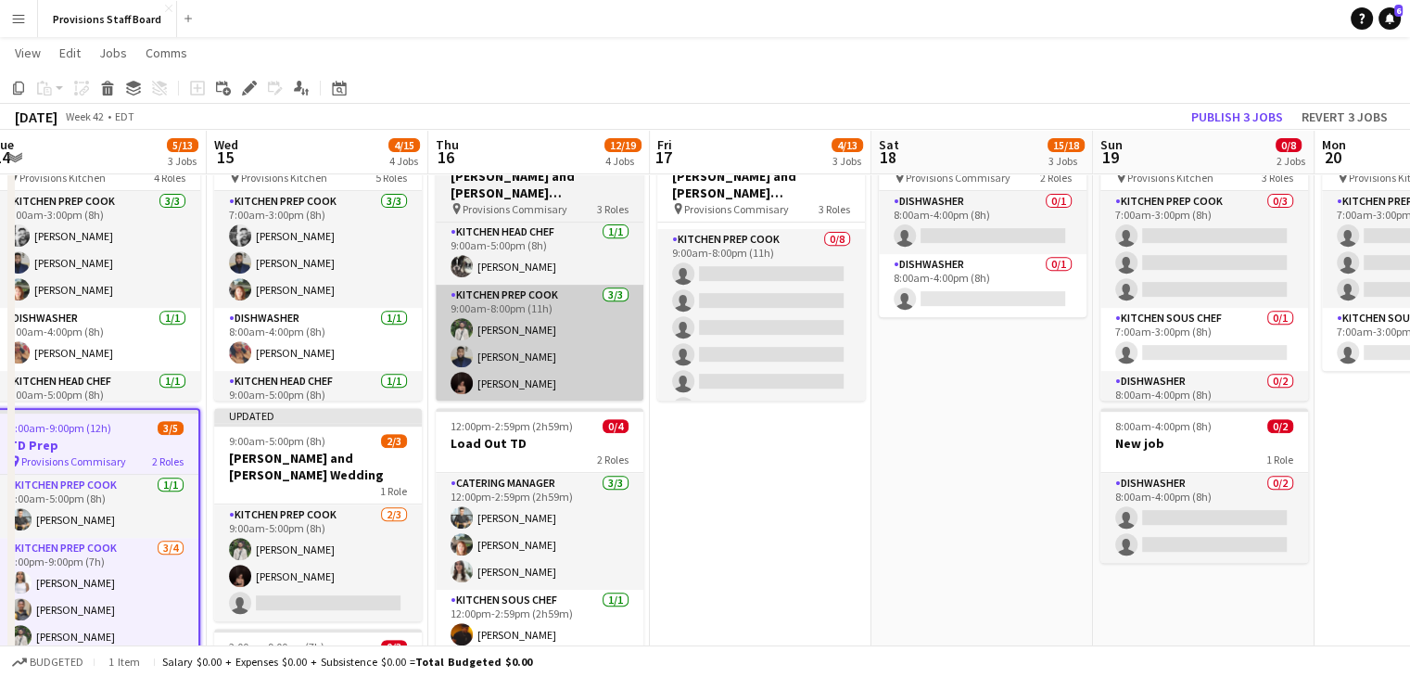
scroll to position [719, 0]
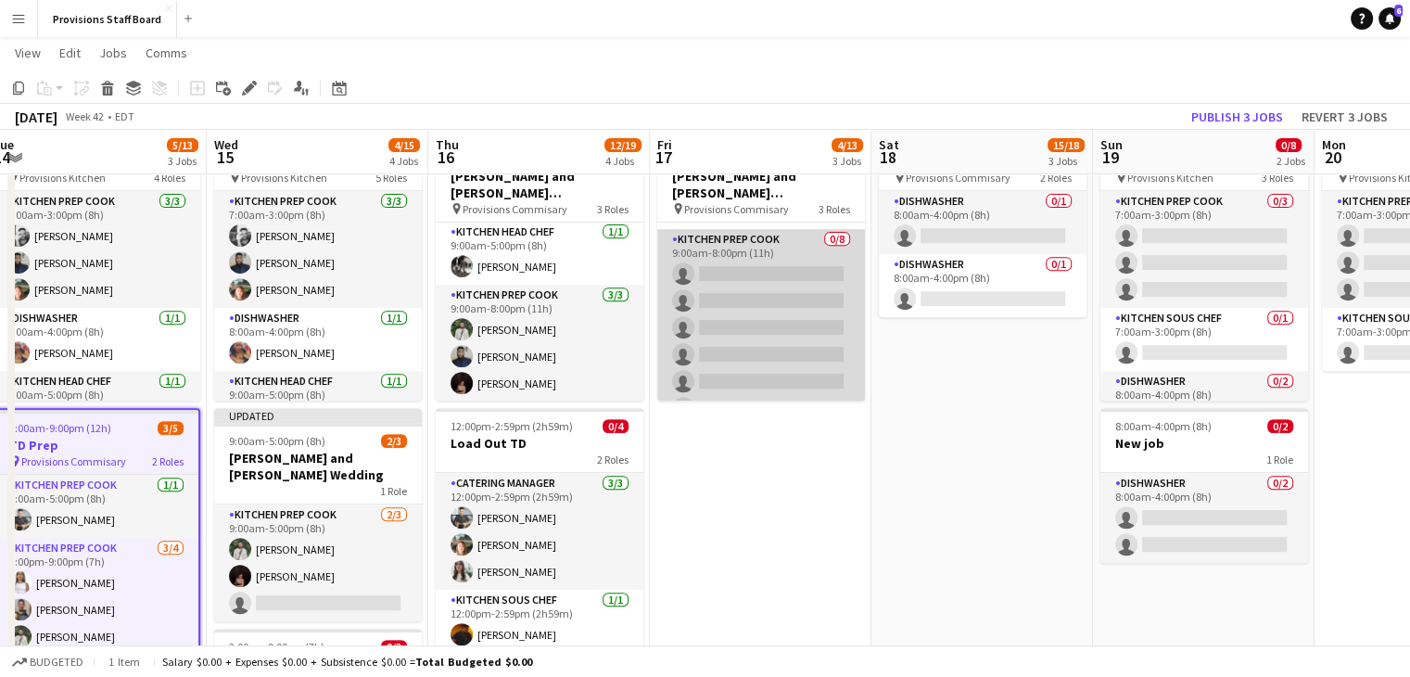
click at [711, 269] on app-card-role "Kitchen Prep Cook 0/8 9:00am-8:00pm (11h) single-neutral-actions single-neutral…" at bounding box center [761, 354] width 208 height 251
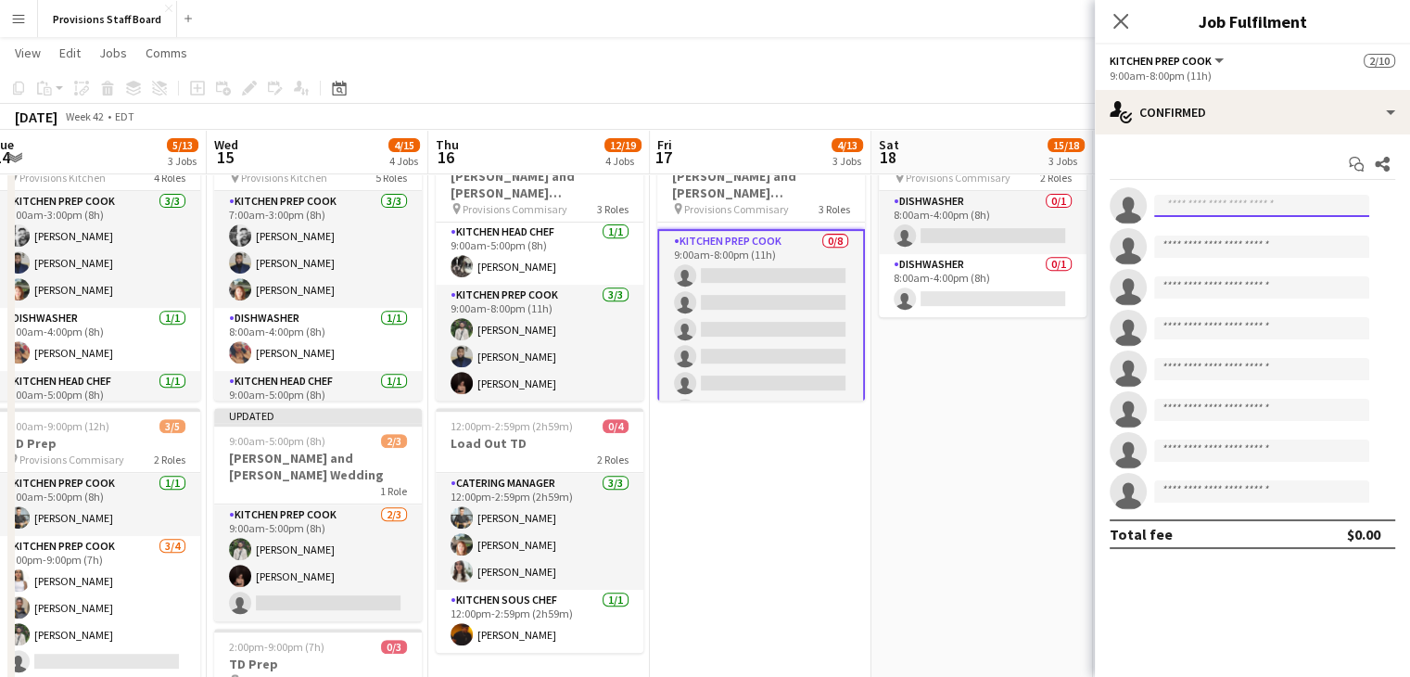
click at [1216, 199] on input at bounding box center [1261, 206] width 215 height 22
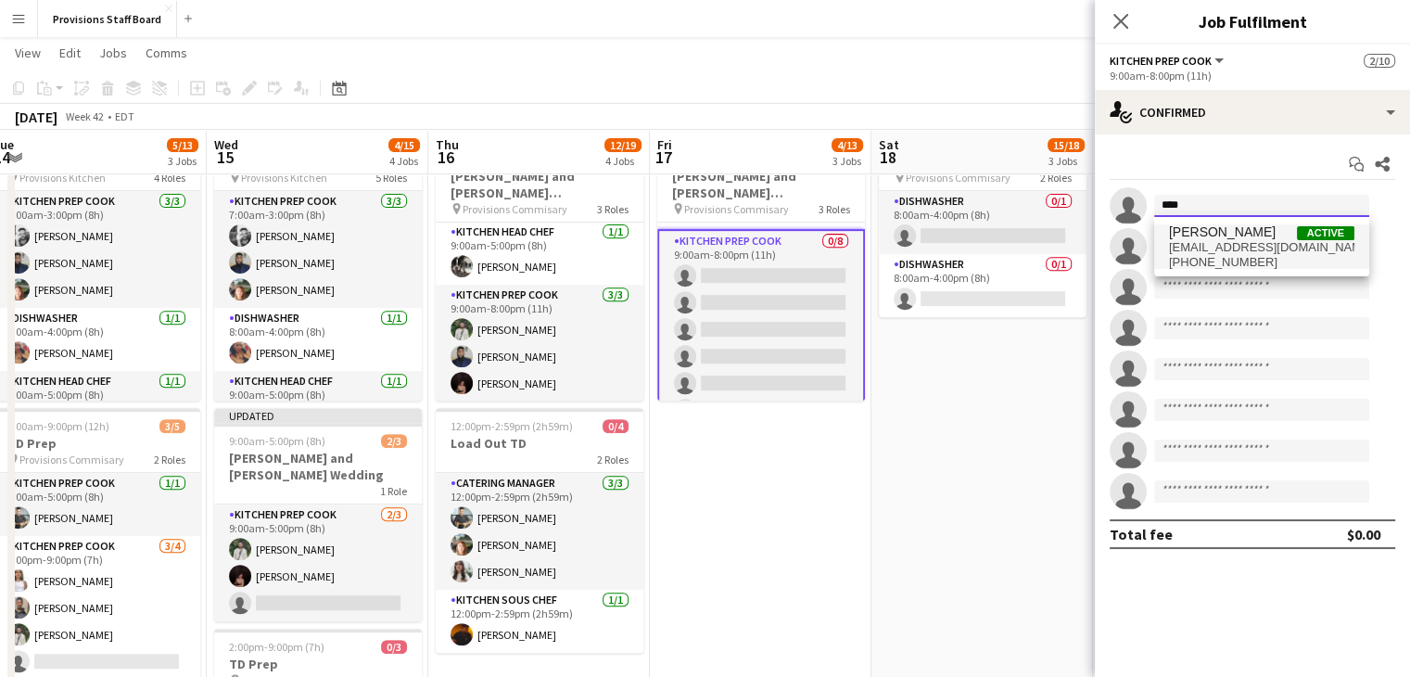
type input "****"
click at [1206, 230] on span "[PERSON_NAME]" at bounding box center [1222, 232] width 107 height 16
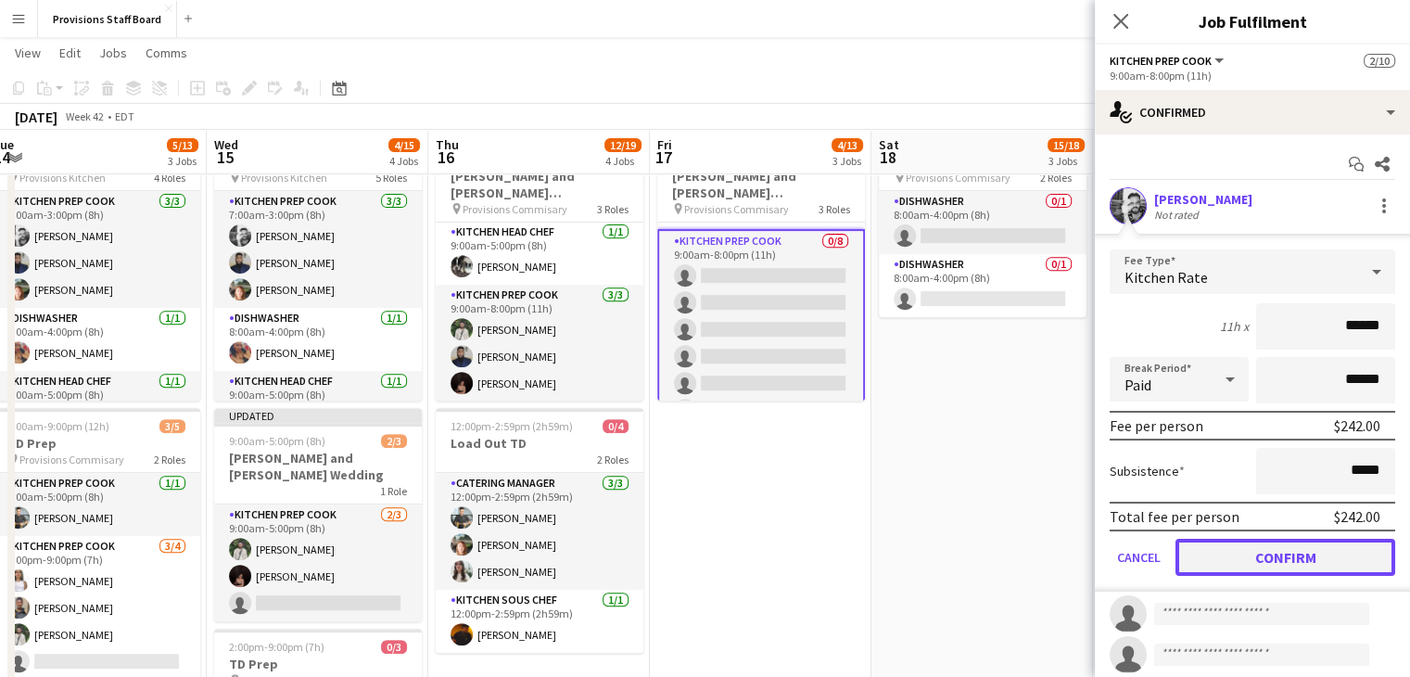
click at [1202, 563] on button "Confirm" at bounding box center [1286, 557] width 220 height 37
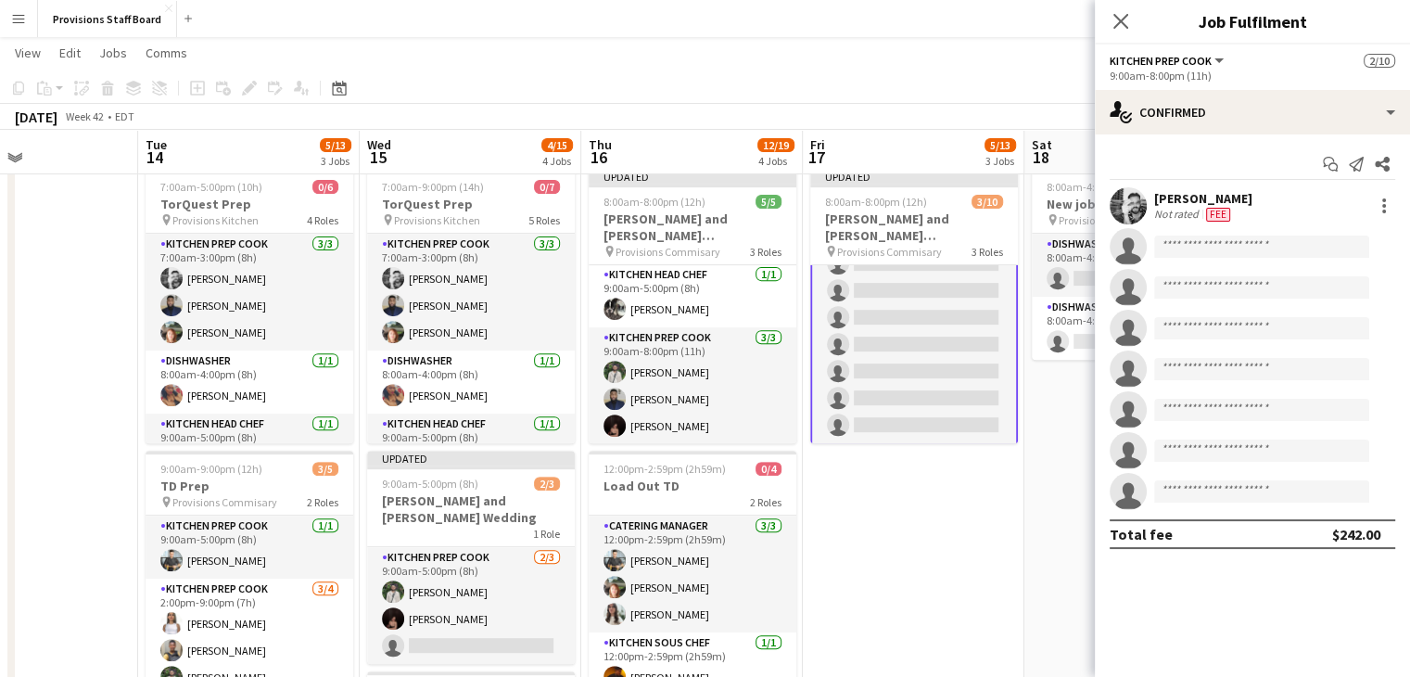
scroll to position [104, 0]
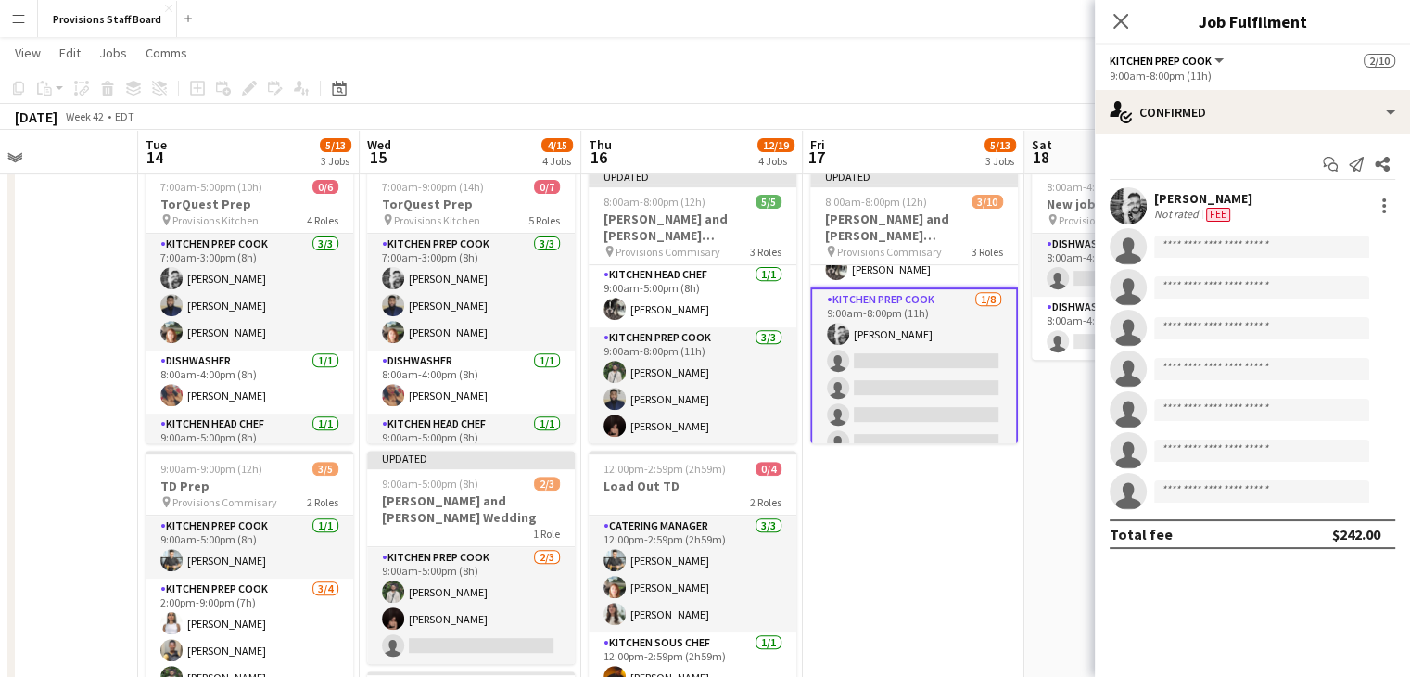
click at [896, 354] on app-card-role "Kitchen Prep Cook 1/8 9:00am-8:00pm (11h) Evan Sheldon single-neutral-actions s…" at bounding box center [914, 414] width 208 height 255
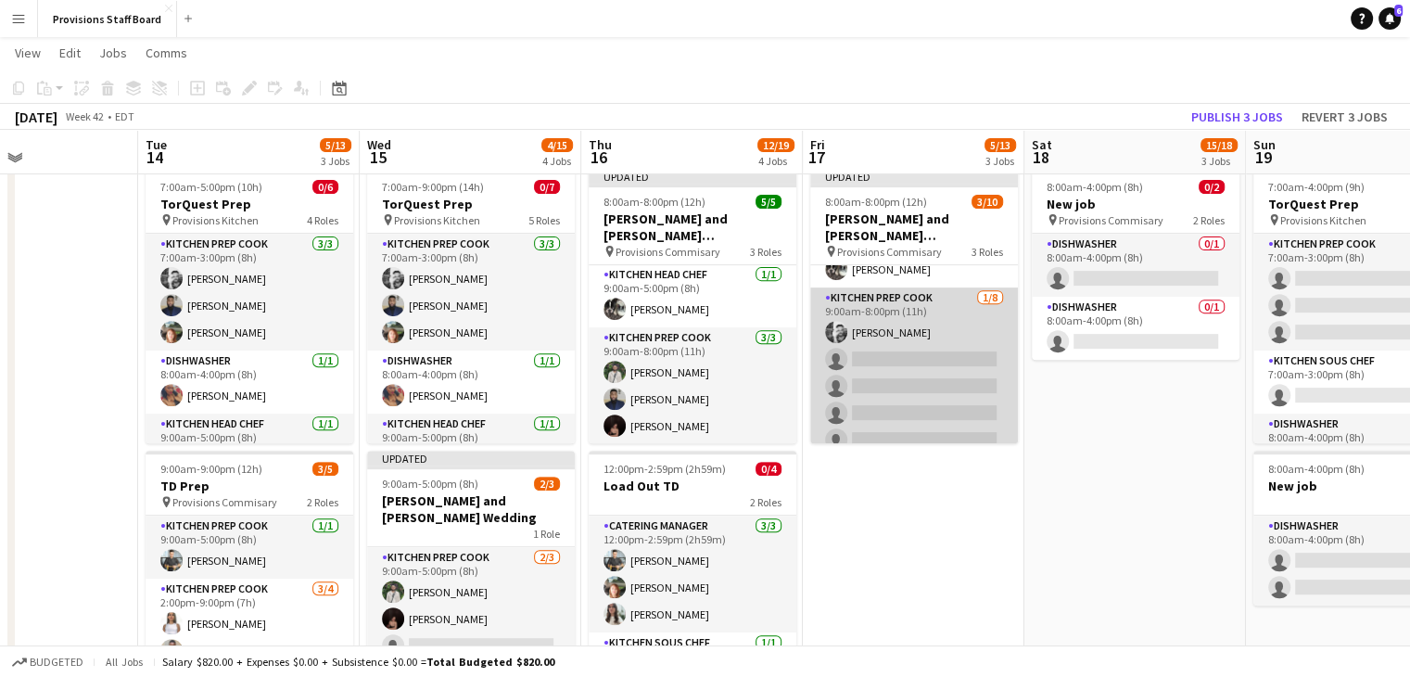
click at [896, 354] on app-card-role "Kitchen Prep Cook 1/8 9:00am-8:00pm (11h) Evan Sheldon single-neutral-actions s…" at bounding box center [914, 412] width 208 height 251
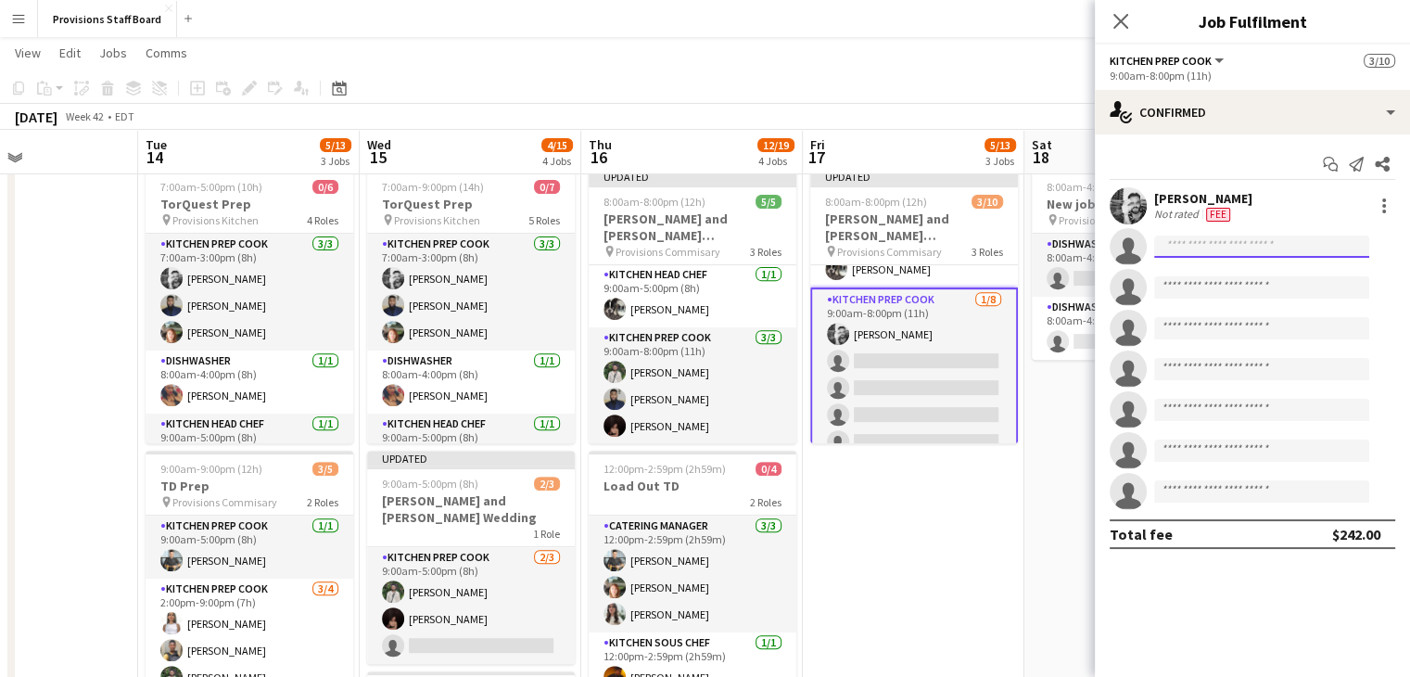
click at [1209, 248] on input at bounding box center [1261, 246] width 215 height 22
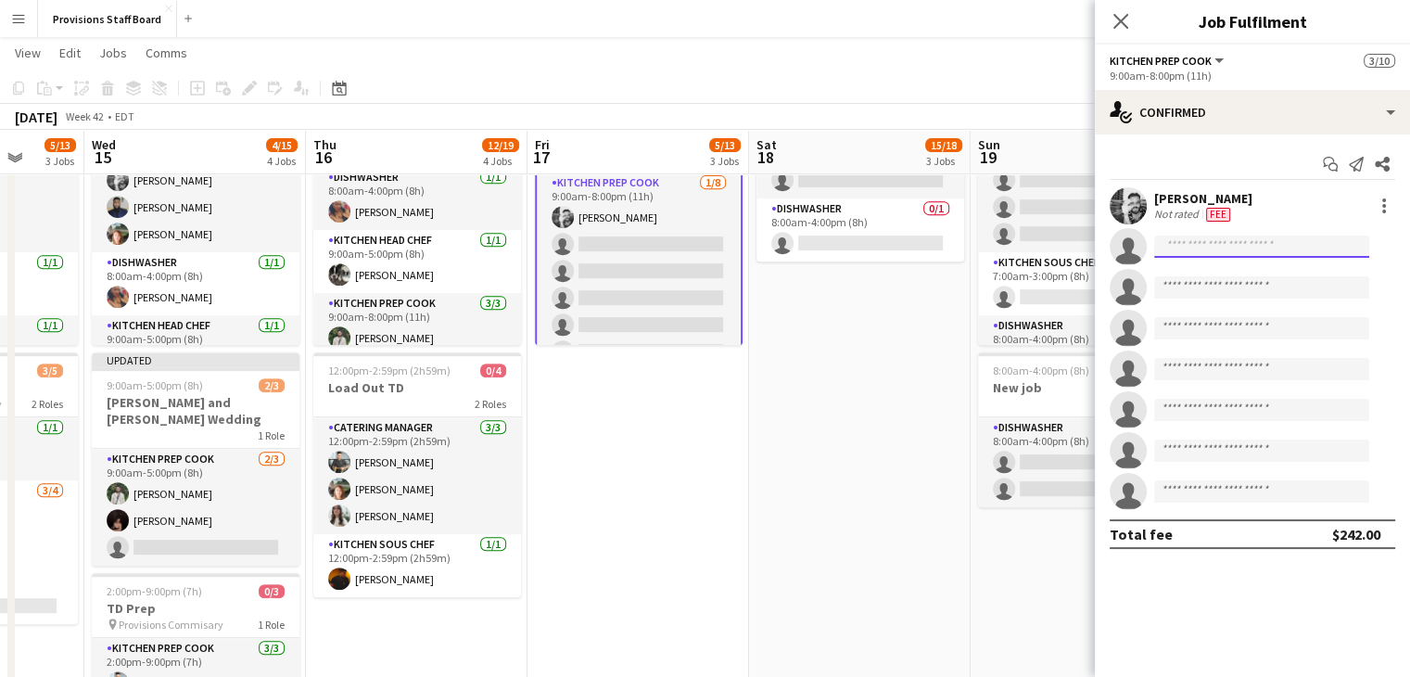
scroll to position [121, 0]
click at [634, 249] on app-card-role "Kitchen Prep Cook 1/8 9:00am-8:00pm (11h) Evan Sheldon single-neutral-actions s…" at bounding box center [639, 299] width 208 height 255
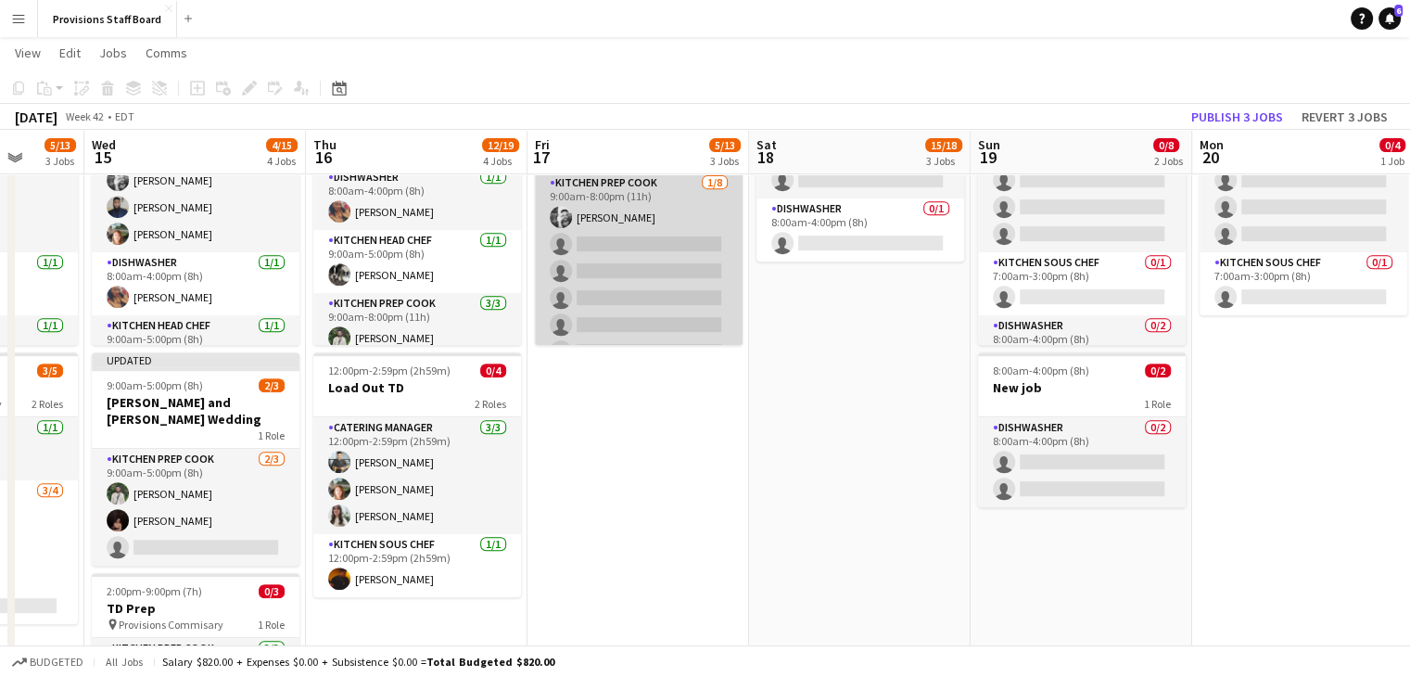
click at [634, 249] on app-card-role "Kitchen Prep Cook 1/8 9:00am-8:00pm (11h) Evan Sheldon single-neutral-actions s…" at bounding box center [639, 297] width 208 height 251
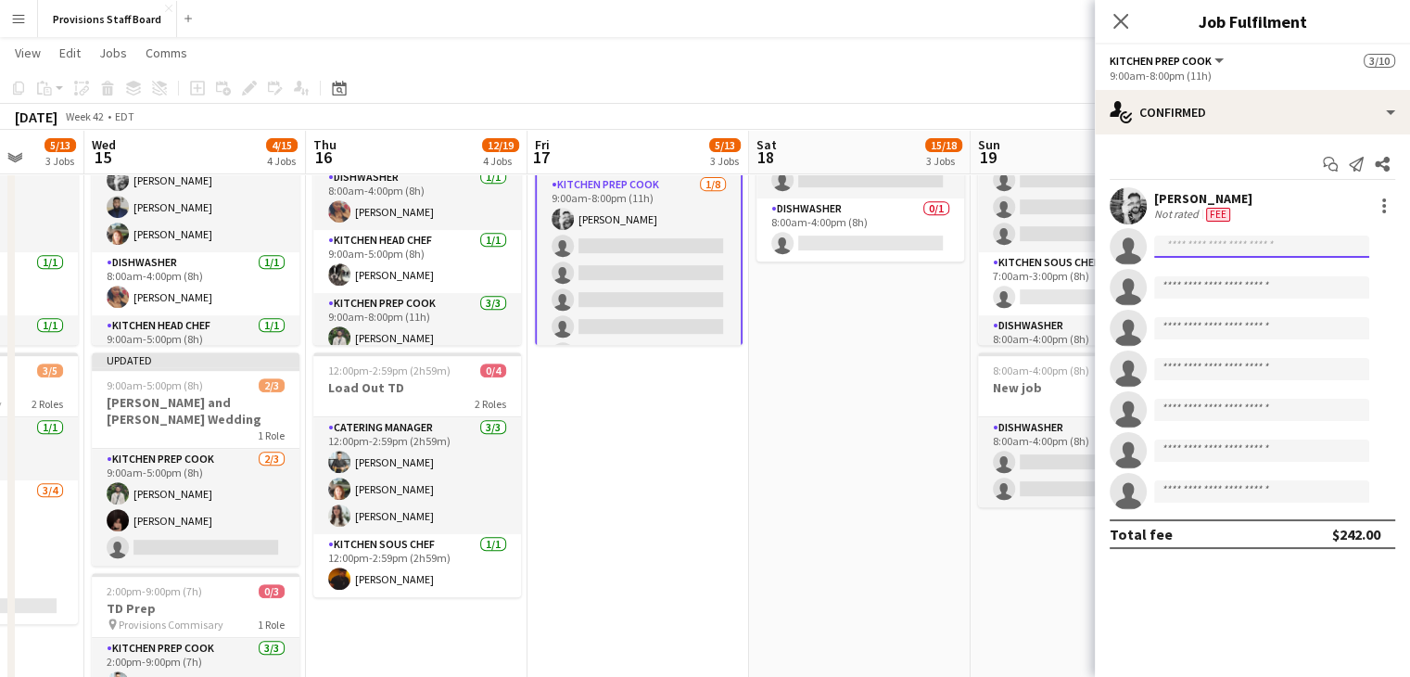
click at [1219, 249] on input at bounding box center [1261, 246] width 215 height 22
click at [813, 401] on app-date-cell "8:00am-4:00pm (8h) 0/2 New job pin Provisions Commisary 2 Roles Dishwasher 0/1 …" at bounding box center [860, 428] width 222 height 731
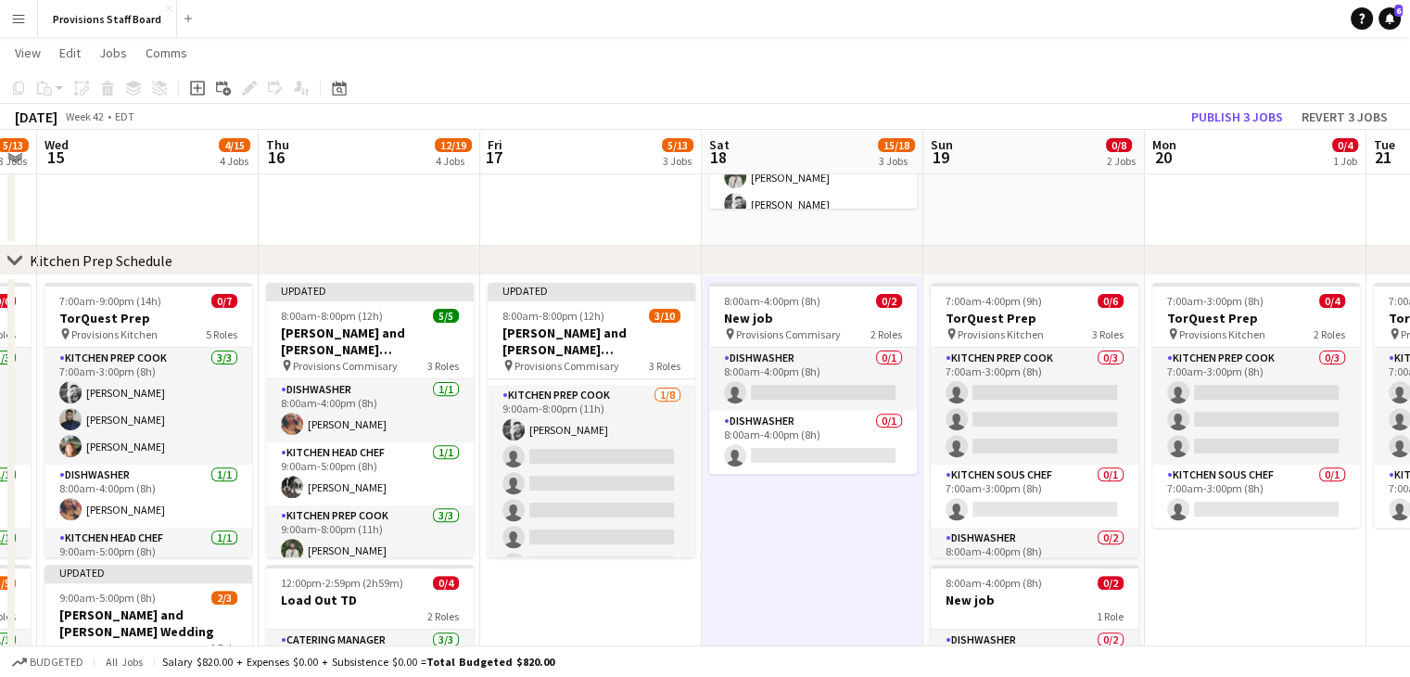
scroll to position [564, 0]
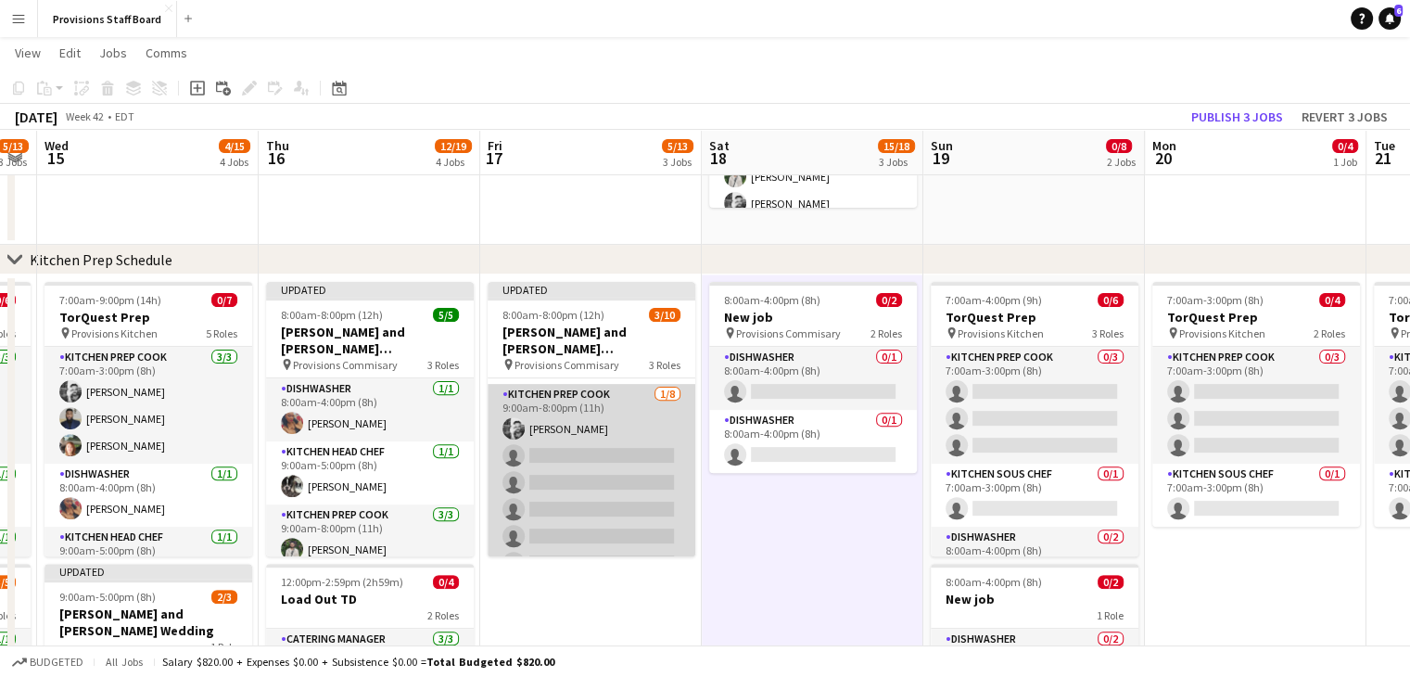
click at [561, 450] on app-card-role "Kitchen Prep Cook 1/8 9:00am-8:00pm (11h) Evan Sheldon single-neutral-actions s…" at bounding box center [592, 509] width 208 height 251
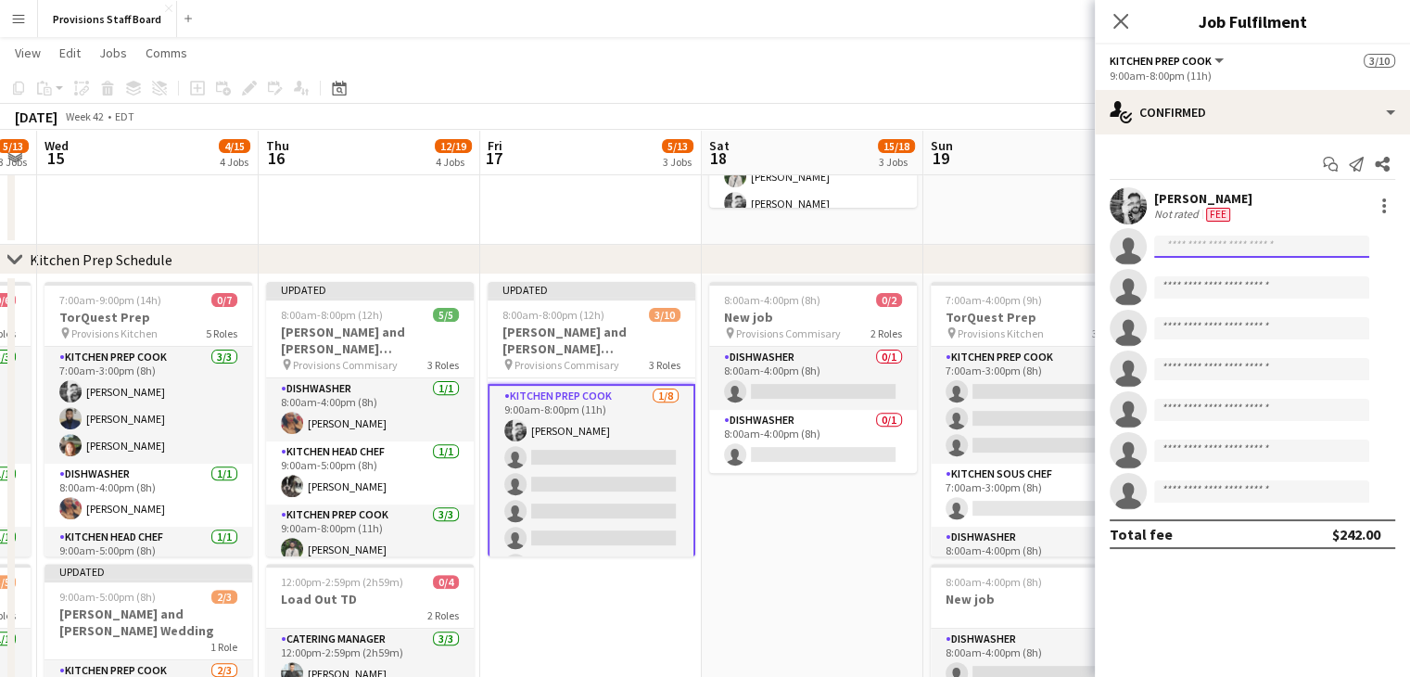
click at [1185, 241] on input at bounding box center [1261, 246] width 215 height 22
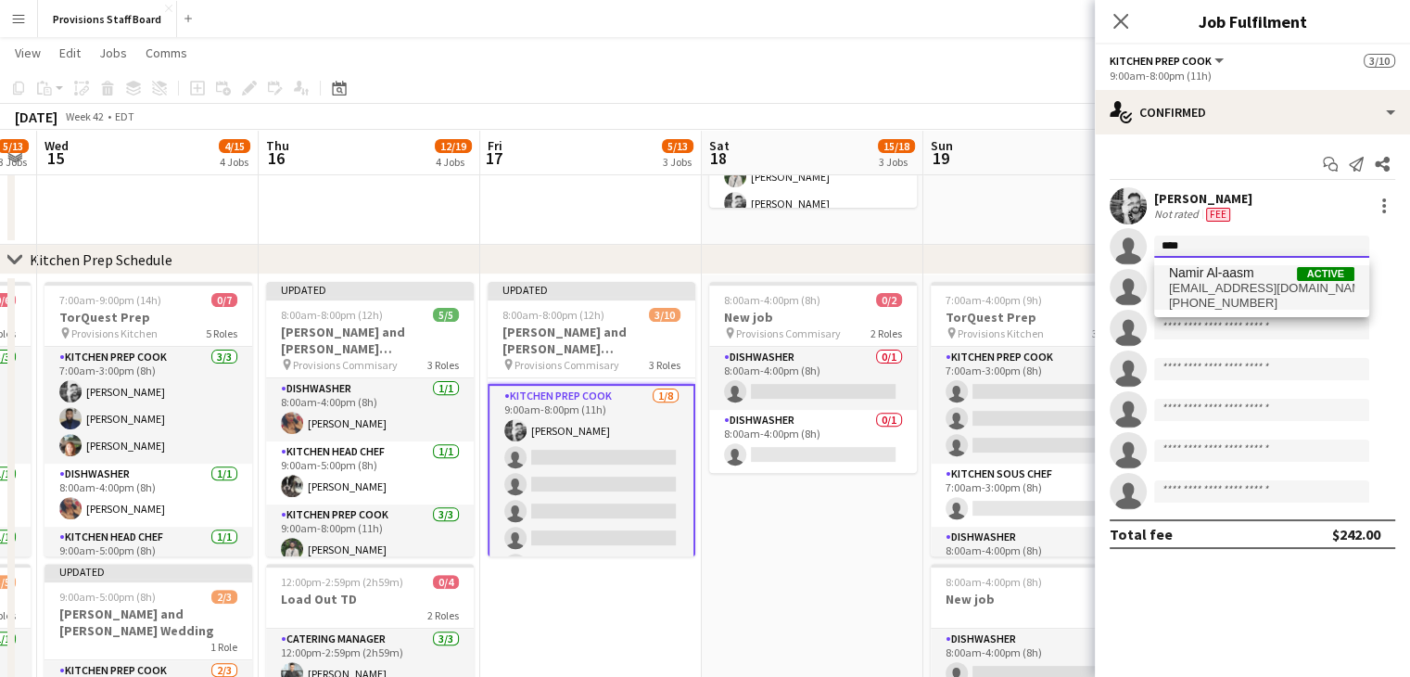
type input "****"
click at [1259, 278] on span "Namir Al-aasm Active" at bounding box center [1261, 273] width 185 height 16
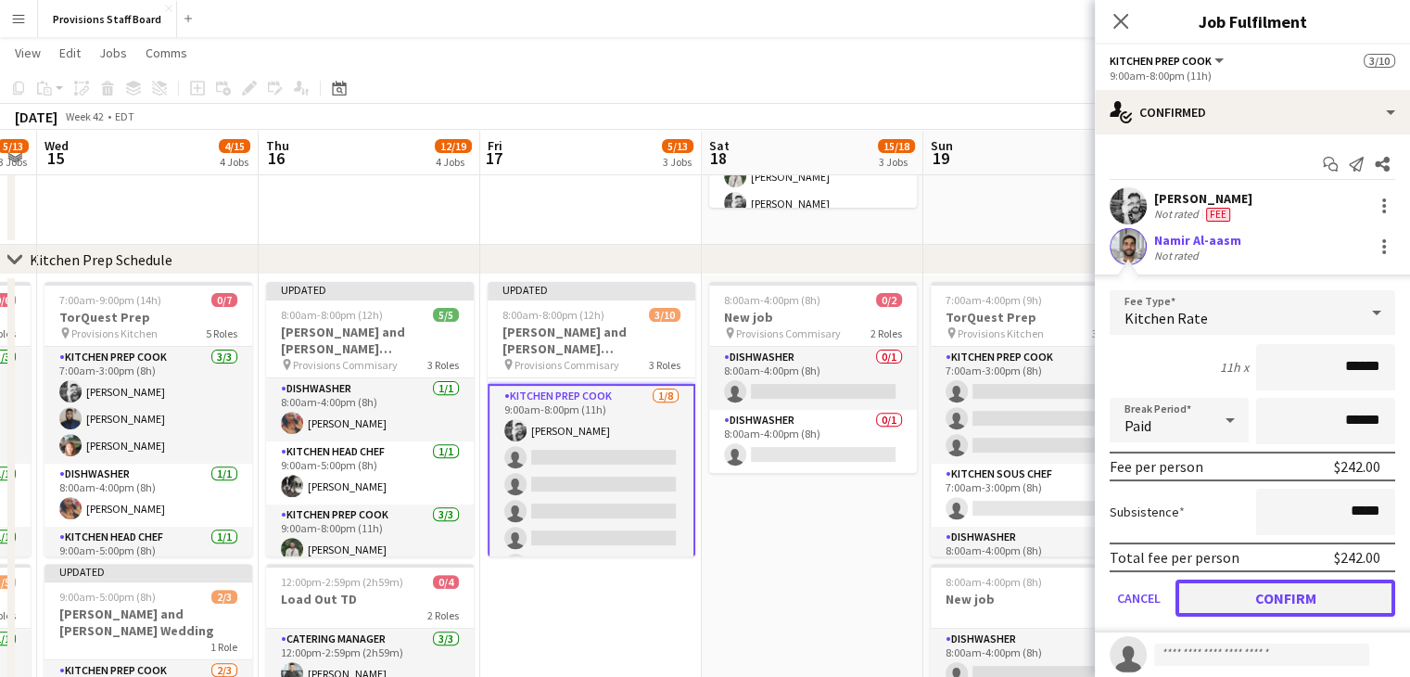
click at [1268, 589] on button "Confirm" at bounding box center [1286, 597] width 220 height 37
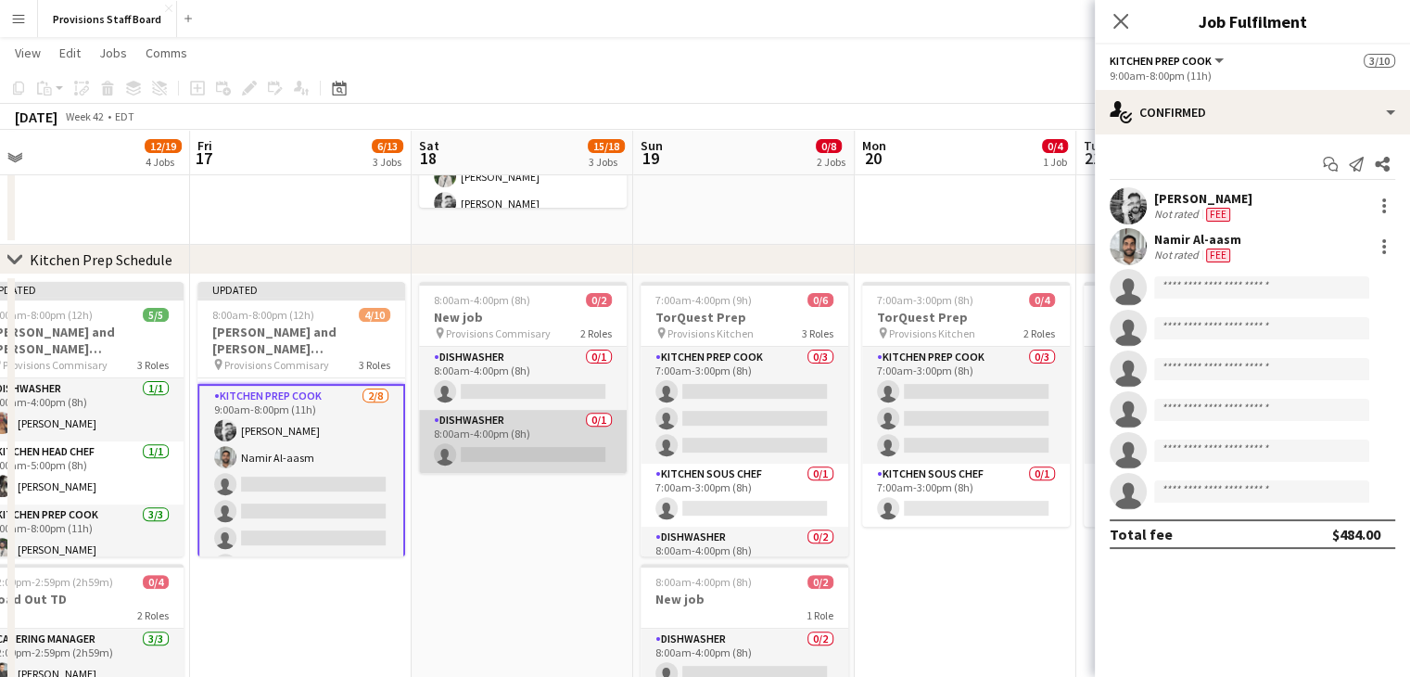
scroll to position [0, 704]
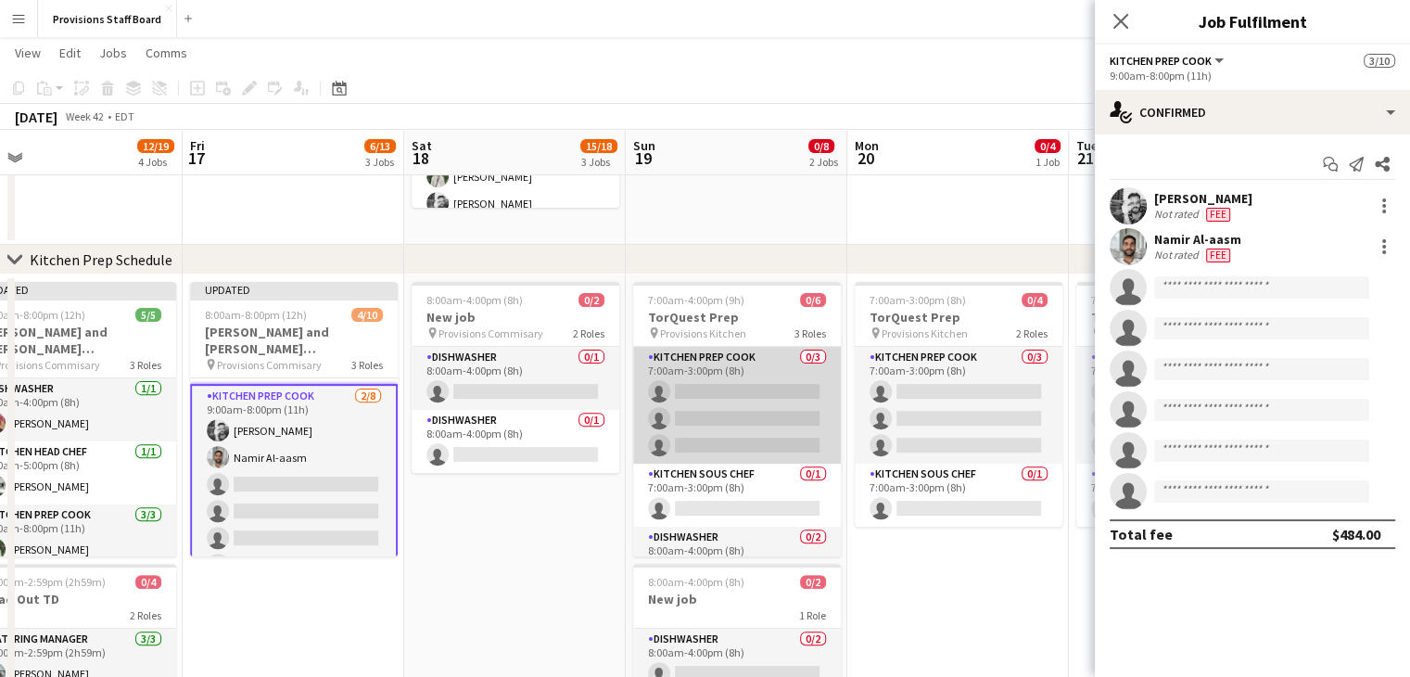
click at [713, 395] on app-card-role "Kitchen Prep Cook 0/3 7:00am-3:00pm (8h) single-neutral-actions single-neutral-…" at bounding box center [737, 405] width 208 height 117
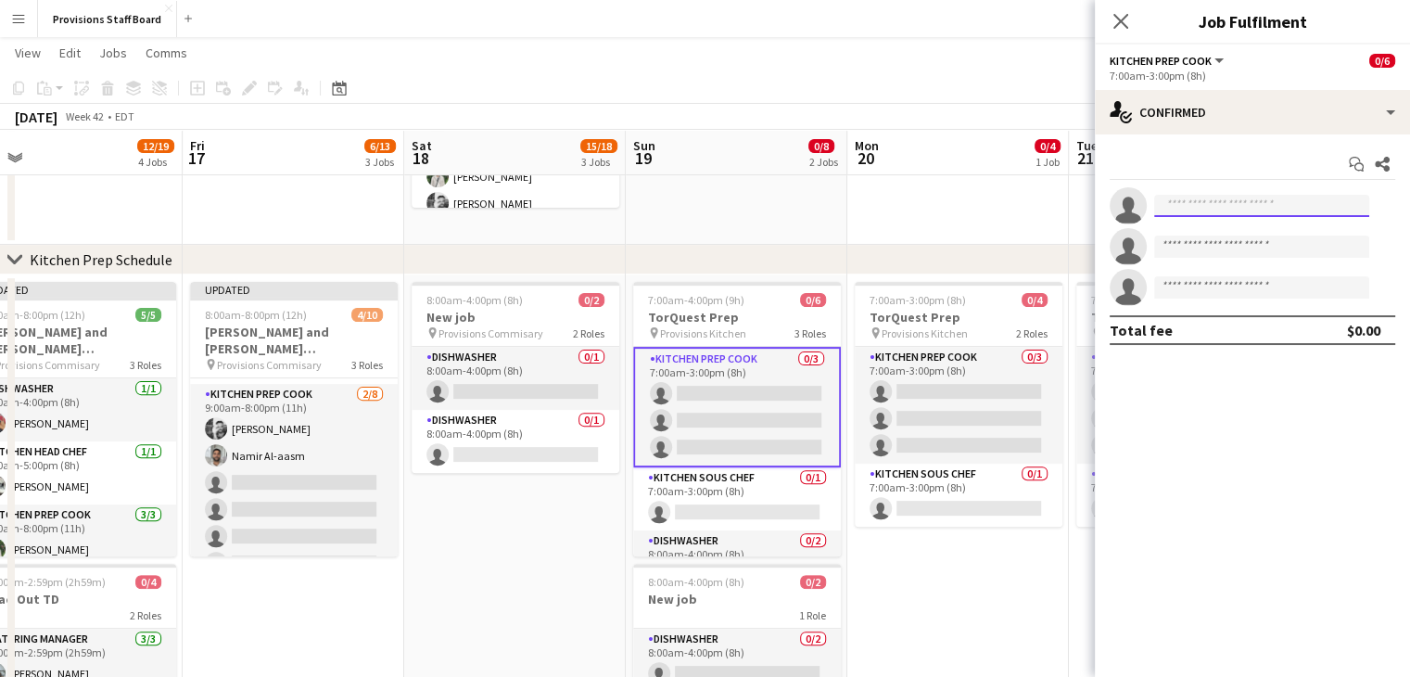
click at [1243, 212] on input at bounding box center [1261, 206] width 215 height 22
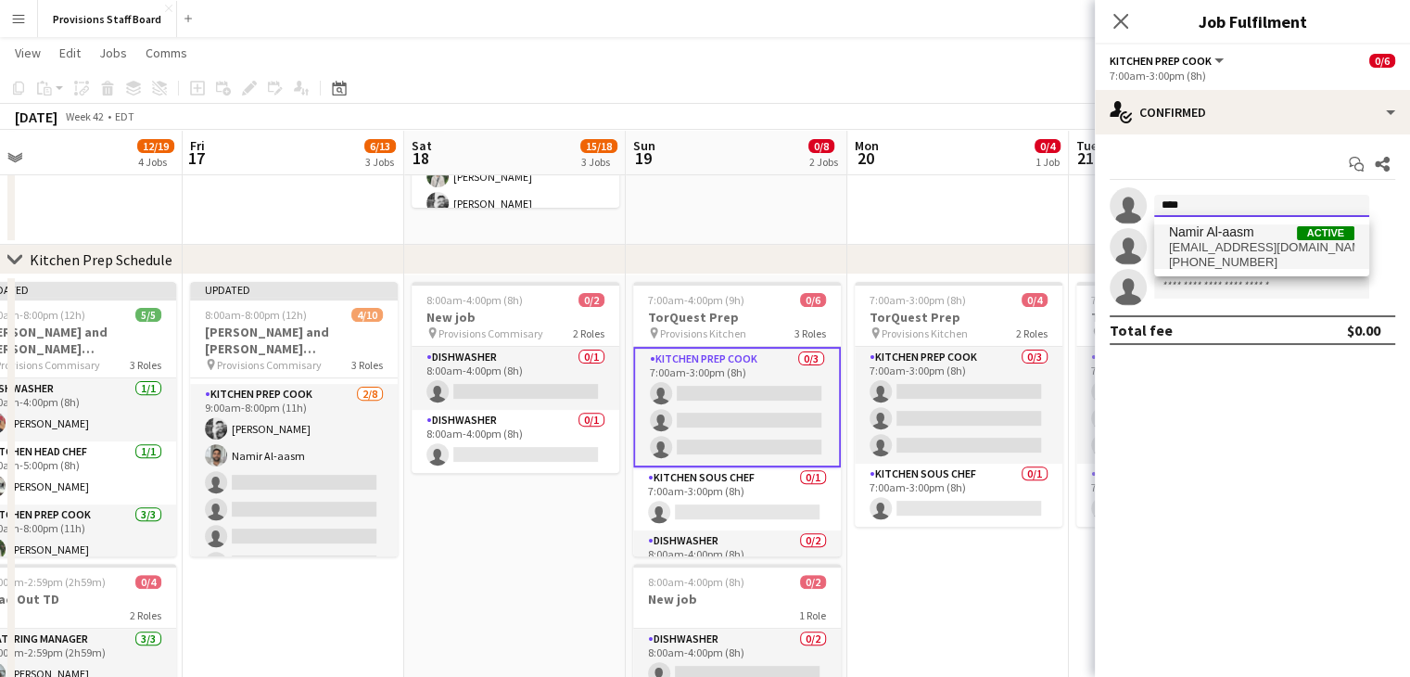
type input "****"
click at [1230, 223] on div "Namir Al-aasm Active namir89@gmail.com +15198908282" at bounding box center [1261, 246] width 215 height 59
click at [1213, 235] on span "Namir Al-aasm" at bounding box center [1211, 232] width 85 height 16
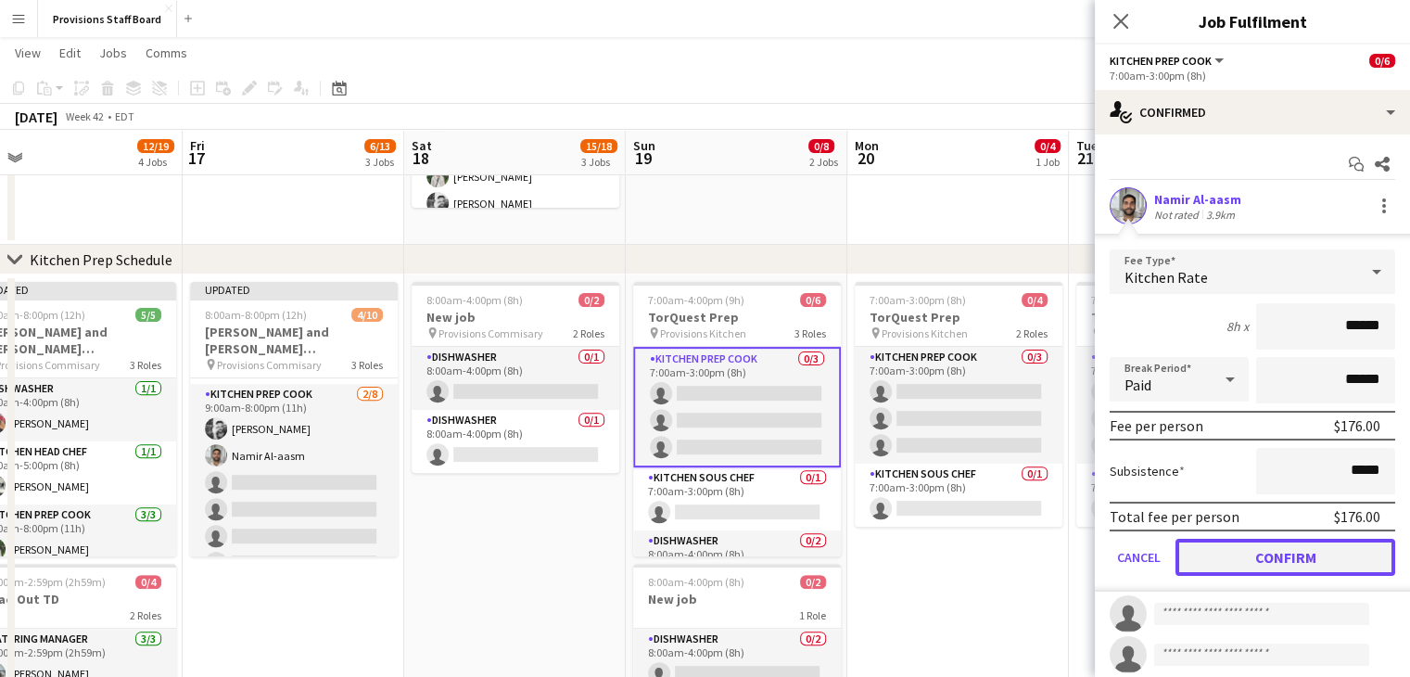
click at [1224, 553] on button "Confirm" at bounding box center [1286, 557] width 220 height 37
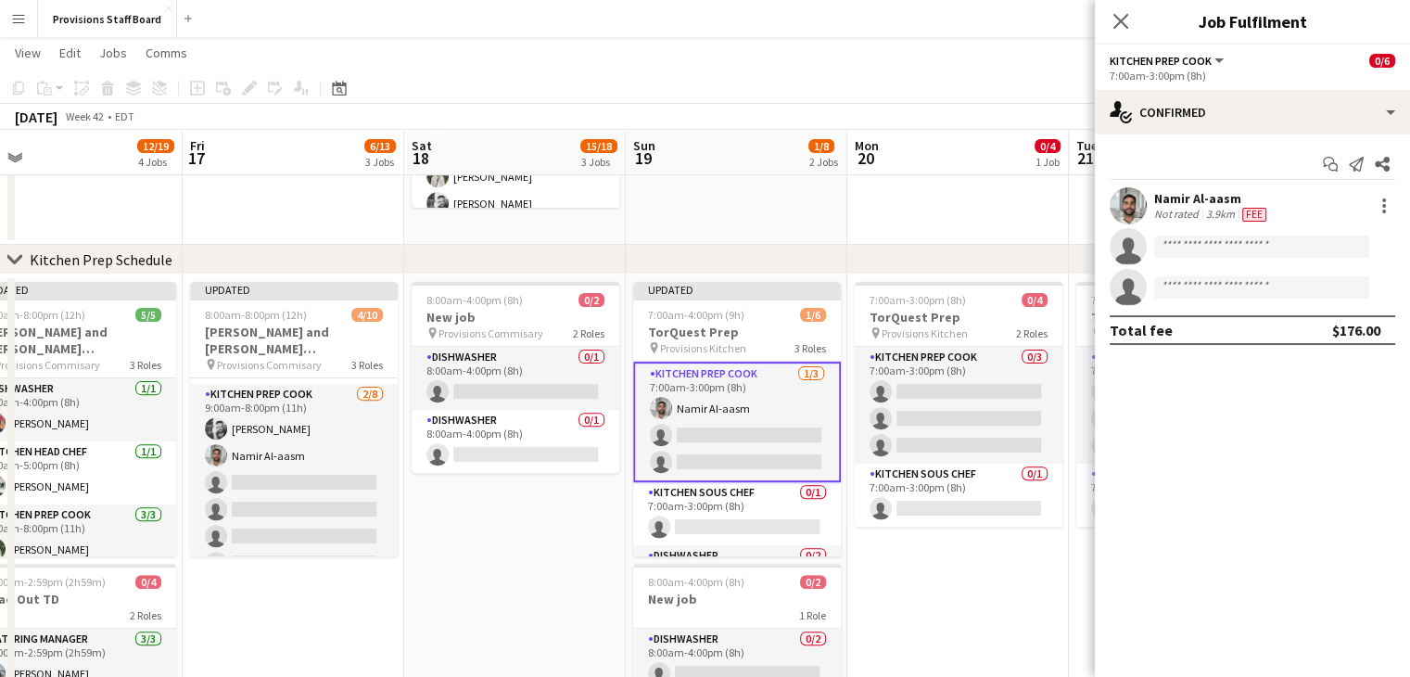
click at [560, 577] on app-date-cell "8:00am-4:00pm (8h) 0/2 New job pin Provisions Commisary 2 Roles Dishwasher 0/1 …" at bounding box center [515, 639] width 222 height 731
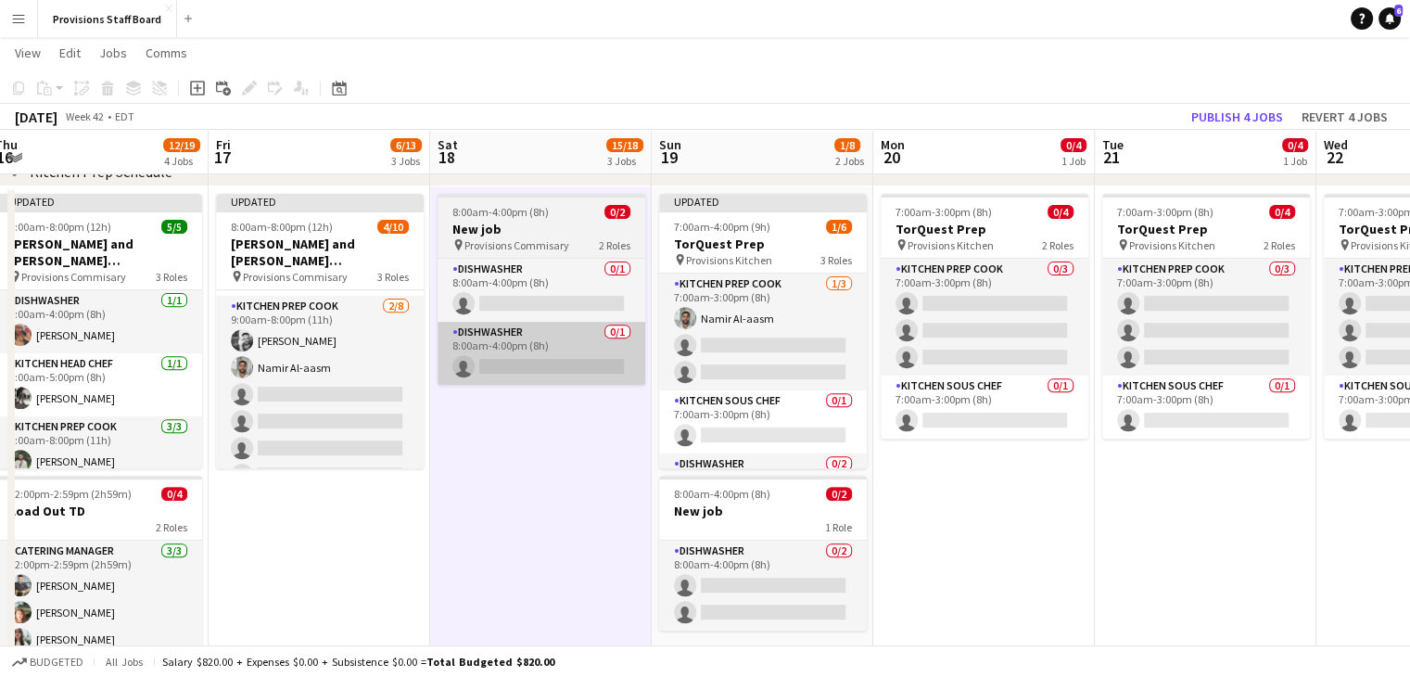
scroll to position [653, 0]
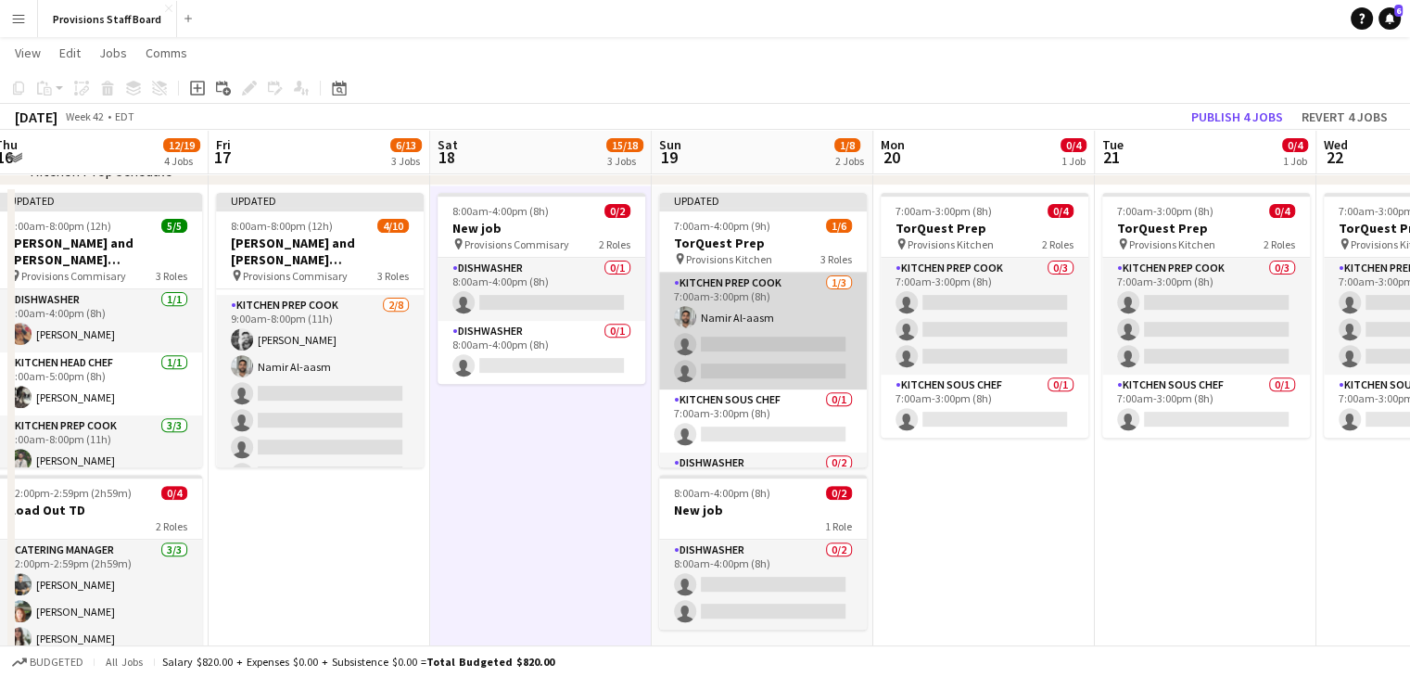
click at [731, 338] on app-card-role "Kitchen Prep Cook 1/3 7:00am-3:00pm (8h) Namir Al-aasm single-neutral-actions s…" at bounding box center [763, 331] width 208 height 117
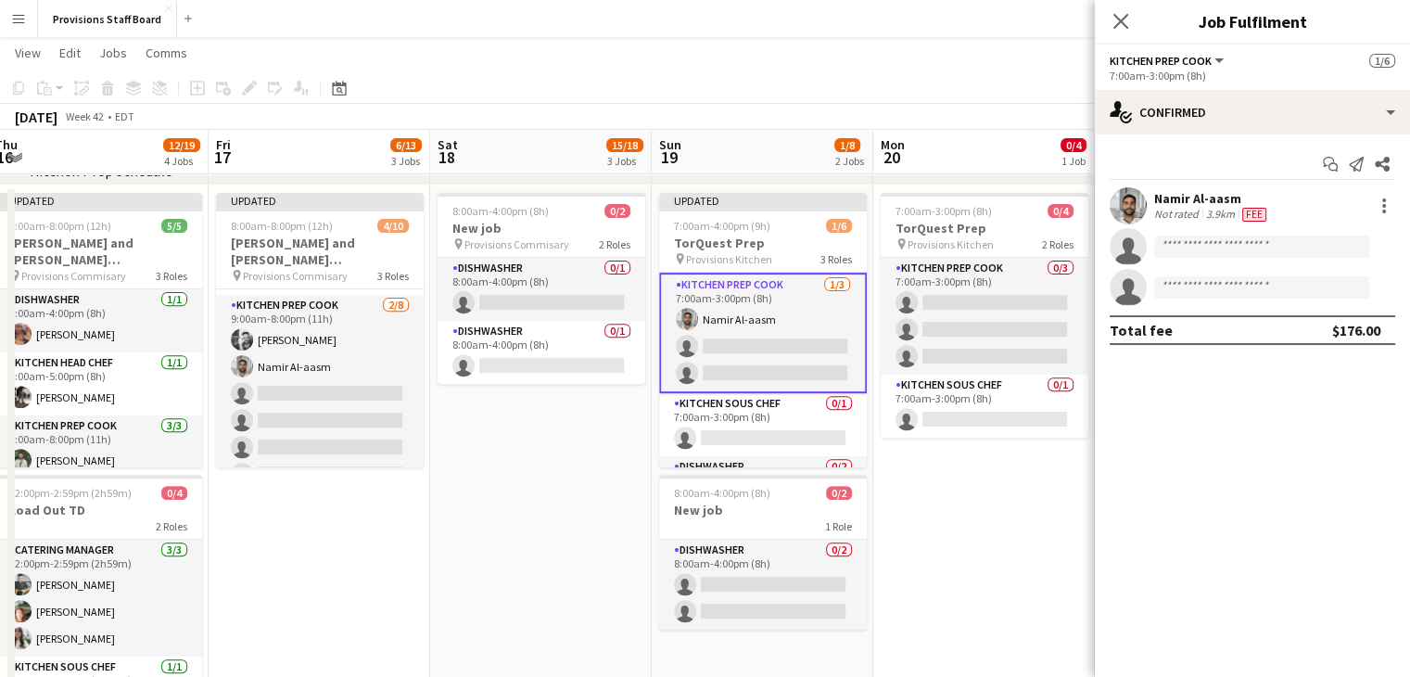
drag, startPoint x: 1195, startPoint y: 232, endPoint x: 1195, endPoint y: 245, distance: 13.0
click at [1195, 245] on app-invite-slot "single-neutral-actions" at bounding box center [1252, 246] width 315 height 37
click at [1195, 245] on input at bounding box center [1261, 246] width 215 height 22
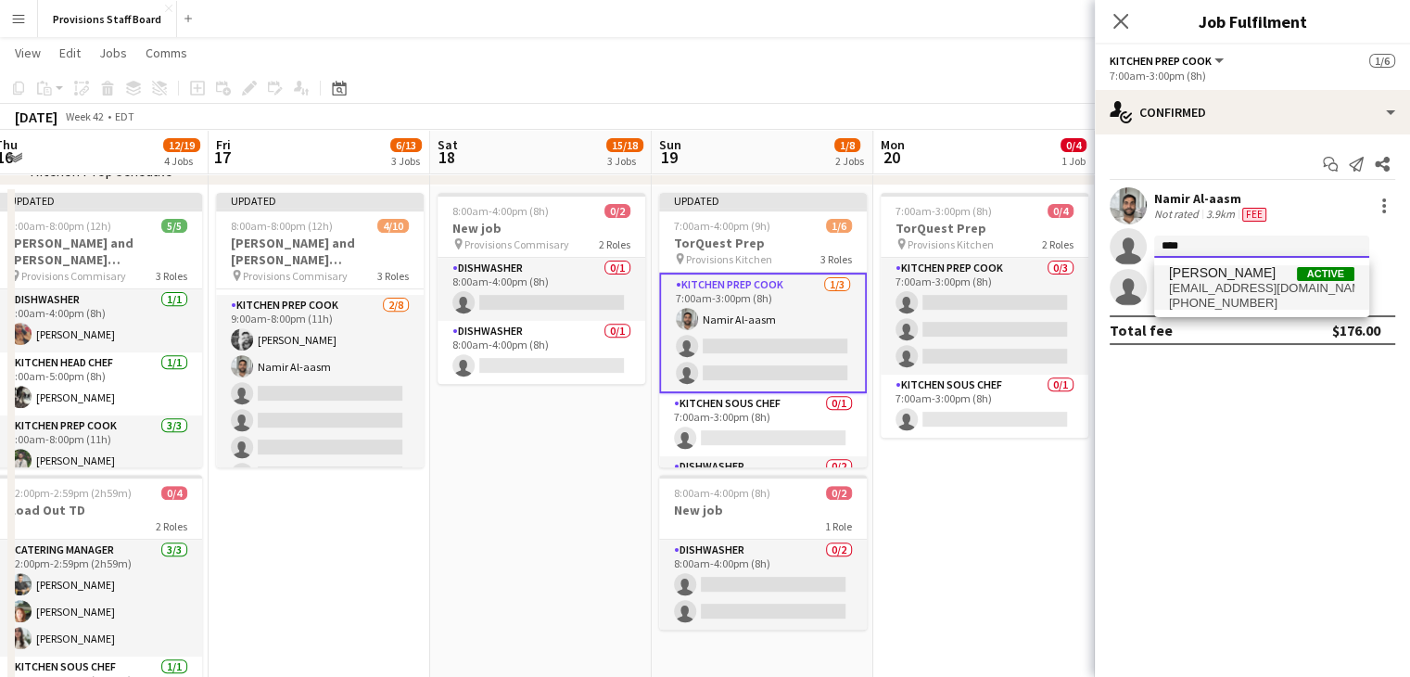
type input "****"
click at [1227, 281] on span "ehartsheldon@gmail.com" at bounding box center [1261, 288] width 185 height 15
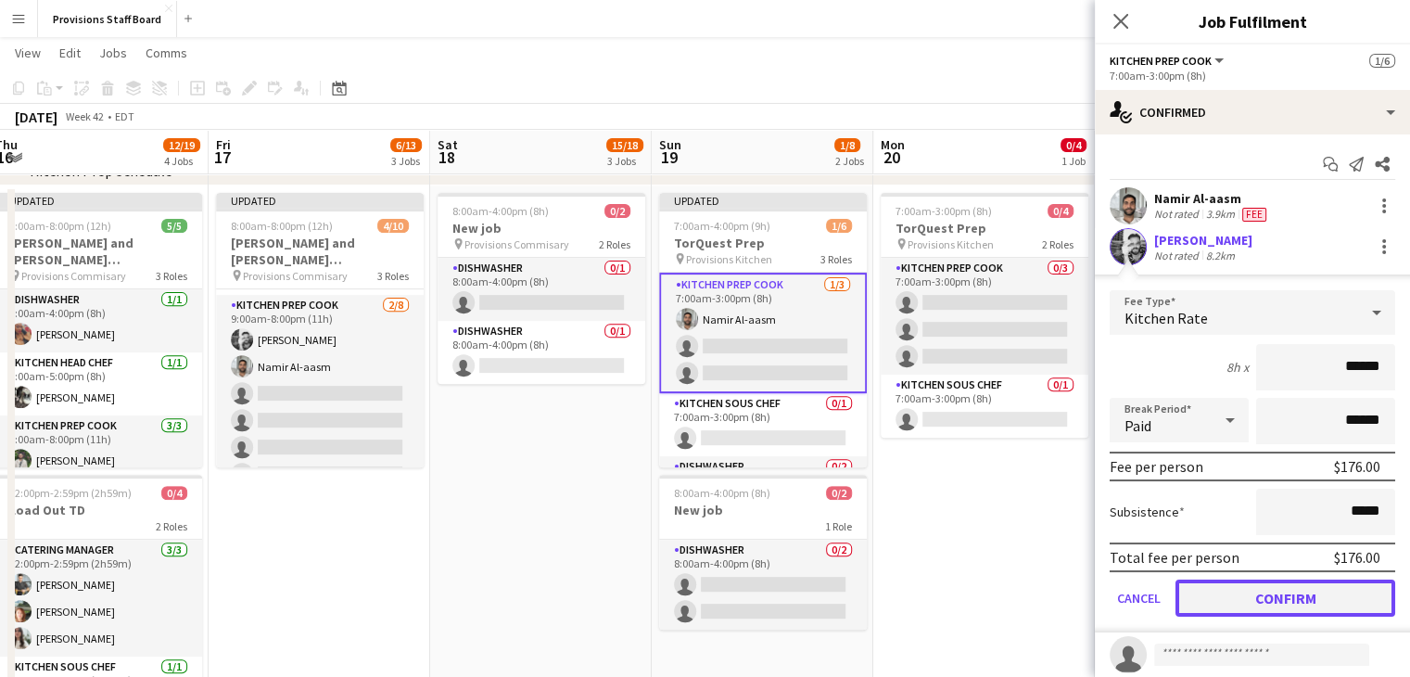
click at [1246, 601] on button "Confirm" at bounding box center [1286, 597] width 220 height 37
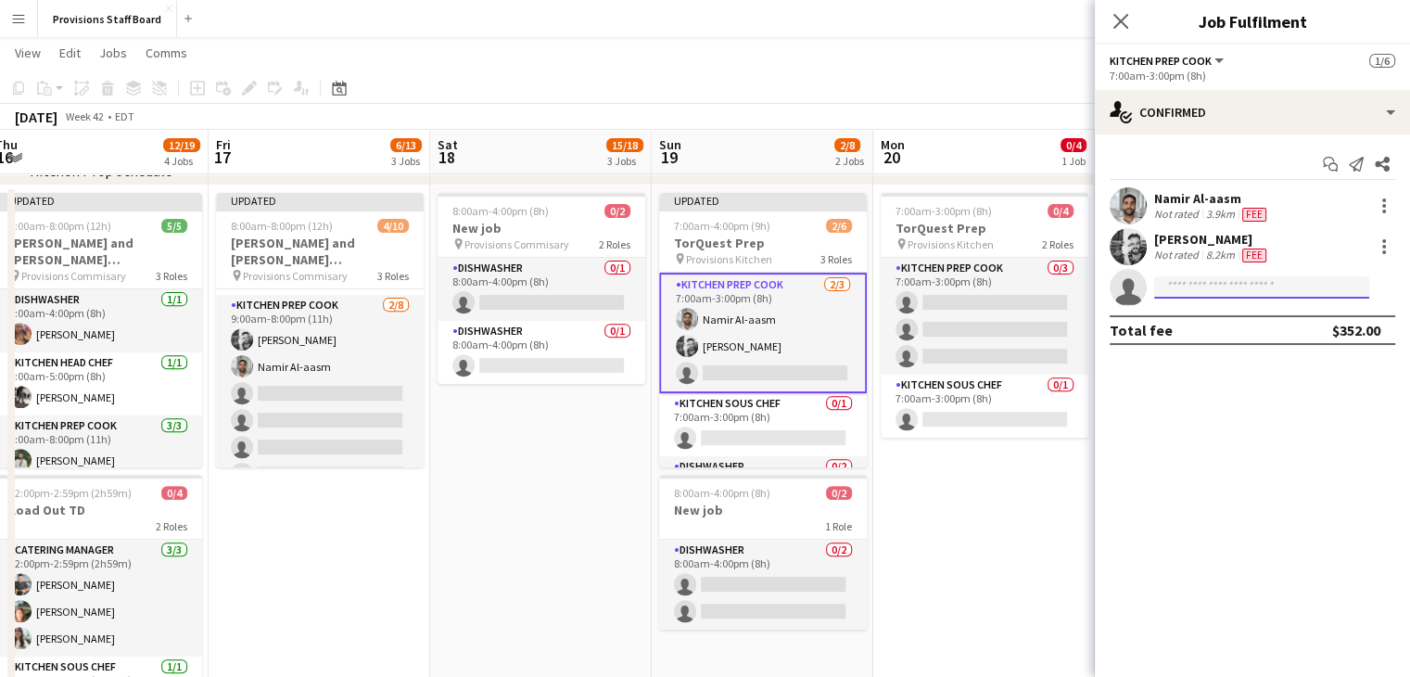
click at [1204, 289] on input at bounding box center [1261, 287] width 215 height 22
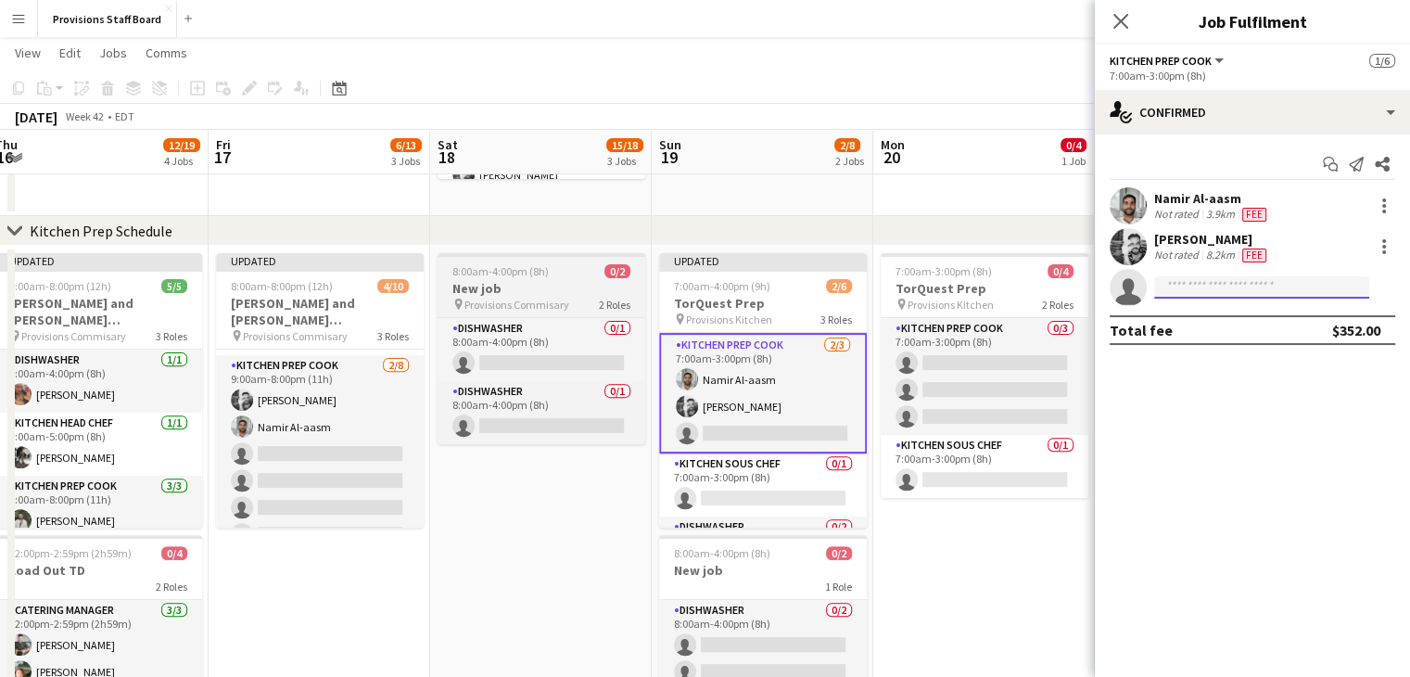
scroll to position [593, 0]
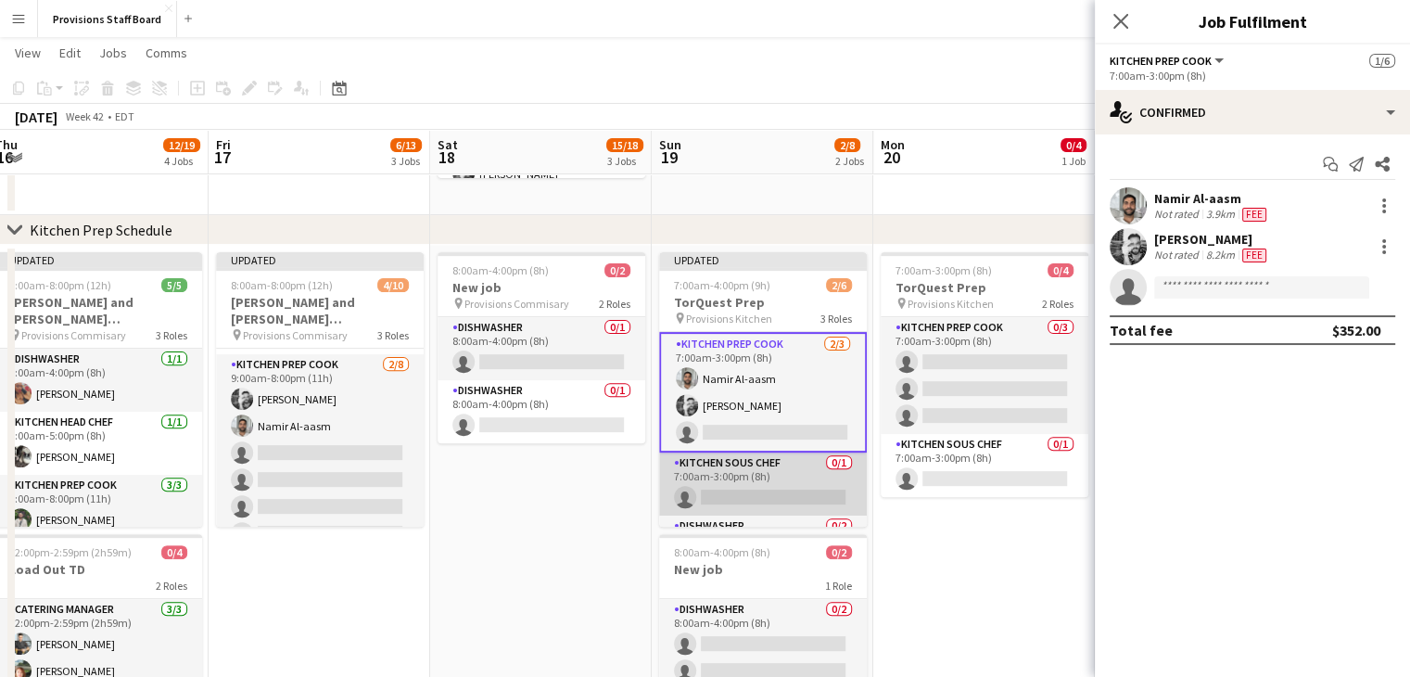
click at [726, 494] on app-card-role "Kitchen Sous Chef 0/1 7:00am-3:00pm (8h) single-neutral-actions" at bounding box center [763, 483] width 208 height 63
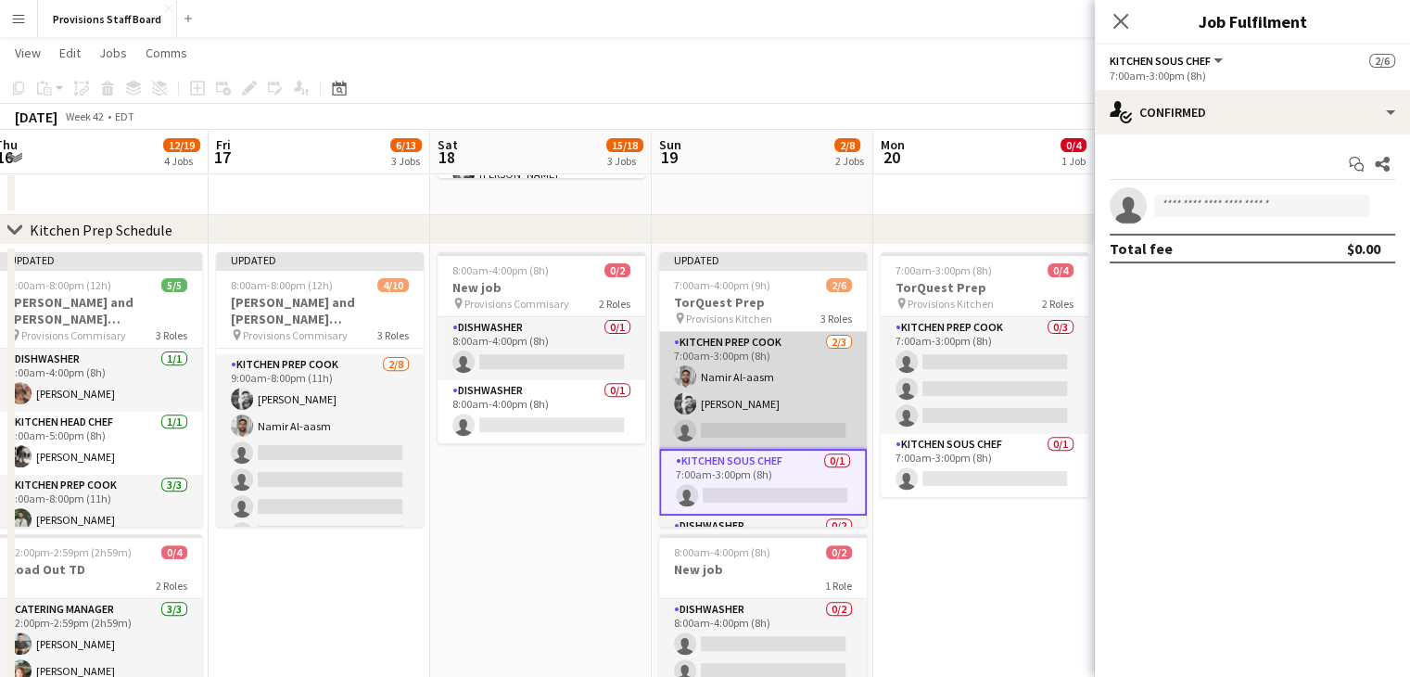
click at [734, 434] on app-card-role "Kitchen Prep Cook 2/3 7:00am-3:00pm (8h) Namir Al-aasm Evan Sheldon single-neut…" at bounding box center [763, 390] width 208 height 117
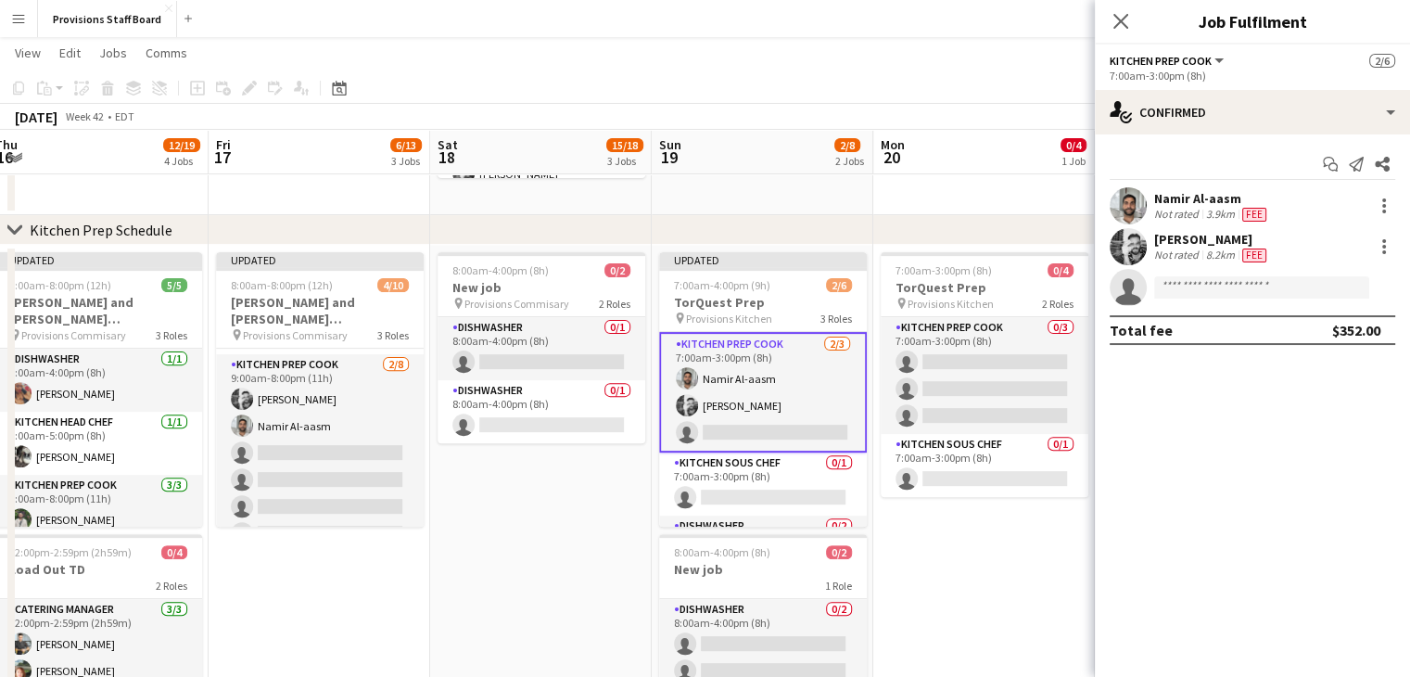
click at [719, 354] on app-card-role "Kitchen Prep Cook 2/3 7:00am-3:00pm (8h) Namir Al-aasm Evan Sheldon single-neut…" at bounding box center [763, 392] width 208 height 121
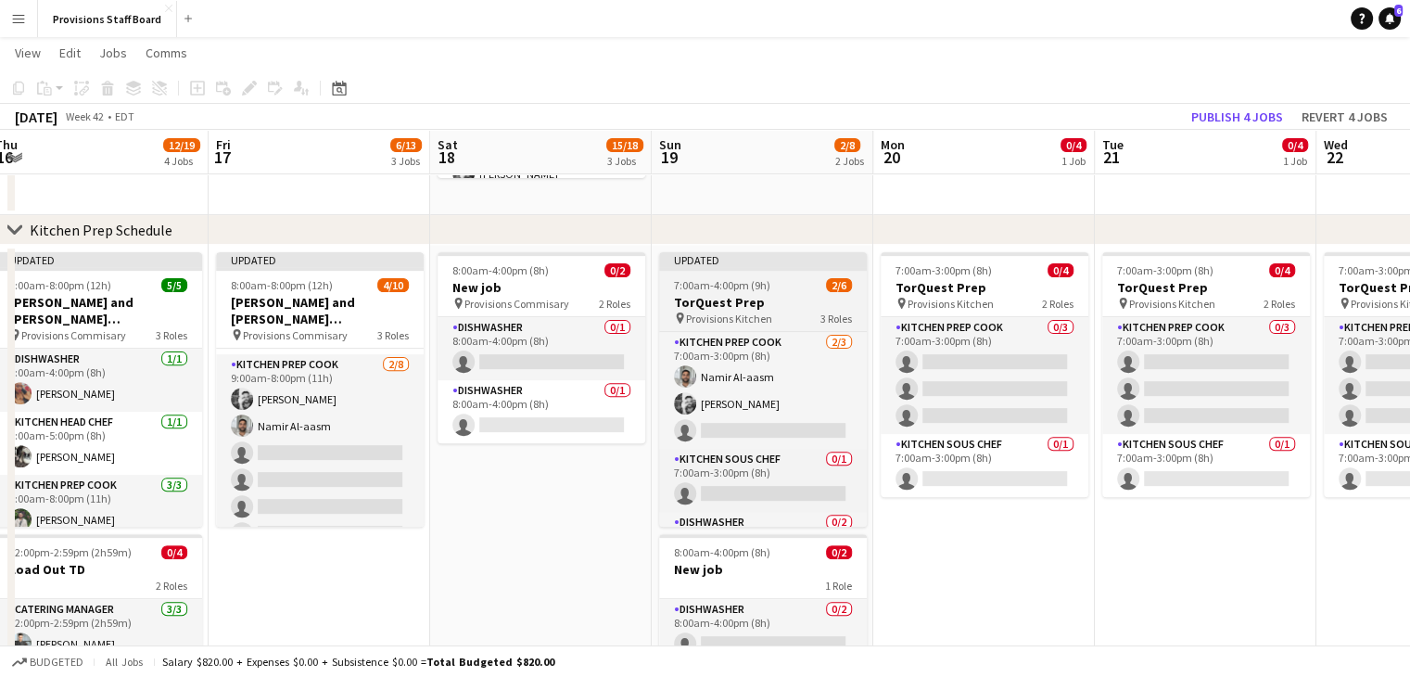
click at [733, 285] on span "7:00am-4:00pm (9h)" at bounding box center [722, 285] width 96 height 14
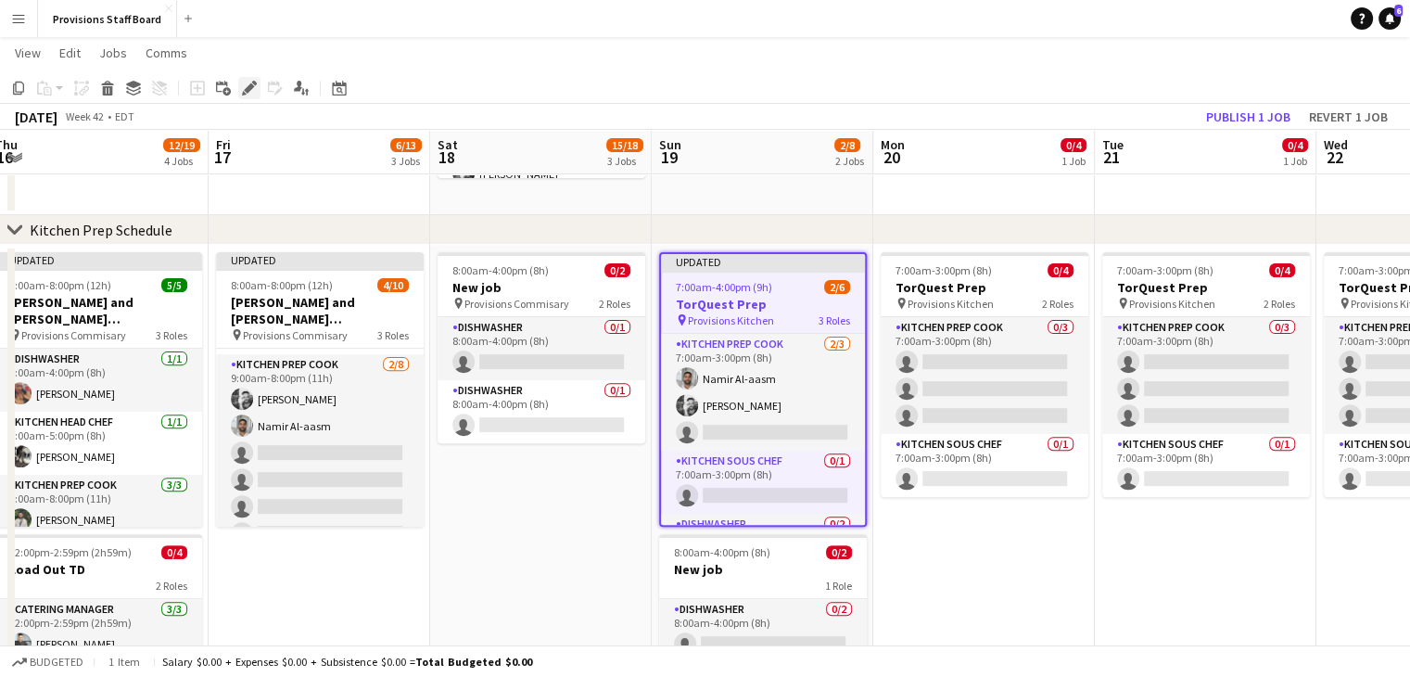
click at [245, 87] on icon "Edit" at bounding box center [249, 88] width 15 height 15
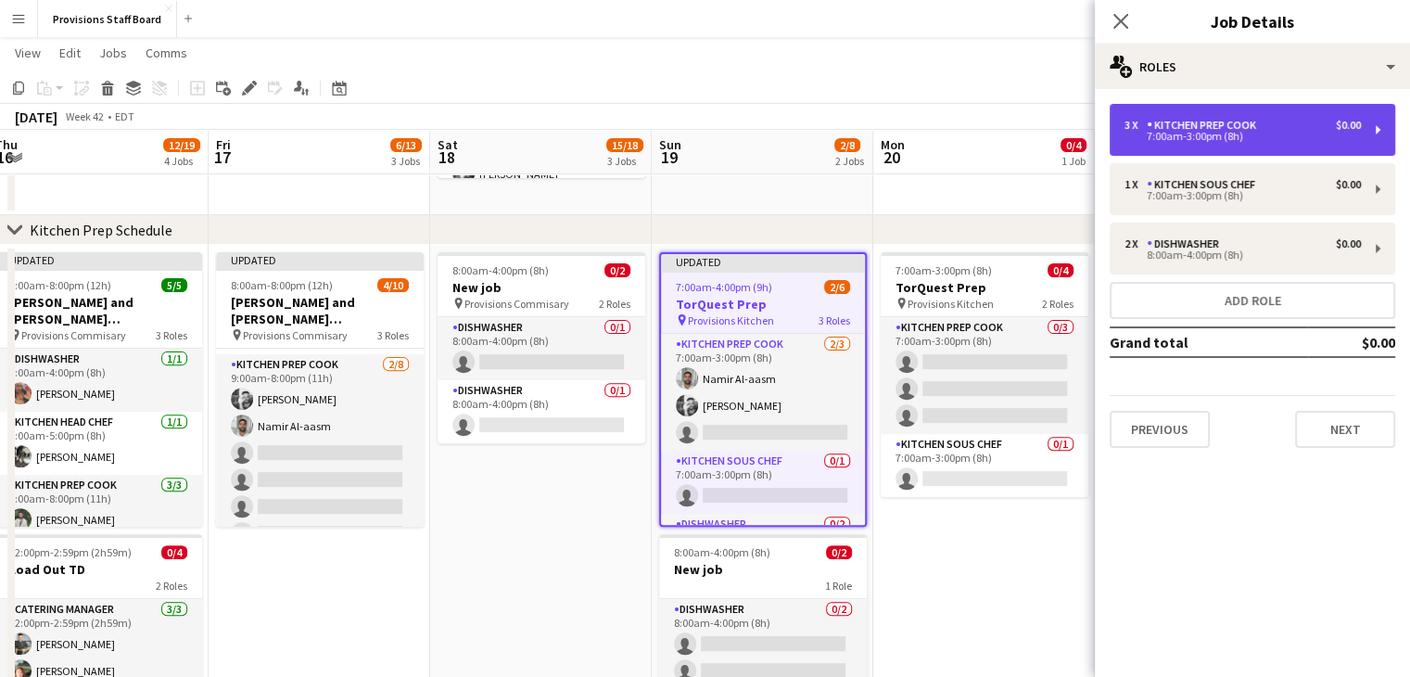
click at [1218, 134] on div "7:00am-3:00pm (8h)" at bounding box center [1243, 136] width 236 height 9
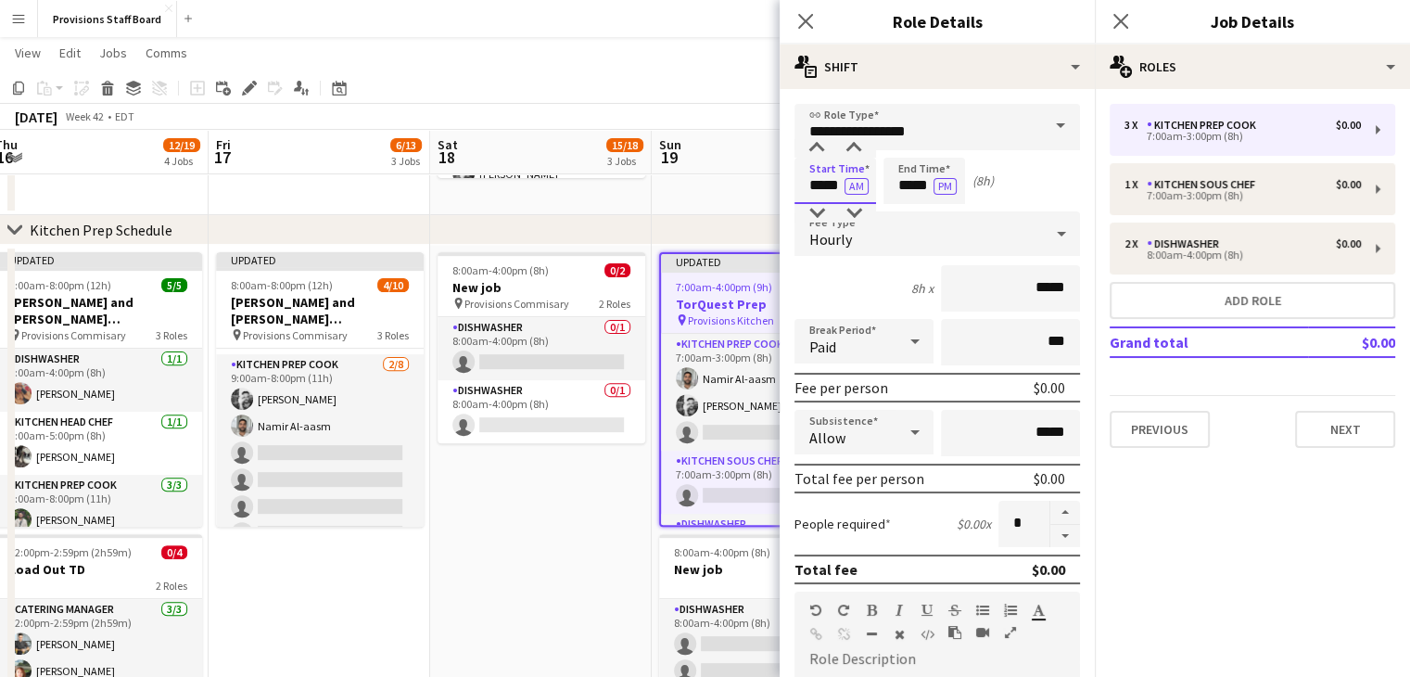
click at [813, 183] on input "*****" at bounding box center [836, 181] width 82 height 46
click at [820, 150] on div at bounding box center [816, 148] width 37 height 19
type input "*****"
click at [820, 150] on div at bounding box center [816, 148] width 37 height 19
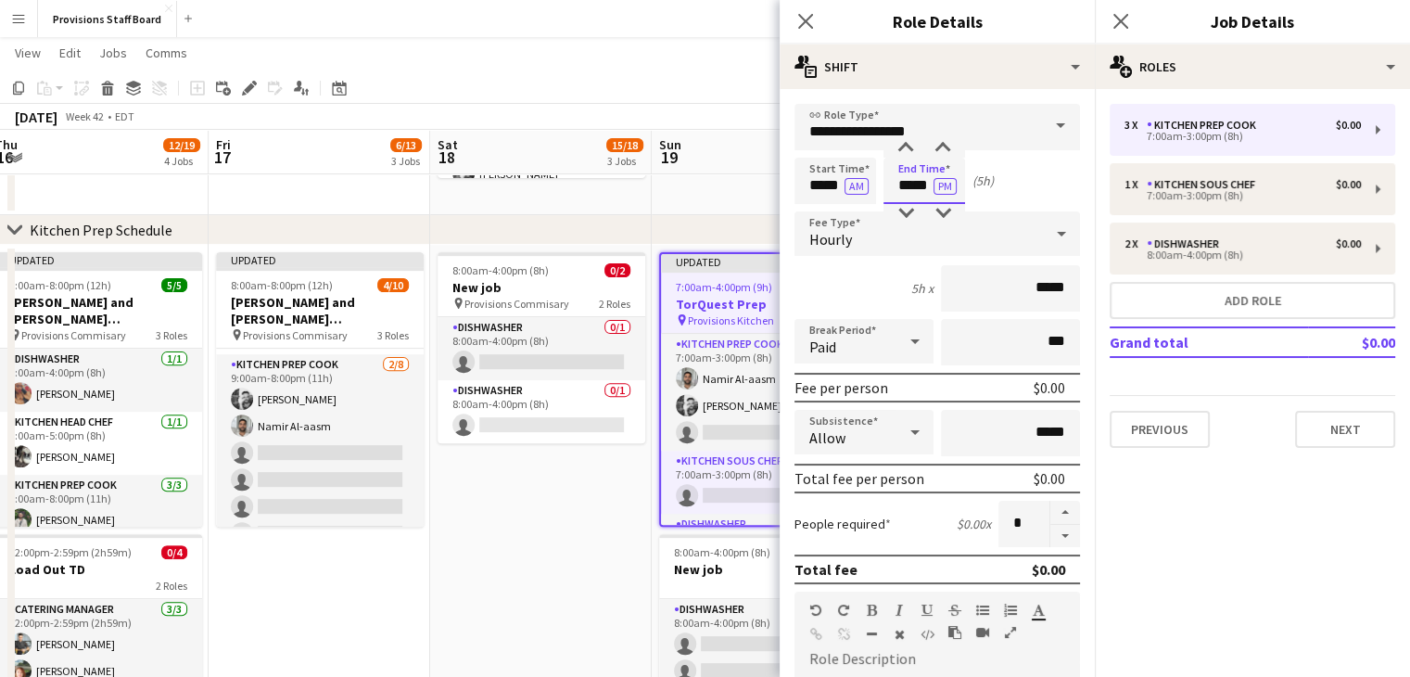
click at [908, 186] on input "*****" at bounding box center [925, 181] width 82 height 46
click at [909, 142] on div at bounding box center [905, 148] width 37 height 19
type input "*****"
click at [909, 142] on div at bounding box center [905, 148] width 37 height 19
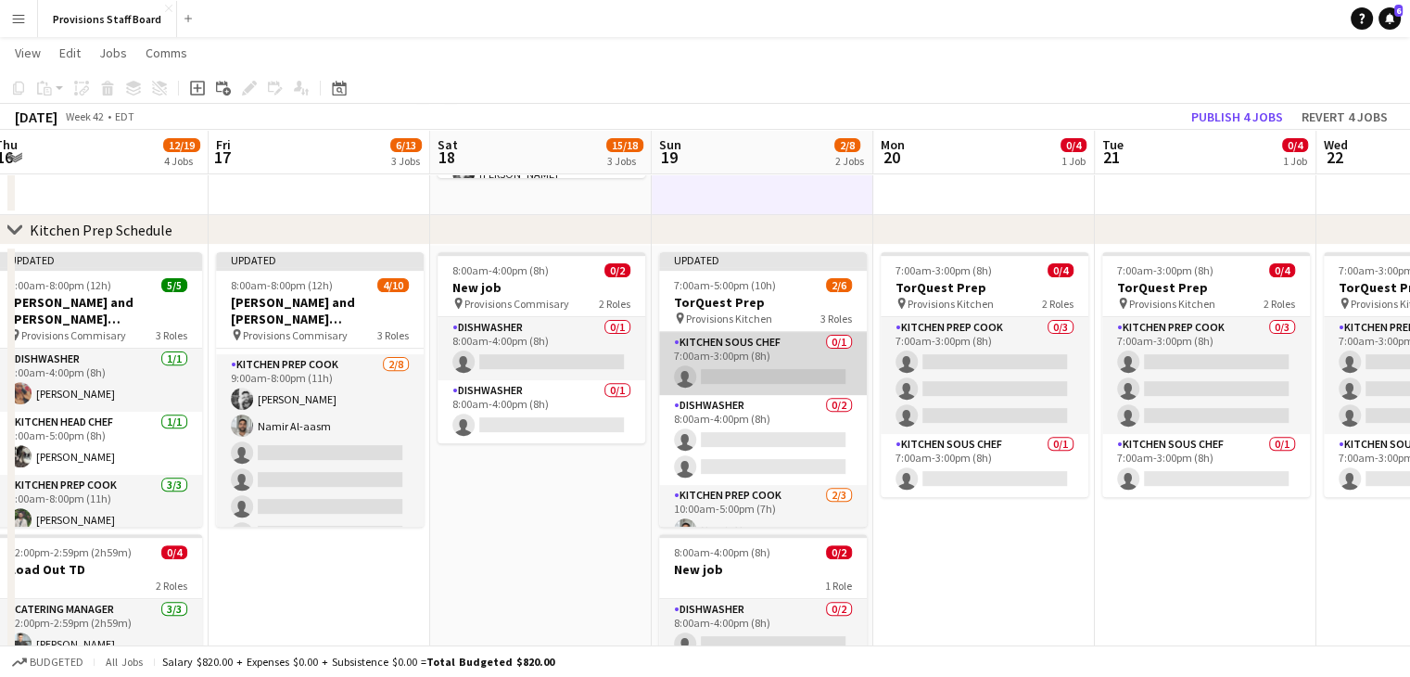
click at [749, 357] on app-card-role "Kitchen Sous Chef 0/1 7:00am-3:00pm (8h) single-neutral-actions" at bounding box center [763, 363] width 208 height 63
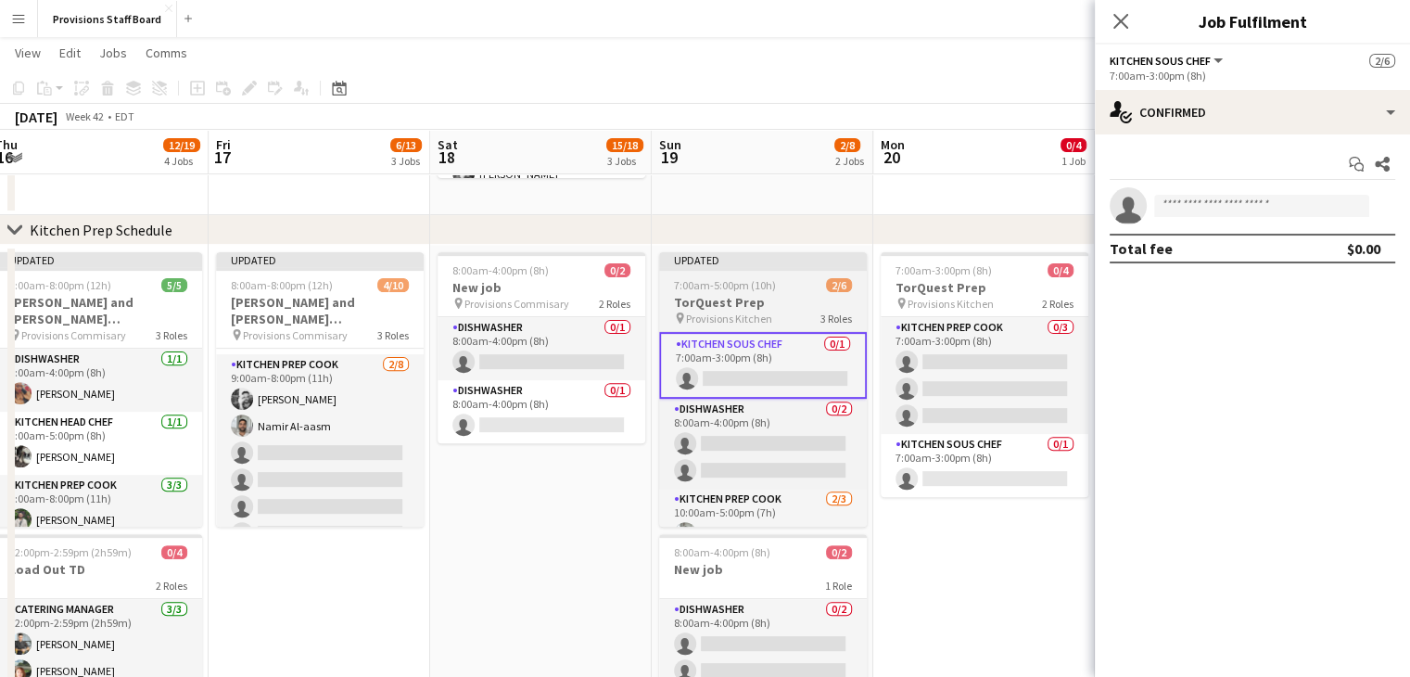
click at [733, 312] on span "Provisions Kitchen" at bounding box center [729, 319] width 86 height 14
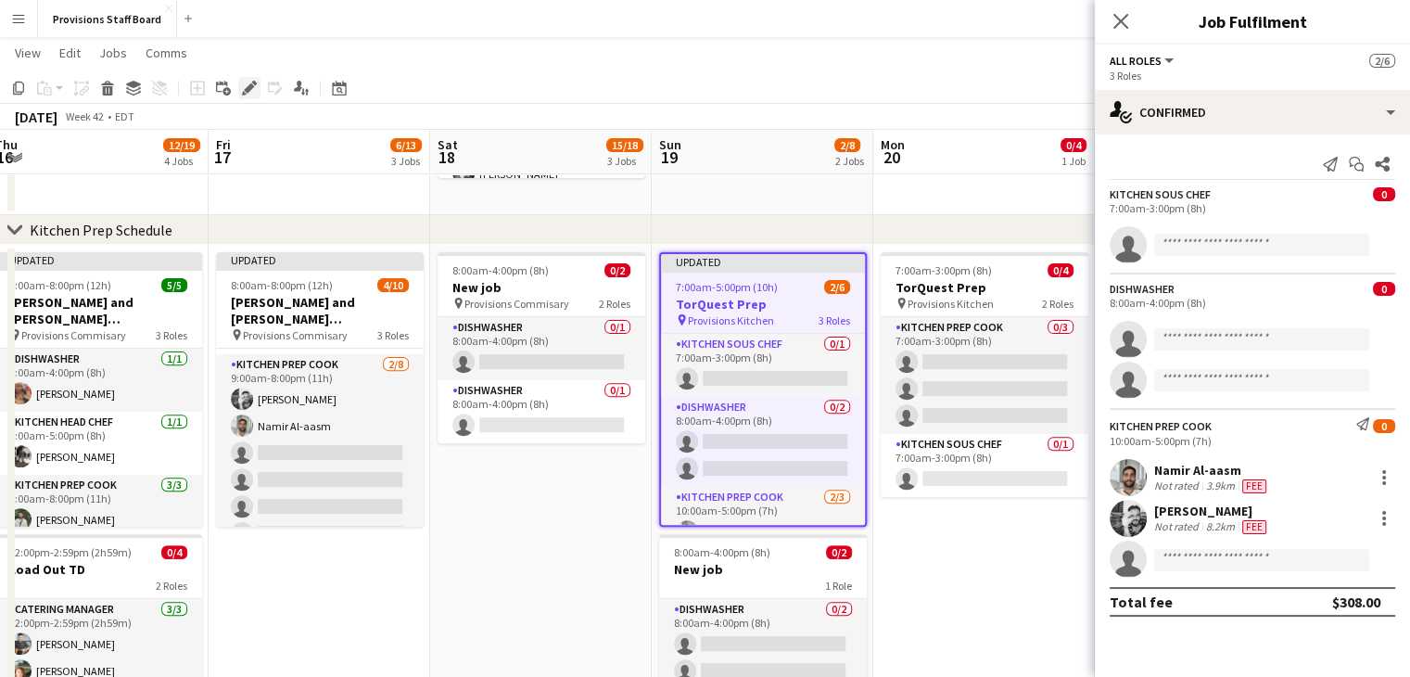
click at [242, 77] on div "Edit" at bounding box center [249, 88] width 22 height 22
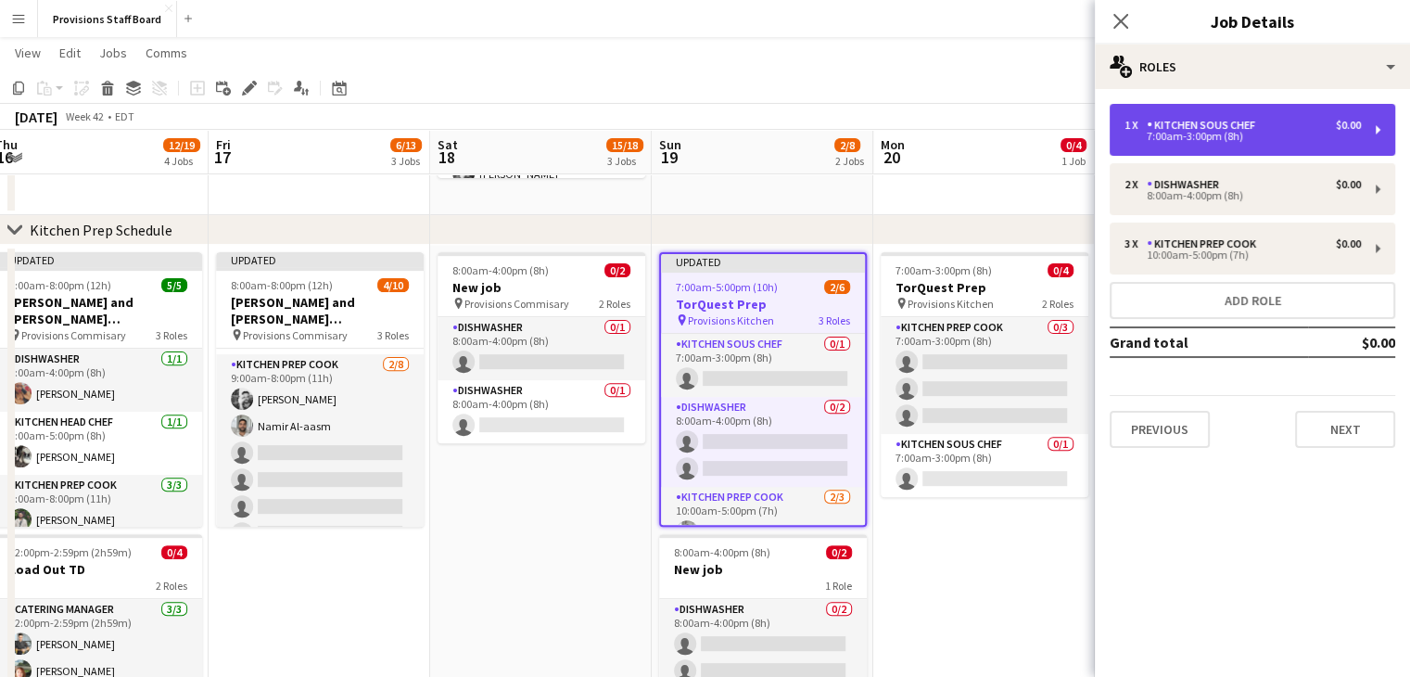
click at [1234, 121] on div "Kitchen Sous Chef" at bounding box center [1205, 125] width 116 height 13
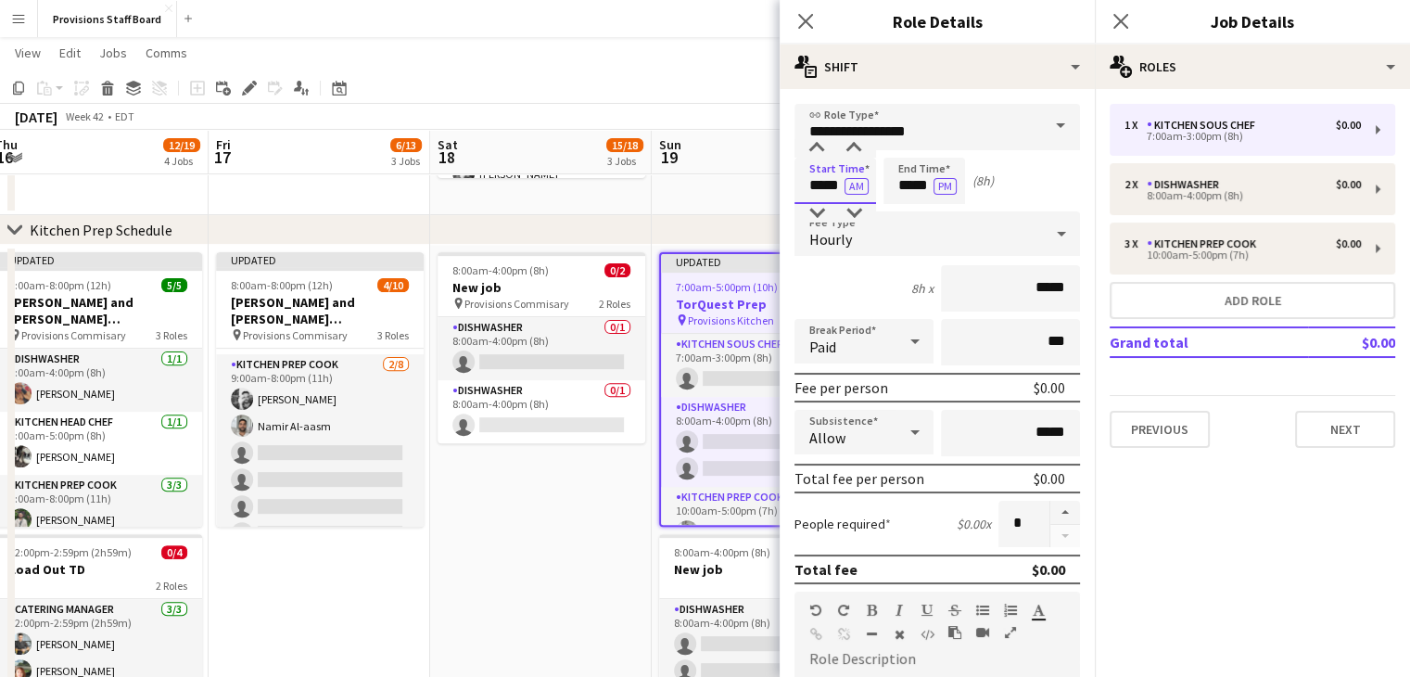
click at [830, 179] on input "*****" at bounding box center [836, 181] width 82 height 46
click at [822, 145] on div at bounding box center [816, 148] width 37 height 19
type input "*****"
click at [822, 145] on div at bounding box center [816, 148] width 37 height 19
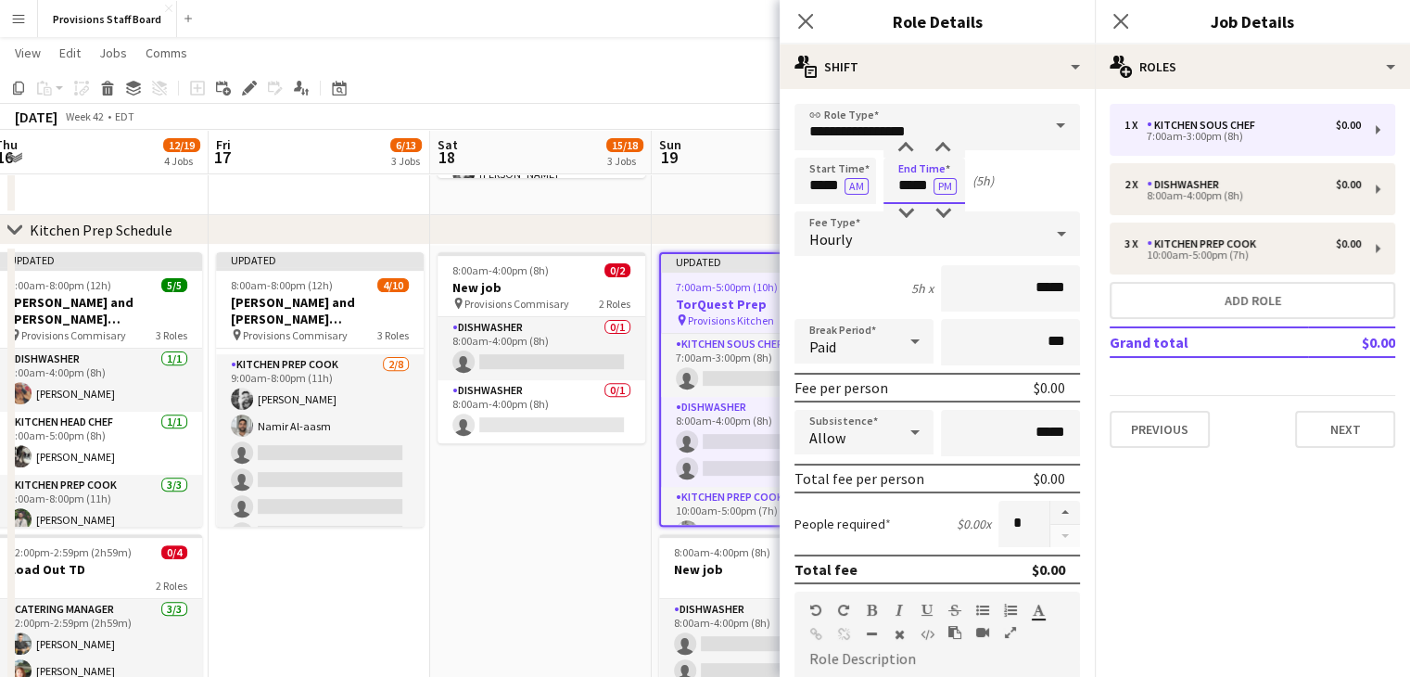
click at [922, 172] on input "*****" at bounding box center [925, 181] width 82 height 46
click at [901, 148] on div at bounding box center [905, 148] width 37 height 19
type input "*****"
click at [901, 148] on div at bounding box center [905, 148] width 37 height 19
click at [687, 172] on app-board-header-date "Sun 19 2/8 2 Jobs" at bounding box center [763, 152] width 222 height 45
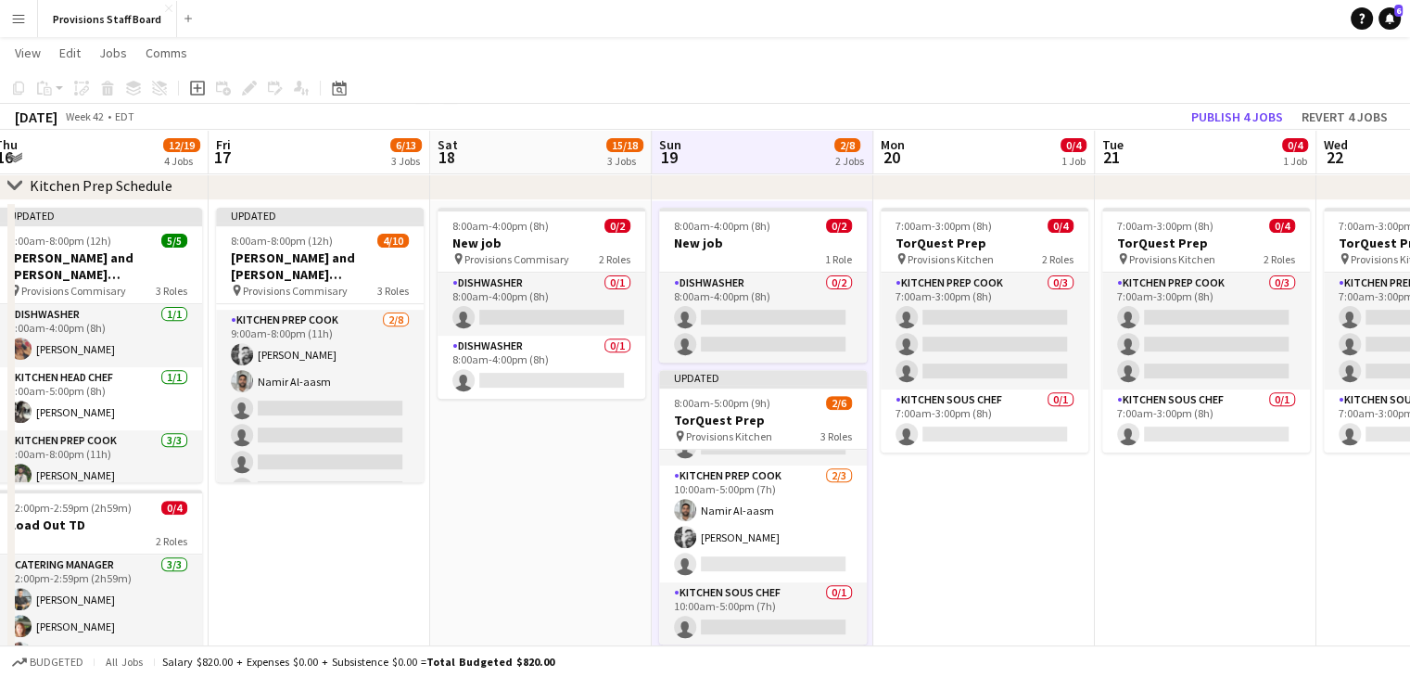
scroll to position [0, 0]
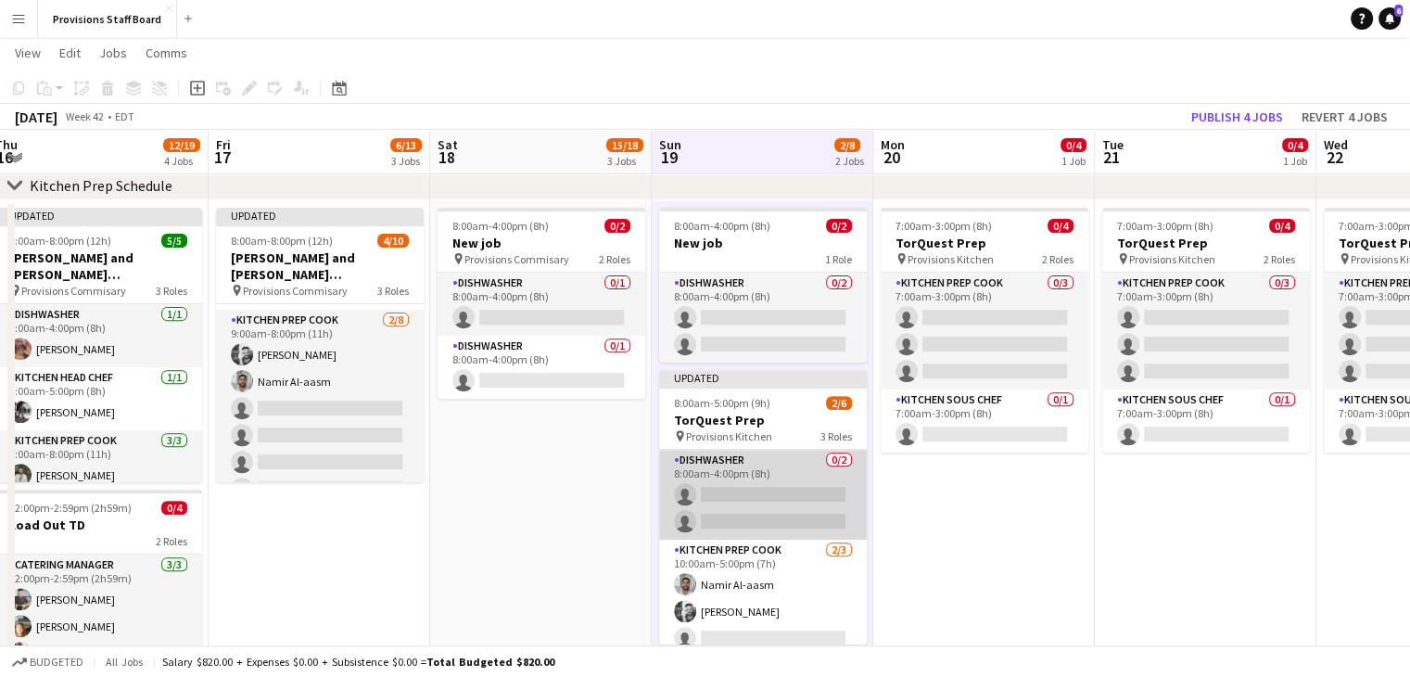
click at [759, 456] on app-card-role "Dishwasher 0/2 8:00am-4:00pm (8h) single-neutral-actions single-neutral-actions" at bounding box center [763, 495] width 208 height 90
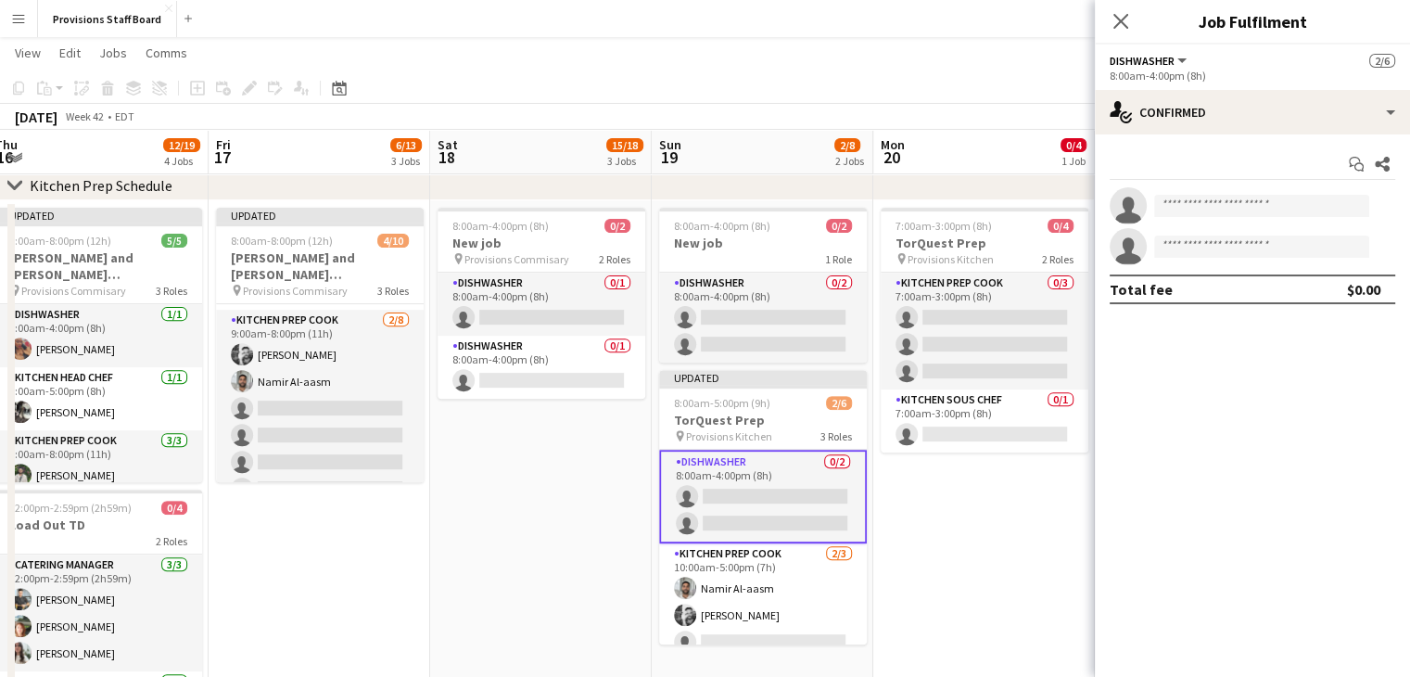
scroll to position [2, 0]
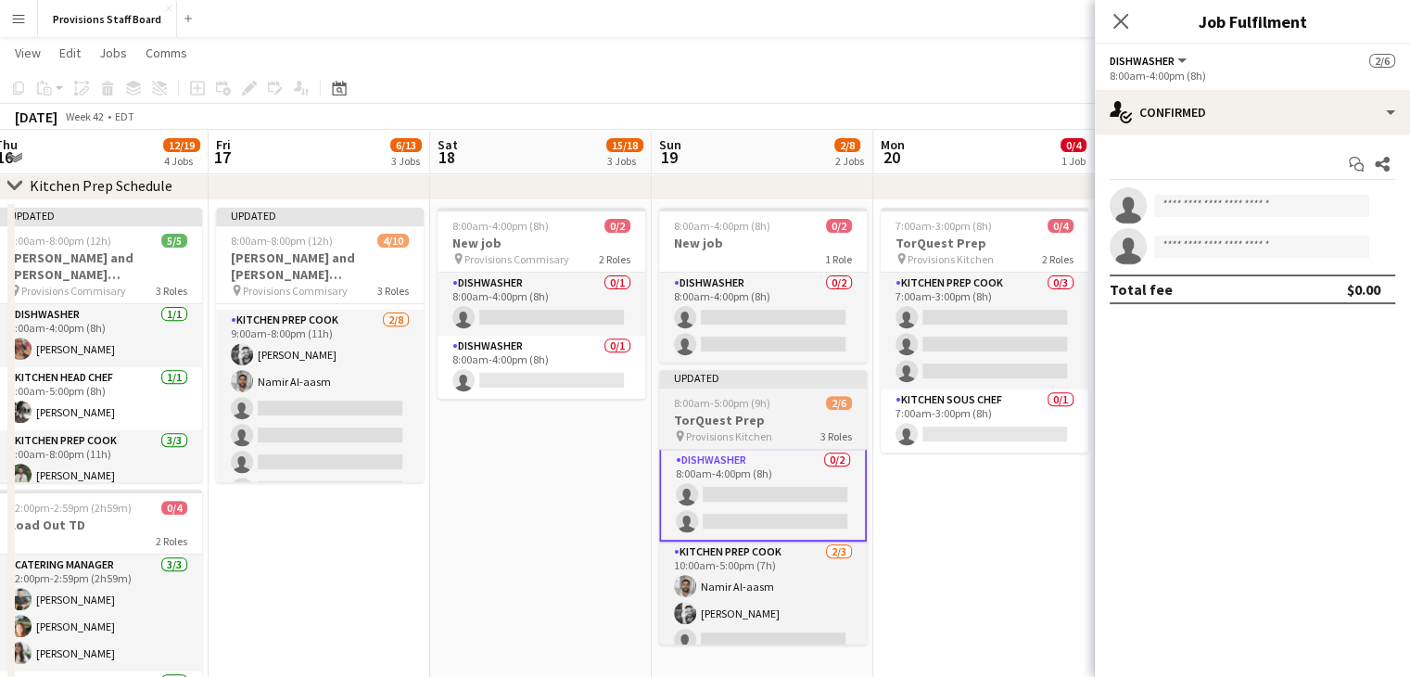
click at [734, 414] on h3 "TorQuest Prep" at bounding box center [763, 420] width 208 height 17
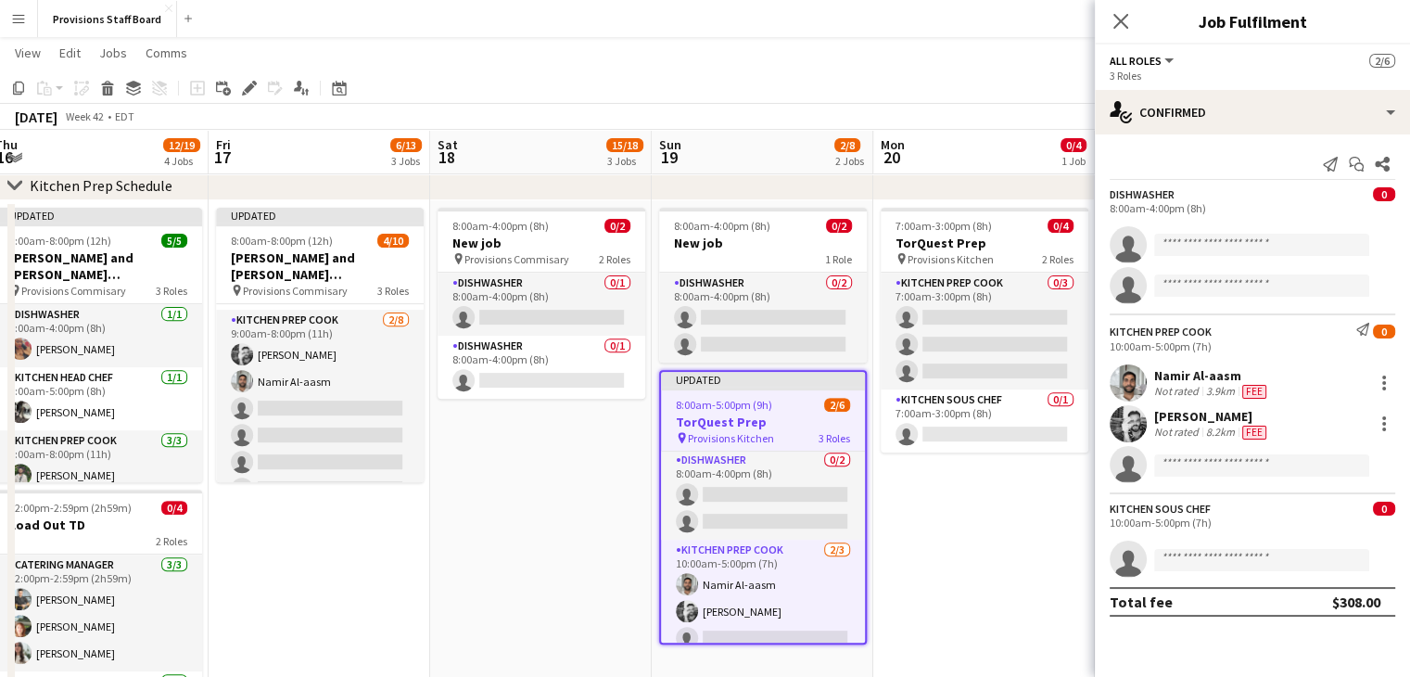
scroll to position [0, 0]
click at [744, 238] on h3 "New job" at bounding box center [763, 243] width 208 height 17
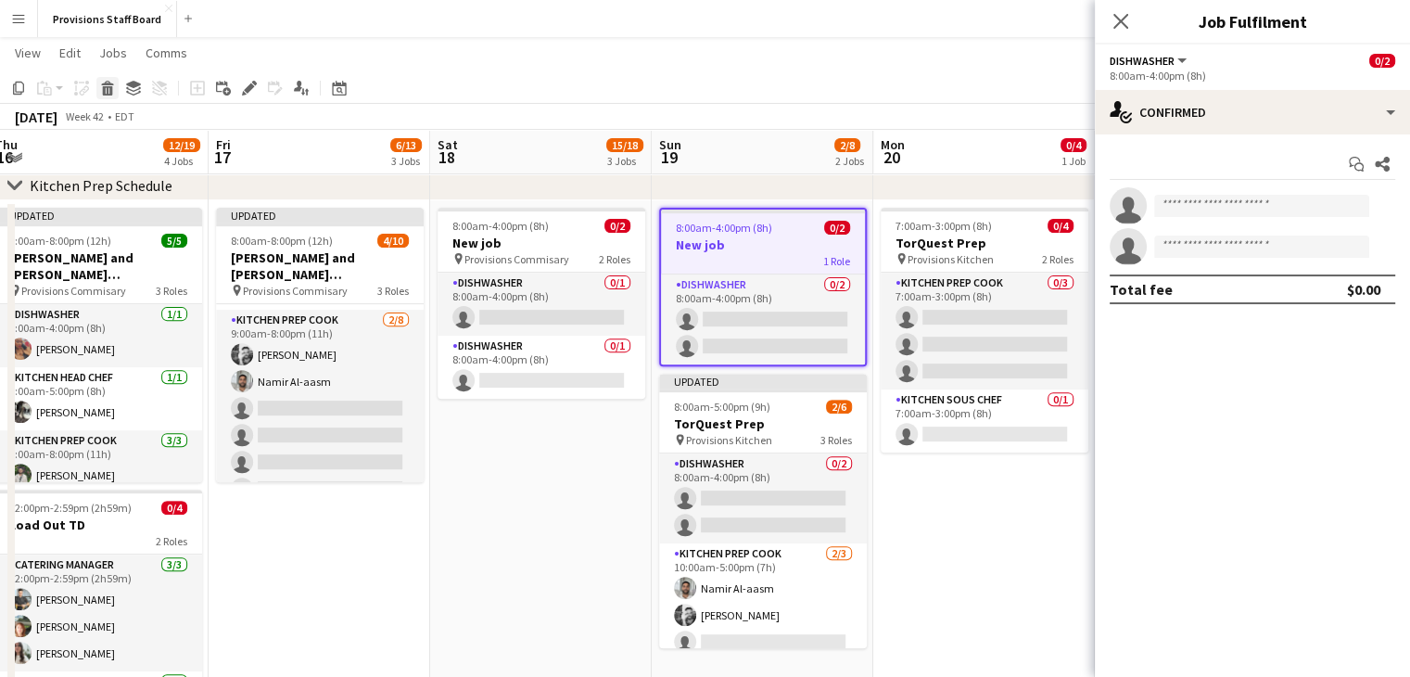
click at [104, 85] on icon "Delete" at bounding box center [107, 88] width 15 height 15
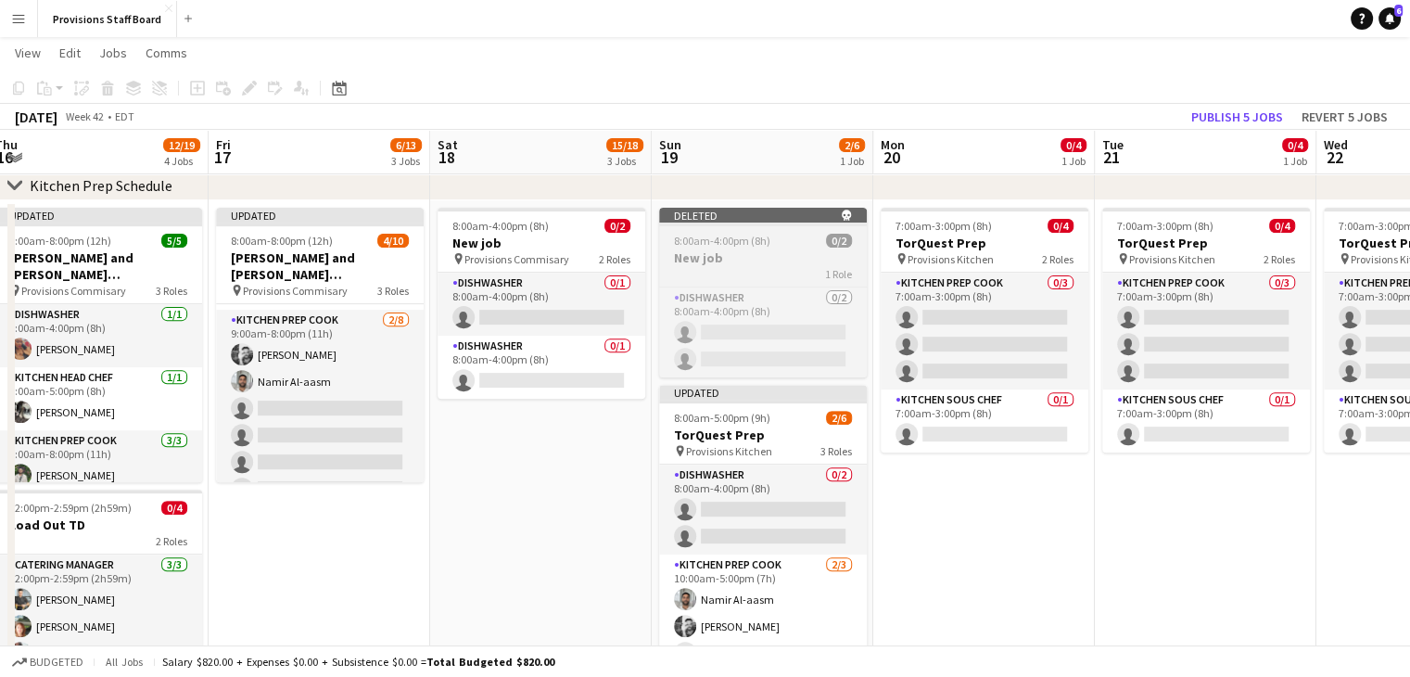
click at [782, 257] on h3 "New job" at bounding box center [763, 257] width 208 height 17
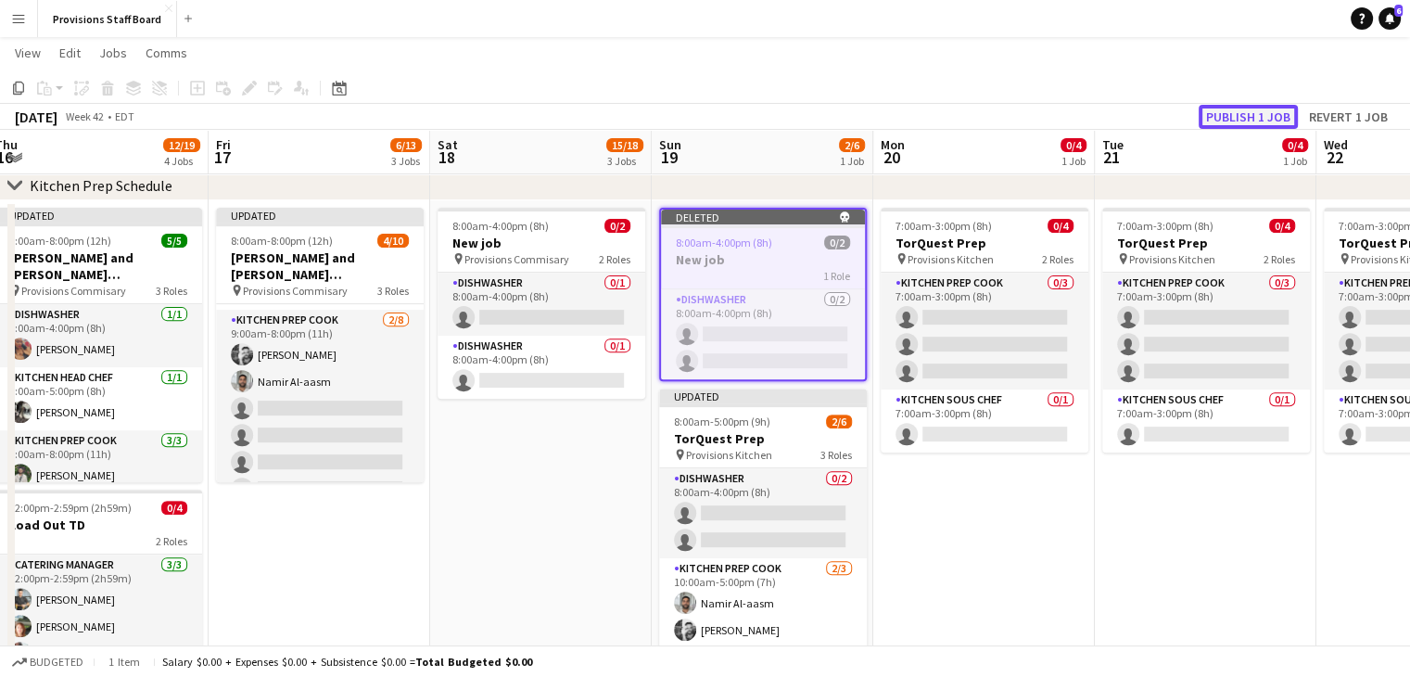
click at [1245, 112] on button "Publish 1 job" at bounding box center [1248, 117] width 99 height 24
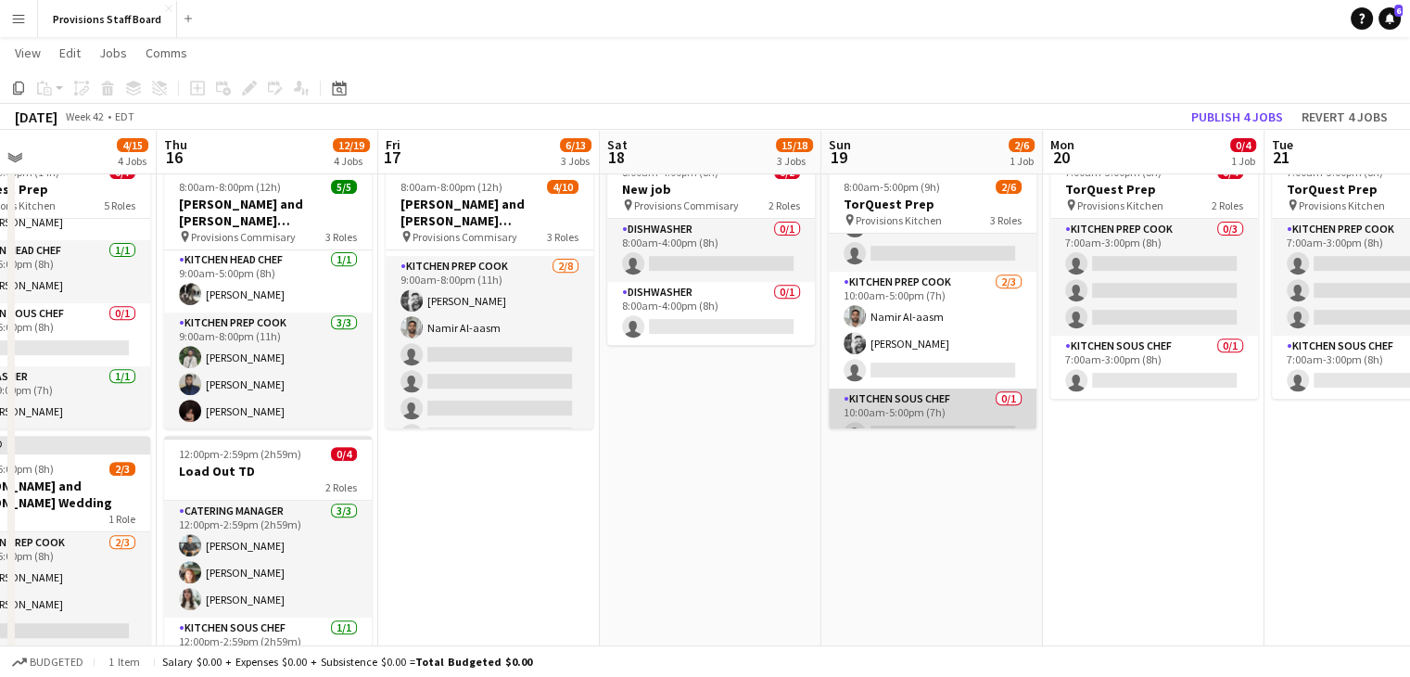
scroll to position [74, 0]
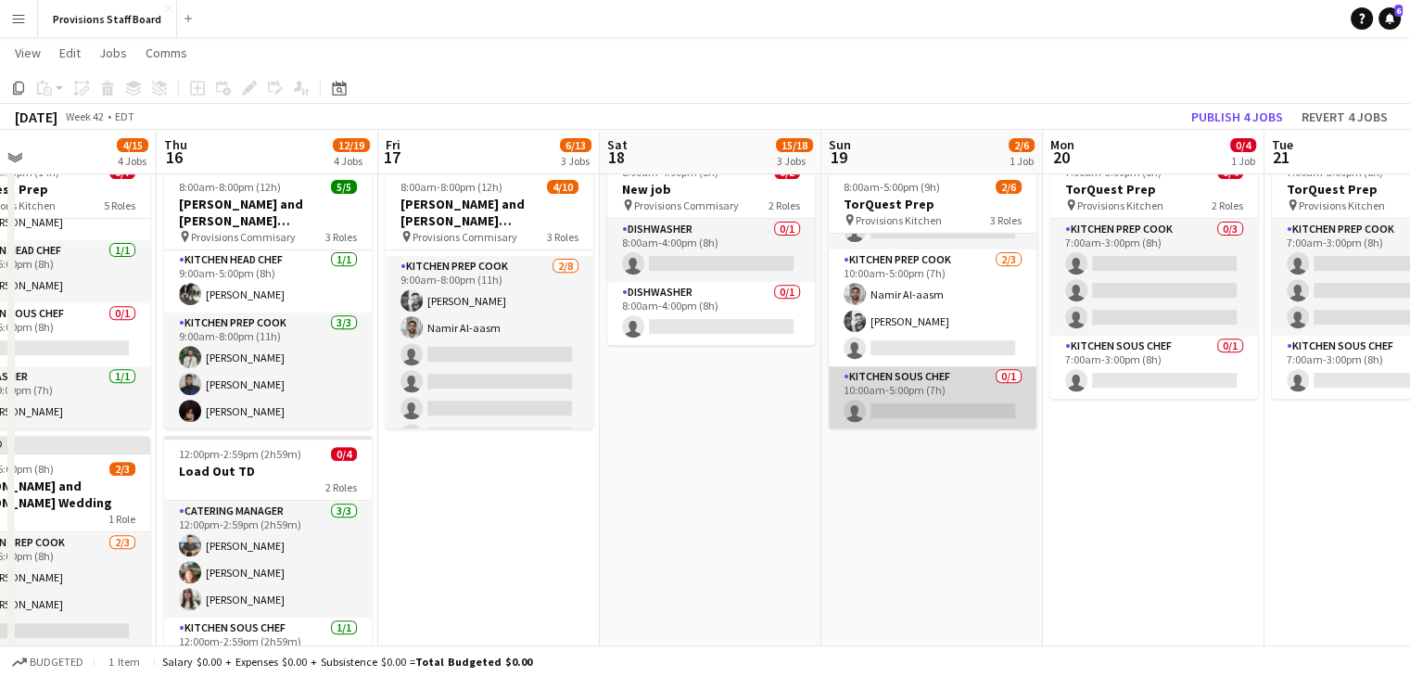
click at [883, 408] on app-card-role "Kitchen Sous Chef 0/1 10:00am-5:00pm (7h) single-neutral-actions" at bounding box center [933, 397] width 208 height 63
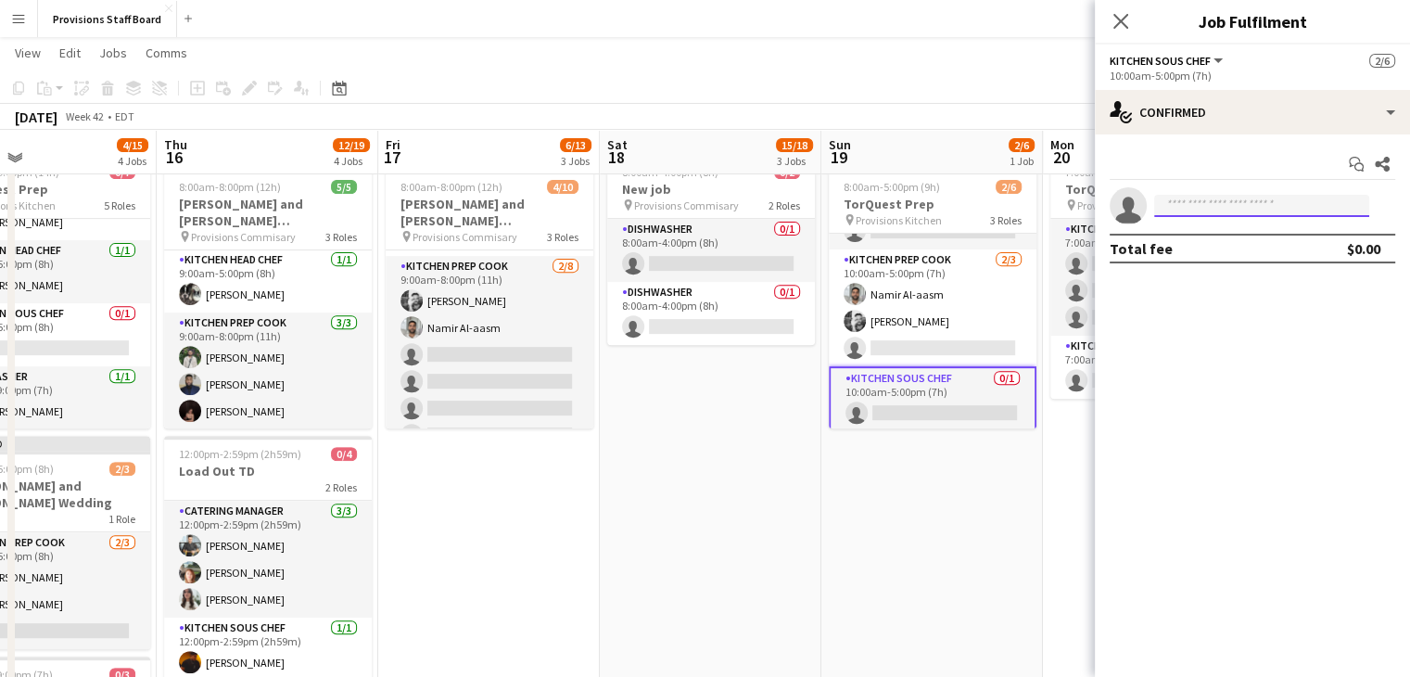
click at [1293, 208] on input at bounding box center [1261, 206] width 215 height 22
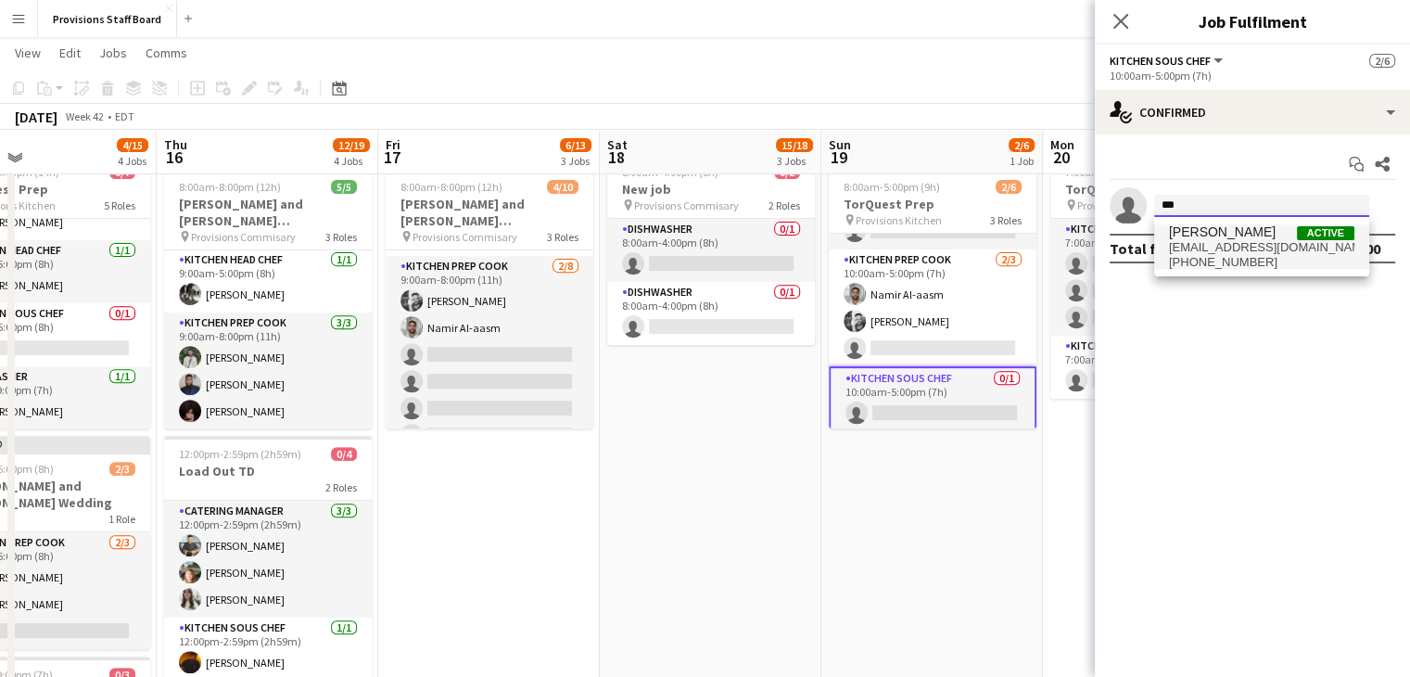
type input "***"
click at [1241, 250] on span "[EMAIL_ADDRESS][DOMAIN_NAME]" at bounding box center [1261, 247] width 185 height 15
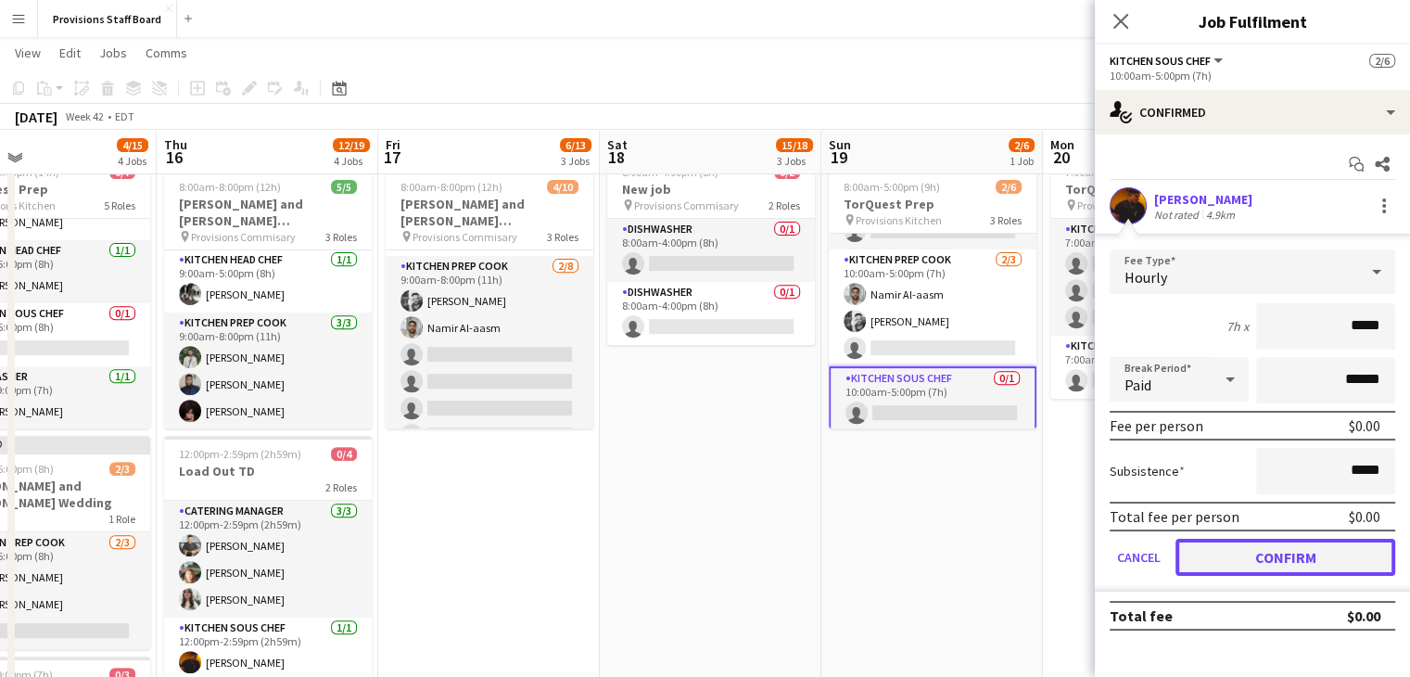
click at [1272, 551] on button "Confirm" at bounding box center [1286, 557] width 220 height 37
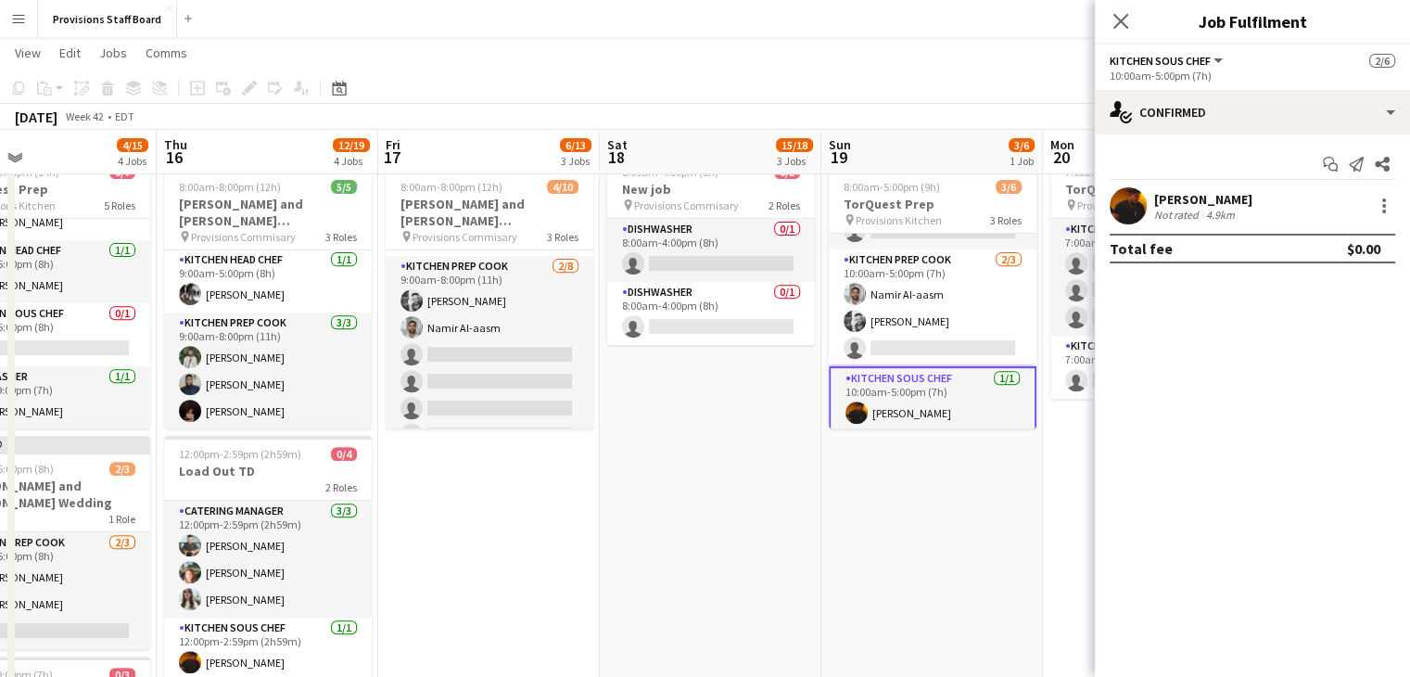
click at [659, 425] on app-date-cell "8:00am-4:00pm (8h) 0/2 New job pin Provisions Commisary 2 Roles Dishwasher 0/1 …" at bounding box center [711, 511] width 222 height 731
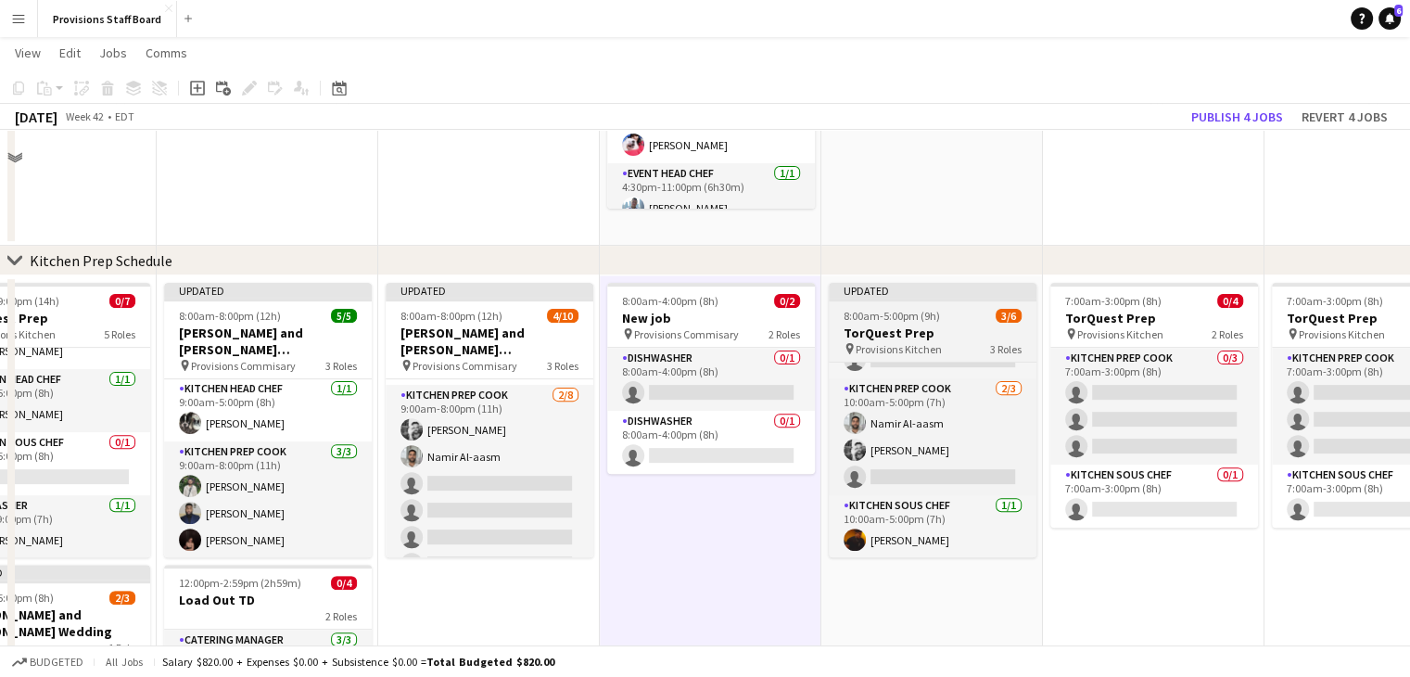
scroll to position [571, 0]
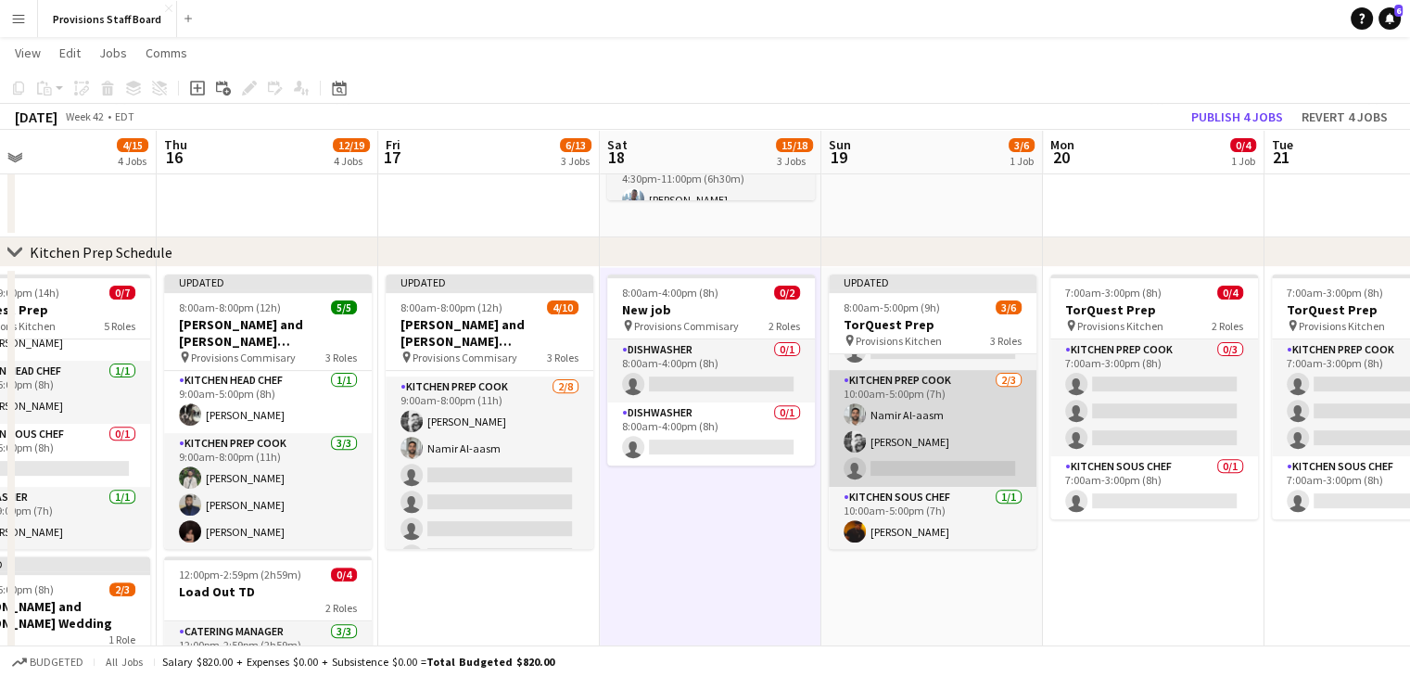
click at [909, 459] on app-card-role "Kitchen Prep Cook 2/3 10:00am-5:00pm (7h) Namir Al-aasm Evan Sheldon single-neu…" at bounding box center [933, 428] width 208 height 117
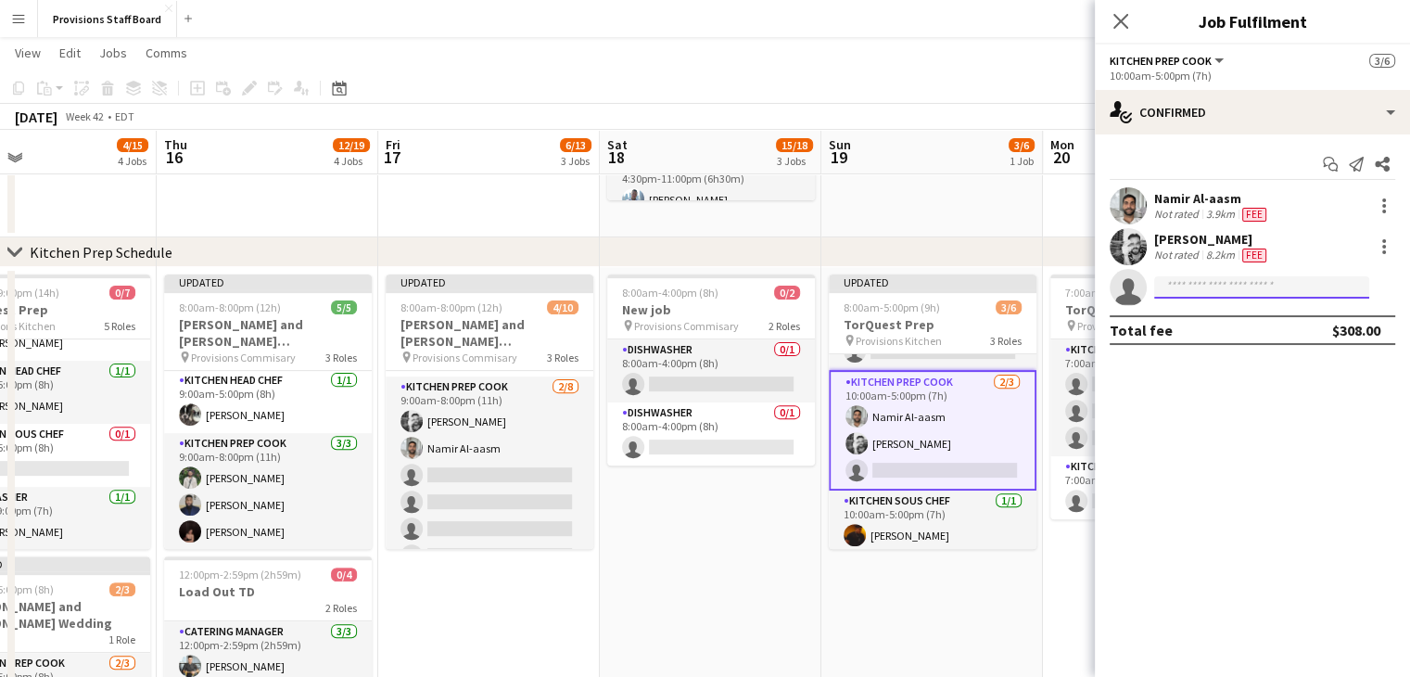
click at [1206, 287] on input at bounding box center [1261, 287] width 215 height 22
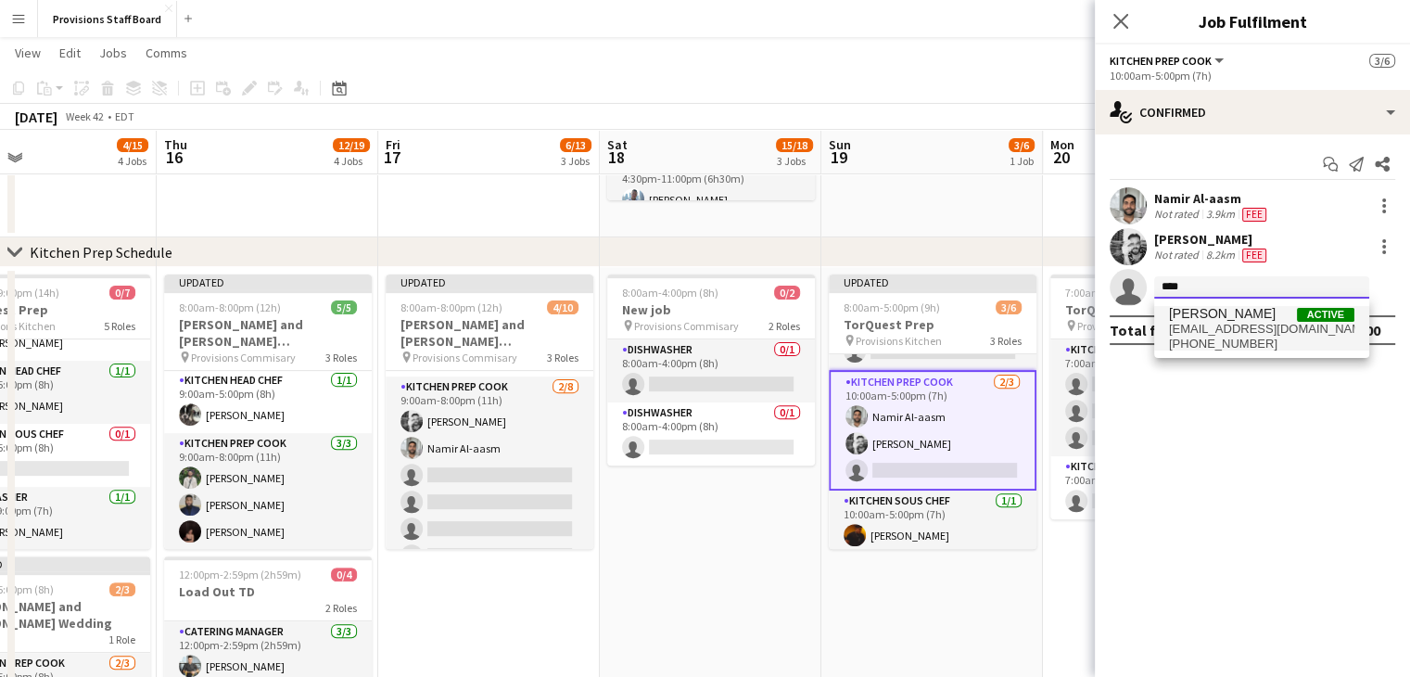
type input "****"
click at [1208, 308] on span "[PERSON_NAME]" at bounding box center [1222, 314] width 107 height 16
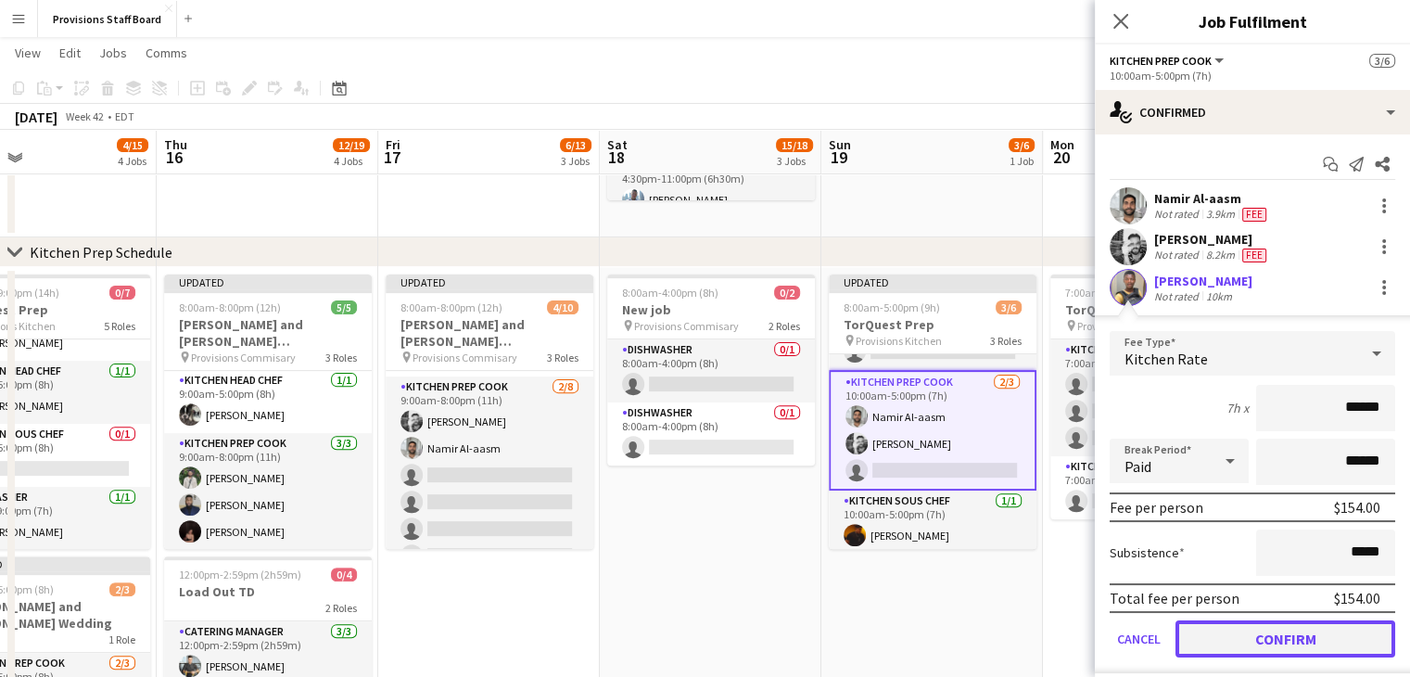
click at [1261, 624] on button "Confirm" at bounding box center [1286, 638] width 220 height 37
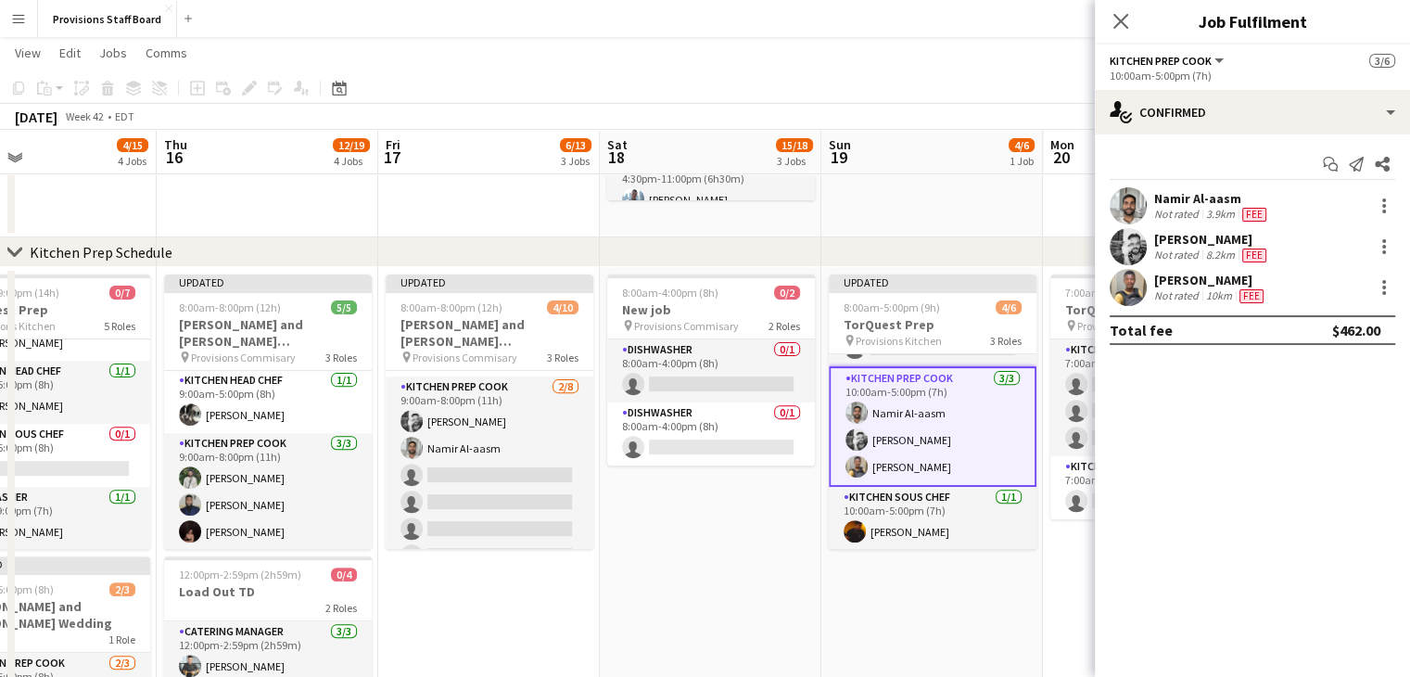
scroll to position [0, 0]
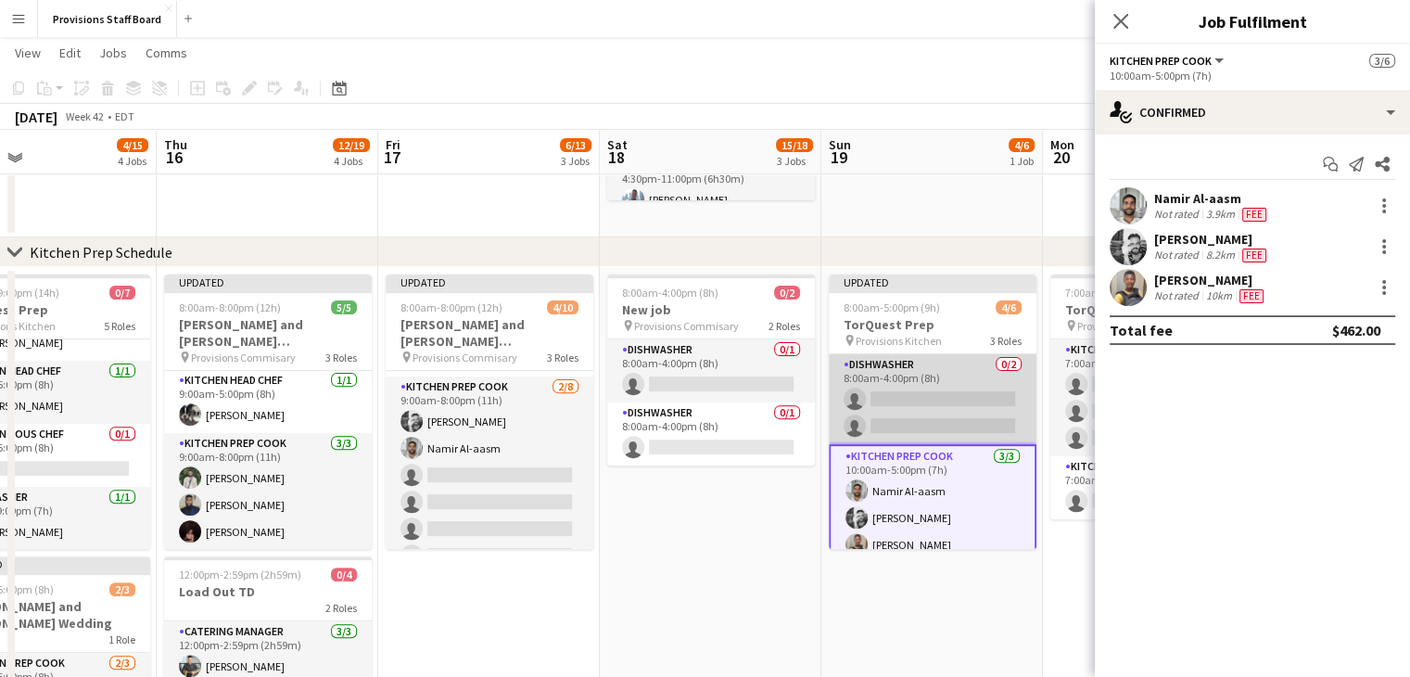
click at [899, 366] on app-card-role "Dishwasher 0/2 8:00am-4:00pm (8h) single-neutral-actions single-neutral-actions" at bounding box center [933, 399] width 208 height 90
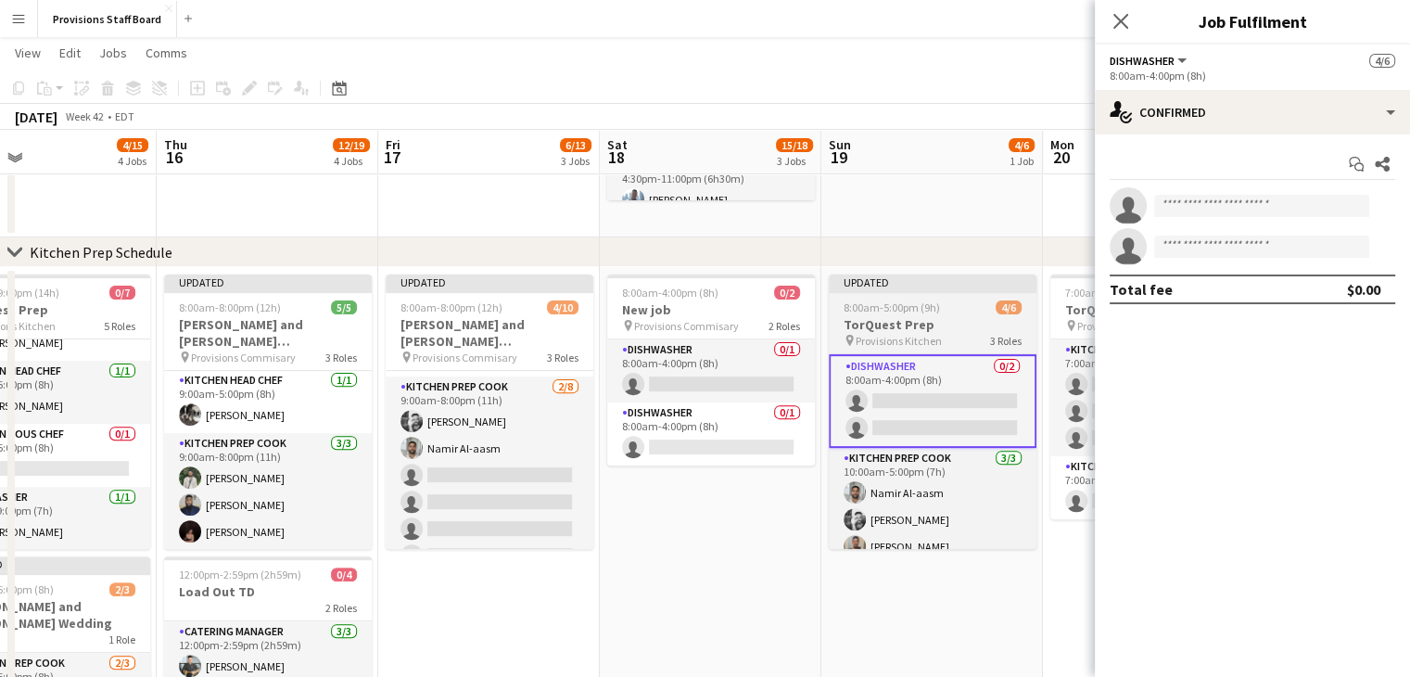
click at [891, 322] on h3 "TorQuest Prep" at bounding box center [933, 324] width 208 height 17
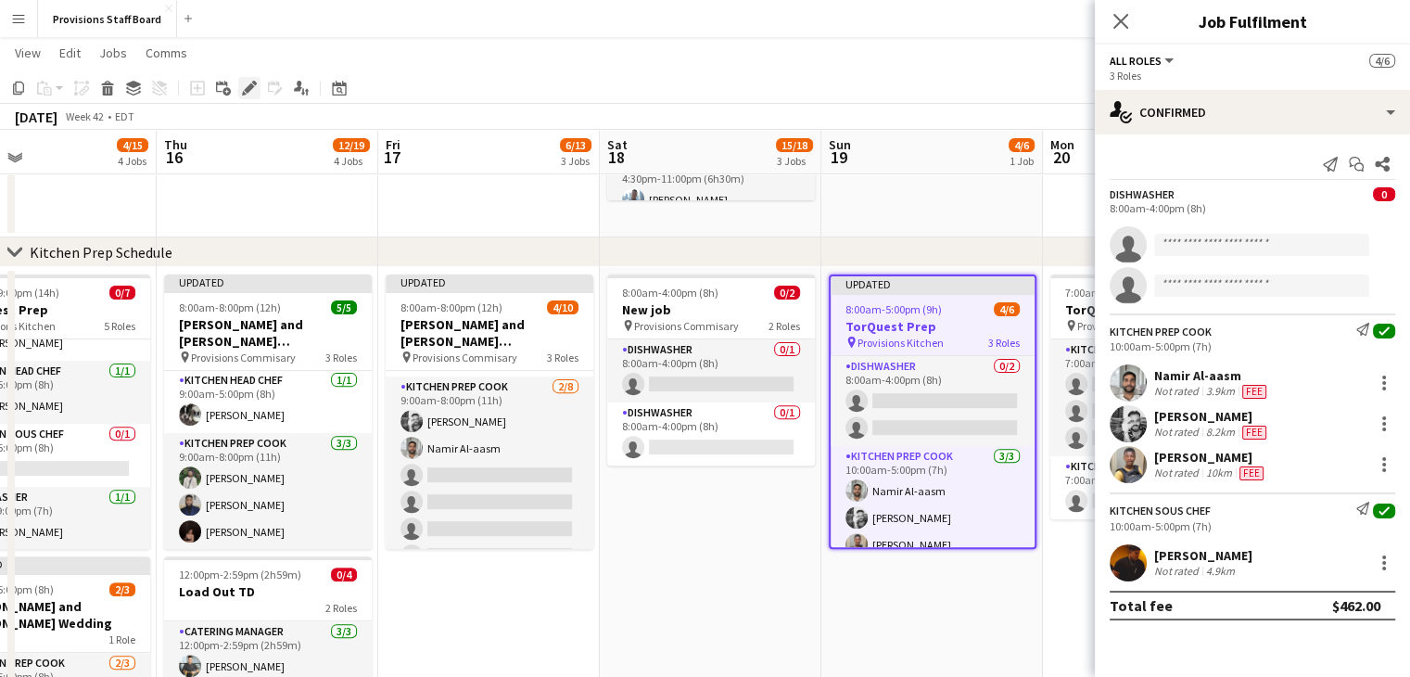
click at [247, 79] on div "Edit" at bounding box center [249, 88] width 22 height 22
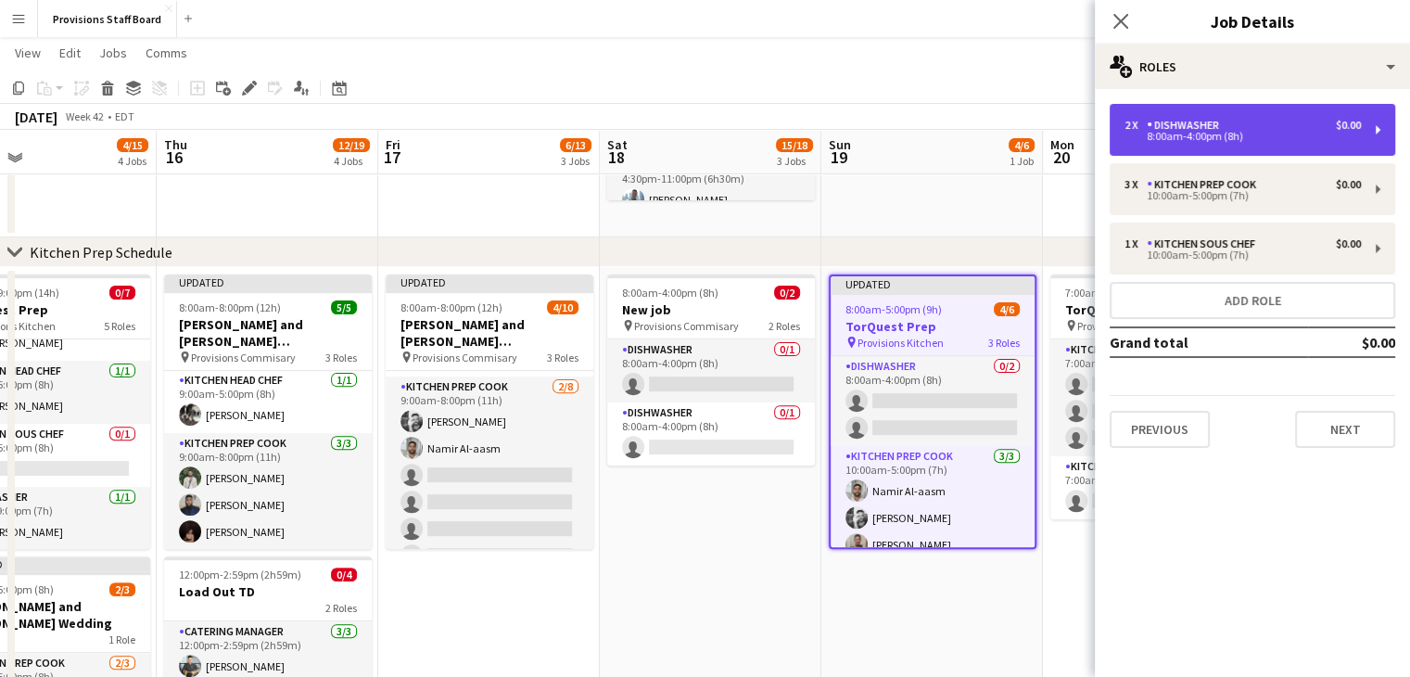
click at [1184, 117] on div "2 x Dishwasher $0.00 8:00am-4:00pm (8h)" at bounding box center [1253, 130] width 286 height 52
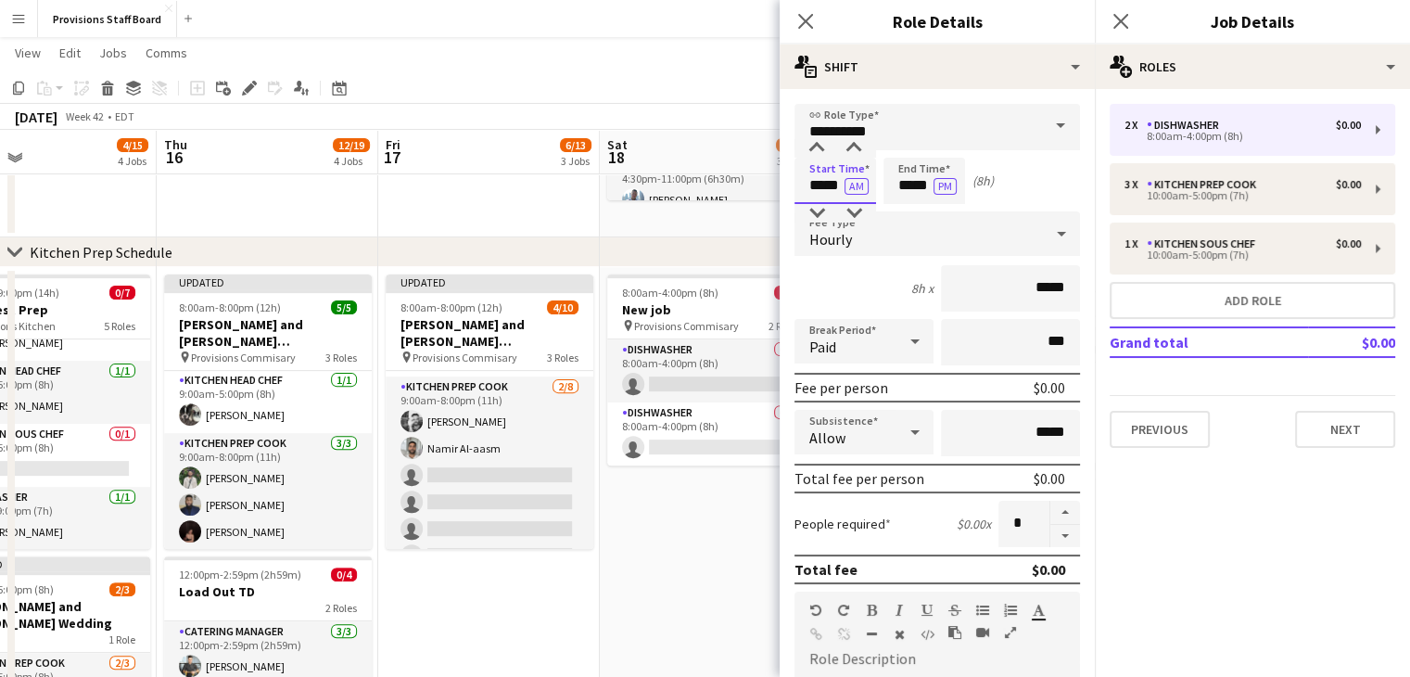
click at [816, 188] on input "*****" at bounding box center [836, 181] width 82 height 46
click at [811, 143] on div at bounding box center [816, 148] width 37 height 19
type input "*****"
click at [811, 143] on div at bounding box center [816, 148] width 37 height 19
click at [916, 189] on input "*****" at bounding box center [925, 181] width 82 height 46
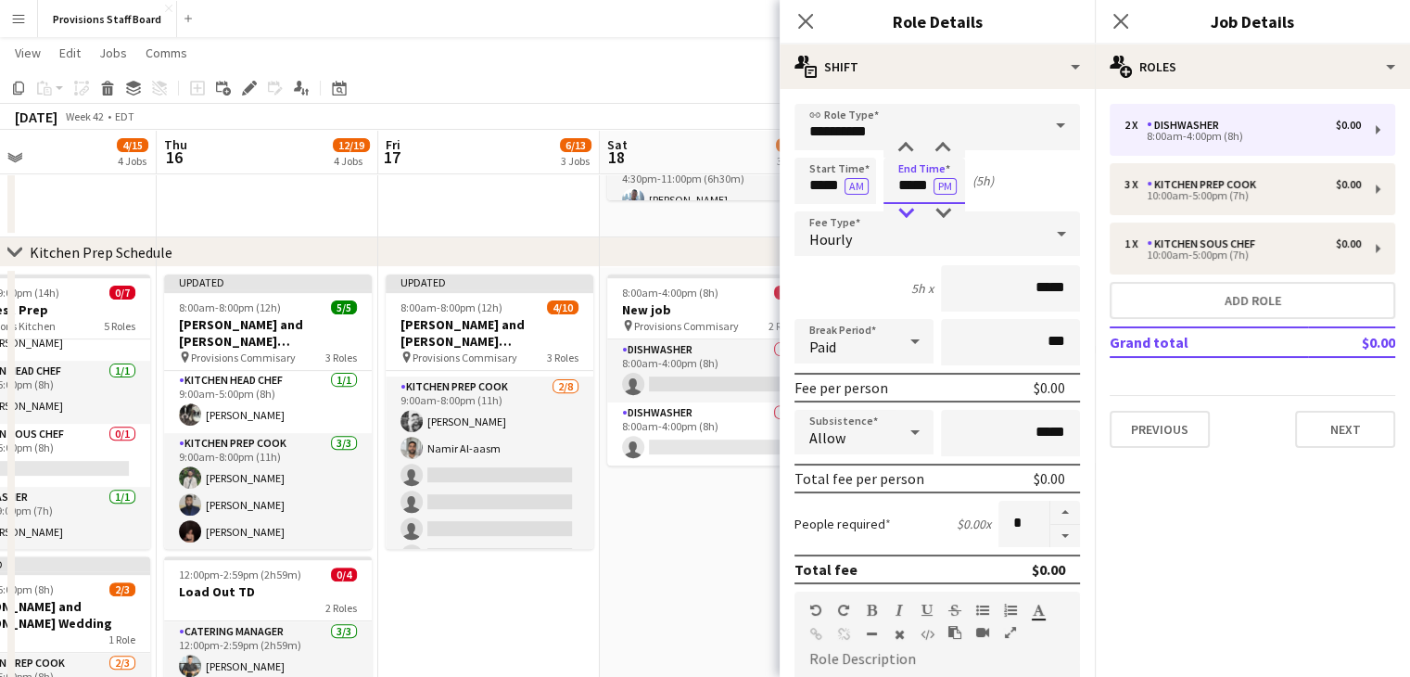
click at [900, 210] on div at bounding box center [905, 213] width 37 height 19
click at [903, 149] on div at bounding box center [905, 148] width 37 height 19
type input "*****"
click at [903, 149] on div at bounding box center [905, 148] width 37 height 19
click at [1050, 534] on button "button" at bounding box center [1065, 536] width 30 height 23
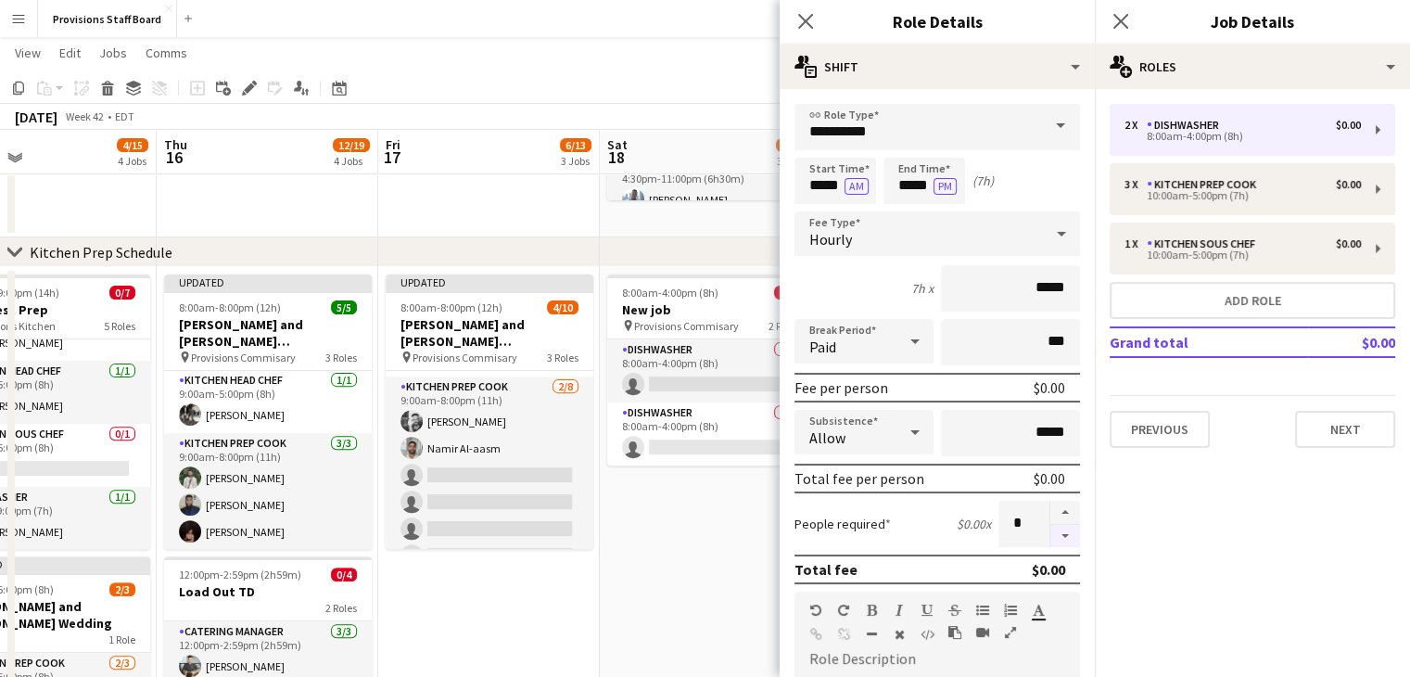
type input "*"
click at [710, 554] on app-date-cell "8:00am-4:00pm (8h) 0/2 New job pin Provisions Commisary 2 Roles Dishwasher 0/1 …" at bounding box center [711, 632] width 222 height 731
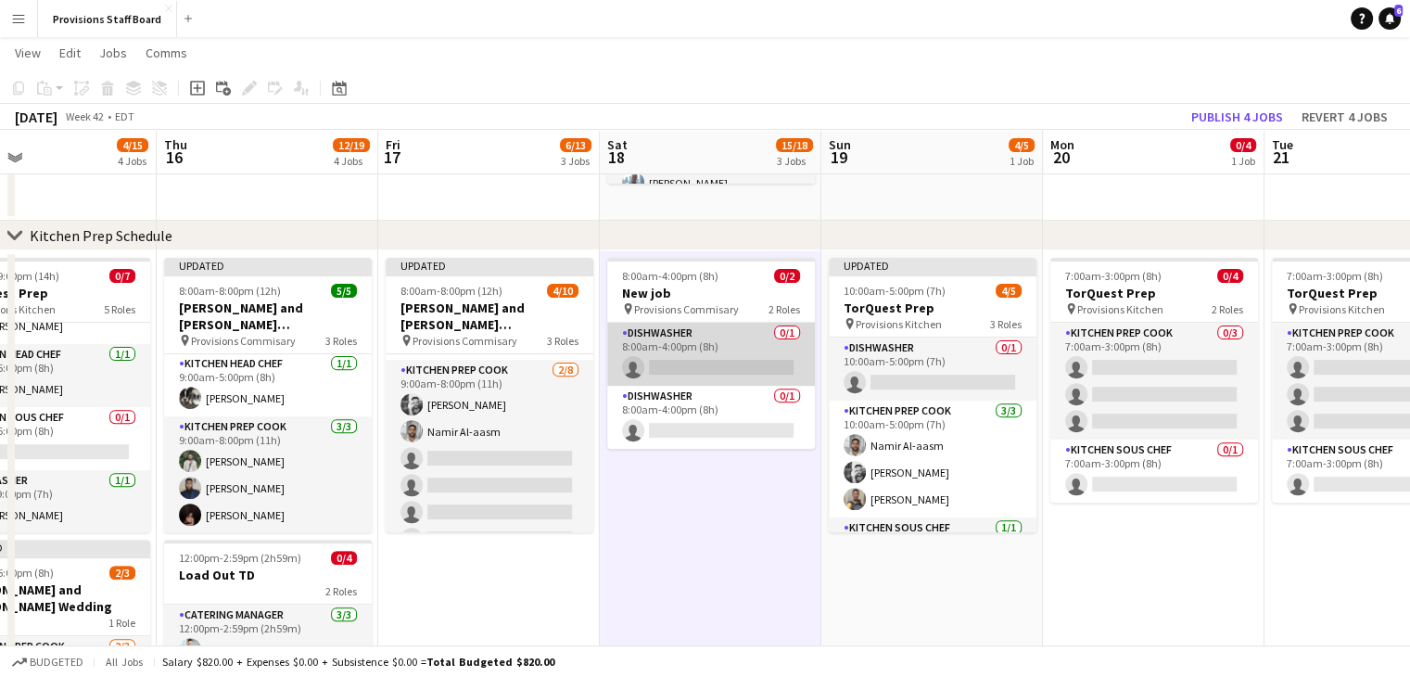
scroll to position [589, 0]
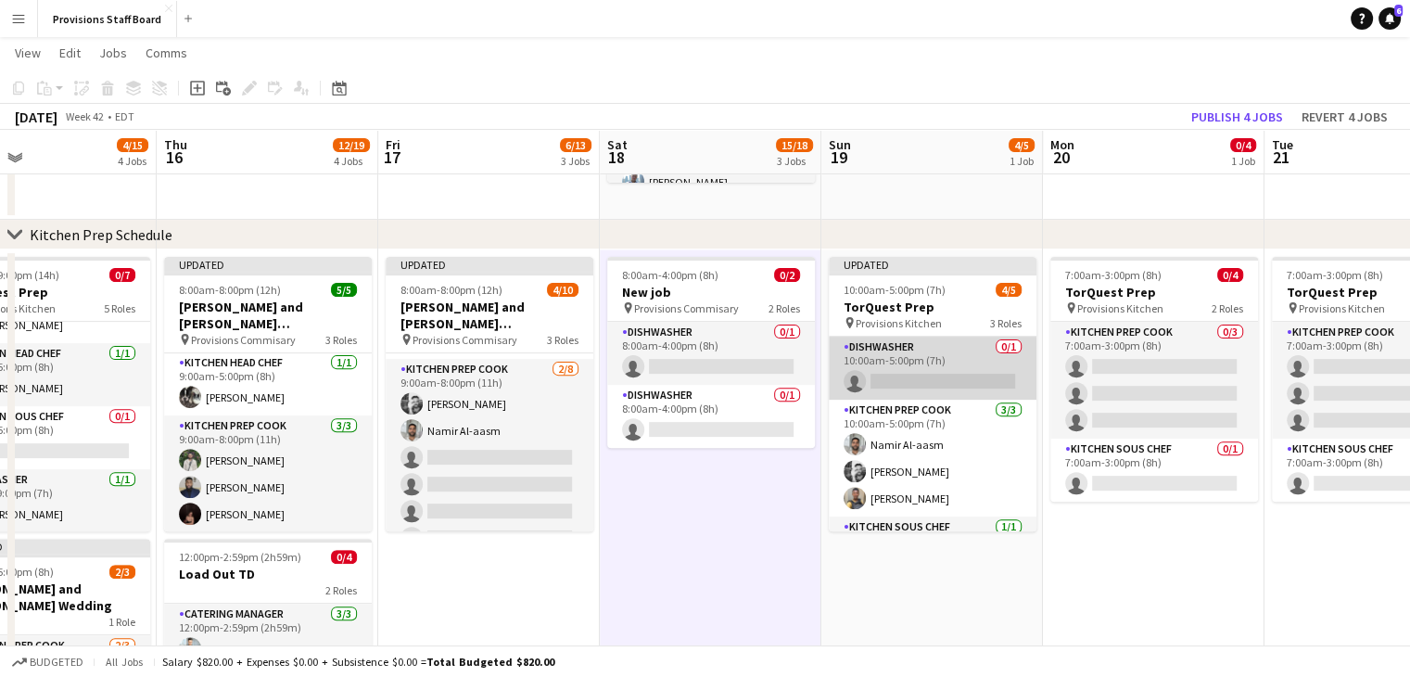
click at [909, 375] on app-card-role "Dishwasher 0/1 10:00am-5:00pm (7h) single-neutral-actions" at bounding box center [933, 368] width 208 height 63
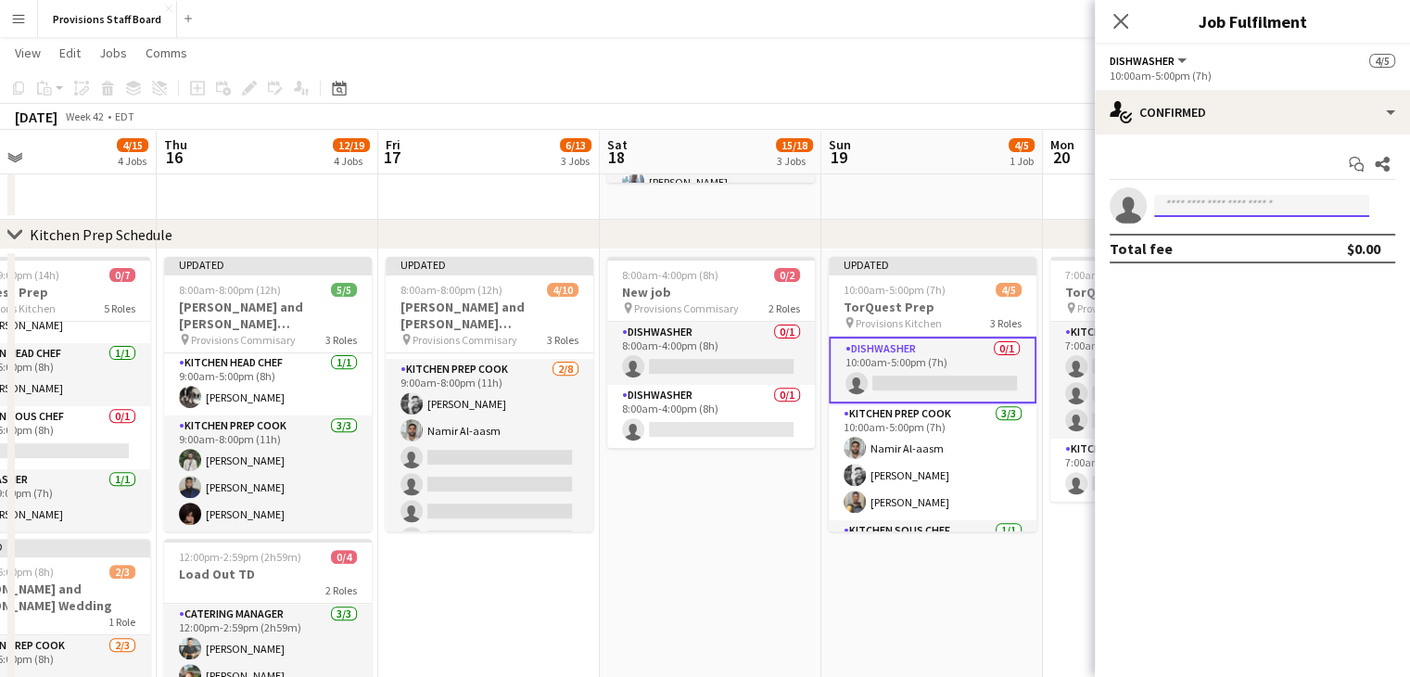
click at [1243, 208] on input at bounding box center [1261, 206] width 215 height 22
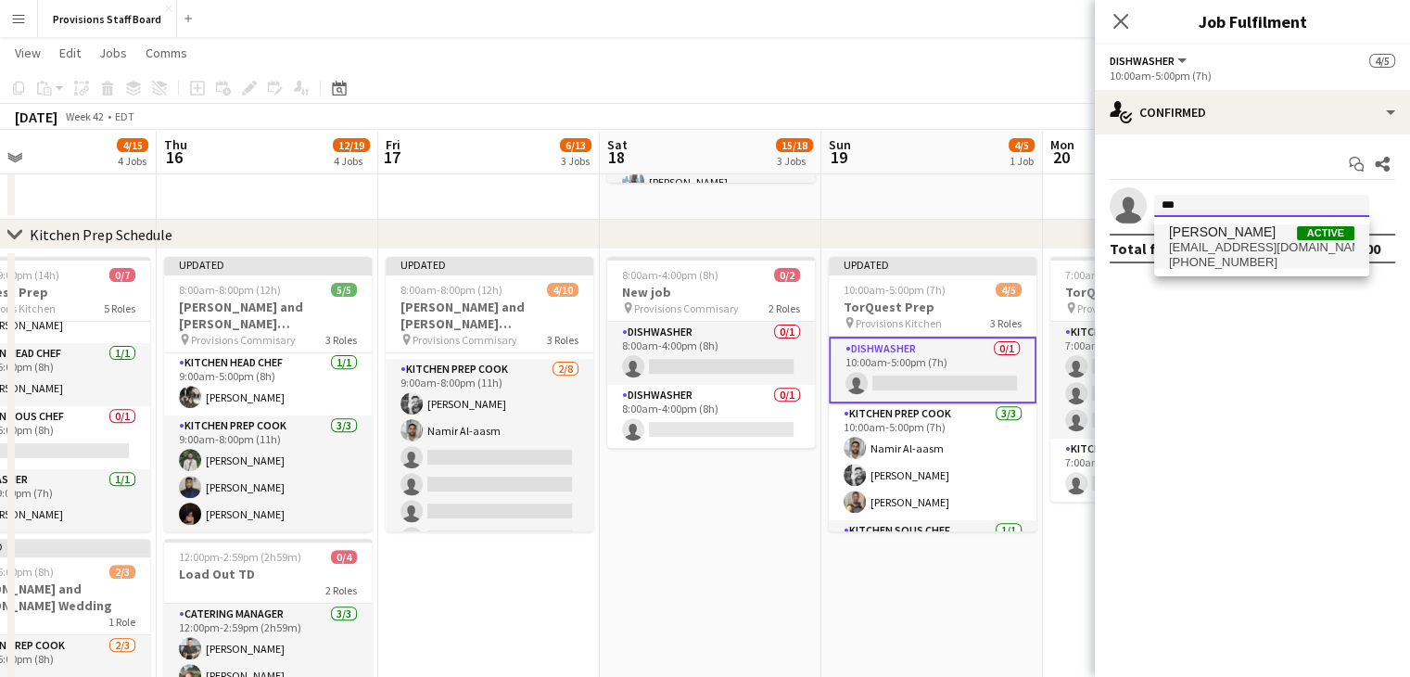
type input "***"
click at [1209, 234] on span "[PERSON_NAME]" at bounding box center [1222, 232] width 107 height 16
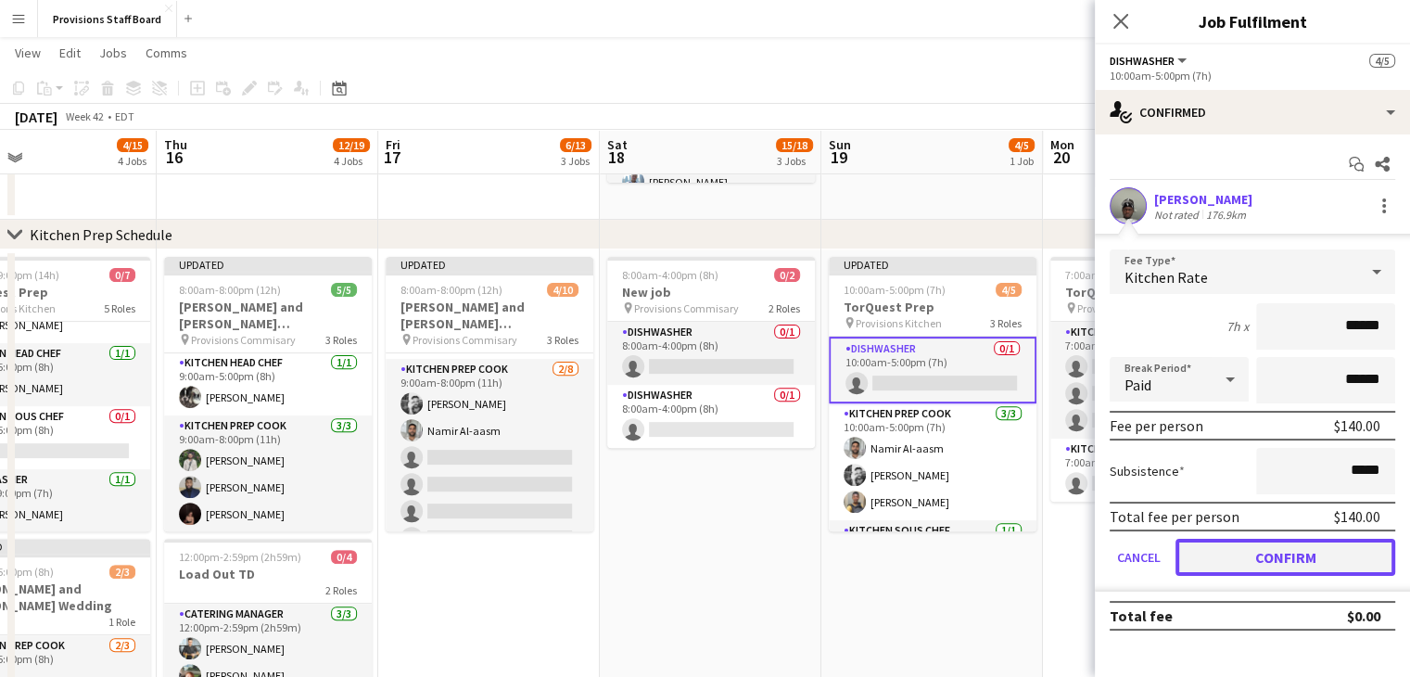
click at [1242, 557] on button "Confirm" at bounding box center [1286, 557] width 220 height 37
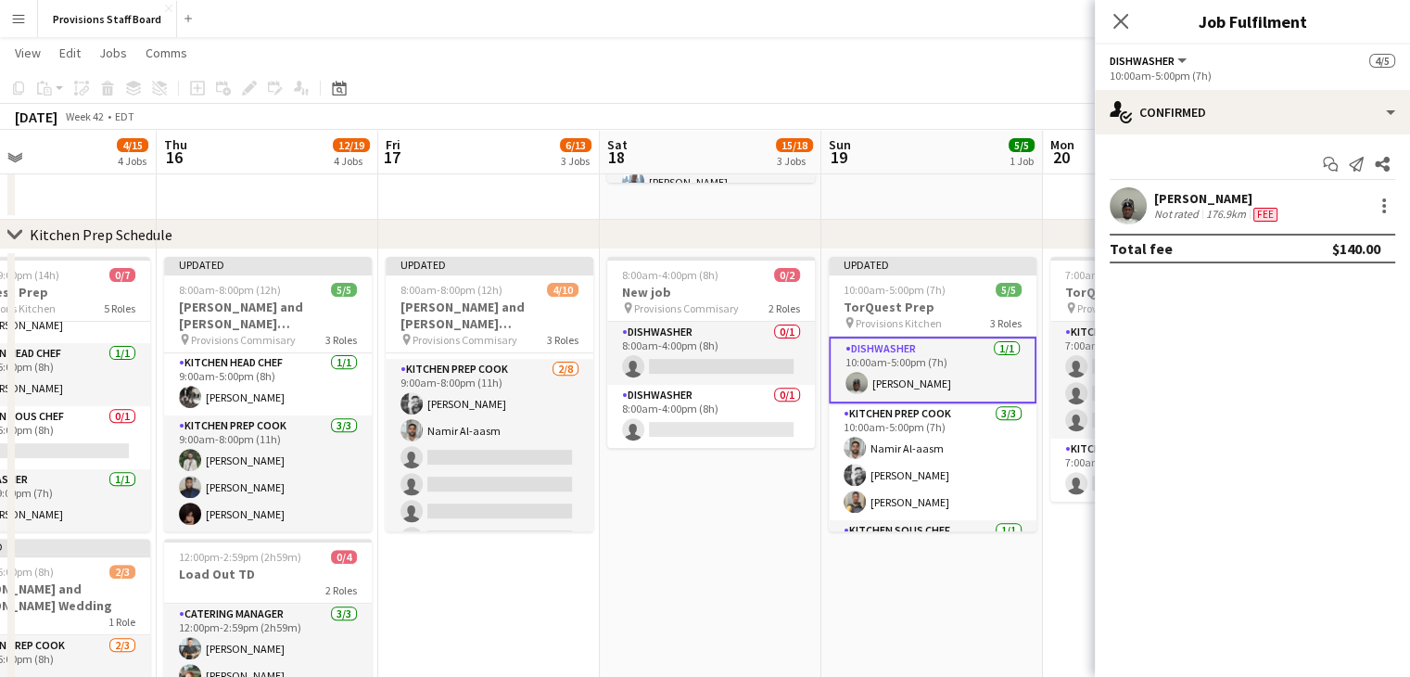
click at [725, 552] on app-date-cell "8:00am-4:00pm (8h) 0/2 New job pin Provisions Commisary 2 Roles Dishwasher 0/1 …" at bounding box center [711, 614] width 222 height 731
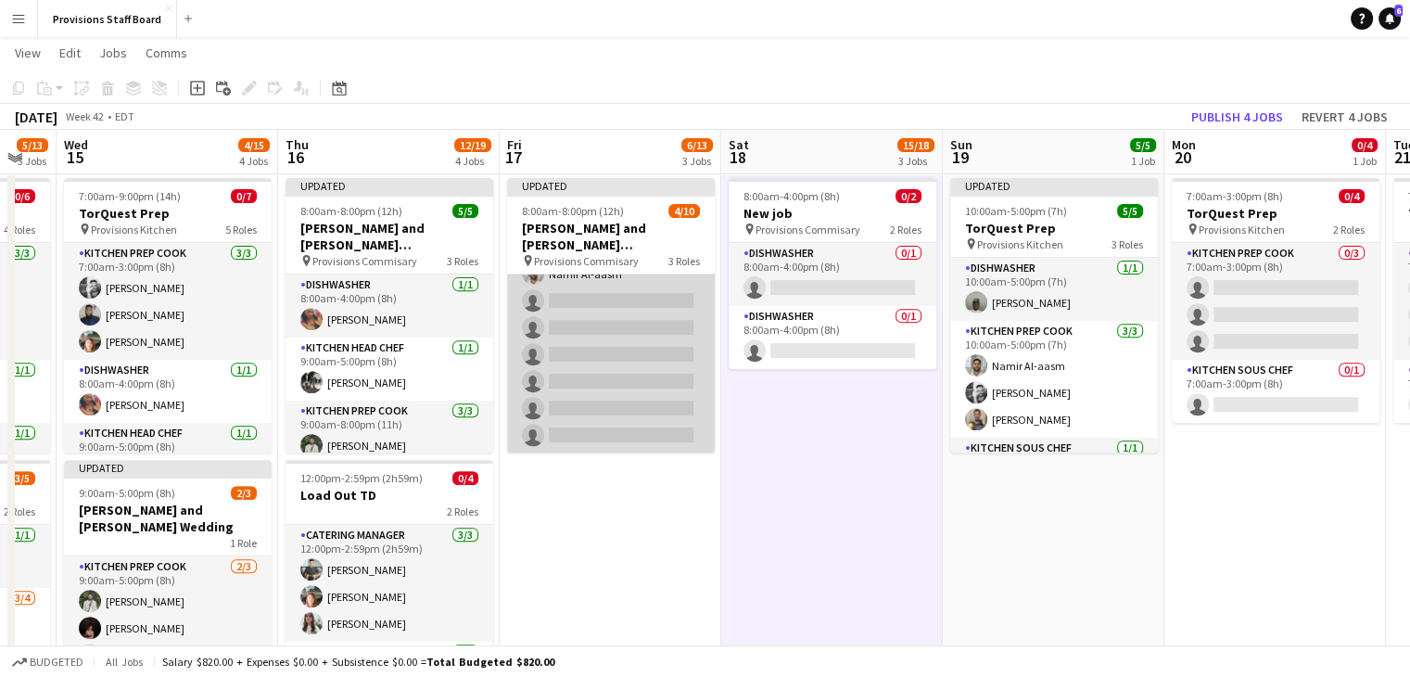
scroll to position [0, 0]
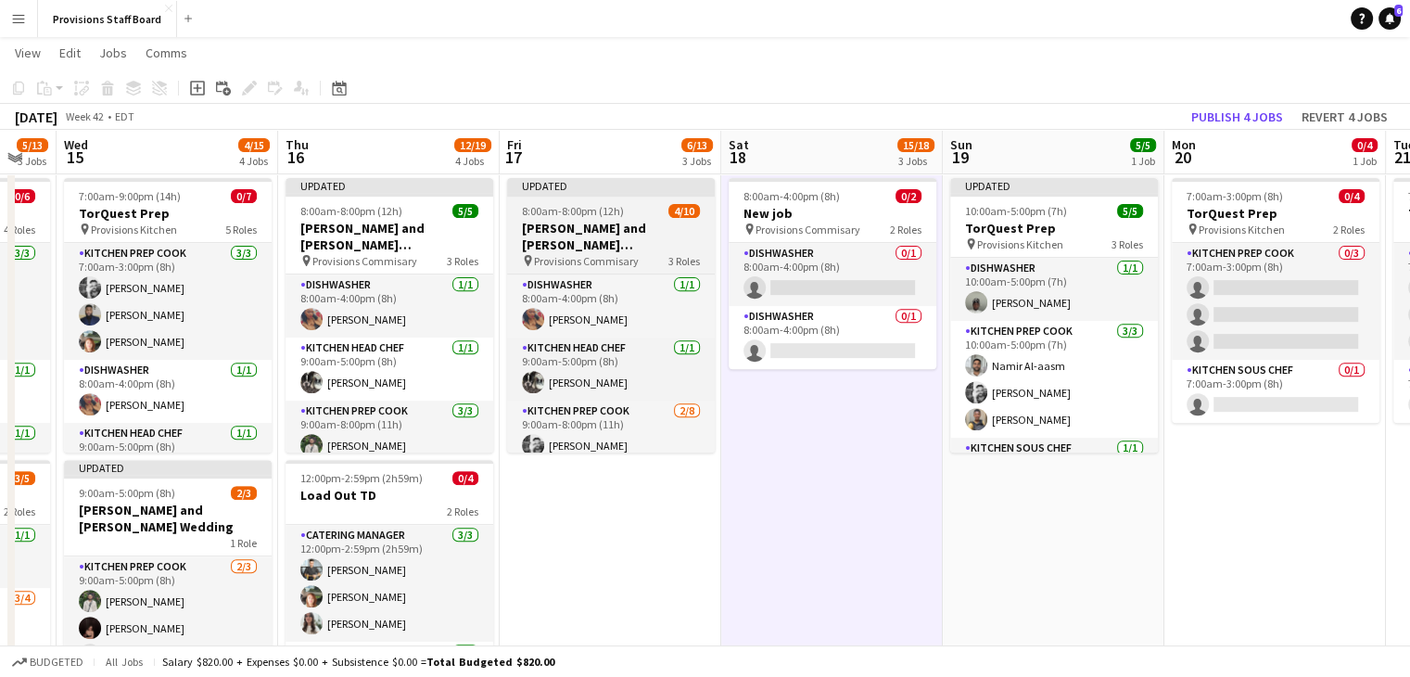
click at [559, 240] on h3 "[PERSON_NAME] and [PERSON_NAME] Wedding/[PERSON_NAME]'s Wedding" at bounding box center [611, 236] width 208 height 33
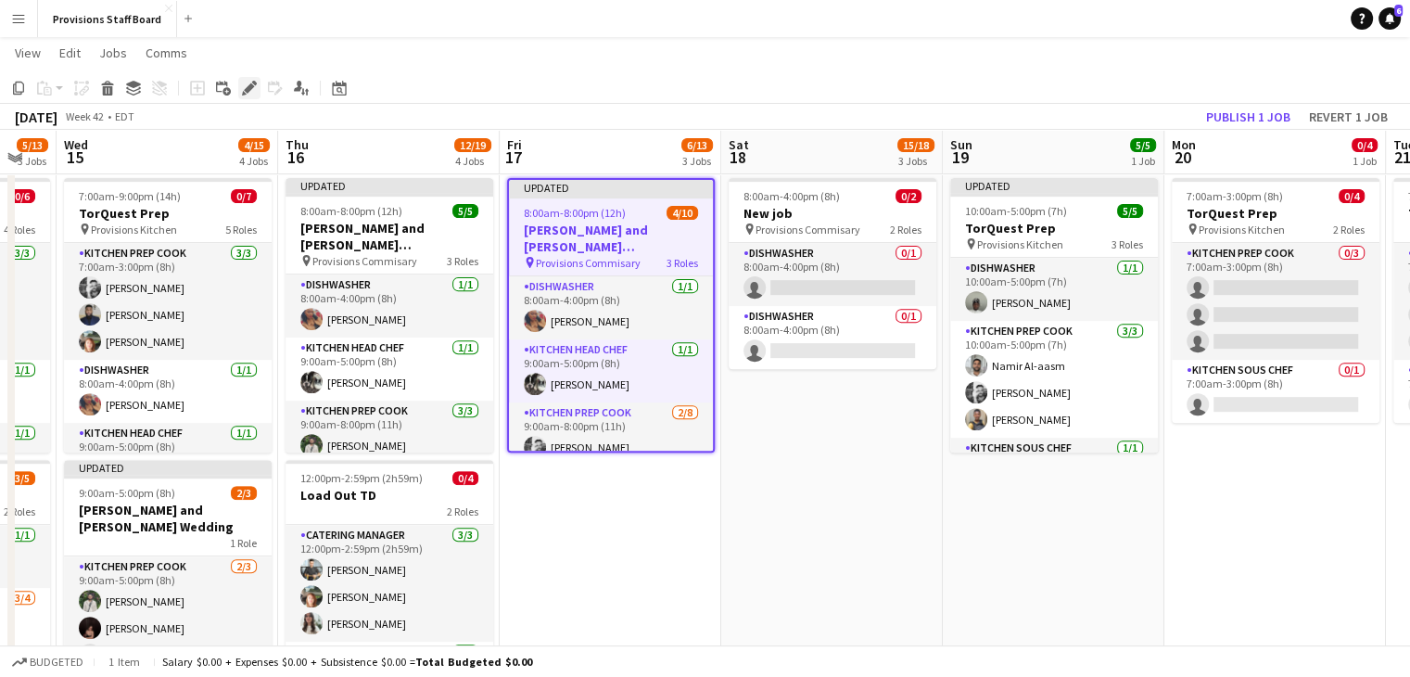
click at [244, 86] on icon "Edit" at bounding box center [249, 88] width 15 height 15
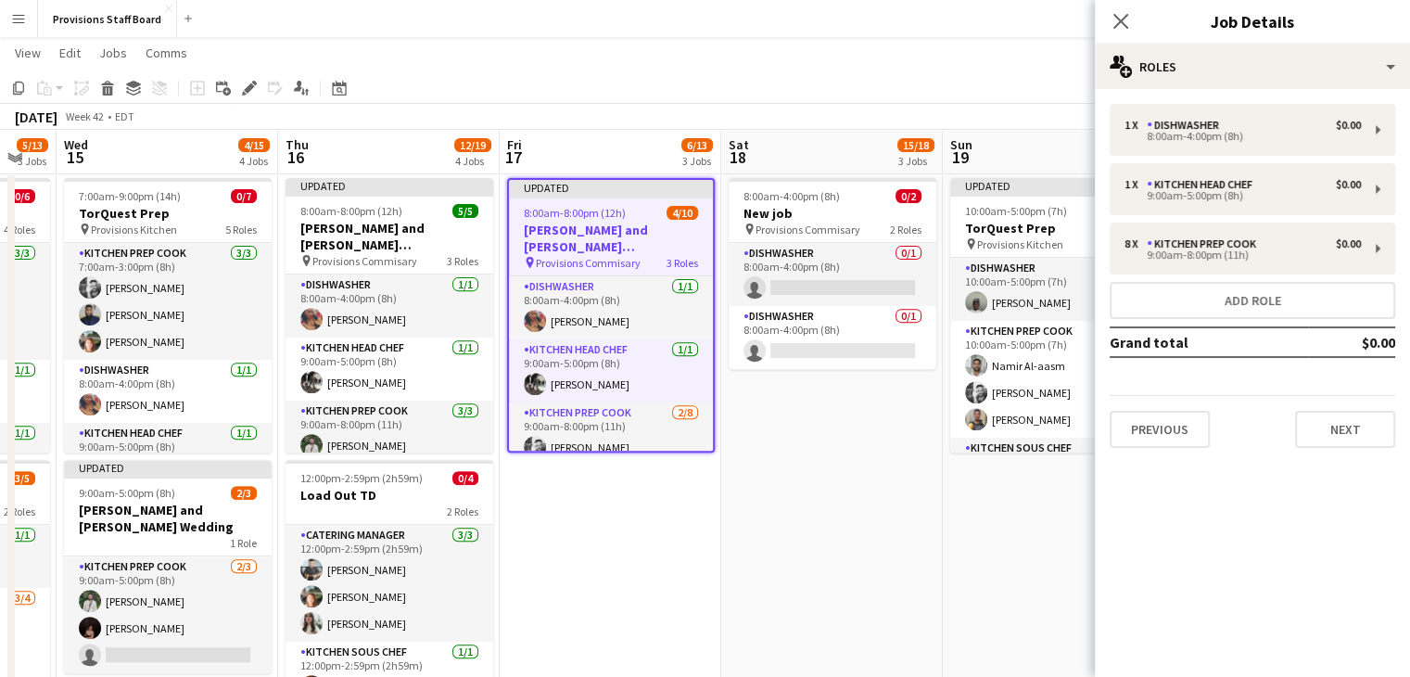
click at [807, 550] on app-date-cell "8:00am-4:00pm (8h) 0/2 New job pin Provisions Commisary 2 Roles Dishwasher 0/1 …" at bounding box center [832, 536] width 222 height 731
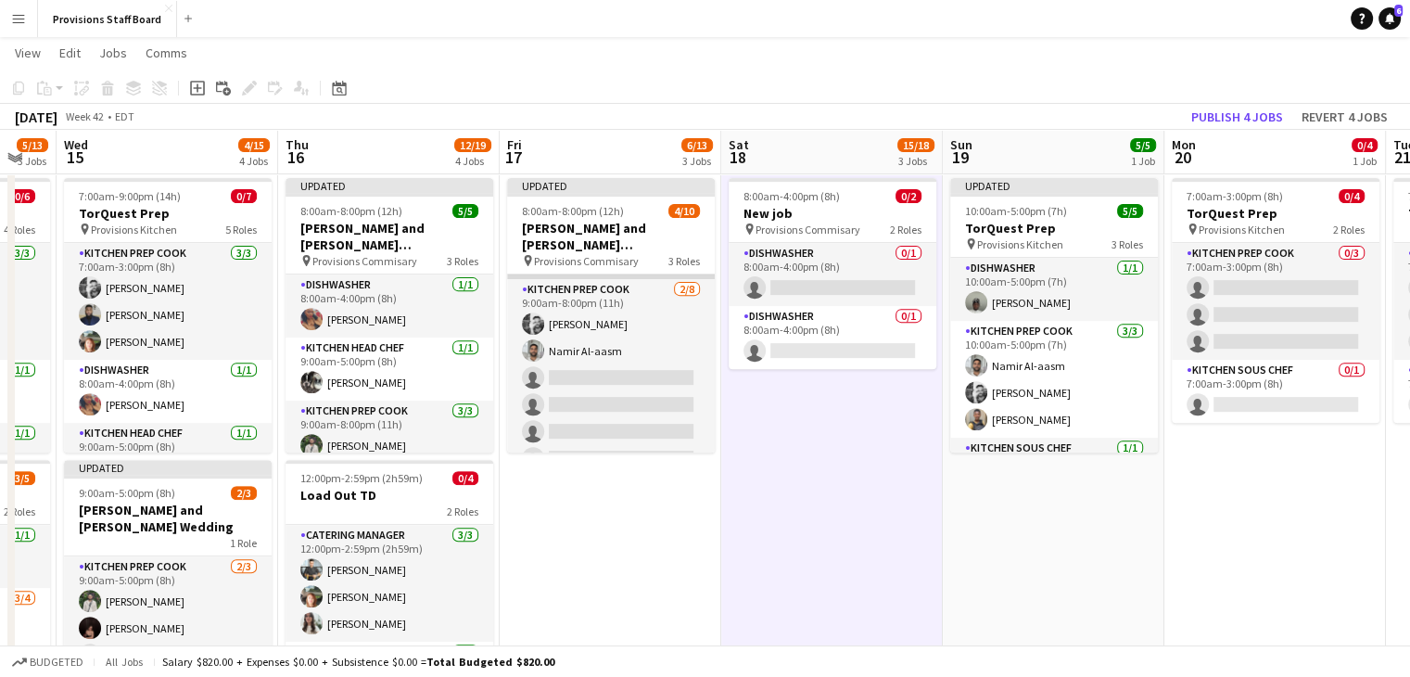
scroll to position [198, 0]
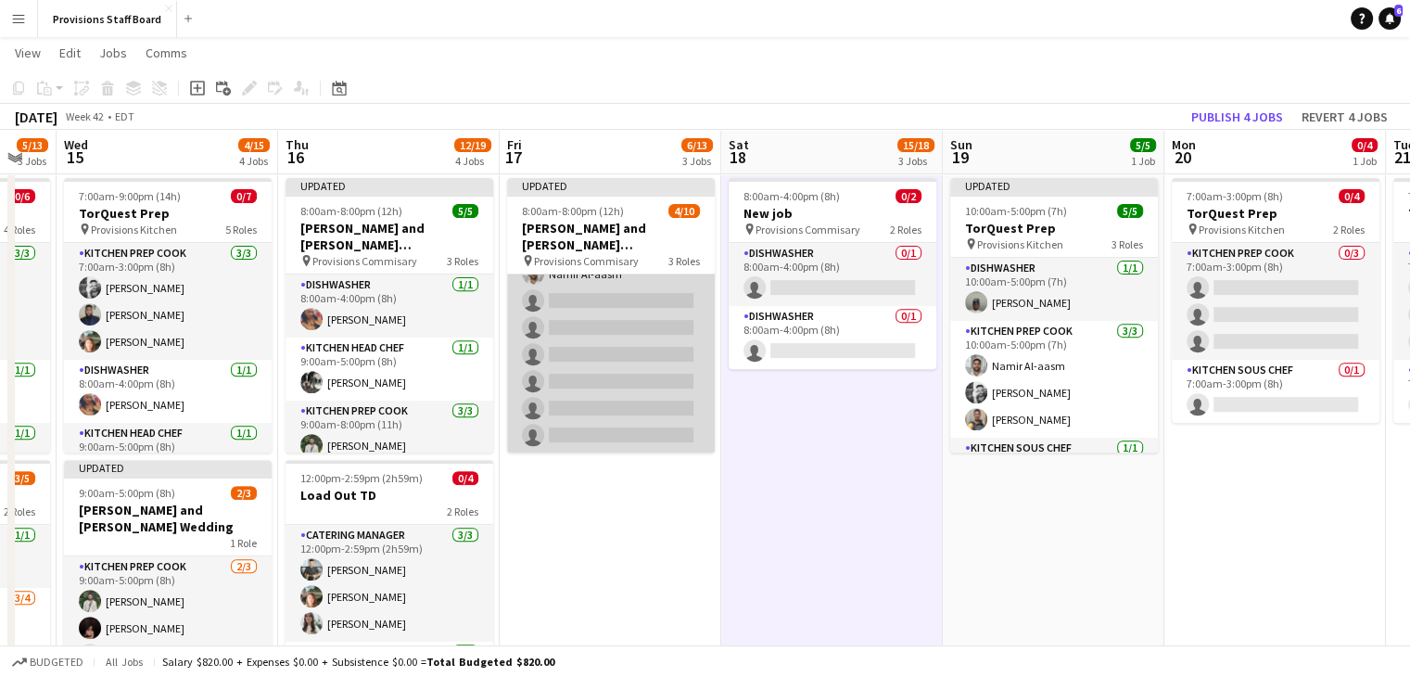
click at [595, 303] on app-card-role "Kitchen Prep Cook 2/8 9:00am-8:00pm (11h) Evan Sheldon Namir Al-aasm single-neu…" at bounding box center [611, 327] width 208 height 251
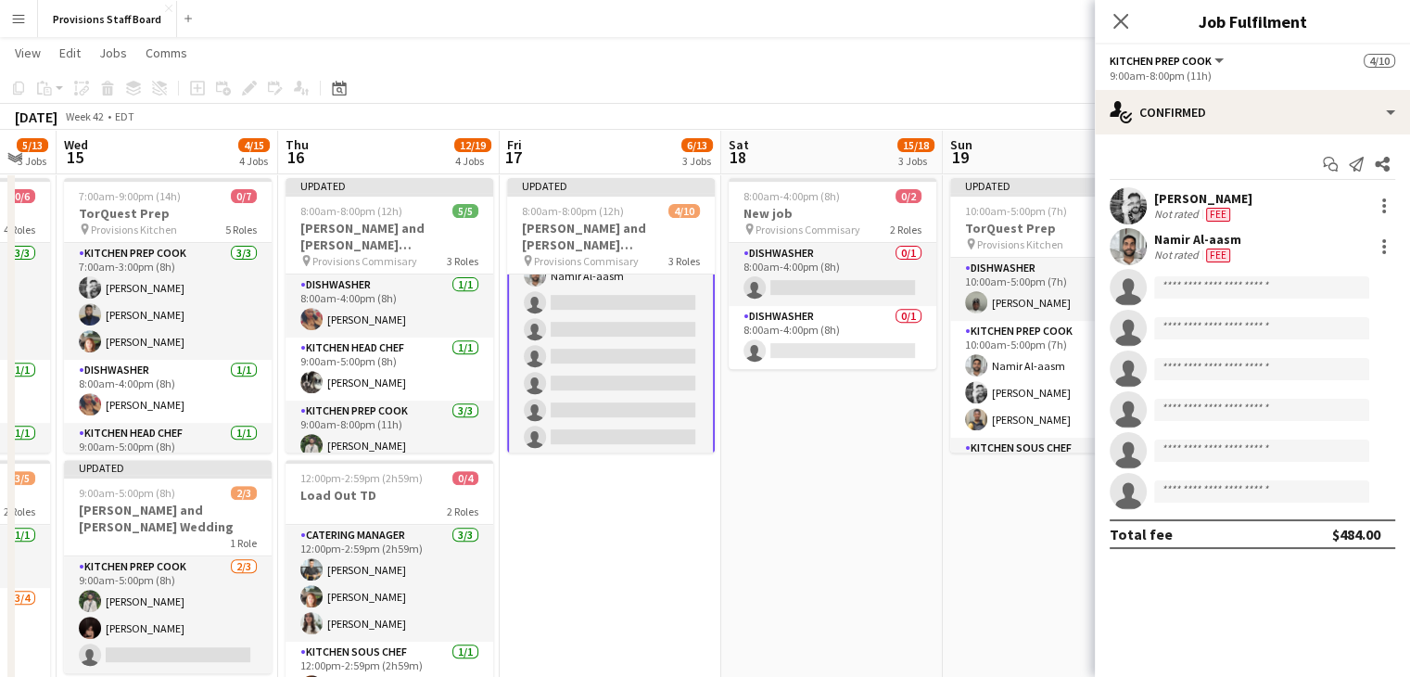
scroll to position [200, 0]
click at [1293, 297] on input at bounding box center [1261, 287] width 215 height 22
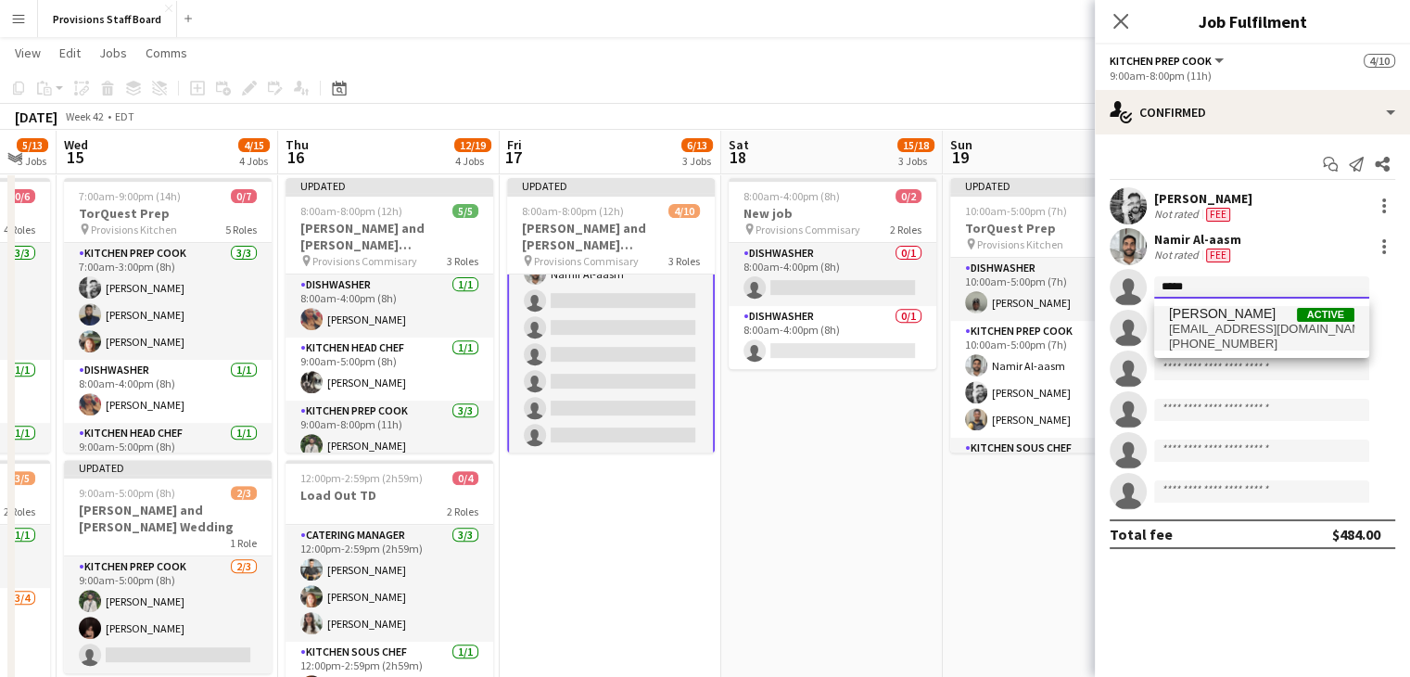
type input "*****"
click at [1224, 327] on span "hannahjcmurray@yahoo.ca" at bounding box center [1261, 329] width 185 height 15
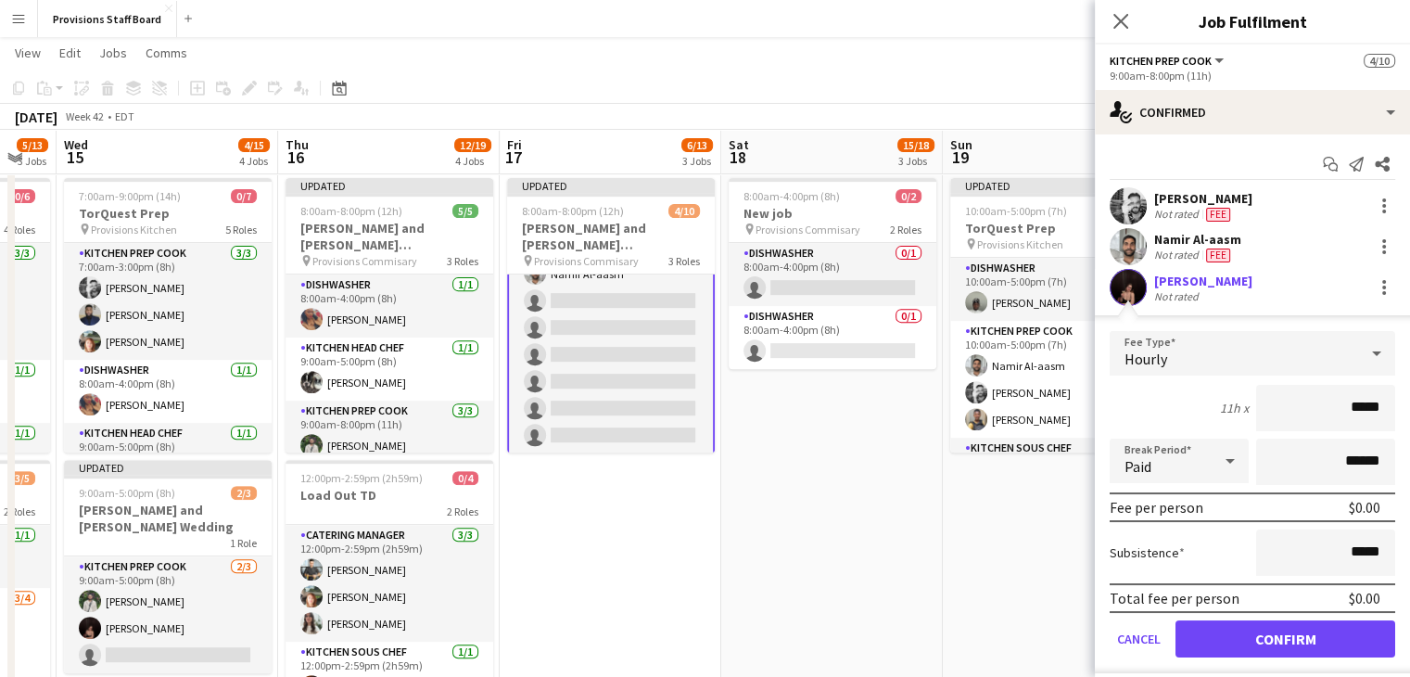
click at [1224, 327] on app-edit-fee "Fee Type Hourly 11h x ***** Break Period Paid ****** Fee per person $0.00 Subsi…" at bounding box center [1252, 494] width 315 height 358
click at [1297, 628] on button "Confirm" at bounding box center [1286, 638] width 220 height 37
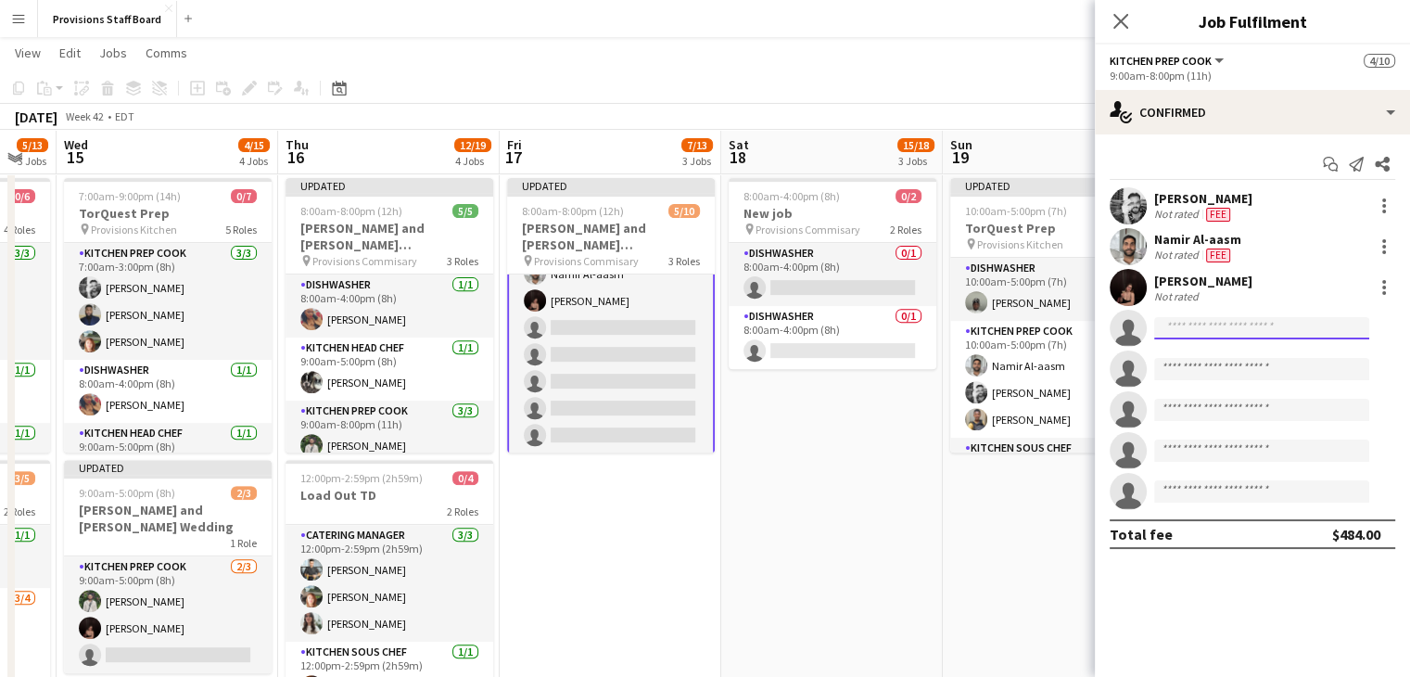
click at [1197, 331] on input at bounding box center [1261, 328] width 215 height 22
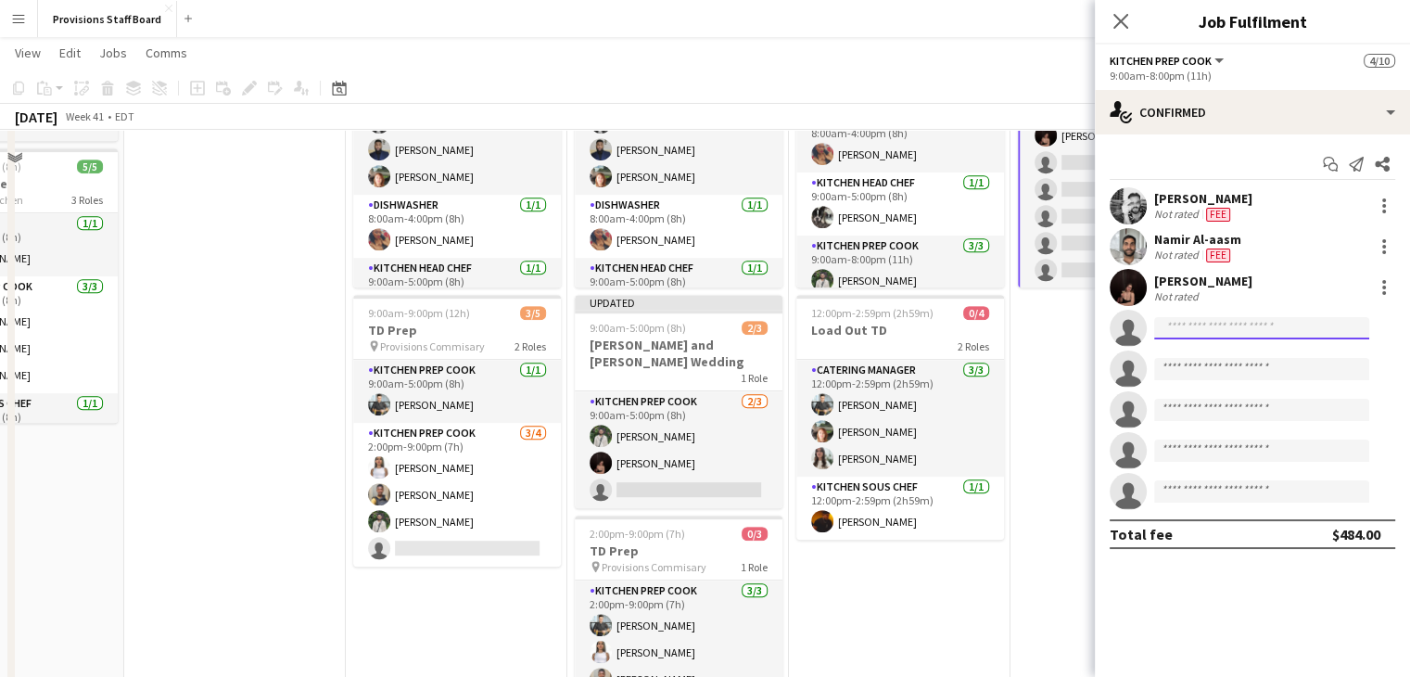
scroll to position [862, 0]
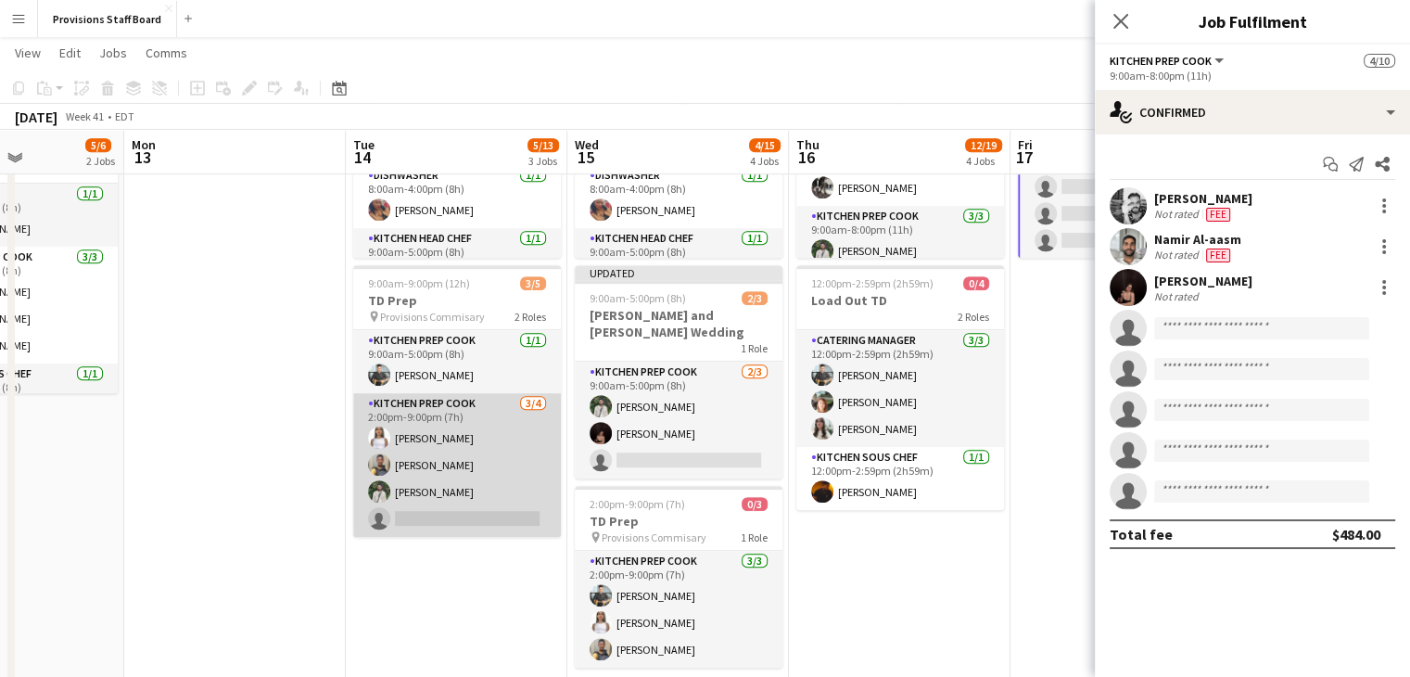
click at [434, 513] on app-card-role "Kitchen Prep Cook 3/4 2:00pm-9:00pm (7h) Manuela Escalante Daniel Akindun Rusla…" at bounding box center [457, 465] width 208 height 144
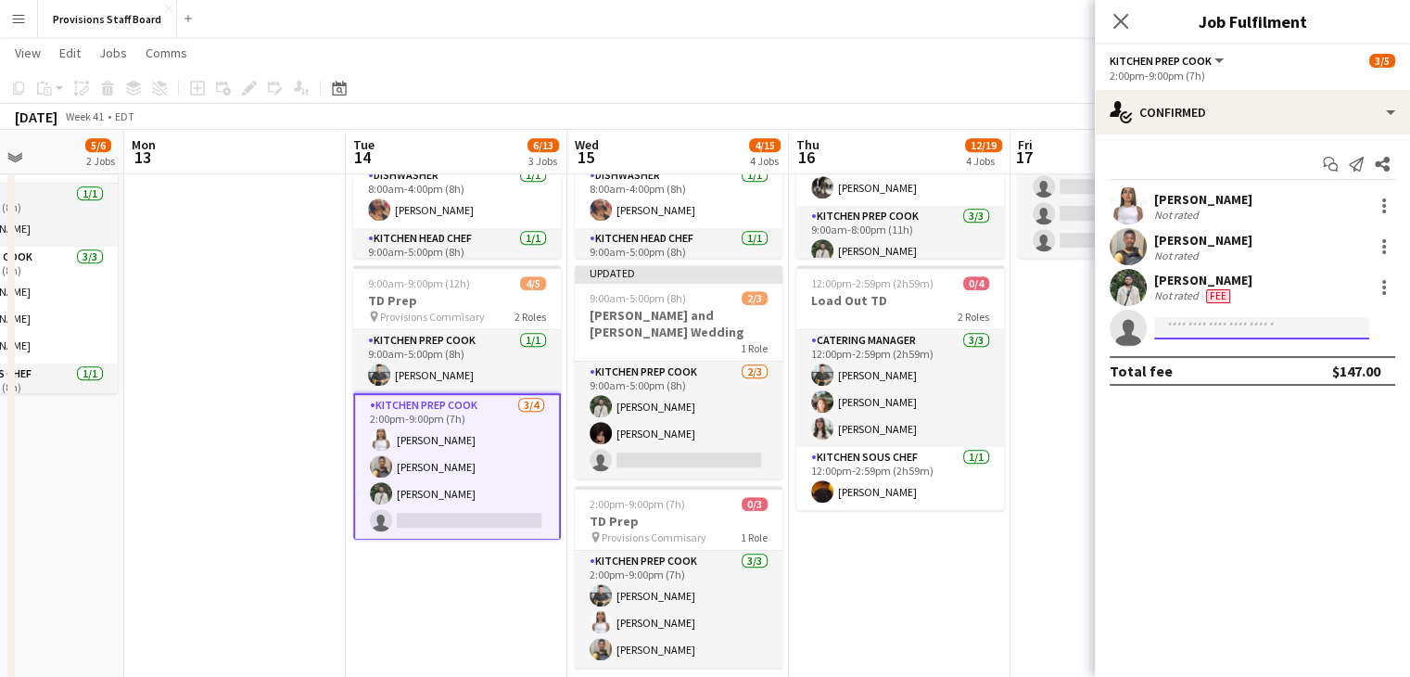
click at [1179, 327] on input at bounding box center [1261, 328] width 215 height 22
type input "****"
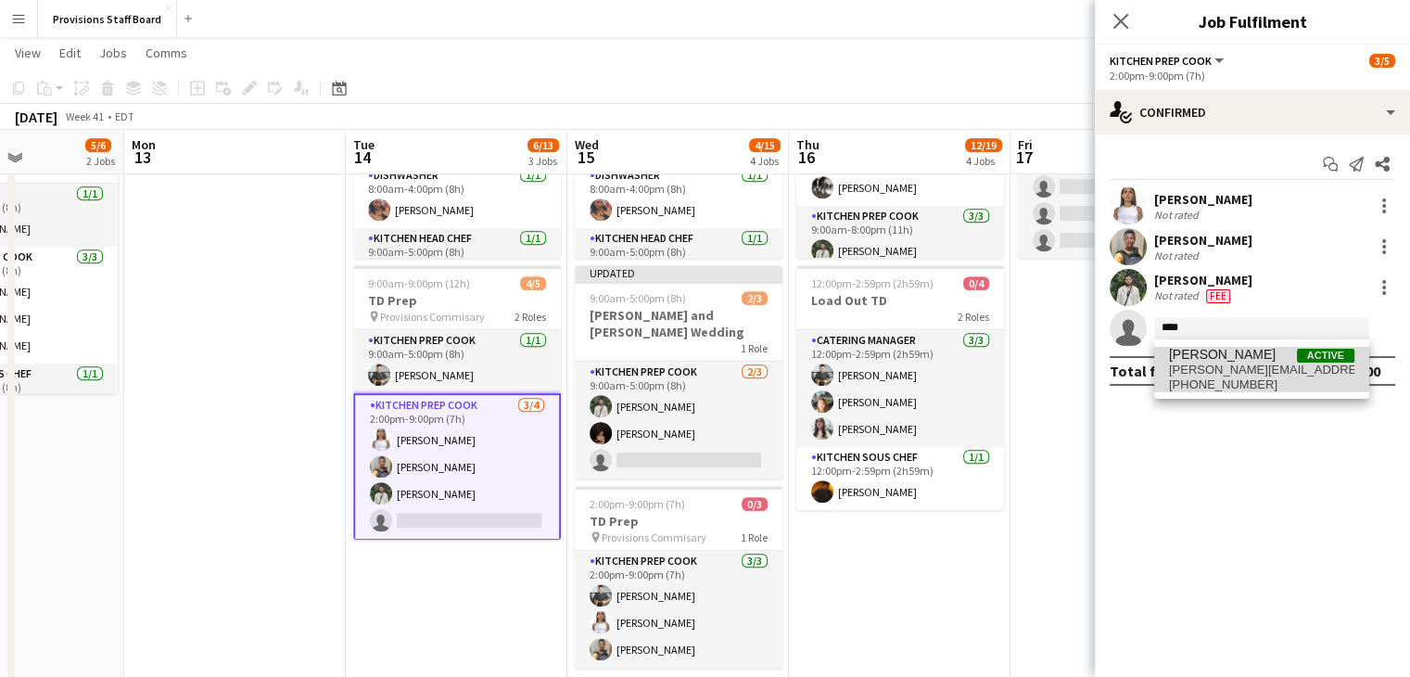
click at [1202, 361] on span "[PERSON_NAME]" at bounding box center [1222, 355] width 107 height 16
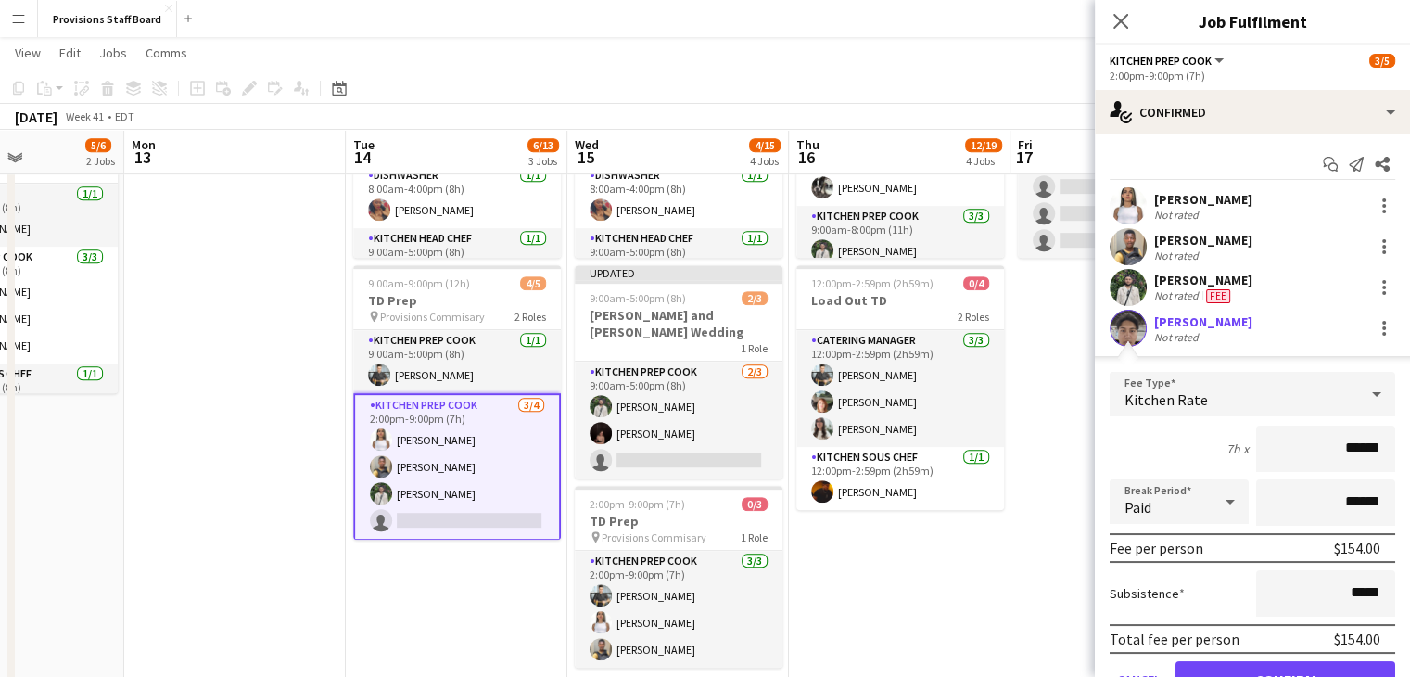
scroll to position [89, 0]
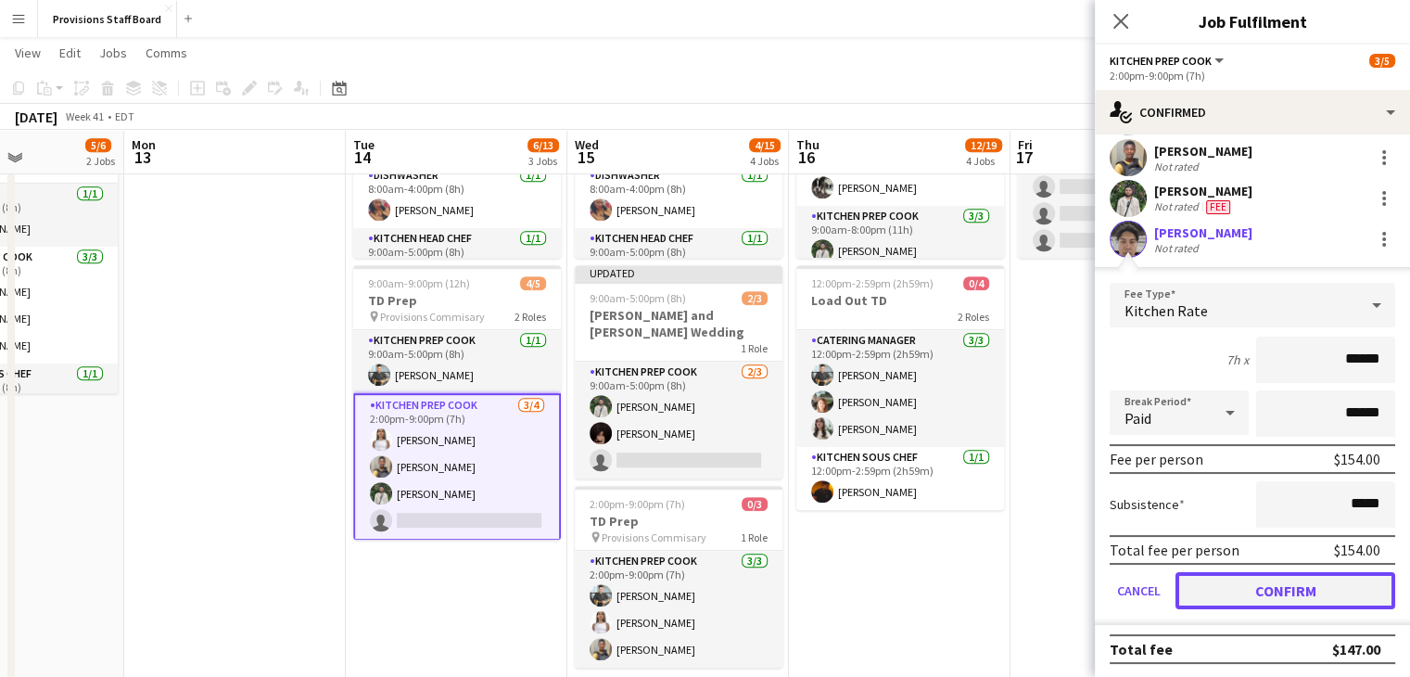
click at [1257, 581] on button "Confirm" at bounding box center [1286, 590] width 220 height 37
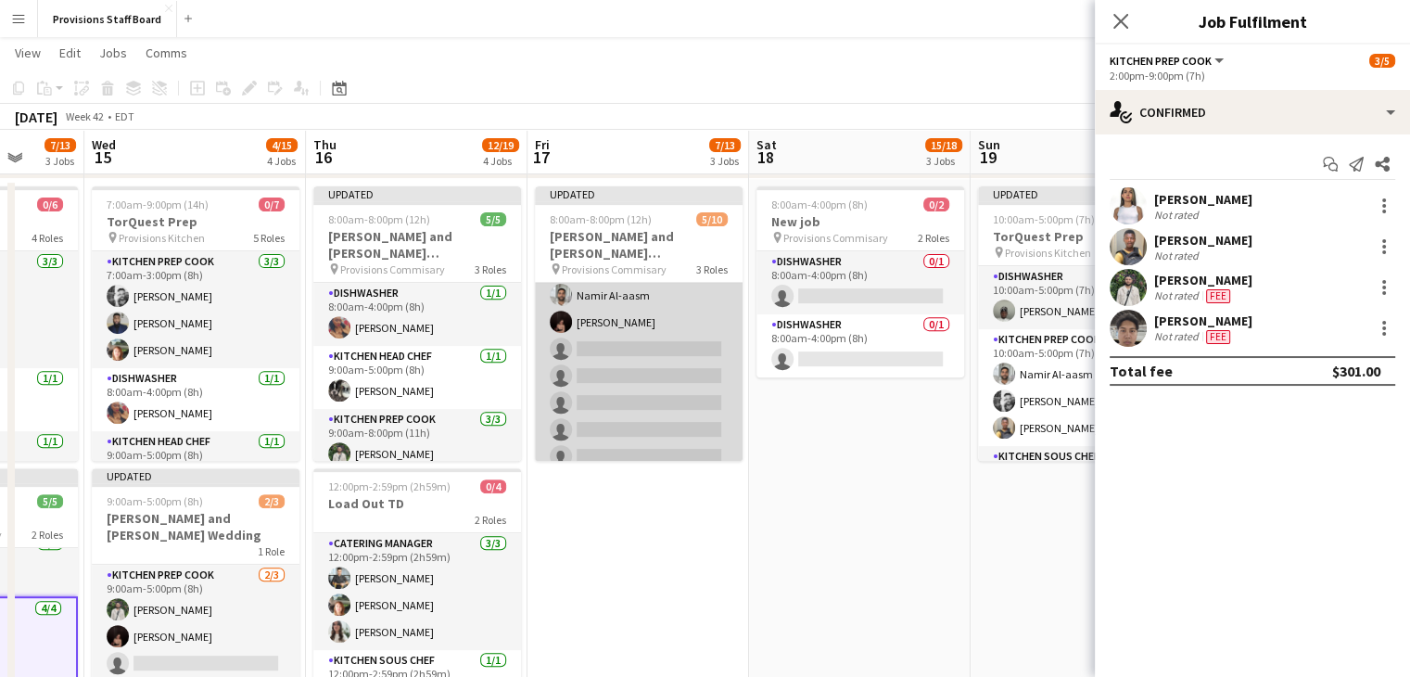
scroll to position [186, 0]
click at [641, 344] on app-card-role "Kitchen Prep Cook [DATE] 9:00am-8:00pm (11h) [PERSON_NAME] [PERSON_NAME] Al-aas…" at bounding box center [639, 348] width 208 height 251
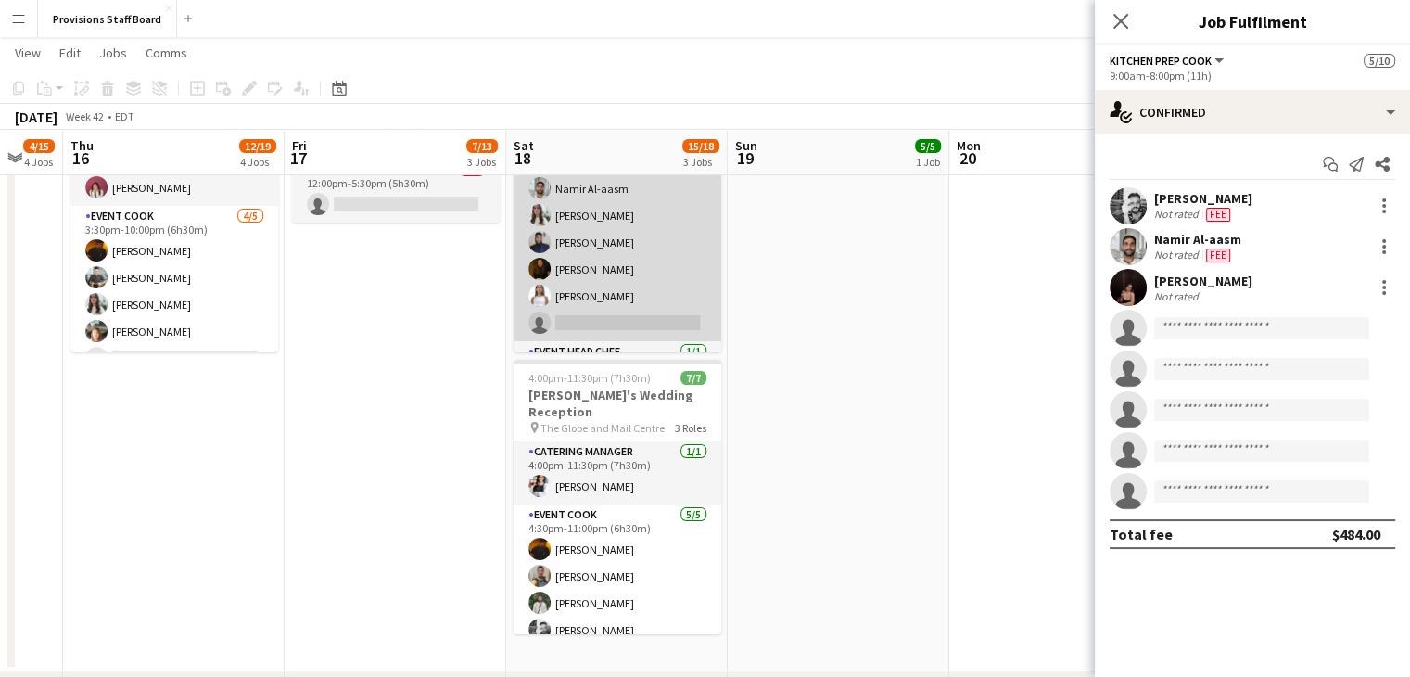
scroll to position [140, 0]
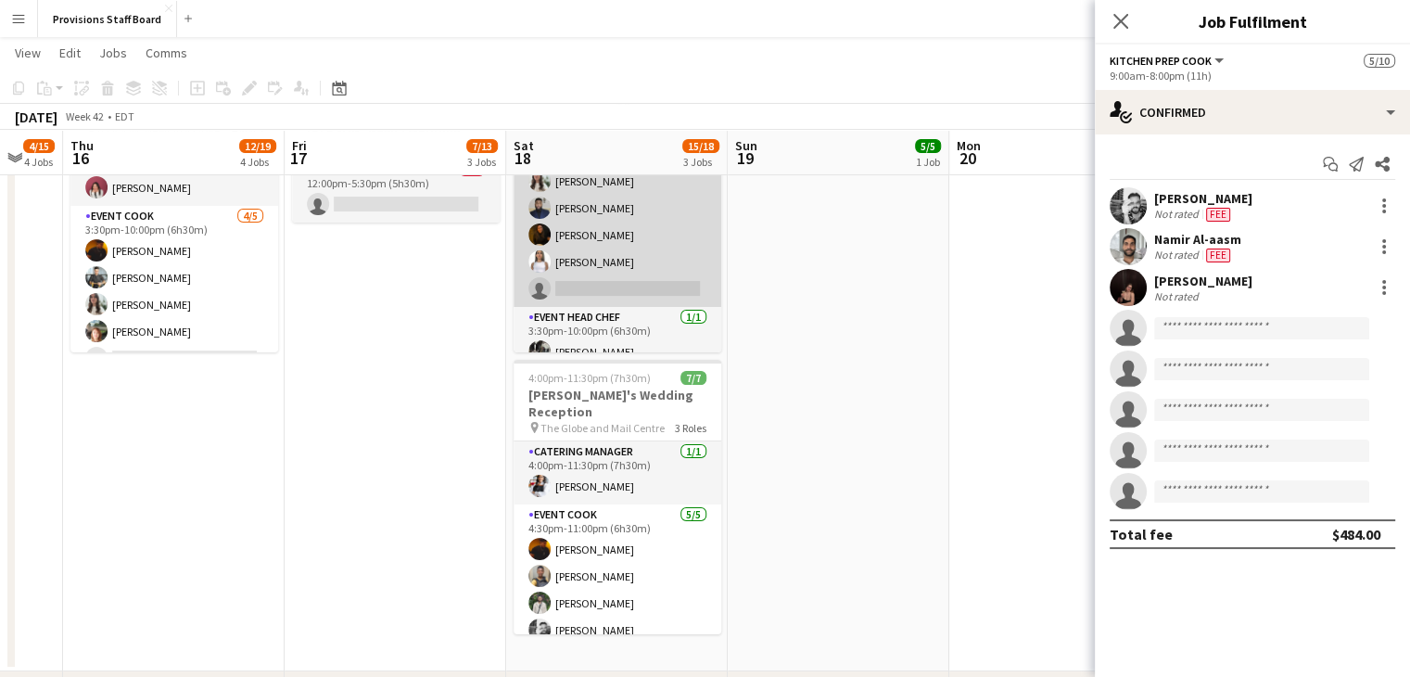
click at [634, 272] on app-card-role "Event Cook 6/7 3:30pm-10:00pm (6h30m) Dijana Posavec Namir Al-aasm Kate Levitt …" at bounding box center [618, 195] width 208 height 224
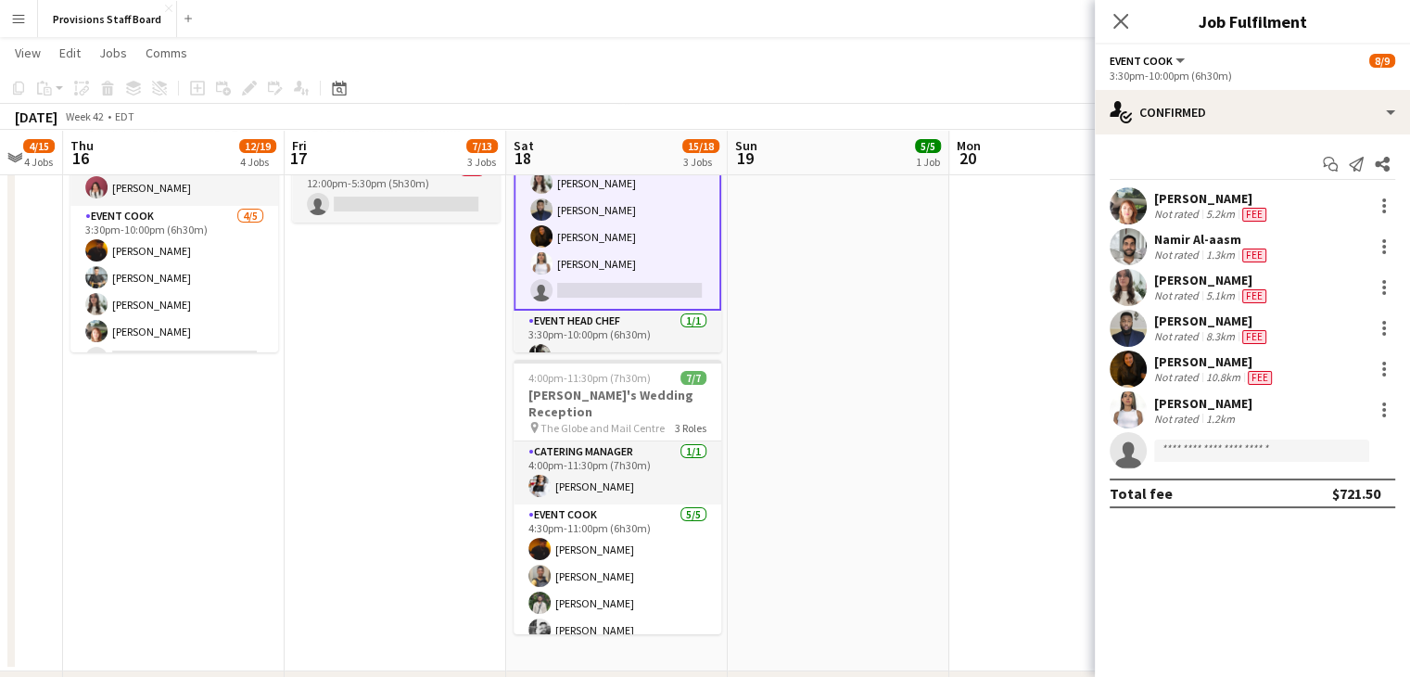
scroll to position [186, 0]
click at [1240, 453] on input at bounding box center [1261, 450] width 215 height 22
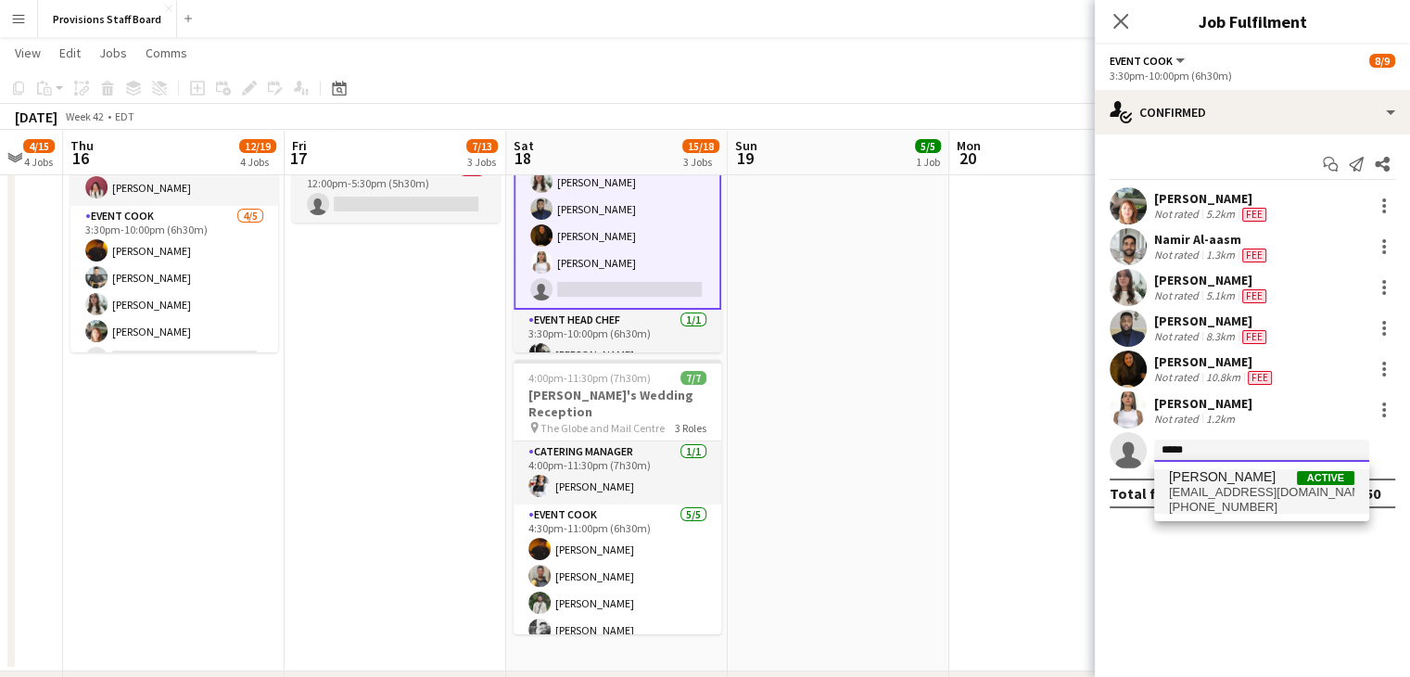
type input "*****"
click at [1222, 487] on span "hannahjcmurray@yahoo.ca" at bounding box center [1261, 492] width 185 height 15
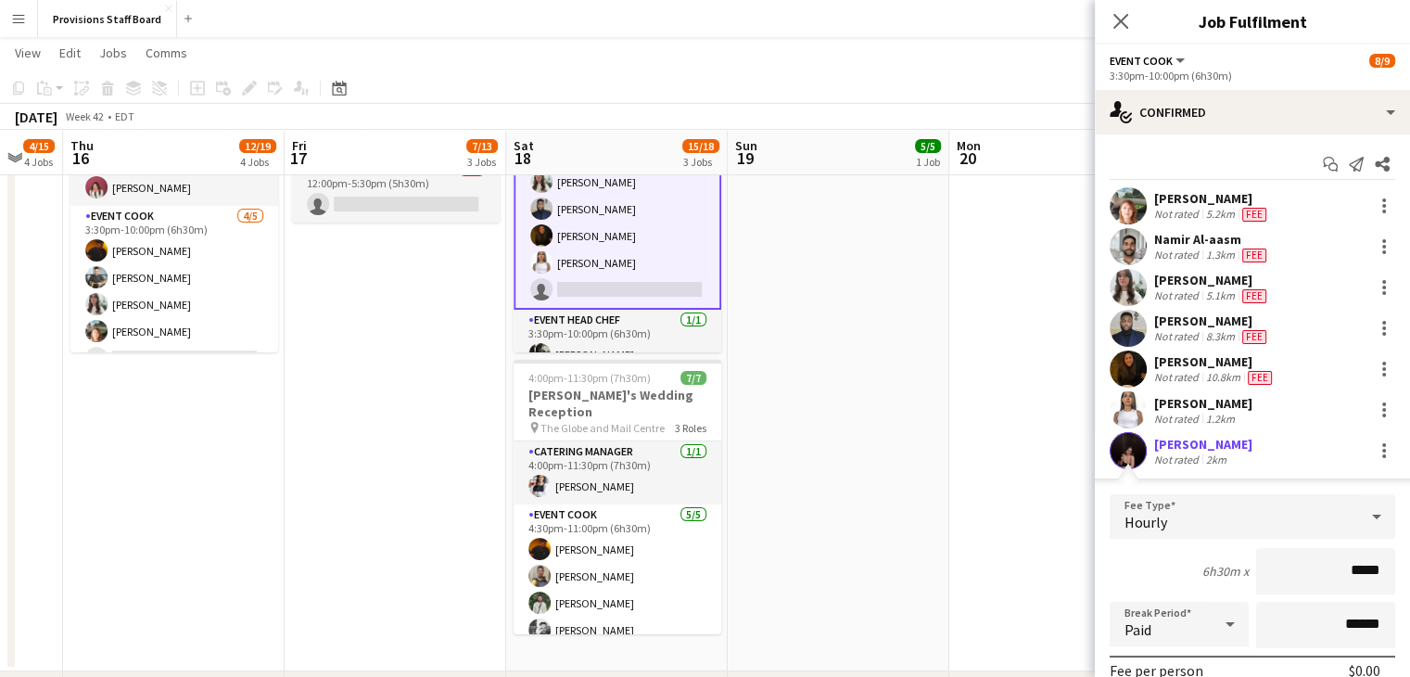
scroll to position [211, 0]
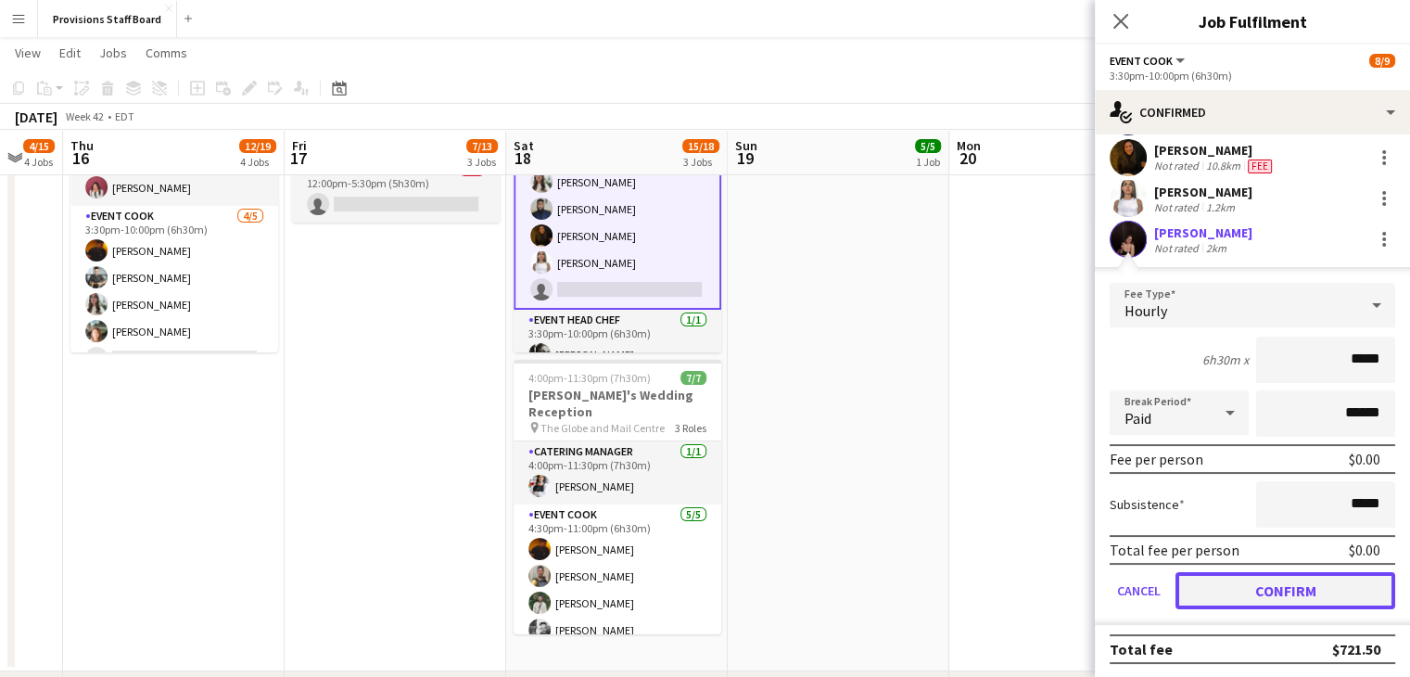
click at [1231, 583] on button "Confirm" at bounding box center [1286, 590] width 220 height 37
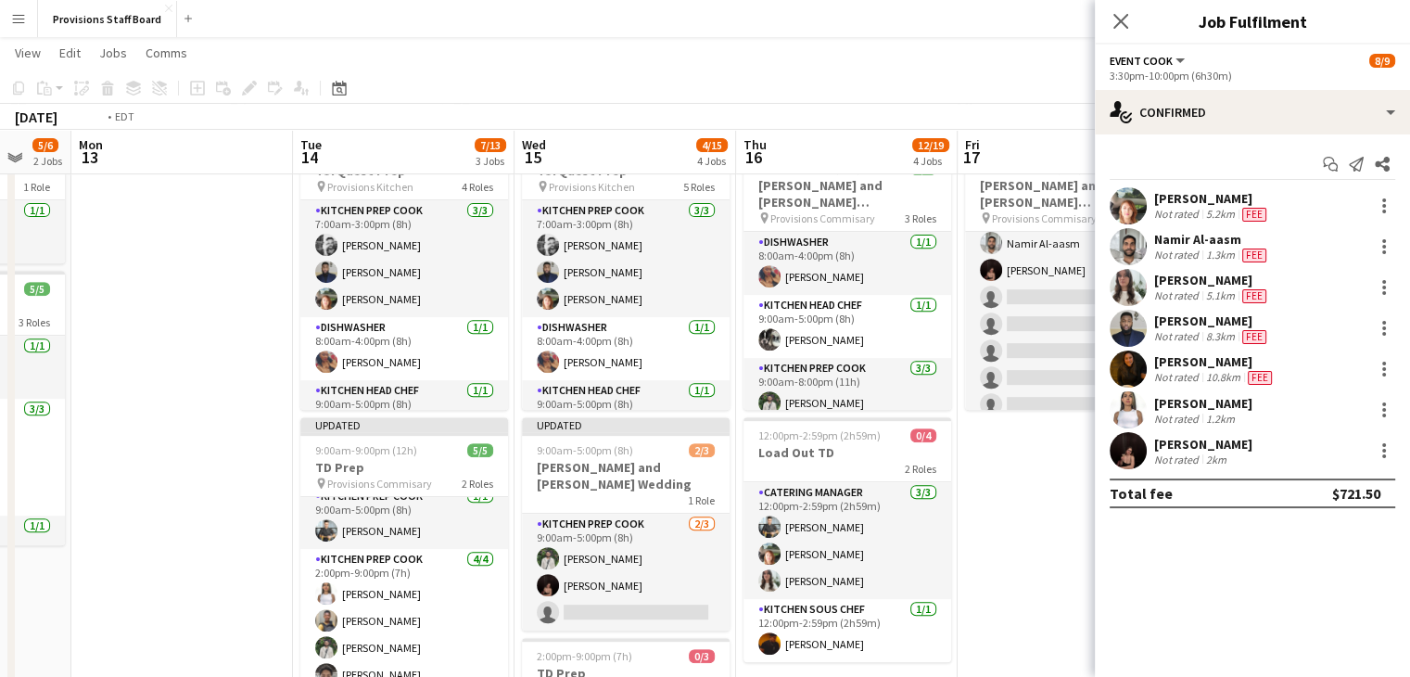
scroll to position [0, 0]
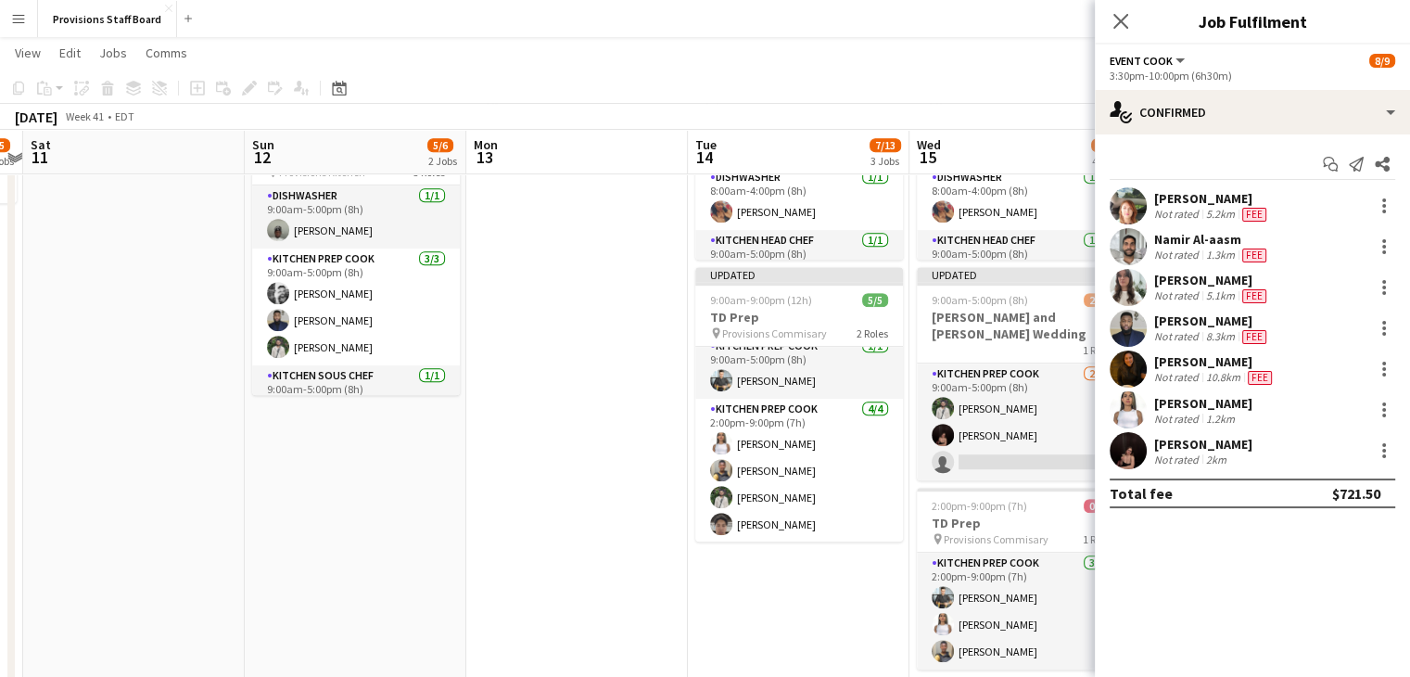
click at [562, 368] on app-date-cell at bounding box center [577, 343] width 222 height 731
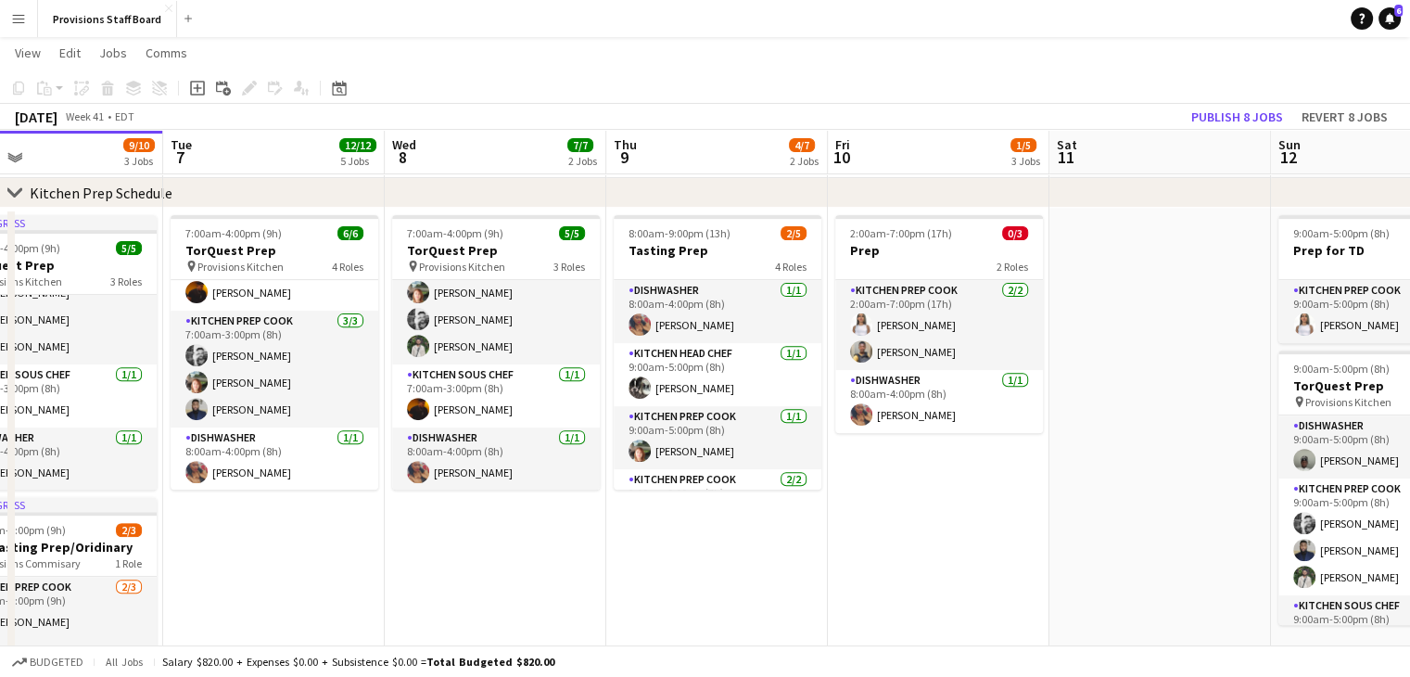
drag, startPoint x: 801, startPoint y: 335, endPoint x: 894, endPoint y: 592, distance: 273.9
click at [894, 592] on app-date-cell "2:00am-7:00pm (17h) 0/3 Prep 2 Roles Kitchen Prep Cook 2/2 2:00am-7:00pm (17h) …" at bounding box center [939, 573] width 222 height 731
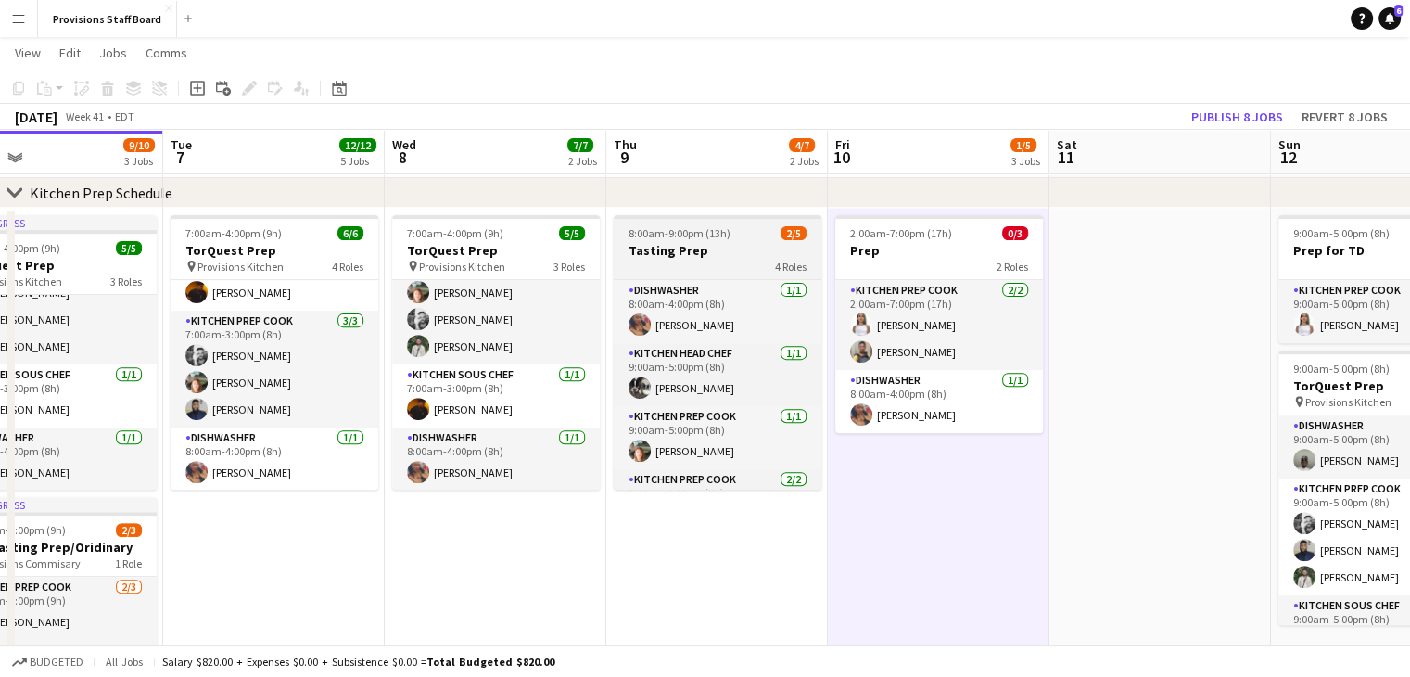
click at [675, 247] on h3 "Tasting Prep" at bounding box center [718, 250] width 208 height 17
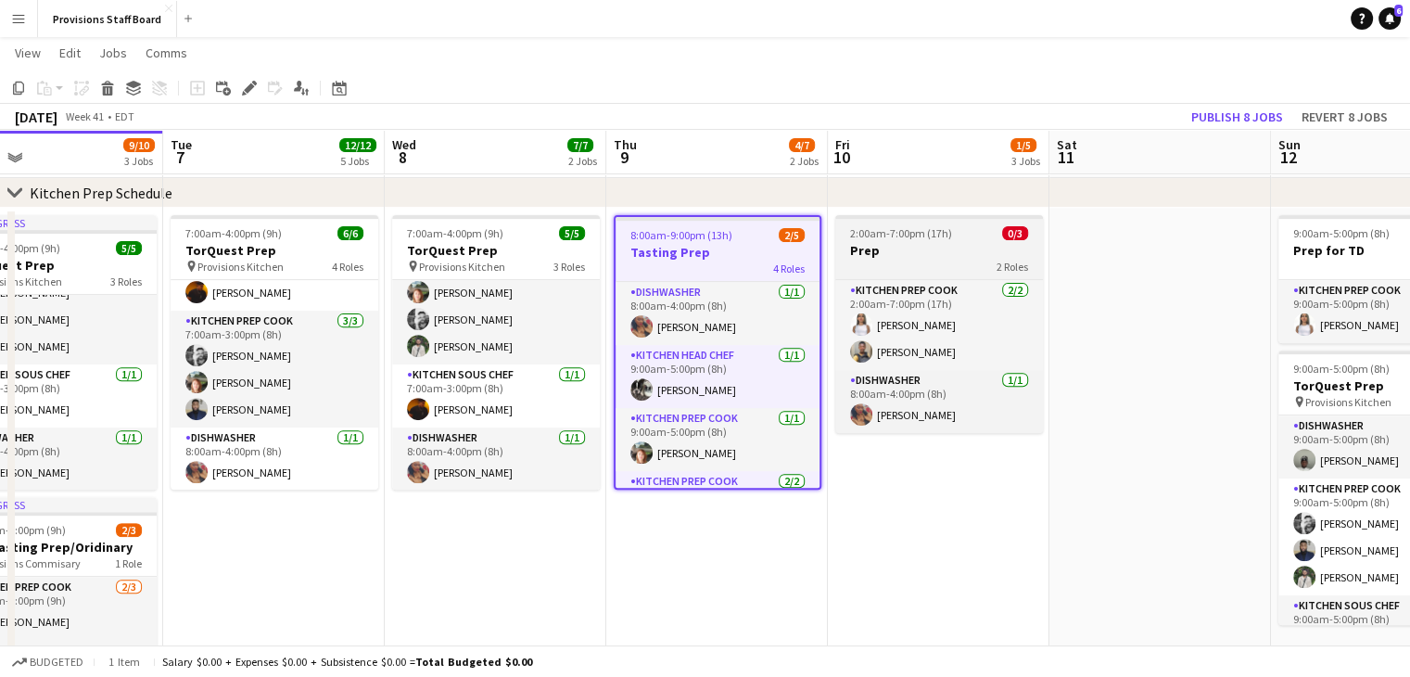
click at [952, 250] on h3 "Prep" at bounding box center [939, 250] width 208 height 17
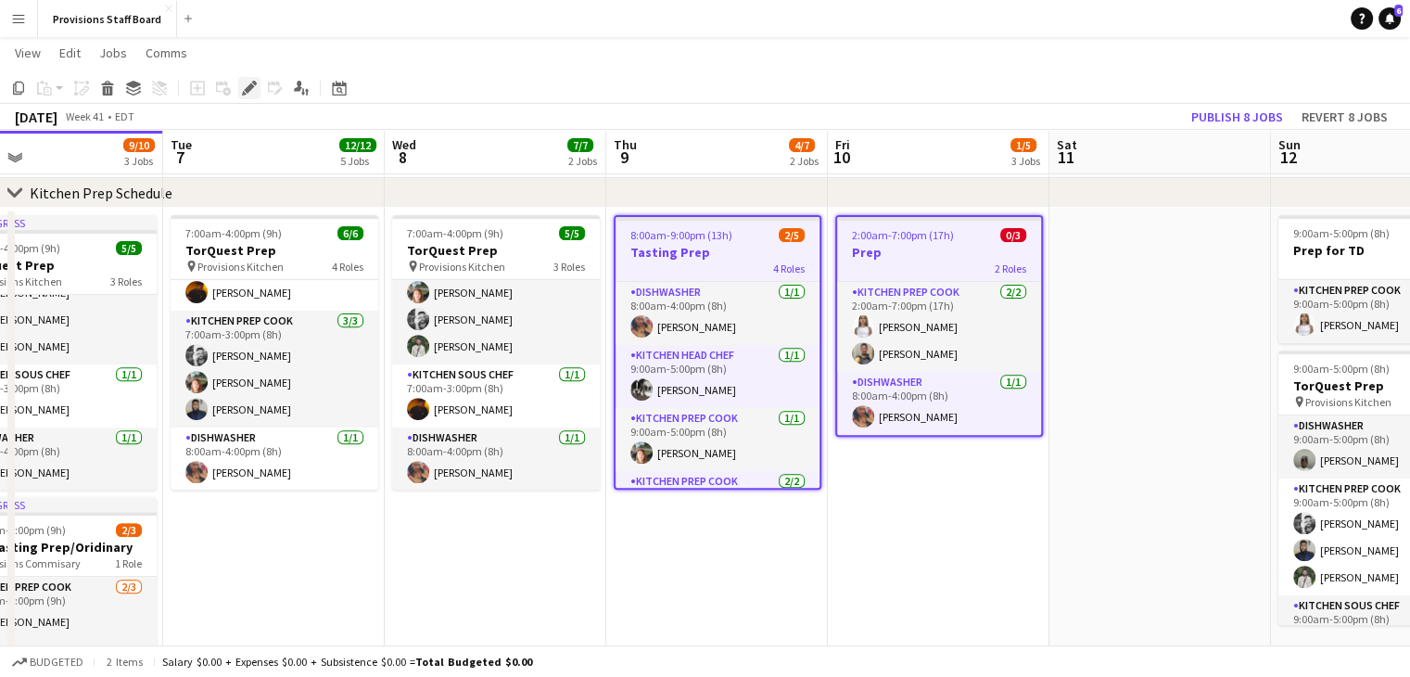
click at [254, 84] on icon at bounding box center [254, 83] width 5 height 5
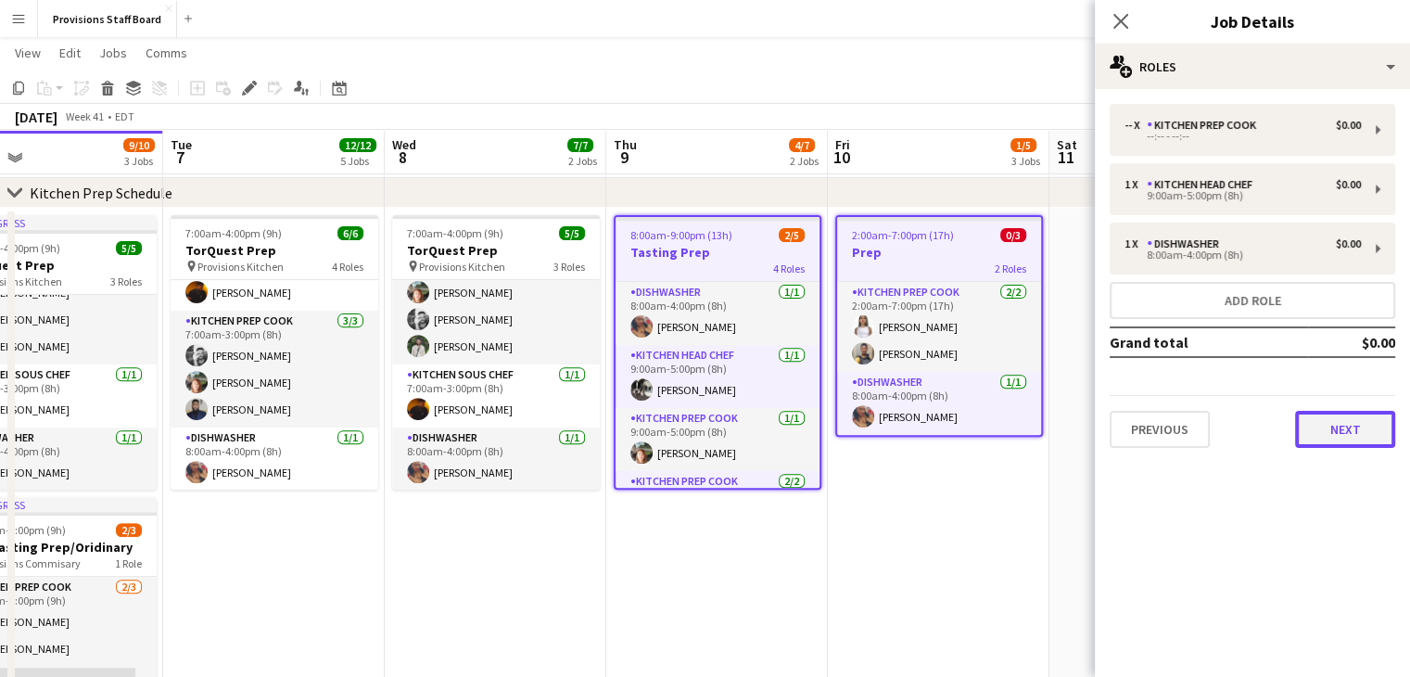
click at [1354, 428] on button "Next" at bounding box center [1345, 429] width 100 height 37
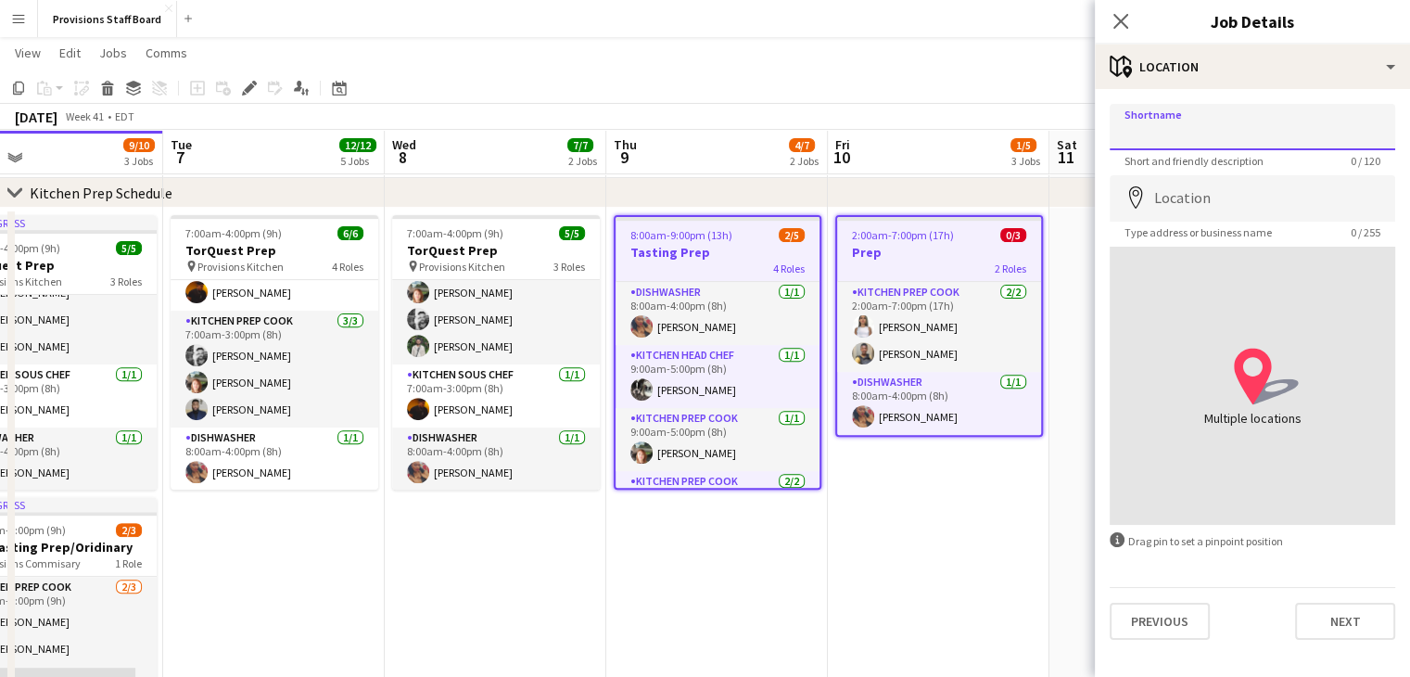
click at [1169, 135] on input "Shortname" at bounding box center [1253, 127] width 286 height 46
type input "**********"
click at [994, 581] on app-date-cell "2:00am-7:00pm (17h) 0/3 Prep 2 Roles Kitchen Prep Cook 2/2 2:00am-7:00pm (17h) …" at bounding box center [939, 573] width 222 height 731
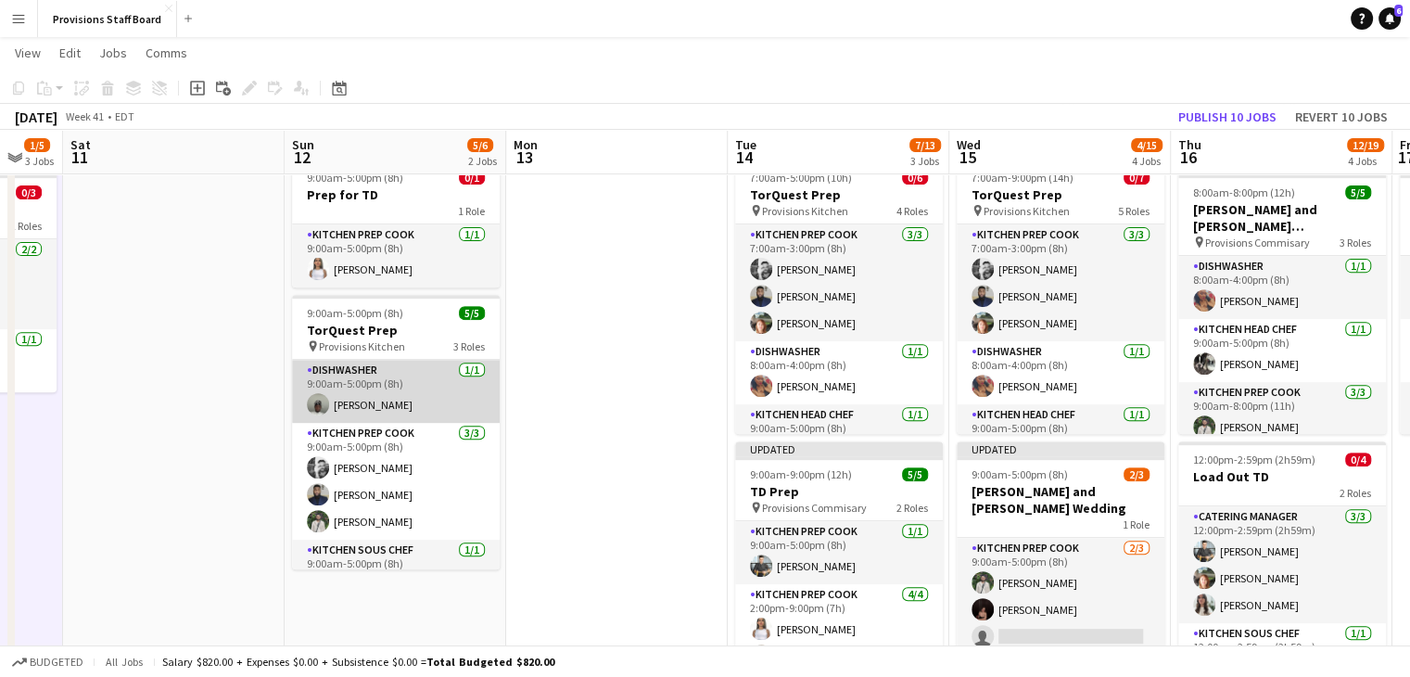
scroll to position [0, 828]
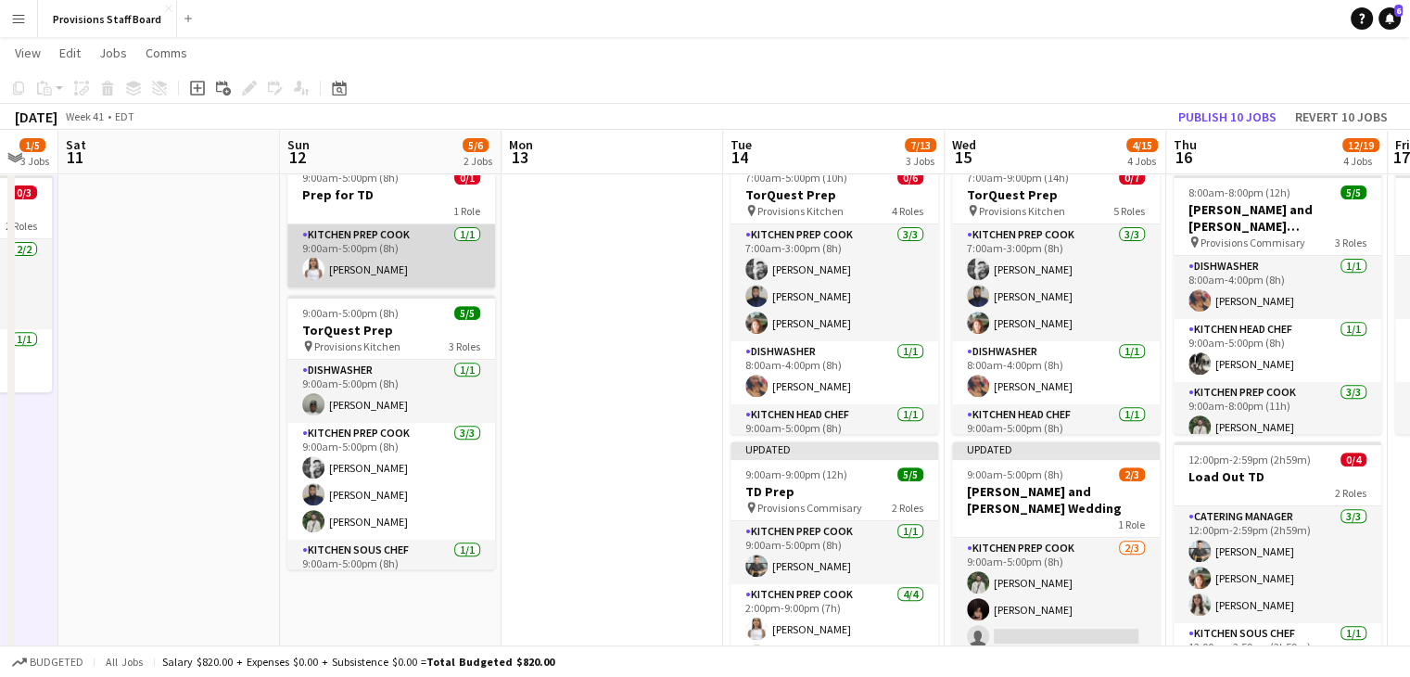
click at [407, 238] on app-card-role "Kitchen Prep Cook 1/1 9:00am-5:00pm (8h) Manuela Escalante" at bounding box center [391, 255] width 208 height 63
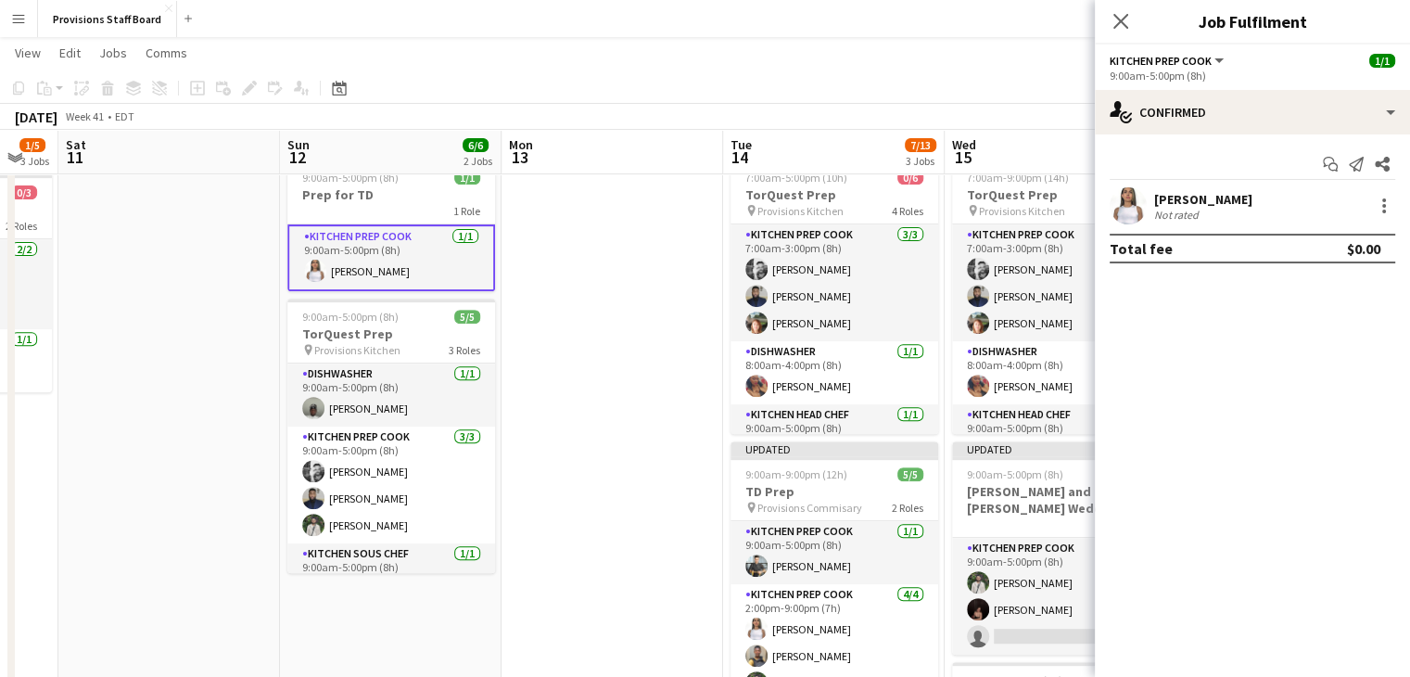
click at [407, 238] on app-card-role "Kitchen Prep Cook 1/1 9:00am-5:00pm (8h) Manuela Escalante" at bounding box center [391, 257] width 208 height 67
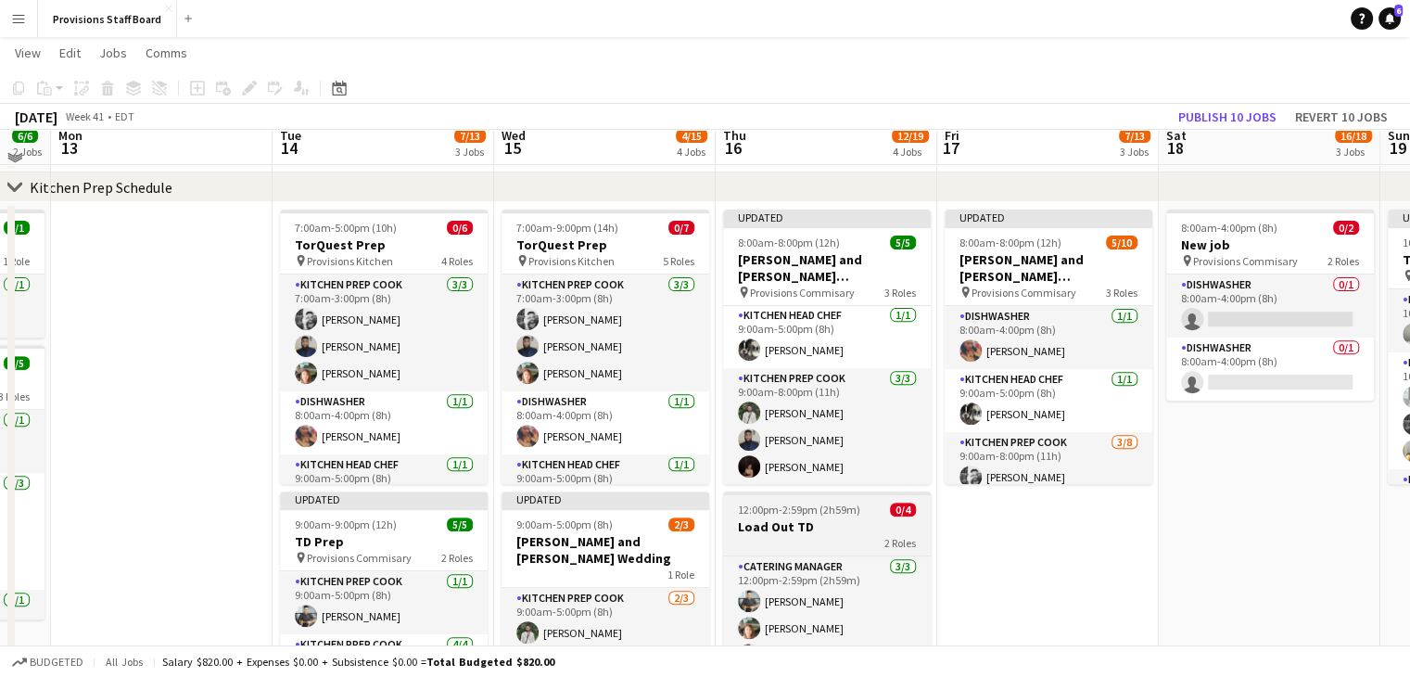
scroll to position [638, 0]
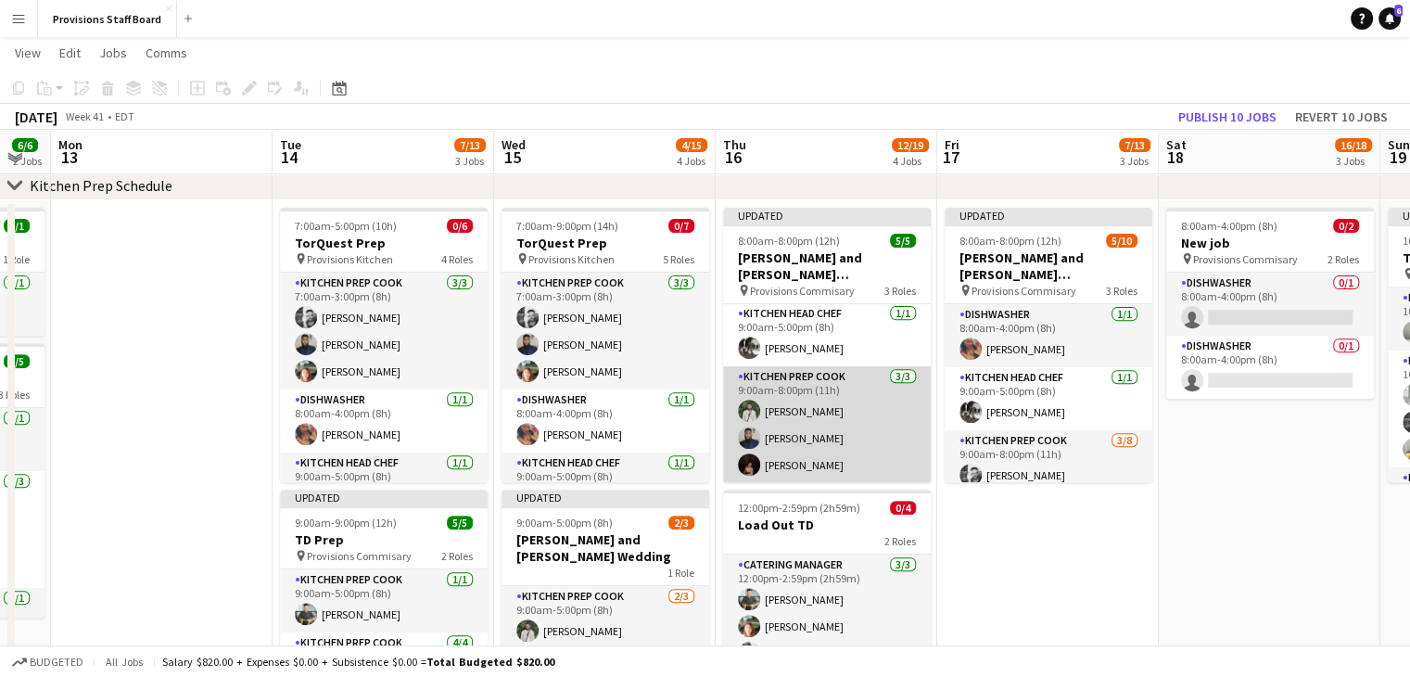
click at [812, 375] on app-card-role "Kitchen Prep Cook 3/3 9:00am-8:00pm (11h) Ruslan Kravchuk Kumbukani Phiri Hanna…" at bounding box center [827, 424] width 208 height 117
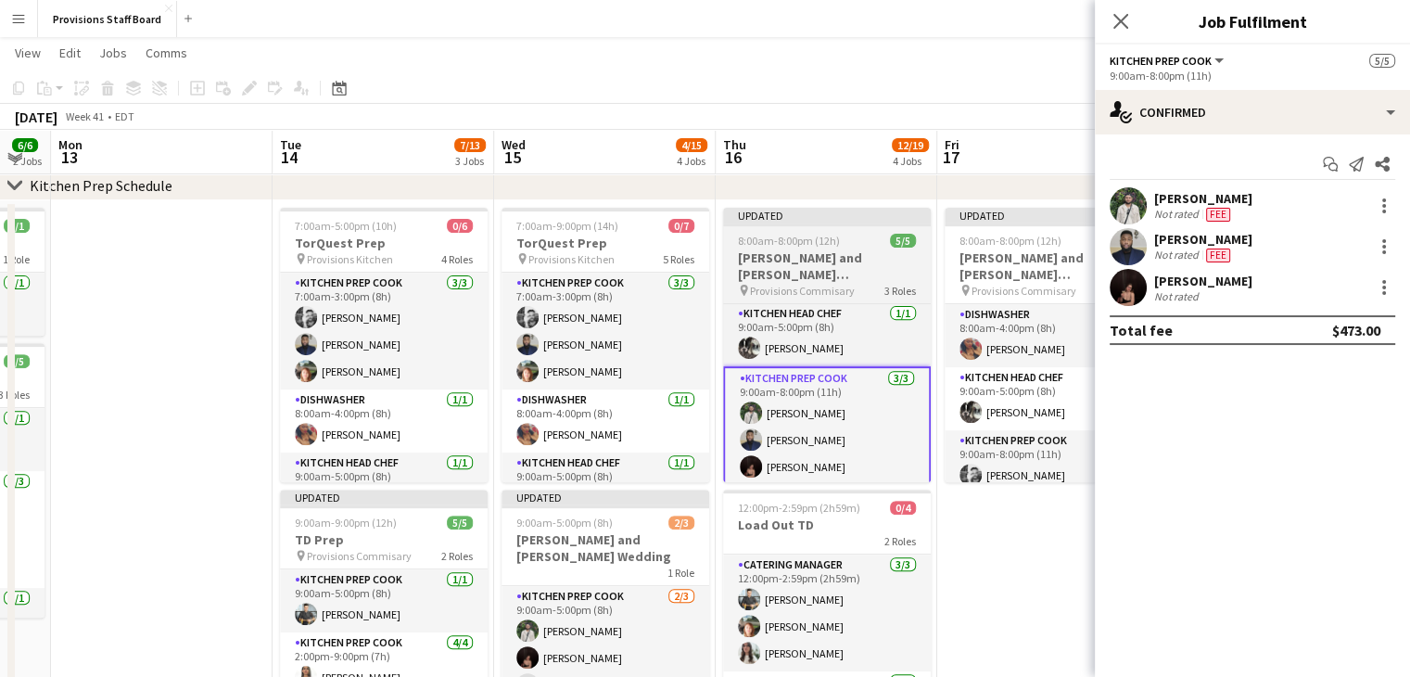
click at [835, 272] on h3 "[PERSON_NAME] and [PERSON_NAME] Wedding/[PERSON_NAME]'s Wedding" at bounding box center [827, 265] width 208 height 33
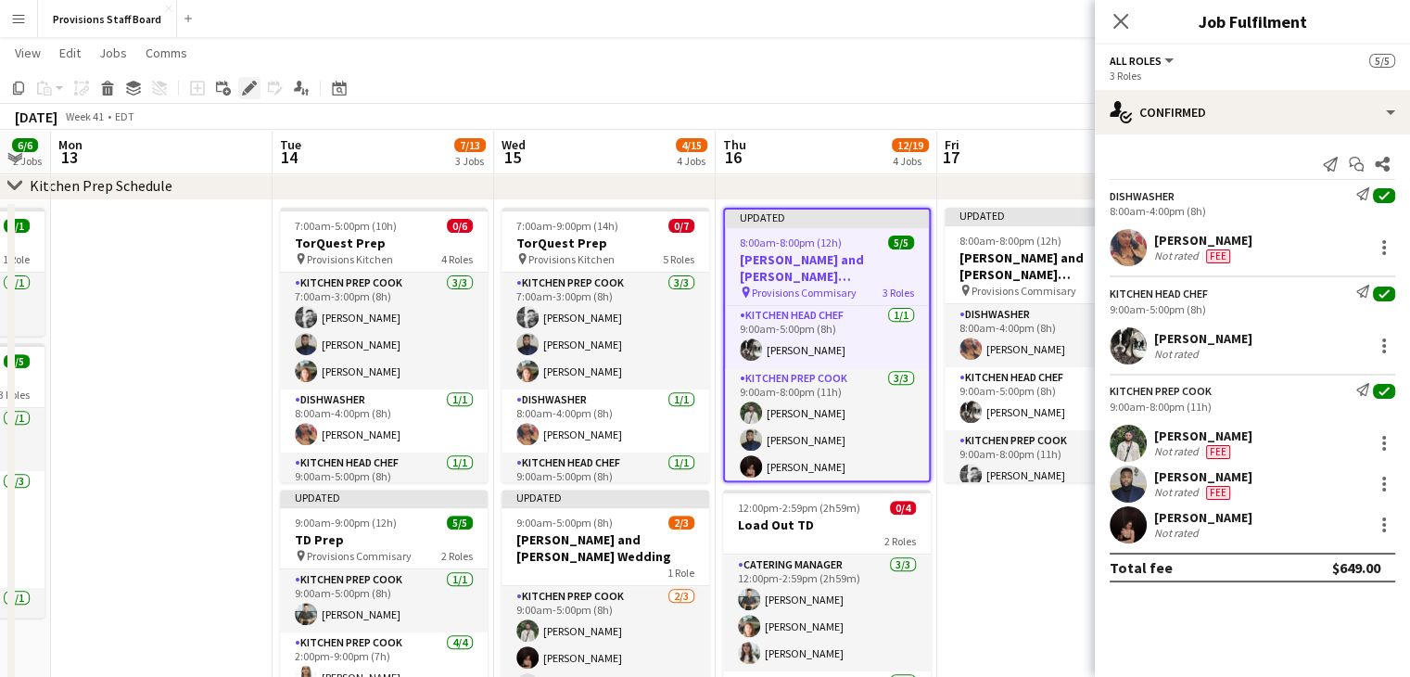
click at [243, 90] on icon "Edit" at bounding box center [249, 88] width 15 height 15
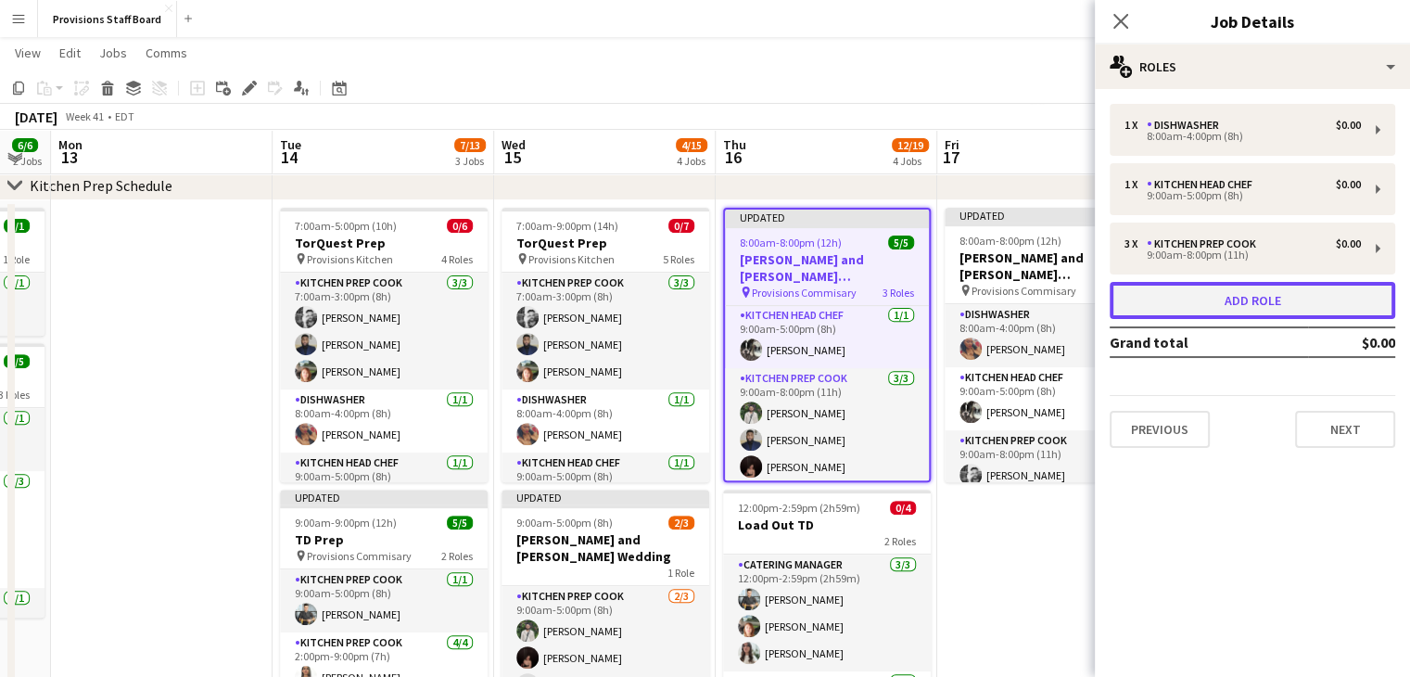
click at [1261, 291] on button "Add role" at bounding box center [1253, 300] width 286 height 37
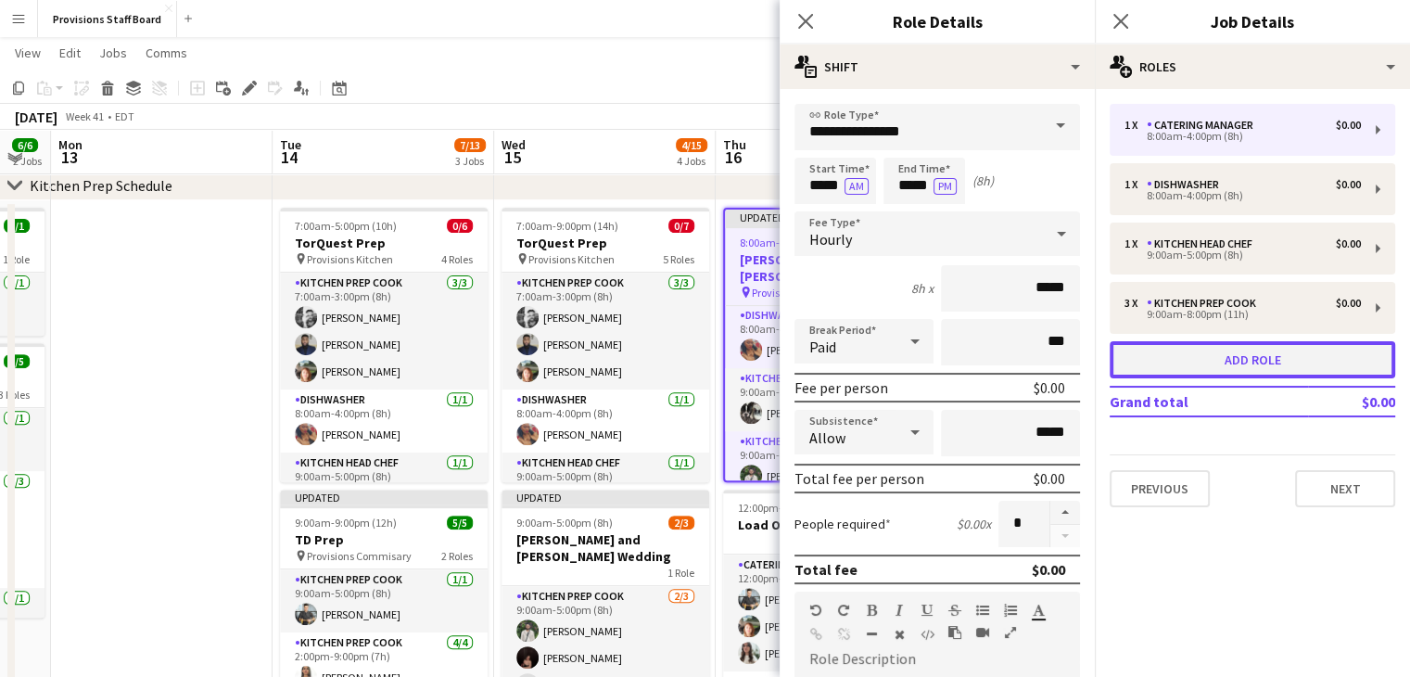
scroll to position [127, 0]
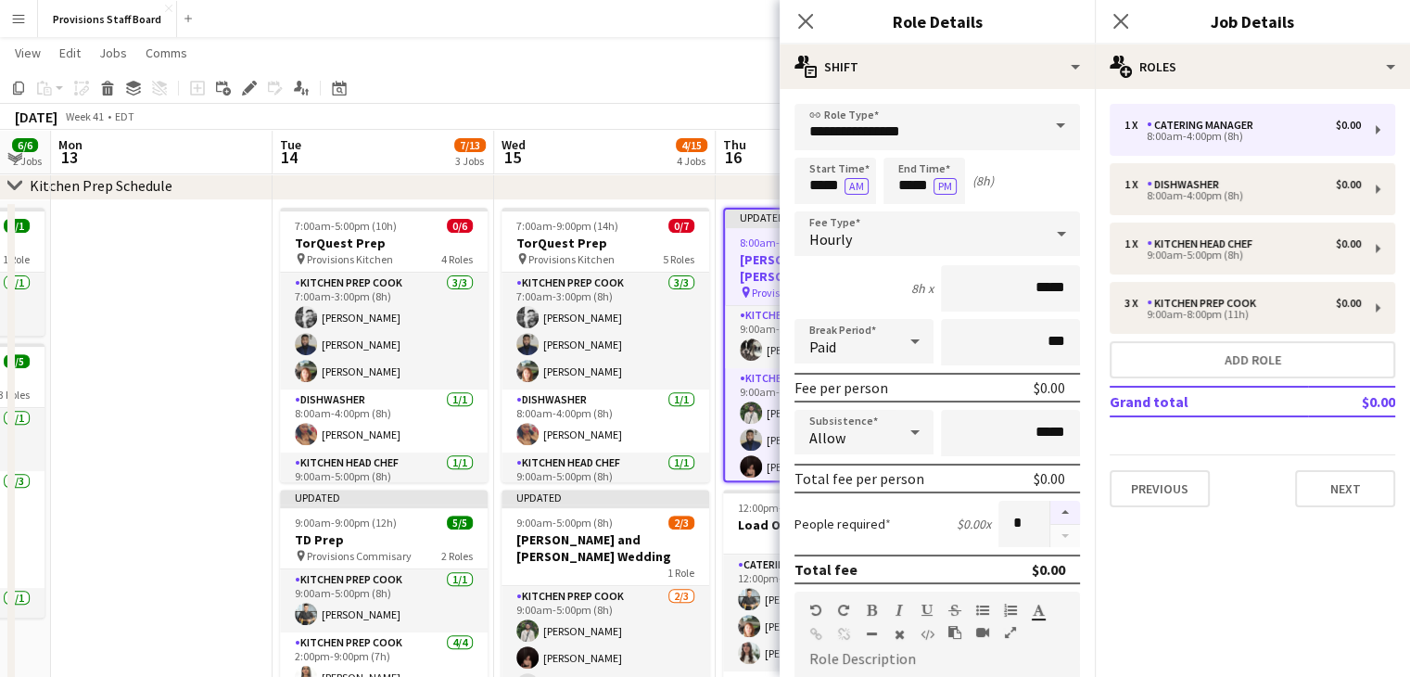
click at [1050, 504] on button "button" at bounding box center [1065, 513] width 30 height 24
click at [1056, 527] on button "button" at bounding box center [1065, 536] width 30 height 23
type input "*"
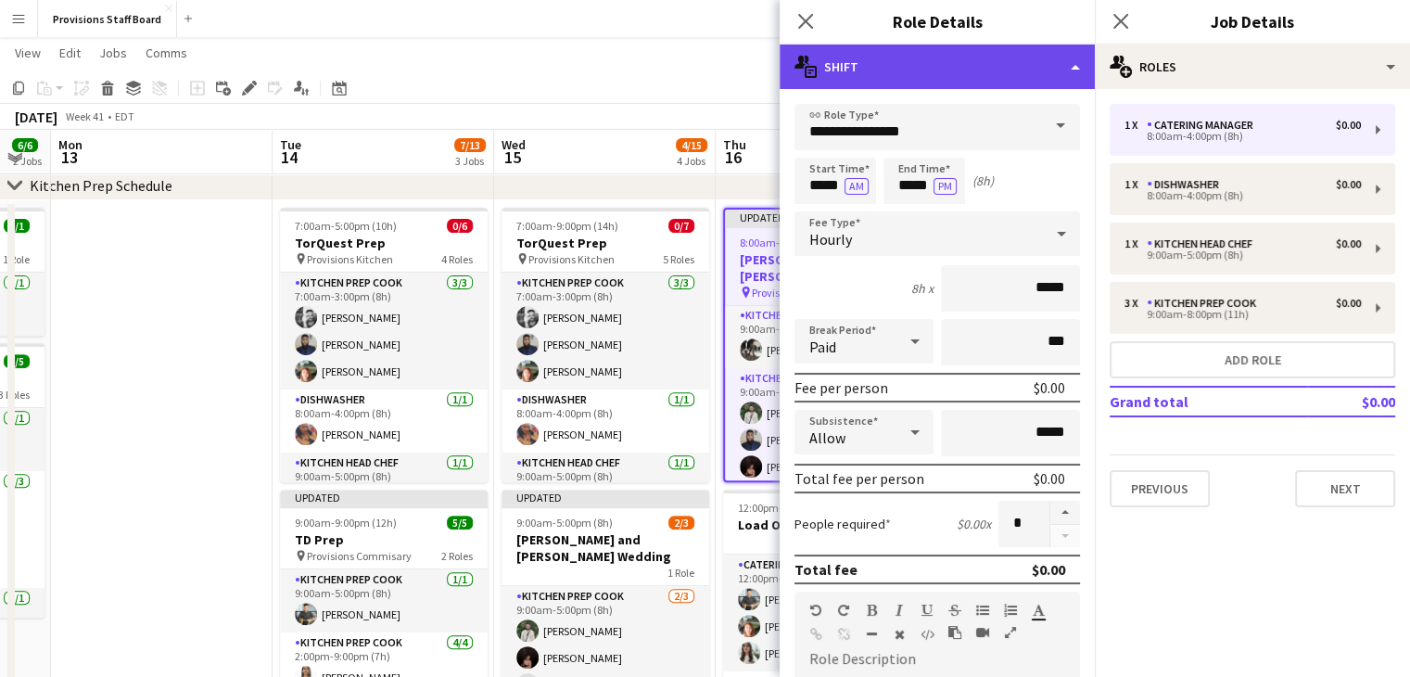
click at [805, 65] on icon "multiple-actions-text" at bounding box center [806, 67] width 22 height 22
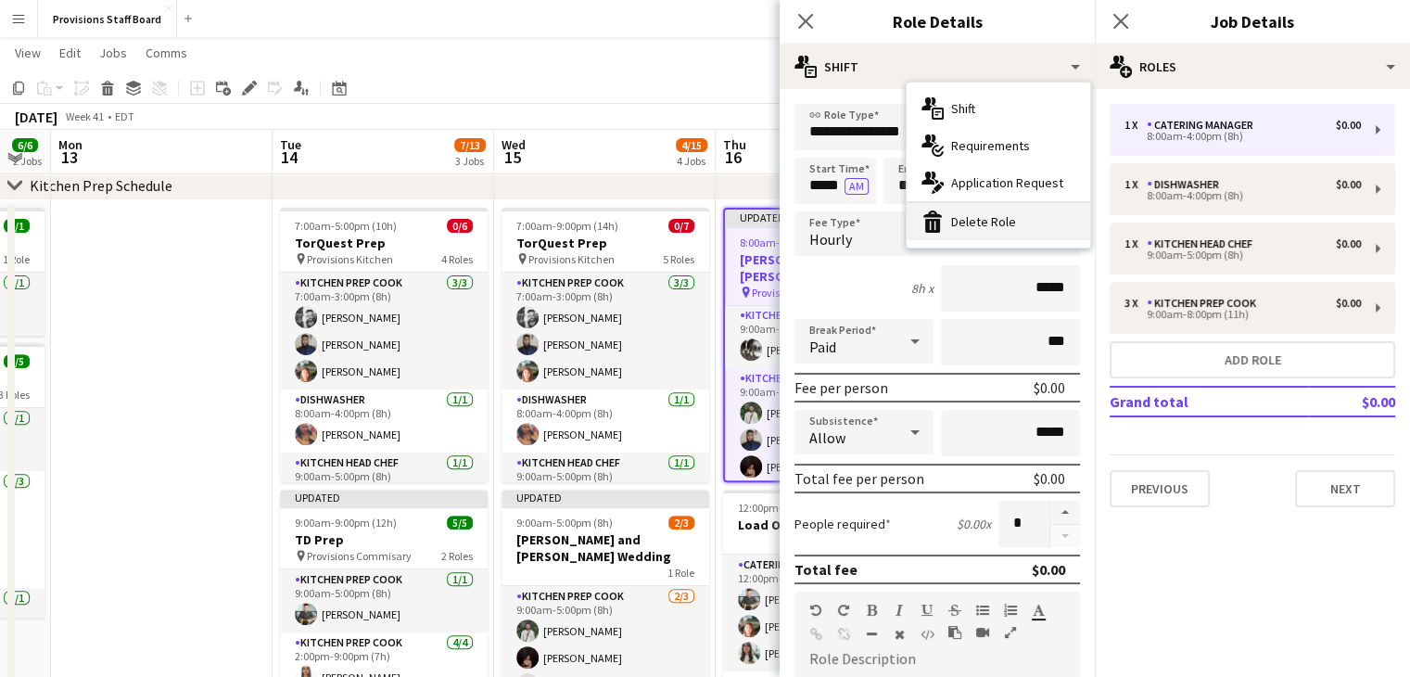
click at [982, 212] on div "bin-2 Delete Role" at bounding box center [999, 221] width 184 height 37
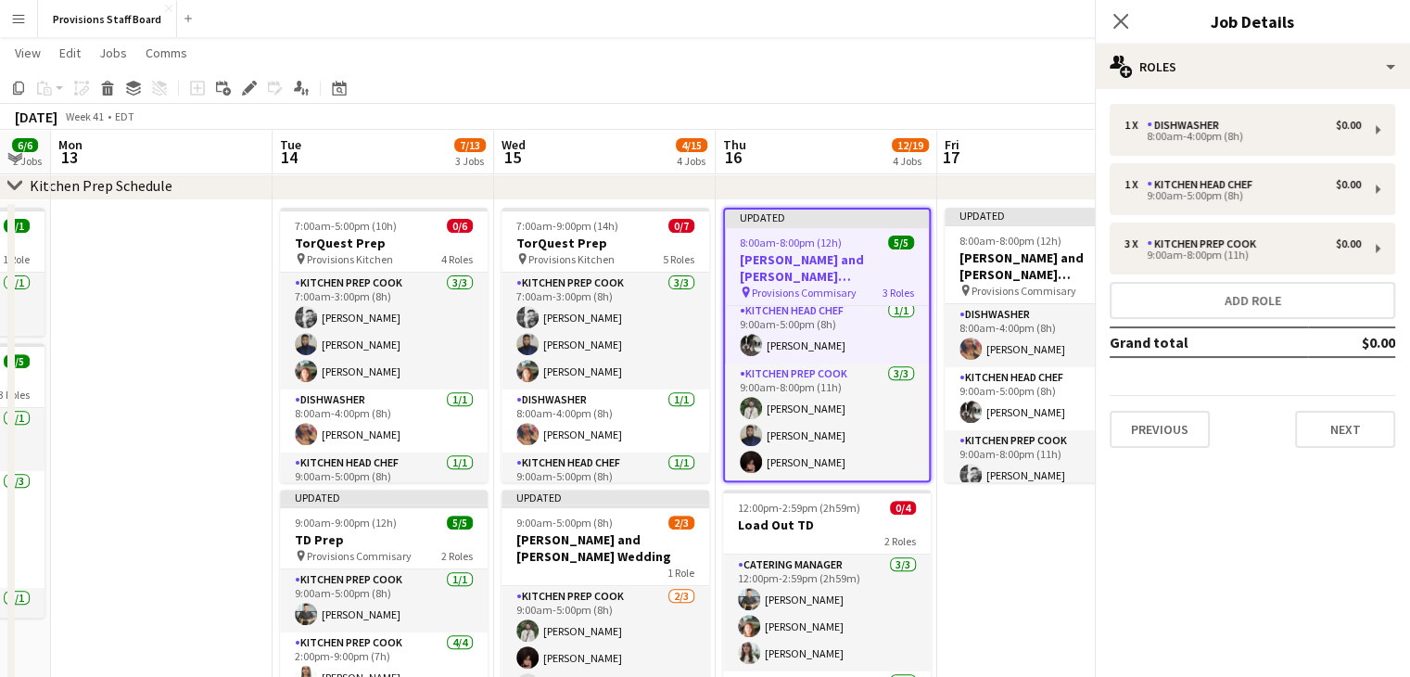
scroll to position [64, 0]
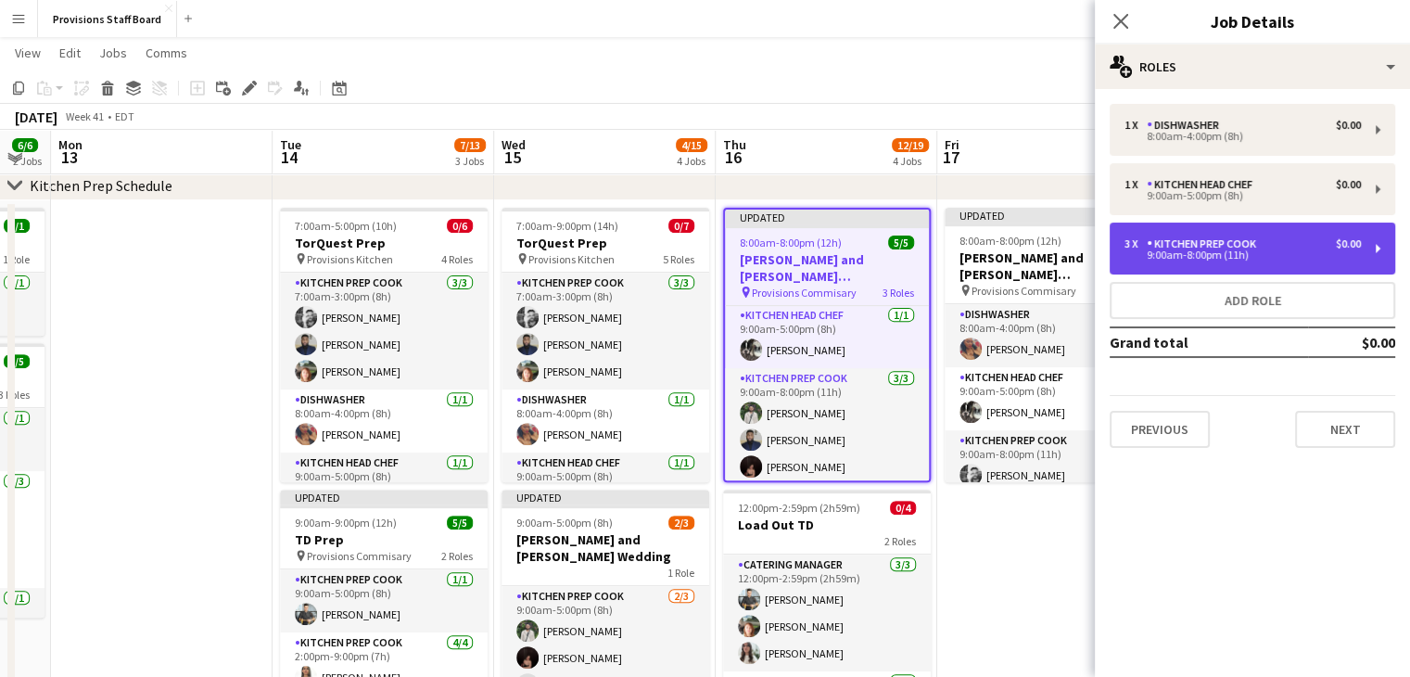
click at [1291, 244] on div "3 x Kitchen Prep Cook $0.00" at bounding box center [1243, 243] width 236 height 13
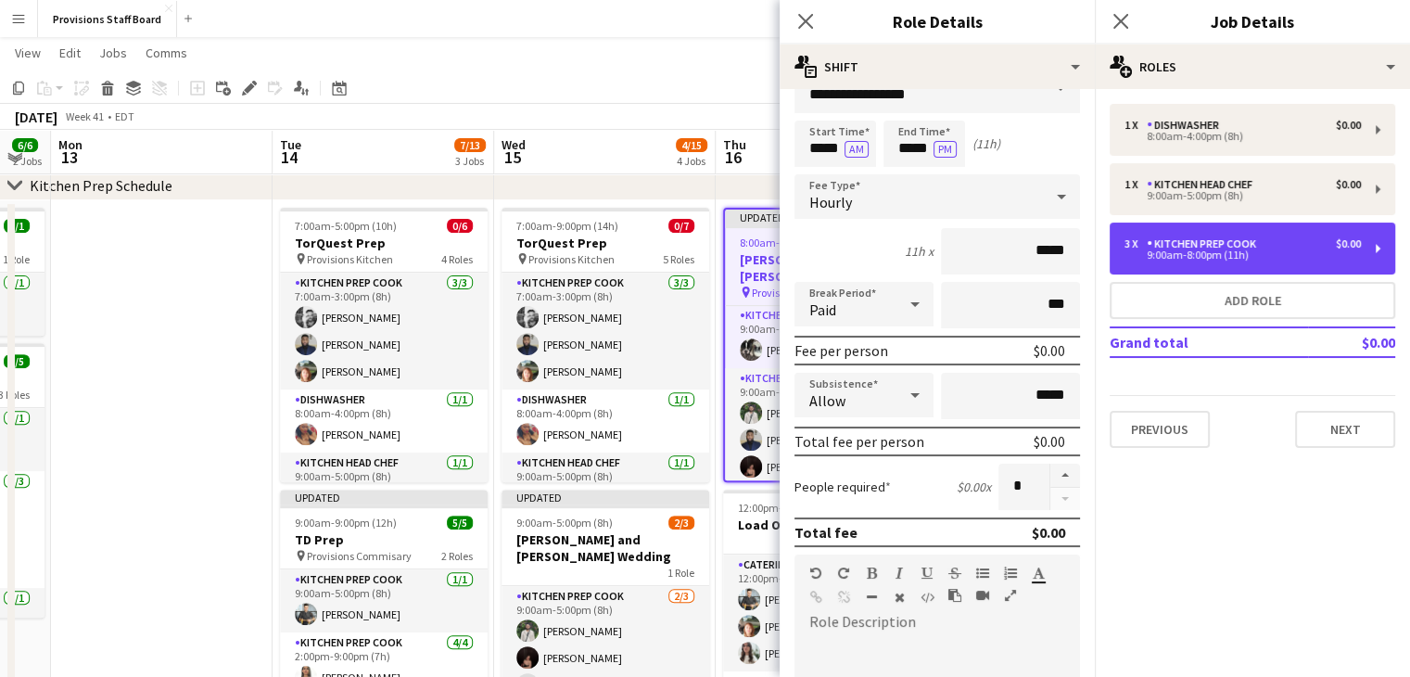
scroll to position [0, 0]
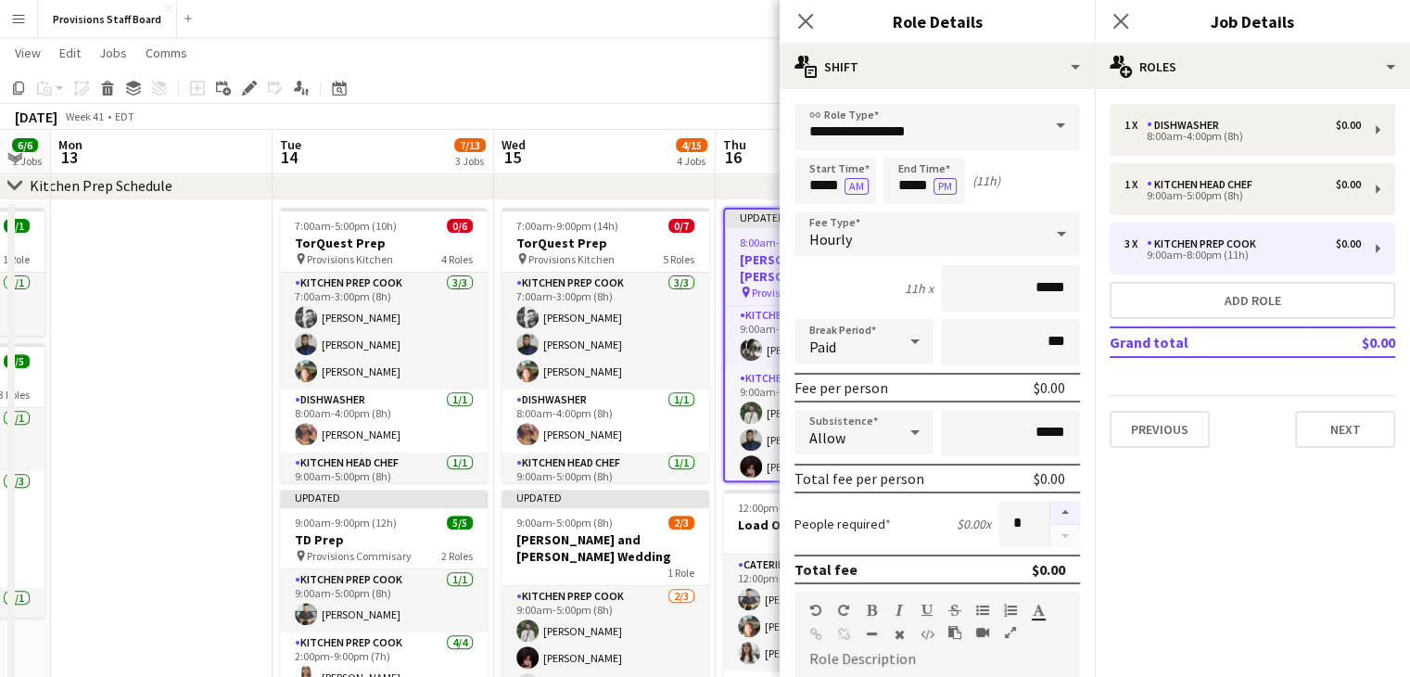
click at [1052, 508] on button "button" at bounding box center [1065, 513] width 30 height 24
type input "*"
click at [128, 365] on app-date-cell at bounding box center [162, 565] width 222 height 731
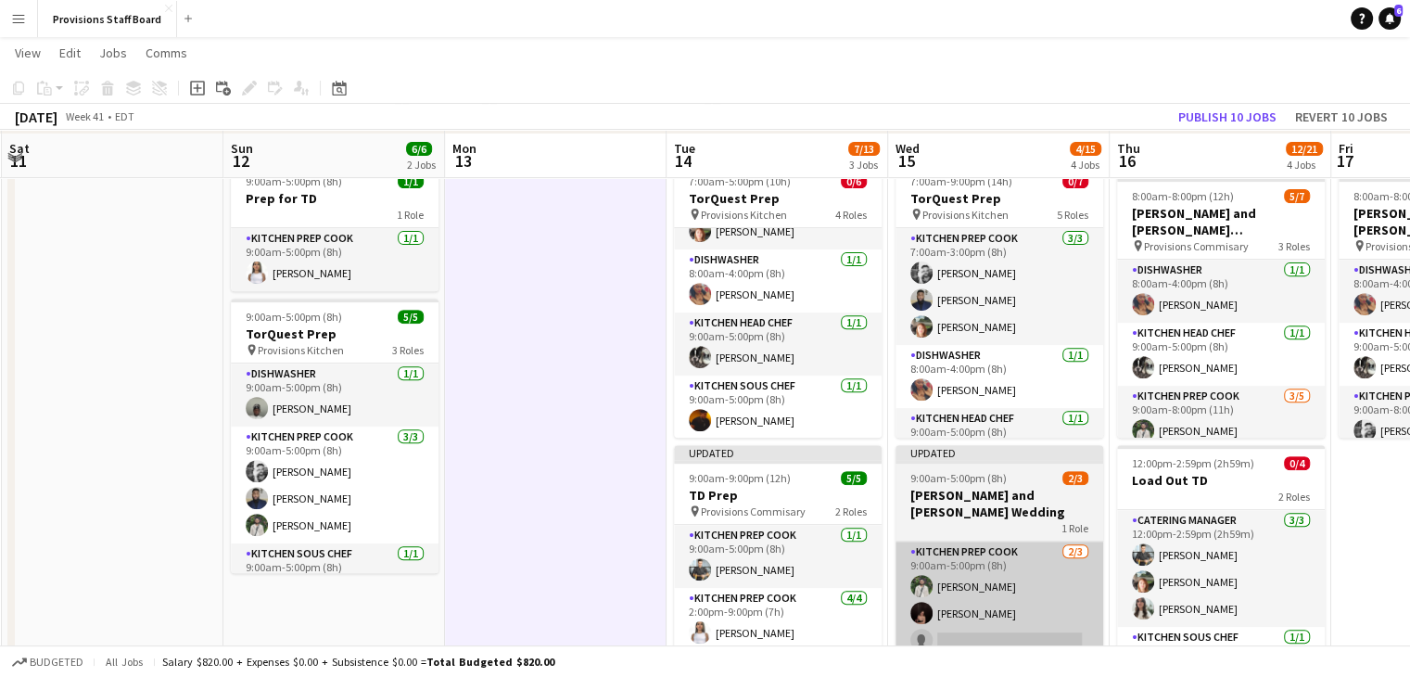
scroll to position [681, 0]
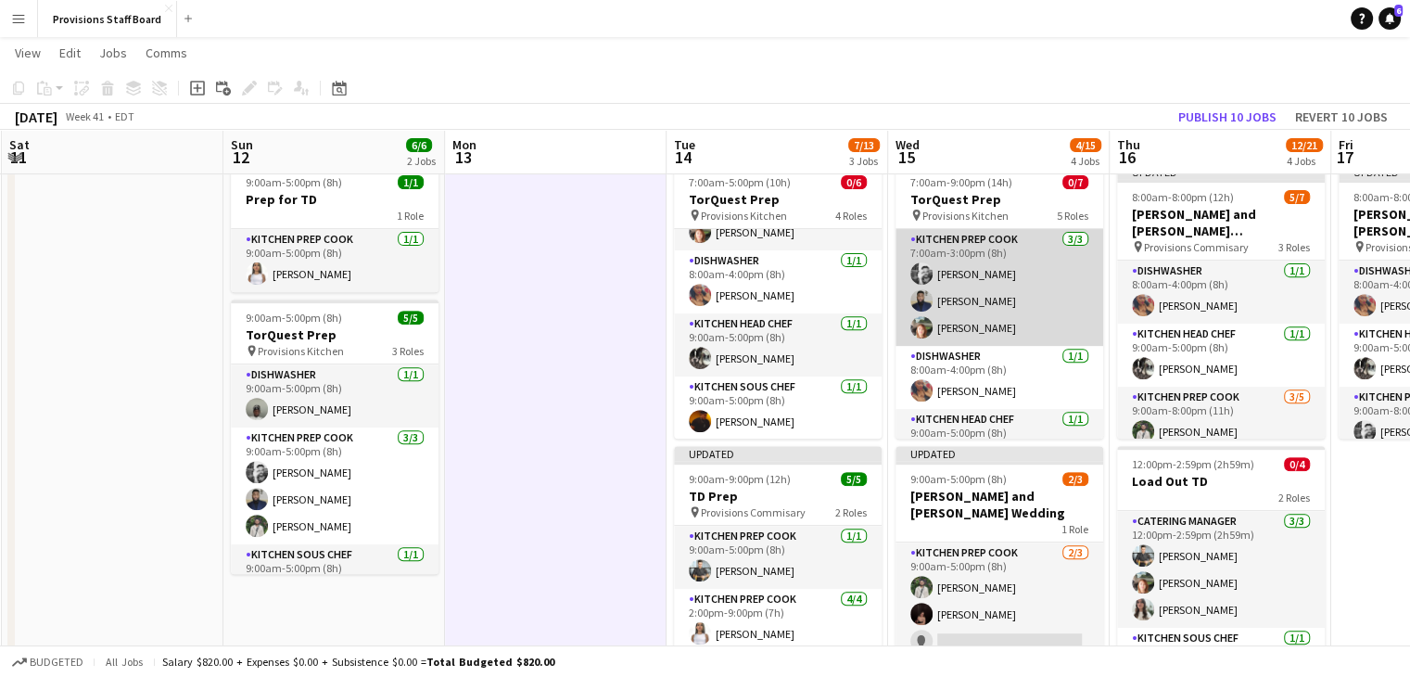
click at [975, 254] on app-card-role "Kitchen Prep Cook 3/3 7:00am-3:00pm (8h) Evan Sheldon Kumbukani Phiri Dijana Po…" at bounding box center [1000, 287] width 208 height 117
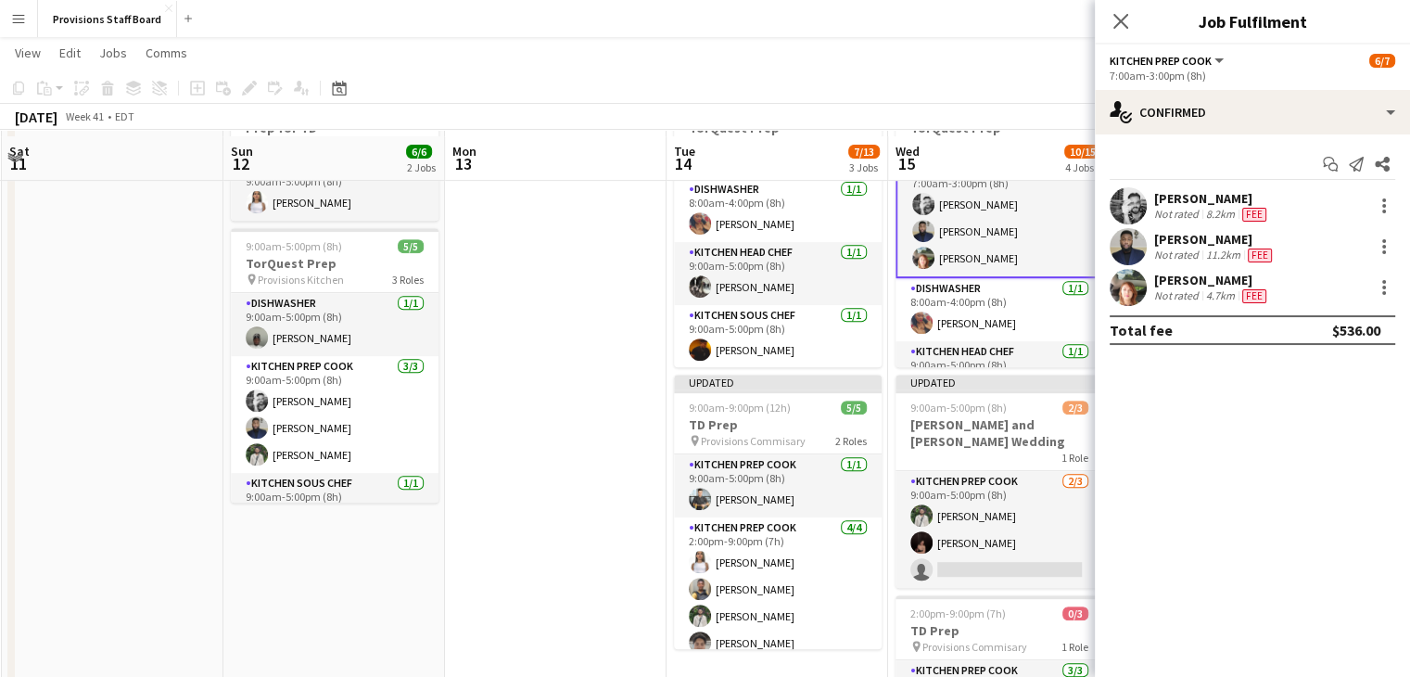
scroll to position [760, 0]
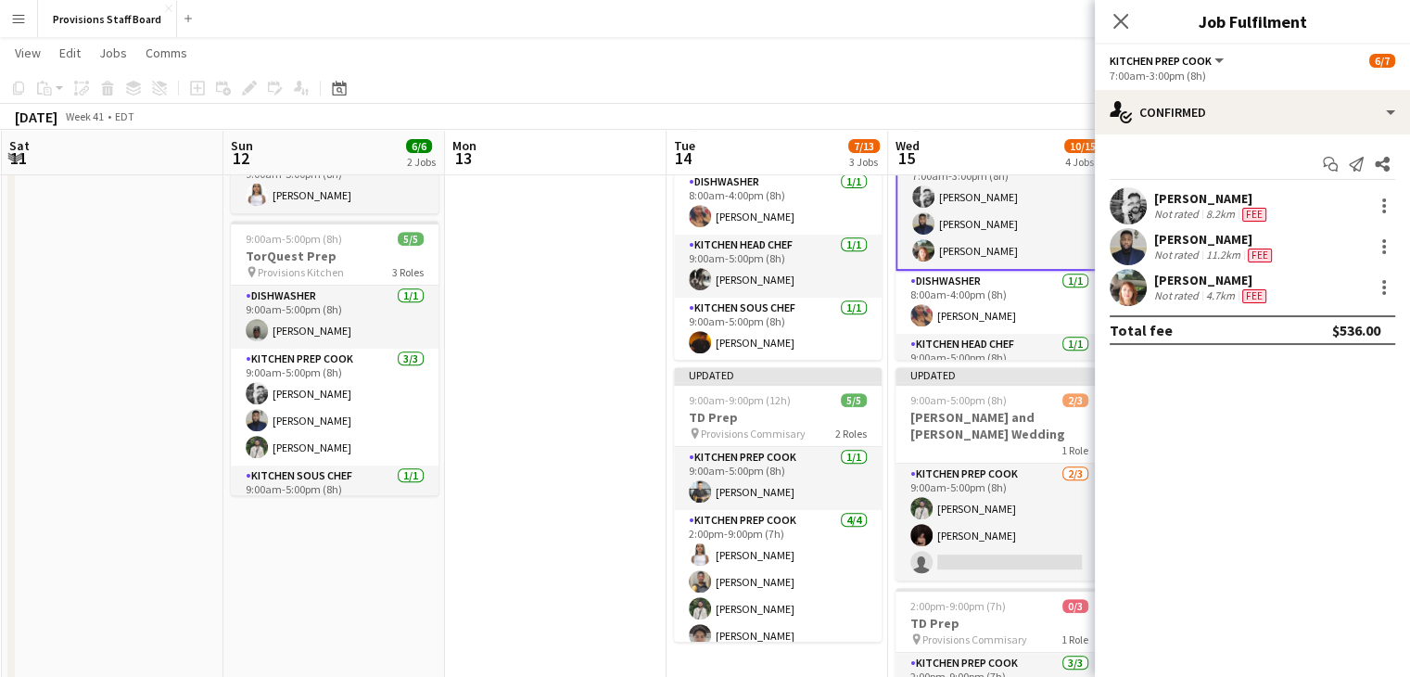
click at [580, 502] on app-date-cell at bounding box center [556, 443] width 222 height 731
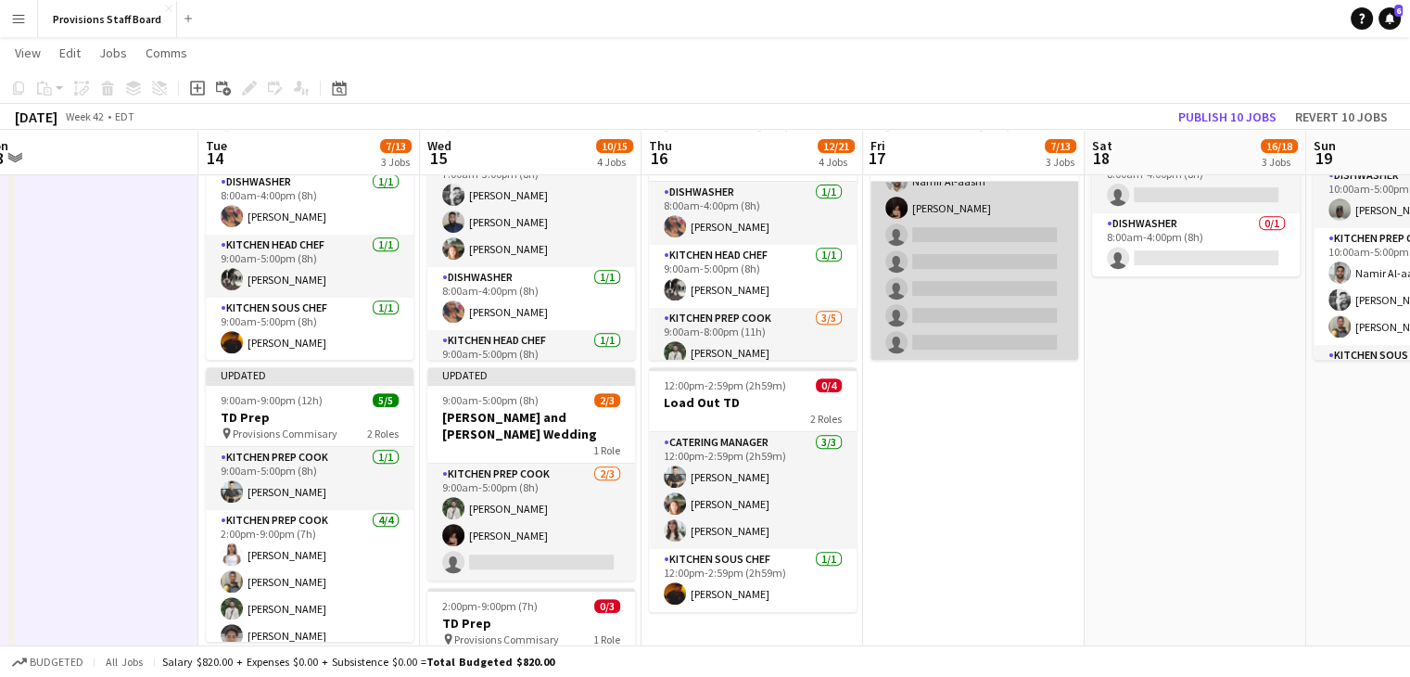
scroll to position [197, 0]
click at [963, 230] on app-card-role "Kitchen Prep Cook [DATE] 9:00am-8:00pm (11h) [PERSON_NAME] [PERSON_NAME] Al-aas…" at bounding box center [975, 235] width 208 height 251
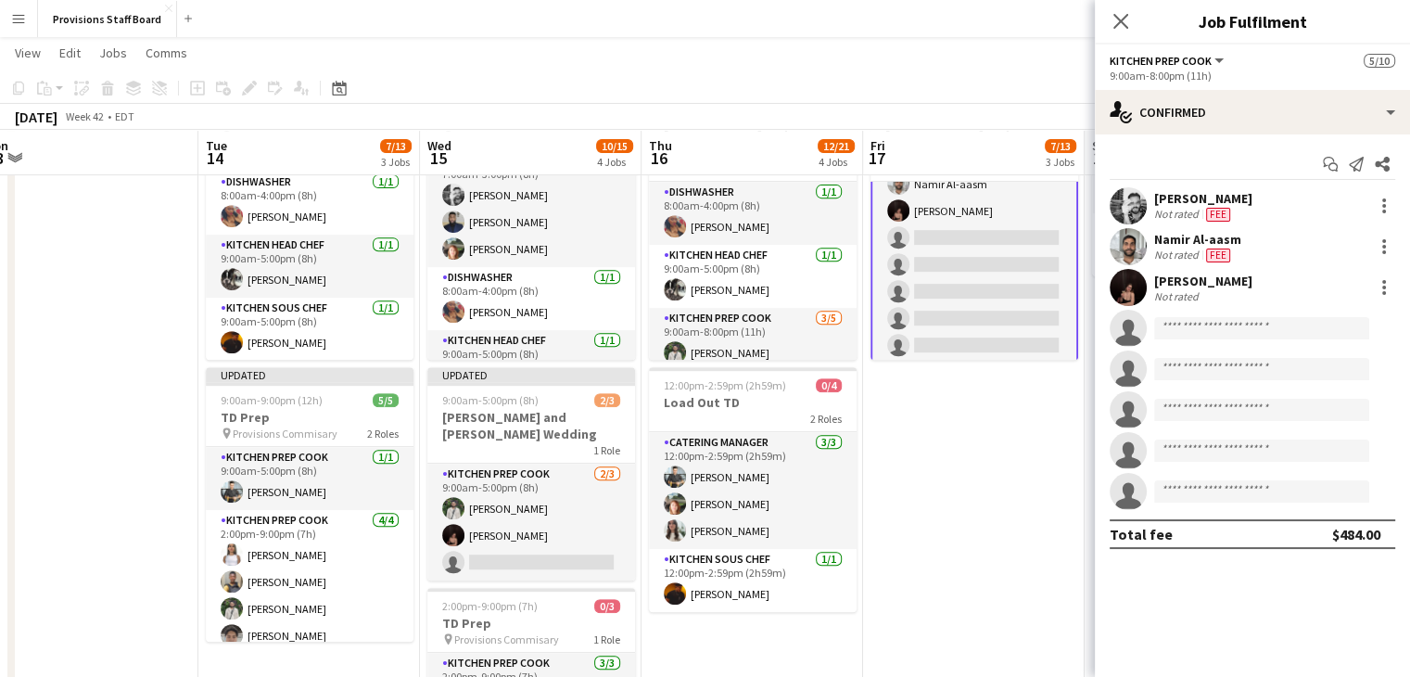
scroll to position [199, 0]
click at [1208, 331] on input at bounding box center [1261, 328] width 215 height 22
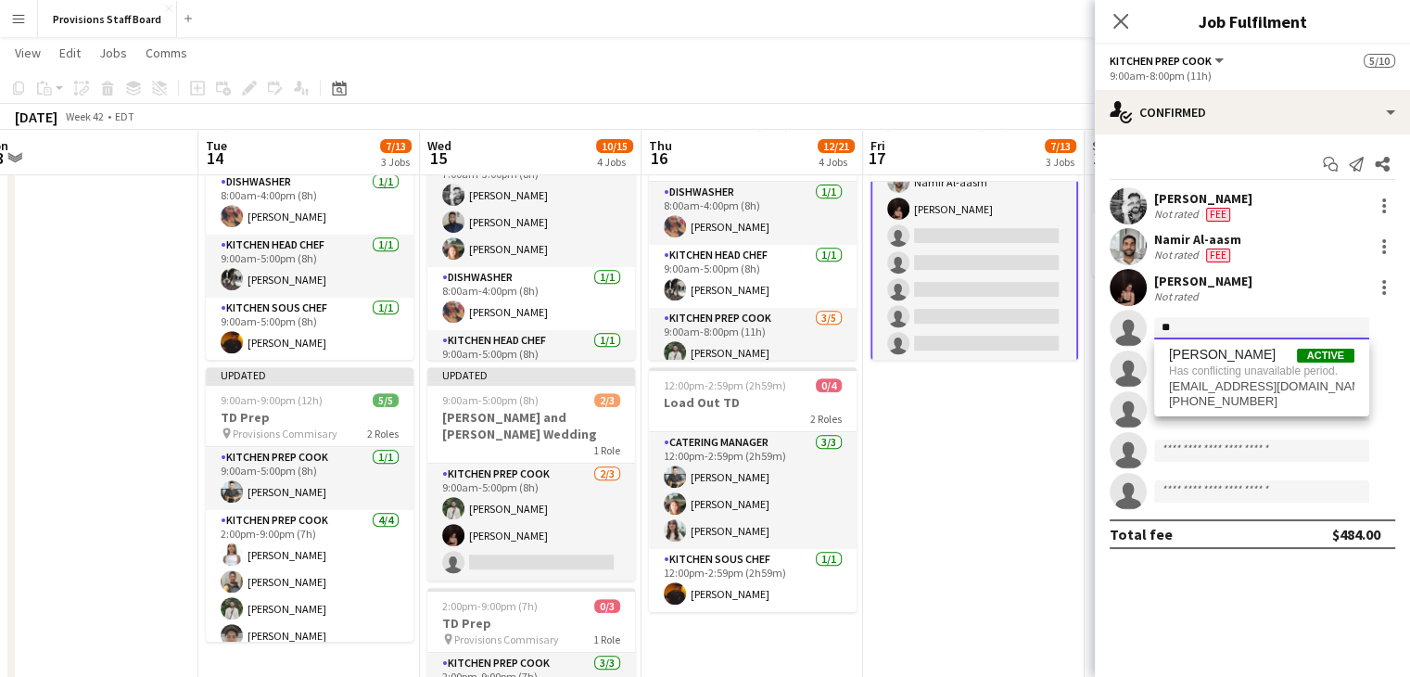
type input "*"
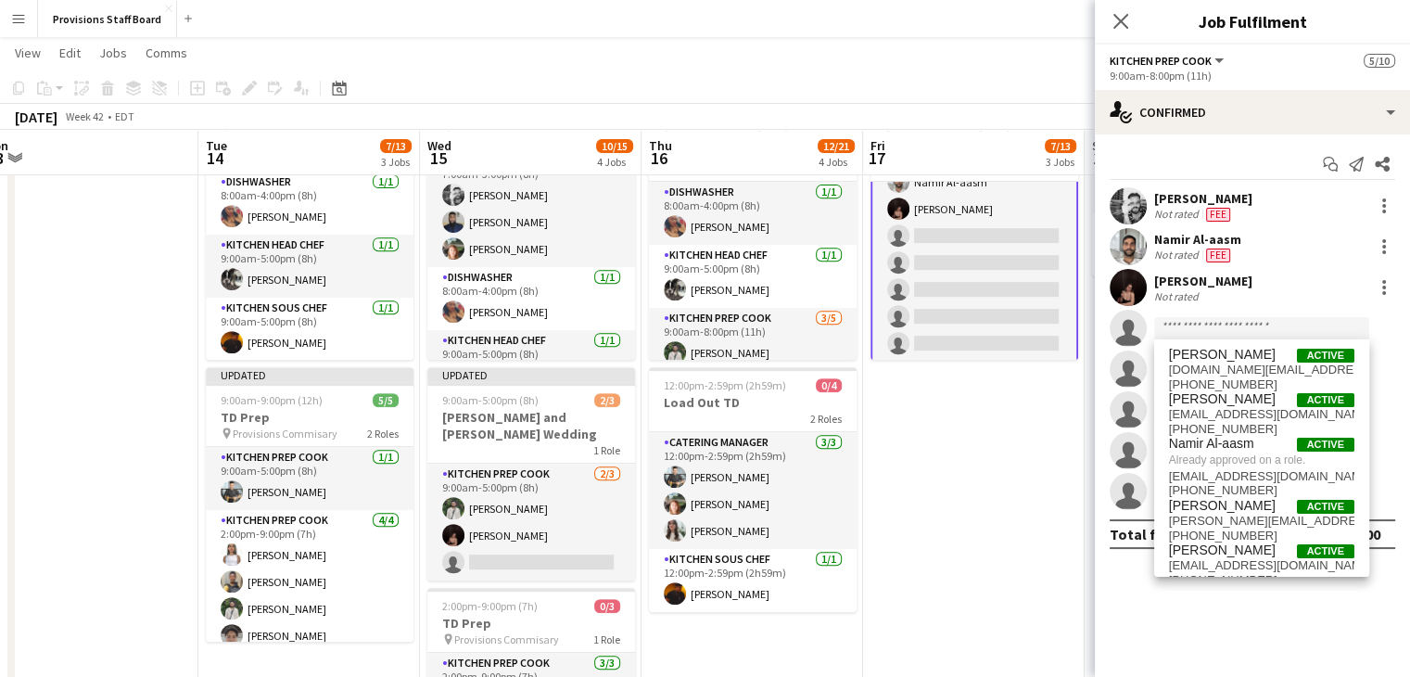
click at [938, 459] on app-date-cell "Updated 8:00am-8:00pm (12h) 5/10 [PERSON_NAME] and [PERSON_NAME] Wedding/[PERSO…" at bounding box center [974, 443] width 222 height 731
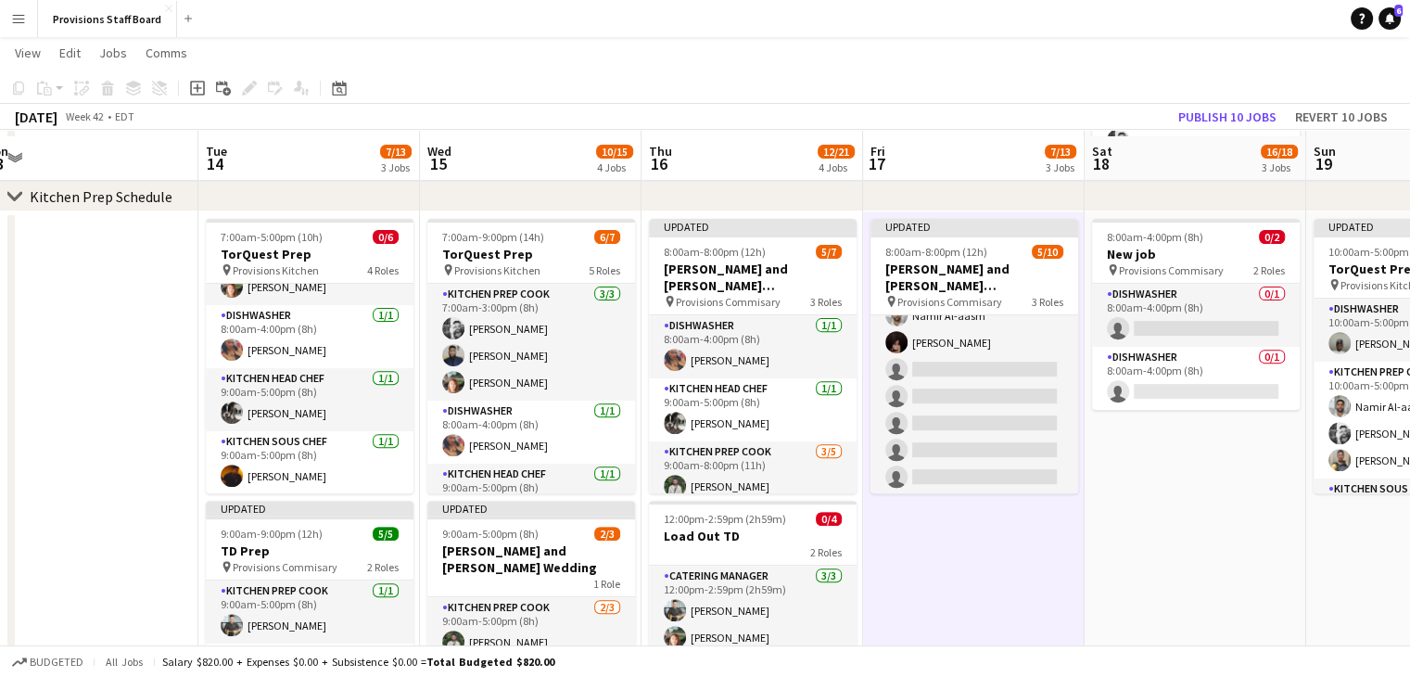
scroll to position [633, 0]
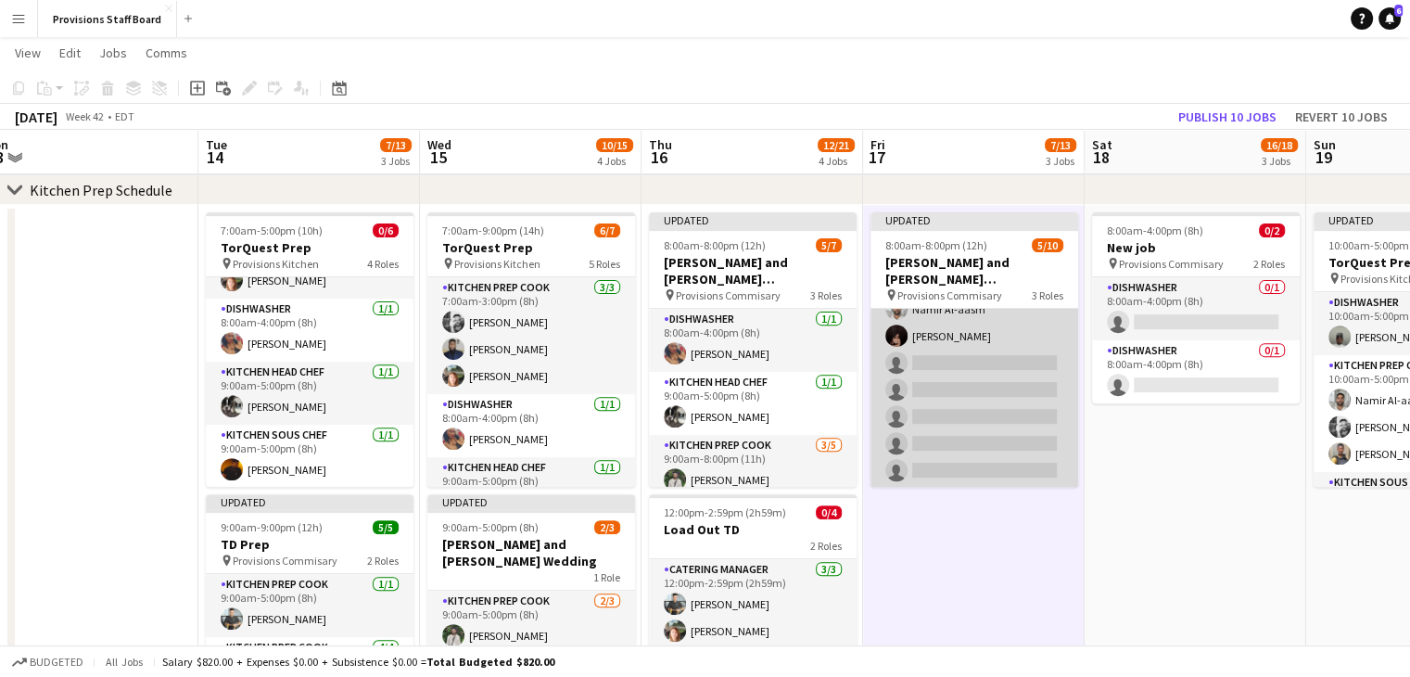
click at [960, 365] on app-card-role "Kitchen Prep Cook [DATE] 9:00am-8:00pm (11h) [PERSON_NAME] [PERSON_NAME] Al-aas…" at bounding box center [975, 362] width 208 height 251
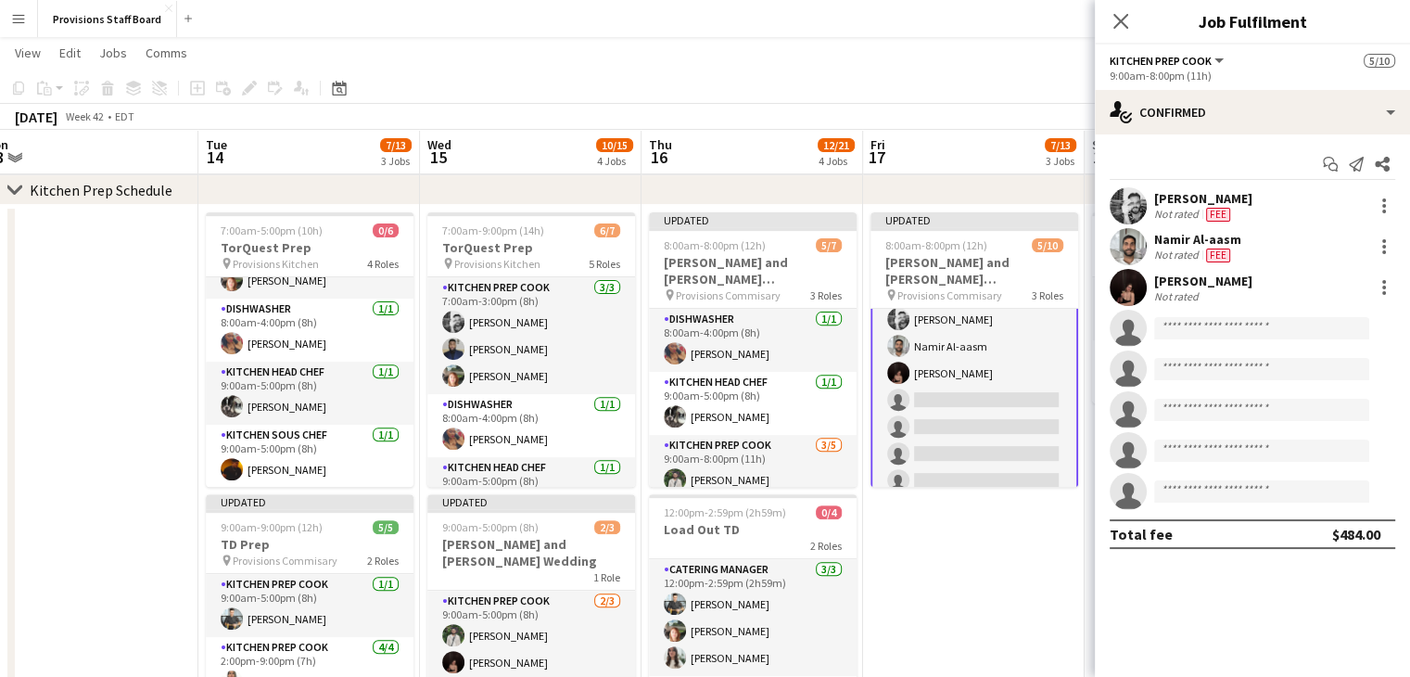
scroll to position [201, 0]
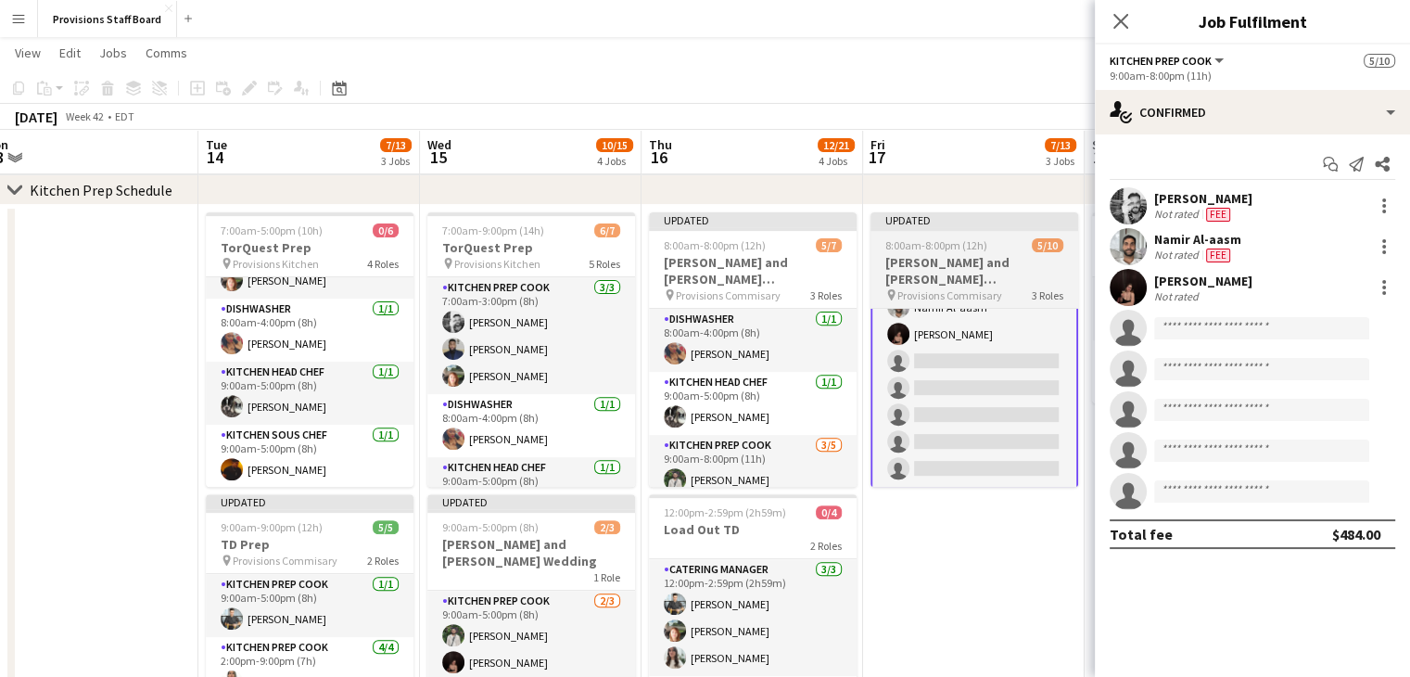
click at [946, 261] on h3 "[PERSON_NAME] and [PERSON_NAME] Wedding/[PERSON_NAME]'s Wedding" at bounding box center [975, 270] width 208 height 33
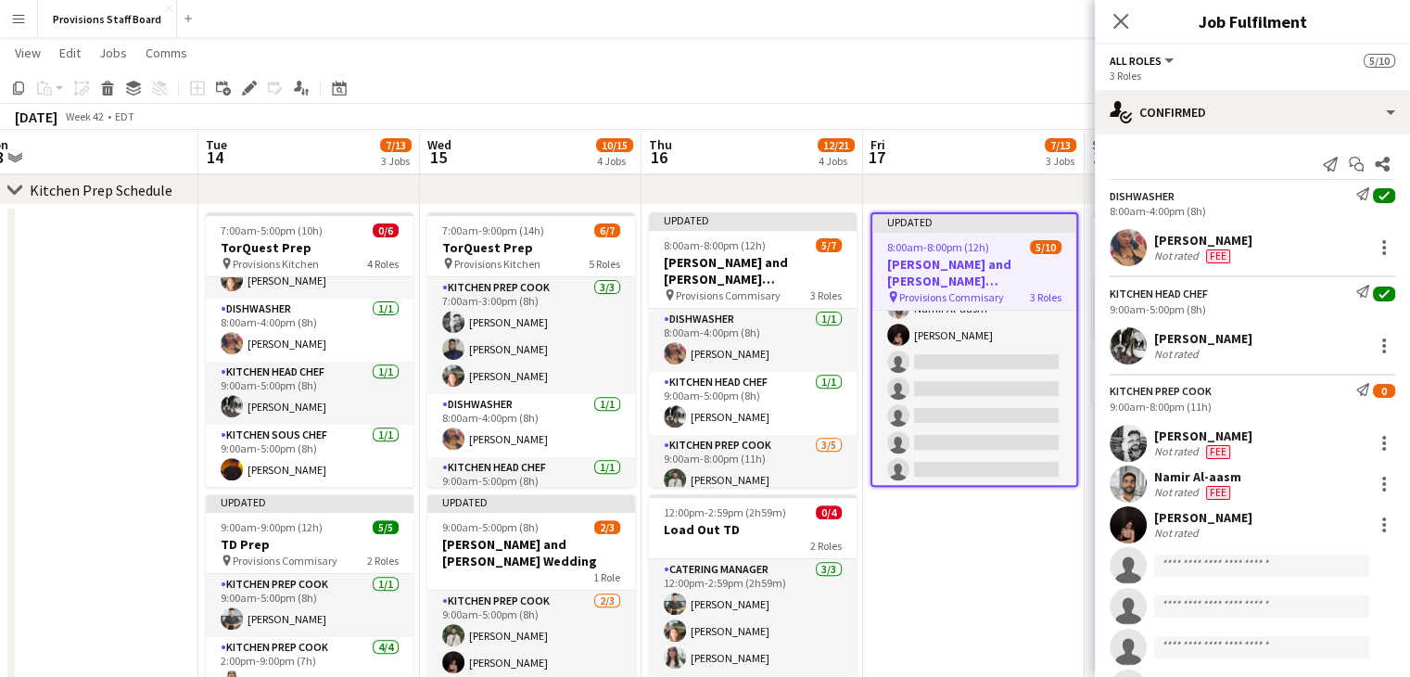
click at [946, 261] on h3 "[PERSON_NAME] and [PERSON_NAME] Wedding/[PERSON_NAME]'s Wedding" at bounding box center [974, 272] width 204 height 33
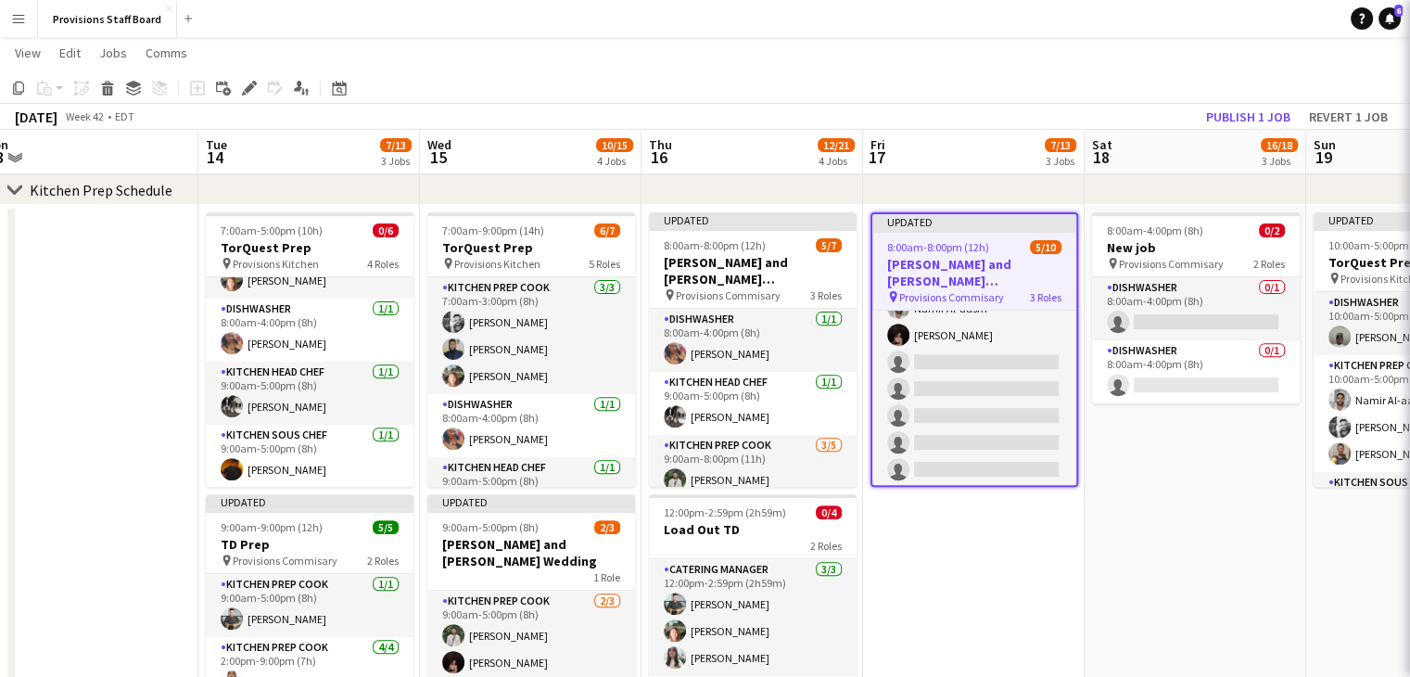
scroll to position [199, 0]
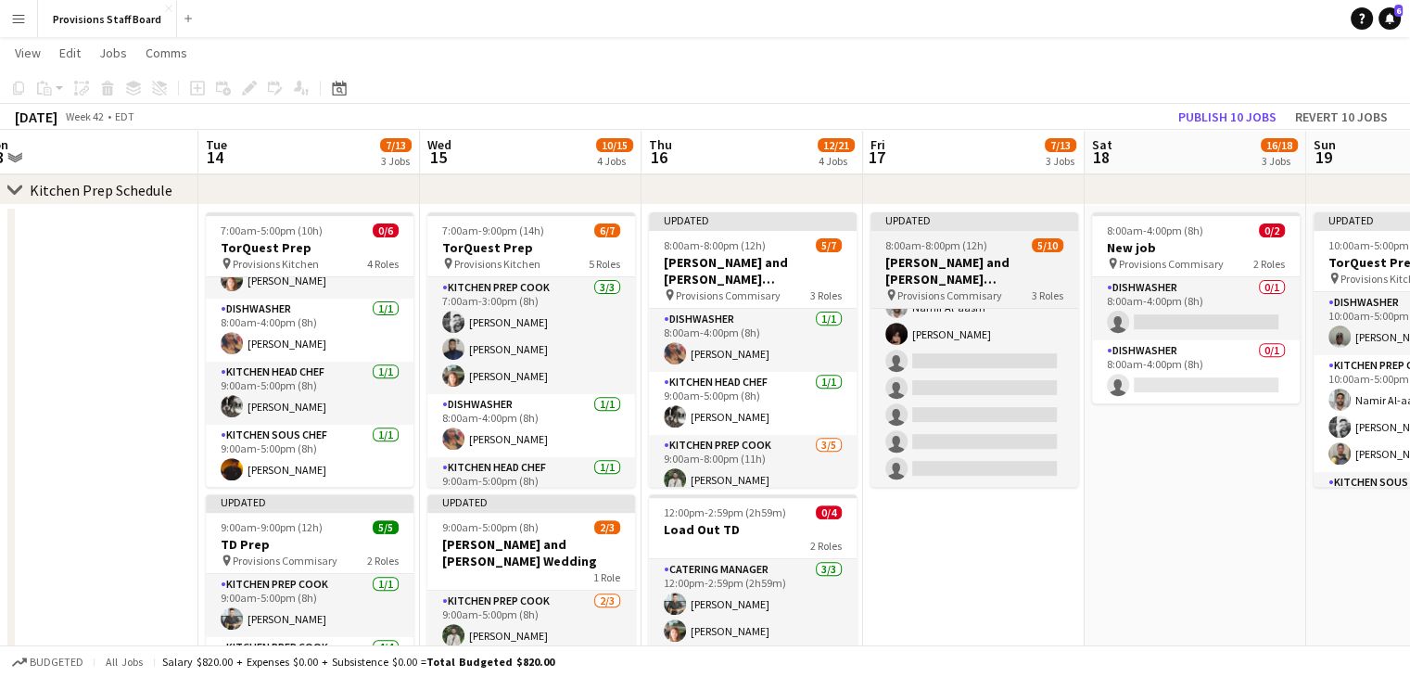
click at [948, 270] on h3 "[PERSON_NAME] and [PERSON_NAME] Wedding/[PERSON_NAME]'s Wedding" at bounding box center [975, 270] width 208 height 33
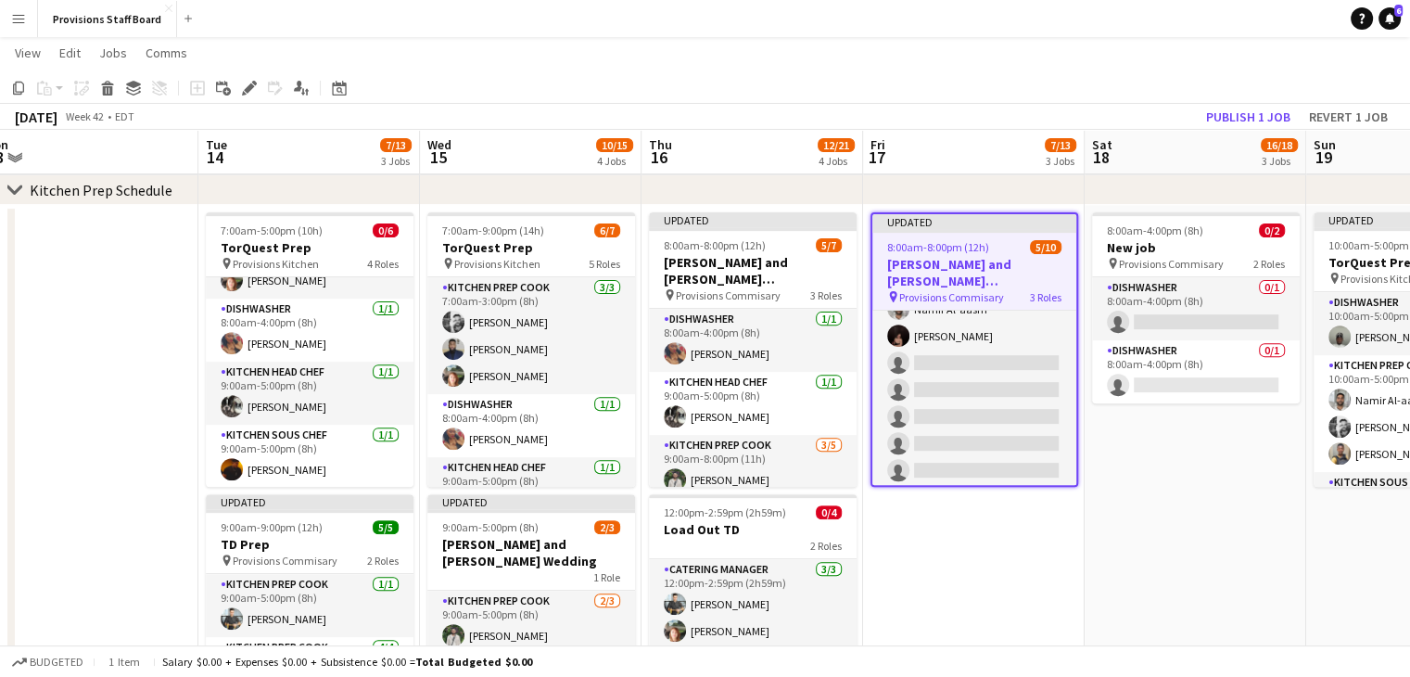
scroll to position [200, 0]
click at [248, 82] on icon "Edit" at bounding box center [249, 88] width 15 height 15
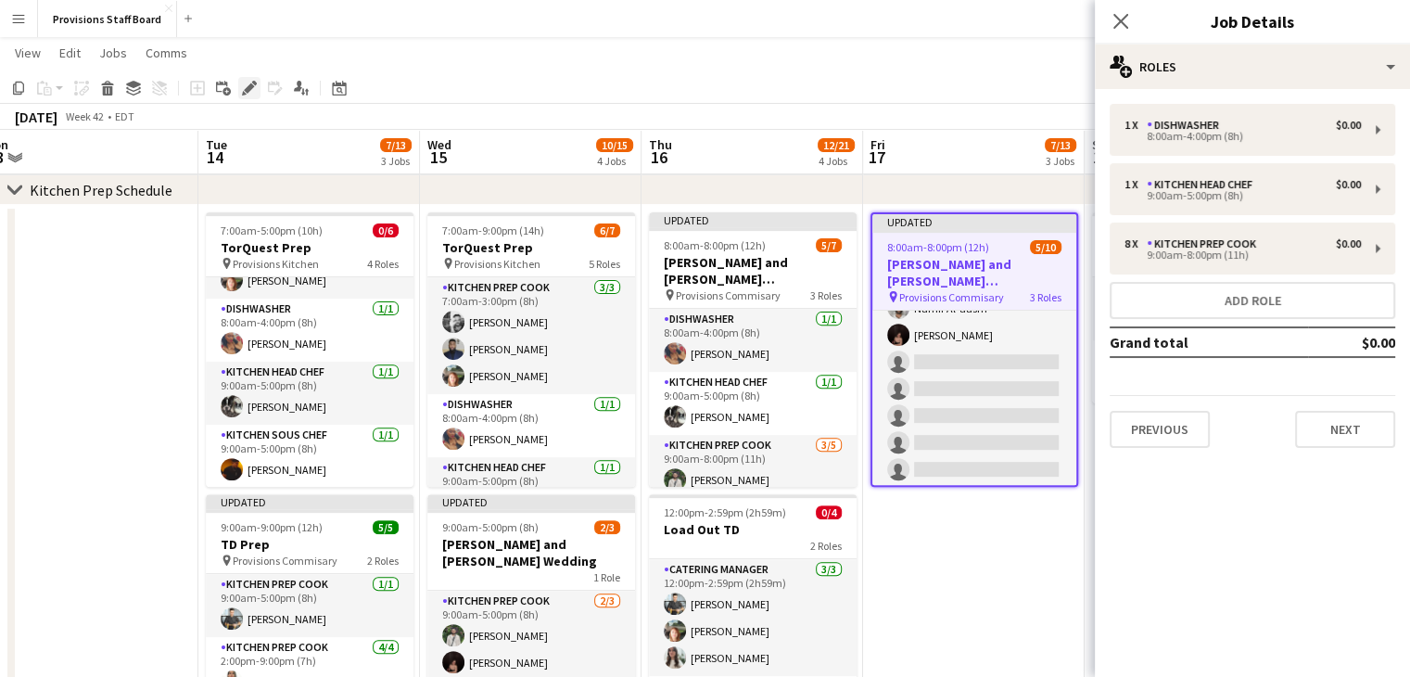
click at [248, 82] on icon "Edit" at bounding box center [249, 88] width 15 height 15
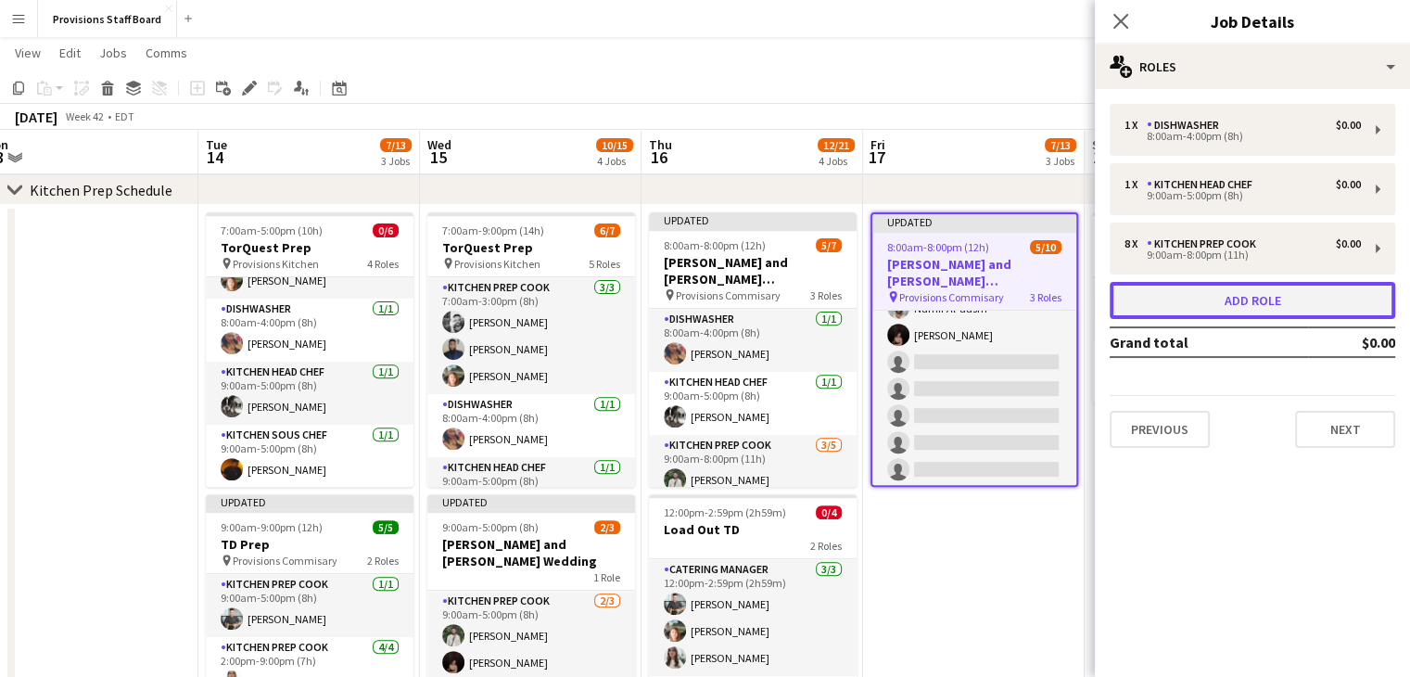
click at [1237, 305] on button "Add role" at bounding box center [1253, 300] width 286 height 37
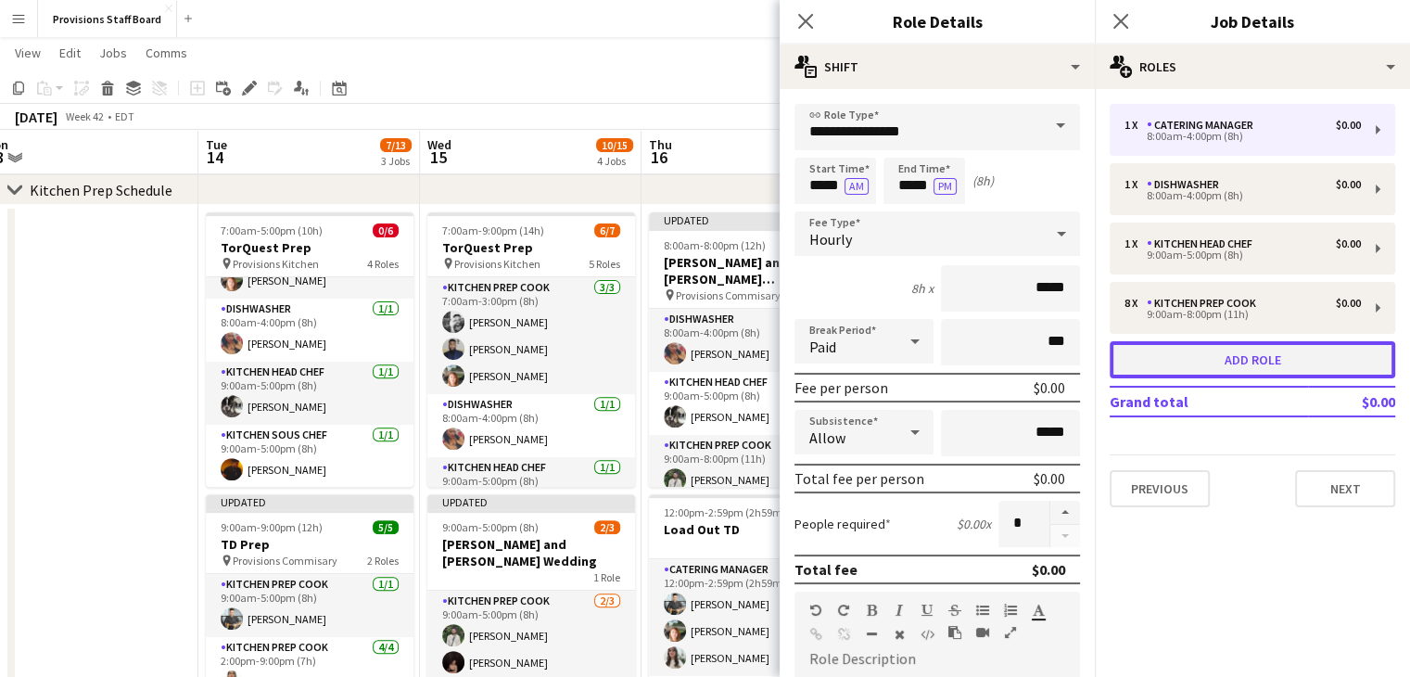
scroll to position [263, 0]
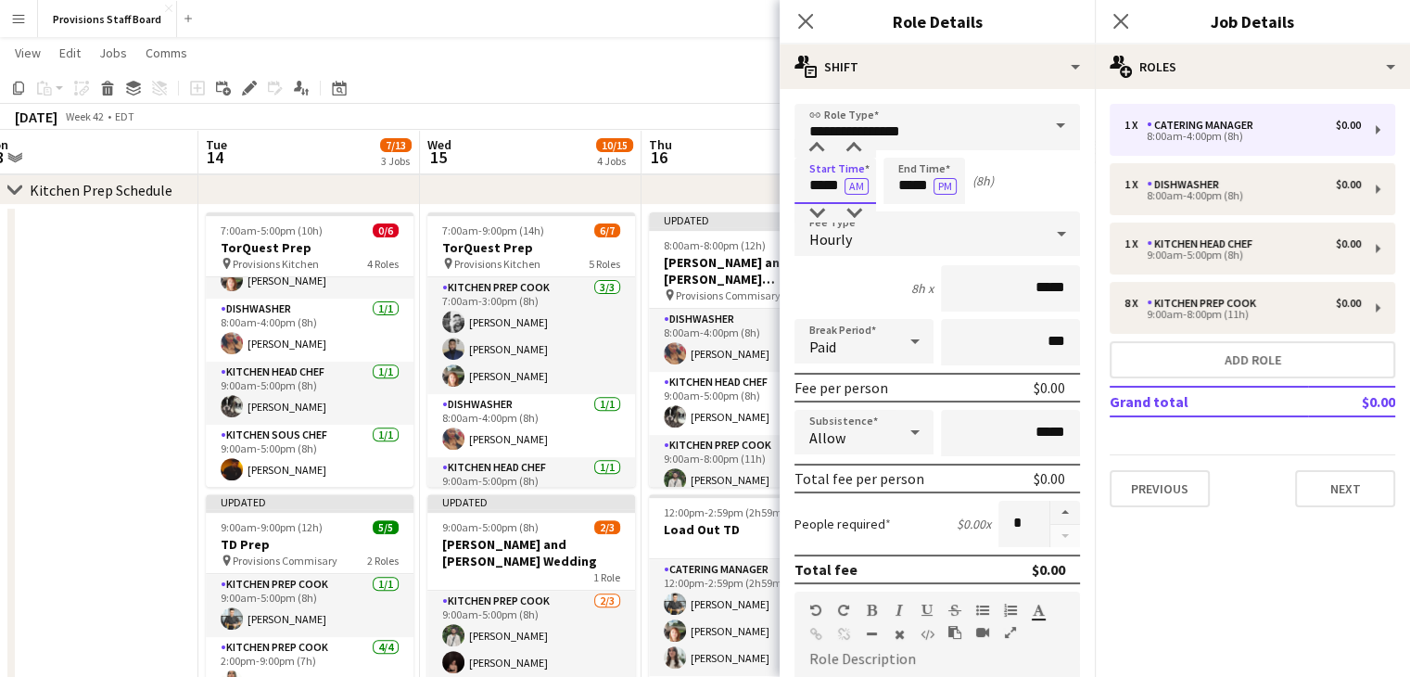
click at [822, 183] on input "*****" at bounding box center [836, 181] width 82 height 46
type input "*****"
click at [911, 186] on input "*****" at bounding box center [925, 181] width 82 height 46
type input "*****"
click at [1197, 587] on mat-expansion-panel "pencil3 General details 1 x Catering Manager $0.00 8:00am-4:00pm (8h) 1 x Dishw…" at bounding box center [1252, 383] width 315 height 588
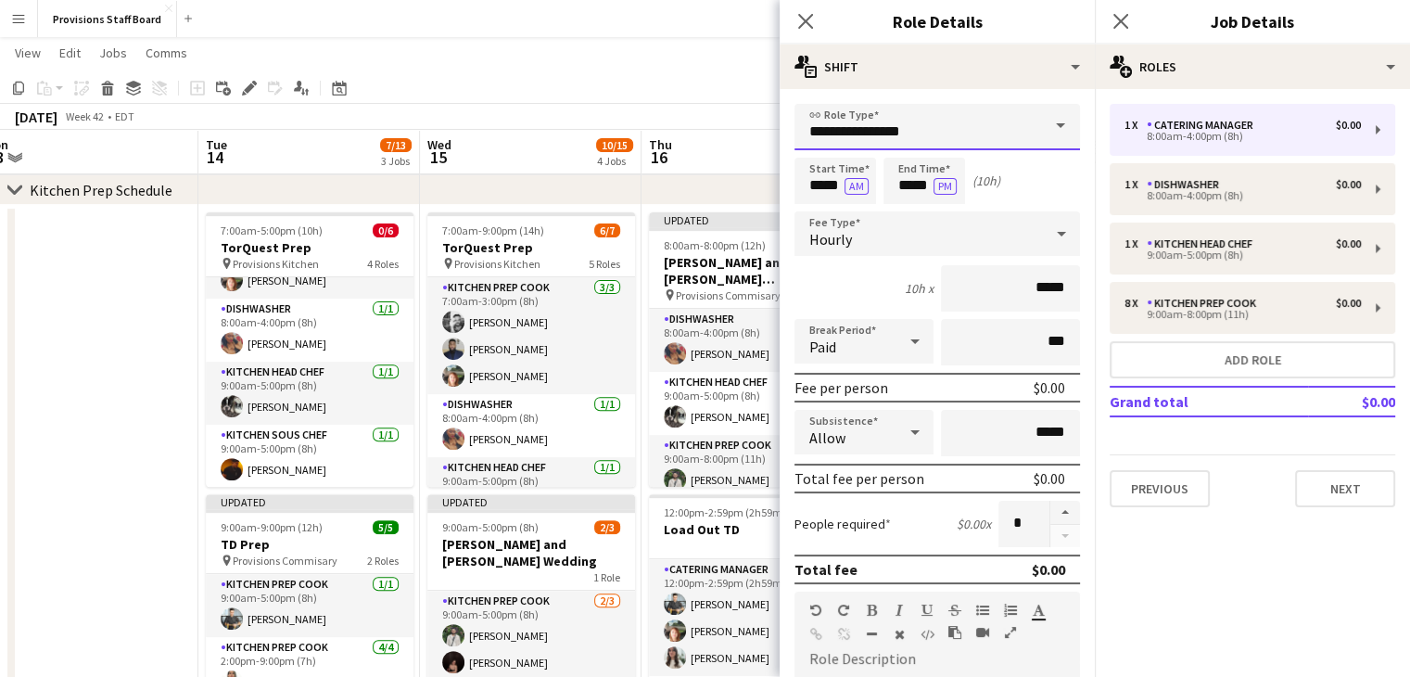
click at [998, 144] on input "**********" at bounding box center [938, 127] width 286 height 46
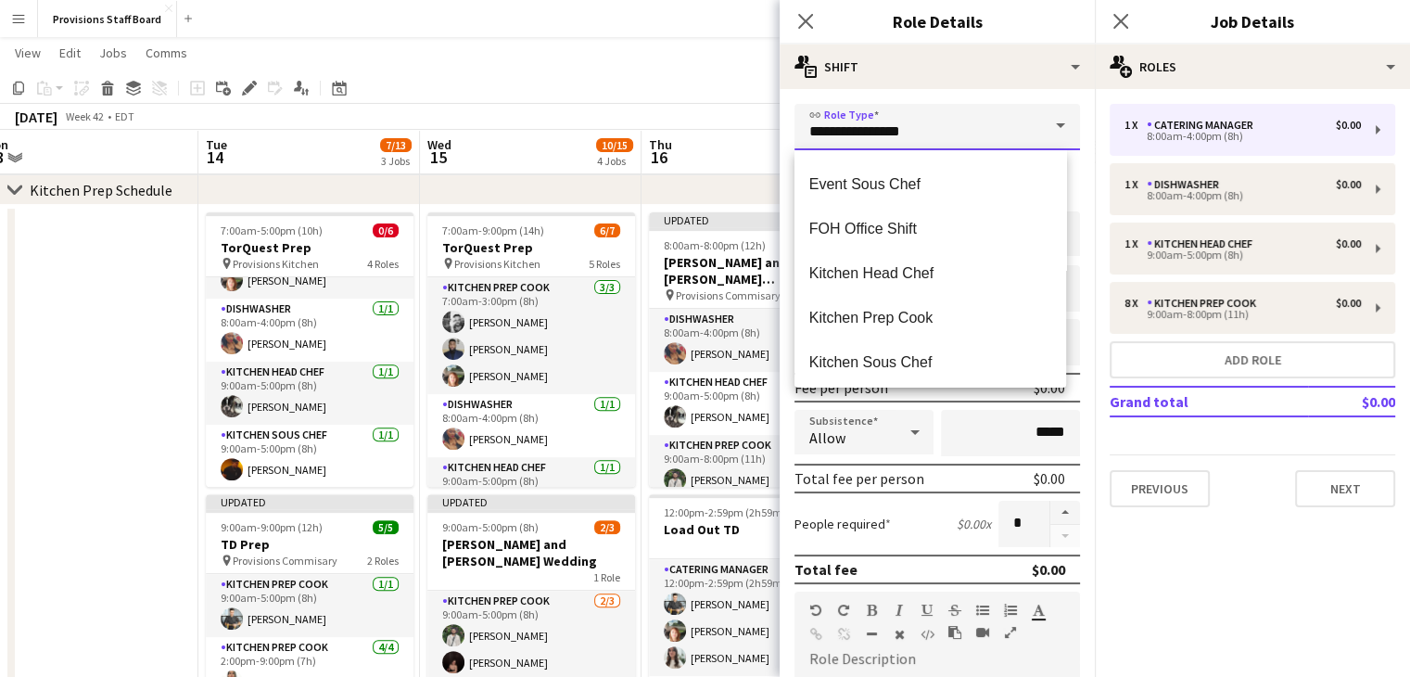
scroll to position [352, 0]
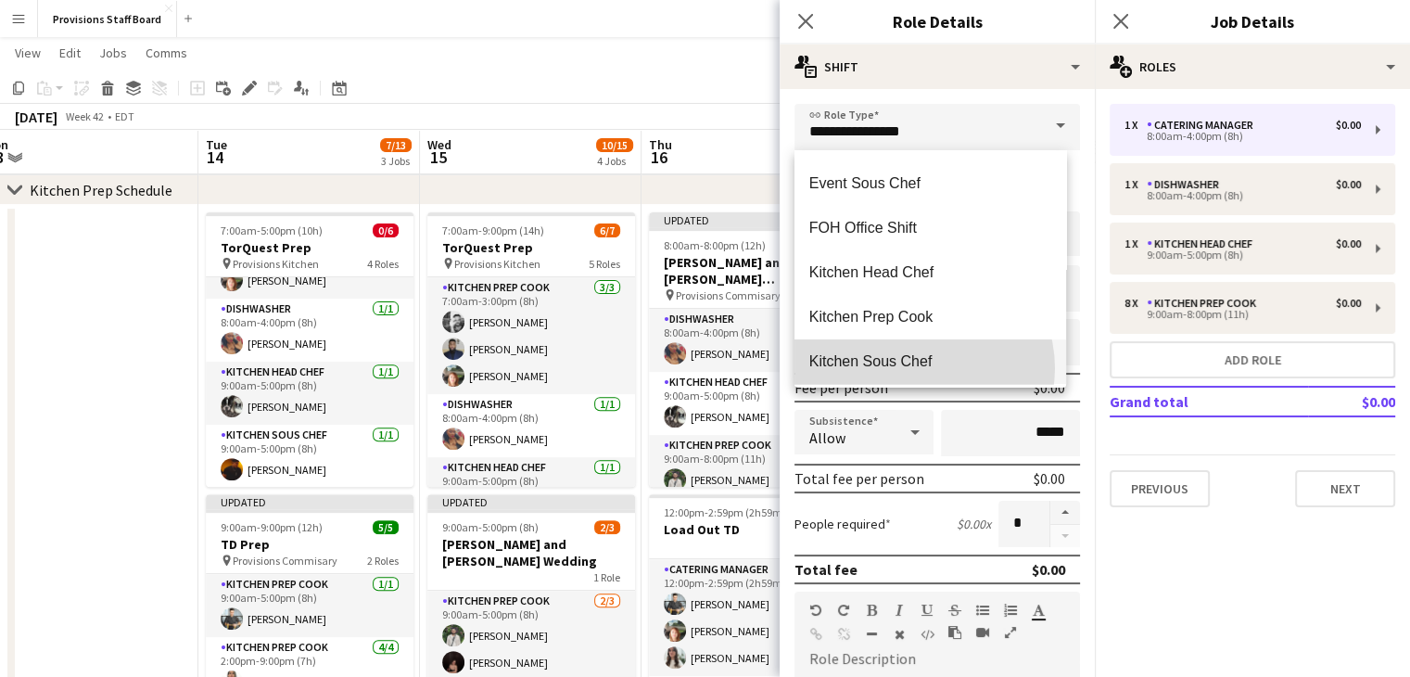
click at [921, 368] on span "Kitchen Sous Chef" at bounding box center [930, 361] width 242 height 18
type input "**********"
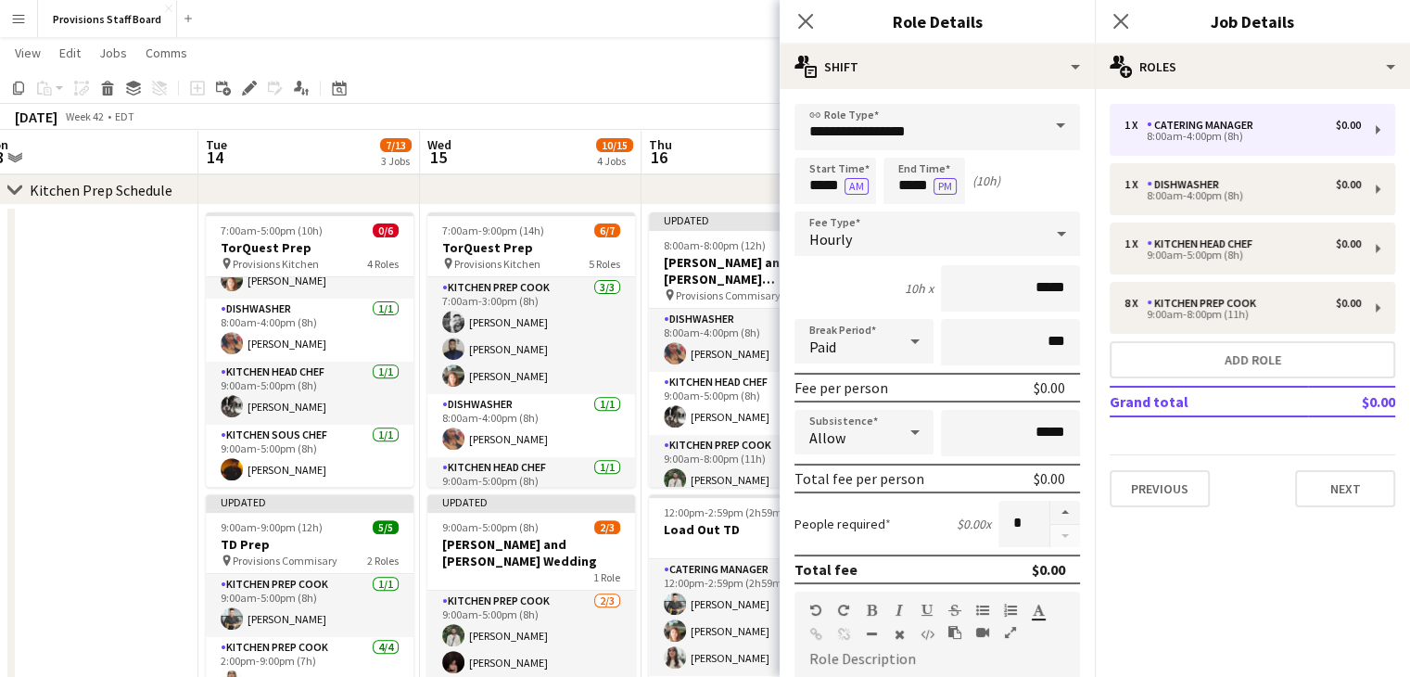
click at [712, 97] on app-toolbar "Copy Paste Paste Ctrl+V Paste with crew Ctrl+Shift+V Paste linked Job [GEOGRAPH…" at bounding box center [705, 88] width 1410 height 32
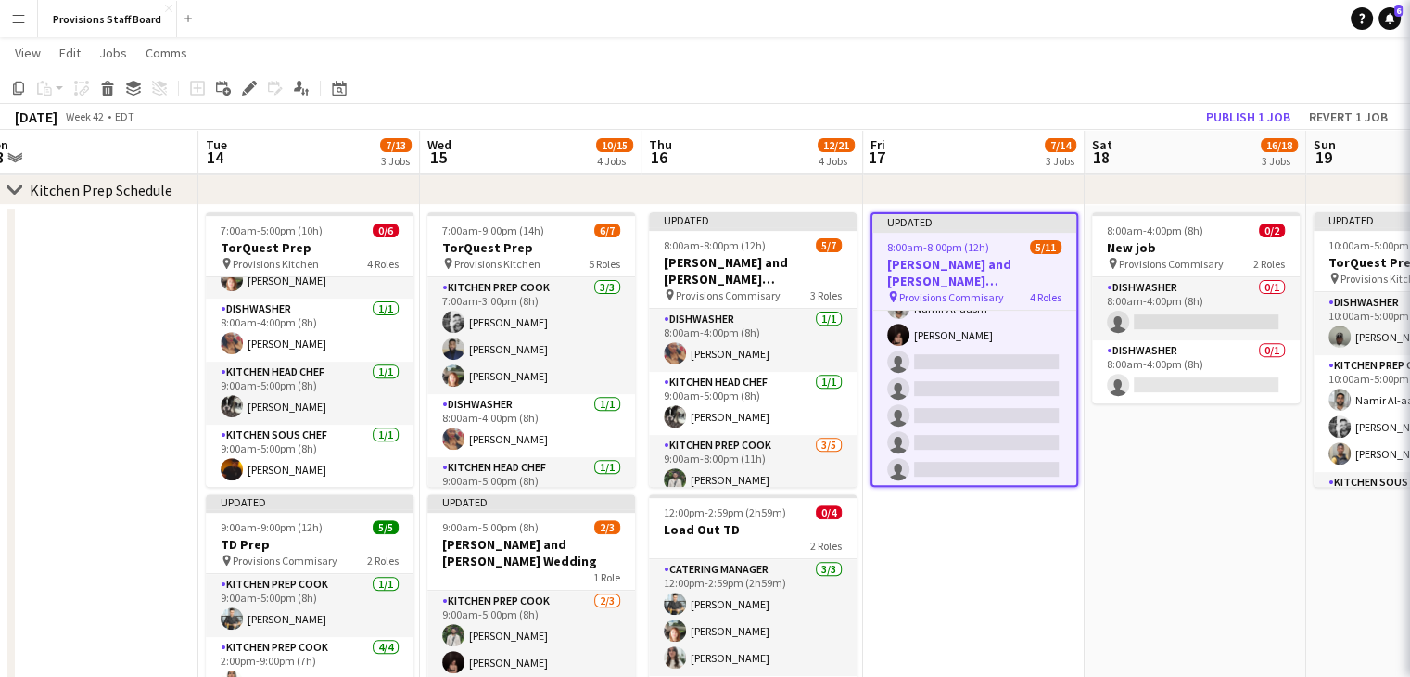
scroll to position [262, 0]
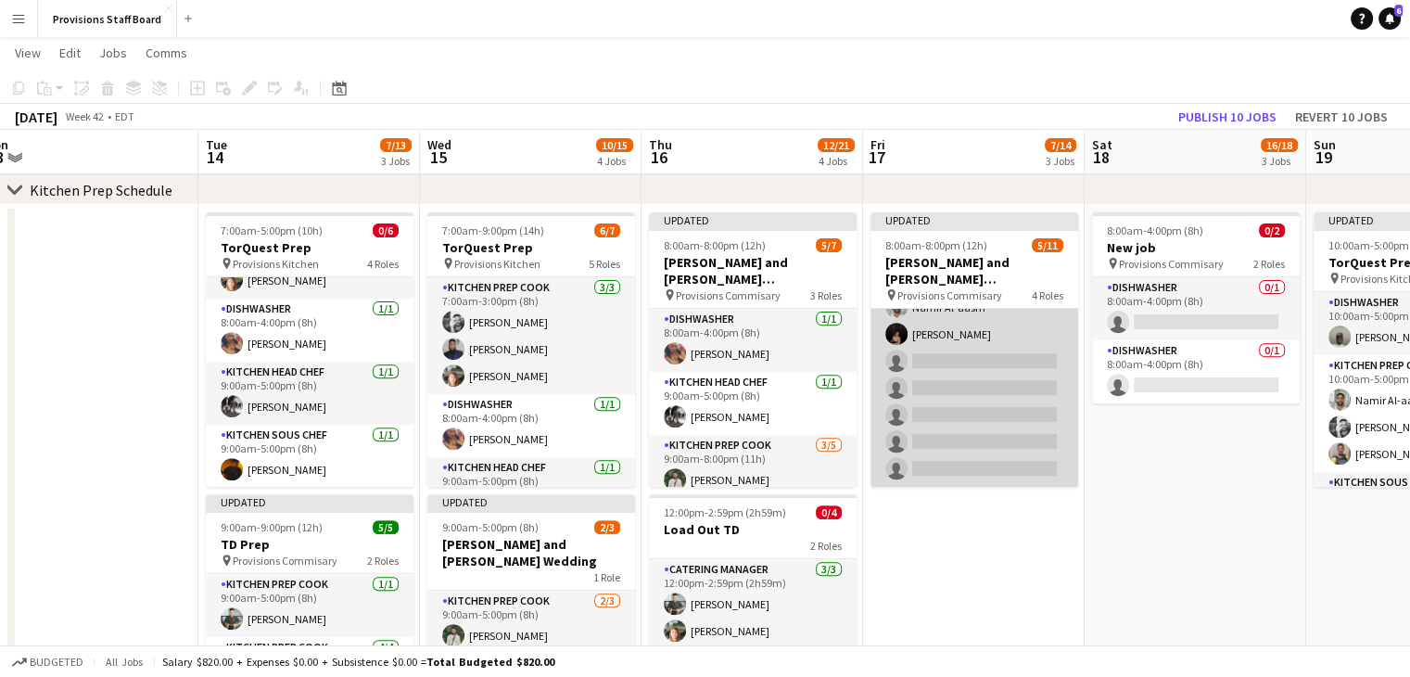
click at [937, 368] on app-card-role "Kitchen Prep Cook [DATE] 9:00am-8:00pm (11h) [PERSON_NAME] [PERSON_NAME] Al-aas…" at bounding box center [975, 360] width 208 height 251
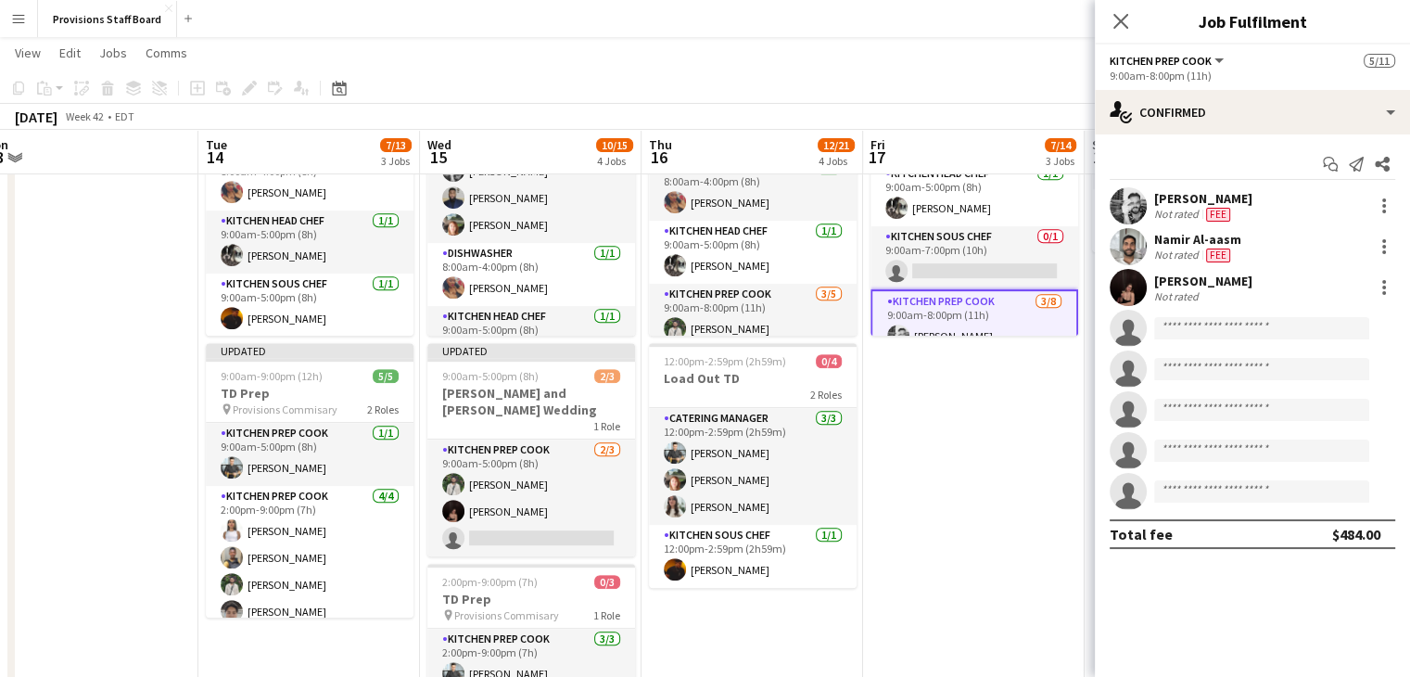
scroll to position [53, 0]
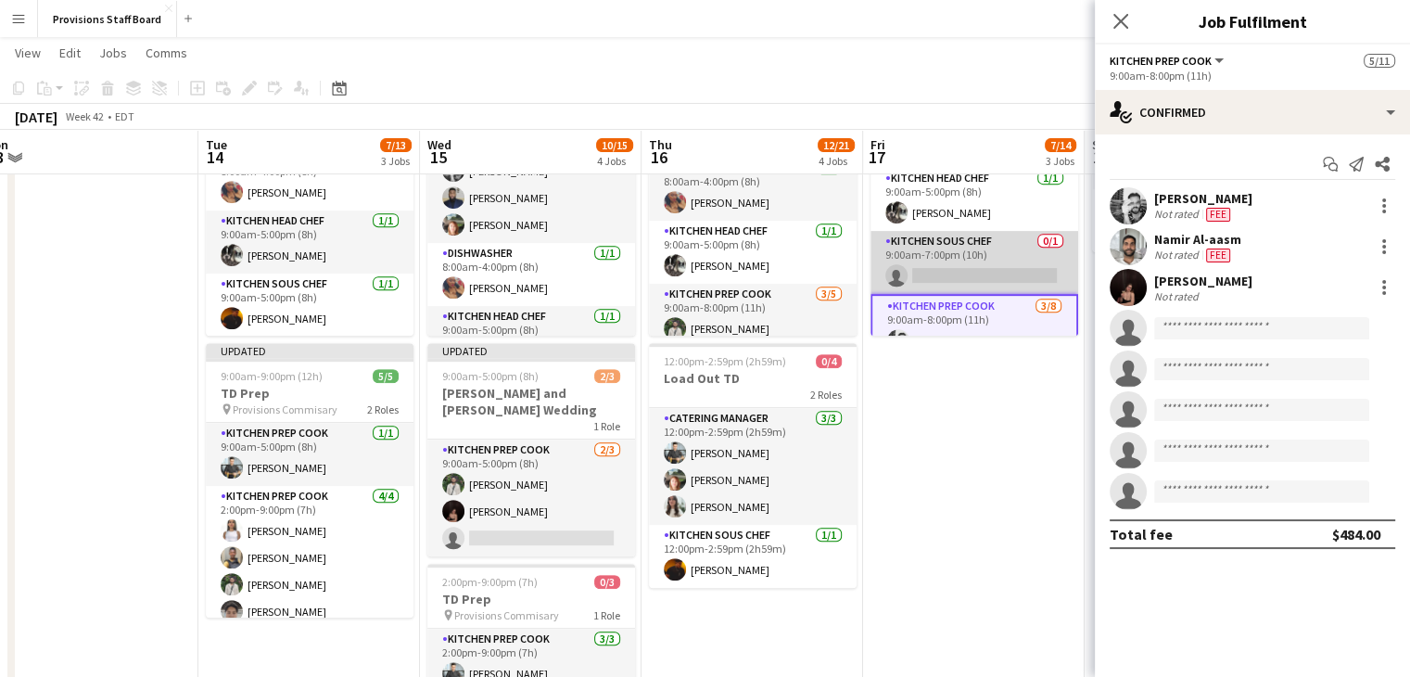
click at [968, 265] on app-card-role "Kitchen Sous Chef 0/1 9:00am-7:00pm (10h) single-neutral-actions" at bounding box center [975, 262] width 208 height 63
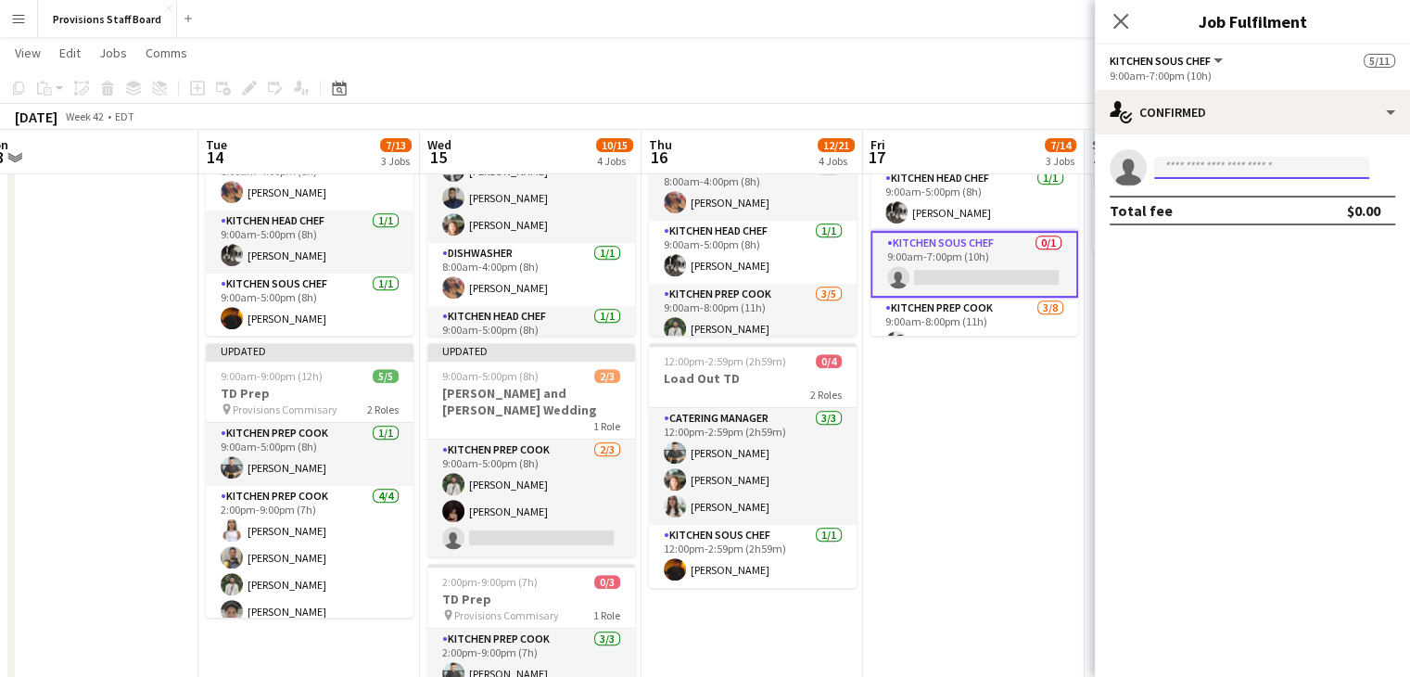
click at [1219, 161] on input at bounding box center [1261, 168] width 215 height 22
type input "***"
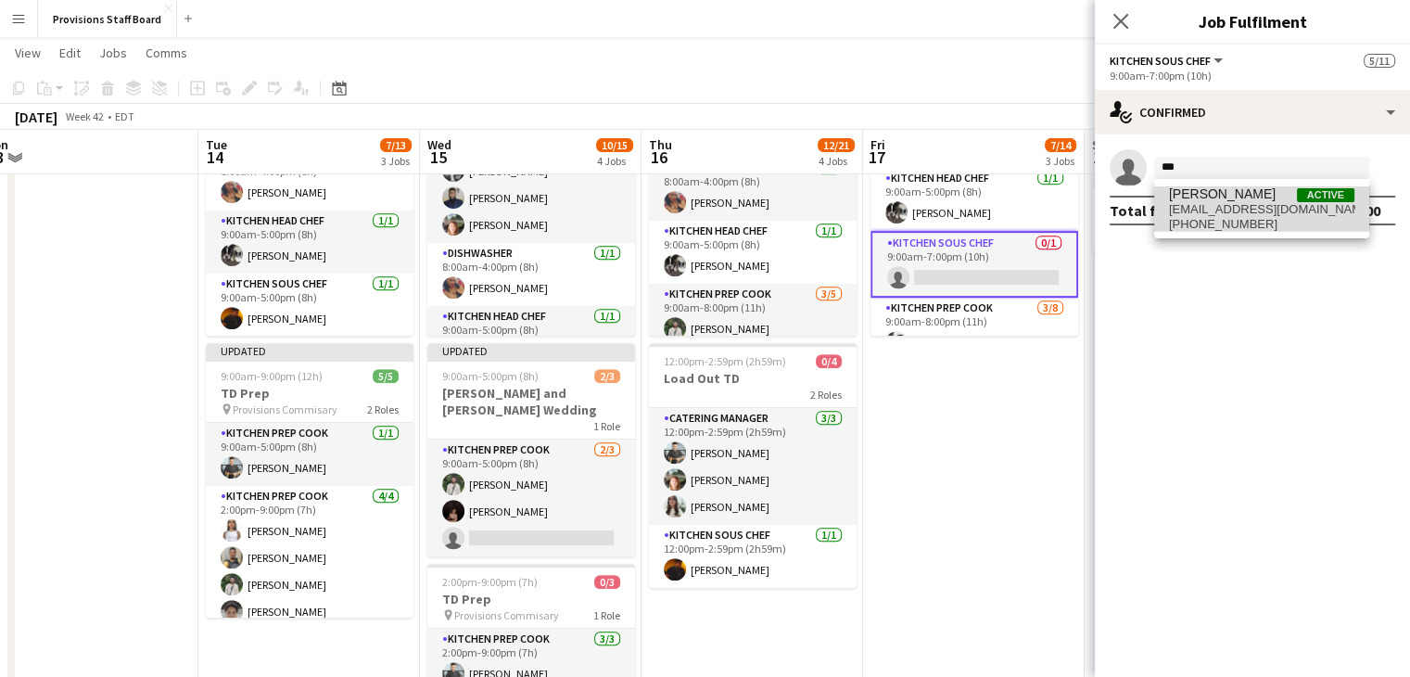
click at [1215, 197] on span "[PERSON_NAME]" at bounding box center [1222, 194] width 107 height 16
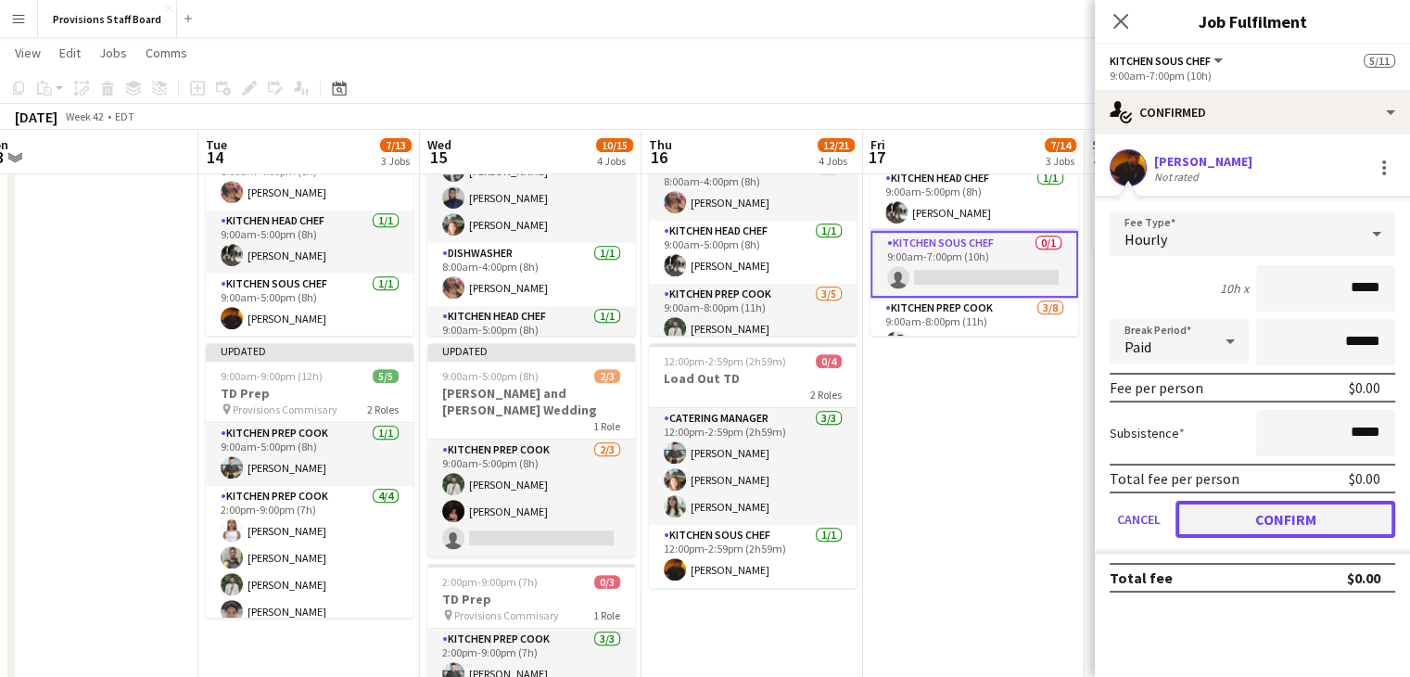
click at [1225, 513] on button "Confirm" at bounding box center [1286, 519] width 220 height 37
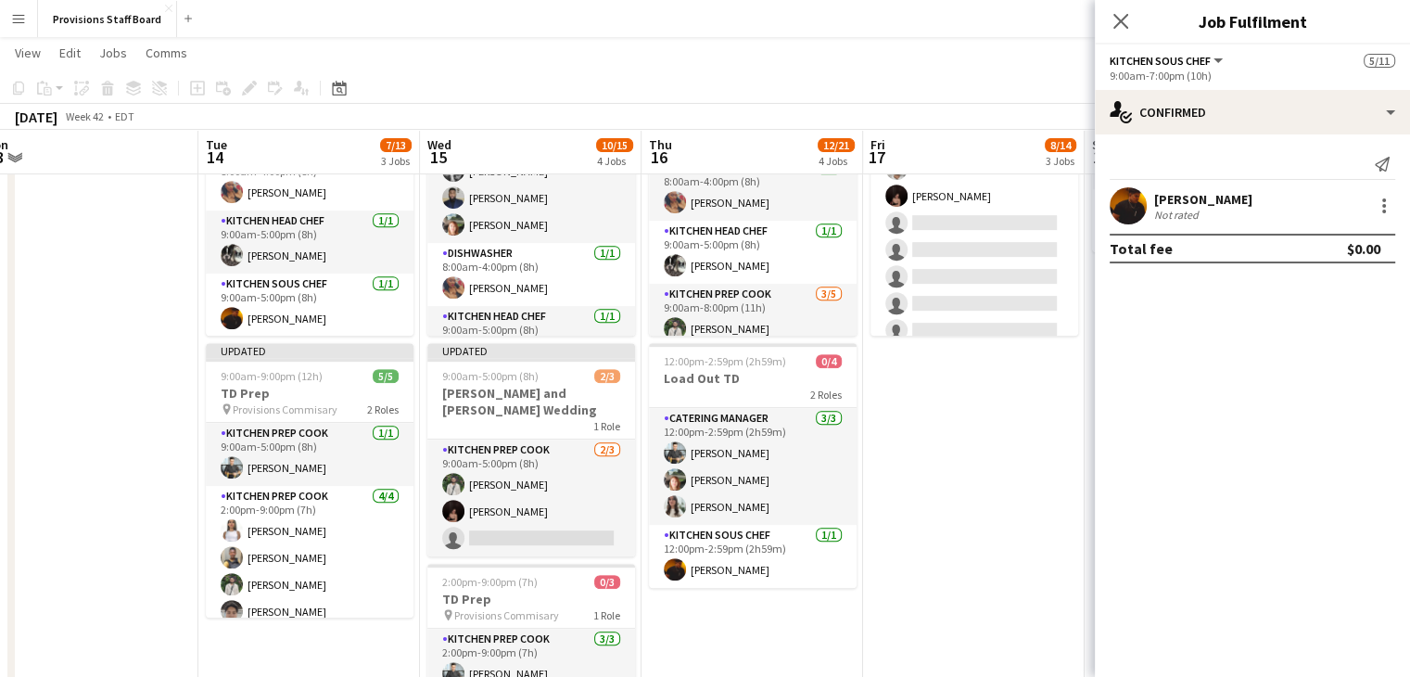
scroll to position [252, 0]
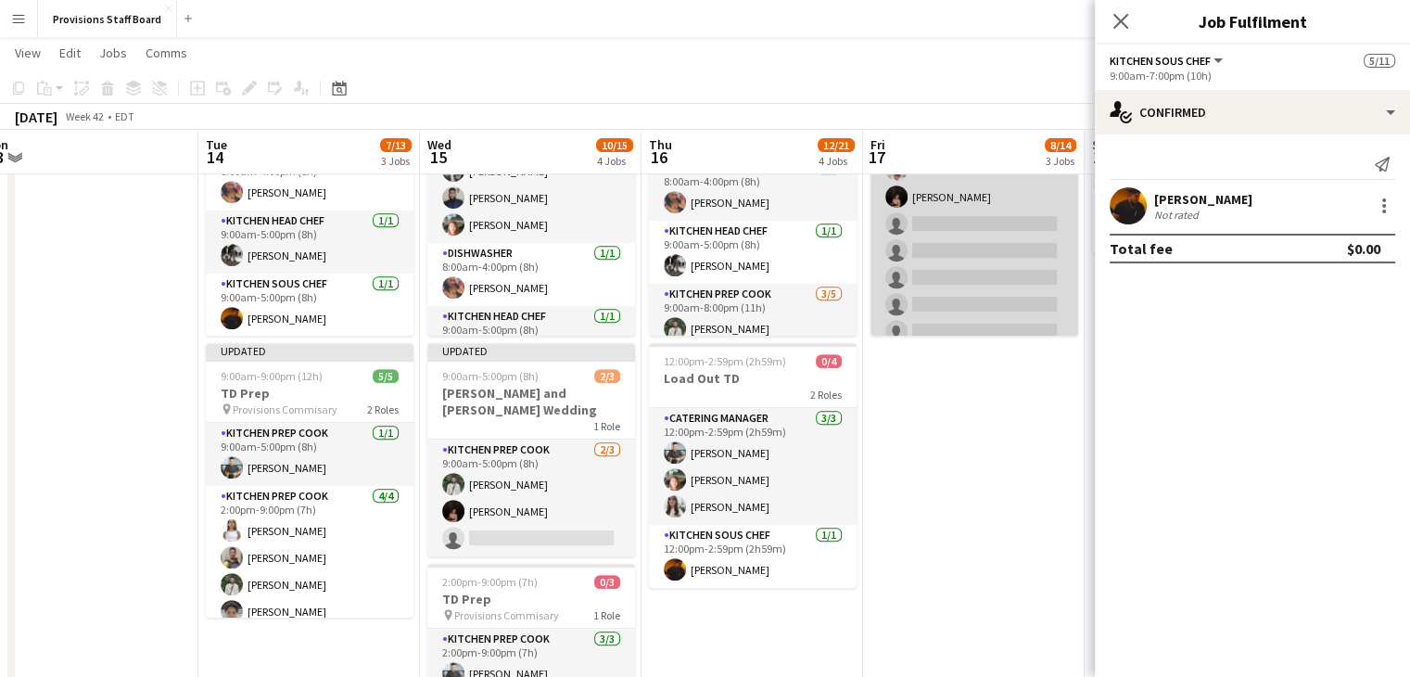
click at [936, 219] on app-card-role "Kitchen Prep Cook [DATE] 9:00am-8:00pm (11h) [PERSON_NAME] [PERSON_NAME] Al-aas…" at bounding box center [975, 223] width 208 height 251
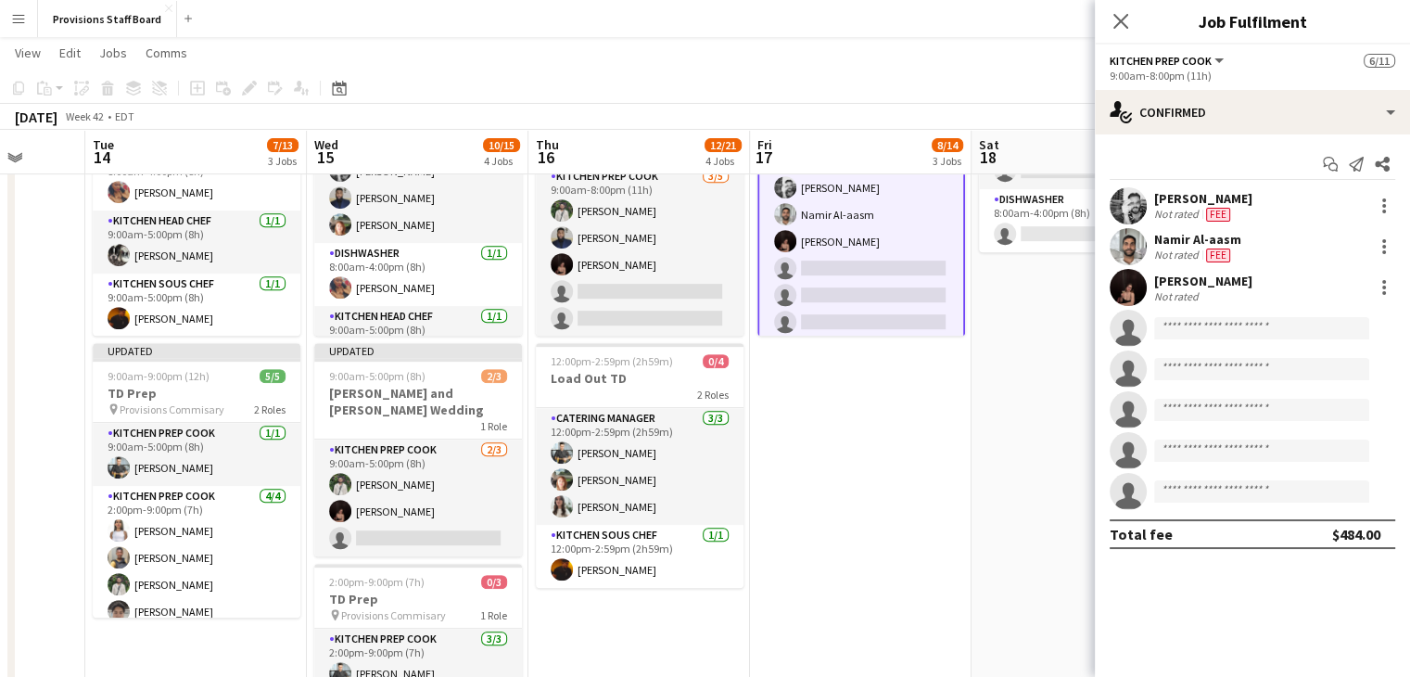
scroll to position [0, 580]
click at [1275, 331] on input at bounding box center [1261, 328] width 215 height 22
click at [839, 267] on app-card-role "Kitchen Prep Cook [DATE] 9:00am-8:00pm (11h) [PERSON_NAME] [PERSON_NAME] Al-aas…" at bounding box center [861, 268] width 208 height 255
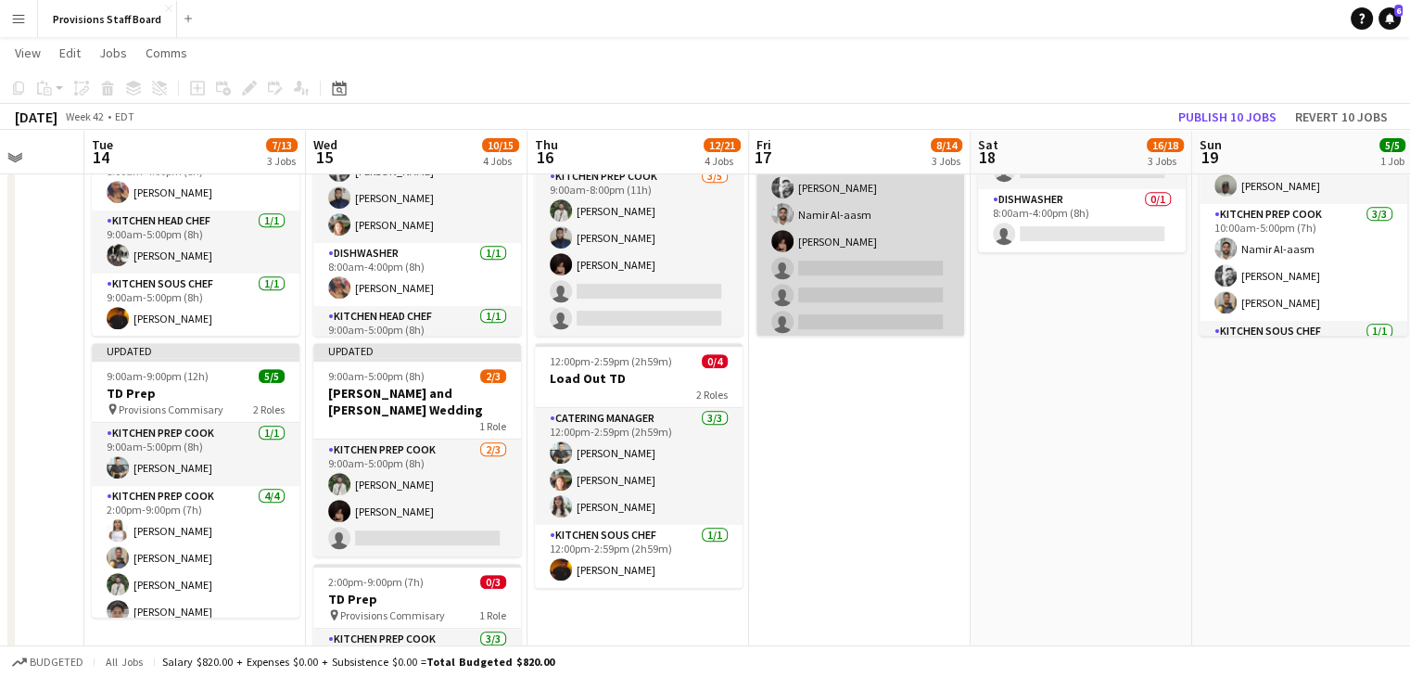
click at [839, 267] on app-card-role "Kitchen Prep Cook [DATE] 9:00am-8:00pm (11h) [PERSON_NAME] [PERSON_NAME] Al-aas…" at bounding box center [861, 268] width 208 height 251
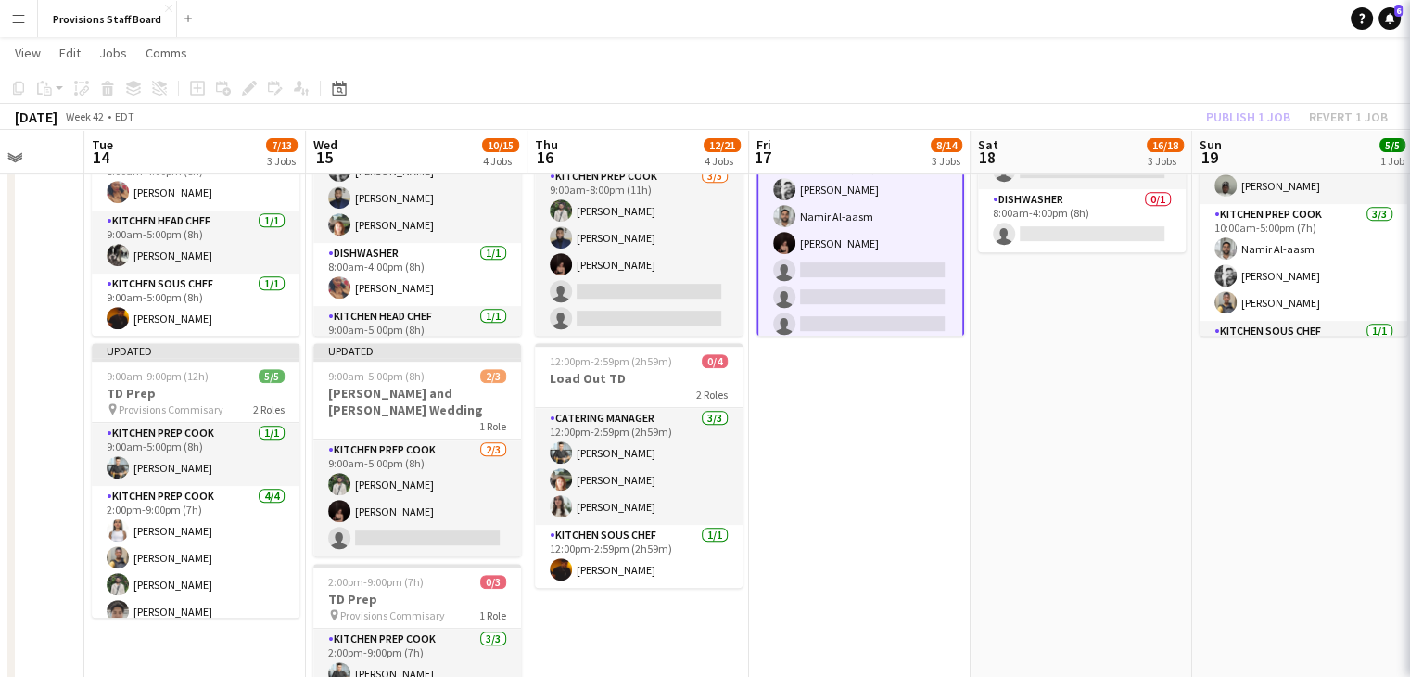
scroll to position [206, 0]
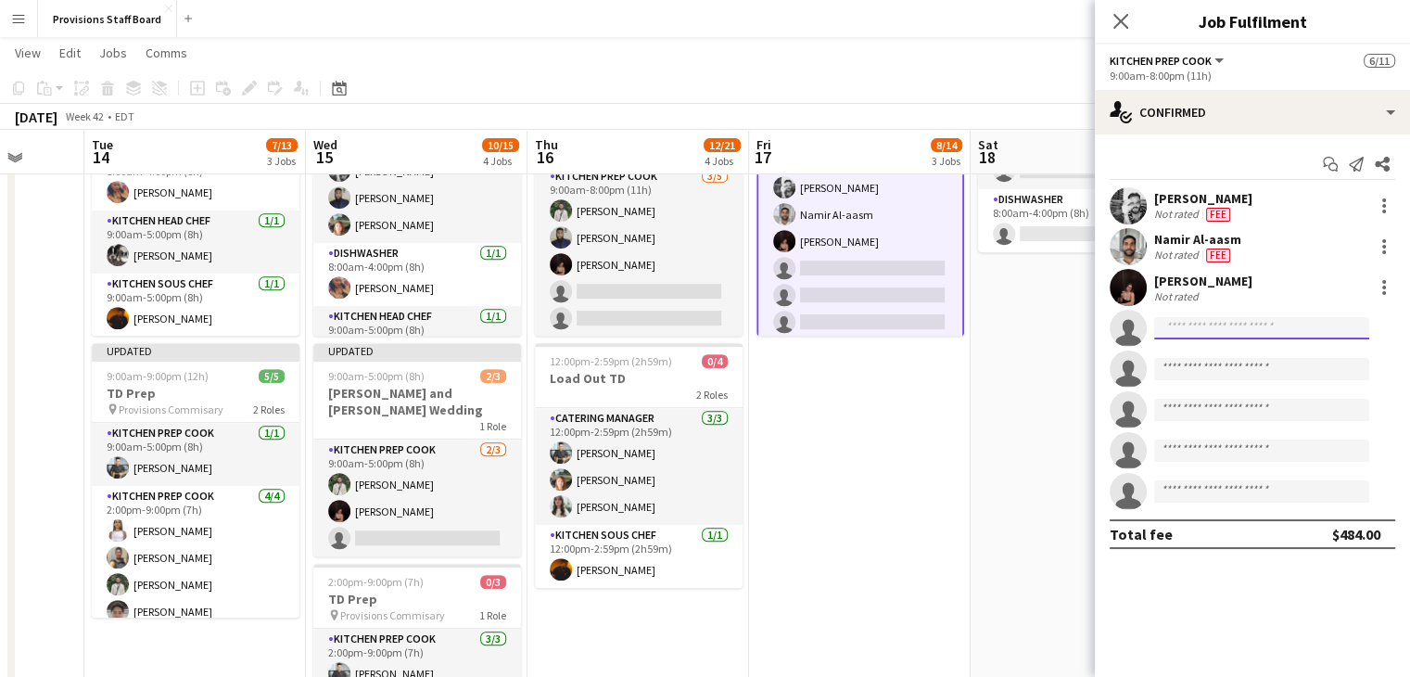
click at [1181, 331] on input at bounding box center [1261, 328] width 215 height 22
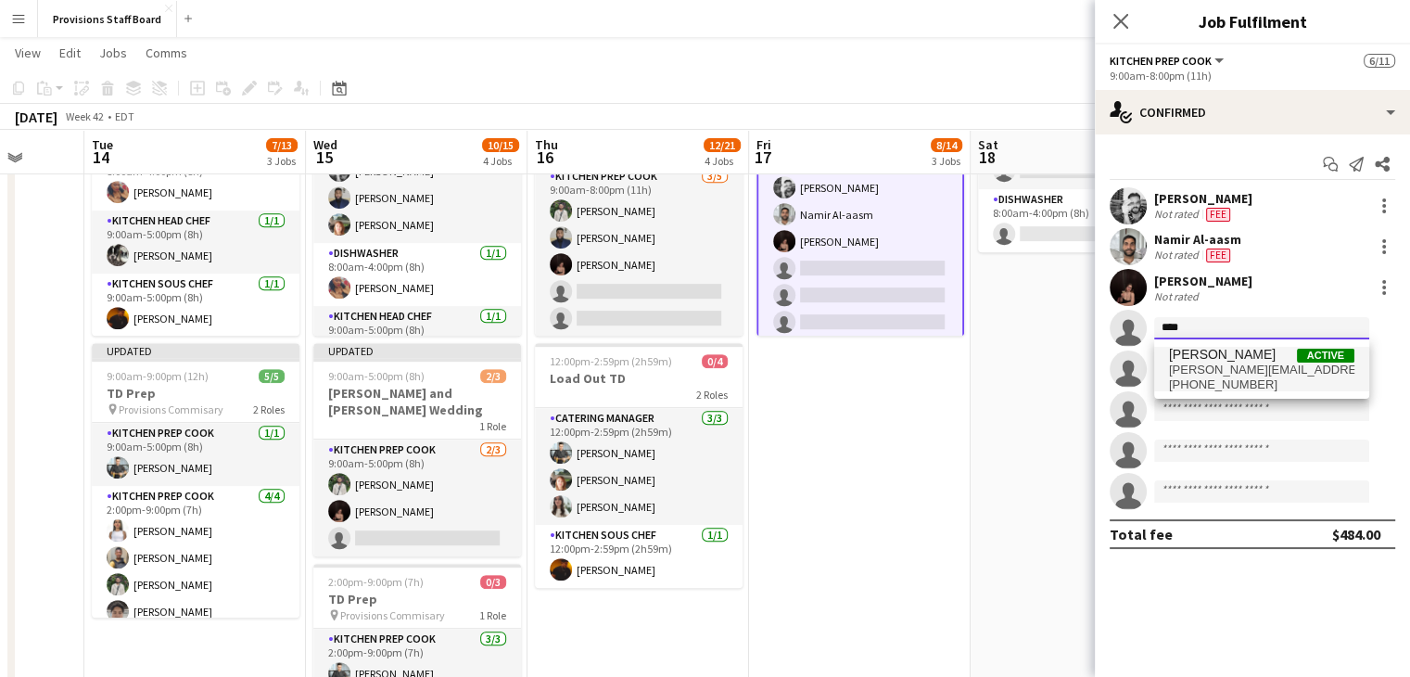
type input "****"
click at [1185, 361] on span "[PERSON_NAME]" at bounding box center [1222, 355] width 107 height 16
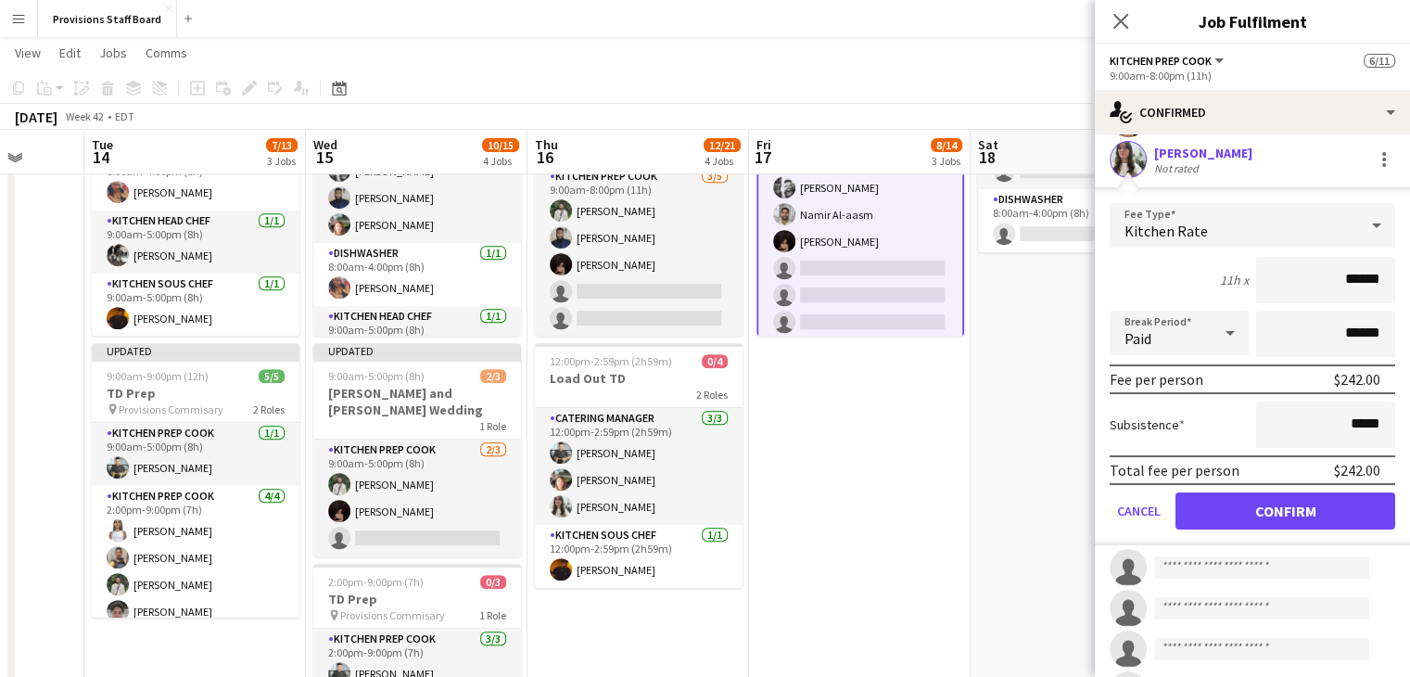
scroll to position [174, 0]
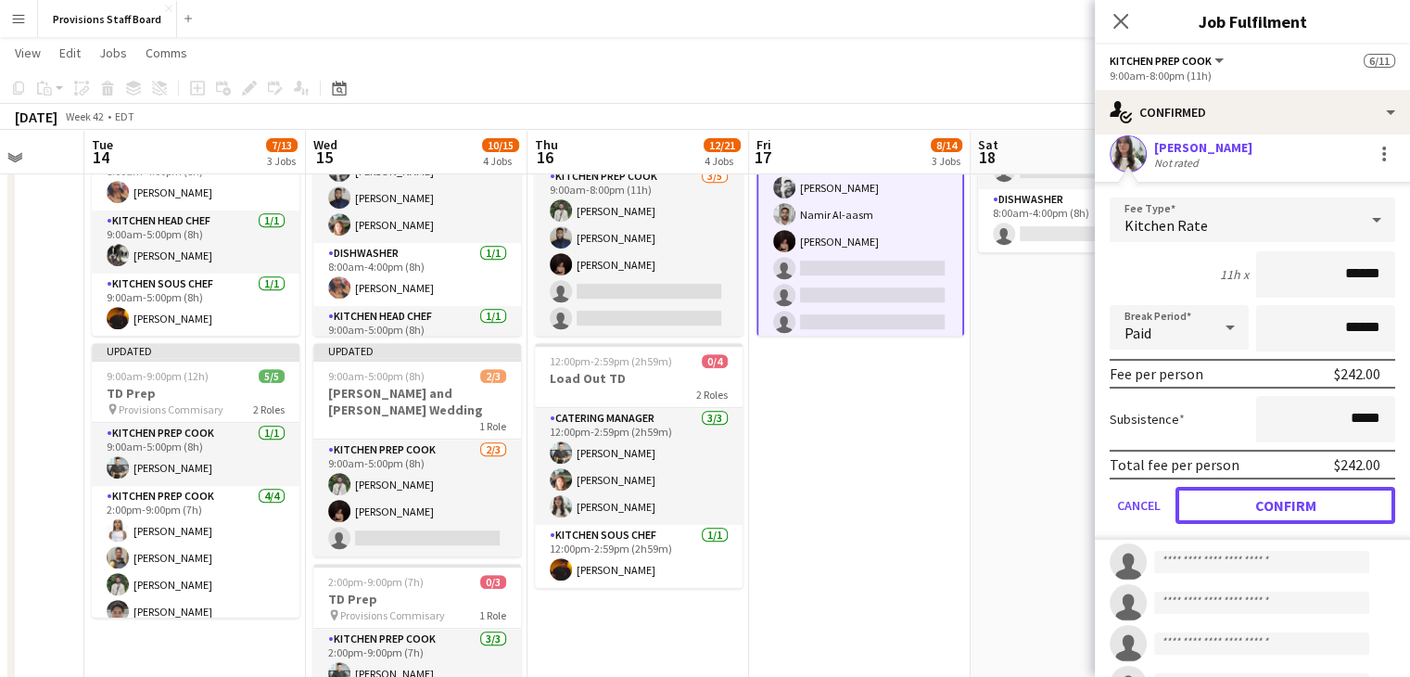
click at [1243, 511] on button "Confirm" at bounding box center [1286, 505] width 220 height 37
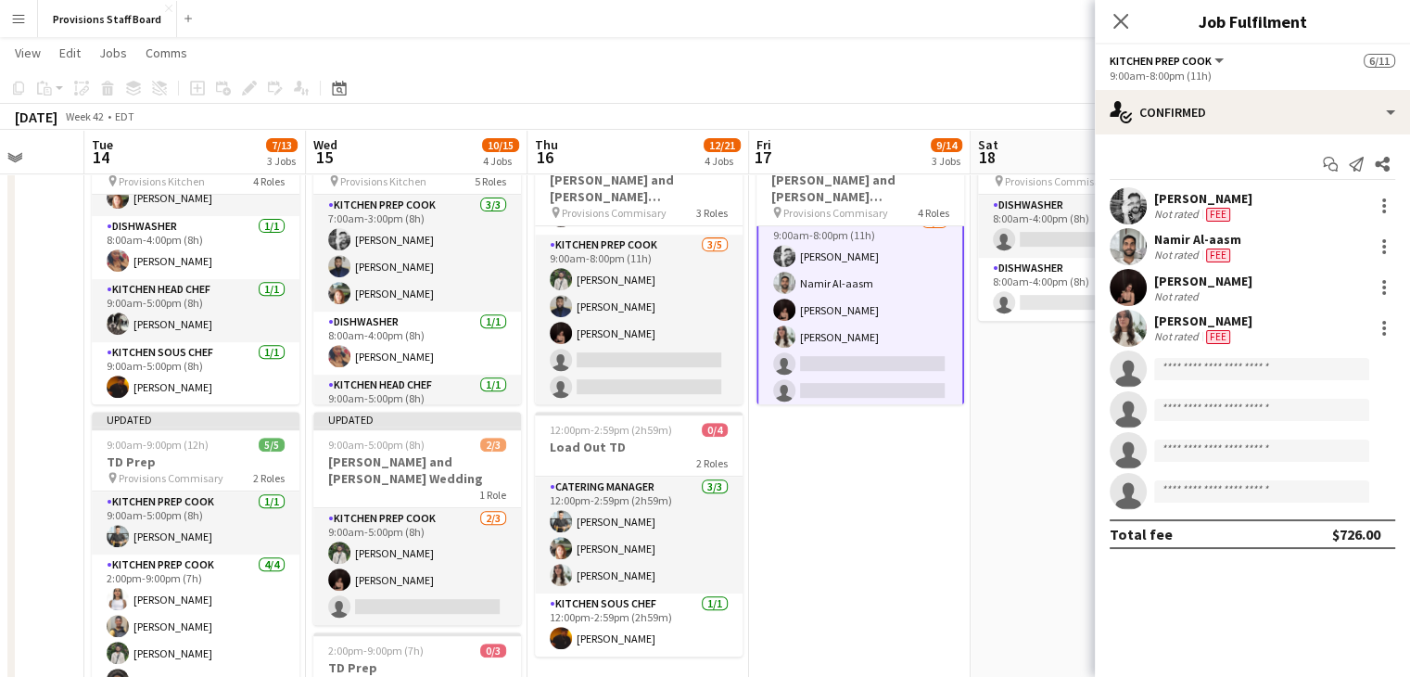
scroll to position [716, 0]
click at [870, 363] on app-card-role "Kitchen Prep Cook [DATE] 9:00am-8:00pm (11h) [PERSON_NAME] [PERSON_NAME] Al-aas…" at bounding box center [861, 337] width 208 height 255
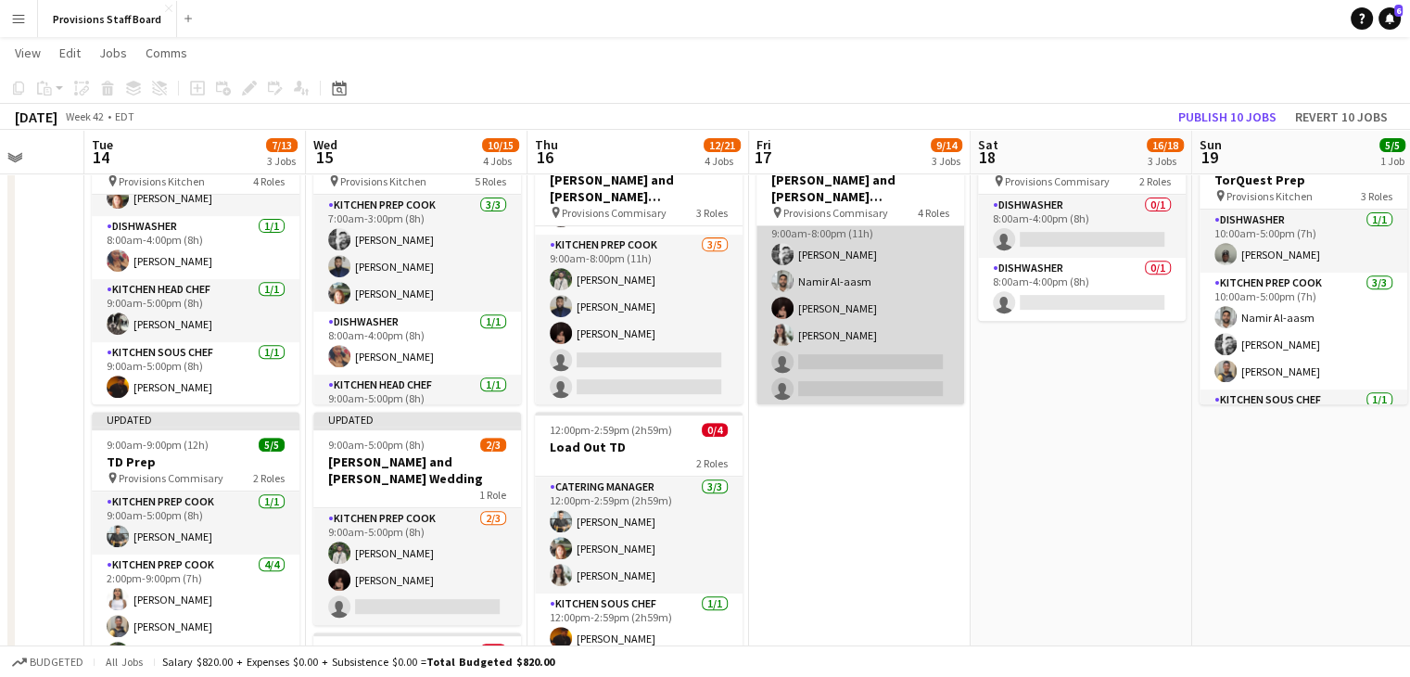
scroll to position [204, 0]
click at [870, 363] on app-card-role "Kitchen Prep Cook [DATE] 9:00am-8:00pm (11h) [PERSON_NAME] [PERSON_NAME] Al-aas…" at bounding box center [861, 336] width 208 height 251
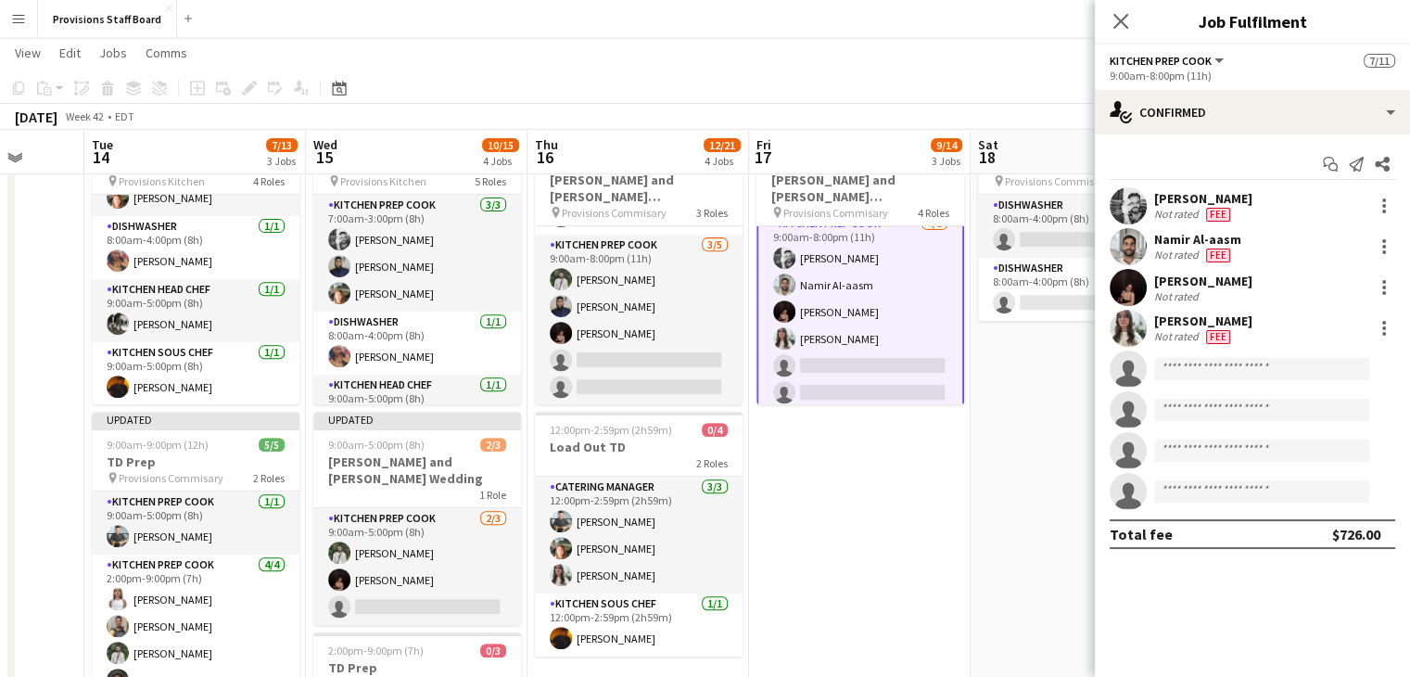
scroll to position [206, 0]
click at [1202, 372] on input at bounding box center [1261, 369] width 215 height 22
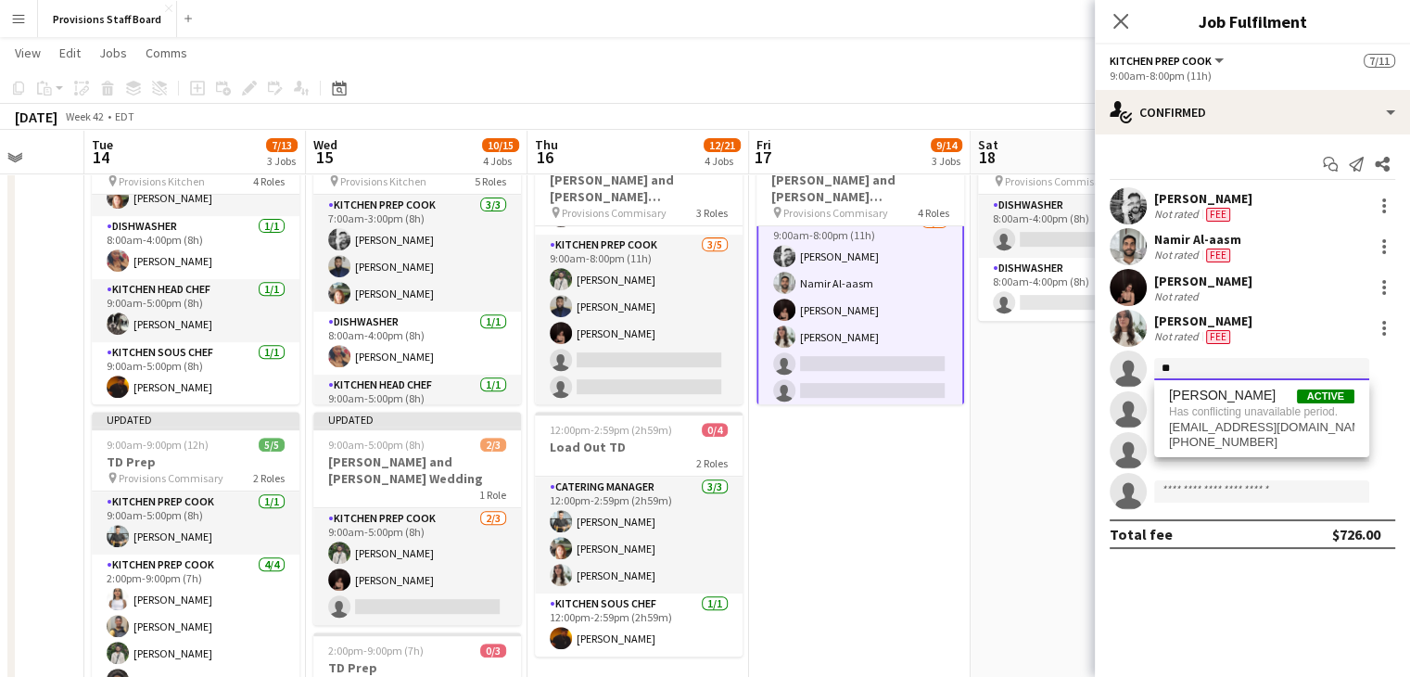
type input "*"
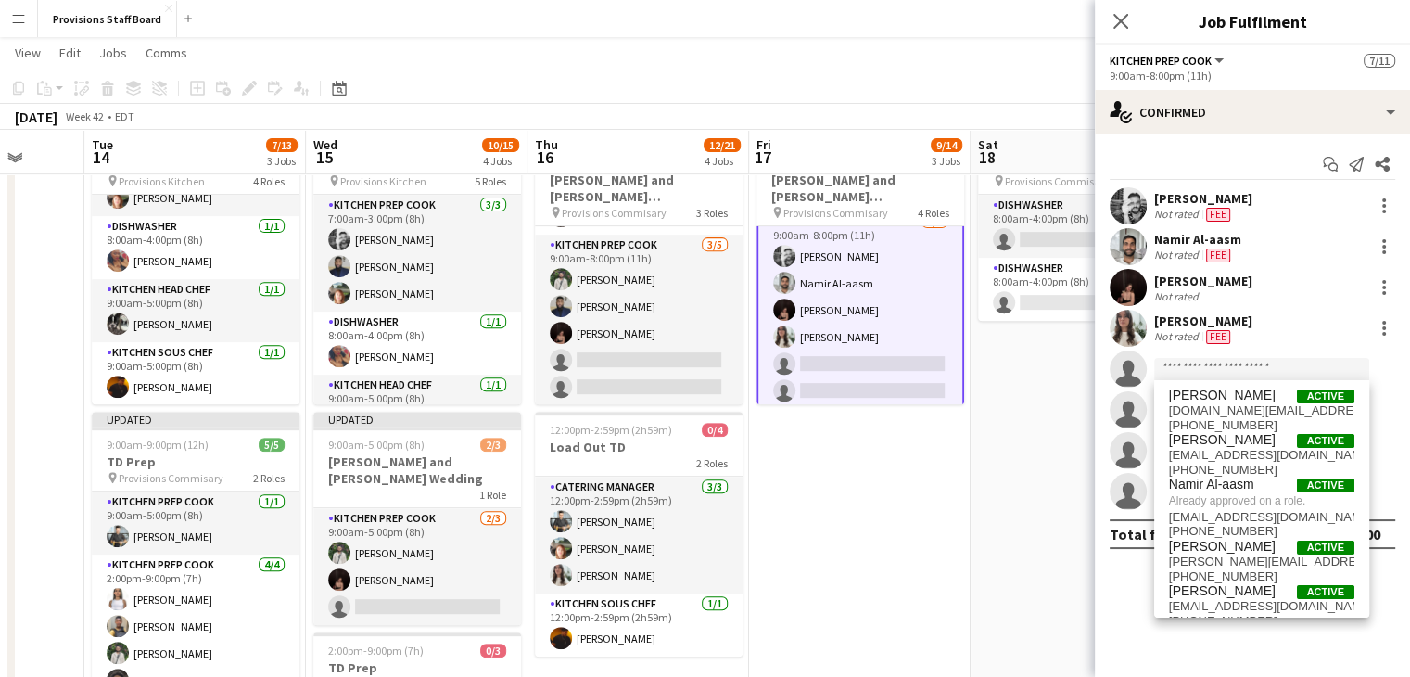
click at [1011, 463] on app-date-cell "8:00am-4:00pm (8h) 0/2 New job pin Provisions Commisary 2 Roles Dishwasher 0/1 …" at bounding box center [1082, 487] width 222 height 731
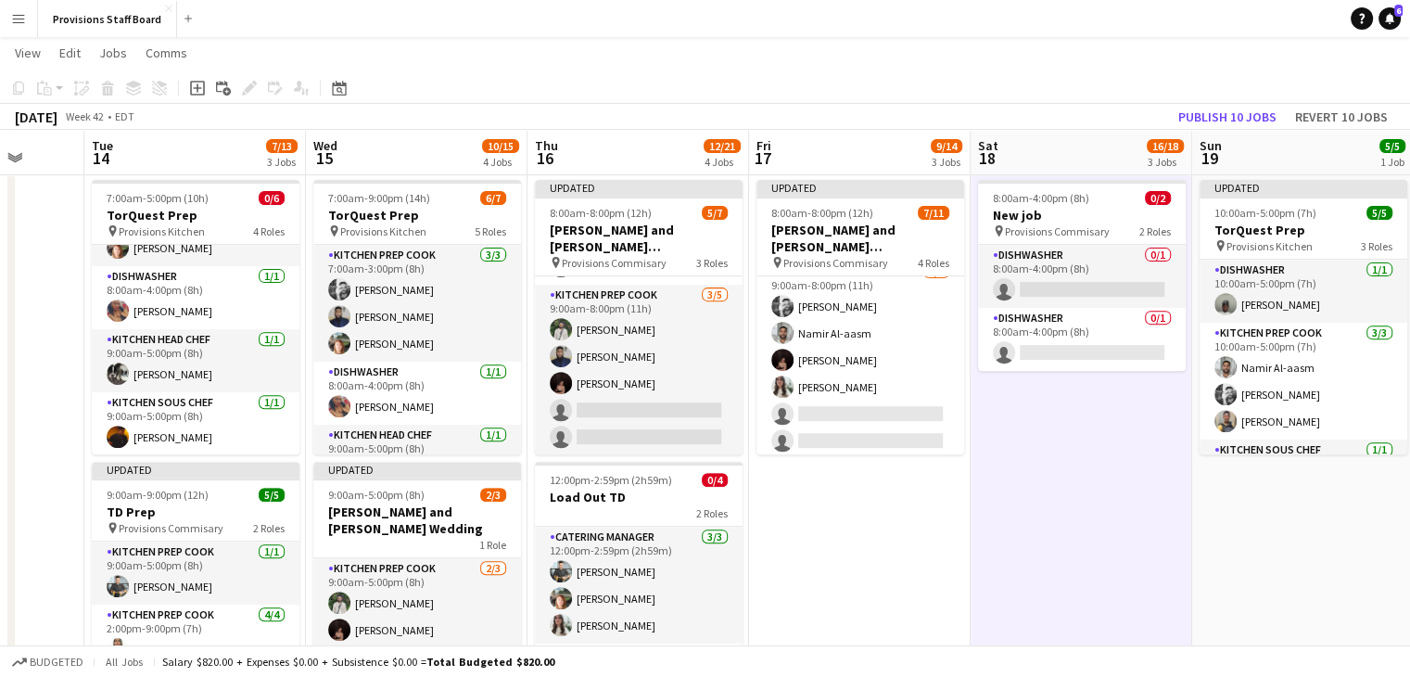
scroll to position [667, 0]
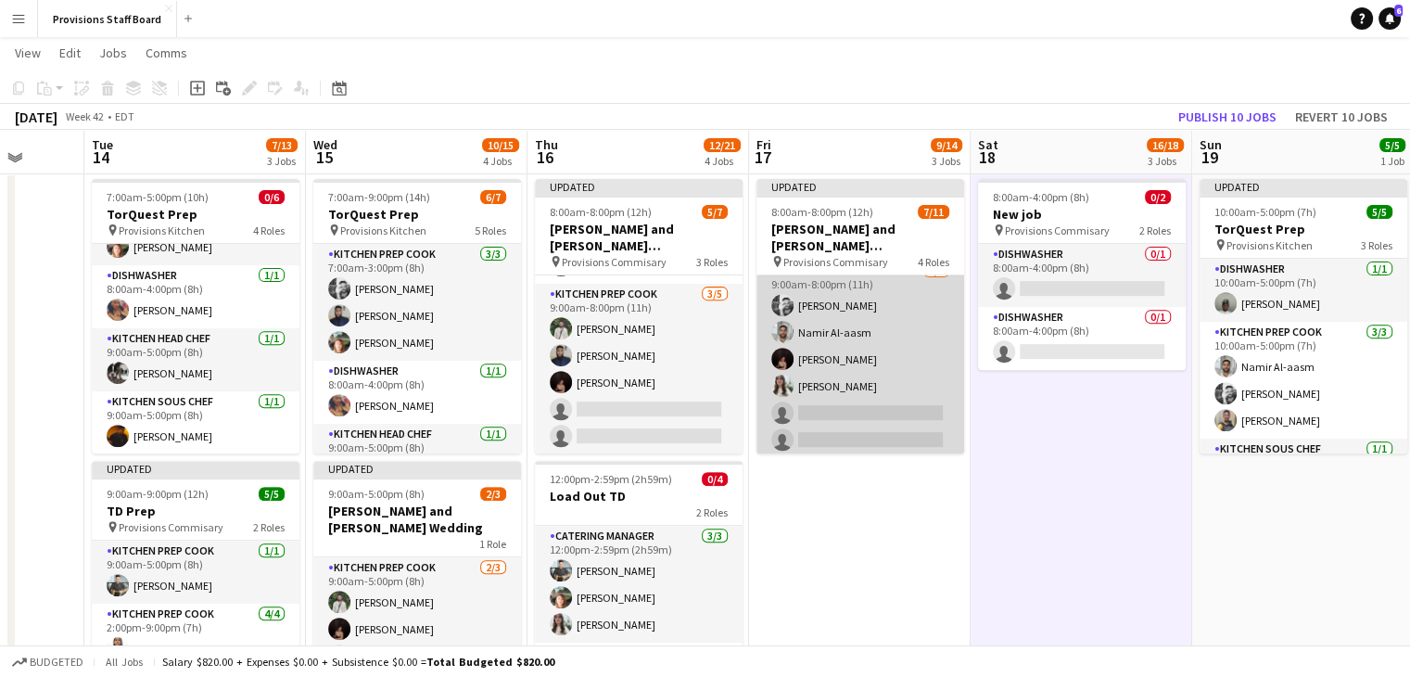
click at [838, 404] on app-card-role "Kitchen Prep Cook [DATE] 9:00am-8:00pm (11h) [PERSON_NAME] [PERSON_NAME] Al-aas…" at bounding box center [861, 386] width 208 height 251
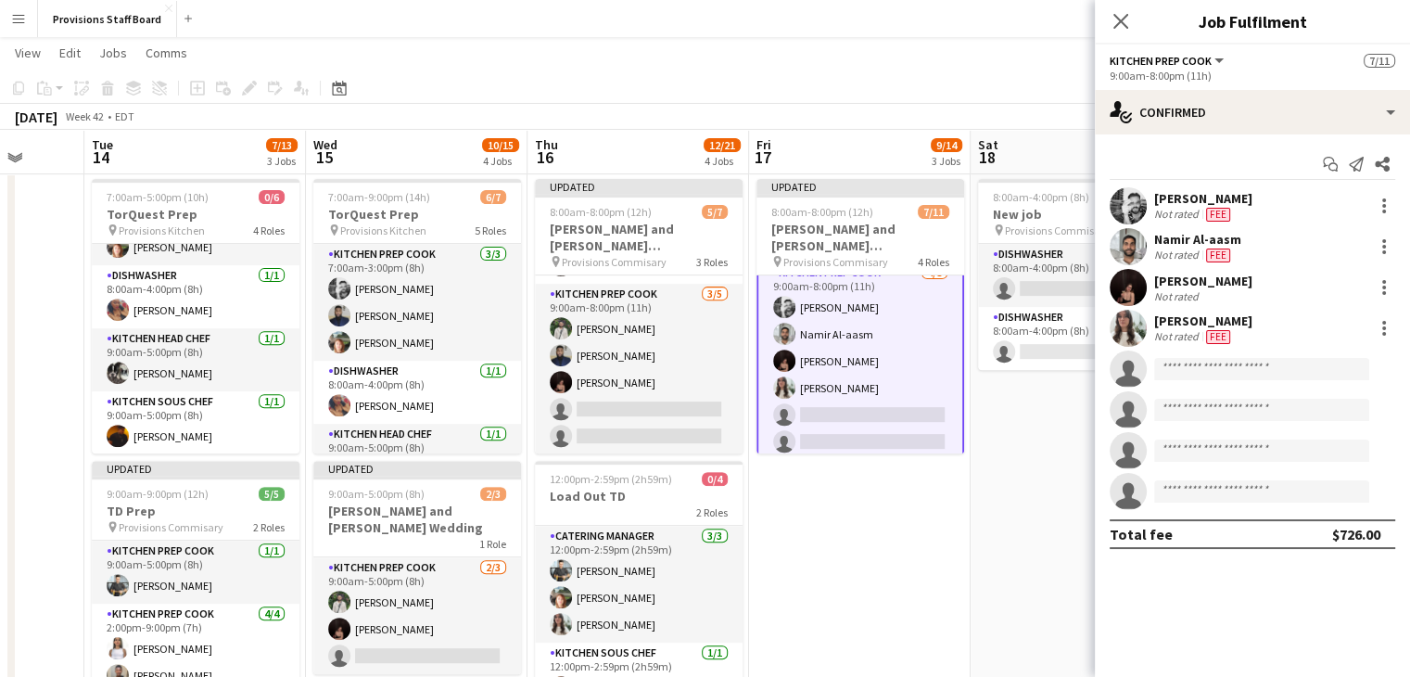
scroll to position [206, 0]
click at [1229, 364] on input at bounding box center [1261, 369] width 215 height 22
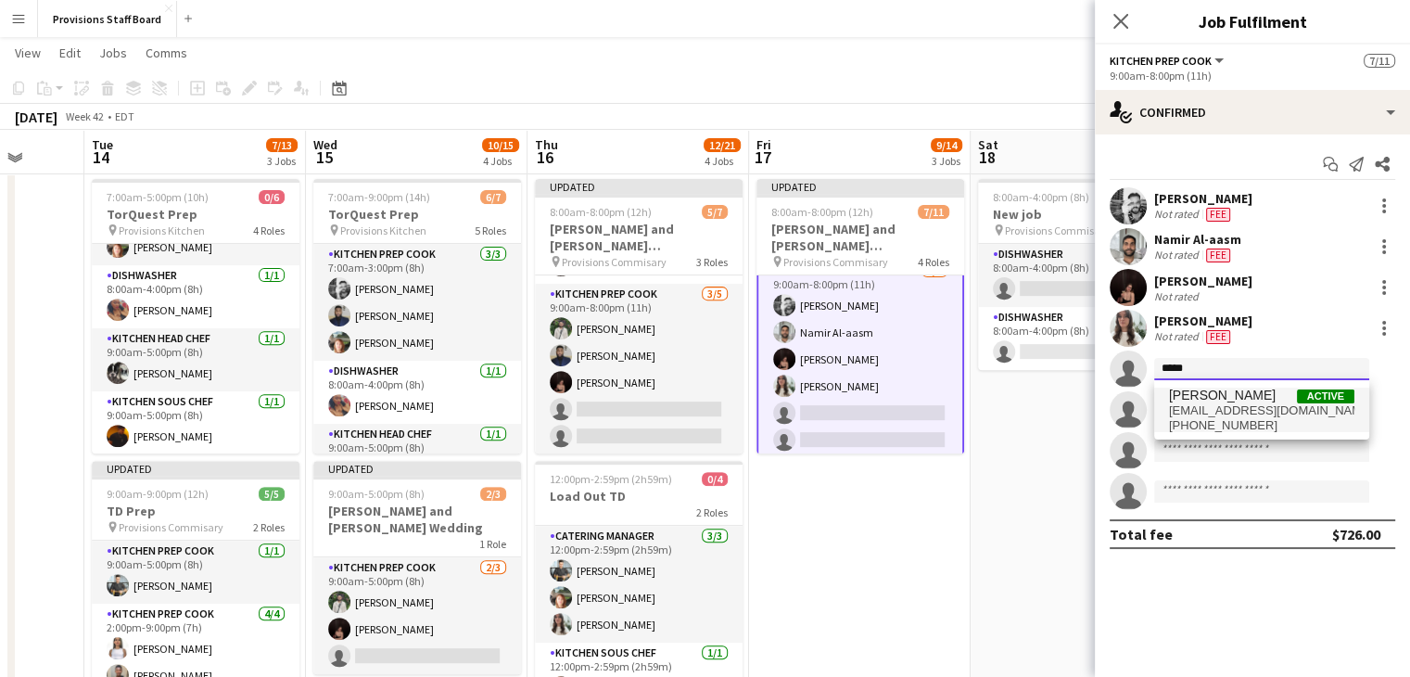
type input "*****"
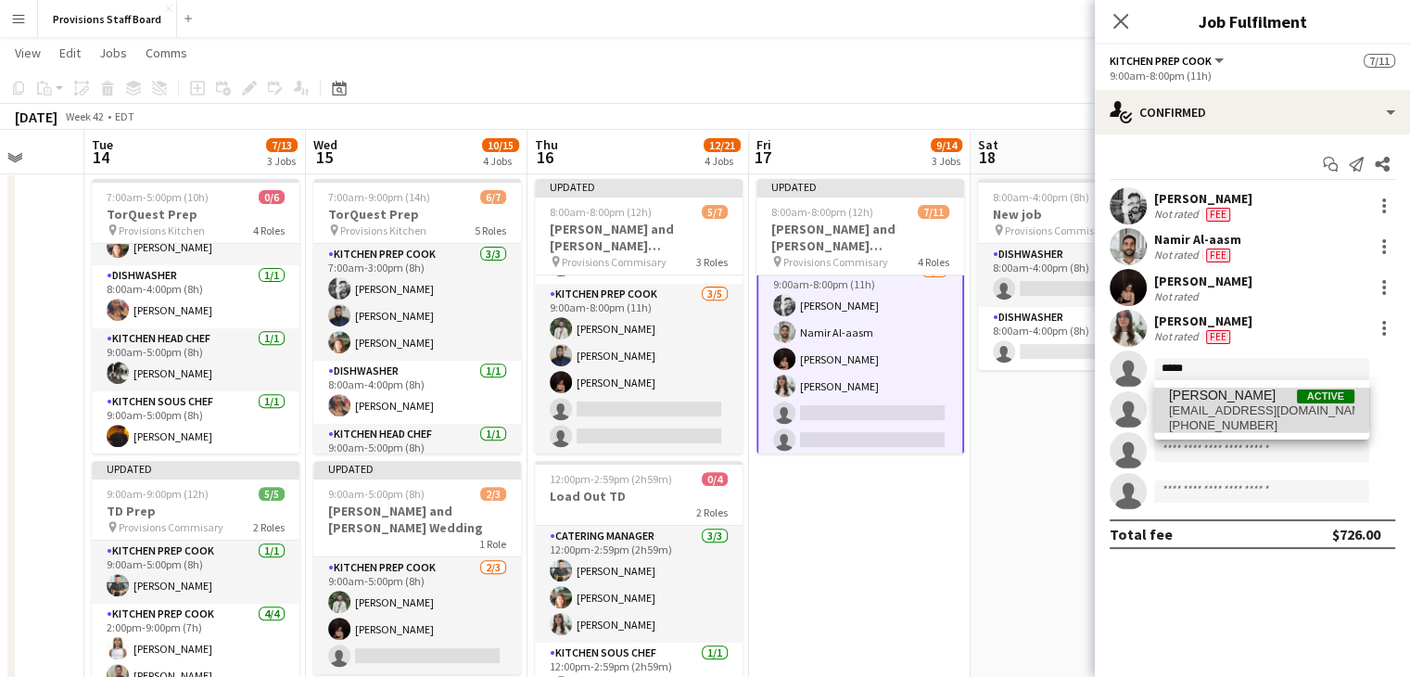
click at [1214, 396] on span "[PERSON_NAME]" at bounding box center [1222, 396] width 107 height 16
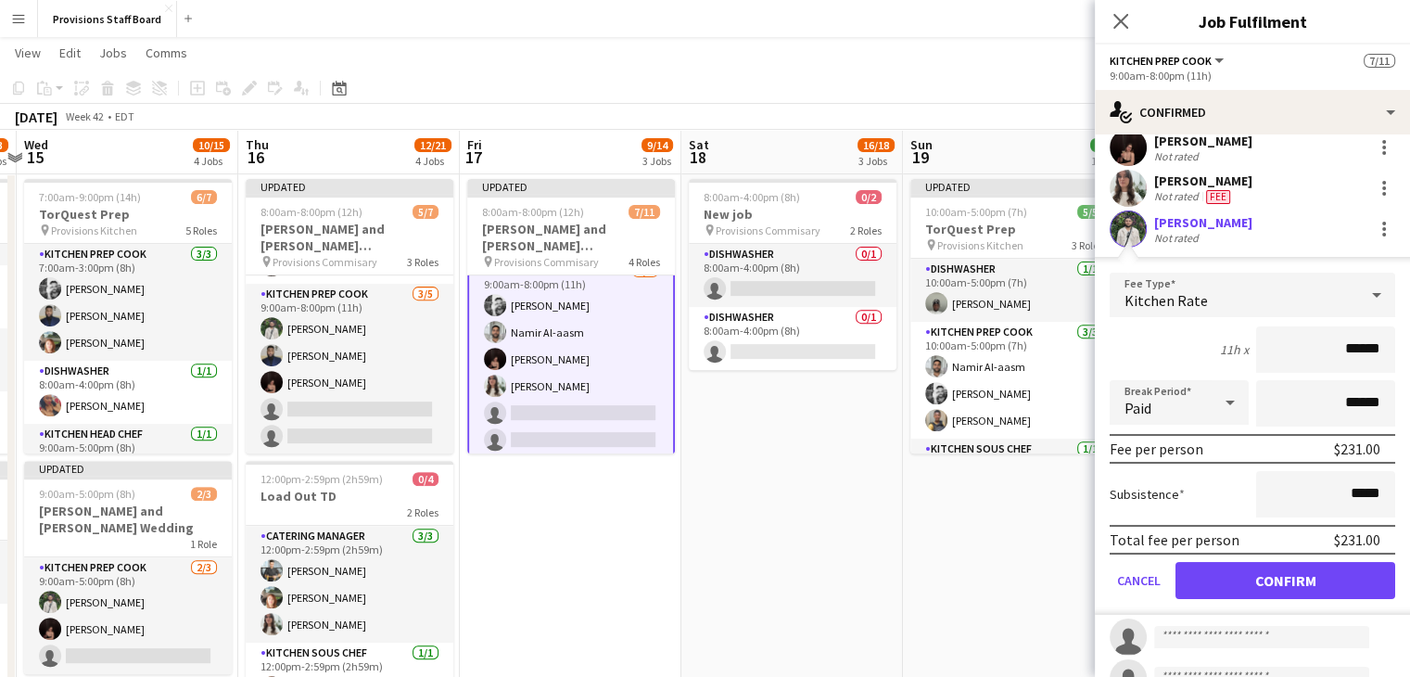
scroll to position [145, 0]
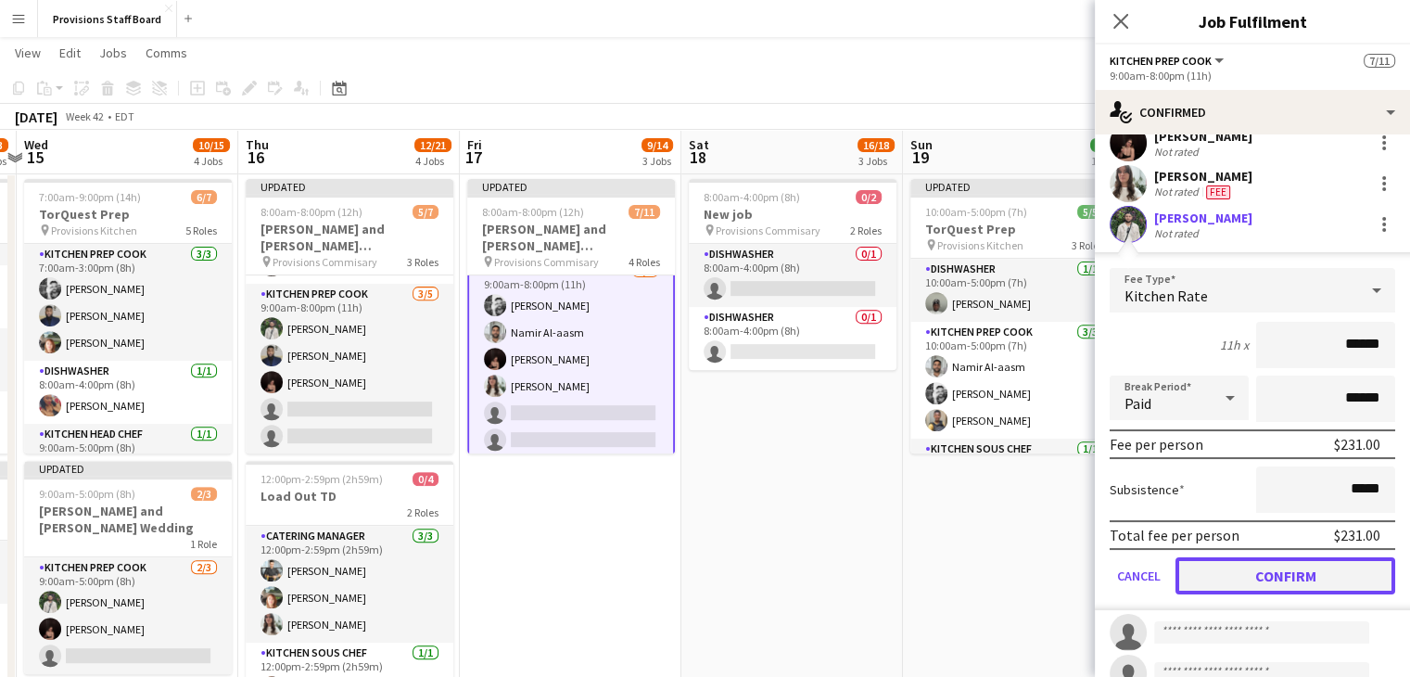
click at [1269, 576] on button "Confirm" at bounding box center [1286, 575] width 220 height 37
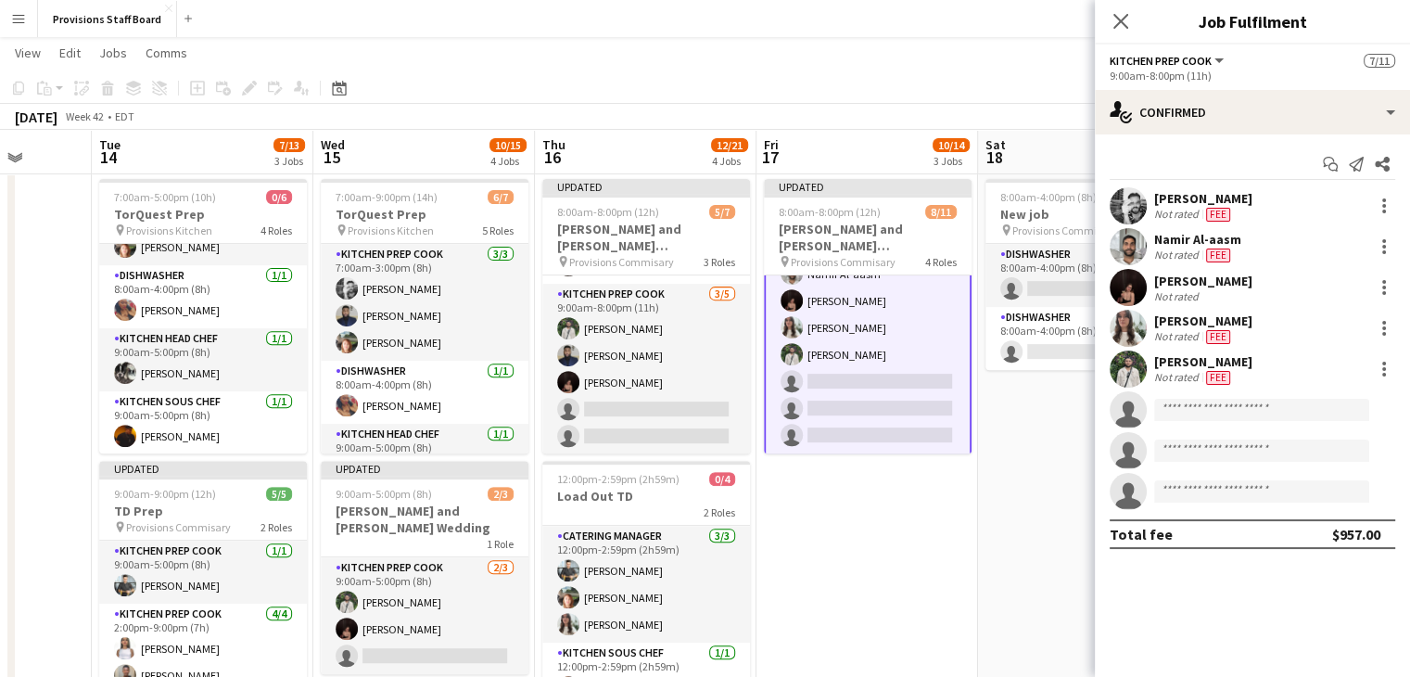
scroll to position [0, 568]
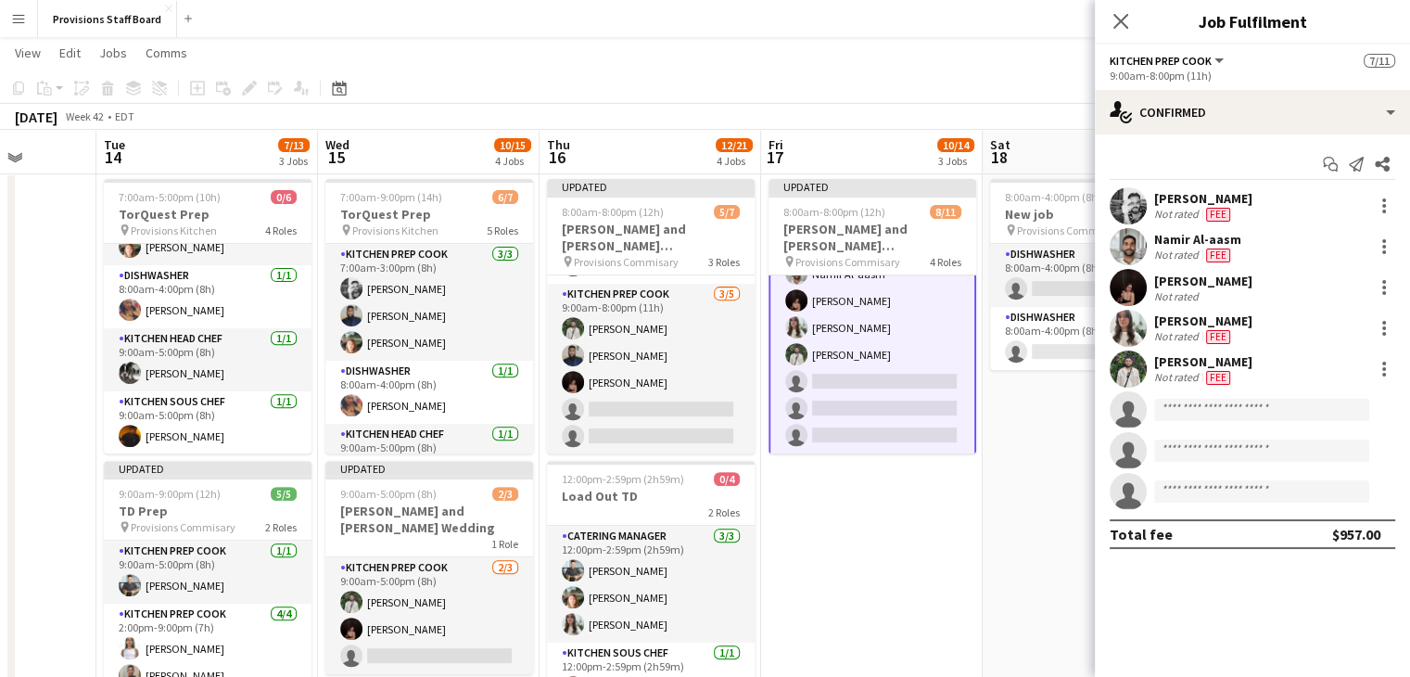
click at [786, 368] on app-card-role "Kitchen Prep Cook [DATE] 9:00am-8:00pm (11h) [PERSON_NAME] [PERSON_NAME] Al-aas…" at bounding box center [873, 327] width 208 height 255
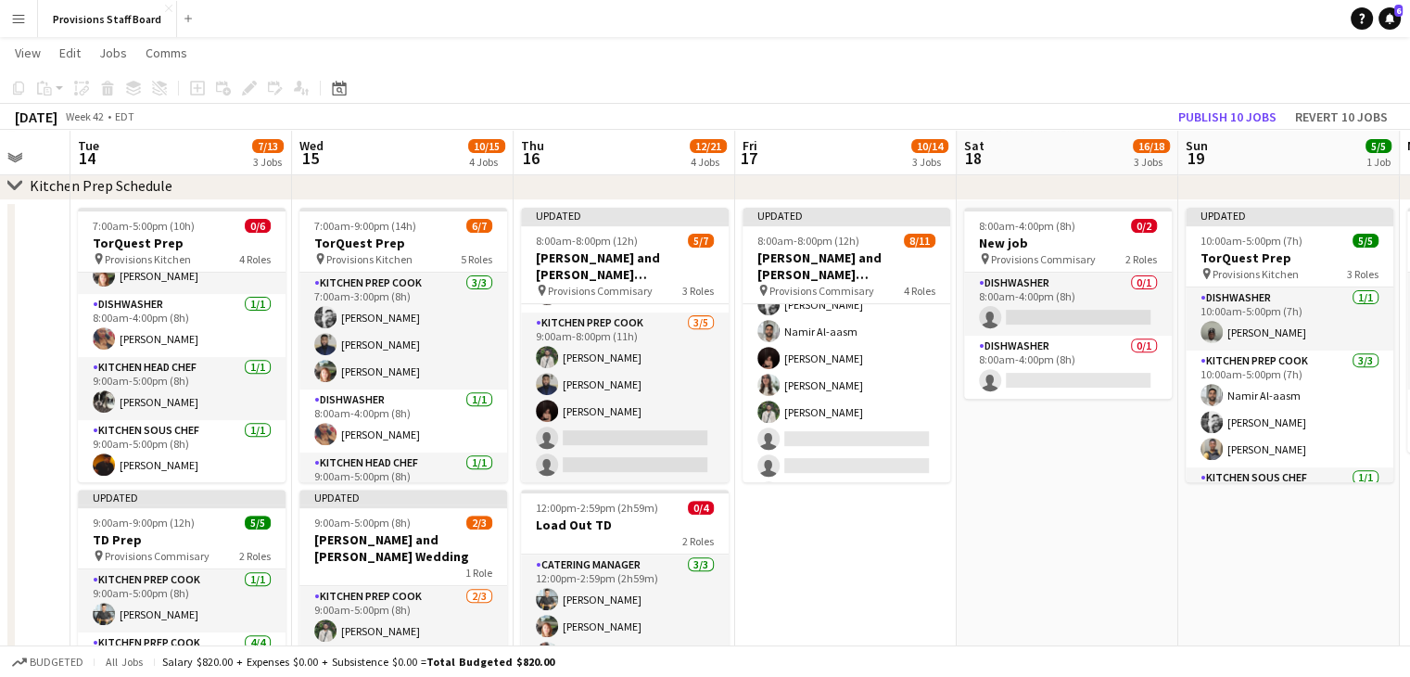
scroll to position [261, 0]
click at [1232, 120] on button "Publish 10 jobs" at bounding box center [1227, 117] width 113 height 24
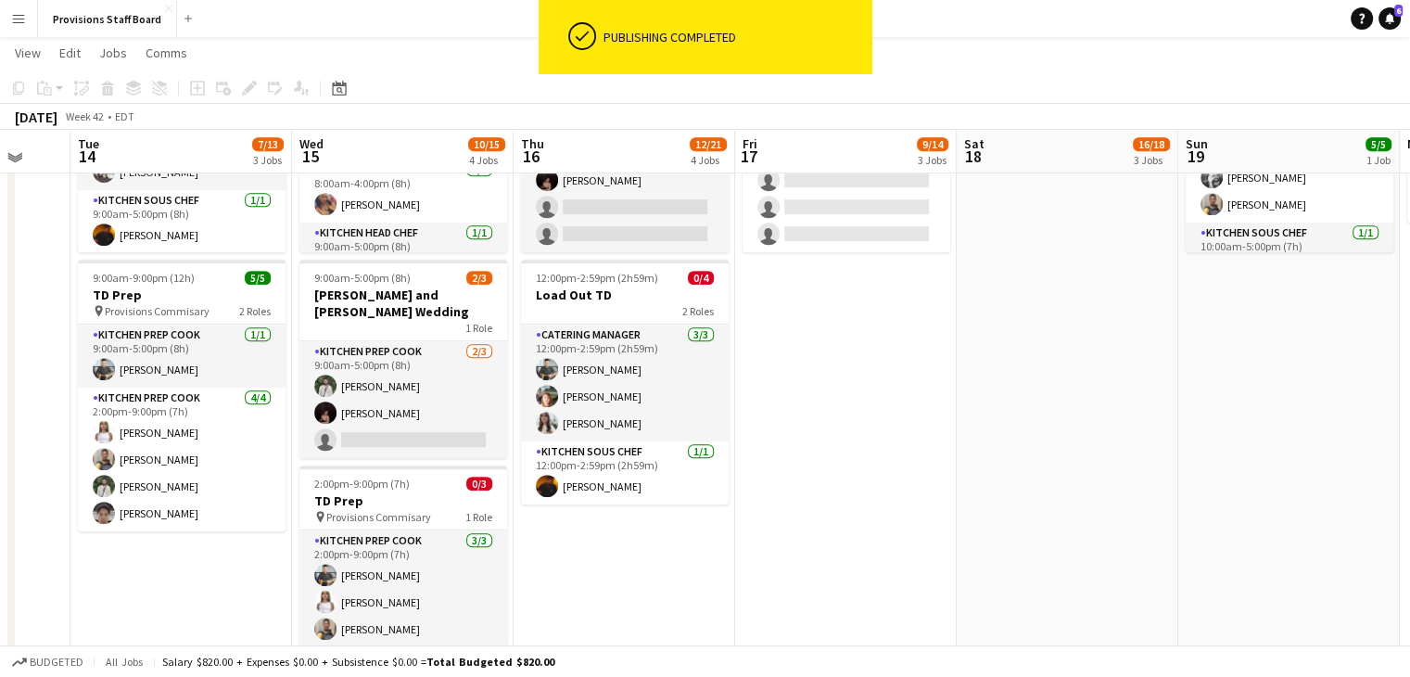
scroll to position [866, 0]
